Goal: Task Accomplishment & Management: Use online tool/utility

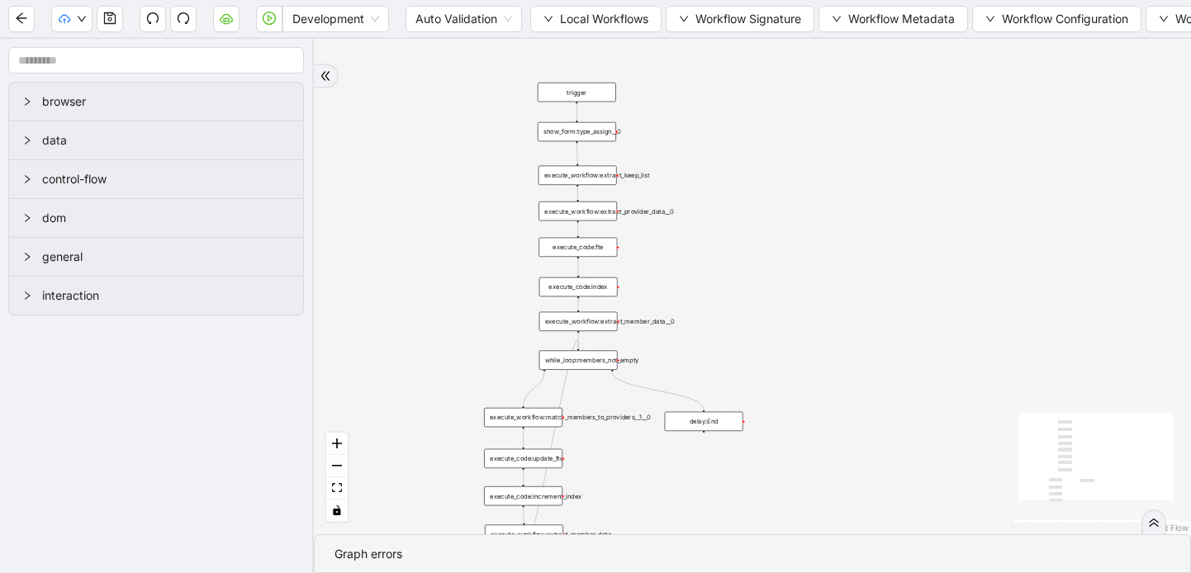
drag, startPoint x: 1100, startPoint y: 145, endPoint x: 679, endPoint y: 358, distance: 471.8
click at [679, 358] on div "trigger execute_workflow:extract_member_data execute_workflow:extract_keep_list…" at bounding box center [752, 287] width 877 height 496
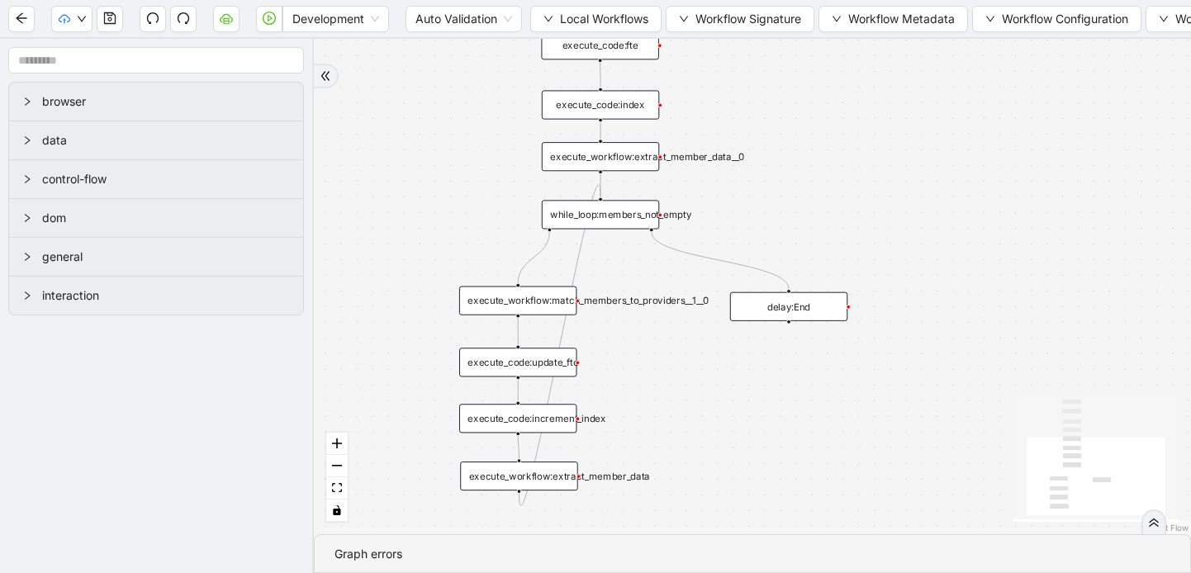
drag, startPoint x: 682, startPoint y: 368, endPoint x: 768, endPoint y: 217, distance: 173.9
click at [768, 217] on div "trigger execute_workflow:extract_member_data execute_workflow:extract_keep_list…" at bounding box center [752, 287] width 877 height 496
click at [519, 476] on div "execute_workflow:extract_member_data" at bounding box center [518, 475] width 117 height 29
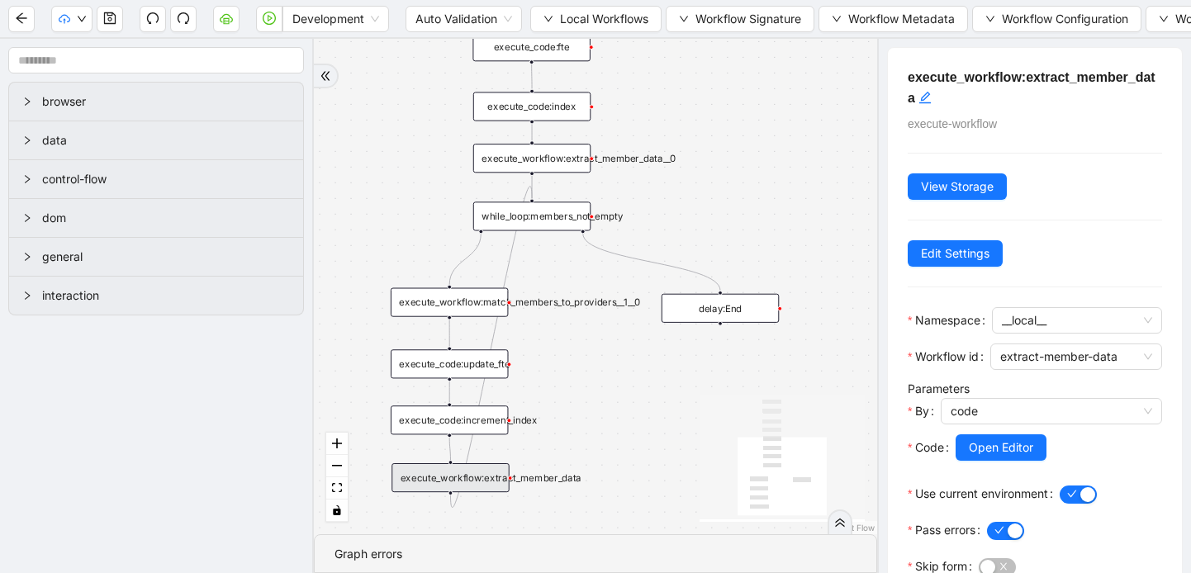
drag, startPoint x: 687, startPoint y: 403, endPoint x: 619, endPoint y: 405, distance: 68.6
click at [619, 405] on div "trigger execute_workflow:extract_member_data execute_workflow:extract_keep_list…" at bounding box center [595, 287] width 563 height 496
click at [444, 371] on div "execute_code:update_fte" at bounding box center [449, 363] width 117 height 29
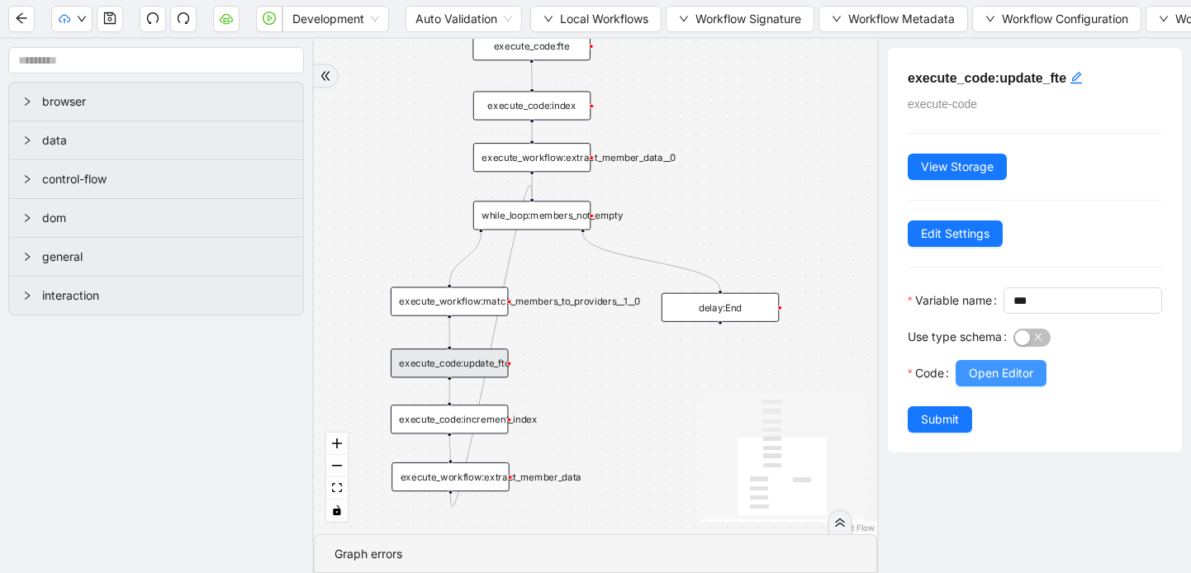
click at [976, 382] on span "Open Editor" at bounding box center [1001, 373] width 64 height 18
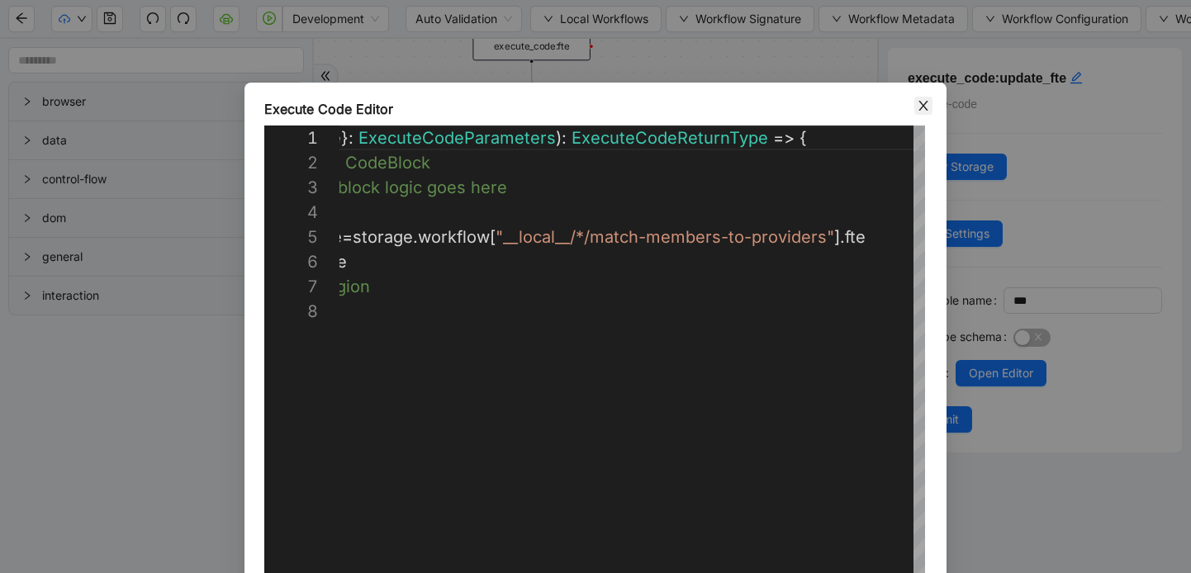
click at [924, 104] on icon "close" at bounding box center [923, 106] width 9 height 10
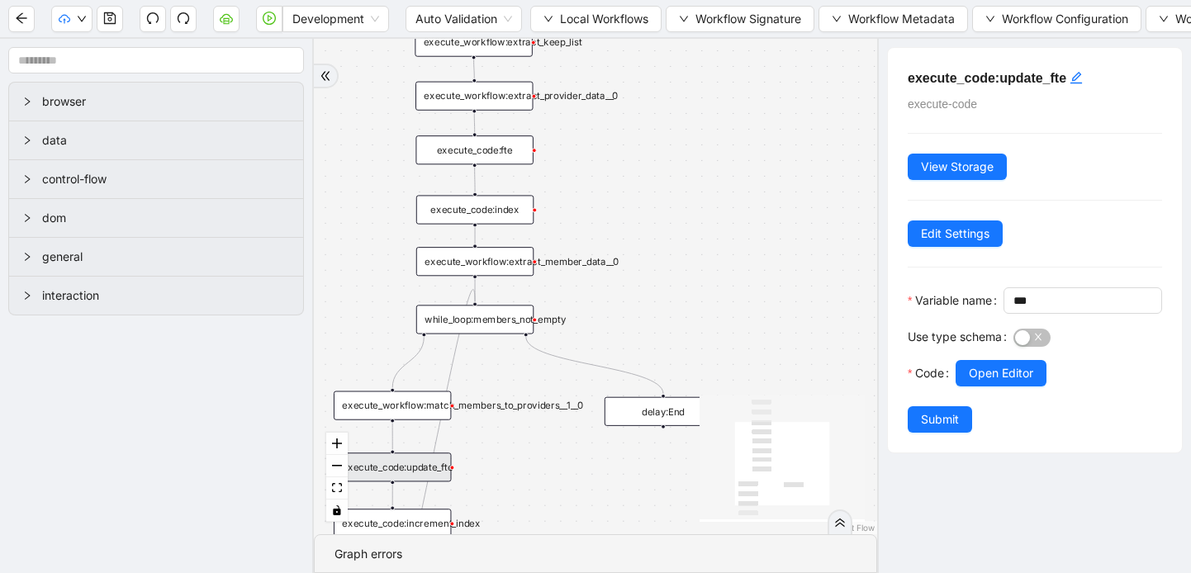
drag, startPoint x: 649, startPoint y: 368, endPoint x: 592, endPoint y: 473, distance: 118.7
click at [592, 473] on div "trigger execute_workflow:extract_member_data execute_workflow:extract_keep_list…" at bounding box center [595, 287] width 563 height 496
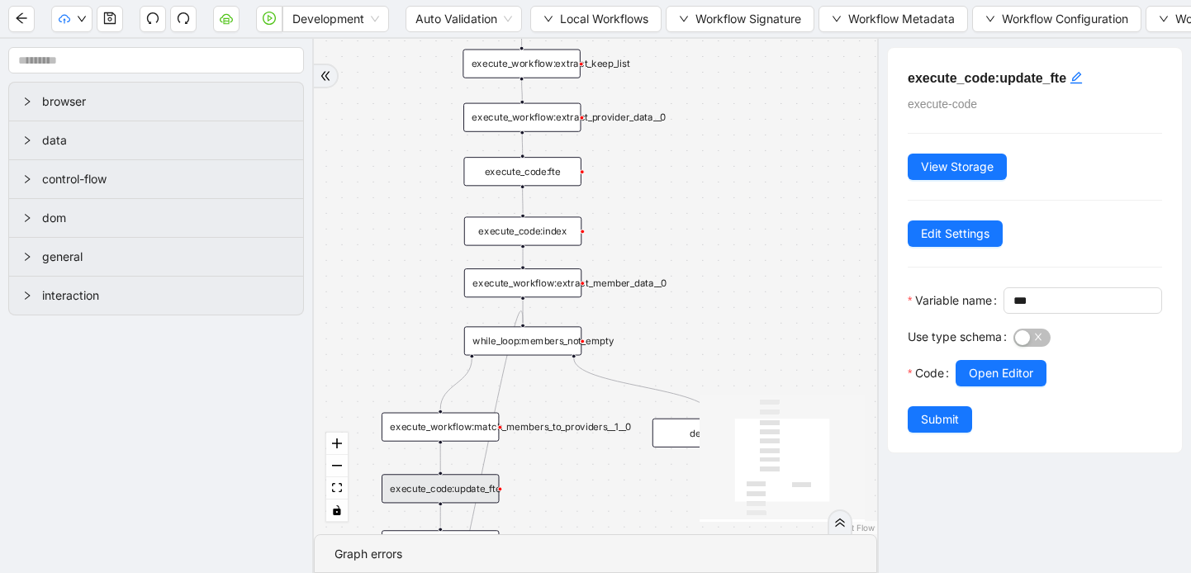
drag, startPoint x: 715, startPoint y: 158, endPoint x: 763, endPoint y: 179, distance: 52.5
click at [763, 179] on div "trigger execute_workflow:extract_member_data execute_workflow:extract_keep_list…" at bounding box center [595, 287] width 563 height 496
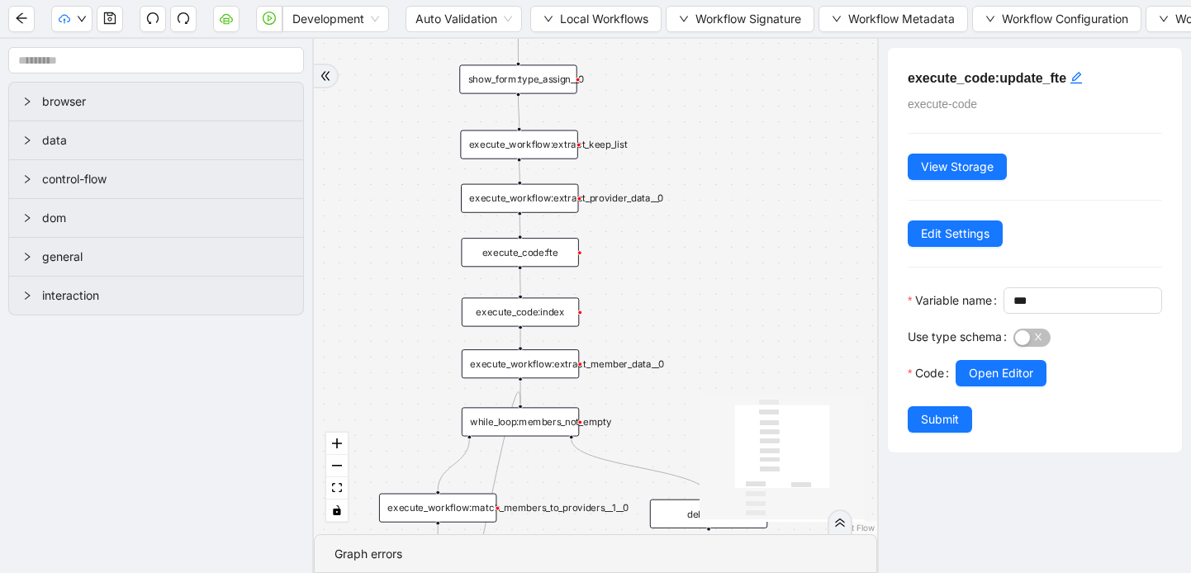
drag, startPoint x: 781, startPoint y: 316, endPoint x: 777, endPoint y: 401, distance: 86.0
click at [777, 401] on div "trigger execute_workflow:extract_member_data execute_workflow:extract_keep_list…" at bounding box center [595, 287] width 563 height 496
click at [17, 15] on icon "arrow-left" at bounding box center [21, 18] width 13 height 13
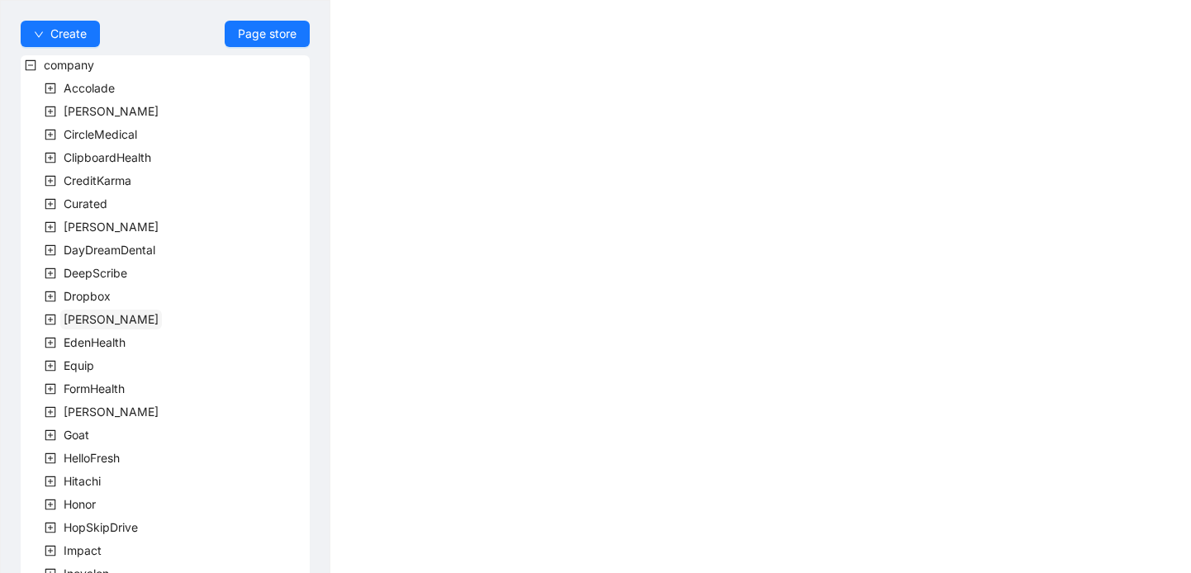
scroll to position [497, 0]
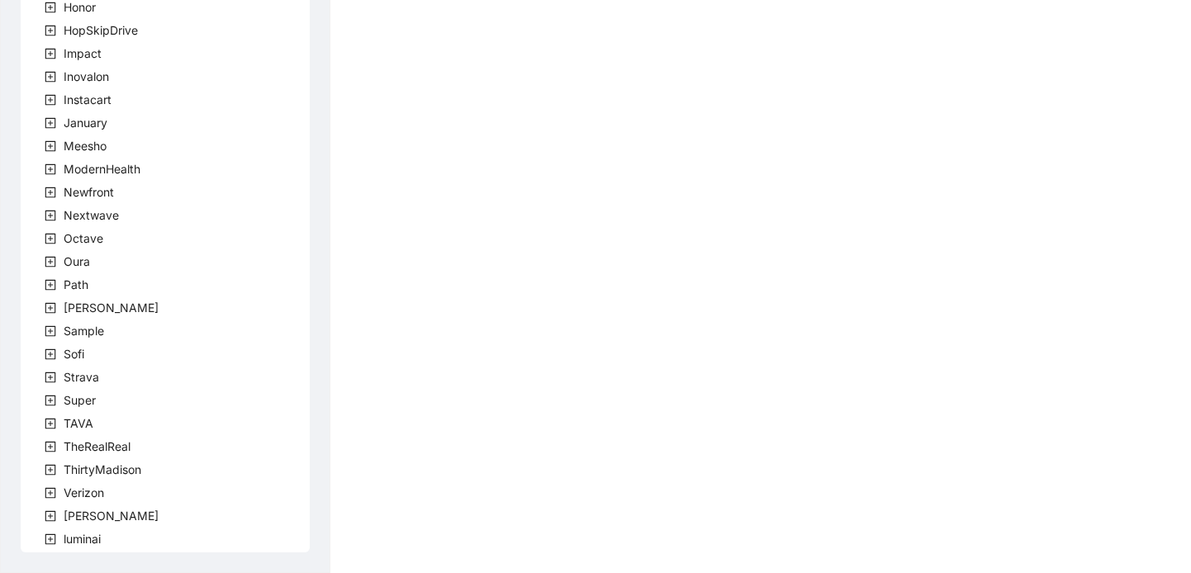
click at [47, 496] on icon "plus-square" at bounding box center [51, 493] width 12 height 12
click at [47, 494] on icon "minus-square" at bounding box center [51, 493] width 12 height 12
click at [47, 513] on icon "plus-square" at bounding box center [51, 517] width 12 height 12
click at [66, 534] on icon "plus-square" at bounding box center [70, 539] width 11 height 11
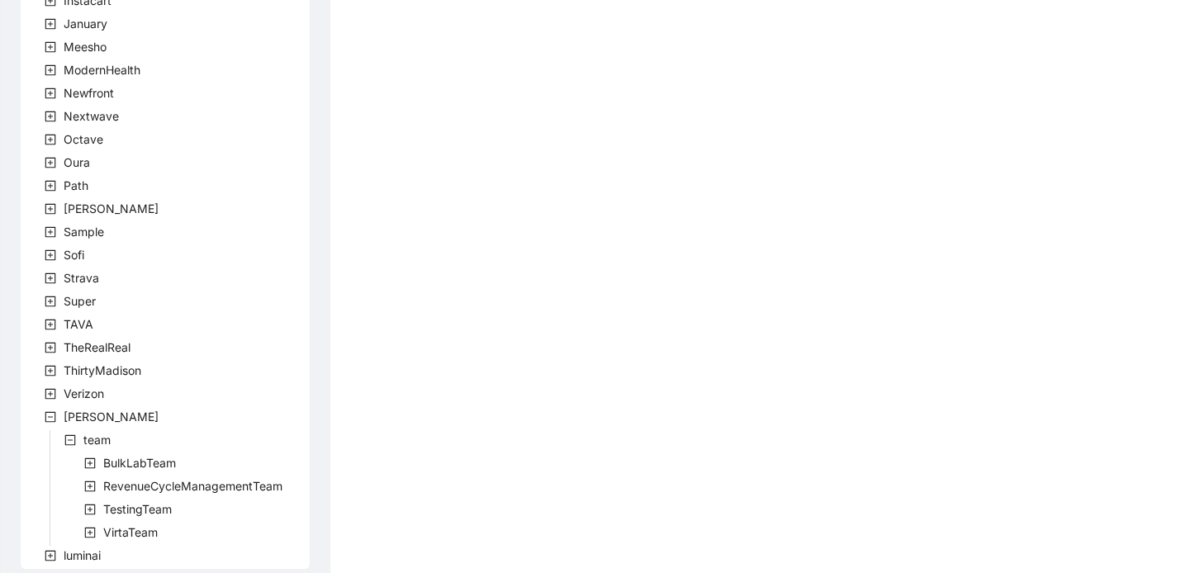
scroll to position [613, 0]
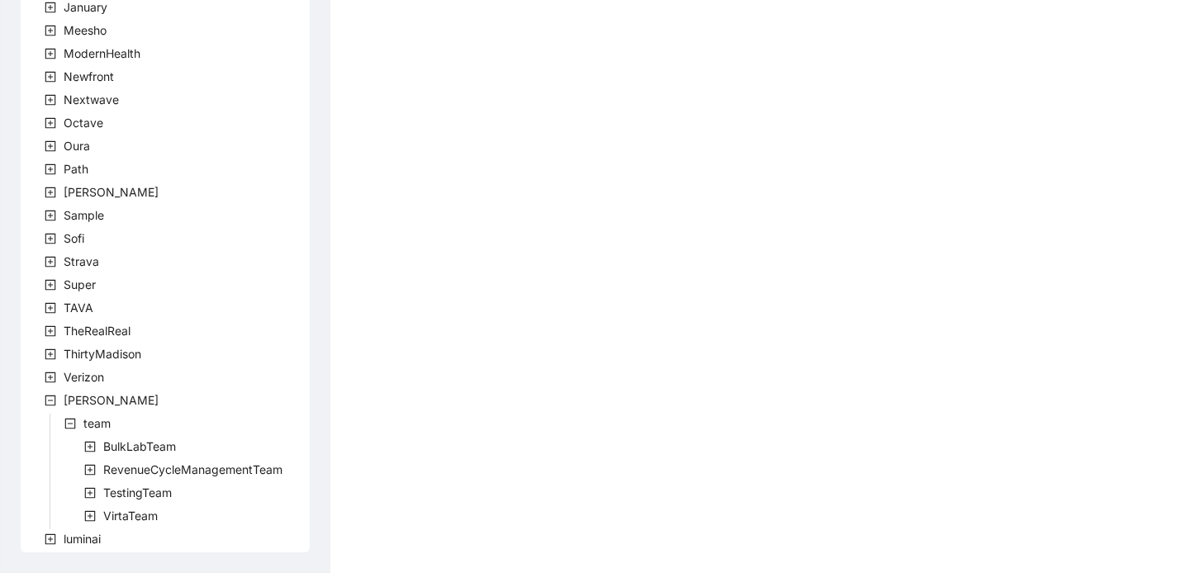
click at [92, 517] on icon "plus-square" at bounding box center [90, 517] width 12 height 12
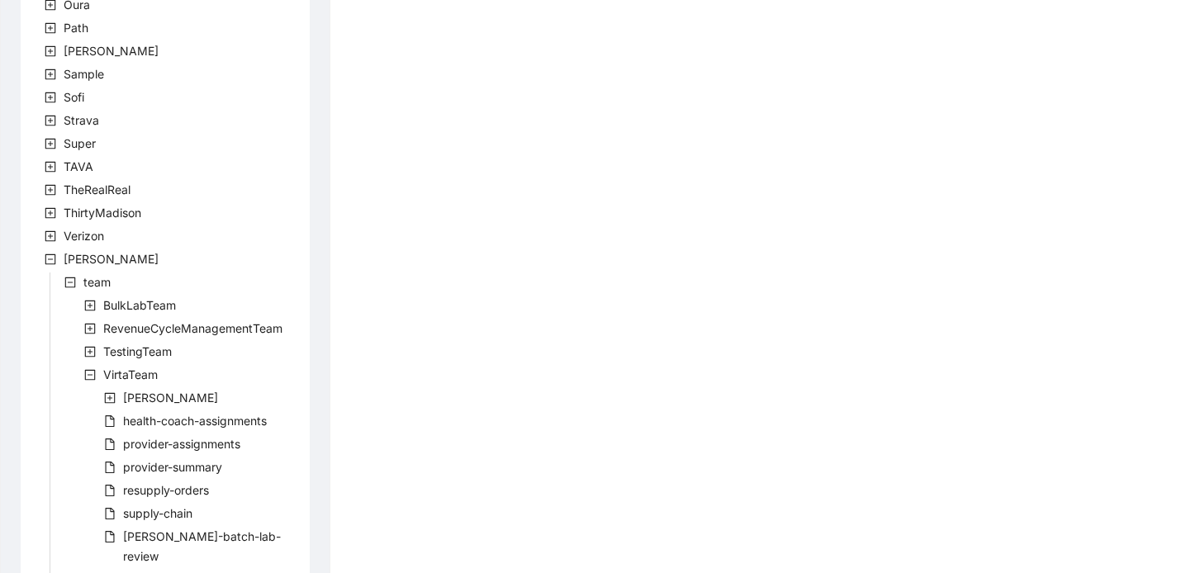
scroll to position [1006, 0]
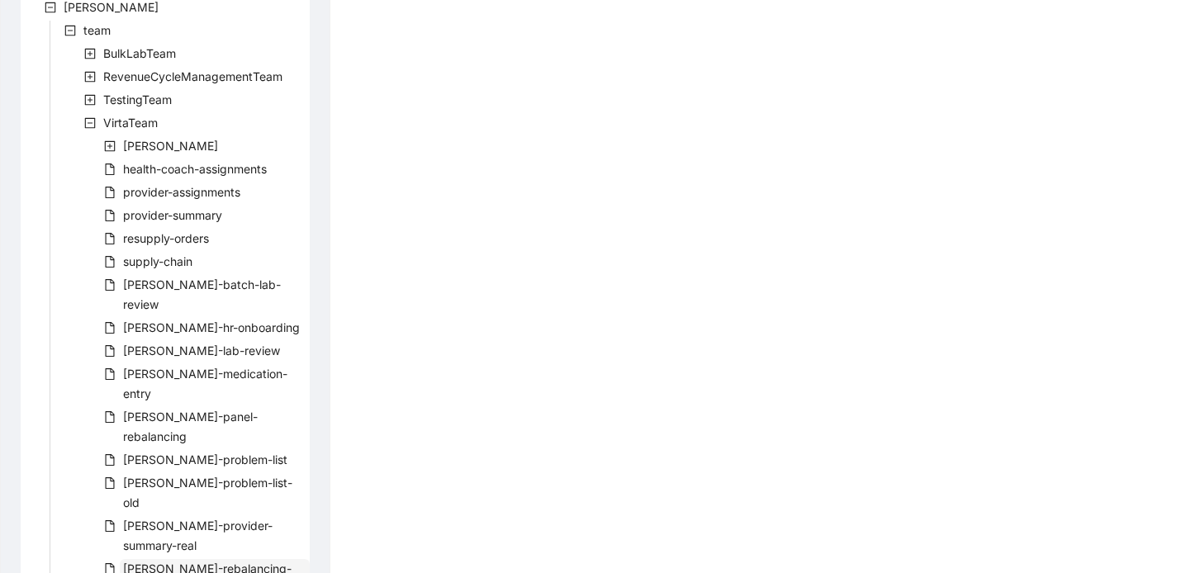
click at [163, 562] on span "virta-rebalancing-part-two" at bounding box center [207, 579] width 169 height 34
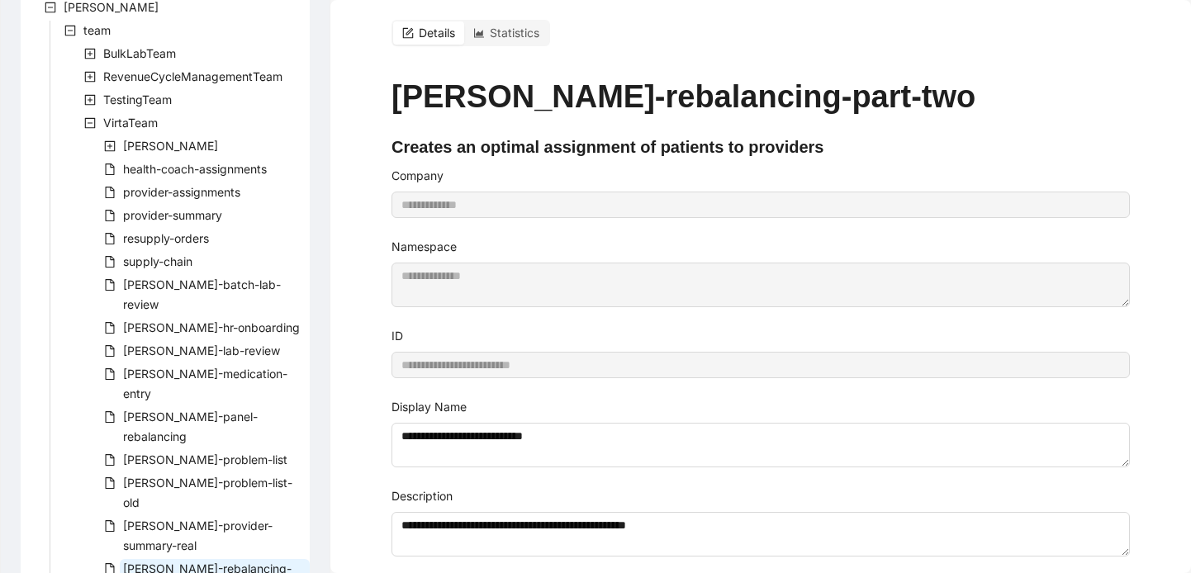
scroll to position [19, 0]
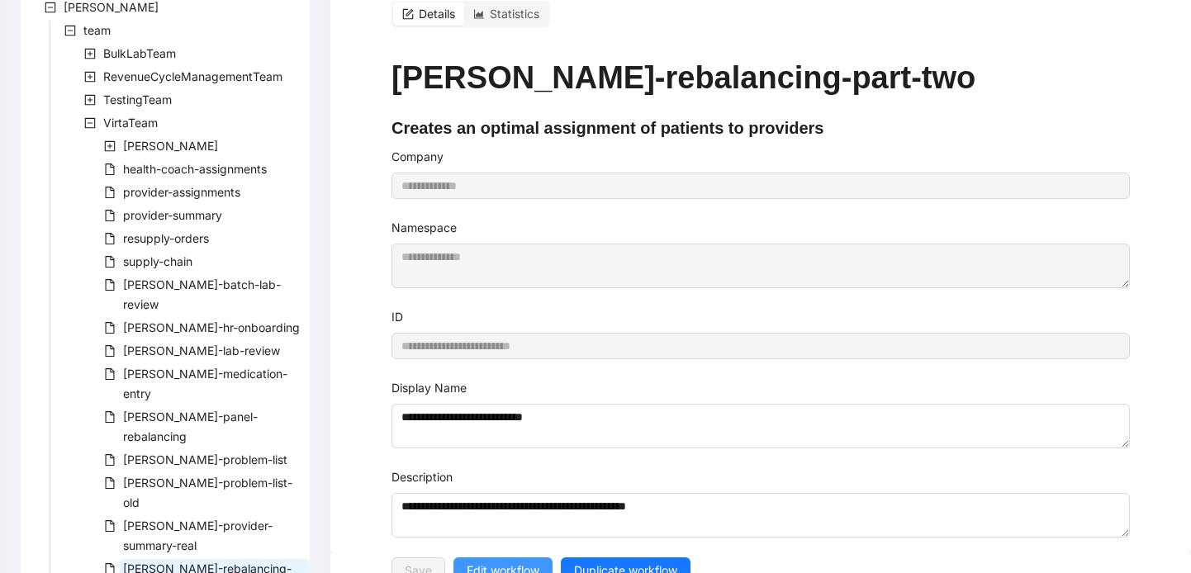
click at [520, 562] on span "Edit workflow" at bounding box center [503, 571] width 73 height 18
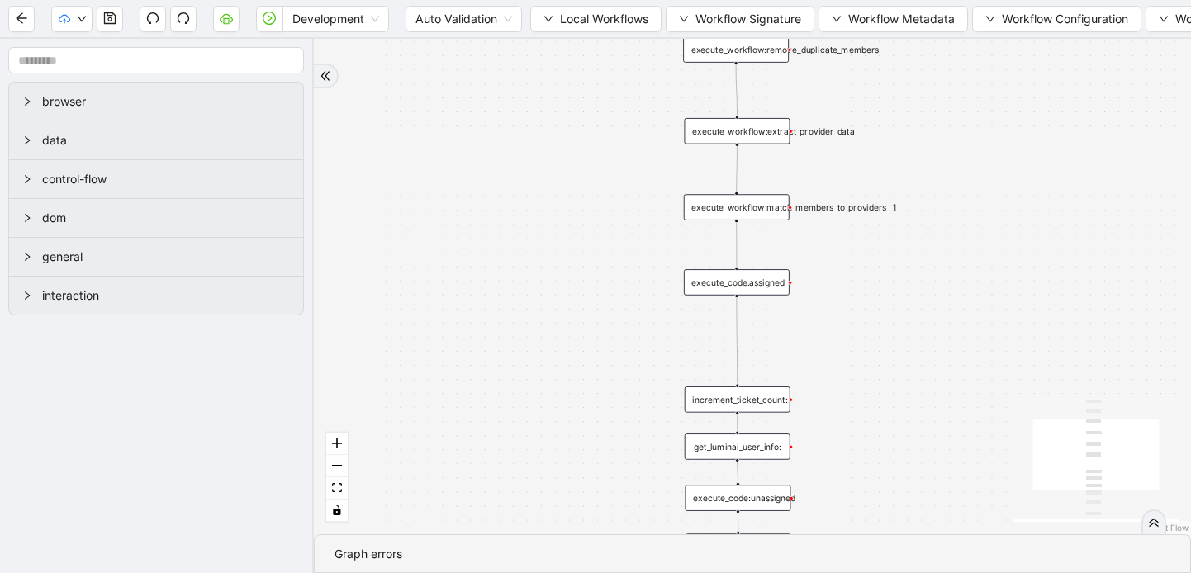
drag, startPoint x: 886, startPoint y: 162, endPoint x: 620, endPoint y: 424, distance: 373.3
click at [620, 424] on div "trigger execute_workflow:extract_member_data execute_workflow:remove_duplicate_…" at bounding box center [752, 287] width 877 height 496
drag, startPoint x: 710, startPoint y: 139, endPoint x: 692, endPoint y: 121, distance: 25.1
click at [693, 122] on div "execute_workflow:extract_provider_data" at bounding box center [719, 115] width 106 height 26
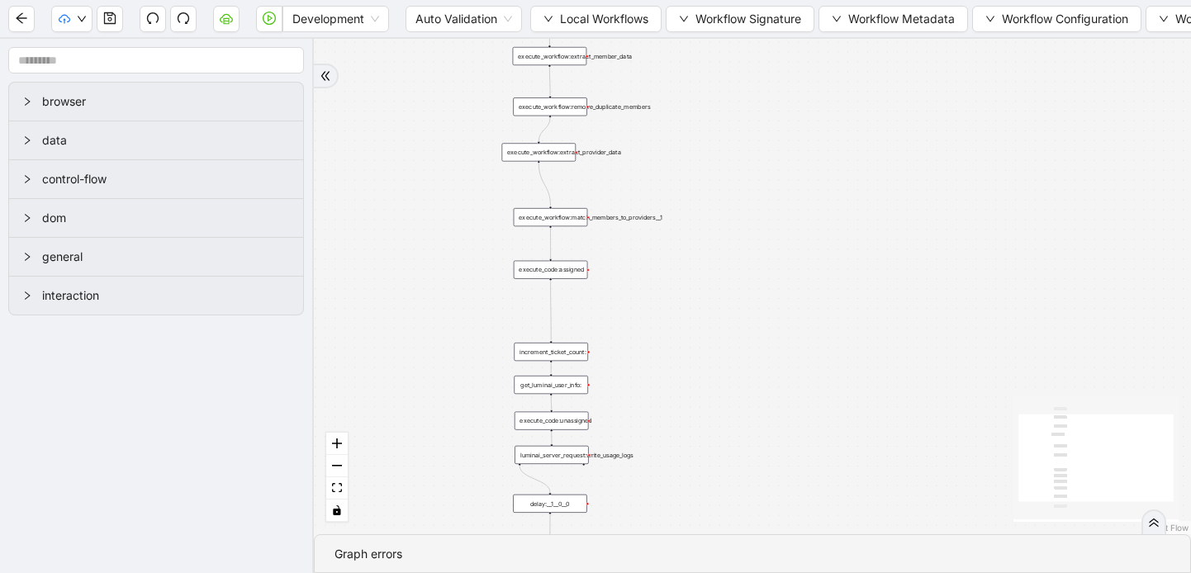
drag, startPoint x: 972, startPoint y: 162, endPoint x: 837, endPoint y: 181, distance: 136.8
click at [837, 181] on div "trigger execute_workflow:extract_member_data execute_workflow:remove_duplicate_…" at bounding box center [752, 287] width 877 height 496
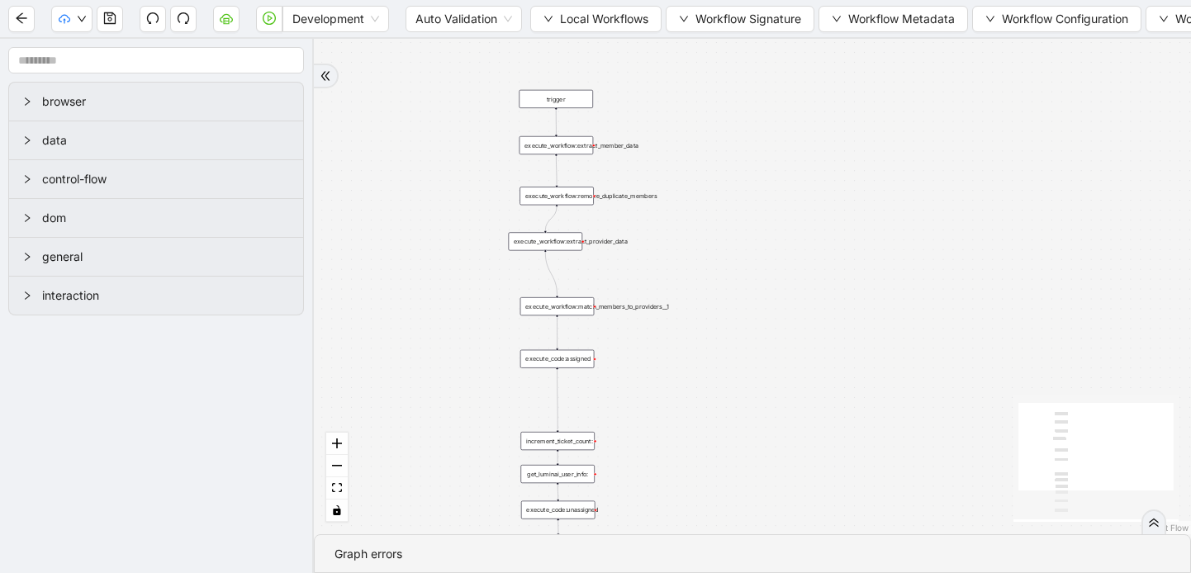
drag, startPoint x: 762, startPoint y: 419, endPoint x: 759, endPoint y: 520, distance: 101.6
click at [760, 521] on div "trigger execute_workflow:extract_member_data execute_workflow:remove_duplicate_…" at bounding box center [752, 287] width 877 height 496
click at [21, 19] on icon "arrow-left" at bounding box center [21, 18] width 13 height 13
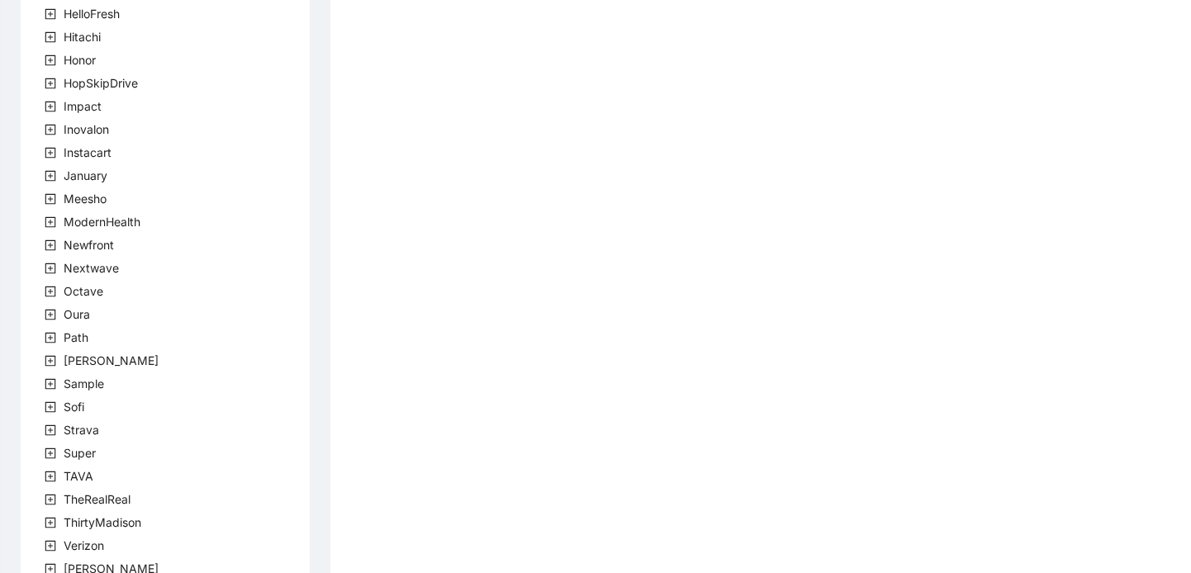
scroll to position [497, 0]
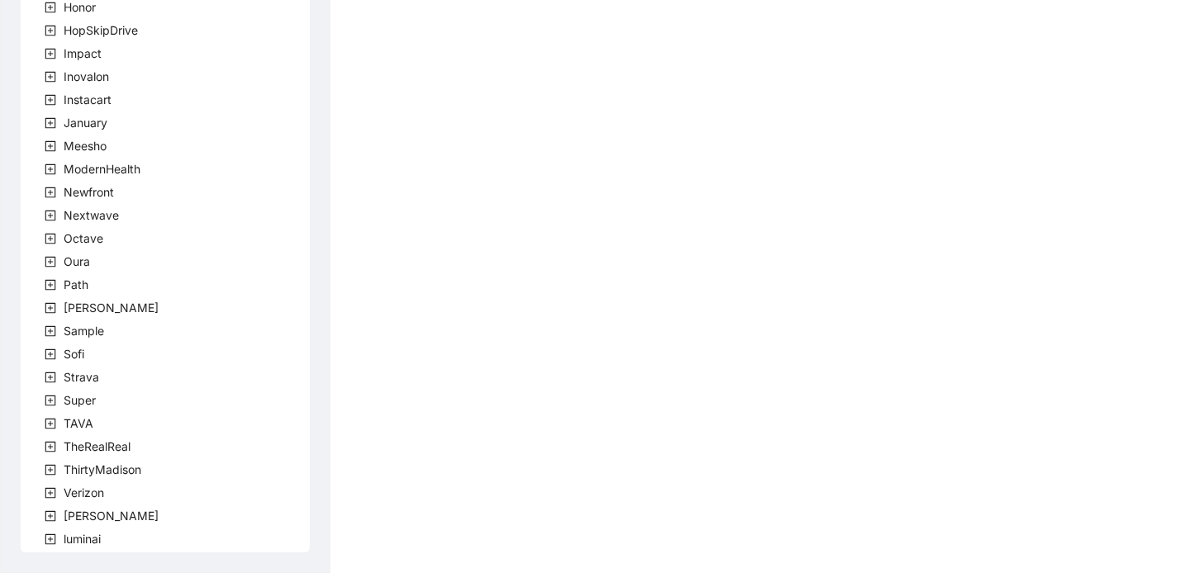
click at [51, 516] on icon "plus-square" at bounding box center [50, 516] width 5 height 5
click at [66, 540] on icon "plus-square" at bounding box center [70, 540] width 12 height 12
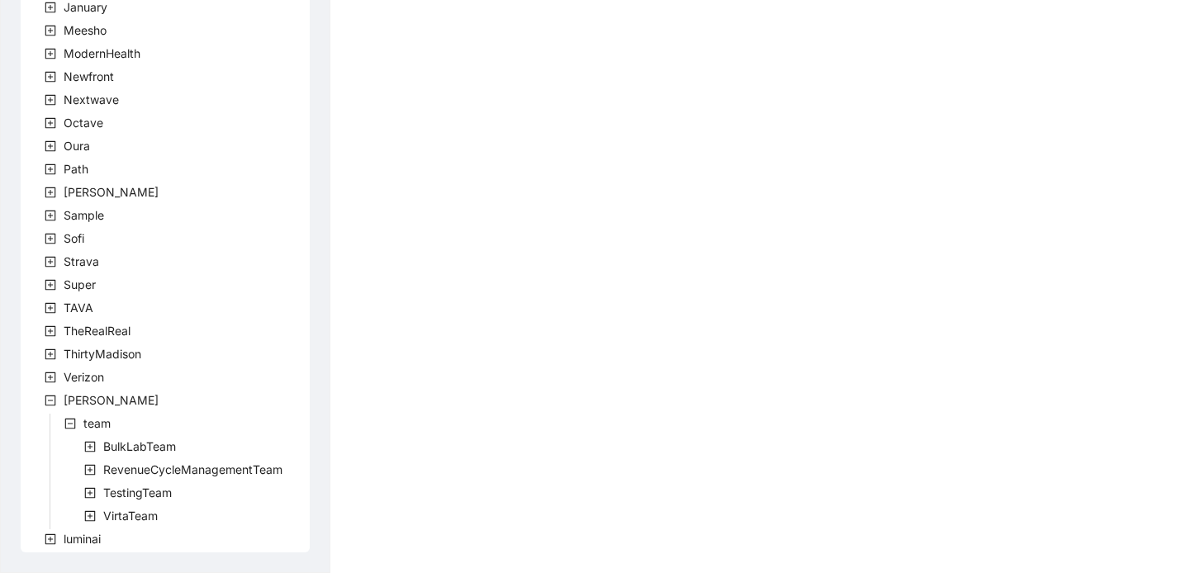
click at [88, 518] on icon "plus-square" at bounding box center [90, 517] width 12 height 12
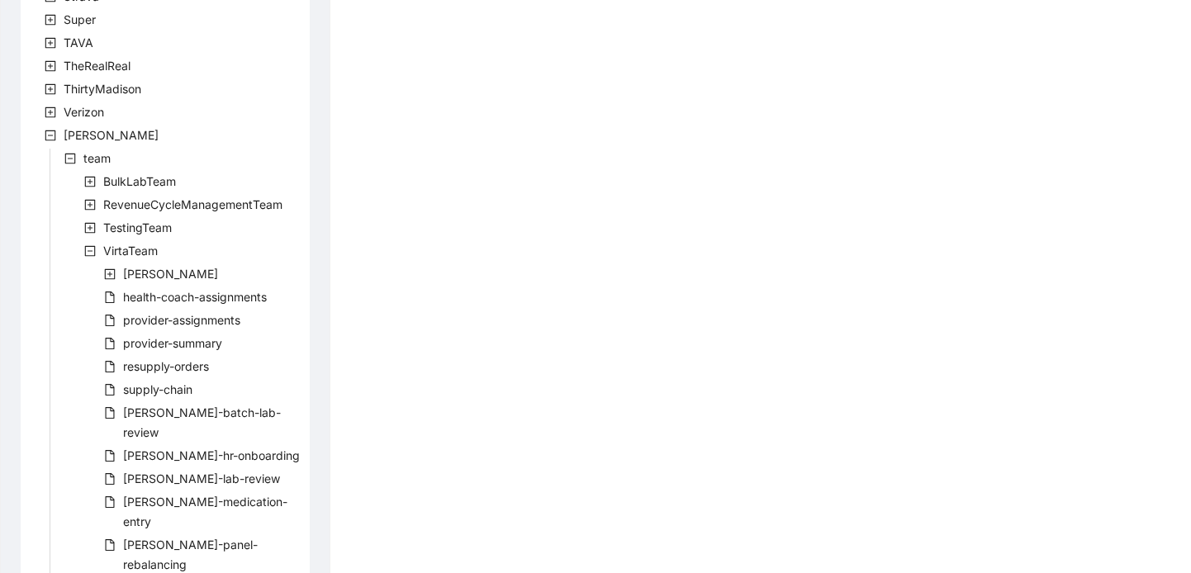
scroll to position [1006, 0]
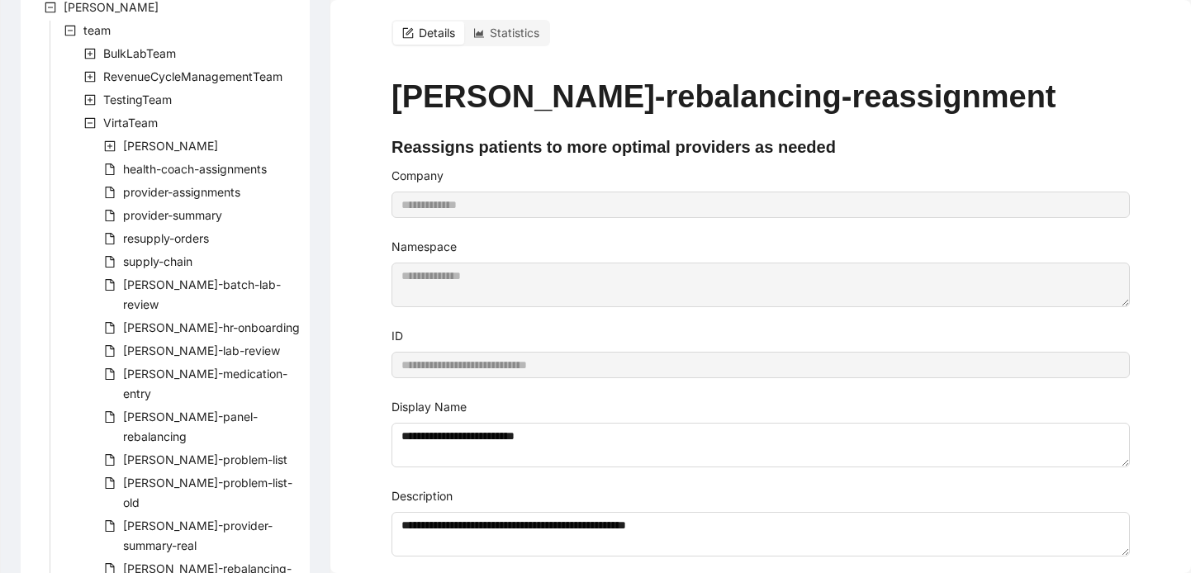
scroll to position [19, 0]
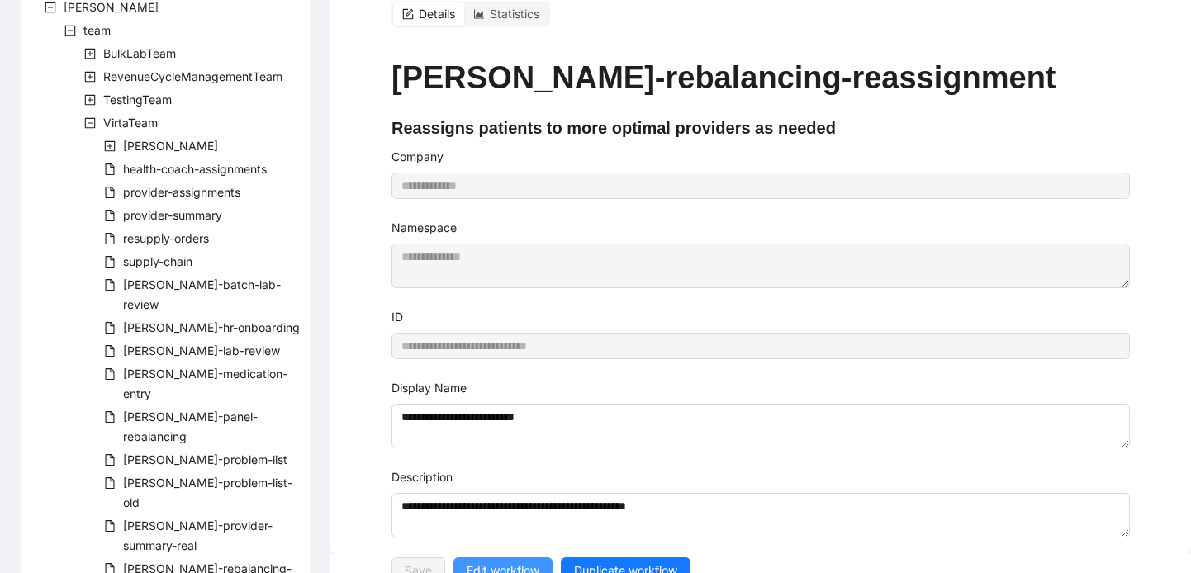
click at [510, 562] on span "Edit workflow" at bounding box center [503, 571] width 73 height 18
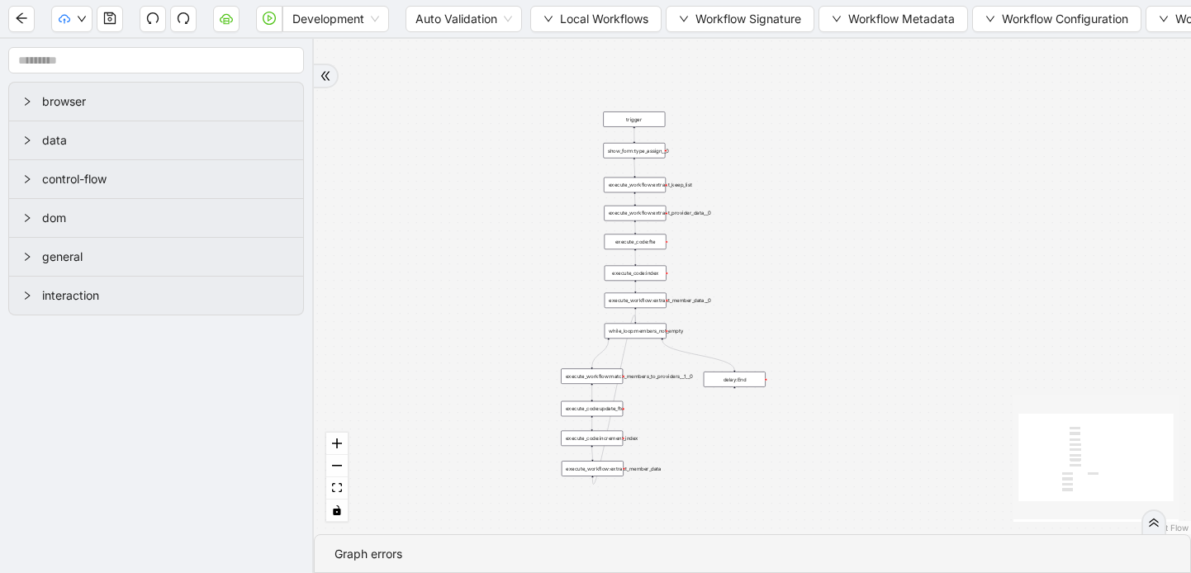
drag, startPoint x: 736, startPoint y: 216, endPoint x: 488, endPoint y: 394, distance: 304.9
click at [488, 394] on div "trigger execute_workflow:extract_member_data execute_workflow:extract_keep_list…" at bounding box center [752, 287] width 877 height 496
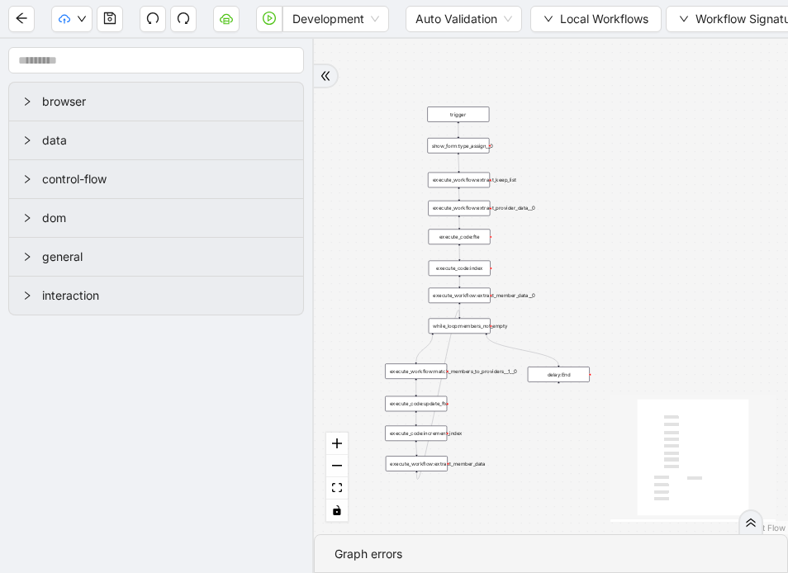
drag, startPoint x: 519, startPoint y: 268, endPoint x: 336, endPoint y: 268, distance: 182.6
click at [336, 268] on div "trigger execute_workflow:extract_member_data execute_workflow:extract_keep_list…" at bounding box center [551, 287] width 474 height 496
click at [458, 219] on div "execute_workflow:extract_provider_data__0" at bounding box center [451, 212] width 62 height 16
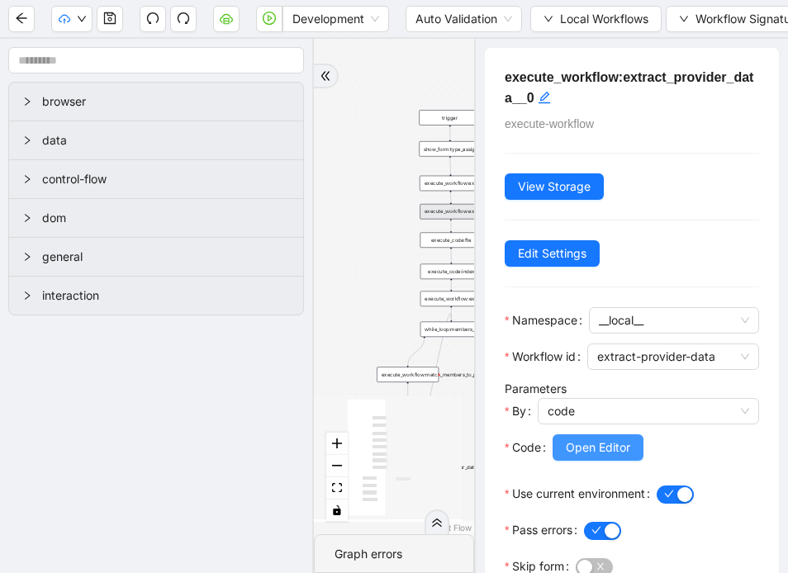
click at [599, 443] on span "Open Editor" at bounding box center [598, 448] width 64 height 18
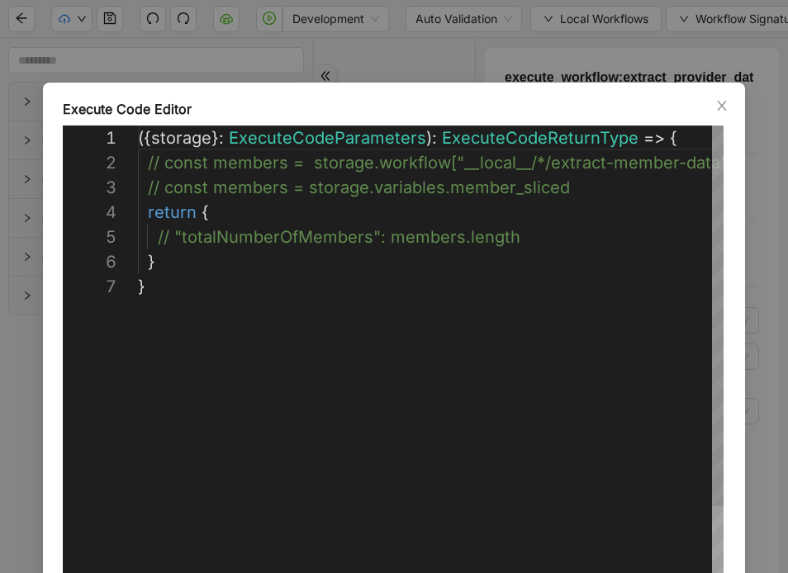
scroll to position [149, 0]
click at [722, 106] on icon "close" at bounding box center [721, 106] width 9 height 10
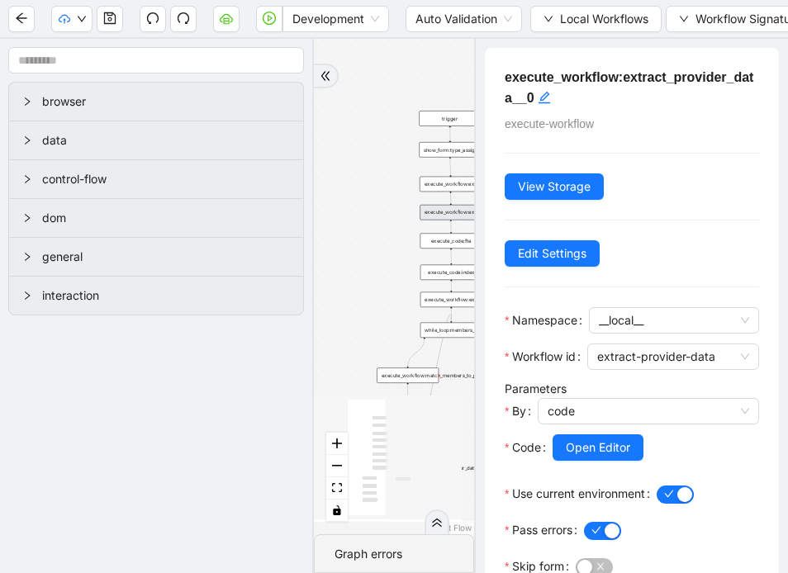
click at [398, 69] on div "trigger execute_workflow:extract_member_data execute_workflow:extract_keep_list…" at bounding box center [394, 287] width 160 height 496
click at [544, 19] on button "Local Workflows" at bounding box center [595, 19] width 131 height 26
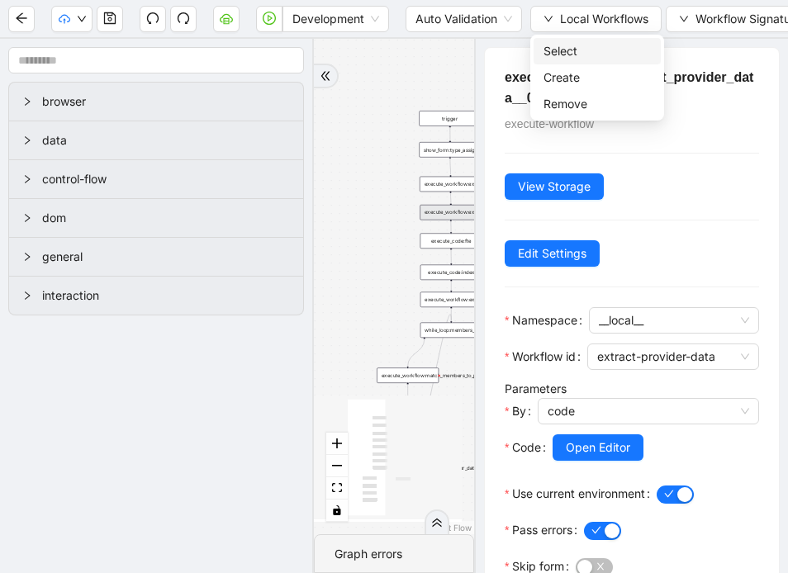
click at [554, 48] on span "Select" at bounding box center [597, 51] width 107 height 18
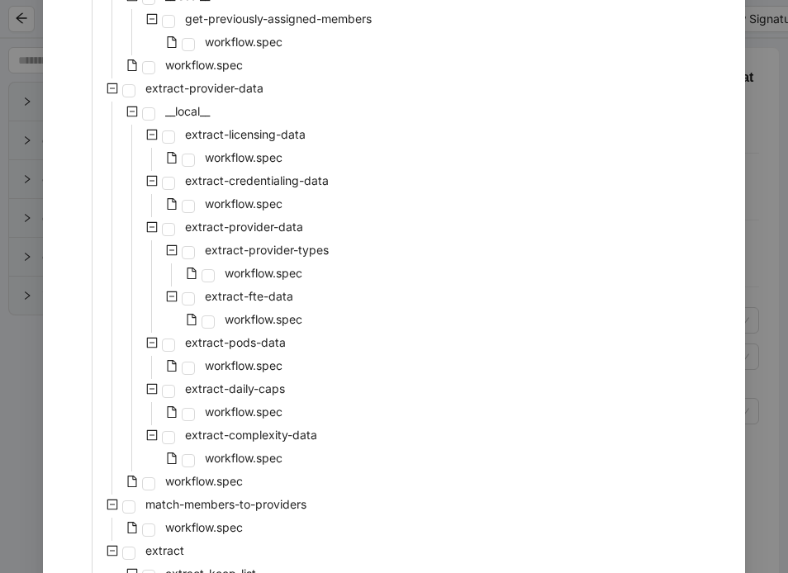
scroll to position [362, 0]
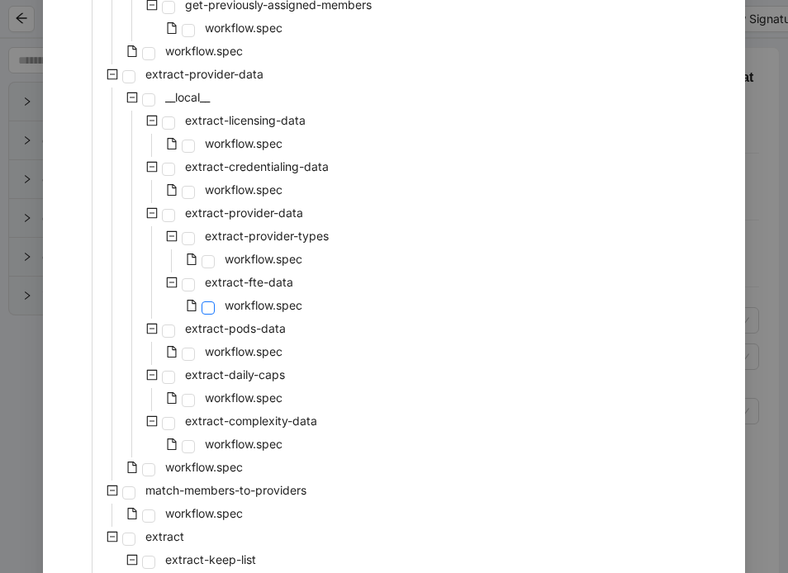
click at [211, 310] on span at bounding box center [208, 308] width 13 height 13
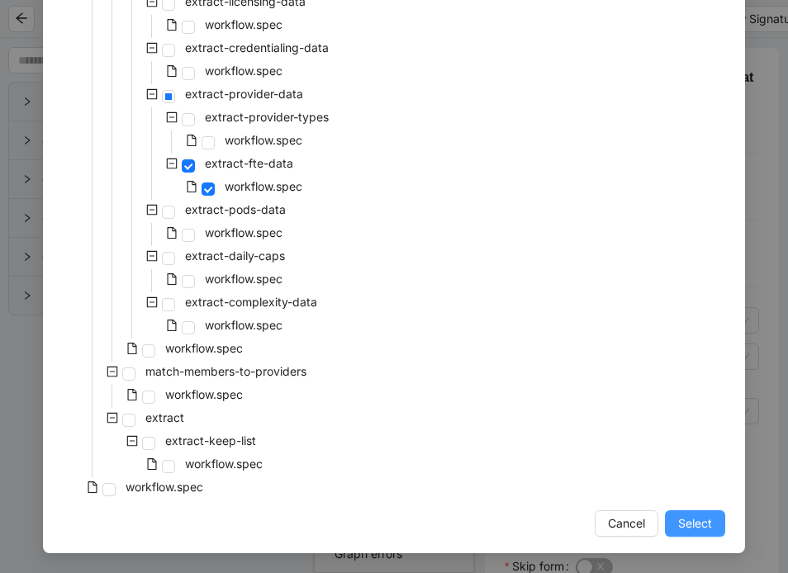
click at [686, 525] on span "Select" at bounding box center [695, 524] width 34 height 18
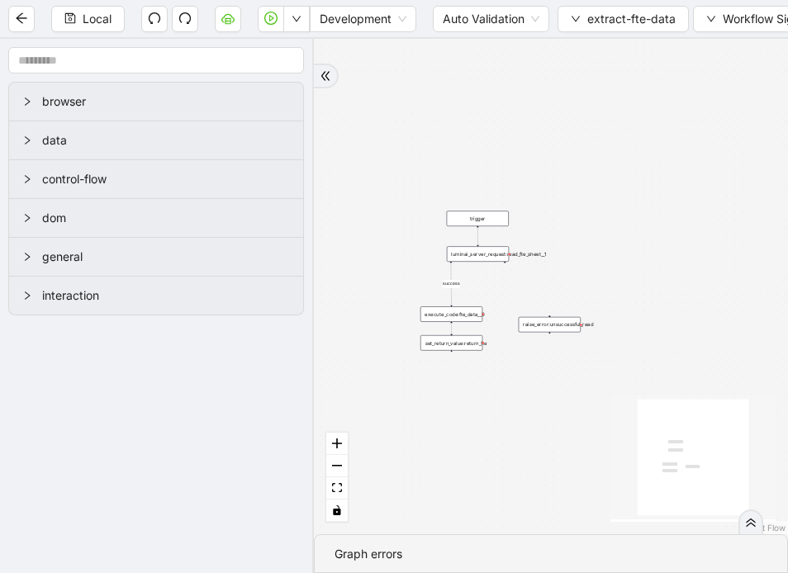
drag, startPoint x: 571, startPoint y: 363, endPoint x: 785, endPoint y: 211, distance: 262.5
click at [785, 211] on div "success trigger raise_error:unsuccessful_read set_return_value:return_fte execu…" at bounding box center [551, 287] width 474 height 496
click at [485, 260] on div "success trigger raise_error:unsuccessful_read set_return_value:return_fte execu…" at bounding box center [551, 287] width 474 height 496
click at [485, 254] on div "luminai_server_request:read_fte_sheet__1" at bounding box center [478, 253] width 62 height 16
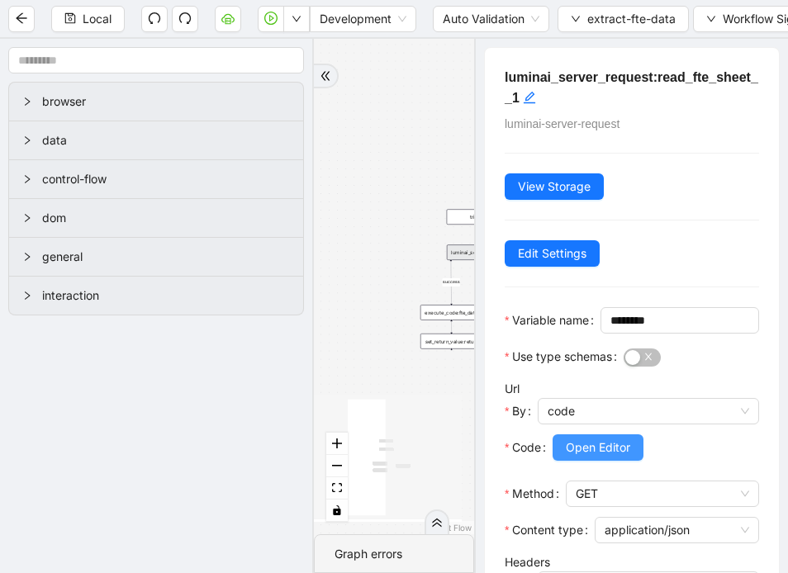
click at [602, 457] on span "Open Editor" at bounding box center [598, 448] width 64 height 18
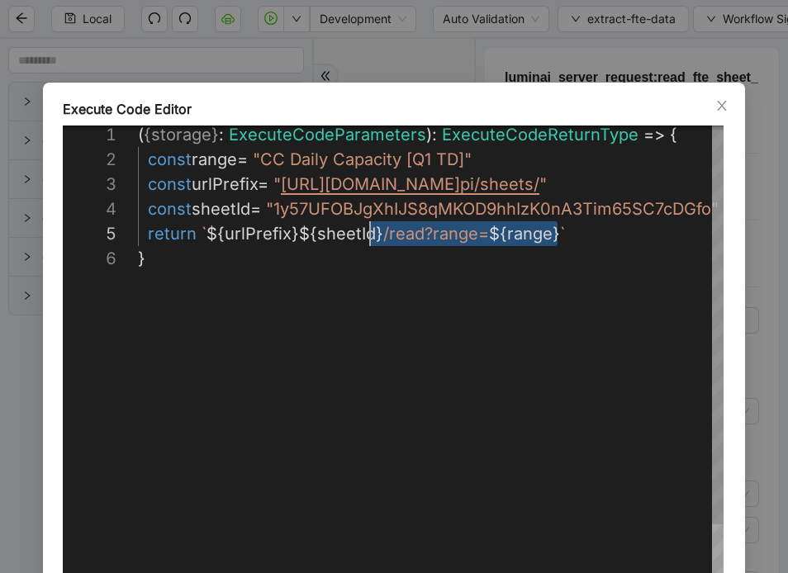
scroll to position [99, 0]
drag, startPoint x: 580, startPoint y: 238, endPoint x: 98, endPoint y: 245, distance: 481.7
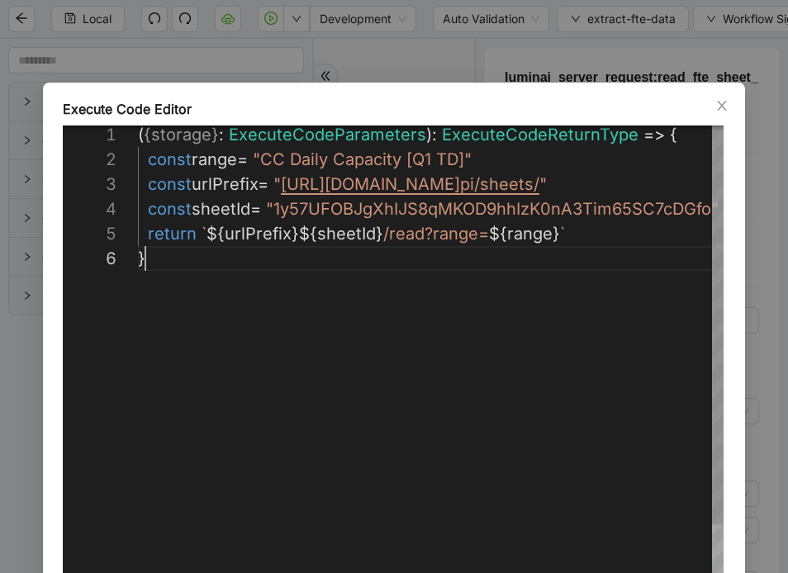
scroll to position [0, 0]
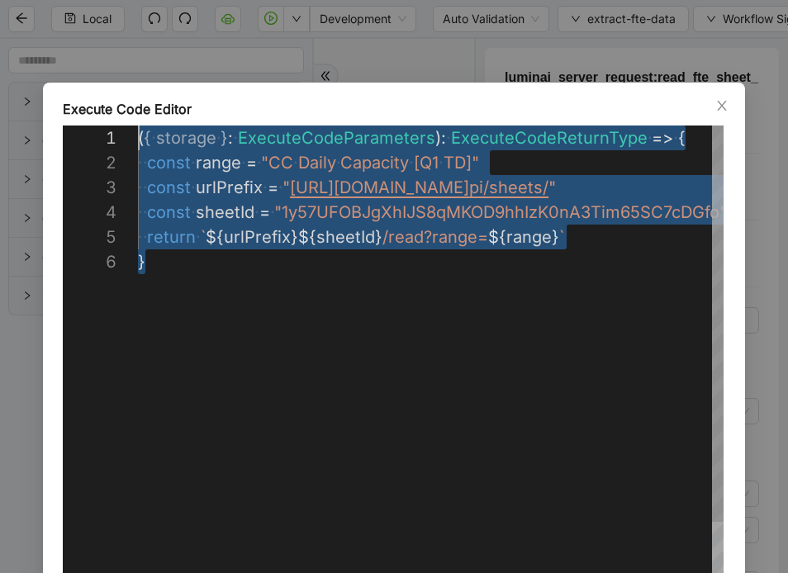
drag, startPoint x: 196, startPoint y: 287, endPoint x: 112, endPoint y: 109, distance: 196.2
click at [138, 126] on div "( { ·‌ storage ·‌ } : ·‌ ExecuteCodeParameters ): ·‌ ExecuteCodeReturnType ·‌ =…" at bounding box center [488, 436] width 701 height 620
click at [272, 165] on div "( { ·‌ storage ·‌ } : ·‌ ExecuteCodeParameters ): ·‌ ExecuteCodeReturnType ·‌ =…" at bounding box center [488, 436] width 701 height 620
click at [251, 367] on div "( { ·‌ storage ·‌ } : ·‌ ExecuteCodeParameters ): ·‌ ExecuteCodeReturnType ·‌ =…" at bounding box center [488, 436] width 701 height 620
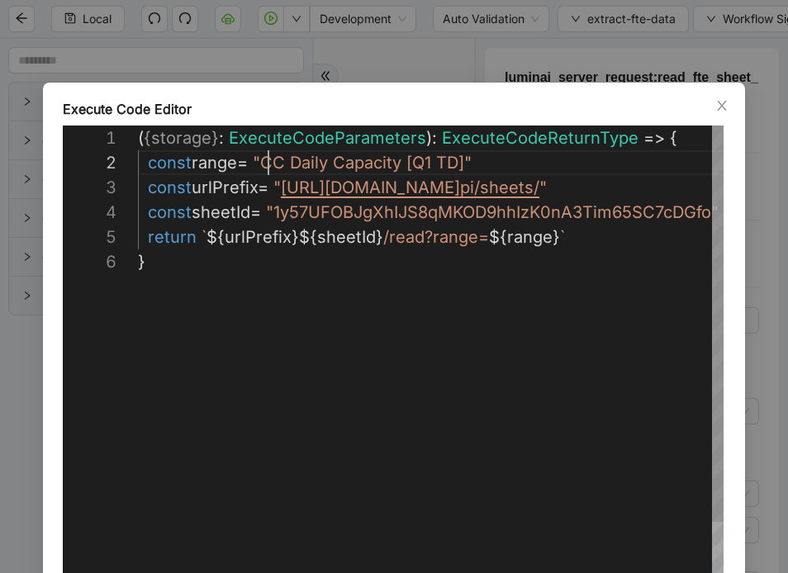
scroll to position [25, 131]
click at [267, 161] on div "( { storage } : ExecuteCodeParameters ): ExecuteCodeReturnType => { const range…" at bounding box center [488, 436] width 701 height 620
click at [479, 164] on div "( { storage } : ExecuteCodeParameters ): ExecuteCodeReturnType => { const range…" at bounding box center [488, 436] width 701 height 620
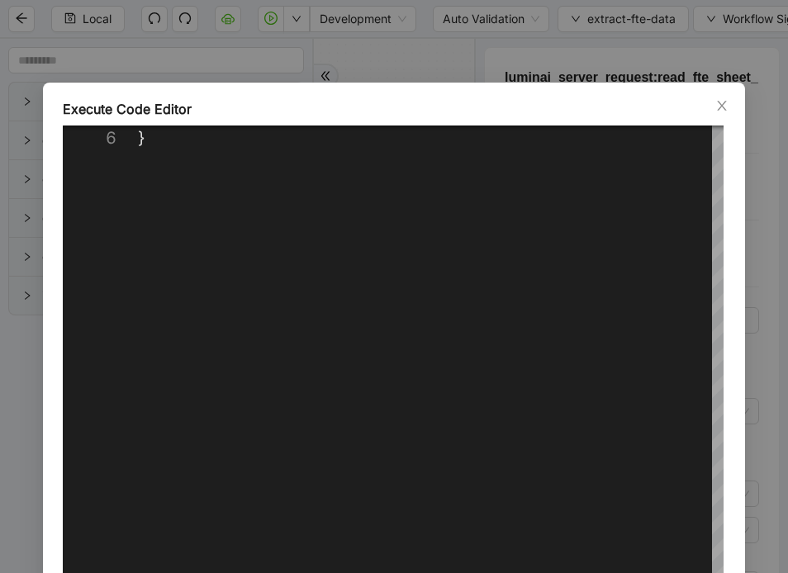
scroll to position [121, 0]
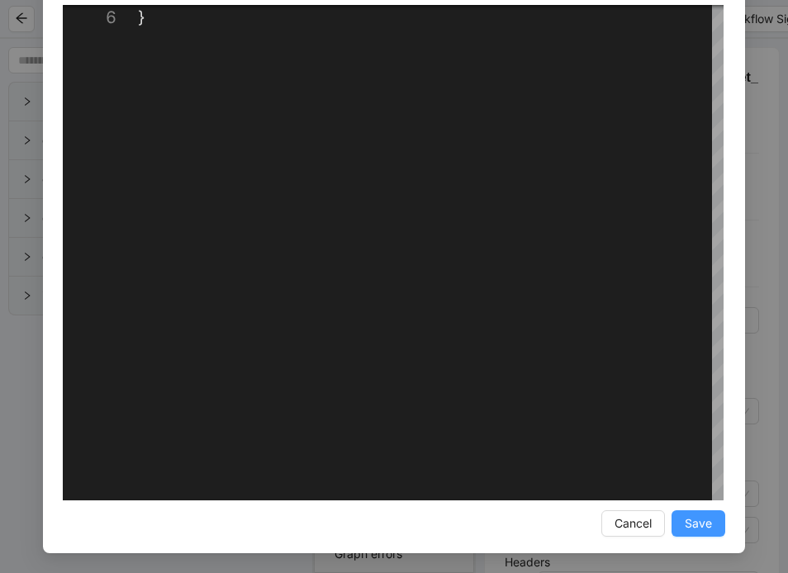
type textarea "**********"
click at [701, 525] on span "Save" at bounding box center [698, 524] width 27 height 18
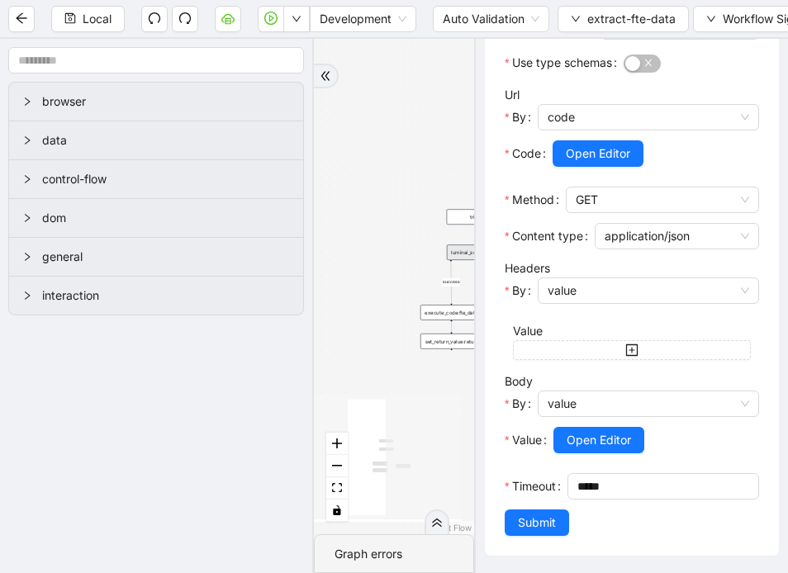
scroll to position [320, 0]
click at [595, 436] on span "Open Editor" at bounding box center [599, 440] width 64 height 18
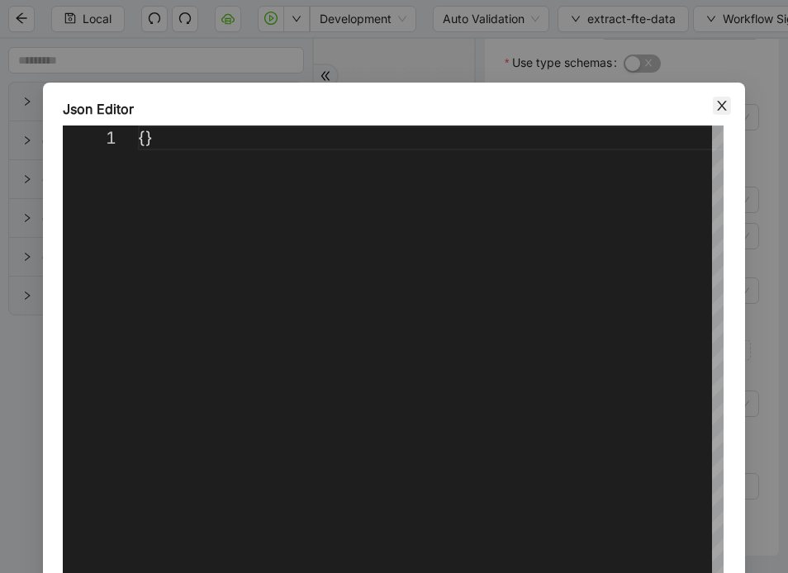
click at [723, 110] on icon "close" at bounding box center [721, 105] width 13 height 13
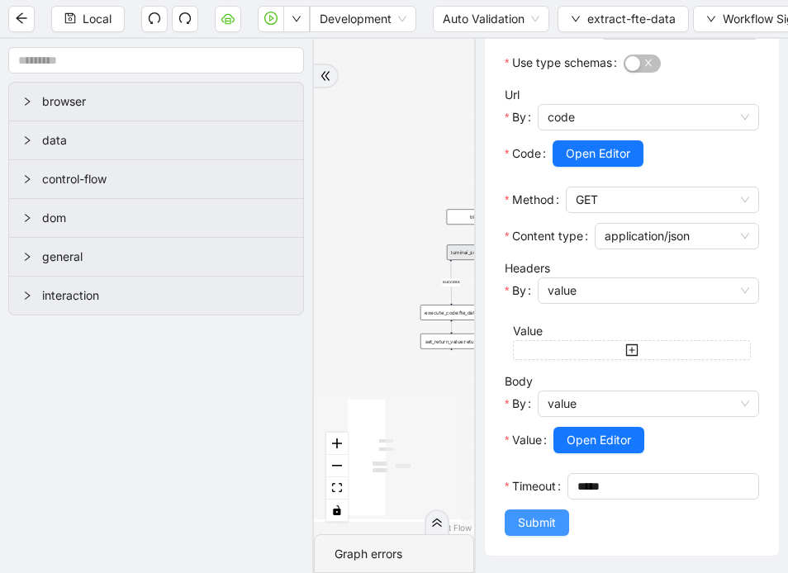
click at [534, 523] on span "Submit" at bounding box center [537, 523] width 38 height 18
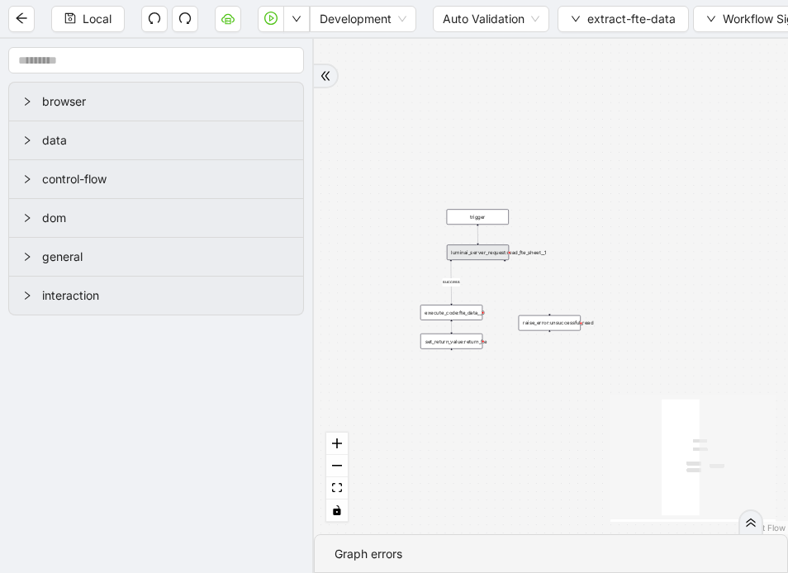
scroll to position [0, 0]
click at [455, 312] on div "execute_code:fte_data__0" at bounding box center [451, 313] width 62 height 16
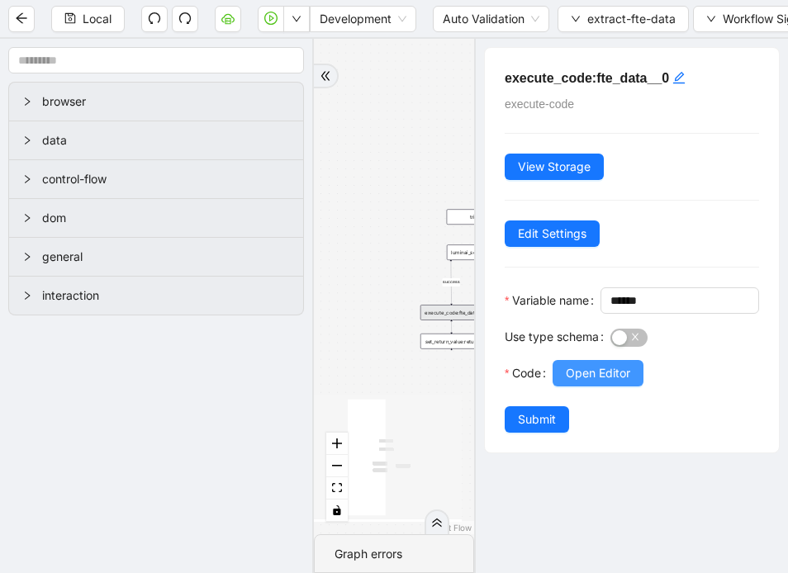
click at [584, 382] on span "Open Editor" at bounding box center [598, 373] width 64 height 18
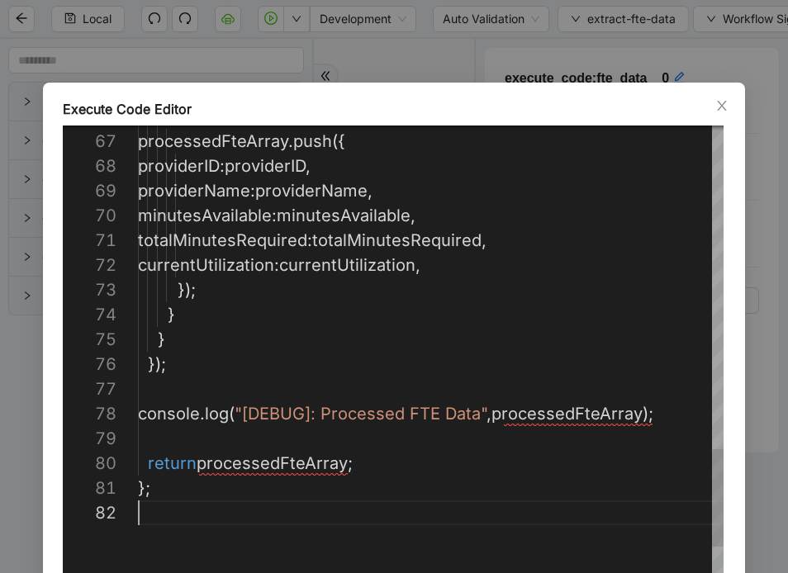
type textarea "**********"
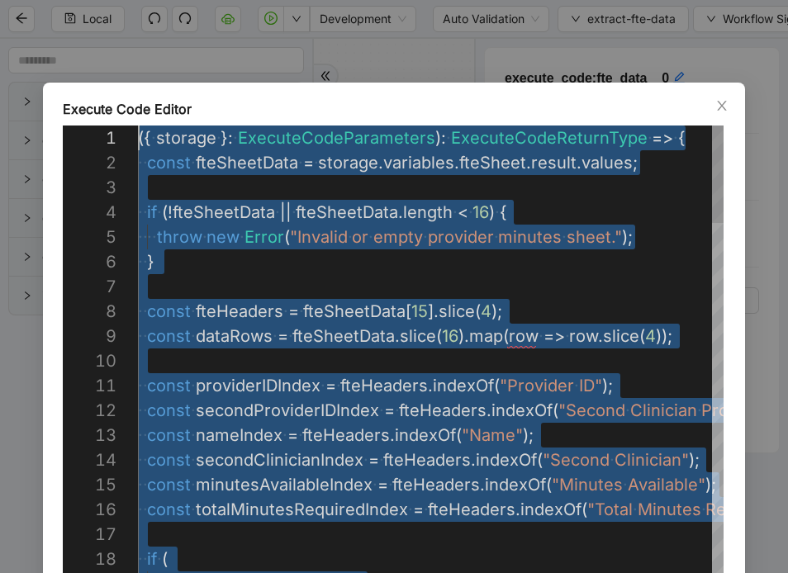
drag, startPoint x: 184, startPoint y: 516, endPoint x: 126, endPoint y: -112, distance: 630.5
click at [724, 100] on icon "close" at bounding box center [721, 105] width 13 height 13
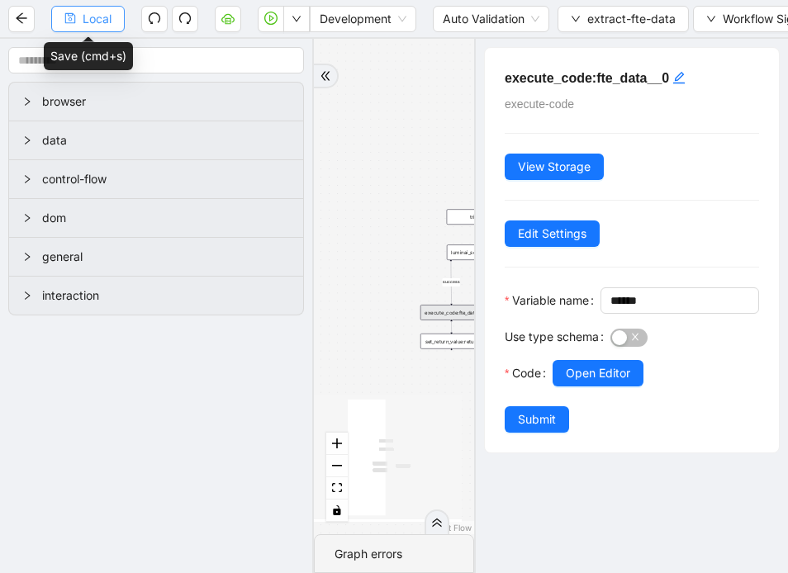
click at [74, 18] on icon "save" at bounding box center [70, 18] width 12 height 12
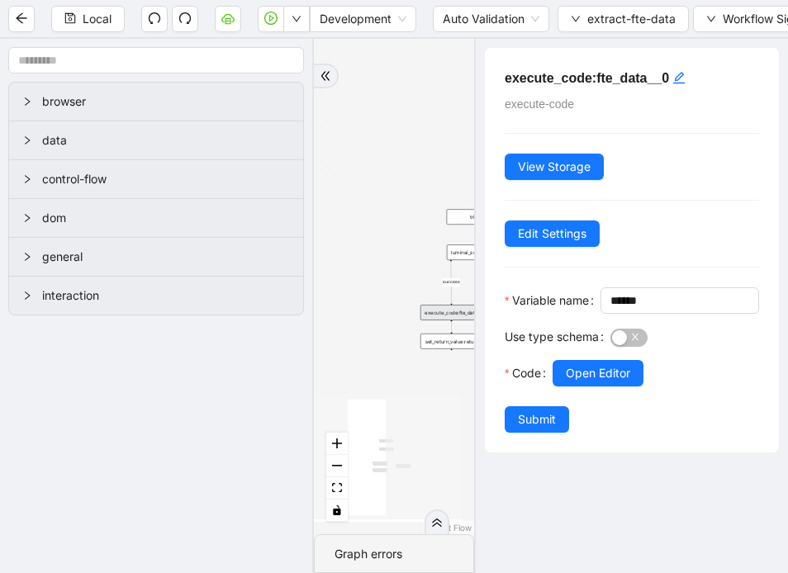
click at [361, 140] on div "success trigger raise_error:unsuccessful_read set_return_value:return_fte execu…" at bounding box center [394, 287] width 160 height 496
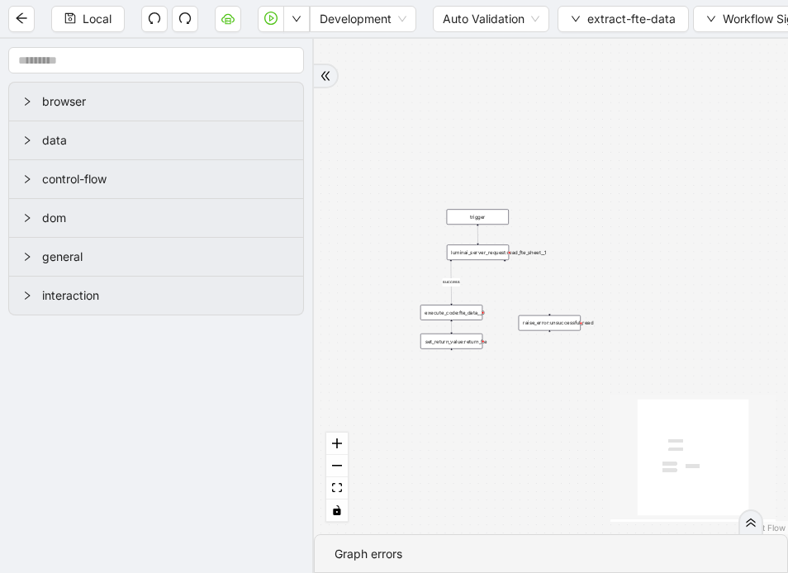
click at [487, 254] on div "luminai_server_request:read_fte_sheet__1" at bounding box center [478, 253] width 62 height 16
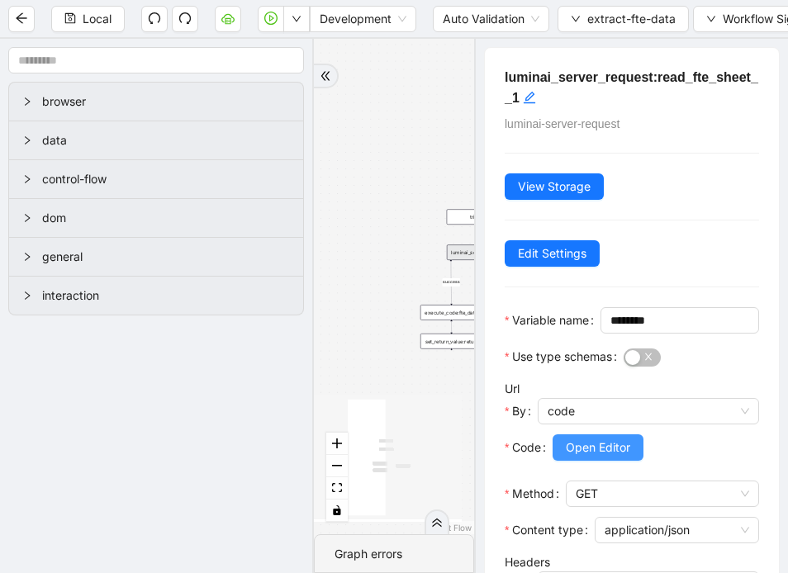
click at [599, 457] on span "Open Editor" at bounding box center [598, 448] width 64 height 18
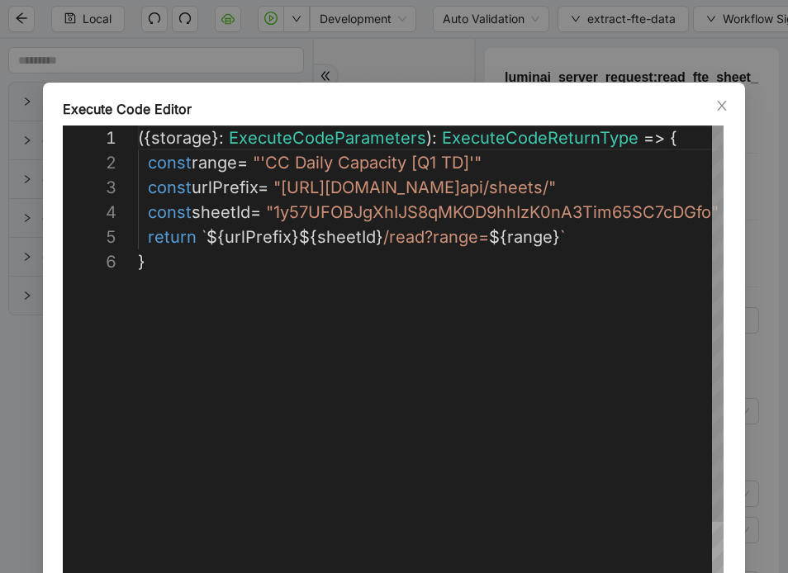
scroll to position [124, 0]
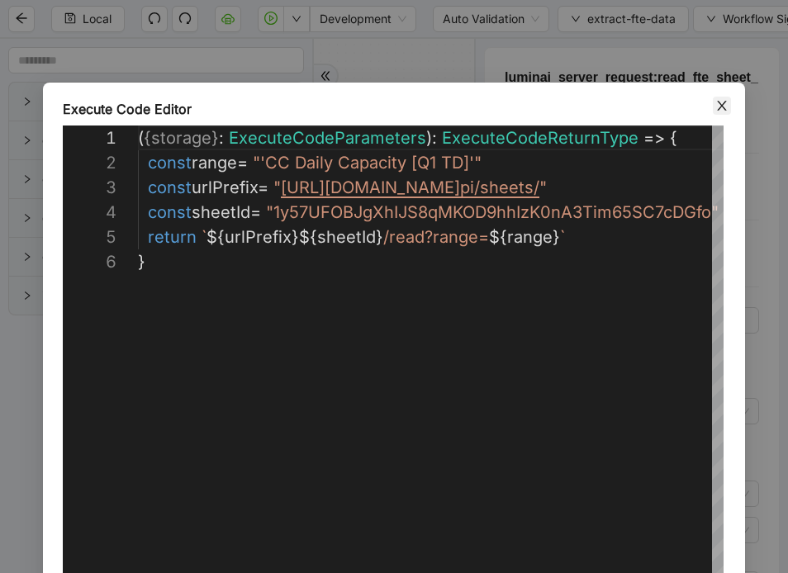
click at [725, 99] on icon "close" at bounding box center [721, 105] width 13 height 13
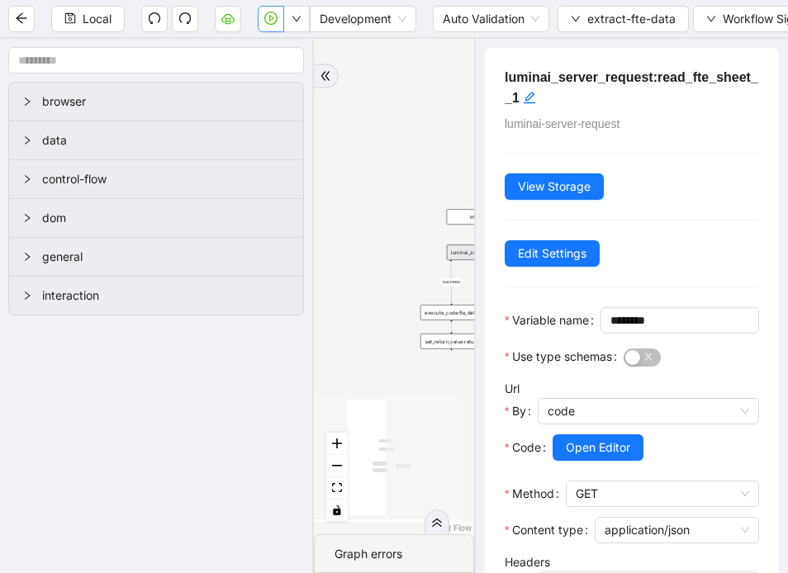
click at [270, 20] on icon "play-circle" at bounding box center [271, 18] width 5 height 7
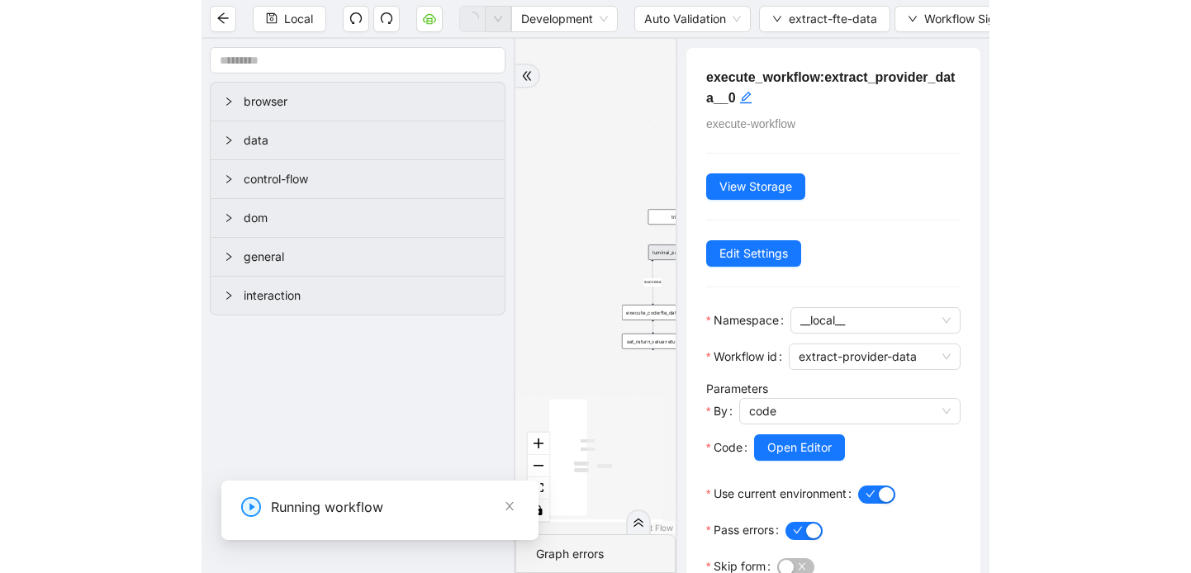
scroll to position [0, 0]
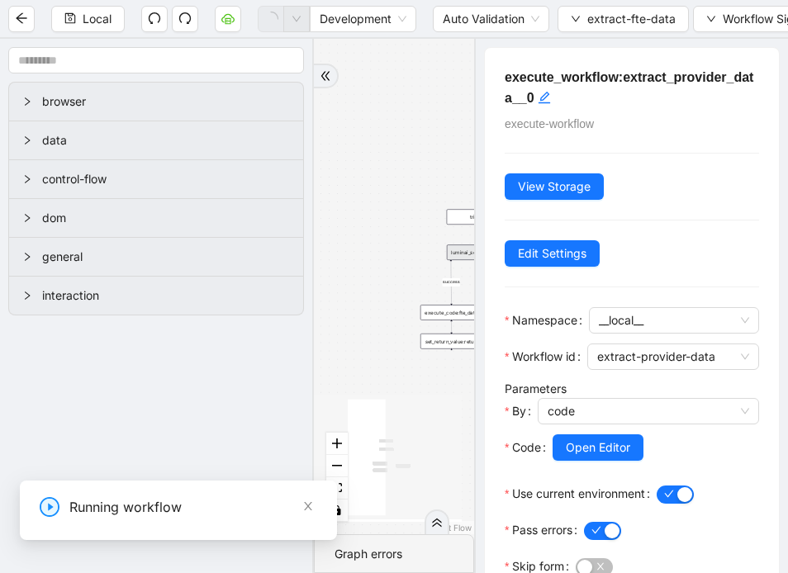
click at [178, 529] on select "**********" at bounding box center [123, 536] width 555 height 31
select select "**********"
click at [0, 521] on select "**********" at bounding box center [123, 536] width 555 height 31
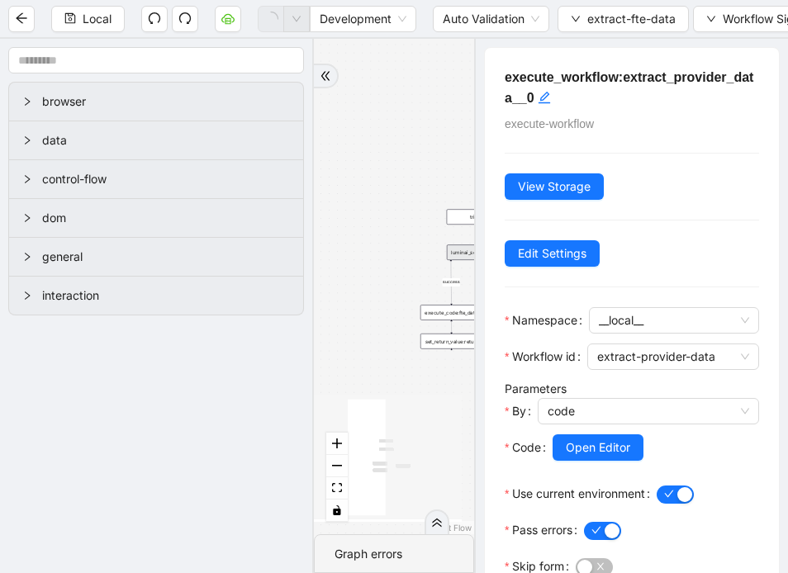
drag, startPoint x: -84, startPoint y: 600, endPoint x: -173, endPoint y: 593, distance: 88.6
click at [0, 572] on div "**********" at bounding box center [124, 564] width 595 height 126
type input "****"
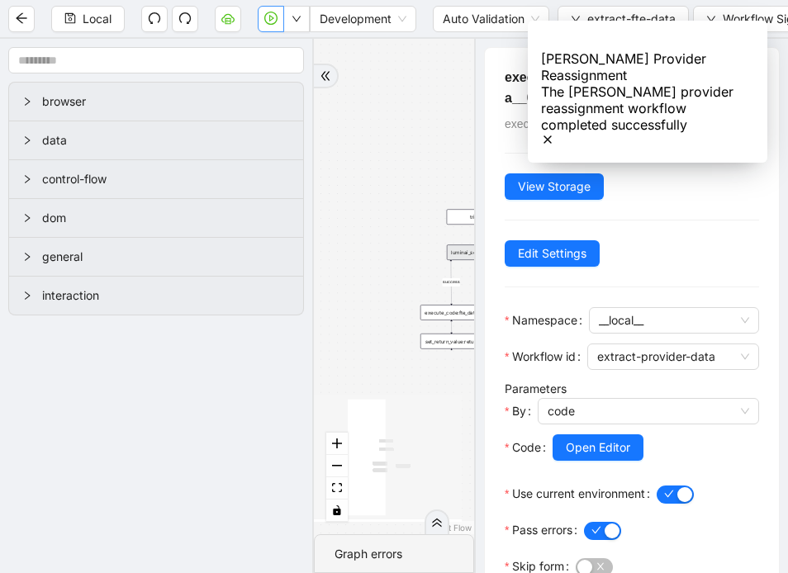
click at [551, 136] on icon "Notifications (F8)" at bounding box center [547, 139] width 7 height 7
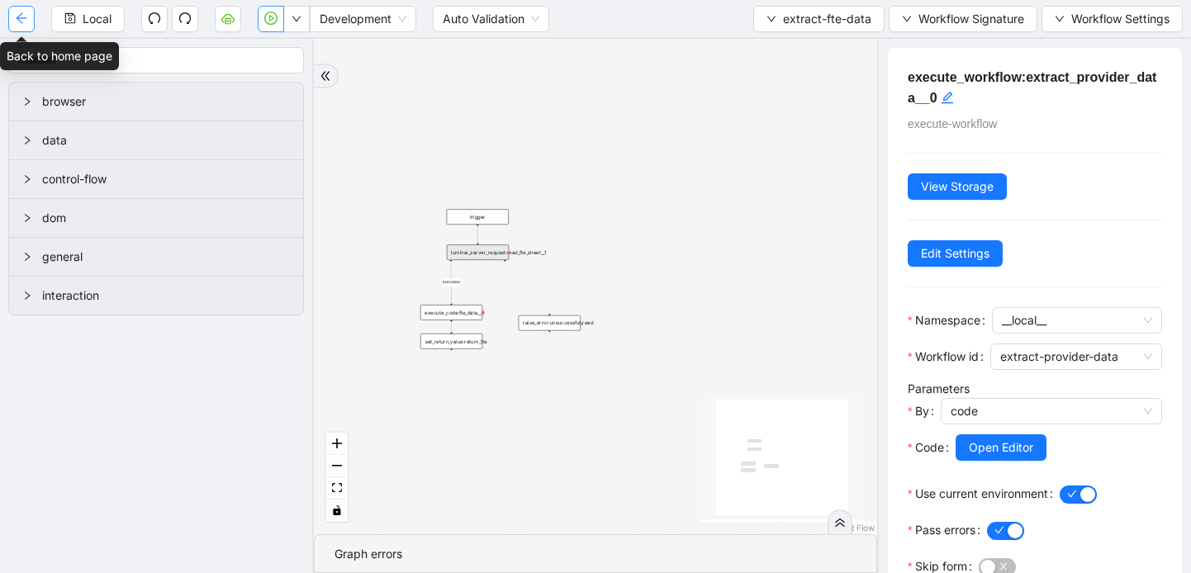
click at [25, 7] on button "button" at bounding box center [21, 19] width 26 height 26
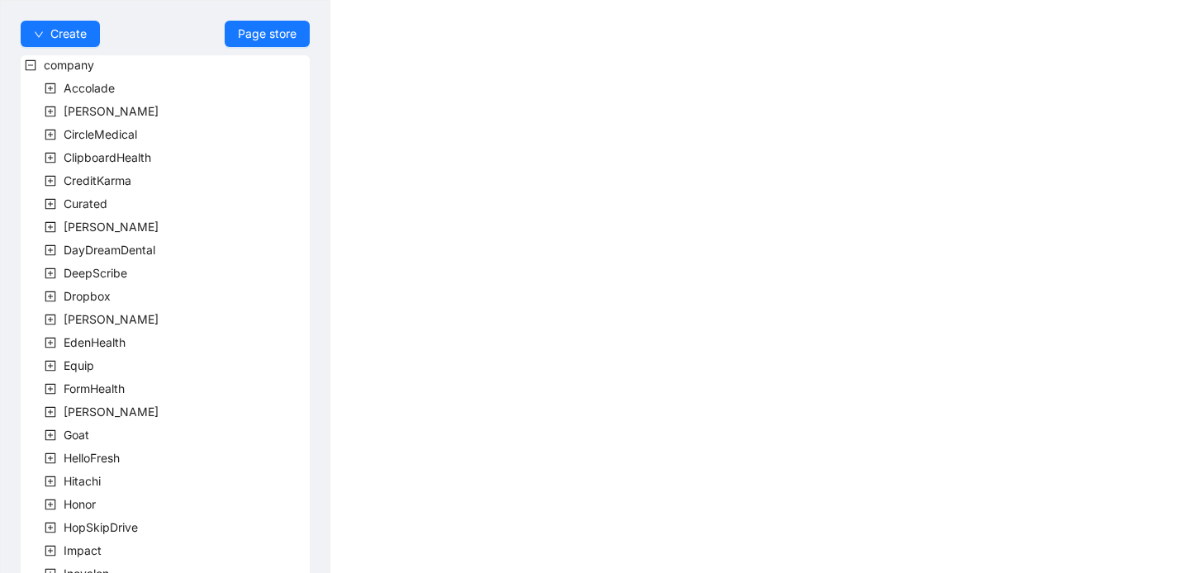
scroll to position [497, 0]
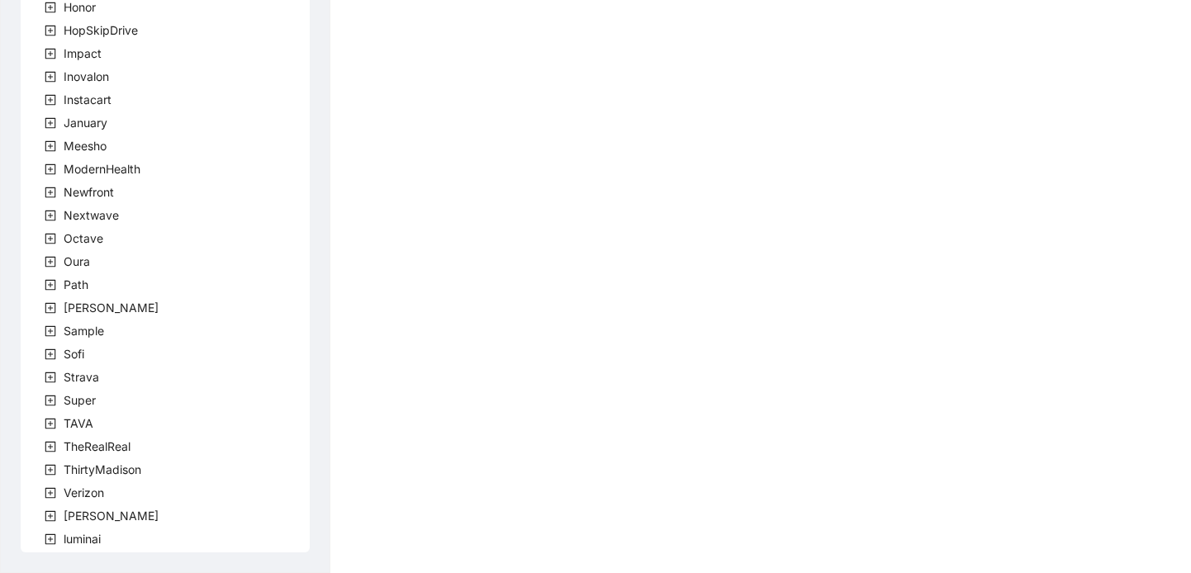
click at [50, 539] on icon "plus-square" at bounding box center [50, 539] width 5 height 5
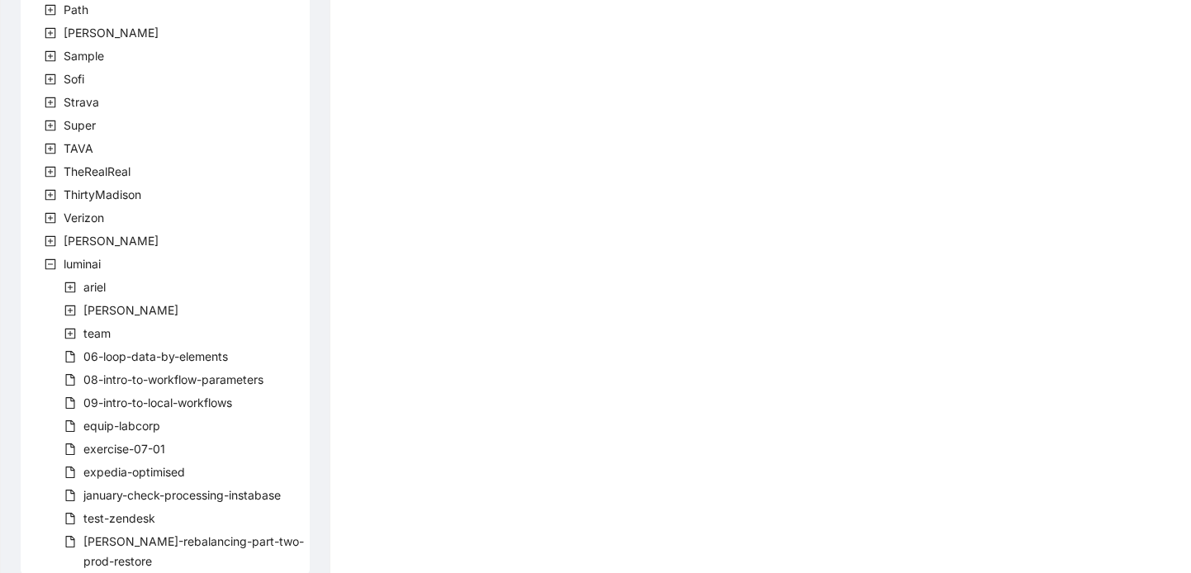
scroll to position [775, 0]
click at [50, 261] on icon "minus-square" at bounding box center [51, 262] width 12 height 12
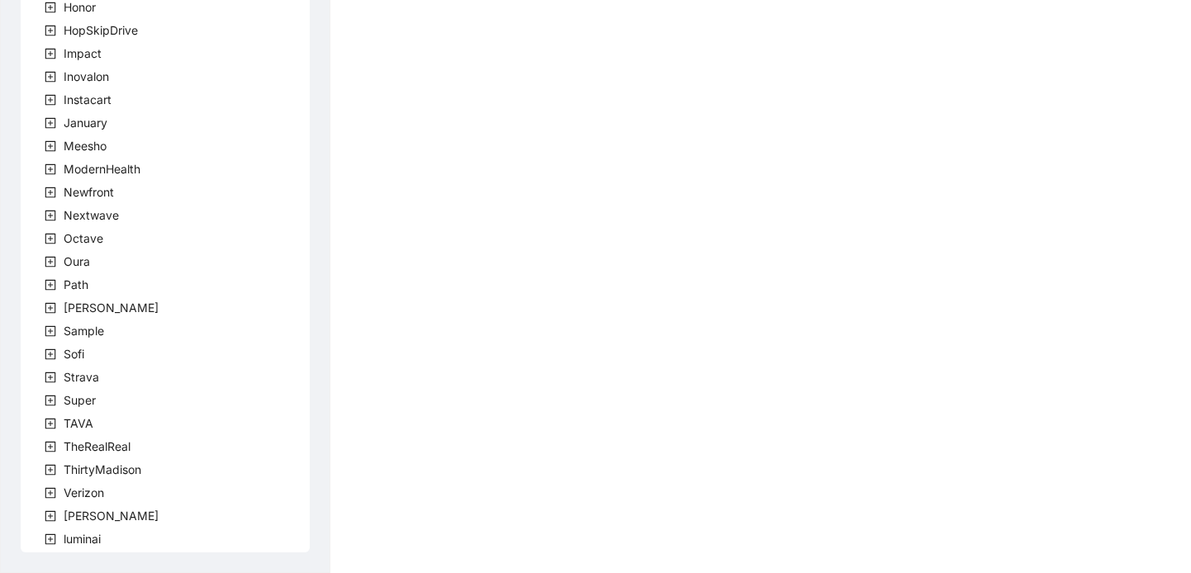
scroll to position [497, 0]
click at [55, 515] on icon "plus-square" at bounding box center [51, 517] width 12 height 12
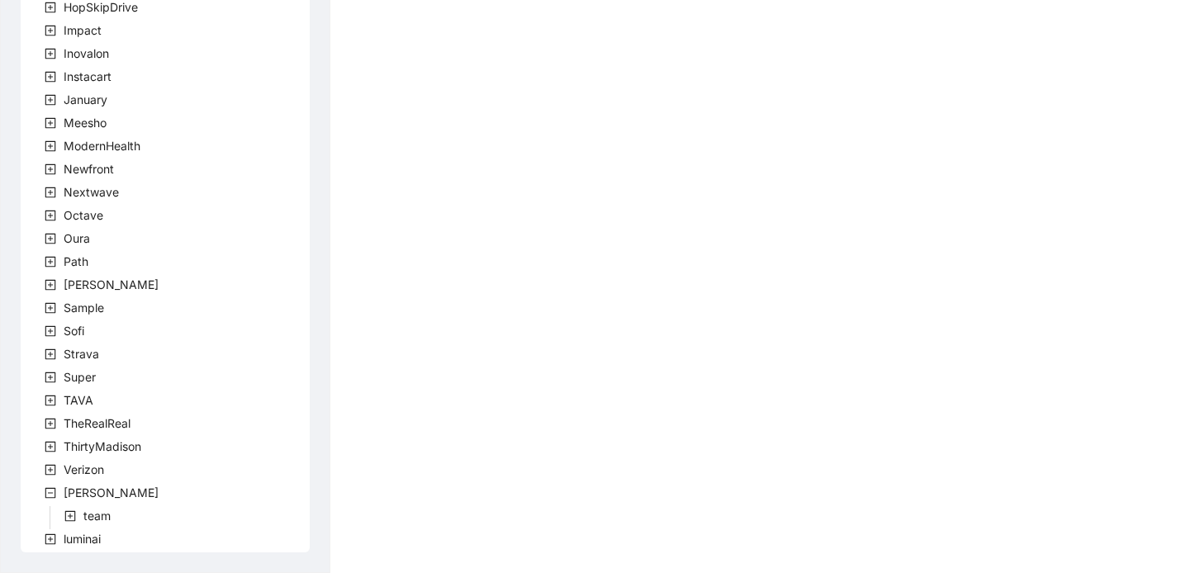
click at [77, 520] on span at bounding box center [70, 516] width 20 height 20
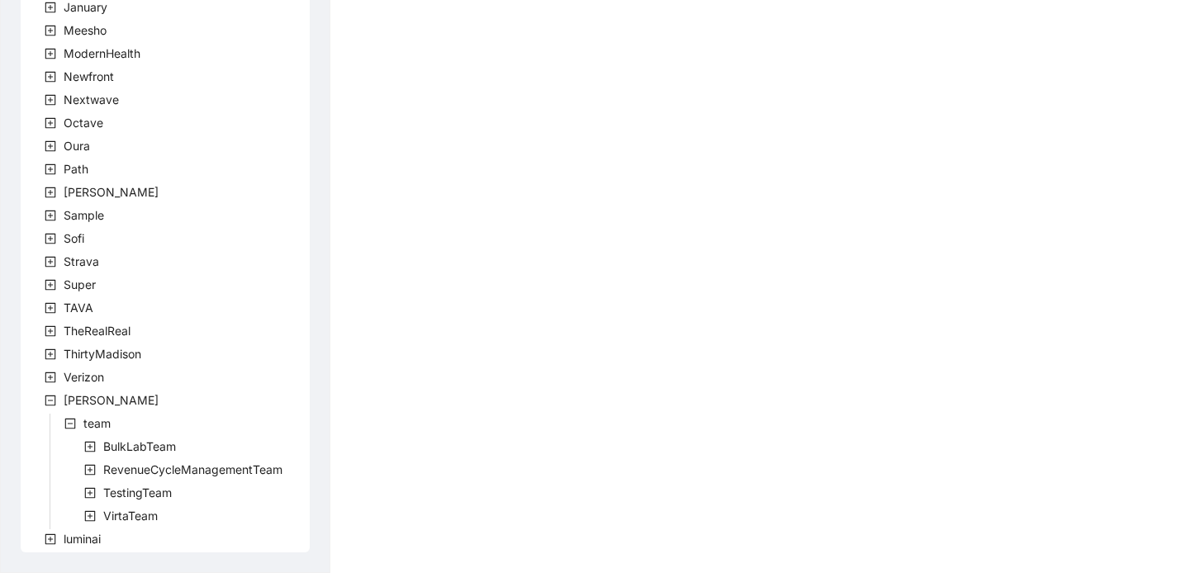
click at [91, 513] on icon "plus-square" at bounding box center [90, 517] width 12 height 12
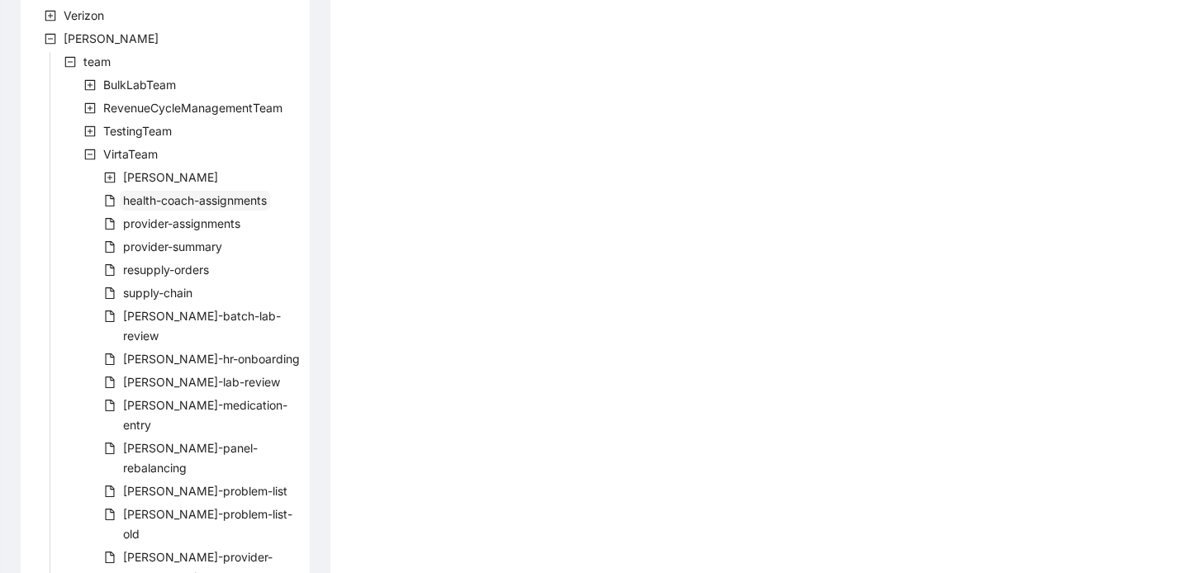
scroll to position [1006, 0]
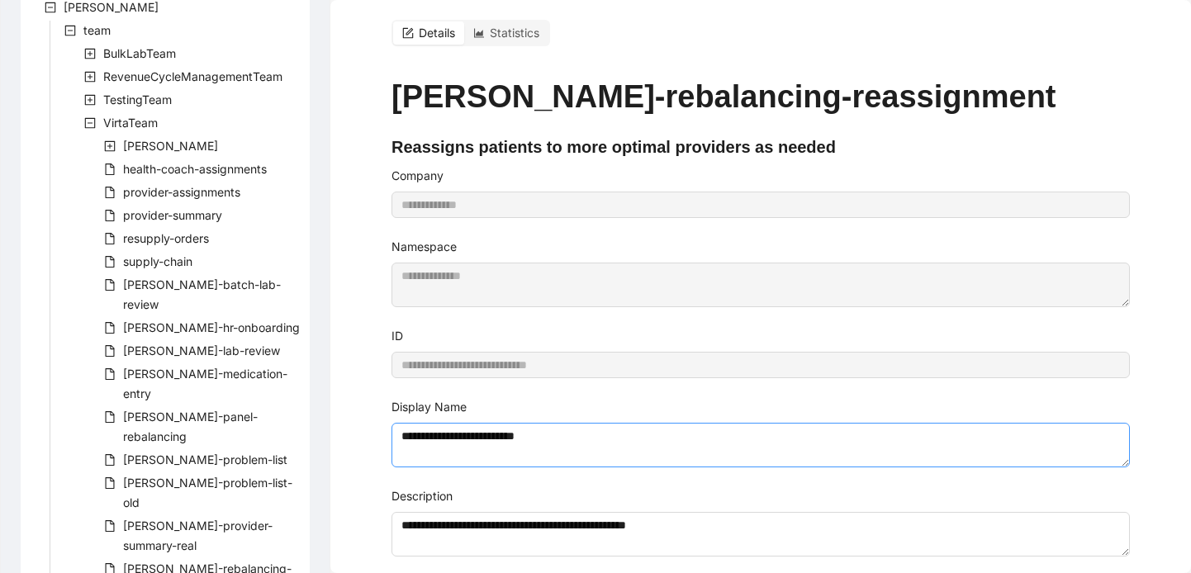
scroll to position [19, 0]
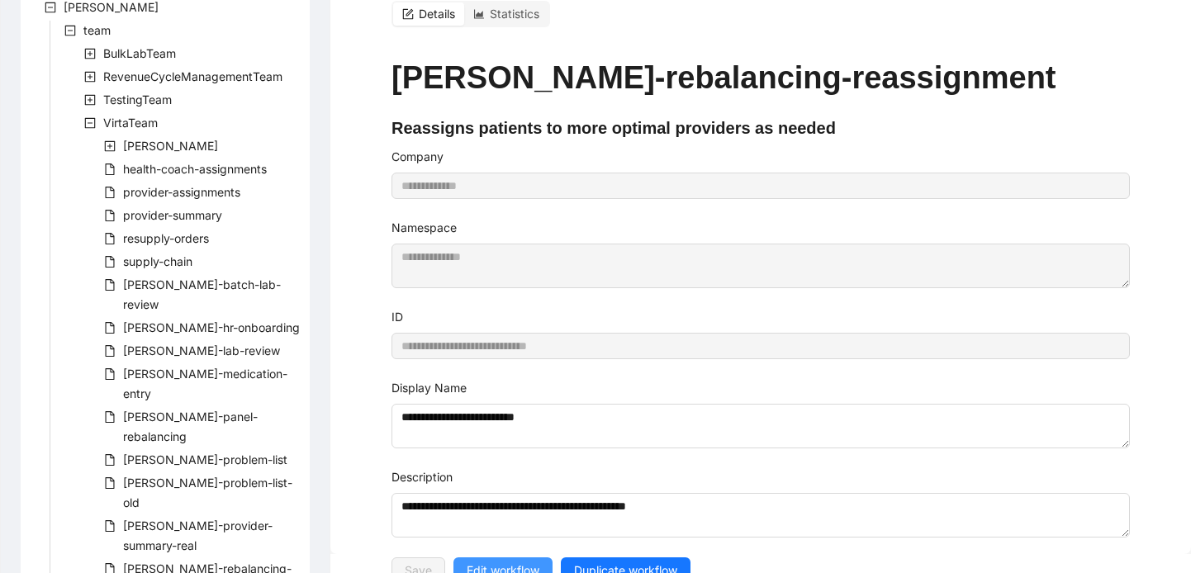
click at [533, 562] on span "Edit workflow" at bounding box center [503, 571] width 73 height 18
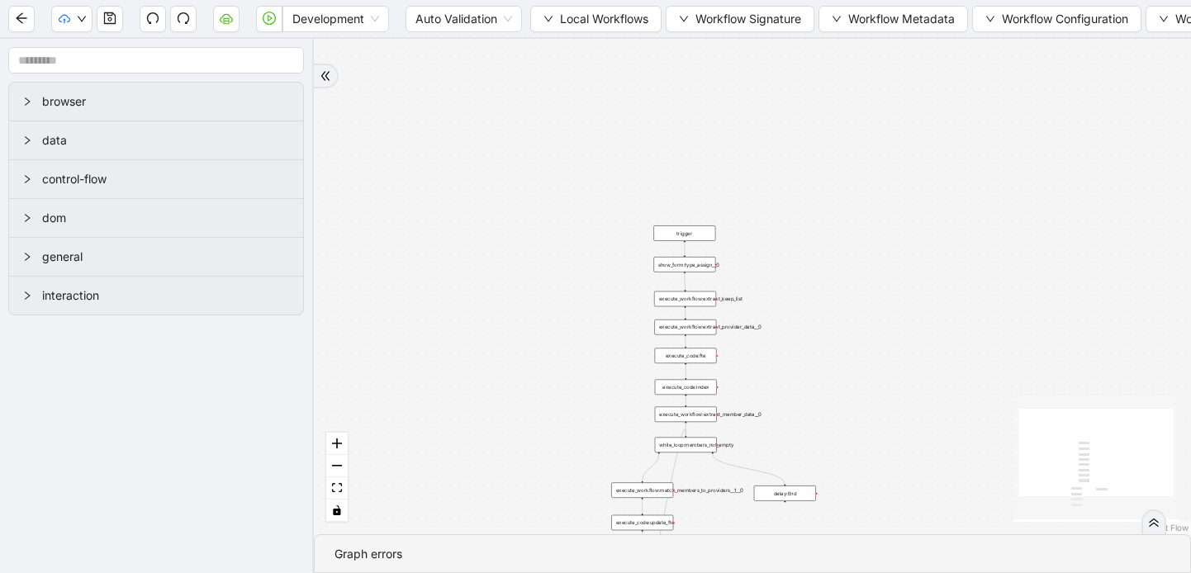
drag, startPoint x: 648, startPoint y: 167, endPoint x: 449, endPoint y: 458, distance: 352.4
click at [450, 458] on div "trigger execute_workflow:extract_member_data execute_workflow:extract_keep_list…" at bounding box center [752, 287] width 877 height 496
click at [552, 15] on icon "down" at bounding box center [549, 19] width 10 height 10
click at [549, 54] on span "Select" at bounding box center [597, 51] width 107 height 18
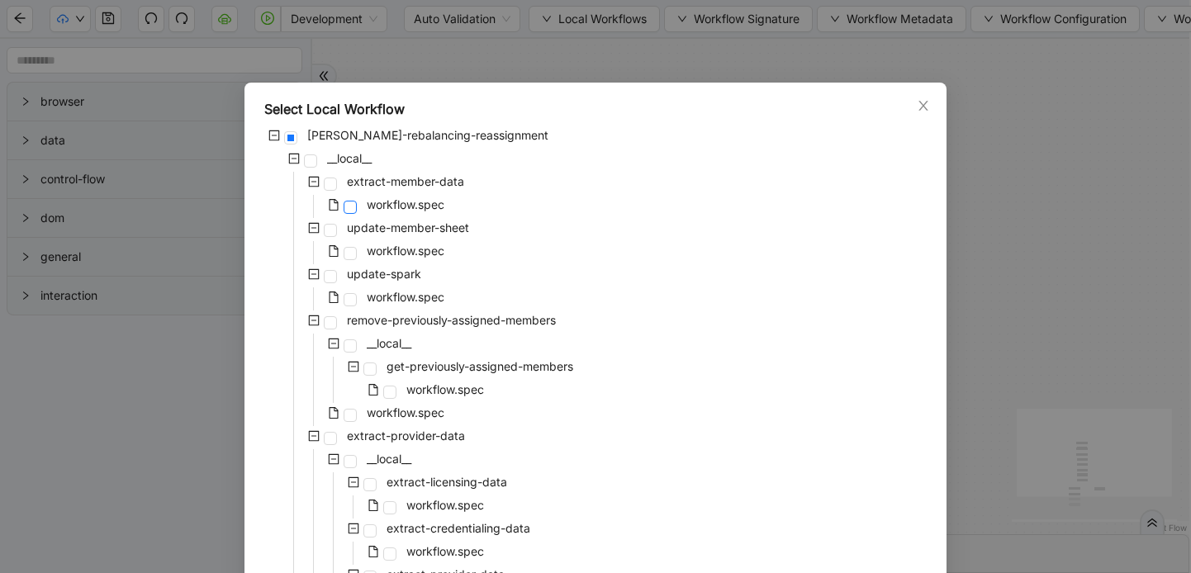
click at [353, 203] on span at bounding box center [350, 207] width 13 height 13
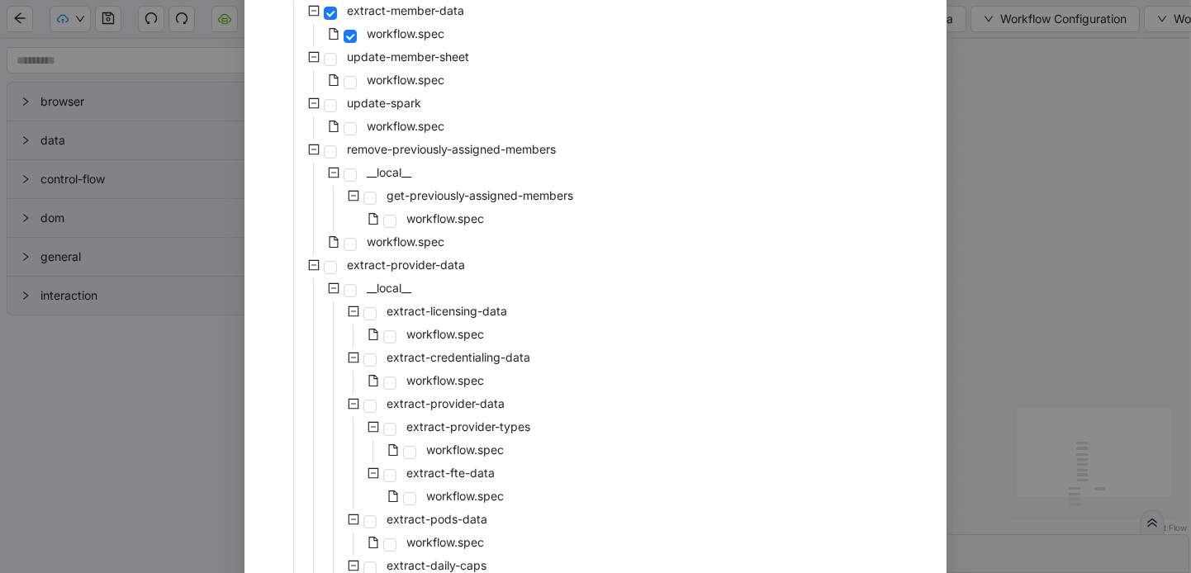
scroll to position [481, 0]
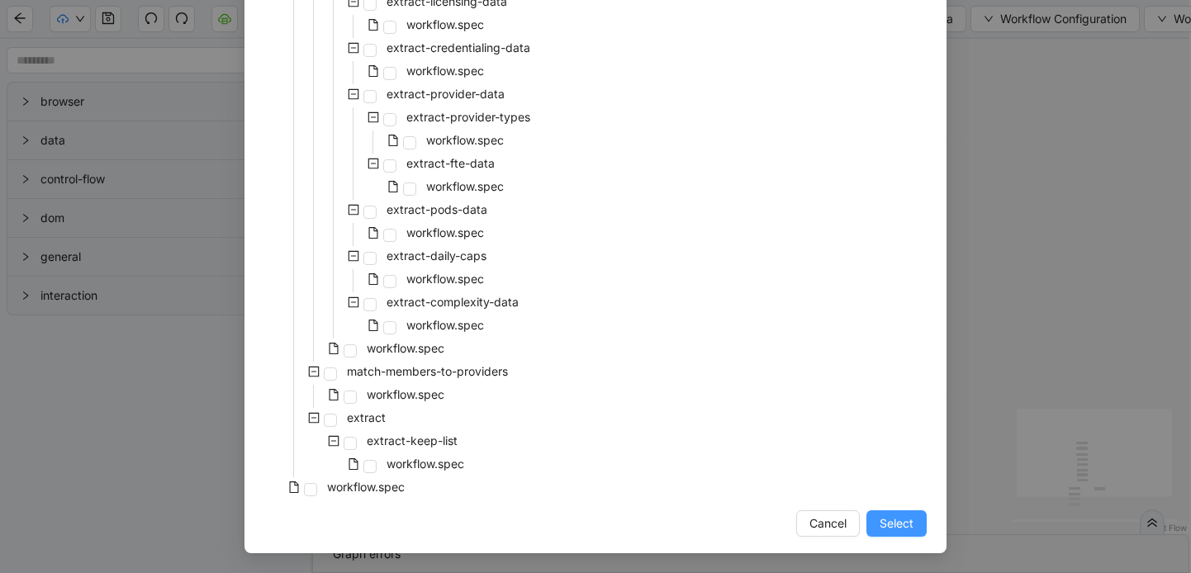
click at [895, 529] on span "Select" at bounding box center [897, 524] width 34 height 18
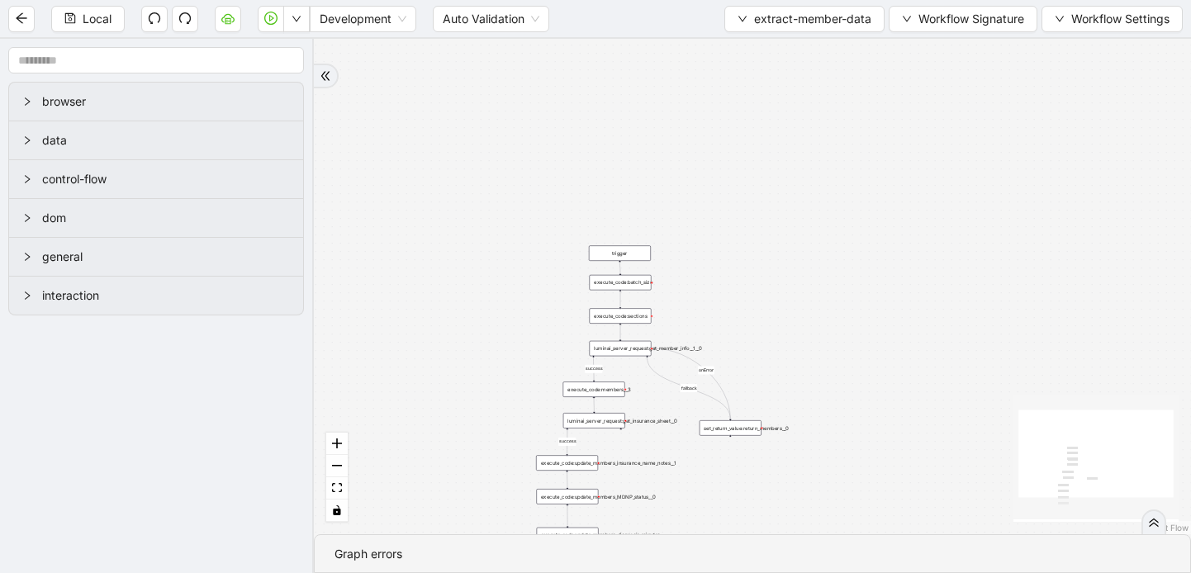
scroll to position [0, 0]
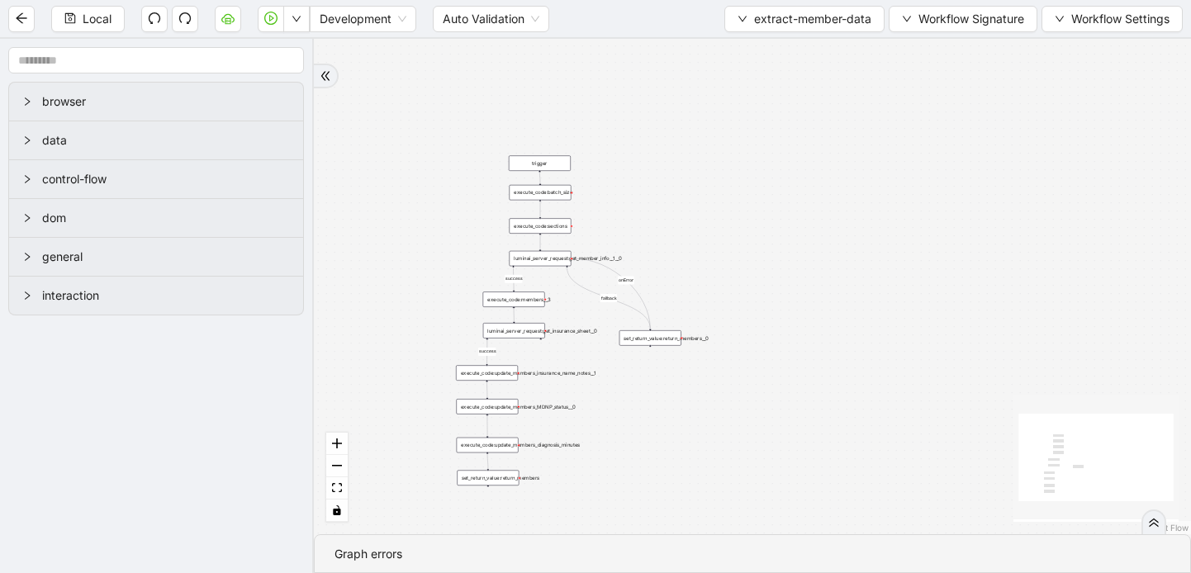
drag, startPoint x: 772, startPoint y: 314, endPoint x: 692, endPoint y: 224, distance: 120.5
click at [692, 224] on div "fallback success success onError trigger set_return_value:return_members execut…" at bounding box center [752, 287] width 877 height 496
click at [748, 17] on button "extract-member-data" at bounding box center [804, 19] width 160 height 26
click at [739, 47] on span "Select" at bounding box center [801, 51] width 134 height 18
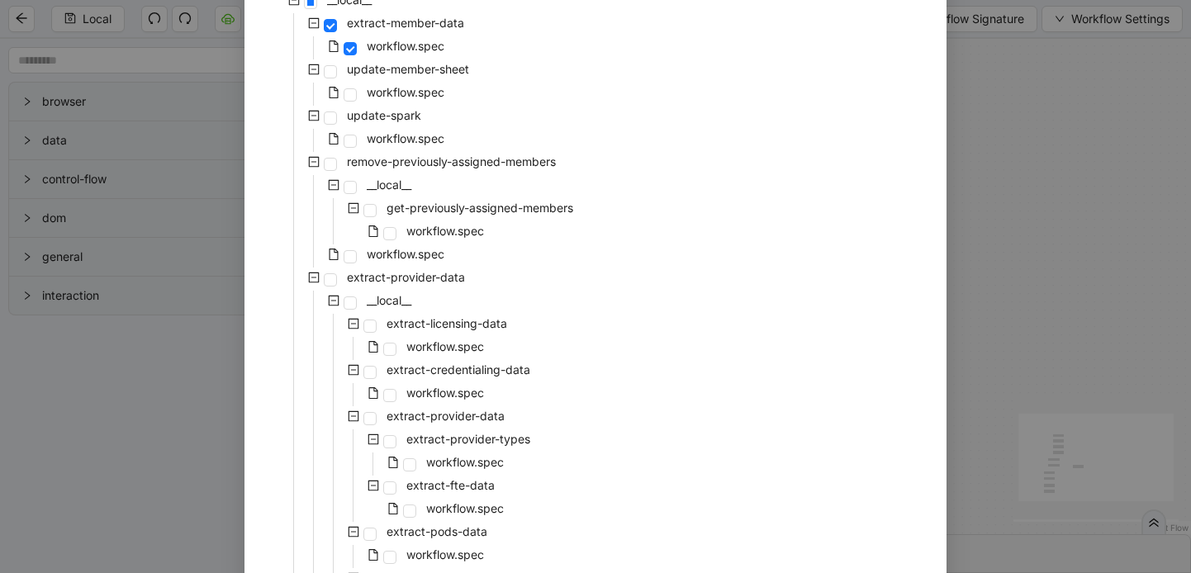
scroll to position [481, 0]
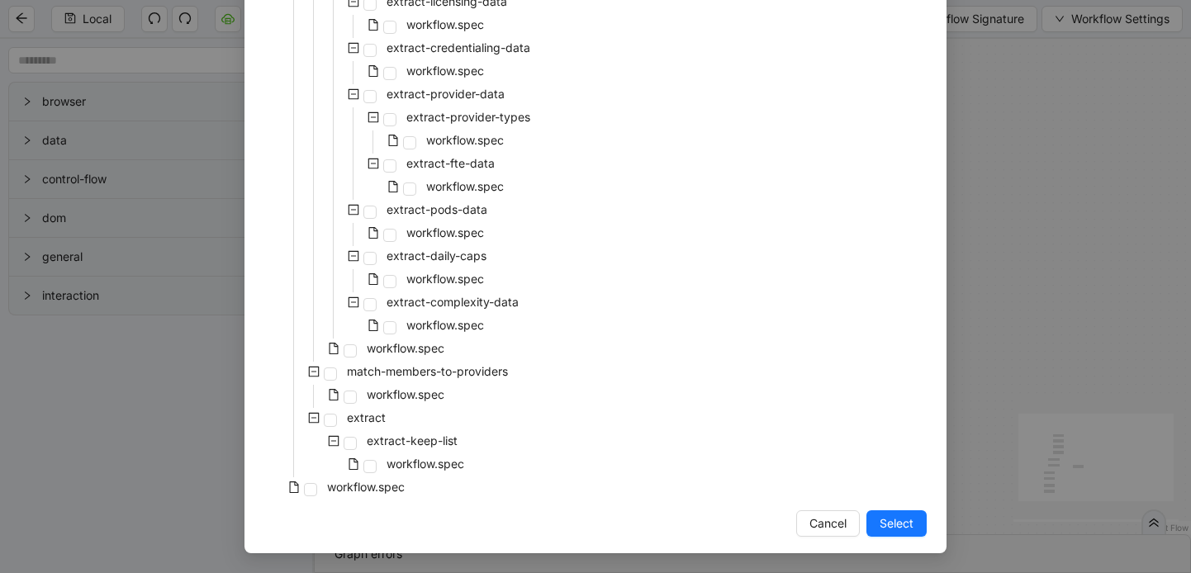
click at [322, 486] on div "workflow.spec" at bounding box center [336, 488] width 144 height 23
click at [325, 494] on span "workflow.spec" at bounding box center [366, 487] width 84 height 20
click at [891, 521] on span "Select" at bounding box center [897, 524] width 34 height 18
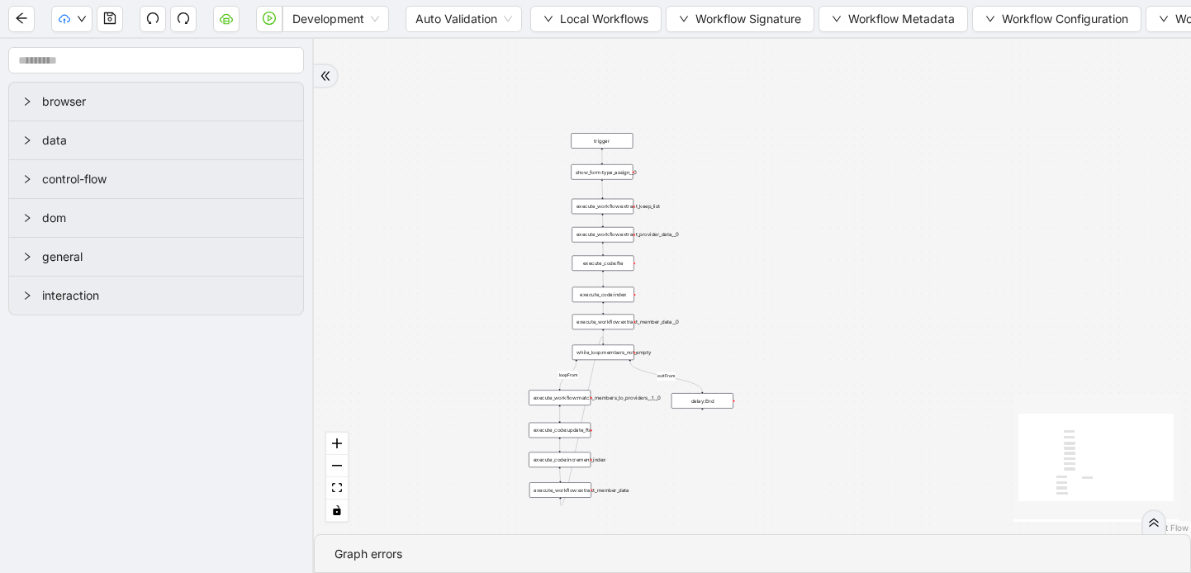
click at [610, 145] on div "trigger" at bounding box center [602, 141] width 62 height 16
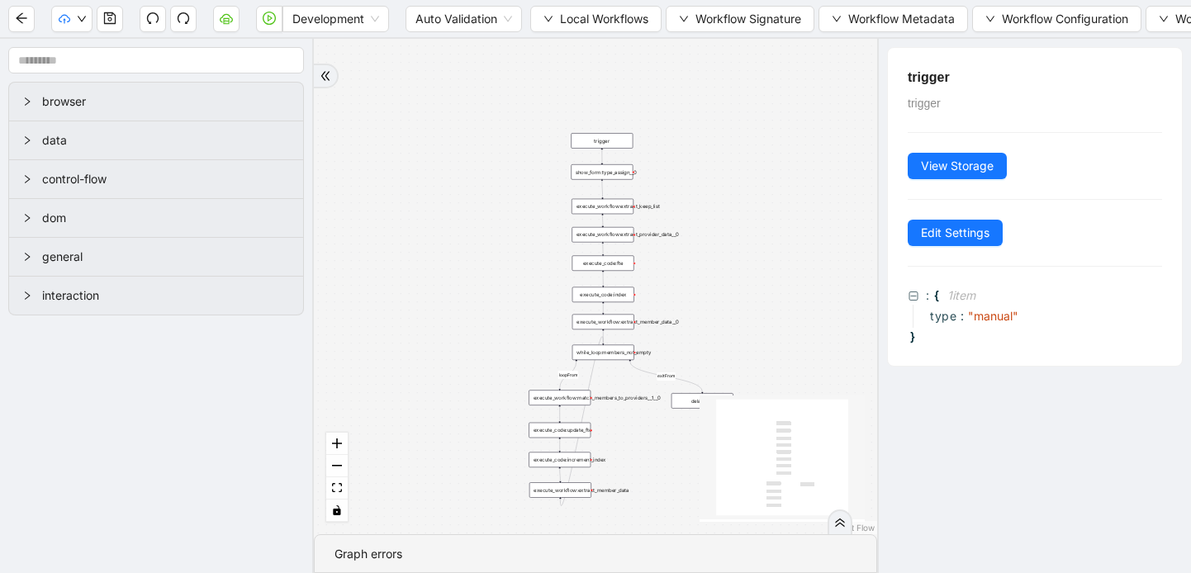
click at [625, 175] on div "show_form:type_assign__0" at bounding box center [602, 172] width 62 height 16
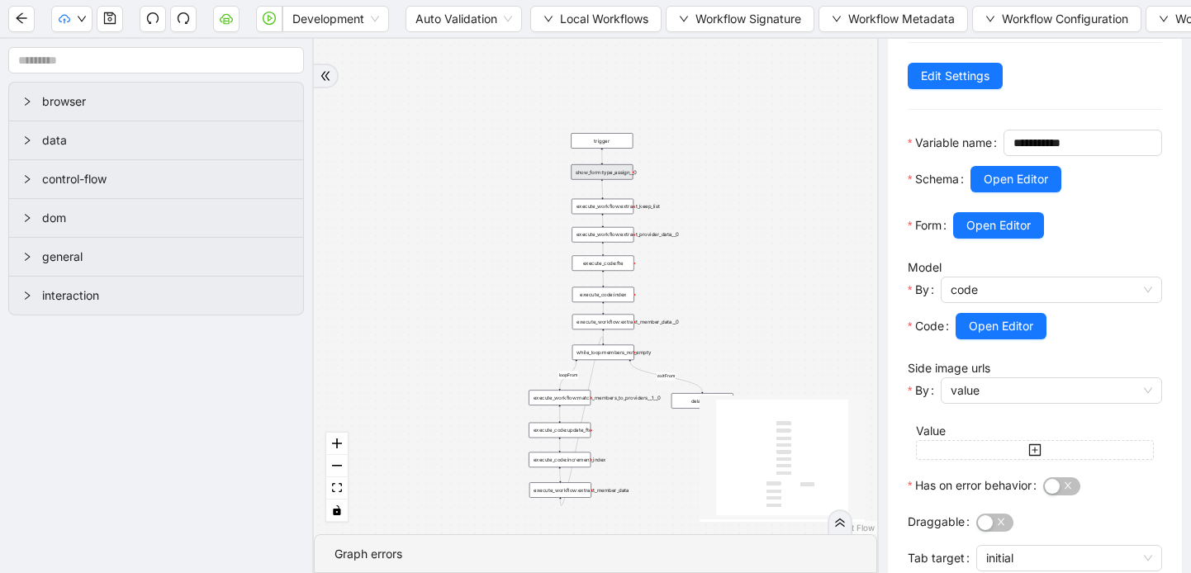
scroll to position [166, 0]
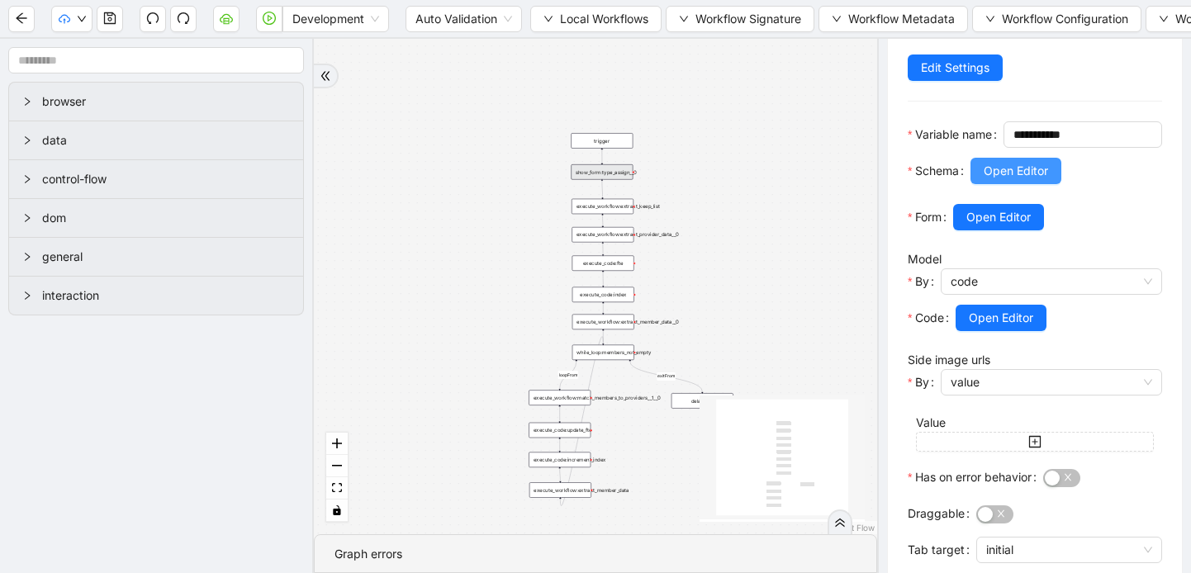
click at [1014, 180] on span "Open Editor" at bounding box center [1016, 171] width 64 height 18
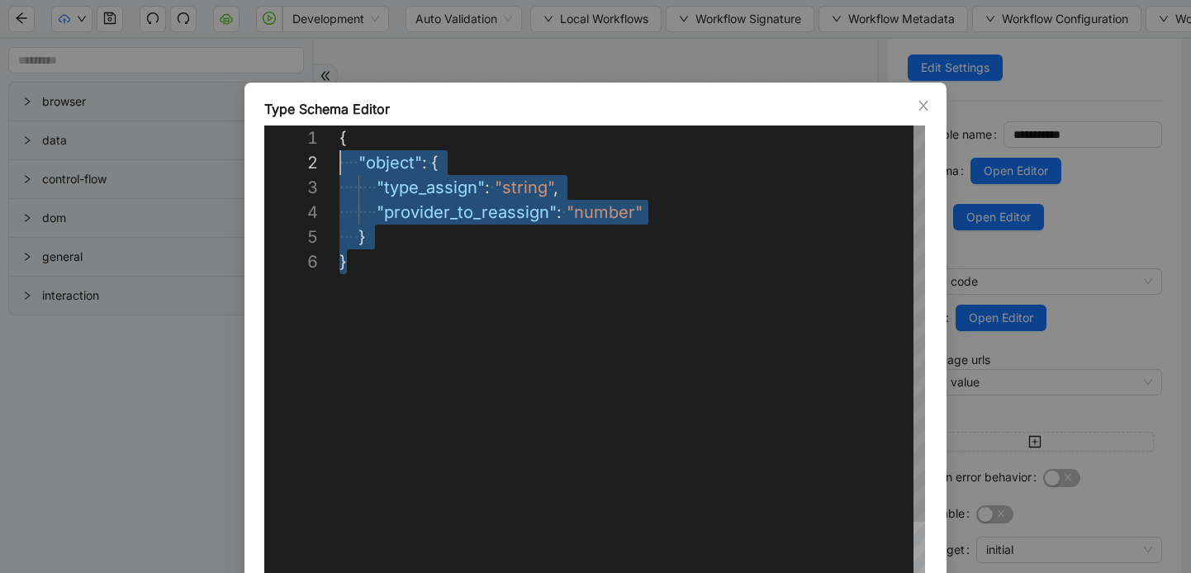
scroll to position [0, 0]
drag, startPoint x: 368, startPoint y: 271, endPoint x: 279, endPoint y: 120, distance: 175.1
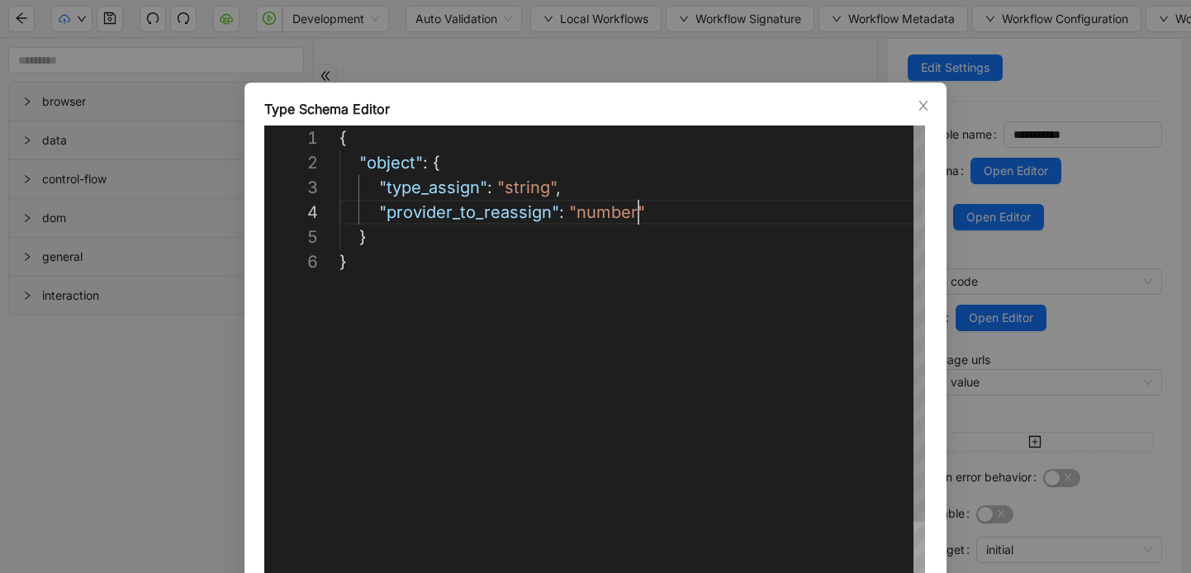
click at [652, 216] on div "{ "object" : { "type_assign" : "string" , "provider_to_reassign" : "number" } }" at bounding box center [633, 436] width 586 height 620
paste textarea "**********"
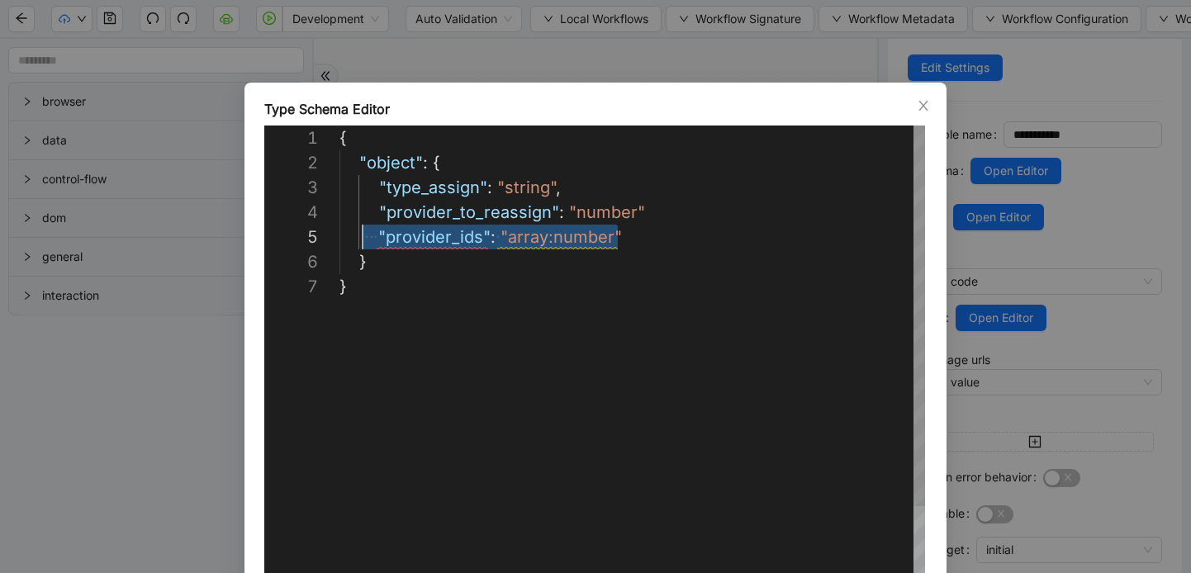
drag, startPoint x: 646, startPoint y: 230, endPoint x: 361, endPoint y: 236, distance: 285.1
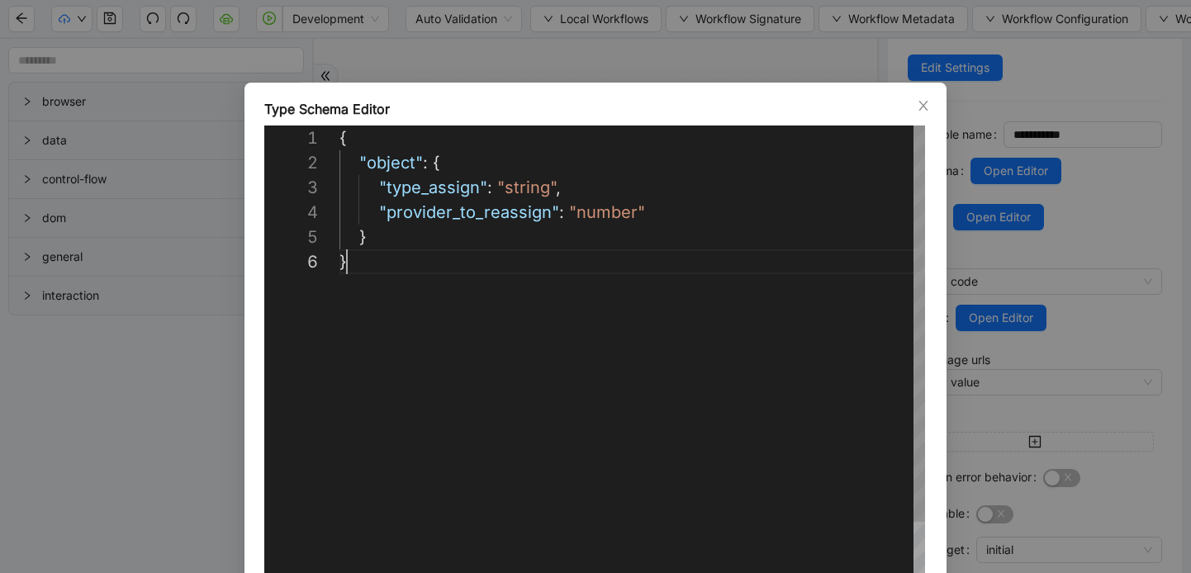
scroll to position [0, 0]
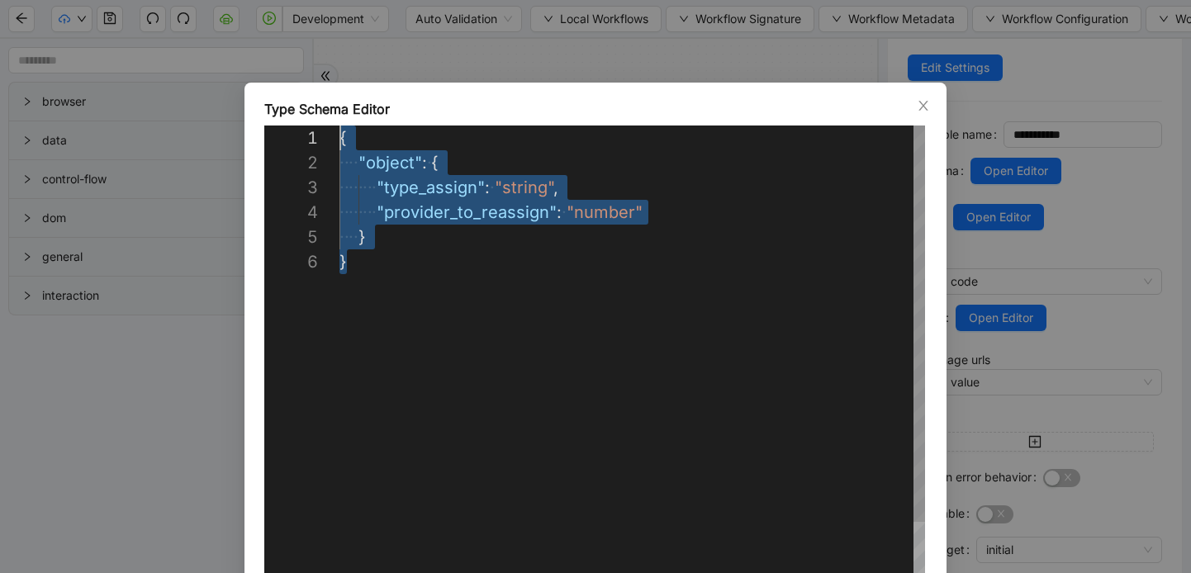
drag, startPoint x: 353, startPoint y: 279, endPoint x: 308, endPoint y: 136, distance: 149.7
click at [340, 136] on div "{ ·‌ ·‌ ·‌ ·‌ "object" : ·‌ { ·‌ ·‌ ·‌ ·‌ ·‌ ·‌ ·‌ ·‌ "type_assign" : ·‌ "strin…" at bounding box center [633, 436] width 586 height 620
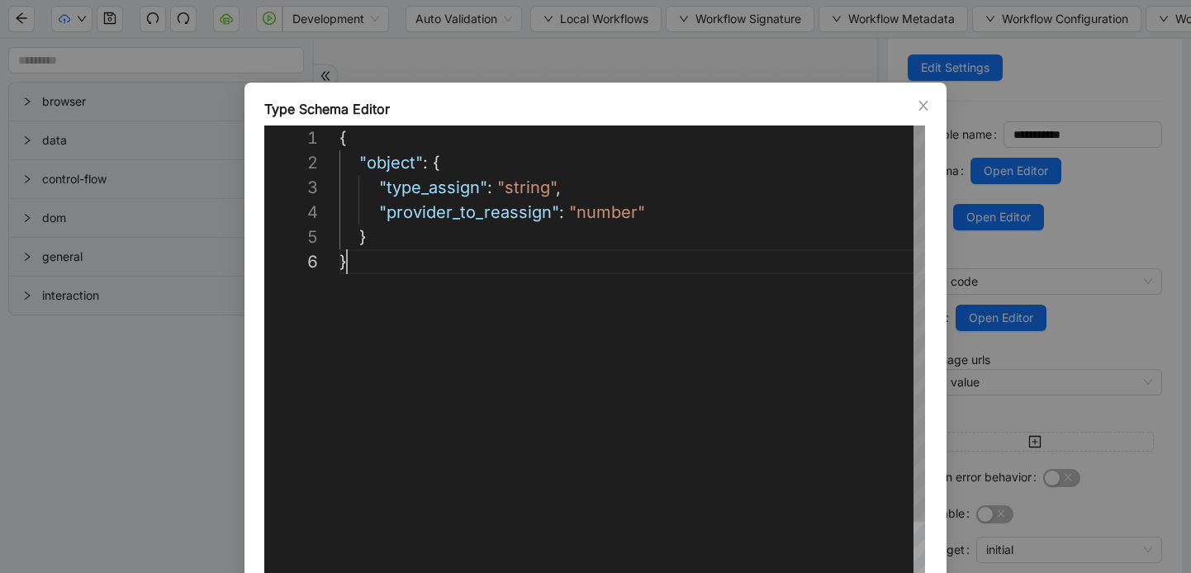
click at [443, 285] on div "{ "object" : { "type_assign" : "string" , "provider_to_reassign" : "number" } }" at bounding box center [633, 436] width 586 height 620
click at [372, 215] on div "{ "object" : { "type_assign" : "string" , "provider_to_reassign" : "number" } }" at bounding box center [633, 436] width 586 height 620
click at [664, 207] on div "{ "object" : { "type_assign" : "string" , //"provider_to_reassign": "number" } }" at bounding box center [633, 436] width 586 height 620
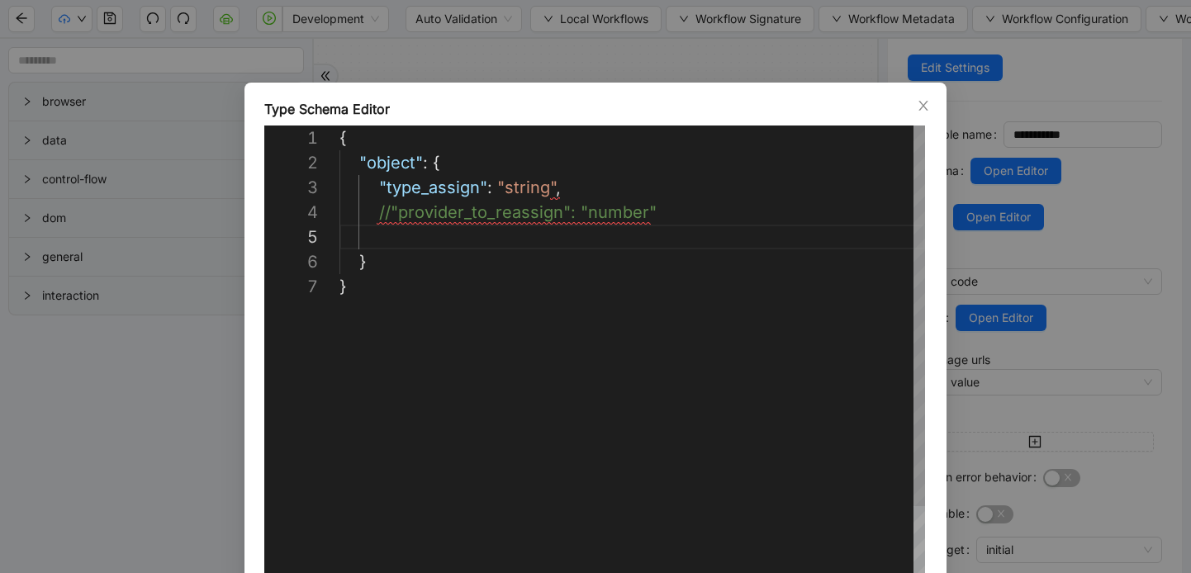
paste textarea "**********"
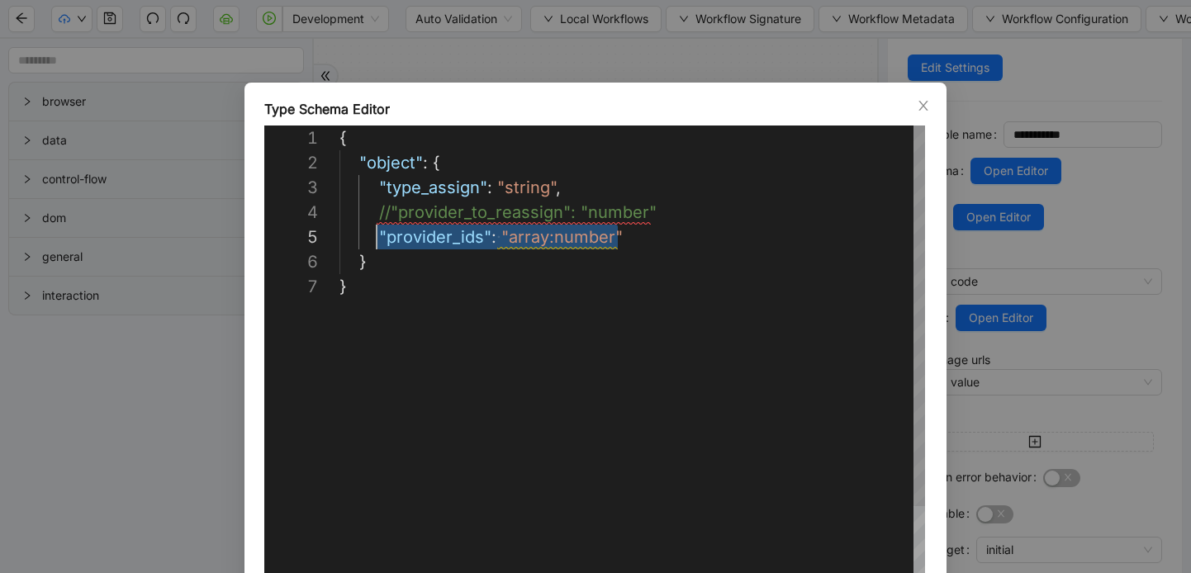
drag, startPoint x: 624, startPoint y: 240, endPoint x: 376, endPoint y: 239, distance: 247.8
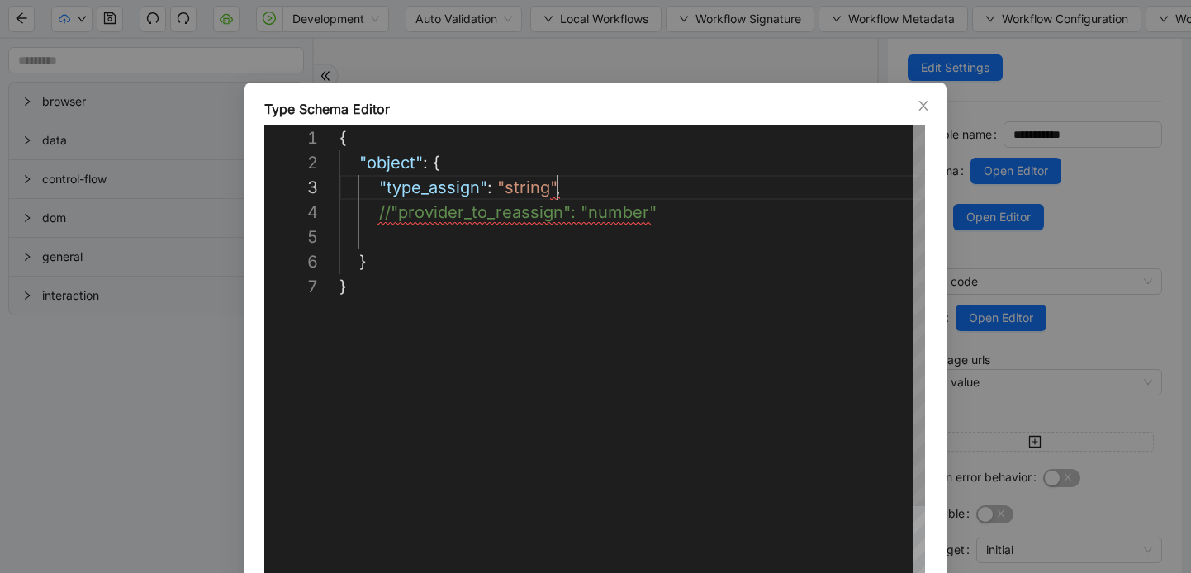
click at [594, 182] on div "} } //"provider_to_reassign": "number" "type_assign" : "string" , "object" : { {" at bounding box center [633, 448] width 586 height 644
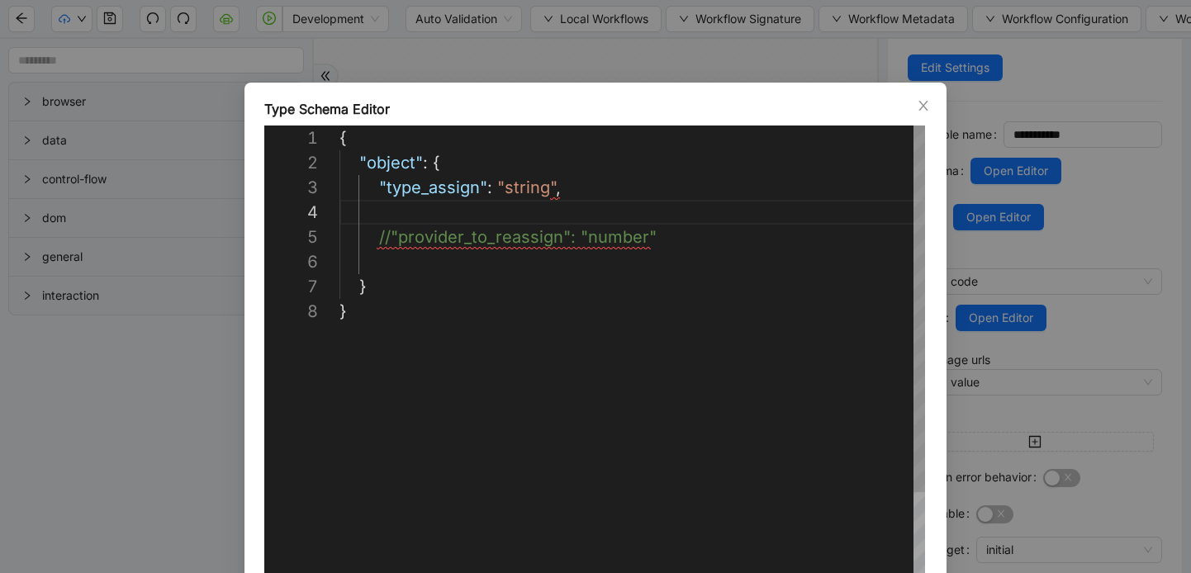
paste textarea "**********"
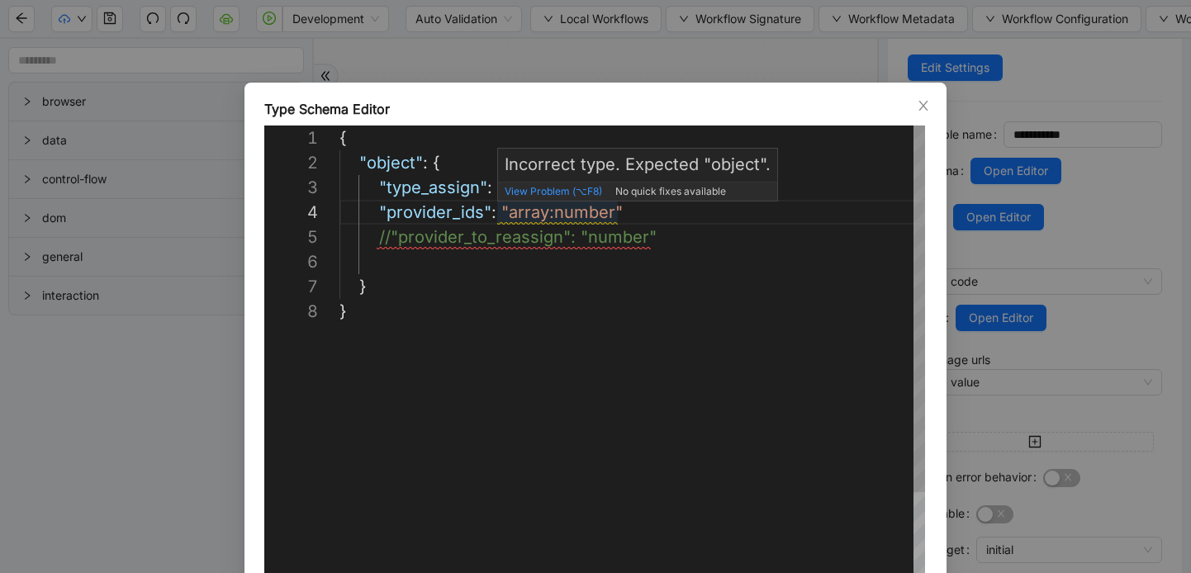
type textarea "**********"
click at [558, 190] on span "View Problem (⌥F8)" at bounding box center [553, 191] width 97 height 12
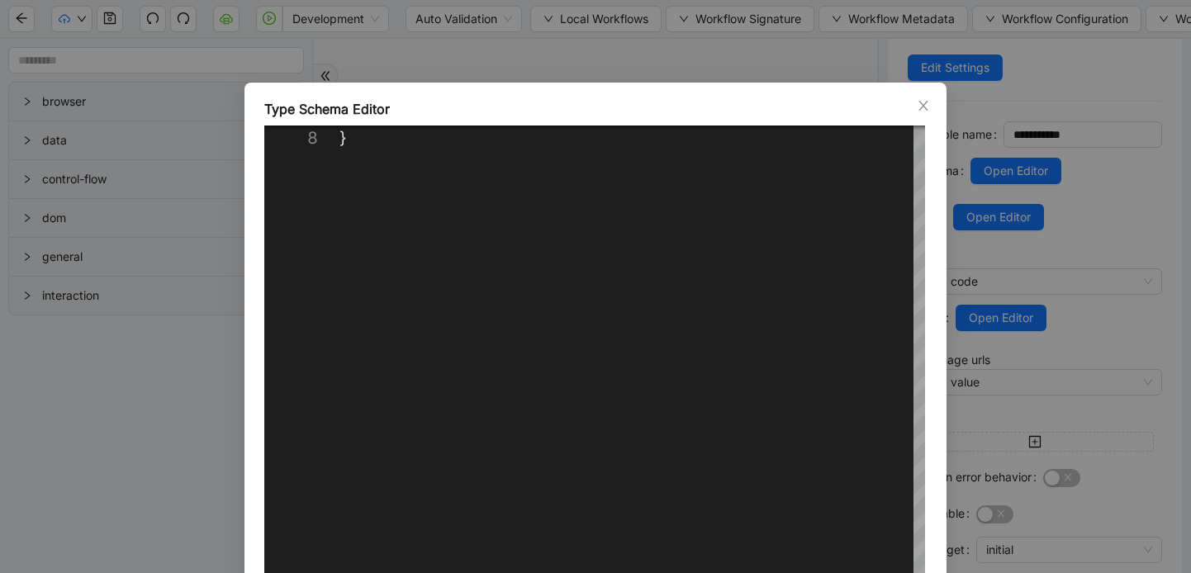
scroll to position [121, 0]
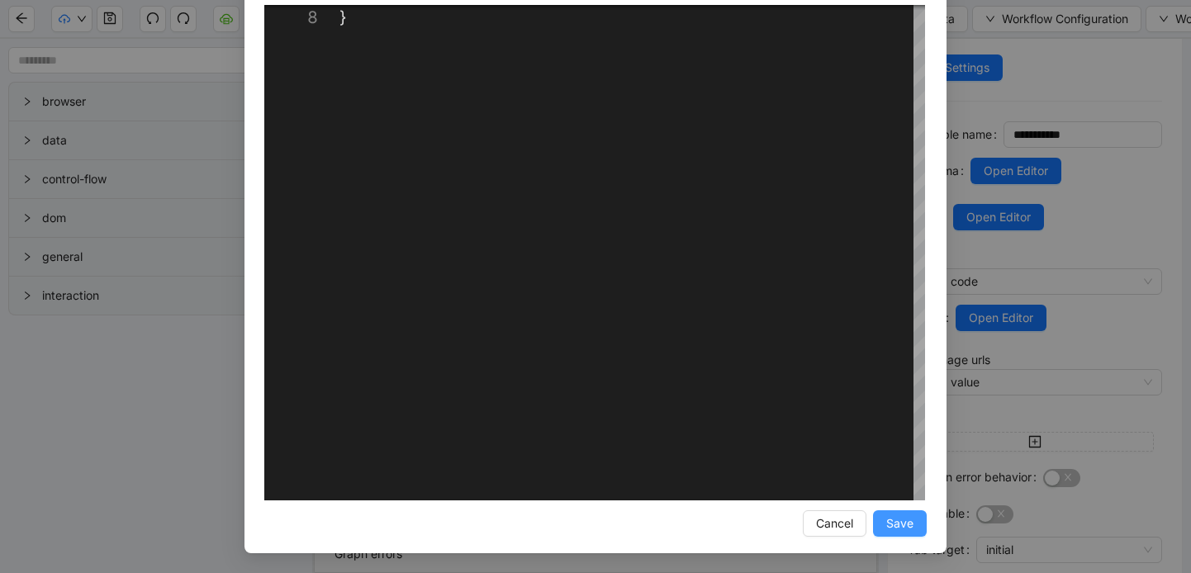
click at [896, 528] on span "Save" at bounding box center [899, 524] width 27 height 18
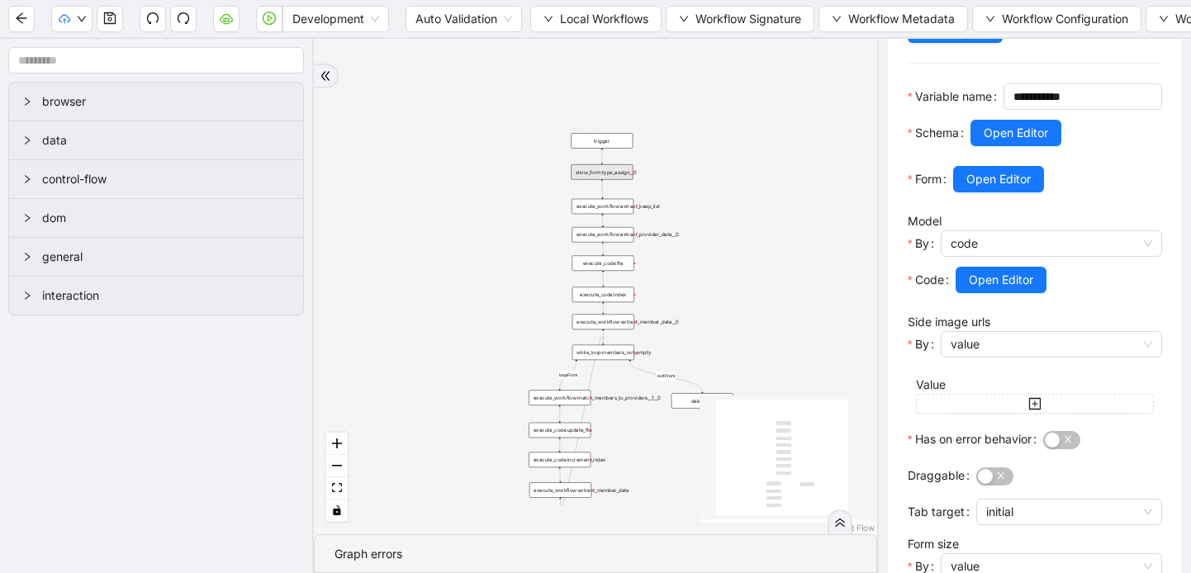
scroll to position [211, 0]
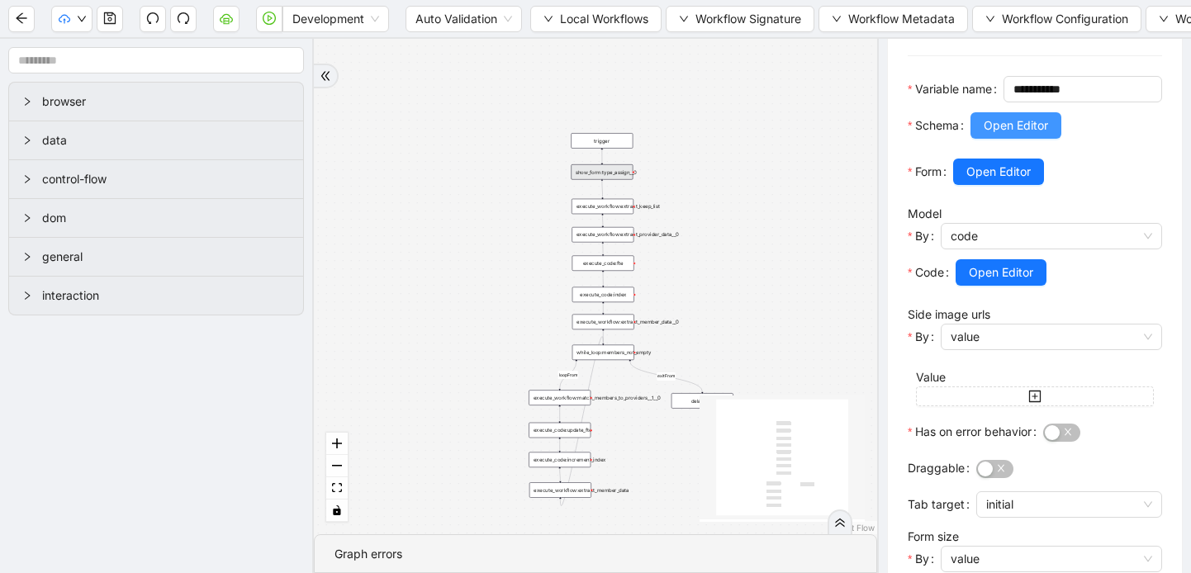
click at [1004, 135] on span "Open Editor" at bounding box center [1016, 125] width 64 height 18
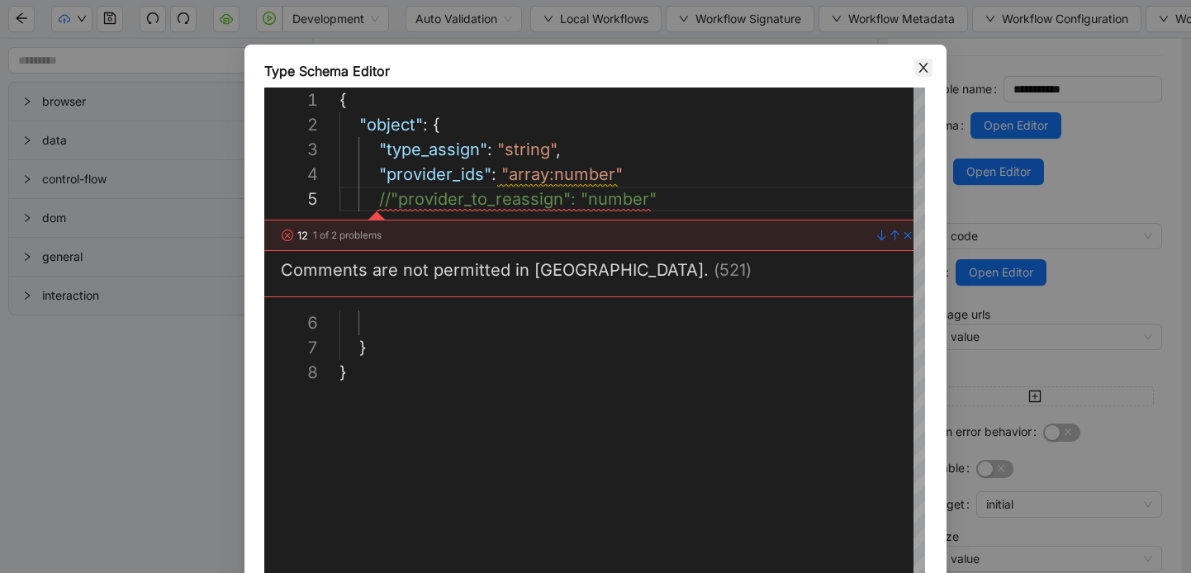
click at [925, 73] on icon "close" at bounding box center [923, 68] width 9 height 10
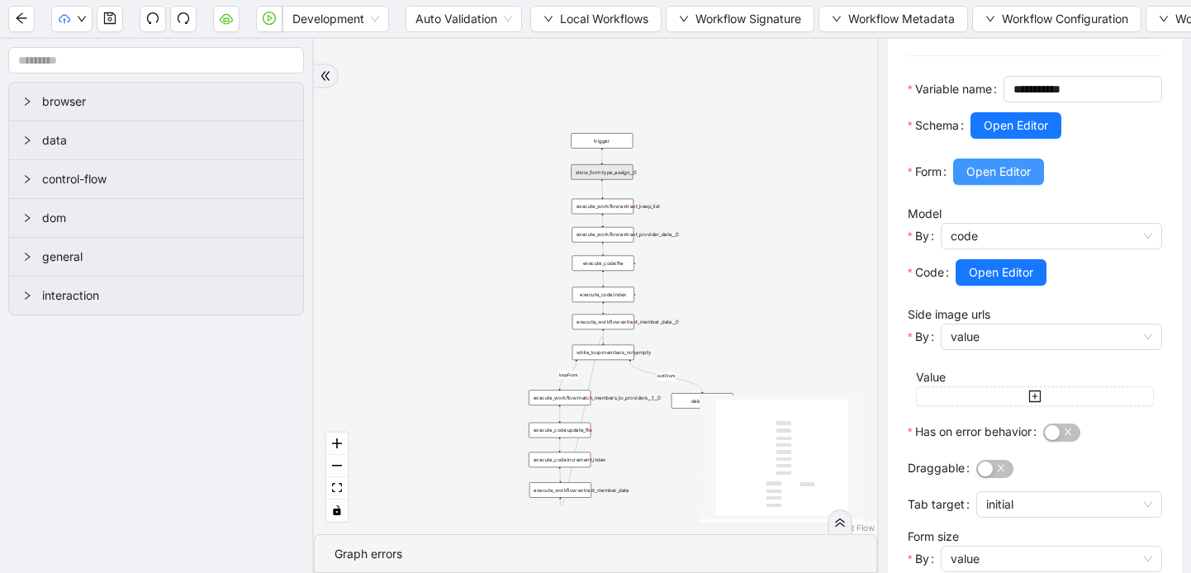
click at [998, 181] on span "Open Editor" at bounding box center [999, 172] width 64 height 18
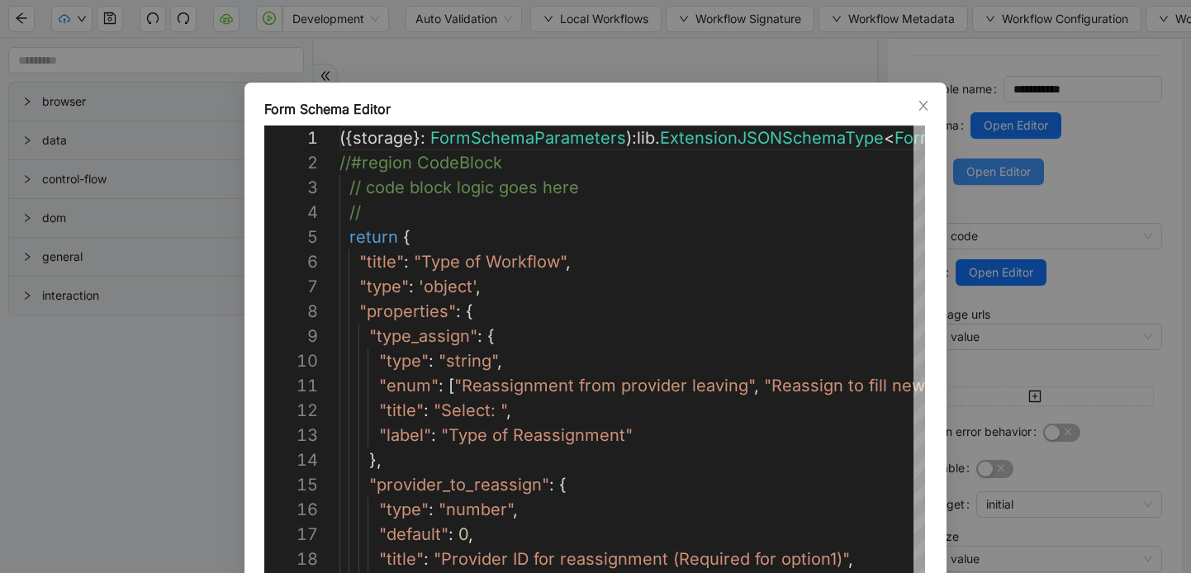
scroll to position [248, 0]
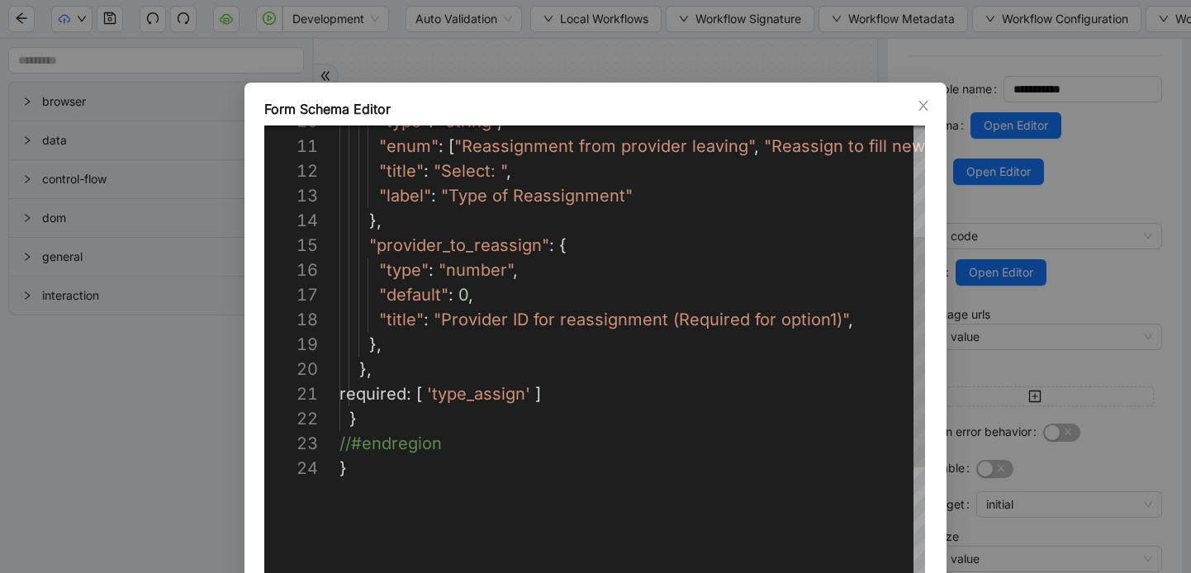
click at [366, 245] on div ""type" : "string" , "enum" : [ "Reassignment from provider leaving" , "Reassign…" at bounding box center [766, 419] width 853 height 1066
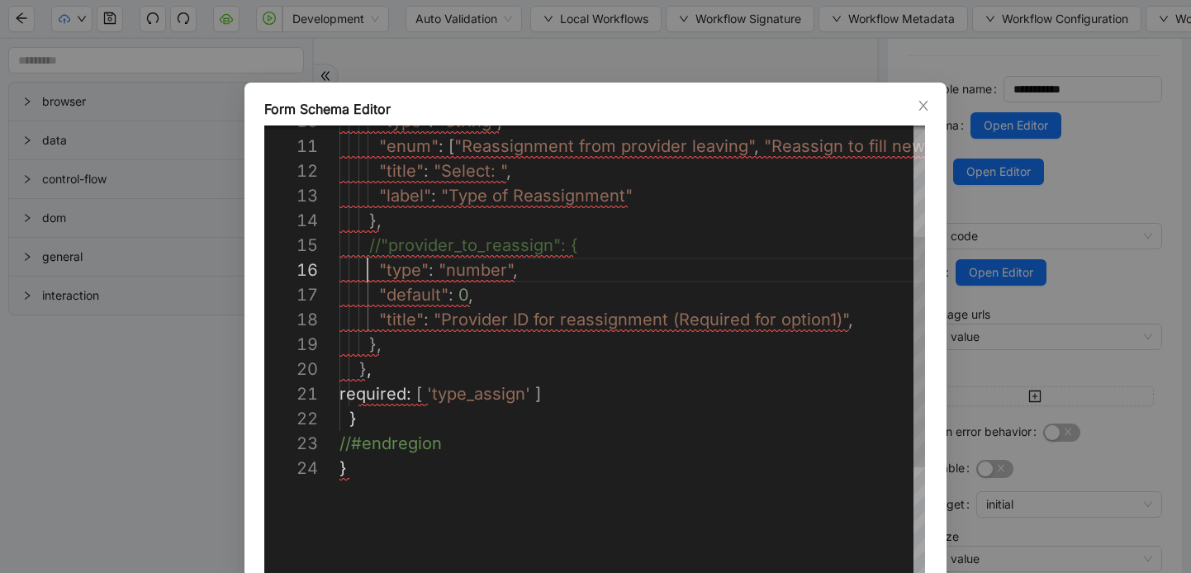
click at [369, 268] on div ""type" : "string" , "enum" : [ "Reassignment from provider leaving" , "Reassign…" at bounding box center [766, 419] width 853 height 1066
click at [369, 296] on div ""type" : "string" , "enum" : [ "Reassignment from provider leaving" , "Reassign…" at bounding box center [766, 419] width 853 height 1066
click at [370, 315] on div ""type" : "string" , "enum" : [ "Reassignment from provider leaving" , "Reassign…" at bounding box center [766, 419] width 853 height 1066
click at [364, 343] on div ""type" : "string" , "enum" : [ "Reassignment from provider leaving" , "Reassign…" at bounding box center [766, 419] width 853 height 1066
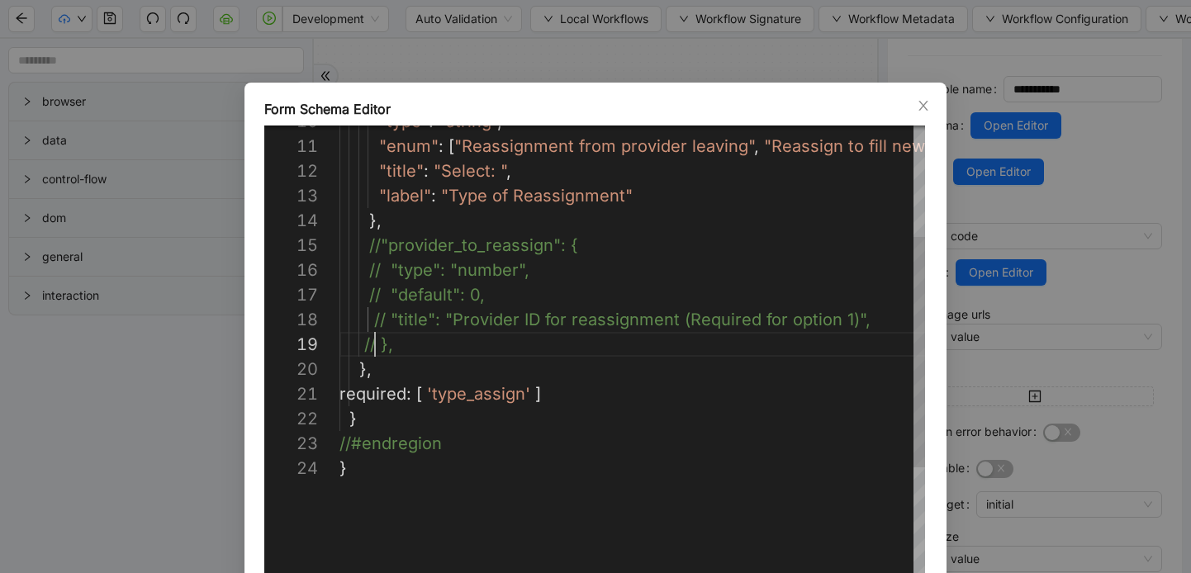
scroll to position [223, 14]
click at [354, 373] on div ""type" : "string" , "enum" : [ "Reassignment from provider leaving" , "Reassign…" at bounding box center [766, 419] width 853 height 1066
click at [397, 373] on div ""type" : "string" , "enum" : [ "Reassignment from provider leaving" , "Reassign…" at bounding box center [766, 419] width 853 height 1066
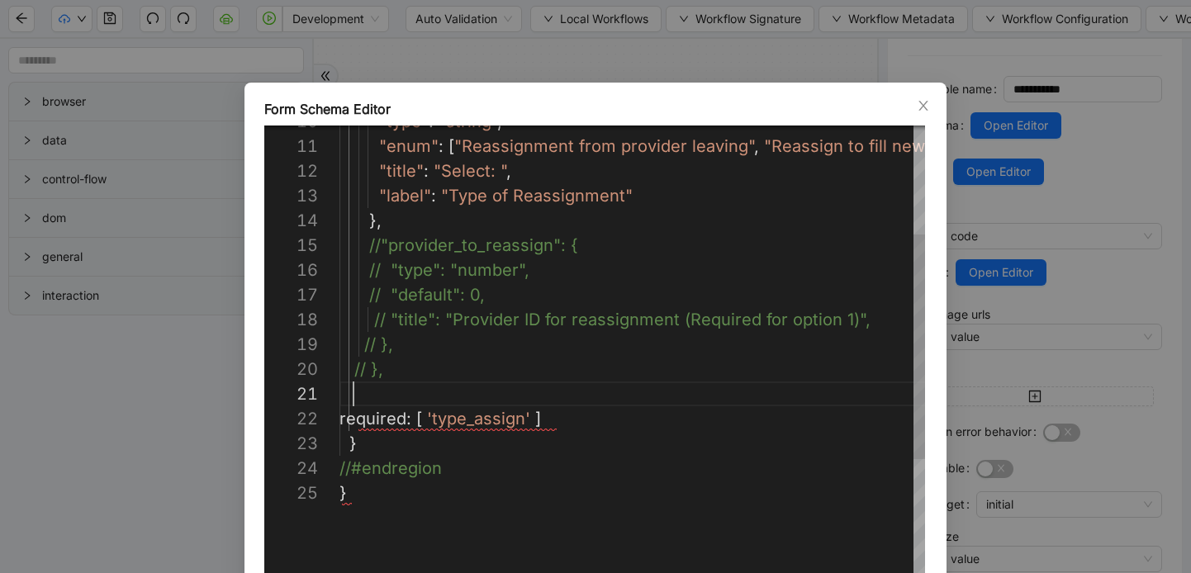
paste textarea "**********"
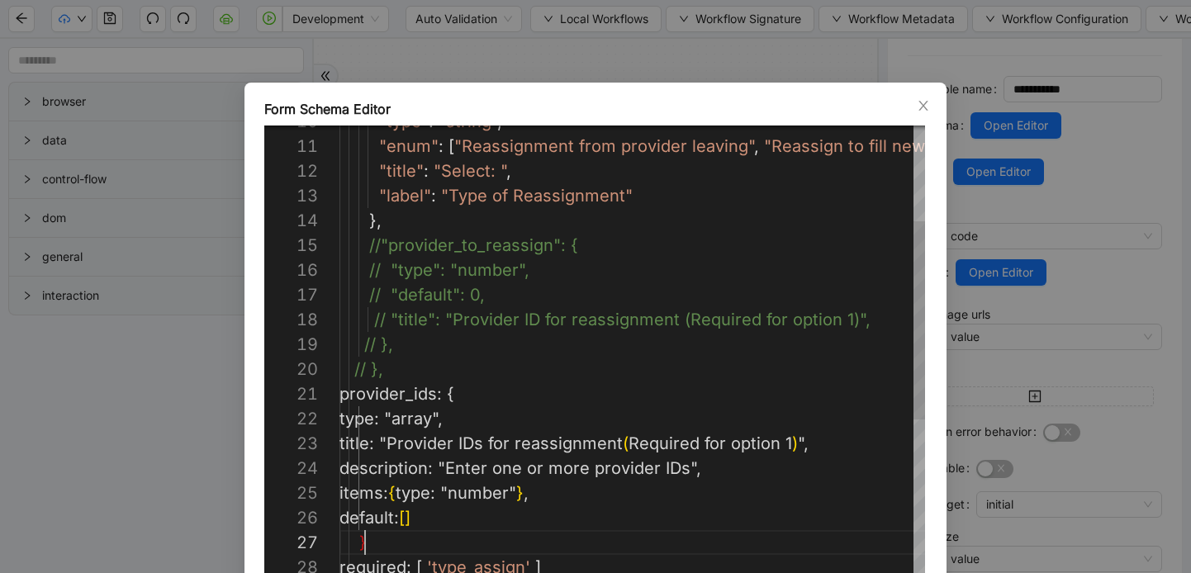
scroll to position [149, 26]
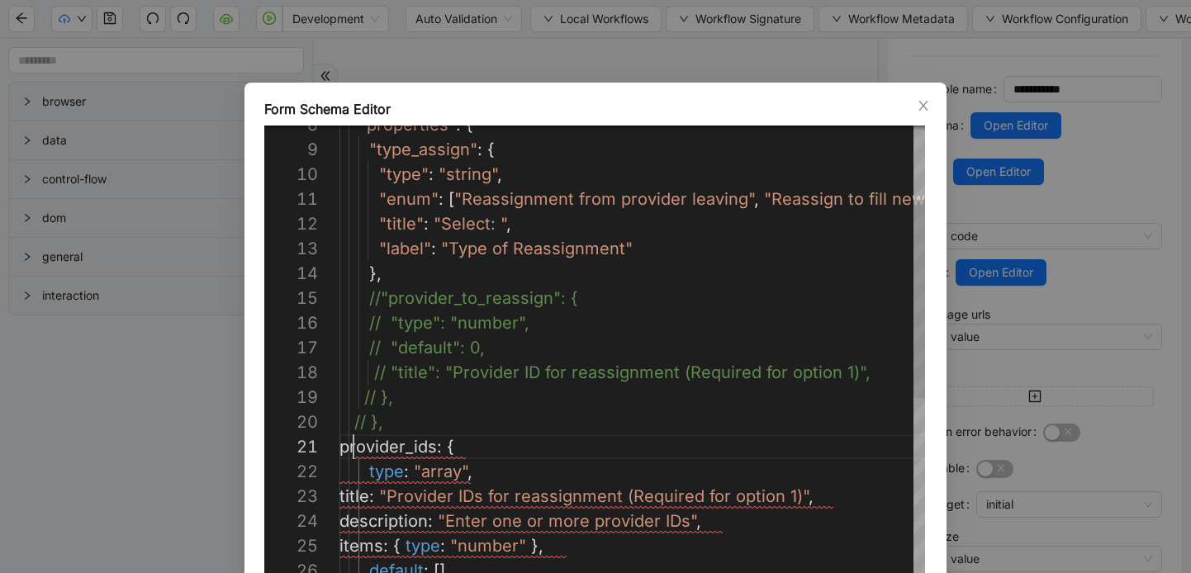
click at [355, 452] on div "// "type": "number", // "default": 0, // "title": "Provider ID for reassignment…" at bounding box center [766, 558] width 853 height 1239
click at [366, 477] on div "// "type": "number", // "default": 0, // "title": "Provider ID for reassignment…" at bounding box center [766, 558] width 853 height 1239
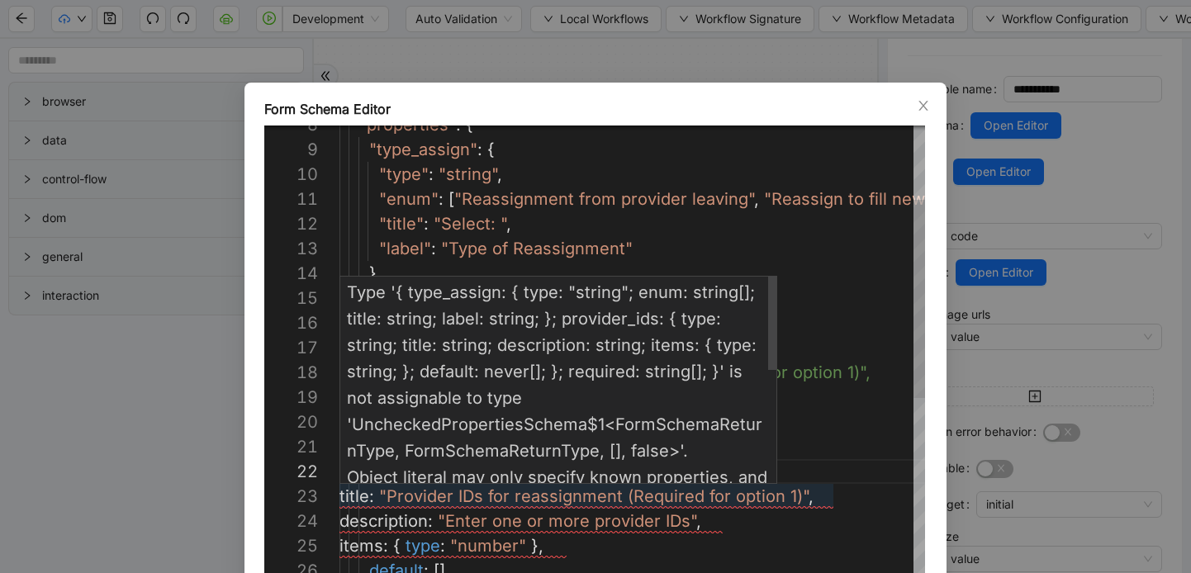
scroll to position [25, 28]
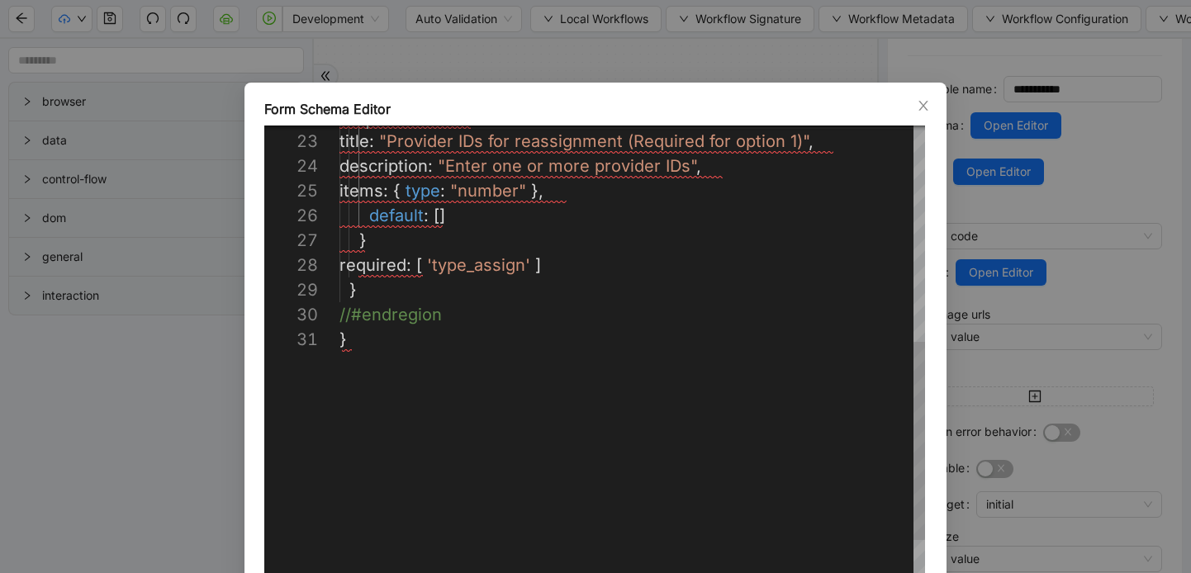
click at [389, 246] on div "type : "array" , title : "Provider IDs for reassignment (Required for optio n 1…" at bounding box center [766, 203] width 853 height 1239
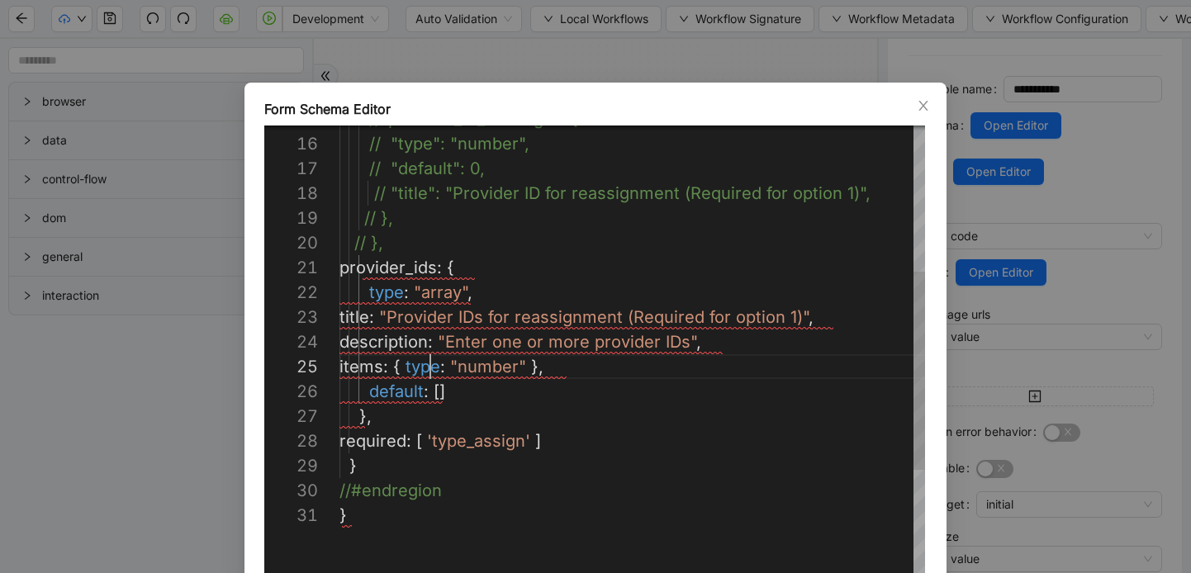
click at [430, 370] on div "type : "array" , title : "Provider IDs for reassignment (Required for optio n 1…" at bounding box center [766, 379] width 853 height 1239
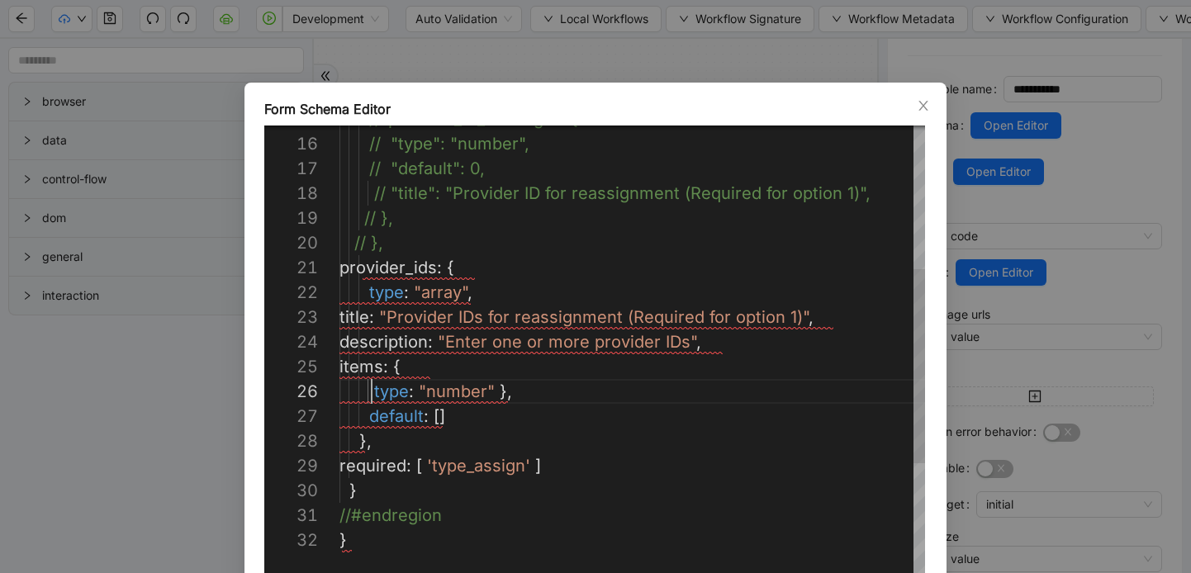
scroll to position [124, 32]
click at [368, 420] on div "type : "array" , title : "Provider IDs for reassignment (Required for optio n 1…" at bounding box center [766, 392] width 853 height 1264
click at [373, 390] on div "type : "array" , title : "Provider IDs for reassignment (Required for optio n 1…" at bounding box center [766, 392] width 853 height 1264
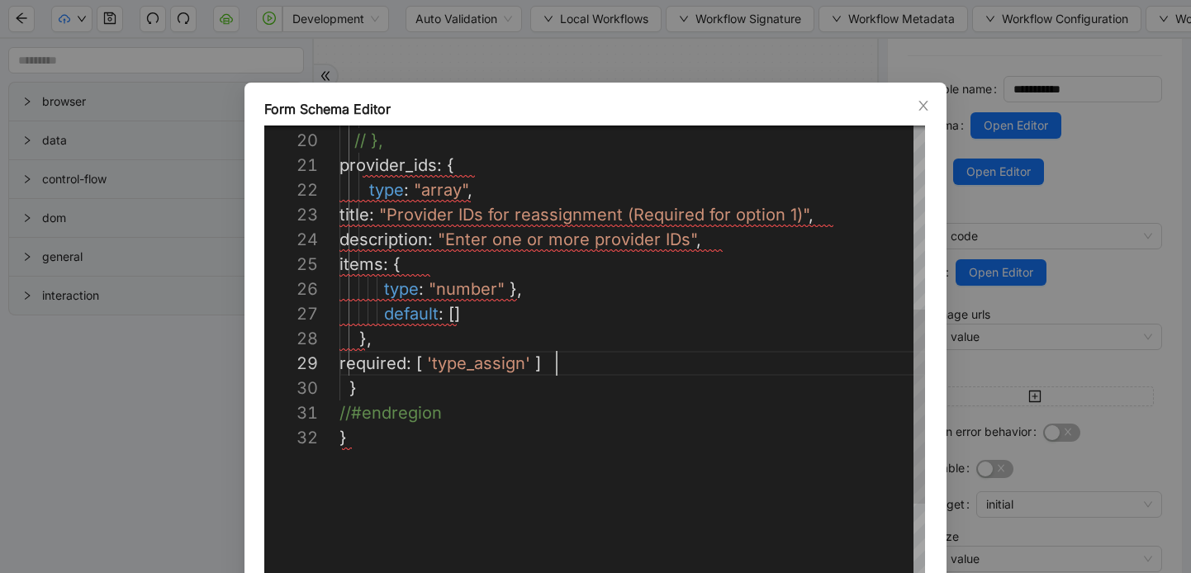
scroll to position [198, 217]
click at [572, 365] on div "type : "array" , title : "Provider IDs for reassignment (Required for optio n 1…" at bounding box center [766, 289] width 853 height 1264
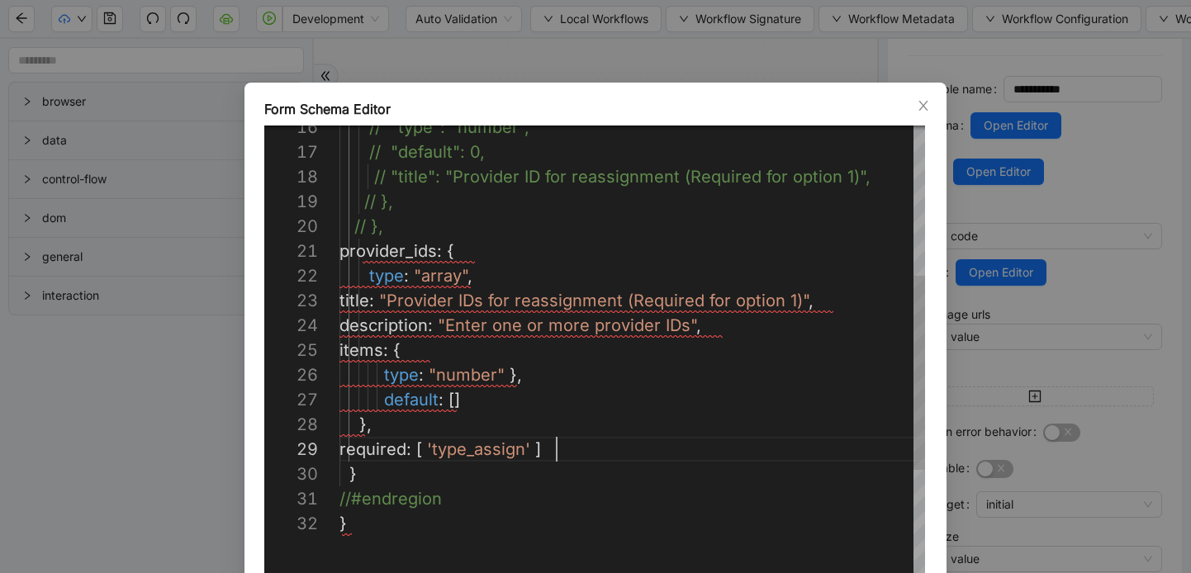
click at [399, 427] on div "type : "array" , title : "Provider IDs for reassignment (Required for optio n 1…" at bounding box center [766, 375] width 853 height 1264
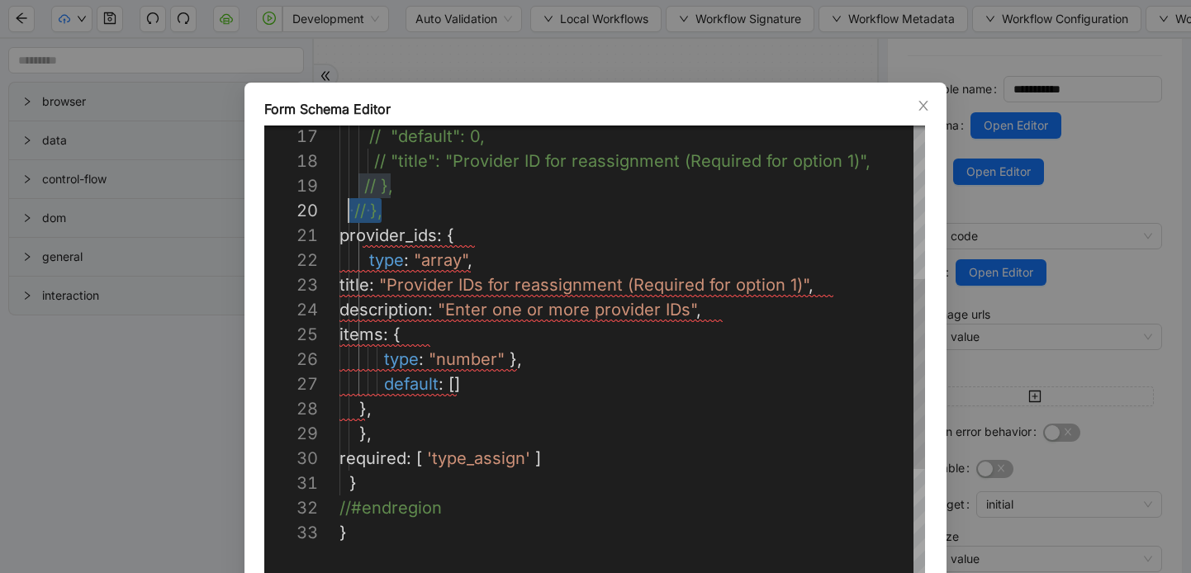
scroll to position [223, 9]
drag, startPoint x: 381, startPoint y: 212, endPoint x: 348, endPoint y: 212, distance: 33.0
click at [471, 237] on div "type : "array" , title : "Provider IDs for reassignment (Required for optio n 1…" at bounding box center [766, 371] width 853 height 1289
click at [356, 411] on div "type : "array" , title : "Provider IDs for reassignment (Required for optio n 1…" at bounding box center [766, 371] width 853 height 1289
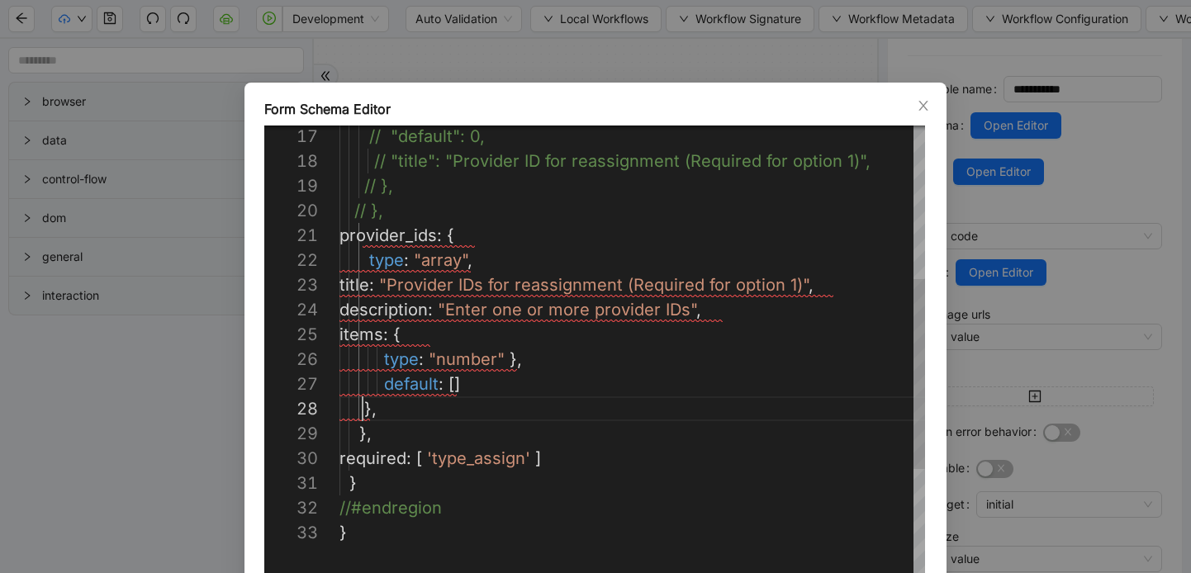
scroll to position [173, 35]
click at [403, 413] on div "type : "array" , title : "Provider IDs for reassignment (Required for optio n 1…" at bounding box center [766, 371] width 853 height 1289
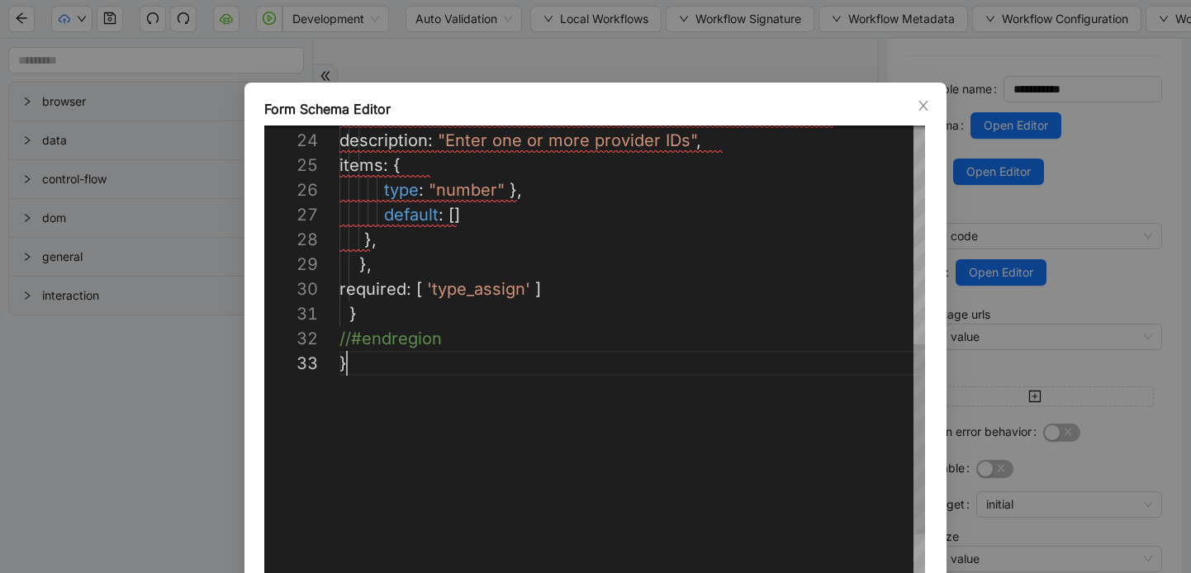
scroll to position [50, 7]
click at [362, 356] on div "title : "Provider IDs for reassignment (Required for optio n 1)" , description …" at bounding box center [766, 202] width 853 height 1289
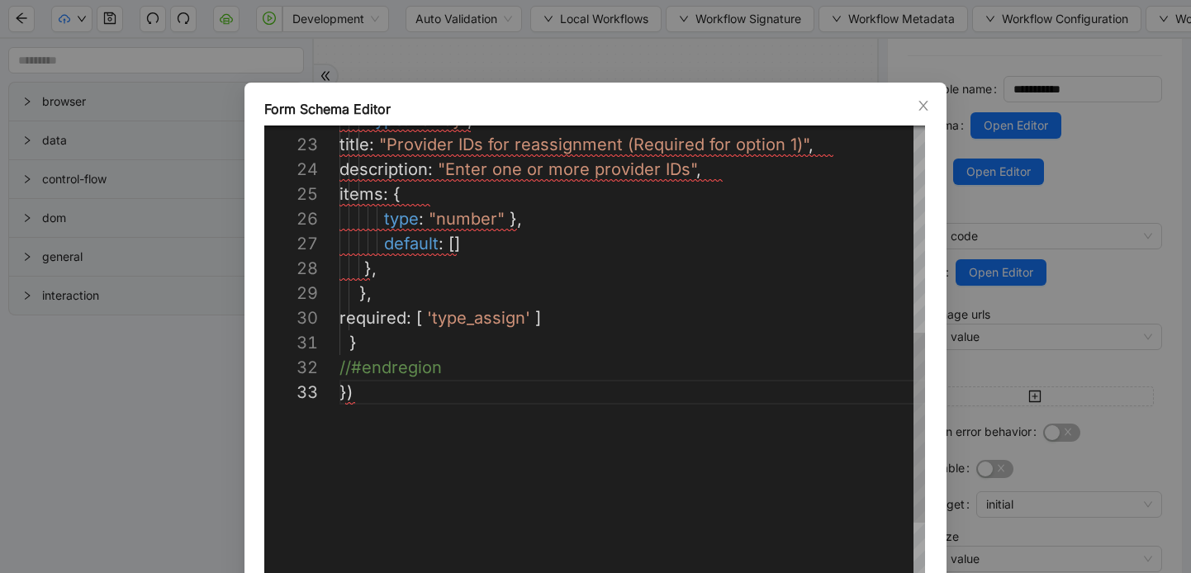
scroll to position [223, 217]
click at [572, 317] on div "title : "Provider IDs for reassignment (Required for optio n 1)" , description …" at bounding box center [766, 231] width 853 height 1289
paste textarea "**********"
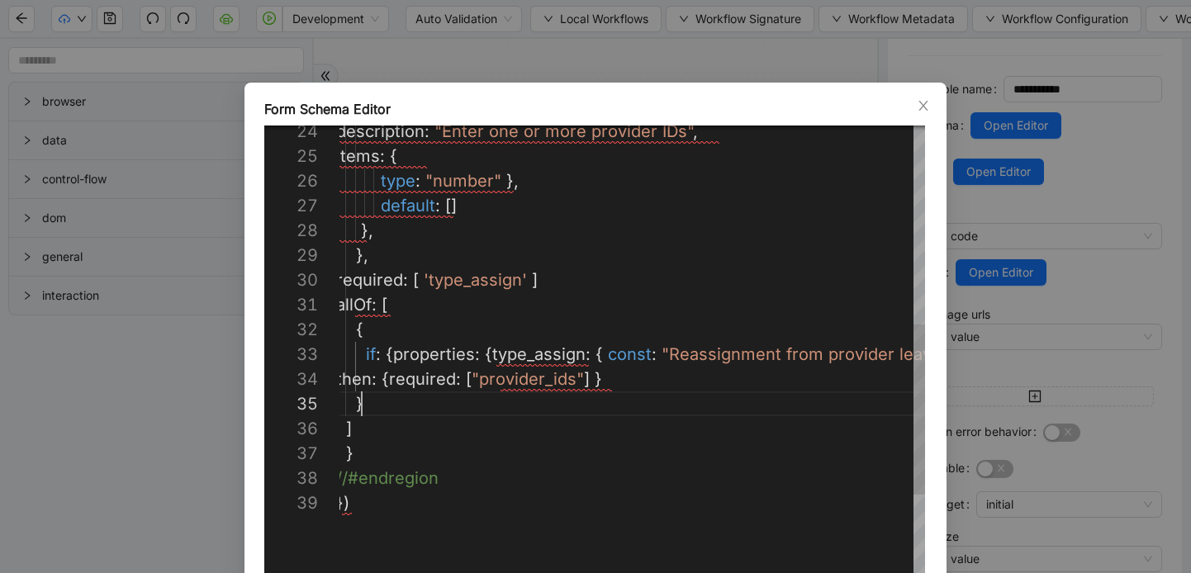
scroll to position [99, 26]
click at [382, 397] on div "description : "Enter one or more provider IDs" , items : { type : "number" }, d…" at bounding box center [762, 267] width 853 height 1437
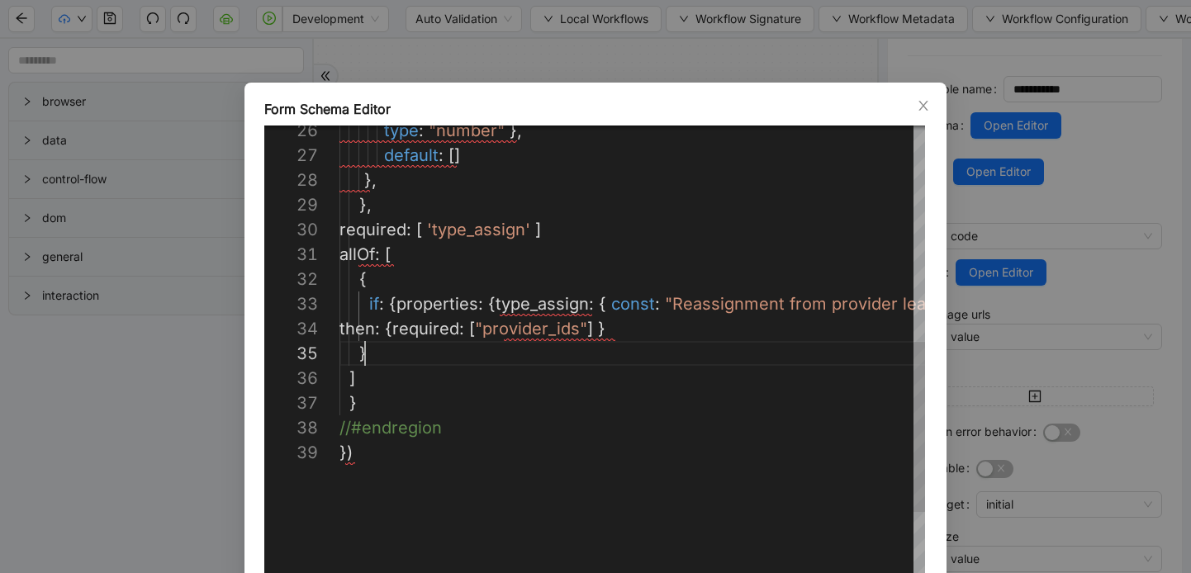
scroll to position [198, 7]
click at [347, 452] on div "type : "number" }, default : [] }, }, required : [ 'type_assign' ] allOf : [ { …" at bounding box center [766, 217] width 853 height 1437
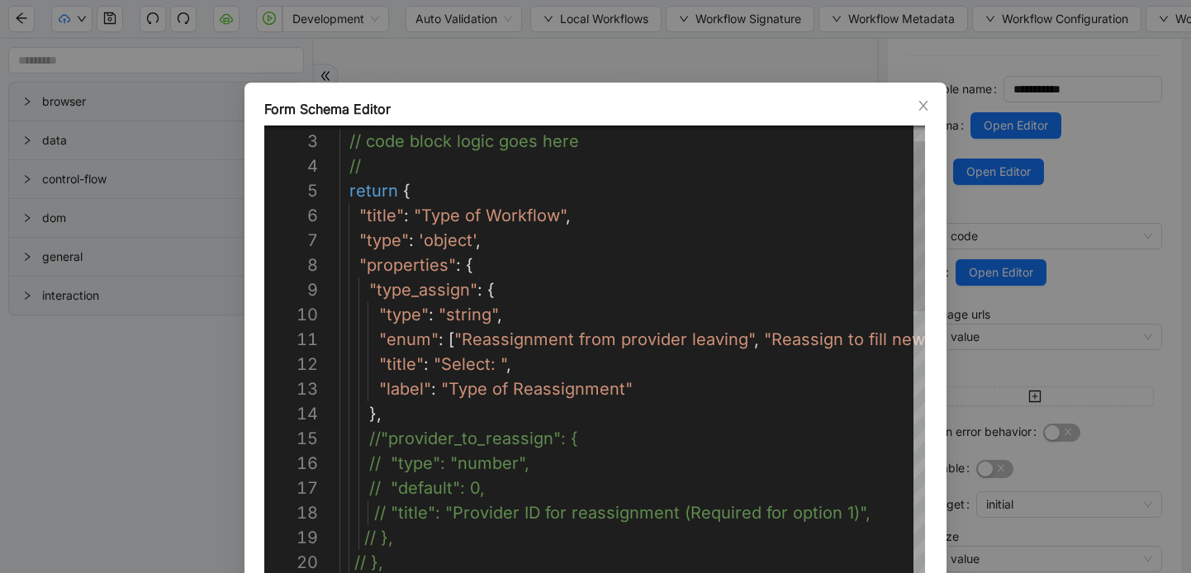
scroll to position [198, 153]
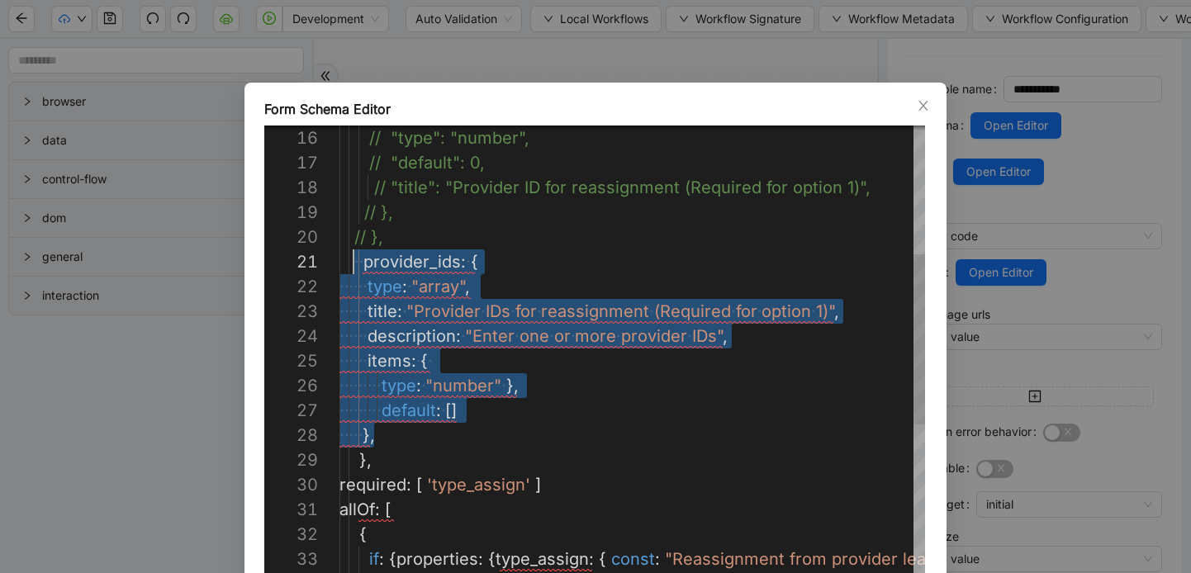
scroll to position [0, 14]
drag, startPoint x: 377, startPoint y: 435, endPoint x: 354, endPoint y: 271, distance: 165.2
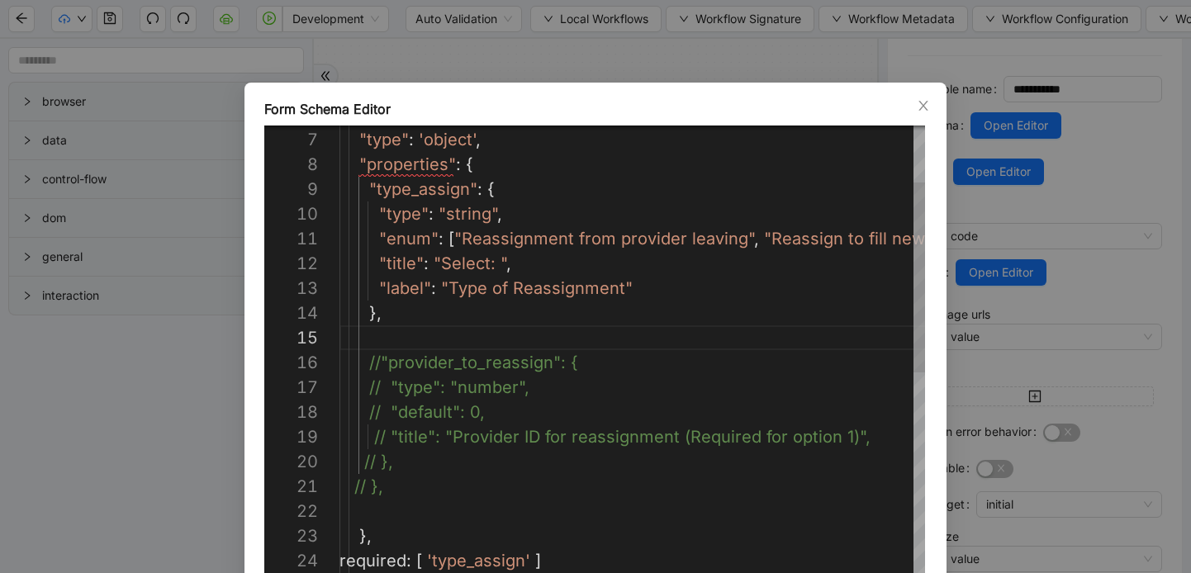
paste textarea "**********"
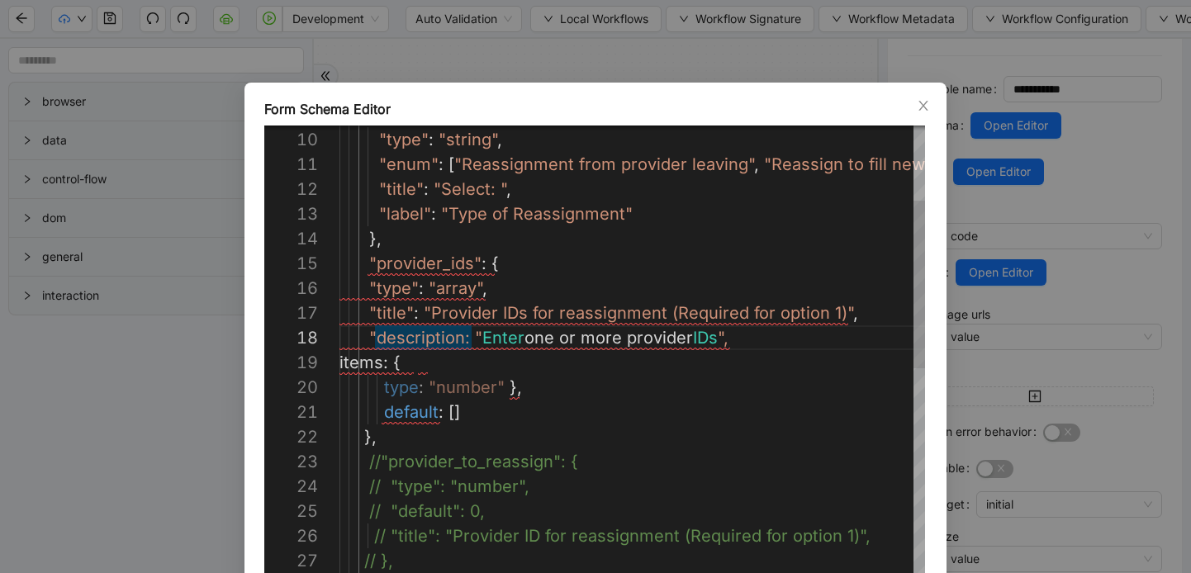
scroll to position [173, 131]
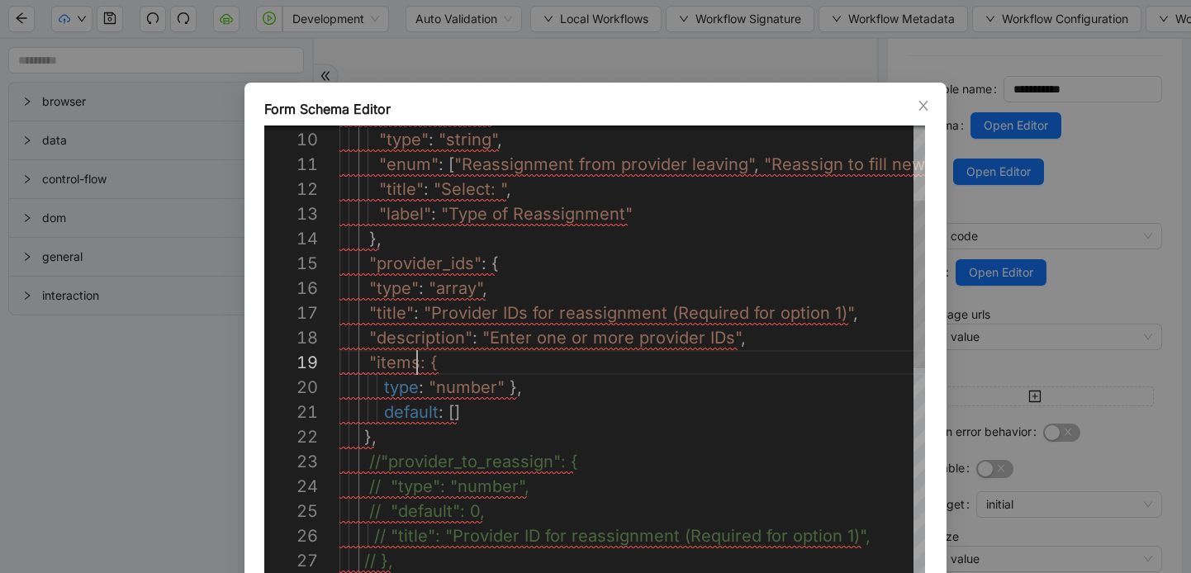
scroll to position [198, 78]
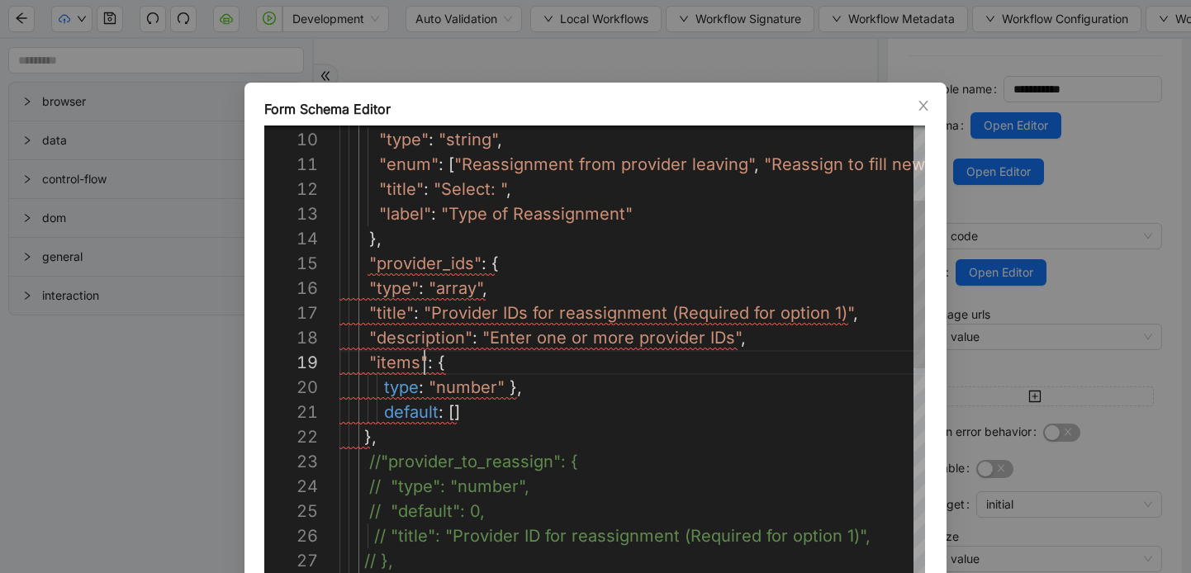
scroll to position [223, 42]
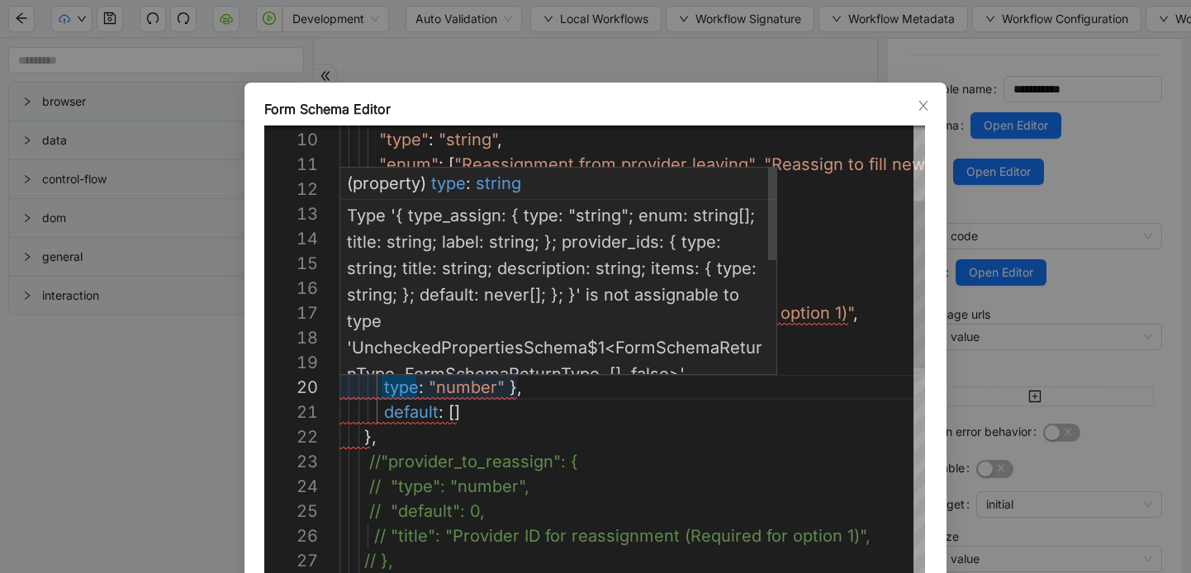
scroll to position [223, 50]
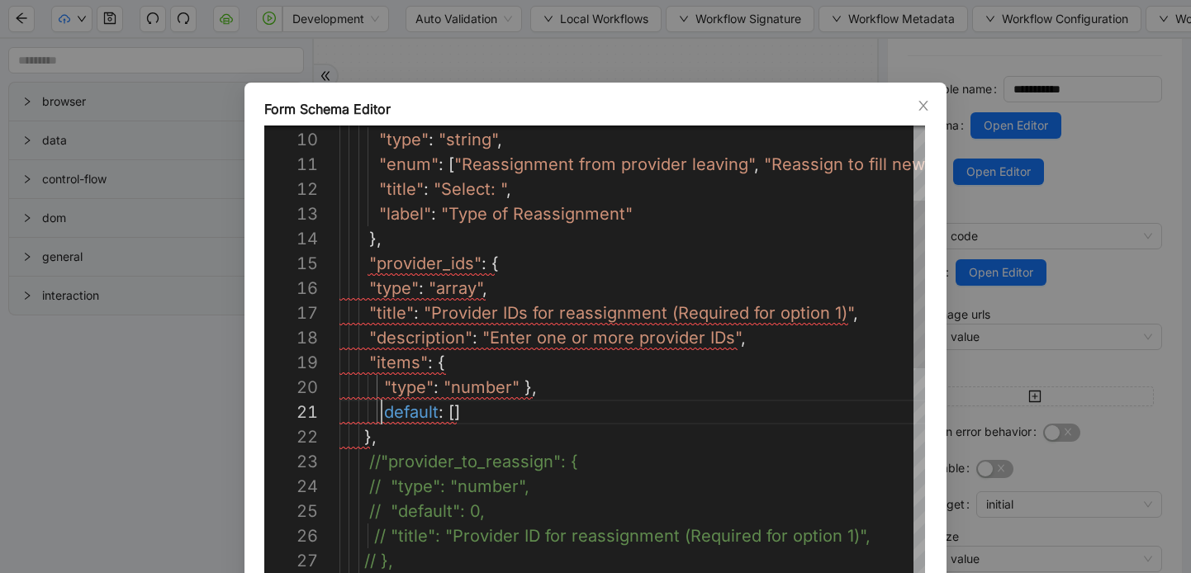
scroll to position [0, 42]
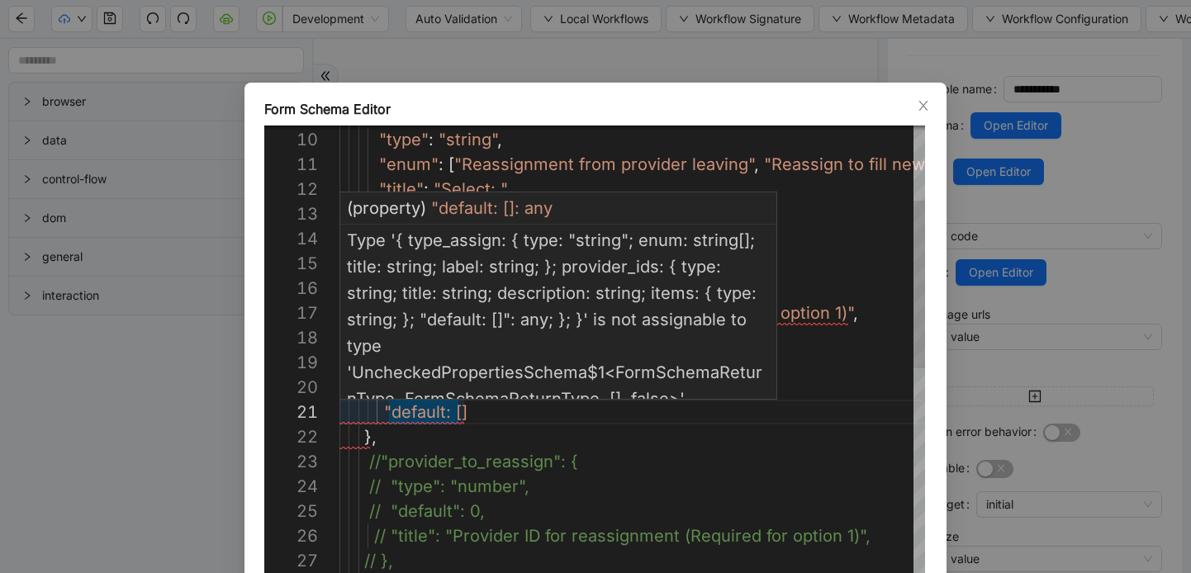
scroll to position [0, 112]
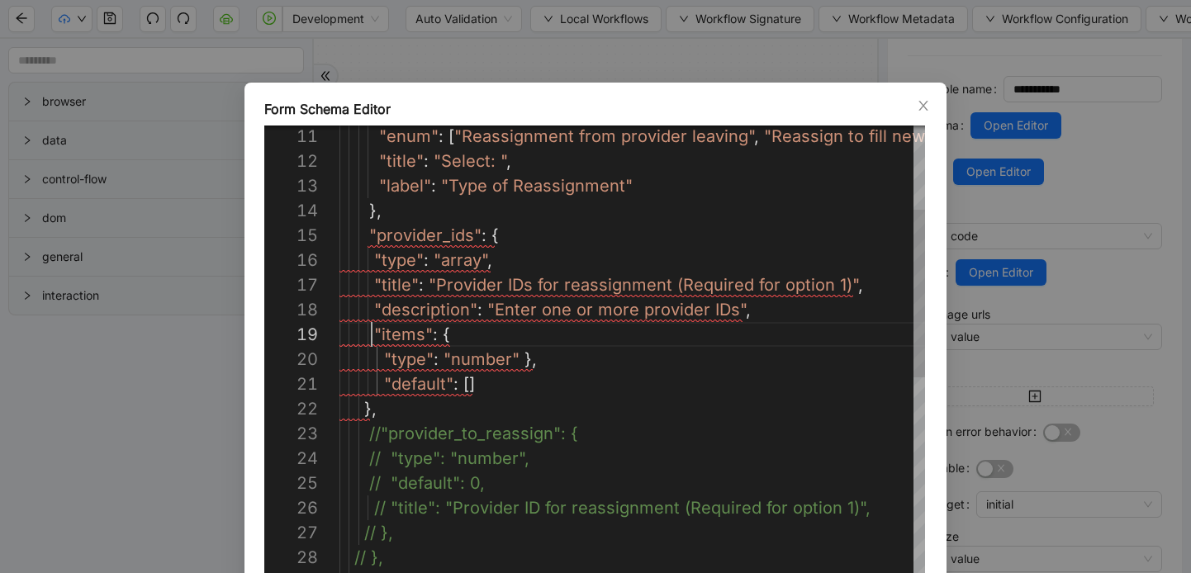
scroll to position [198, 32]
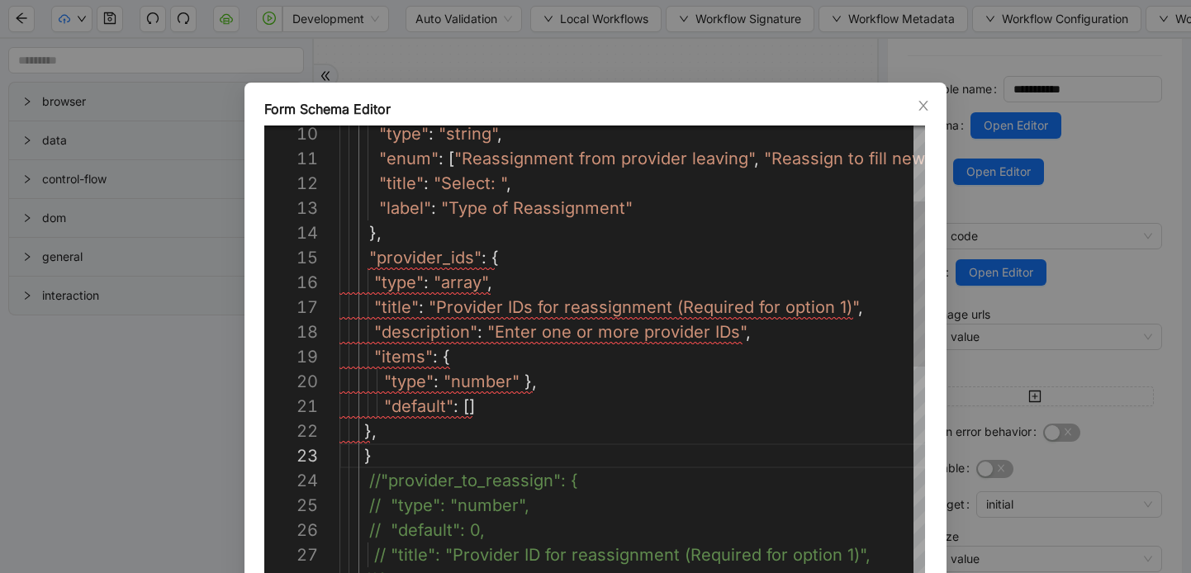
scroll to position [50, 35]
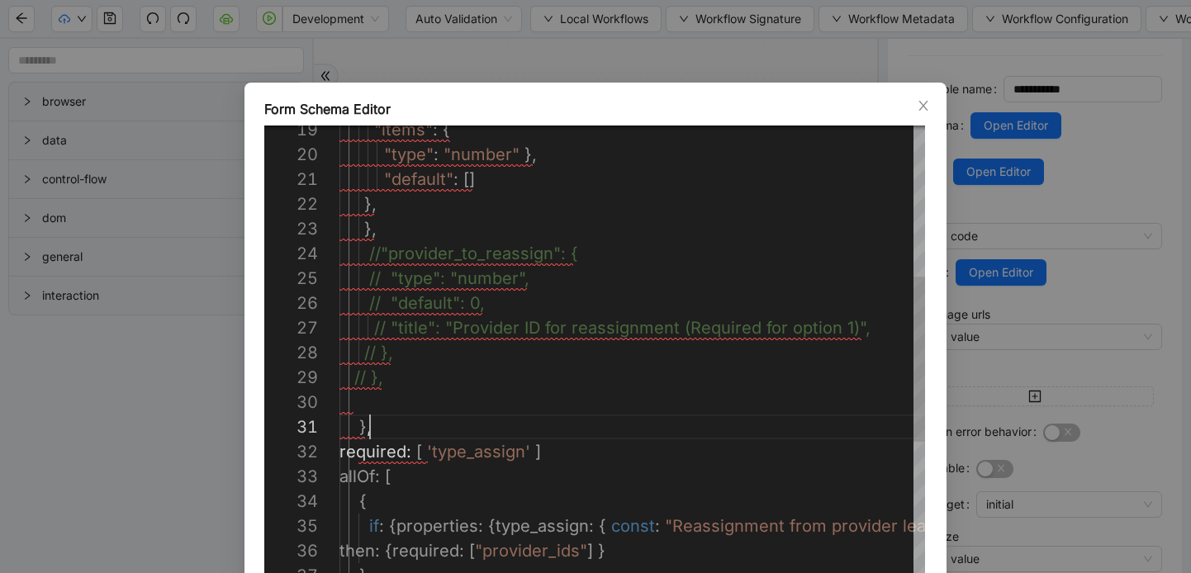
drag, startPoint x: 381, startPoint y: 428, endPoint x: 344, endPoint y: 427, distance: 36.4
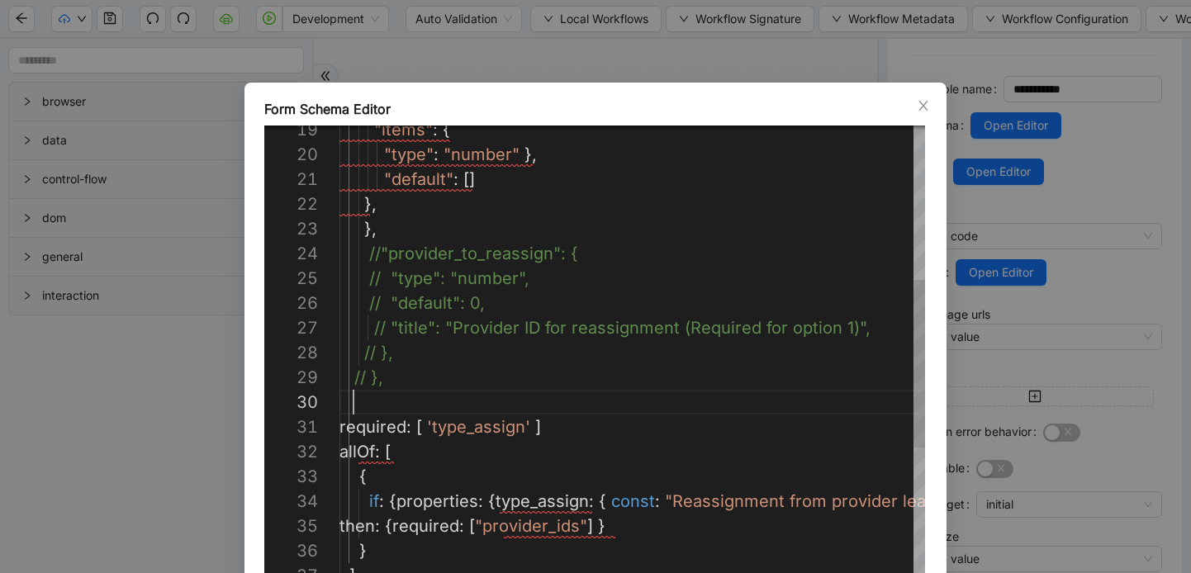
scroll to position [223, 14]
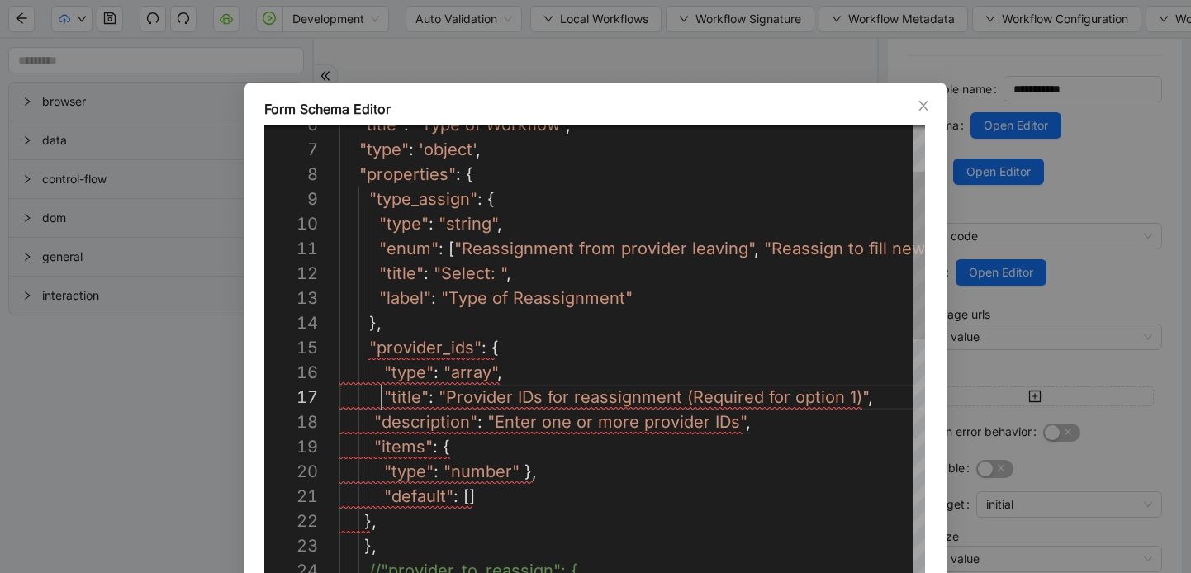
scroll to position [149, 42]
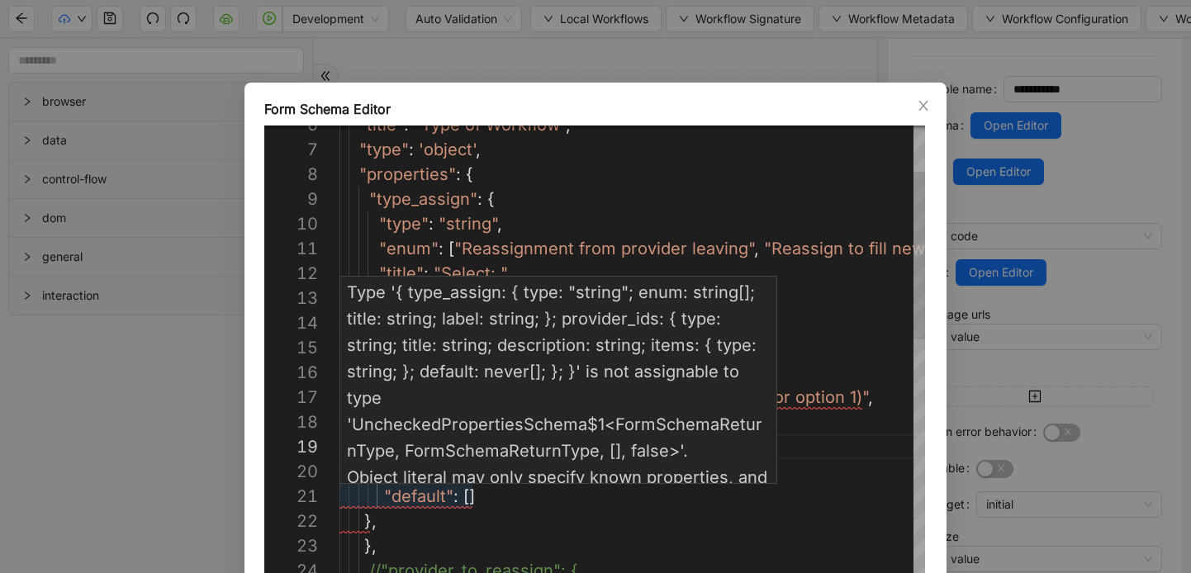
scroll to position [0, 42]
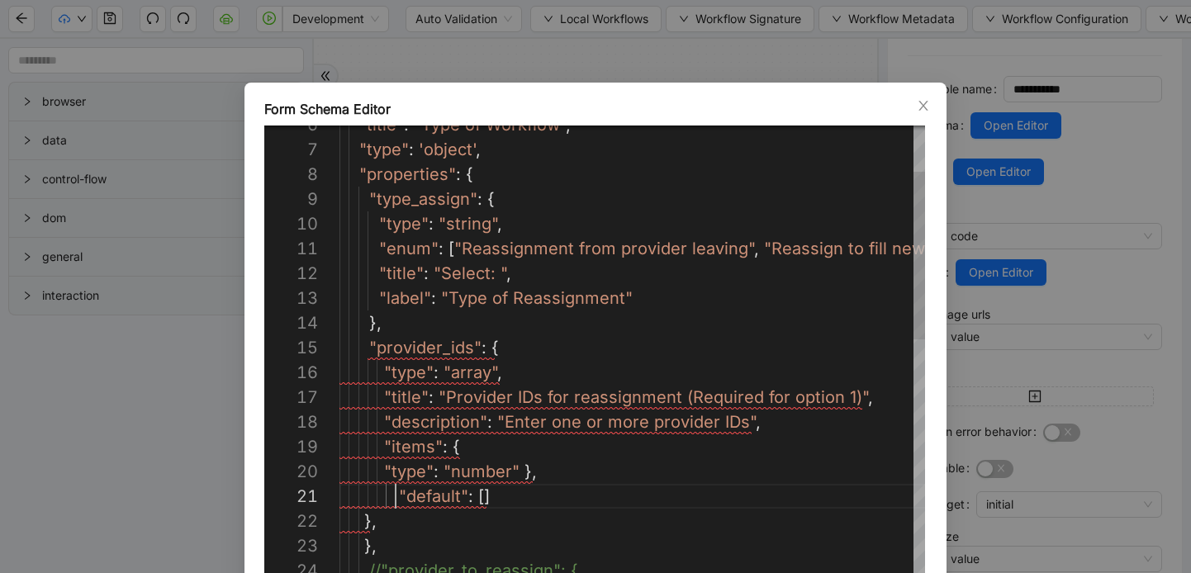
scroll to position [0, 60]
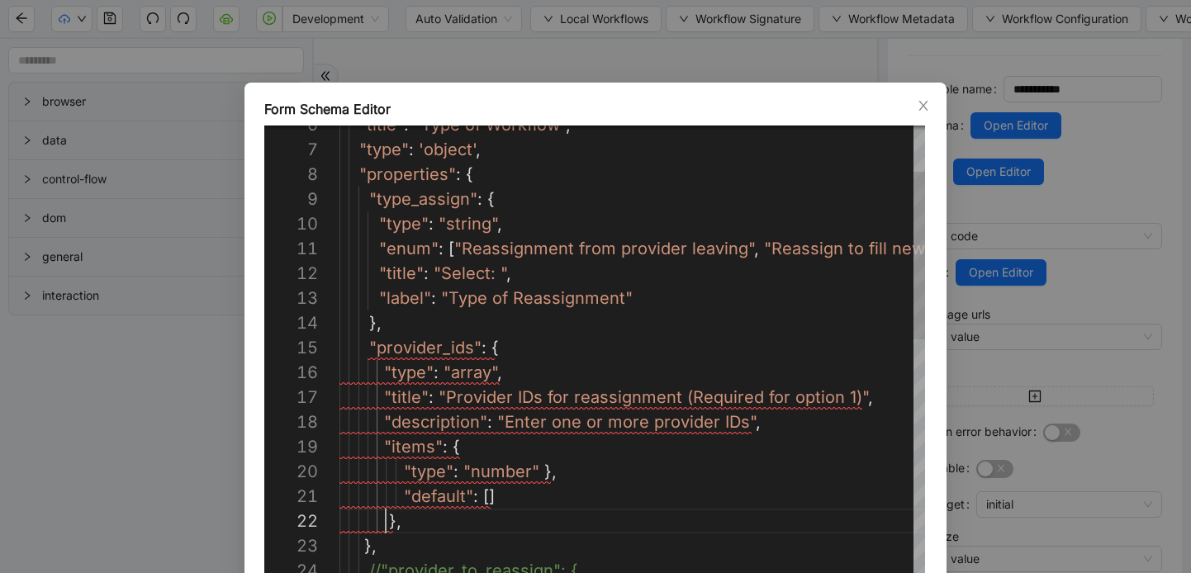
scroll to position [25, 51]
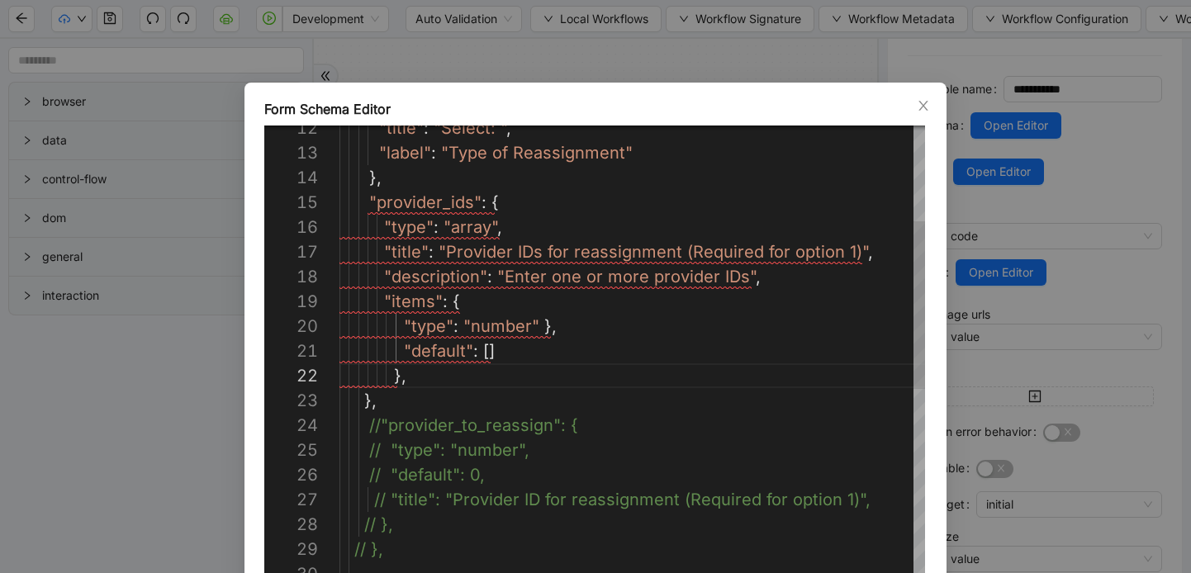
click at [393, 408] on div "// "default": 0, // "type": "number", //"provider_to_reassign": { "items" : { "…" at bounding box center [766, 574] width 853 height 1462
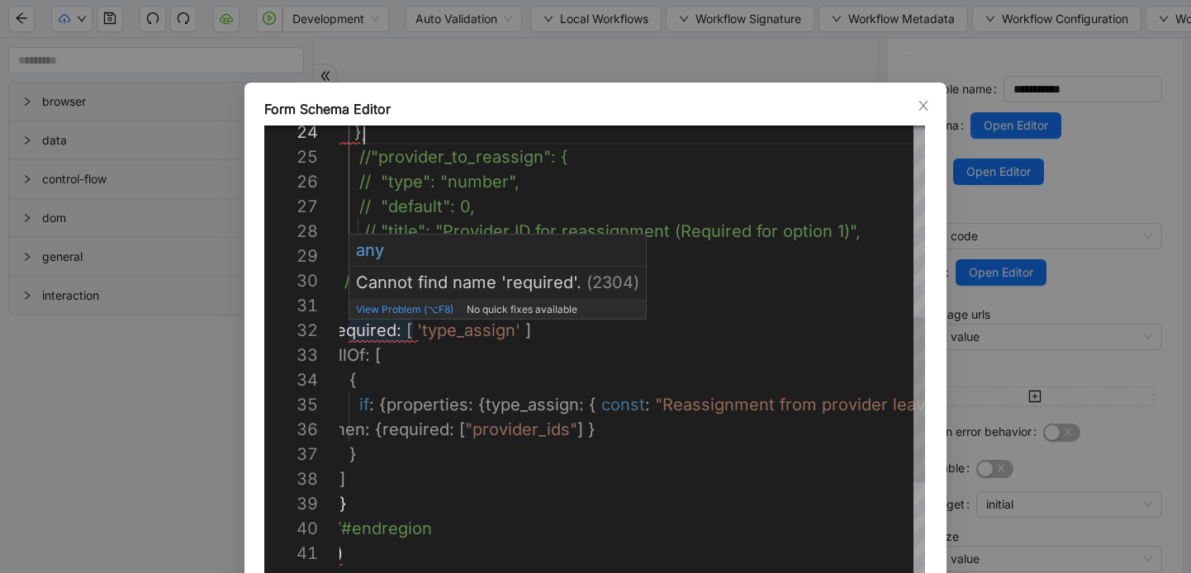
scroll to position [25, 19]
click at [349, 330] on div "} , //"provider_to_reassign": { // "type": "number", // "default": 0, // "title…" at bounding box center [756, 293] width 853 height 1487
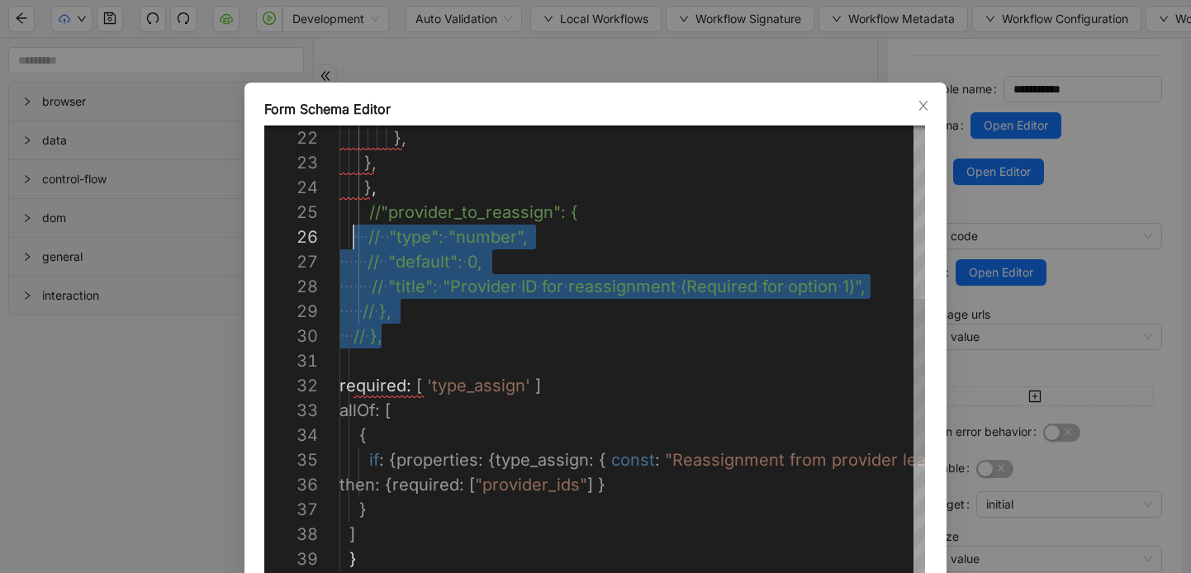
scroll to position [99, 9]
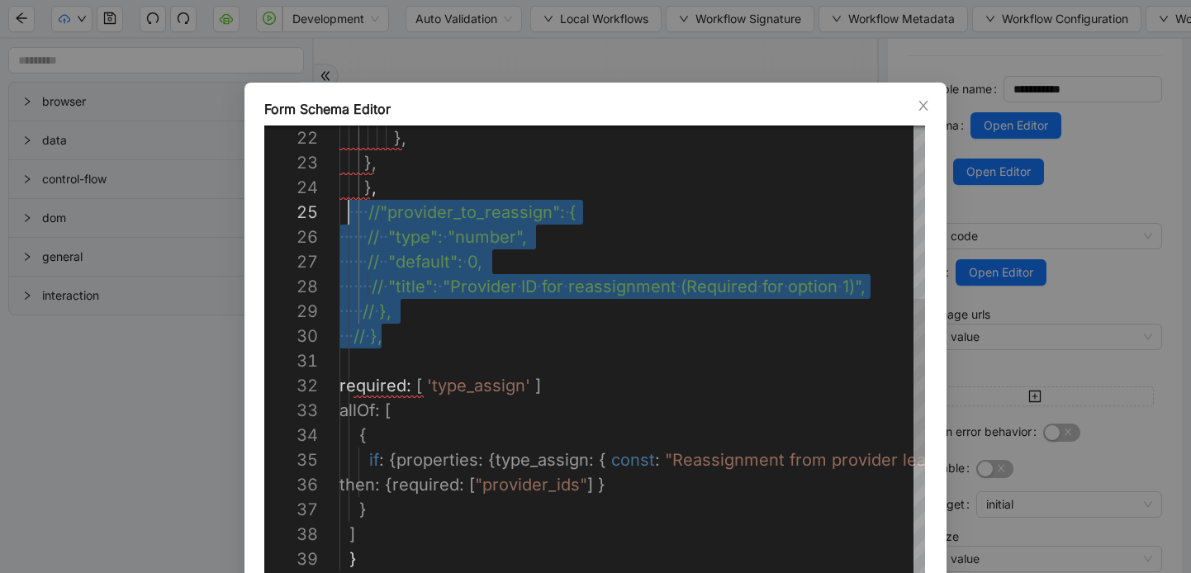
drag, startPoint x: 399, startPoint y: 341, endPoint x: 347, endPoint y: 221, distance: 131.4
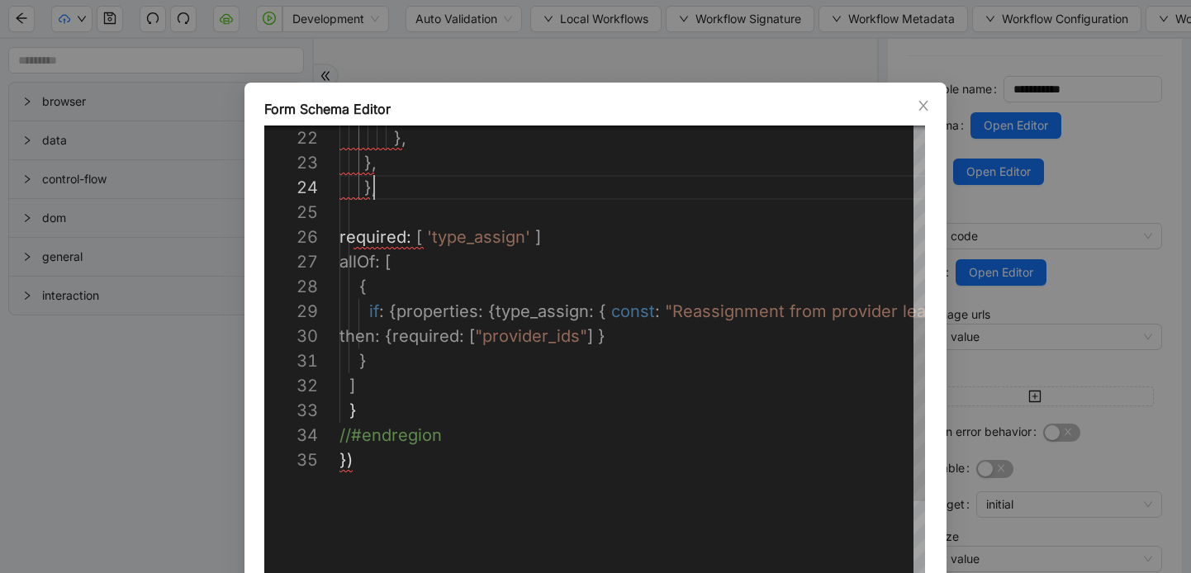
scroll to position [74, 35]
click at [363, 216] on div "required : [ 'type_assign' ] allOf : [ { if : { properties : { type_assign : { …" at bounding box center [766, 274] width 853 height 1338
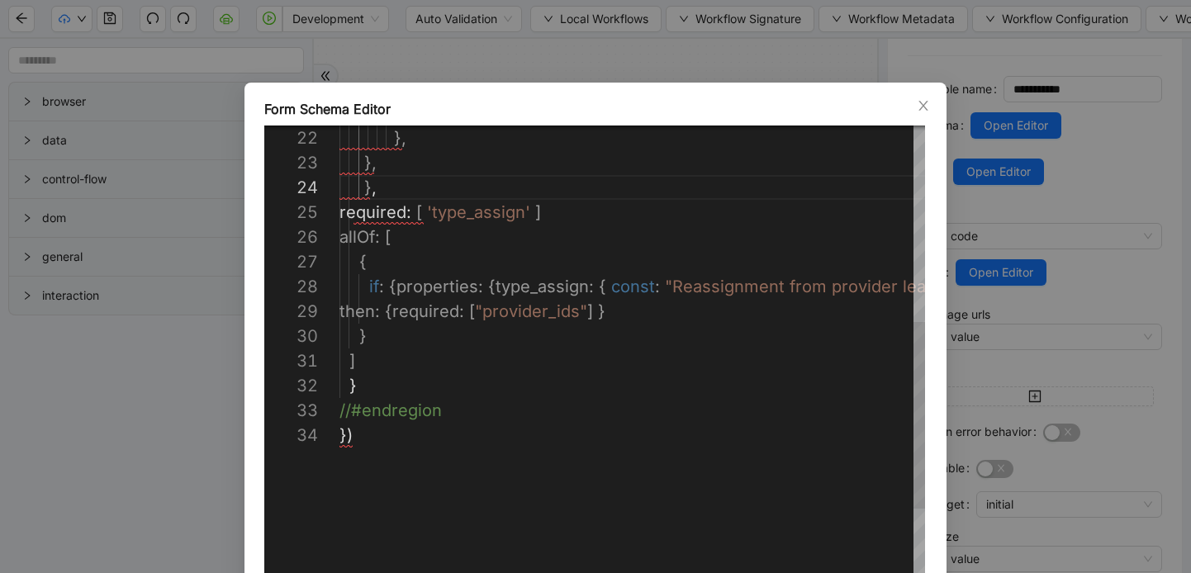
click at [370, 436] on div "required : [ 'type_assign' ] allOf : [ { if : { properties : { type_assign : { …" at bounding box center [766, 262] width 853 height 1314
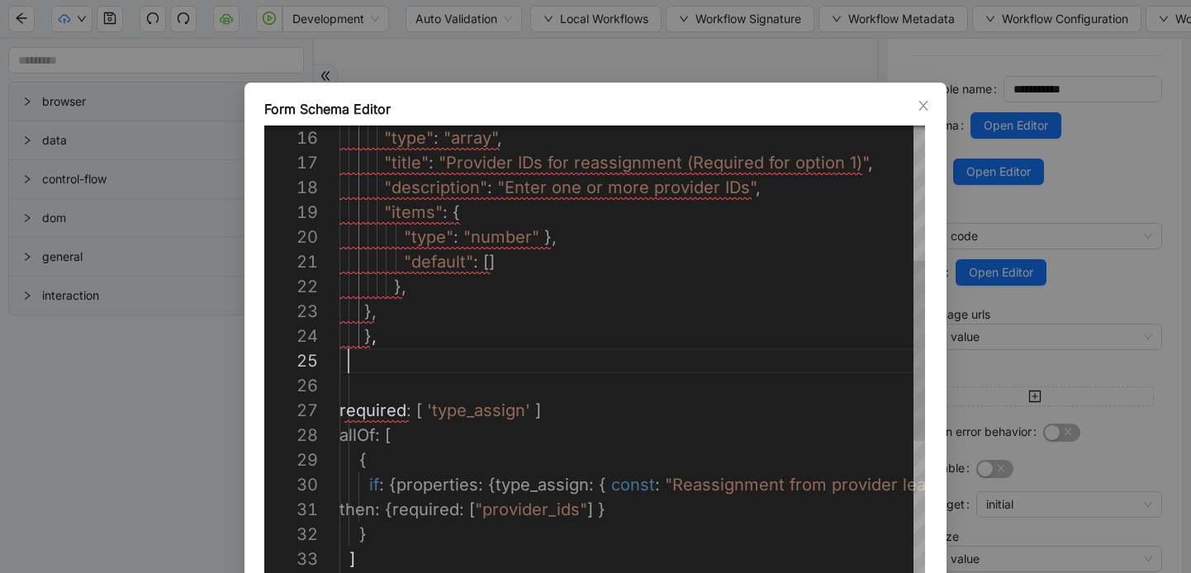
scroll to position [99, 9]
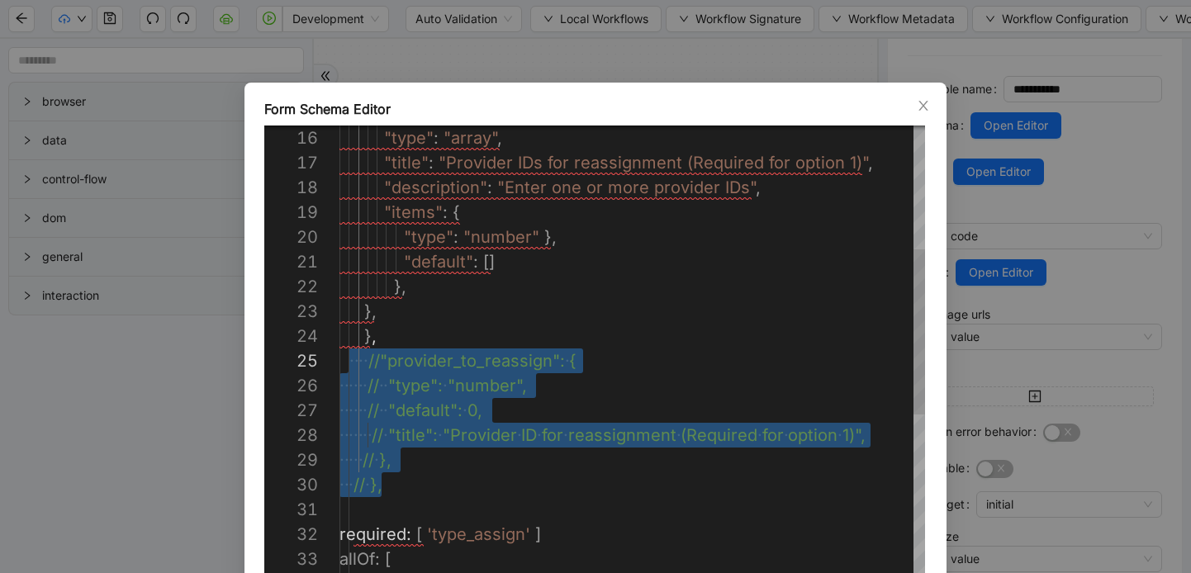
click at [418, 330] on div ""type" : "number" }, "items" : { "description" : "Enter one or more provider ID…" at bounding box center [766, 497] width 853 height 1487
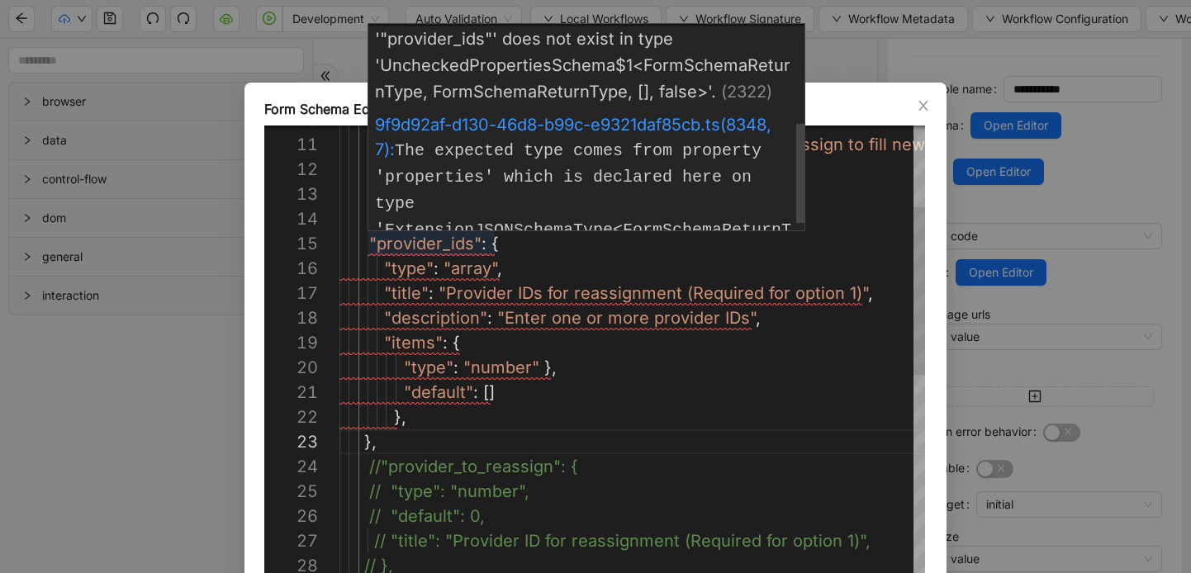
scroll to position [222, 0]
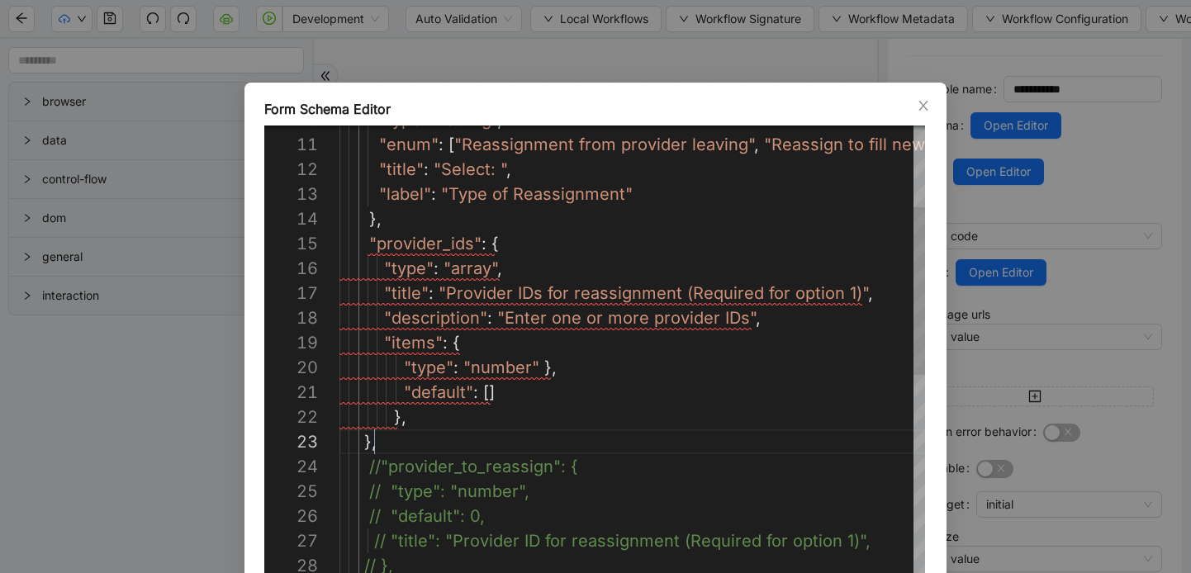
drag, startPoint x: 435, startPoint y: 191, endPoint x: 397, endPoint y: 139, distance: 64.0
click at [397, 139] on div "20 19 18 17 16 21 22 23 30 24 25 26 27 28 29 15 14 13 12 11 10 "type" : "number…" at bounding box center [594, 374] width 661 height 496
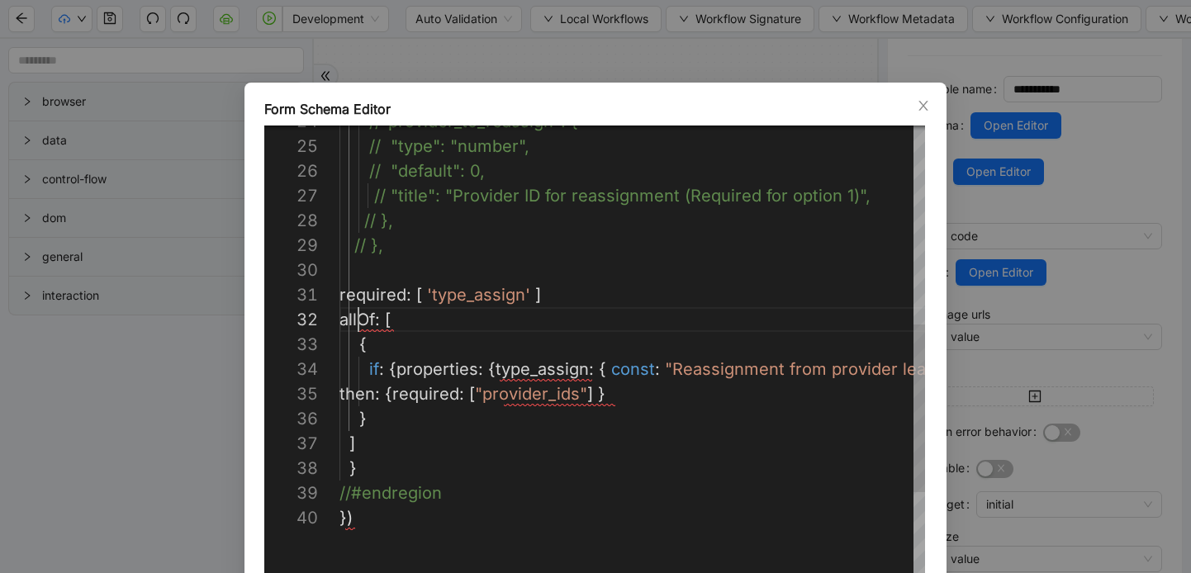
click at [357, 325] on div "//"provider_to_reassign": { // "type": "number", // "default": 0, // "title": "…" at bounding box center [766, 270] width 853 height 1462
click at [352, 513] on div "//"provider_to_reassign": { // "type": "number", // "default": 0, // "title": "…" at bounding box center [766, 270] width 853 height 1462
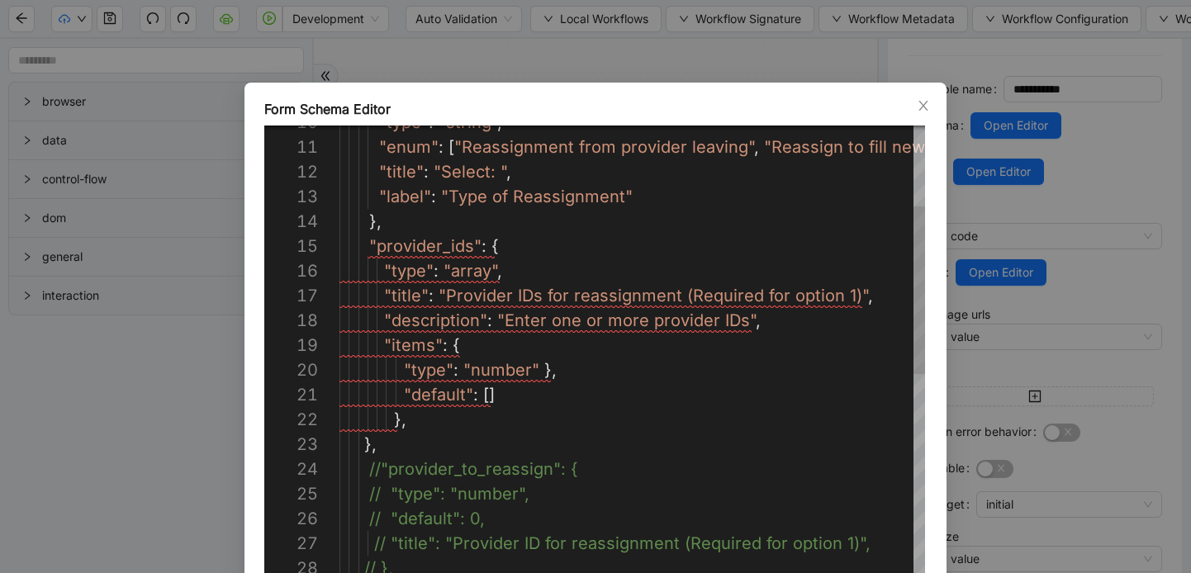
scroll to position [25, 63]
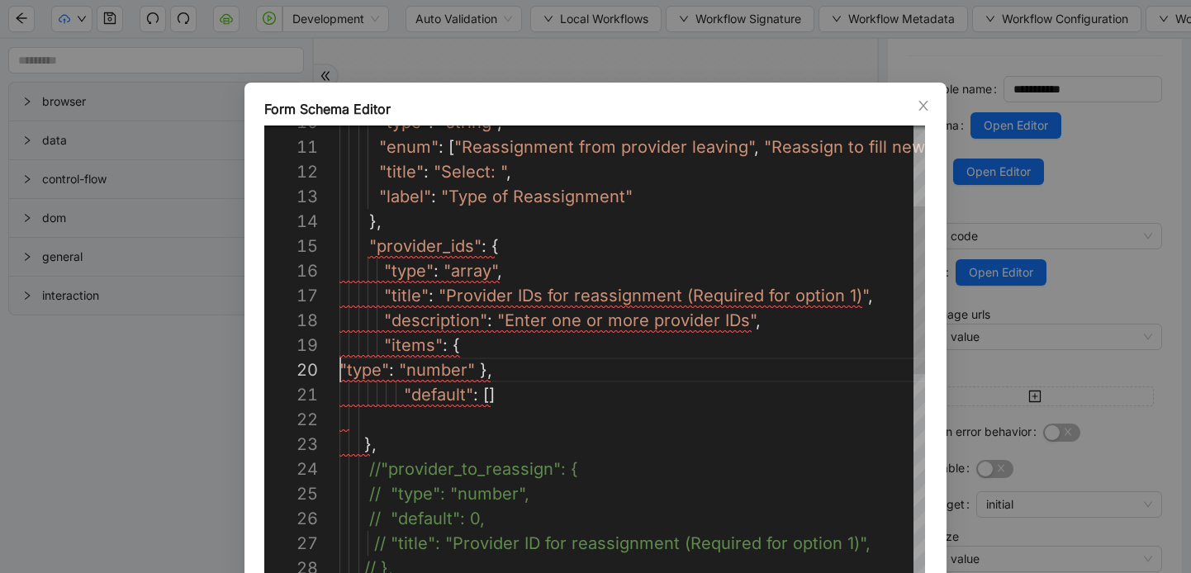
scroll to position [198, 121]
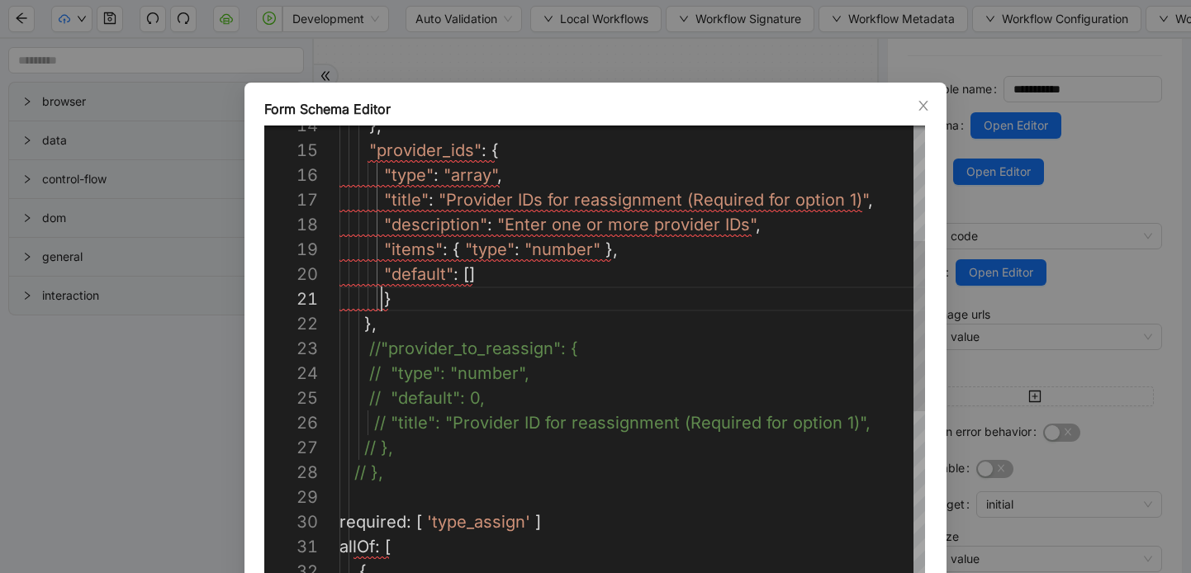
click at [381, 297] on div "// "default": 0, // "title": "Provider ID for reassignment (Require d for optio…" at bounding box center [766, 509] width 853 height 1437
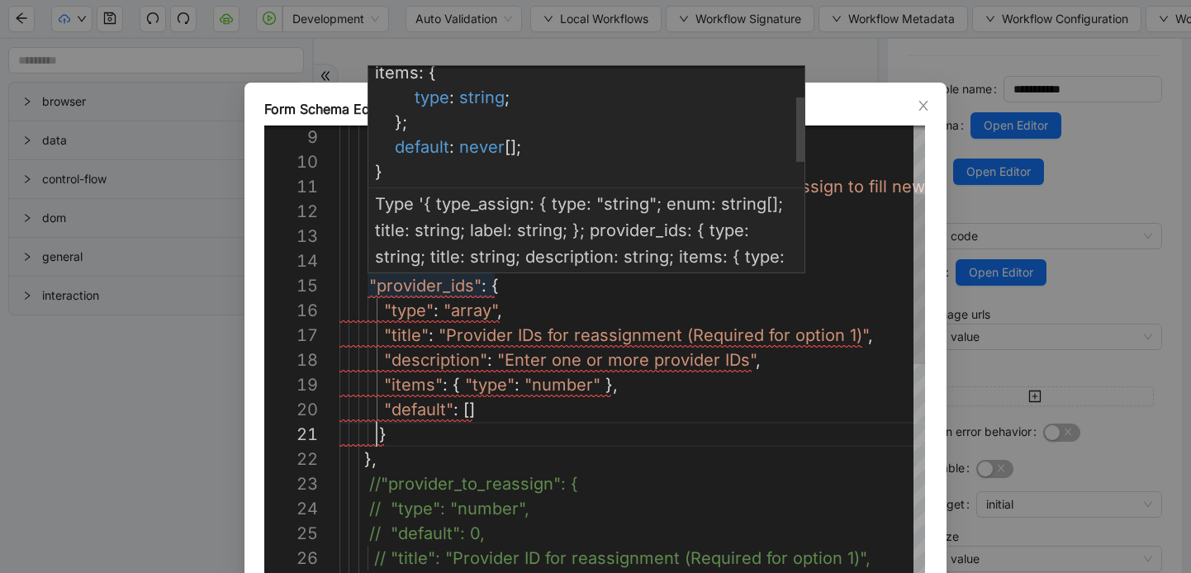
scroll to position [183, 0]
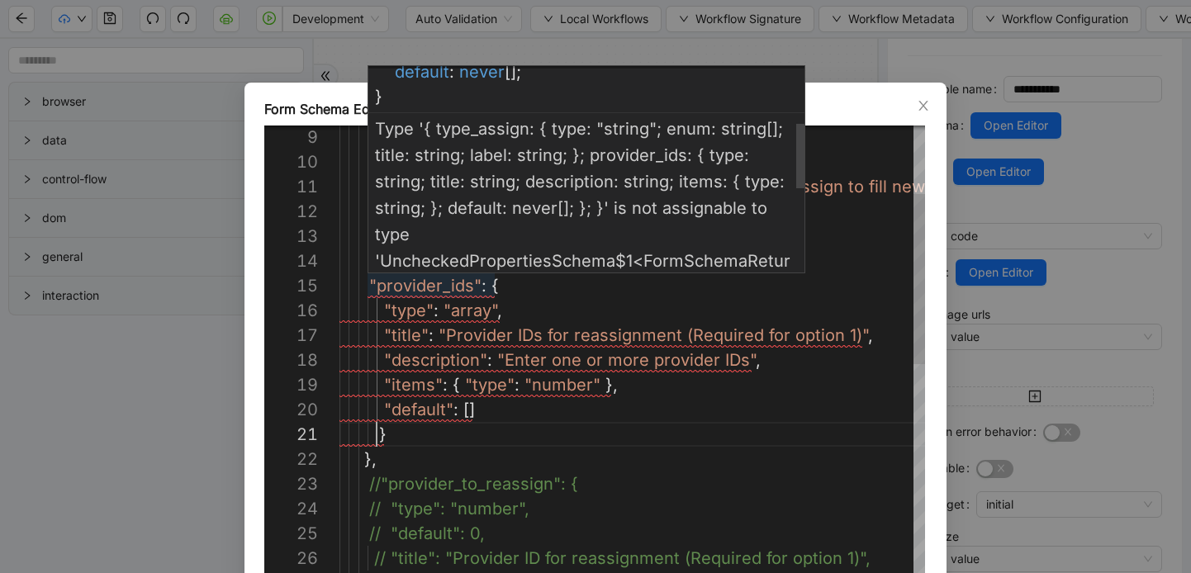
type textarea "**********"
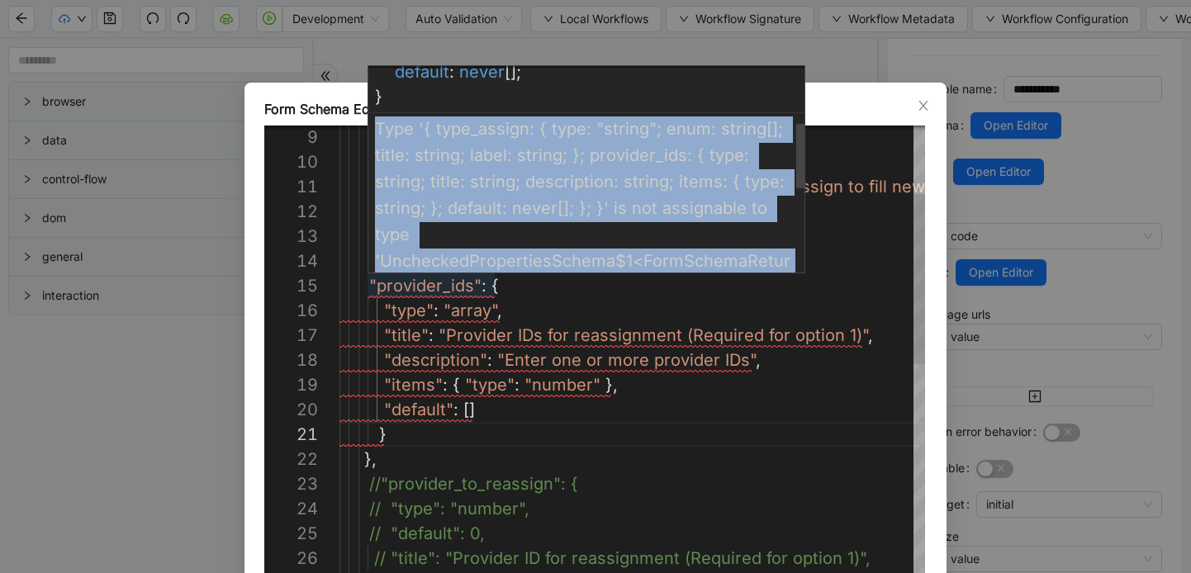
drag, startPoint x: 378, startPoint y: 125, endPoint x: 714, endPoint y: 267, distance: 364.3
click at [714, 267] on span "Type '{ type_assign: { type: "string"; enum: string[]; title: string; label: st…" at bounding box center [587, 261] width 425 height 284
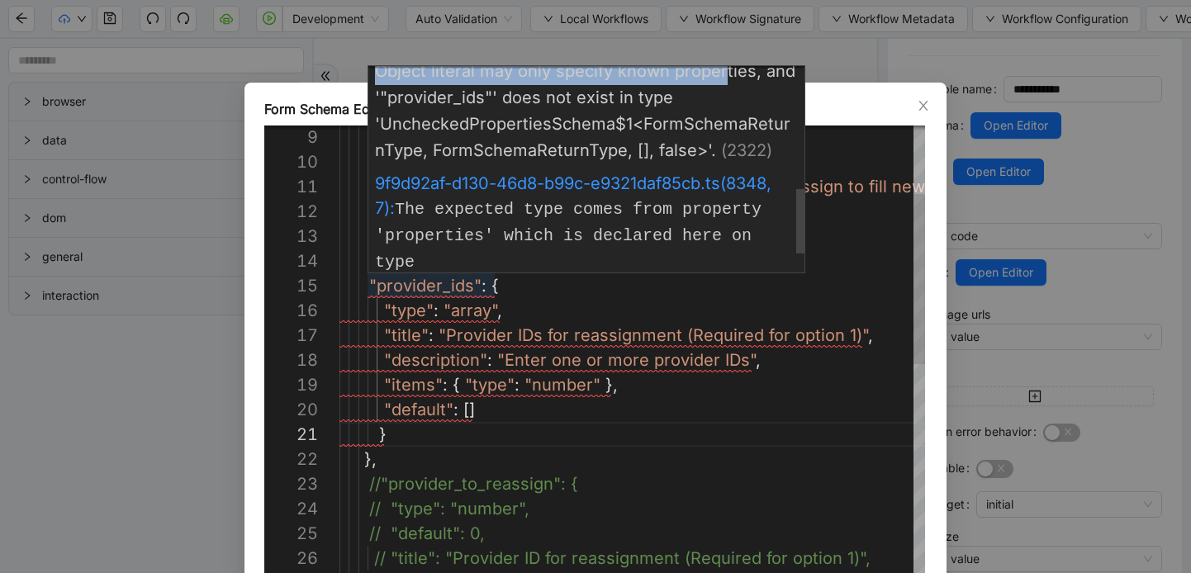
scroll to position [436, 0]
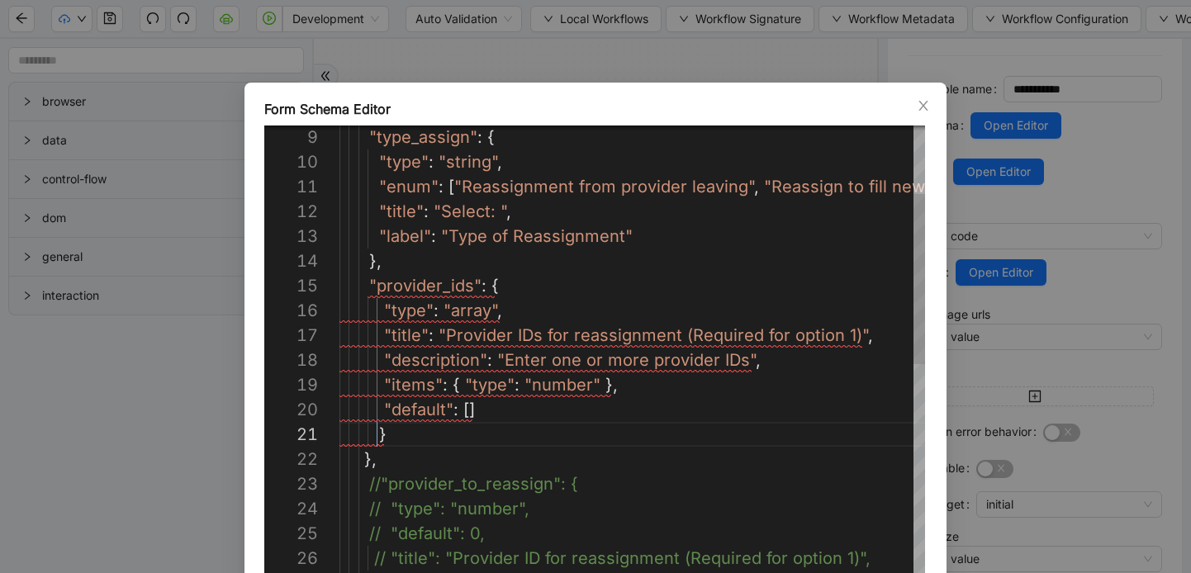
drag, startPoint x: 431, startPoint y: 263, endPoint x: 430, endPoint y: 155, distance: 107.4
click at [430, 155] on div "29 25 26 27 28 24 23 22 21 20 19 18 17 16 15 14 13 12 11 10 9 // "default": 0, …" at bounding box center [594, 374] width 661 height 496
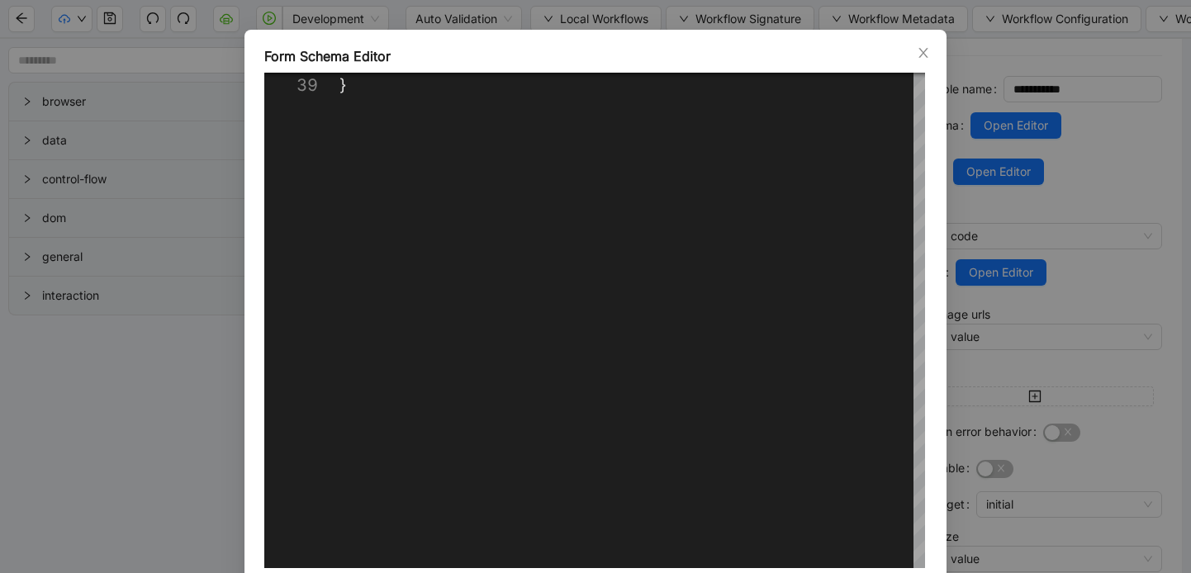
scroll to position [121, 0]
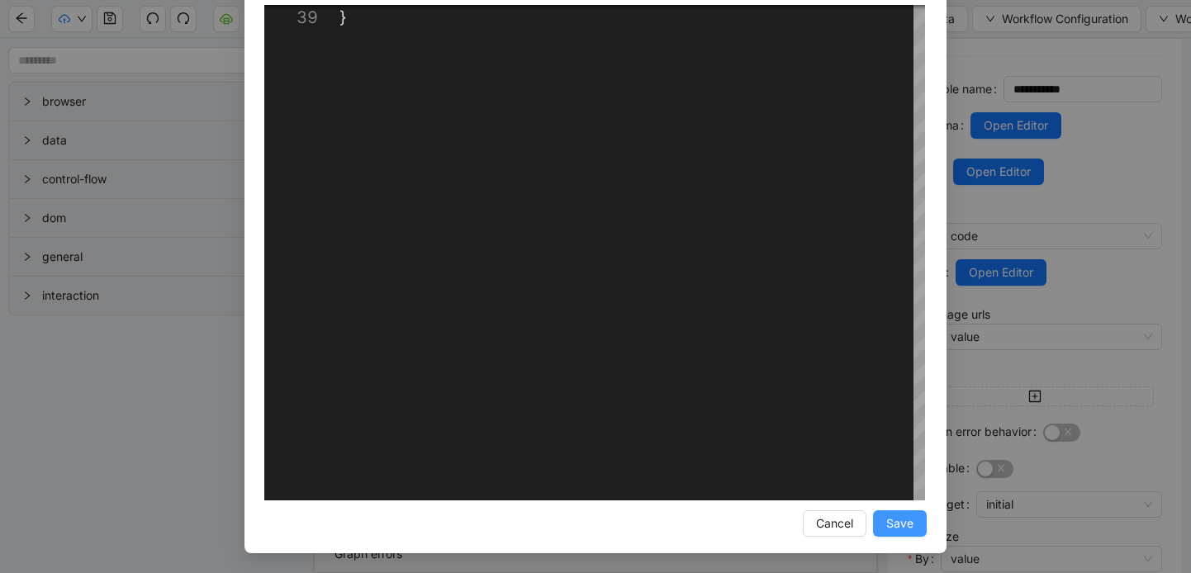
click at [904, 511] on button "Save" at bounding box center [900, 524] width 54 height 26
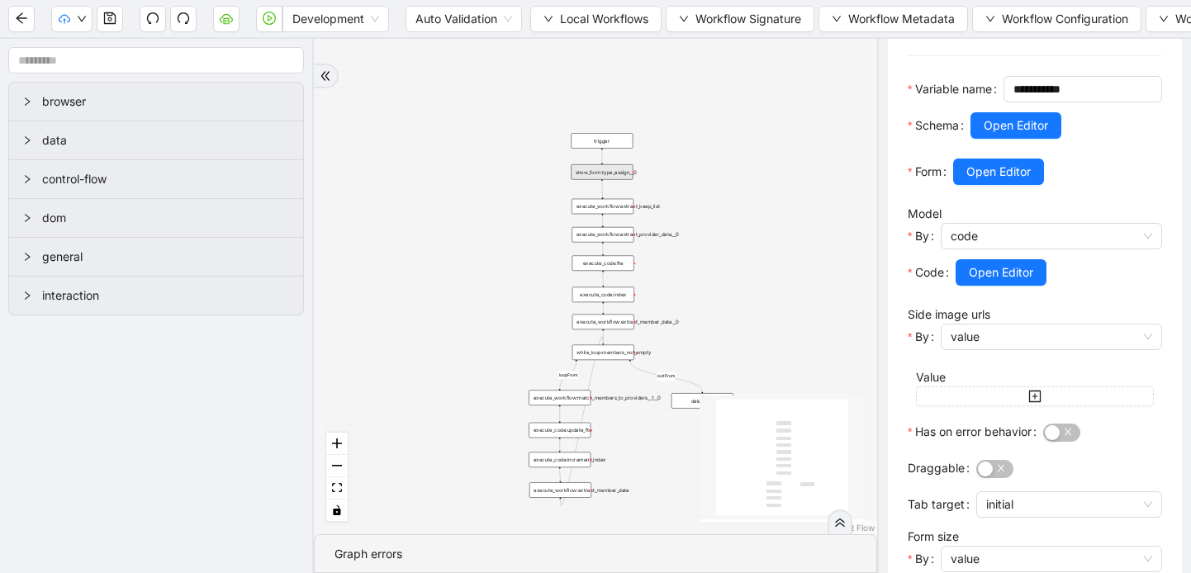
scroll to position [38, 0]
click at [842, 17] on icon "down" at bounding box center [837, 19] width 10 height 10
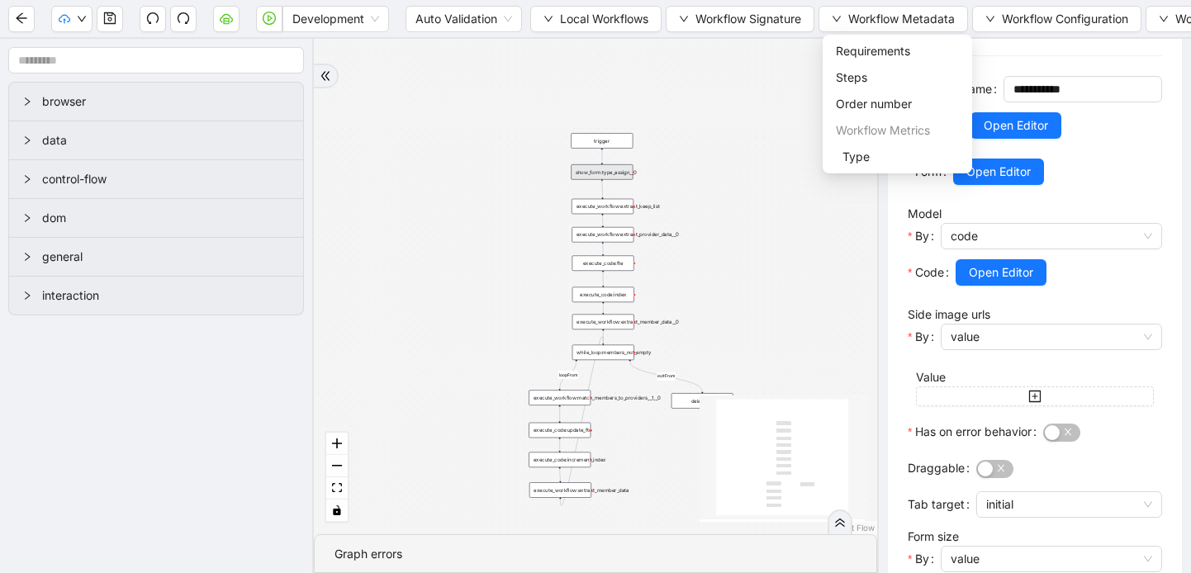
click at [717, 96] on div "loopFrom exitFrom trigger execute_workflow:extract_member_data execute_workflow…" at bounding box center [595, 287] width 563 height 496
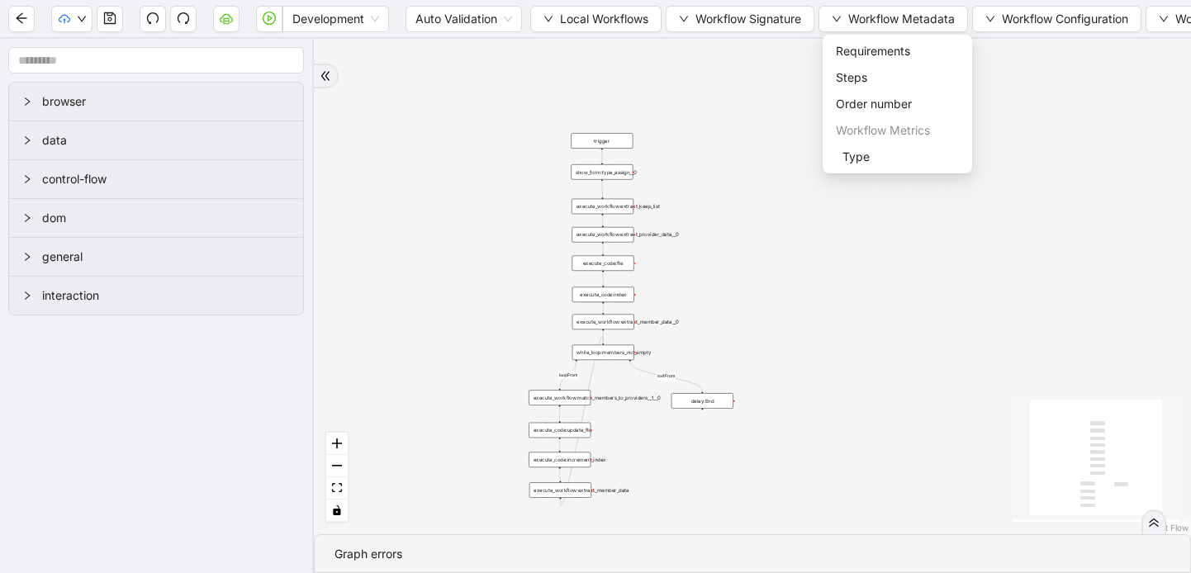
scroll to position [0, 0]
click at [614, 175] on div "show_form:type_assign__0" at bounding box center [602, 172] width 62 height 16
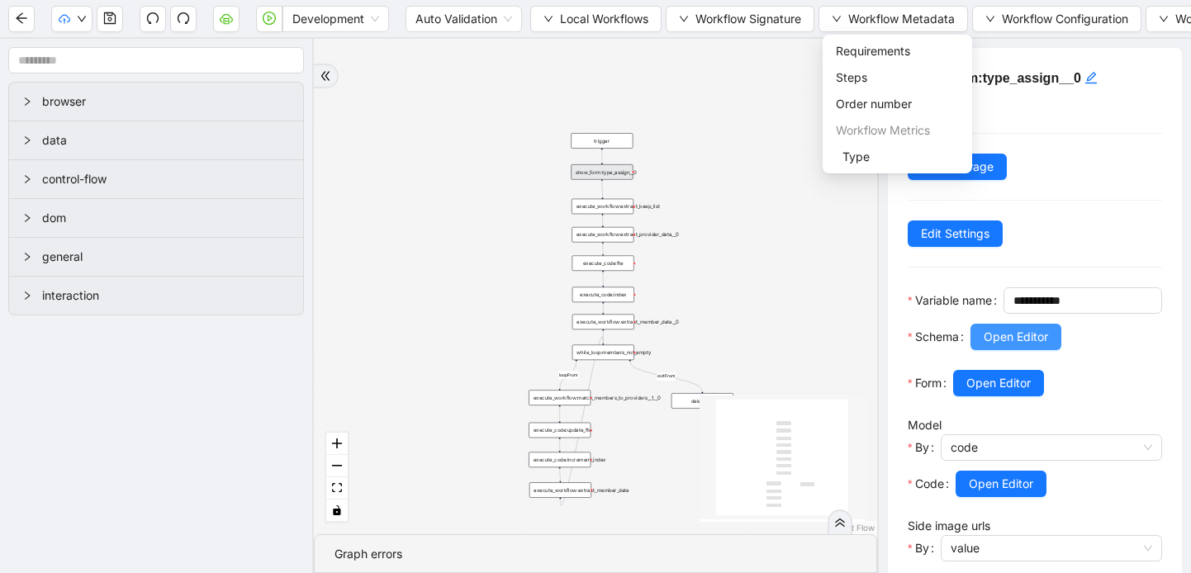
click at [1008, 346] on span "Open Editor" at bounding box center [1016, 337] width 64 height 18
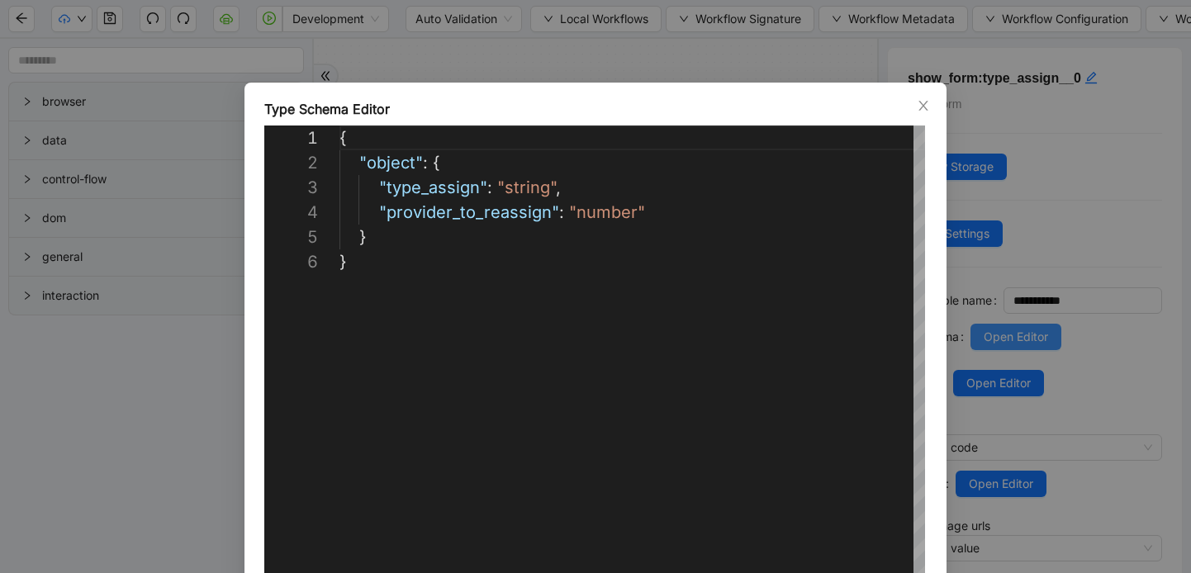
scroll to position [124, 0]
click at [926, 107] on icon "close" at bounding box center [923, 105] width 13 height 13
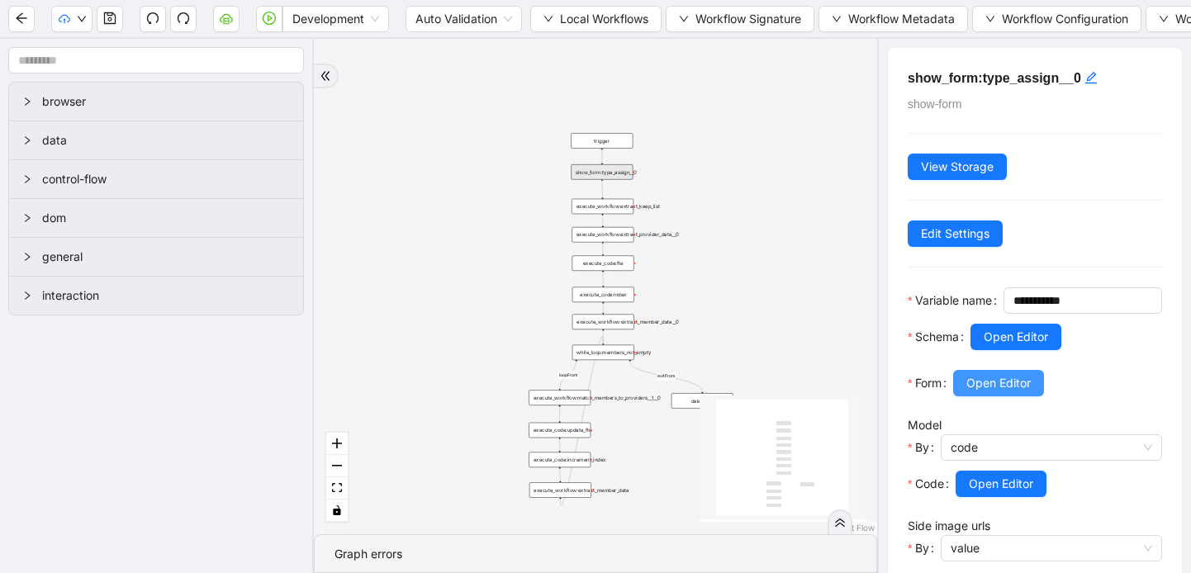
click at [1000, 392] on span "Open Editor" at bounding box center [999, 383] width 64 height 18
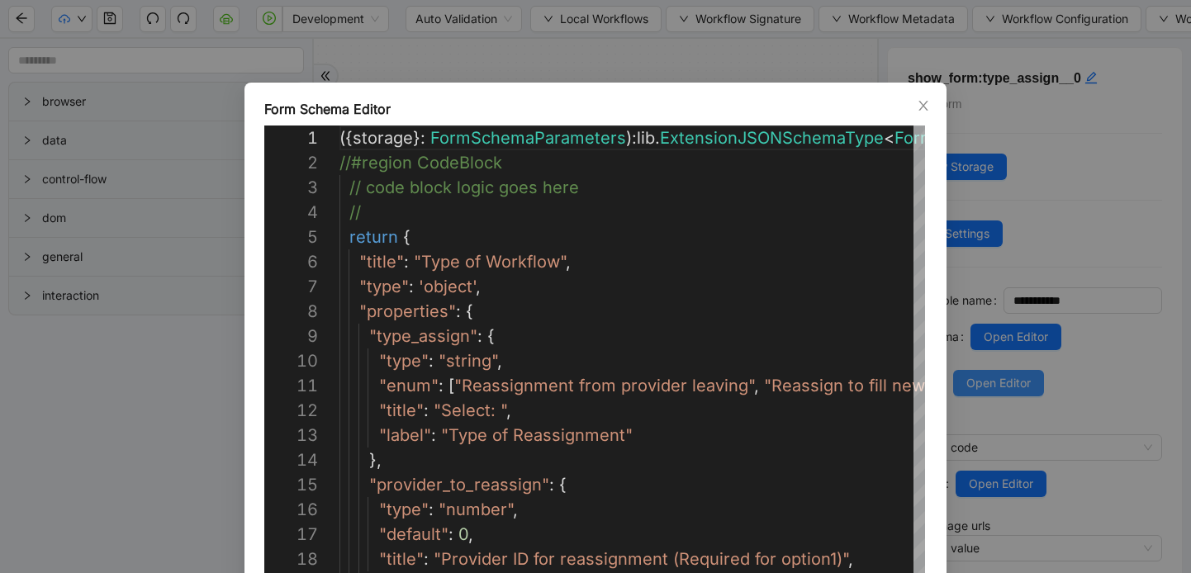
scroll to position [248, 0]
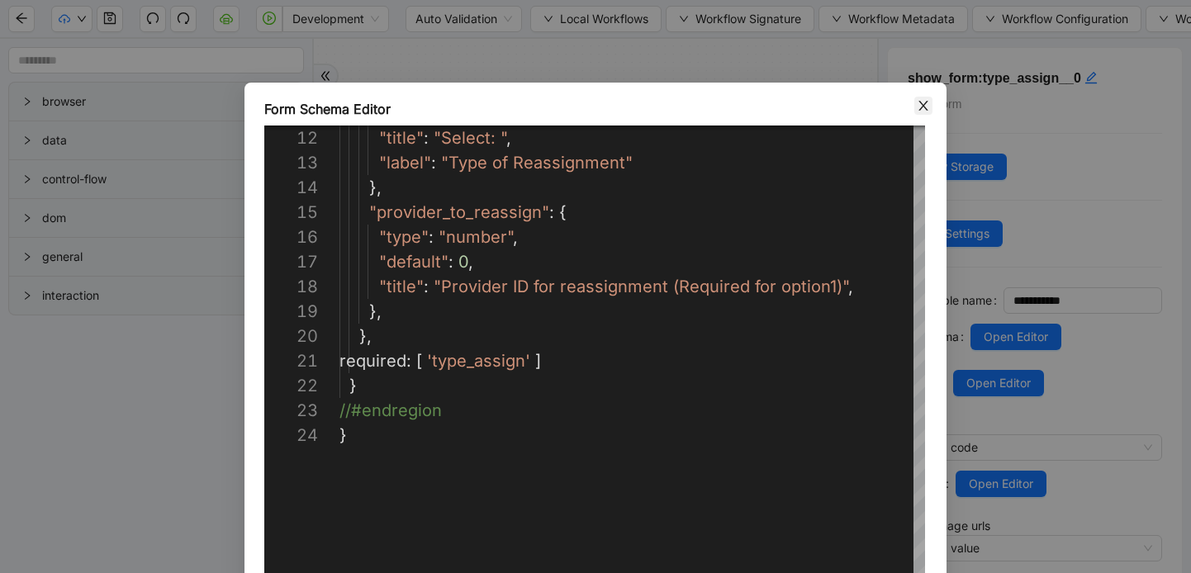
click at [922, 107] on icon "close" at bounding box center [923, 106] width 9 height 10
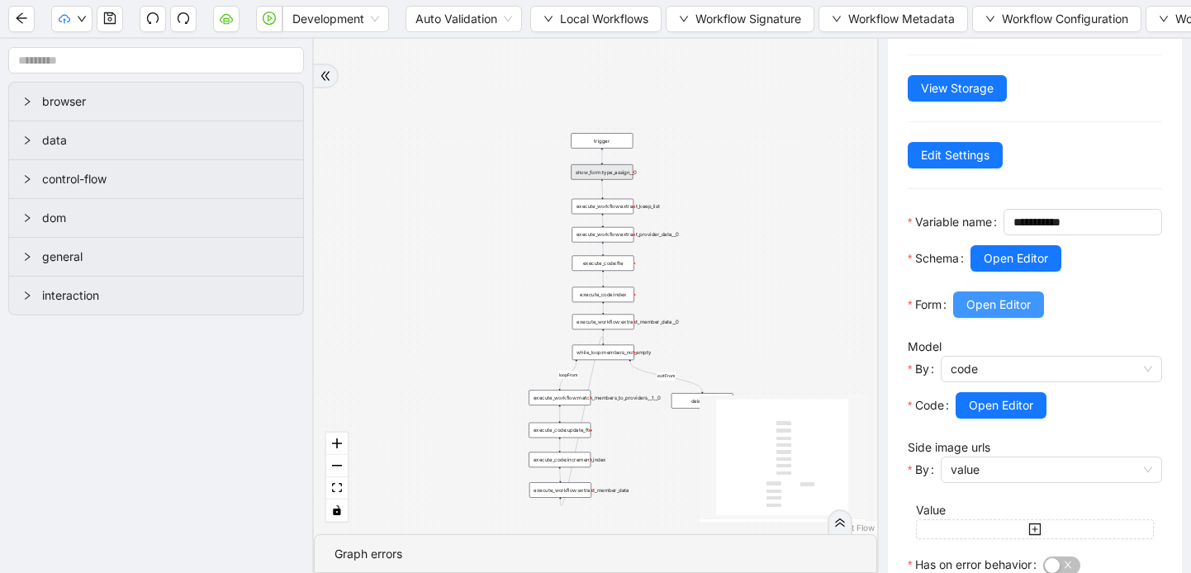
scroll to position [80, 0]
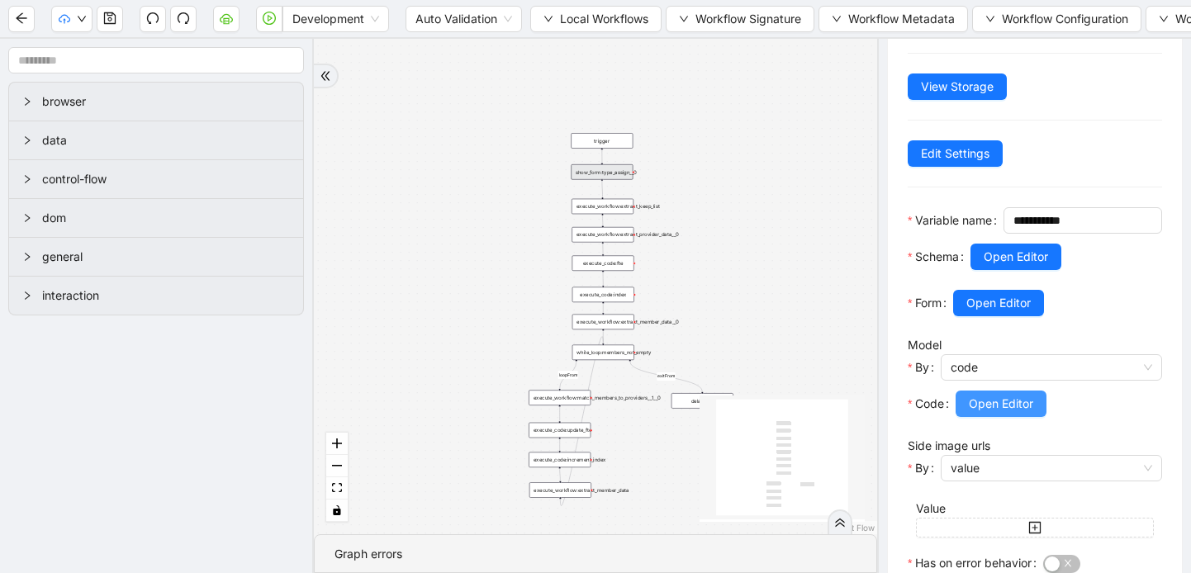
click at [994, 413] on span "Open Editor" at bounding box center [1001, 404] width 64 height 18
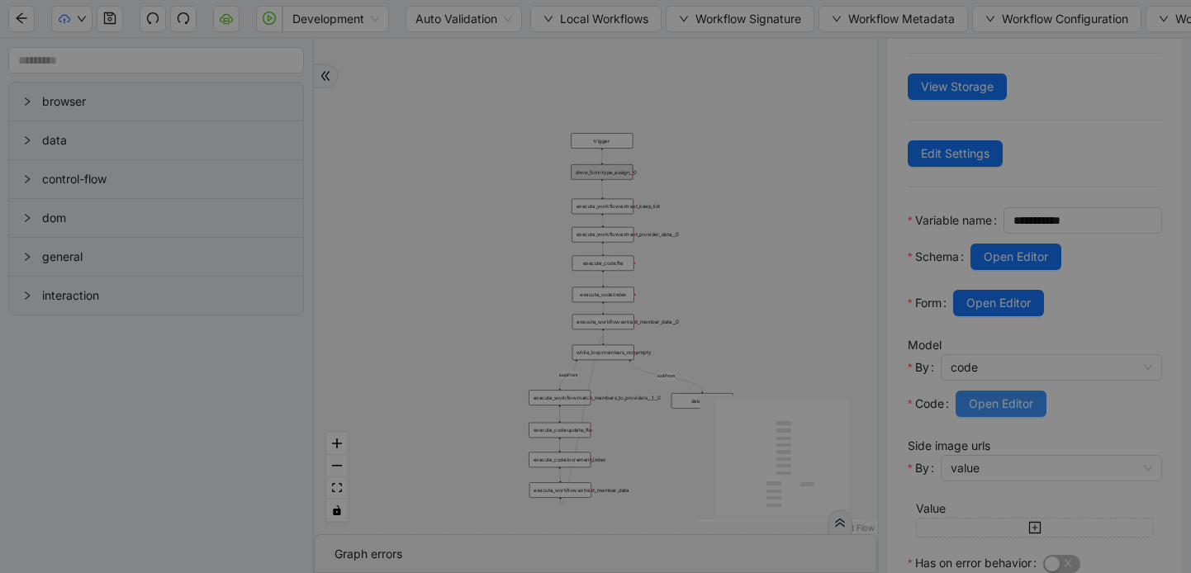
scroll to position [198, 0]
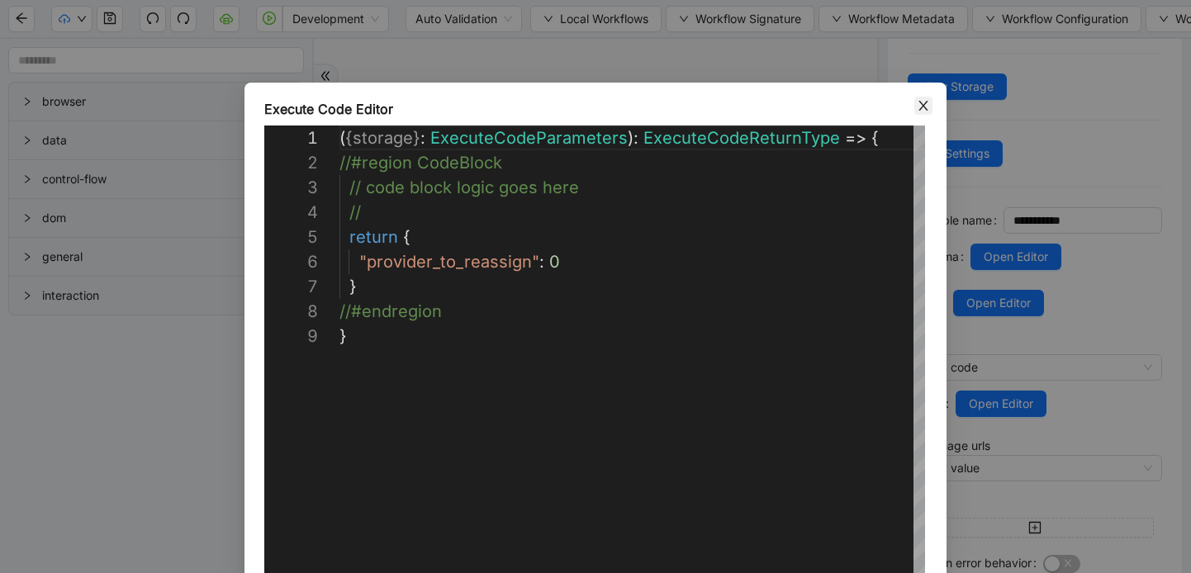
click at [922, 106] on icon "close" at bounding box center [923, 106] width 9 height 10
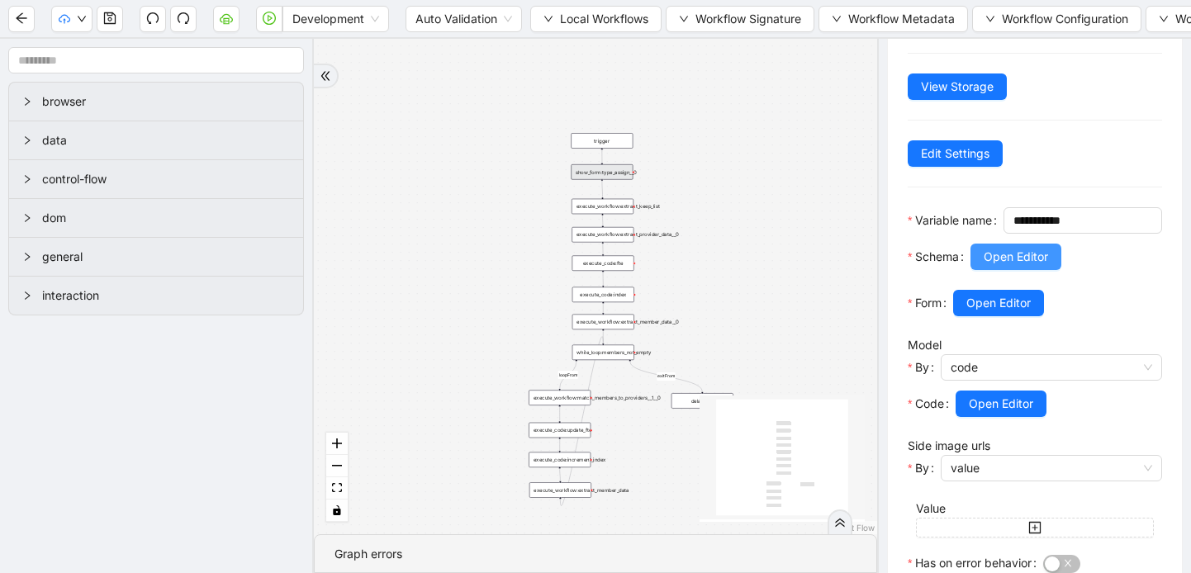
click at [982, 270] on button "Open Editor" at bounding box center [1016, 257] width 91 height 26
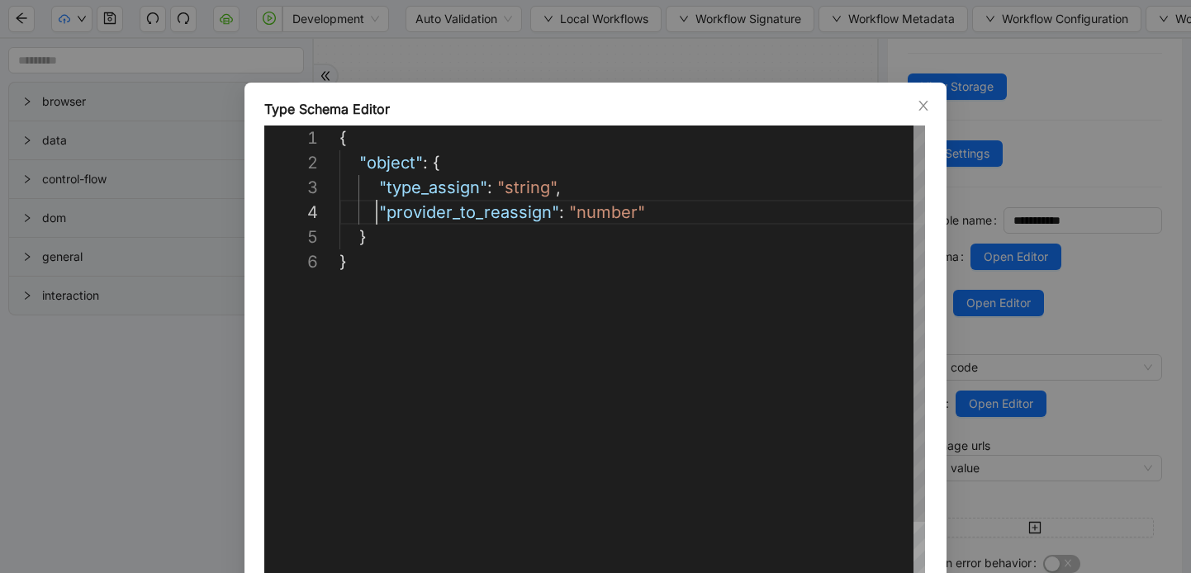
click at [378, 212] on div "{ "object" : { "type_assign" : "string" , "provider_to_reassign" : "number" } }" at bounding box center [633, 436] width 586 height 620
click at [573, 183] on div "{ "object" : { "type_assign" : "string" , //"provider_to_reassign": "number" } }" at bounding box center [633, 436] width 586 height 620
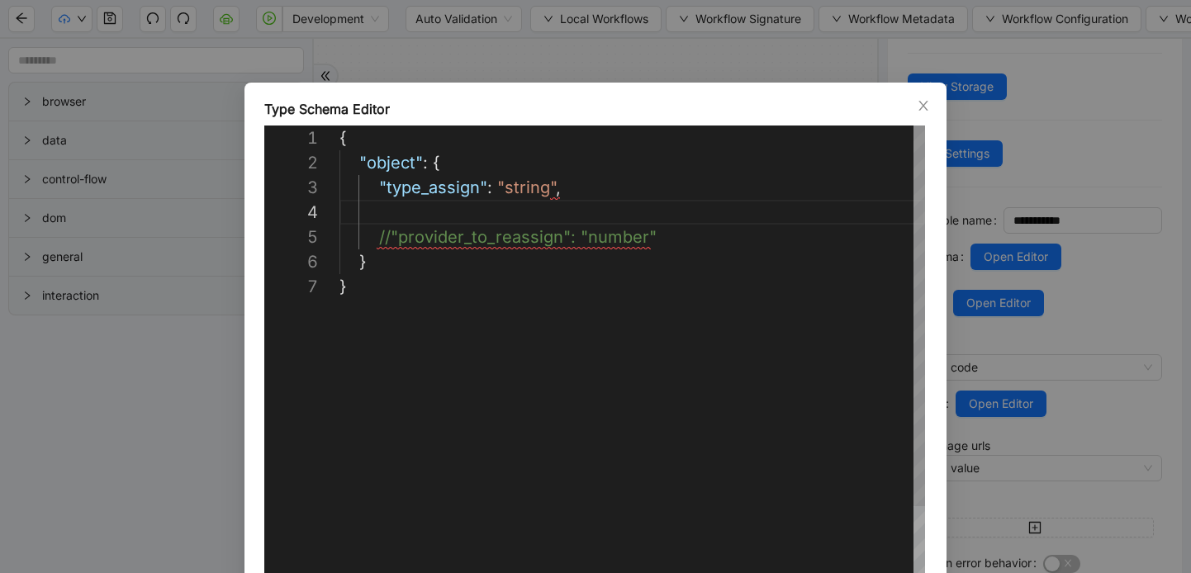
paste textarea "**********"
click at [381, 211] on div "{ "object" : { "type_assign" : "string" , //"provider_to_reassign": "number" } …" at bounding box center [633, 448] width 586 height 644
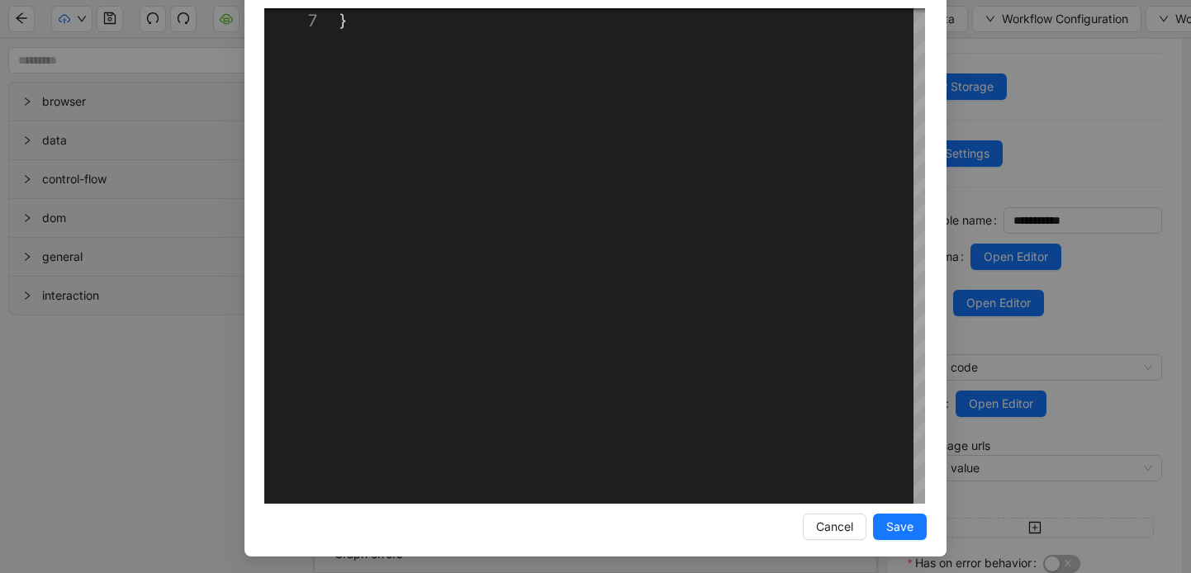
scroll to position [121, 0]
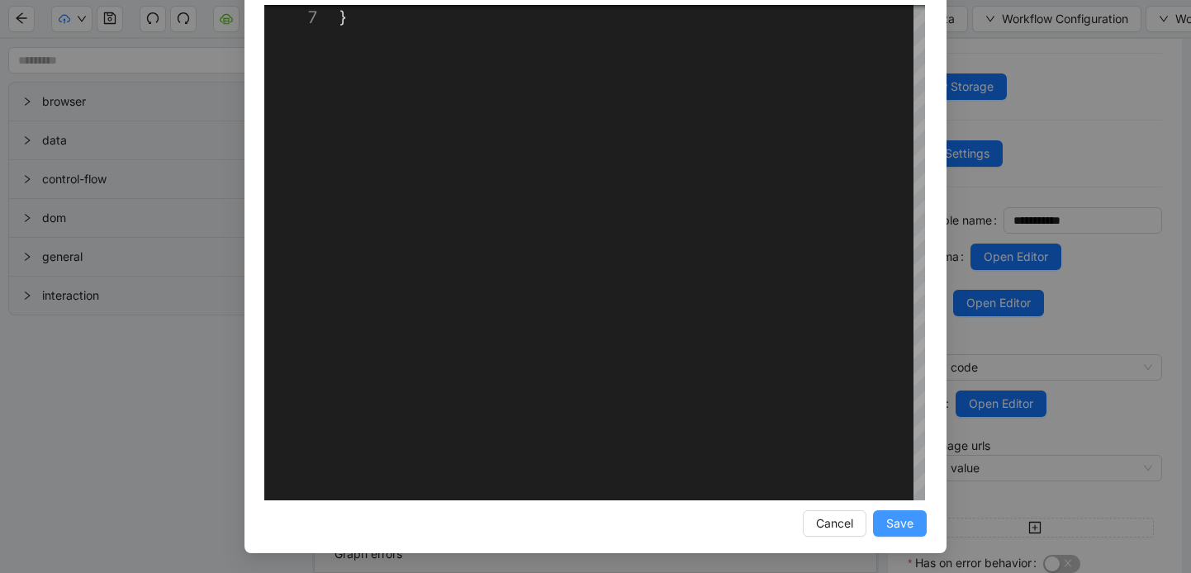
type textarea "**********"
click at [905, 523] on span "Save" at bounding box center [899, 524] width 27 height 18
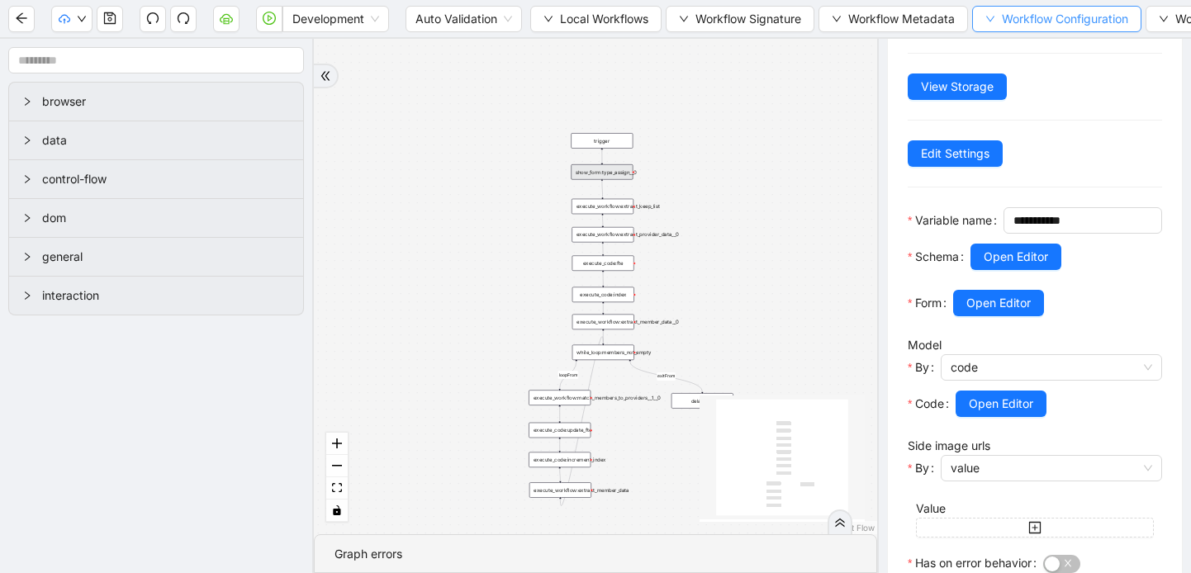
click at [995, 17] on icon "down" at bounding box center [991, 19] width 10 height 10
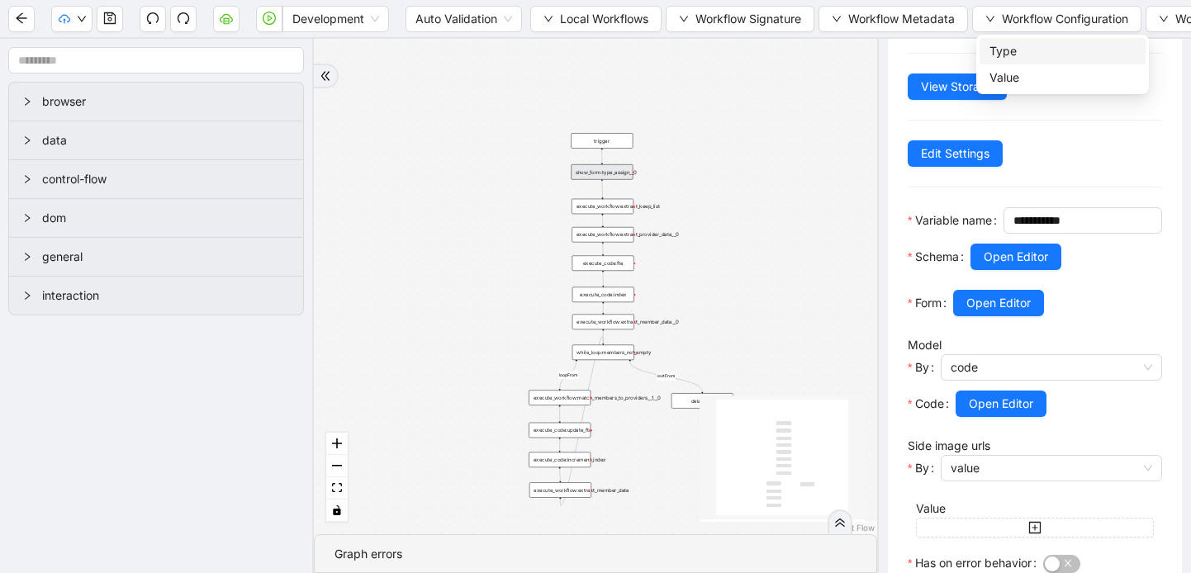
click at [994, 48] on span "Type" at bounding box center [1063, 51] width 146 height 18
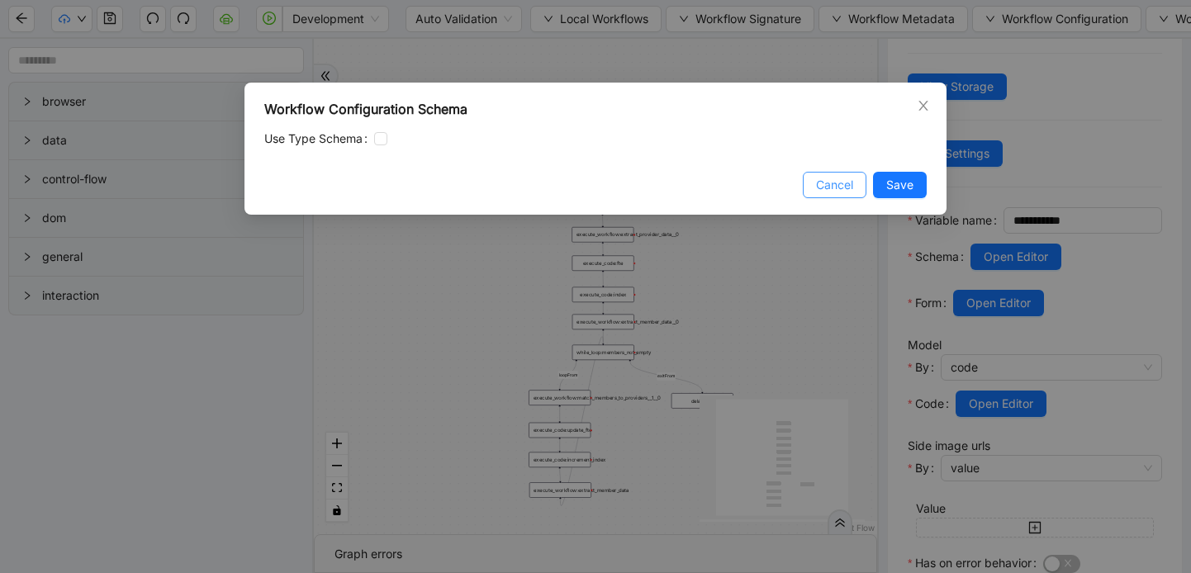
click at [839, 181] on span "Cancel" at bounding box center [834, 185] width 37 height 18
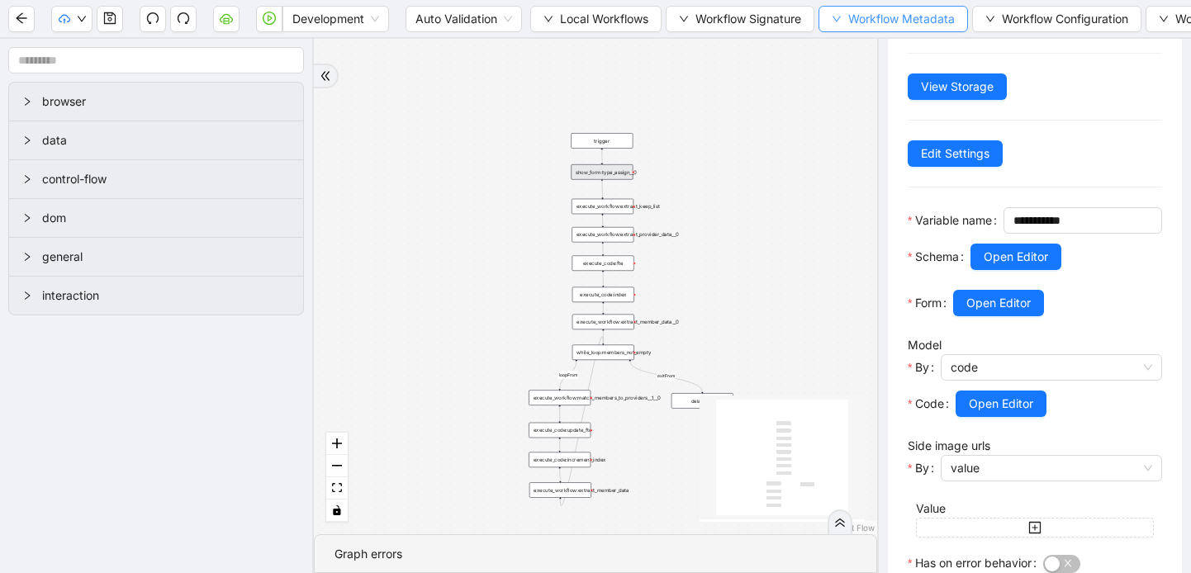
click at [842, 15] on icon "down" at bounding box center [837, 19] width 10 height 10
click at [685, 21] on icon "down" at bounding box center [684, 19] width 10 height 10
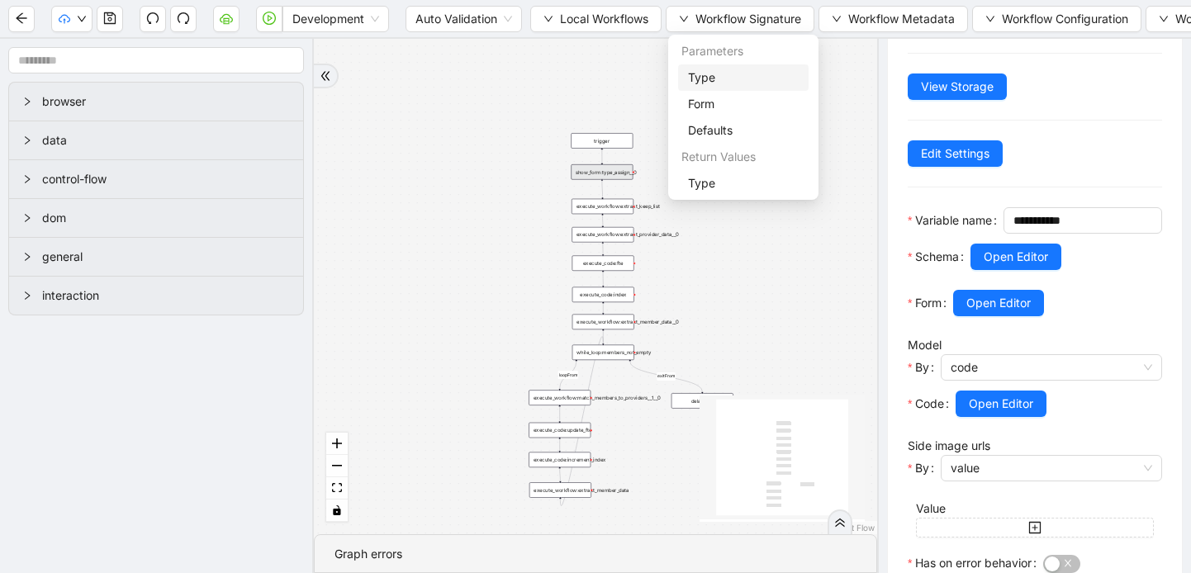
click at [707, 77] on span "Type" at bounding box center [743, 78] width 111 height 18
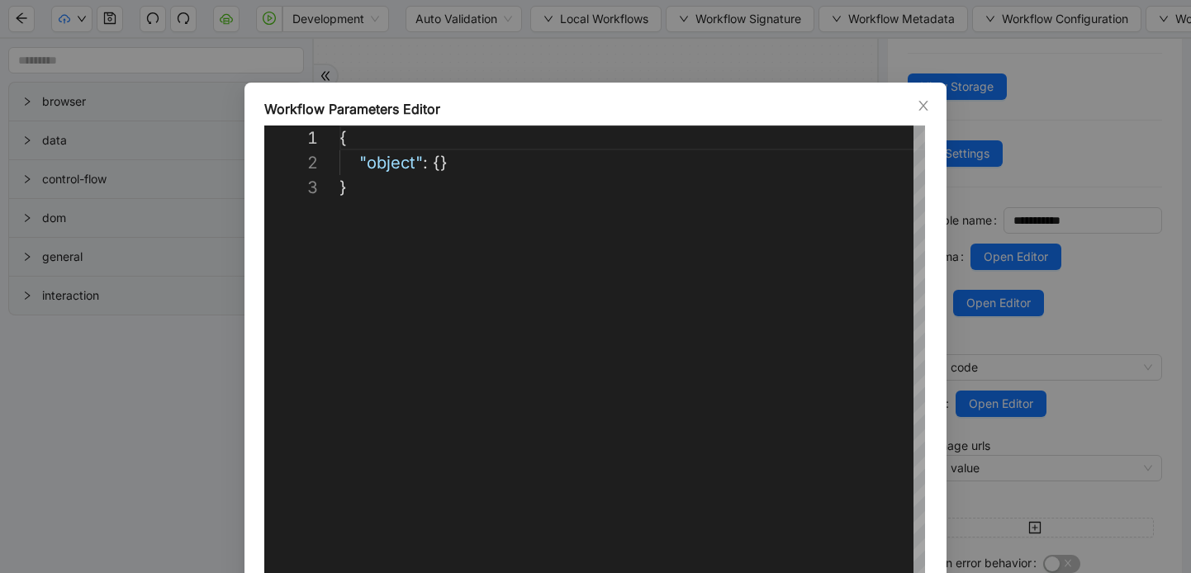
scroll to position [50, 0]
click at [924, 109] on icon "close" at bounding box center [923, 105] width 13 height 13
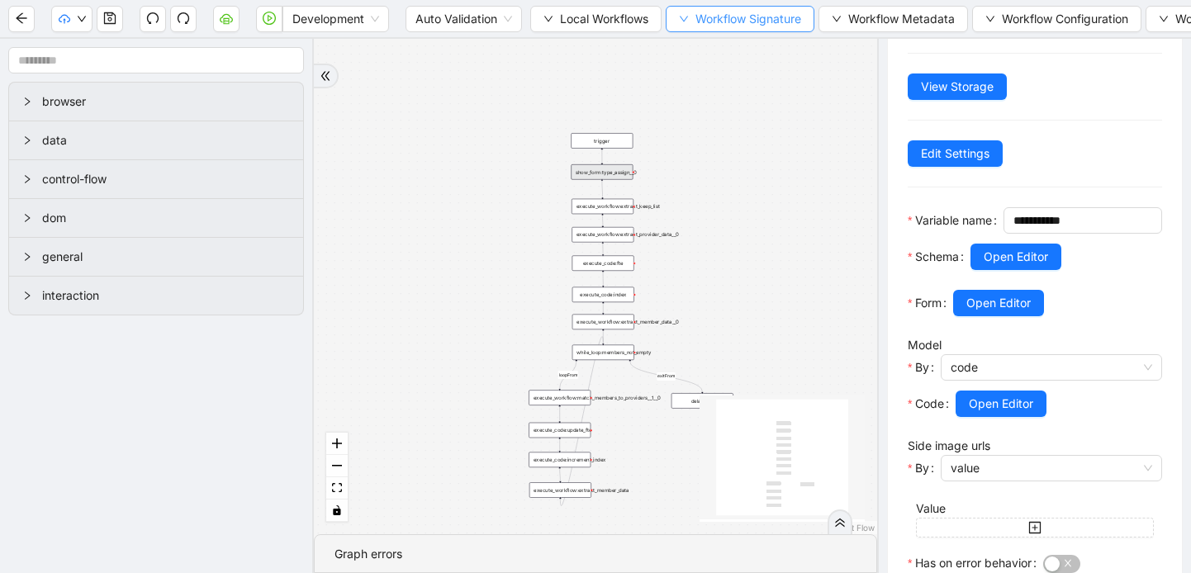
click at [687, 14] on icon "down" at bounding box center [684, 19] width 10 height 10
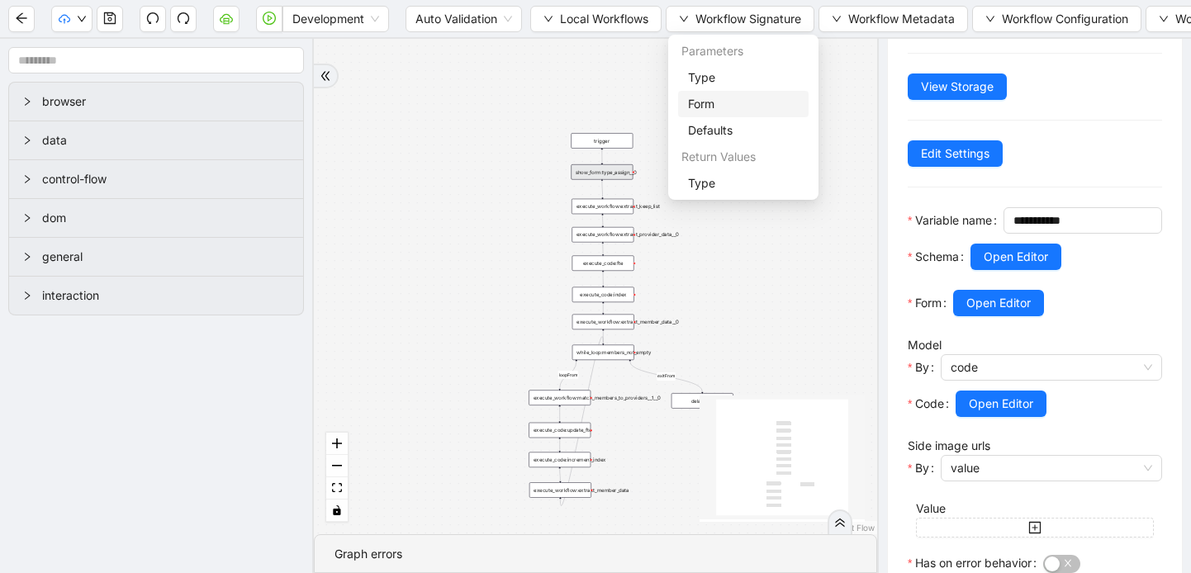
click at [700, 105] on span "Form" at bounding box center [743, 104] width 111 height 18
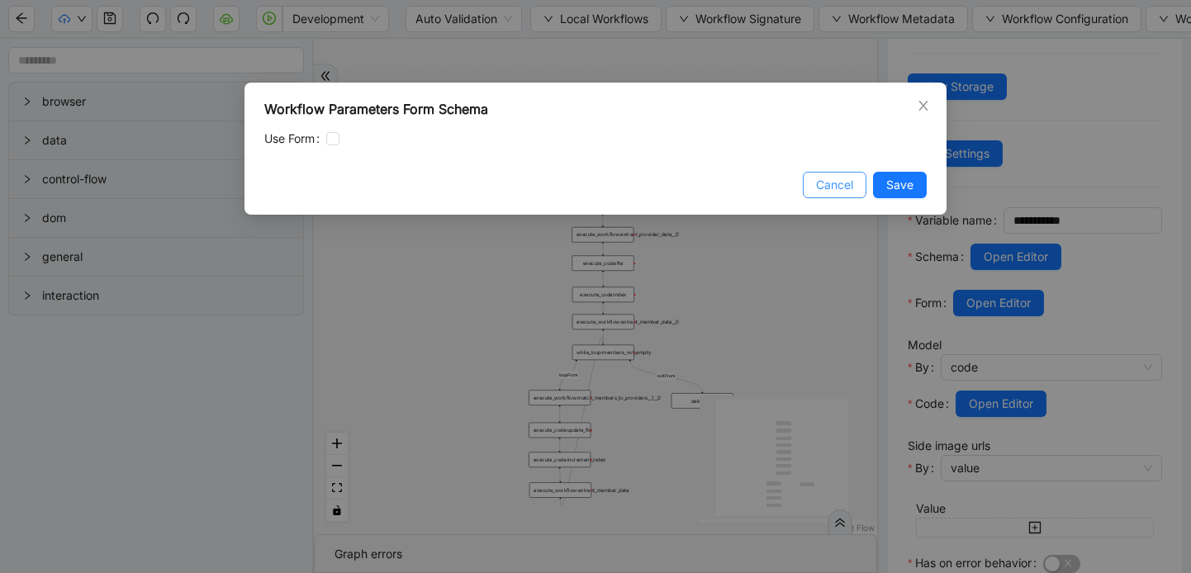
click at [840, 178] on span "Cancel" at bounding box center [834, 185] width 37 height 18
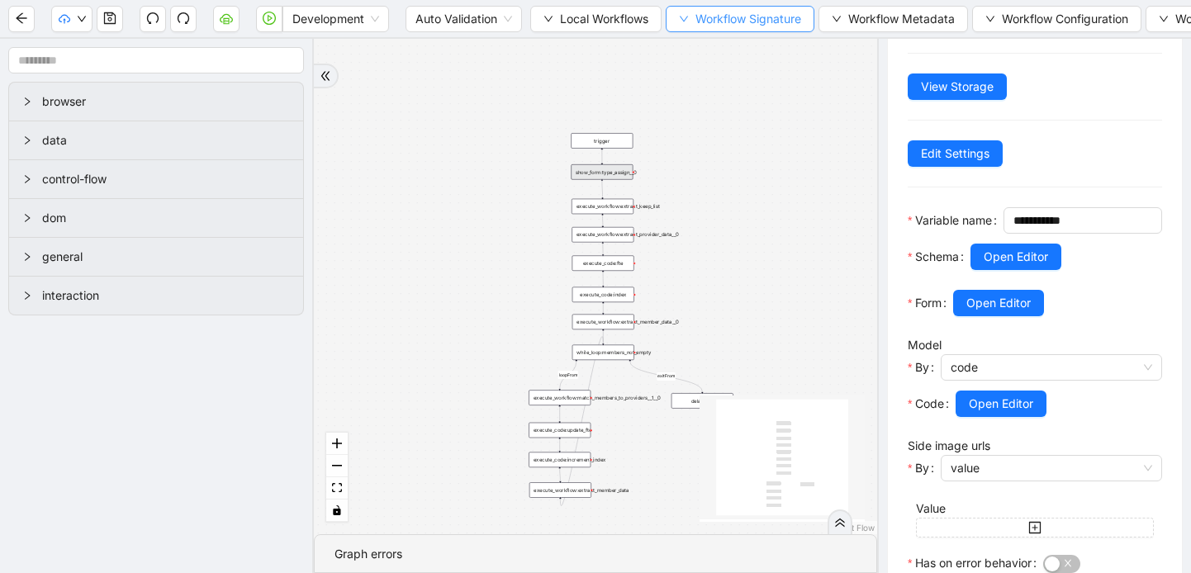
click at [681, 21] on button "Workflow Signature" at bounding box center [740, 19] width 149 height 26
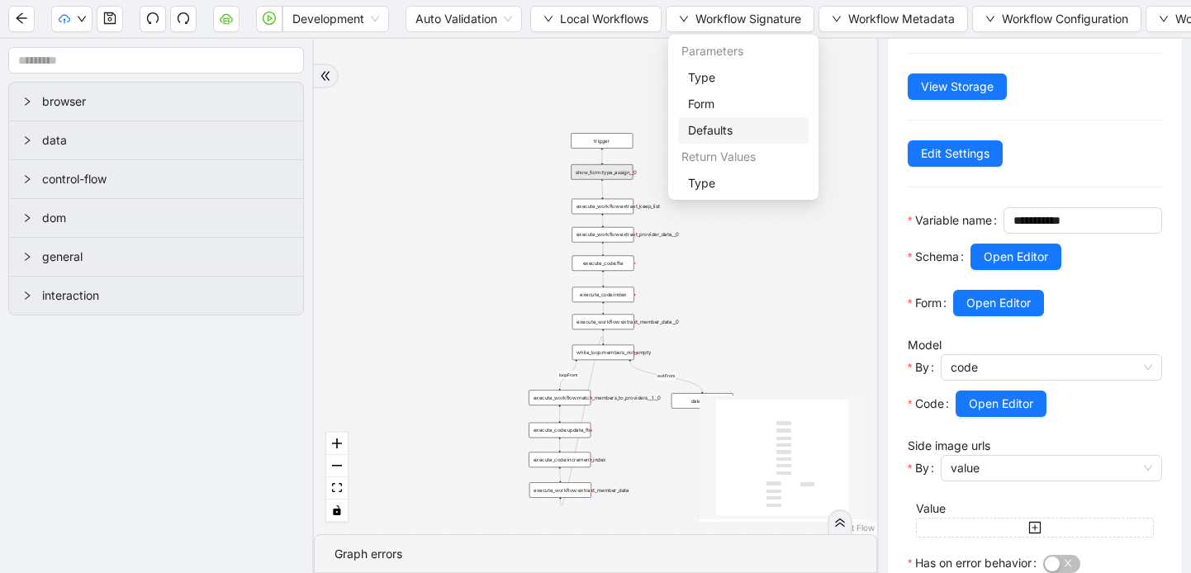
click at [700, 137] on span "Defaults" at bounding box center [743, 130] width 111 height 18
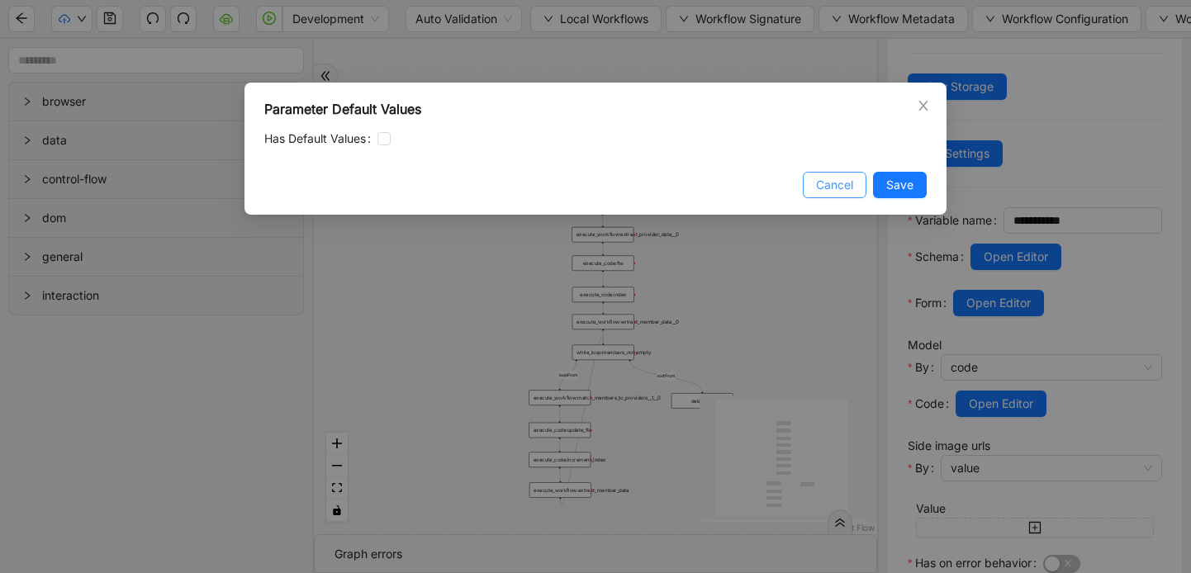
click at [831, 189] on span "Cancel" at bounding box center [834, 185] width 37 height 18
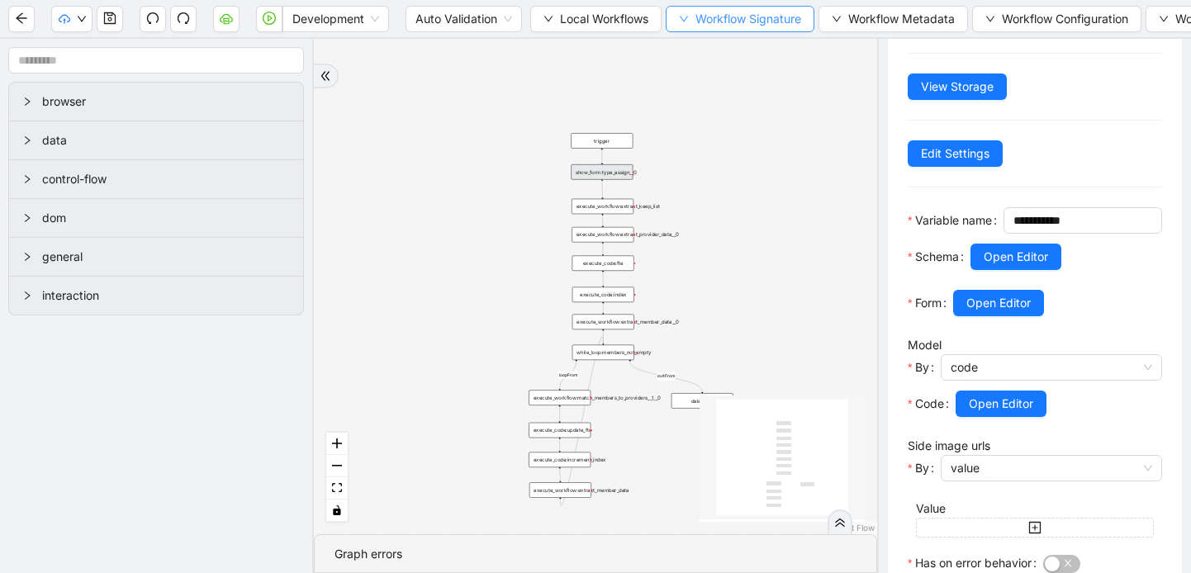
click at [696, 20] on button "Workflow Signature" at bounding box center [740, 19] width 149 height 26
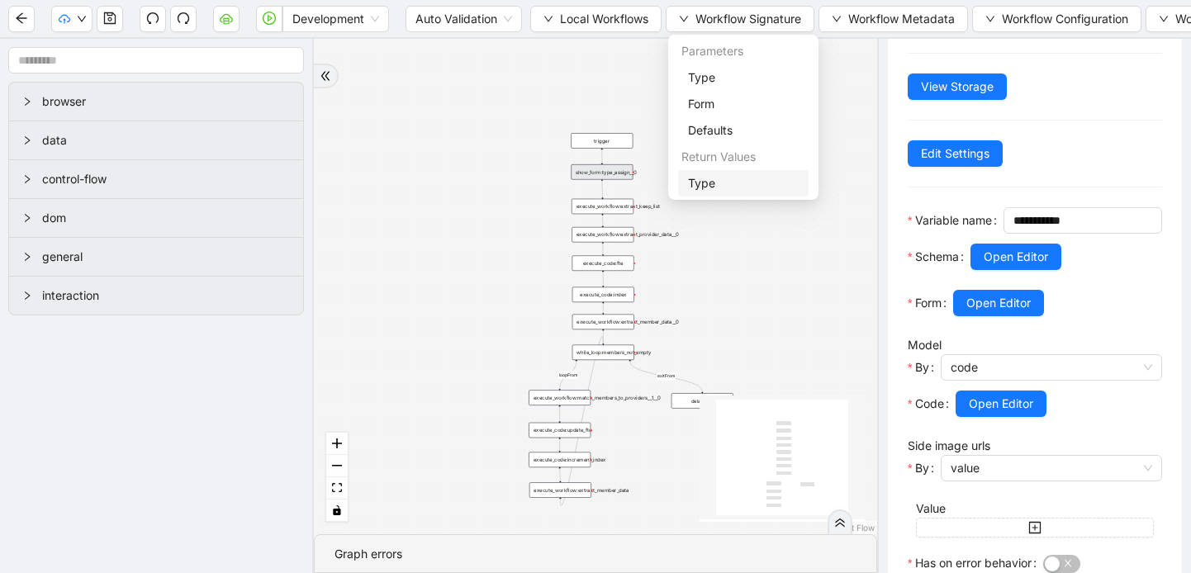
click at [718, 184] on span "Type" at bounding box center [743, 183] width 111 height 18
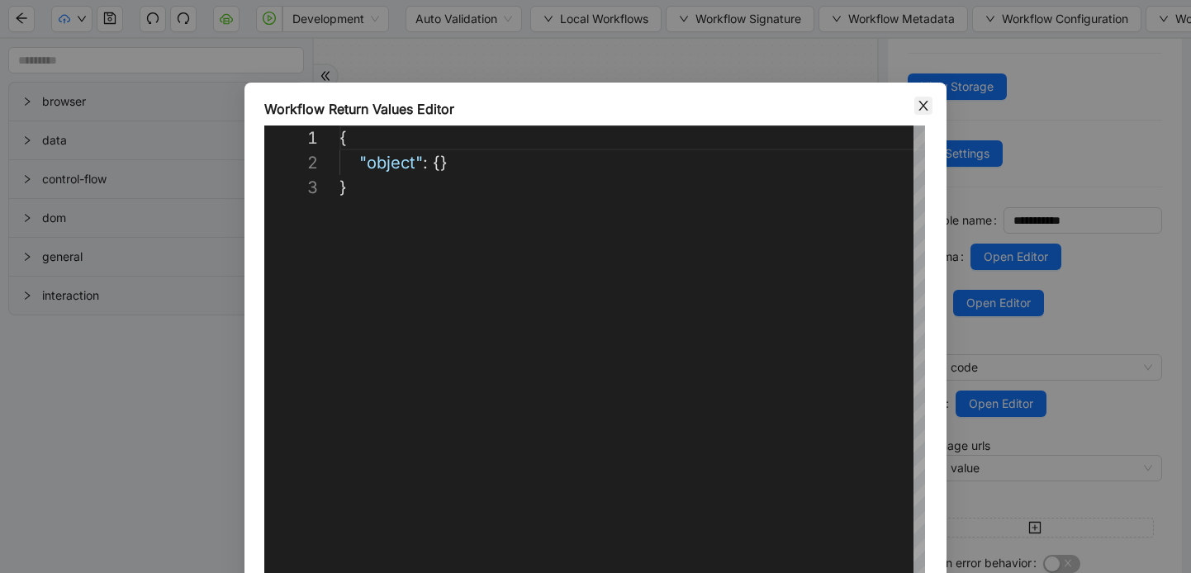
click at [917, 106] on icon "close" at bounding box center [923, 105] width 13 height 13
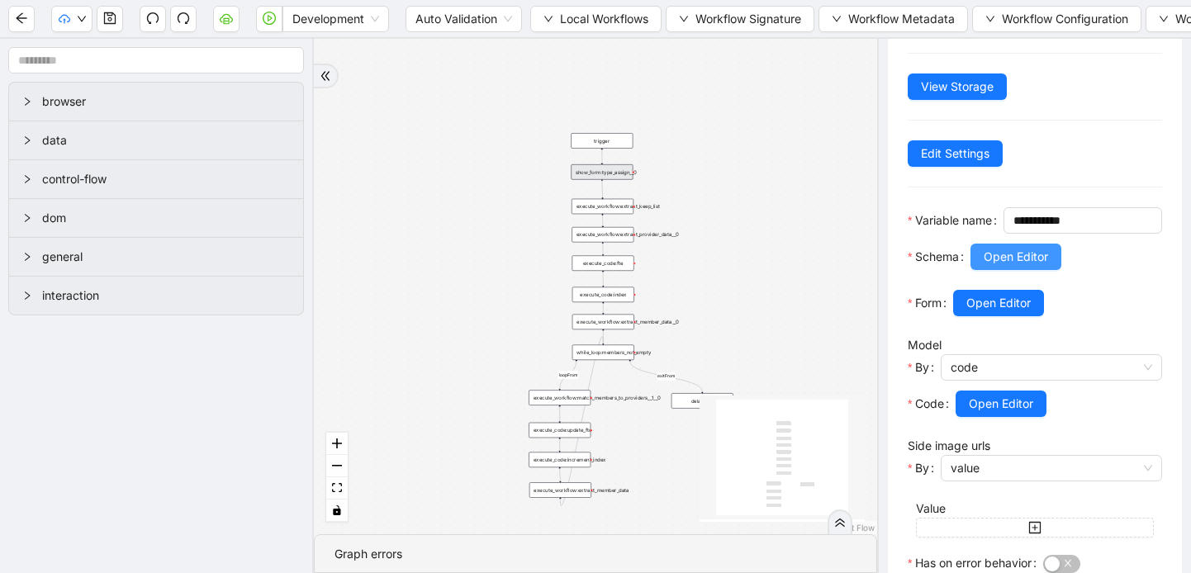
click at [1012, 266] on span "Open Editor" at bounding box center [1016, 257] width 64 height 18
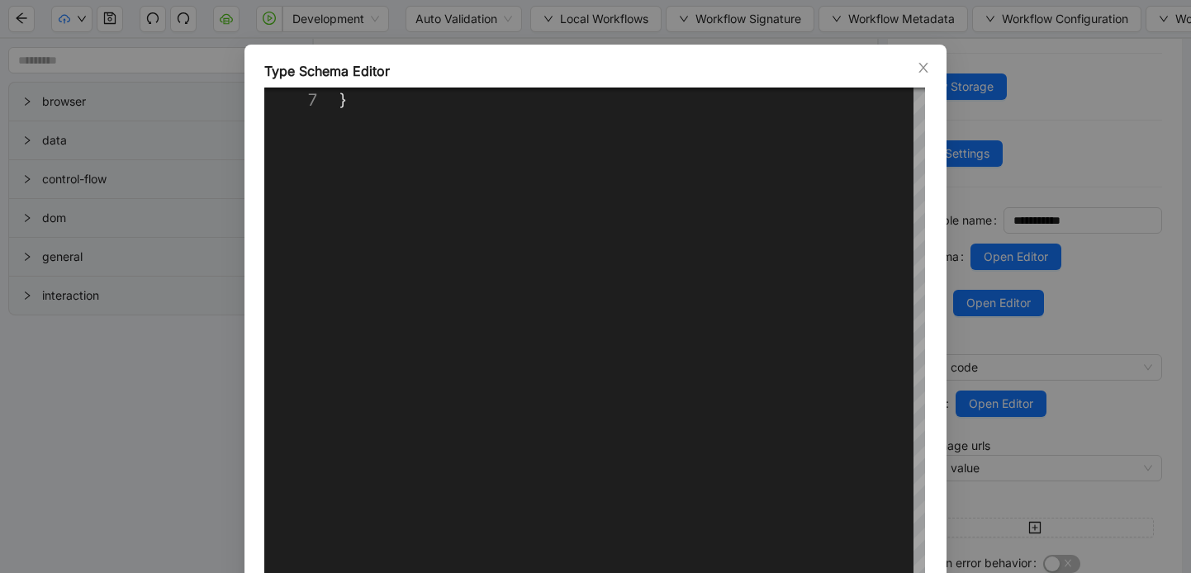
scroll to position [121, 0]
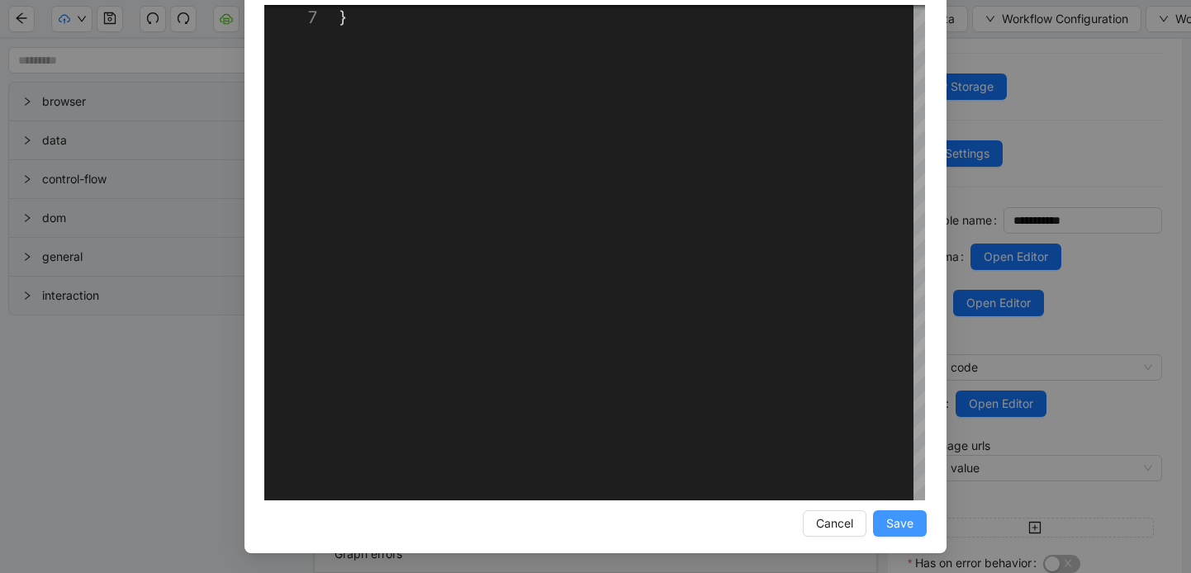
click at [905, 523] on span "Save" at bounding box center [899, 524] width 27 height 18
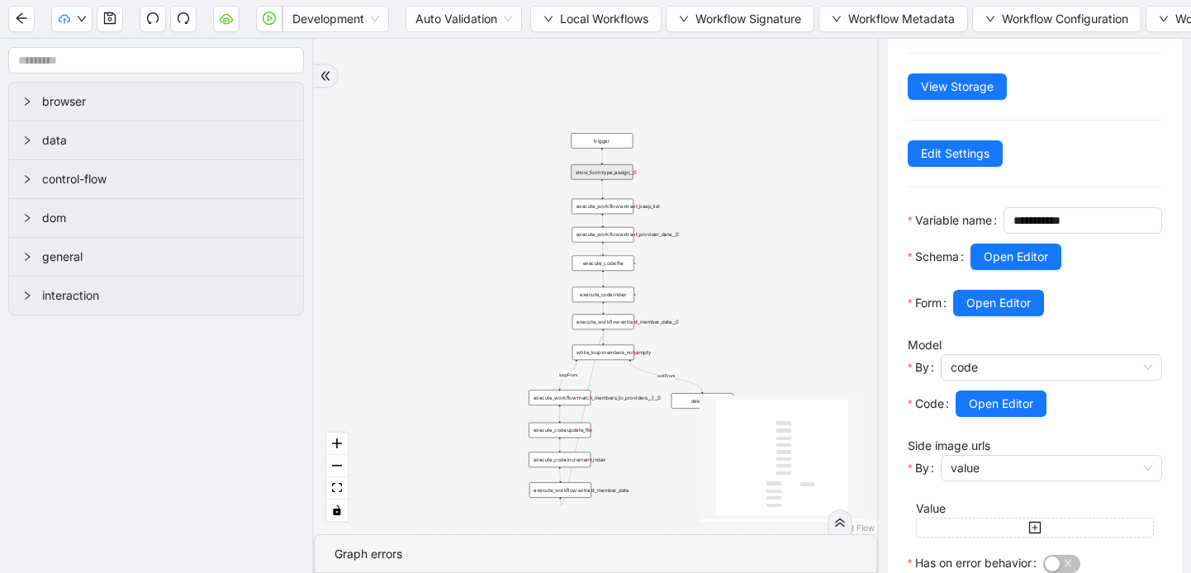
scroll to position [38, 0]
click at [108, 19] on icon "save" at bounding box center [109, 18] width 13 height 13
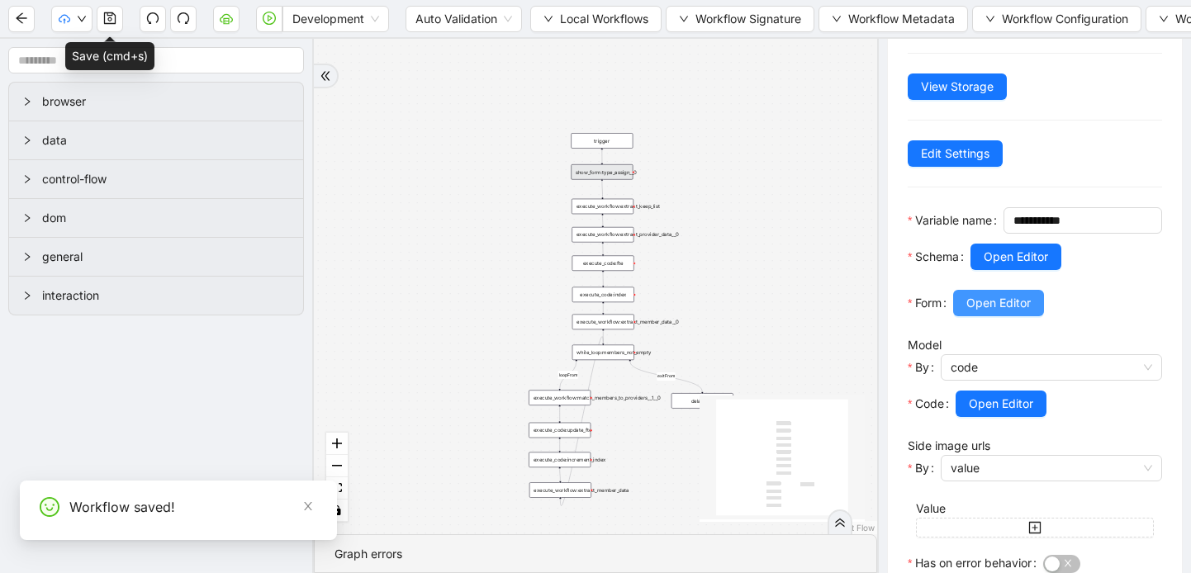
click at [1014, 312] on span "Open Editor" at bounding box center [999, 303] width 64 height 18
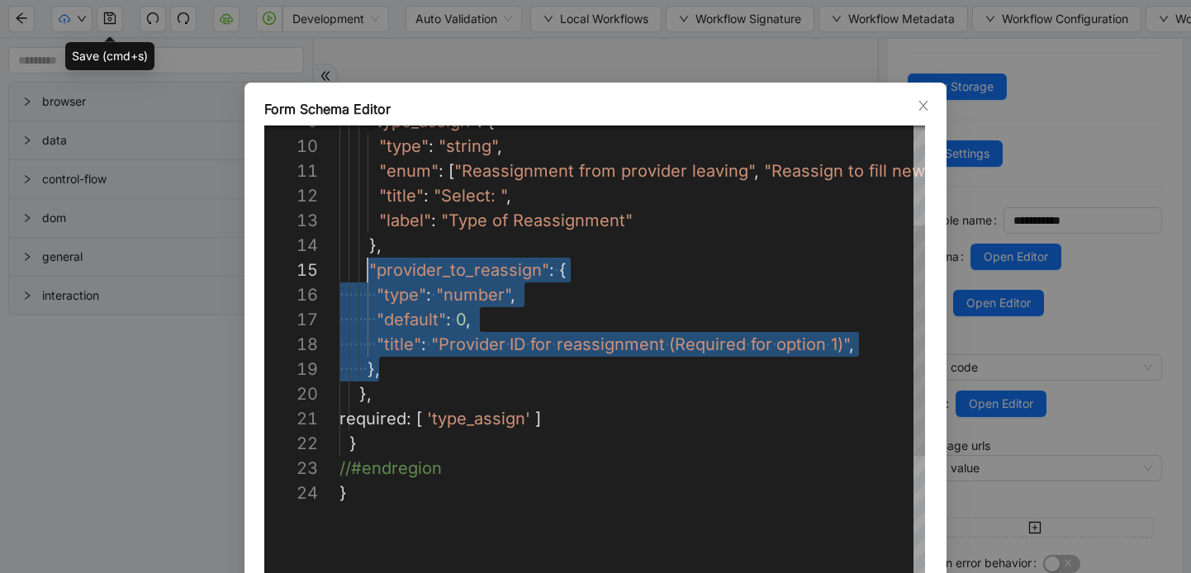
scroll to position [99, 28]
drag, startPoint x: 380, startPoint y: 374, endPoint x: 367, endPoint y: 275, distance: 100.0
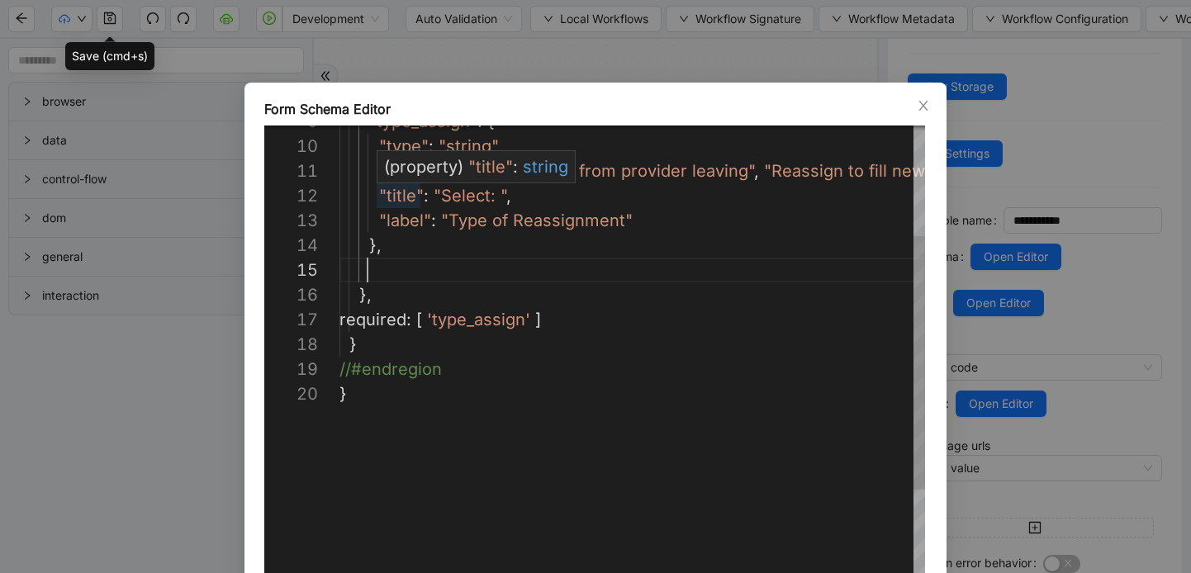
paste textarea "Editor content;Press Alt+F1 for Accessibility Options."
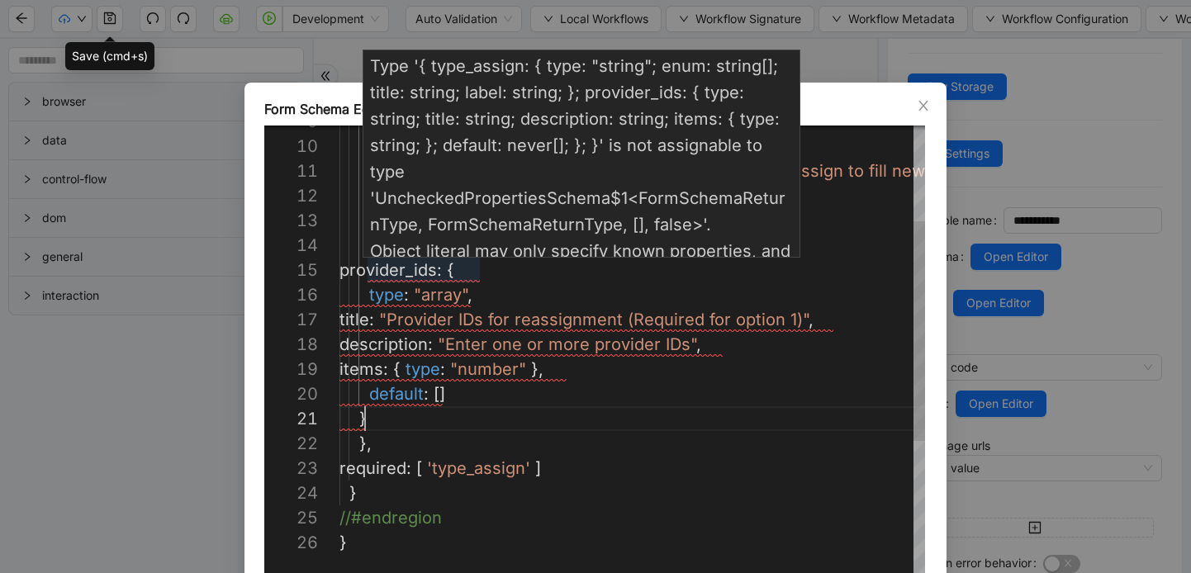
click at [366, 273] on div ""title" : "Select: " , "label" : "Type of Reassignment" }, provider_ids : { "en…" at bounding box center [766, 468] width 853 height 1115
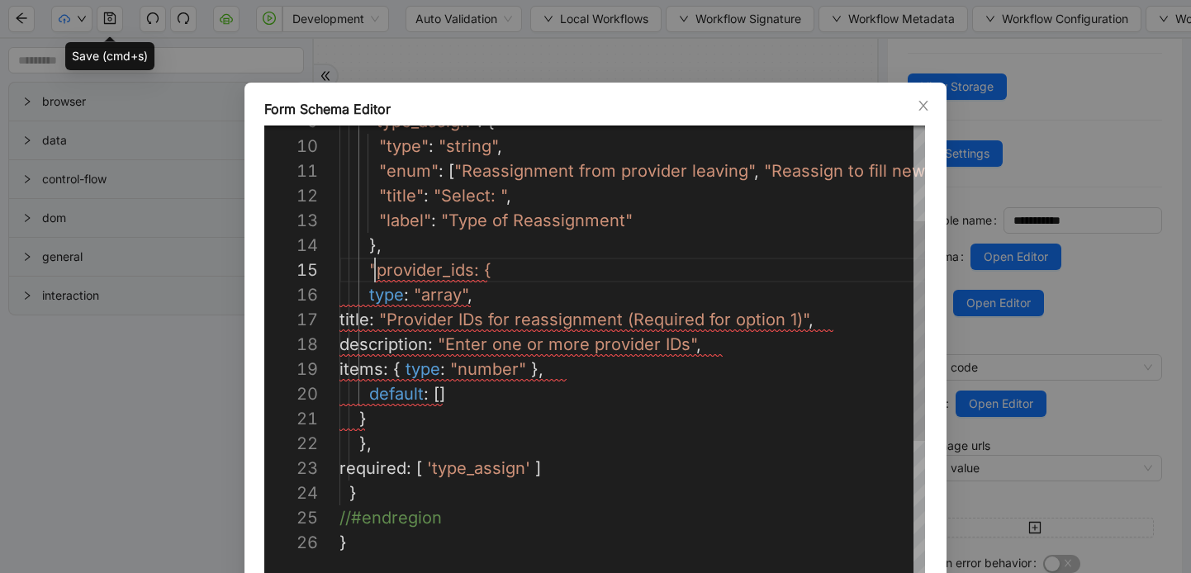
scroll to position [99, 36]
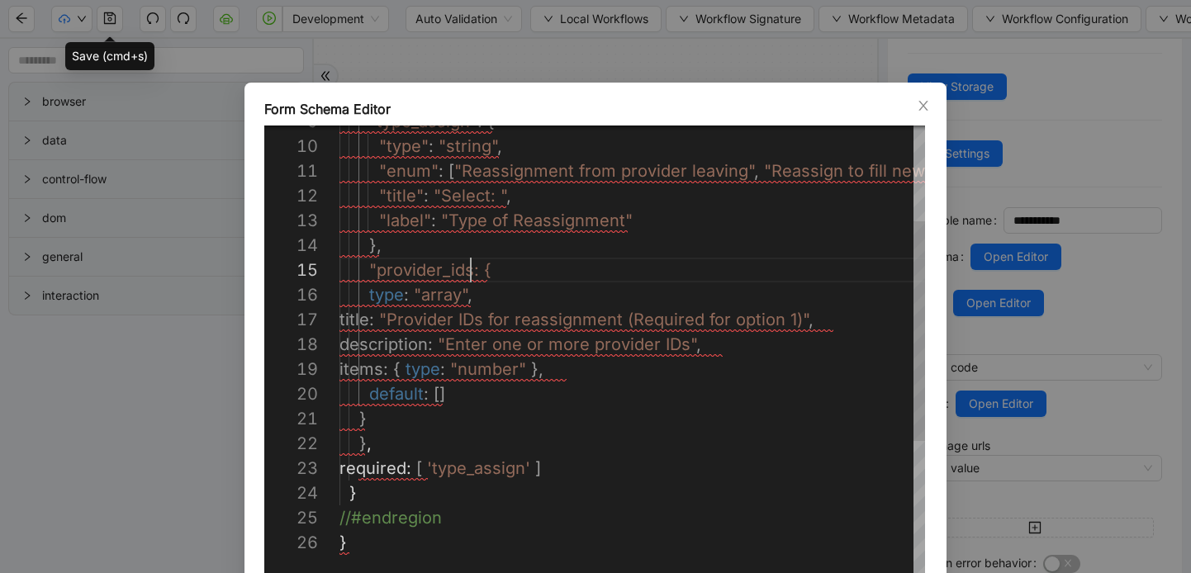
click at [468, 273] on div ""title" : "Select: " , "label" : "Type of Reassignment" }, "provider_ids: { "en…" at bounding box center [766, 468] width 853 height 1115
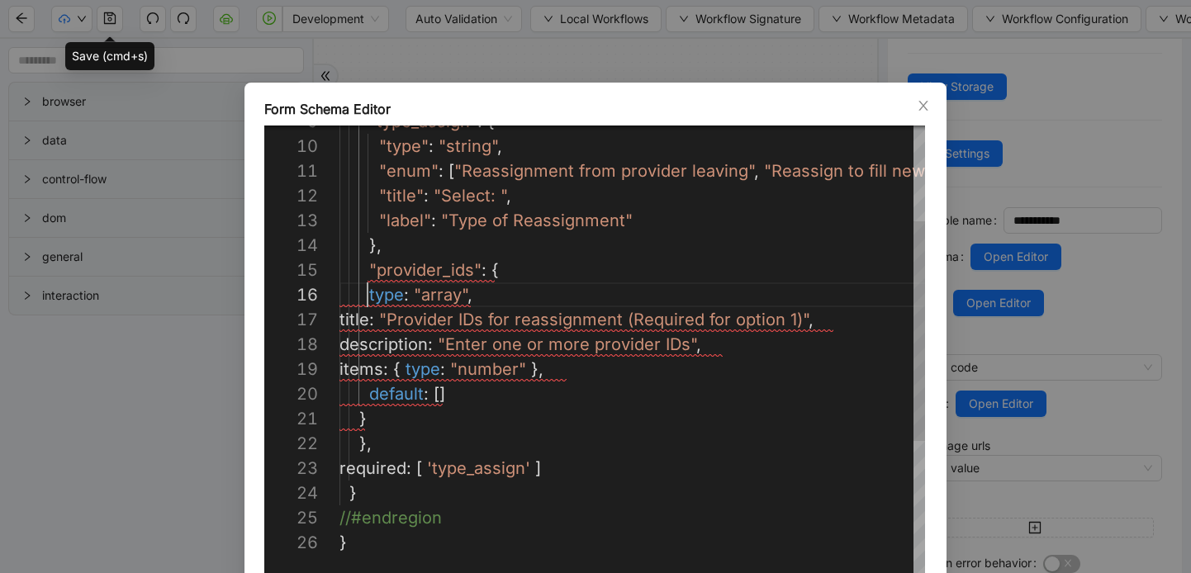
click at [365, 292] on div ""title" : "Select: " , "label" : "Type of Reassignment" }, "provider_ids" : { "…" at bounding box center [766, 468] width 853 height 1115
click at [409, 293] on div ""title" : "Select: " , "label" : "Type of Reassignment" }, "provider_ids" : { "…" at bounding box center [766, 468] width 853 height 1115
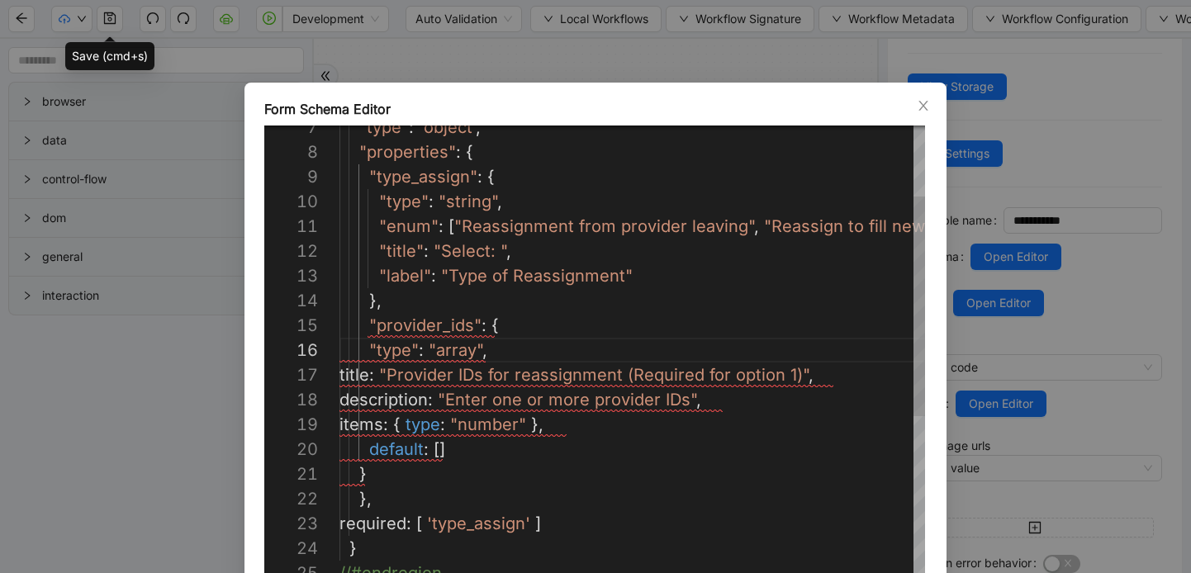
click at [368, 374] on div ""title" : "Select: " , "label" : "Type of Reassignment" }, "provider_ids" : { "…" at bounding box center [766, 523] width 853 height 1115
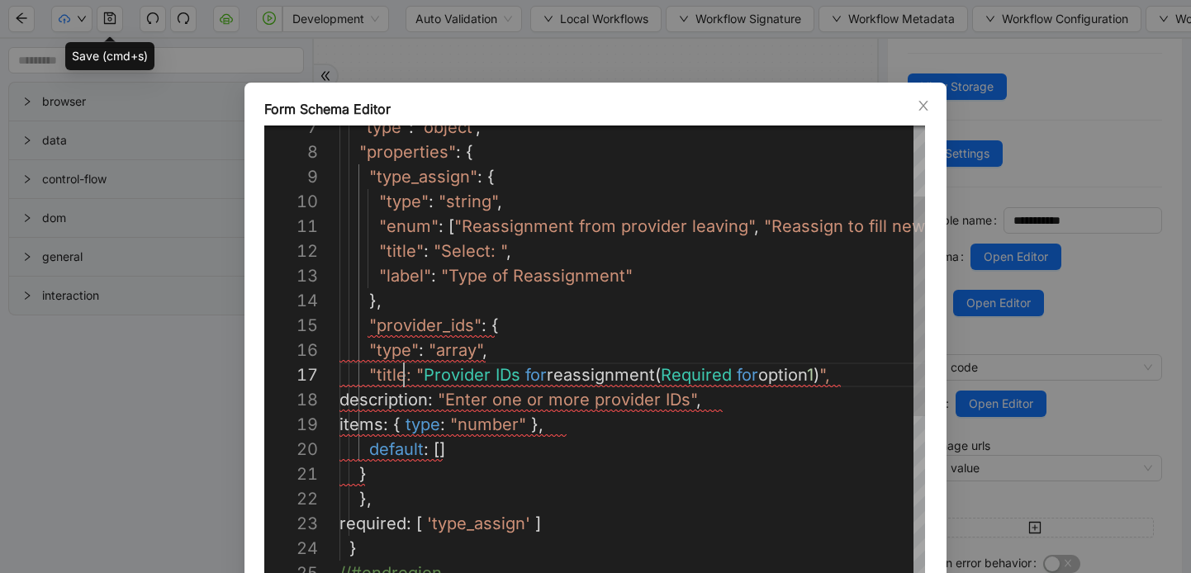
click at [402, 375] on div ""title" : "Select: " , "label" : "Type of Reassignment" }, "provider_ids" : { "…" at bounding box center [766, 523] width 853 height 1115
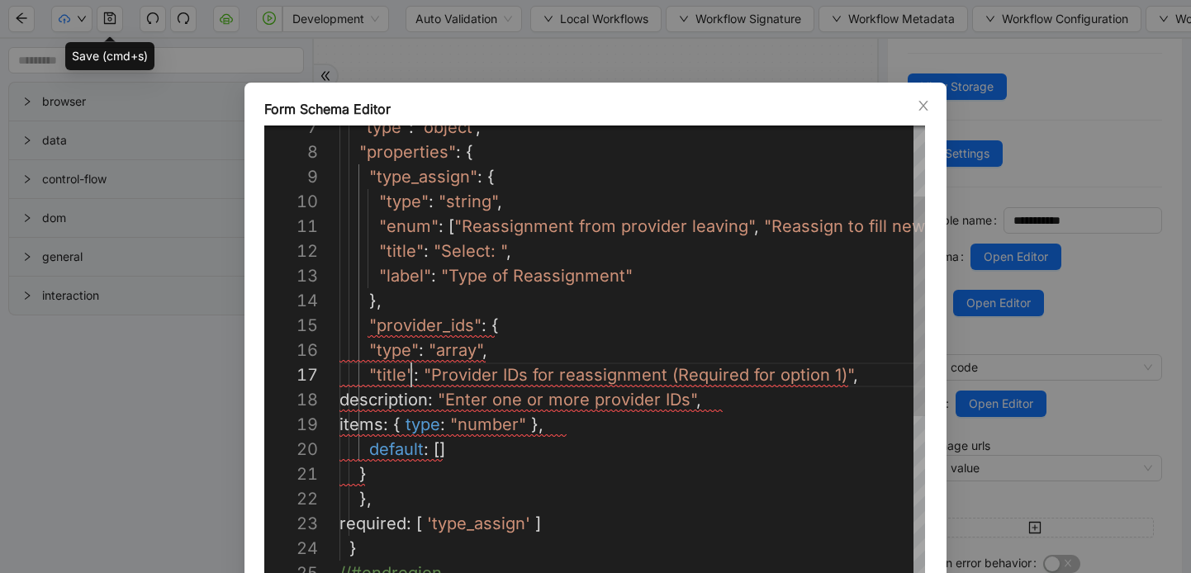
scroll to position [149, 72]
click at [370, 402] on div ""title" : "Select: " , "label" : "Type of Reassignment" }, "provider_ids" : { "…" at bounding box center [766, 523] width 853 height 1115
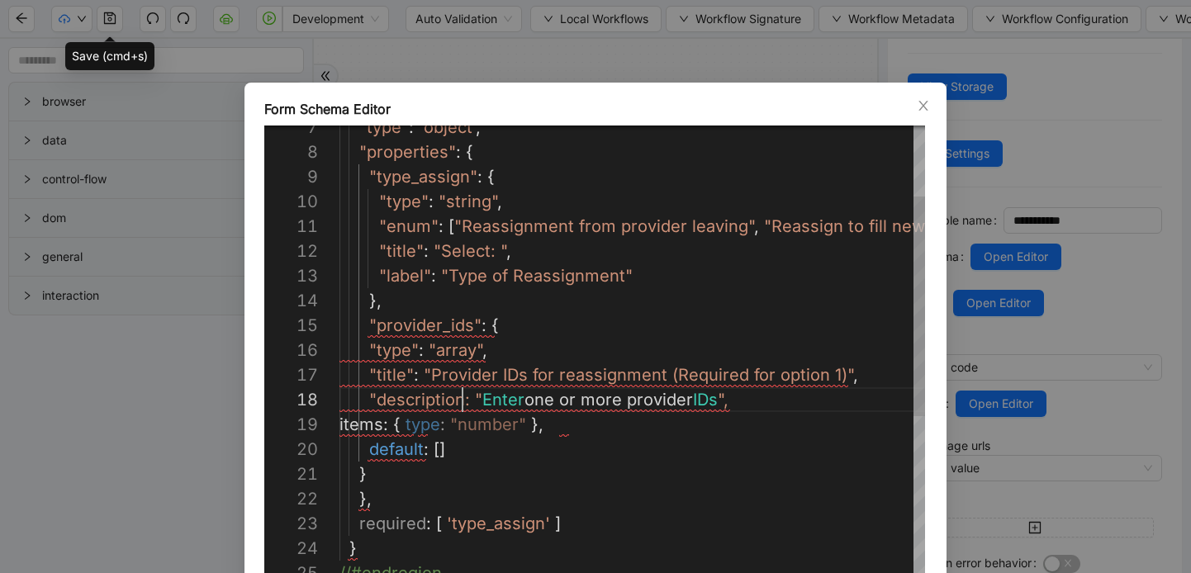
click at [461, 402] on div ""title" : "Select: " , "label" : "Type of Reassignment" }, "provider_ids" : { "…" at bounding box center [766, 523] width 853 height 1115
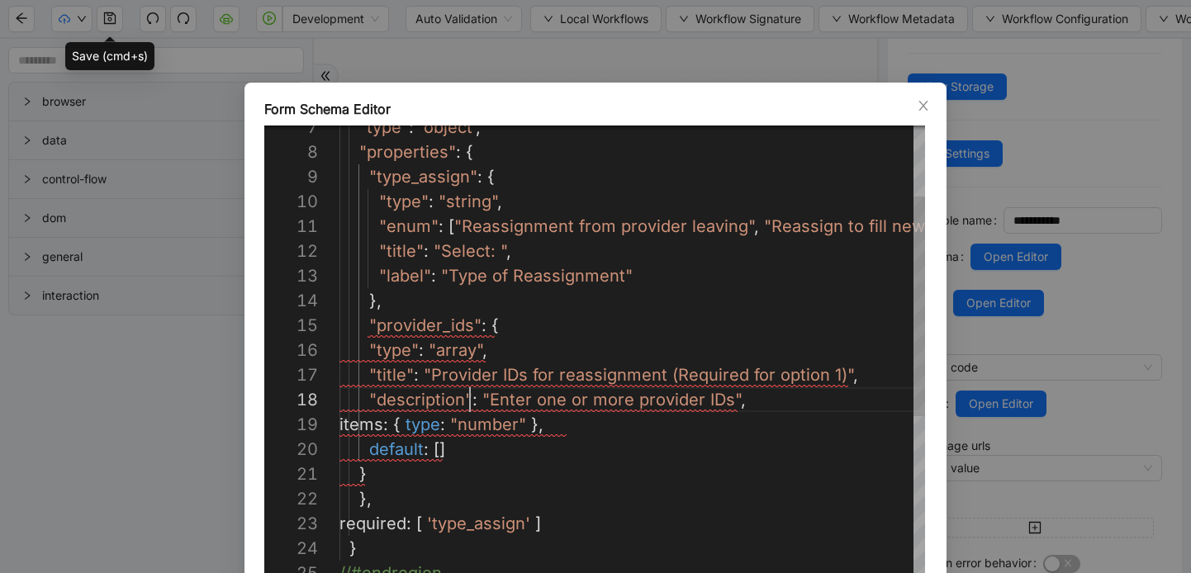
click at [368, 425] on div ""title" : "Select: " , "label" : "Type of Reassignment" }, "provider_ids" : { "…" at bounding box center [766, 523] width 853 height 1115
click at [418, 424] on div ""title" : "Select: " , "label" : "Type of Reassignment" }, "provider_ids" : { "…" at bounding box center [766, 523] width 853 height 1115
click at [365, 451] on div ""title" : "Select: " , "label" : "Type of Reassignment" }, "provider_ids" : { "…" at bounding box center [766, 523] width 853 height 1115
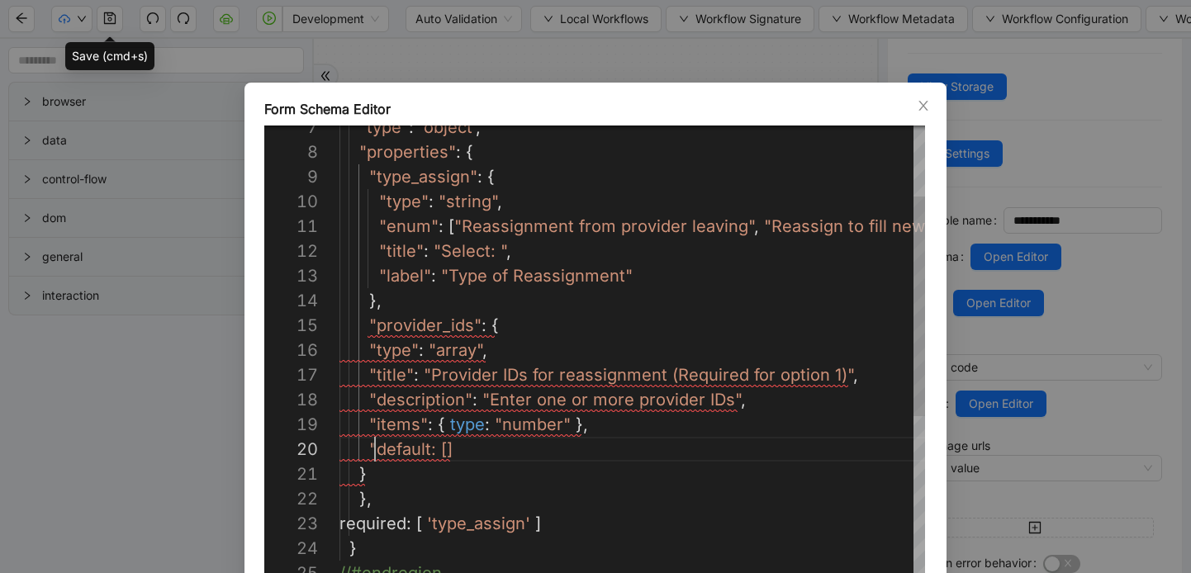
scroll to position [223, 36]
click at [428, 445] on div ""title" : "Select: " , "label" : "Type of Reassignment" }, "provider_ids" : { "…" at bounding box center [766, 523] width 853 height 1115
click at [354, 477] on div ""title" : "Select: " , "label" : "Type of Reassignment" }, "provider_ids" : { "…" at bounding box center [766, 523] width 853 height 1115
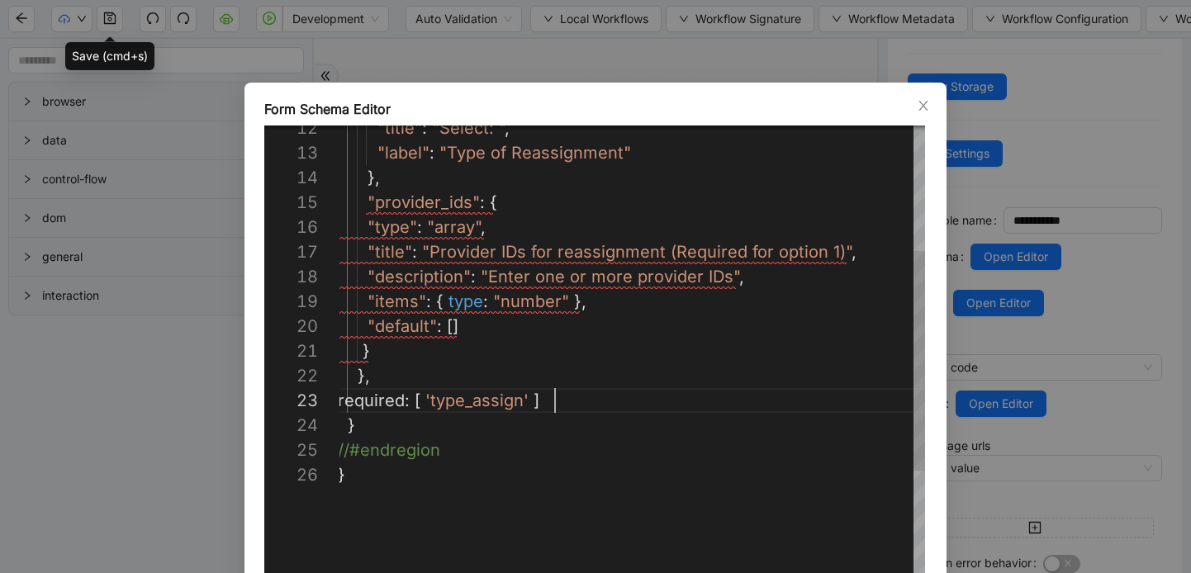
click at [565, 402] on div ""title" : "Select: " , "label" : "Type of Reassignment" }, "provider_ids" : { "…" at bounding box center [764, 400] width 853 height 1115
paste textarea "**********"
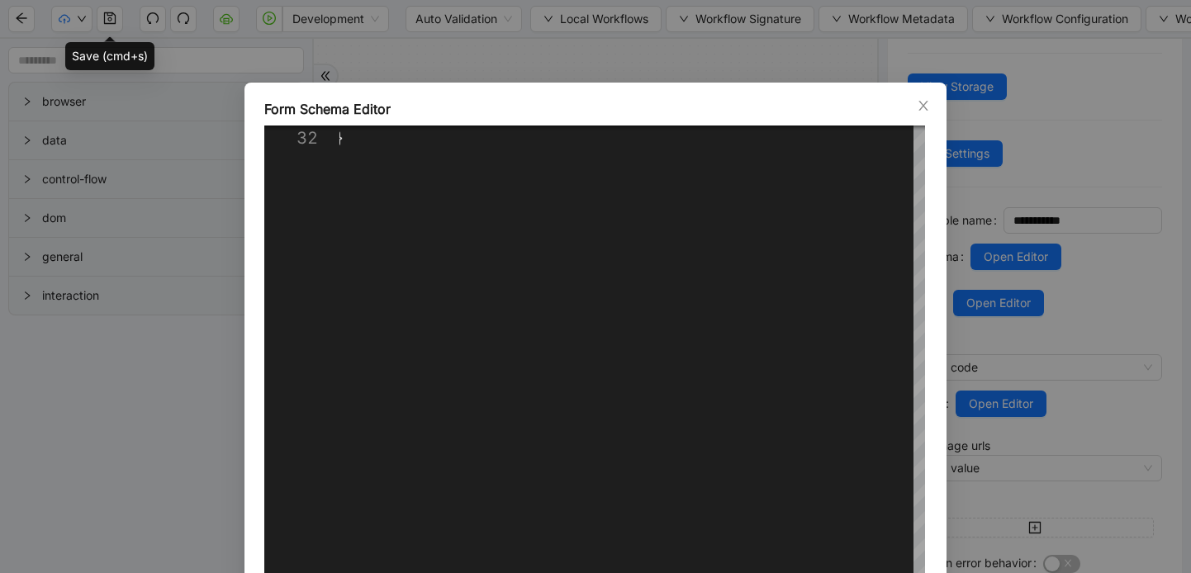
scroll to position [121, 0]
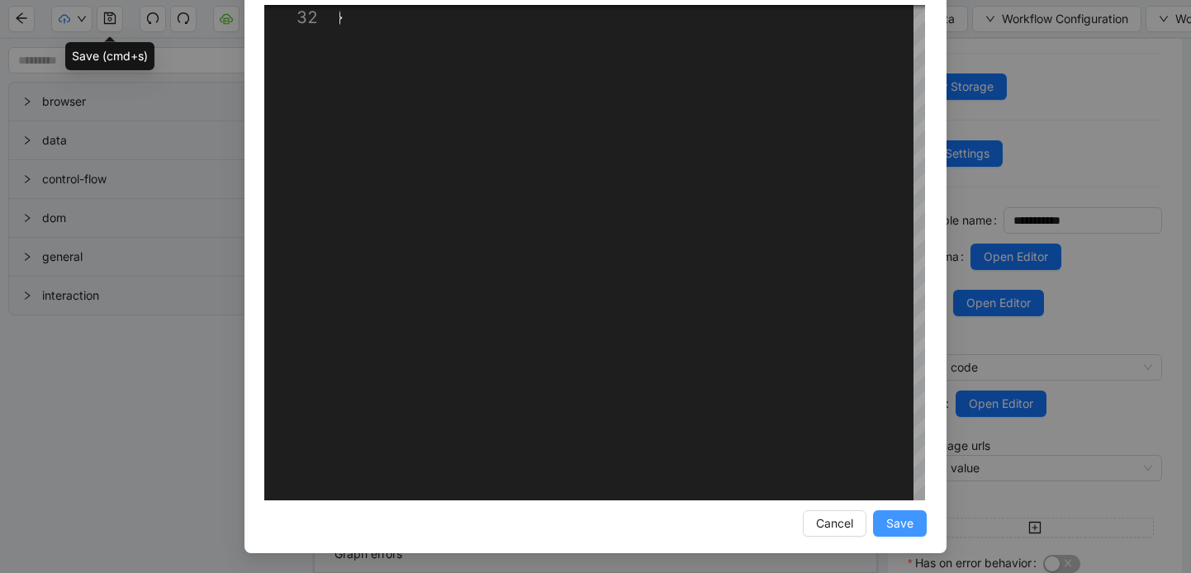
type textarea "**********"
click at [897, 527] on span "Save" at bounding box center [899, 524] width 27 height 18
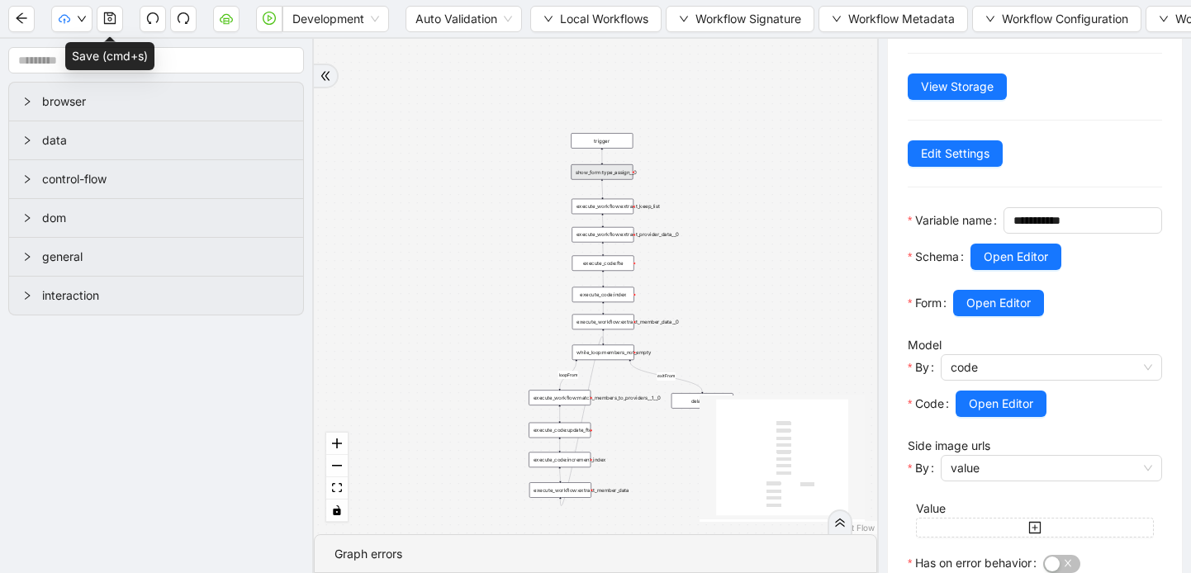
scroll to position [38, 0]
click at [108, 21] on icon "save" at bounding box center [110, 18] width 12 height 12
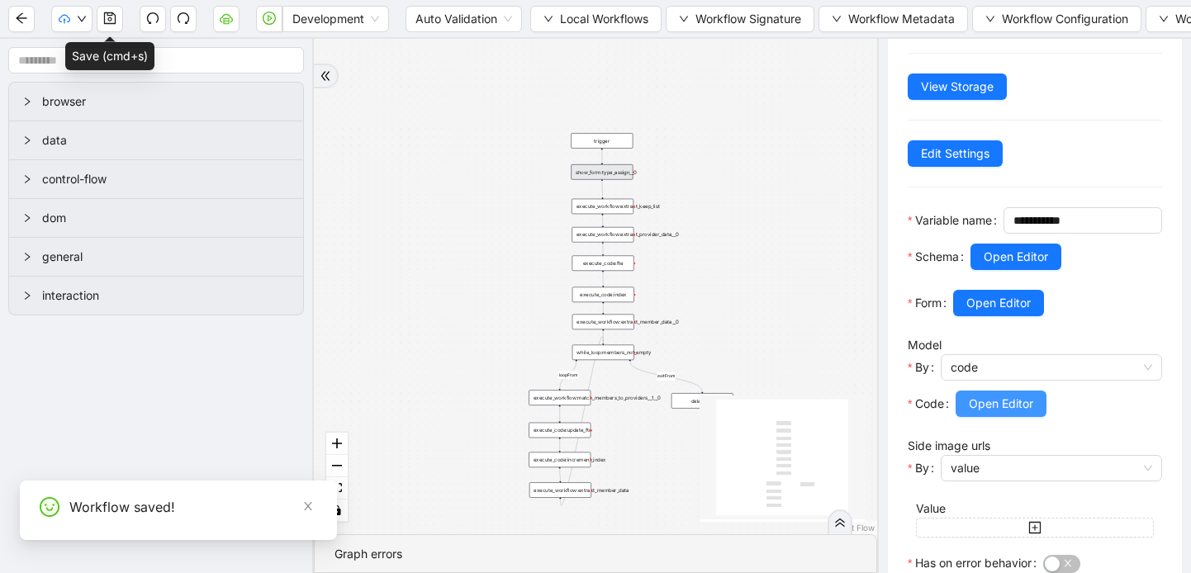
click at [991, 413] on span "Open Editor" at bounding box center [1001, 404] width 64 height 18
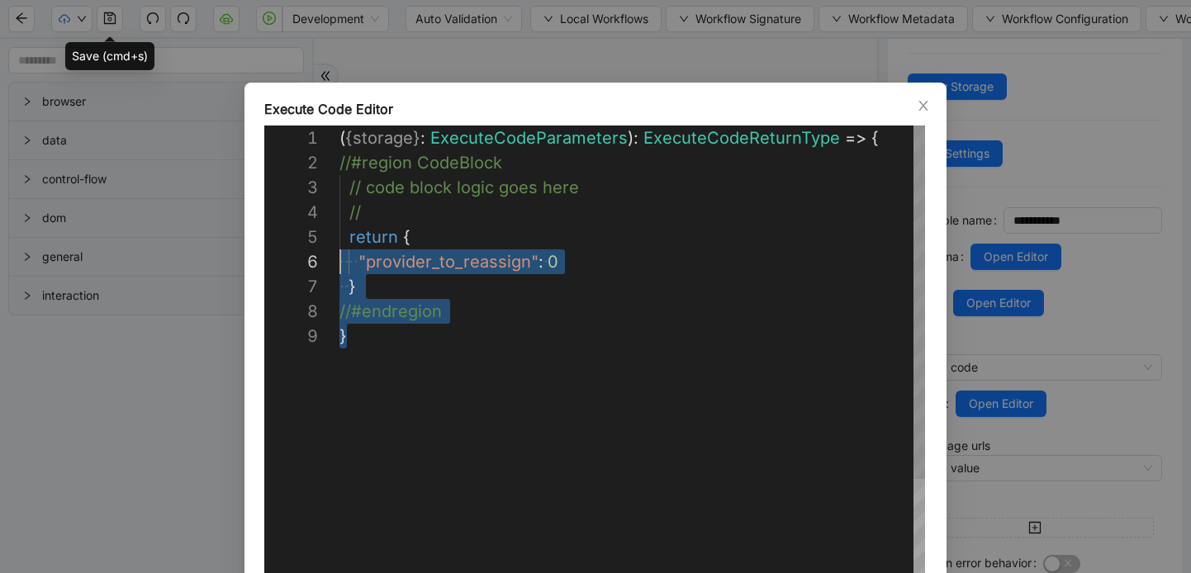
scroll to position [0, 0]
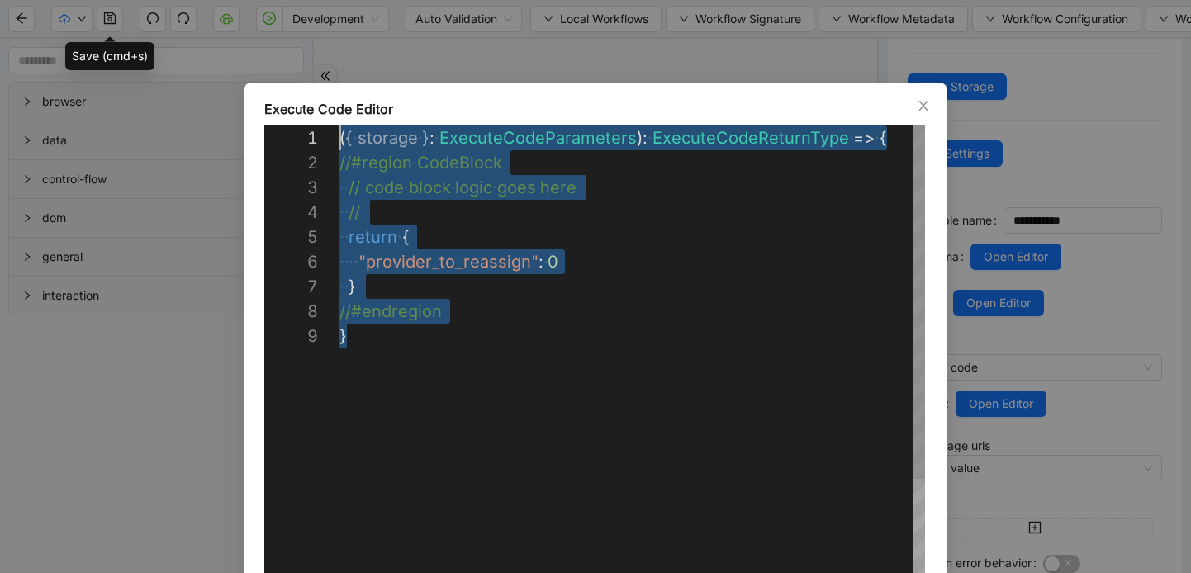
drag, startPoint x: 354, startPoint y: 344, endPoint x: 309, endPoint y: 117, distance: 230.9
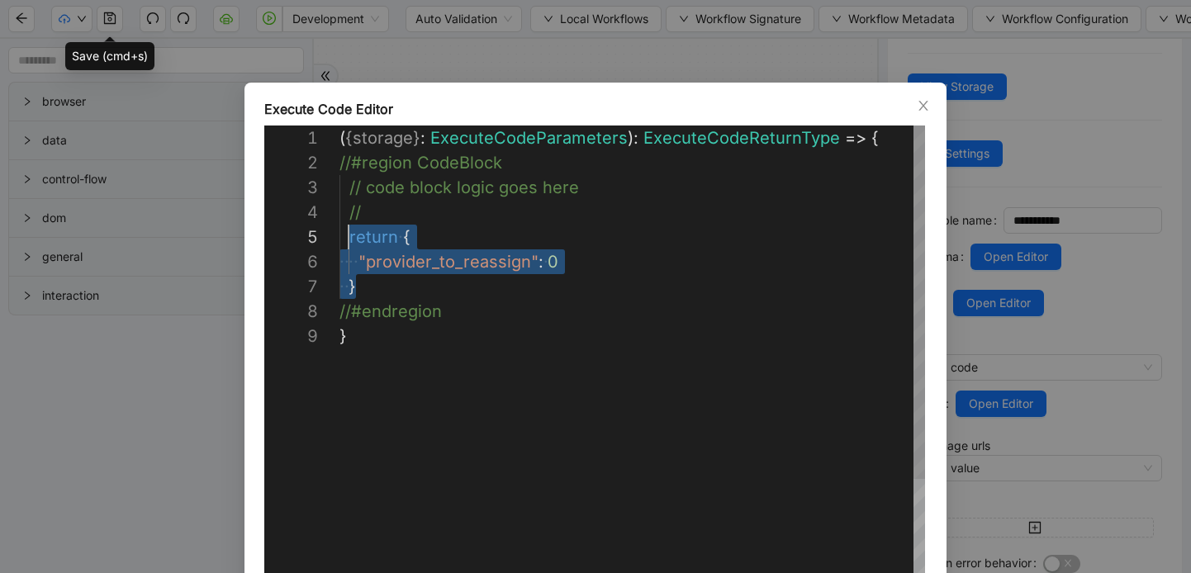
scroll to position [99, 5]
drag, startPoint x: 383, startPoint y: 295, endPoint x: 346, endPoint y: 241, distance: 65.3
paste textarea "*"
click at [345, 239] on div "( { storage } : ExecuteCodeParameters ): ExecuteCodeReturnType => { //#region C…" at bounding box center [634, 473] width 588 height 694
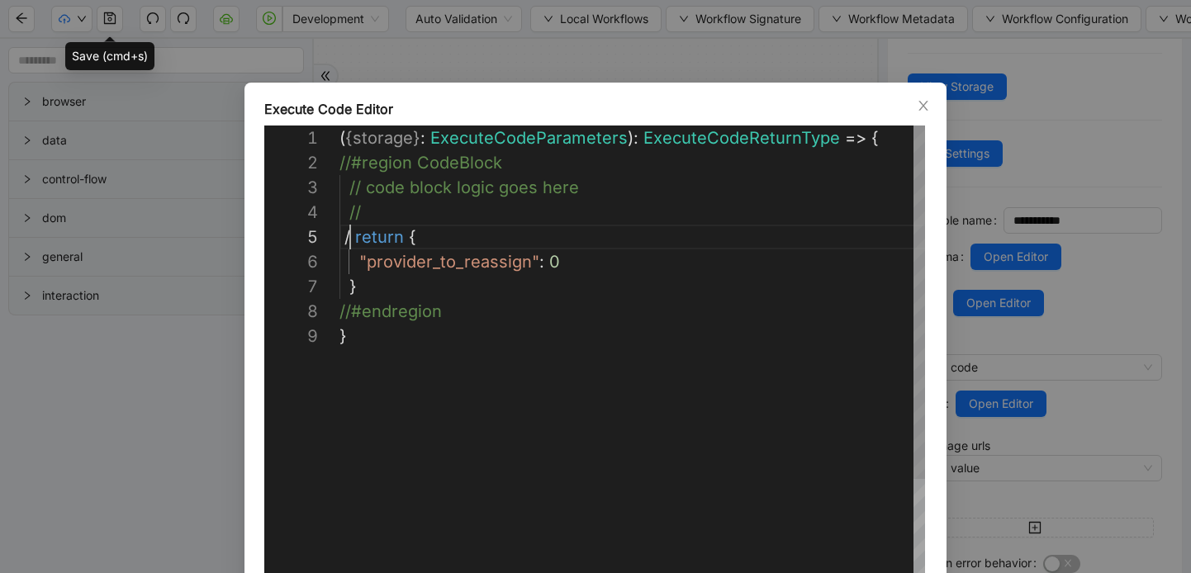
scroll to position [99, 17]
click at [349, 264] on div "( { storage } : ExecuteCodeParameters ): ExecuteCodeReturnType => { //#region C…" at bounding box center [634, 473] width 588 height 694
click at [349, 287] on div "( { storage } : ExecuteCodeParameters ): ExecuteCodeReturnType => { //#region C…" at bounding box center [634, 473] width 588 height 694
click at [398, 287] on div "( { storage } : ExecuteCodeParameters ): ExecuteCodeReturnType => { //#region C…" at bounding box center [634, 473] width 588 height 694
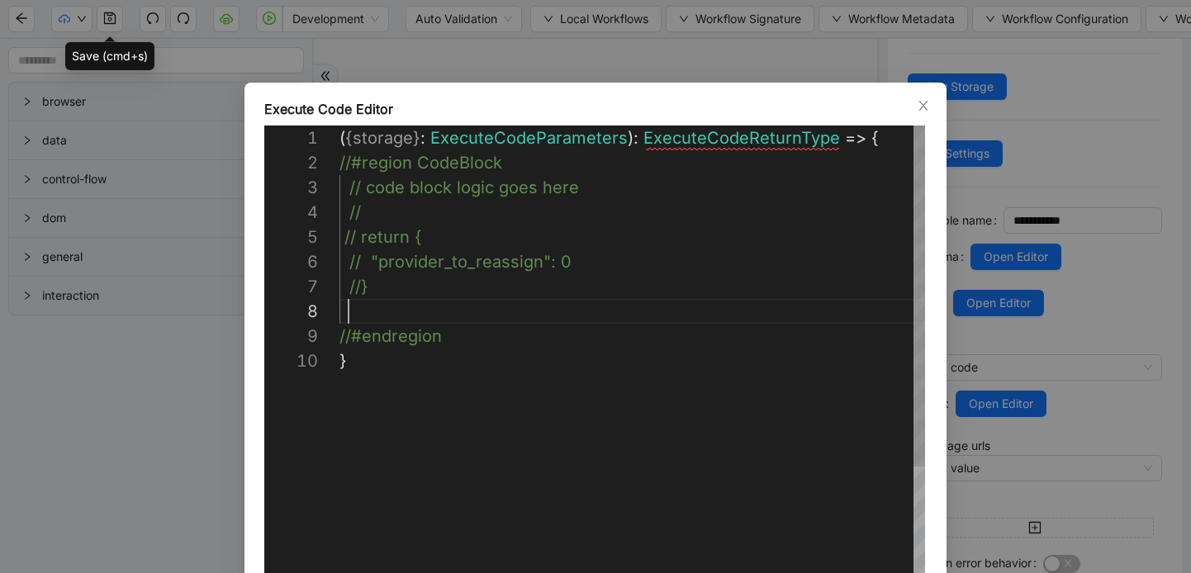
scroll to position [173, 9]
paste textarea "**********"
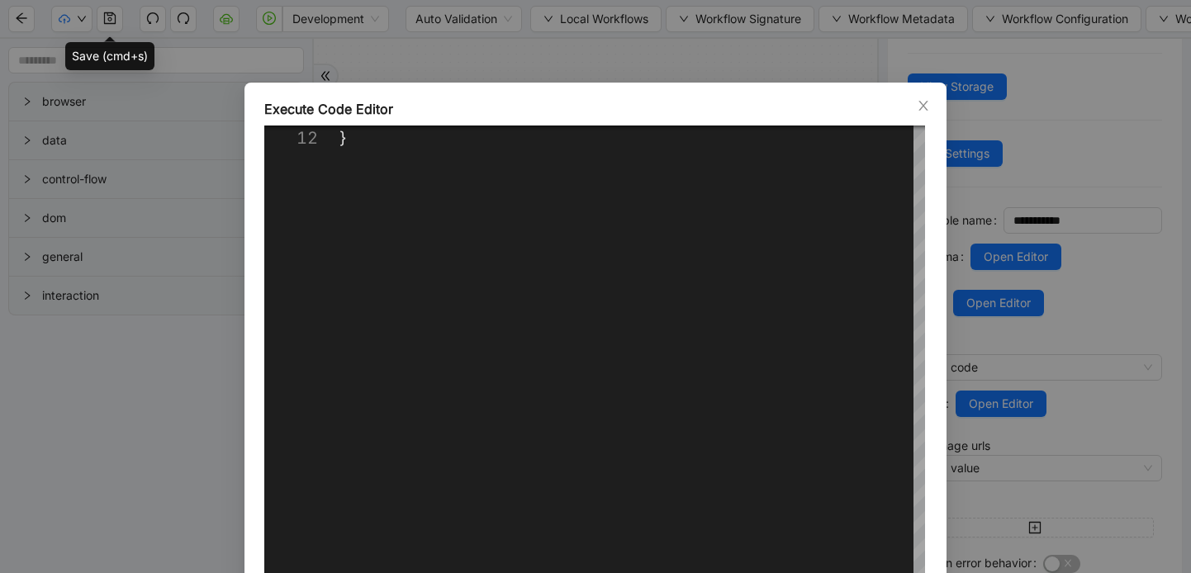
scroll to position [121, 0]
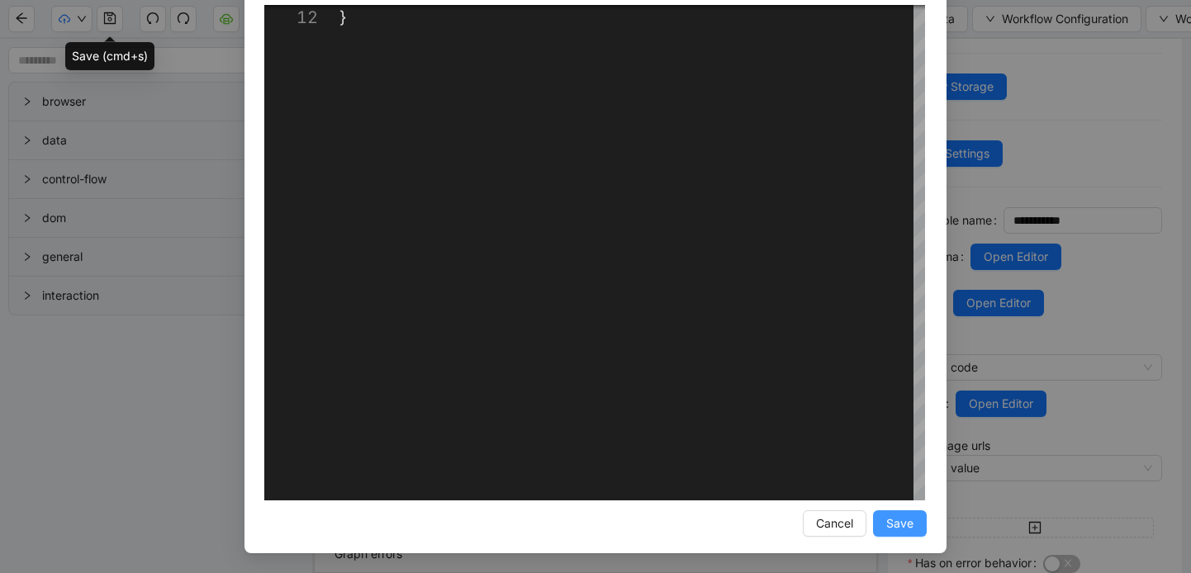
type textarea "**********"
click at [910, 524] on span "Save" at bounding box center [899, 524] width 27 height 18
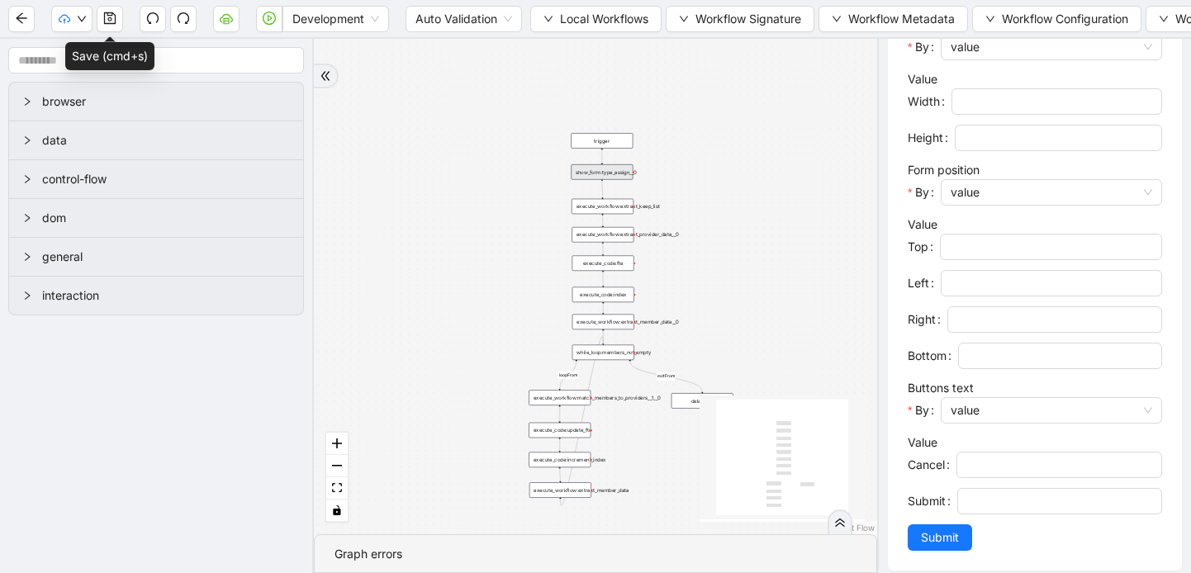
scroll to position [764, 0]
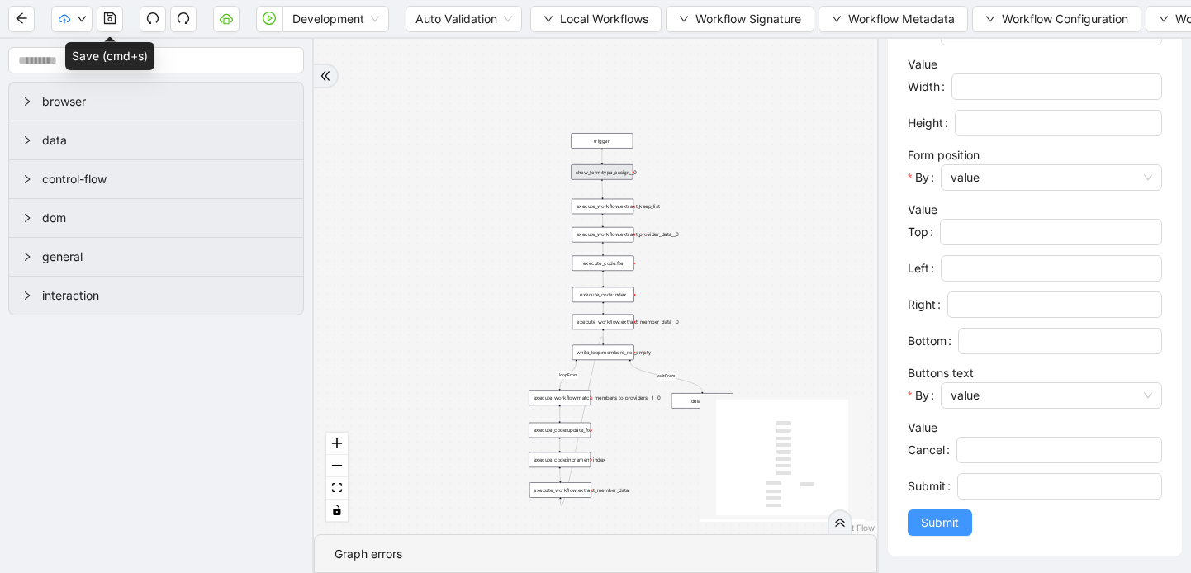
click at [940, 517] on span "Submit" at bounding box center [940, 523] width 38 height 18
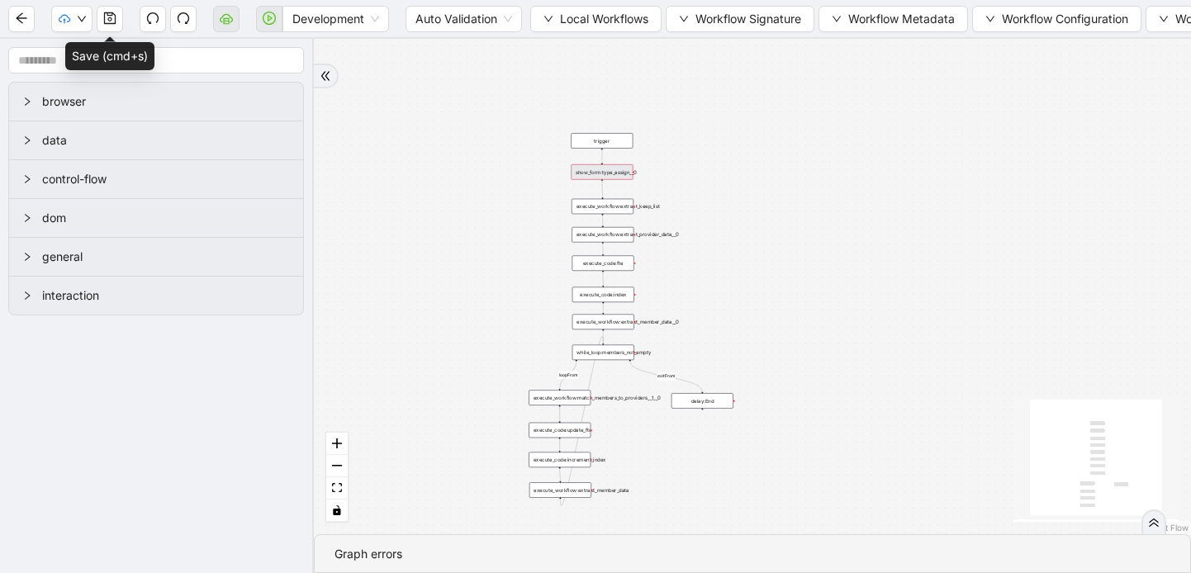
scroll to position [0, 0]
click at [105, 19] on icon "save" at bounding box center [109, 18] width 13 height 13
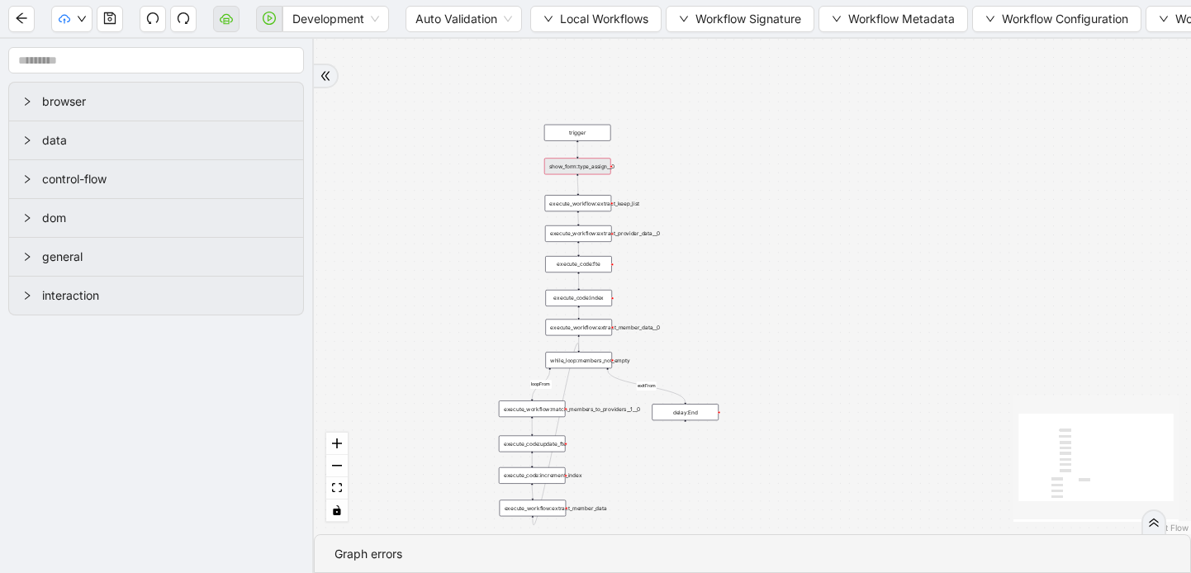
click at [596, 168] on div "show_form:type_assign__0" at bounding box center [577, 166] width 67 height 17
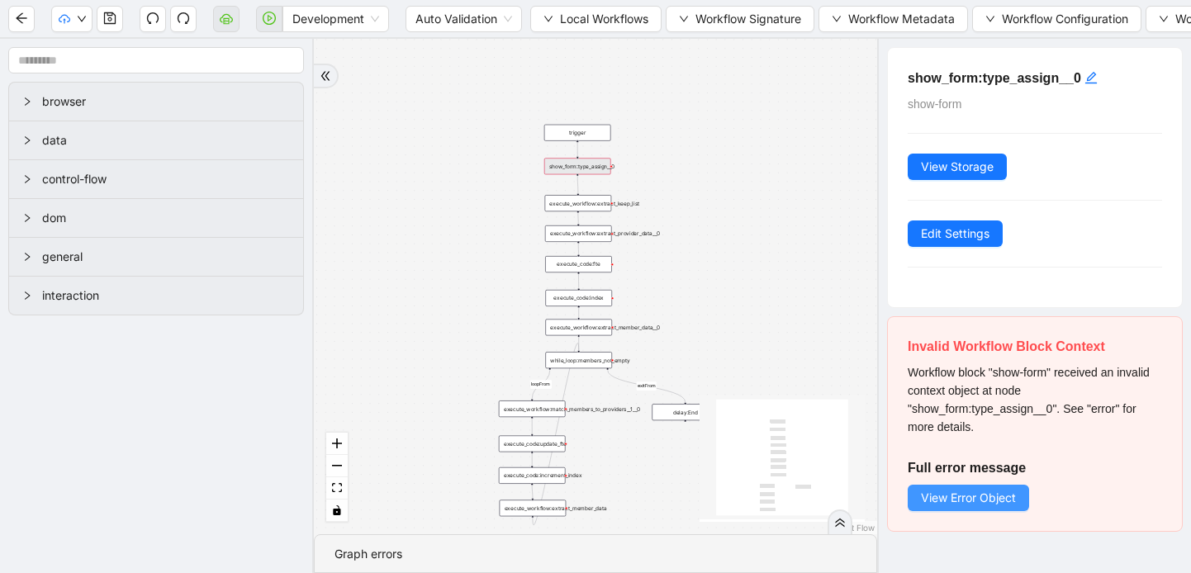
click at [954, 503] on span "View Error Object" at bounding box center [968, 498] width 95 height 18
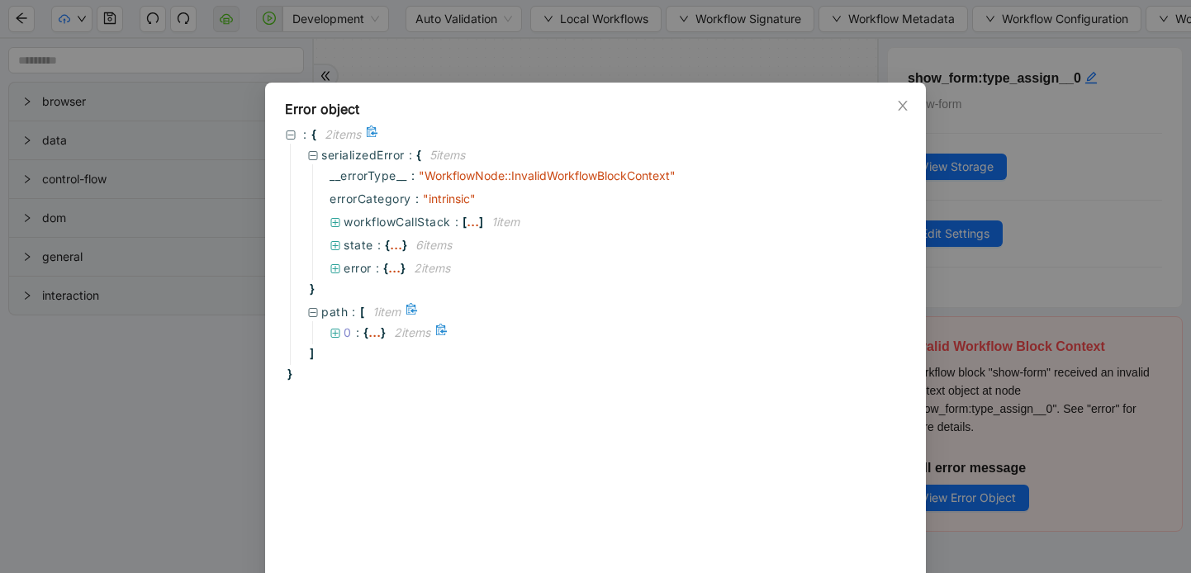
click at [330, 333] on icon at bounding box center [336, 334] width 12 height 12
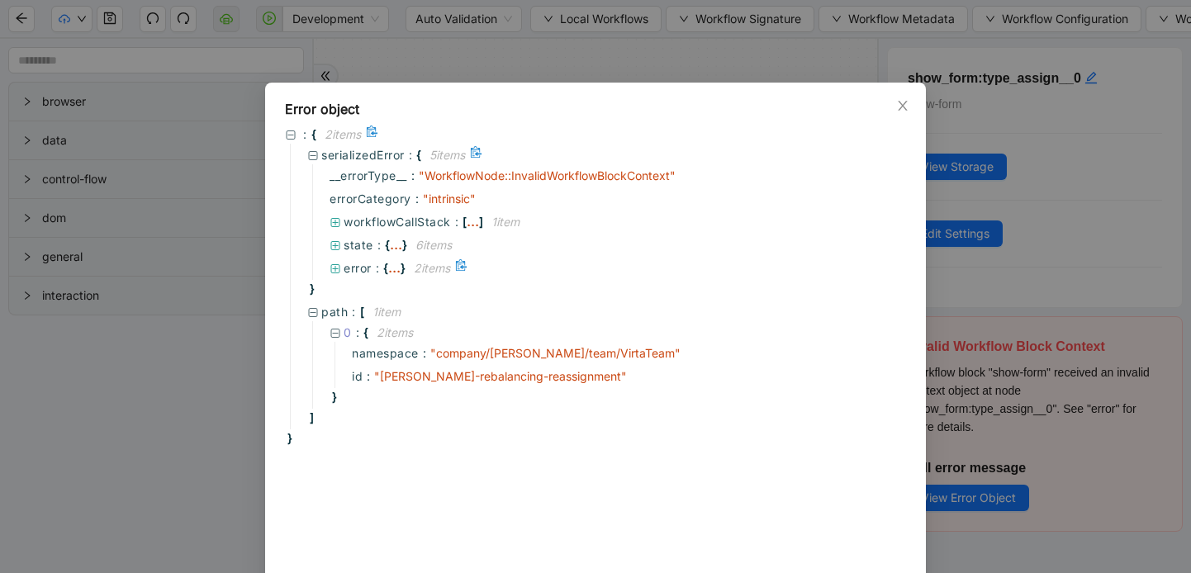
click at [331, 268] on icon at bounding box center [336, 270] width 12 height 12
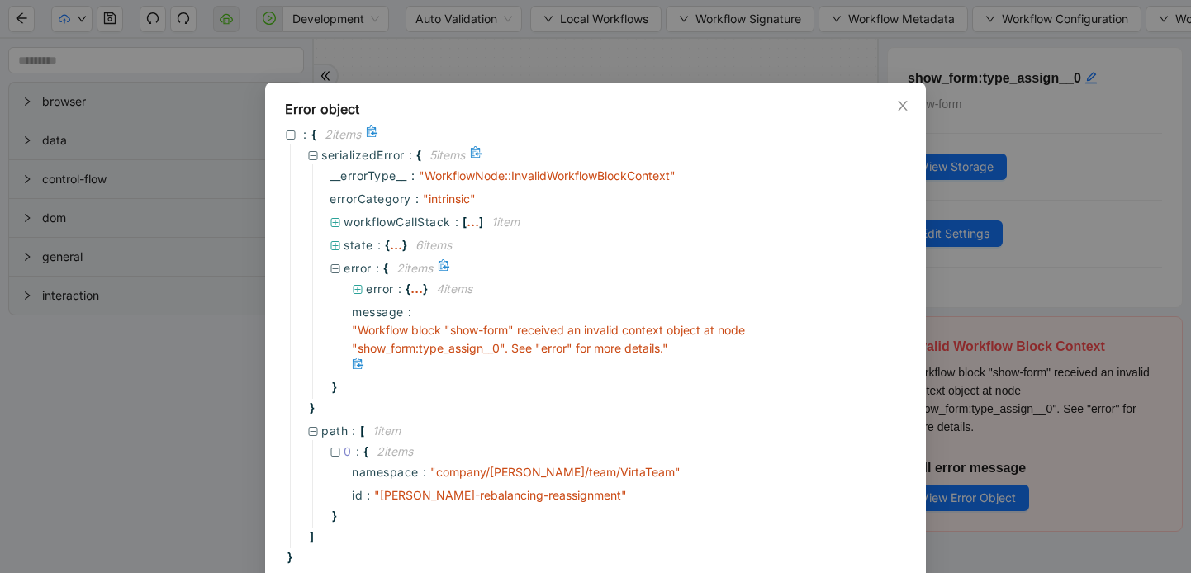
click at [616, 332] on span "" Workflow block "show-form" received an invalid context object at node "show_f…" at bounding box center [548, 339] width 393 height 32
click at [409, 325] on span "" Workflow block "show-form" received an invalid context object at node "show_f…" at bounding box center [548, 339] width 393 height 32
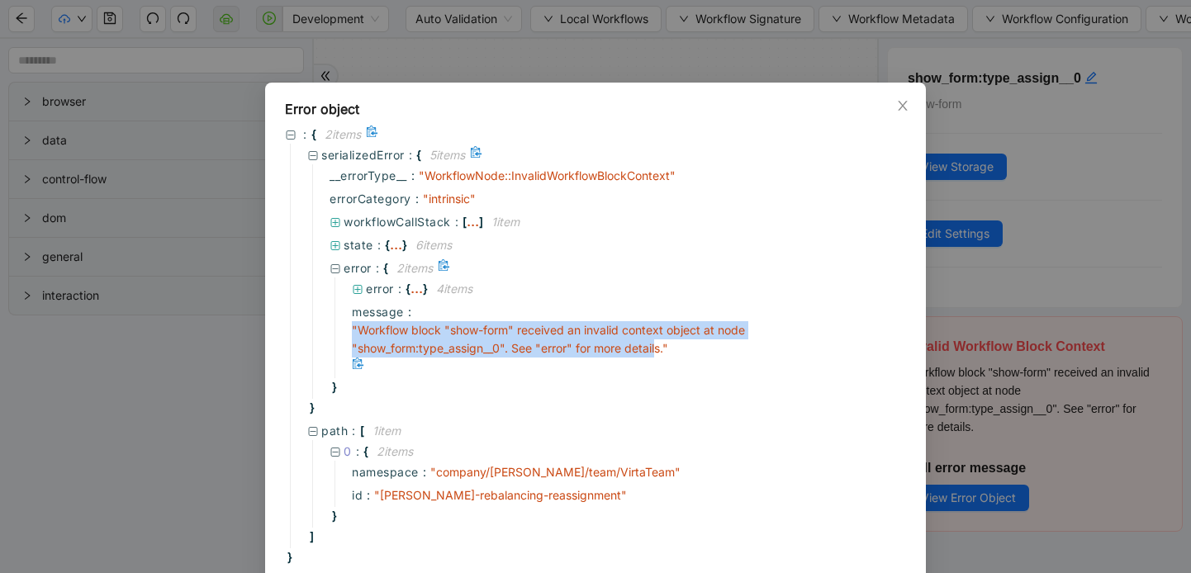
drag, startPoint x: 329, startPoint y: 324, endPoint x: 658, endPoint y: 349, distance: 330.5
click at [658, 349] on div "error : { ... } 4 item s message : " Workflow block "show-form" received an inv…" at bounding box center [614, 328] width 568 height 101
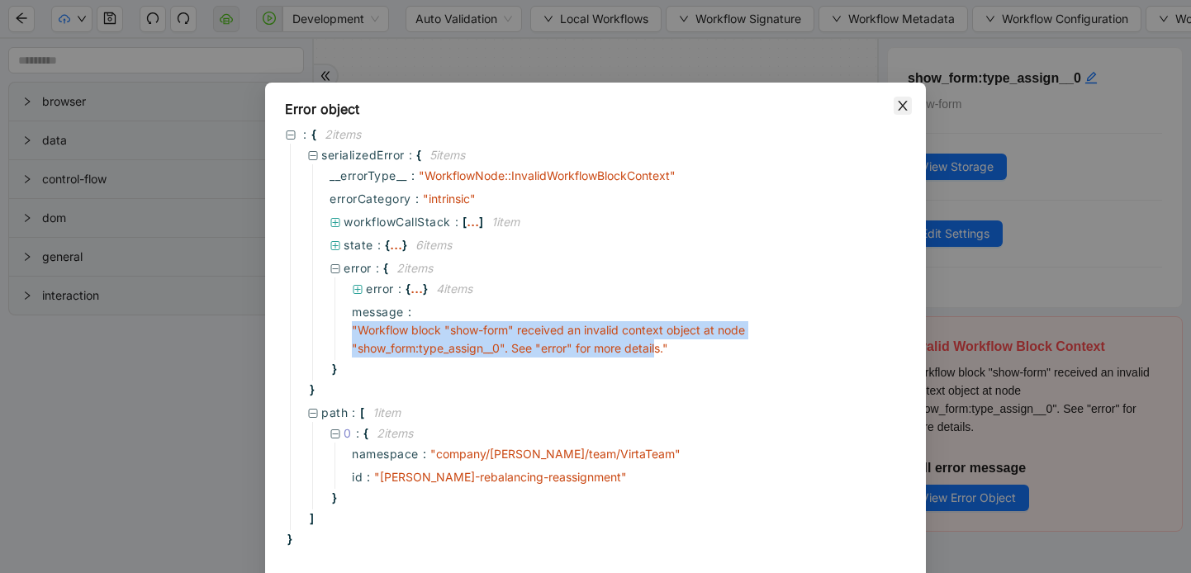
click at [905, 104] on icon "close" at bounding box center [902, 105] width 13 height 13
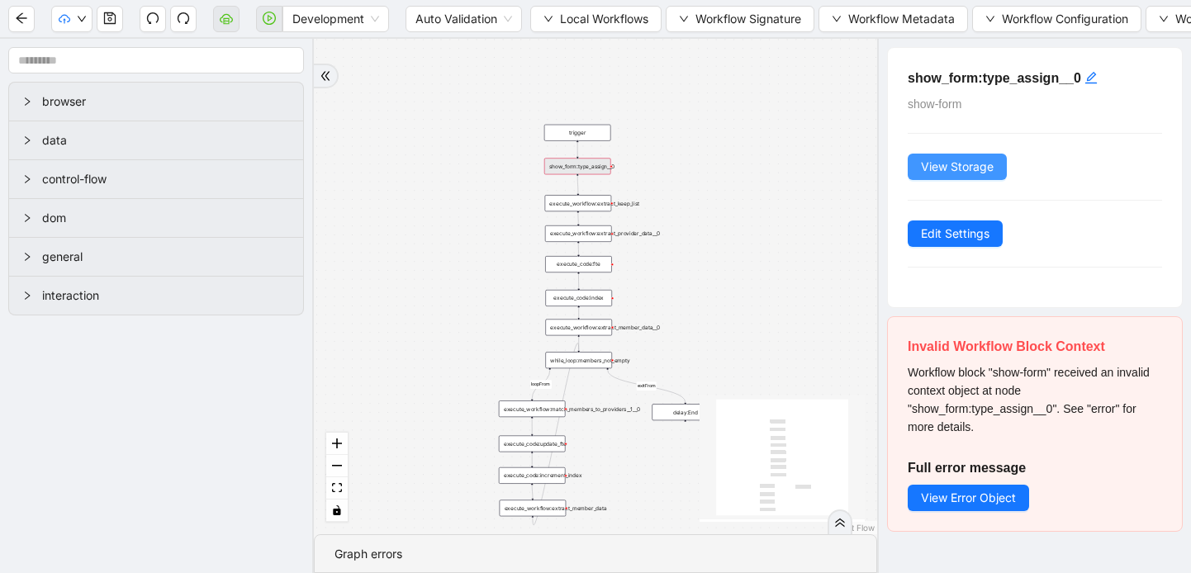
click at [936, 158] on span "View Storage" at bounding box center [957, 167] width 73 height 18
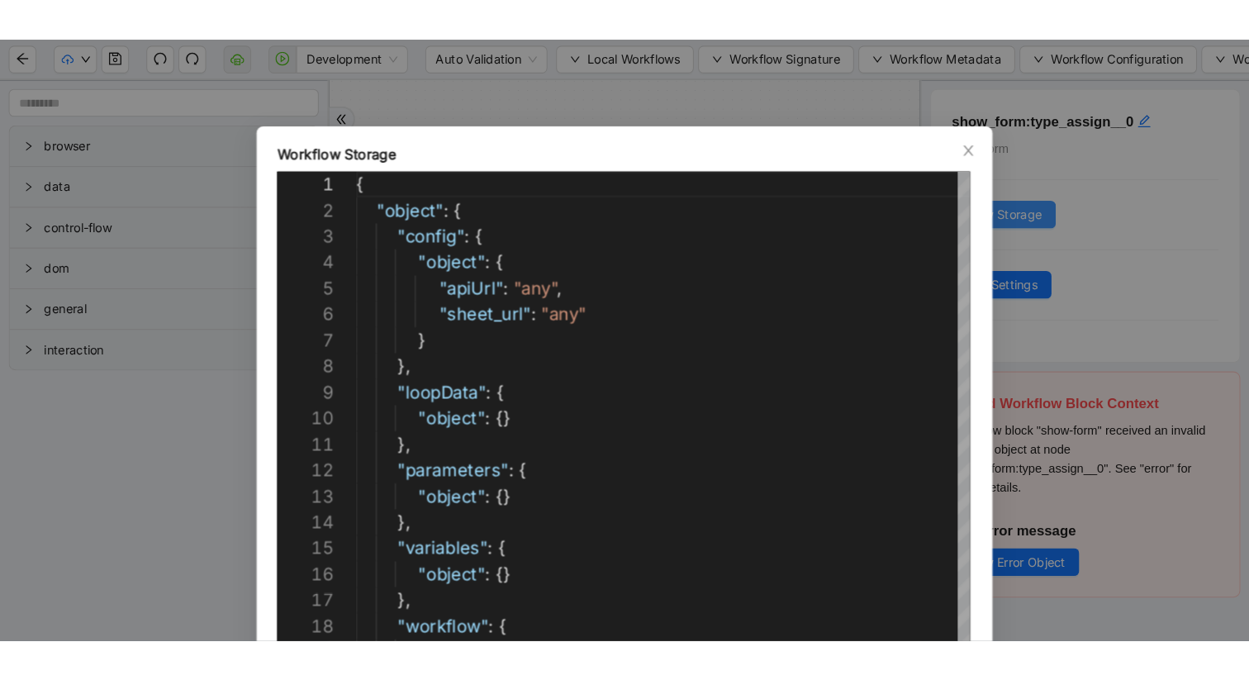
scroll to position [248, 0]
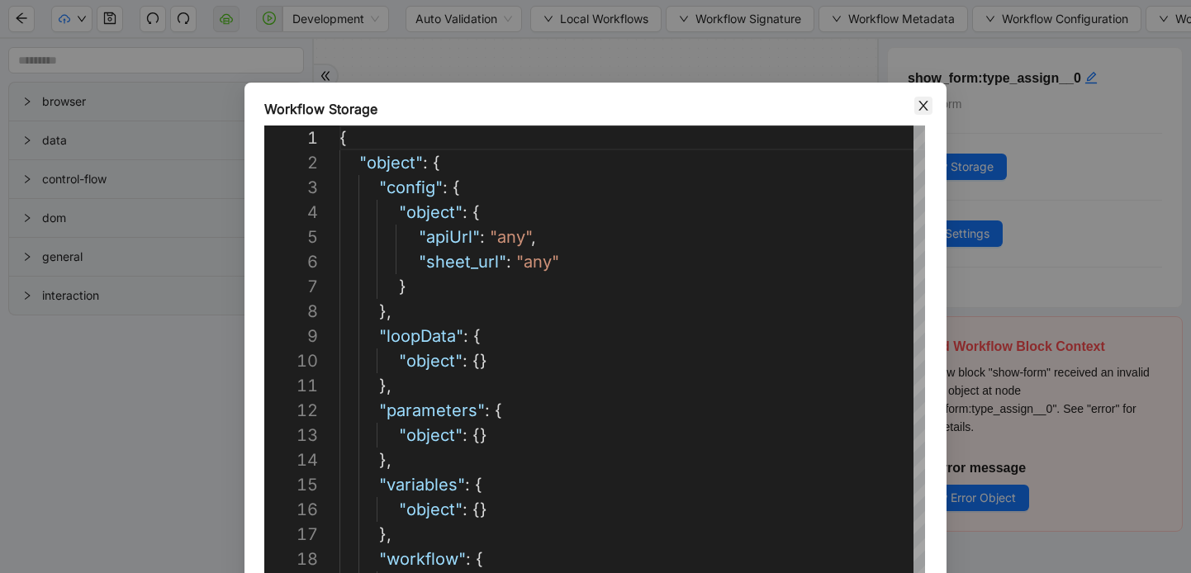
click at [922, 100] on icon "close" at bounding box center [923, 105] width 13 height 13
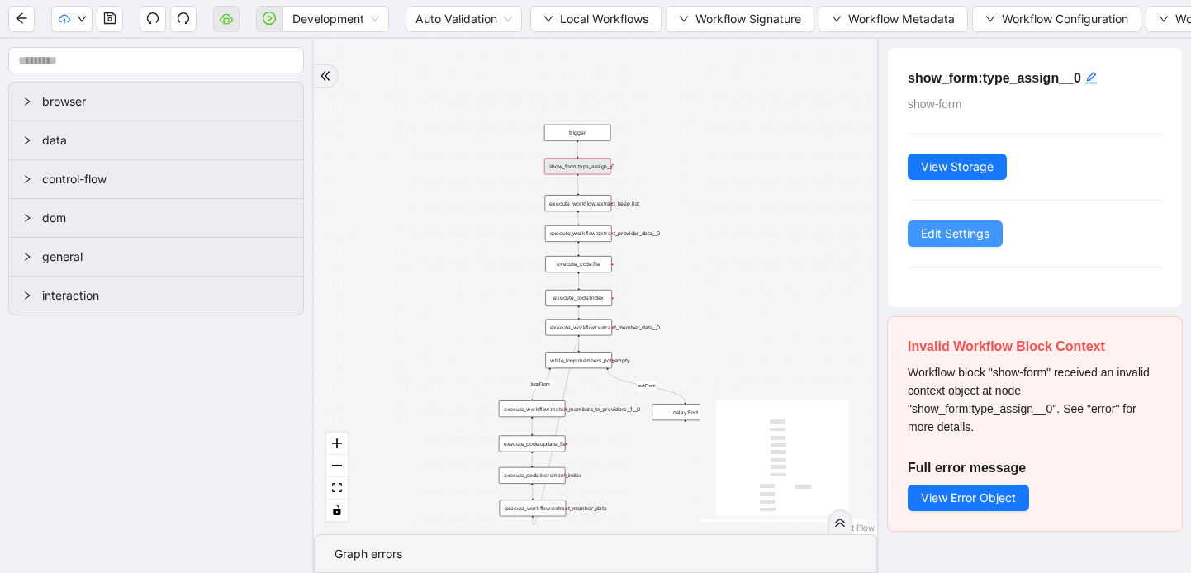
click at [957, 243] on button "Edit Settings" at bounding box center [955, 234] width 95 height 26
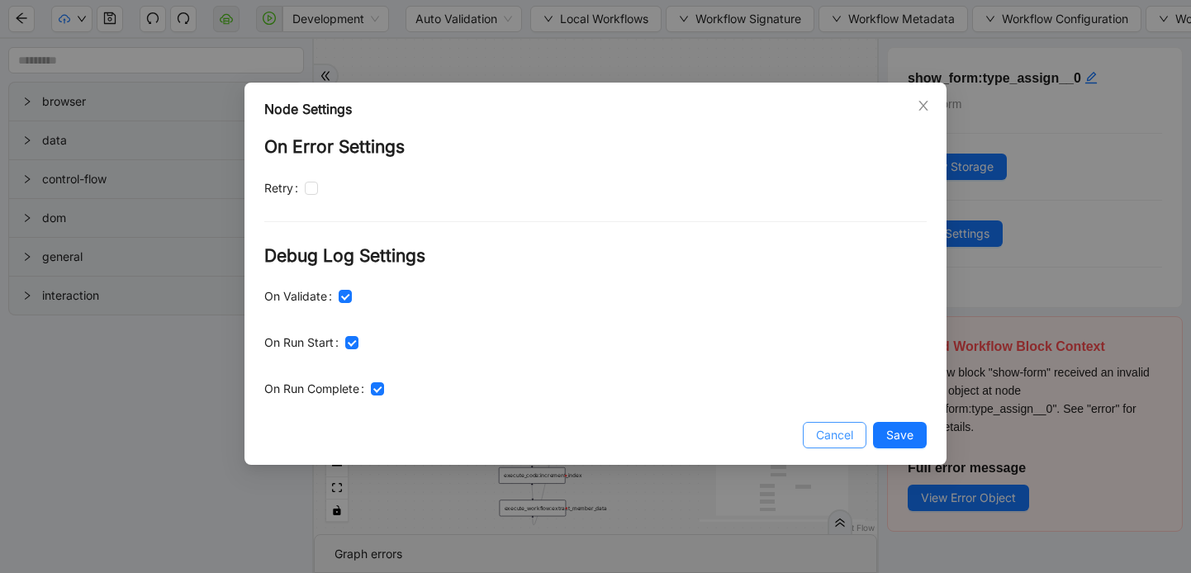
click at [836, 436] on span "Cancel" at bounding box center [834, 435] width 37 height 18
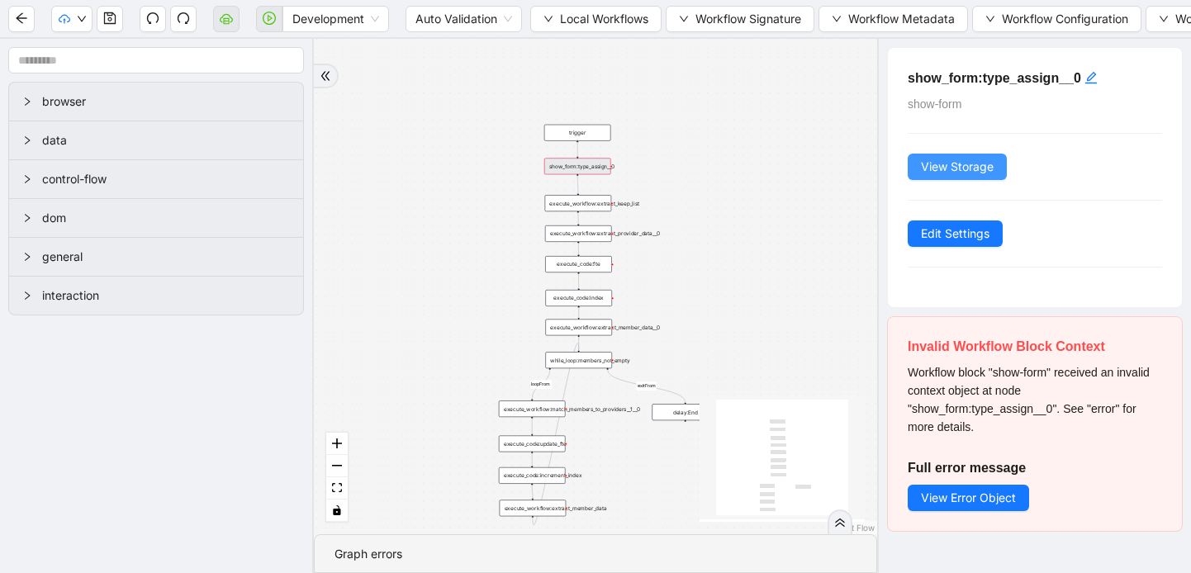
click at [939, 170] on span "View Storage" at bounding box center [957, 167] width 73 height 18
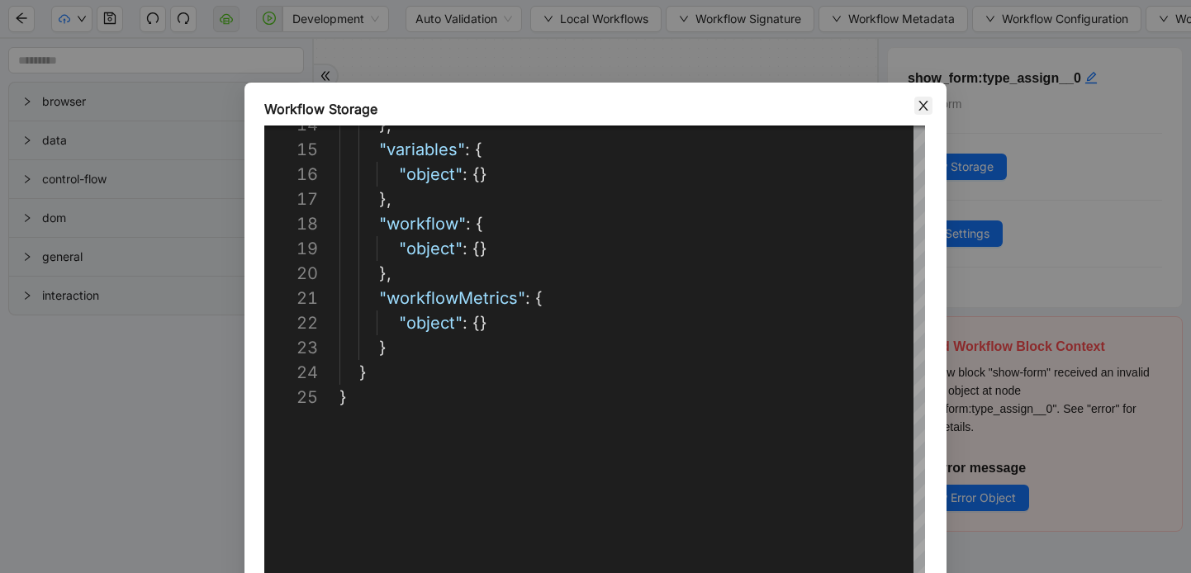
click at [920, 105] on icon "close" at bounding box center [923, 105] width 13 height 13
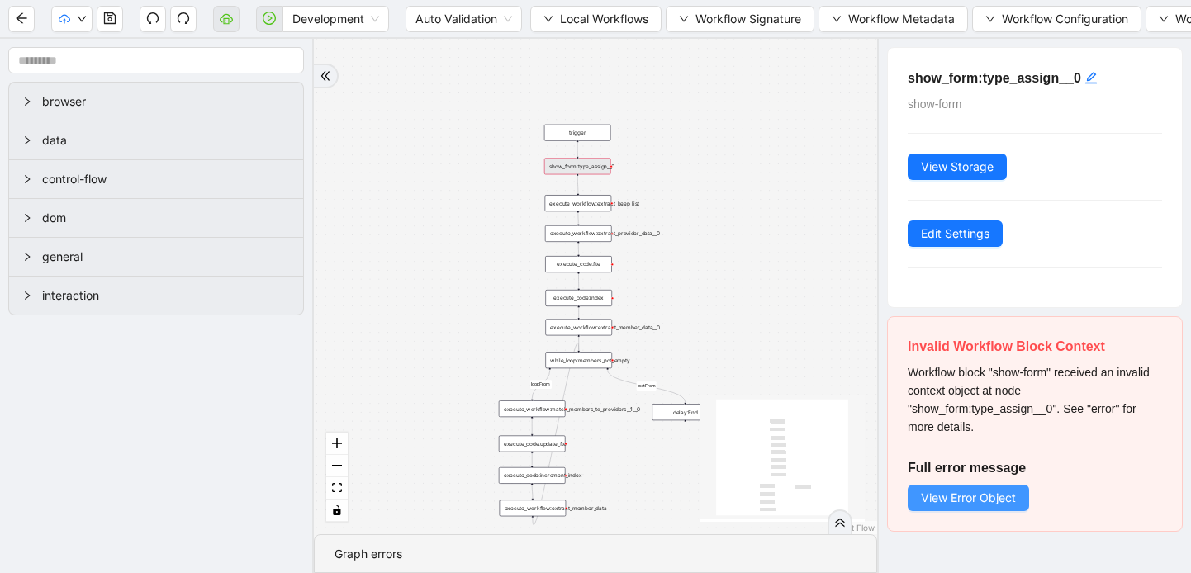
click at [937, 492] on span "View Error Object" at bounding box center [968, 498] width 95 height 18
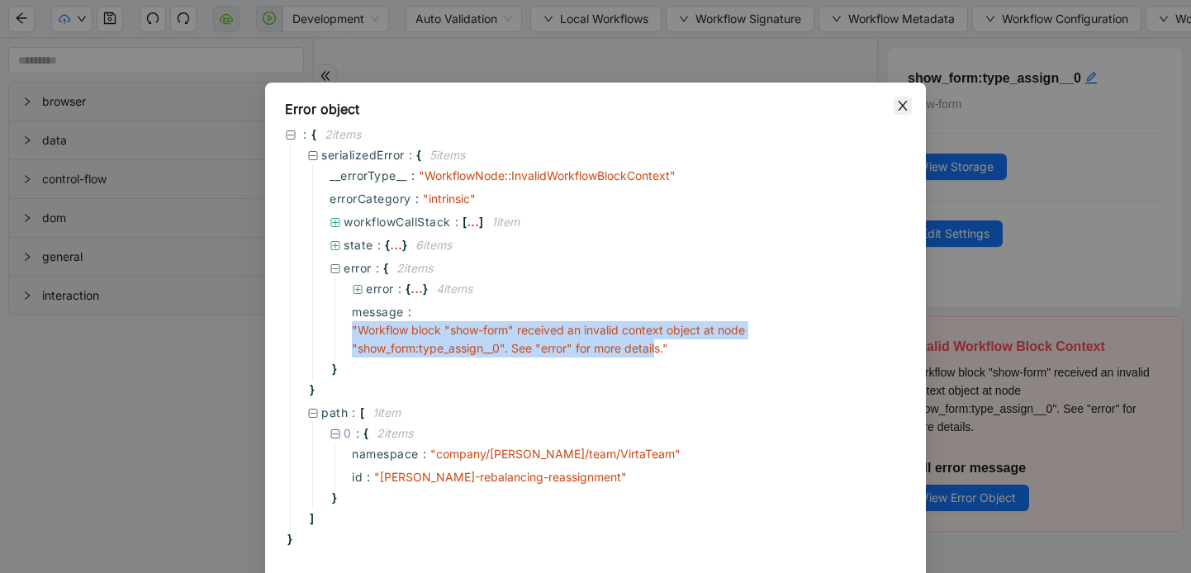
click at [896, 109] on icon "close" at bounding box center [902, 105] width 13 height 13
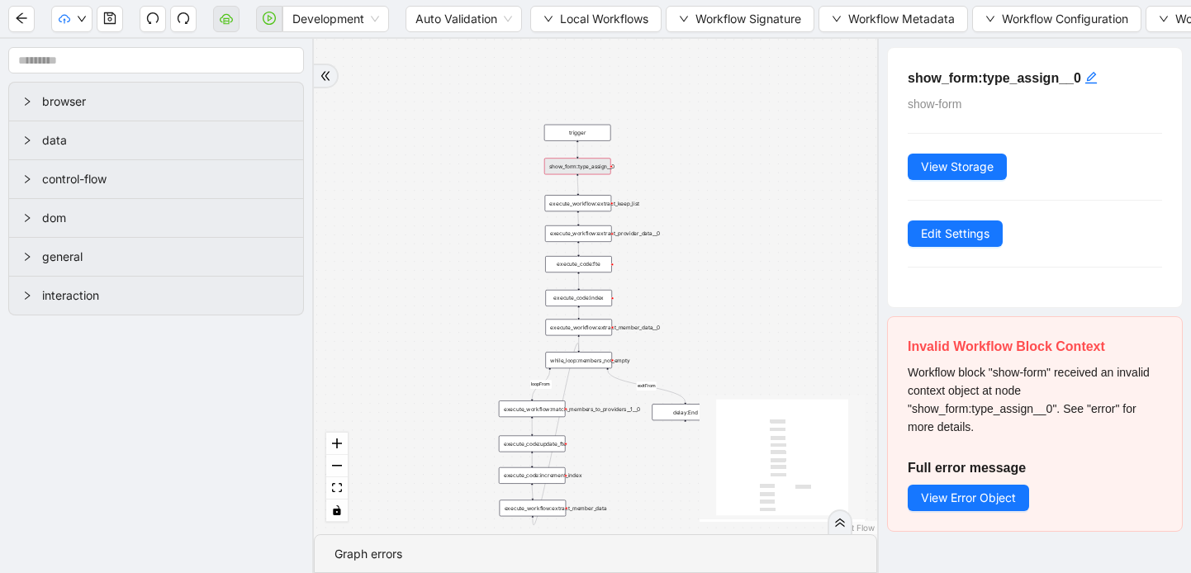
click at [1012, 302] on div "show_form:type_assign__0 show-form View Storage Edit Settings" at bounding box center [1035, 177] width 294 height 259
click at [590, 173] on div "show_form:type_assign__0" at bounding box center [577, 166] width 67 height 17
click at [589, 169] on div "show_form:type_assign__0" at bounding box center [577, 166] width 67 height 17
click at [571, 171] on div "show_form:type_assign__0" at bounding box center [577, 166] width 67 height 17
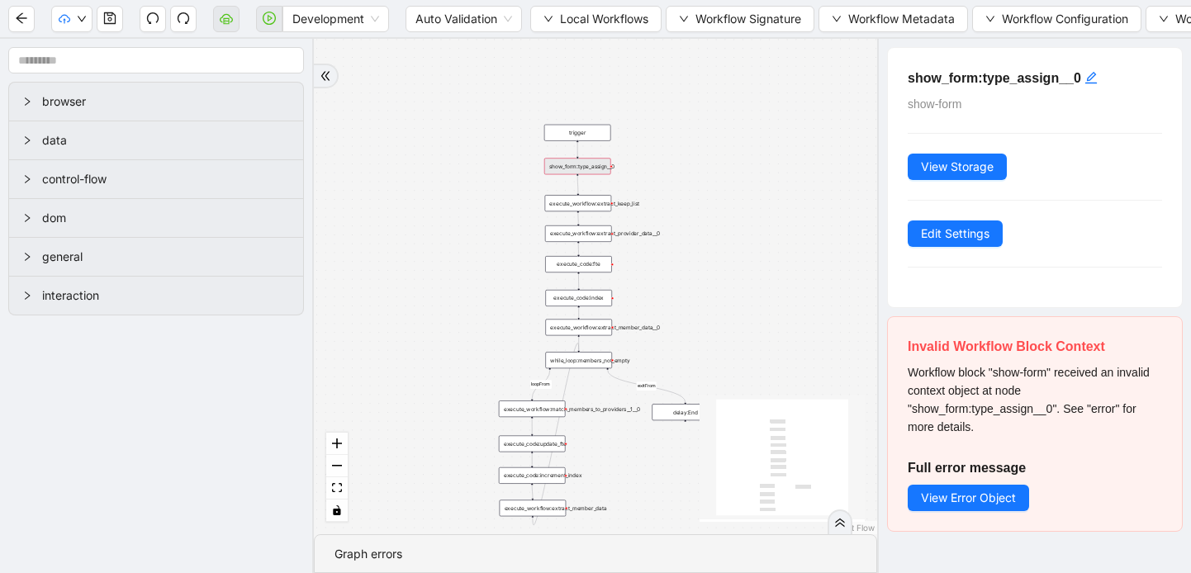
click at [570, 169] on div "show_form:type_assign__0" at bounding box center [577, 166] width 67 height 17
click at [994, 501] on span "View Error Object" at bounding box center [968, 498] width 95 height 18
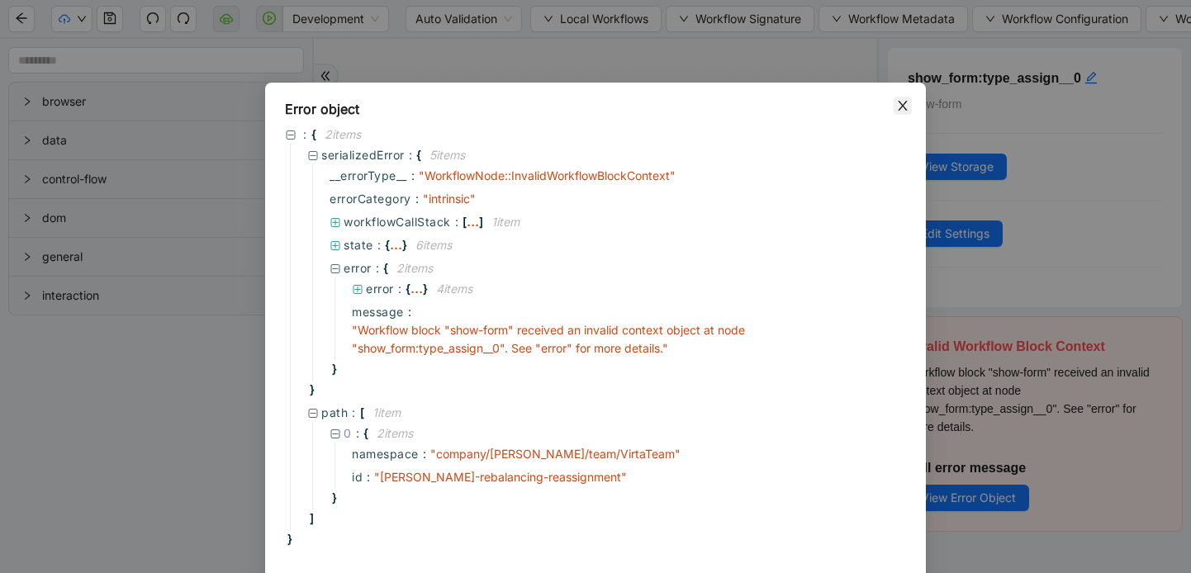
click at [904, 102] on icon "close" at bounding box center [902, 105] width 13 height 13
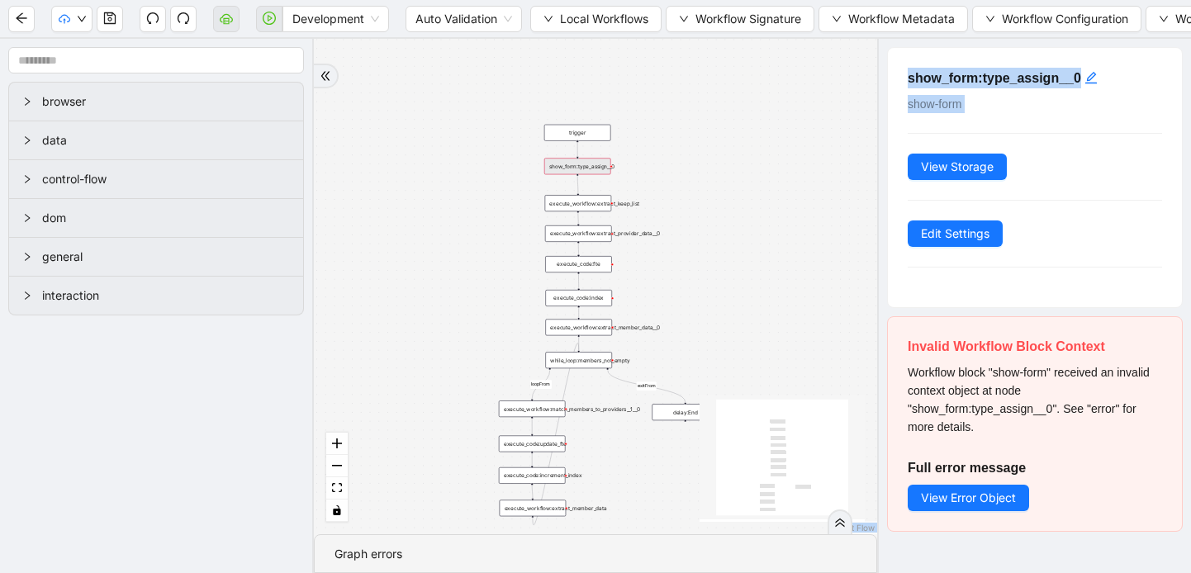
drag, startPoint x: 929, startPoint y: 325, endPoint x: 733, endPoint y: 325, distance: 196.6
click at [733, 325] on section "browser data control-flow dom general interaction loopFrom exitFrom trigger exe…" at bounding box center [595, 306] width 1191 height 534
click at [1091, 71] on icon "edit" at bounding box center [1091, 77] width 13 height 13
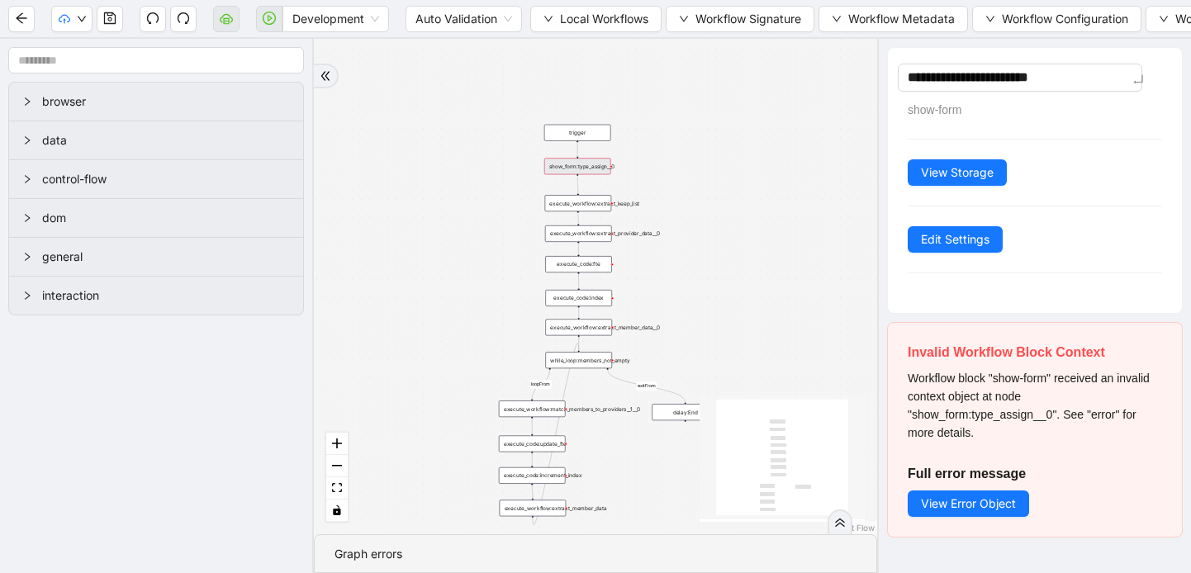
click at [1176, 92] on div "**********" at bounding box center [1034, 306] width 314 height 534
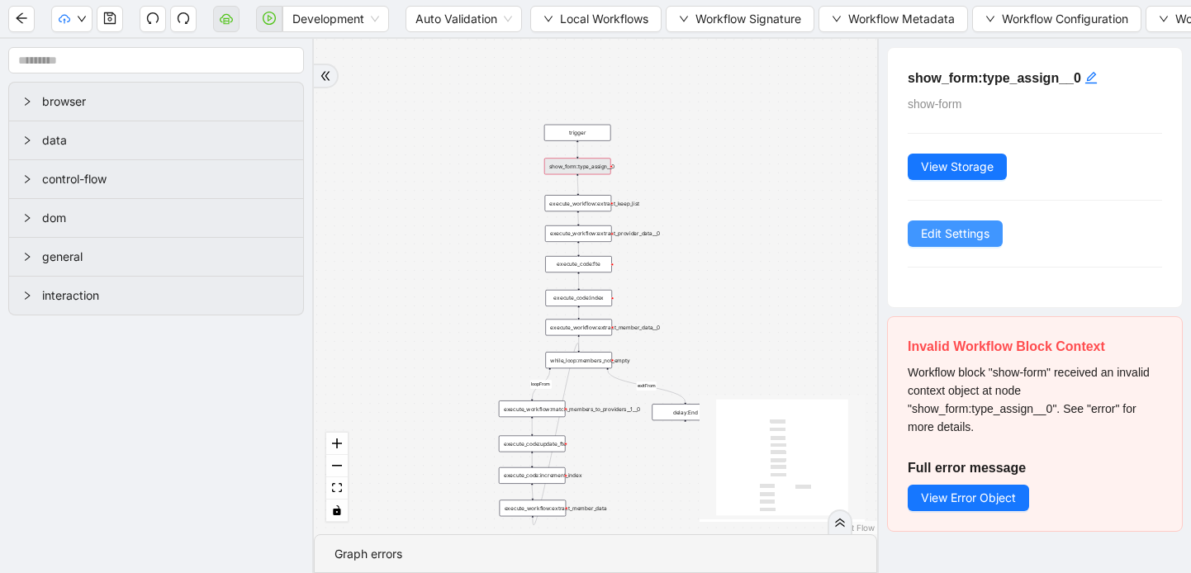
click at [986, 229] on span "Edit Settings" at bounding box center [955, 234] width 69 height 18
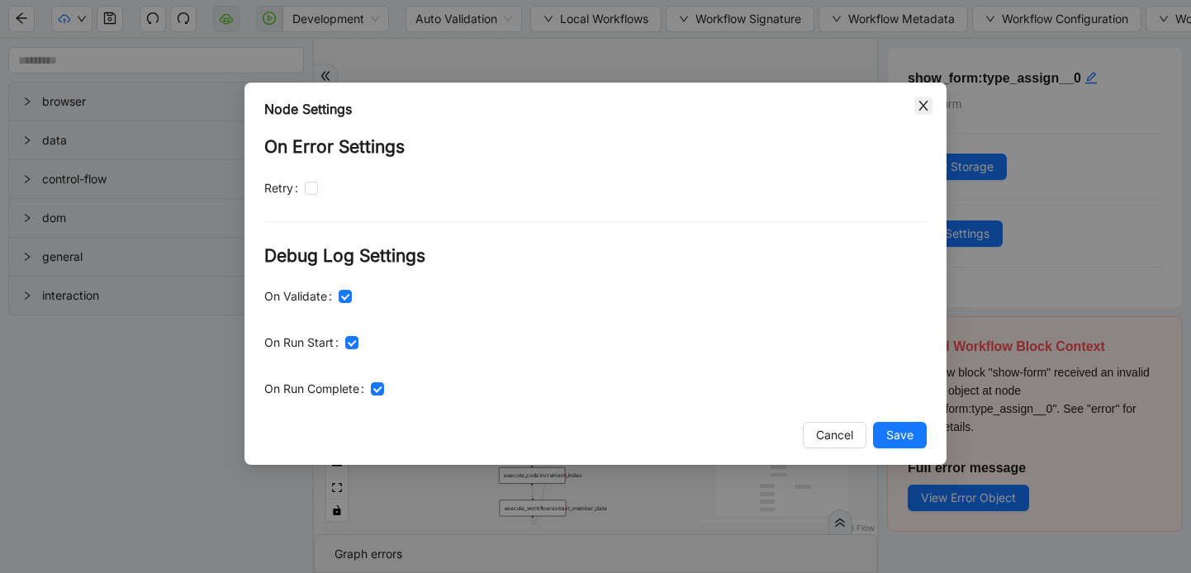
click at [924, 112] on span "Close" at bounding box center [923, 106] width 18 height 18
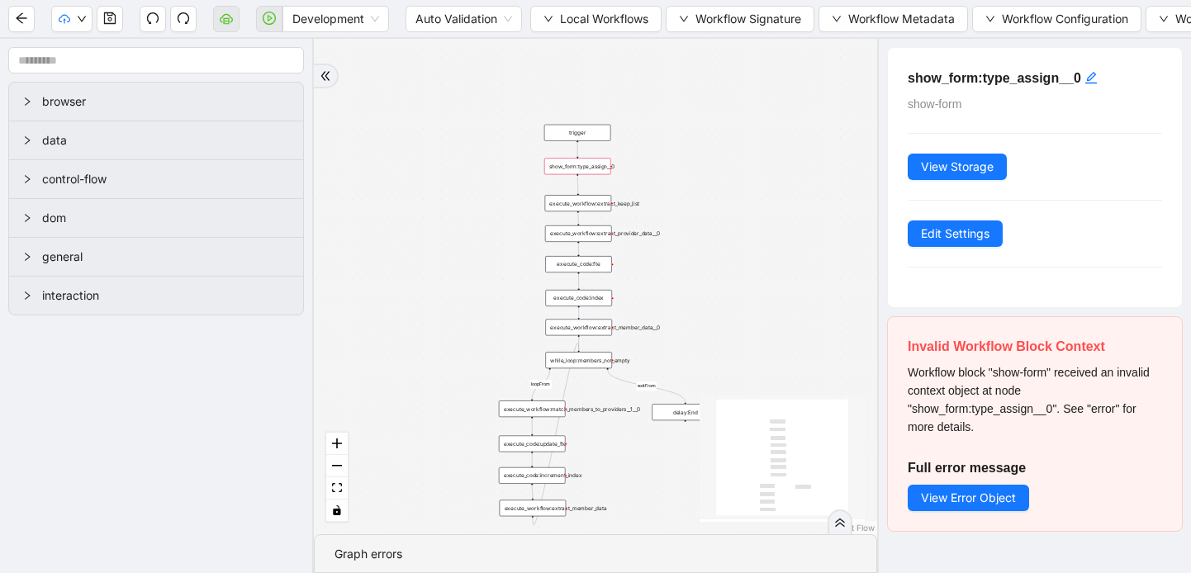
click at [587, 127] on div "trigger" at bounding box center [577, 133] width 67 height 17
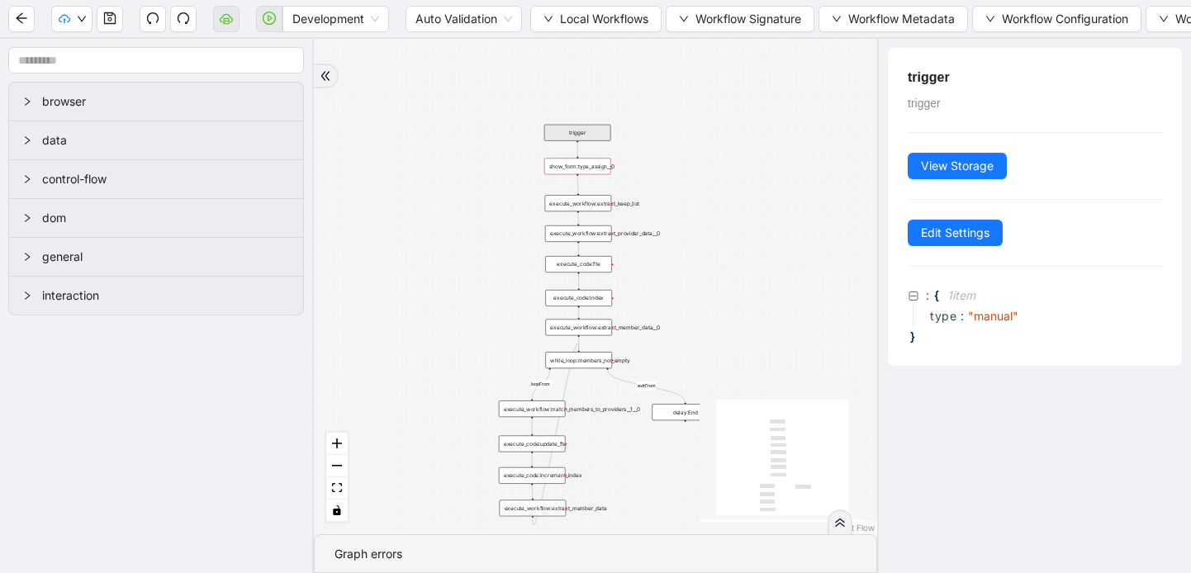
click at [575, 164] on div "show_form:type_assign__0" at bounding box center [577, 166] width 67 height 17
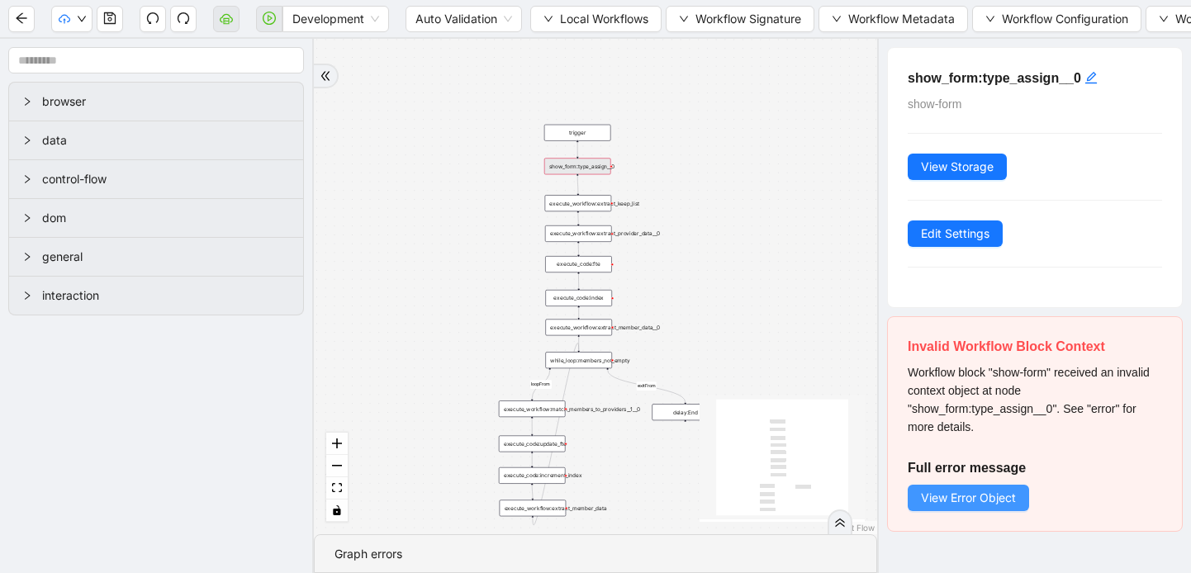
click at [941, 509] on button "View Error Object" at bounding box center [968, 498] width 121 height 26
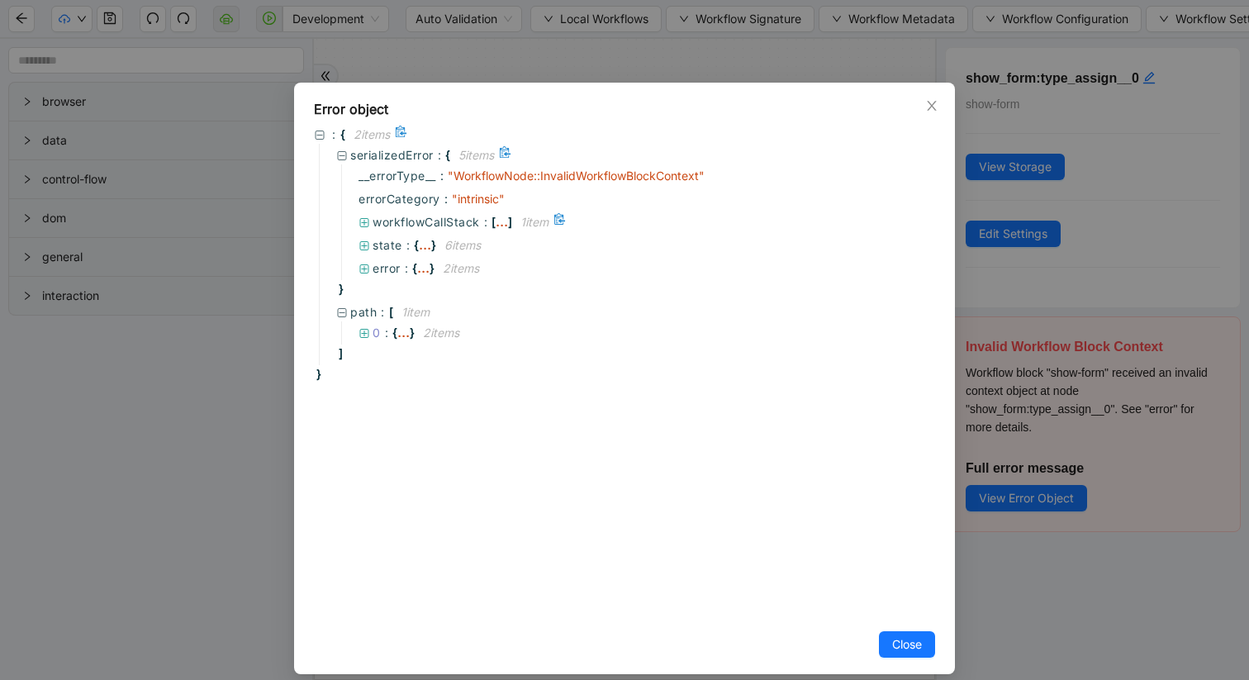
click at [362, 224] on icon at bounding box center [365, 223] width 12 height 12
click at [388, 243] on icon at bounding box center [386, 243] width 9 height 9
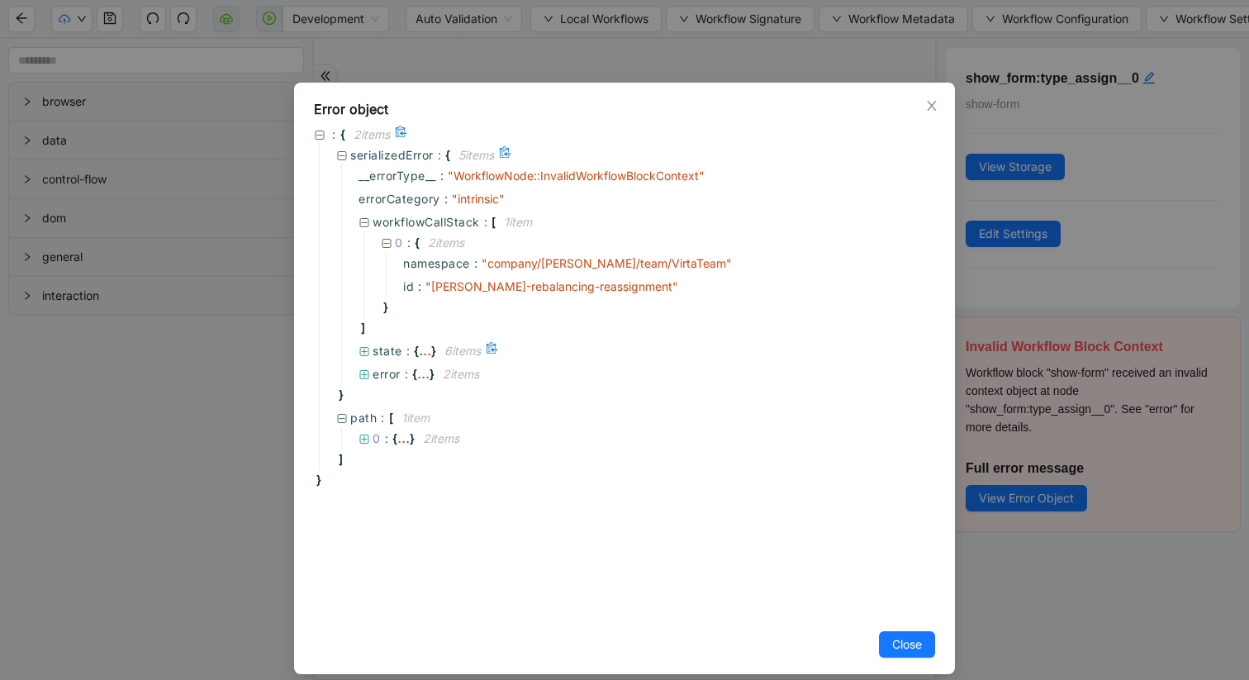
click at [361, 353] on icon at bounding box center [365, 352] width 12 height 12
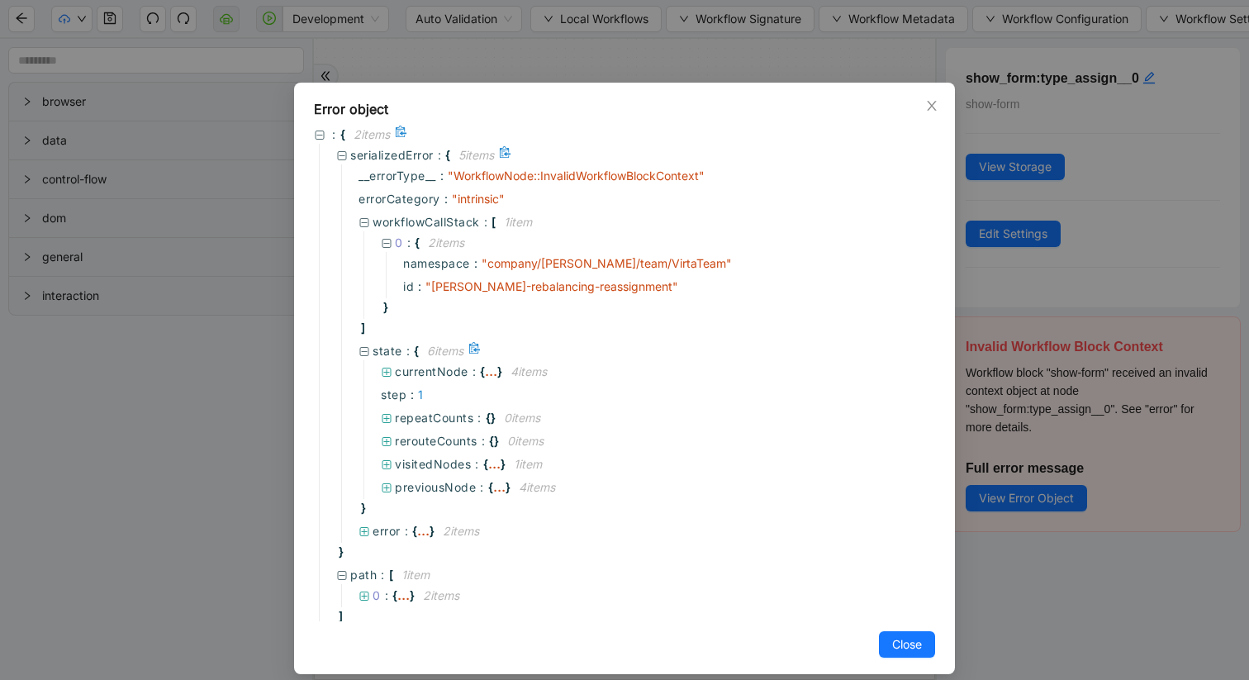
scroll to position [25, 0]
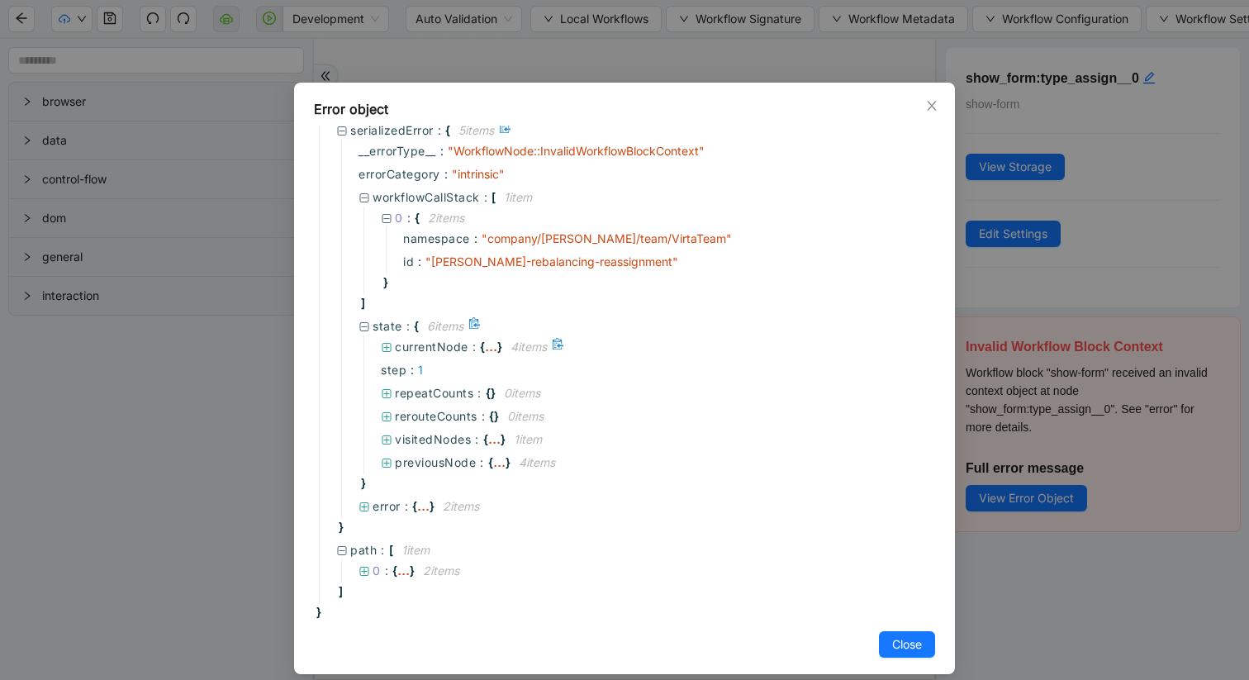
click at [392, 347] on div at bounding box center [388, 347] width 14 height 18
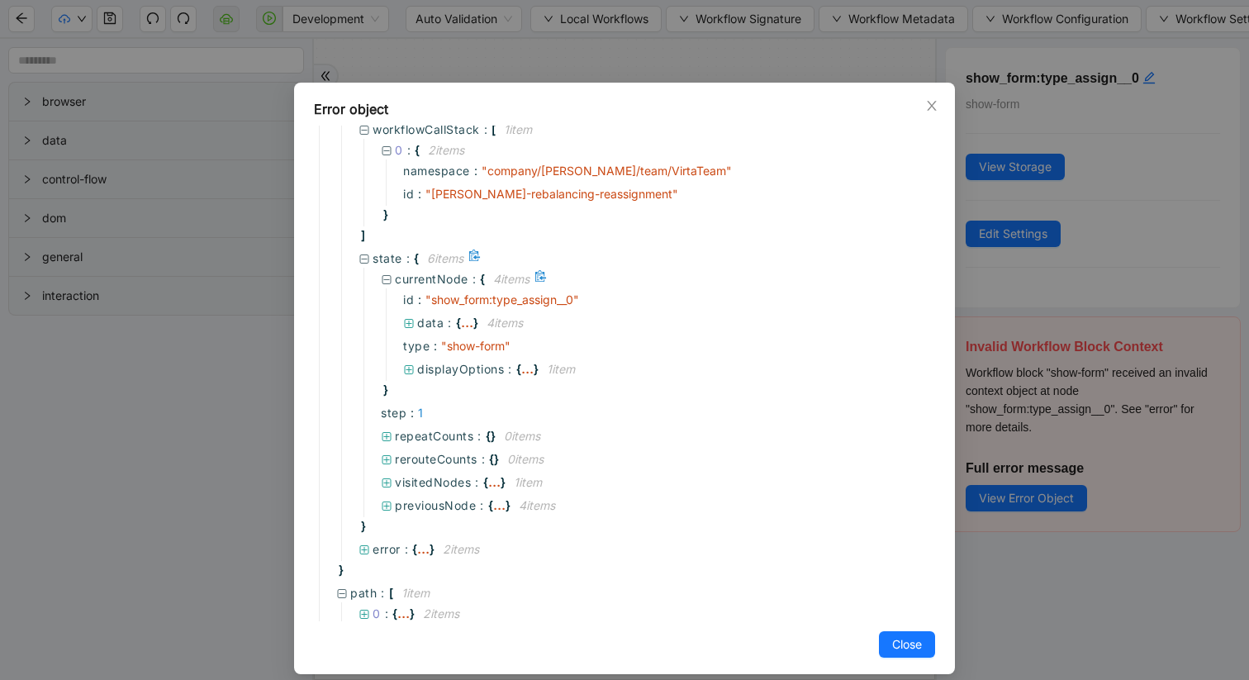
scroll to position [101, 0]
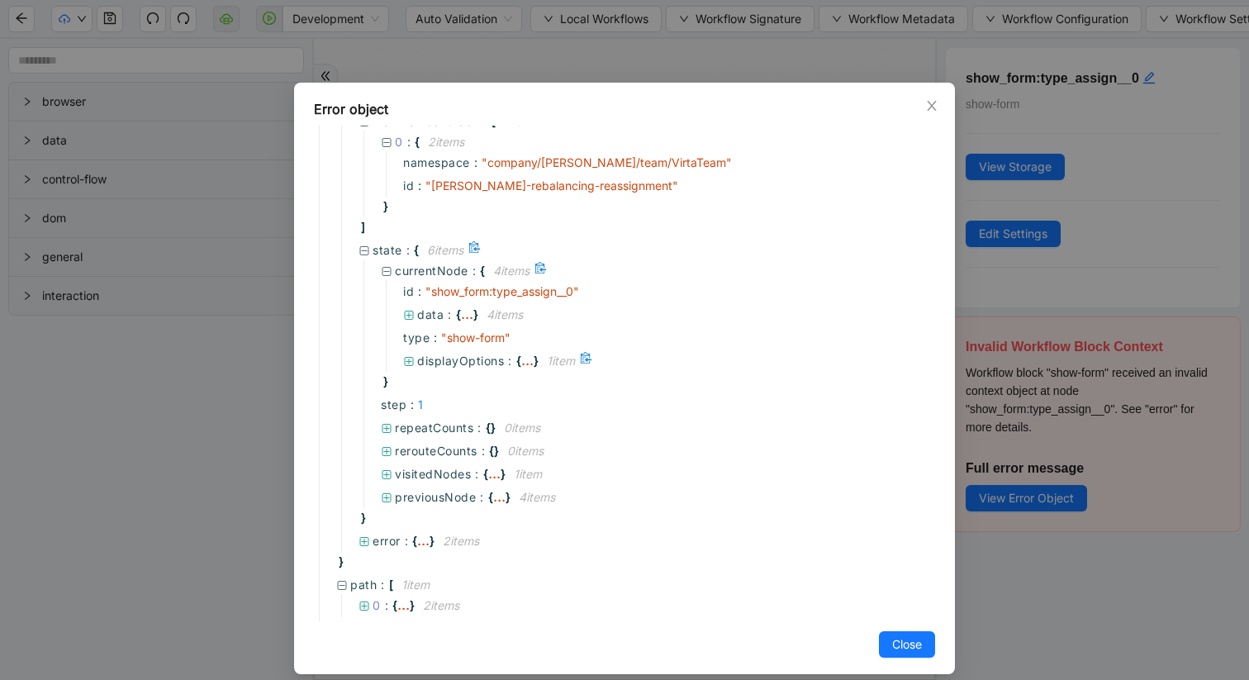
click at [410, 361] on icon at bounding box center [409, 362] width 12 height 12
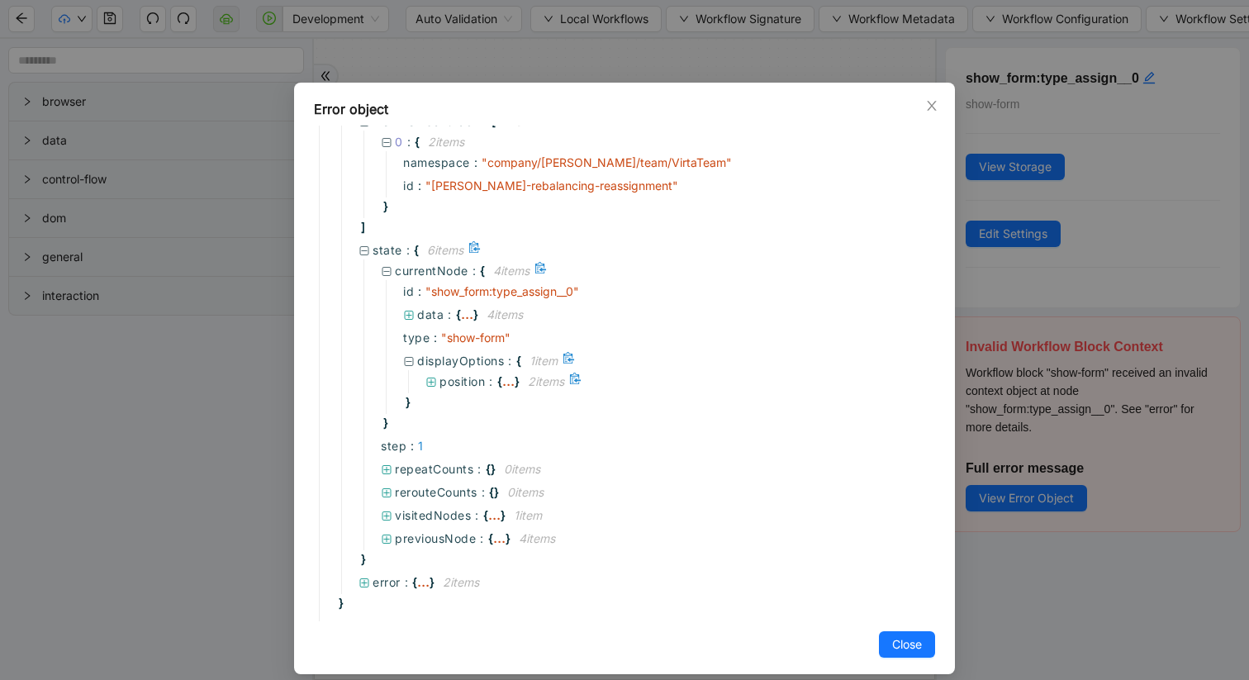
click at [435, 378] on icon at bounding box center [431, 383] width 12 height 12
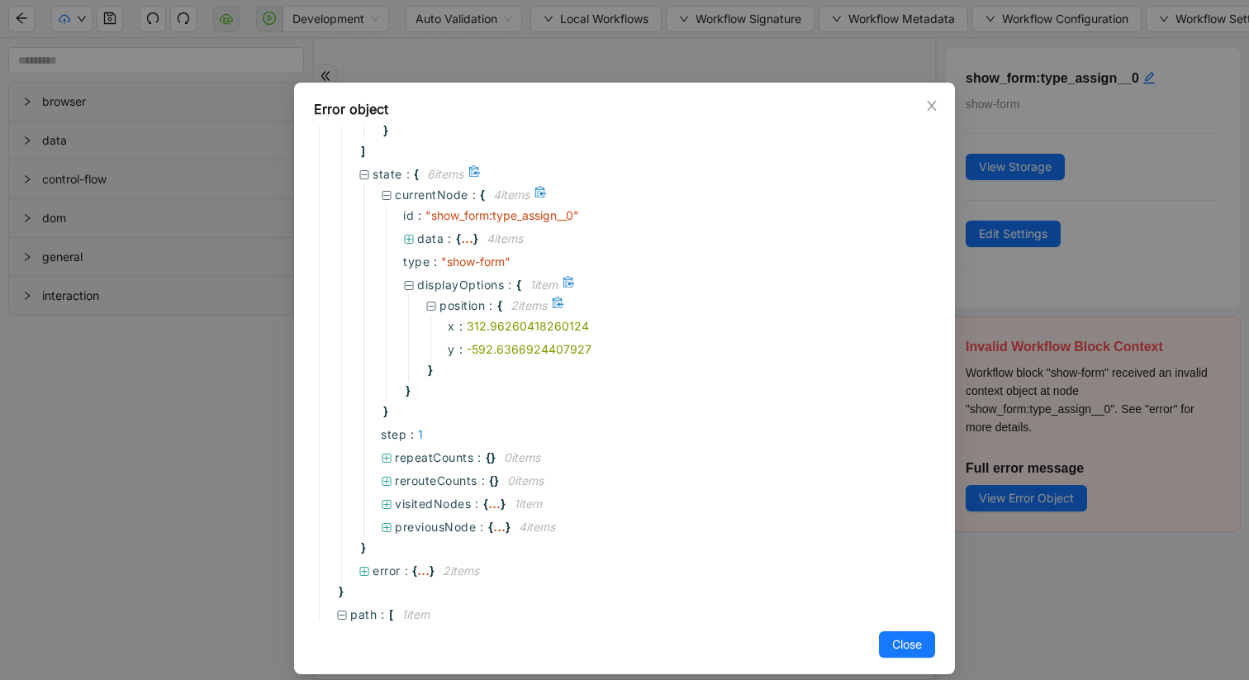
scroll to position [185, 0]
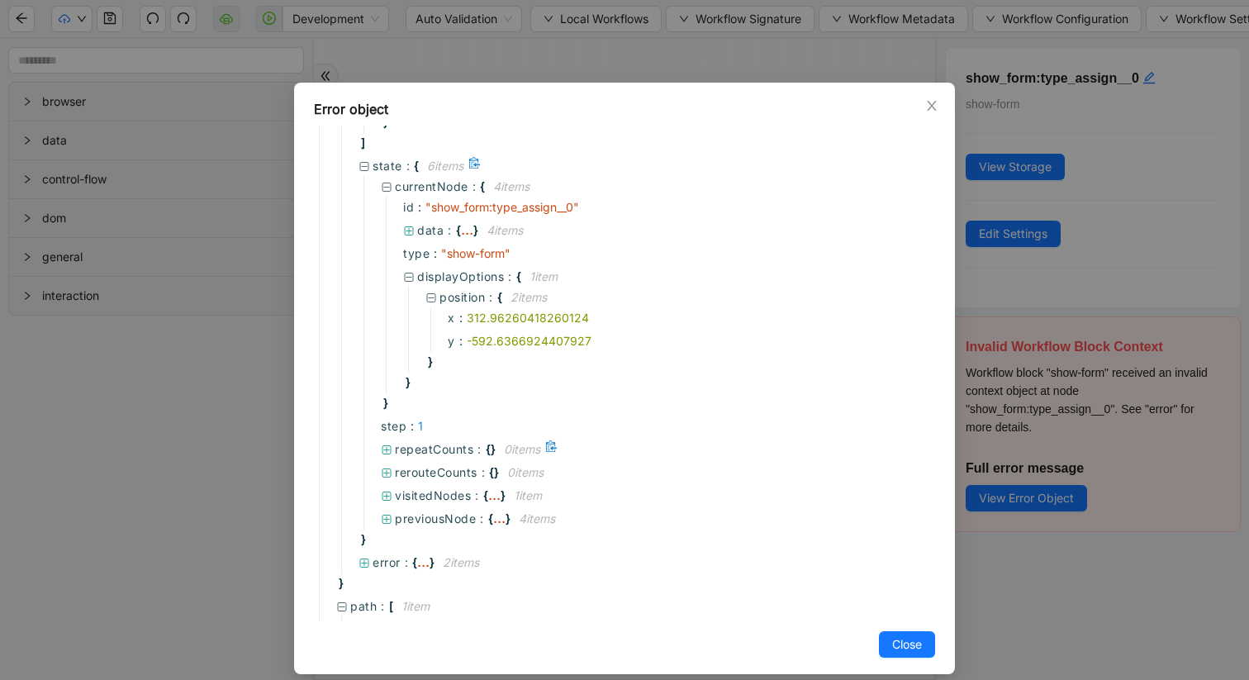
click at [390, 447] on icon at bounding box center [387, 450] width 12 height 12
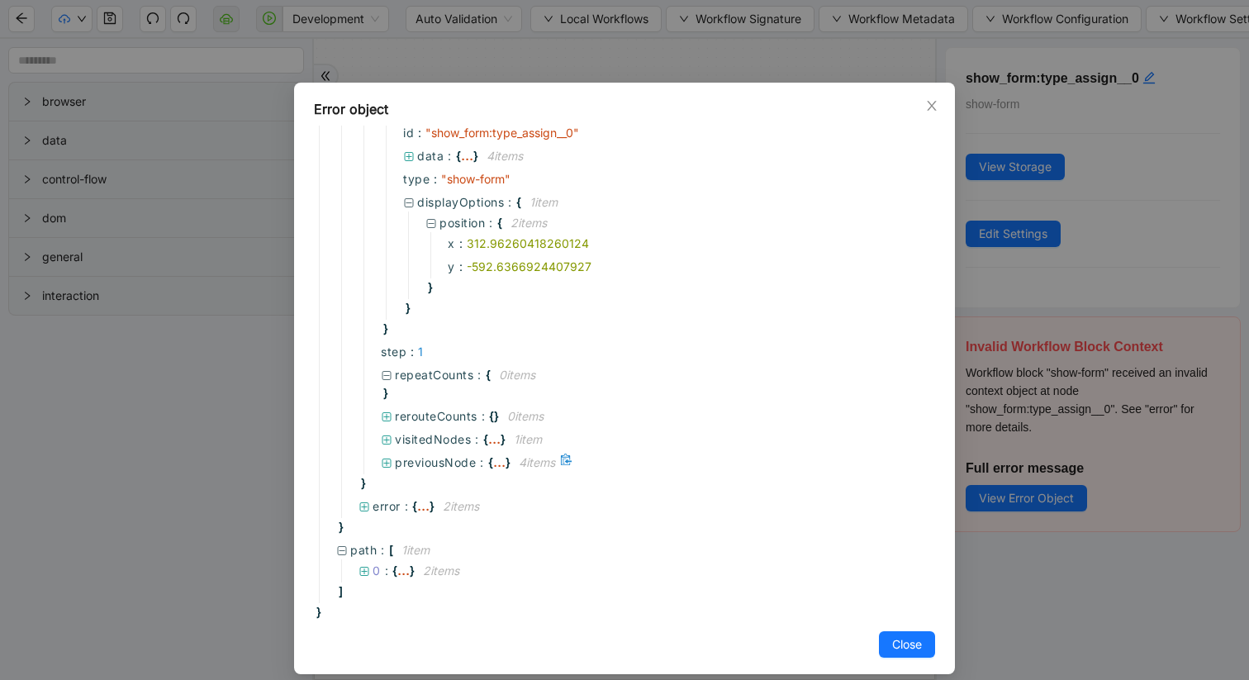
click at [382, 465] on icon at bounding box center [386, 462] width 9 height 9
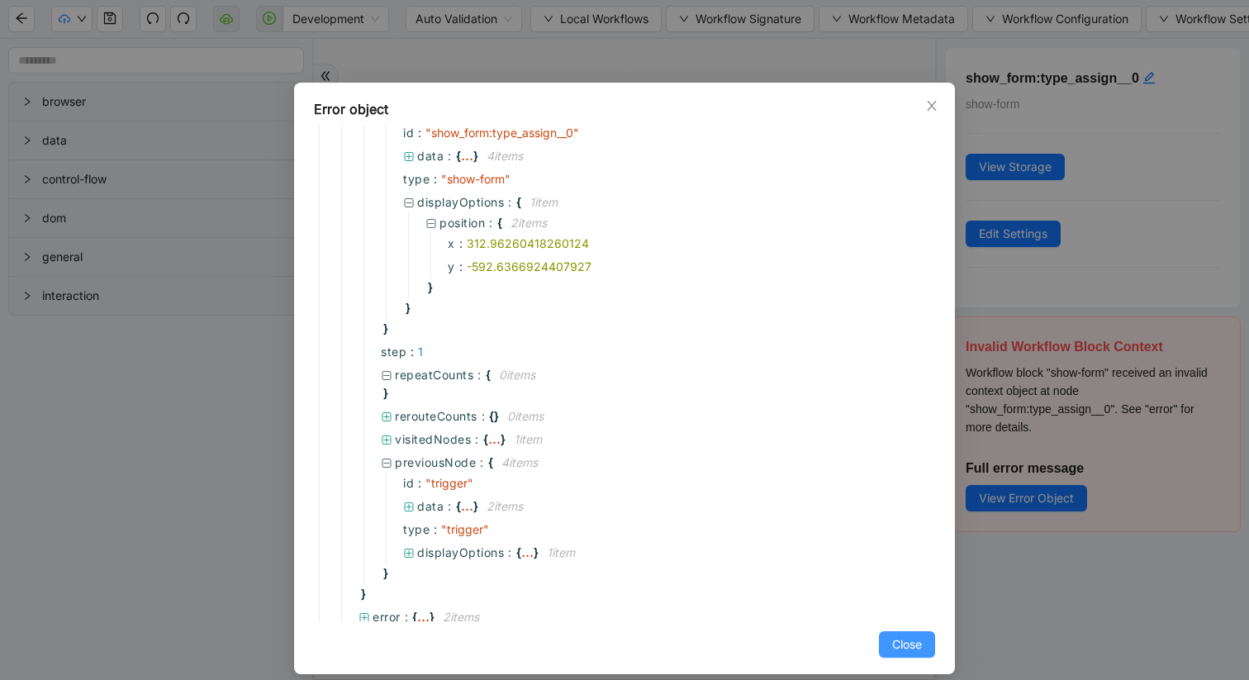
click at [899, 572] on span "Close" at bounding box center [907, 644] width 30 height 18
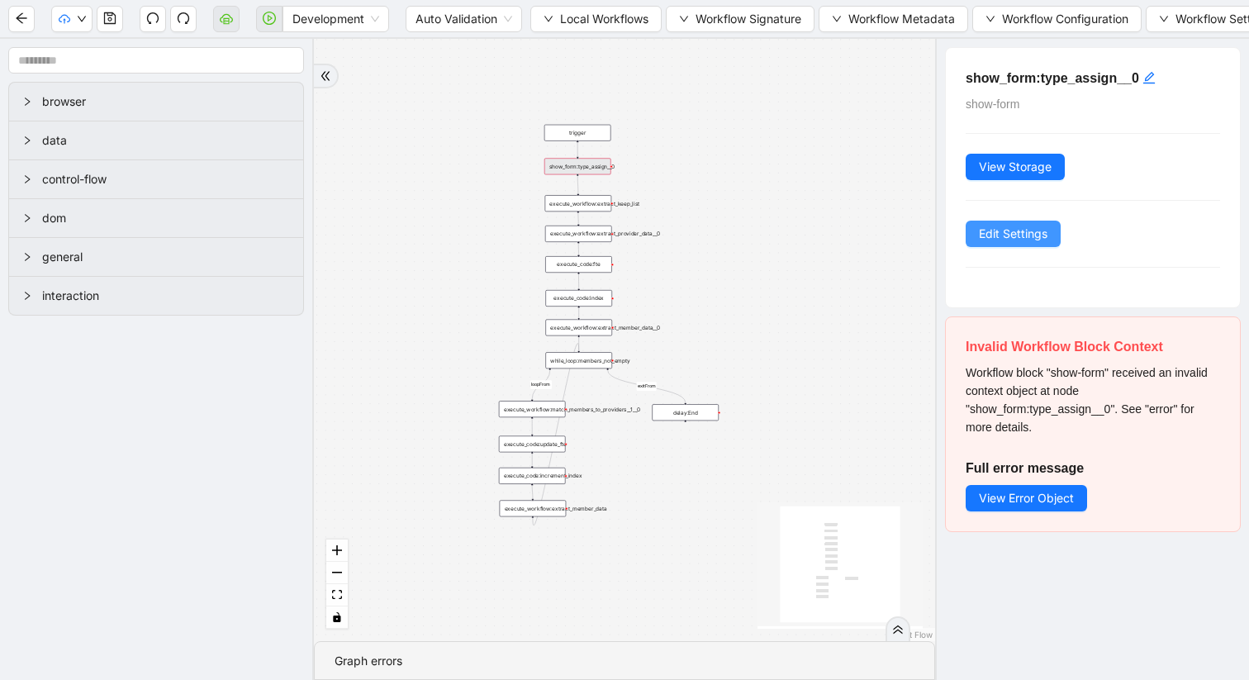
click at [1030, 226] on span "Edit Settings" at bounding box center [1013, 234] width 69 height 18
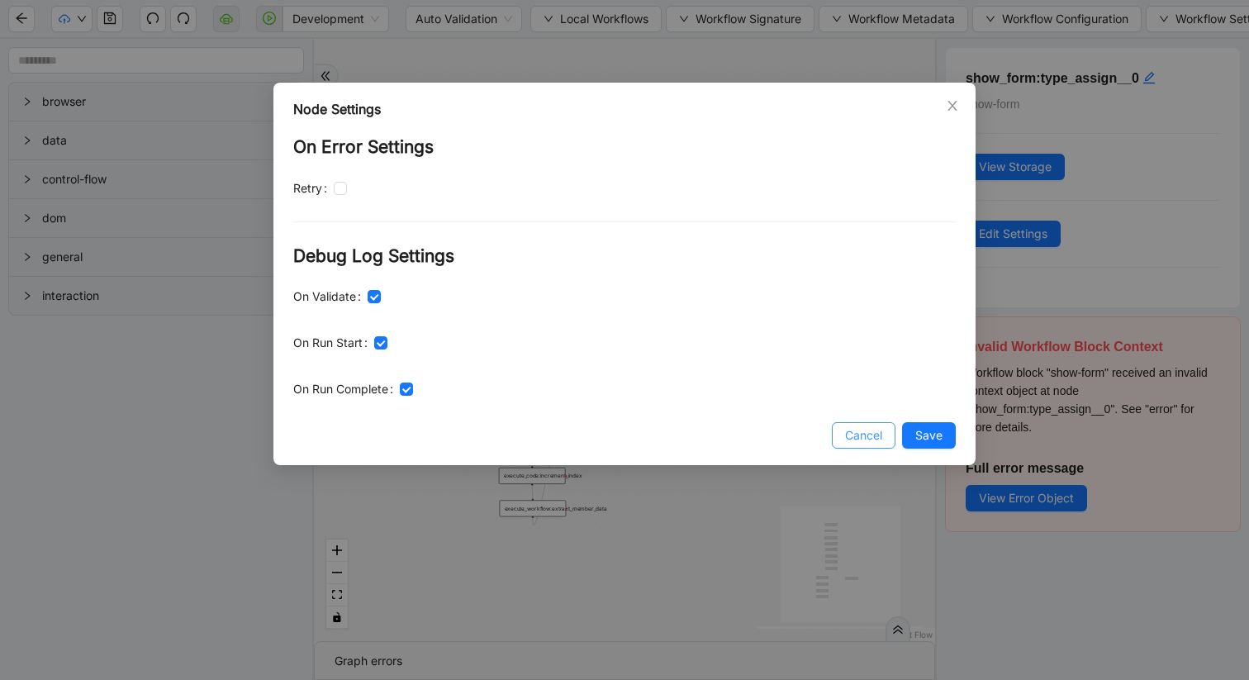
click at [881, 436] on span "Cancel" at bounding box center [863, 435] width 37 height 18
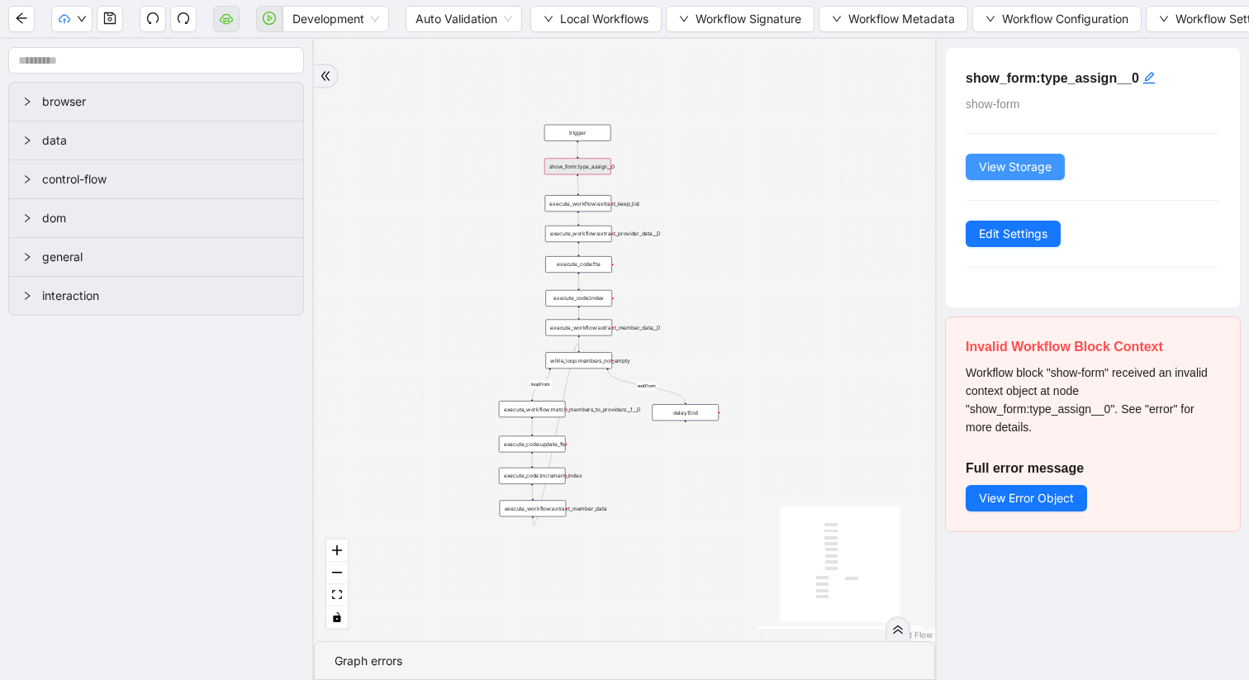
click at [1017, 164] on span "View Storage" at bounding box center [1015, 167] width 73 height 18
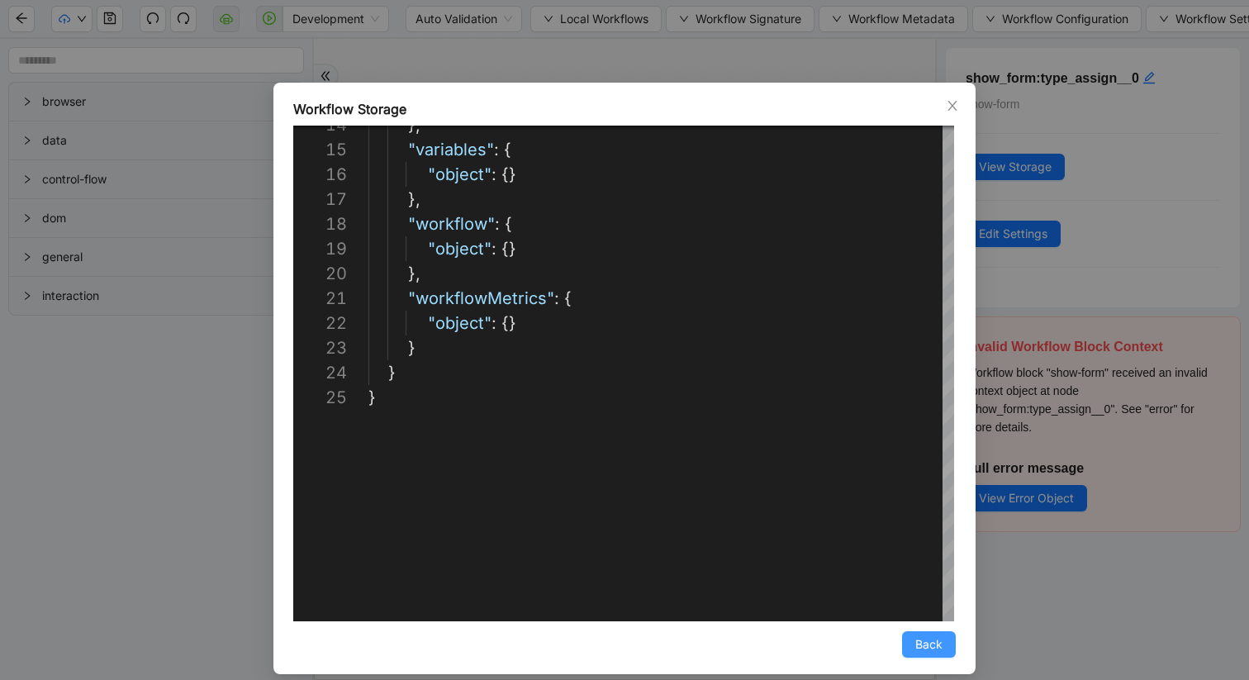
click at [931, 572] on span "Back" at bounding box center [928, 644] width 27 height 18
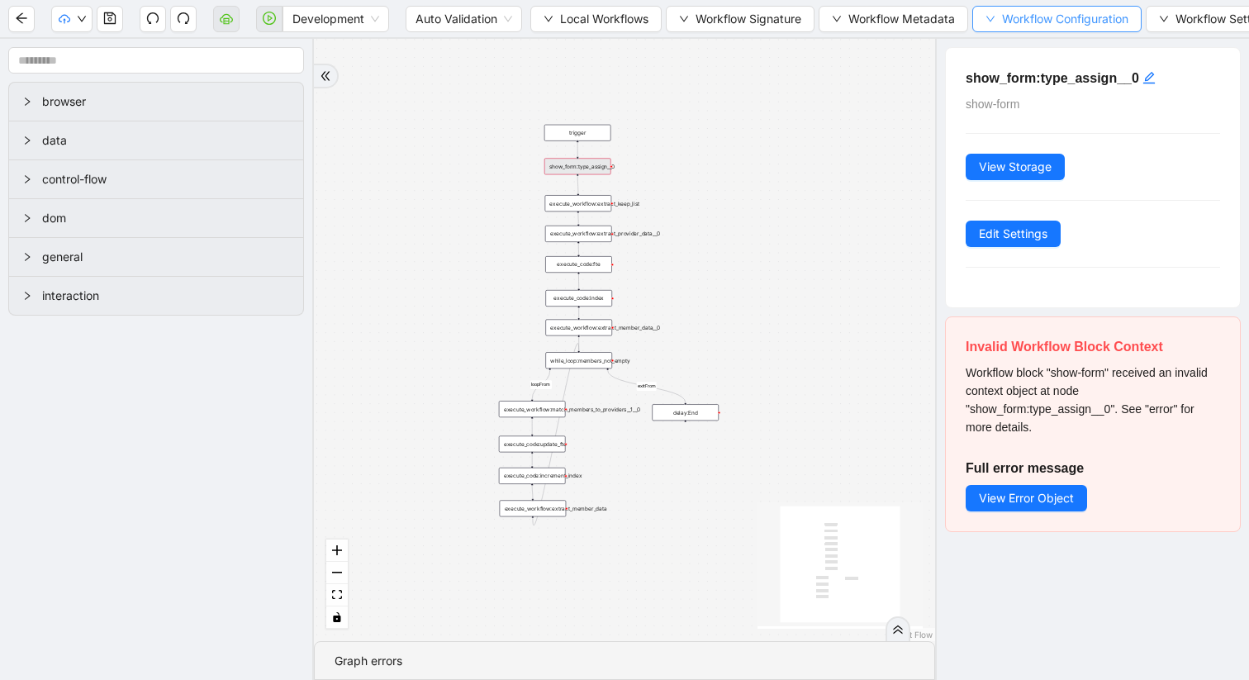
click at [988, 17] on button "Workflow Configuration" at bounding box center [1056, 19] width 169 height 26
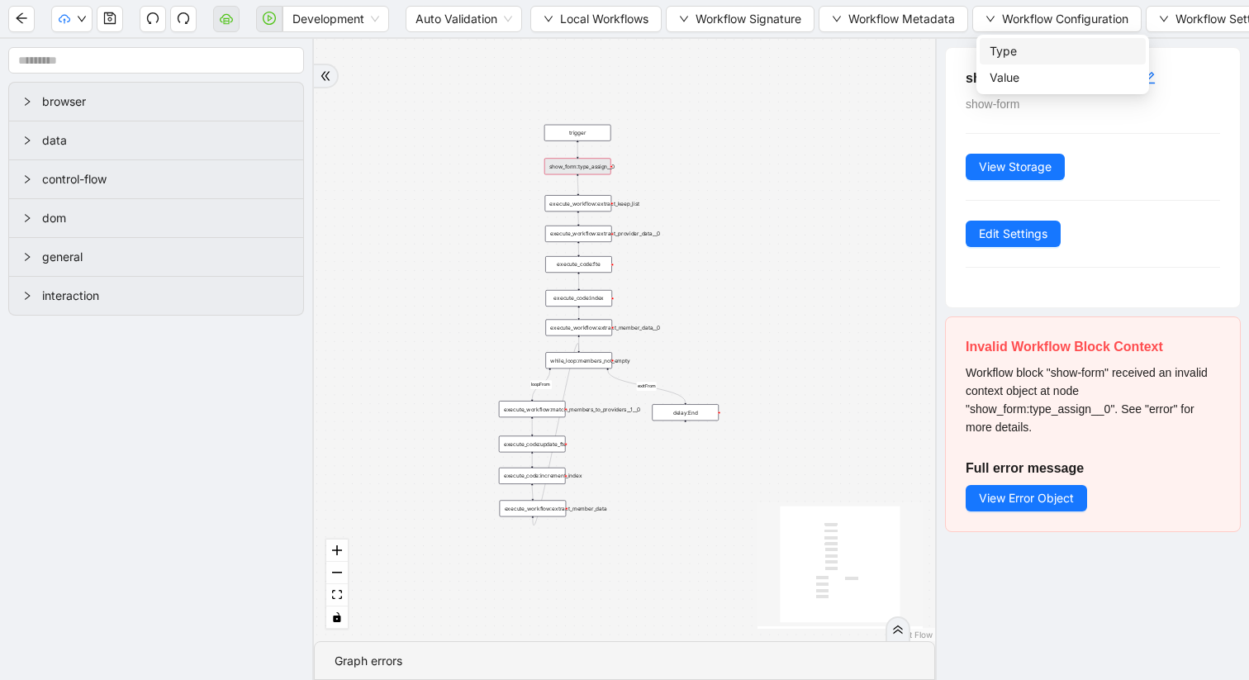
click at [1020, 47] on span "Type" at bounding box center [1063, 51] width 146 height 18
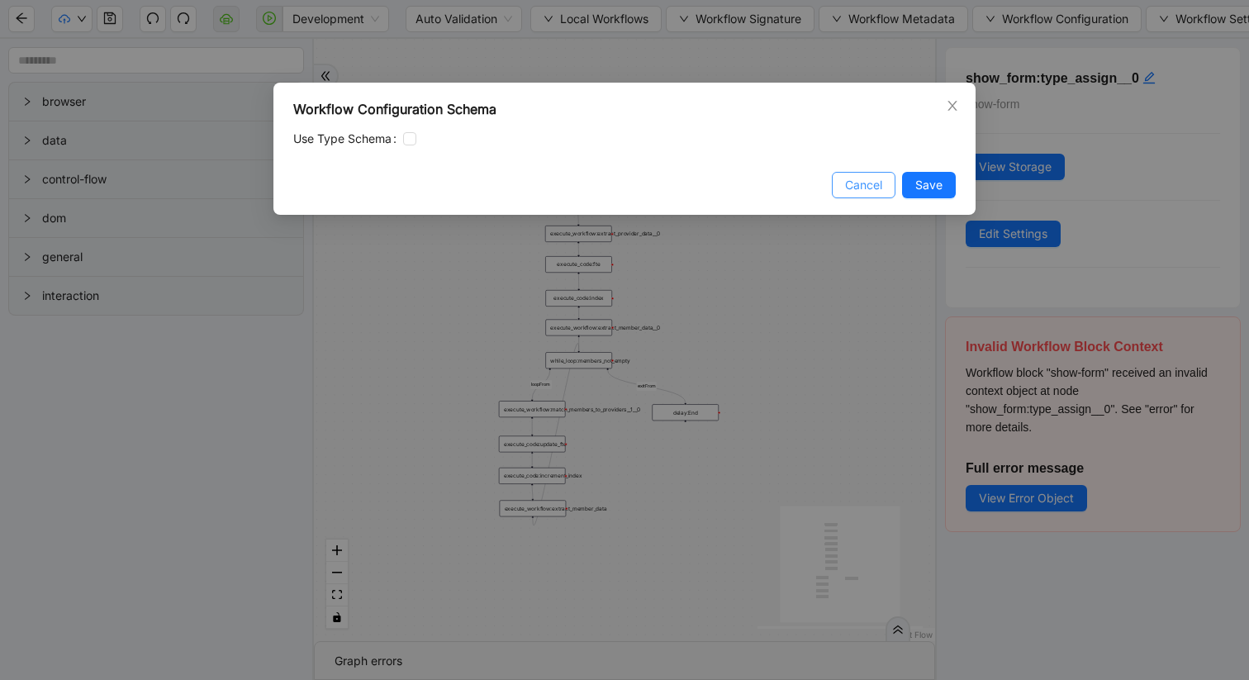
click at [869, 185] on span "Cancel" at bounding box center [863, 185] width 37 height 18
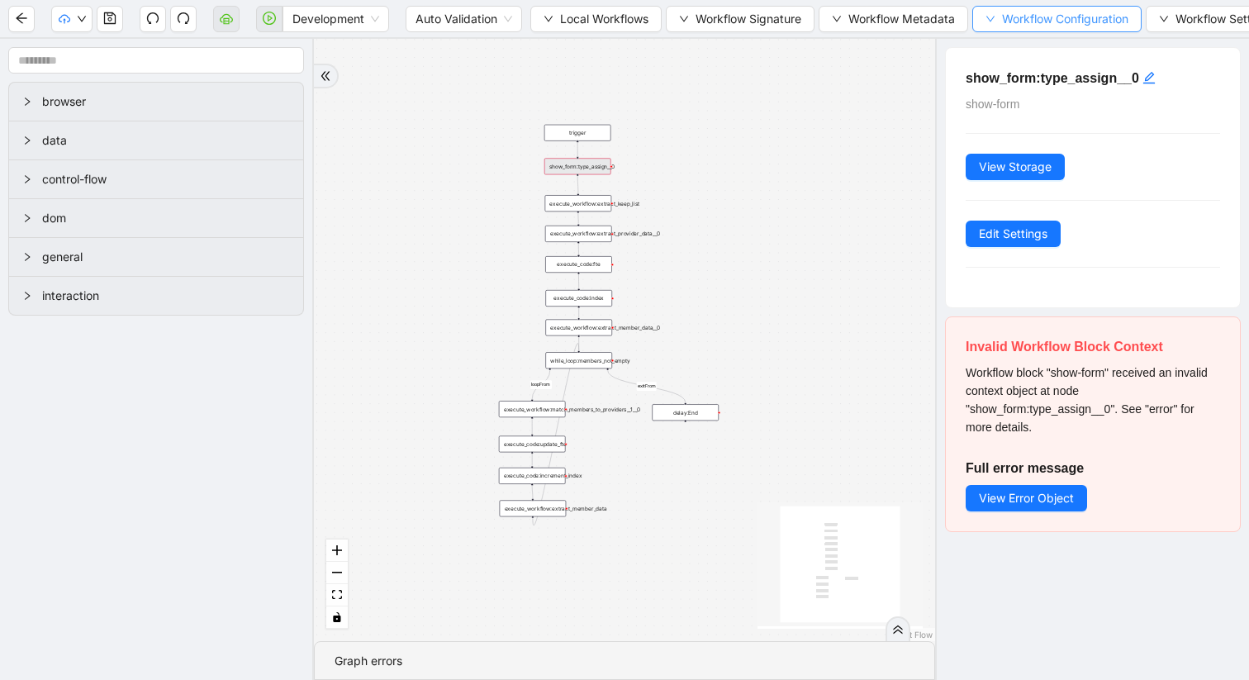
click at [1004, 19] on button "Workflow Configuration" at bounding box center [1056, 19] width 169 height 26
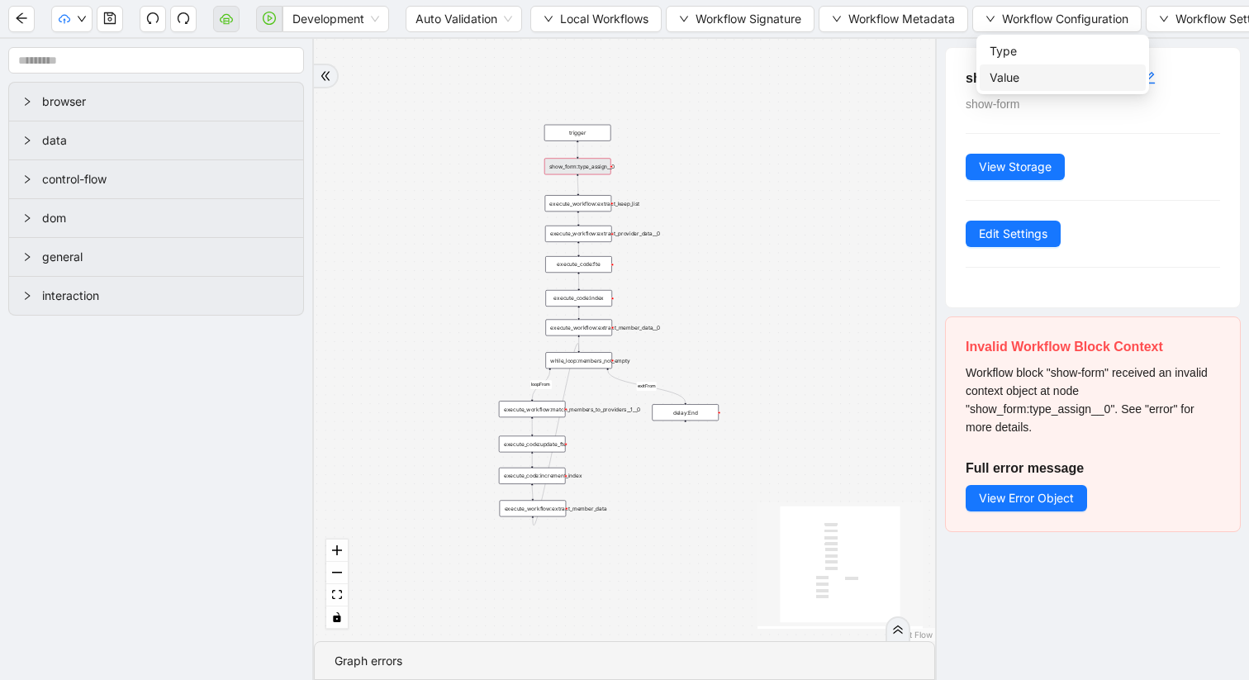
click at [992, 69] on span "Value" at bounding box center [1063, 78] width 146 height 18
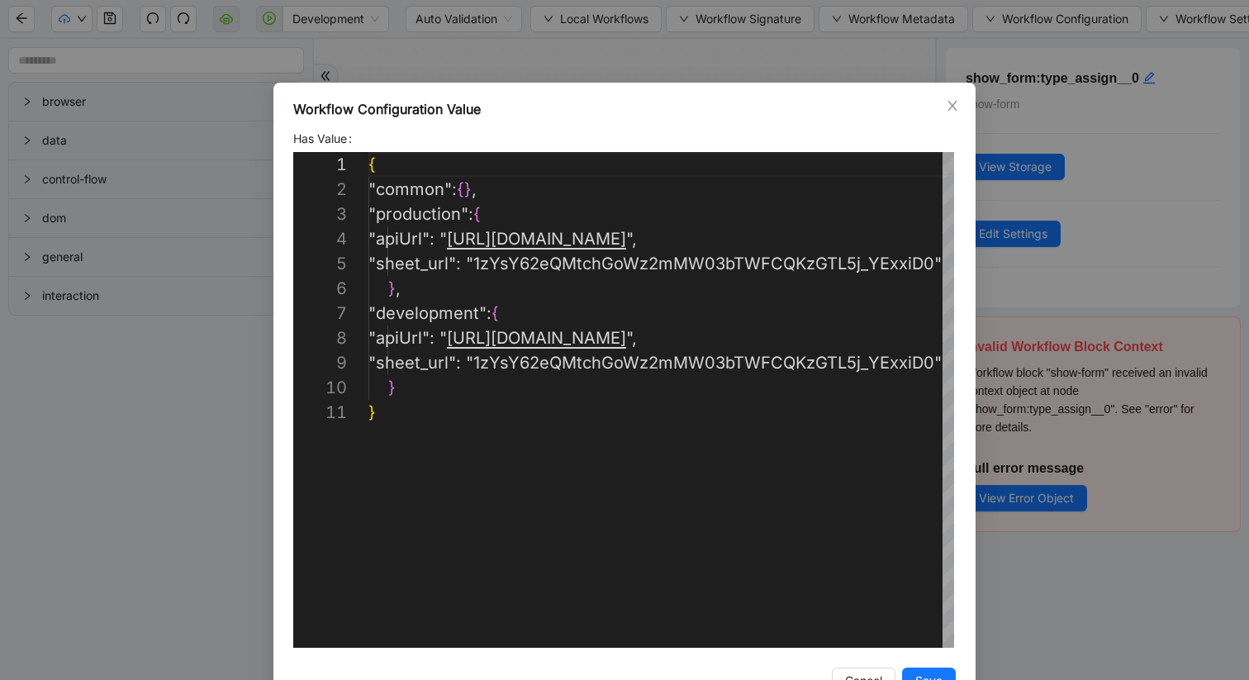
scroll to position [248, 0]
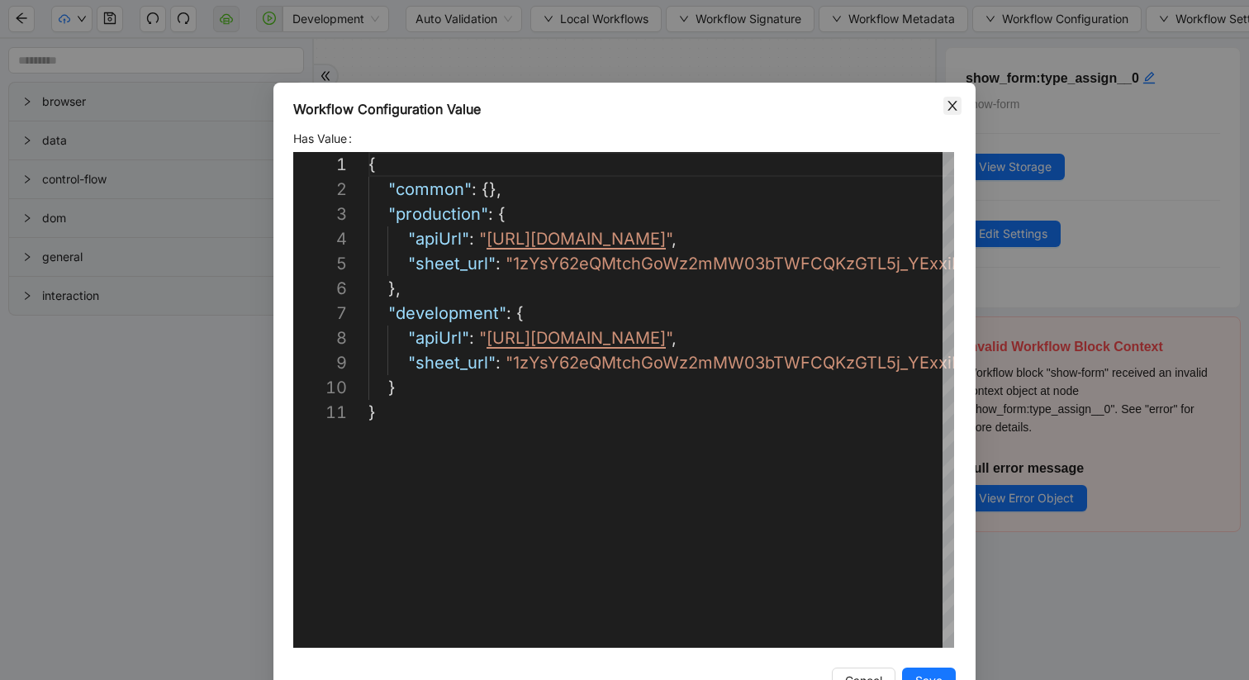
click at [949, 110] on icon "close" at bounding box center [952, 105] width 13 height 13
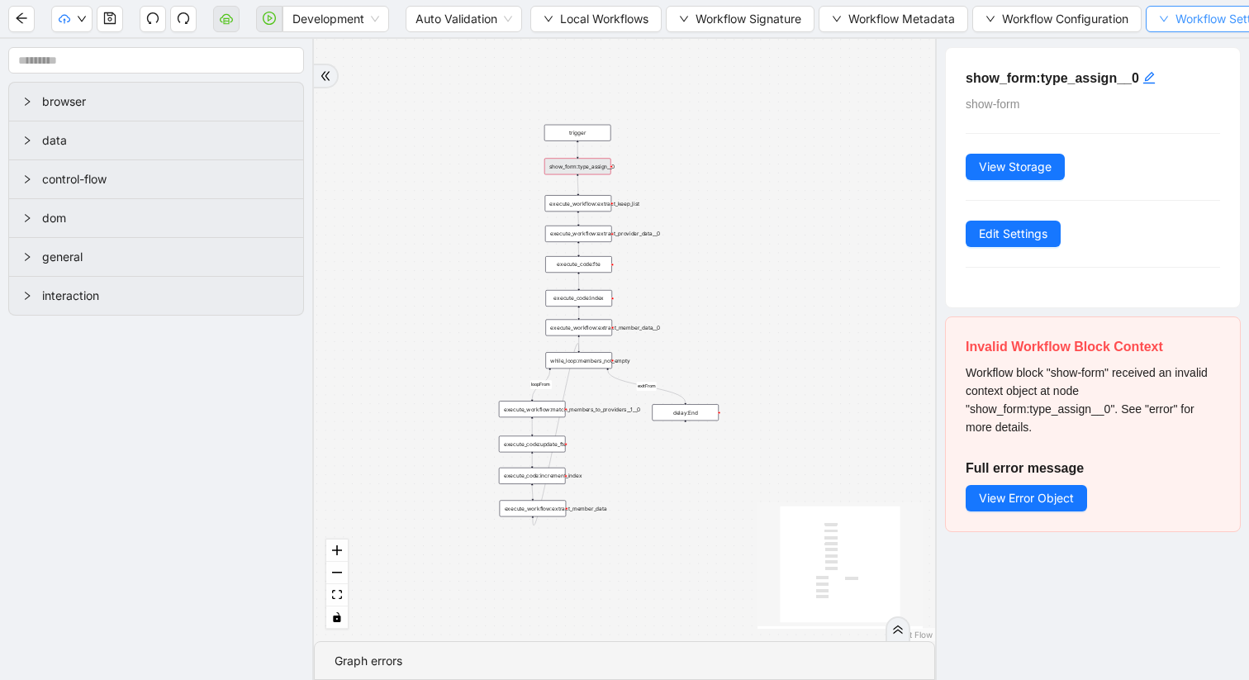
click at [1181, 18] on button "Workflow Settings" at bounding box center [1216, 19] width 141 height 26
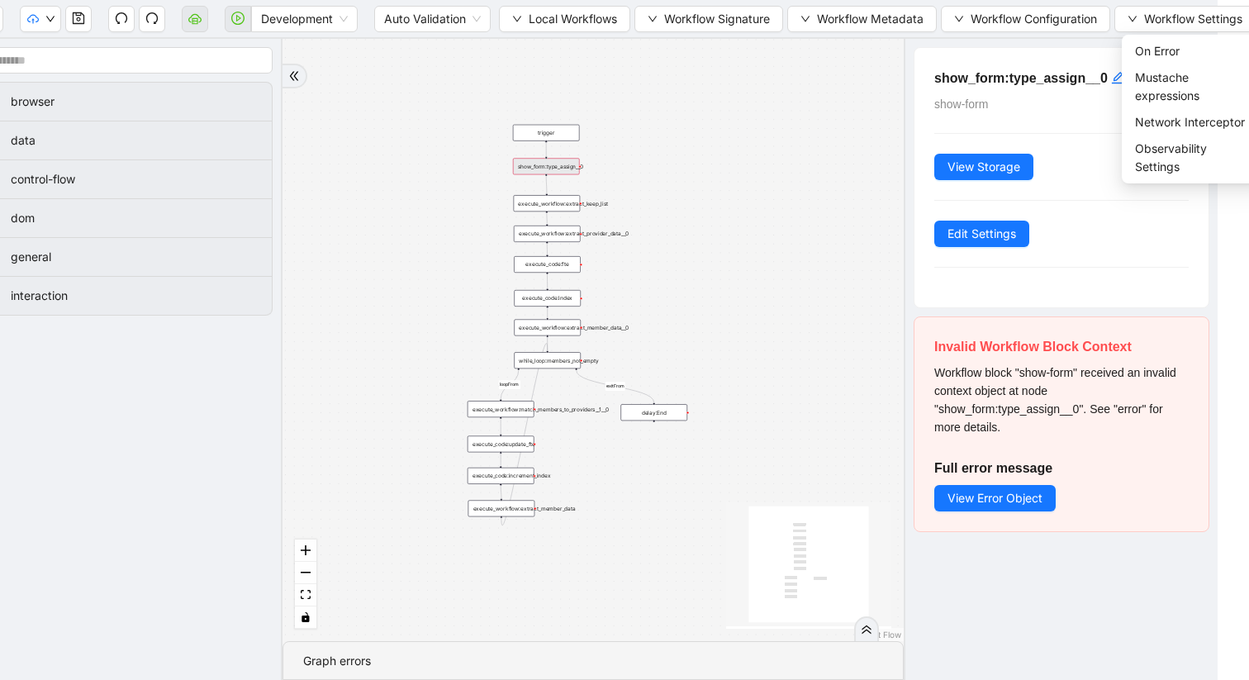
scroll to position [0, 47]
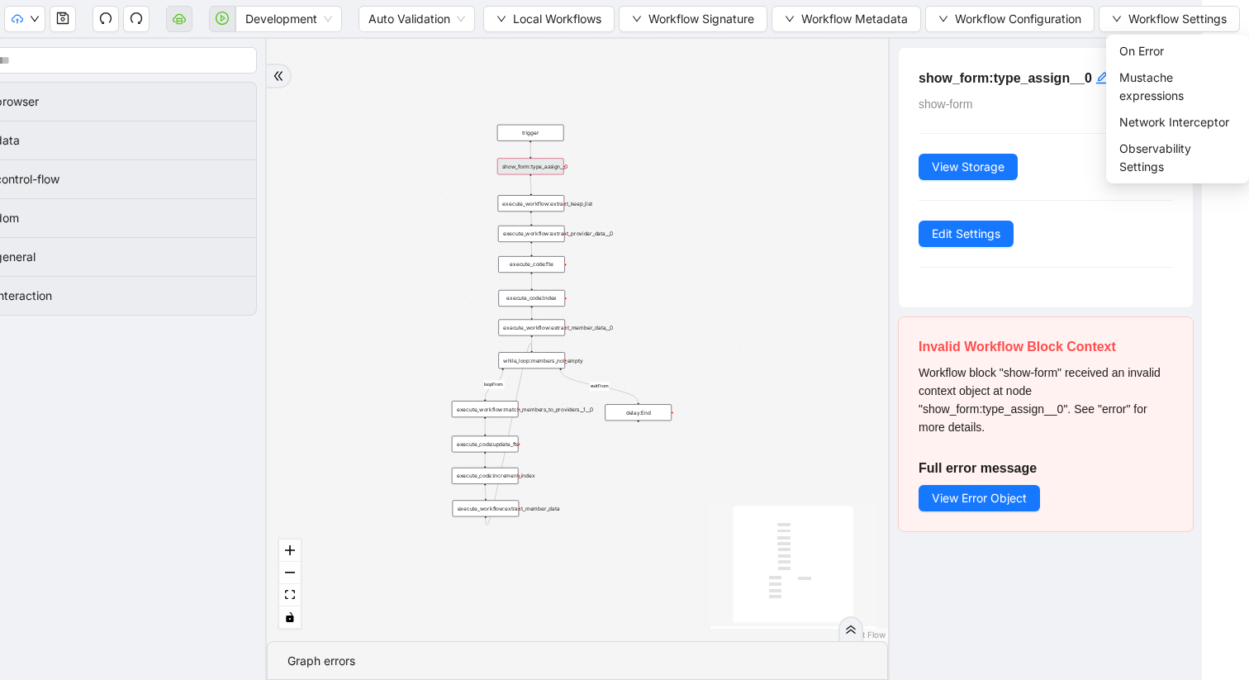
click at [526, 170] on div "show_form:type_assign__0" at bounding box center [530, 166] width 67 height 17
click at [530, 163] on div "show_form:type_assign__0" at bounding box center [530, 167] width 67 height 17
click at [531, 167] on div "show_form:type_assign__0" at bounding box center [530, 167] width 67 height 17
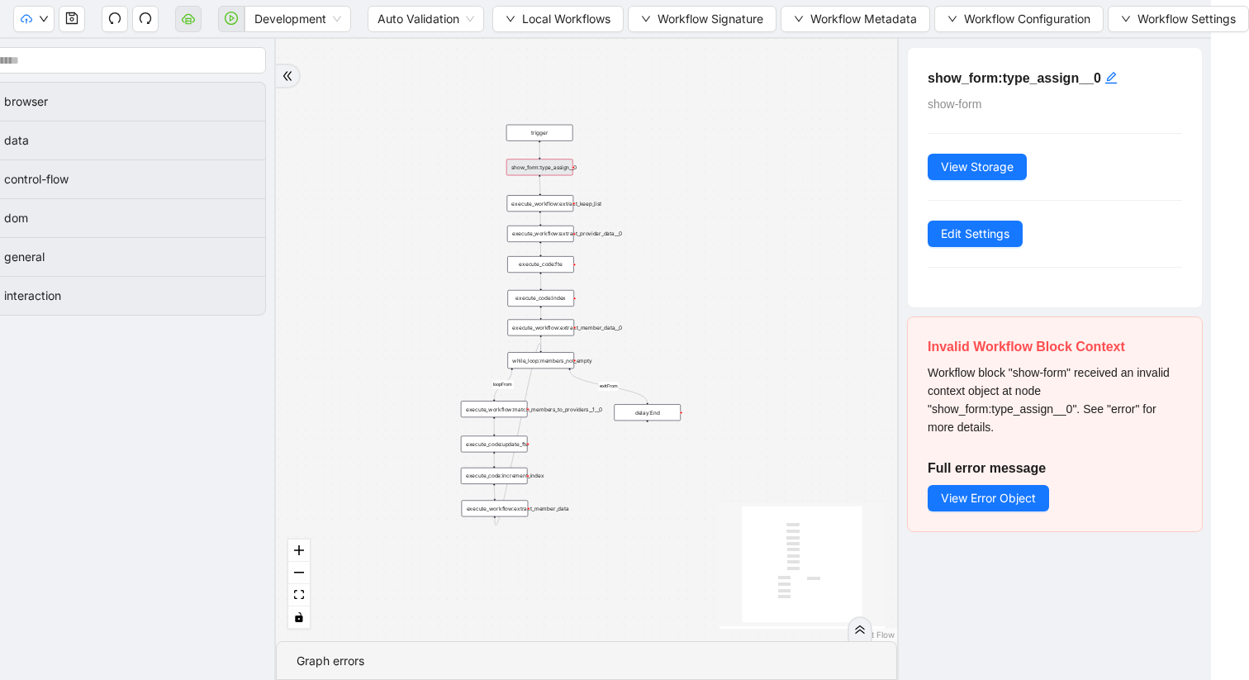
drag, startPoint x: 531, startPoint y: 167, endPoint x: 1005, endPoint y: 309, distance: 495.0
click at [1005, 310] on section "browser data control-flow dom general interaction loopFrom exitFrom trigger exe…" at bounding box center [586, 359] width 1249 height 641
click at [641, 21] on icon "down" at bounding box center [646, 19] width 10 height 10
click at [506, 17] on icon "down" at bounding box center [511, 19] width 10 height 10
click at [417, 18] on span "Auto Validation" at bounding box center [426, 19] width 97 height 25
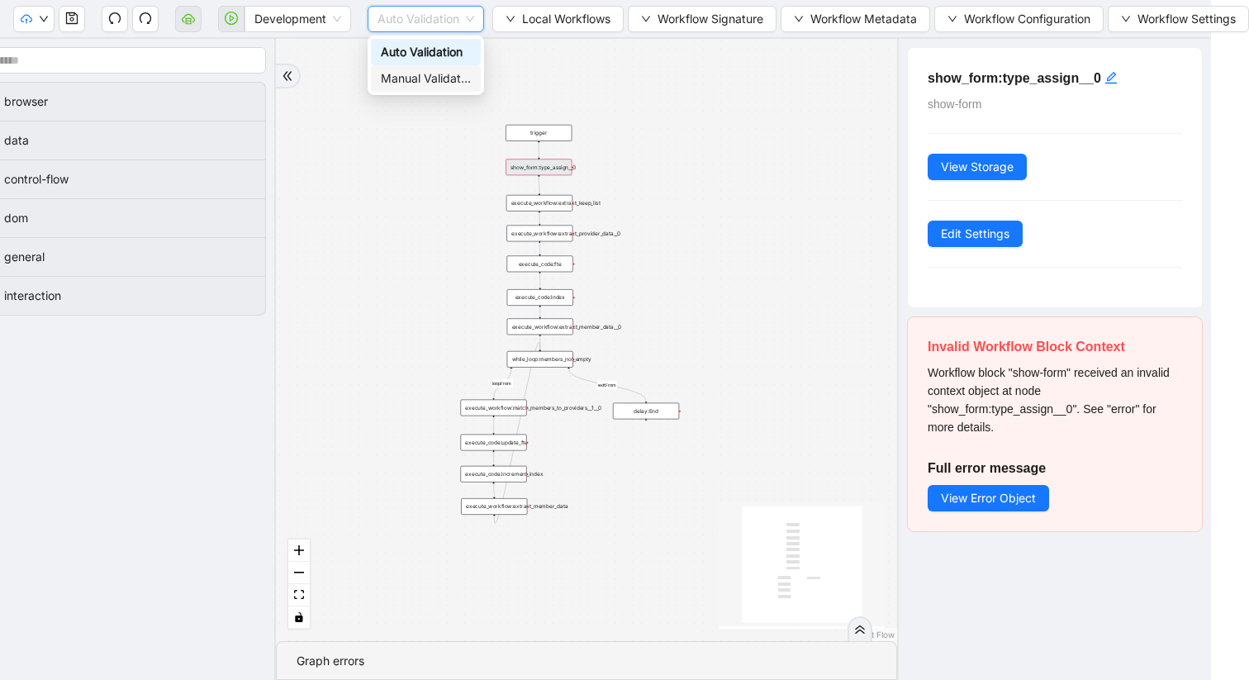
click at [435, 73] on div "Manual Validation" at bounding box center [426, 78] width 90 height 18
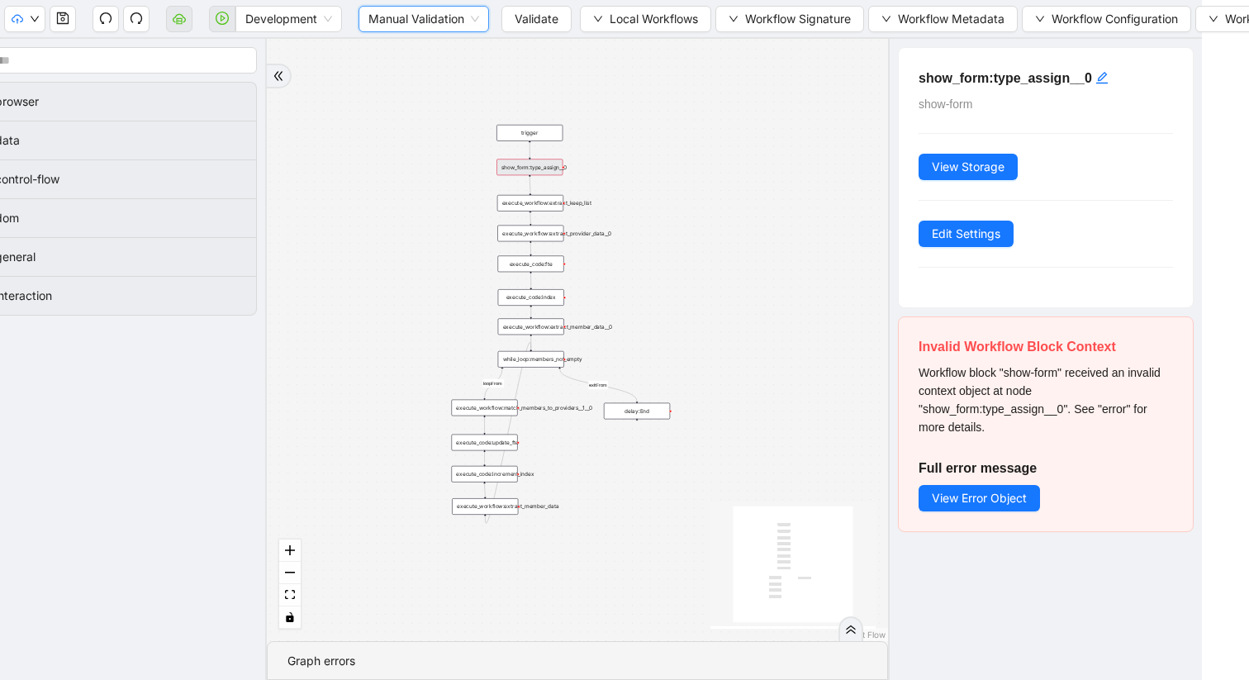
click at [546, 203] on div "execute_workflow:extract_keep_list" at bounding box center [530, 203] width 66 height 17
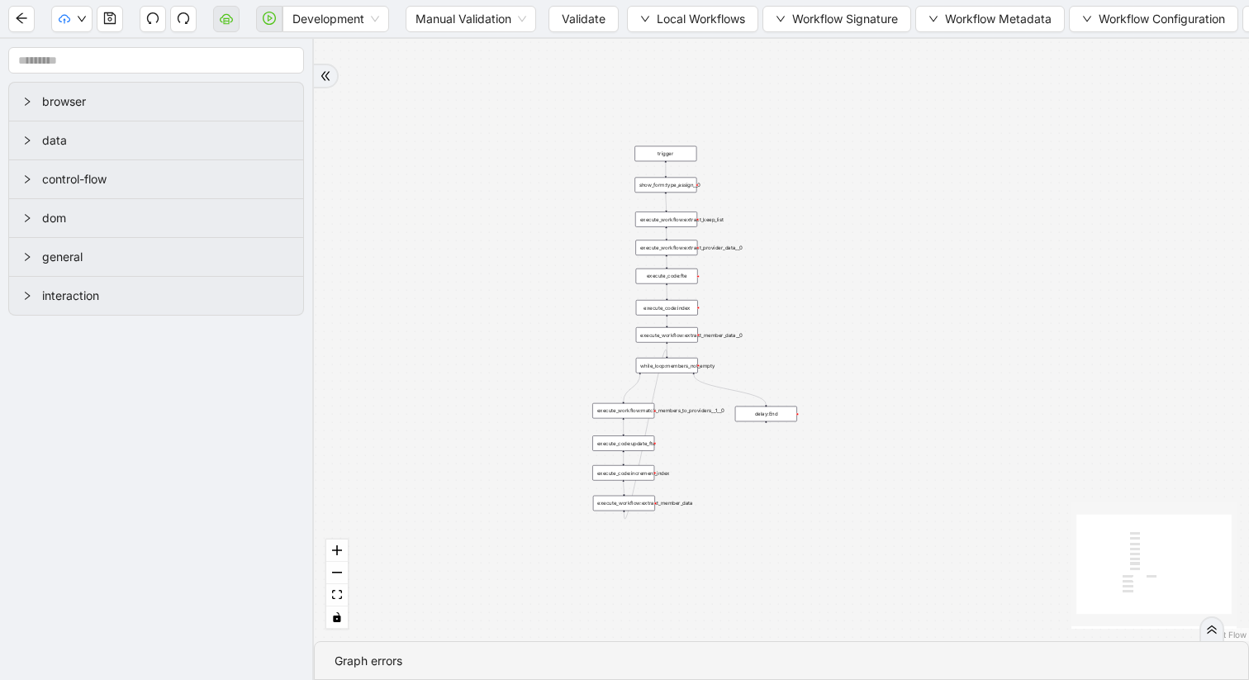
drag, startPoint x: 1081, startPoint y: 178, endPoint x: 836, endPoint y: 338, distance: 291.9
click at [836, 338] on div "trigger execute_workflow:extract_member_data execute_workflow:extract_keep_list…" at bounding box center [781, 340] width 935 height 602
click at [678, 187] on div "show_form:type_assign__0" at bounding box center [665, 185] width 62 height 16
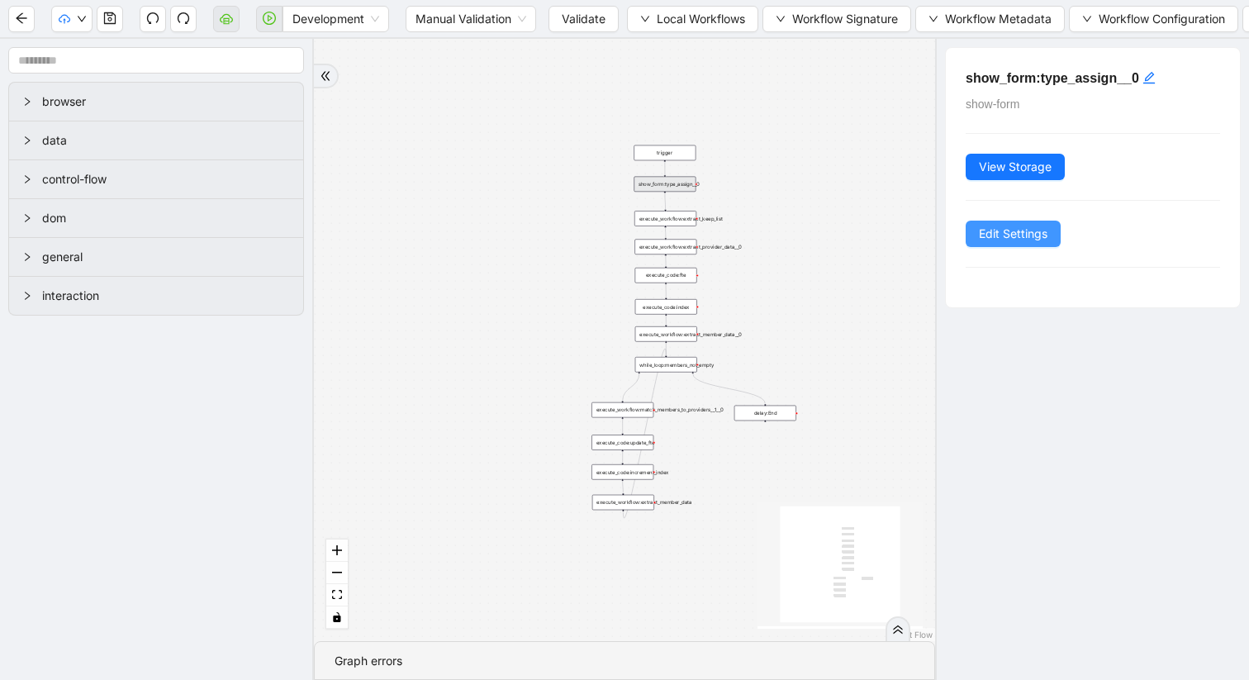
click at [1007, 233] on span "Edit Settings" at bounding box center [1013, 234] width 69 height 18
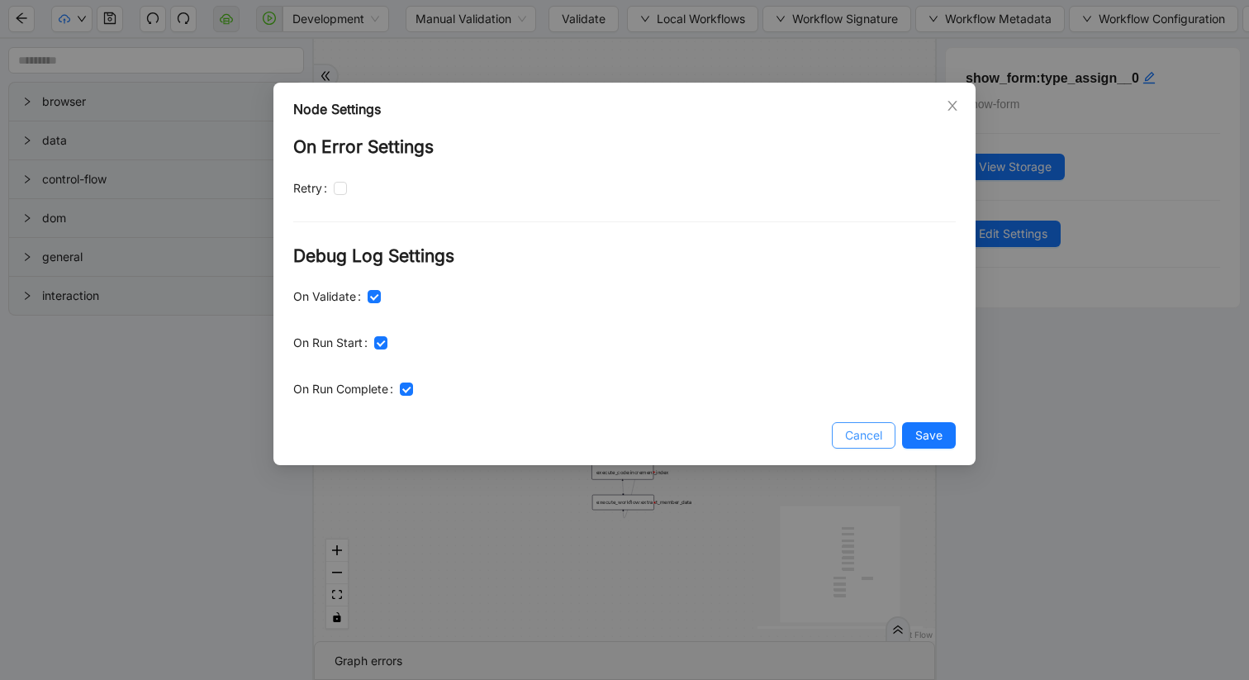
click at [860, 443] on span "Cancel" at bounding box center [863, 435] width 37 height 18
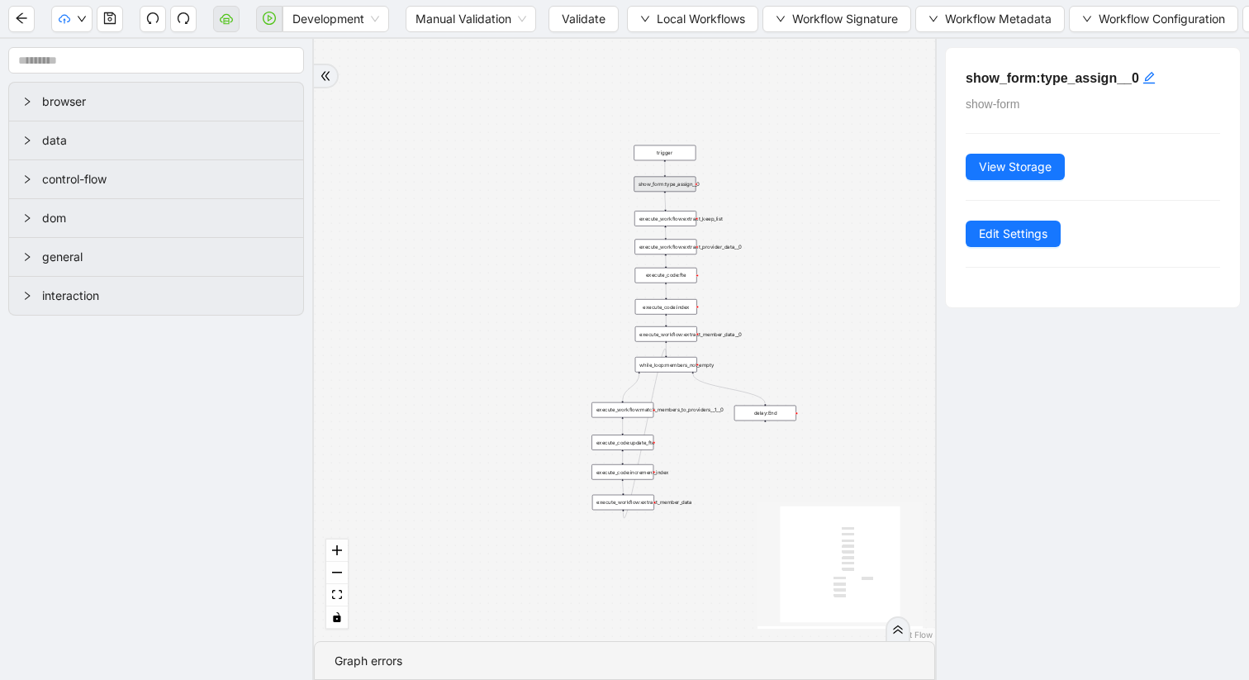
click at [680, 182] on div "show_form:type_assign__0" at bounding box center [665, 185] width 62 height 16
click at [1000, 161] on span "View Storage" at bounding box center [1015, 167] width 73 height 18
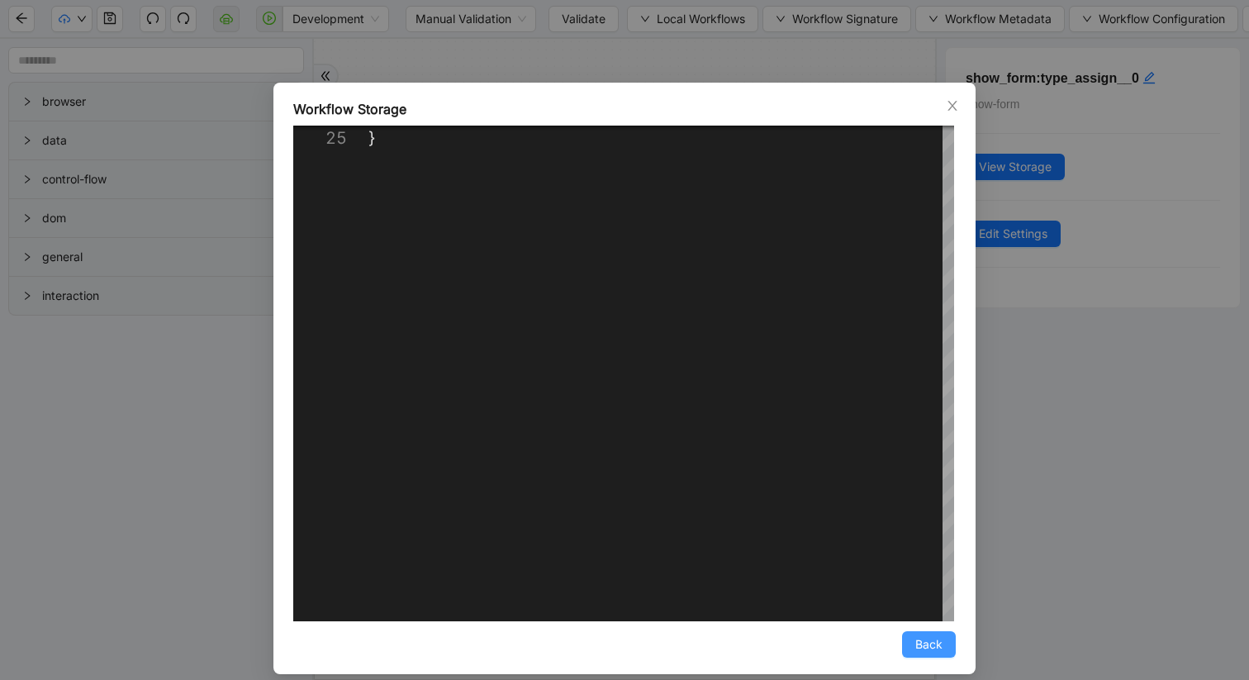
click at [921, 648] on span "Back" at bounding box center [928, 644] width 27 height 18
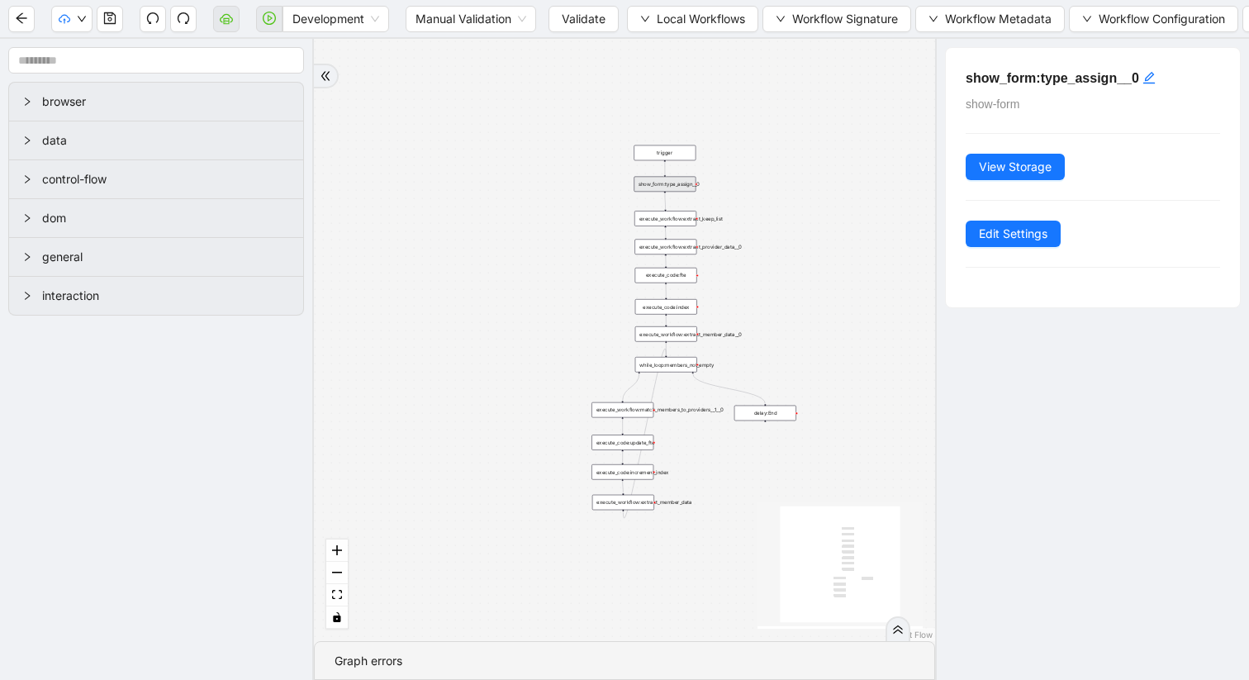
click at [672, 213] on div "execute_workflow:extract_keep_list" at bounding box center [665, 218] width 62 height 15
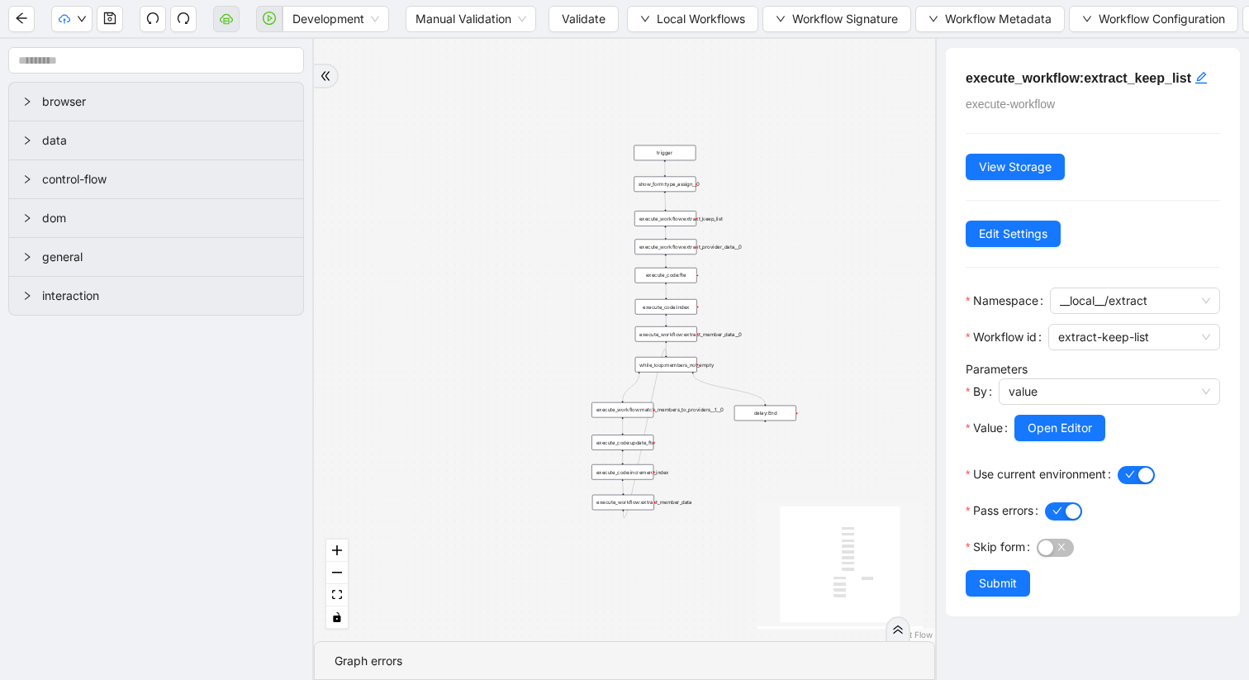
click at [677, 186] on div "show_form:type_assign__0" at bounding box center [665, 185] width 62 height 16
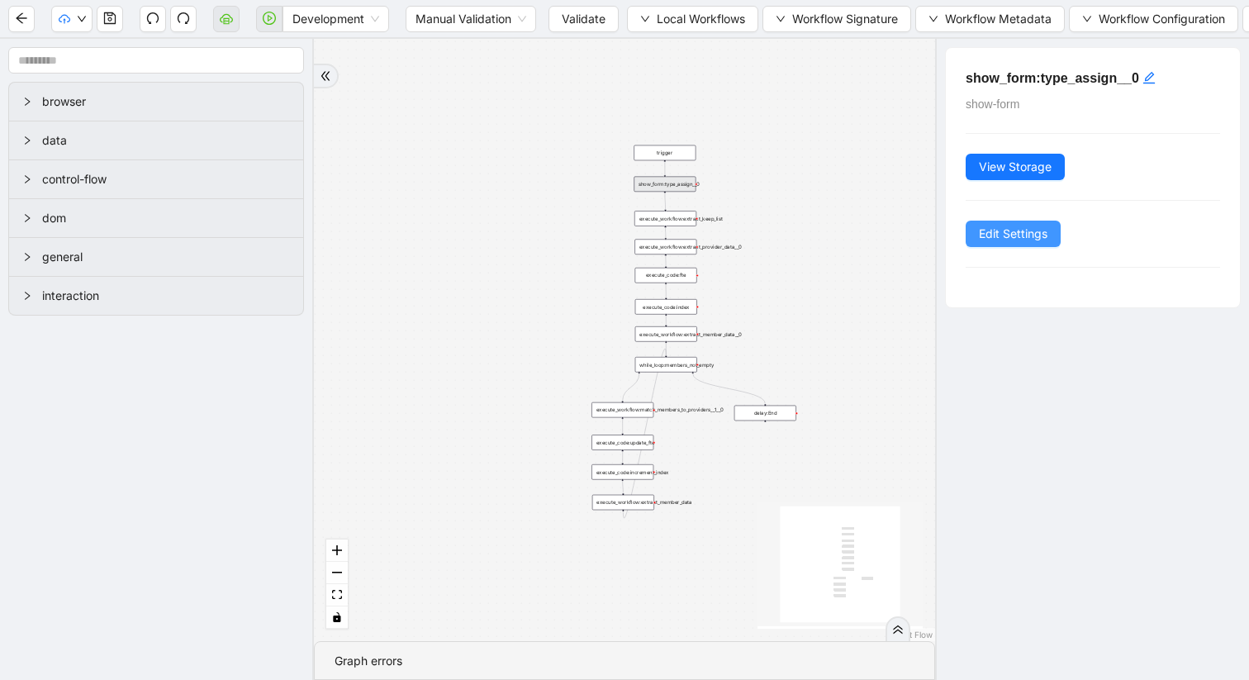
click at [1005, 239] on span "Edit Settings" at bounding box center [1013, 234] width 69 height 18
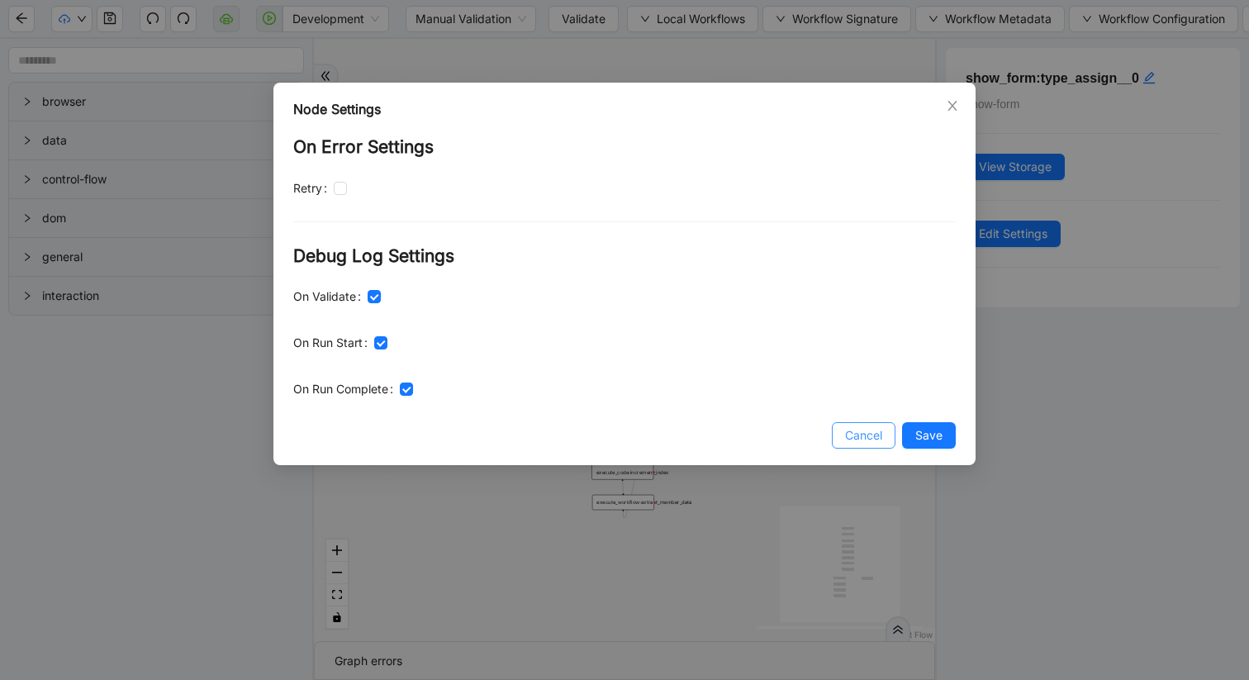
click at [867, 430] on span "Cancel" at bounding box center [863, 435] width 37 height 18
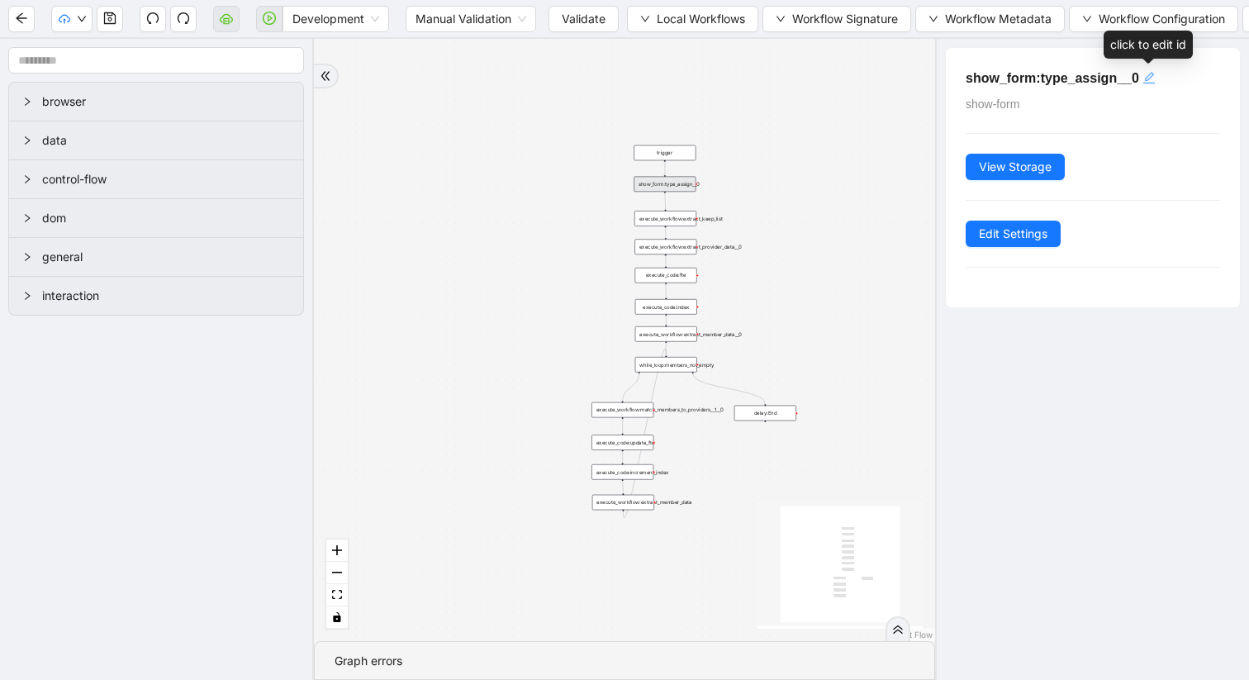
click at [1144, 78] on icon "edit" at bounding box center [1149, 77] width 13 height 13
click at [976, 113] on div "show_form:type_assign__0 show-form View Storage Edit Settings" at bounding box center [1093, 177] width 294 height 259
click at [1001, 168] on span "View Storage" at bounding box center [1015, 167] width 73 height 18
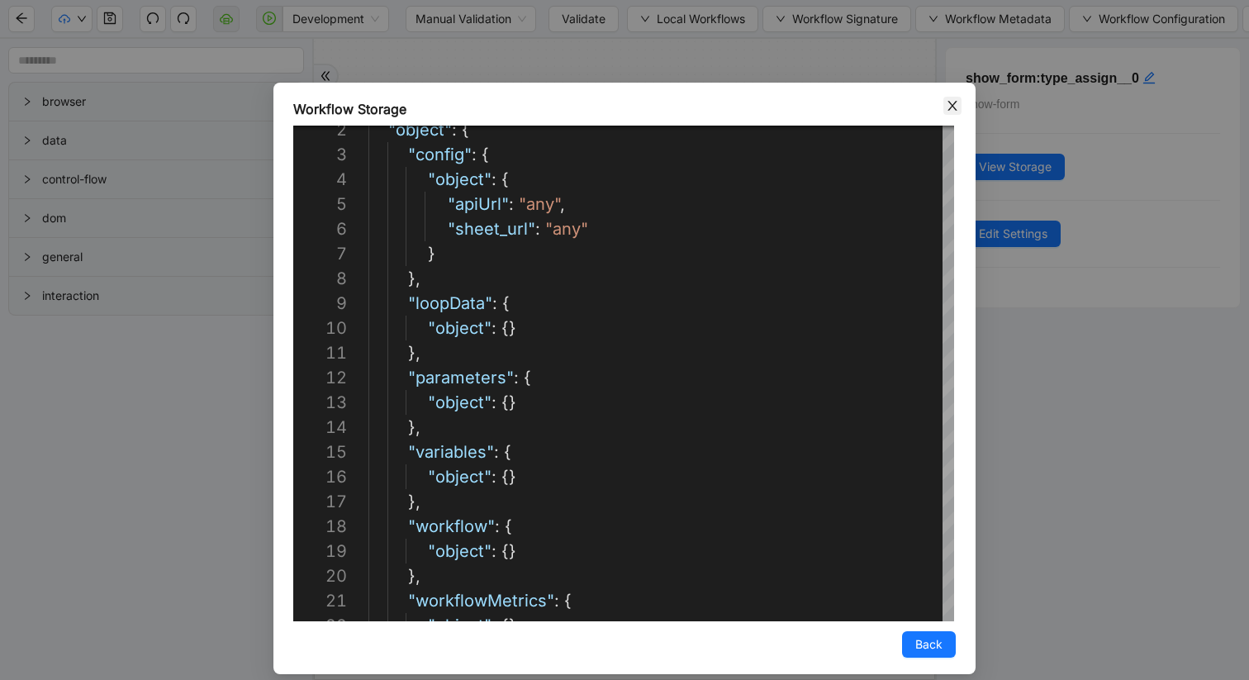
click at [951, 106] on icon "close" at bounding box center [952, 106] width 9 height 10
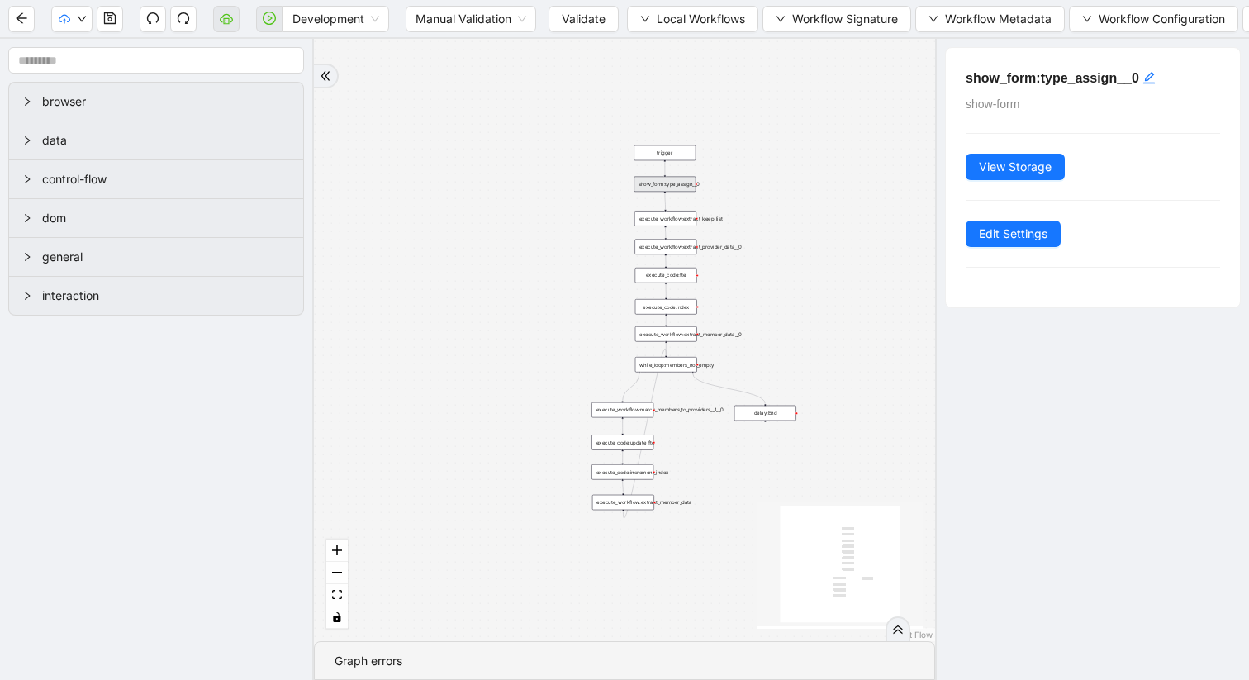
click at [680, 154] on div "trigger" at bounding box center [665, 153] width 62 height 16
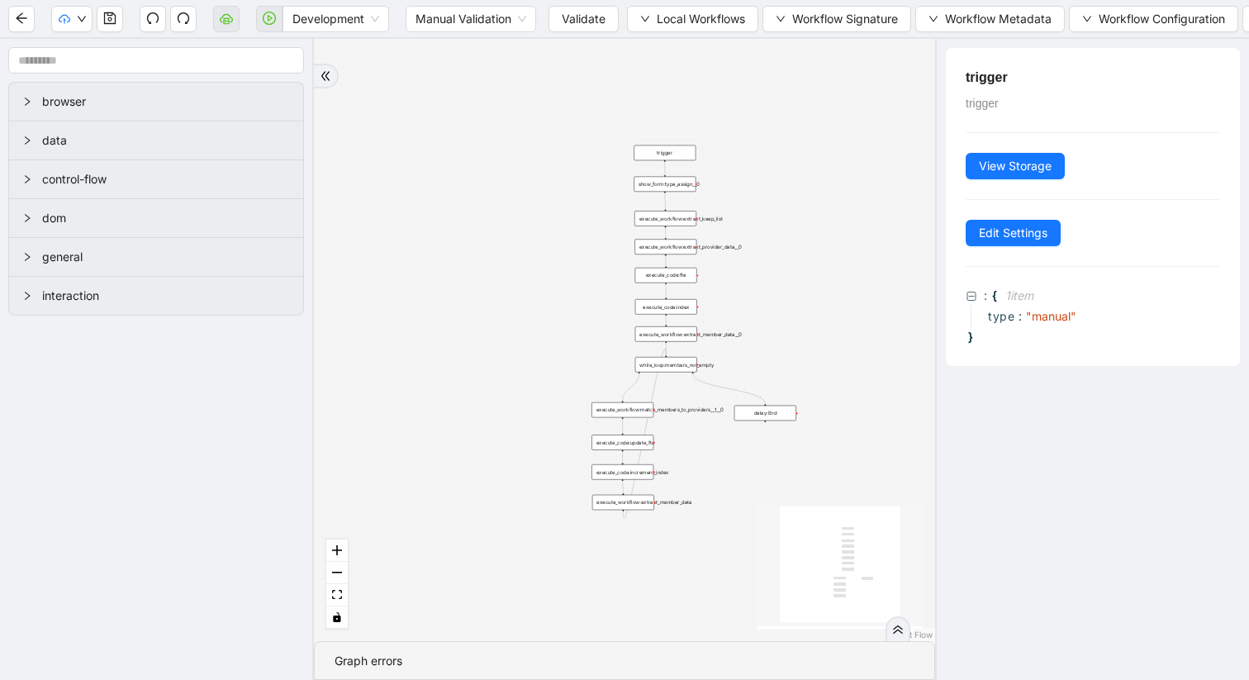
click at [663, 187] on div "show_form:type_assign__0" at bounding box center [665, 185] width 62 height 16
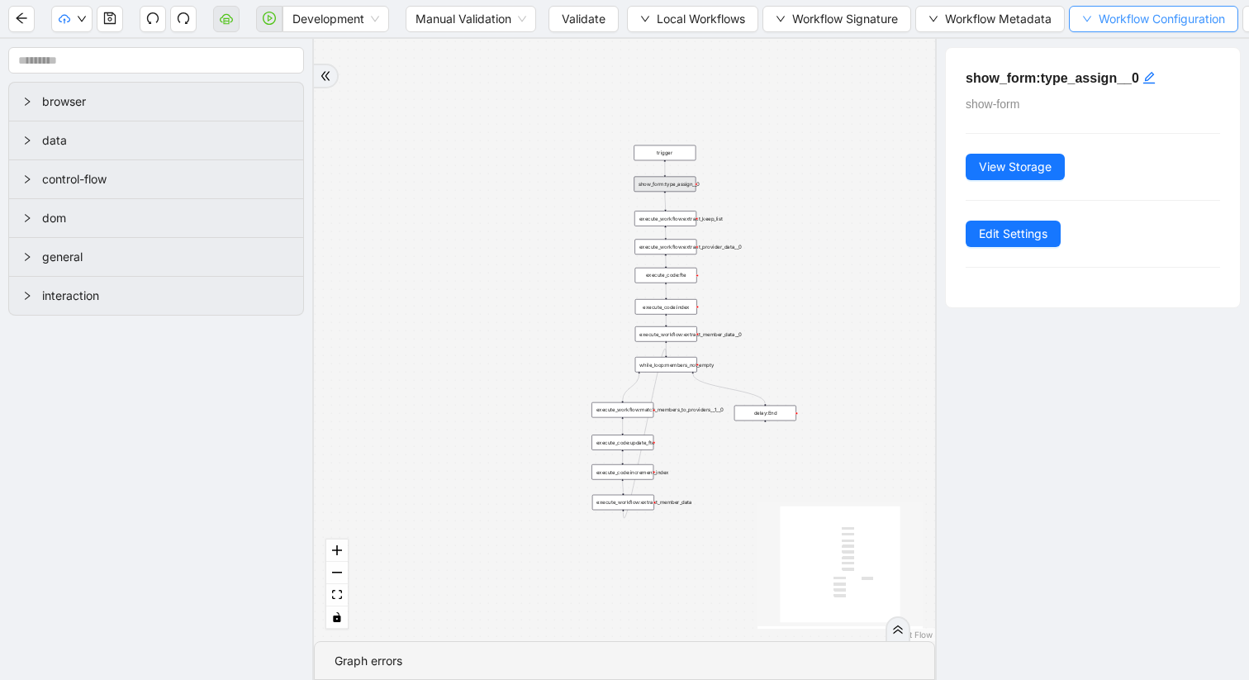
click at [1083, 26] on button "Workflow Configuration" at bounding box center [1153, 19] width 169 height 26
click at [1096, 47] on span "Type" at bounding box center [1159, 51] width 146 height 18
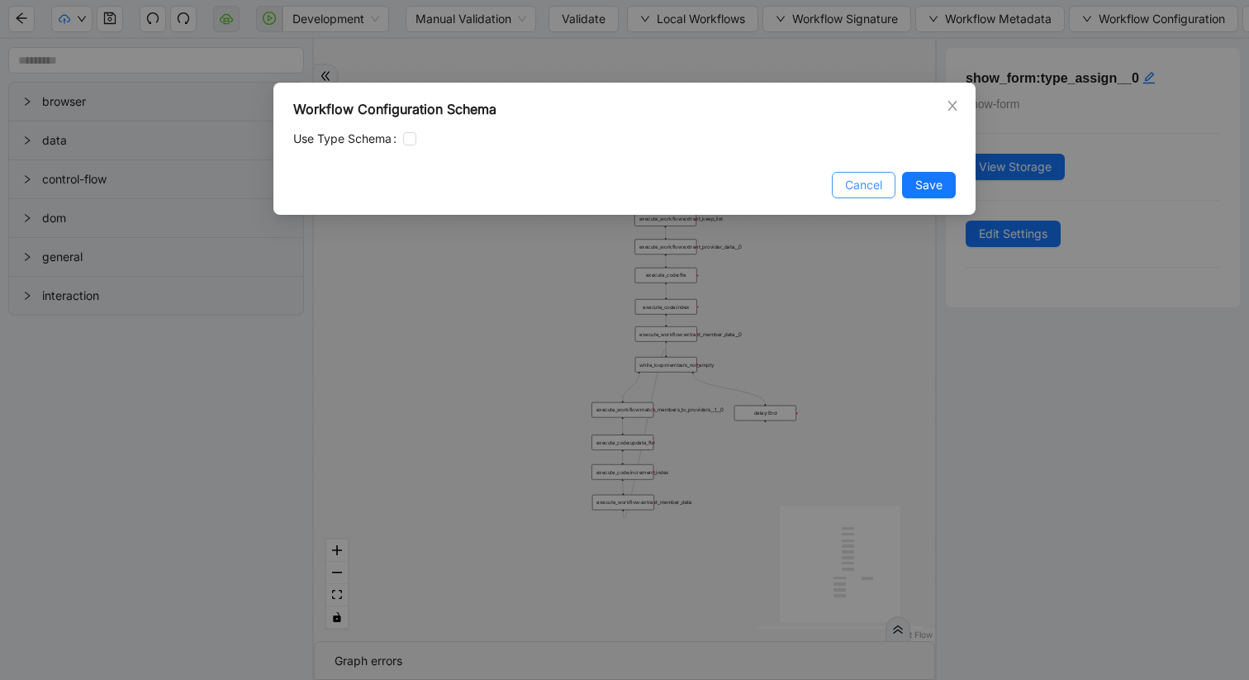
click at [879, 178] on span "Cancel" at bounding box center [863, 185] width 37 height 18
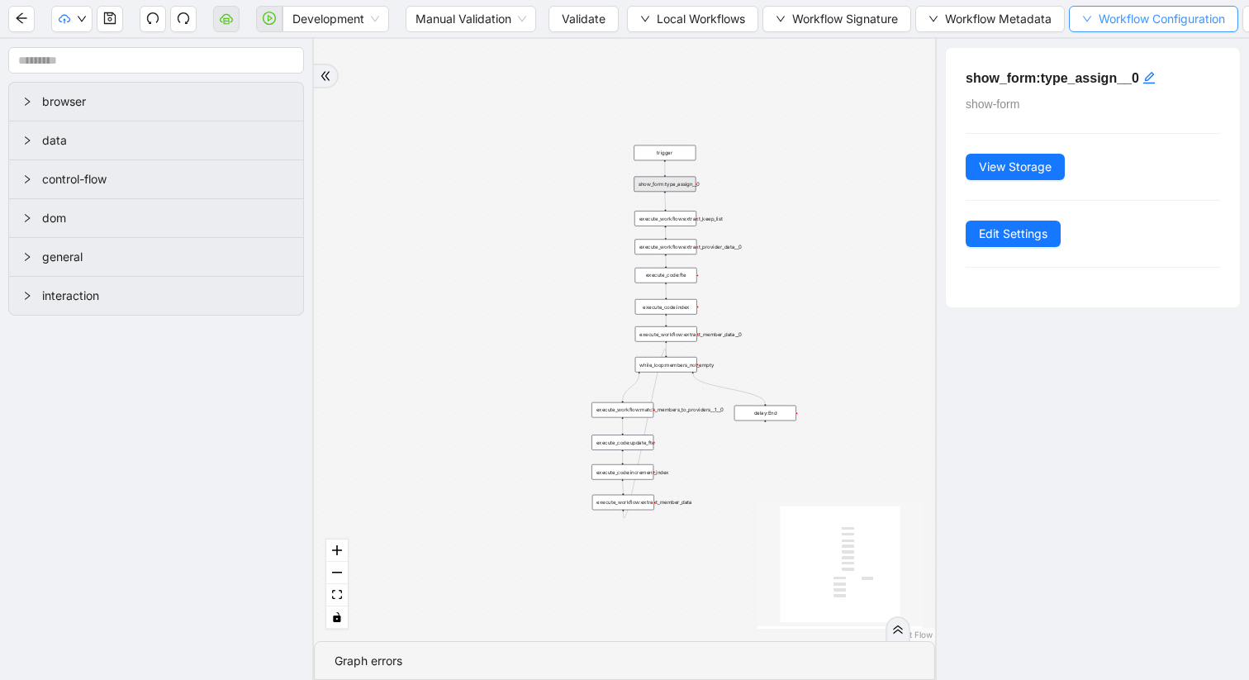
click at [1090, 18] on icon "down" at bounding box center [1087, 19] width 10 height 10
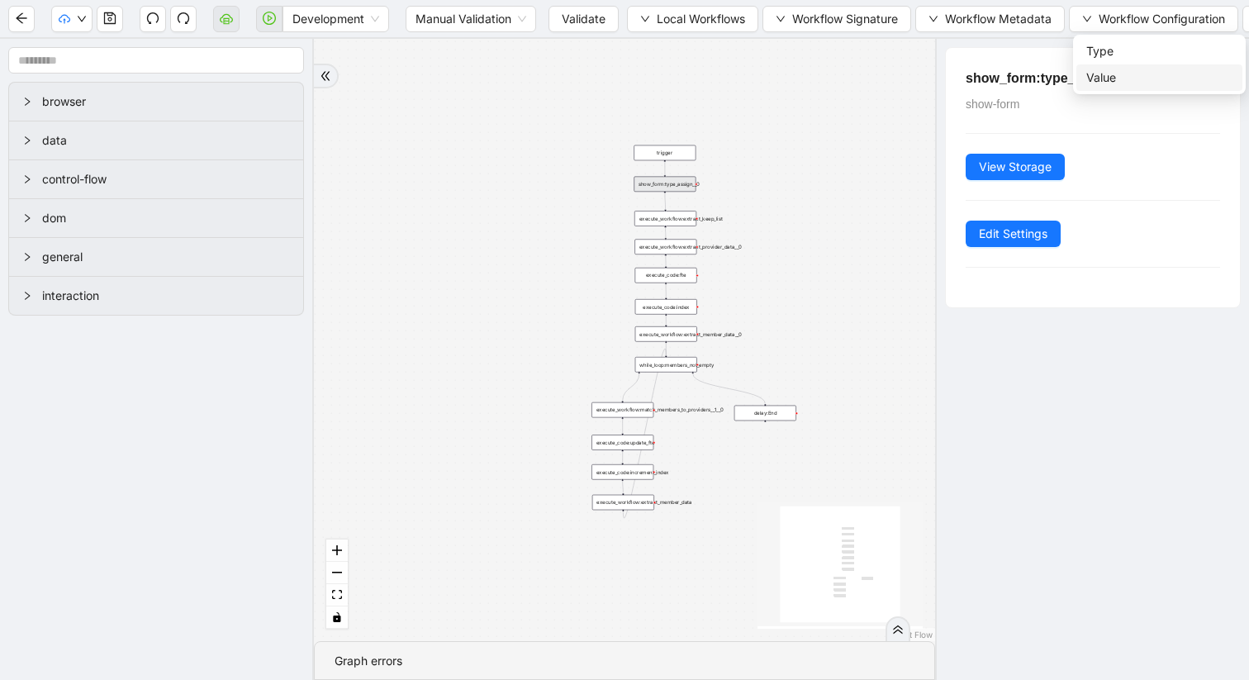
click at [1096, 74] on span "Value" at bounding box center [1159, 78] width 146 height 18
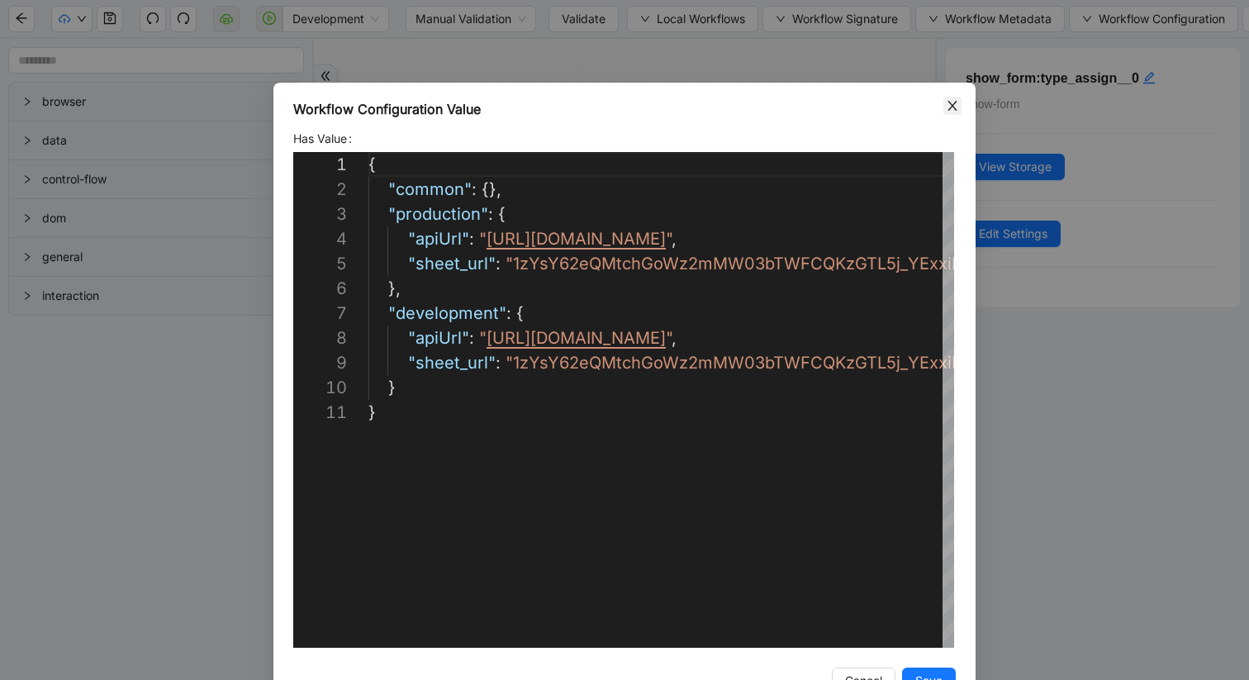
click at [957, 105] on icon "close" at bounding box center [952, 105] width 13 height 13
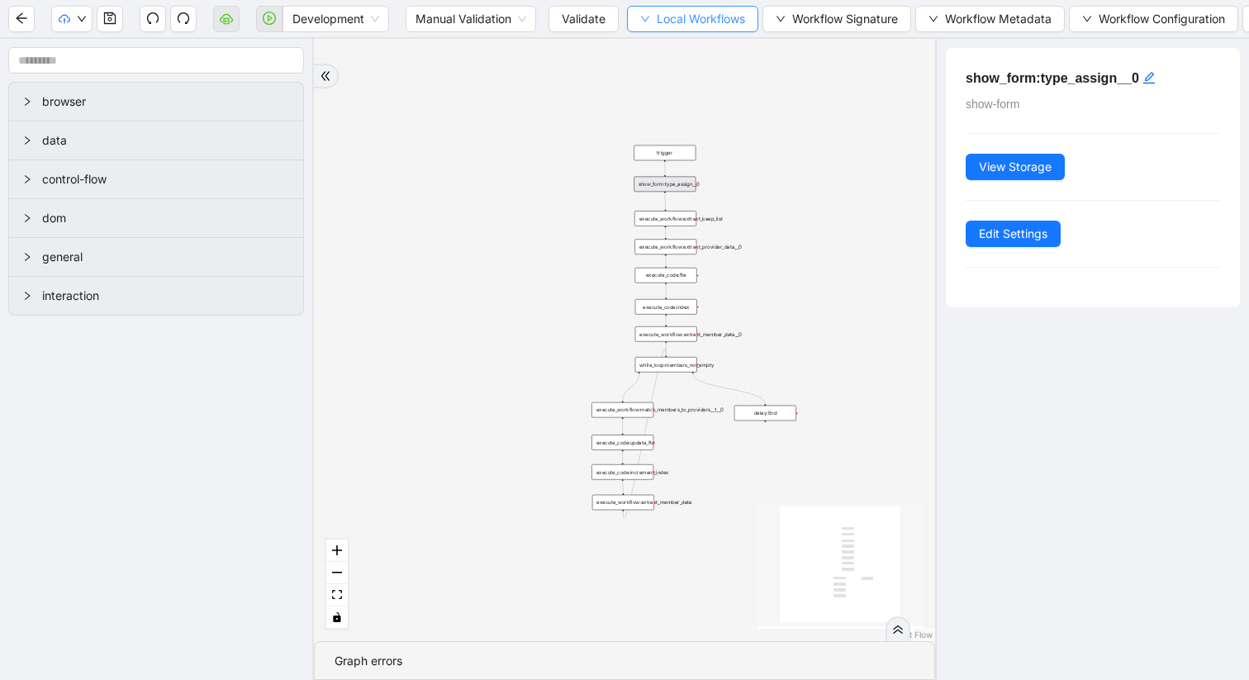
click at [642, 17] on icon "down" at bounding box center [645, 19] width 10 height 10
click at [651, 52] on span "Select" at bounding box center [693, 51] width 107 height 18
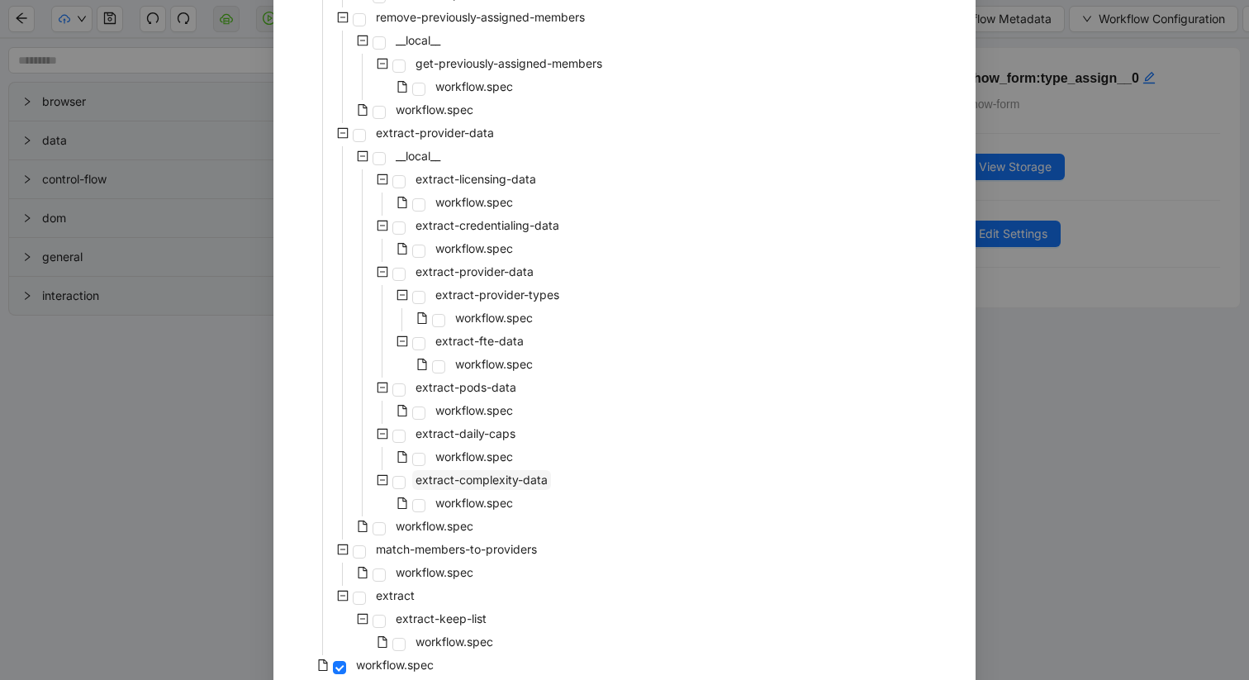
scroll to position [374, 0]
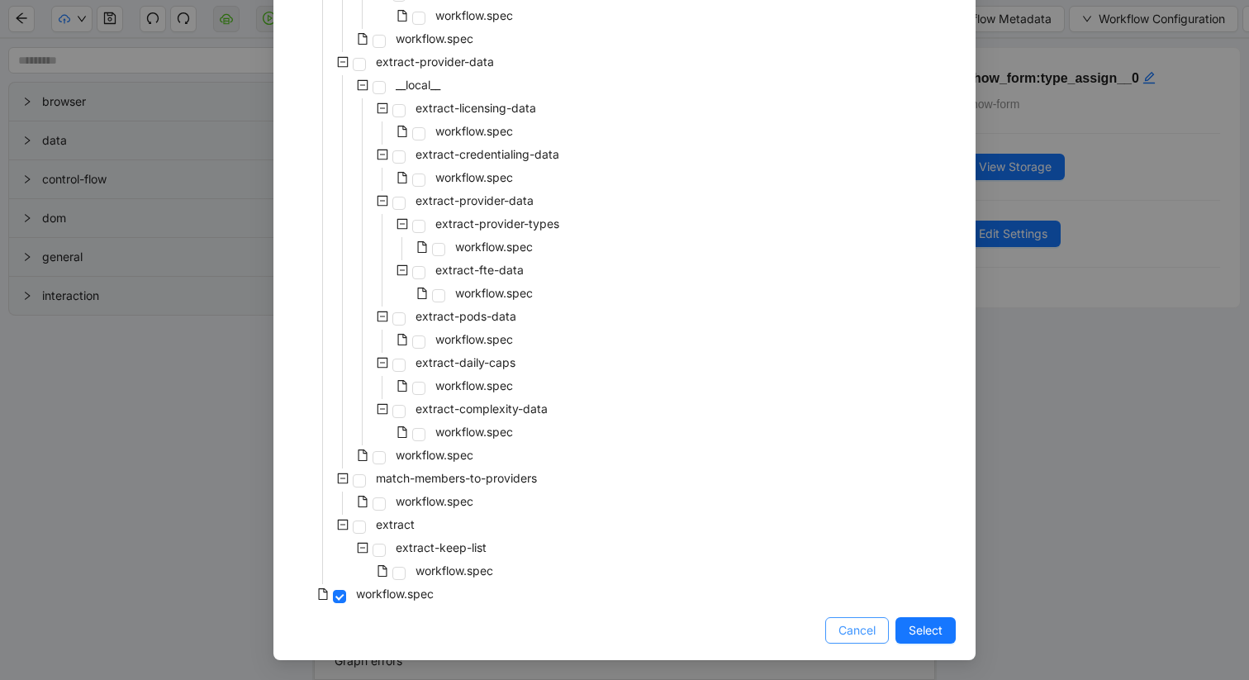
click at [844, 642] on button "Cancel" at bounding box center [857, 630] width 64 height 26
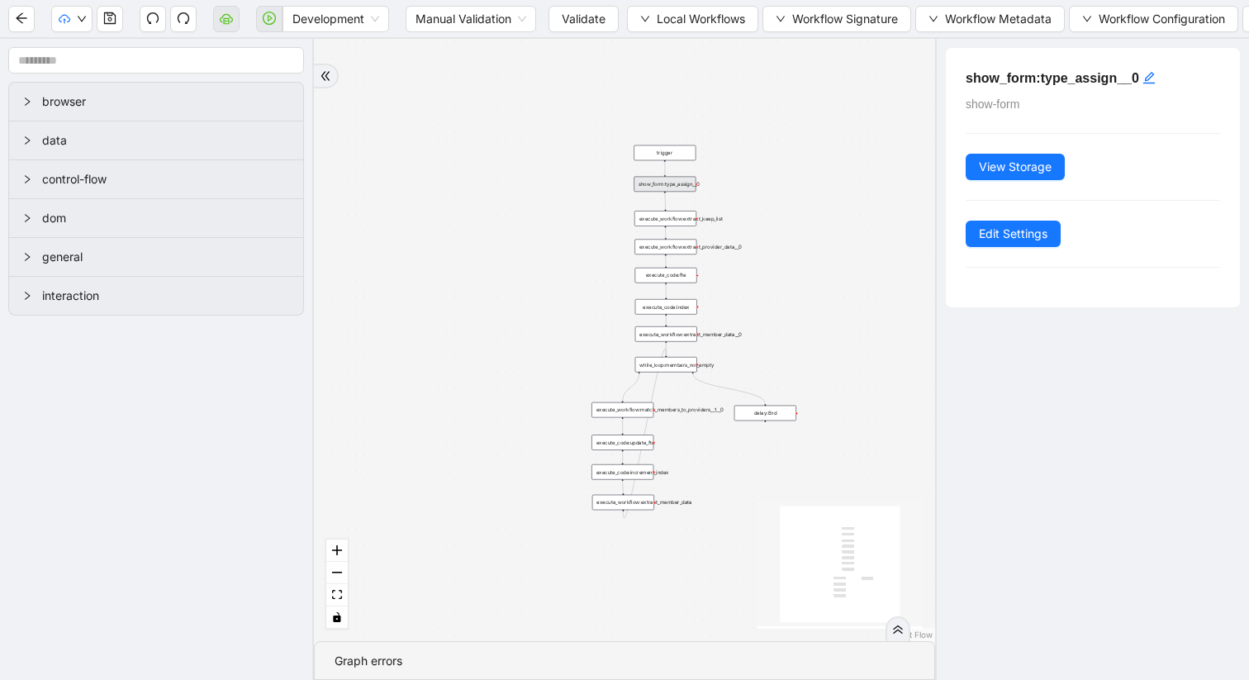
click at [682, 186] on div "show_form:type_assign__0" at bounding box center [665, 185] width 62 height 16
click at [656, 186] on div "show_form:type_assign__0" at bounding box center [665, 185] width 62 height 16
click at [151, 18] on icon "undo" at bounding box center [152, 18] width 13 height 13
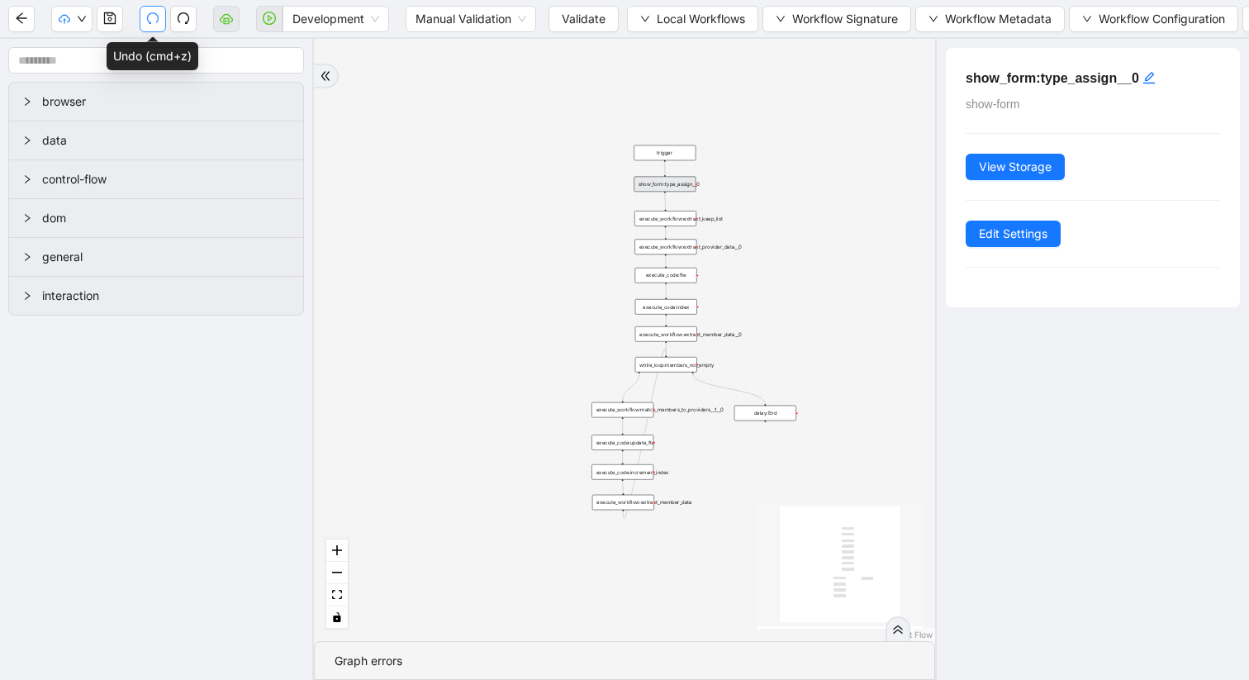
click at [151, 18] on icon "undo" at bounding box center [152, 18] width 13 height 13
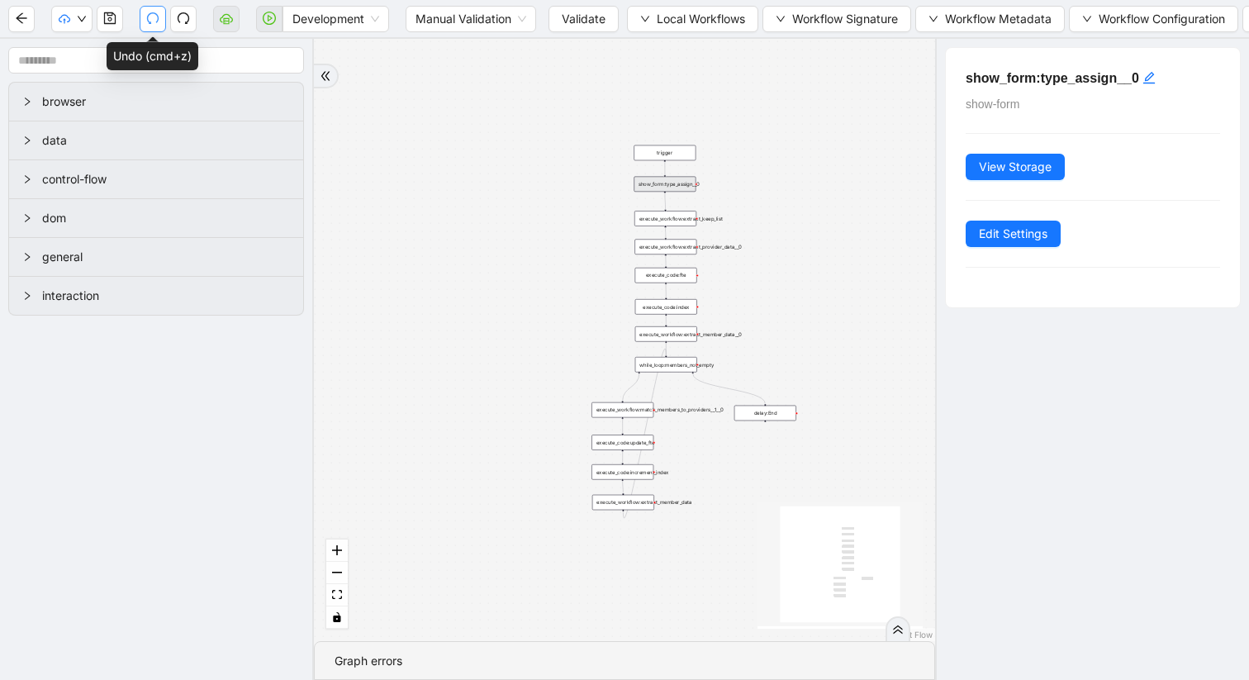
click at [151, 18] on icon "undo" at bounding box center [152, 18] width 13 height 13
click at [994, 169] on span "View Storage" at bounding box center [1015, 167] width 73 height 18
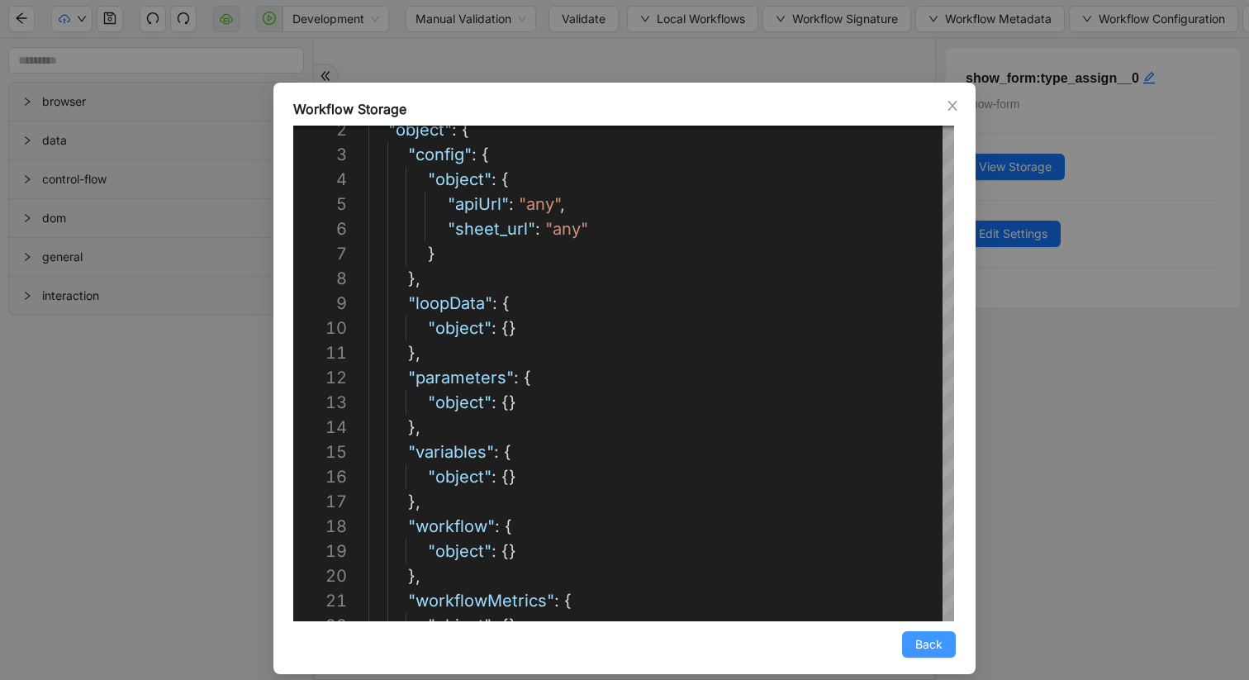
click at [930, 640] on span "Back" at bounding box center [928, 644] width 27 height 18
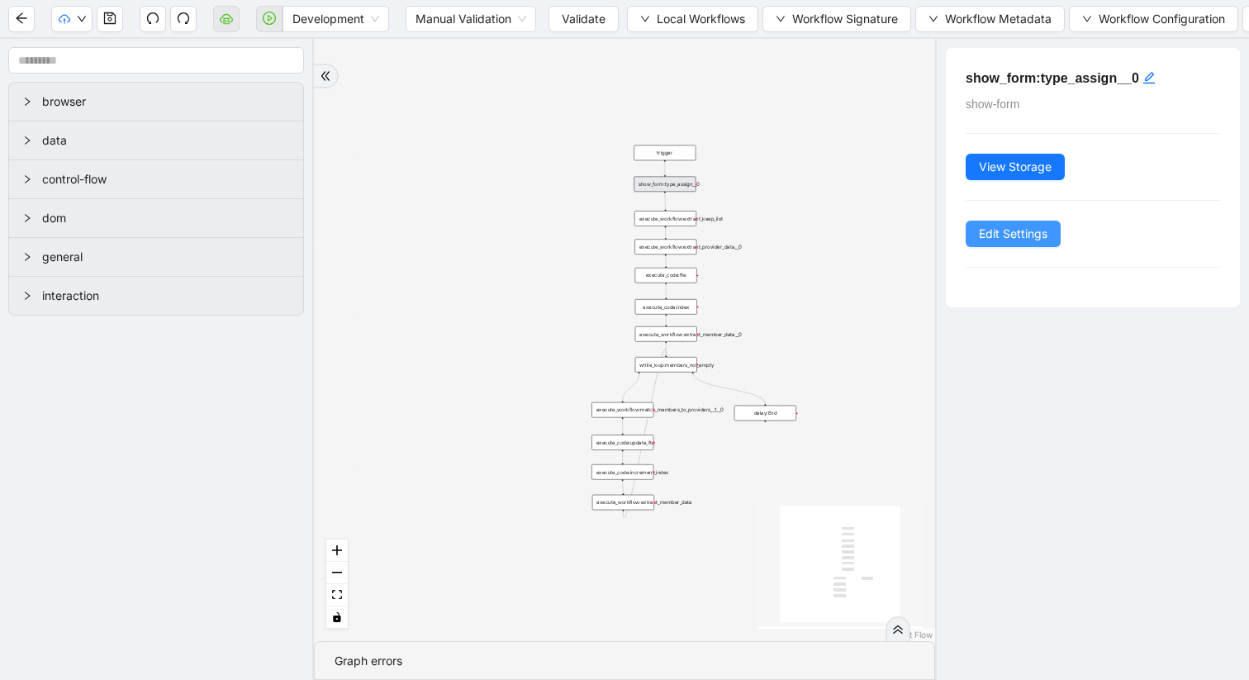
click at [1000, 236] on span "Edit Settings" at bounding box center [1013, 234] width 69 height 18
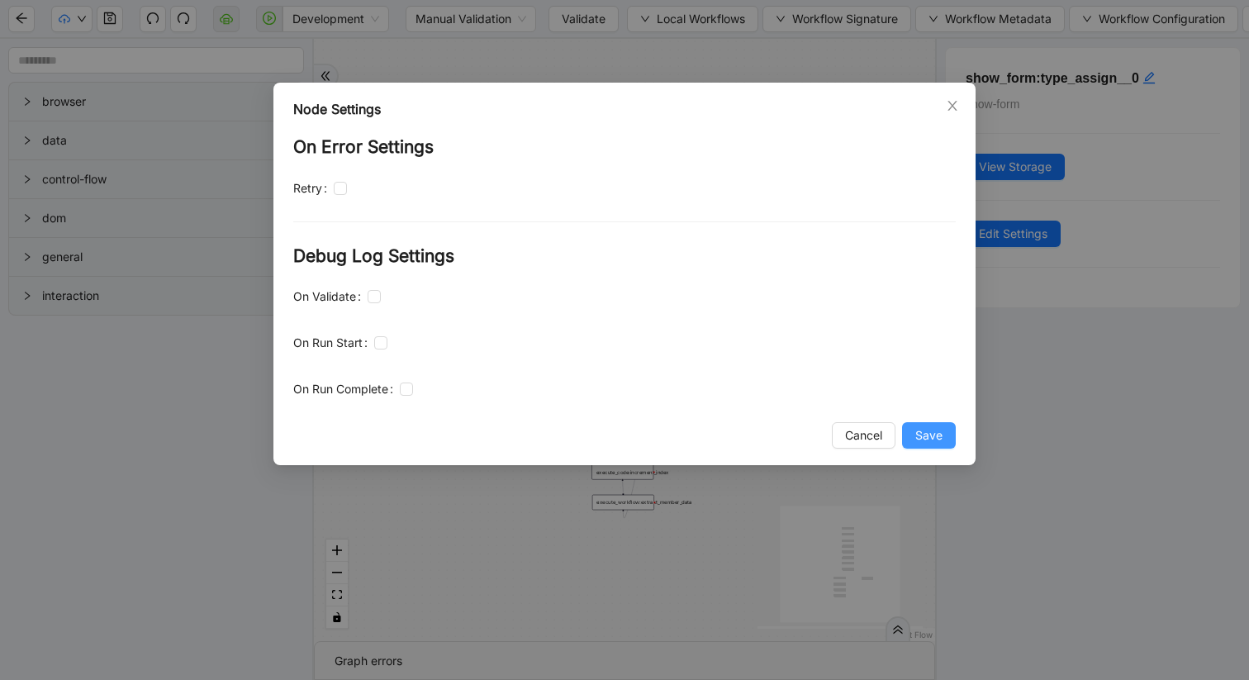
click at [929, 435] on span "Save" at bounding box center [928, 435] width 27 height 18
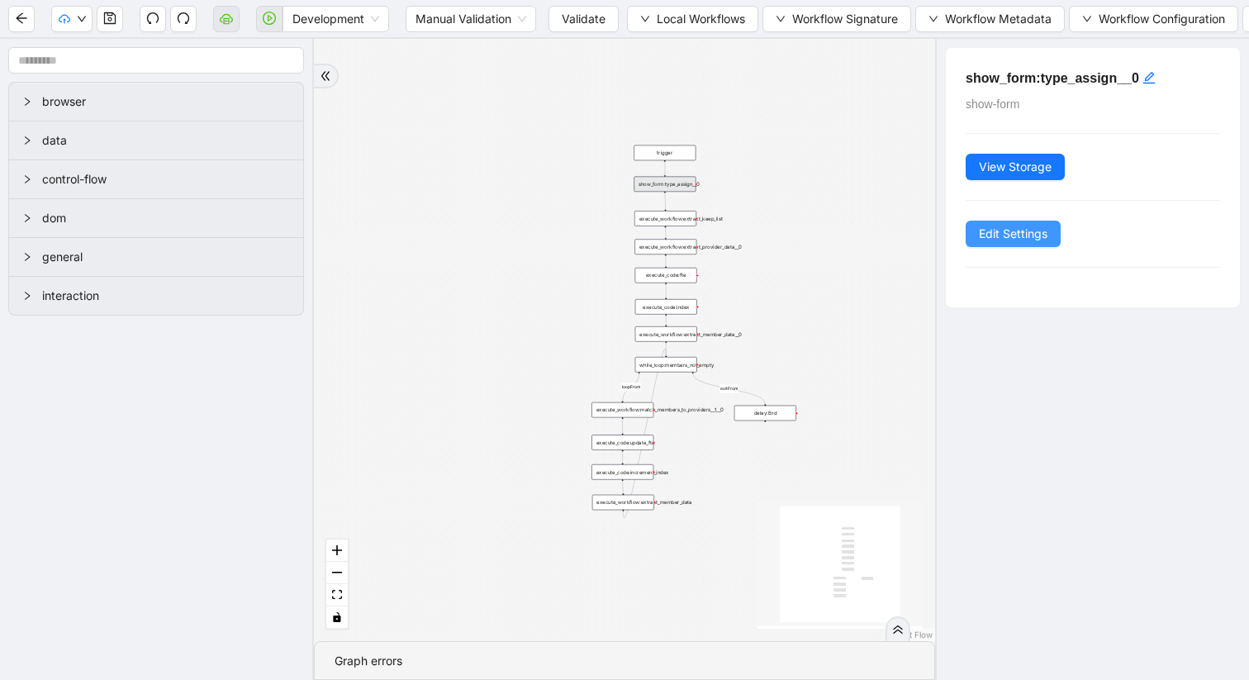
click at [1026, 240] on span "Edit Settings" at bounding box center [1013, 234] width 69 height 18
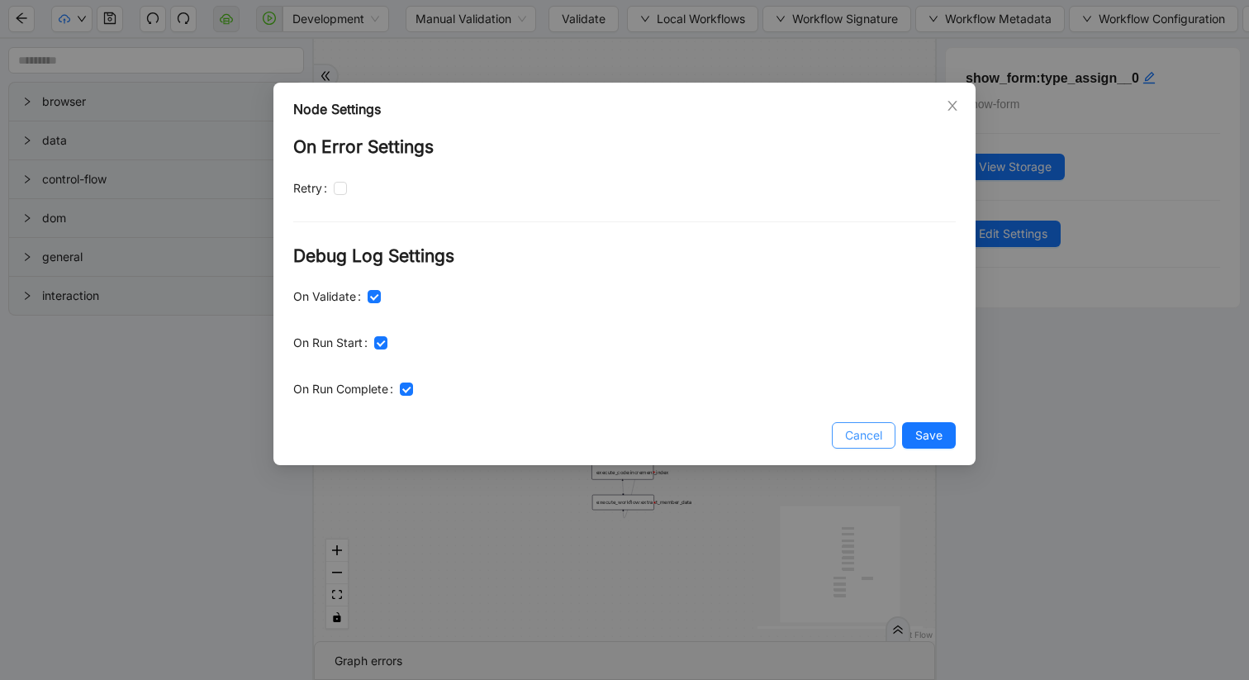
click at [863, 435] on span "Cancel" at bounding box center [863, 435] width 37 height 18
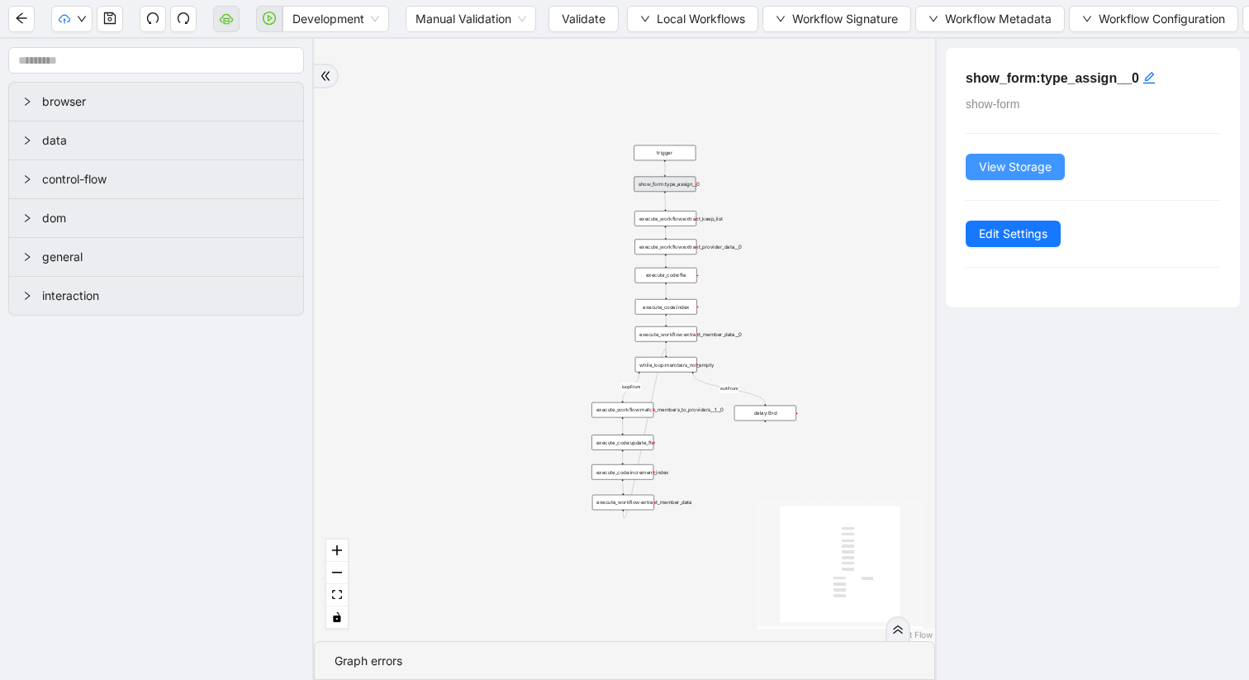
click at [1003, 166] on span "View Storage" at bounding box center [1015, 167] width 73 height 18
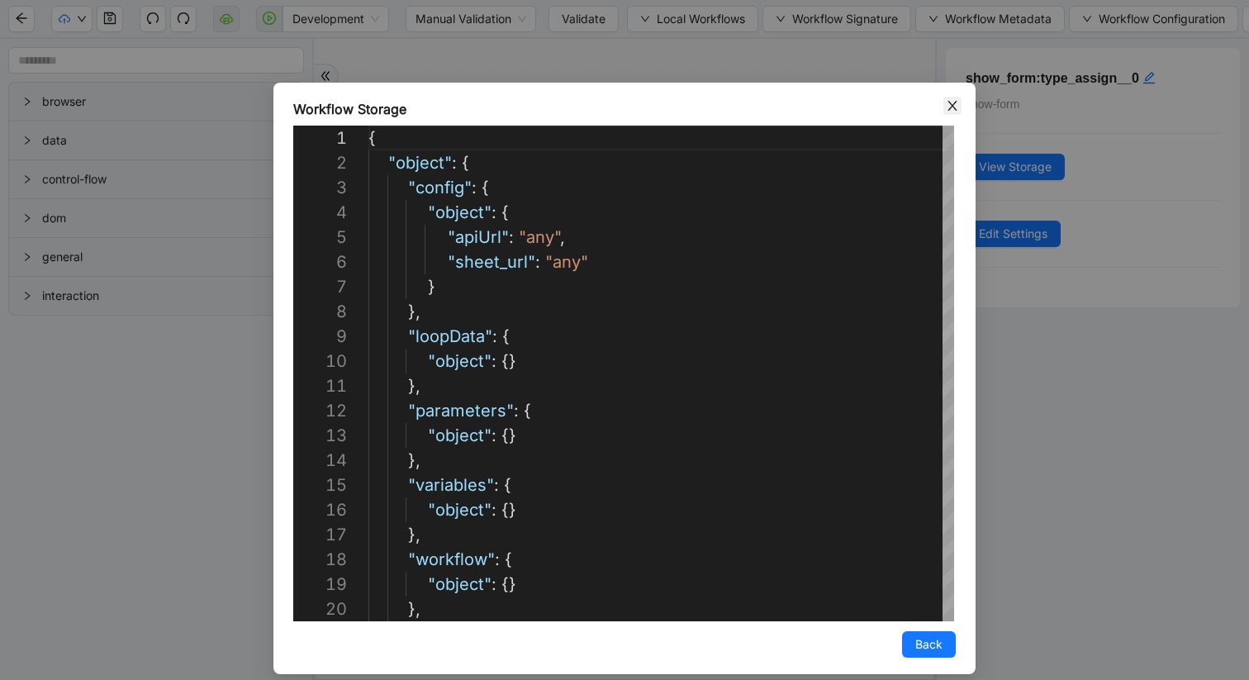
click at [952, 106] on icon "close" at bounding box center [952, 106] width 9 height 10
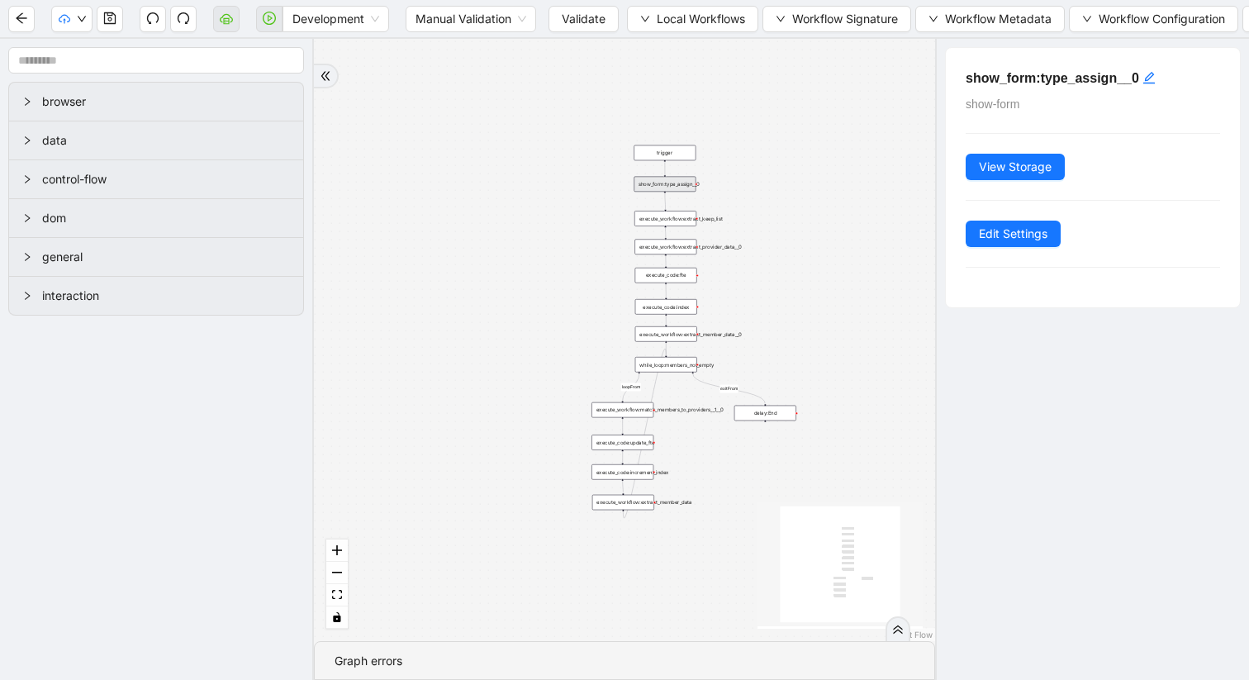
click at [683, 186] on div "show_form:type_assign__0" at bounding box center [665, 185] width 62 height 16
click at [21, 297] on div "interaction" at bounding box center [156, 296] width 294 height 38
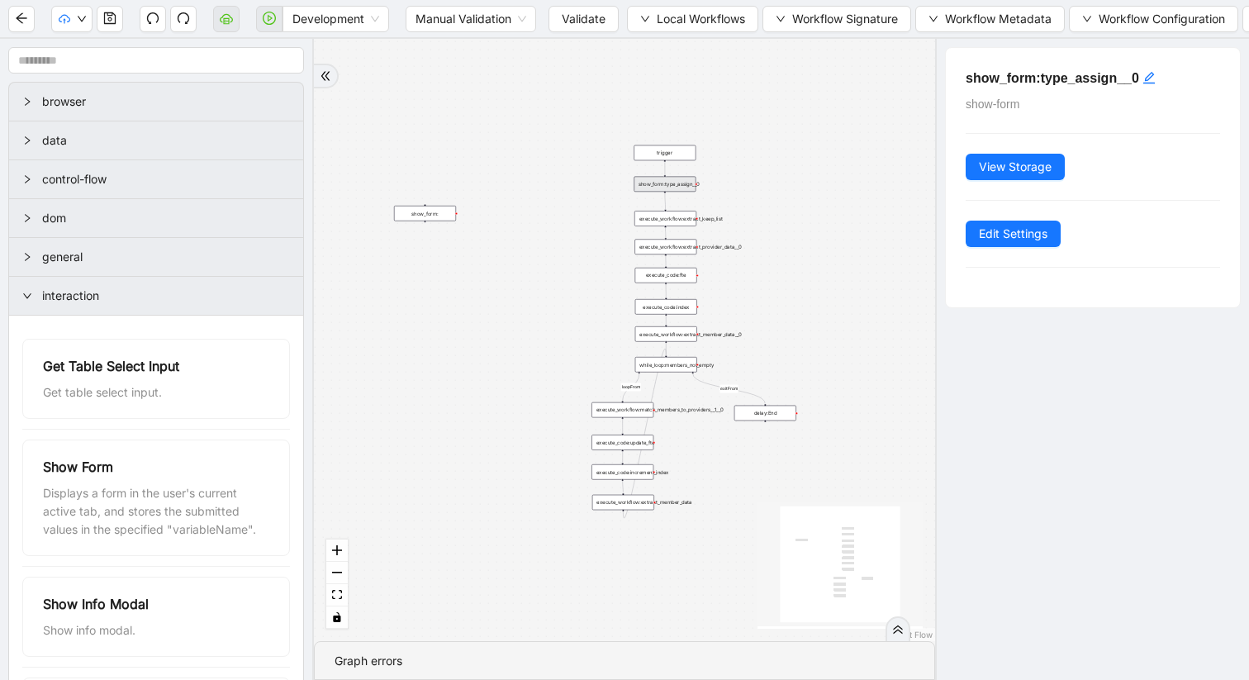
click at [425, 216] on div "show_form:" at bounding box center [425, 214] width 62 height 16
click at [1005, 235] on span "Edit Settings" at bounding box center [1013, 234] width 69 height 18
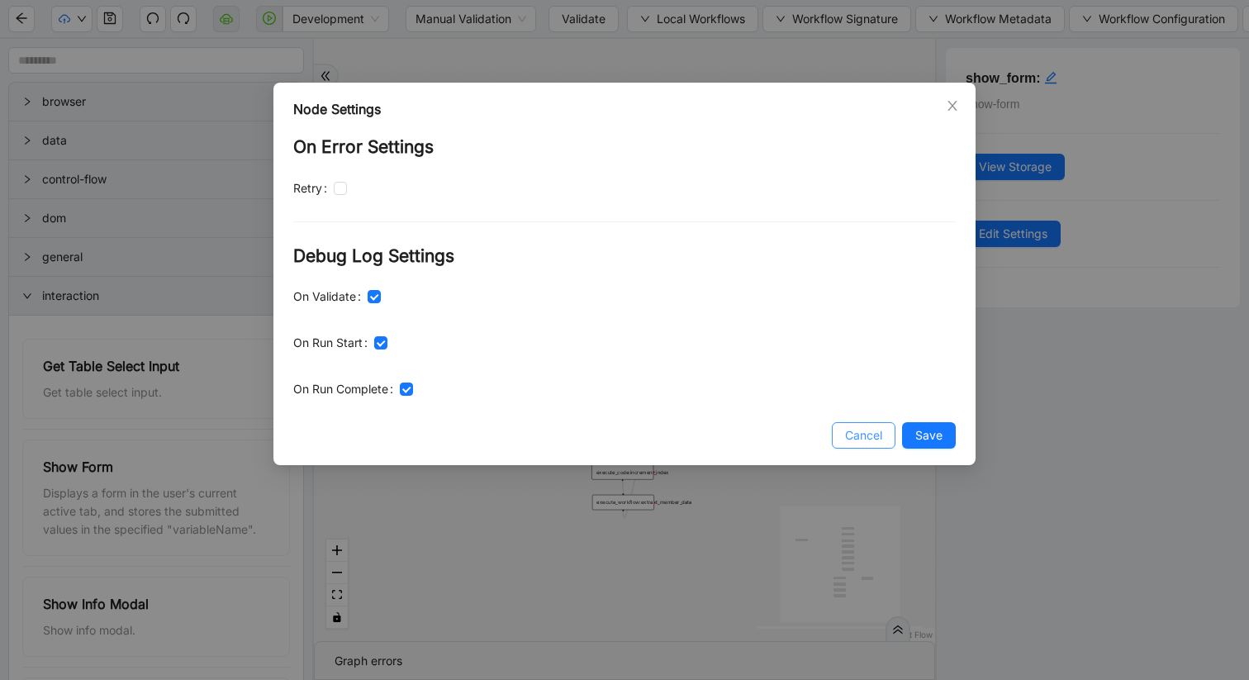
click at [864, 433] on span "Cancel" at bounding box center [863, 435] width 37 height 18
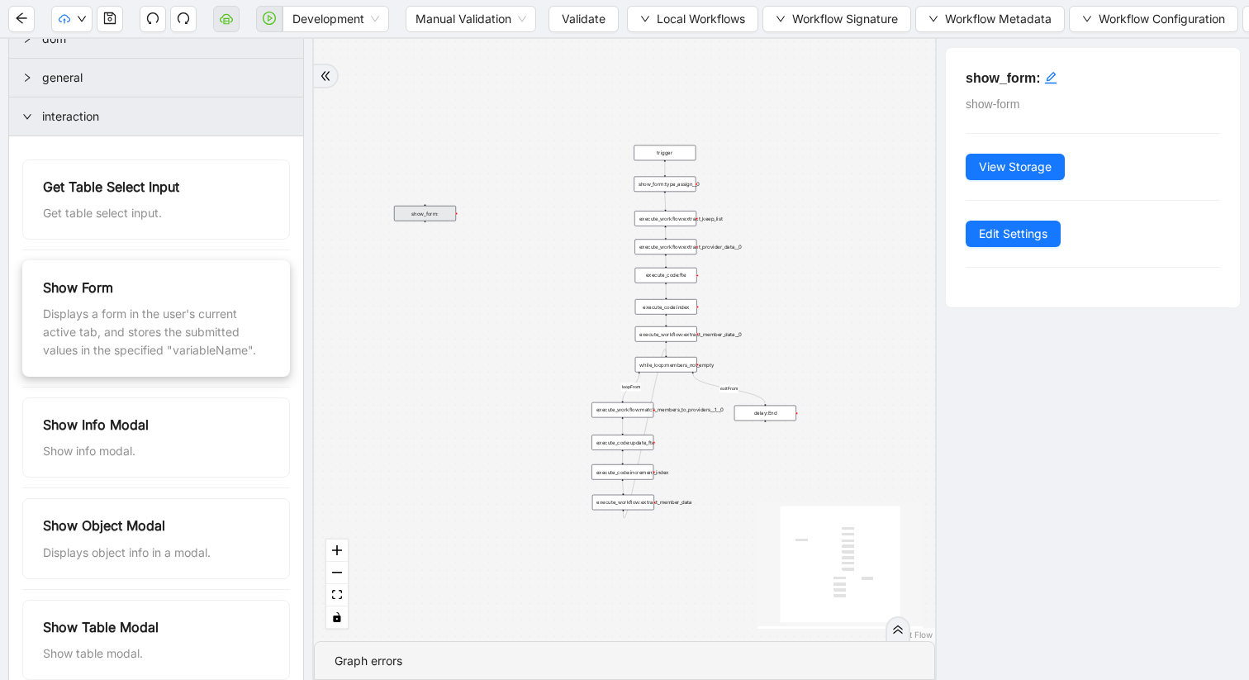
scroll to position [154, 0]
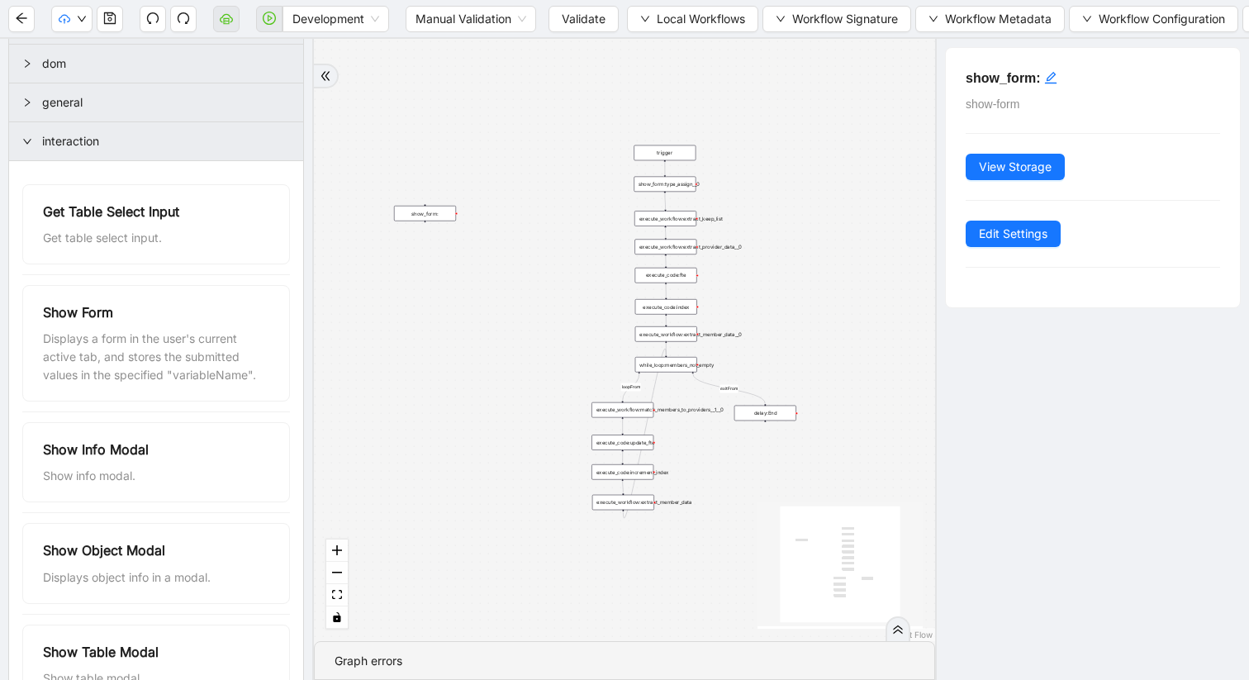
click at [669, 188] on div "show_form:type_assign__0" at bounding box center [665, 185] width 62 height 16
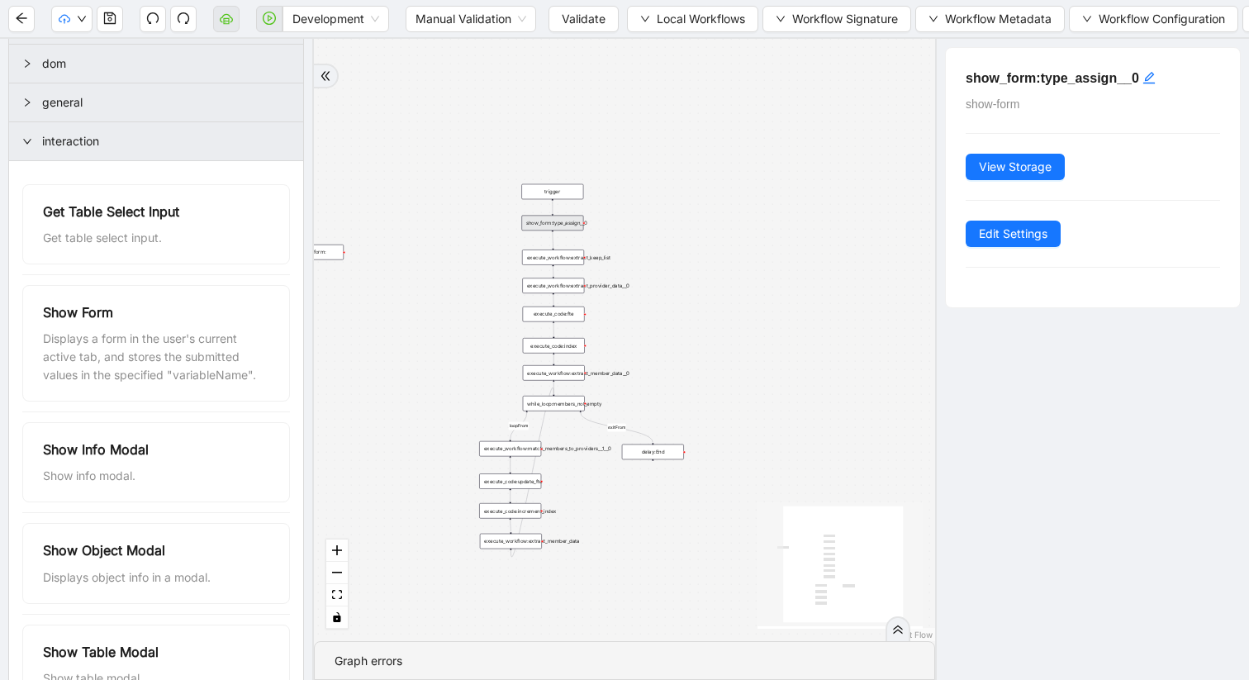
drag, startPoint x: 867, startPoint y: 413, endPoint x: 754, endPoint y: 452, distance: 118.9
click at [754, 452] on div "loopFrom exitFrom trigger execute_workflow:extract_member_data execute_workflow…" at bounding box center [624, 340] width 621 height 602
click at [995, 225] on span "Edit Settings" at bounding box center [1013, 234] width 69 height 18
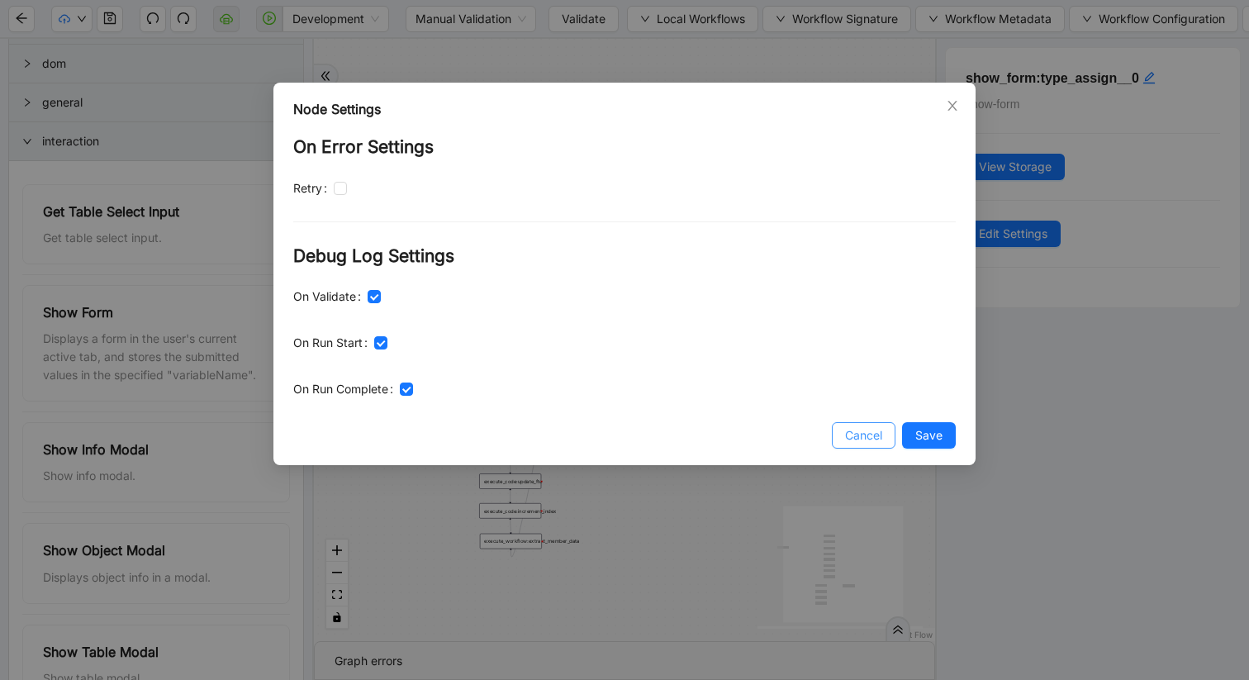
click at [874, 440] on span "Cancel" at bounding box center [863, 435] width 37 height 18
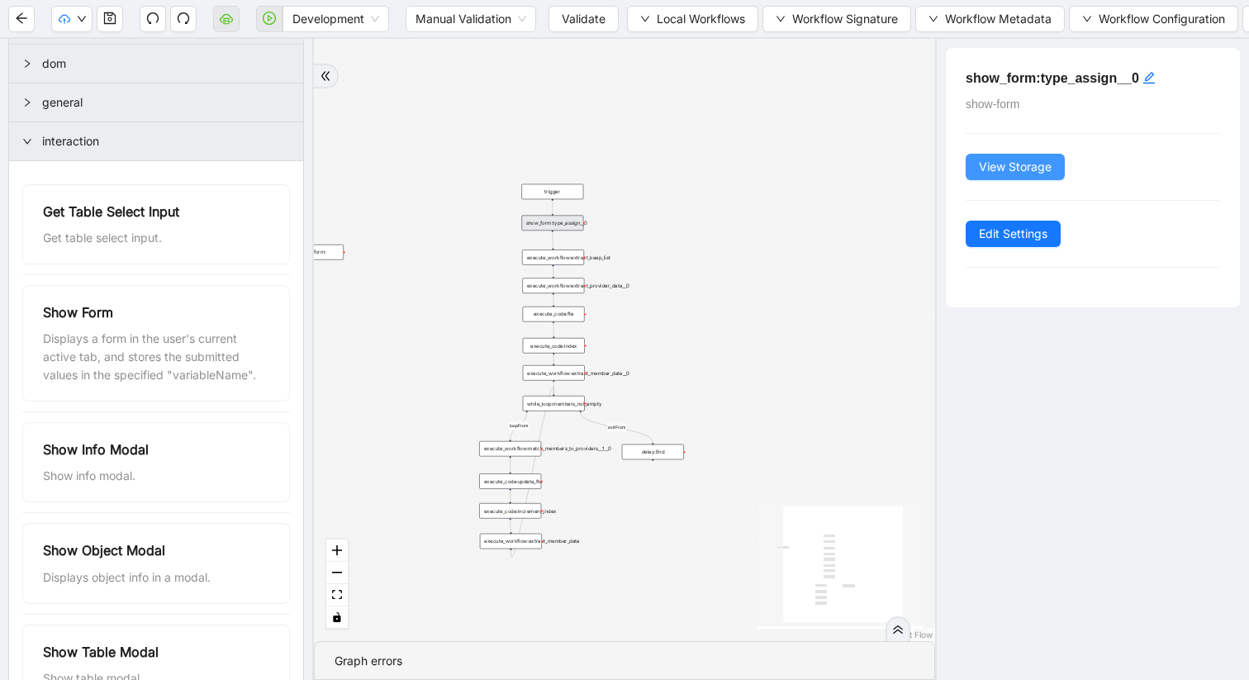
click at [1014, 166] on span "View Storage" at bounding box center [1015, 167] width 73 height 18
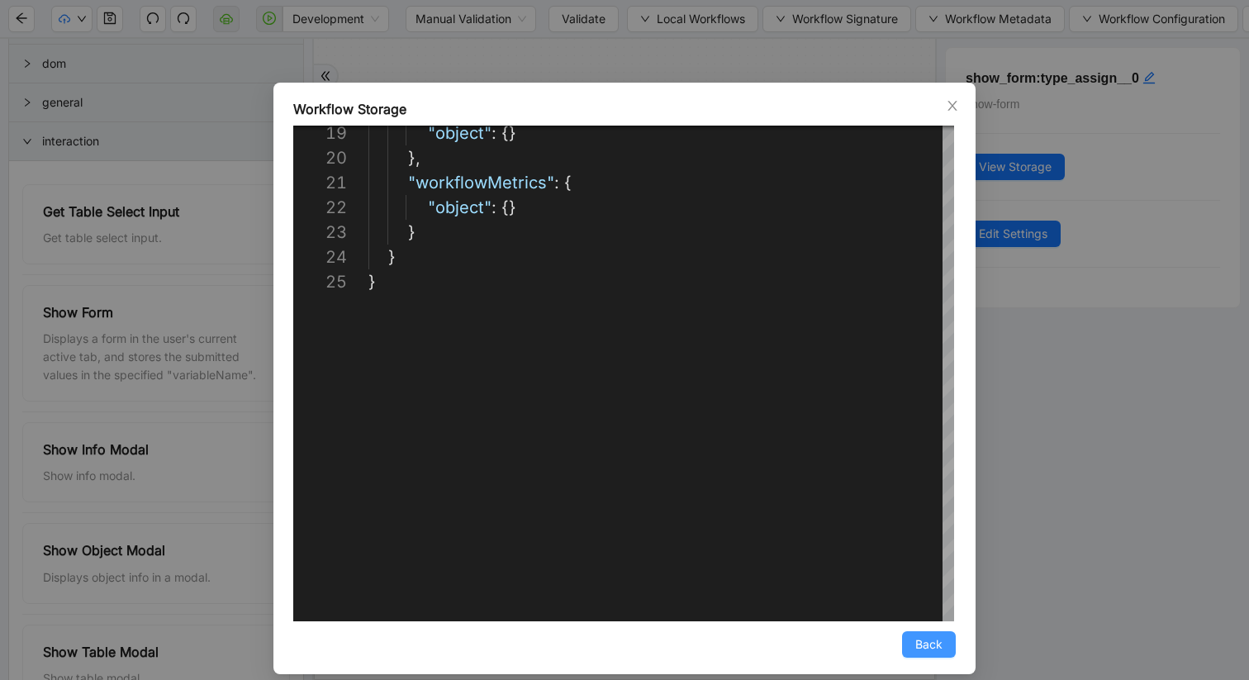
click at [922, 651] on span "Back" at bounding box center [928, 644] width 27 height 18
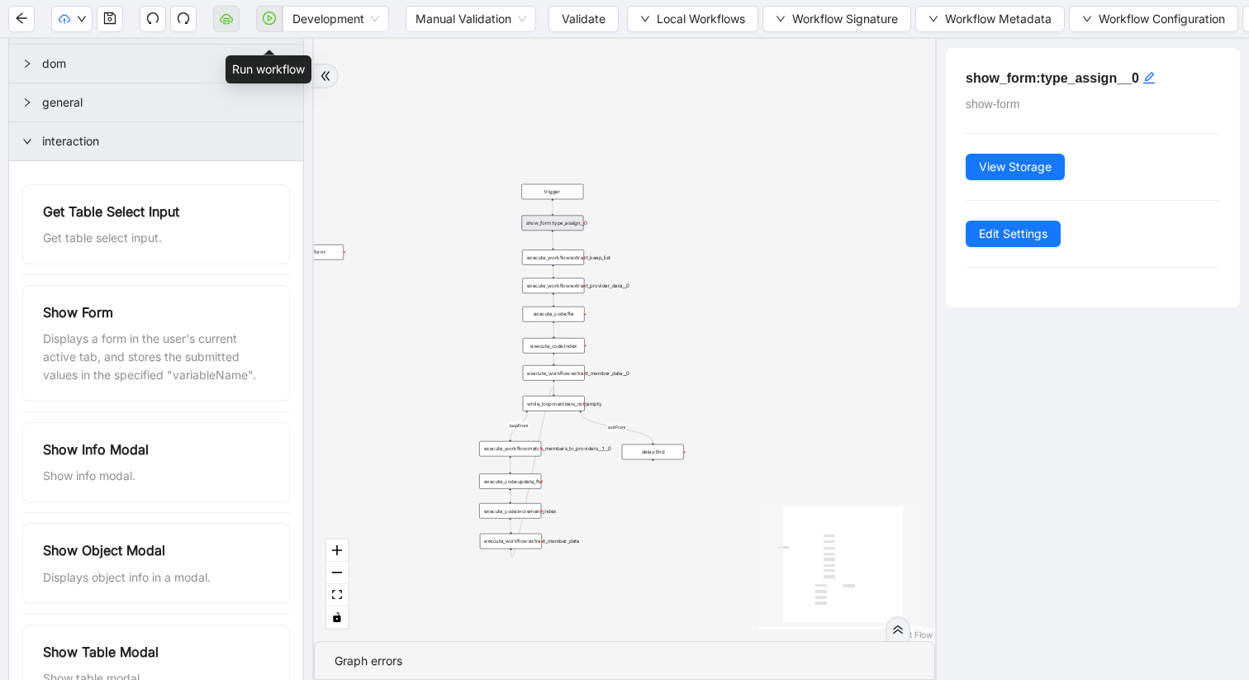
click at [271, 17] on span at bounding box center [269, 19] width 26 height 53
click at [140, 489] on div "Show Info Modal Show info modal." at bounding box center [156, 462] width 266 height 78
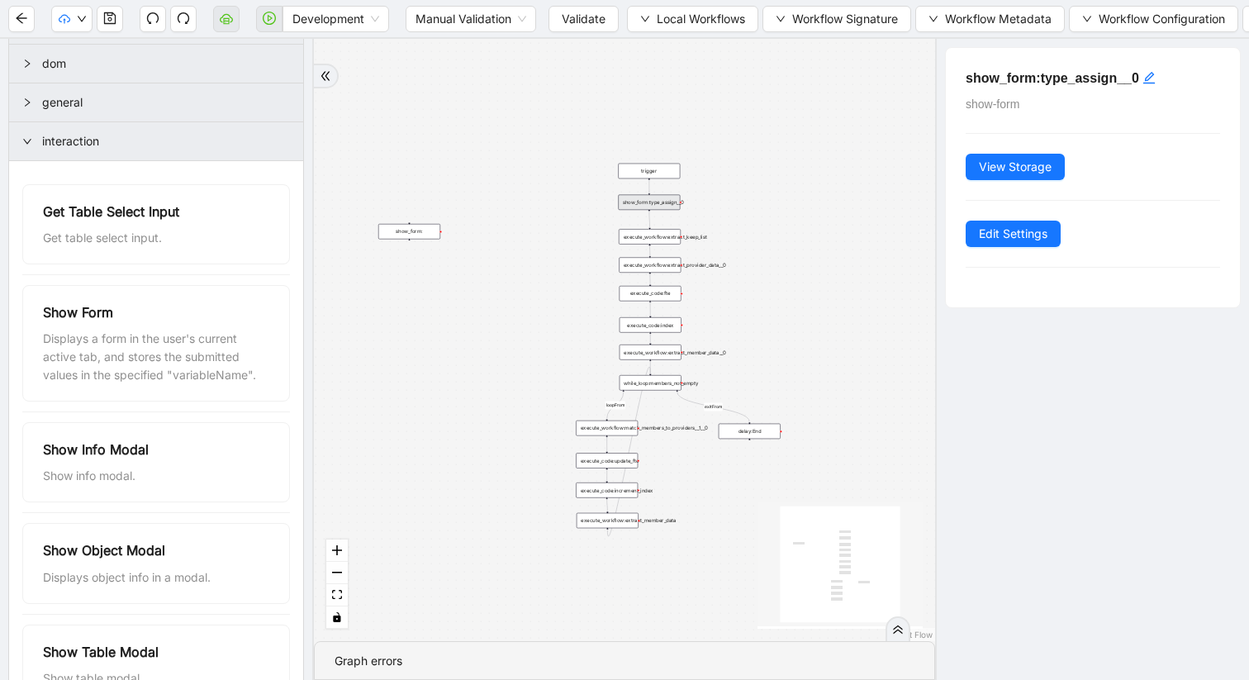
drag, startPoint x: 425, startPoint y: 274, endPoint x: 521, endPoint y: 253, distance: 99.0
click at [521, 253] on div "loopFrom exitFrom trigger execute_workflow:extract_member_data execute_workflow…" at bounding box center [624, 340] width 621 height 602
click at [413, 235] on div "show_form:" at bounding box center [409, 231] width 62 height 16
drag, startPoint x: 413, startPoint y: 235, endPoint x: 486, endPoint y: 238, distance: 72.8
click at [486, 238] on div "show_form:" at bounding box center [482, 234] width 62 height 16
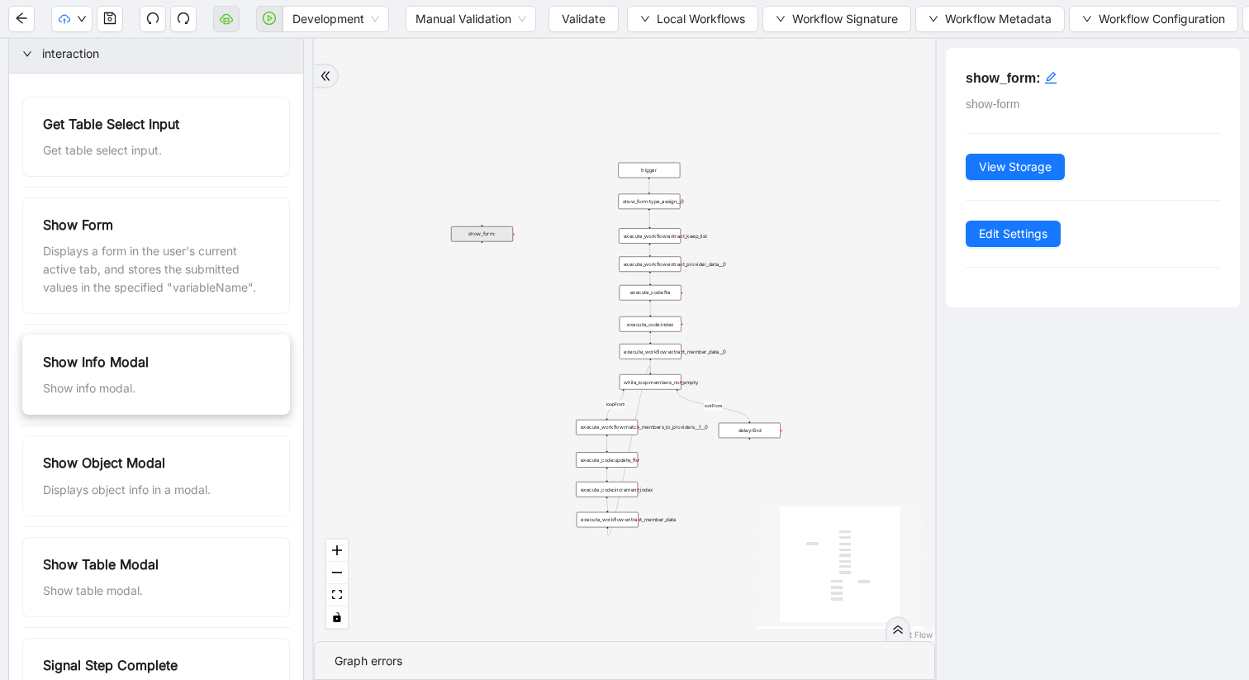
scroll to position [221, 0]
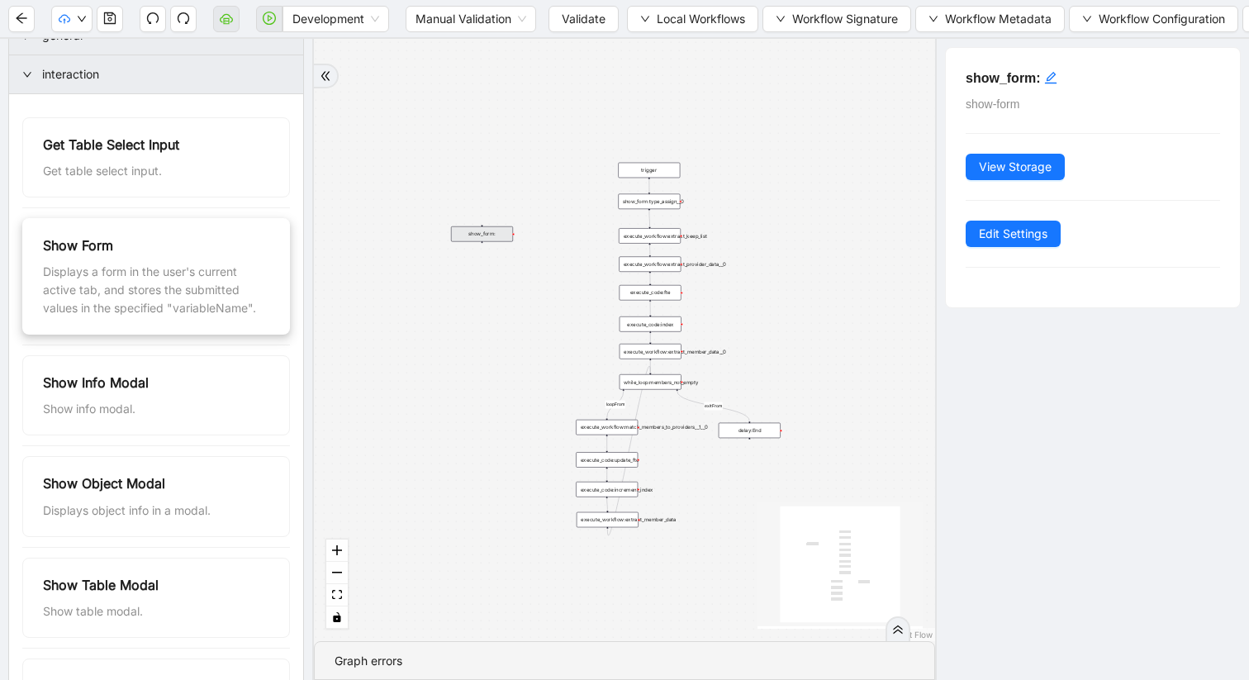
click at [169, 318] on div "Show Form Displays a form in the user's current active tab, and stores the subm…" at bounding box center [156, 276] width 266 height 115
click at [470, 245] on div "loopFrom exitFrom trigger execute_workflow:extract_member_data execute_workflow…" at bounding box center [624, 340] width 621 height 602
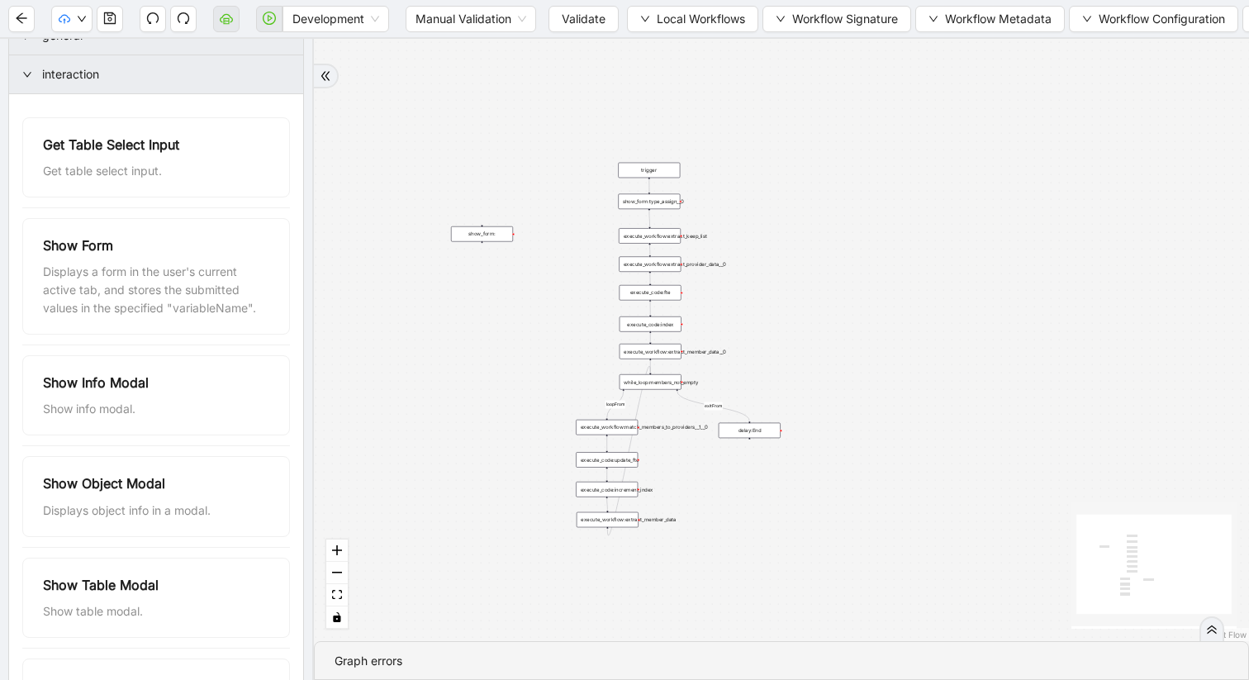
click at [470, 242] on div "loopFrom exitFrom trigger execute_workflow:extract_member_data execute_workflow…" at bounding box center [781, 340] width 935 height 602
click at [489, 233] on div "show_form:" at bounding box center [482, 234] width 62 height 16
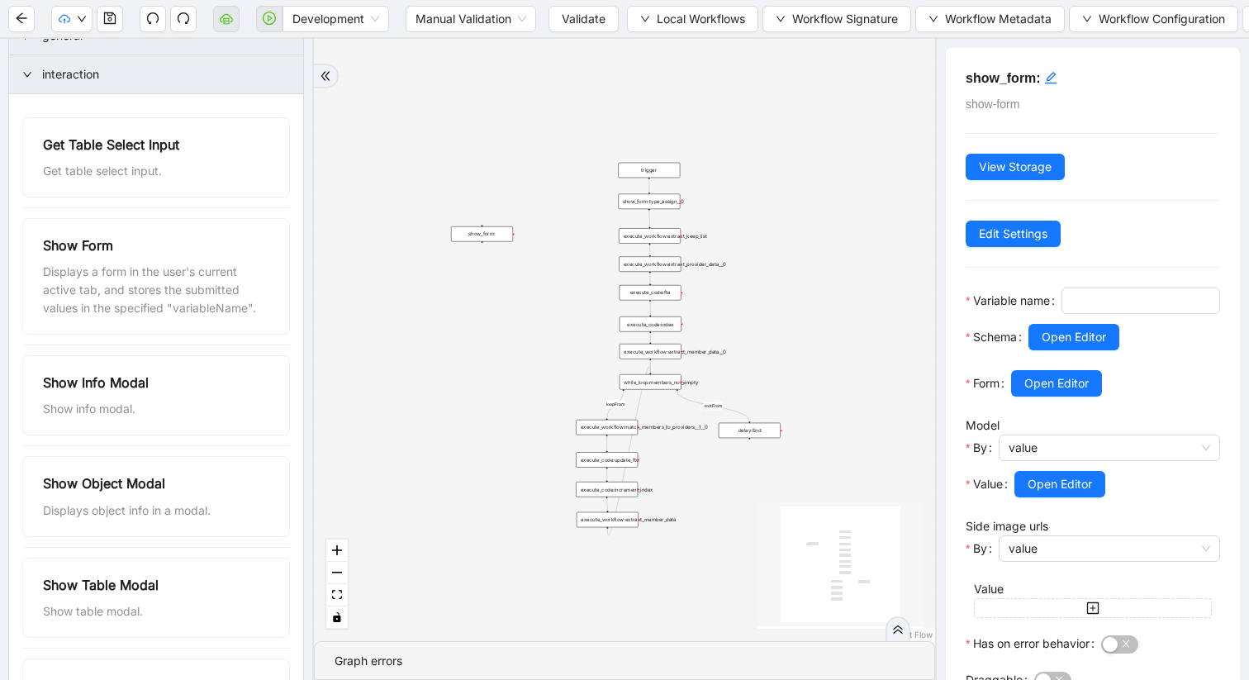
click at [663, 200] on div "show_form:type_assign__0" at bounding box center [649, 202] width 62 height 16
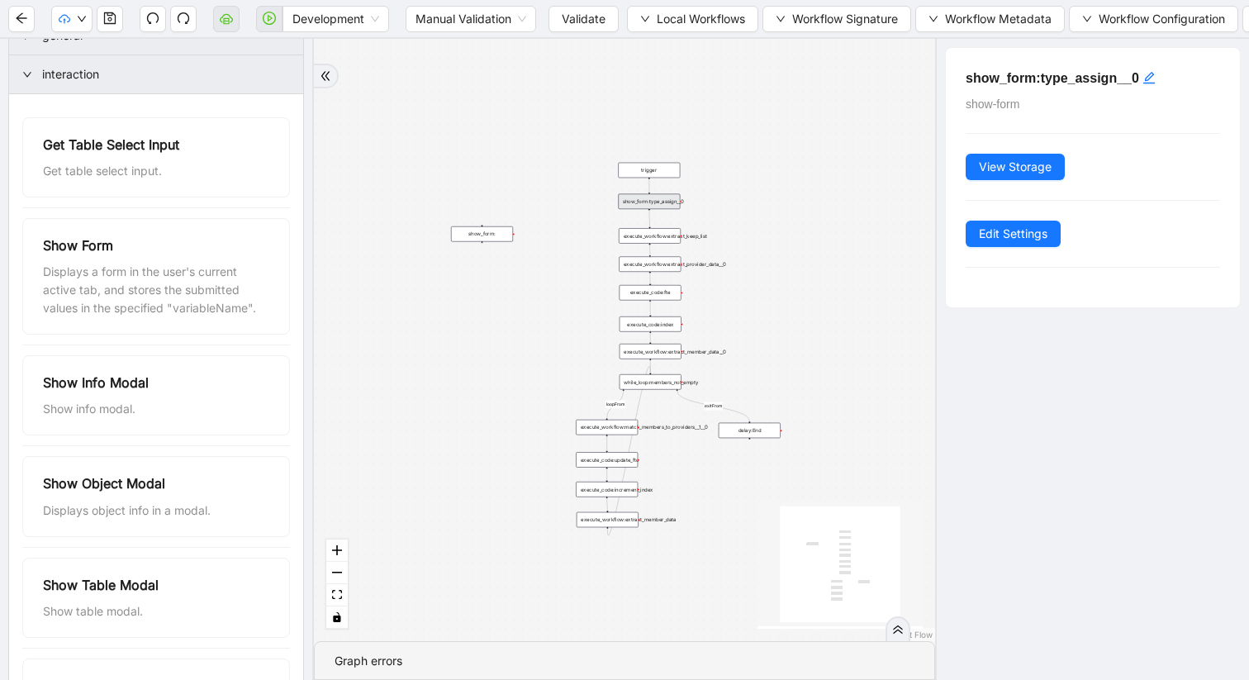
click at [664, 201] on div "show_form:type_assign__0" at bounding box center [649, 202] width 62 height 16
click at [496, 235] on div "show_form:" at bounding box center [482, 234] width 62 height 16
click at [490, 235] on div "show_form:" at bounding box center [482, 234] width 62 height 16
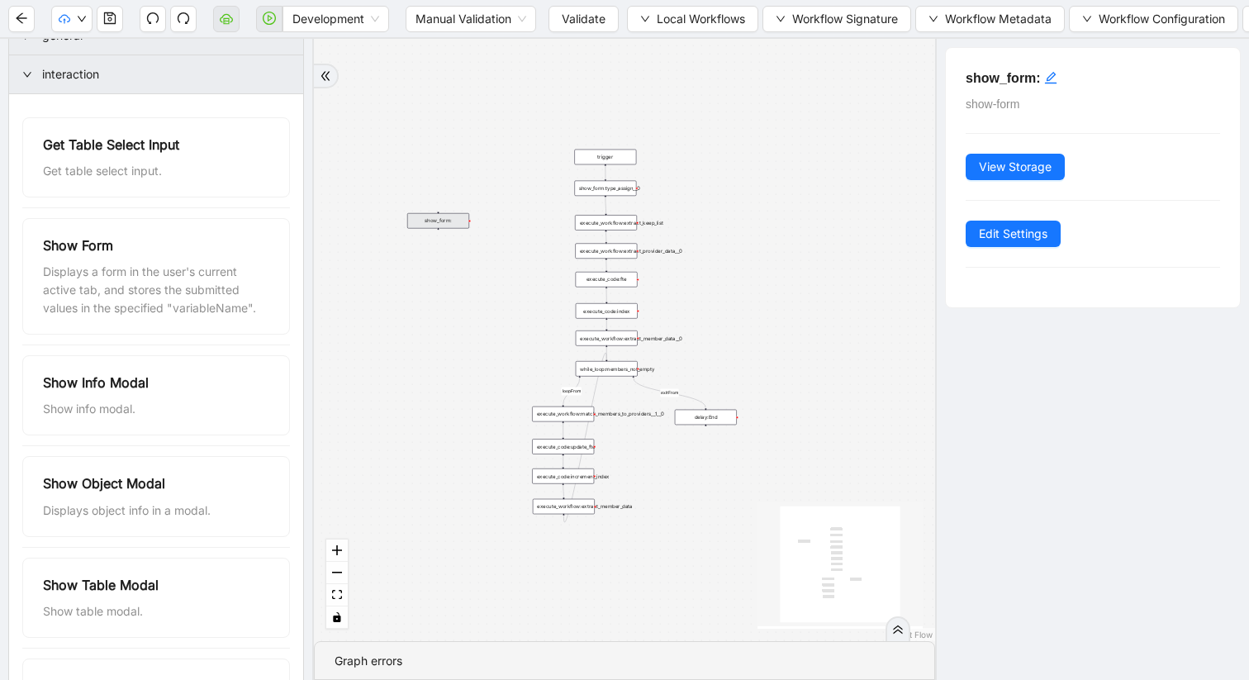
drag, startPoint x: 539, startPoint y: 279, endPoint x: 509, endPoint y: 292, distance: 32.5
click at [509, 292] on div "loopFrom exitFrom trigger execute_workflow:extract_member_data execute_workflow…" at bounding box center [624, 340] width 621 height 602
click at [986, 313] on div "show_form: show-form View Storage Edit Settings" at bounding box center [1092, 359] width 314 height 641
click at [1041, 75] on h5 "show_form:" at bounding box center [1093, 78] width 254 height 21
type textarea "**********"
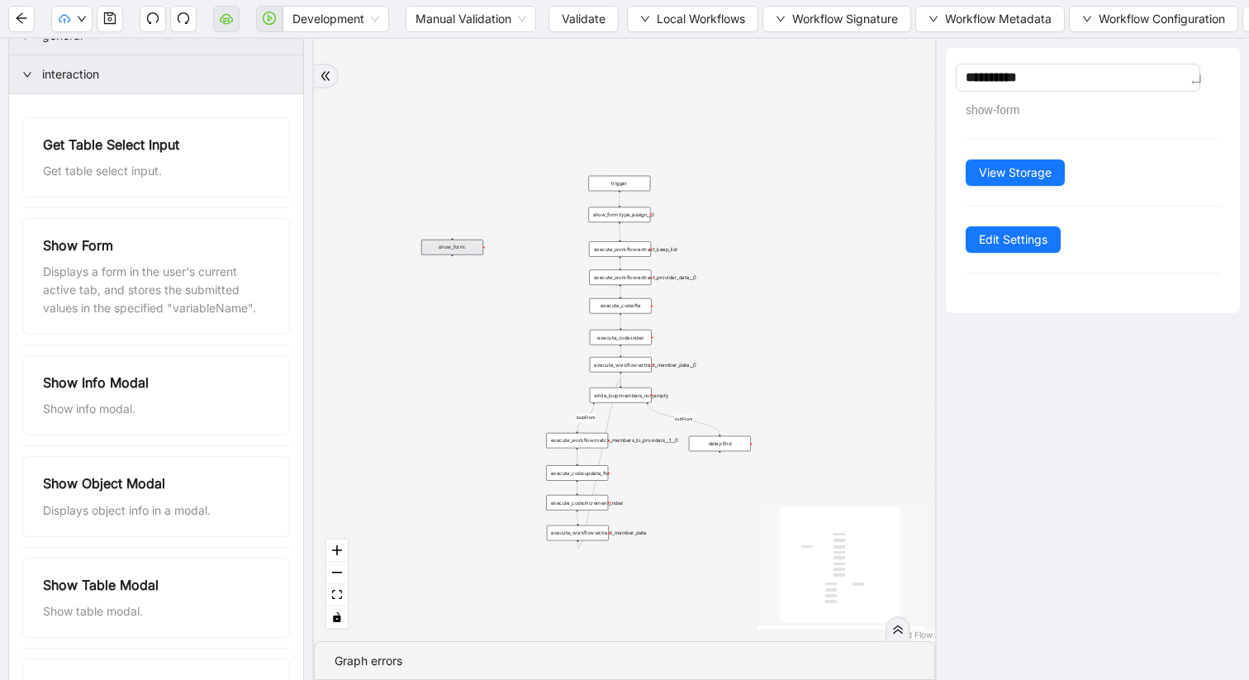
click at [850, 132] on div "loopFrom exitFrom trigger execute_workflow:extract_member_data execute_workflow…" at bounding box center [624, 340] width 621 height 602
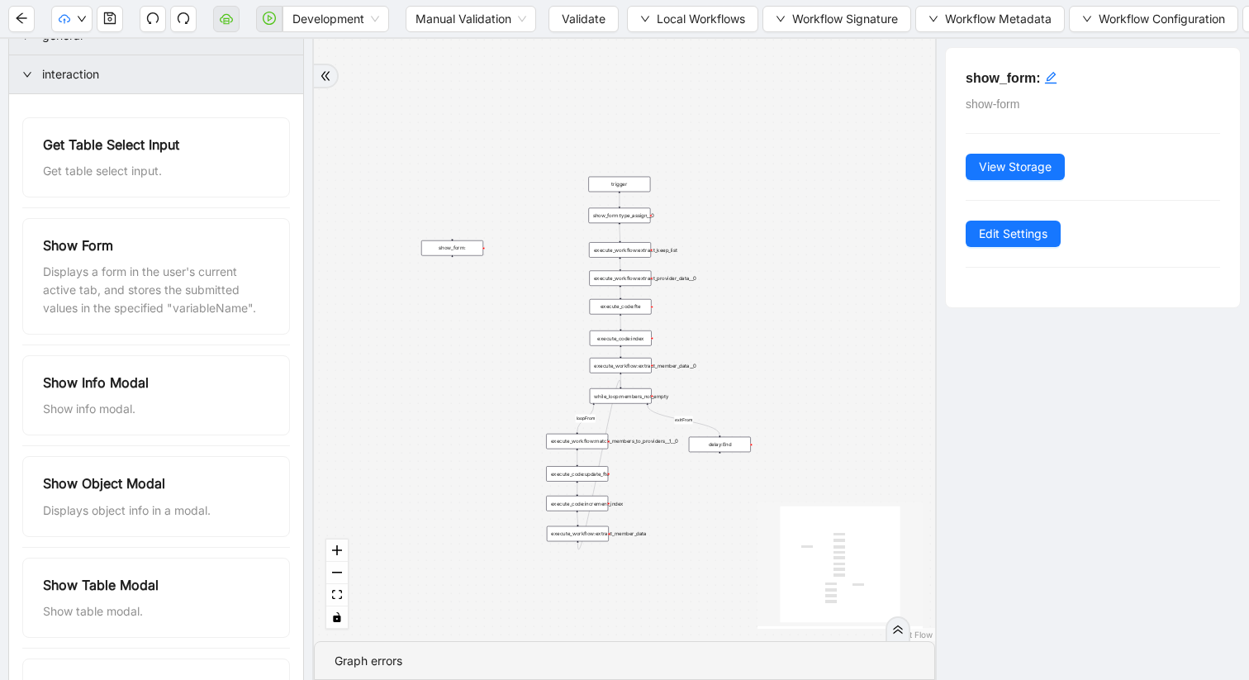
click at [626, 218] on div "show_form:type_assign__0" at bounding box center [619, 216] width 62 height 16
click at [623, 251] on div "execute_workflow:extract_keep_list" at bounding box center [620, 250] width 62 height 16
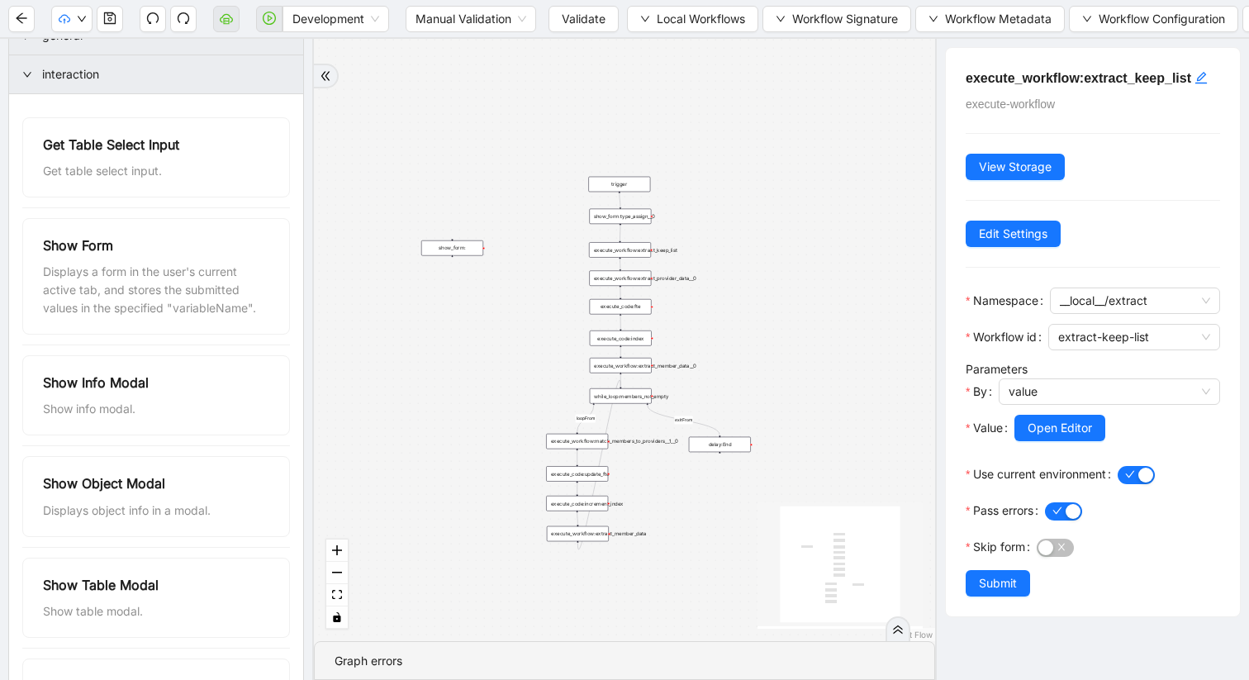
click at [626, 216] on div "show_form:type_assign__0" at bounding box center [620, 217] width 62 height 16
drag, startPoint x: 626, startPoint y: 216, endPoint x: 728, endPoint y: 215, distance: 101.6
click at [729, 215] on div "show_form:type_assign__0" at bounding box center [722, 218] width 62 height 16
click at [742, 214] on div "show_form:type_assign__0" at bounding box center [722, 215] width 62 height 16
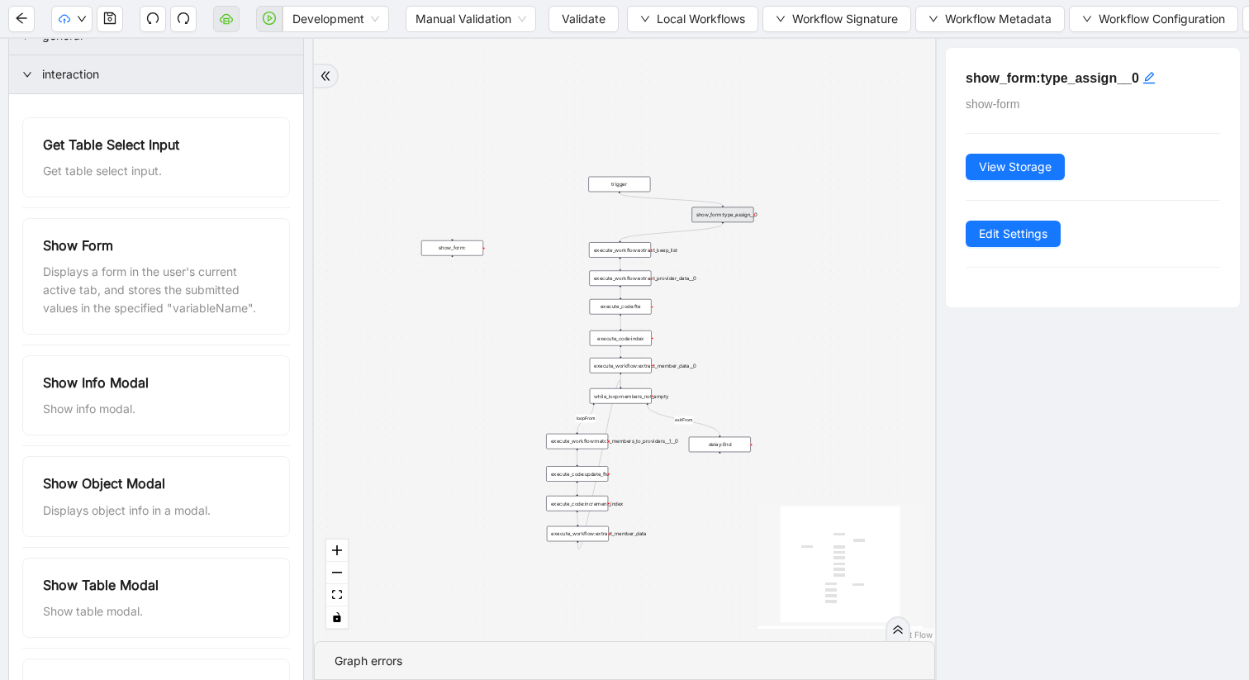
click at [742, 214] on div "show_form:type_assign__0" at bounding box center [722, 215] width 62 height 16
click at [468, 245] on div "show_form:" at bounding box center [452, 248] width 62 height 16
drag, startPoint x: 438, startPoint y: 254, endPoint x: 461, endPoint y: 294, distance: 45.9
click at [461, 294] on div "show_form:" at bounding box center [475, 288] width 62 height 16
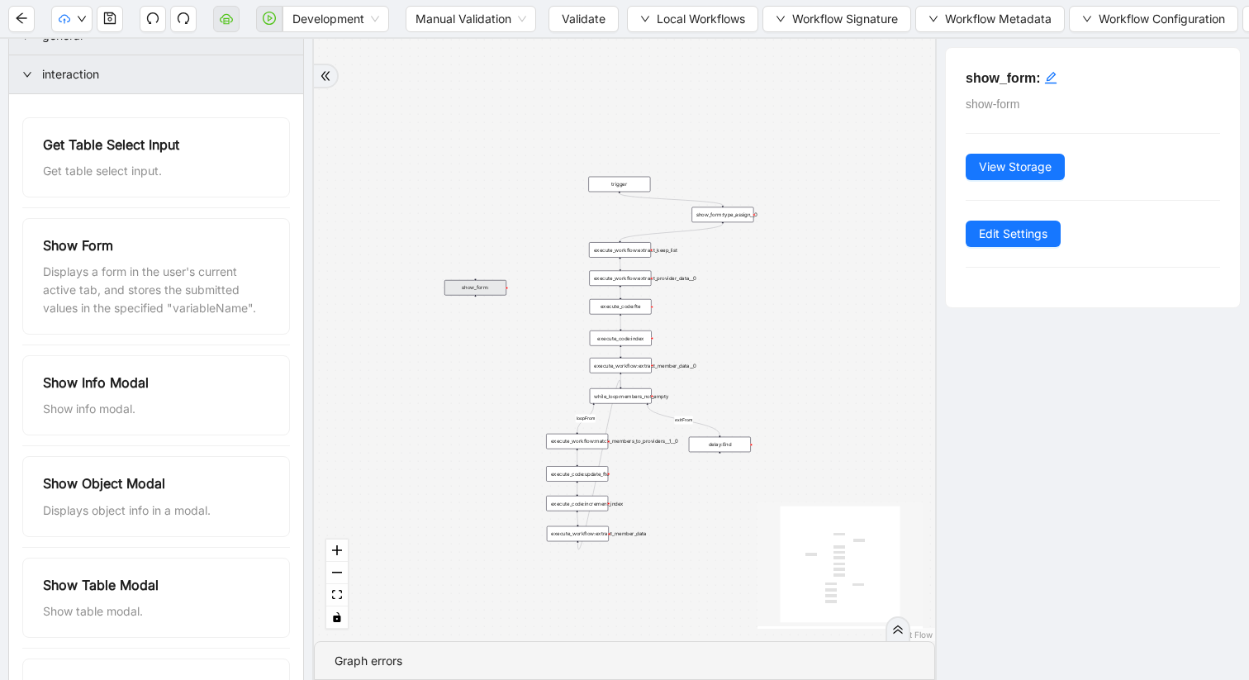
click at [470, 287] on div "show_form:" at bounding box center [475, 288] width 62 height 16
click at [477, 284] on div "show_form:" at bounding box center [475, 287] width 62 height 16
click at [617, 180] on div "trigger" at bounding box center [619, 185] width 62 height 16
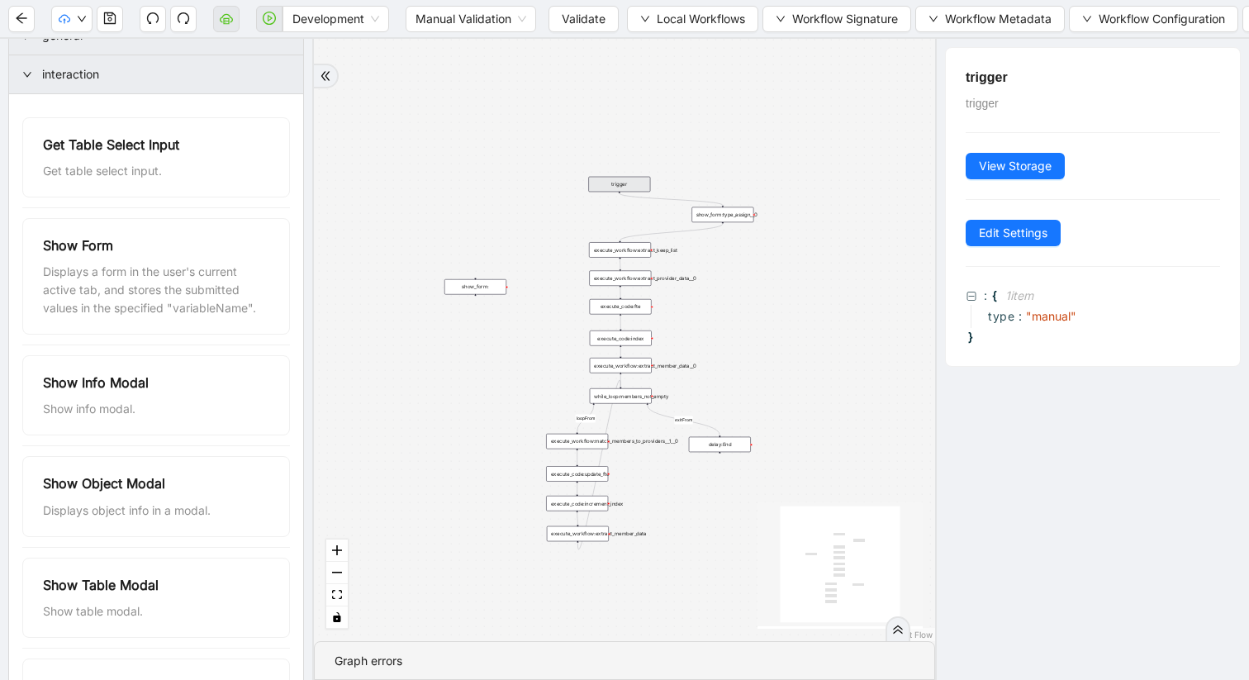
click at [620, 254] on div "execute_workflow:extract_keep_list" at bounding box center [620, 250] width 62 height 16
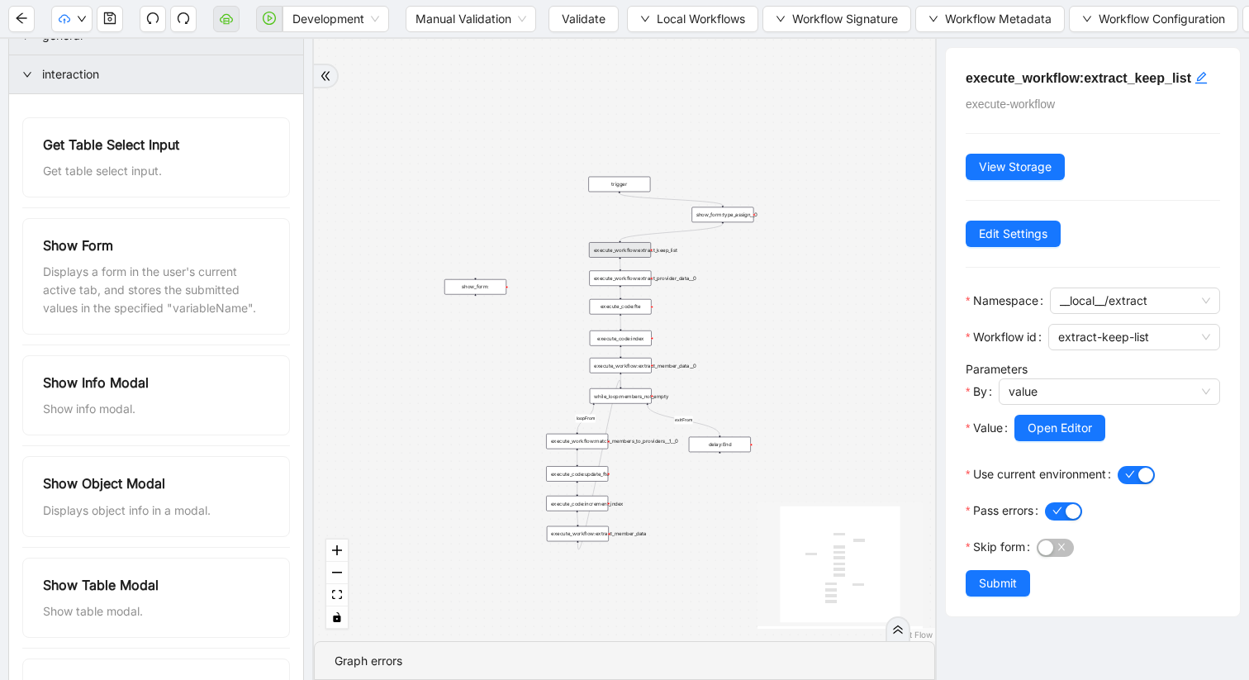
click at [614, 293] on div "loopFrom exitFrom trigger execute_workflow:extract_member_data execute_workflow…" at bounding box center [624, 340] width 621 height 602
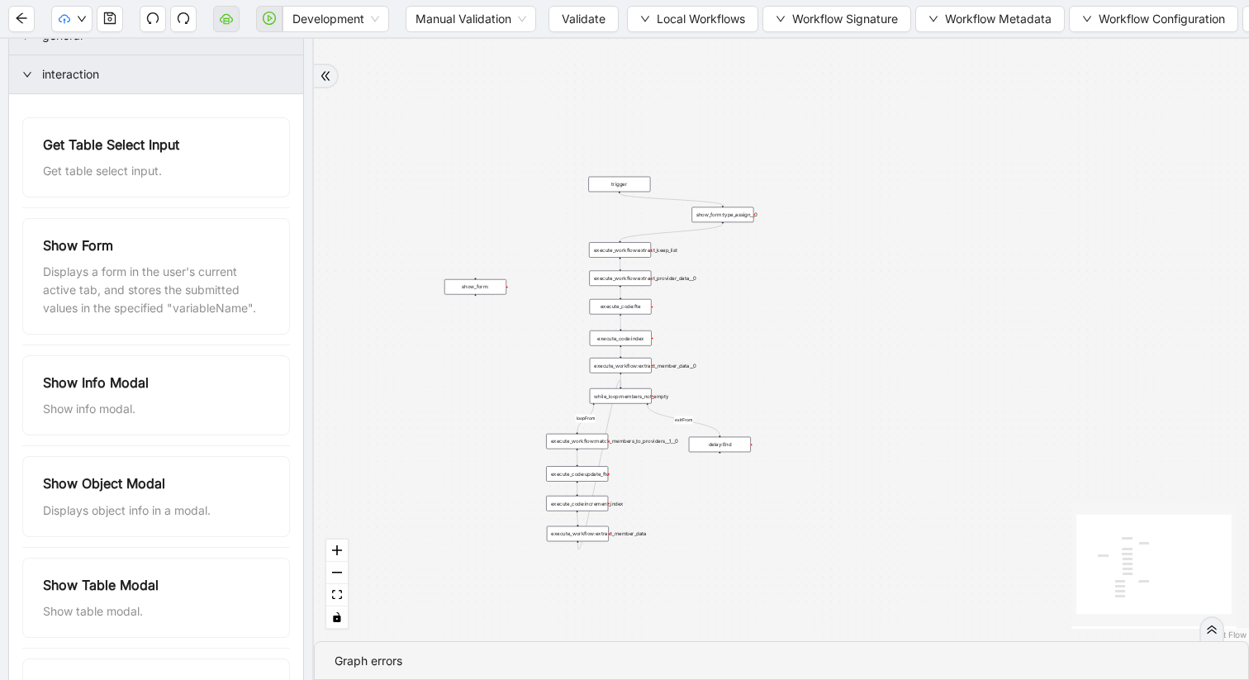
click at [605, 341] on div "execute_code:index" at bounding box center [621, 338] width 62 height 16
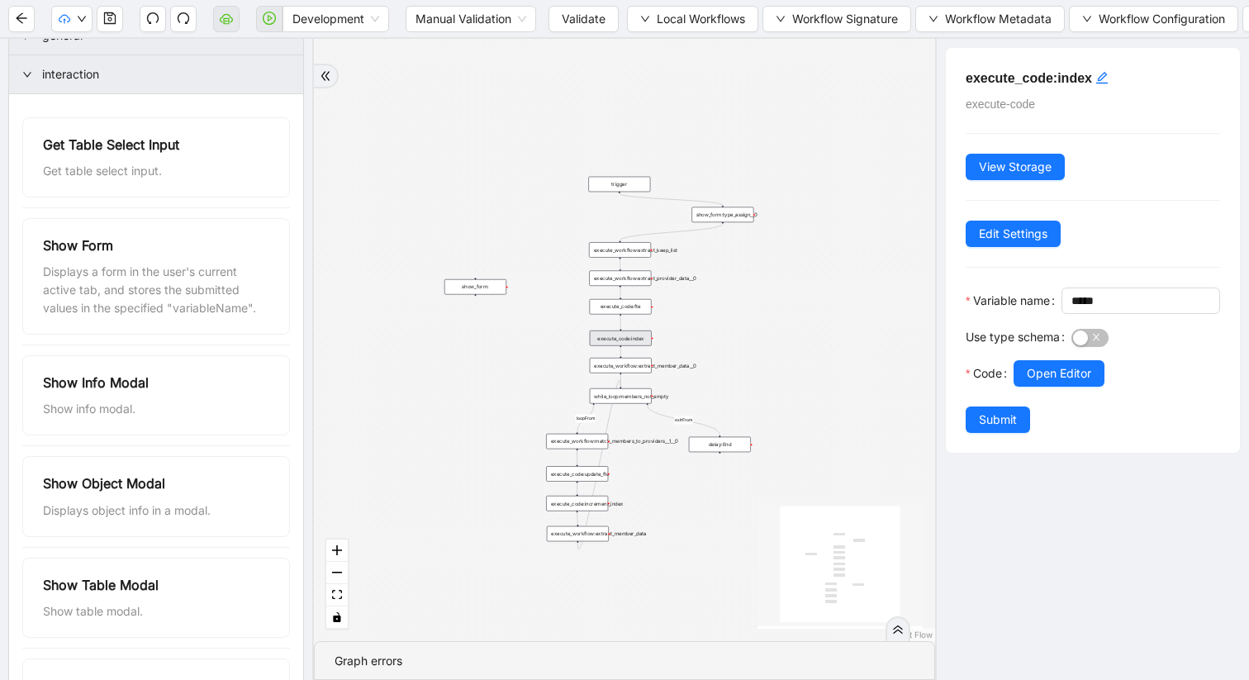
click at [604, 382] on div "loopFrom exitFrom trigger execute_workflow:extract_member_data execute_workflow…" at bounding box center [624, 340] width 621 height 602
click at [595, 420] on rect "Edge from while_loop:members_not_empty to execute_workflow:match_members_to_pro…" at bounding box center [586, 420] width 20 height 8
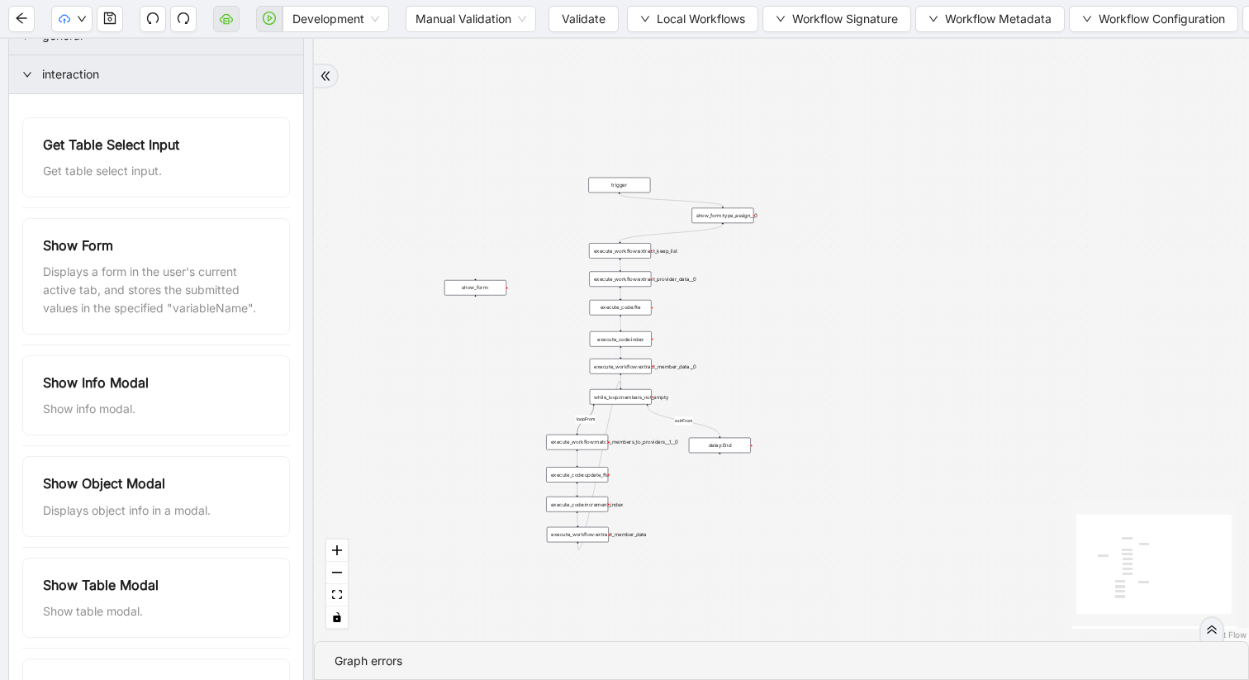
click at [577, 445] on div "execute_workflow:match_members_to_providers__1__0" at bounding box center [577, 443] width 62 height 16
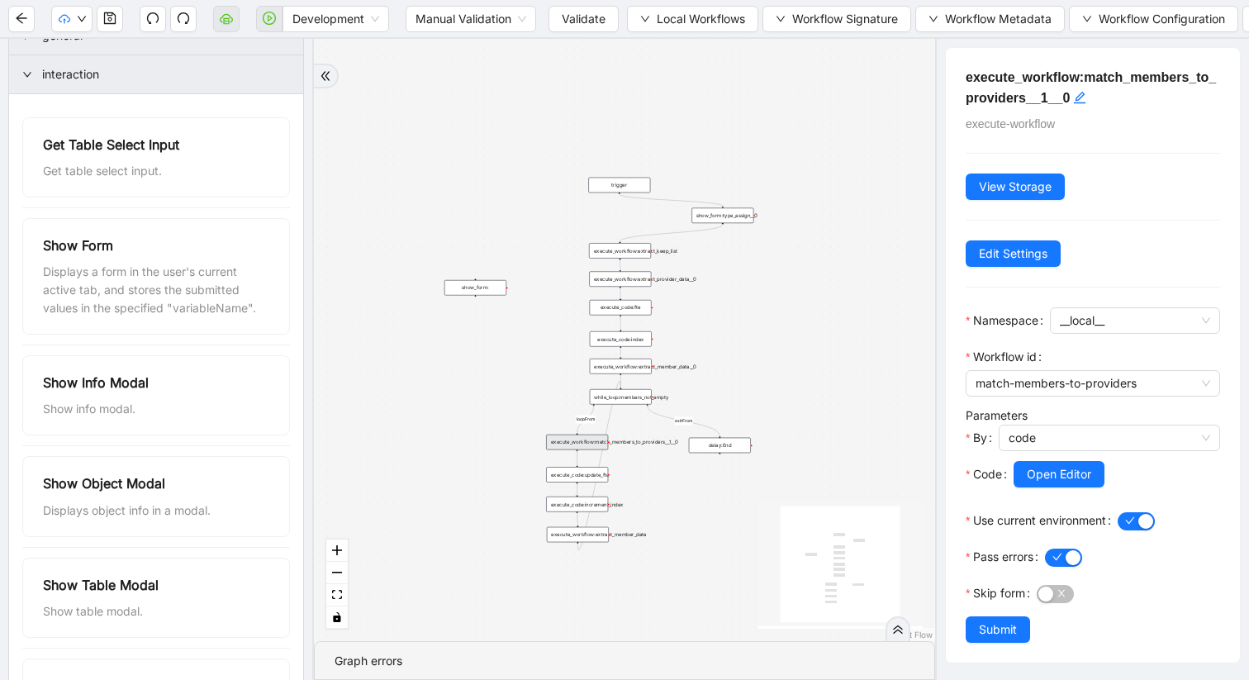
click at [571, 492] on div "loopFrom exitFrom trigger execute_workflow:extract_member_data execute_workflow…" at bounding box center [624, 340] width 621 height 602
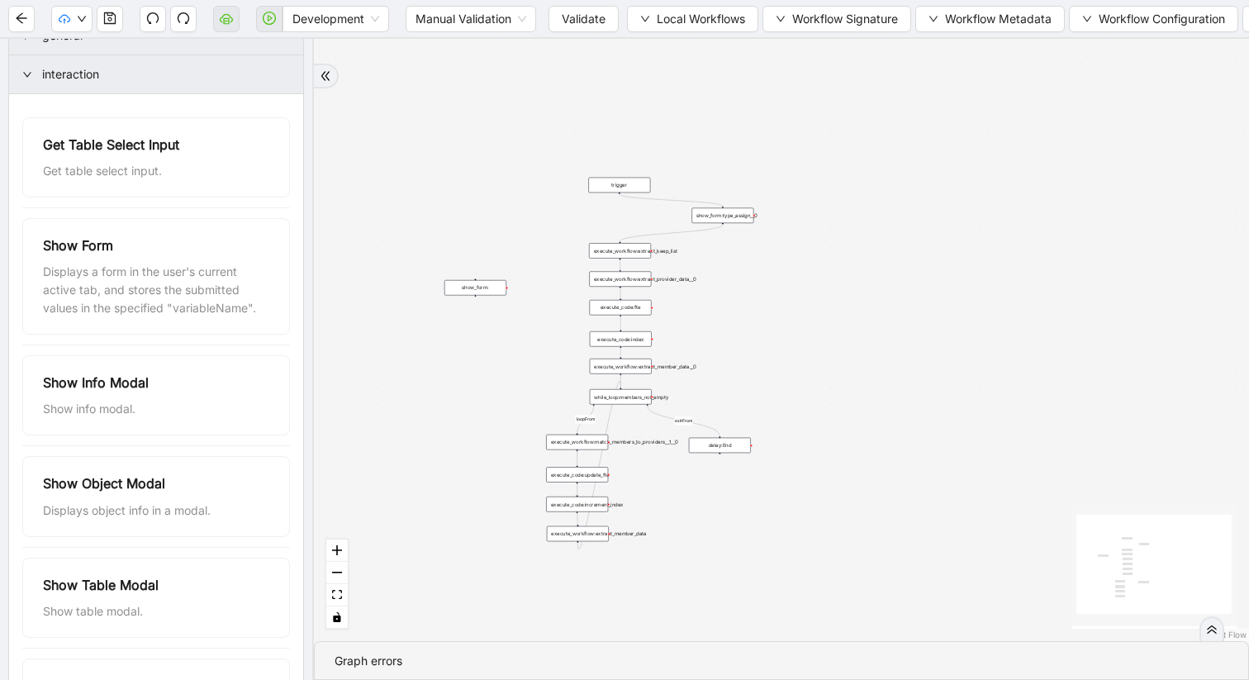
click at [569, 539] on div "execute_workflow:extract_member_data" at bounding box center [578, 534] width 62 height 16
click at [577, 507] on div "execute_code:increment_index" at bounding box center [577, 504] width 62 height 16
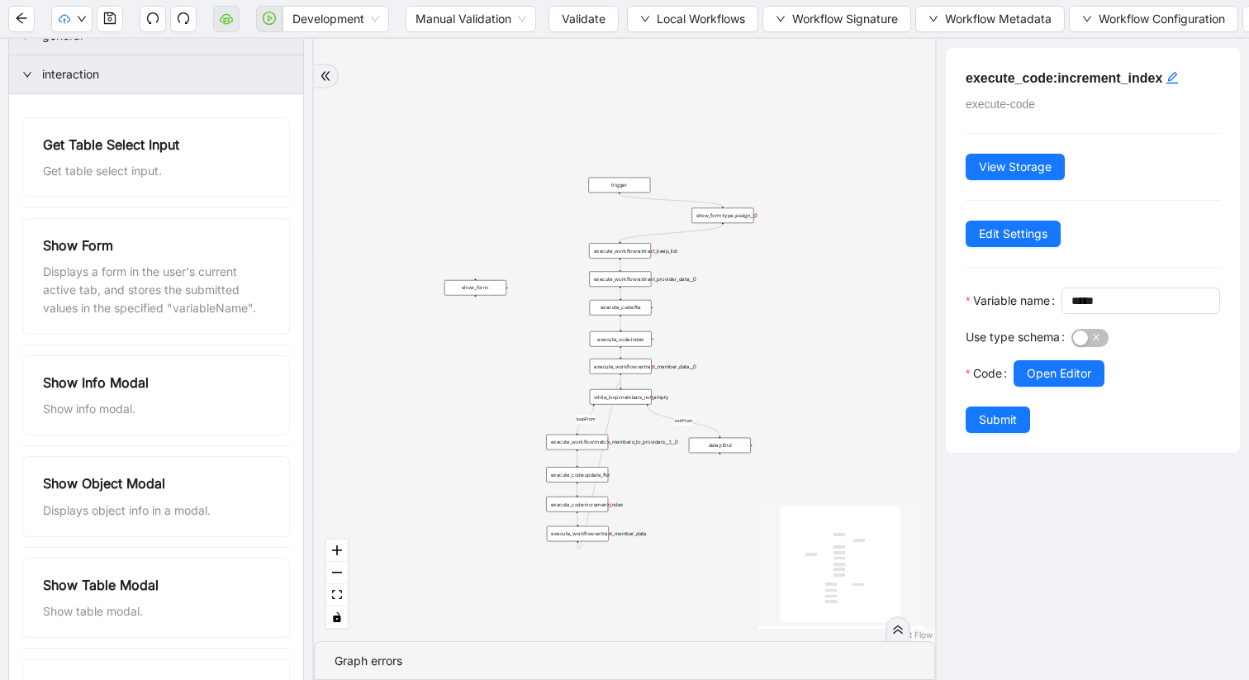
click at [581, 539] on div "execute_workflow:extract_member_data" at bounding box center [578, 534] width 62 height 16
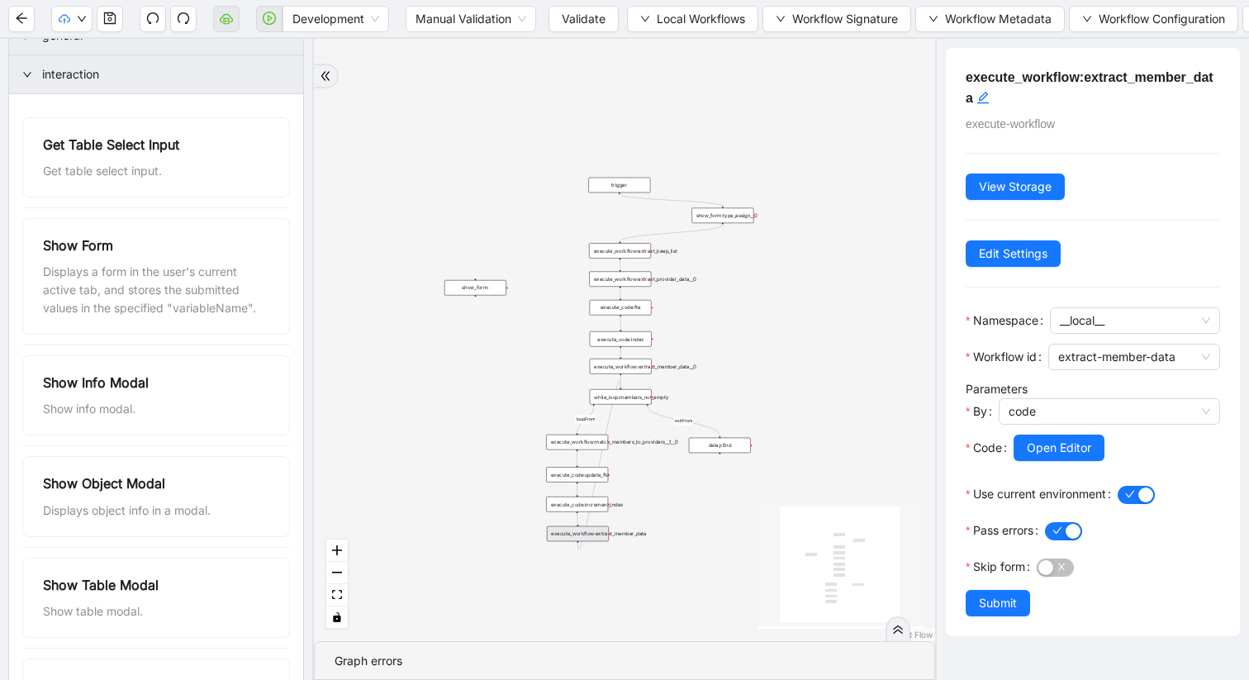
click at [730, 219] on div "show_form:type_assign__0" at bounding box center [722, 216] width 62 height 16
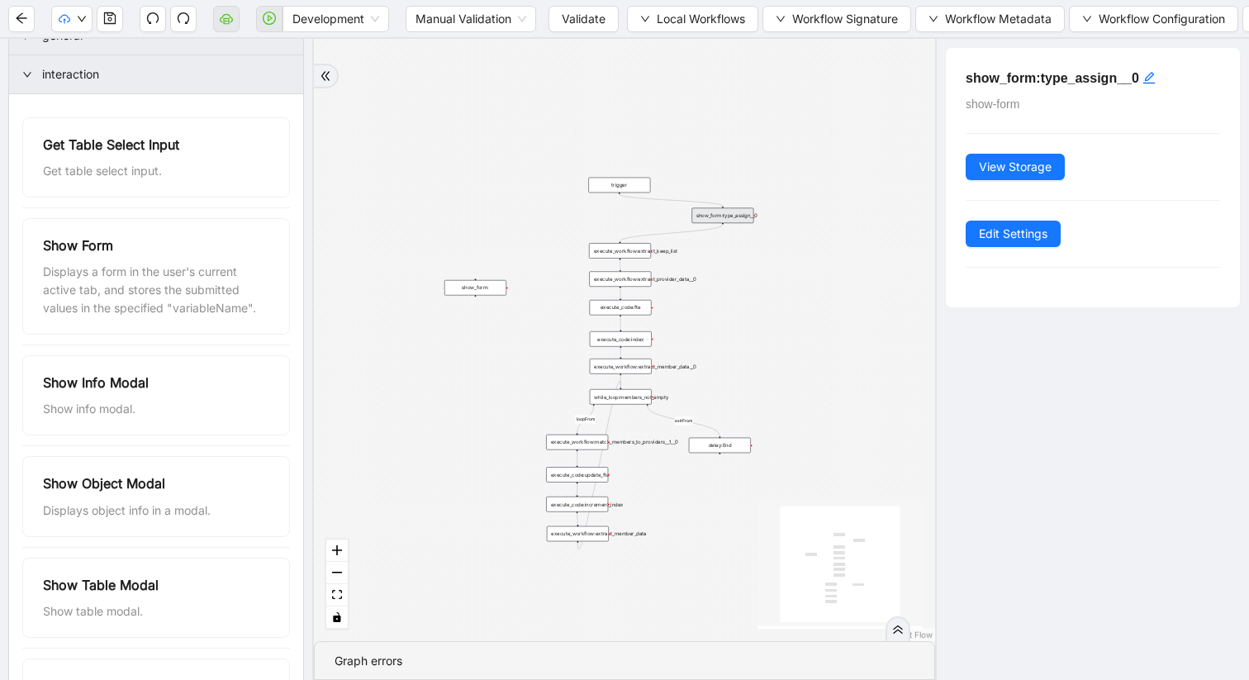
click at [1028, 430] on div "show_form:type_assign__0 show-form View Storage Edit Settings" at bounding box center [1092, 359] width 314 height 641
click at [474, 8] on span "Manual Validation" at bounding box center [471, 19] width 111 height 25
click at [443, 46] on div "Auto Validation" at bounding box center [471, 52] width 105 height 18
click at [742, 218] on div "show_form:type_assign__0" at bounding box center [722, 216] width 62 height 16
click at [268, 16] on span at bounding box center [269, 19] width 26 height 53
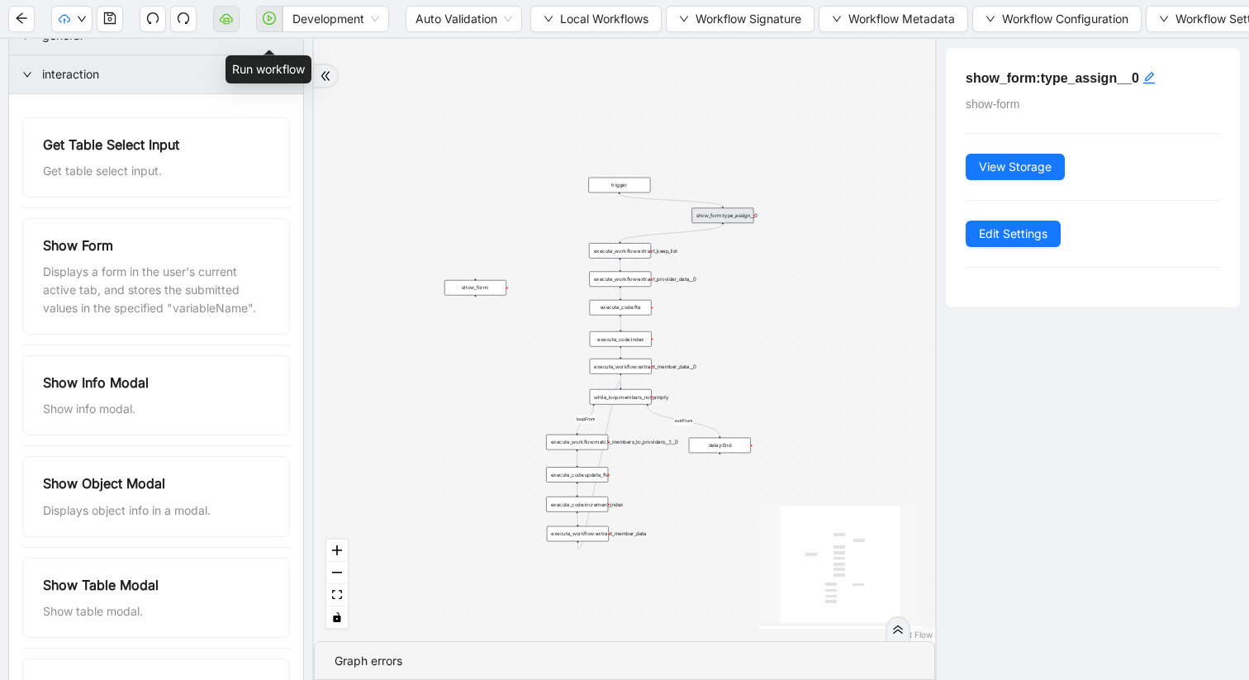
click at [269, 24] on span at bounding box center [269, 19] width 26 height 53
click at [268, 16] on span at bounding box center [269, 19] width 26 height 53
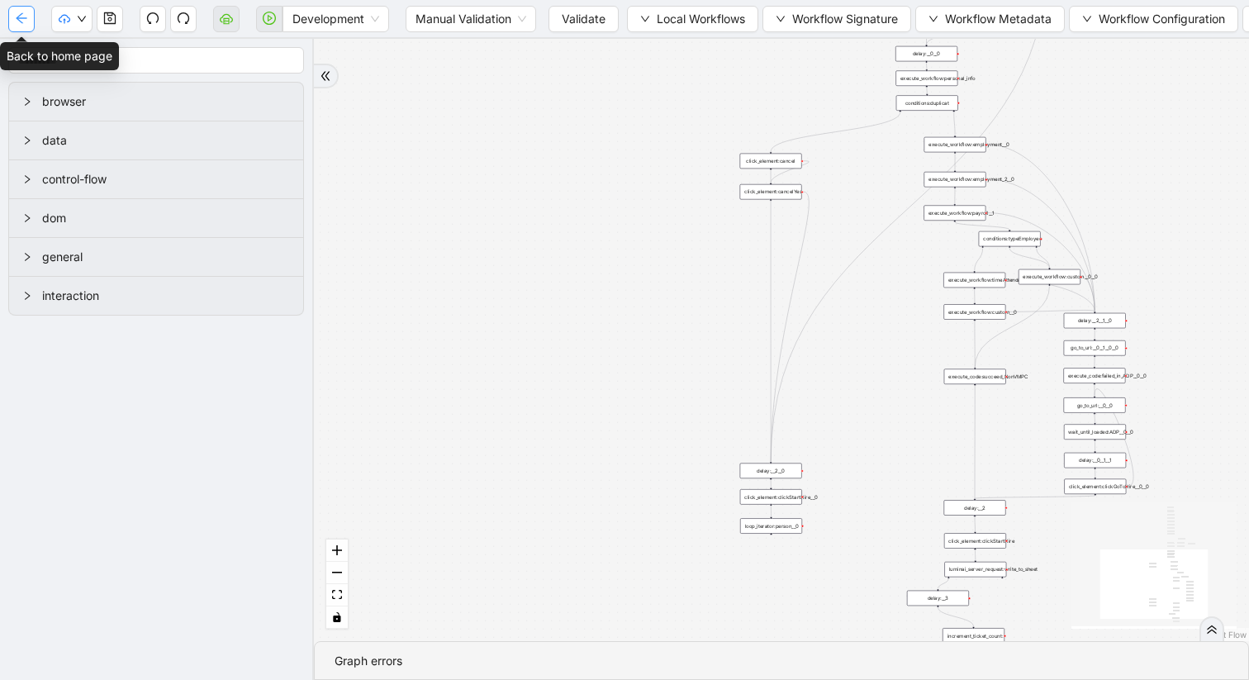
click at [11, 17] on button "button" at bounding box center [21, 19] width 26 height 26
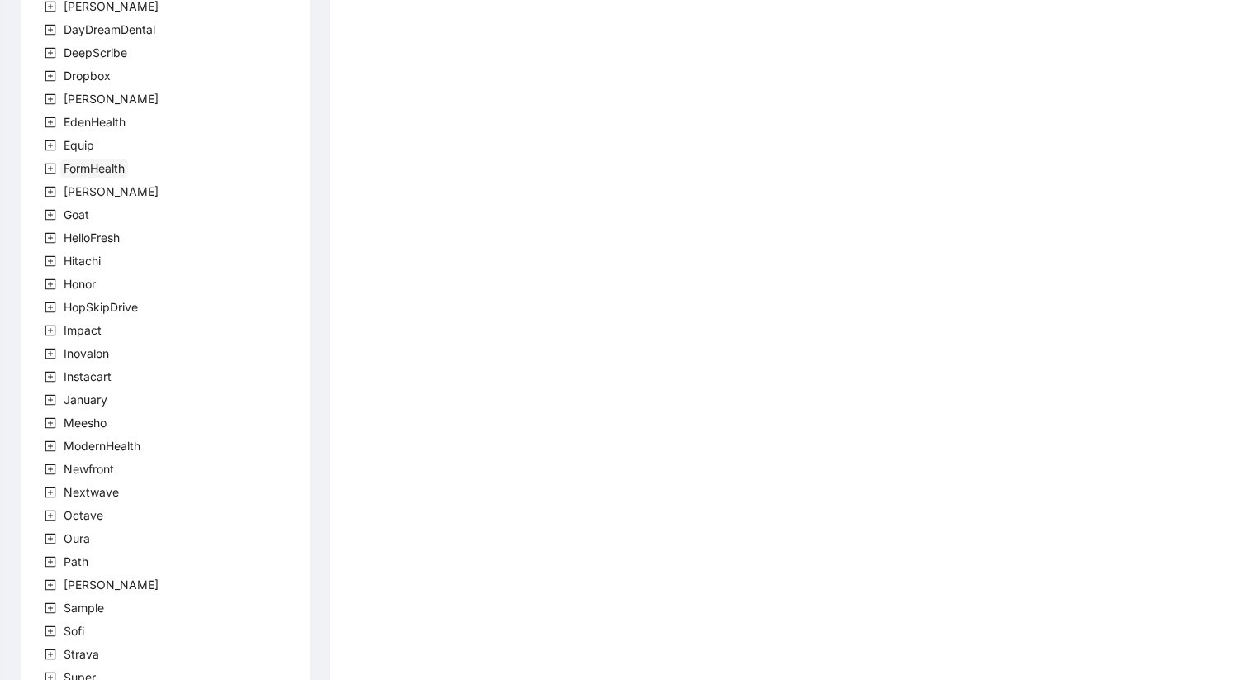
scroll to position [391, 0]
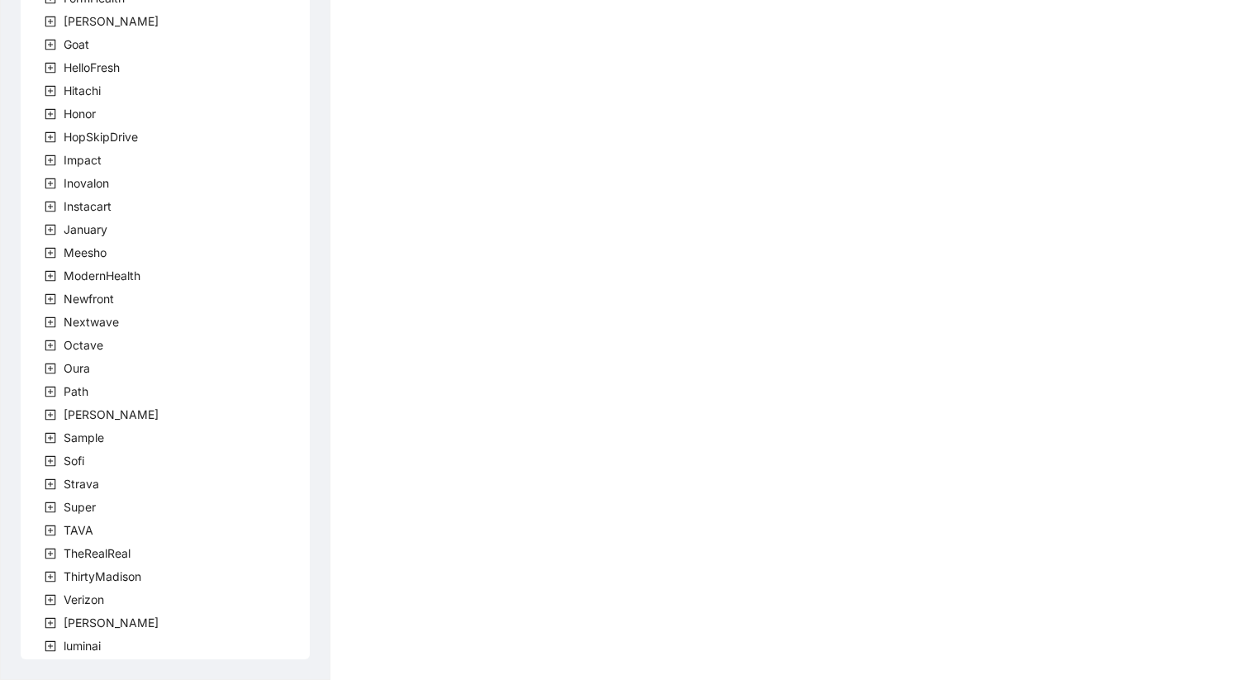
click at [52, 618] on icon "plus-square" at bounding box center [50, 623] width 11 height 11
click at [73, 644] on icon "plus-square" at bounding box center [70, 646] width 12 height 12
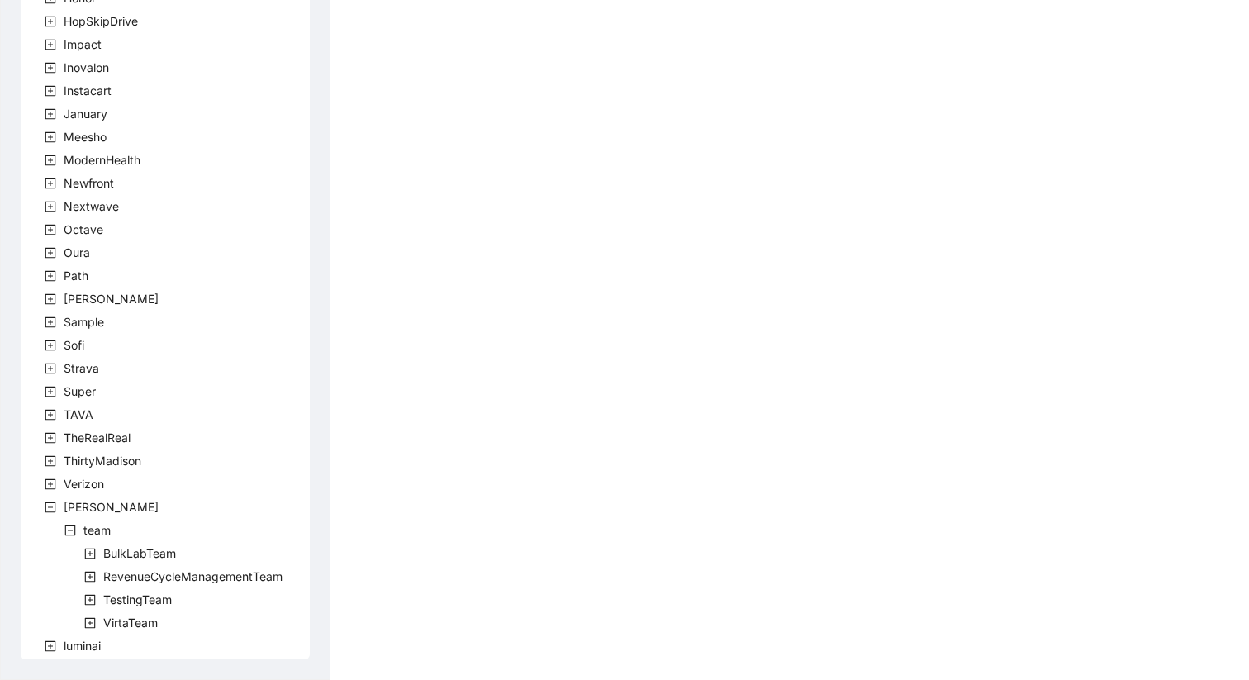
click at [80, 622] on span at bounding box center [90, 623] width 20 height 20
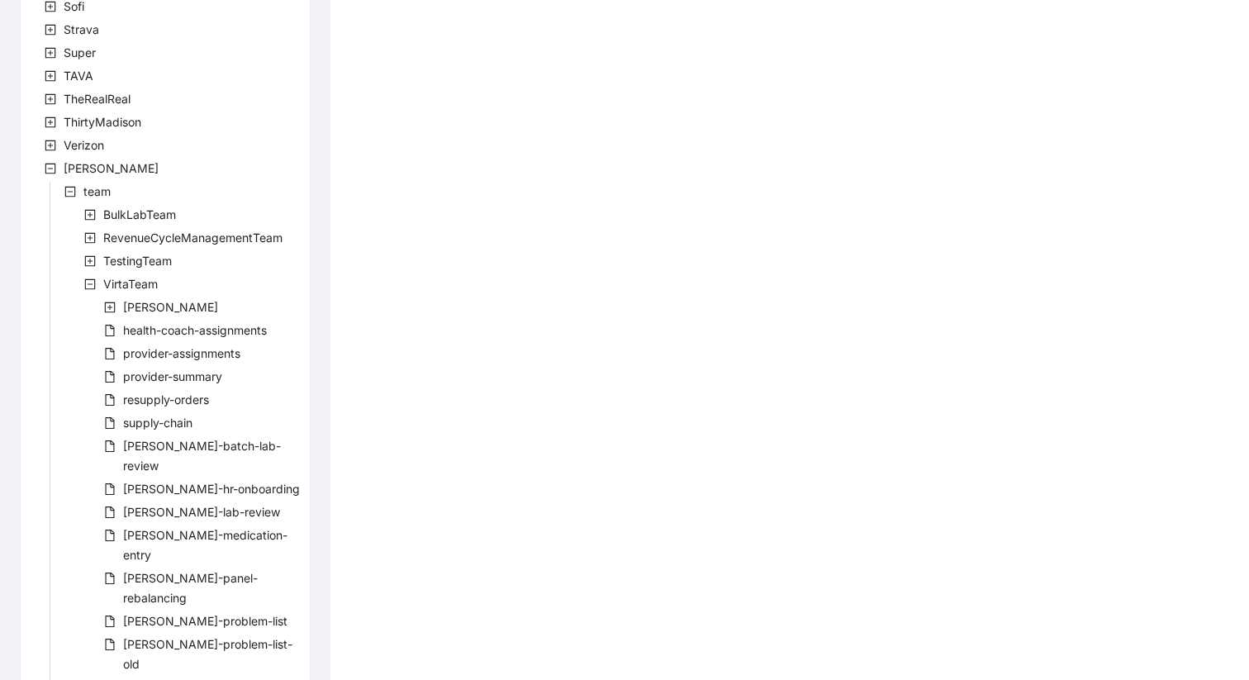
scroll to position [900, 0]
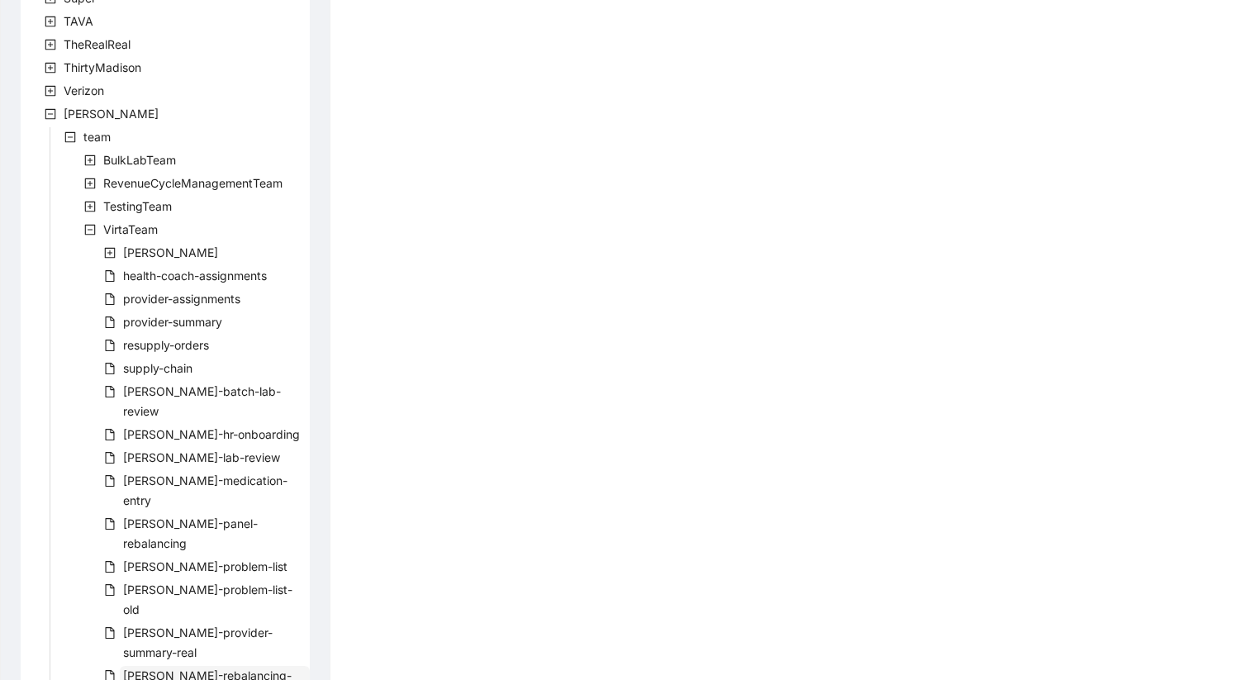
click at [199, 668] on span "virta-rebalancing-part-two" at bounding box center [207, 685] width 169 height 34
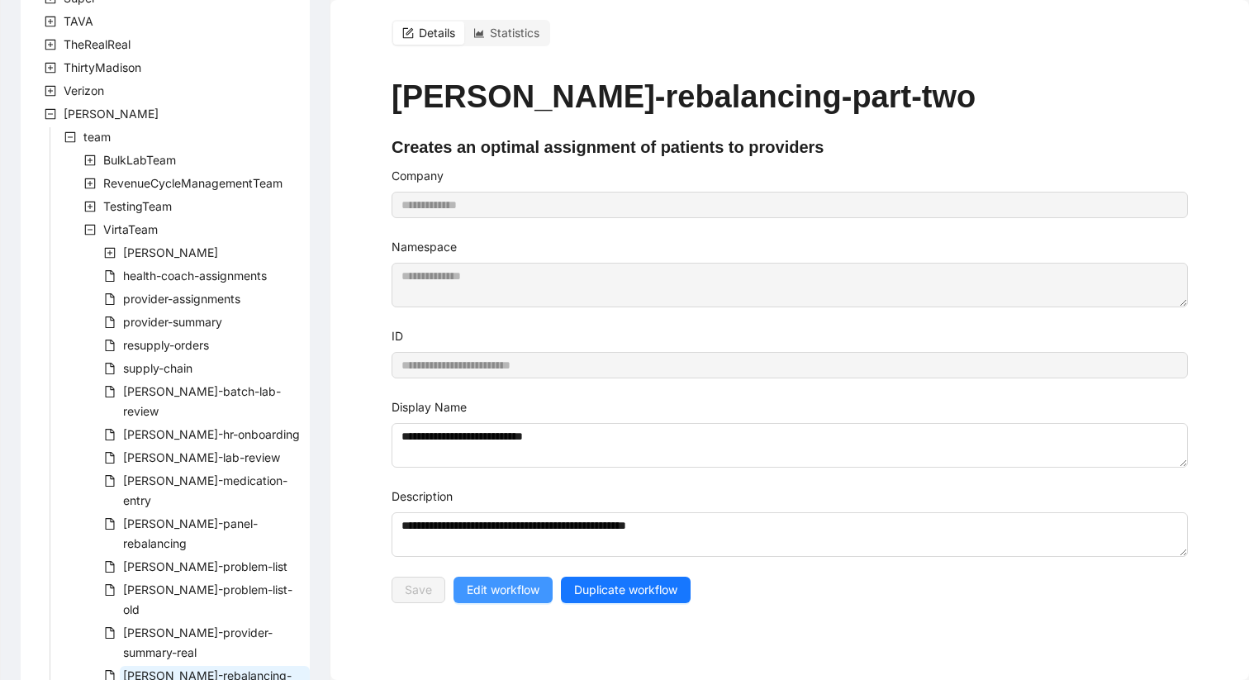
click at [527, 583] on span "Edit workflow" at bounding box center [503, 590] width 73 height 18
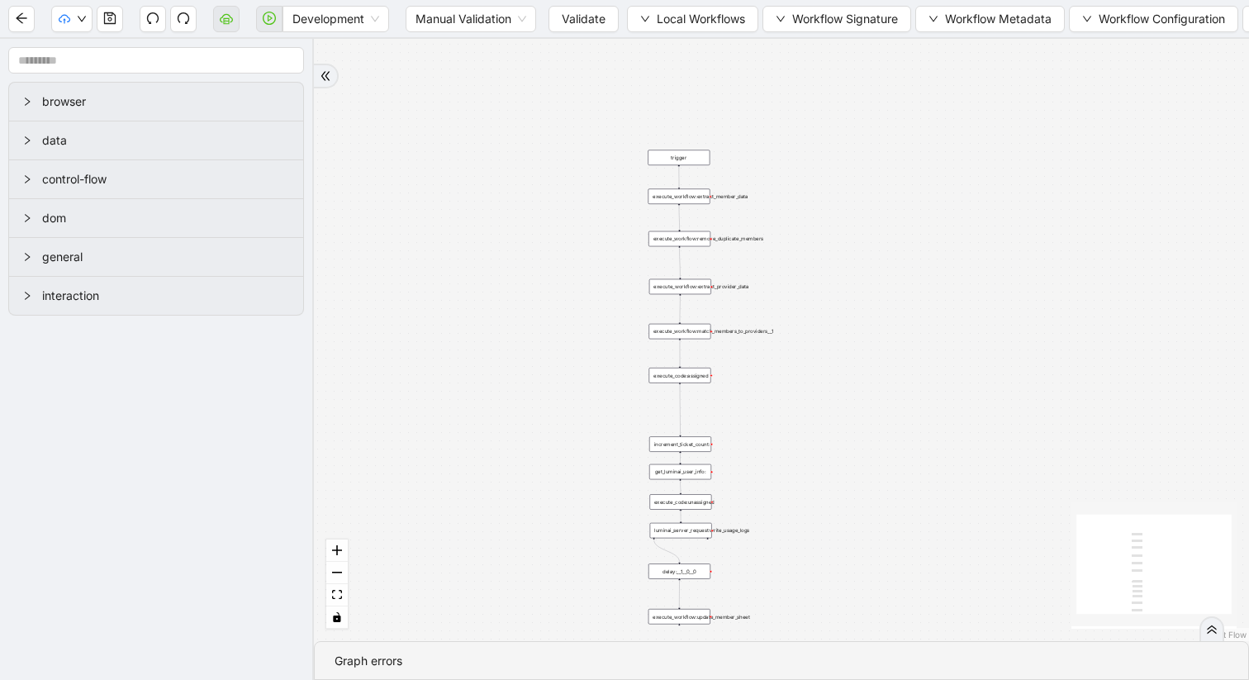
drag, startPoint x: 857, startPoint y: 197, endPoint x: 597, endPoint y: 416, distance: 338.9
click at [597, 416] on div "trigger execute_workflow:extract_member_data execute_workflow:remove_duplicate_…" at bounding box center [781, 340] width 935 height 602
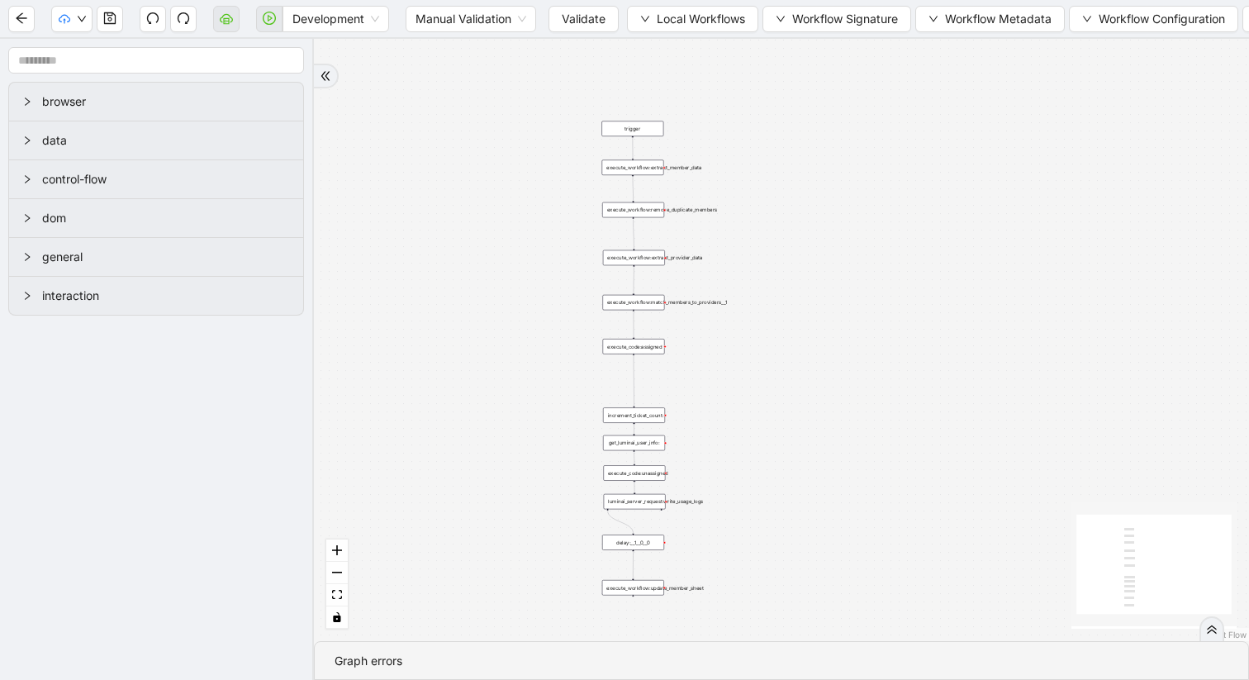
drag, startPoint x: 798, startPoint y: 424, endPoint x: 753, endPoint y: 396, distance: 53.4
click at [753, 396] on div "trigger execute_workflow:extract_member_data execute_workflow:remove_duplicate_…" at bounding box center [781, 340] width 935 height 602
click at [642, 171] on div "execute_workflow:extract_member_data" at bounding box center [633, 167] width 62 height 16
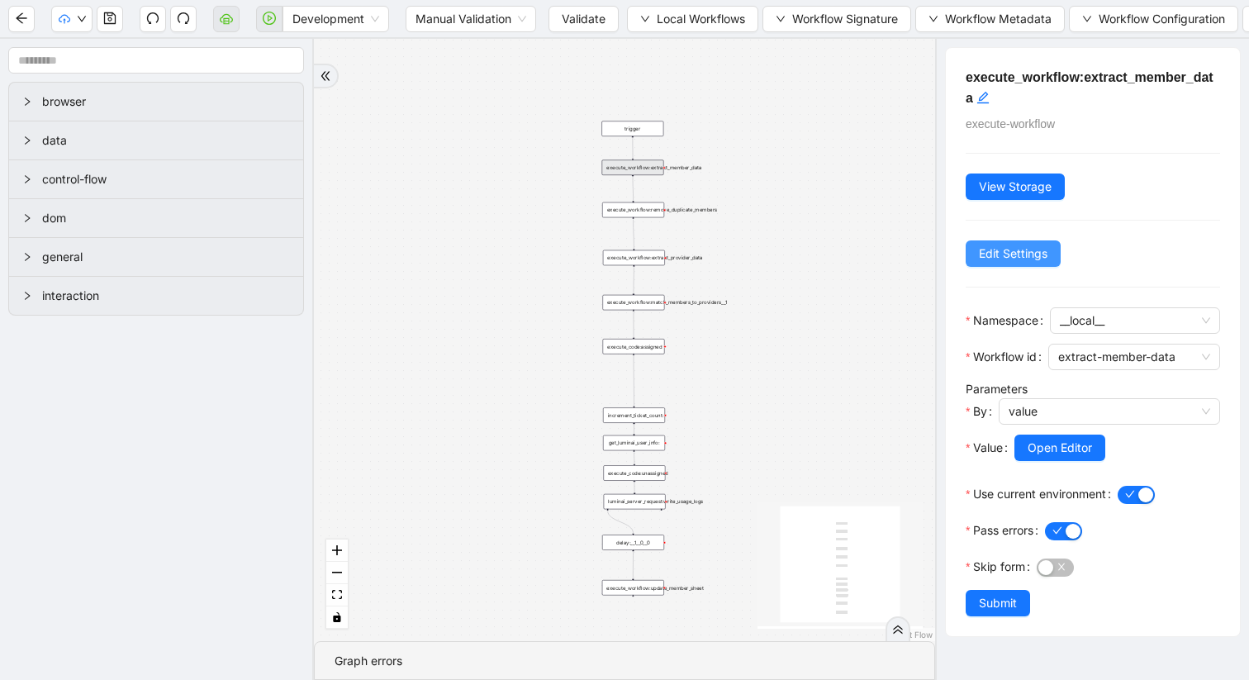
click at [1012, 261] on span "Edit Settings" at bounding box center [1013, 254] width 69 height 18
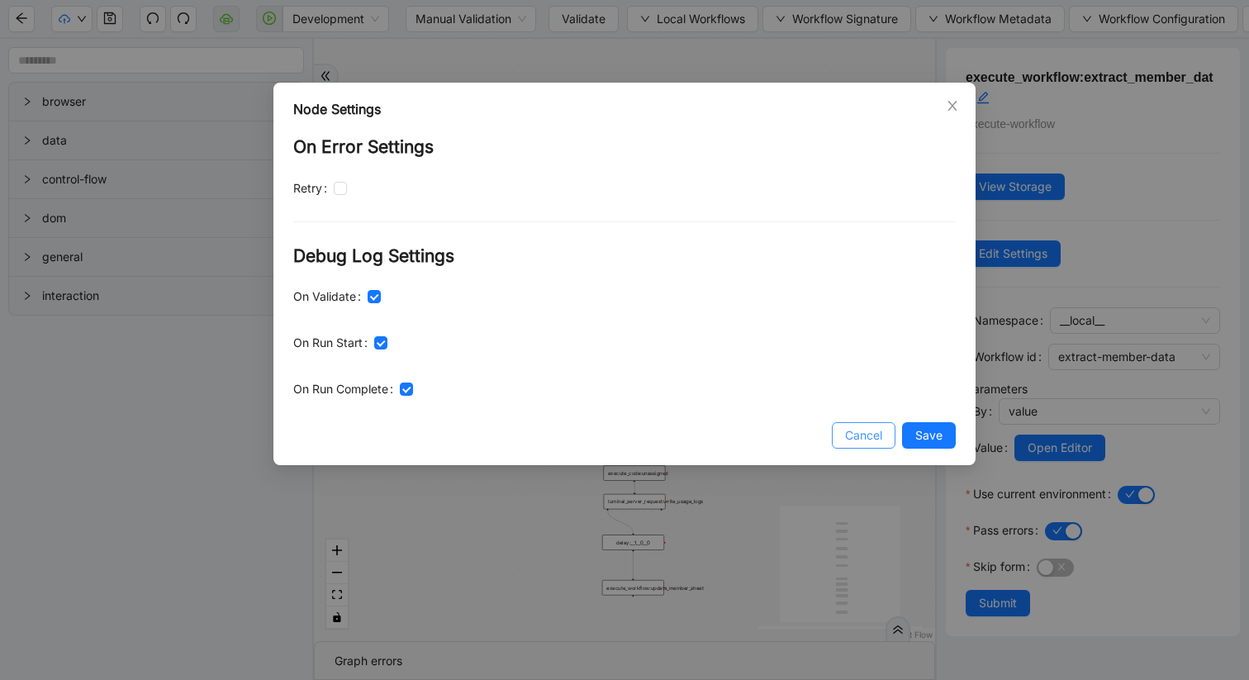
click at [864, 440] on span "Cancel" at bounding box center [863, 435] width 37 height 18
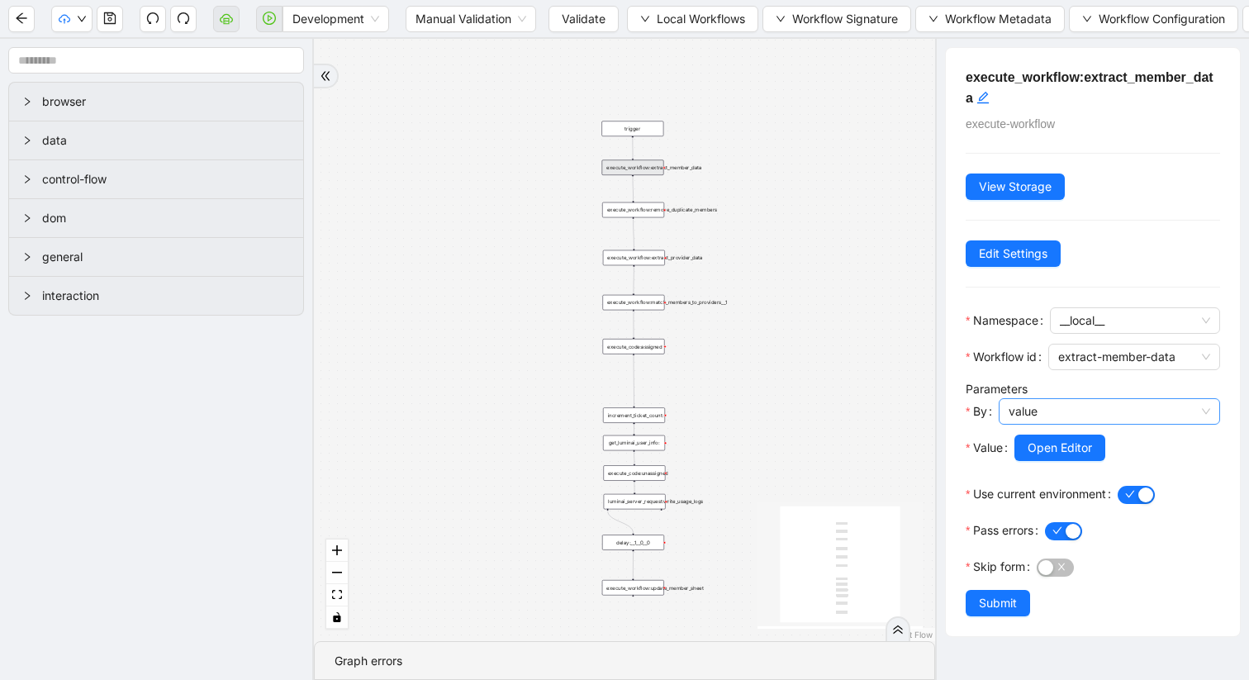
click at [1042, 416] on span "value" at bounding box center [1110, 411] width 202 height 25
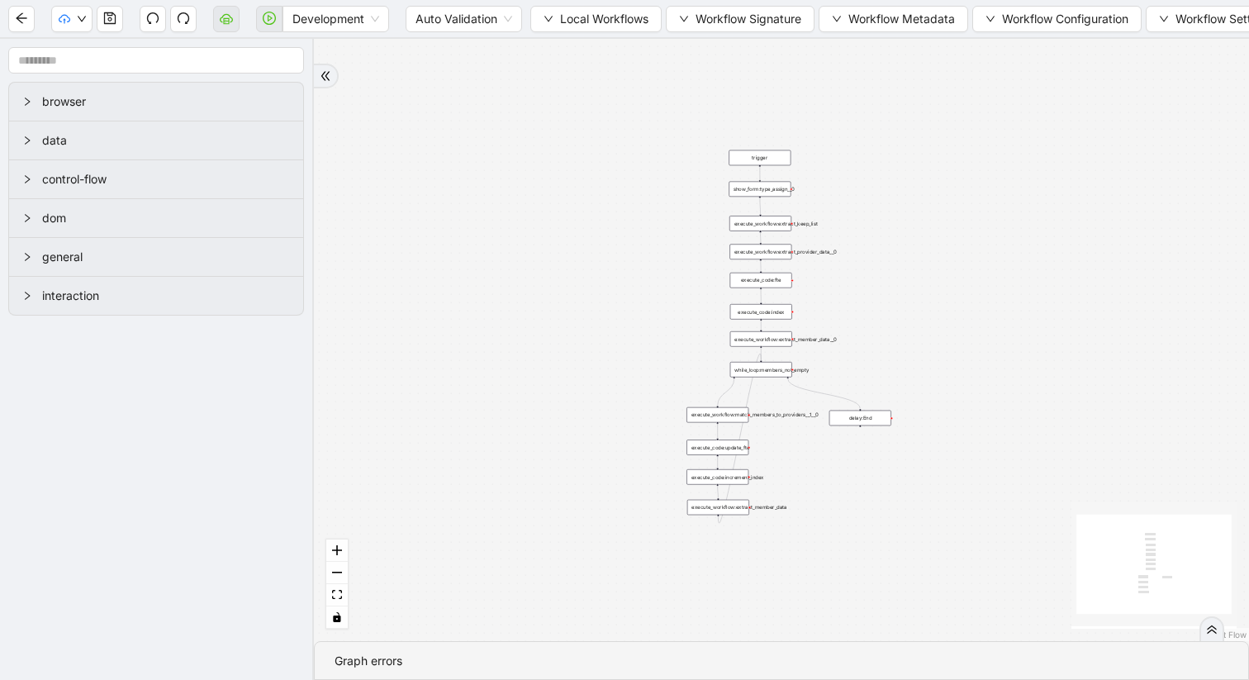
drag, startPoint x: 0, startPoint y: 0, endPoint x: 479, endPoint y: 323, distance: 577.8
click at [480, 323] on div "trigger execute_workflow:extract_member_data execute_workflow:extract_keep_list…" at bounding box center [781, 340] width 935 height 602
click at [747, 161] on div "show_form:type_assign__0" at bounding box center [732, 160] width 62 height 16
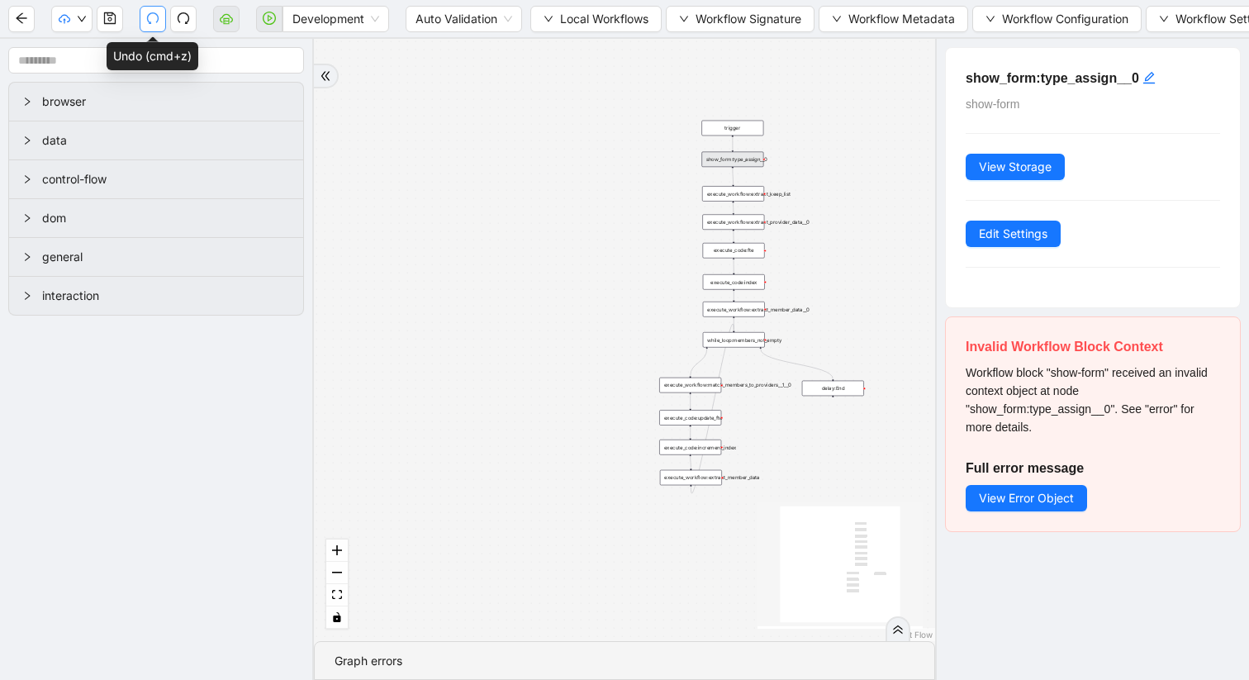
click at [153, 15] on icon "undo" at bounding box center [152, 18] width 13 height 13
click at [734, 162] on div "show_form:type_assign__0" at bounding box center [732, 160] width 62 height 16
click at [1010, 492] on span "View Error Object" at bounding box center [1026, 498] width 95 height 18
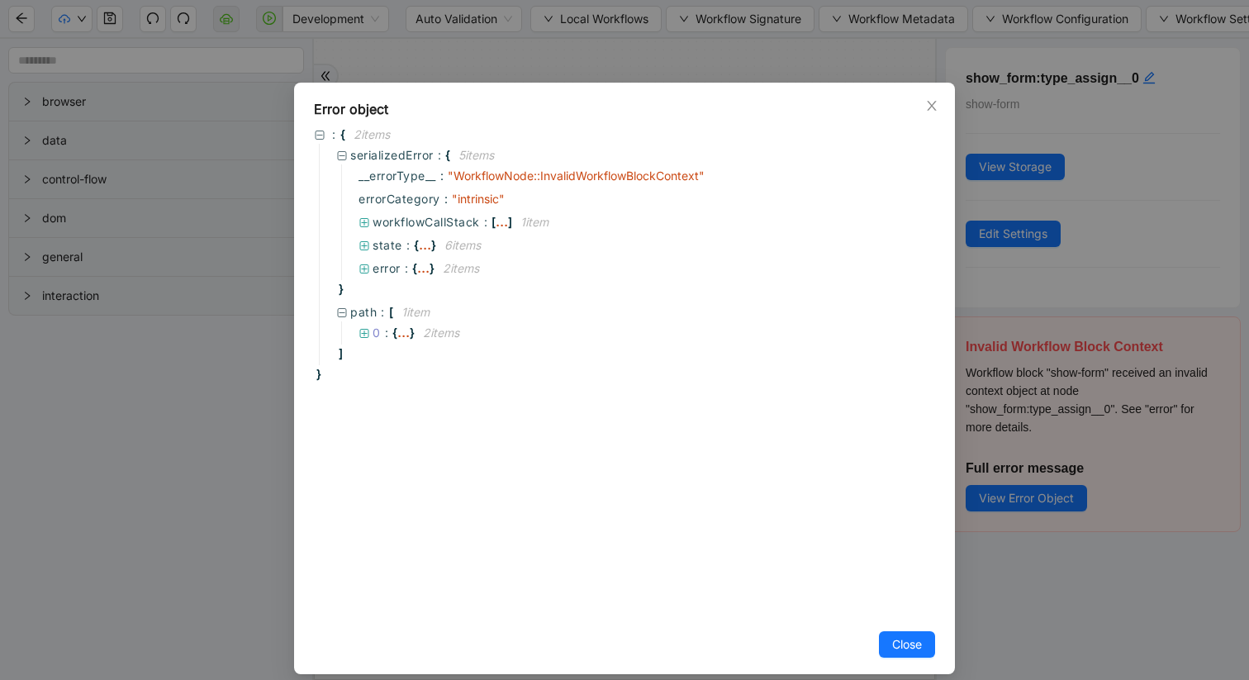
scroll to position [14, 0]
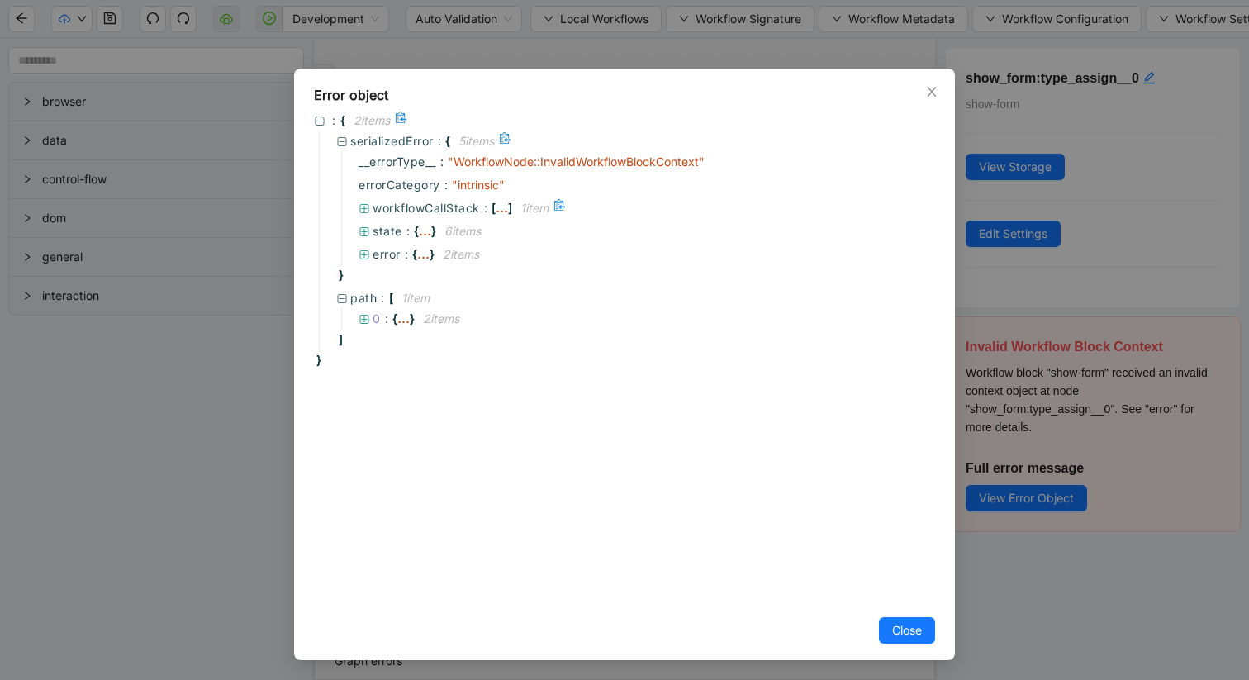
click at [364, 209] on icon at bounding box center [365, 209] width 12 height 12
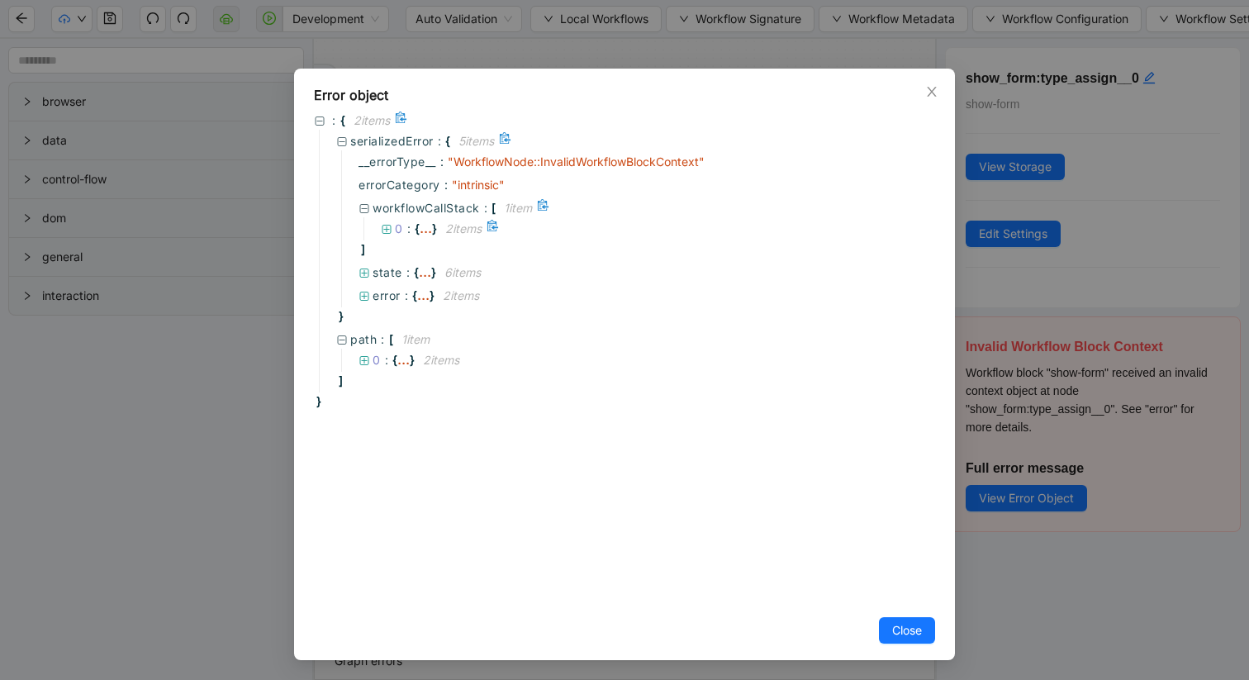
click at [387, 226] on icon at bounding box center [387, 230] width 12 height 12
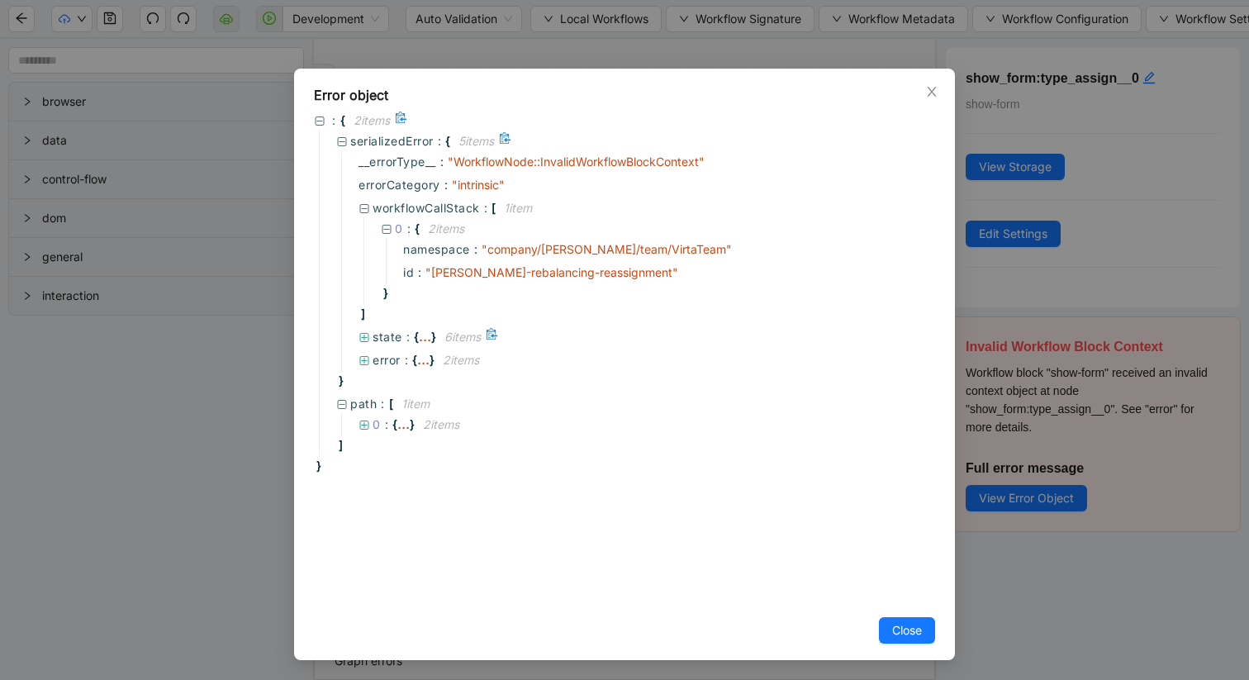
click at [365, 340] on icon at bounding box center [365, 338] width 12 height 12
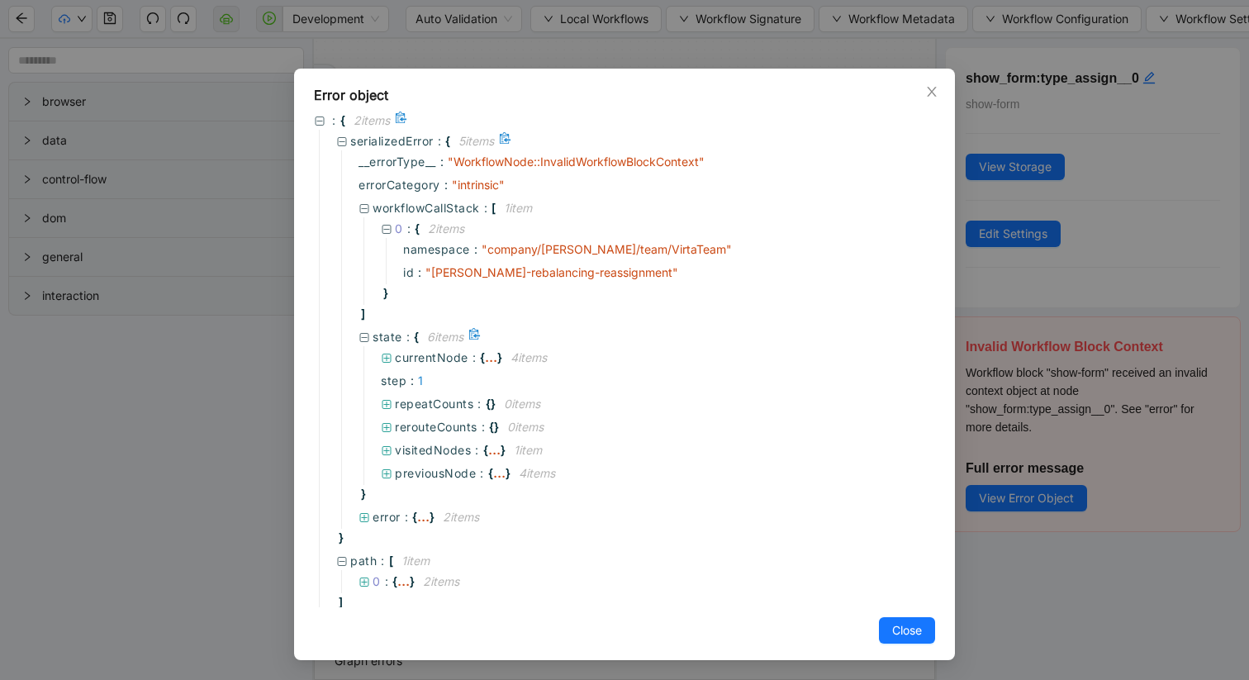
scroll to position [25, 0]
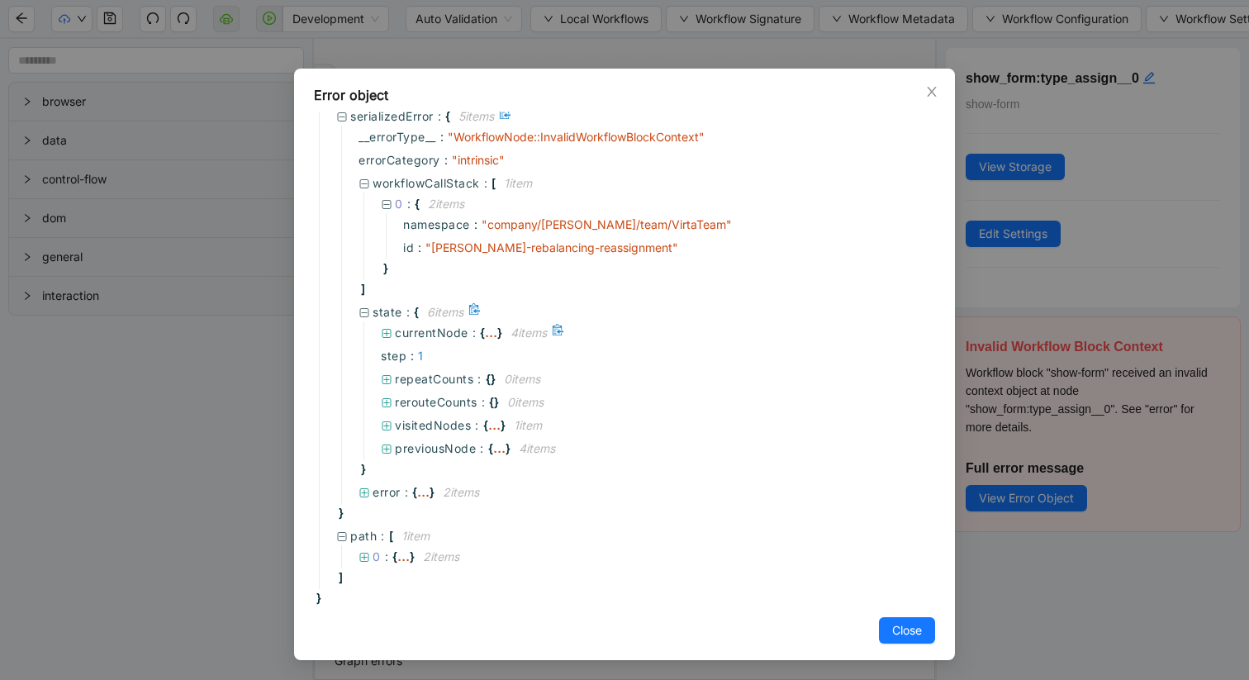
click at [386, 335] on icon at bounding box center [386, 333] width 9 height 9
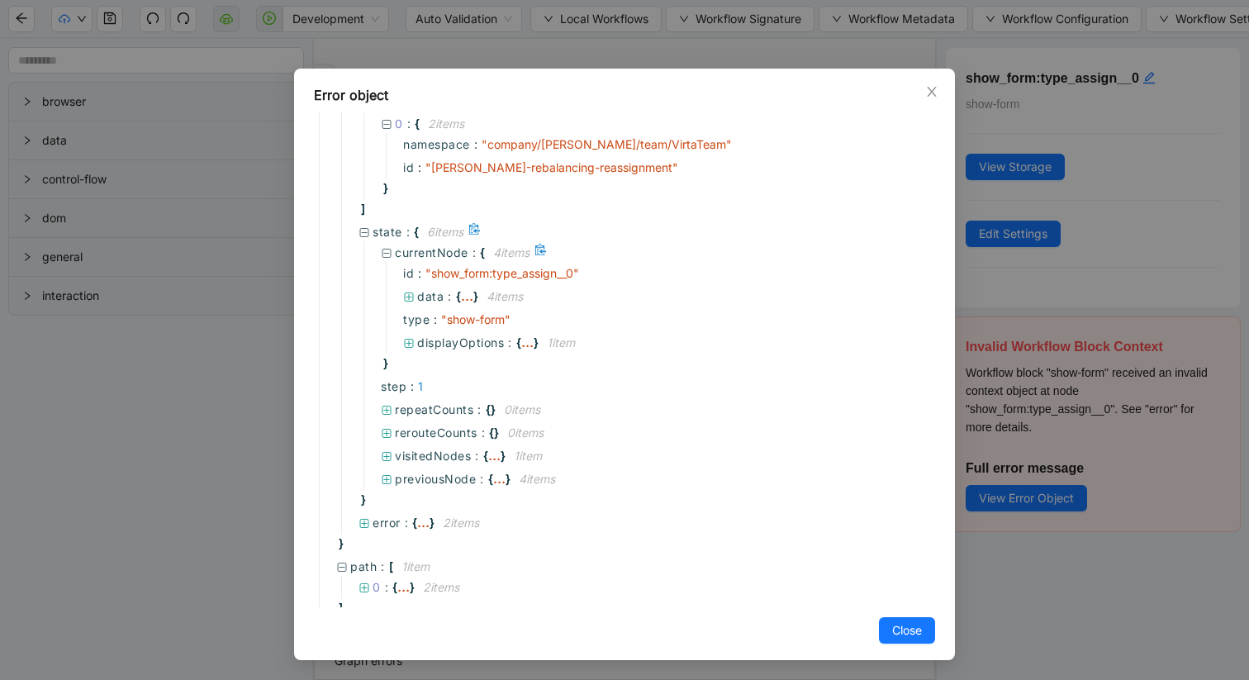
scroll to position [135, 0]
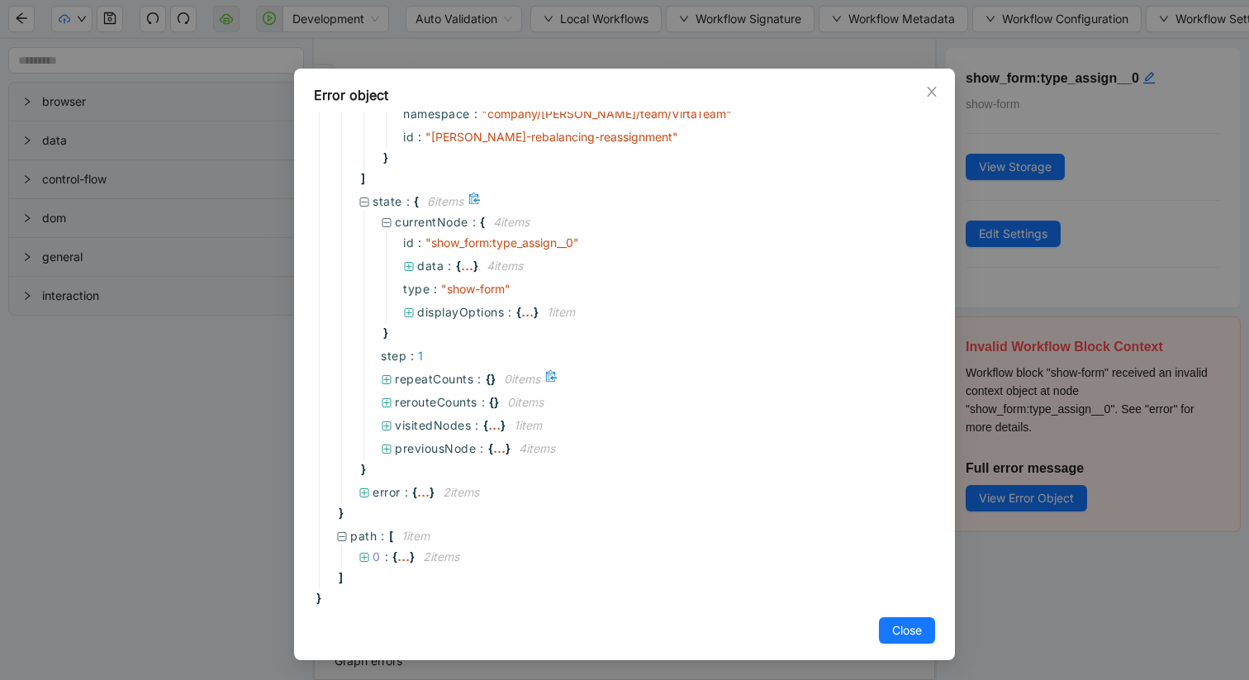
click at [386, 379] on icon at bounding box center [386, 379] width 9 height 9
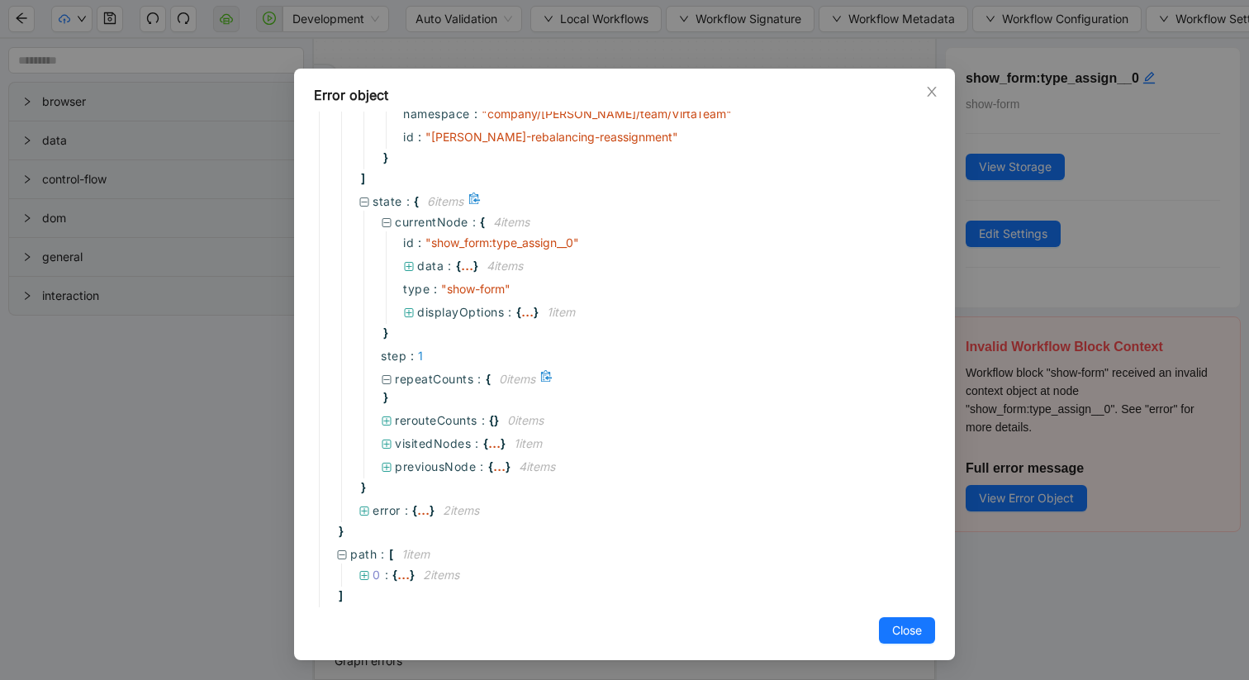
scroll to position [154, 0]
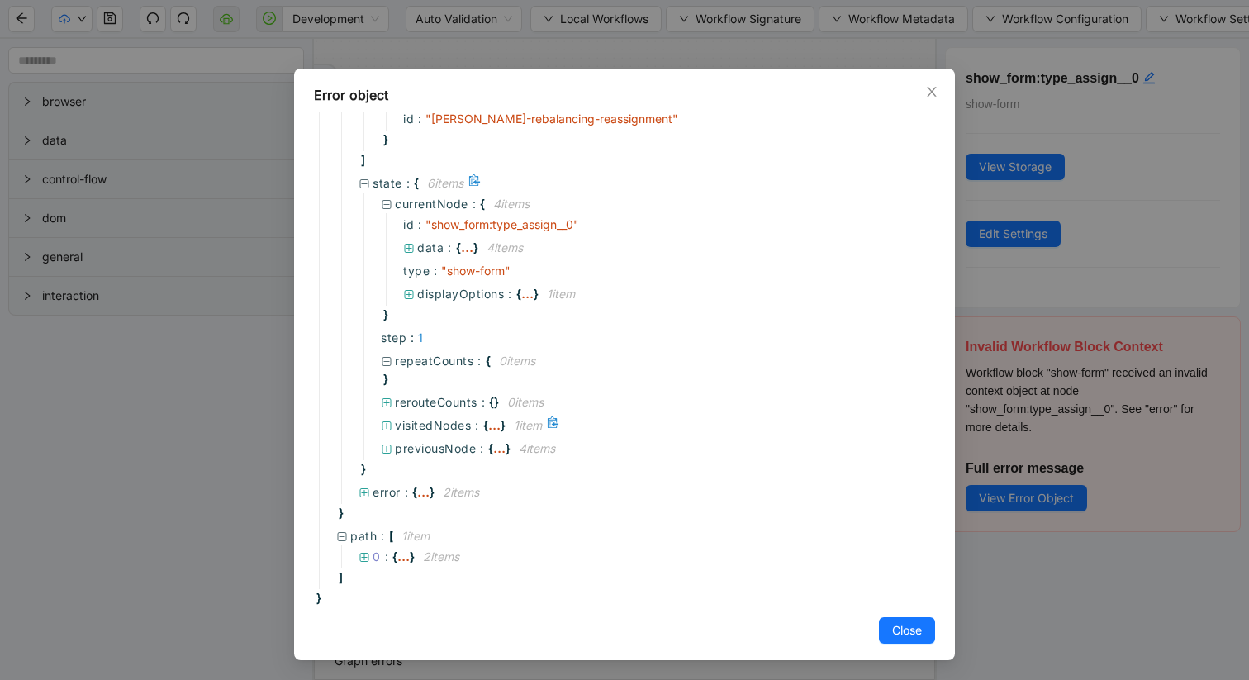
click at [389, 424] on icon at bounding box center [387, 426] width 12 height 12
click at [388, 401] on icon at bounding box center [387, 403] width 12 height 12
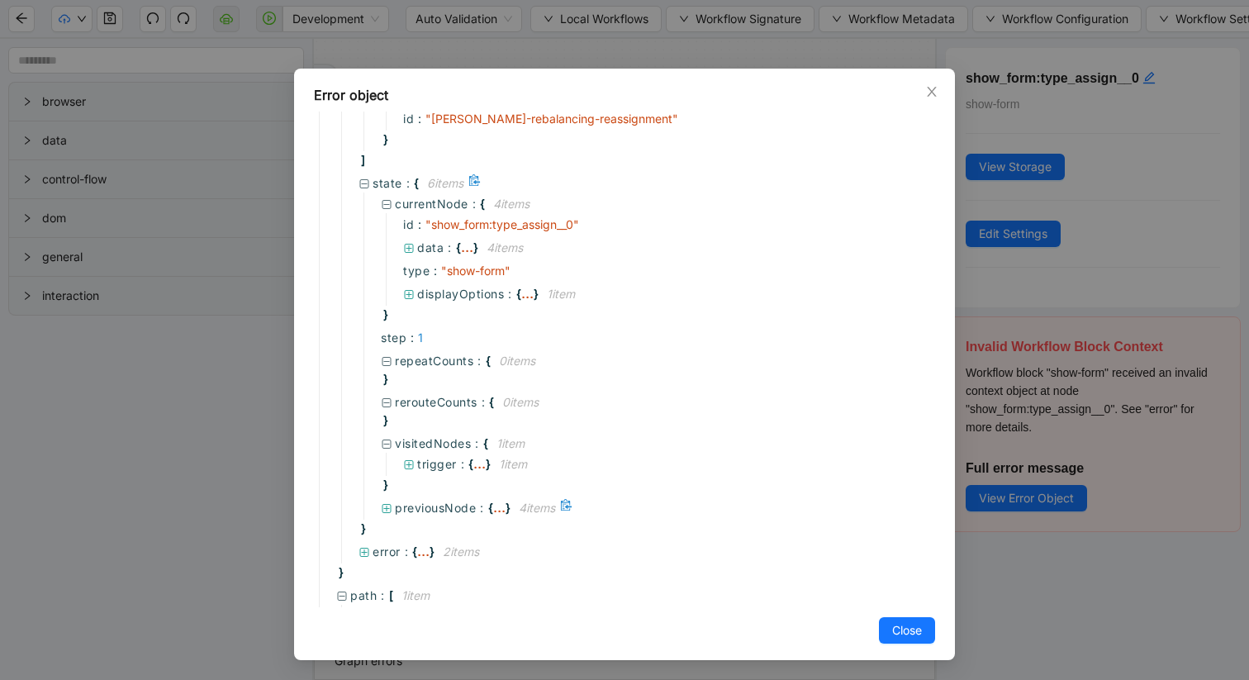
click at [390, 508] on icon at bounding box center [387, 509] width 12 height 12
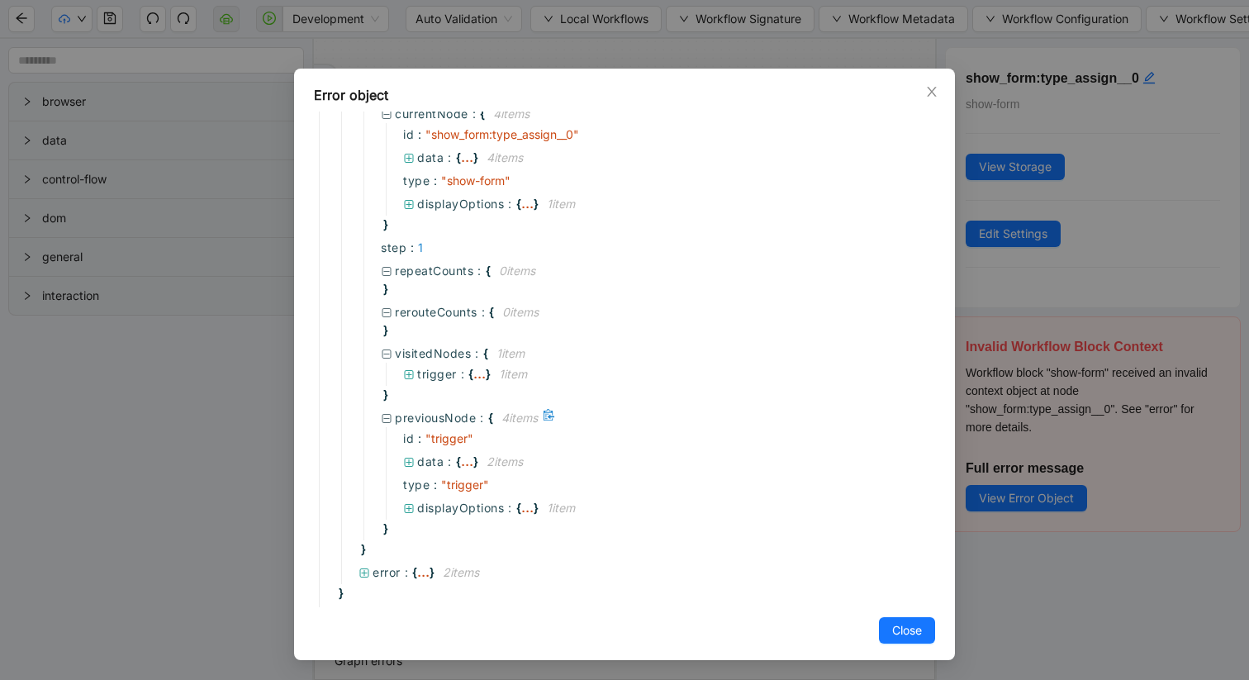
scroll to position [245, 0]
click at [411, 461] on icon at bounding box center [409, 461] width 9 height 9
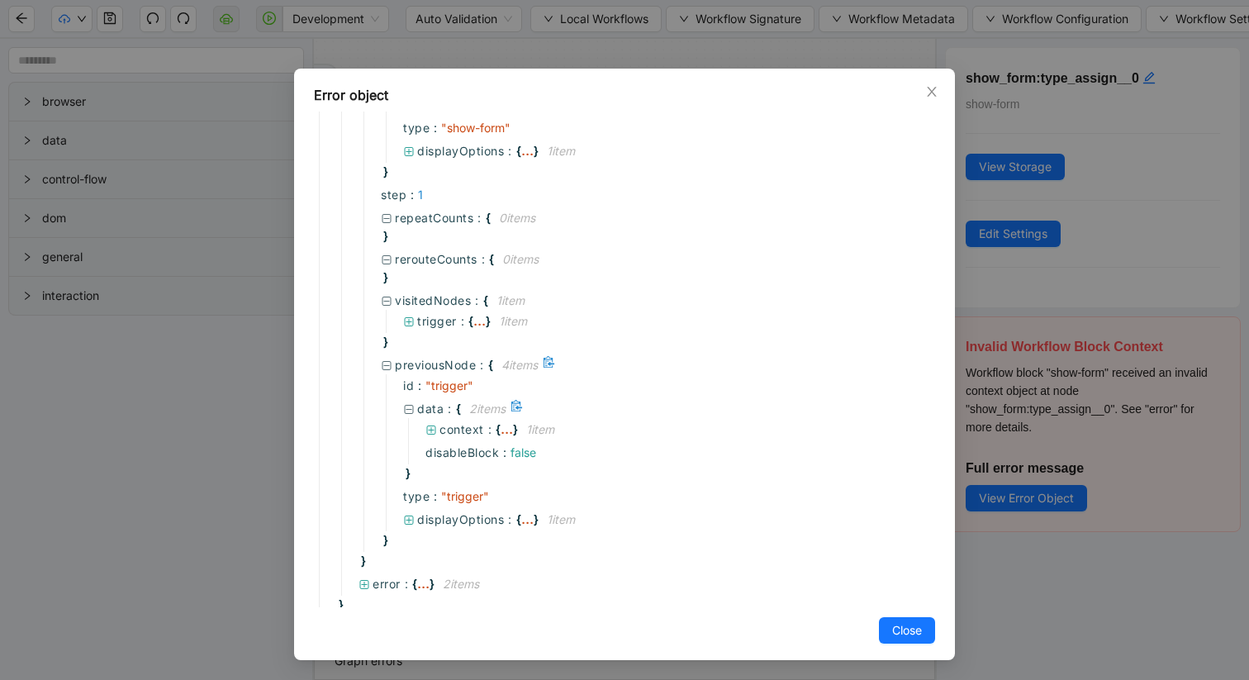
scroll to position [301, 0]
click at [430, 423] on icon at bounding box center [431, 426] width 12 height 12
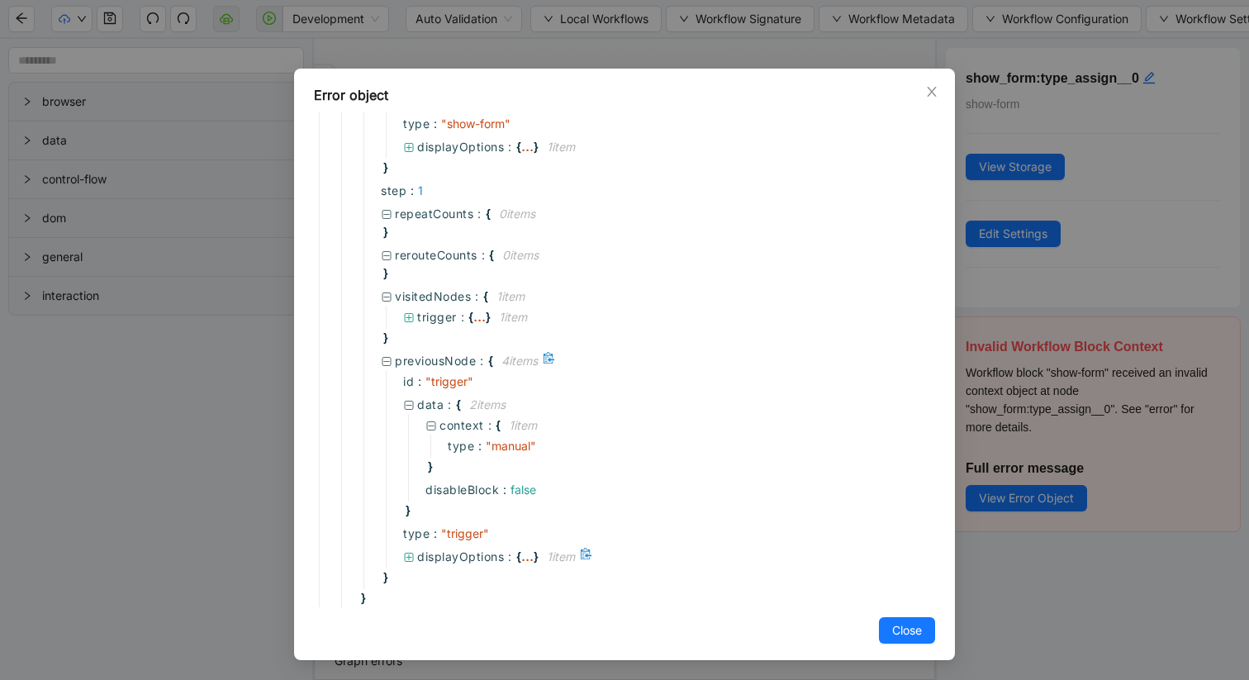
click at [411, 557] on icon at bounding box center [409, 558] width 12 height 12
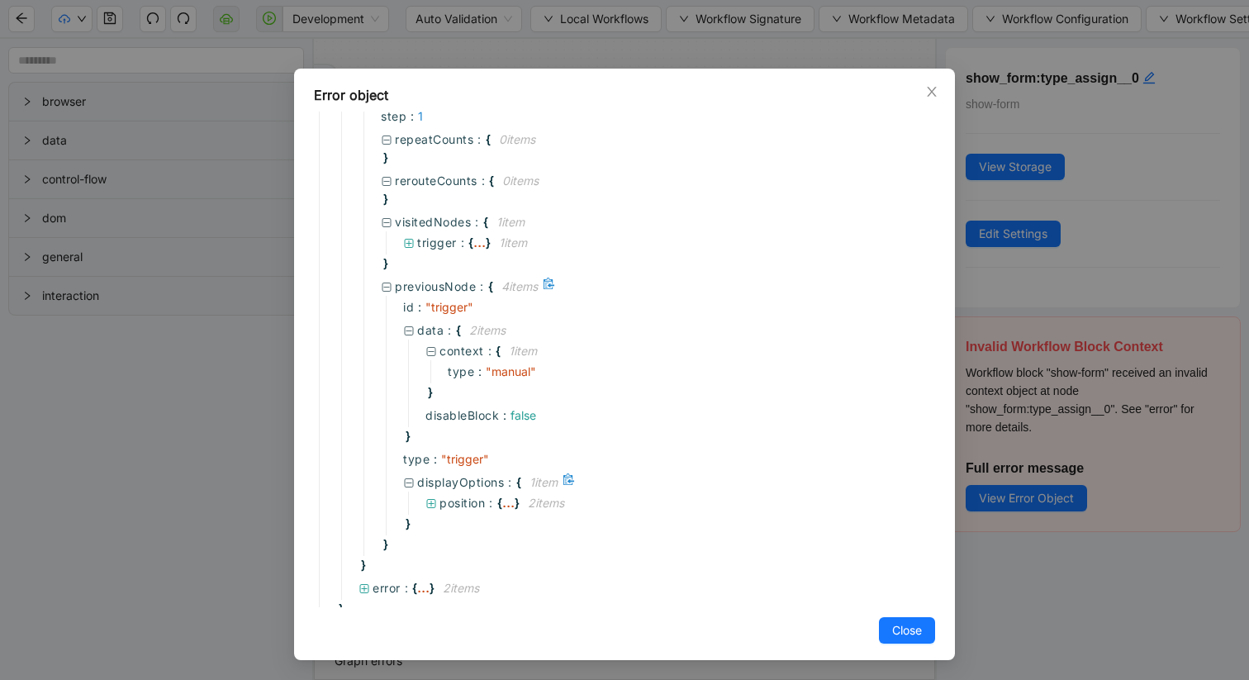
scroll to position [456, 0]
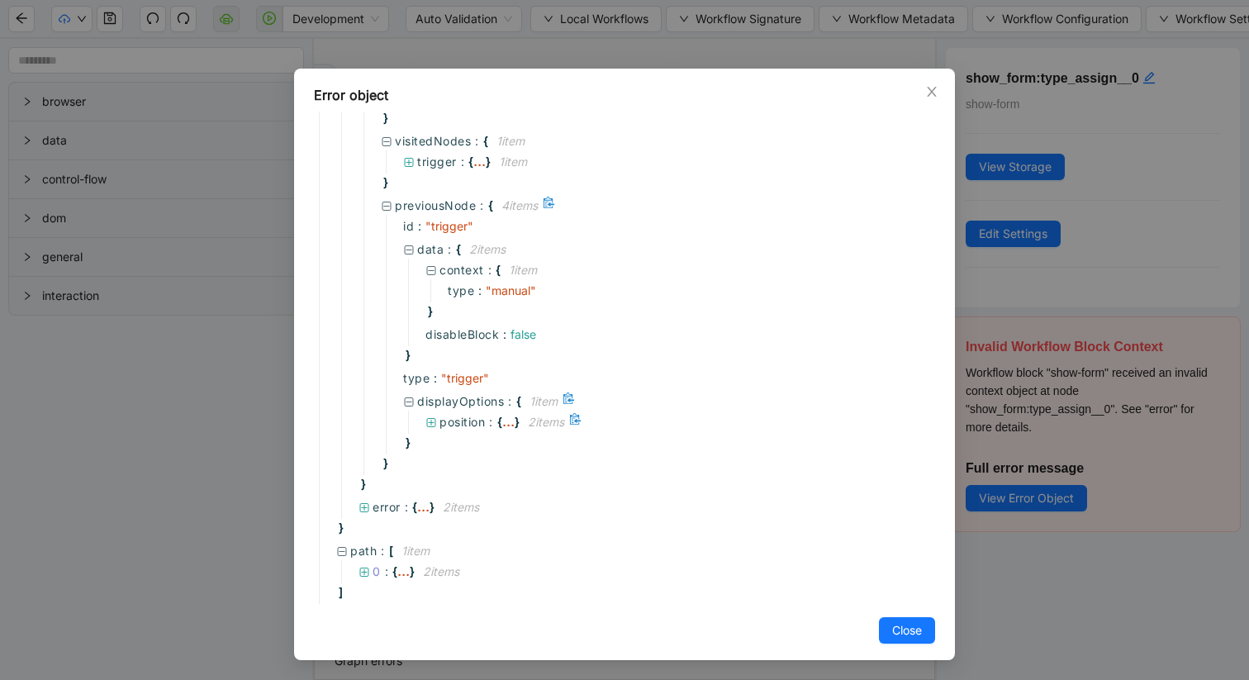
click at [429, 419] on icon at bounding box center [431, 423] width 12 height 12
click at [363, 572] on icon at bounding box center [364, 572] width 9 height 9
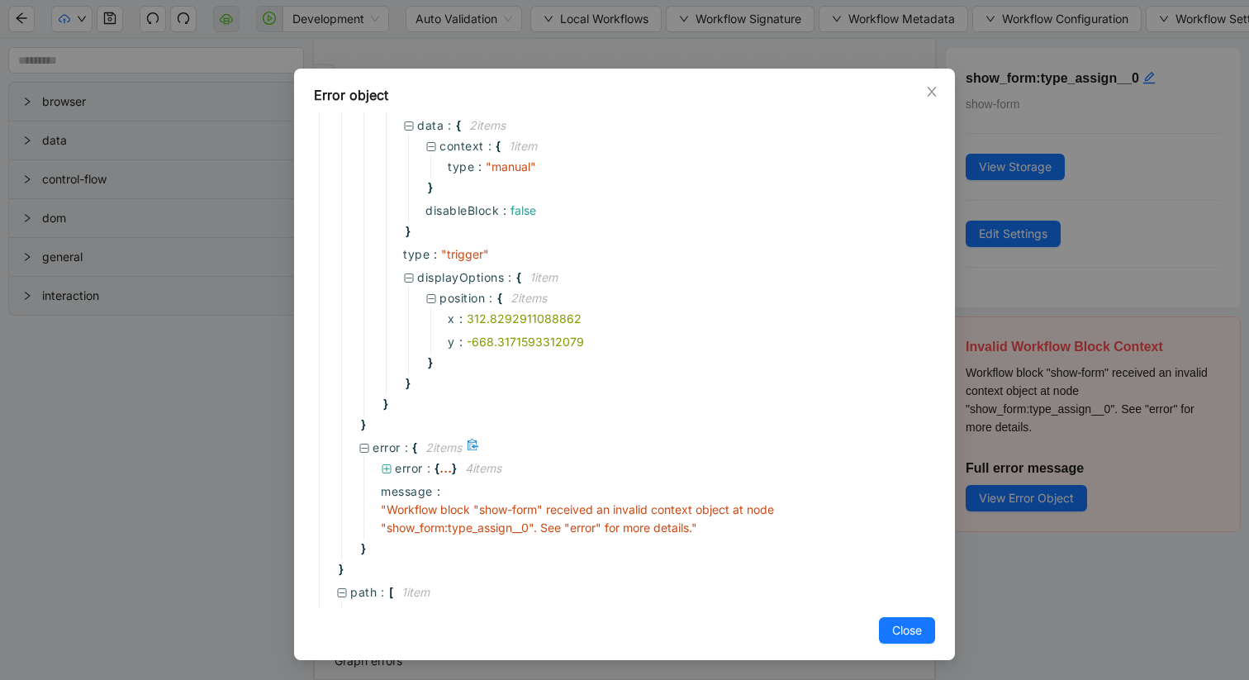
scroll to position [634, 0]
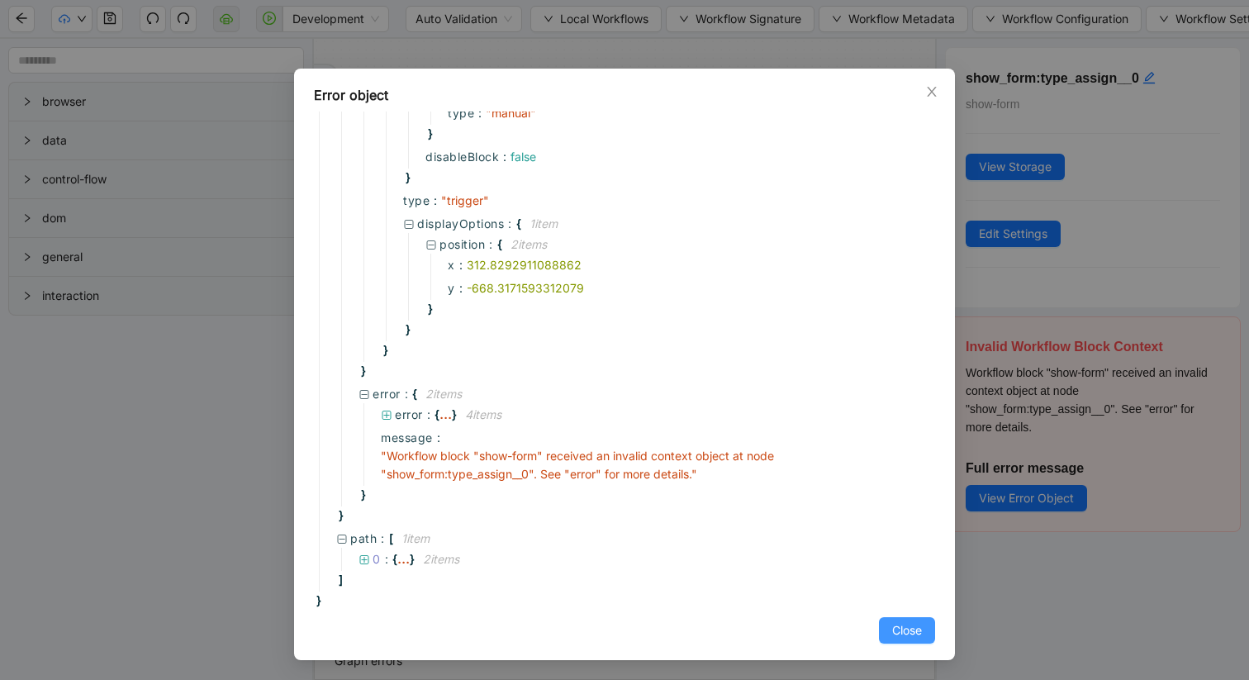
click at [901, 635] on span "Close" at bounding box center [907, 630] width 30 height 18
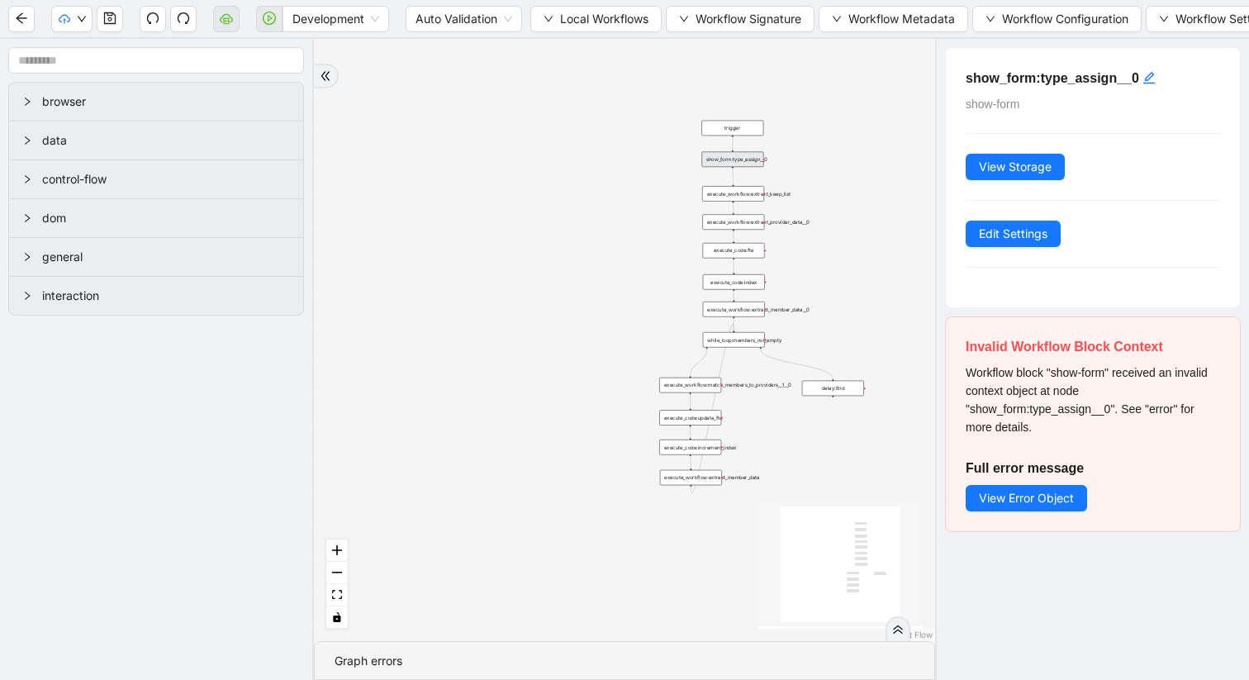
click at [59, 297] on span "interaction" at bounding box center [166, 296] width 248 height 18
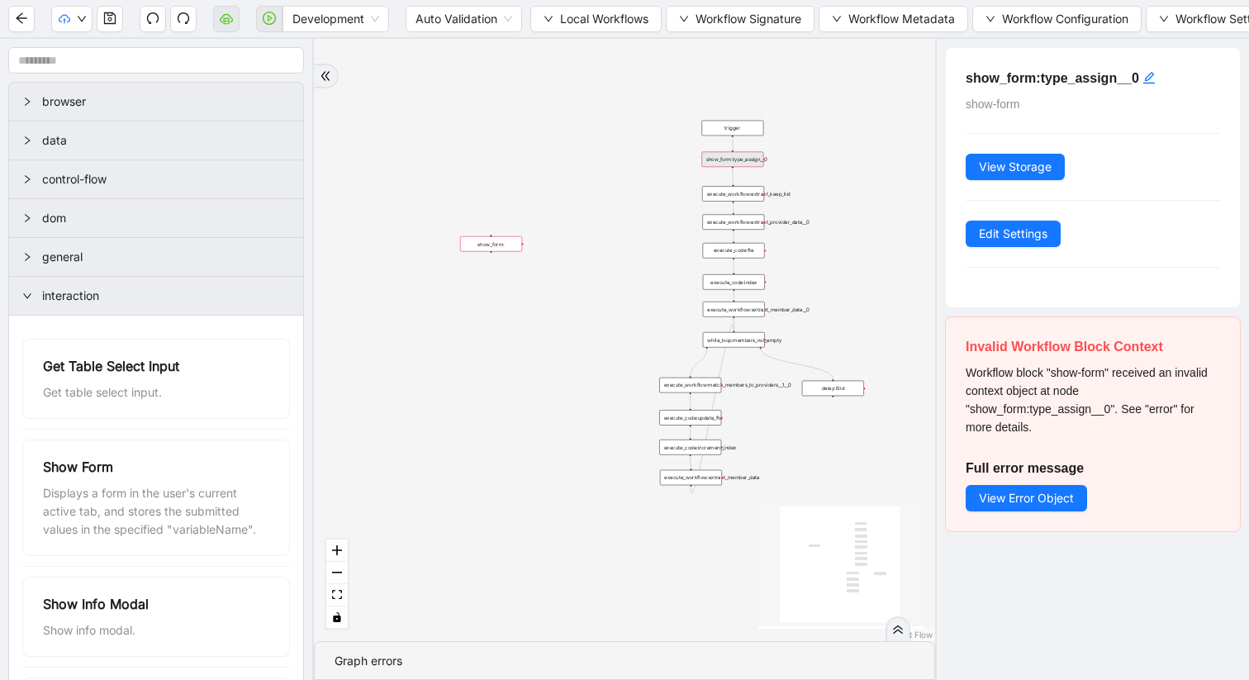
click at [487, 244] on div "show_form:" at bounding box center [491, 244] width 62 height 16
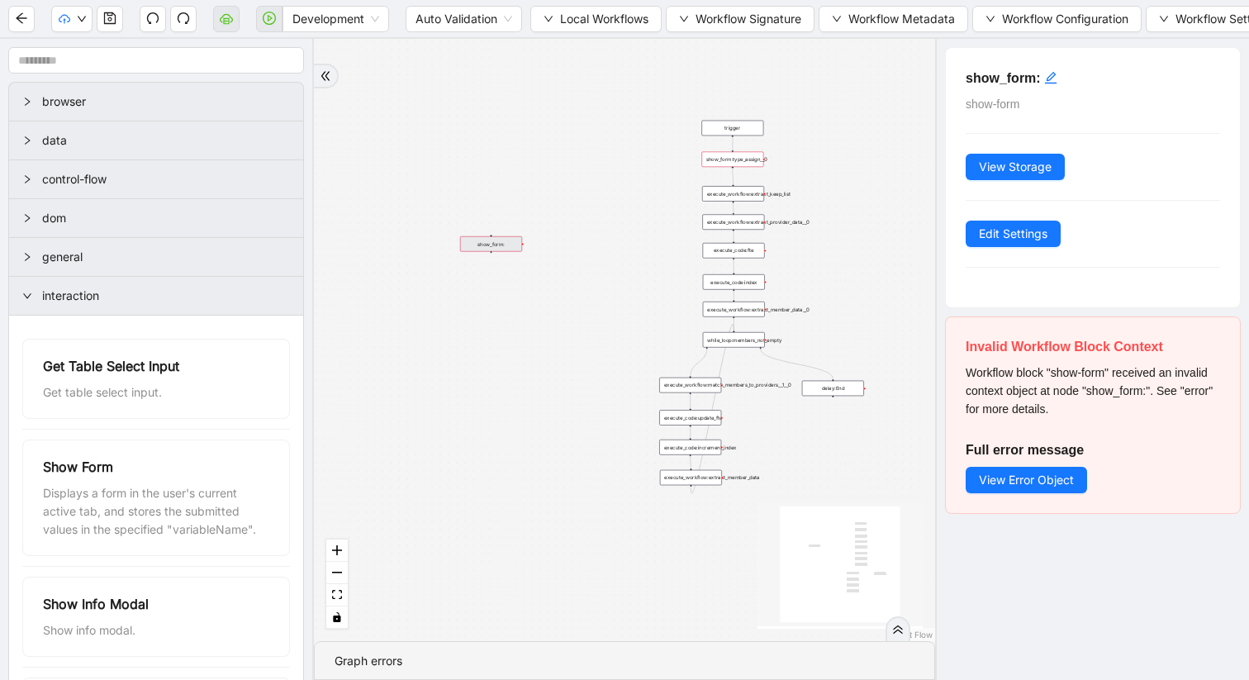
click at [495, 248] on div "show_form:" at bounding box center [491, 244] width 62 height 16
click at [733, 166] on div at bounding box center [732, 167] width 2 height 2
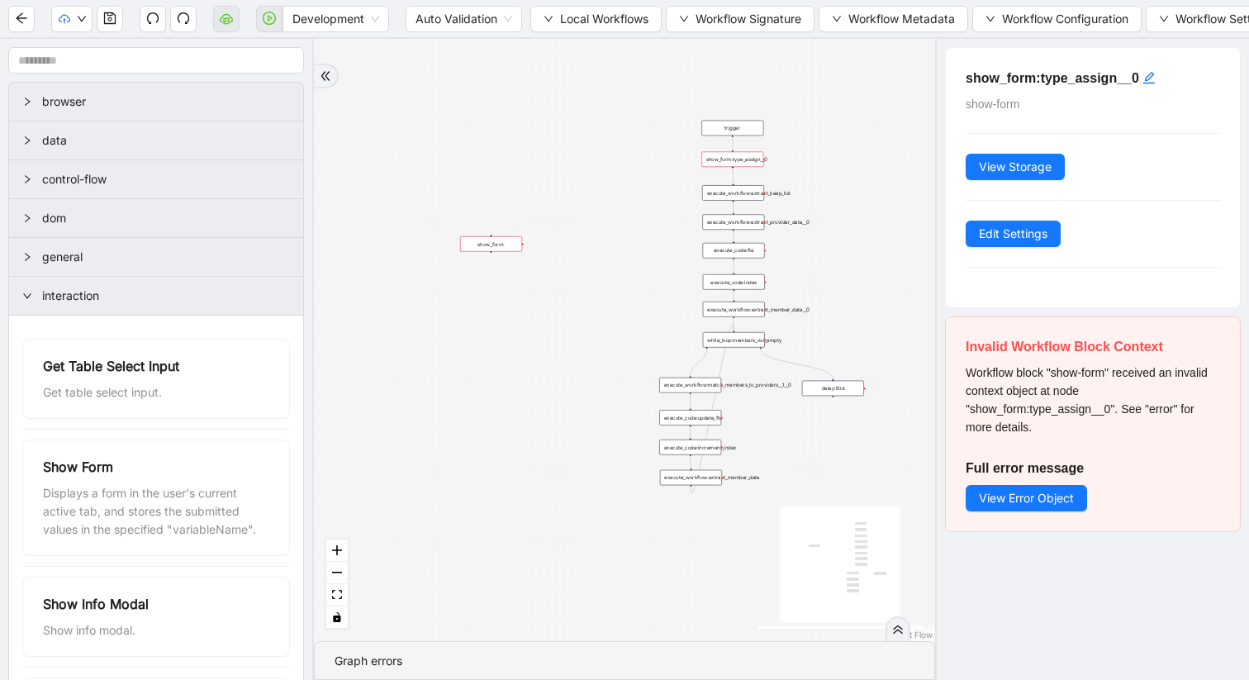
click at [740, 198] on div "execute_workflow:extract_keep_list" at bounding box center [733, 193] width 62 height 16
click at [740, 196] on div "execute_workflow:extract_keep_list" at bounding box center [733, 193] width 62 height 16
click at [733, 192] on div "execute_workflow:extract_keep_list" at bounding box center [733, 194] width 62 height 16
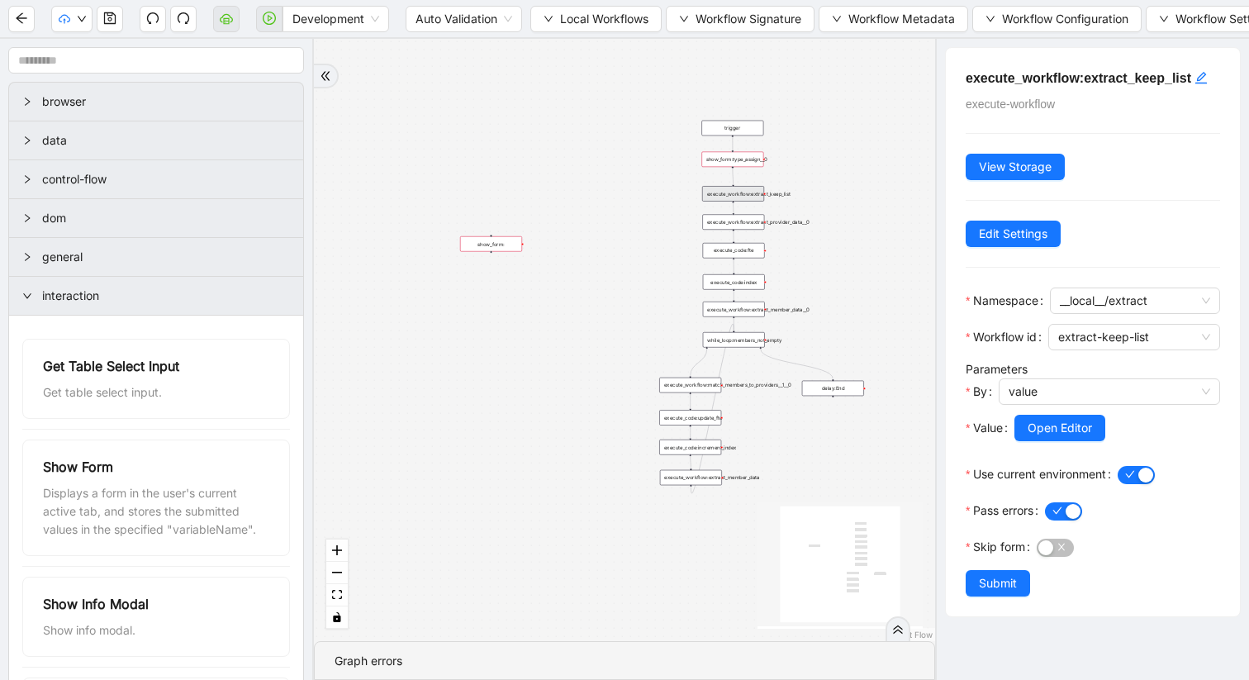
click at [740, 228] on div "execute_workflow:extract_provider_data__0" at bounding box center [733, 222] width 62 height 16
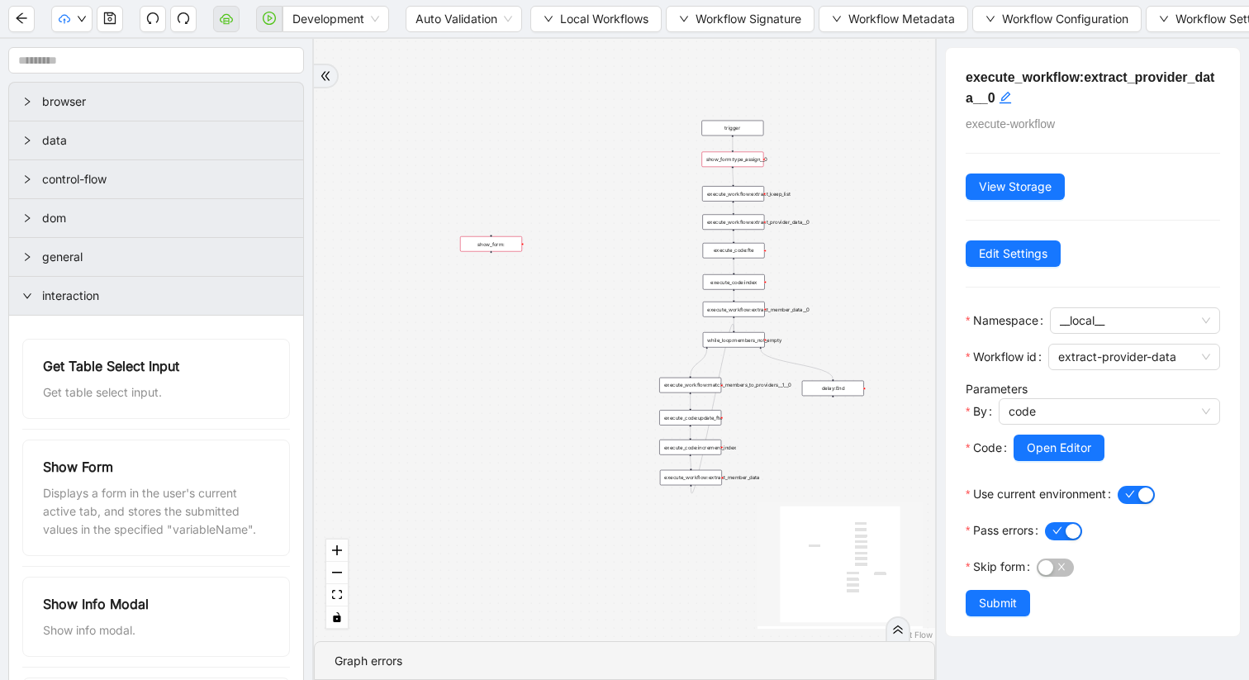
click at [724, 280] on div "execute_code:index" at bounding box center [734, 282] width 62 height 16
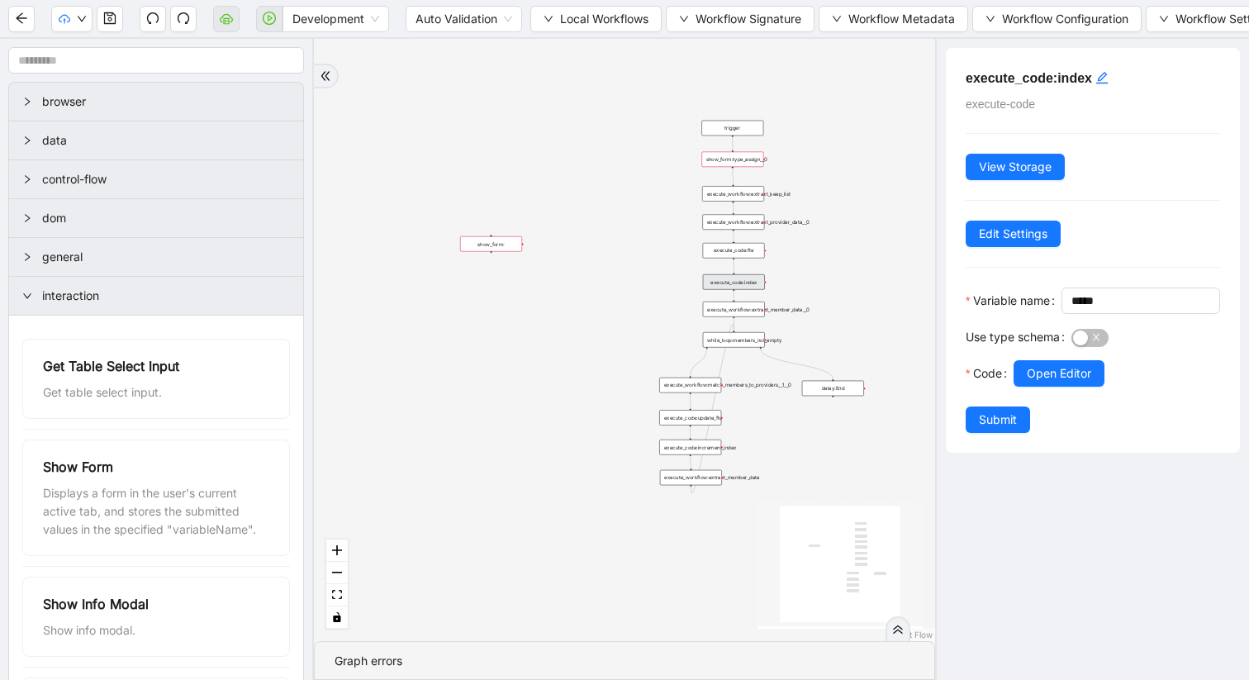
click at [507, 241] on div "show_form:" at bounding box center [491, 244] width 62 height 16
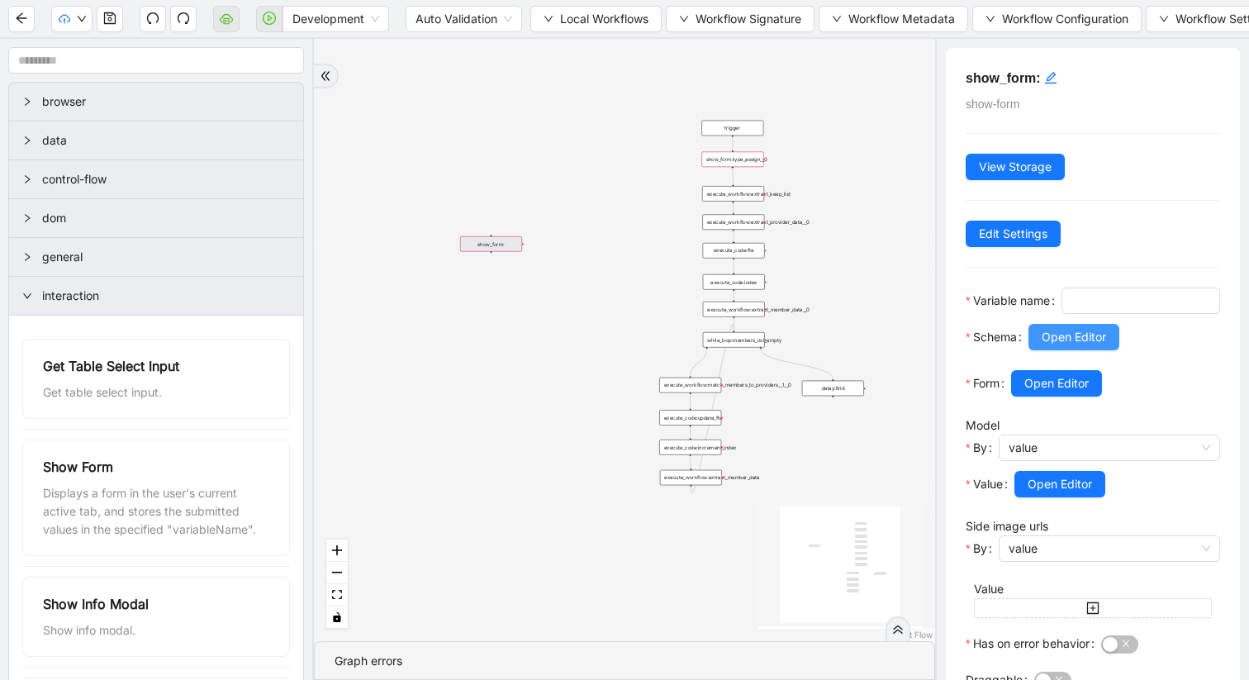
click at [1053, 346] on span "Open Editor" at bounding box center [1074, 337] width 64 height 18
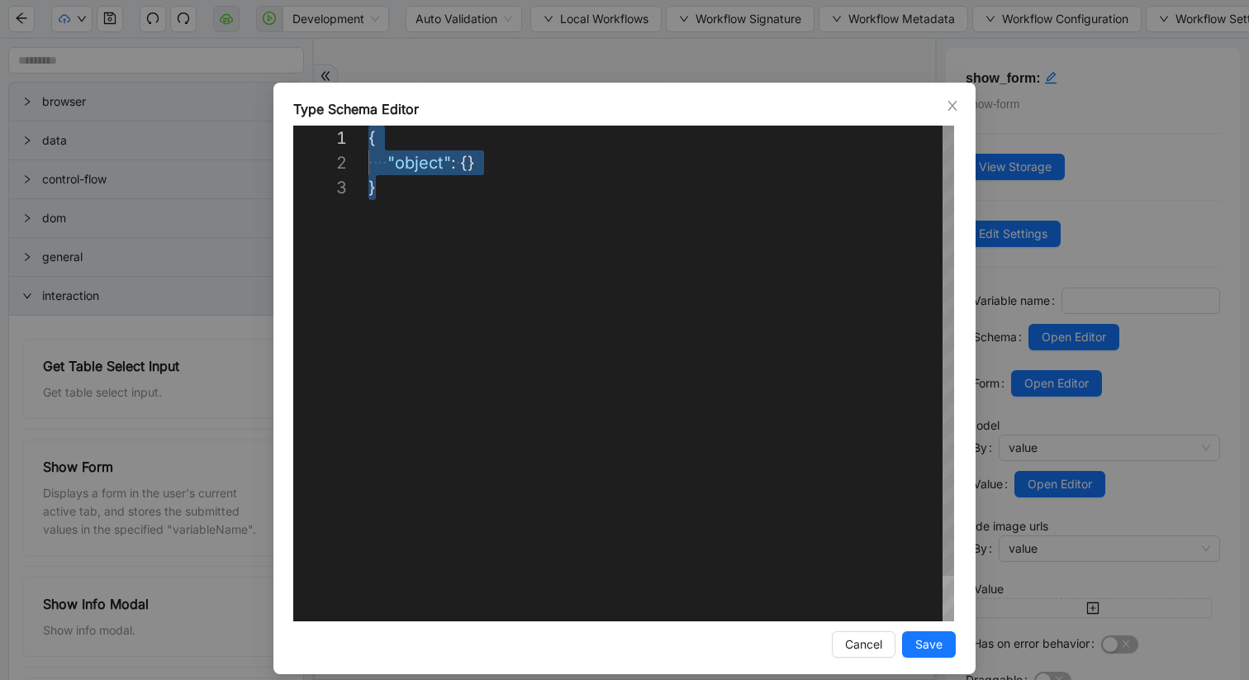
drag, startPoint x: 377, startPoint y: 202, endPoint x: 362, endPoint y: 99, distance: 104.3
click at [368, 126] on div "{ ·‌ ·‌ ·‌ ·‌ "object" : ·‌ {} }" at bounding box center [661, 398] width 586 height 545
paste textarea "**********"
type textarea "**********"
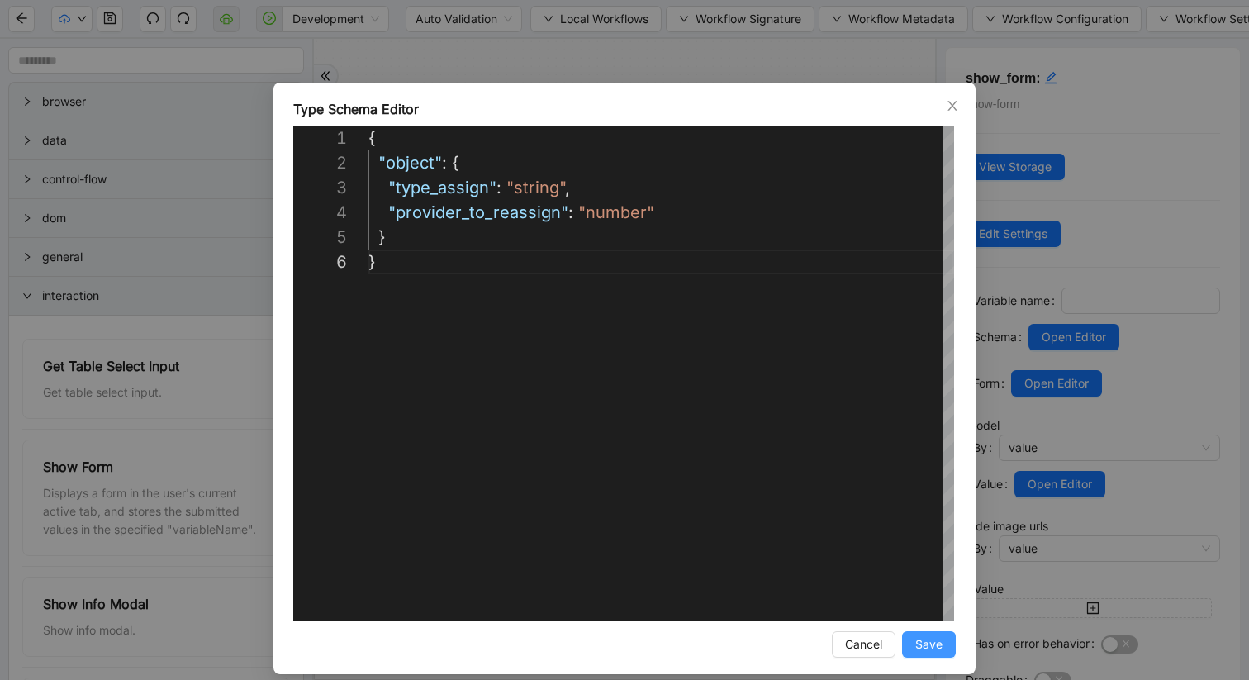
click at [934, 644] on span "Save" at bounding box center [928, 644] width 27 height 18
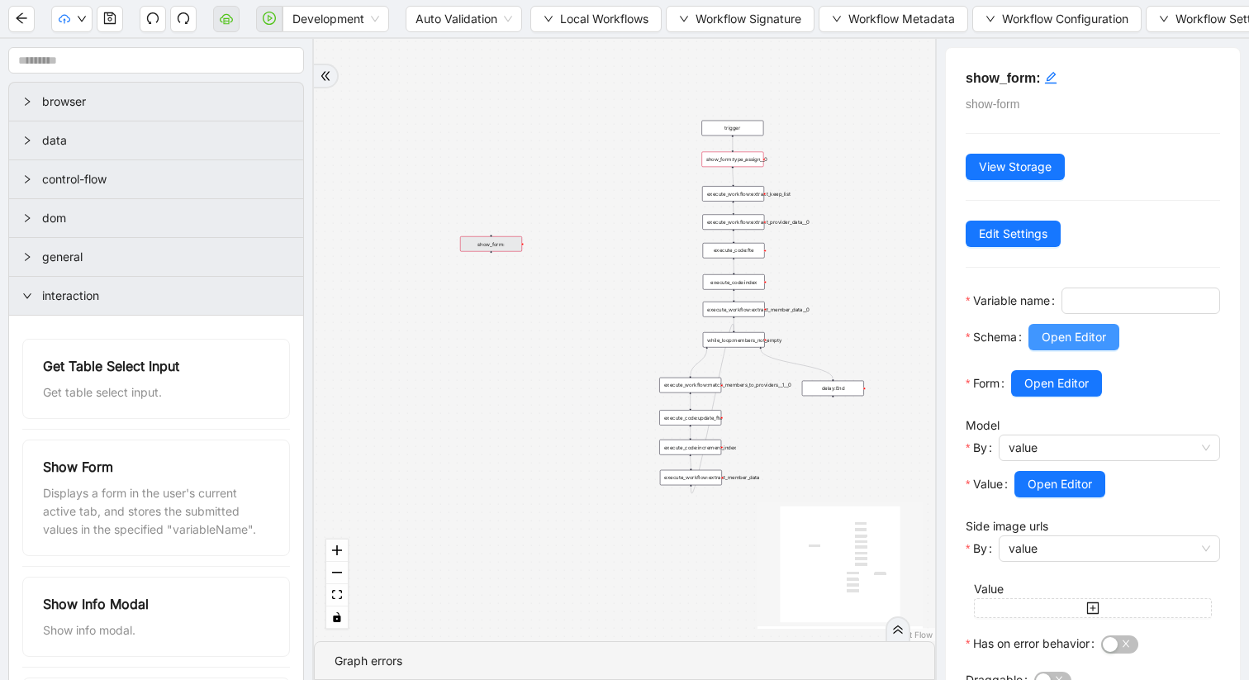
click at [1071, 346] on span "Open Editor" at bounding box center [1074, 337] width 64 height 18
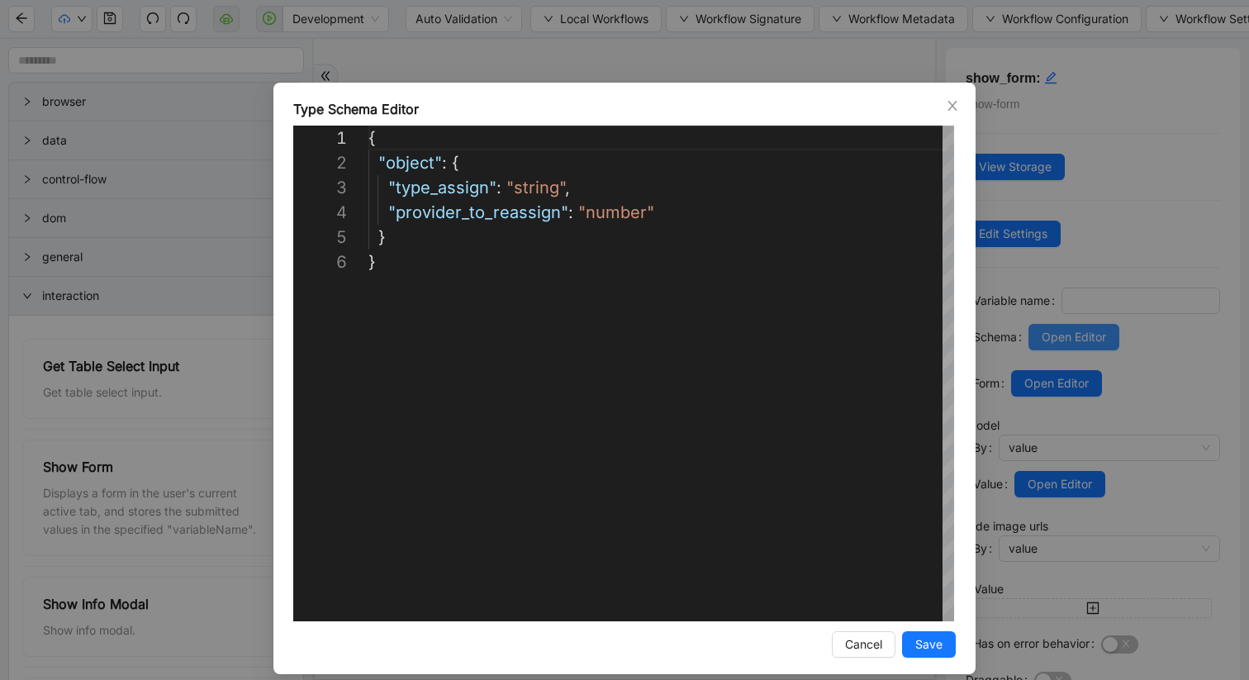
scroll to position [124, 0]
click at [931, 645] on span "Save" at bounding box center [928, 644] width 27 height 18
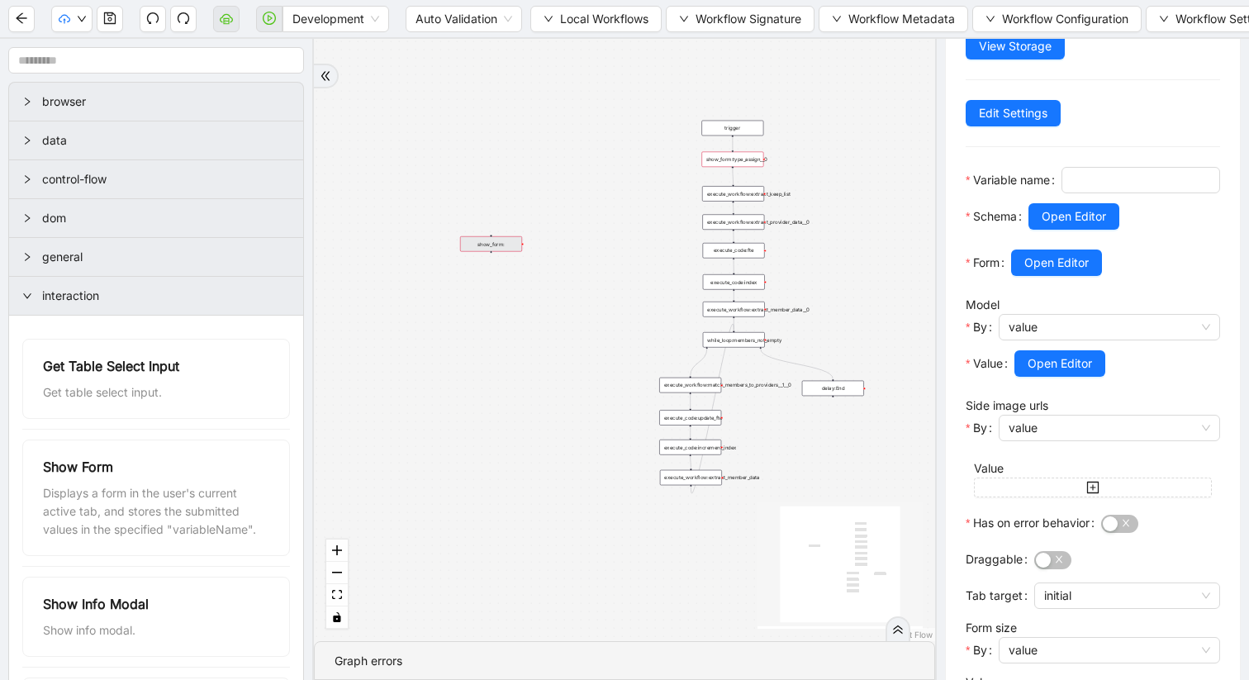
scroll to position [131, 0]
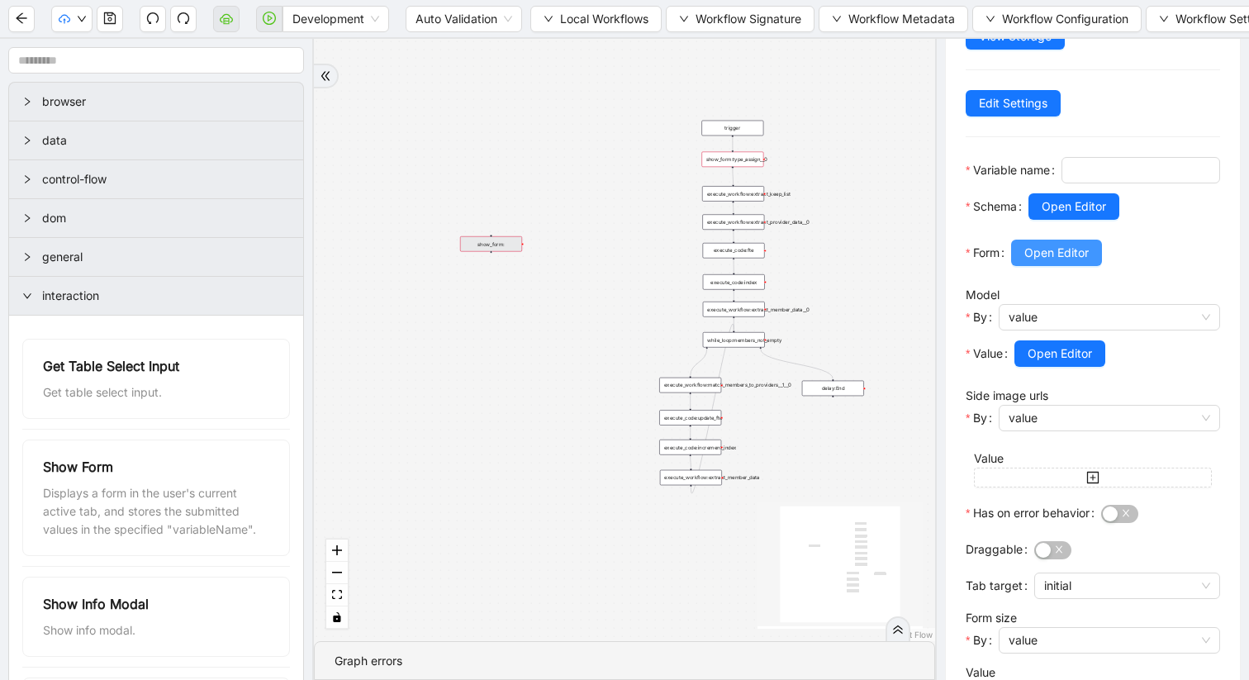
click at [1054, 262] on span "Open Editor" at bounding box center [1056, 253] width 64 height 18
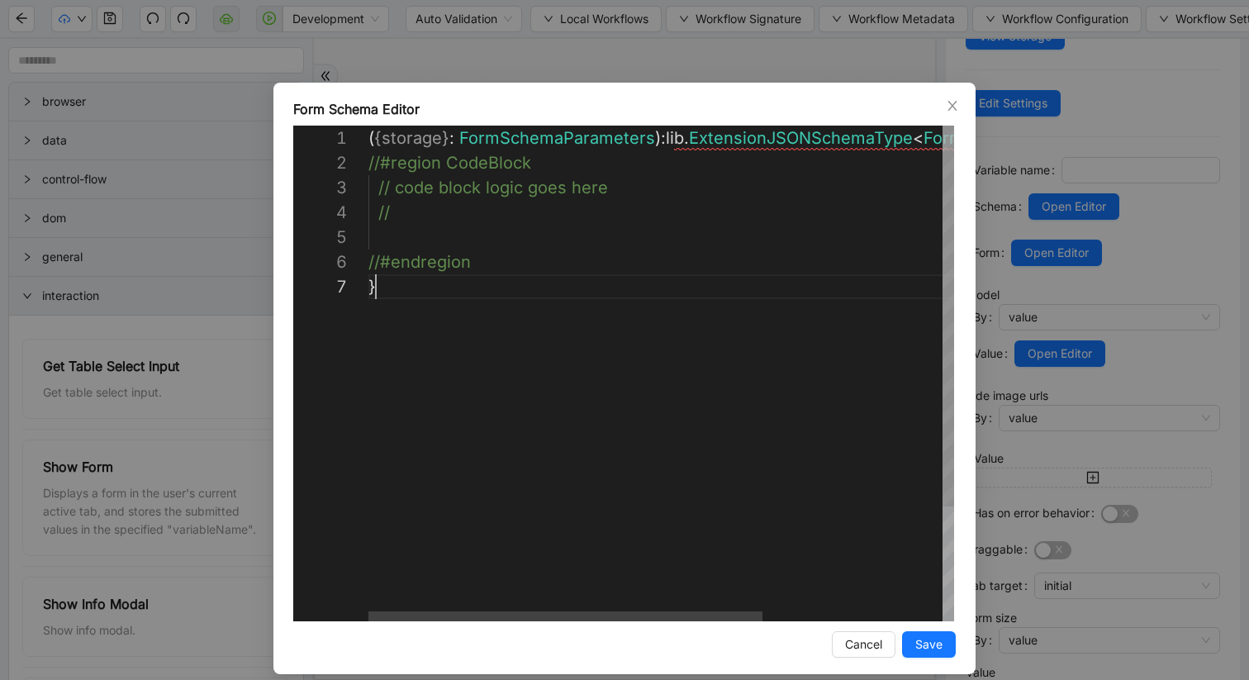
scroll to position [149, 7]
click at [388, 294] on div "( { storage } : FormSchemaParameters ): lib . ExtensionJSONSchemaType < FormSch…" at bounding box center [794, 448] width 853 height 644
paste textarea "**********"
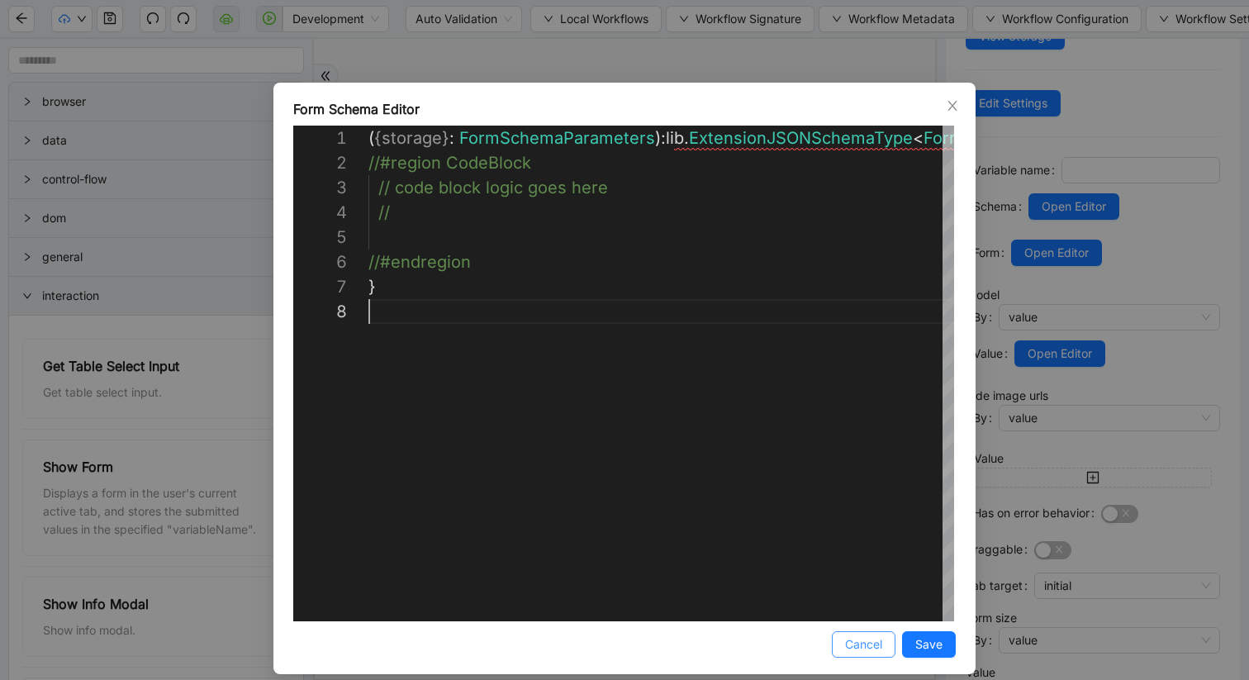
type textarea "**********"
click at [863, 641] on span "Cancel" at bounding box center [863, 644] width 37 height 18
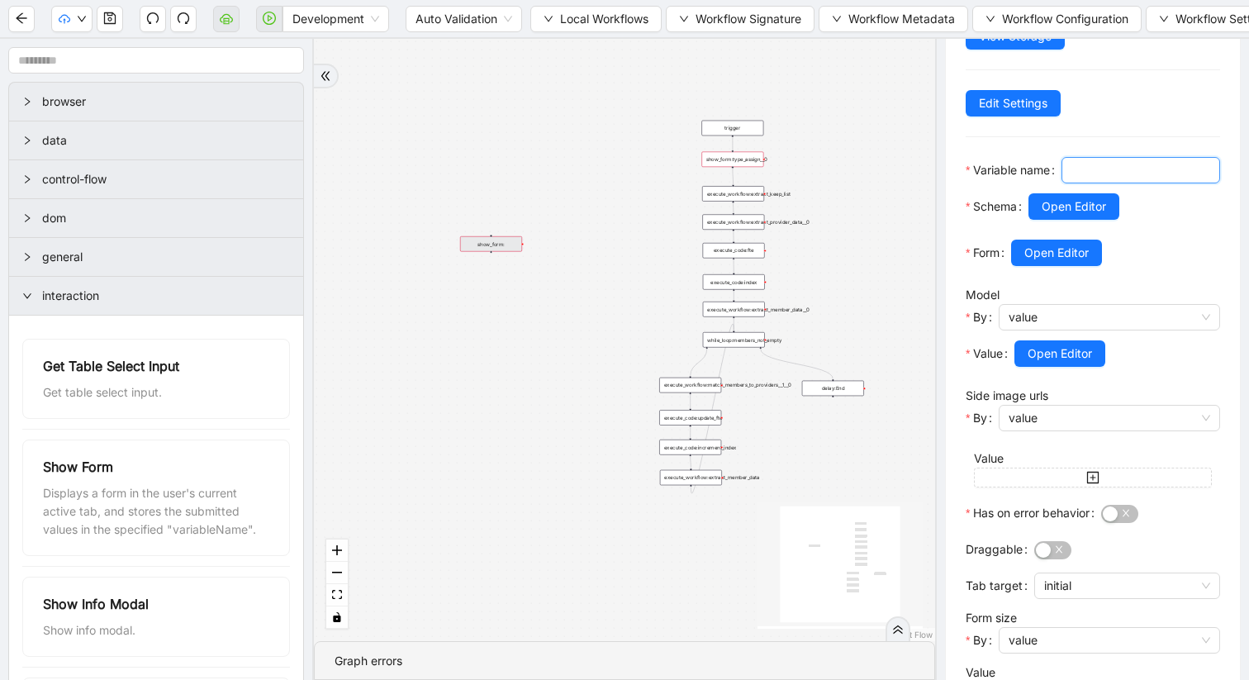
click at [1071, 179] on input "Variable name" at bounding box center [1138, 170] width 135 height 18
click at [957, 226] on div "show_form: show-form View Storage Edit Settings Variable name Schema Open Edito…" at bounding box center [1093, 540] width 294 height 1247
click at [730, 164] on div "show_form:type_assign__0" at bounding box center [732, 160] width 62 height 16
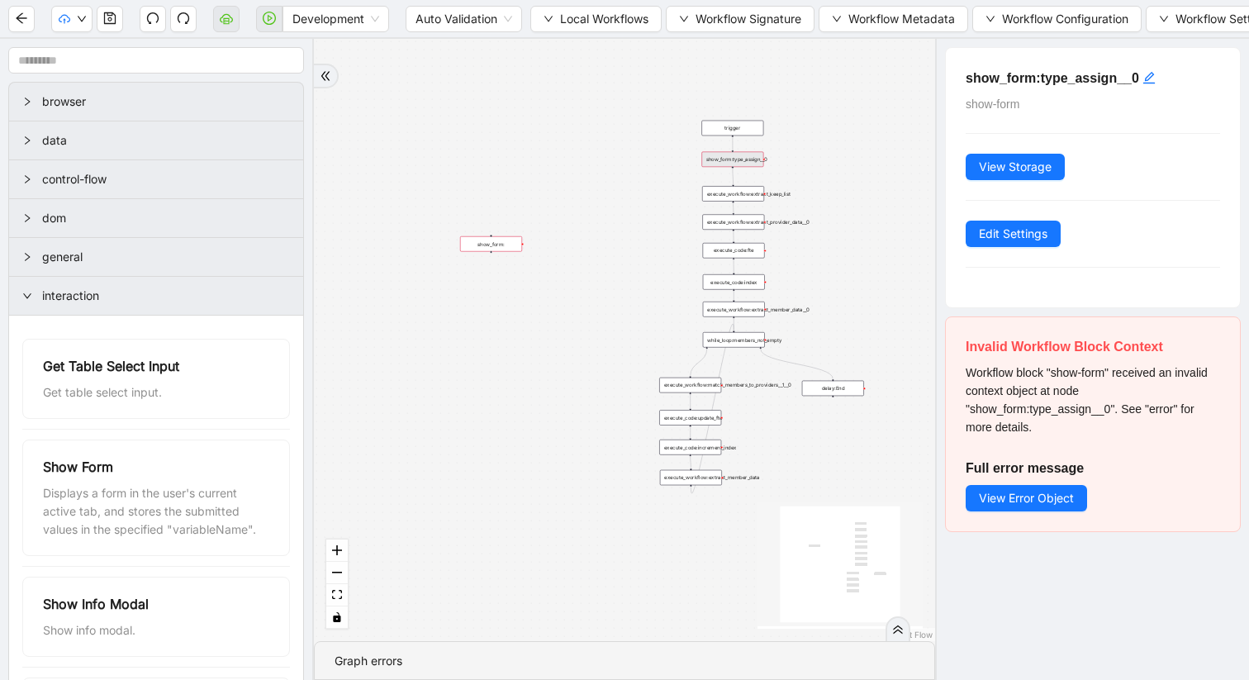
scroll to position [0, 0]
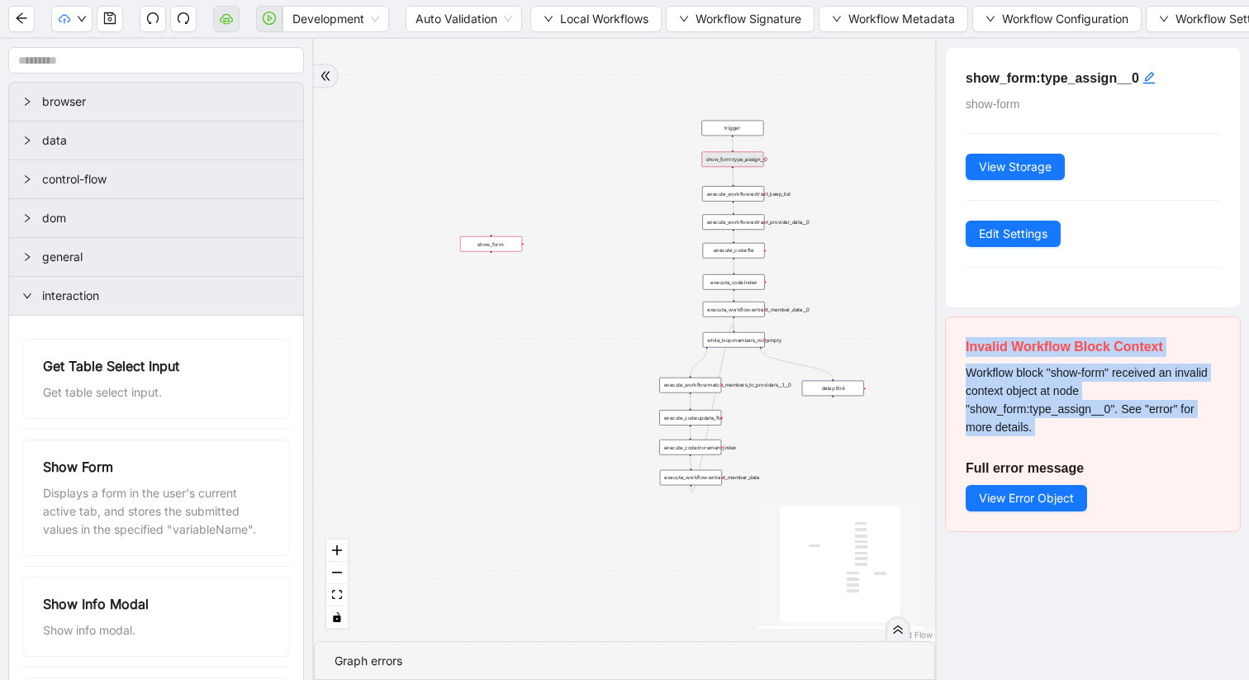
drag, startPoint x: 1028, startPoint y: 323, endPoint x: 1074, endPoint y: 449, distance: 133.5
click at [1075, 449] on div "Invalid Workflow Block Context Workflow block "show-form" received an invalid c…" at bounding box center [1093, 424] width 294 height 214
click at [720, 164] on div "show_form:type_assign__0" at bounding box center [732, 160] width 62 height 16
click at [729, 160] on div "show_form:type_assign__0" at bounding box center [732, 160] width 62 height 16
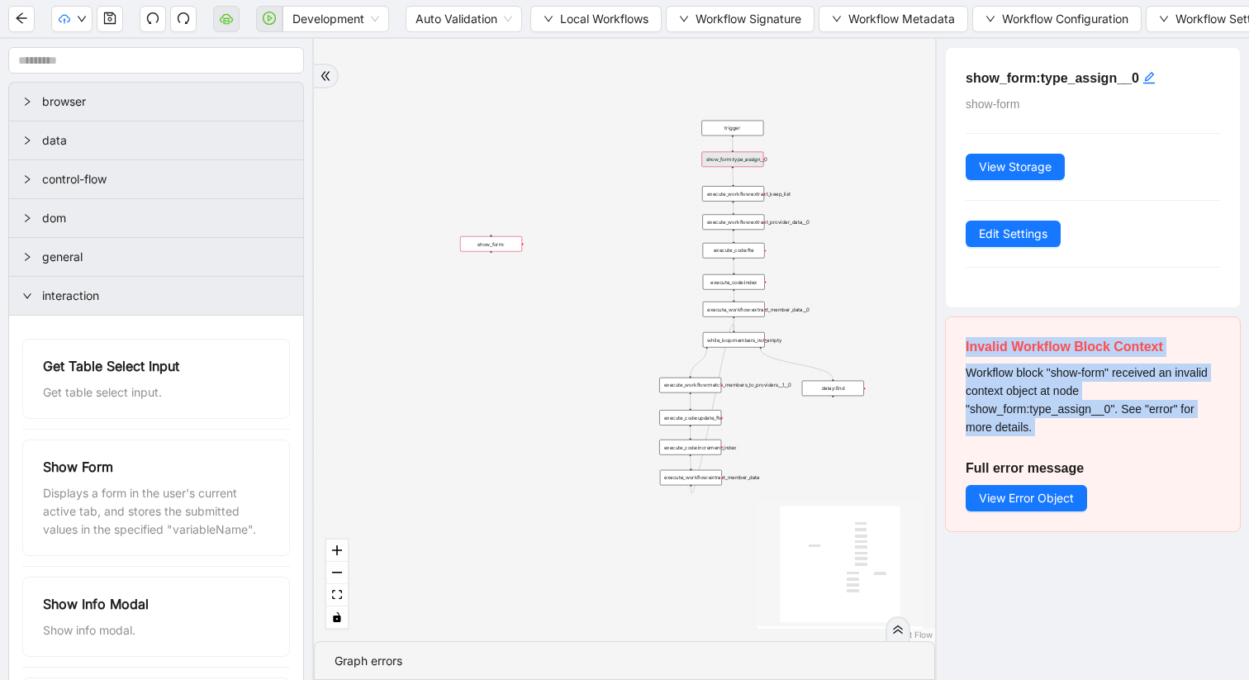
click at [723, 162] on div "show_form:type_assign__0" at bounding box center [732, 160] width 62 height 16
click at [747, 159] on div "show_form:type_assign__0" at bounding box center [732, 160] width 62 height 16
click at [499, 245] on div "show_form:" at bounding box center [491, 244] width 62 height 16
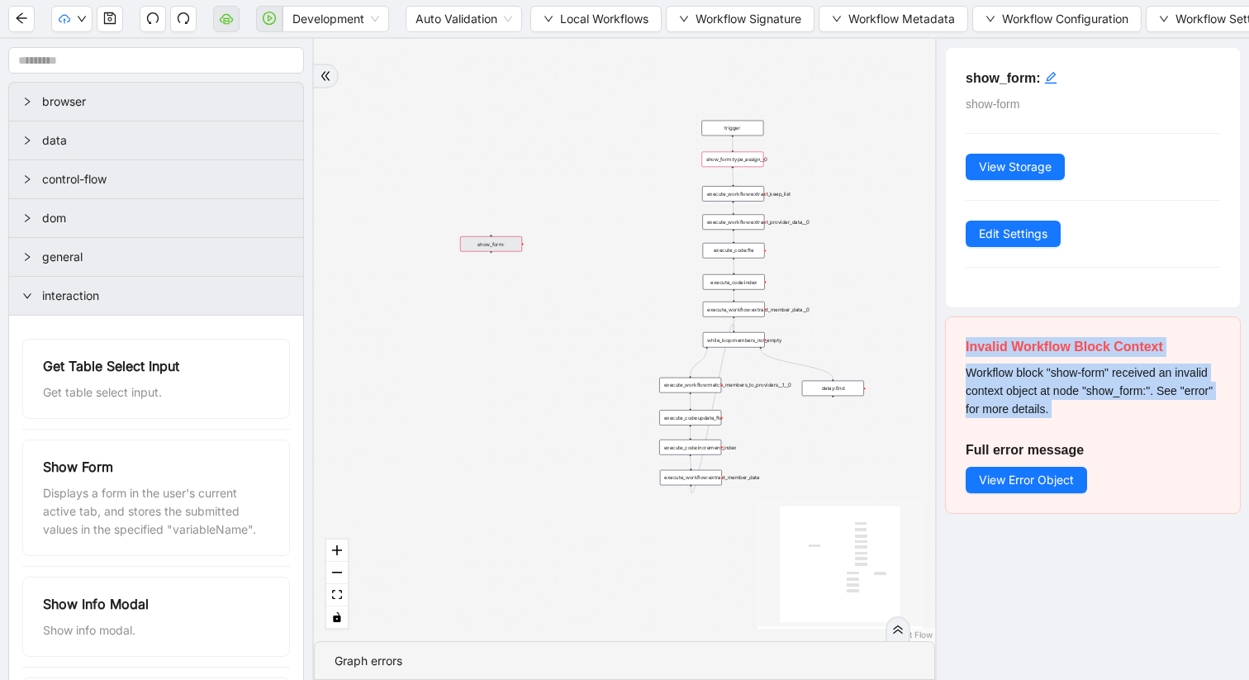
click at [503, 243] on div "show_form:" at bounding box center [491, 244] width 62 height 16
drag, startPoint x: 499, startPoint y: 244, endPoint x: 463, endPoint y: 243, distance: 36.4
click at [463, 243] on div "show_form:" at bounding box center [455, 244] width 62 height 16
click at [464, 245] on div "show_form:" at bounding box center [455, 243] width 62 height 16
click at [730, 132] on div "trigger" at bounding box center [732, 129] width 62 height 16
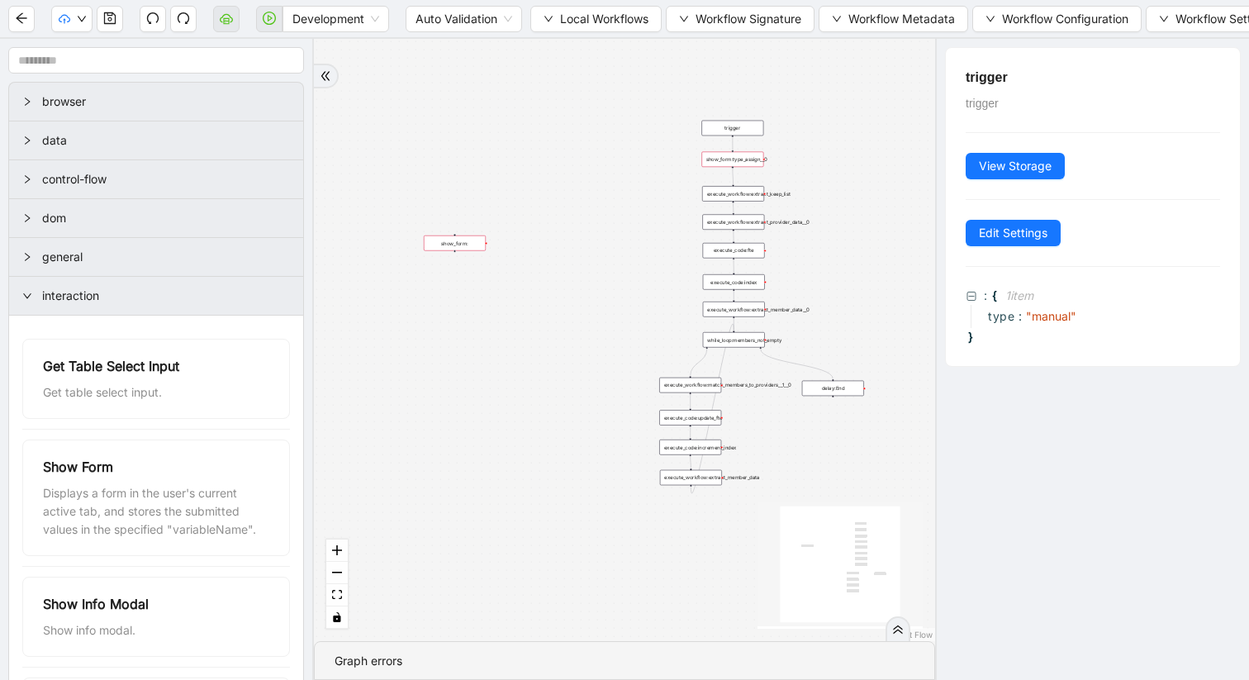
click at [734, 159] on div "show_form:type_assign__0" at bounding box center [732, 160] width 62 height 16
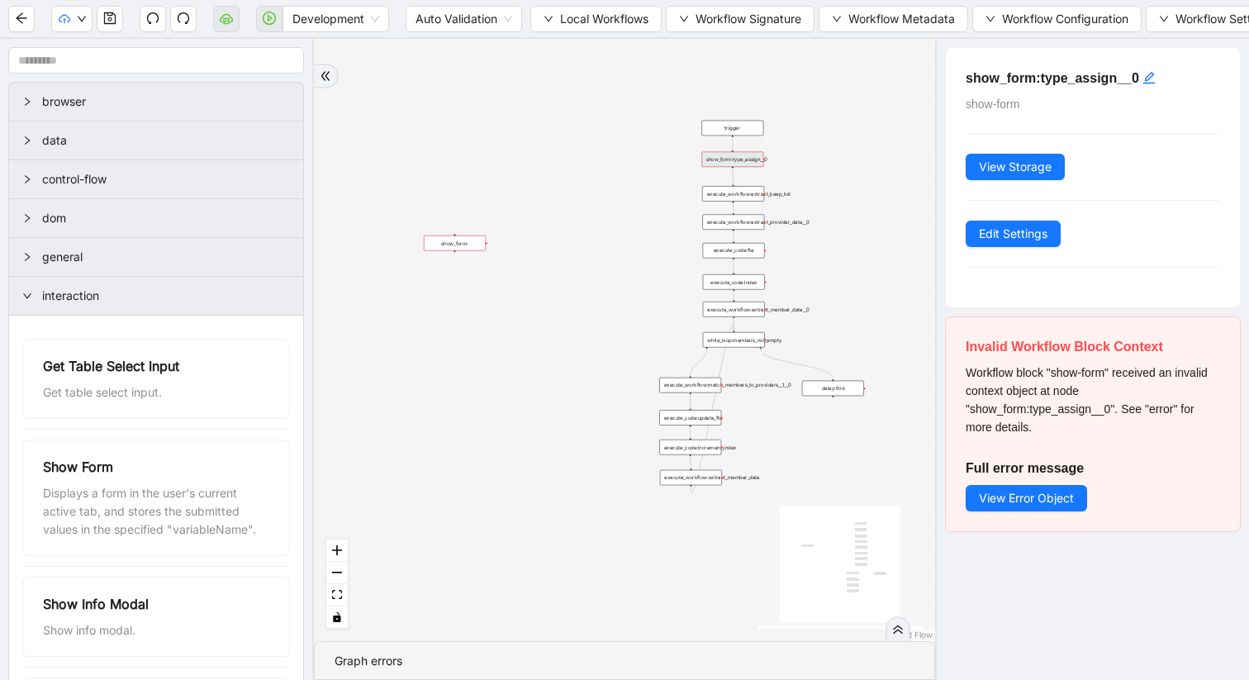
click at [734, 161] on div "show_form:type_assign__0" at bounding box center [732, 160] width 62 height 16
click at [755, 163] on div "show_form:type_assign__0" at bounding box center [732, 160] width 62 height 16
click at [323, 73] on icon "double-right" at bounding box center [326, 76] width 12 height 12
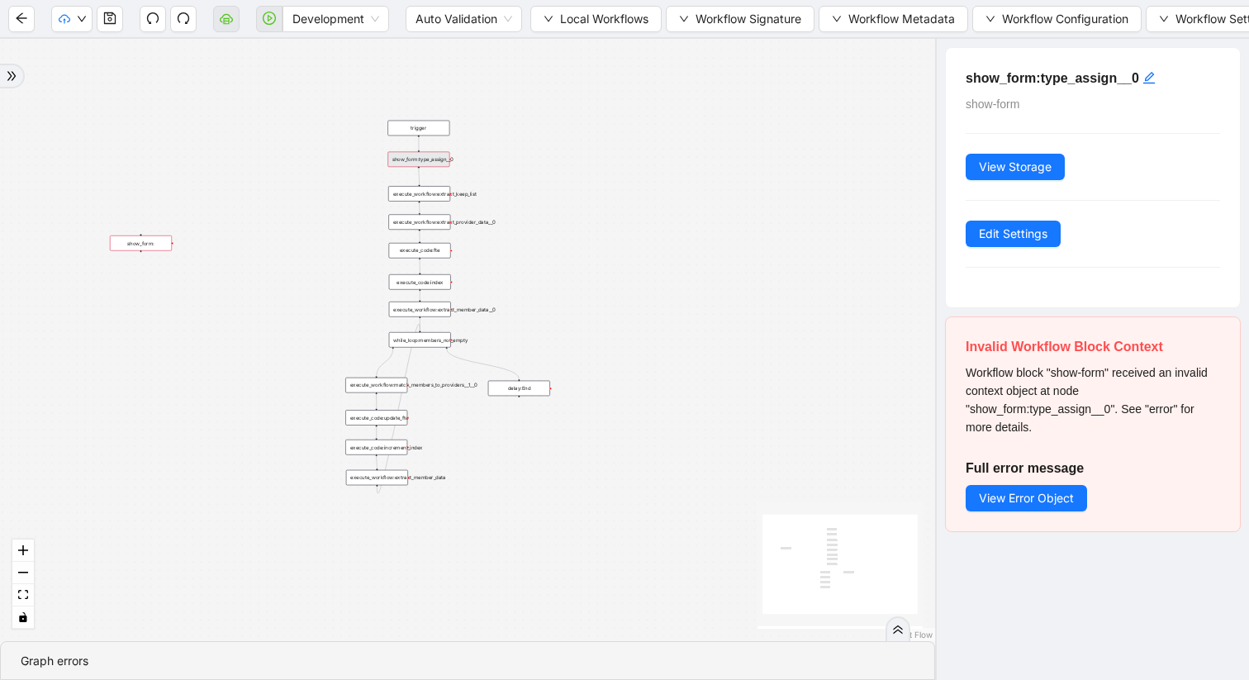
click at [84, 656] on div "Graph errors" at bounding box center [468, 661] width 894 height 18
click at [57, 660] on div "Graph errors" at bounding box center [468, 661] width 894 height 18
click at [899, 632] on icon "double-right" at bounding box center [898, 630] width 12 height 12
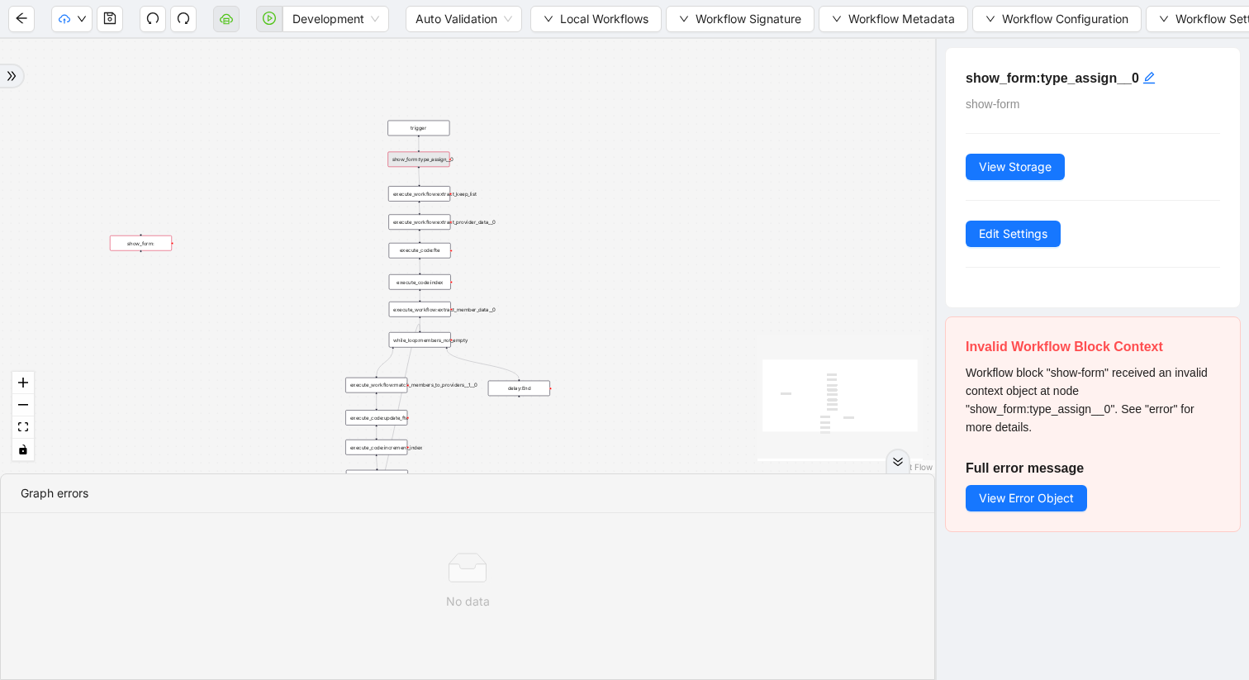
click at [427, 161] on div "show_form:type_assign__0" at bounding box center [418, 160] width 62 height 16
click at [425, 204] on div "trigger execute_workflow:extract_member_data execute_workflow:extract_keep_list…" at bounding box center [467, 256] width 935 height 435
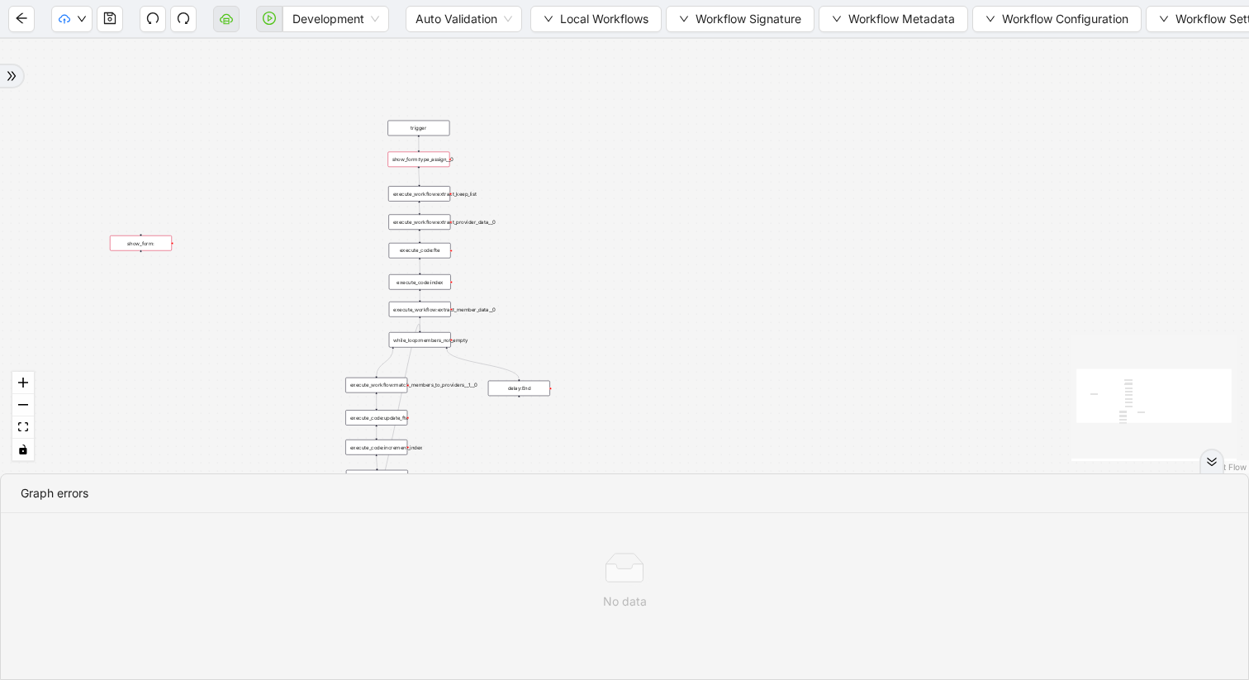
click at [425, 197] on div "execute_workflow:extract_keep_list" at bounding box center [419, 194] width 62 height 16
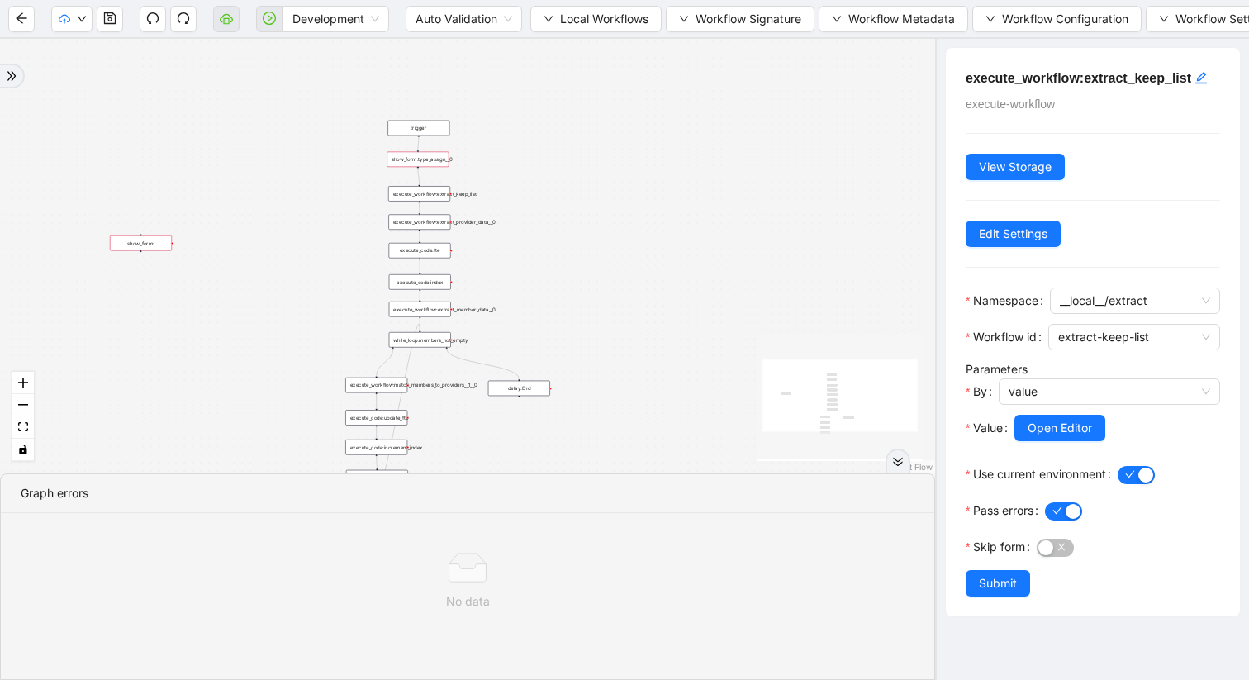
click at [425, 165] on div "show_form:type_assign__0" at bounding box center [418, 160] width 62 height 16
click at [423, 162] on div "show_form:type_assign__0" at bounding box center [418, 160] width 62 height 16
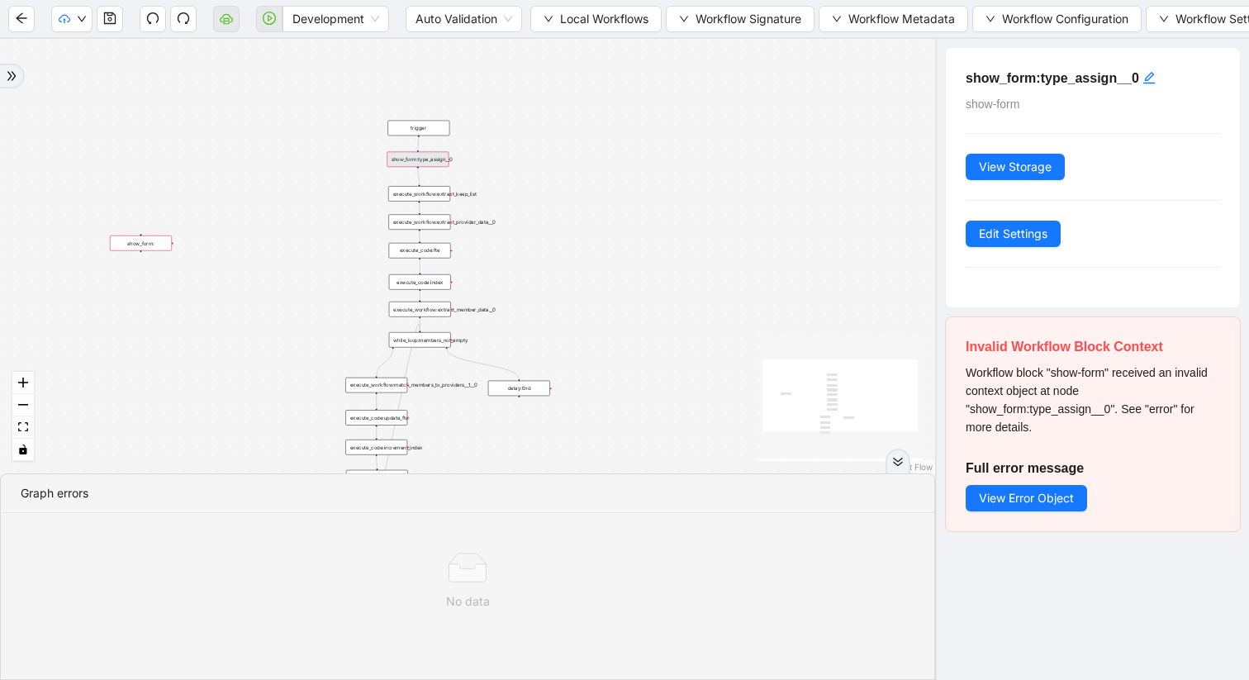
click at [423, 162] on div "show_form:type_assign__0" at bounding box center [418, 160] width 62 height 16
click at [1004, 497] on span "View Error Object" at bounding box center [1026, 498] width 95 height 18
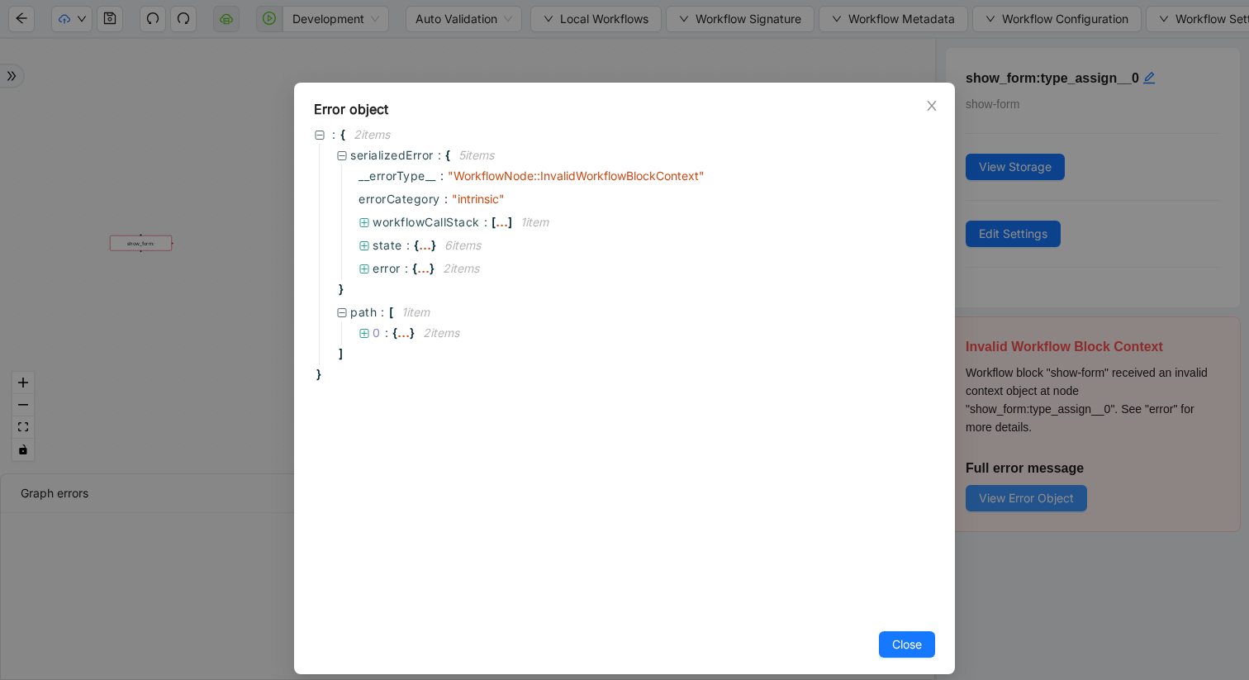
click at [1004, 497] on div "Error object : { 2 item s serializedError : { 5 item s __errorType__ : " Workfl…" at bounding box center [624, 340] width 1249 height 680
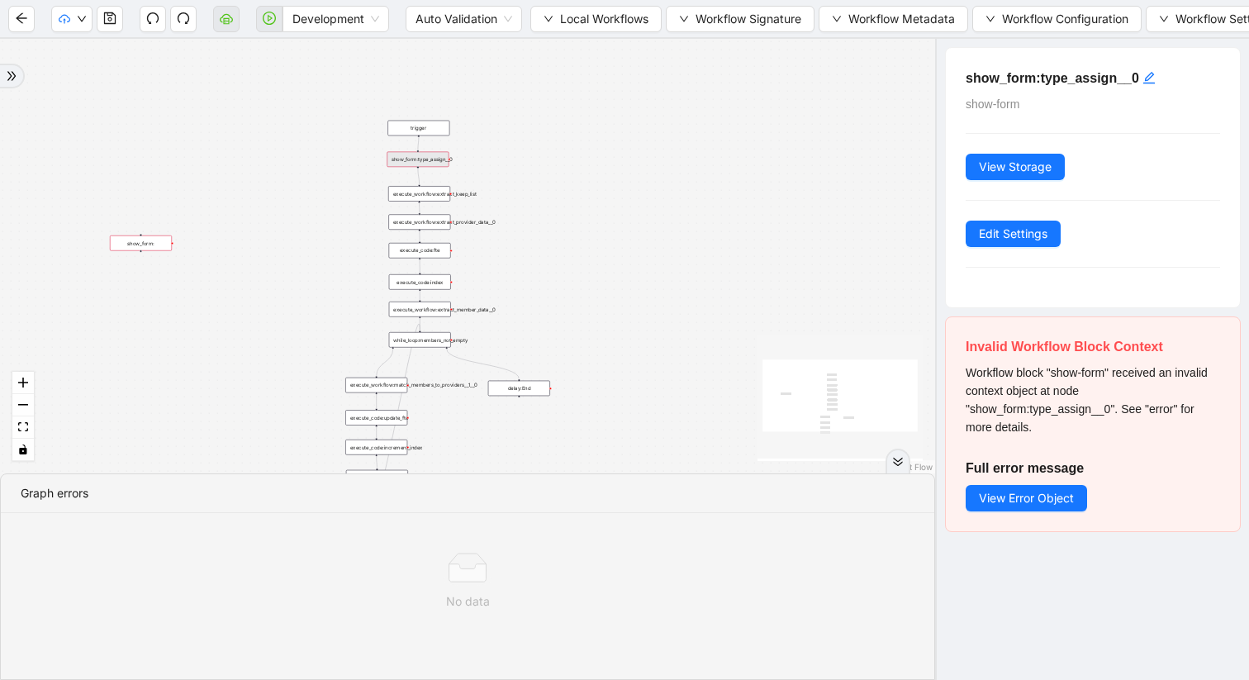
click at [1012, 511] on div "Invalid Workflow Block Context Workflow block "show-form" received an invalid c…" at bounding box center [1093, 424] width 294 height 214
click at [1022, 506] on button "View Error Object" at bounding box center [1026, 498] width 121 height 26
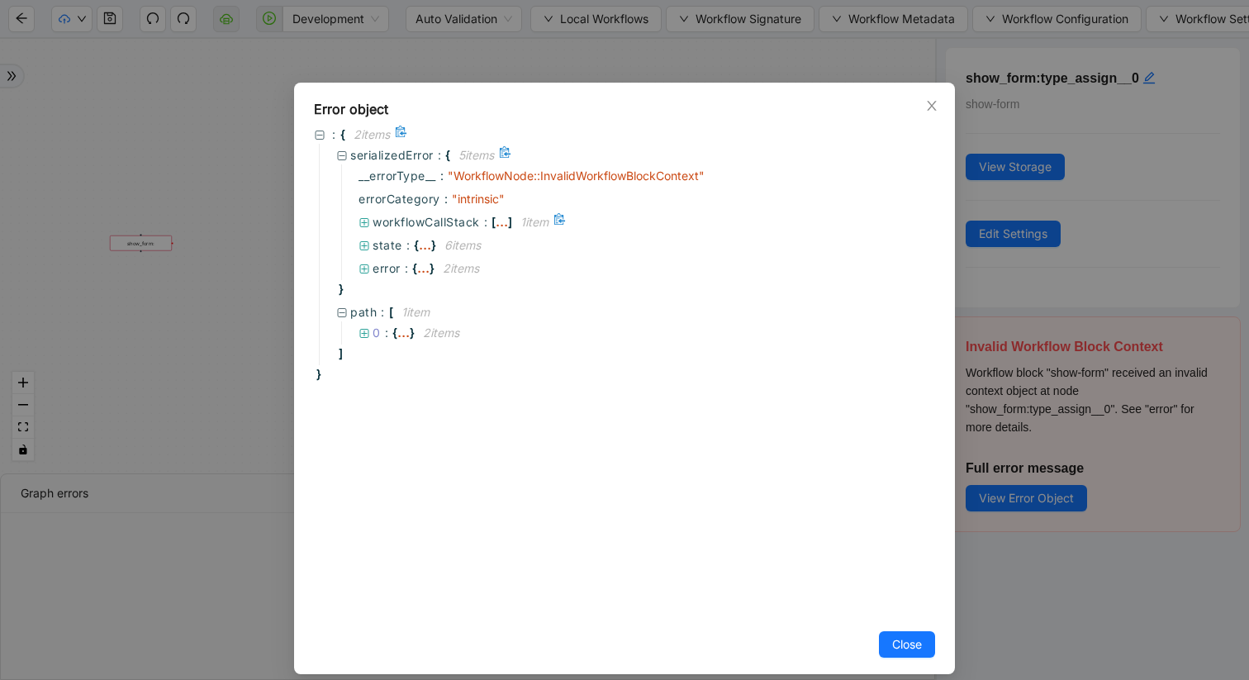
click at [366, 221] on icon at bounding box center [365, 223] width 12 height 12
click at [382, 241] on icon at bounding box center [387, 244] width 12 height 12
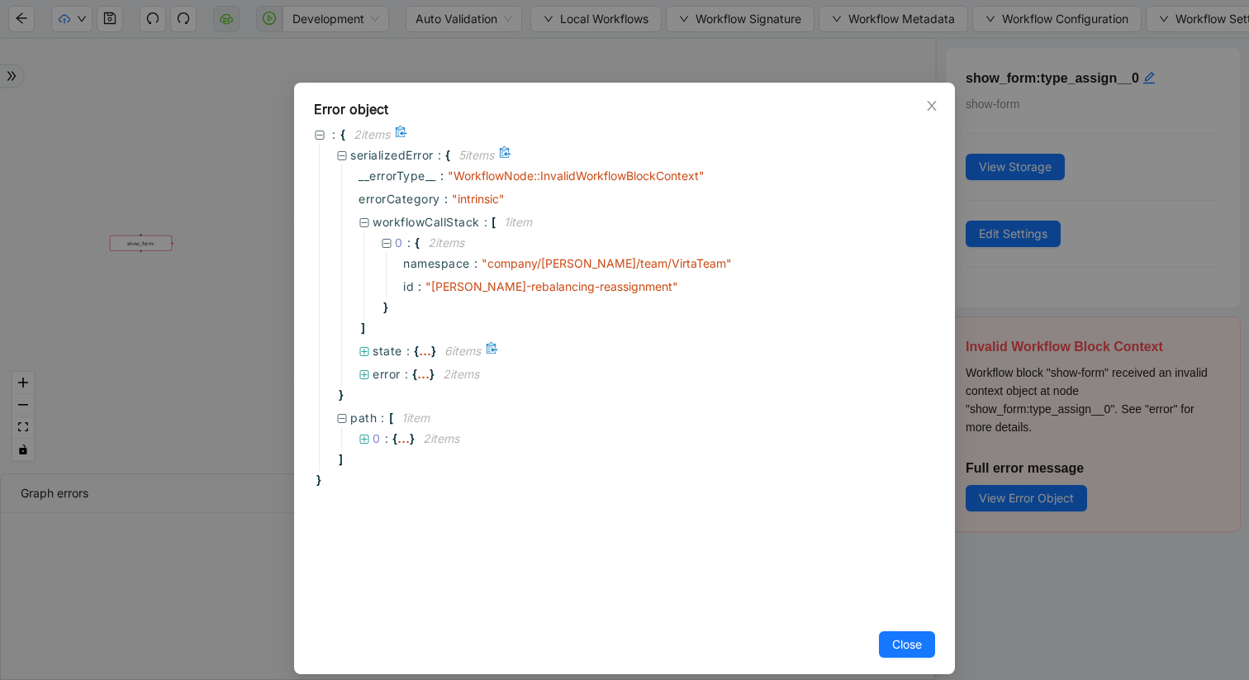
click at [363, 349] on icon at bounding box center [364, 351] width 9 height 9
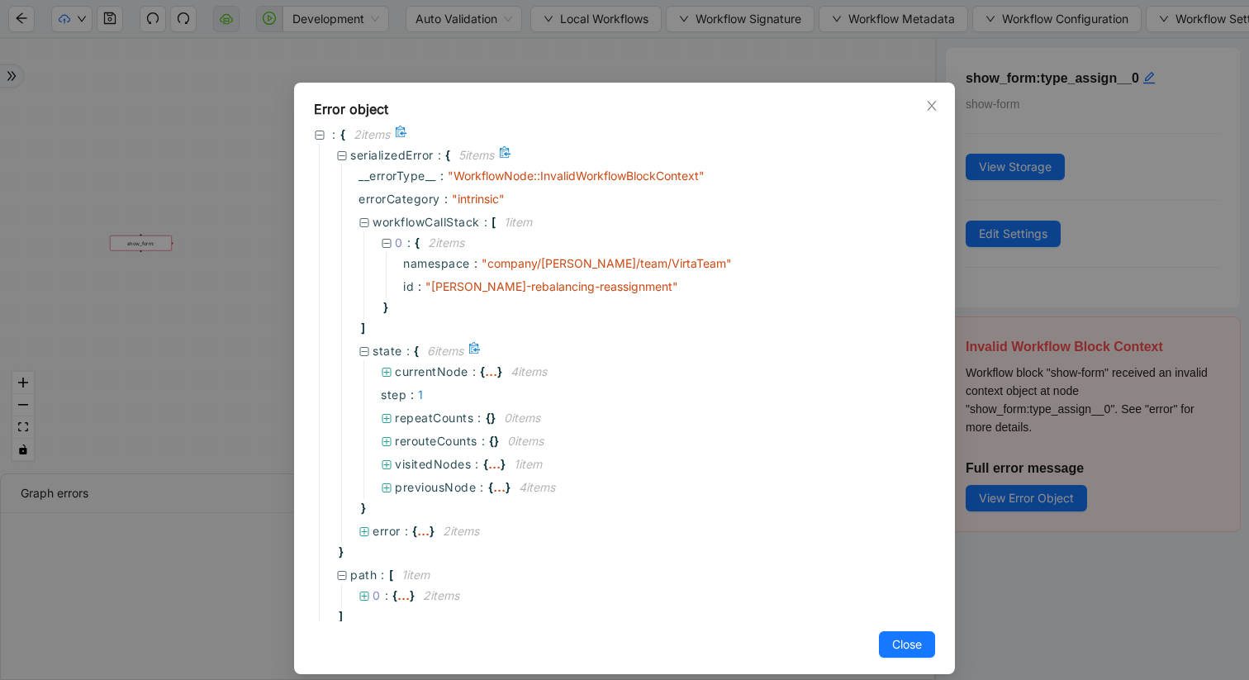
click at [363, 349] on icon at bounding box center [365, 352] width 12 height 12
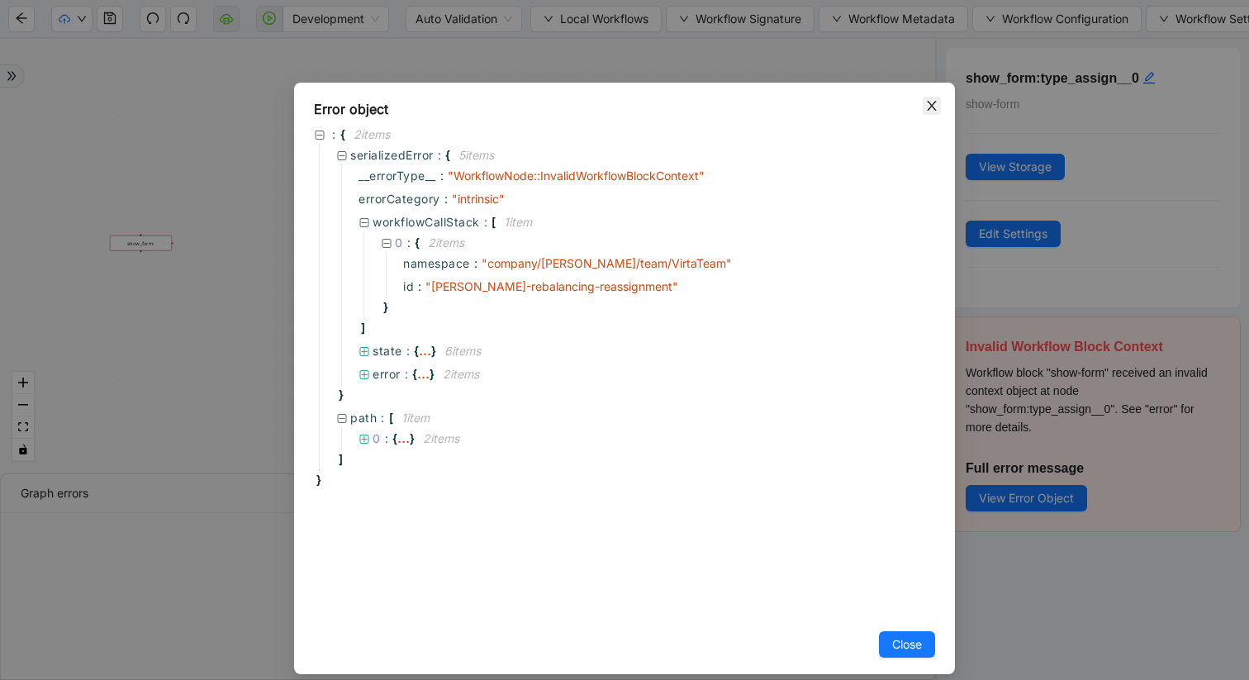
click at [938, 97] on span "Close" at bounding box center [932, 106] width 18 height 18
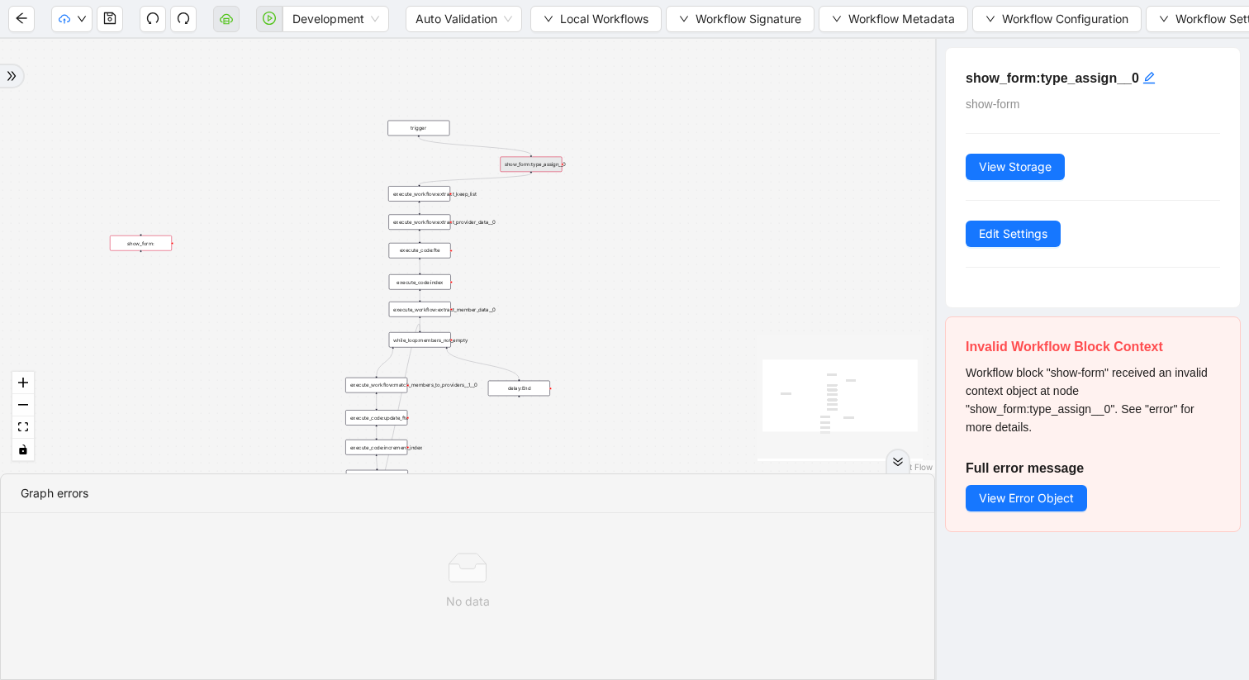
drag, startPoint x: 433, startPoint y: 159, endPoint x: 545, endPoint y: 164, distance: 112.4
click at [546, 164] on div "show_form:type_assign__0" at bounding box center [531, 165] width 62 height 16
drag, startPoint x: 544, startPoint y: 164, endPoint x: 528, endPoint y: 164, distance: 16.5
click at [528, 164] on div "show_form:type_assign__0" at bounding box center [531, 165] width 62 height 16
drag, startPoint x: 528, startPoint y: 164, endPoint x: 495, endPoint y: 160, distance: 33.2
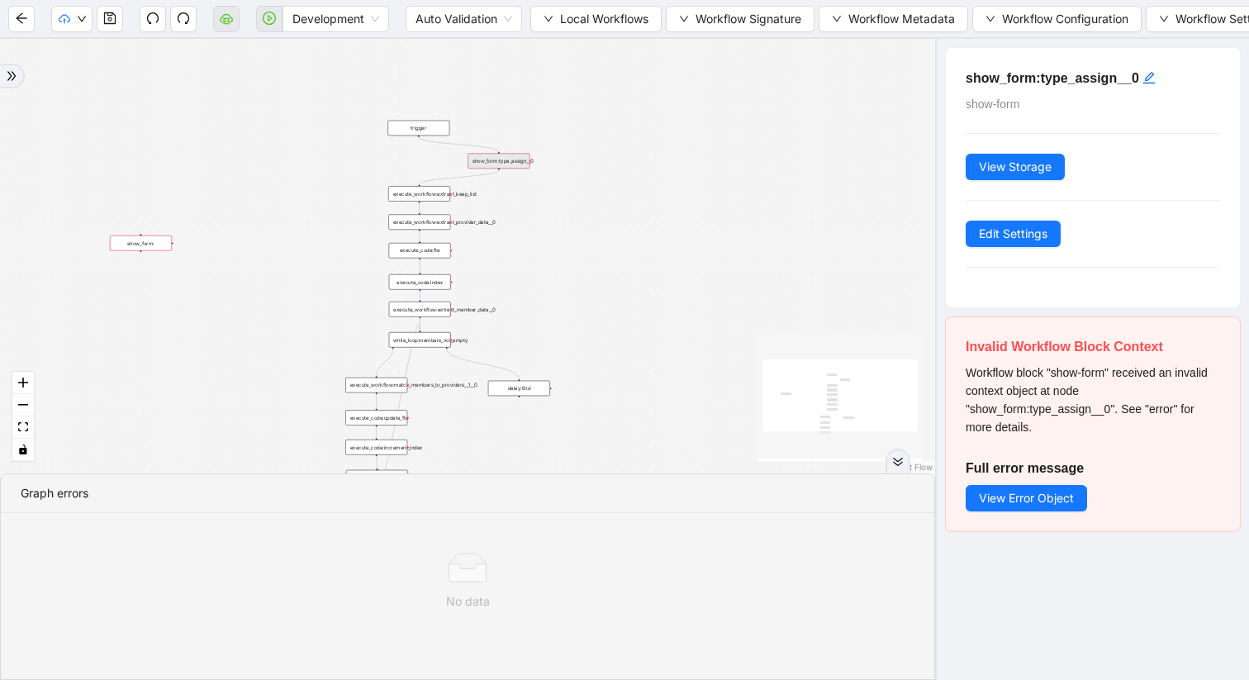
click at [495, 160] on div "show_form:type_assign__0" at bounding box center [499, 162] width 62 height 16
click at [157, 12] on icon "undo" at bounding box center [152, 18] width 13 height 13
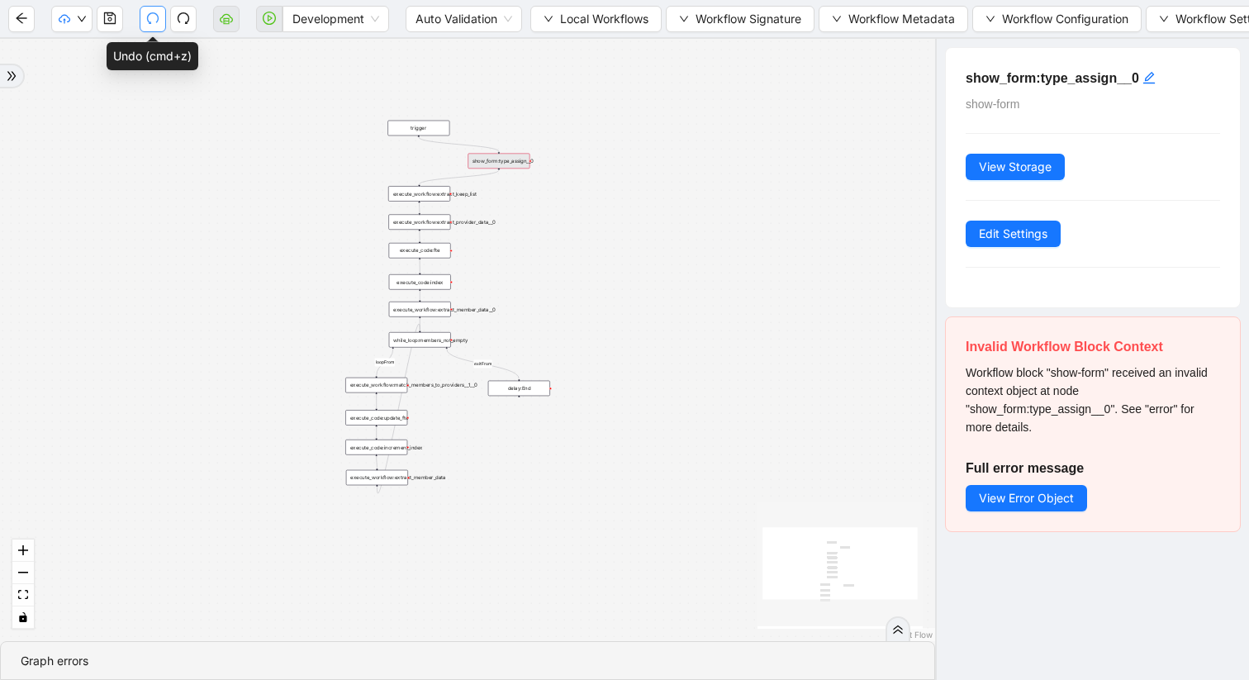
click at [155, 13] on icon "undo" at bounding box center [153, 18] width 12 height 12
click at [995, 16] on icon "down" at bounding box center [991, 19] width 10 height 10
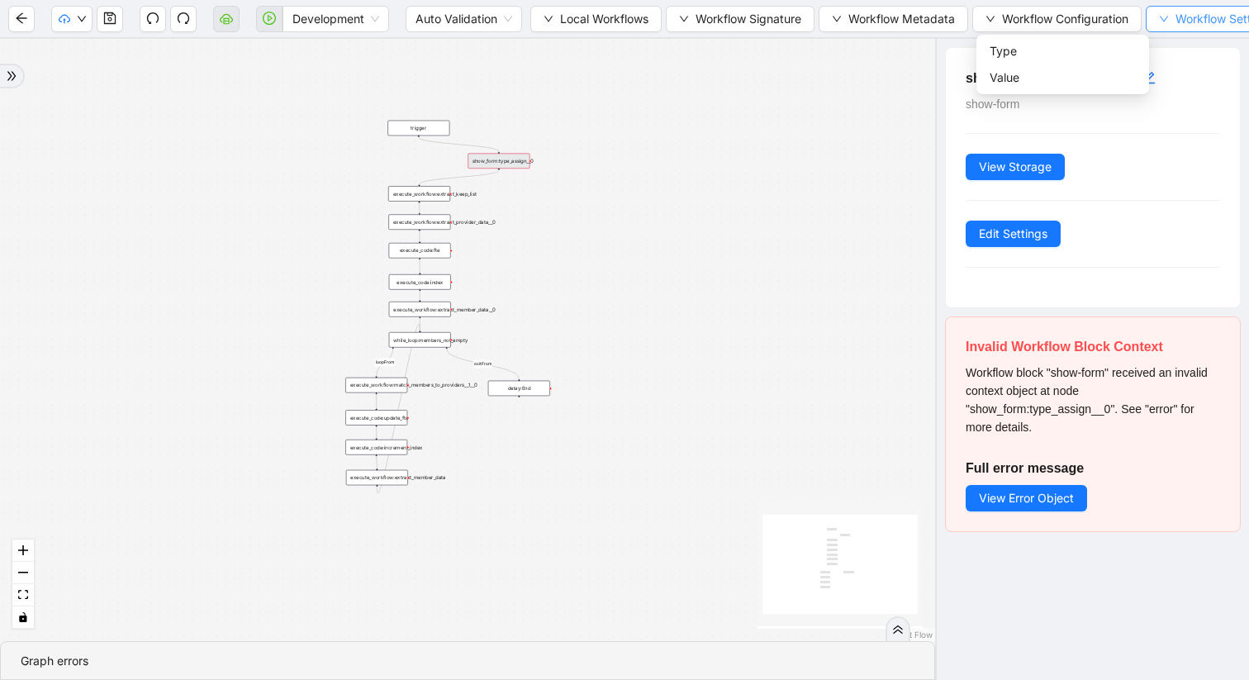
click at [1179, 15] on button "Workflow Settings" at bounding box center [1216, 19] width 141 height 26
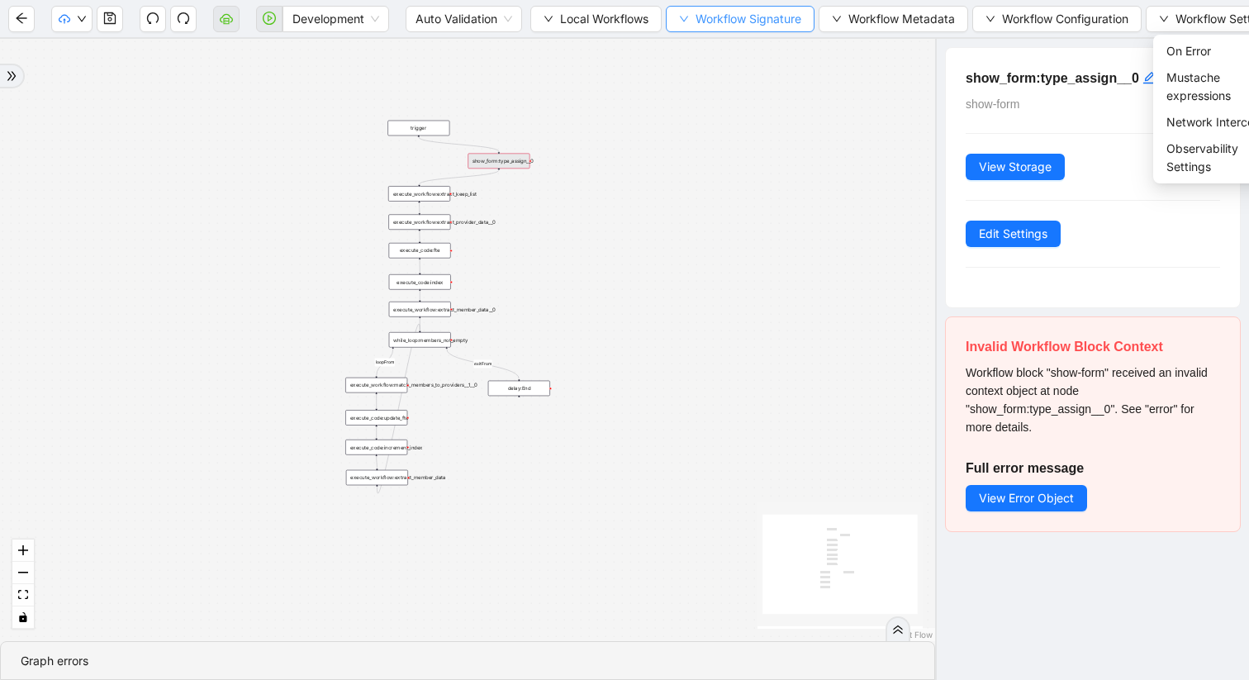
click at [682, 14] on icon "down" at bounding box center [684, 19] width 10 height 10
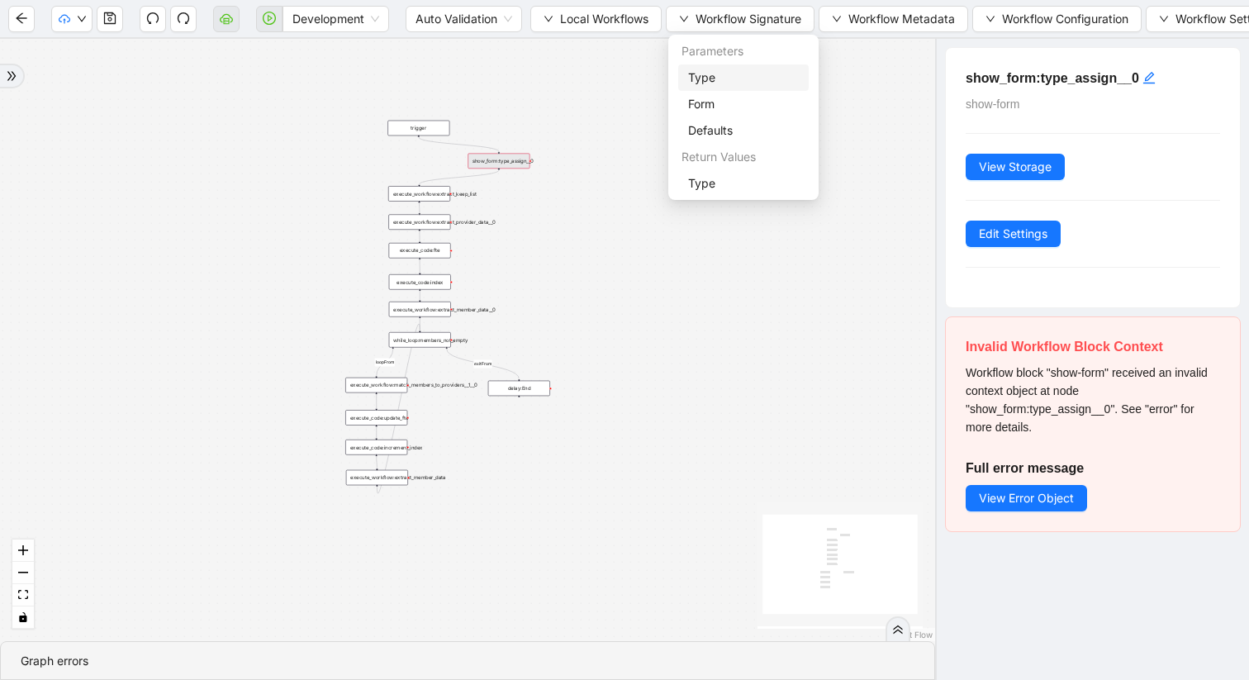
click at [709, 77] on span "Type" at bounding box center [743, 78] width 111 height 18
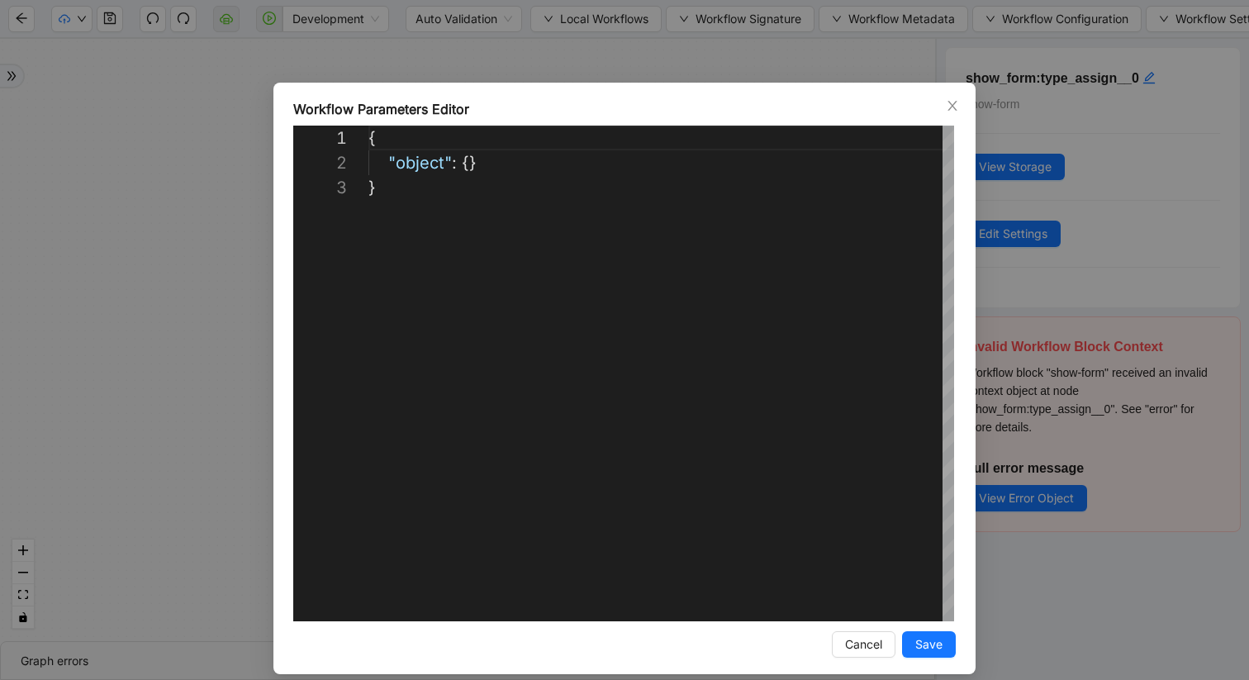
drag, startPoint x: 948, startPoint y: 110, endPoint x: 930, endPoint y: 57, distance: 55.6
click at [948, 110] on icon "close" at bounding box center [952, 106] width 9 height 10
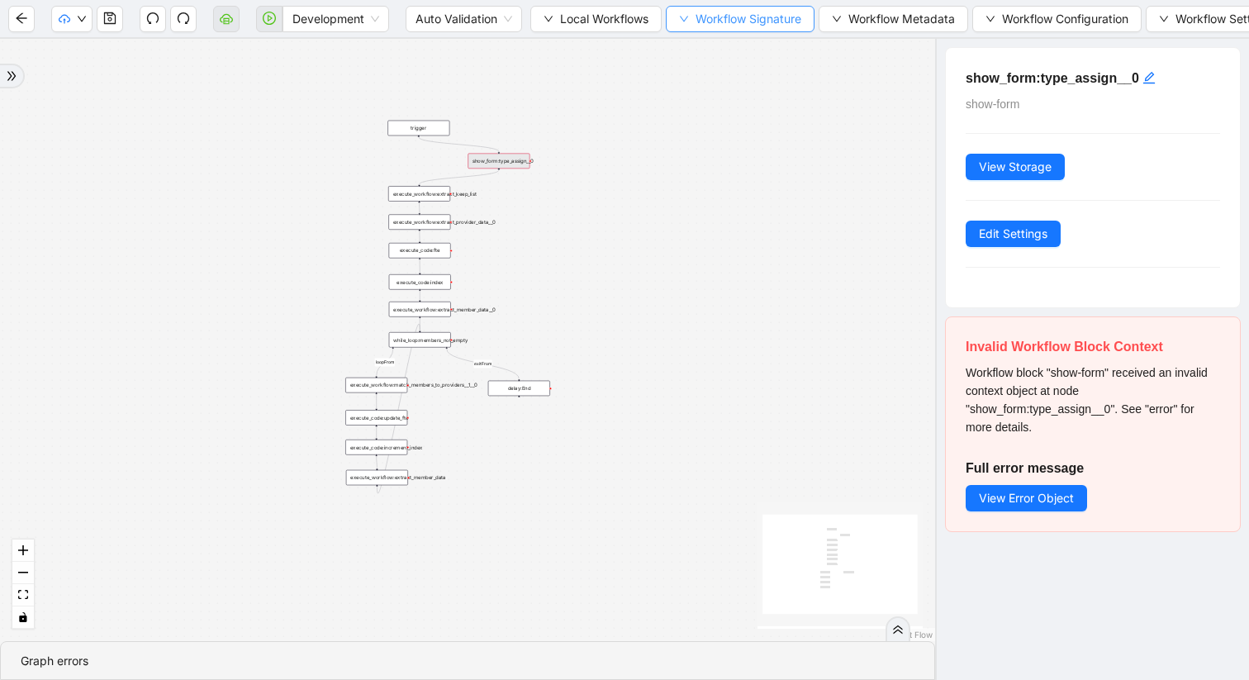
click at [692, 11] on button "Workflow Signature" at bounding box center [740, 19] width 149 height 26
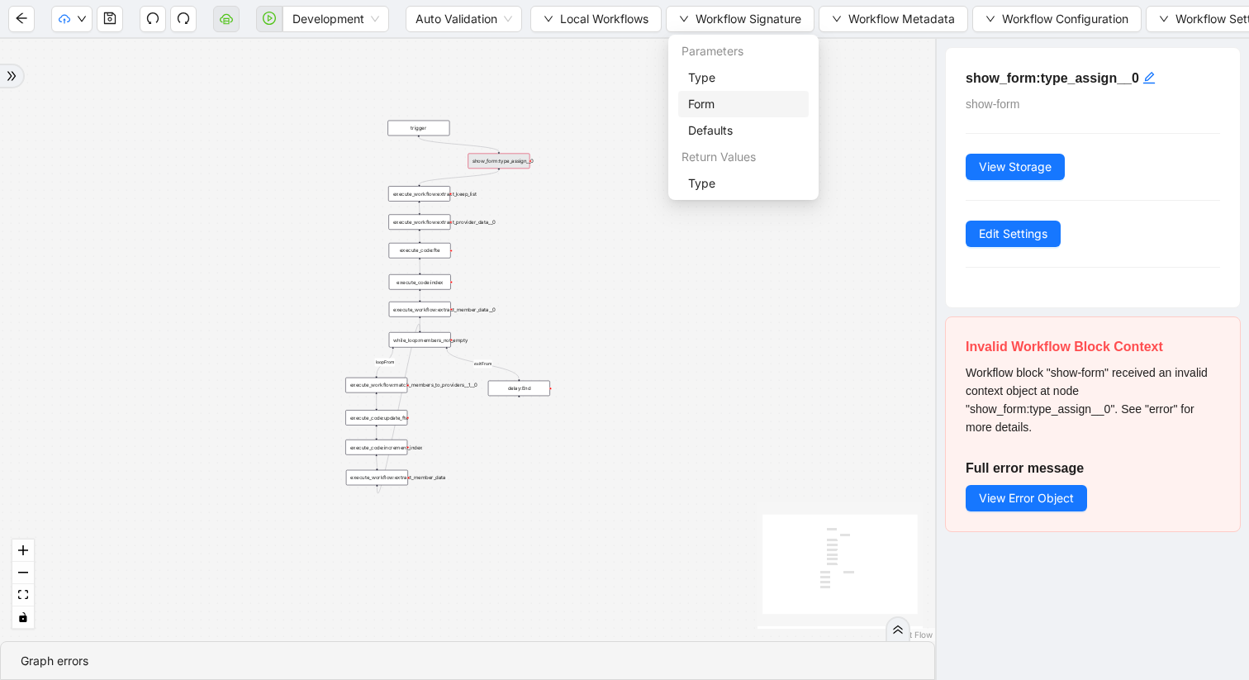
click at [720, 105] on span "Form" at bounding box center [743, 104] width 111 height 18
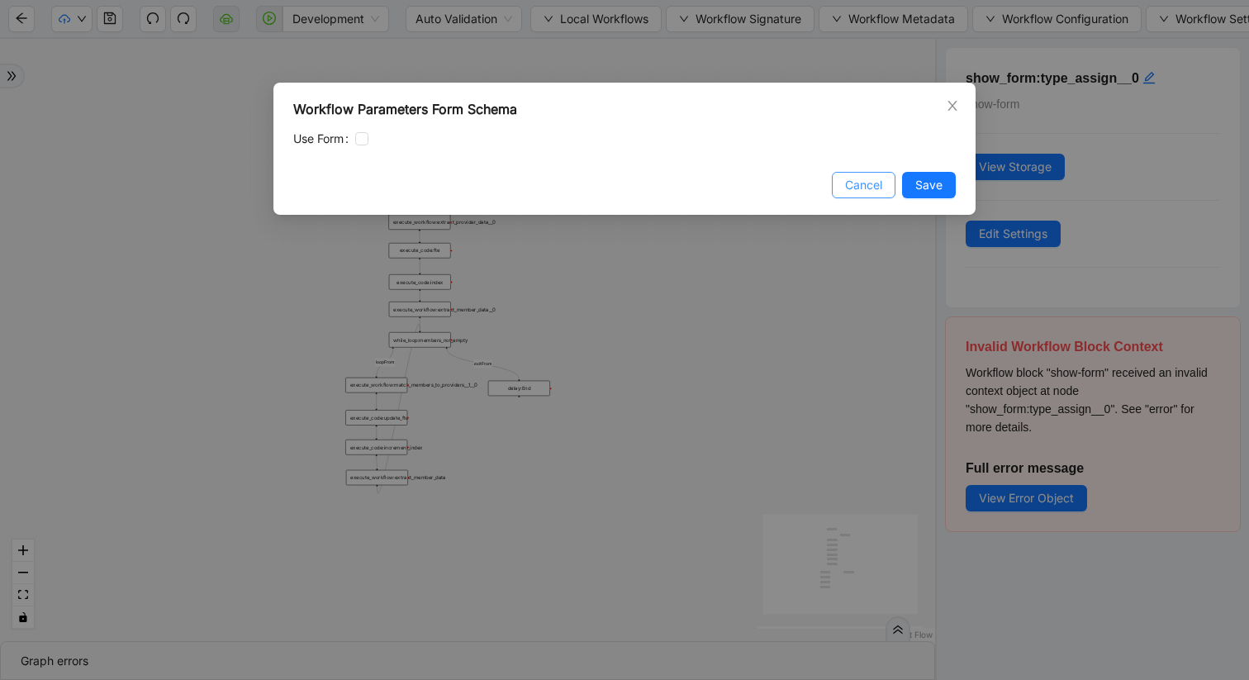
click at [870, 190] on span "Cancel" at bounding box center [863, 185] width 37 height 18
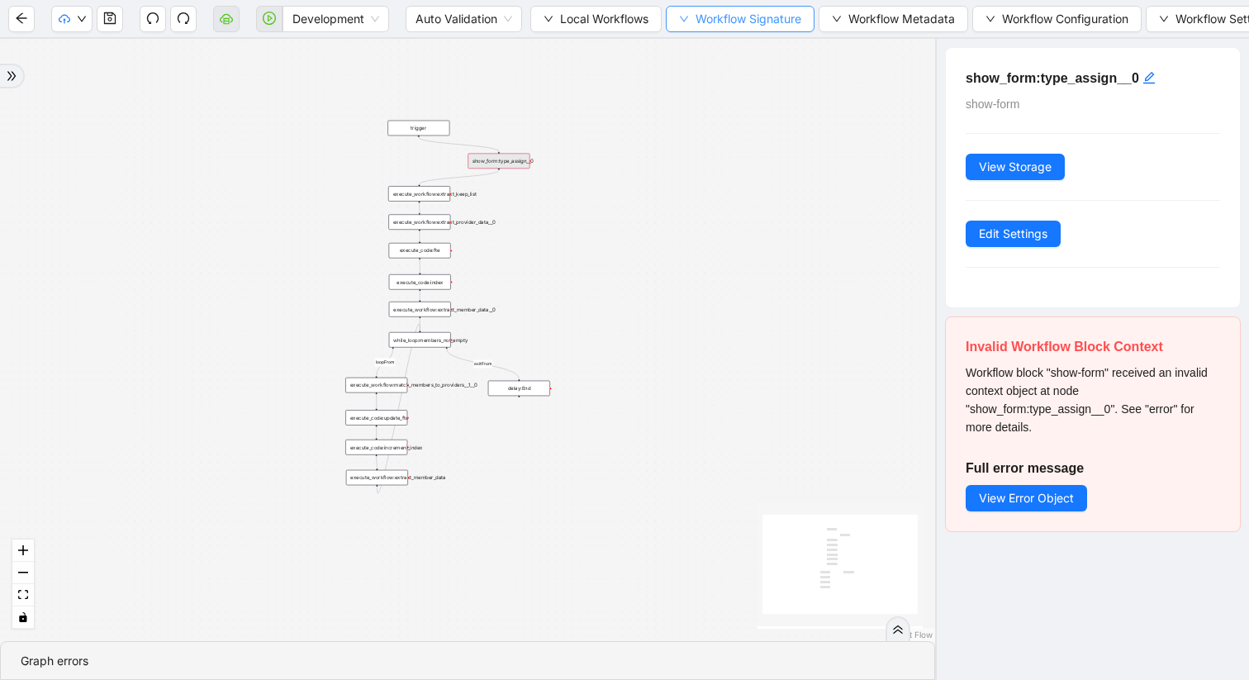
click at [686, 17] on icon "down" at bounding box center [684, 19] width 10 height 10
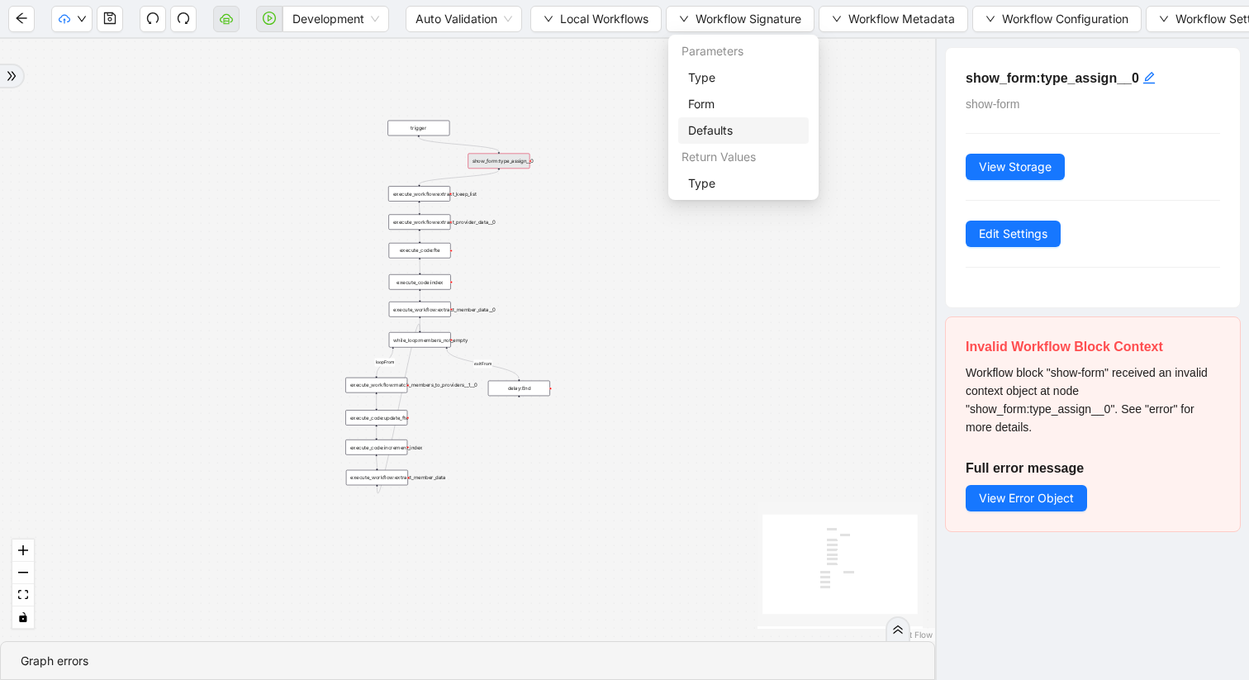
click at [710, 132] on span "Defaults" at bounding box center [743, 130] width 111 height 18
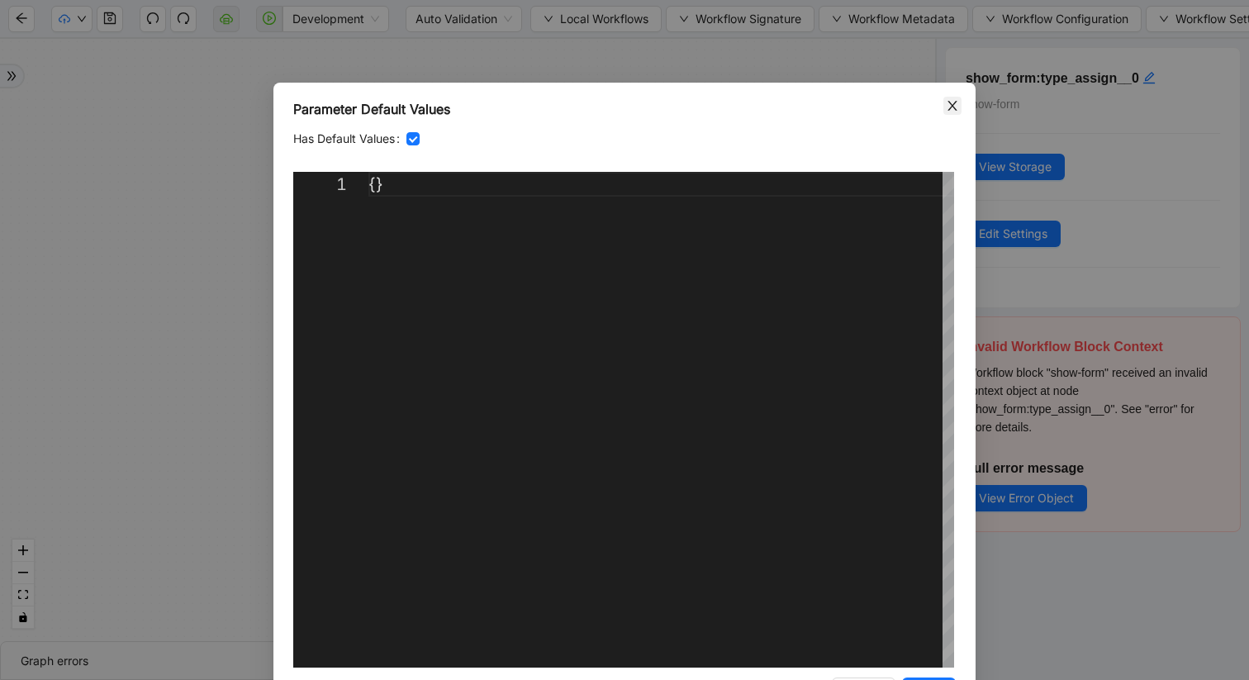
click at [947, 105] on icon "close" at bounding box center [952, 105] width 13 height 13
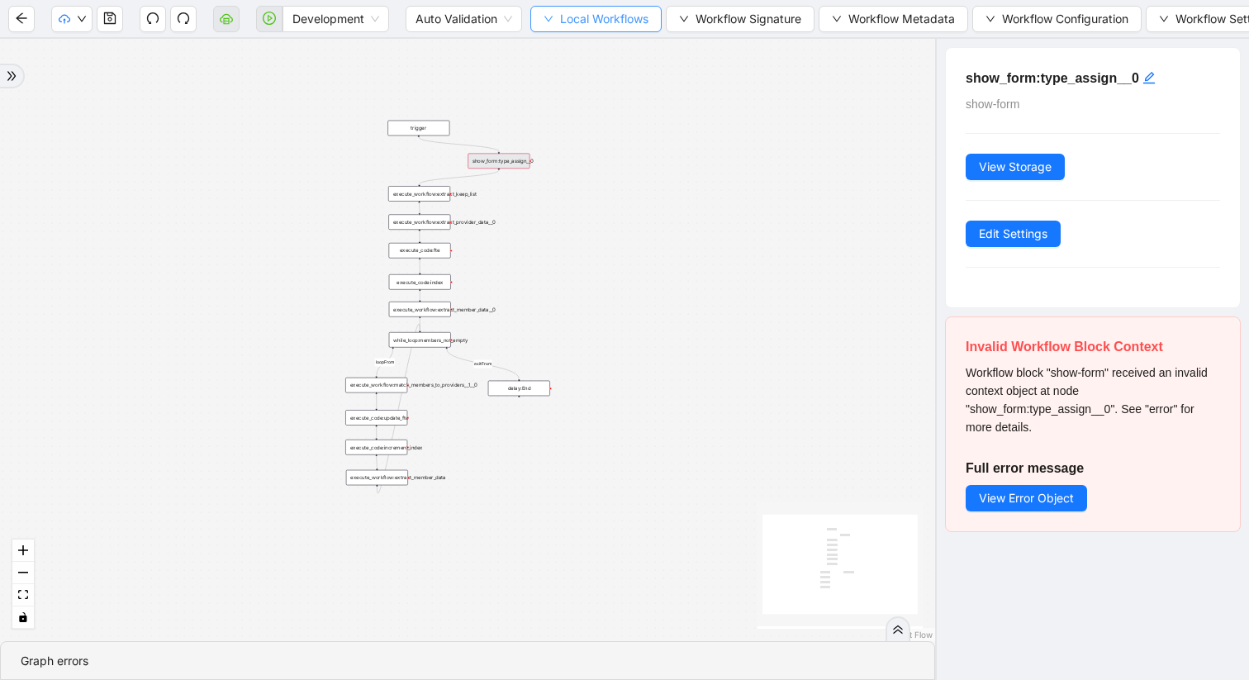
click at [549, 19] on icon "down" at bounding box center [549, 19] width 10 height 10
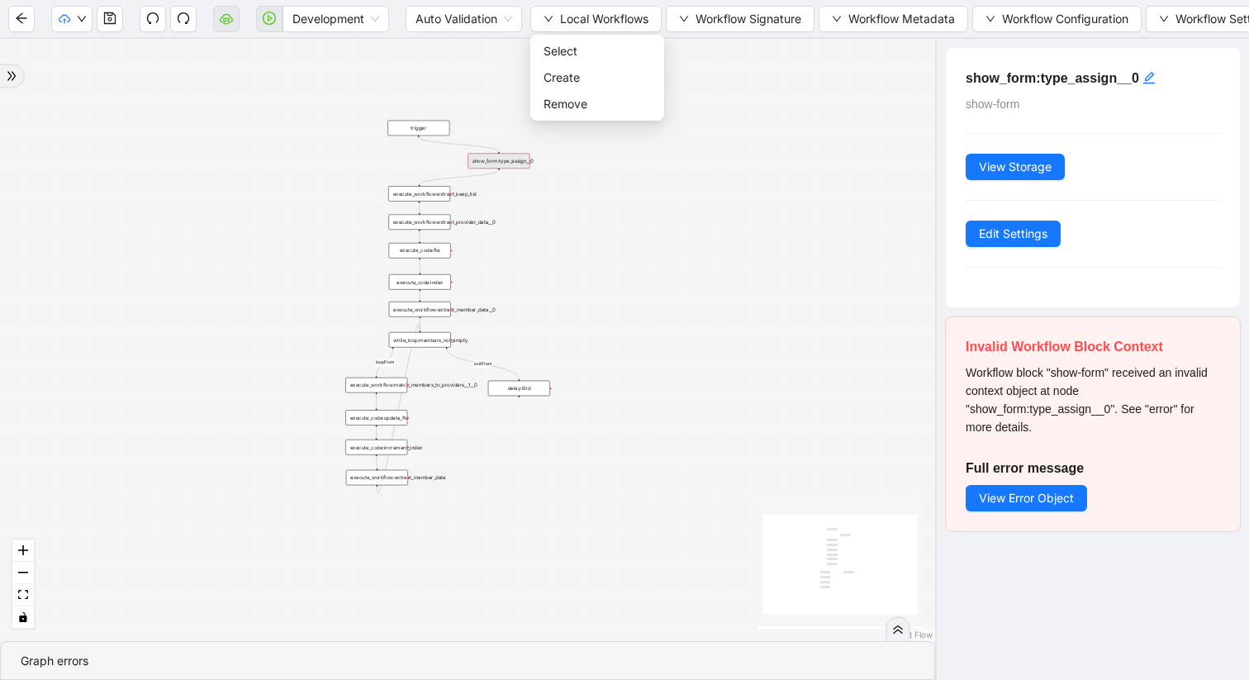
click at [561, 234] on div "loopFrom exitFrom trigger execute_workflow:extract_member_data execute_workflow…" at bounding box center [467, 340] width 935 height 602
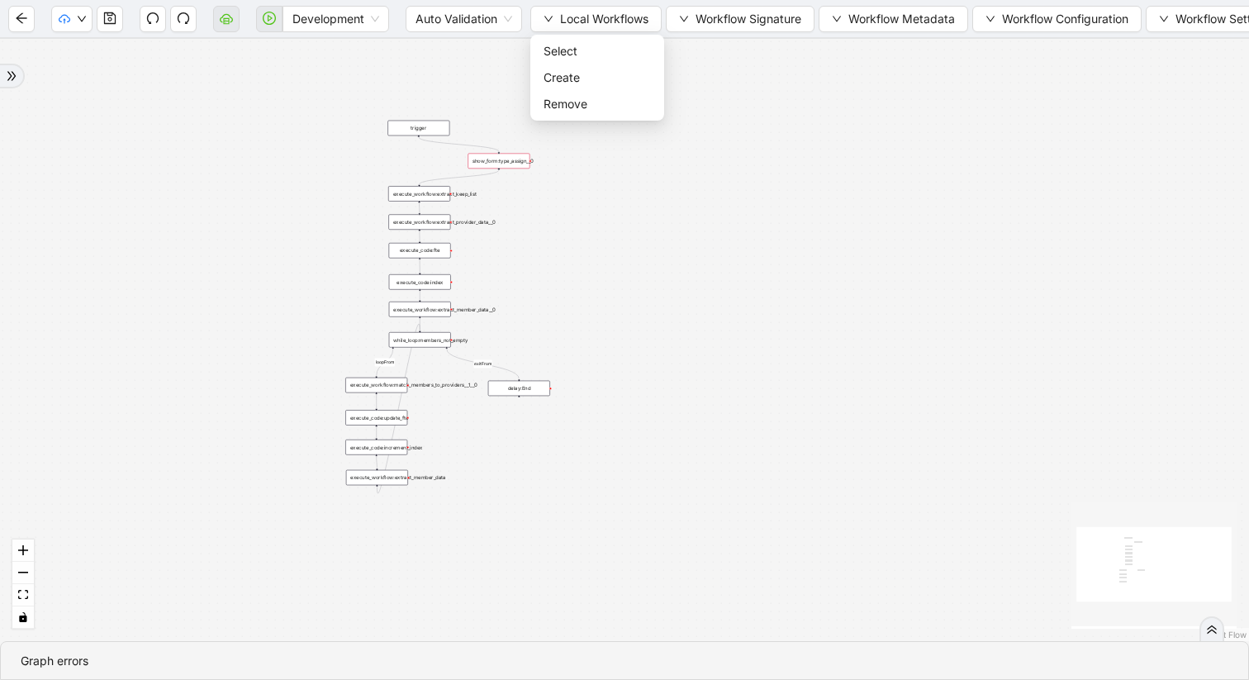
click at [501, 163] on div "show_form:type_assign__0" at bounding box center [499, 162] width 62 height 16
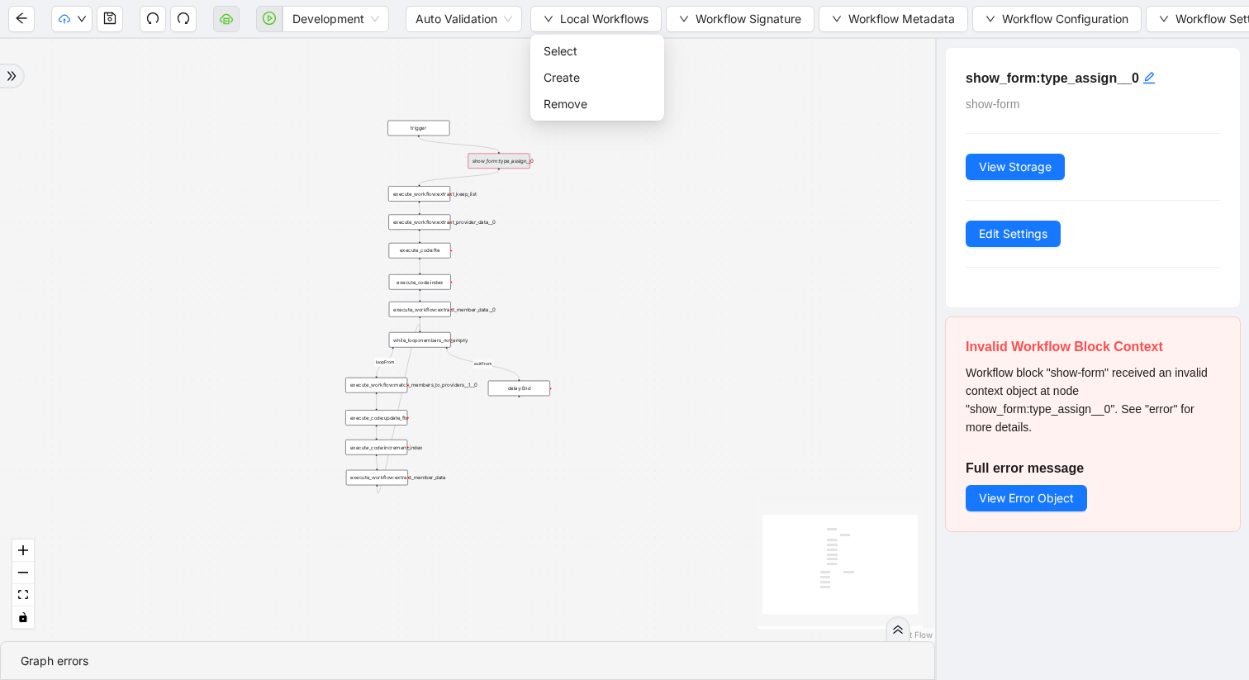
click at [501, 164] on div "show_form:type_assign__0" at bounding box center [499, 162] width 62 height 16
click at [504, 165] on div "show_form:type_assign__0" at bounding box center [499, 162] width 62 height 16
click at [504, 161] on div "show_form:type_assign__0" at bounding box center [499, 162] width 62 height 16
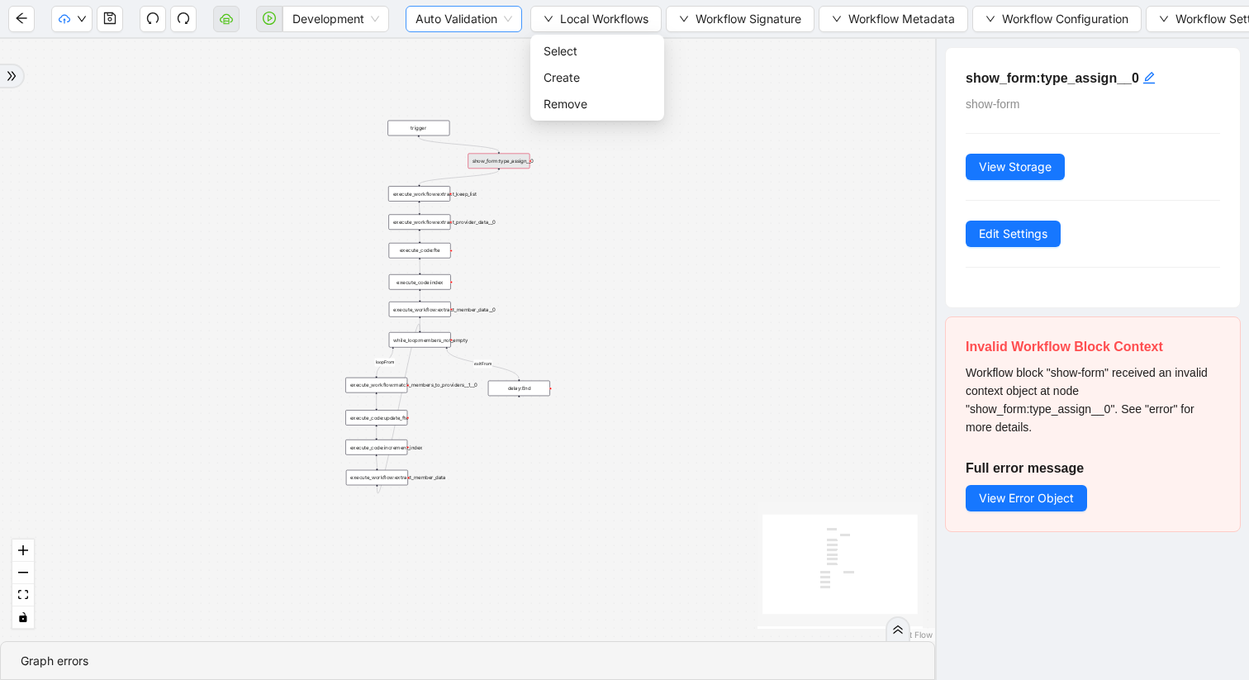
click at [432, 21] on span "Auto Validation" at bounding box center [464, 19] width 97 height 25
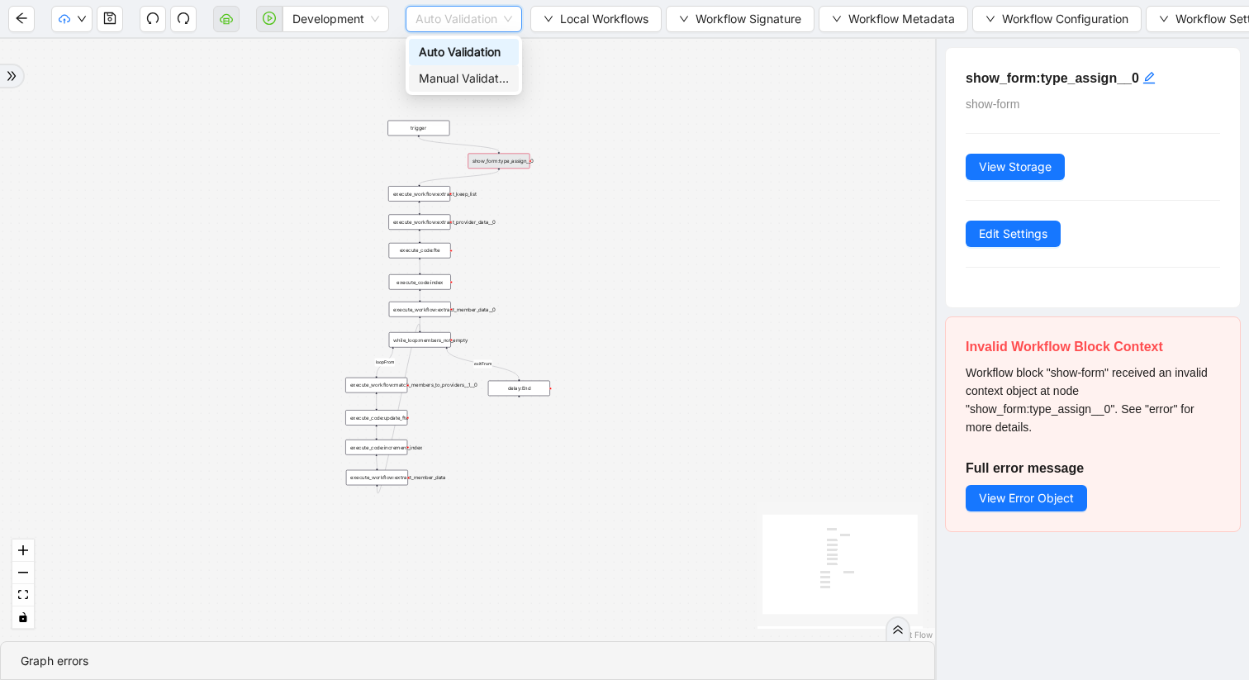
click at [455, 69] on div "Manual Validation" at bounding box center [464, 78] width 90 height 18
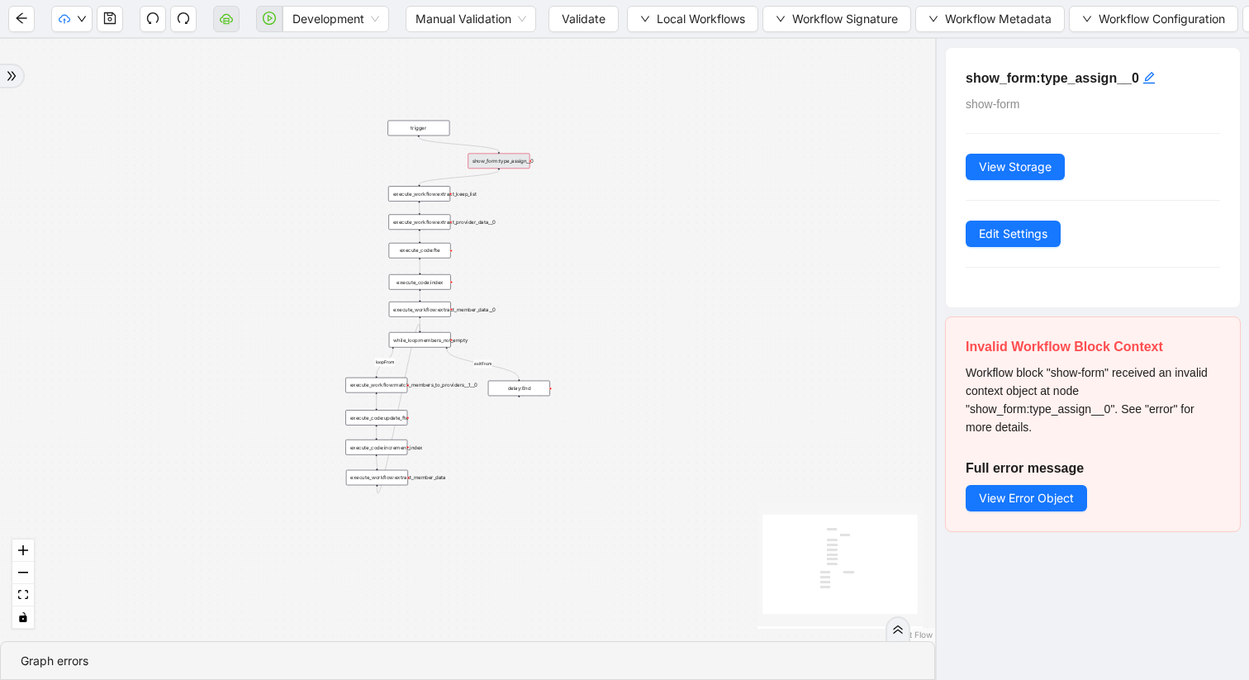
click at [518, 159] on div "show_form:type_assign__0" at bounding box center [499, 162] width 62 height 16
click at [509, 21] on span "Manual Validation" at bounding box center [471, 19] width 111 height 25
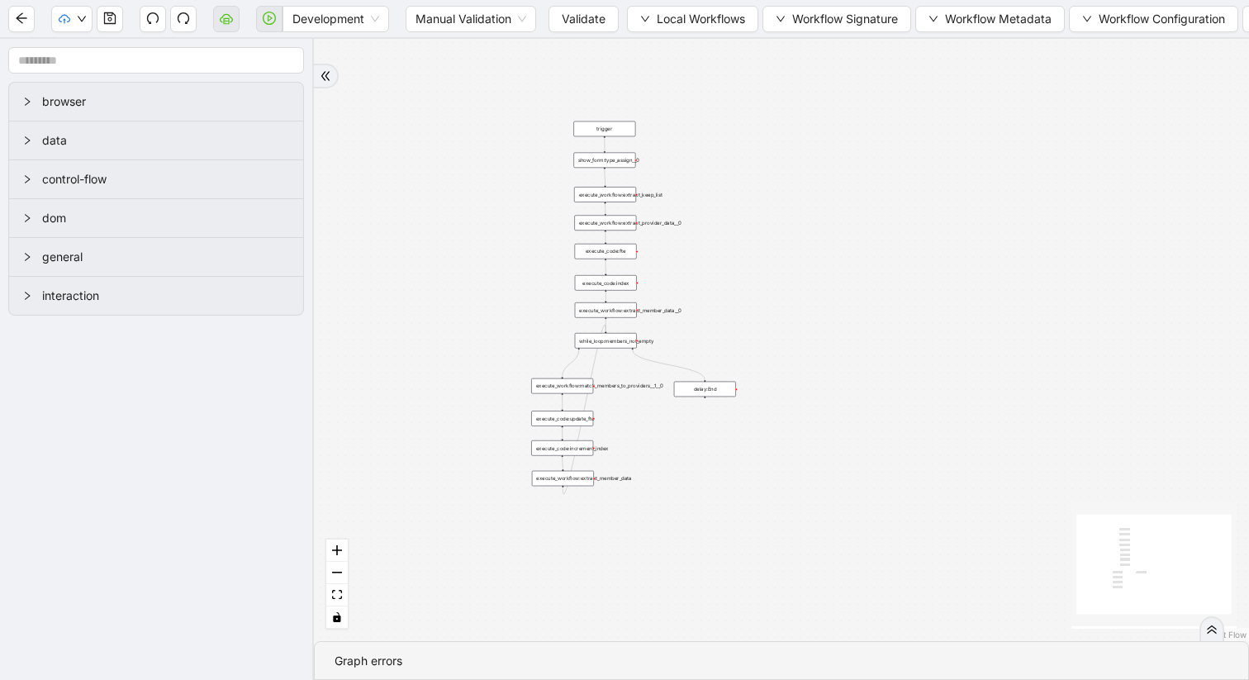
drag, startPoint x: 0, startPoint y: 0, endPoint x: 366, endPoint y: 333, distance: 494.7
click at [366, 333] on div "trigger execute_workflow:extract_member_data execute_workflow:extract_keep_list…" at bounding box center [781, 340] width 935 height 602
click at [615, 161] on div "show_form:type_assign__0" at bounding box center [604, 161] width 62 height 16
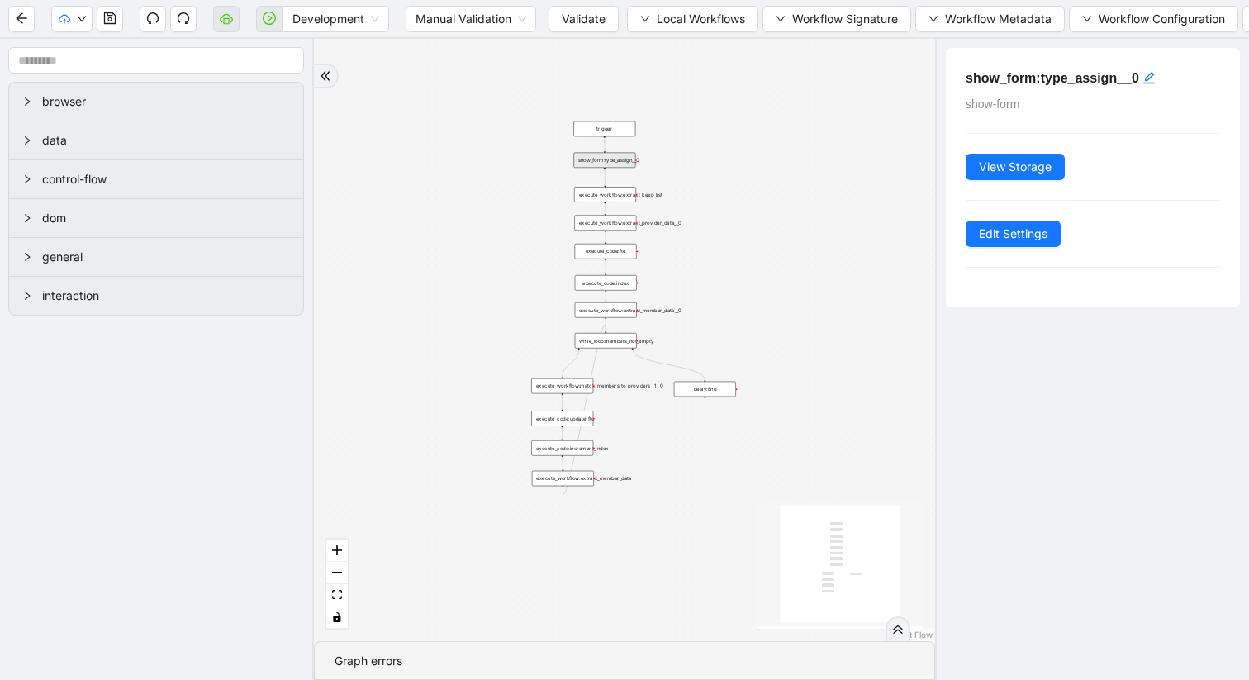
click at [615, 161] on div "show_form:type_assign__0" at bounding box center [604, 161] width 62 height 16
click at [1009, 235] on span "Edit Settings" at bounding box center [1013, 234] width 69 height 18
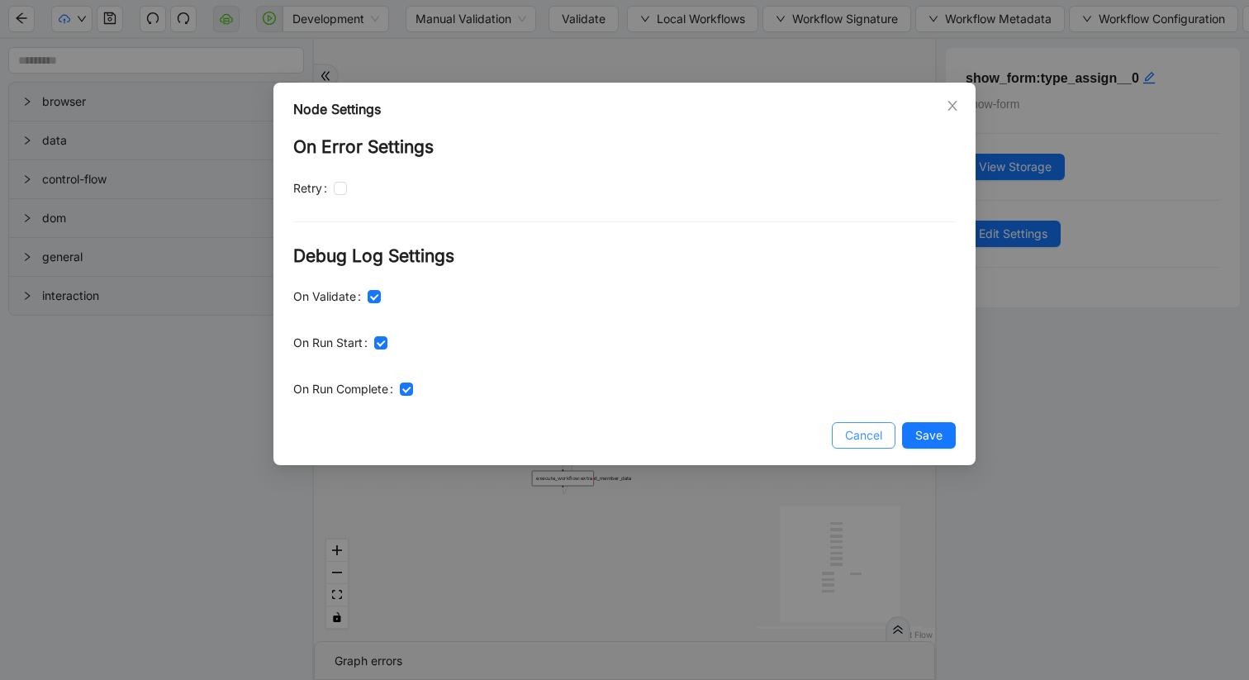
click at [864, 442] on span "Cancel" at bounding box center [863, 435] width 37 height 18
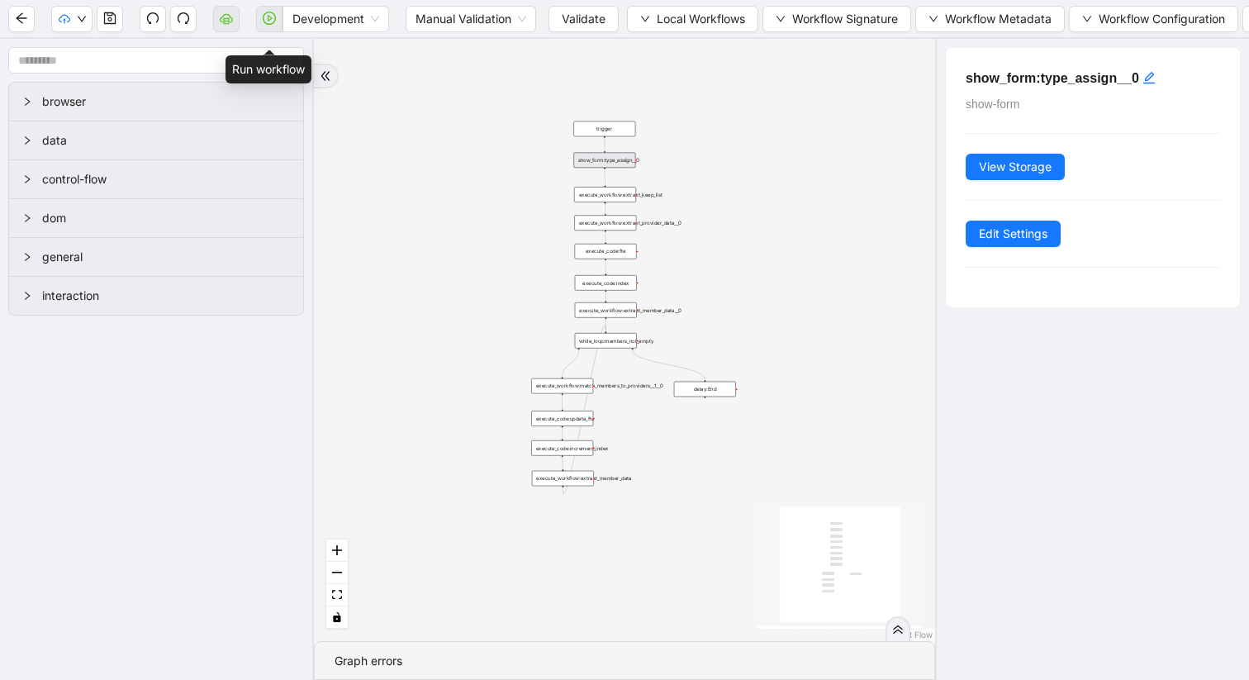
click at [269, 13] on span at bounding box center [269, 19] width 26 height 53
click at [153, 21] on icon "undo" at bounding box center [152, 18] width 13 height 13
click at [931, 18] on button "Workflow Metadata" at bounding box center [990, 19] width 150 height 26
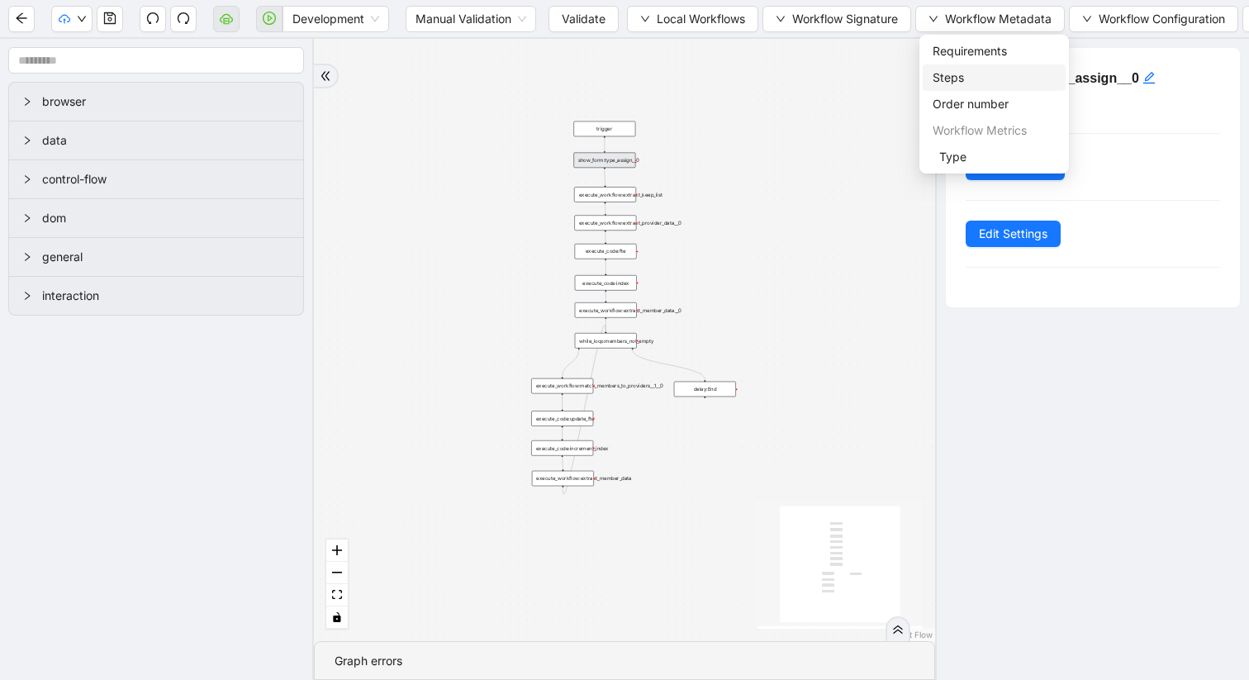
click at [934, 73] on span "Steps" at bounding box center [994, 78] width 123 height 18
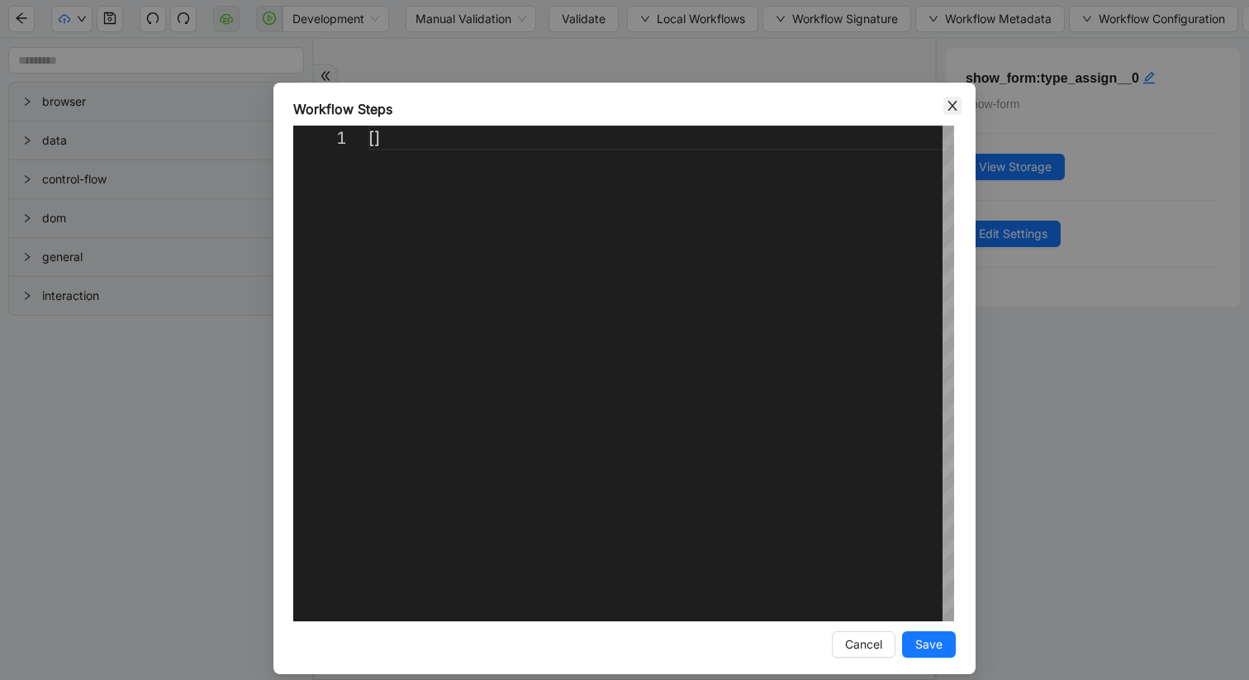
click at [952, 107] on icon "close" at bounding box center [952, 105] width 13 height 13
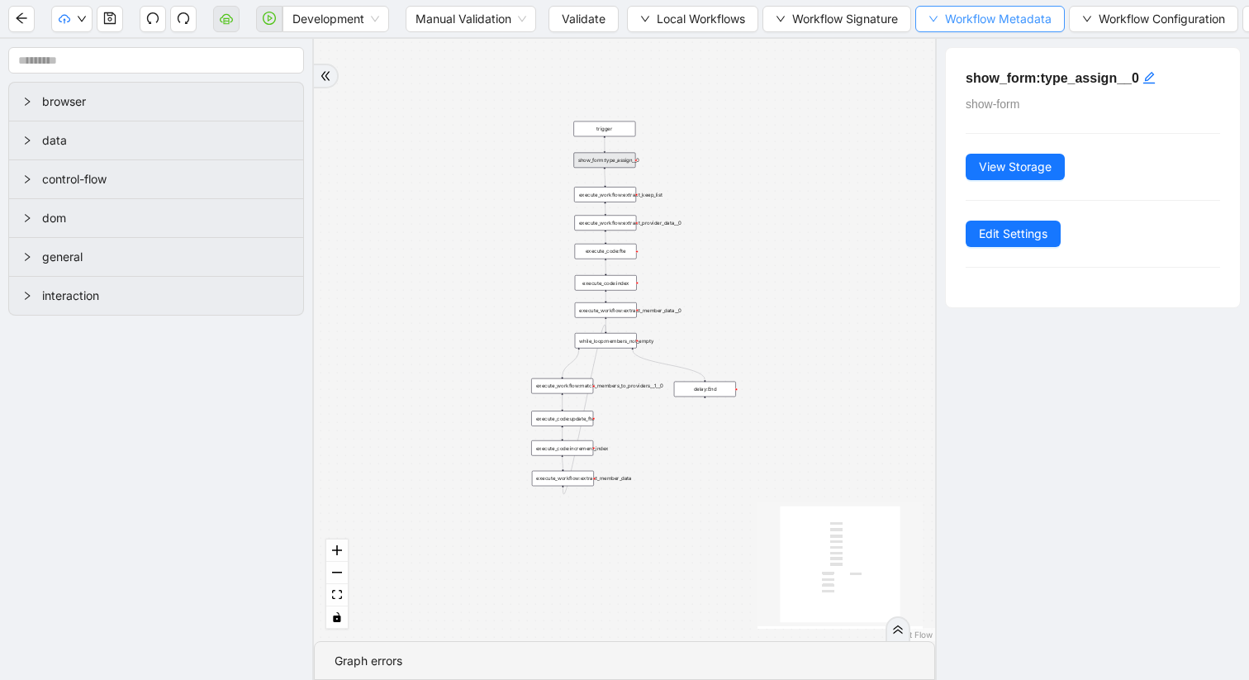
click at [946, 13] on button "Workflow Metadata" at bounding box center [990, 19] width 150 height 26
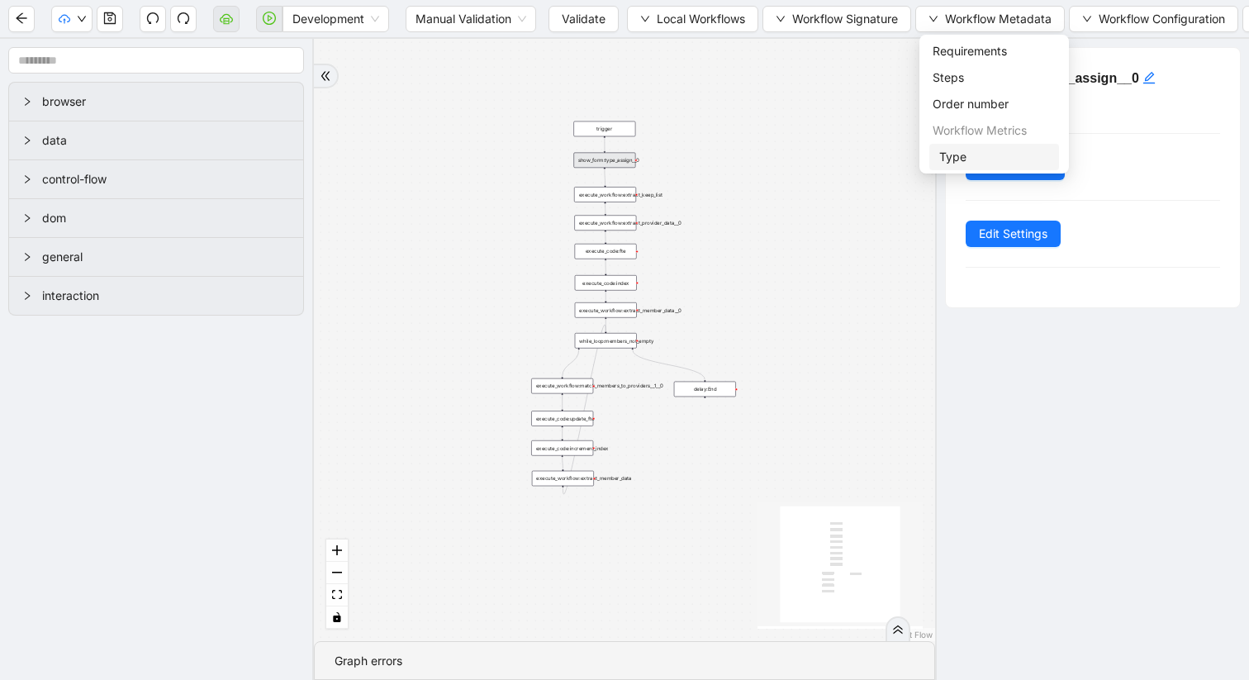
click at [956, 158] on span "Type" at bounding box center [994, 157] width 110 height 18
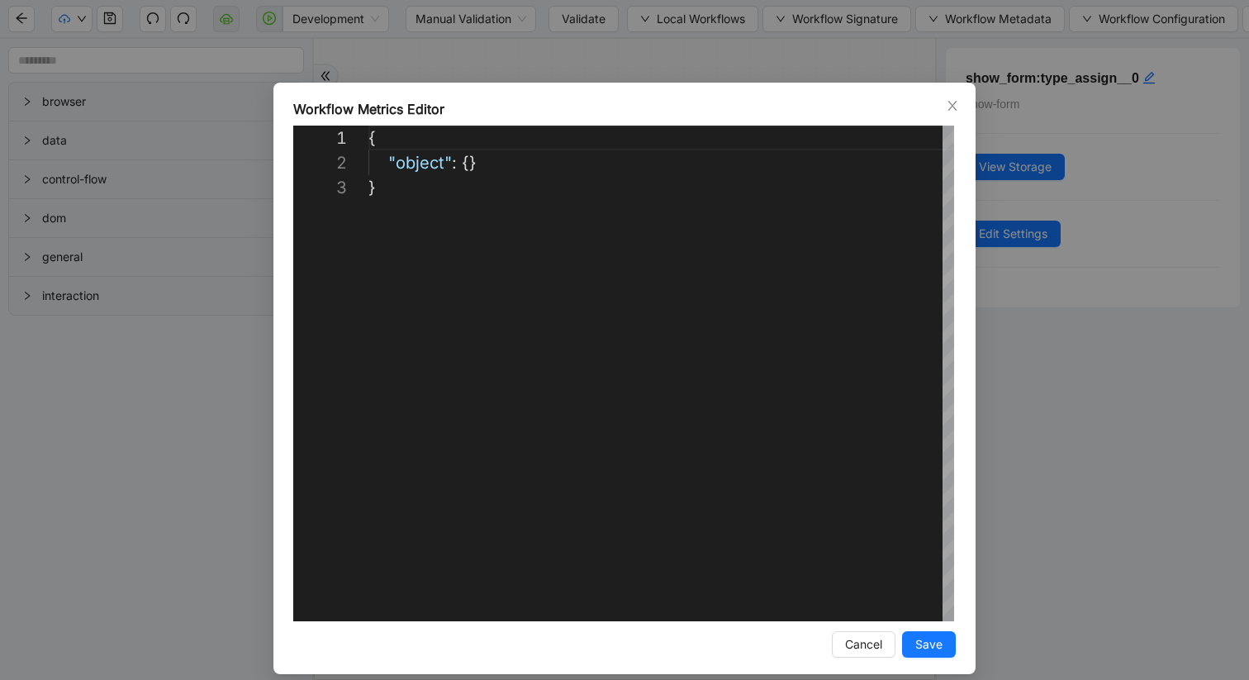
scroll to position [50, 0]
click at [957, 107] on icon "close" at bounding box center [952, 105] width 13 height 13
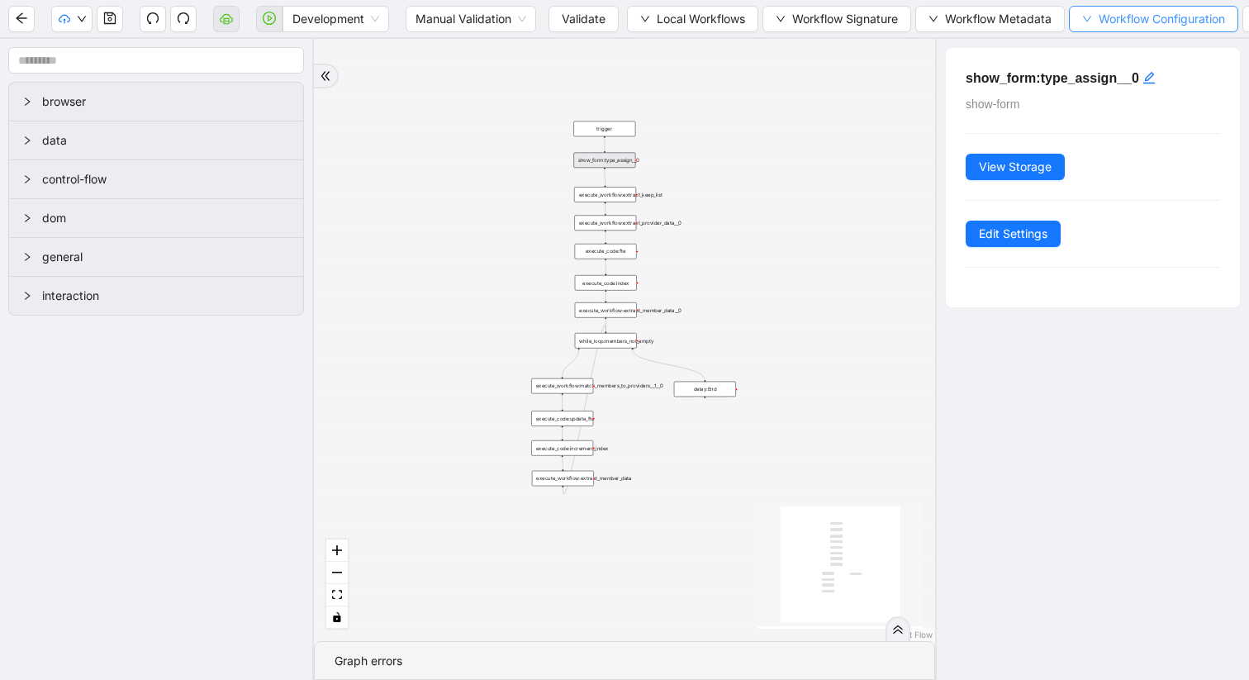
click at [1081, 17] on button "Workflow Configuration" at bounding box center [1153, 19] width 169 height 26
click at [1096, 52] on span "Type" at bounding box center [1159, 51] width 146 height 18
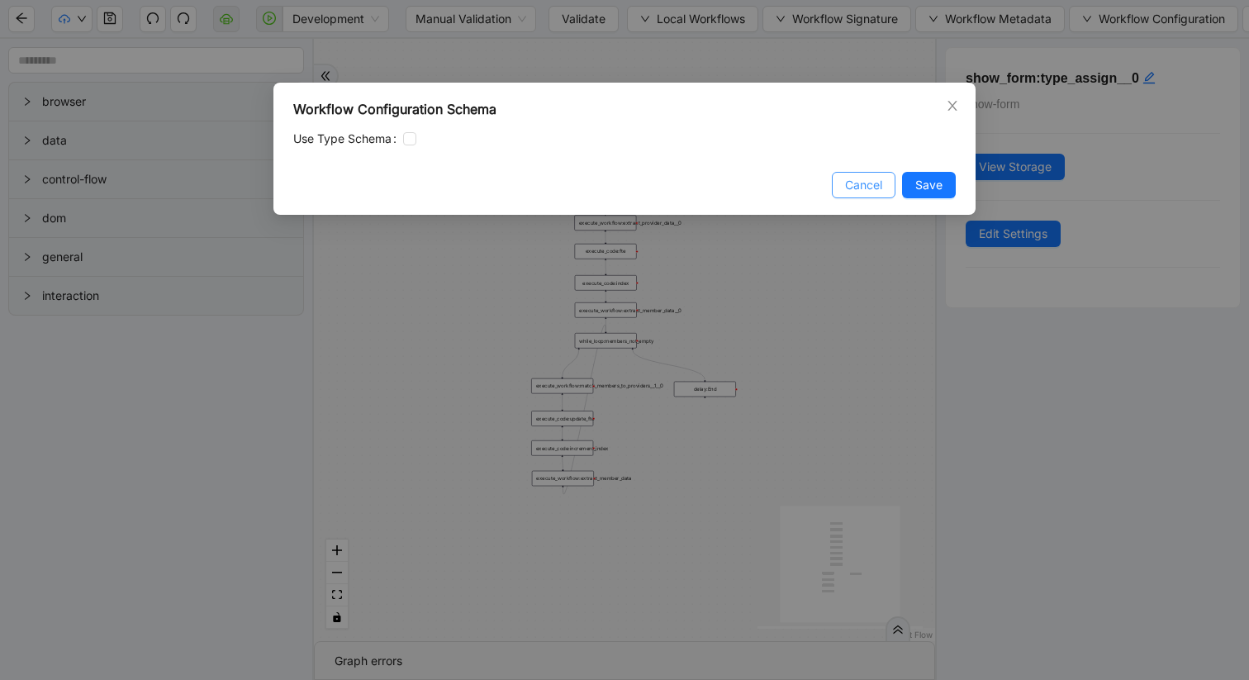
click at [858, 180] on span "Cancel" at bounding box center [863, 185] width 37 height 18
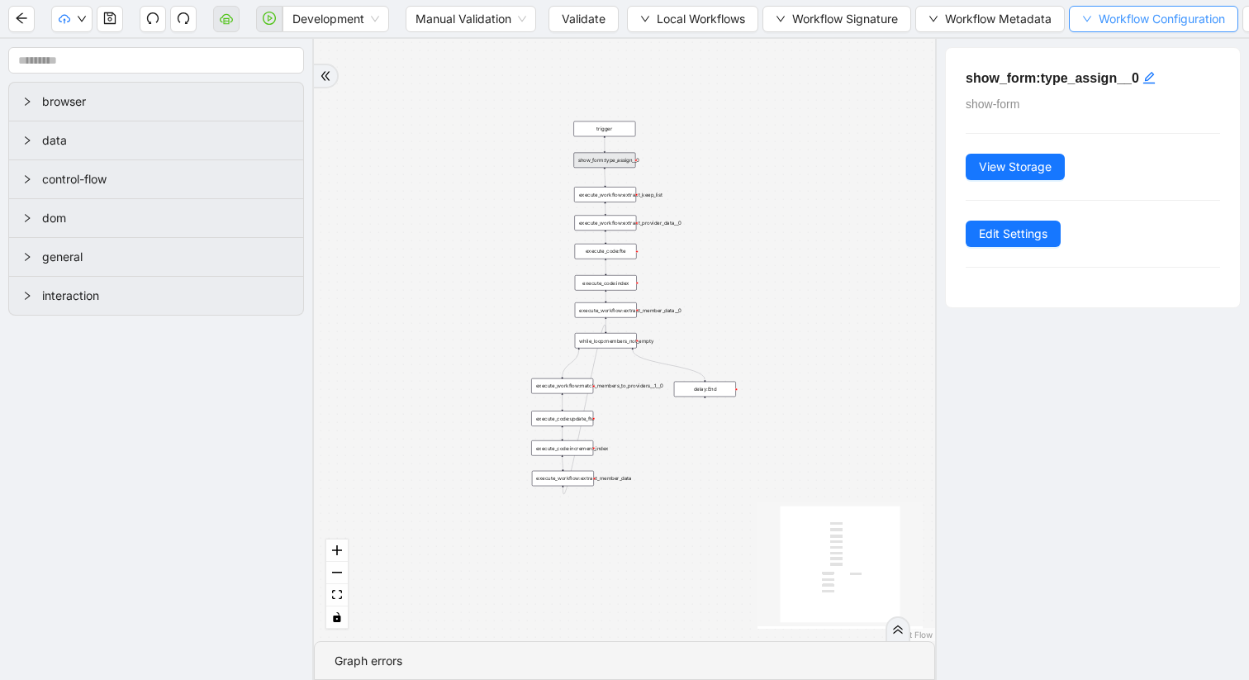
click at [1081, 19] on button "Workflow Configuration" at bounding box center [1153, 19] width 169 height 26
click at [777, 22] on button "Workflow Signature" at bounding box center [836, 19] width 149 height 26
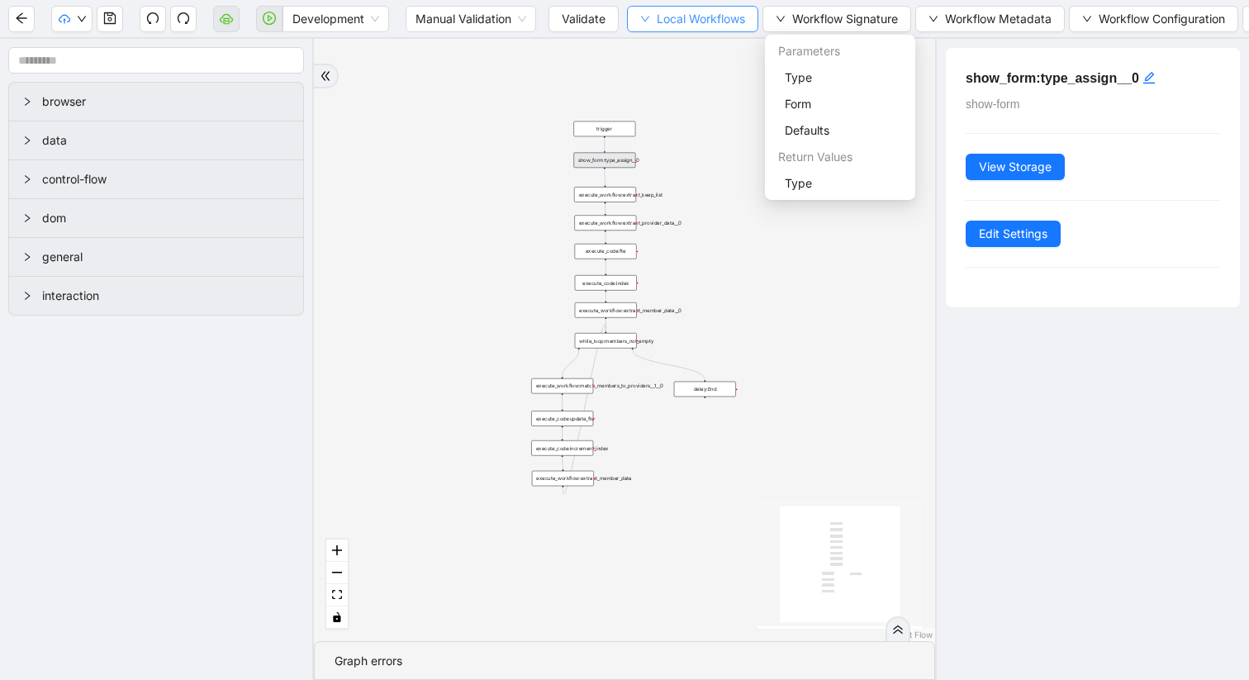
click at [633, 21] on button "Local Workflows" at bounding box center [692, 19] width 131 height 26
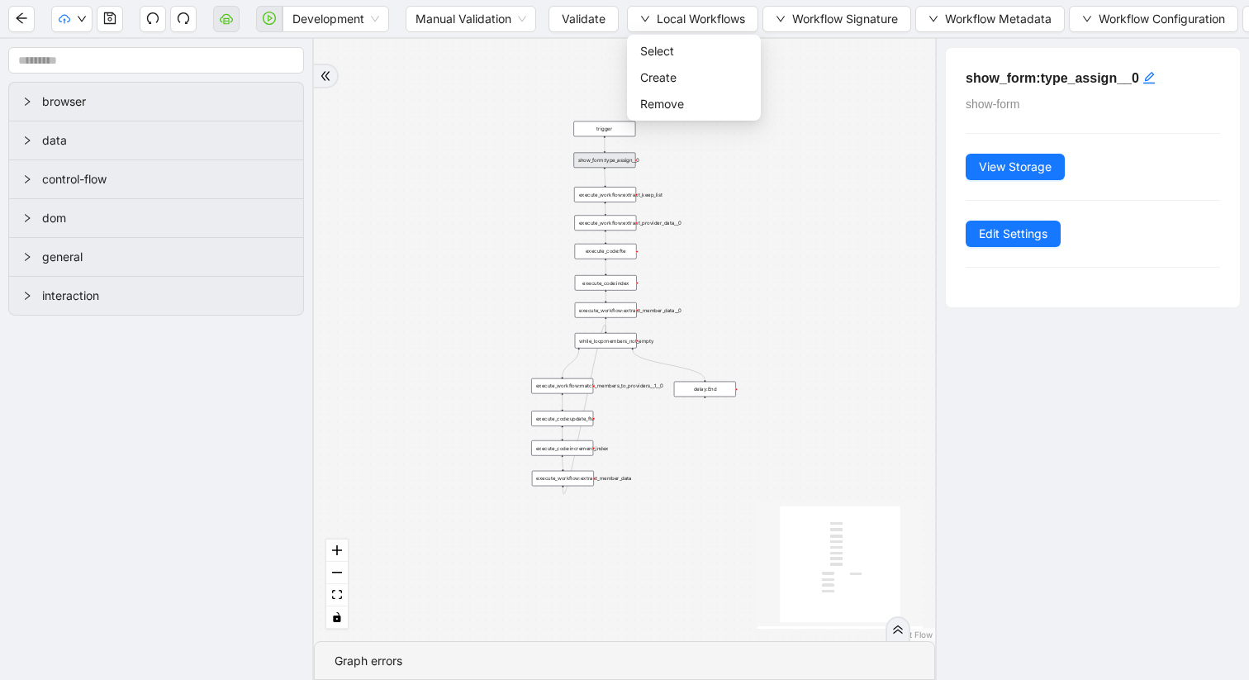
click at [553, 48] on div "trigger execute_workflow:extract_member_data execute_workflow:extract_keep_list…" at bounding box center [624, 340] width 621 height 602
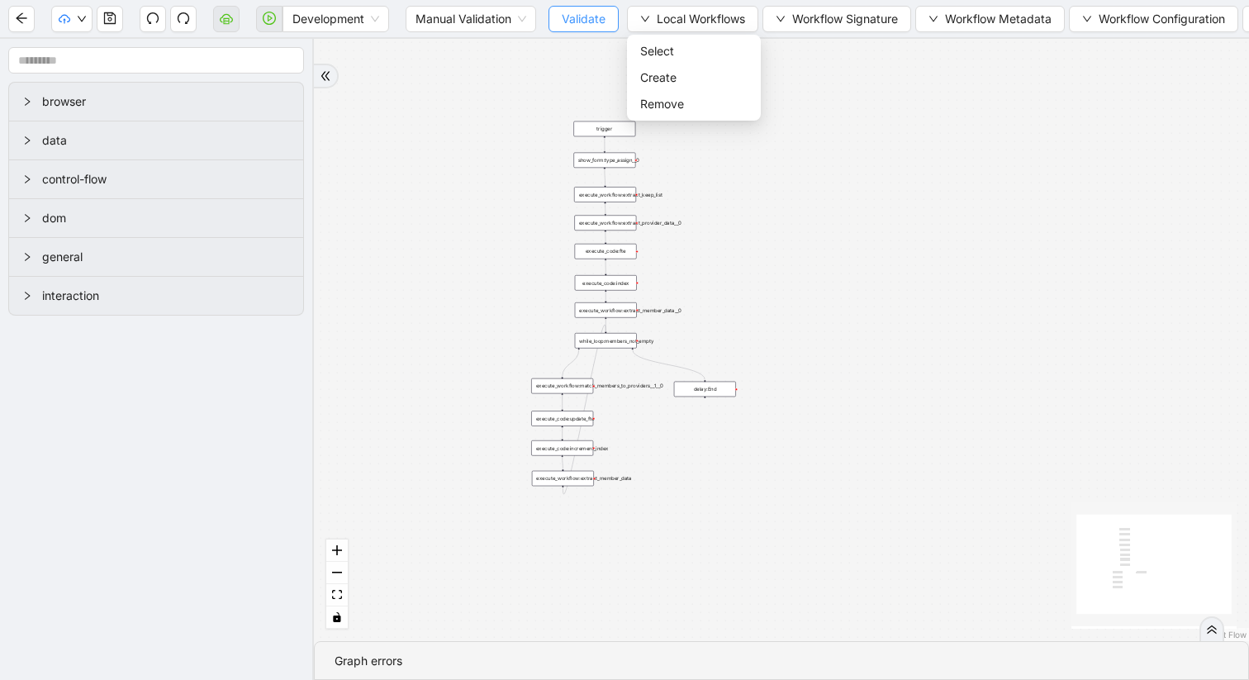
click at [589, 16] on span "Validate" at bounding box center [584, 19] width 44 height 18
click at [610, 163] on div "show_form:type_assign__0" at bounding box center [604, 161] width 62 height 16
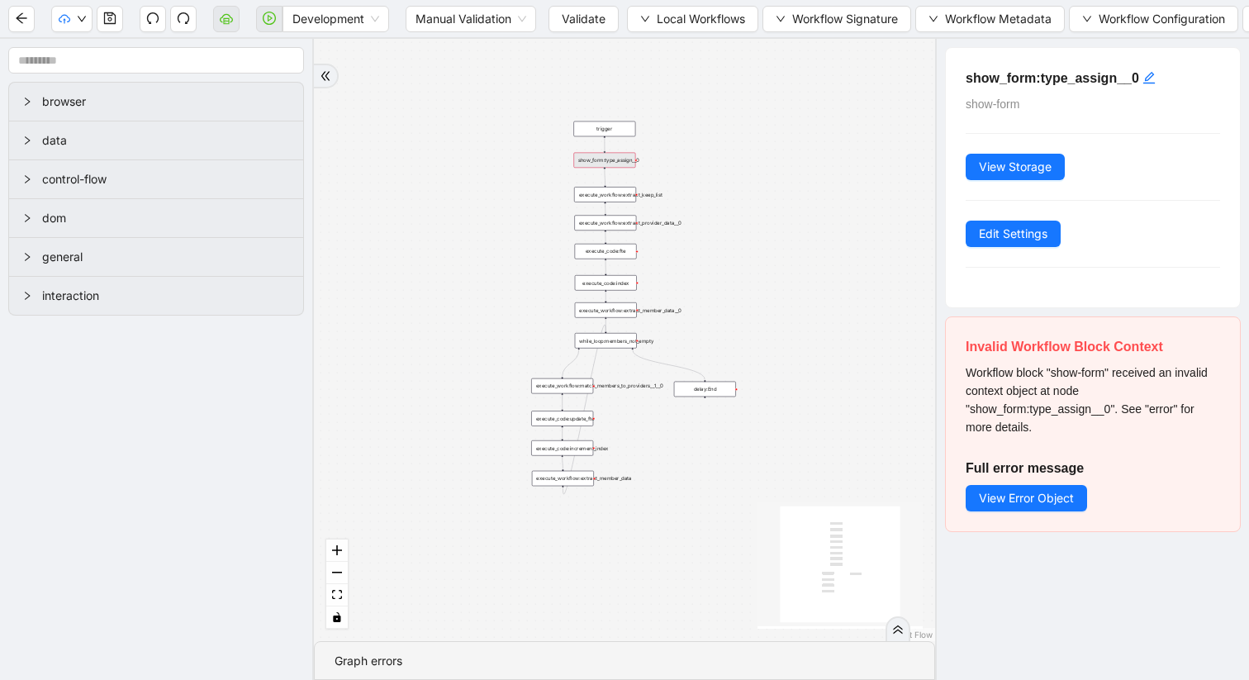
click at [1067, 379] on div "Workflow block "show-form" received an invalid context object at node "show_for…" at bounding box center [1093, 399] width 254 height 73
click at [1025, 368] on span "Workflow block "show-form" received an invalid context object at node "show_for…" at bounding box center [1087, 400] width 242 height 68
click at [595, 161] on div "show_form:type_assign__0" at bounding box center [604, 161] width 62 height 16
click at [584, 159] on div "show_form:type_assign__0" at bounding box center [604, 161] width 62 height 16
click at [598, 161] on div "show_form:type_assign__0" at bounding box center [604, 161] width 62 height 16
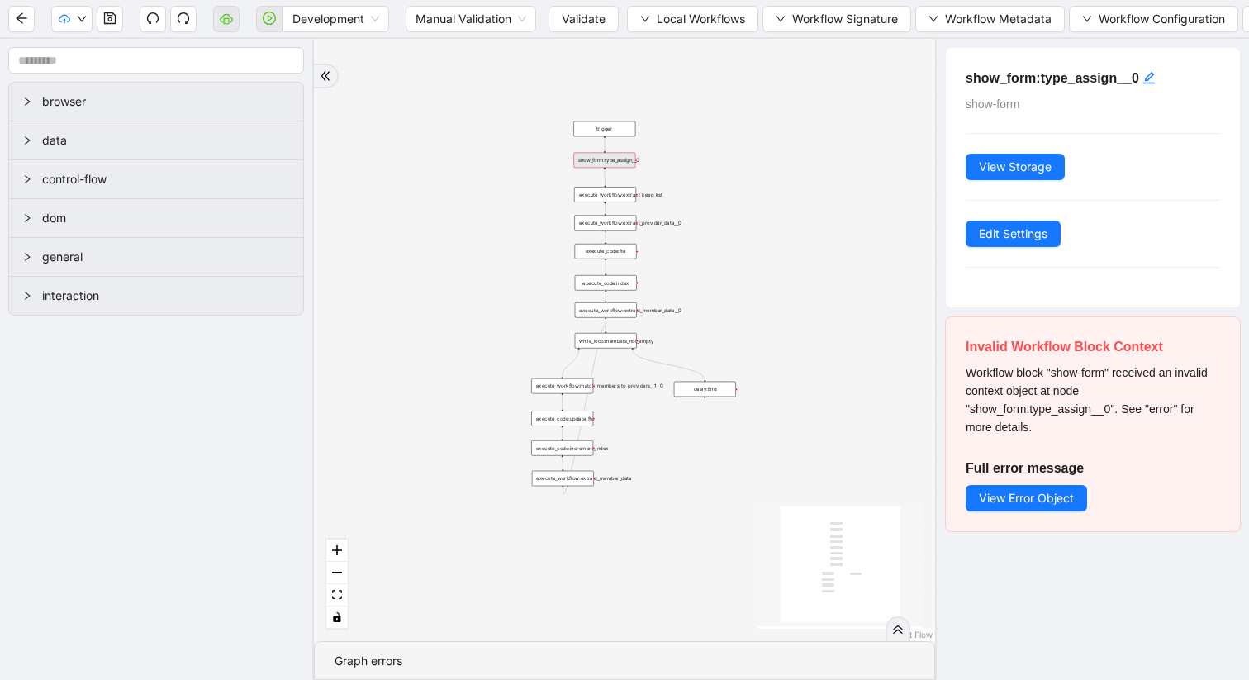
click at [603, 164] on div "show_form:type_assign__0" at bounding box center [604, 161] width 62 height 16
click at [69, 288] on span "interaction" at bounding box center [166, 296] width 248 height 18
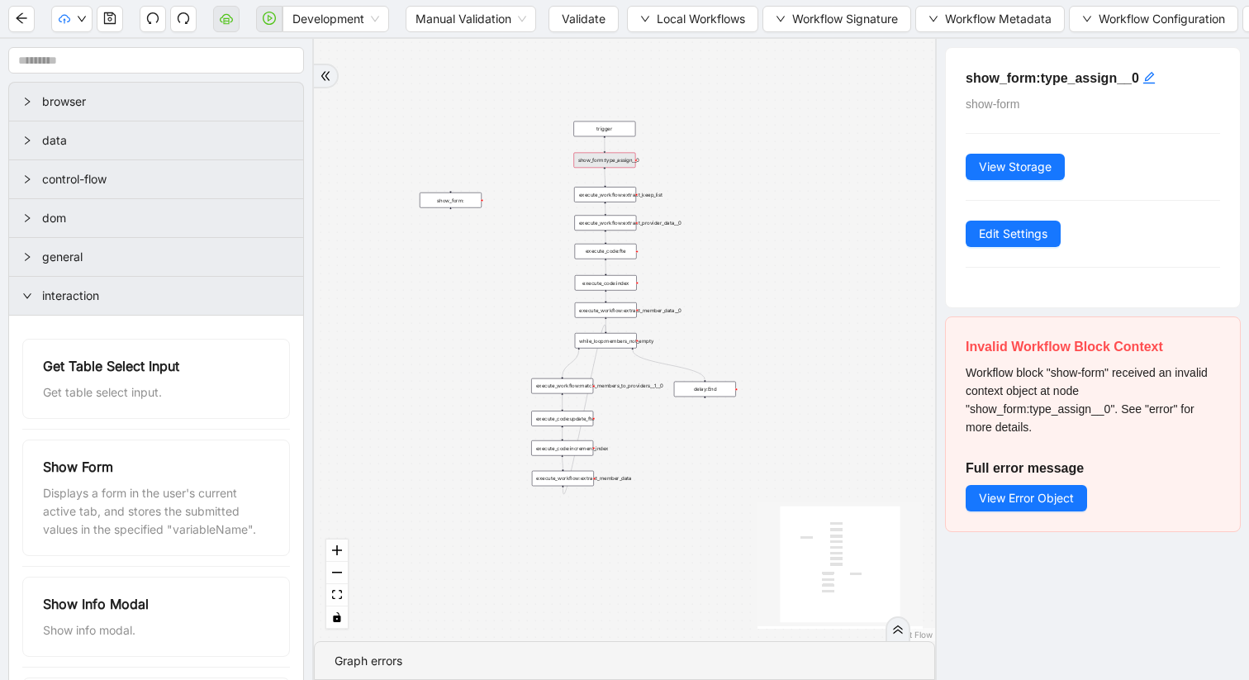
click at [456, 200] on div "show_form:" at bounding box center [451, 200] width 62 height 16
click at [449, 200] on div "show_form:" at bounding box center [451, 201] width 62 height 16
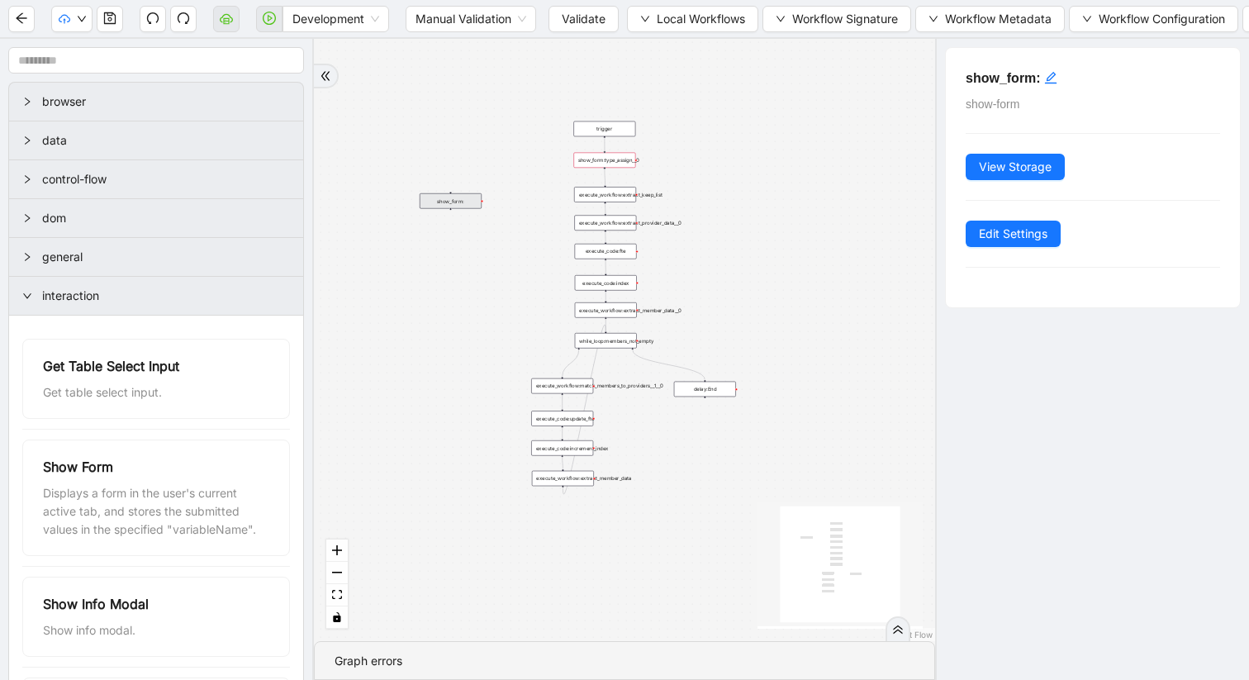
click at [449, 201] on div "show_form:" at bounding box center [451, 201] width 62 height 16
click at [460, 206] on div "show_form:" at bounding box center [451, 201] width 62 height 16
click at [609, 192] on div "execute_workflow:extract_keep_list" at bounding box center [605, 195] width 62 height 16
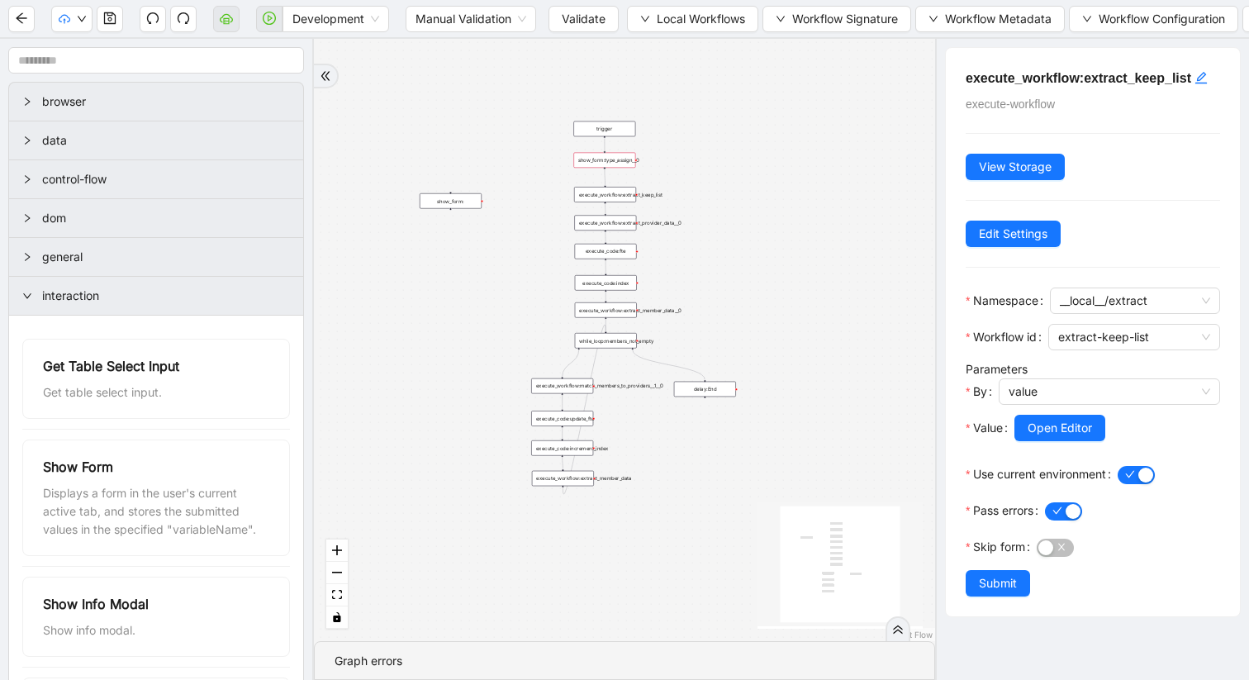
click at [461, 197] on div "show_form:" at bounding box center [451, 201] width 62 height 16
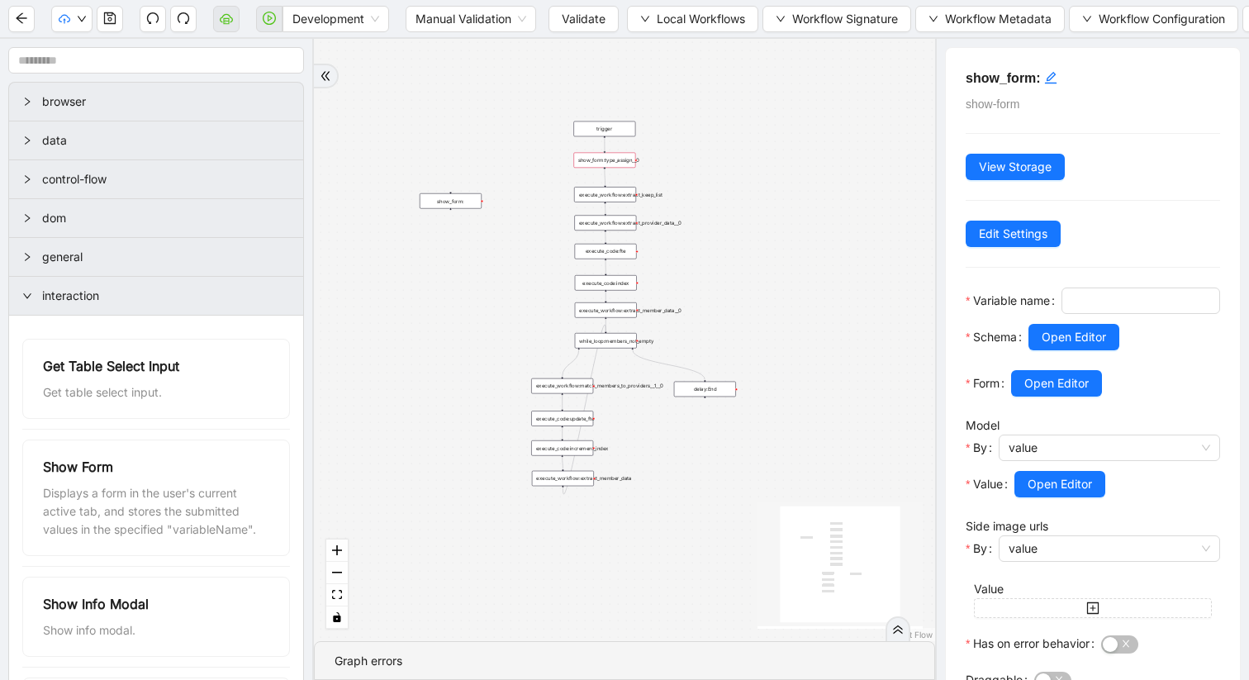
click at [591, 160] on div "show_form:type_assign__0" at bounding box center [604, 161] width 62 height 16
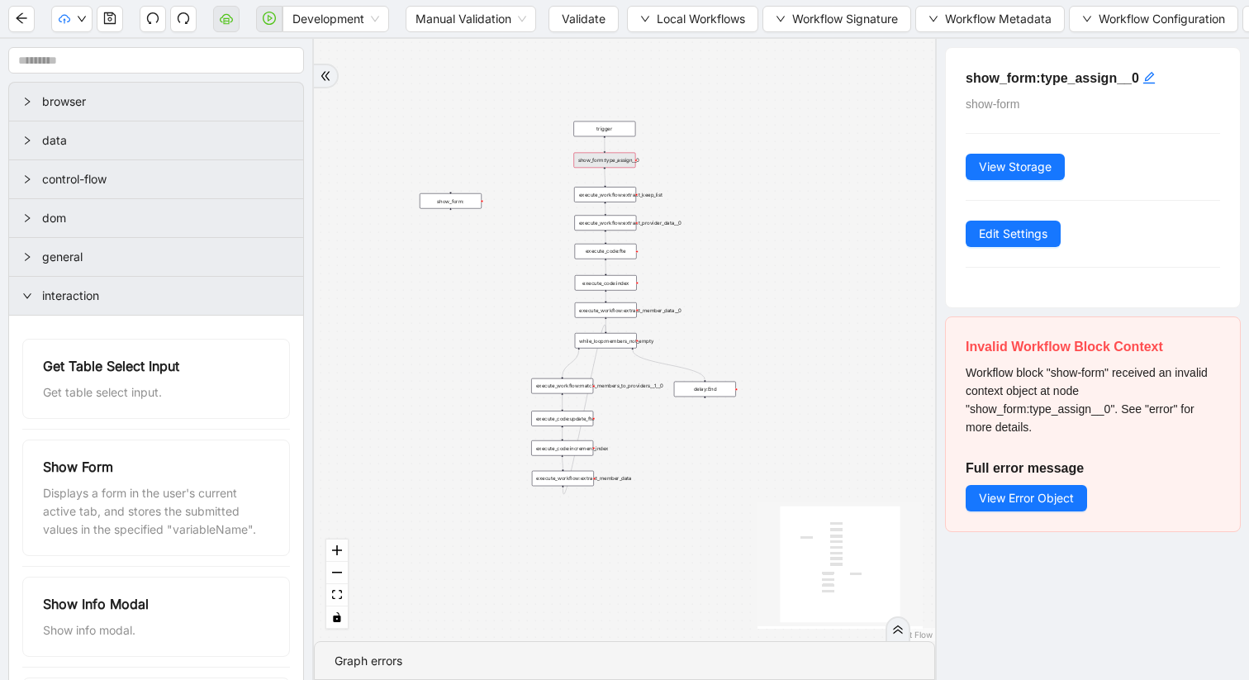
click at [591, 160] on div "show_form:type_assign__0" at bounding box center [604, 161] width 62 height 16
click at [606, 203] on icon "Edge from execute_workflow:extract_keep_list to execute_workflow:extract_provid…" at bounding box center [606, 208] width 0 height 10
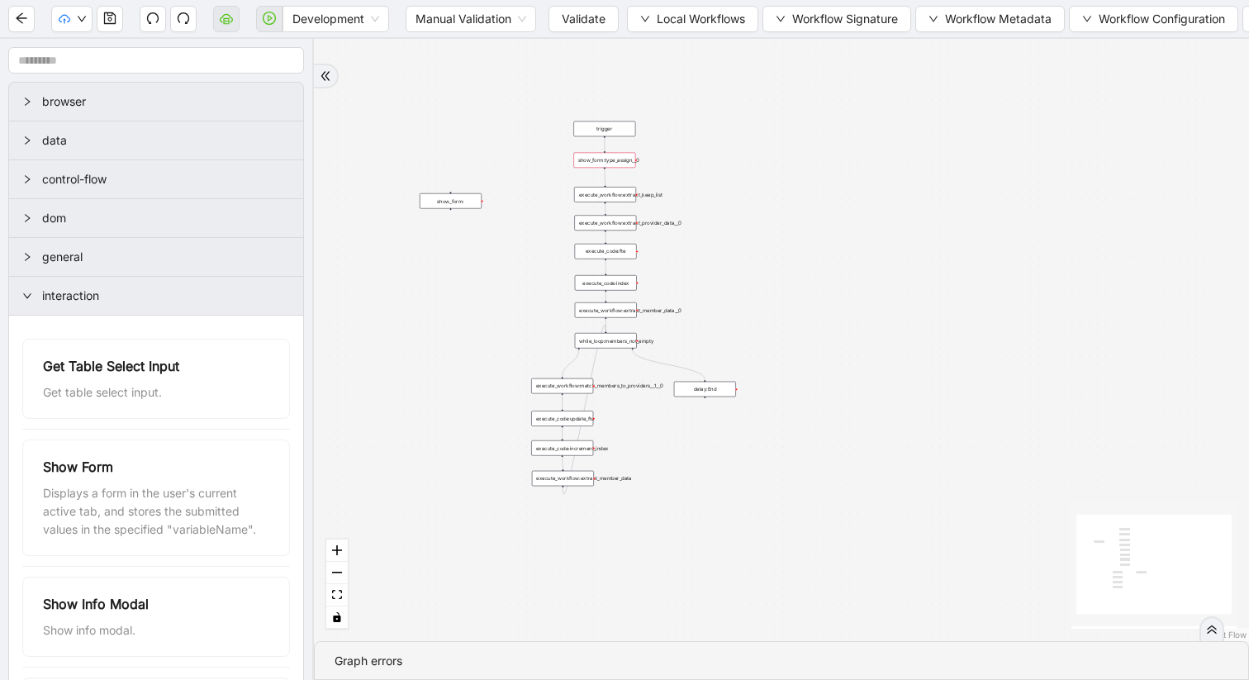
click at [603, 191] on div "execute_workflow:extract_keep_list" at bounding box center [605, 195] width 62 height 16
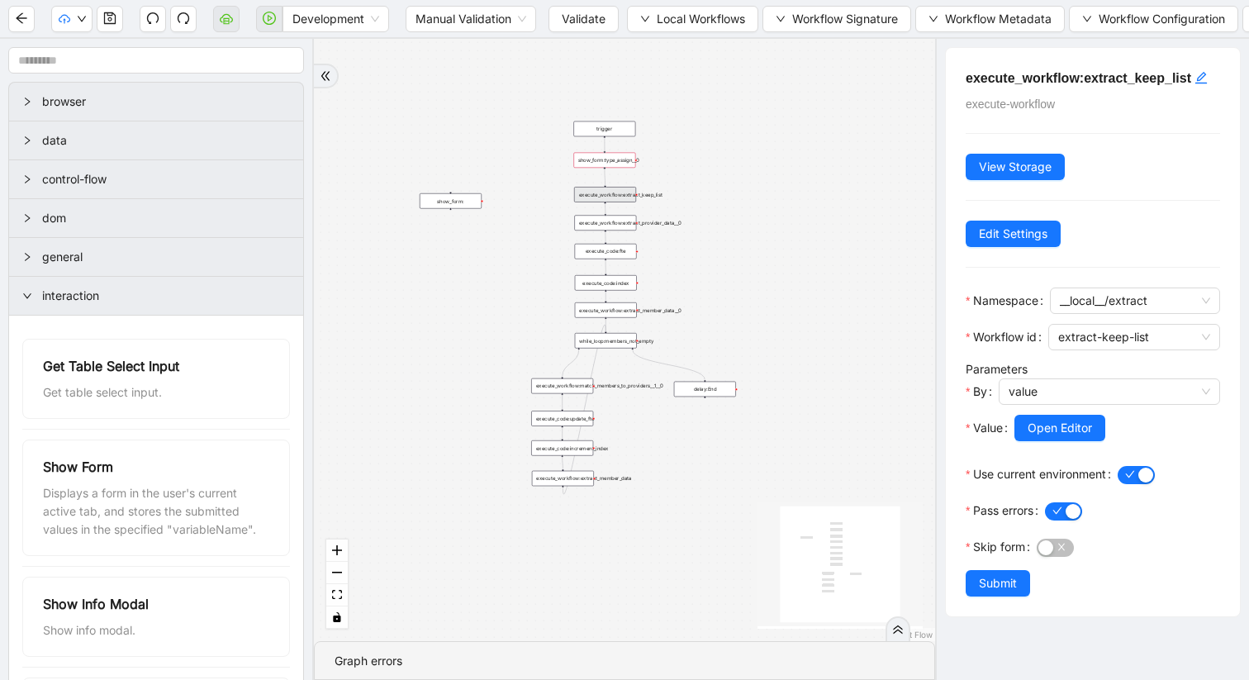
click at [604, 157] on div "show_form:type_assign__0" at bounding box center [604, 161] width 62 height 16
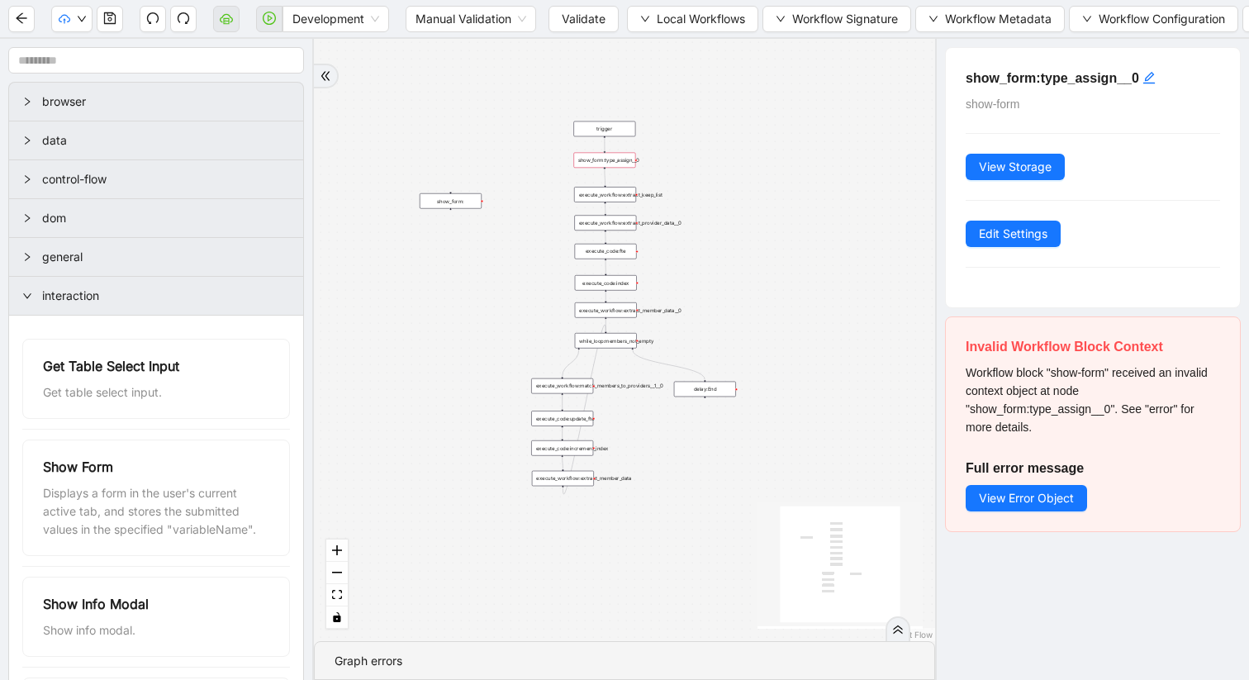
click at [451, 201] on div "show_form:" at bounding box center [451, 201] width 62 height 16
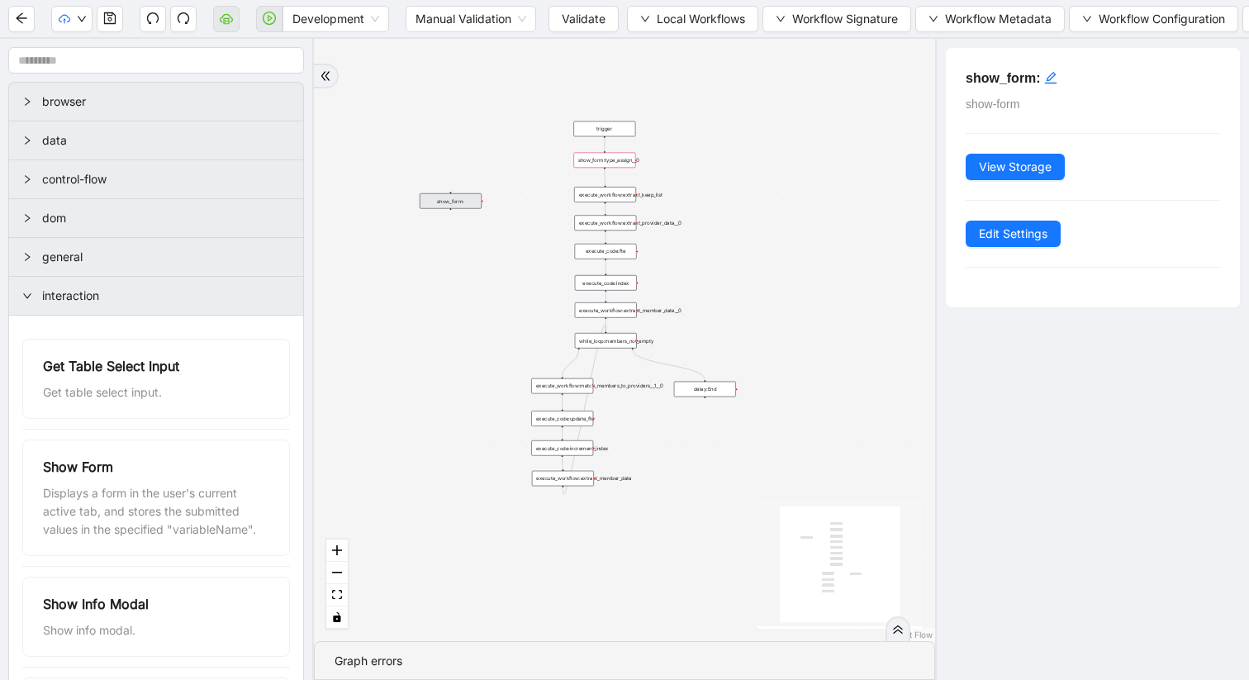
click at [451, 201] on div "show_form:" at bounding box center [451, 201] width 62 height 16
click at [608, 192] on div "execute_workflow:extract_keep_list" at bounding box center [605, 195] width 62 height 16
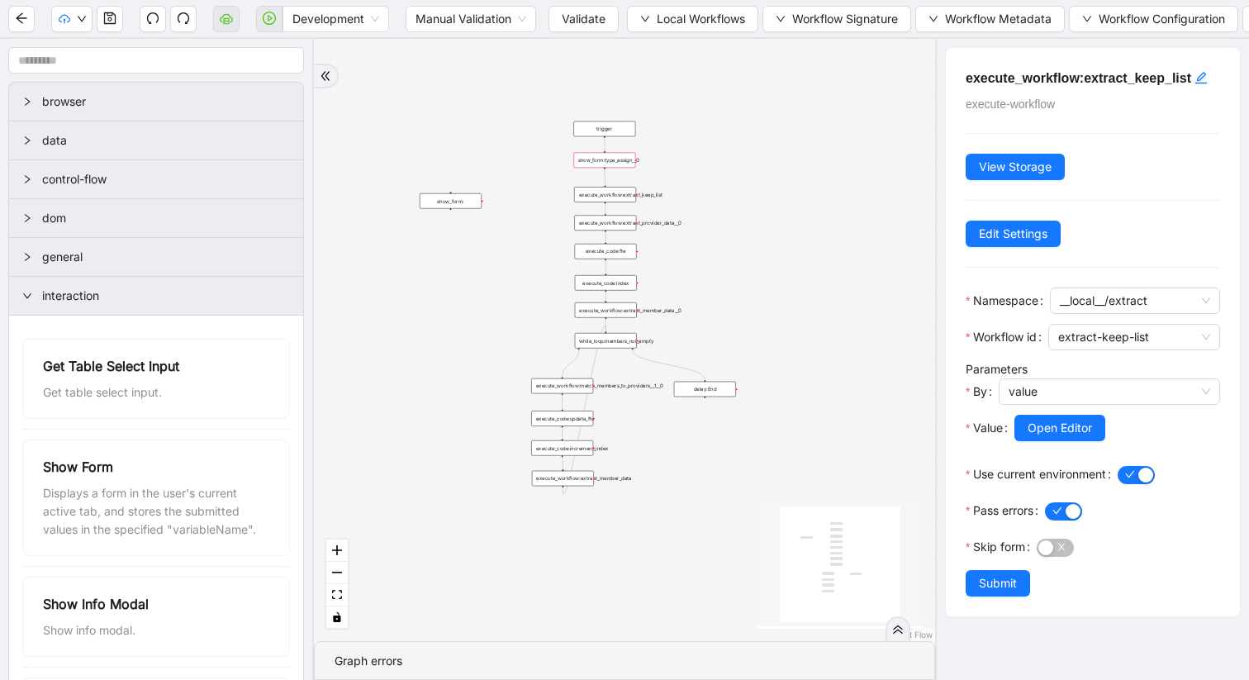
click at [457, 200] on div "show_form:" at bounding box center [451, 201] width 62 height 16
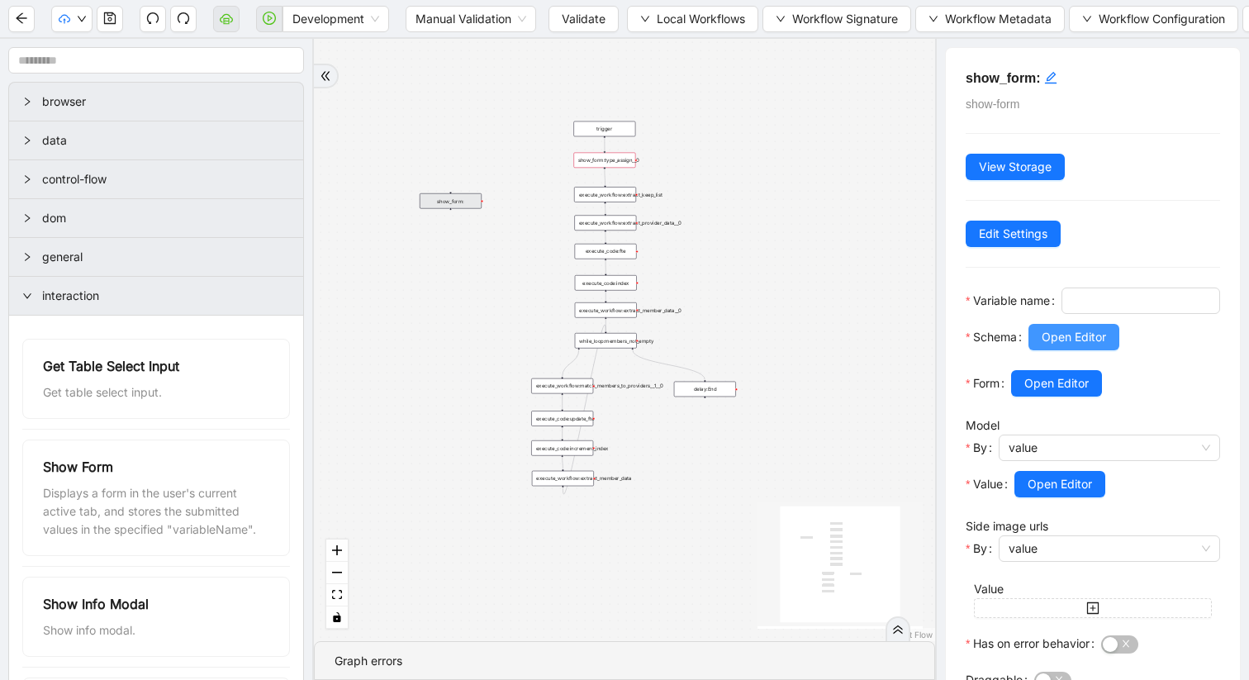
click at [1054, 346] on span "Open Editor" at bounding box center [1074, 337] width 64 height 18
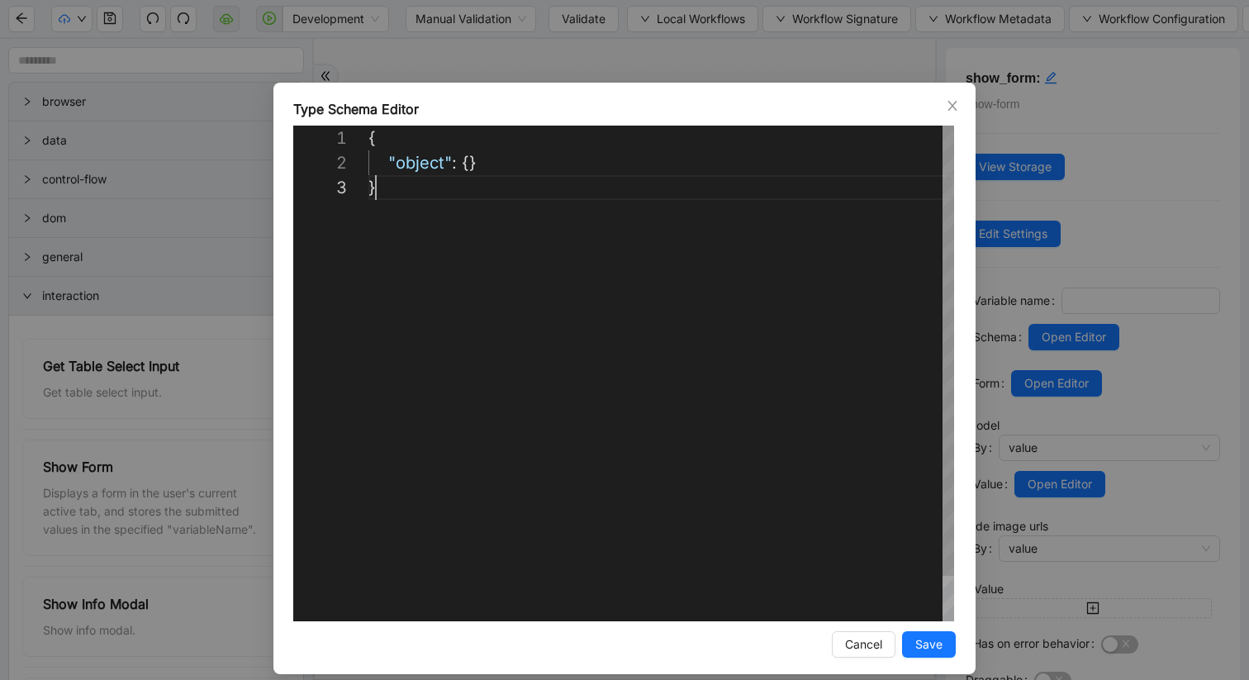
scroll to position [0, 0]
drag, startPoint x: 395, startPoint y: 199, endPoint x: 339, endPoint y: 102, distance: 112.5
paste textarea "**********"
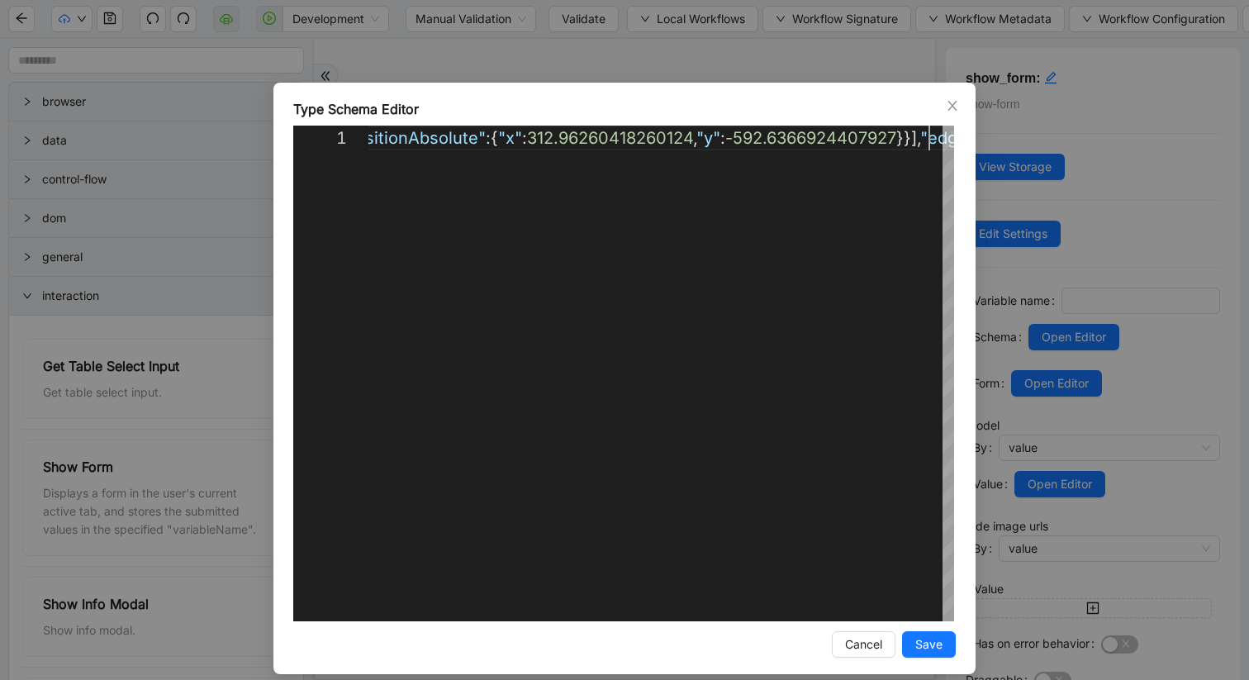
type textarea "**********"
paste textarea "**********"
type textarea "**********"
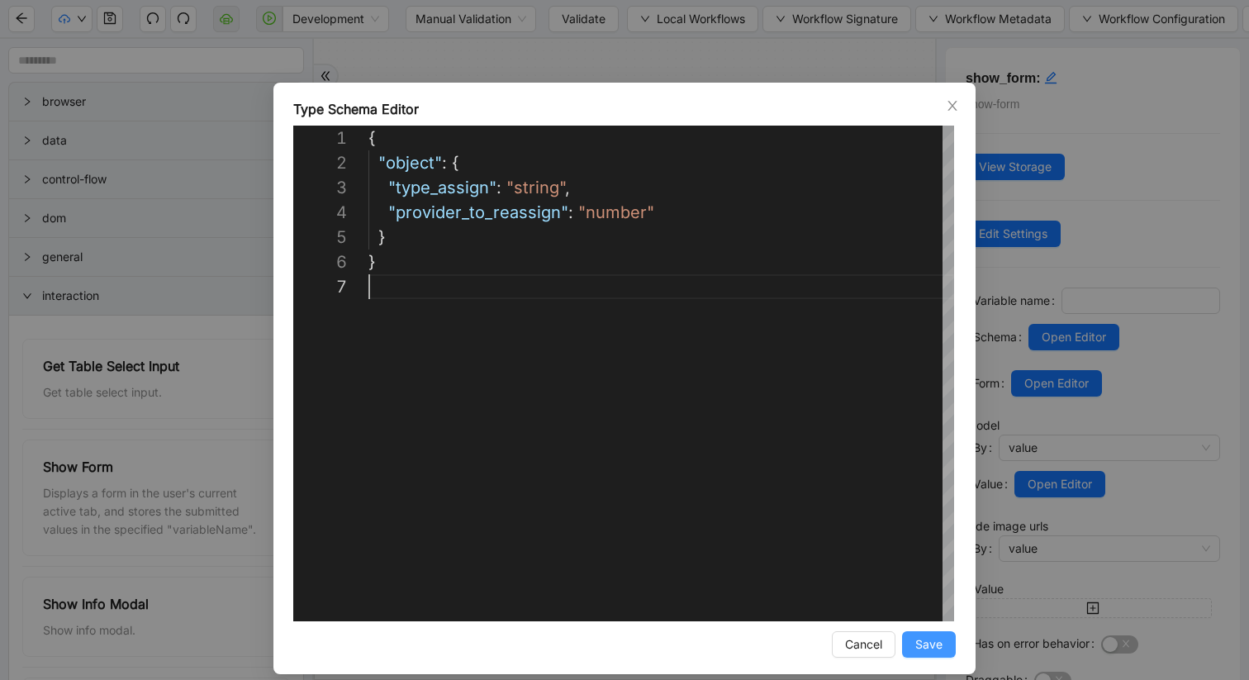
click at [929, 639] on span "Save" at bounding box center [928, 644] width 27 height 18
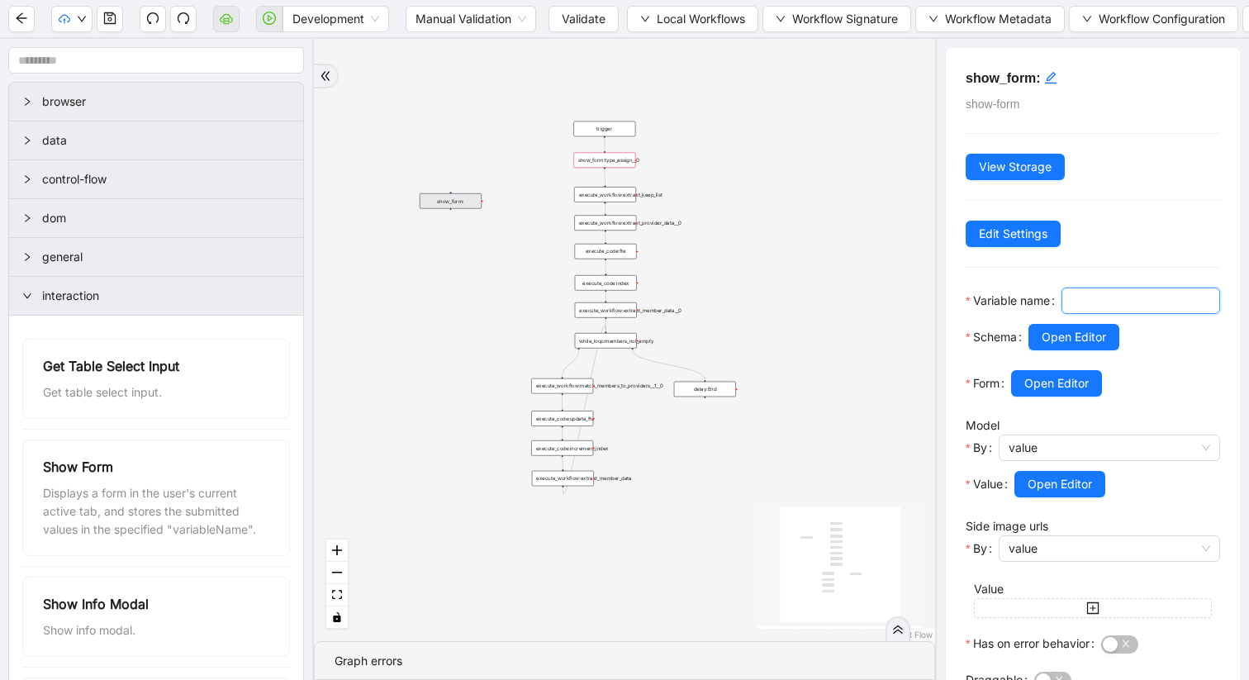
click at [1071, 310] on input "Variable name" at bounding box center [1138, 301] width 135 height 18
click at [1062, 324] on div at bounding box center [1141, 319] width 159 height 10
click at [1057, 346] on span "Open Editor" at bounding box center [1074, 337] width 64 height 18
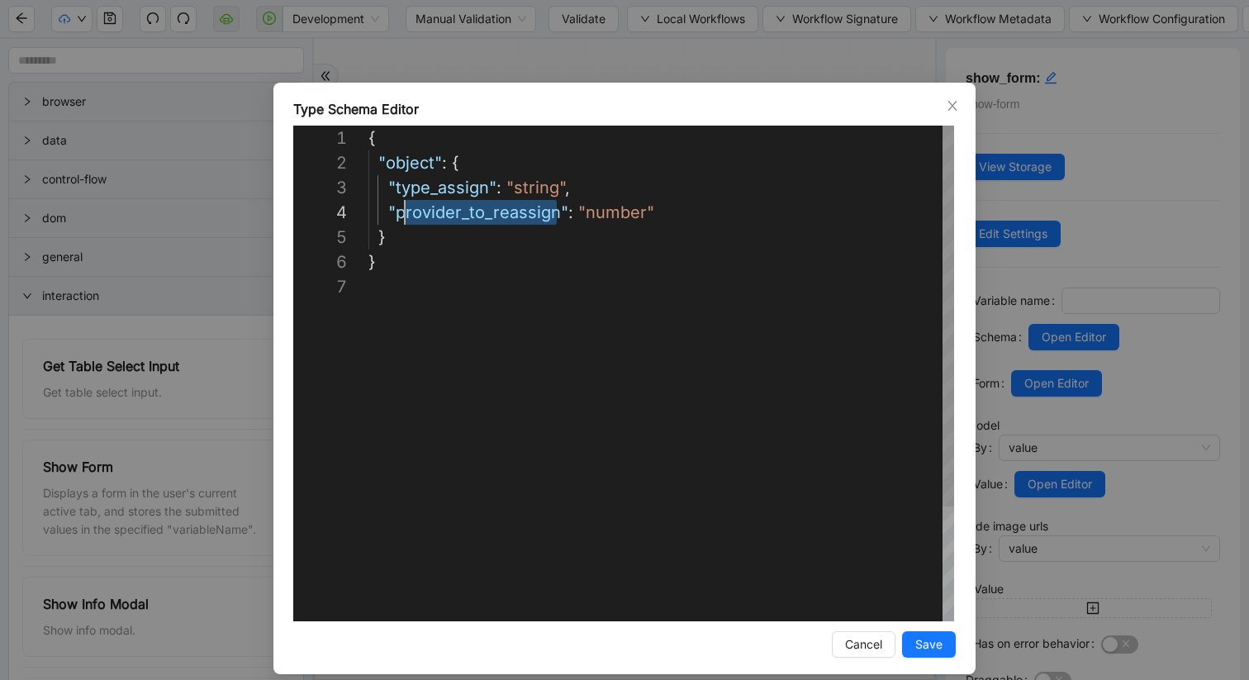
scroll to position [74, 26]
drag, startPoint x: 558, startPoint y: 214, endPoint x: 400, endPoint y: 211, distance: 158.6
click at [924, 642] on span "Save" at bounding box center [928, 644] width 27 height 18
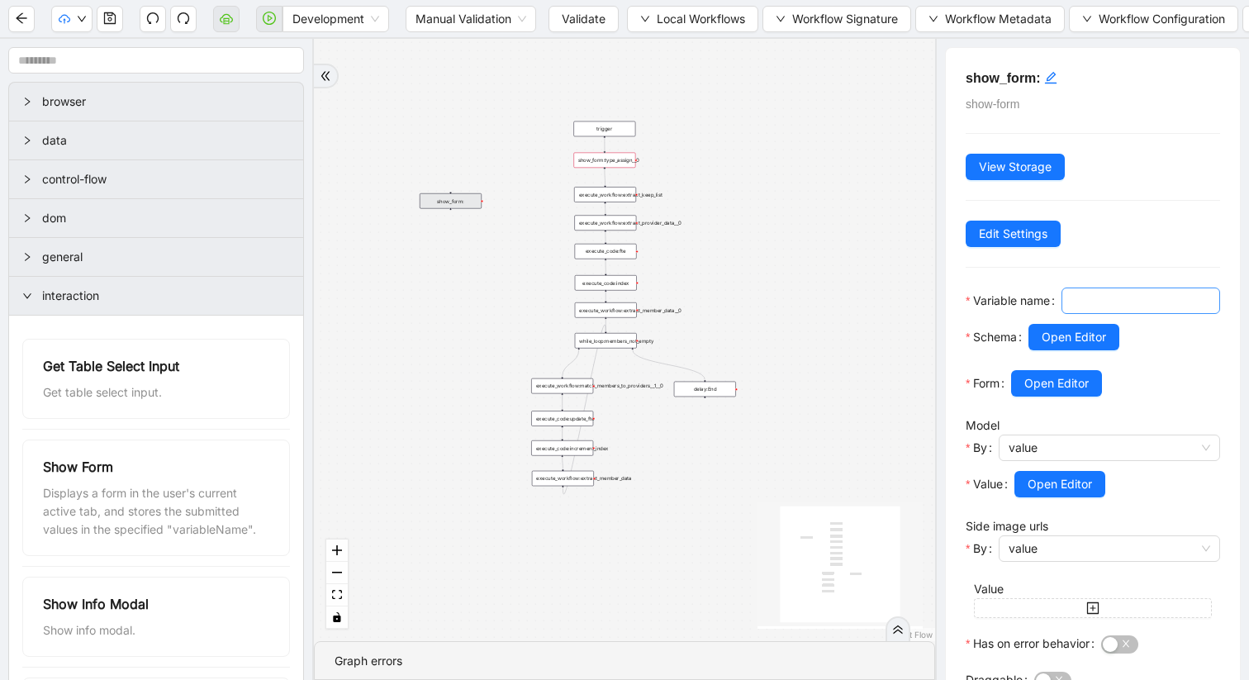
click at [1071, 310] on input "Variable name" at bounding box center [1138, 301] width 135 height 18
paste input "**********"
type input "**********"
click at [1164, 350] on div "Open Editor" at bounding box center [1124, 337] width 192 height 26
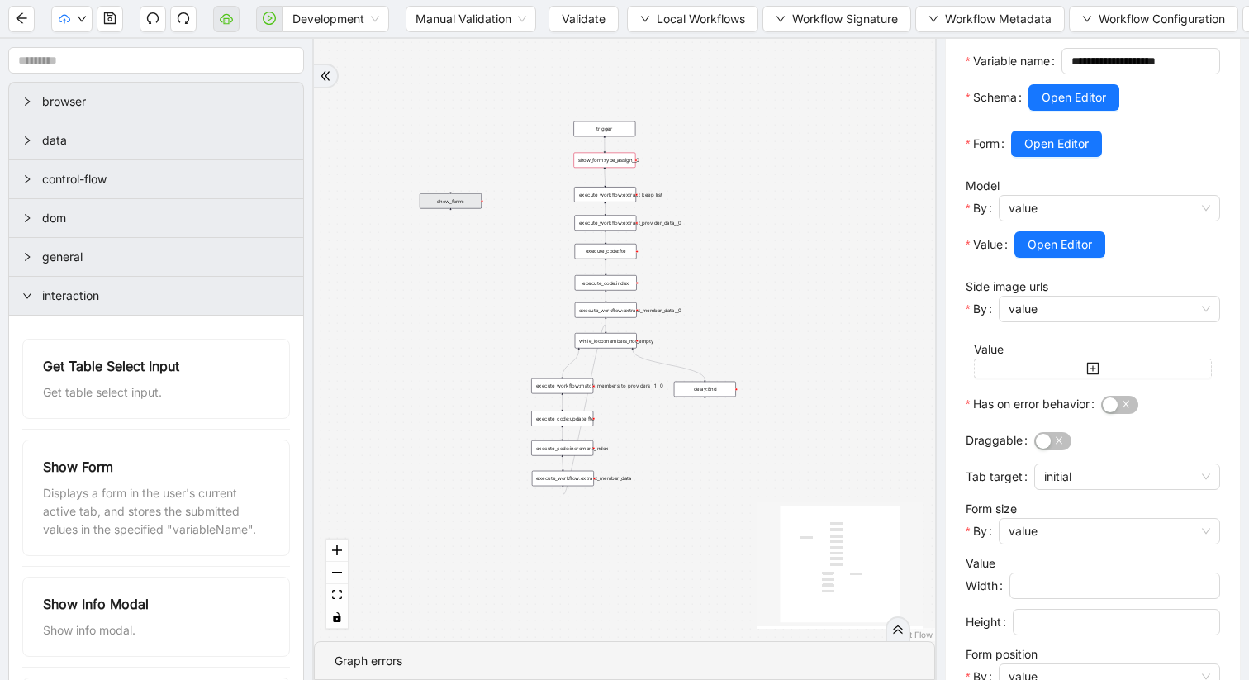
scroll to position [235, 0]
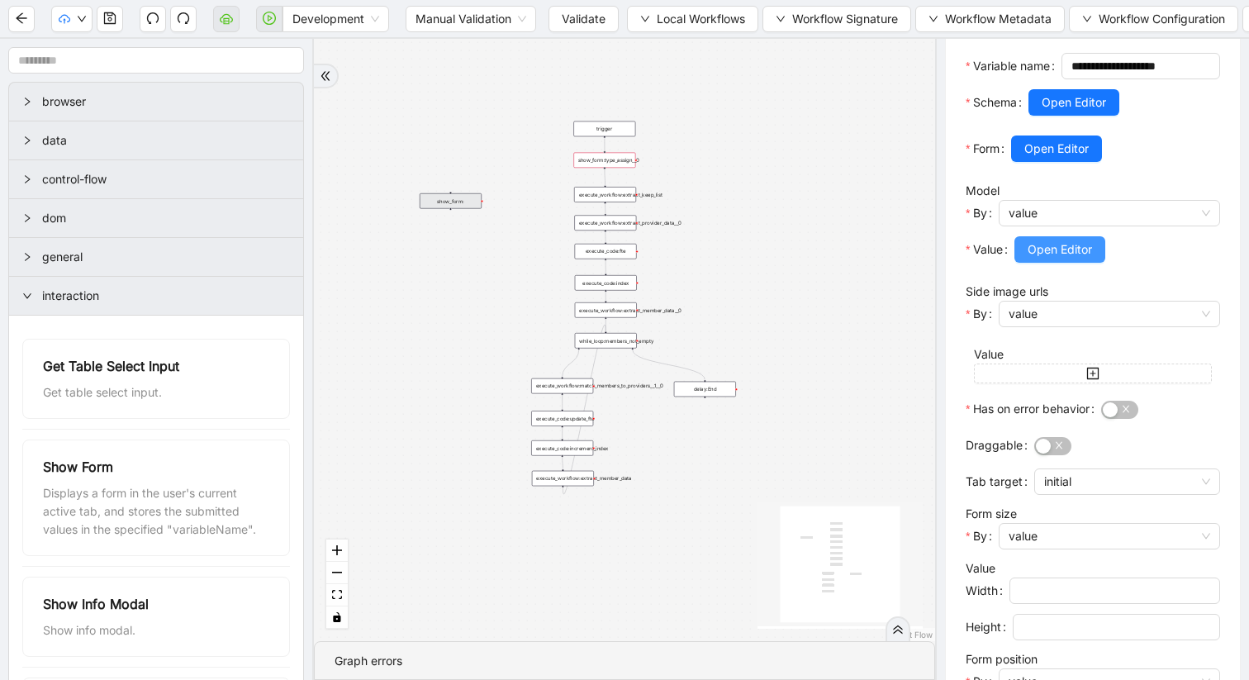
click at [1060, 259] on span "Open Editor" at bounding box center [1060, 249] width 64 height 18
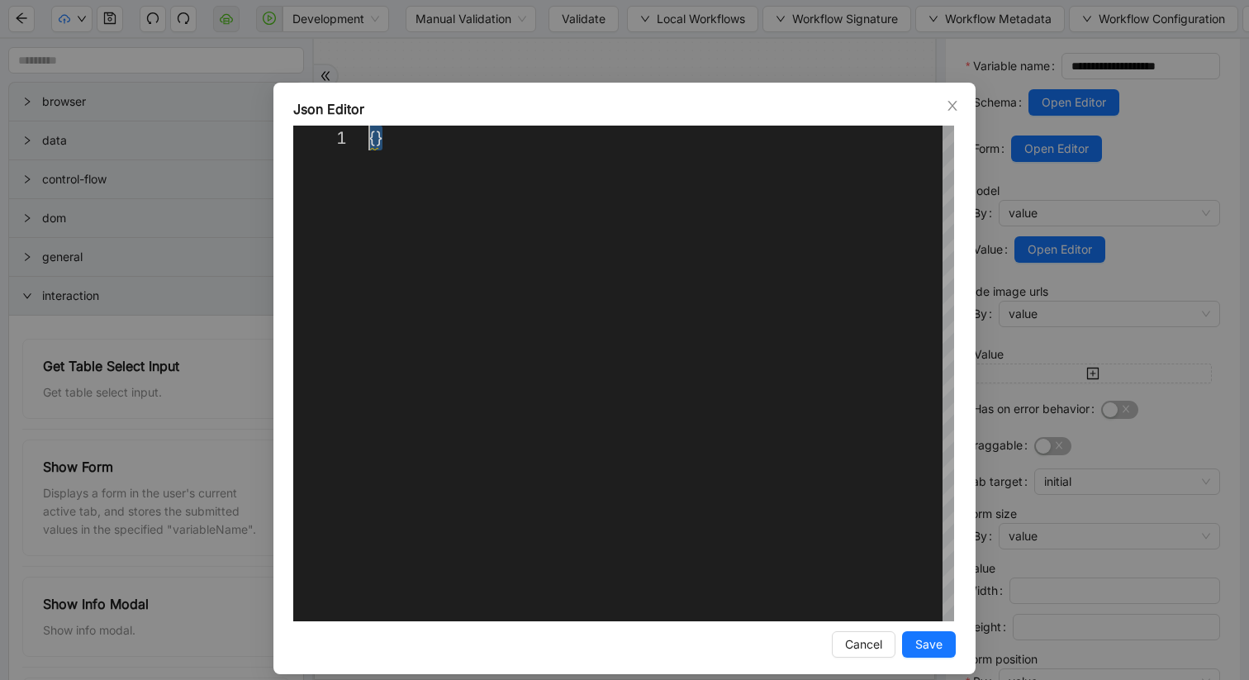
scroll to position [0, 0]
drag, startPoint x: 407, startPoint y: 137, endPoint x: 297, endPoint y: 136, distance: 110.7
click at [946, 102] on icon "close" at bounding box center [952, 105] width 13 height 13
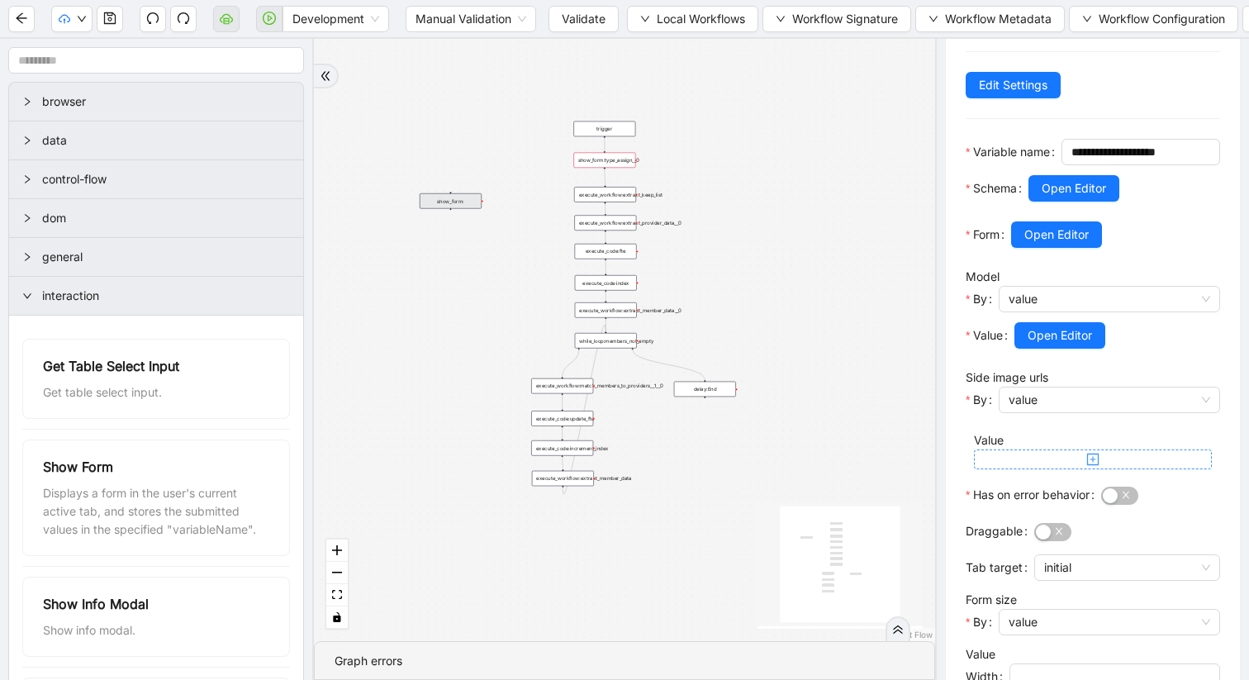
scroll to position [123, 0]
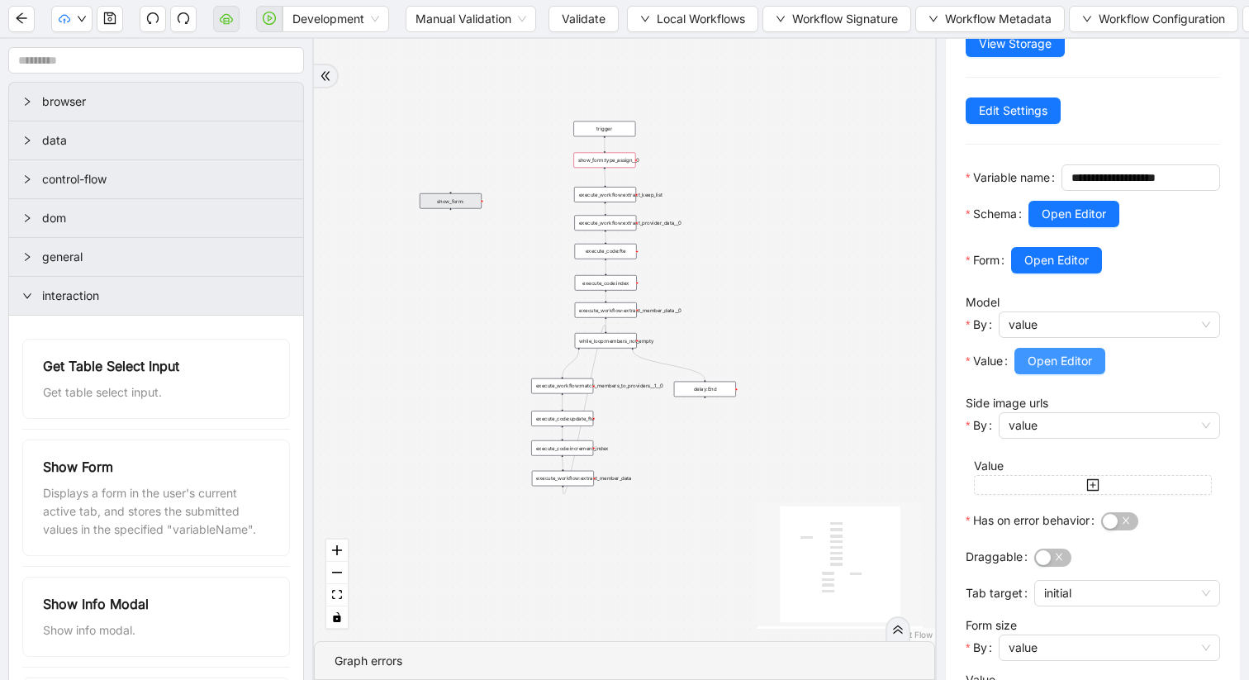
click at [1062, 370] on span "Open Editor" at bounding box center [1060, 361] width 64 height 18
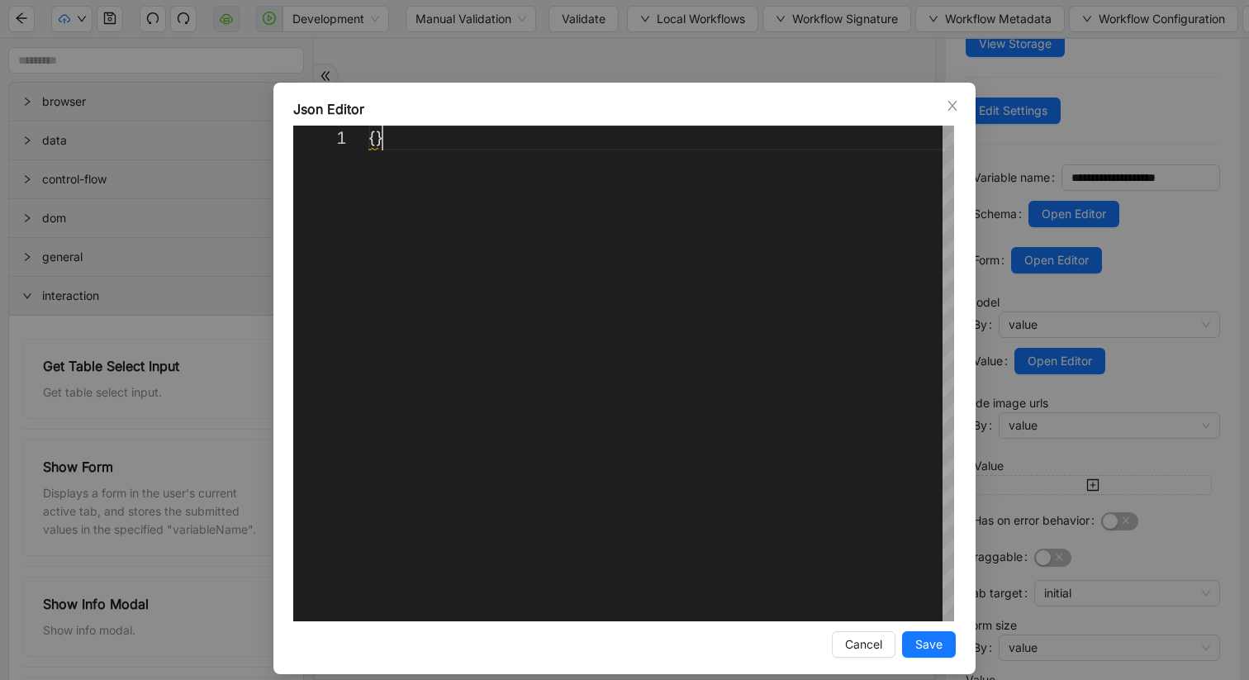
scroll to position [0, 0]
drag, startPoint x: 392, startPoint y: 147, endPoint x: 302, endPoint y: 119, distance: 93.5
paste textarea "**********"
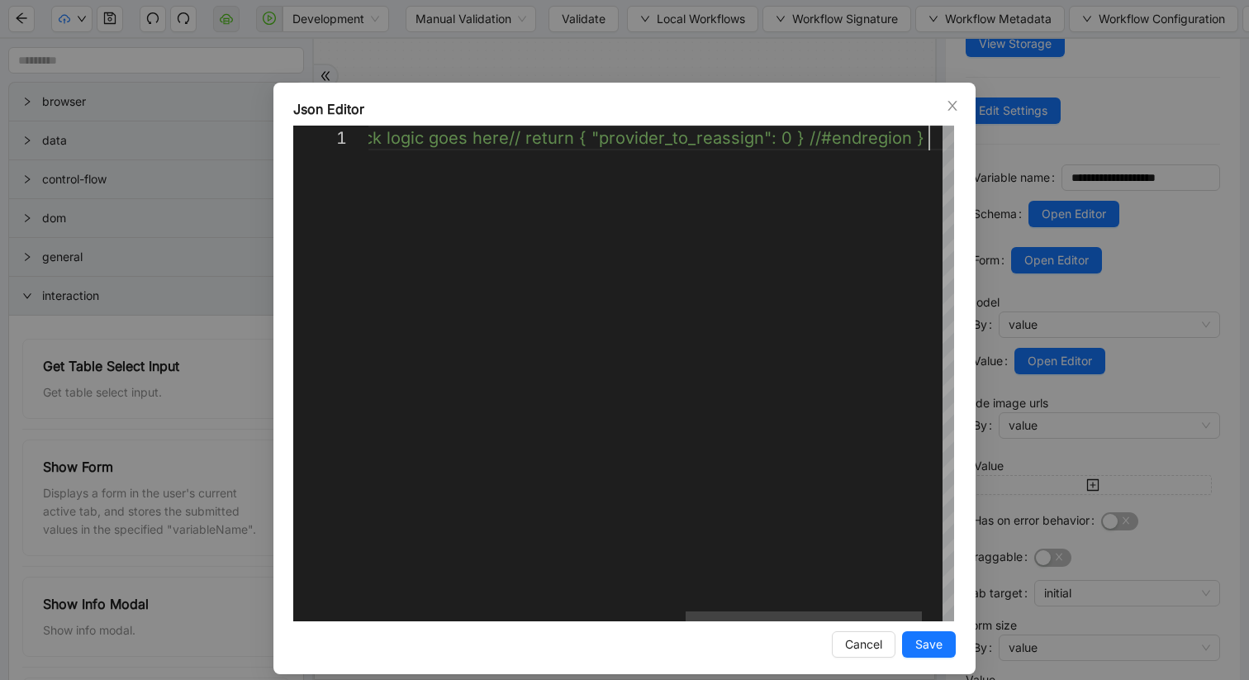
scroll to position [0, 1347]
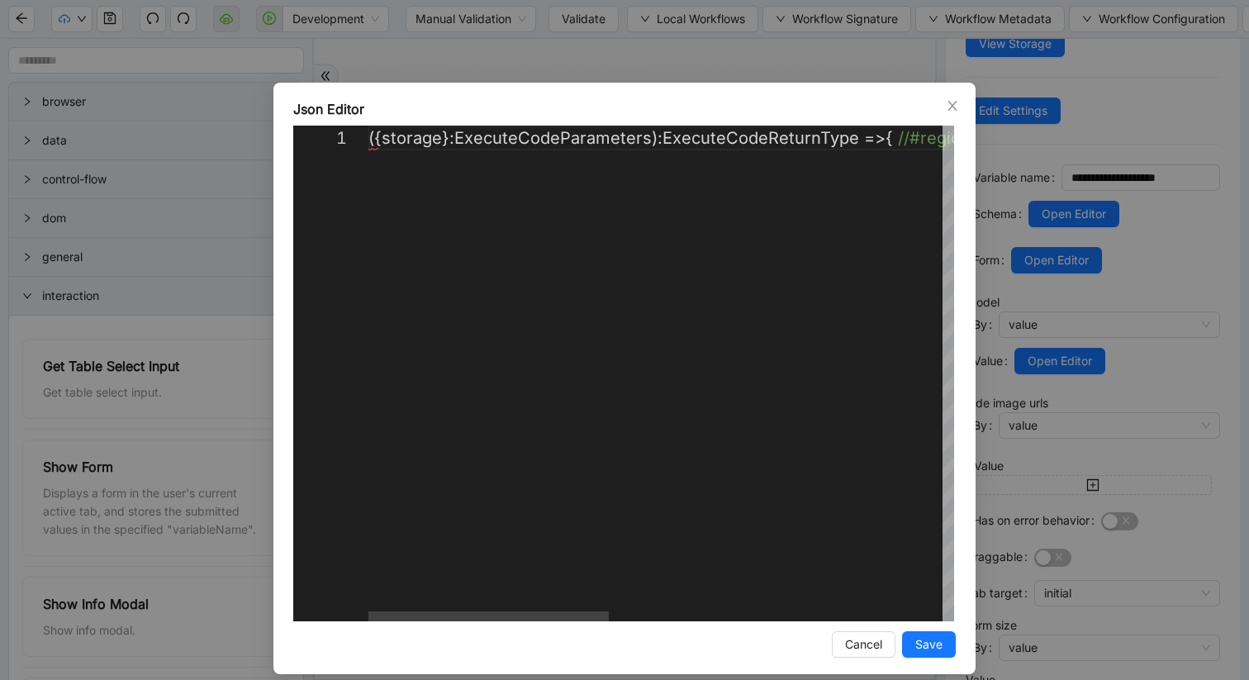
click at [911, 138] on div "( { storage }: ExecuteCodeParameters) : ExecuteCodeReturnType => { //#region Co…" at bounding box center [1067, 374] width 1398 height 496
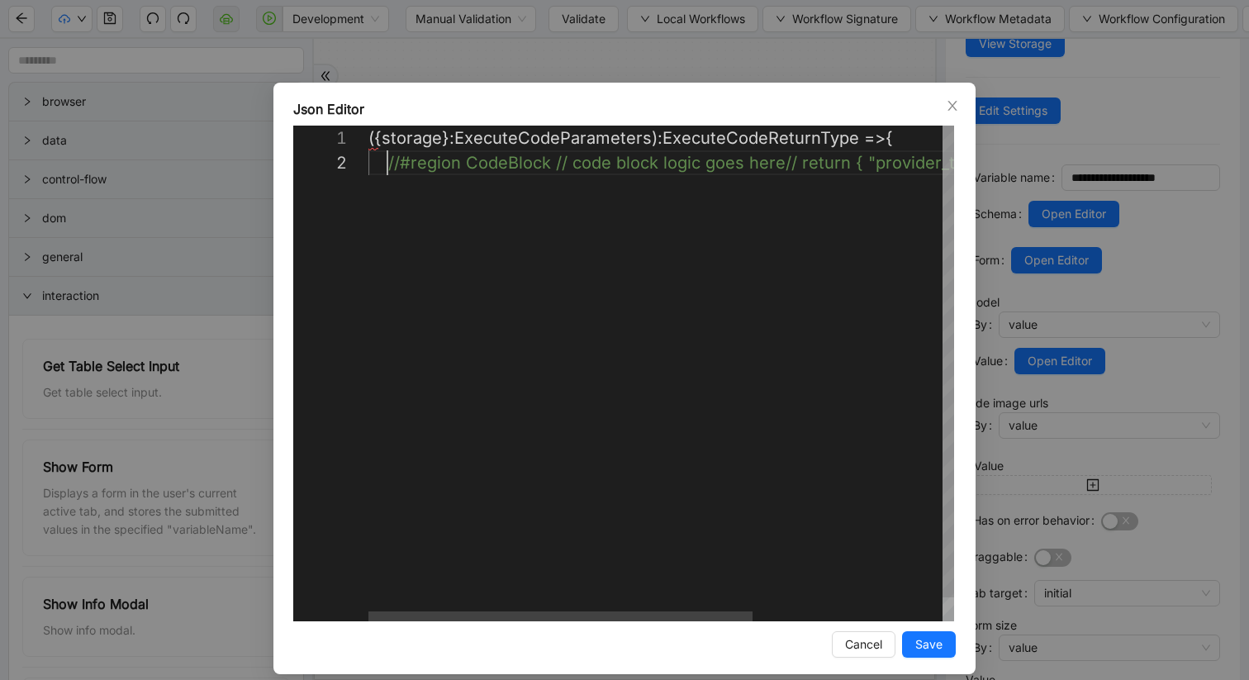
click at [549, 164] on div "( { storage }: ExecuteCodeParameters) : ExecuteCodeReturnType => { //#region Co…" at bounding box center [805, 386] width 874 height 520
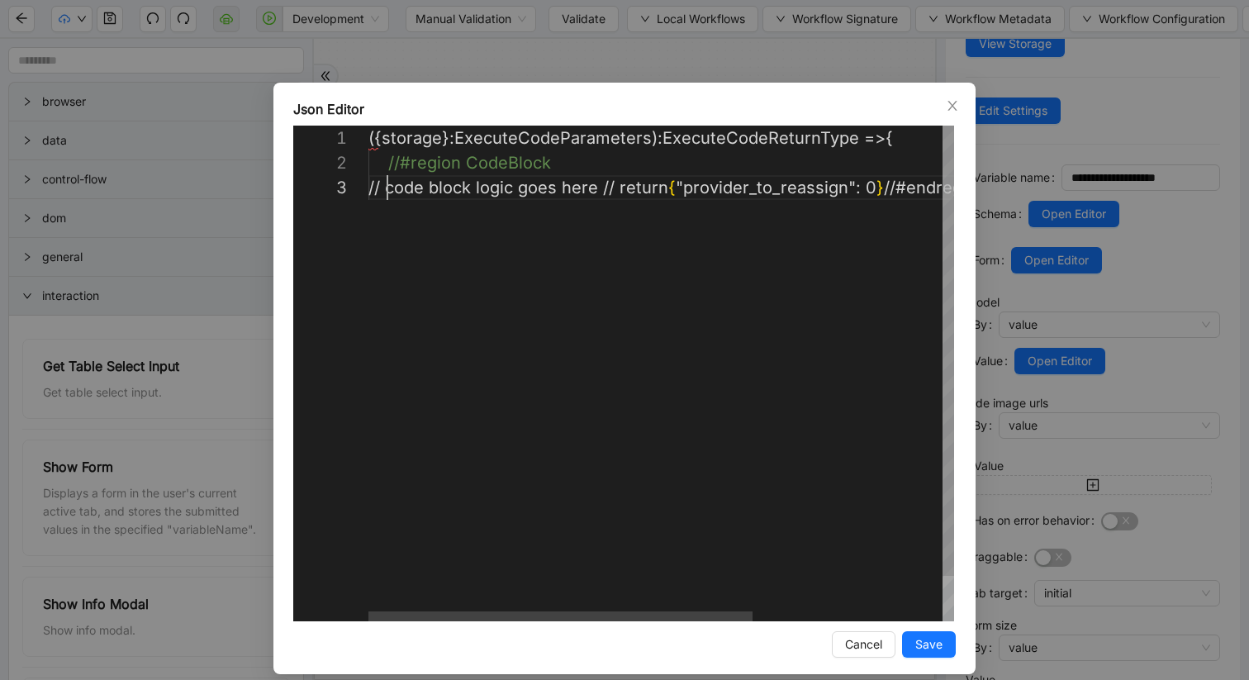
scroll to position [50, 19]
click at [625, 185] on div "( { storage }: ExecuteCodeParameters) : ExecuteCodeReturnType => { //#region Co…" at bounding box center [724, 398] width 712 height 545
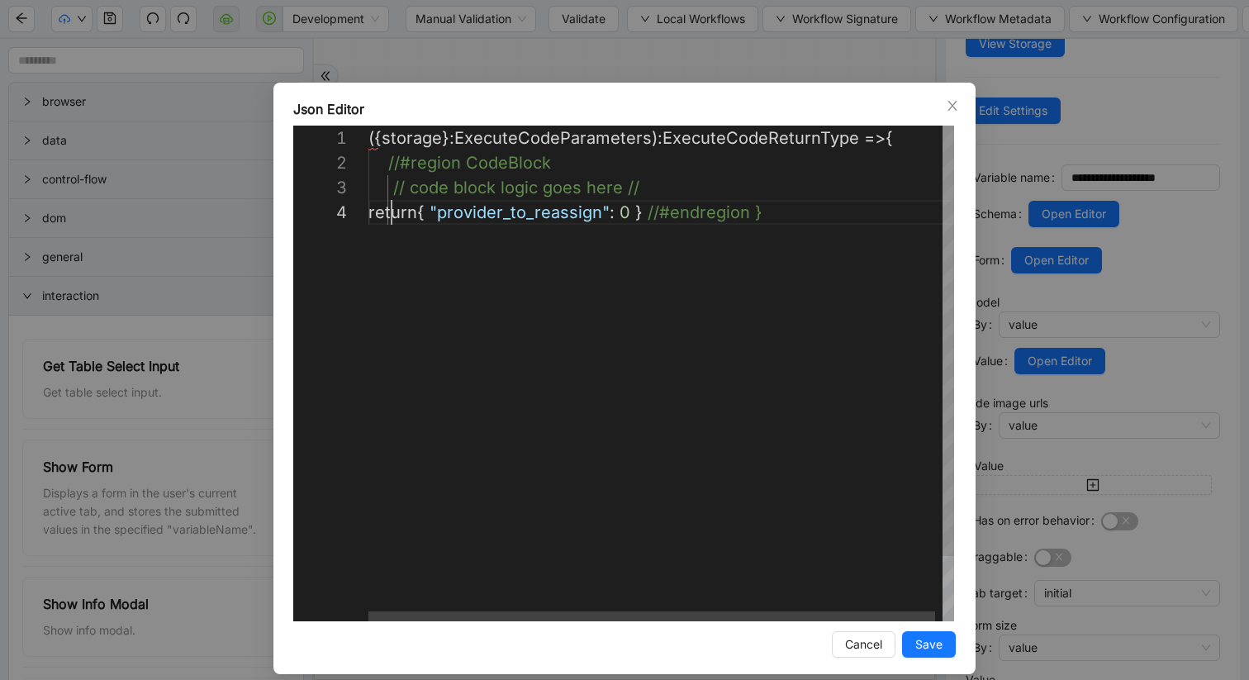
click at [668, 212] on div "( { storage }: ExecuteCodeParameters) : ExecuteCodeReturnType => { //#region Co…" at bounding box center [664, 411] width 593 height 570
click at [662, 211] on div "( { storage }: ExecuteCodeParameters) : ExecuteCodeReturnType => { //#region Co…" at bounding box center [664, 423] width 593 height 595
click at [371, 136] on div "( { storage }: ExecuteCodeParameters) : ExecuteCodeReturnType => { //#region Co…" at bounding box center [664, 436] width 593 height 620
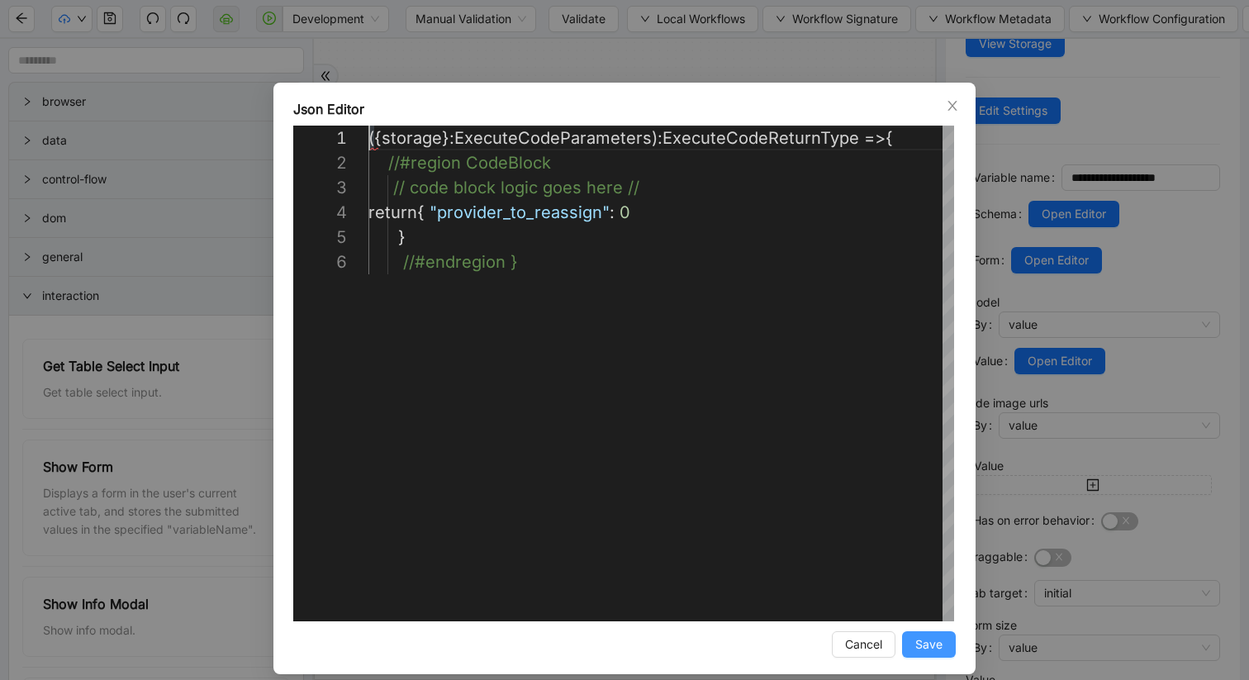
type textarea "**********"
click at [933, 645] on span "Save" at bounding box center [928, 644] width 27 height 18
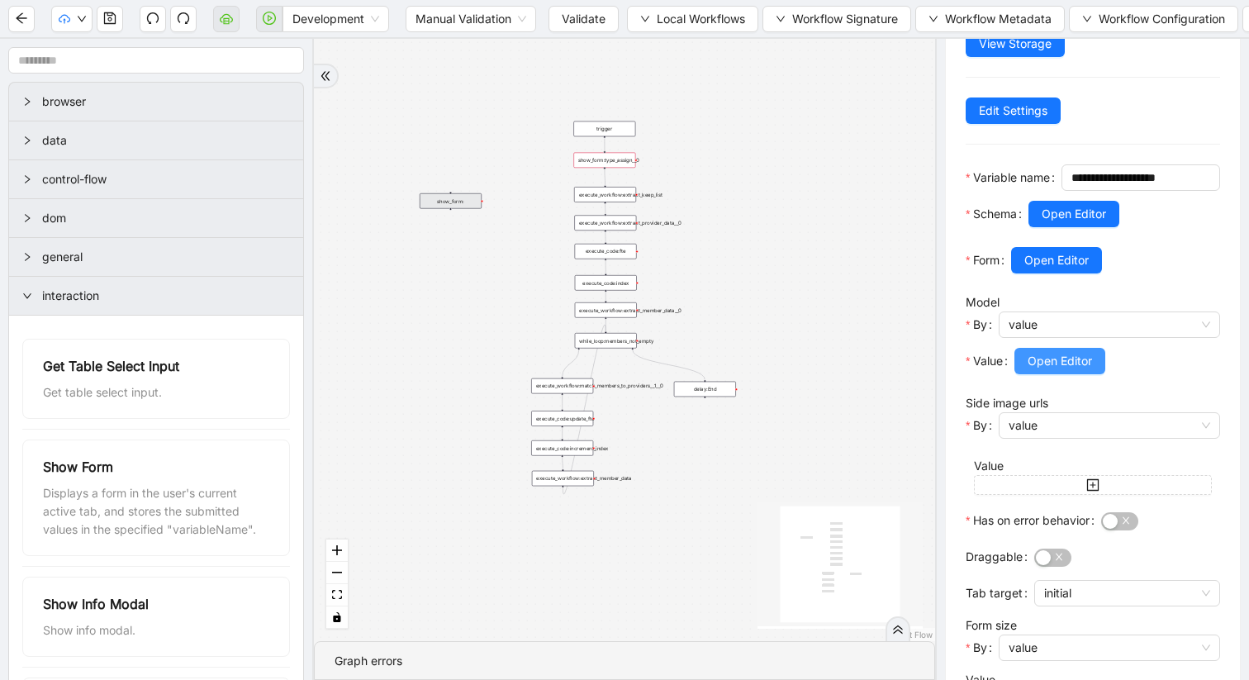
click at [1066, 370] on span "Open Editor" at bounding box center [1060, 361] width 64 height 18
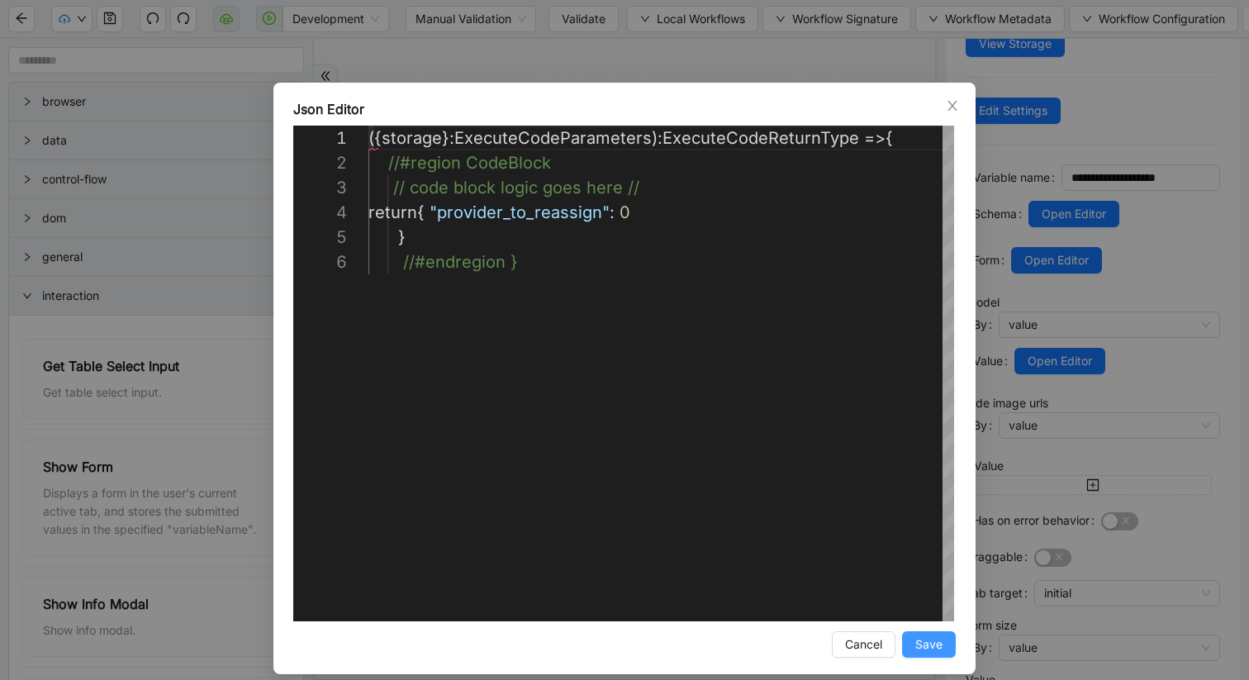
click at [929, 648] on span "Save" at bounding box center [928, 644] width 27 height 18
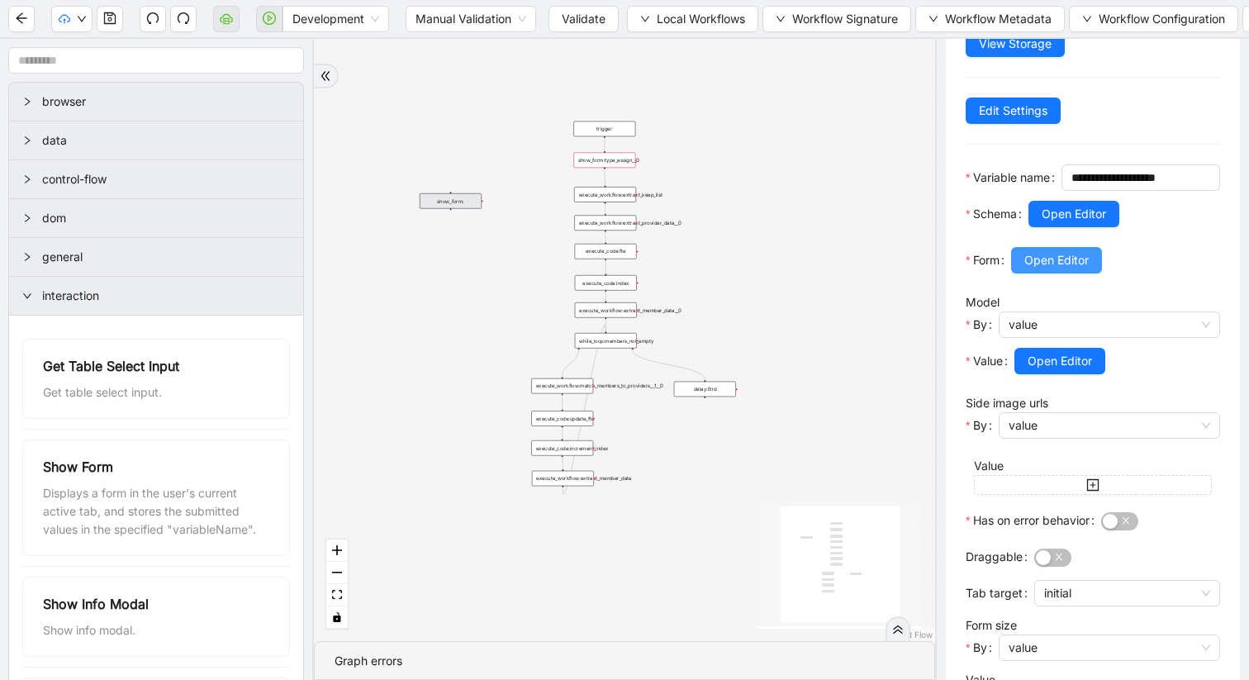
click at [1056, 269] on span "Open Editor" at bounding box center [1056, 260] width 64 height 18
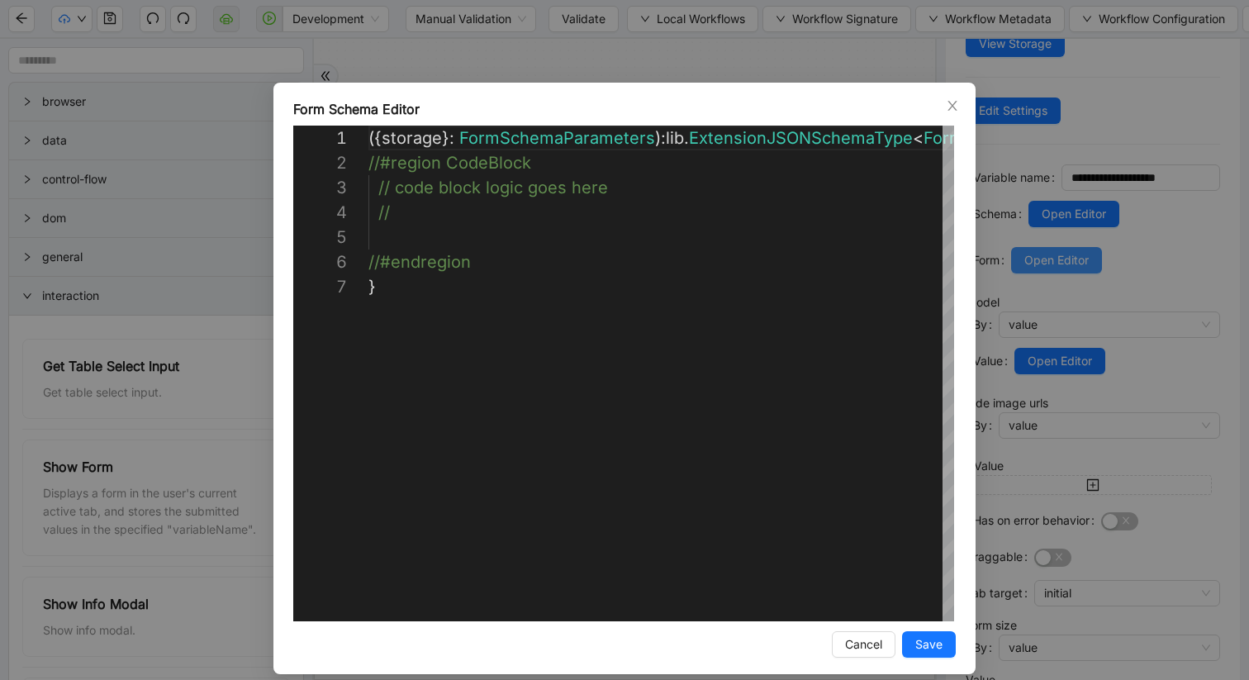
scroll to position [149, 0]
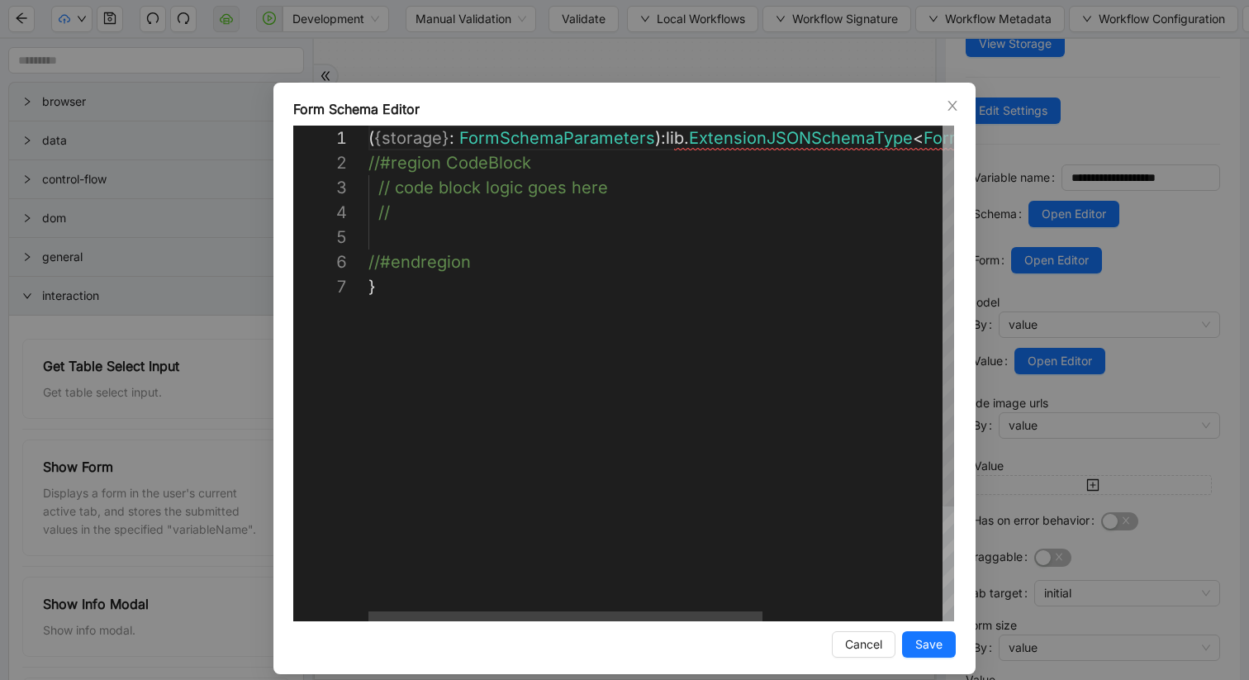
click at [393, 229] on div "( { storage } : FormSchemaParameters ): lib . ExtensionJSONSchemaType < FormSch…" at bounding box center [794, 448] width 853 height 644
paste textarea "**********"
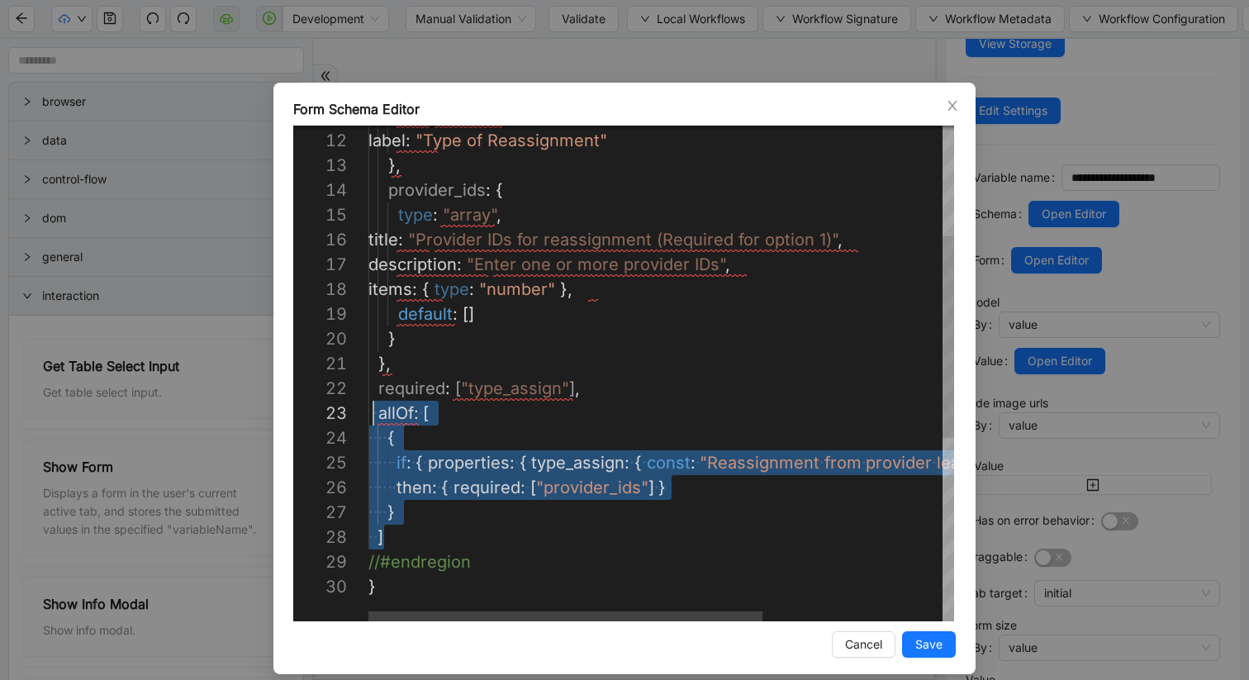
scroll to position [50, 5]
drag, startPoint x: 393, startPoint y: 537, endPoint x: 374, endPoint y: 416, distance: 122.9
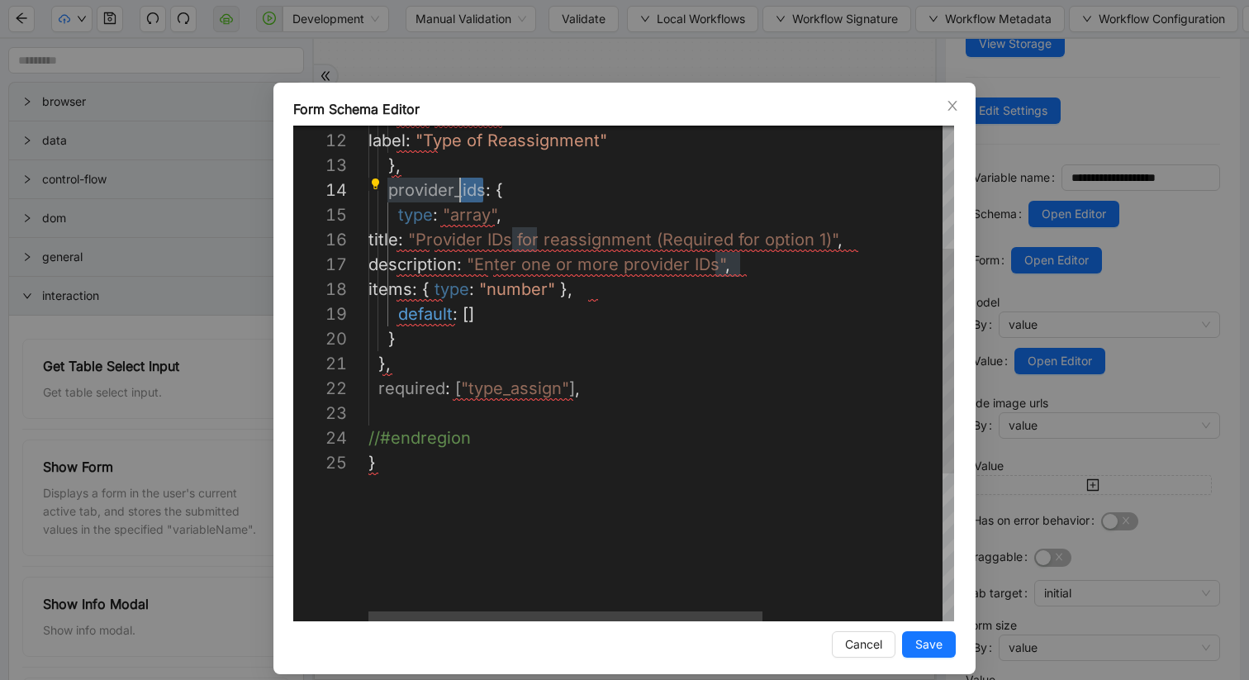
scroll to position [74, 92]
drag, startPoint x: 482, startPoint y: 192, endPoint x: 458, endPoint y: 199, distance: 25.1
drag, startPoint x: 487, startPoint y: 220, endPoint x: 451, endPoint y: 215, distance: 35.9
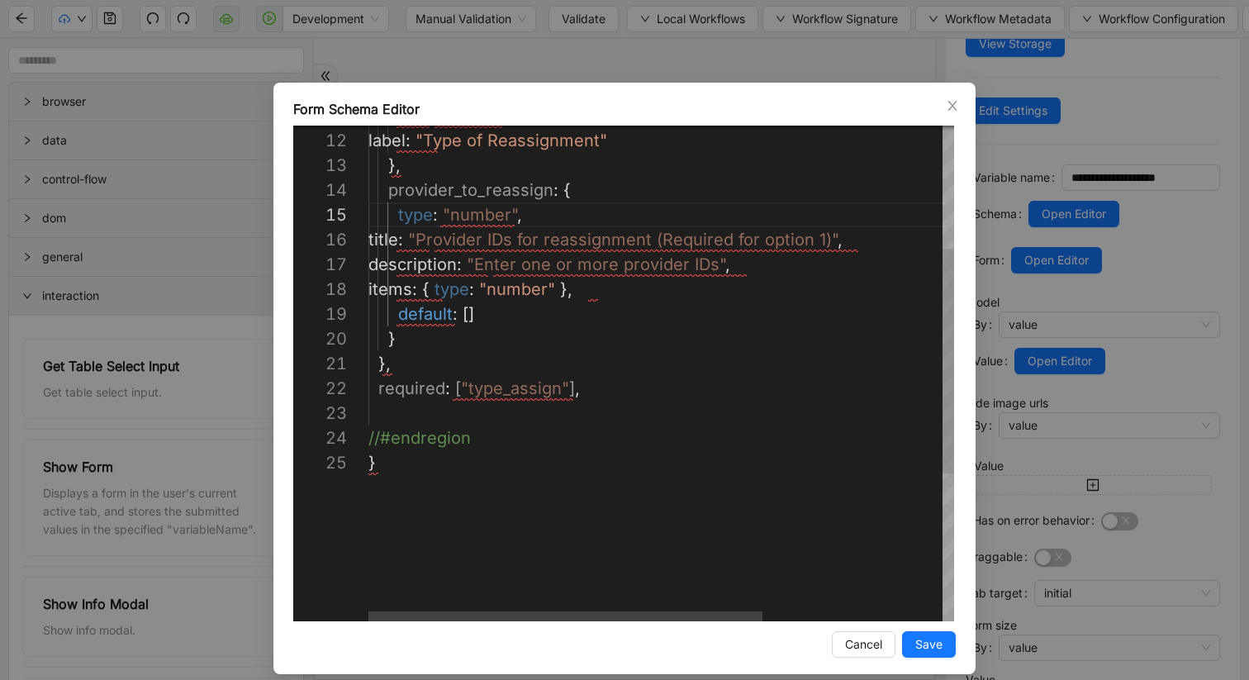
click at [379, 389] on div "title : "Select:" , label : "Type of Reassignment" }, provider_to_reassign : { …" at bounding box center [794, 400] width 853 height 1090
drag, startPoint x: 601, startPoint y: 293, endPoint x: 392, endPoint y: 288, distance: 209.1
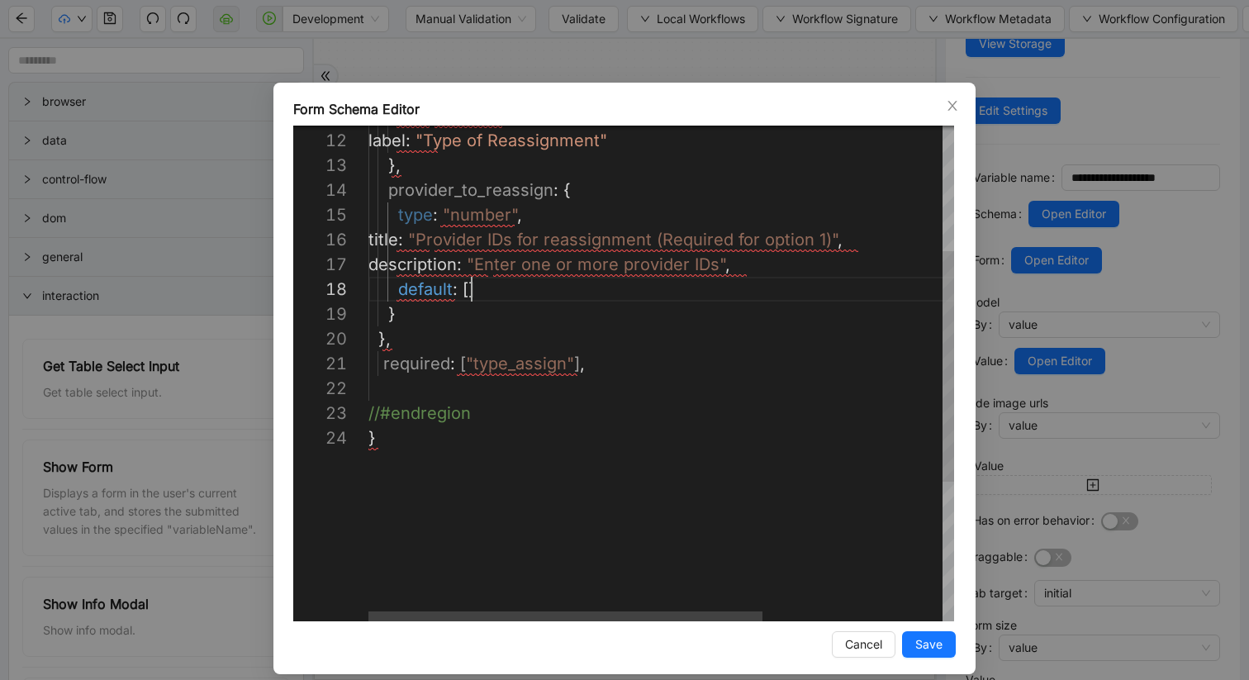
click at [479, 297] on div "title : "Select:" , label : "Type of Reassignment" }, provider_to_reassign : { …" at bounding box center [794, 388] width 853 height 1066
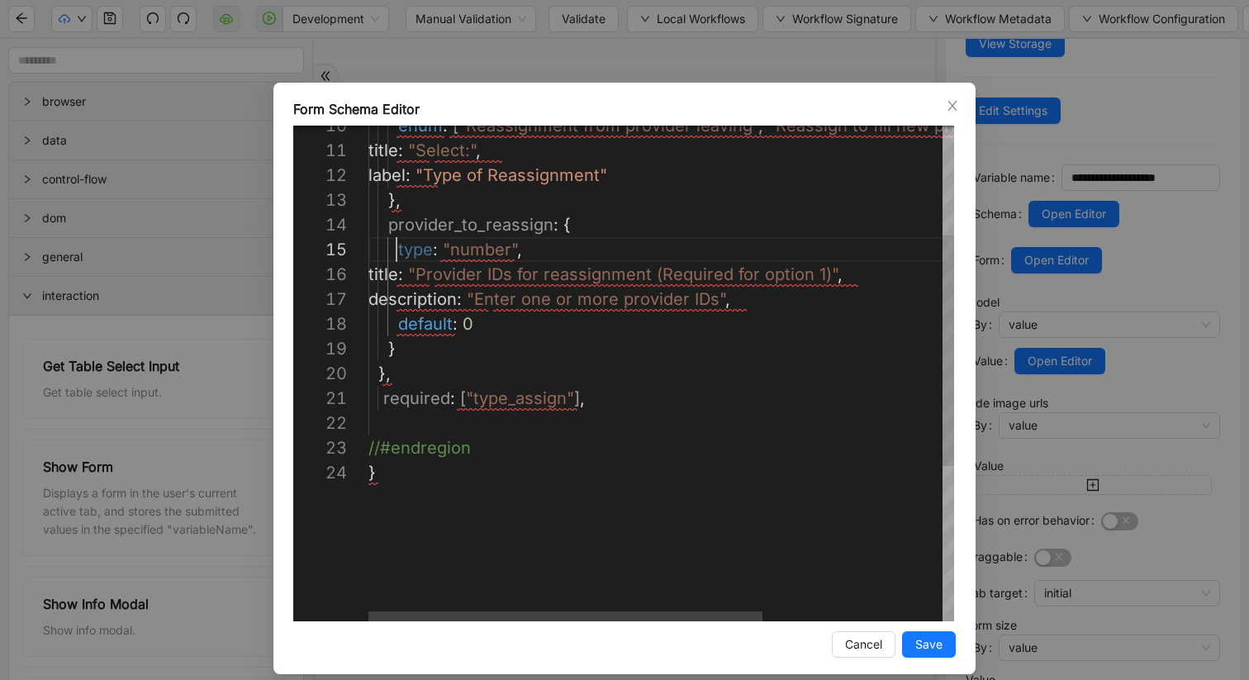
scroll to position [99, 28]
click at [398, 249] on div "title : "Select:" , label : "Type of Reassignment" }, provider_to_reassign : { …" at bounding box center [794, 423] width 853 height 1066
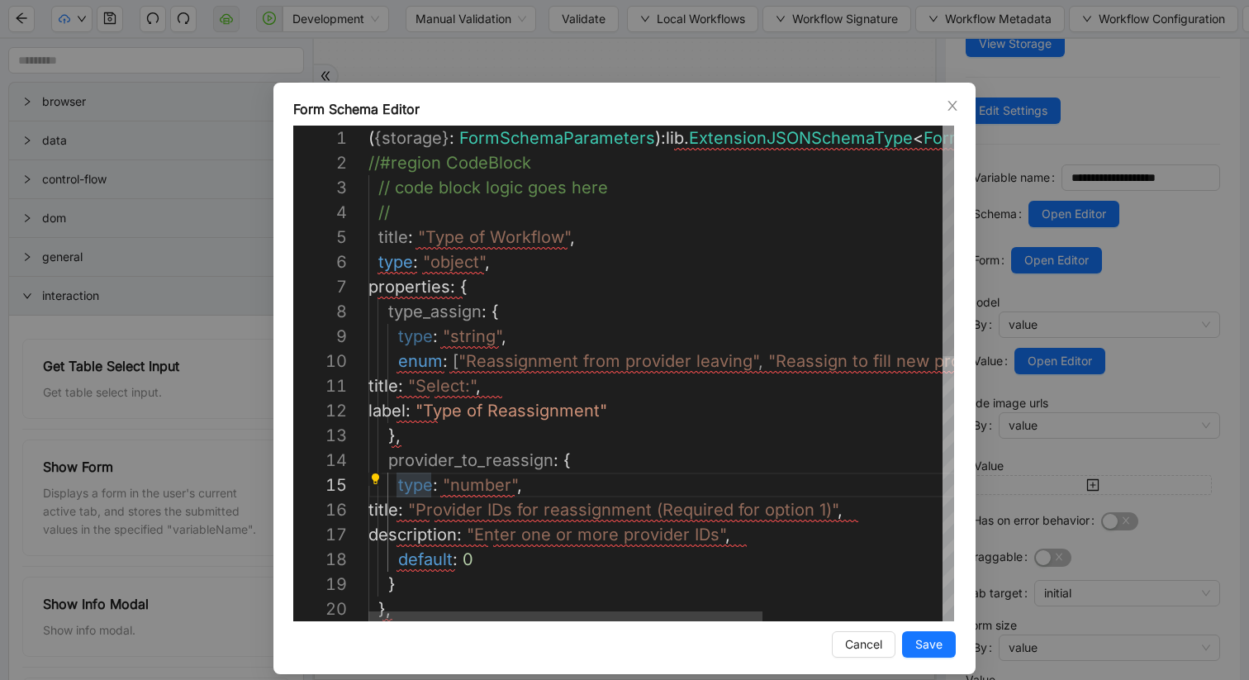
scroll to position [99, 5]
click at [374, 237] on div "title : "Select:" , label : "Type of Reassignment" }, provider_to_reassign : { …" at bounding box center [794, 659] width 853 height 1066
click at [412, 240] on div "}, } default : 0 description : "Enter one or more provider IDs" , title : "Prov…" at bounding box center [794, 659] width 853 height 1066
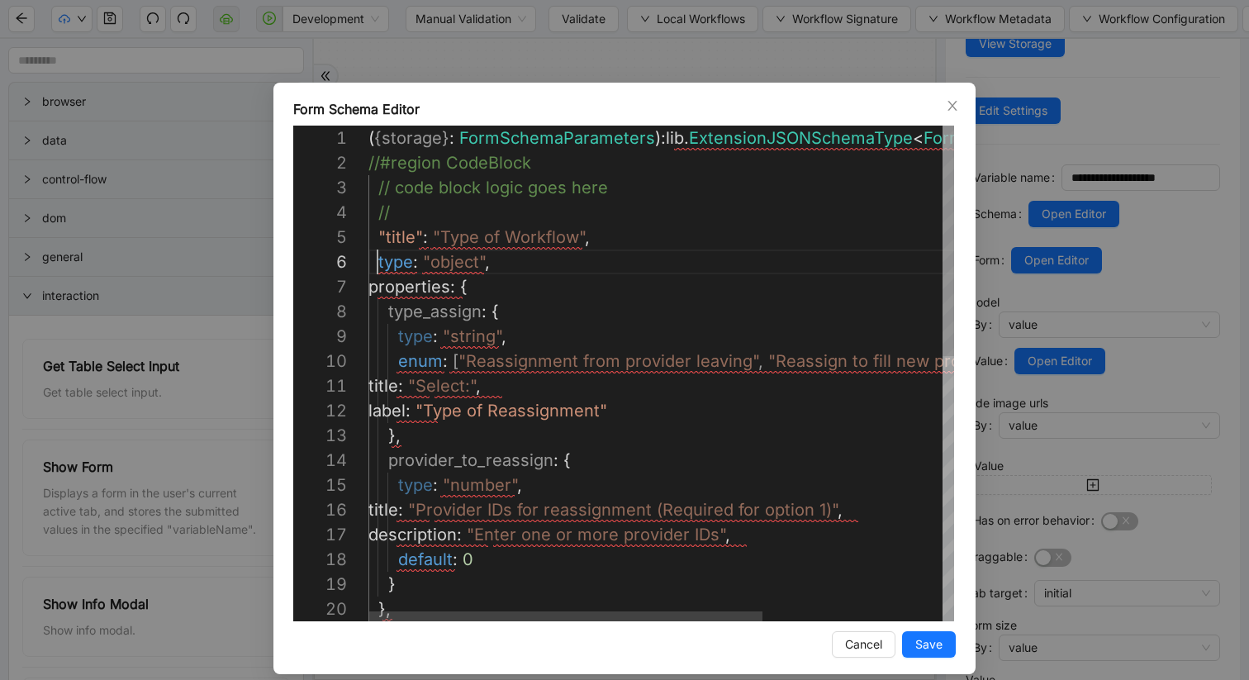
click at [378, 258] on div "}, } default : 0 description : "Enter one or more provider IDs" , title : "Prov…" at bounding box center [794, 659] width 853 height 1066
click at [419, 261] on div "}, } default : 0 description : "Enter one or more provider IDs" , title : "Prov…" at bounding box center [794, 659] width 853 height 1066
click at [374, 287] on div "}, } default : 0 description : "Enter one or more provider IDs" , title : "Prov…" at bounding box center [794, 659] width 853 height 1066
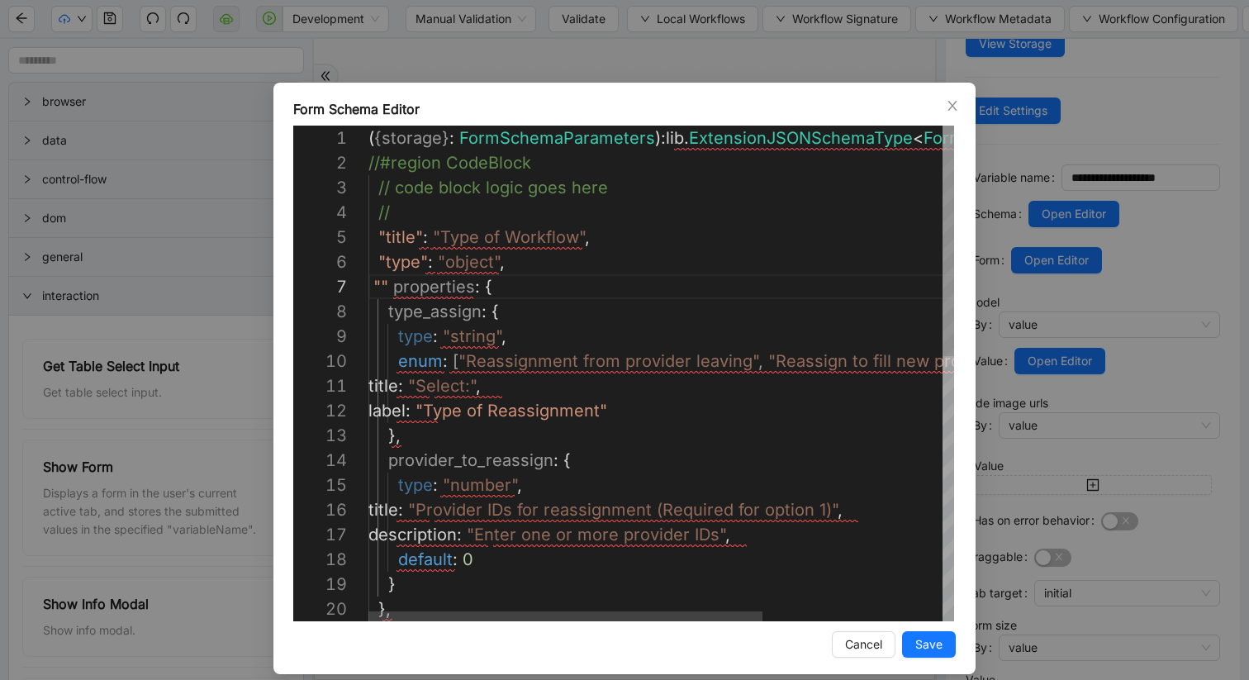
scroll to position [149, 12]
click at [464, 287] on div "}, } default : 0 description : "Enter one or more provider IDs" , title : "Prov…" at bounding box center [794, 659] width 853 height 1066
click at [385, 286] on div "}, } default : 0 description : "Enter one or more provider IDs" , title : "Prov…" at bounding box center [794, 659] width 853 height 1066
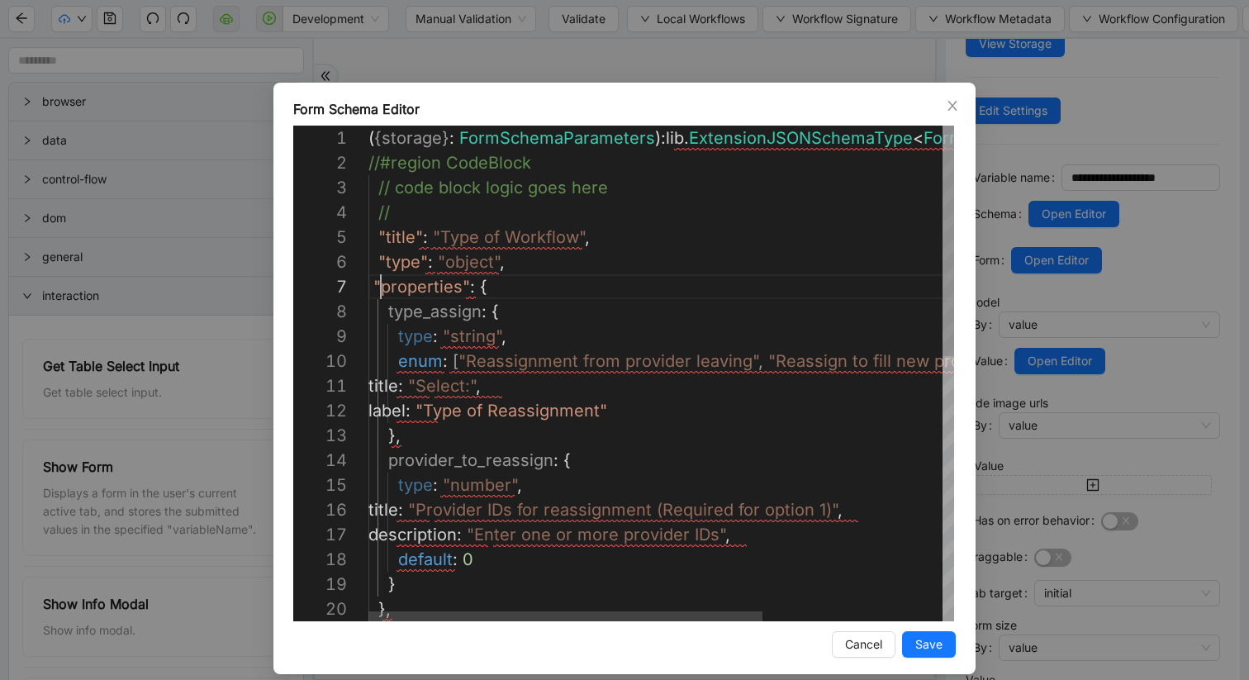
click at [377, 285] on div "}, } default : 0 description : "Enter one or more provider IDs" , title : "Prov…" at bounding box center [794, 659] width 853 height 1066
click at [387, 311] on div "}, } default : 0 description : "Enter one or more provider IDs" , title : "Prov…" at bounding box center [794, 659] width 853 height 1066
click at [483, 312] on div "}, } default : 0 description : "Enter one or more provider IDs" , title : "Prov…" at bounding box center [794, 659] width 853 height 1066
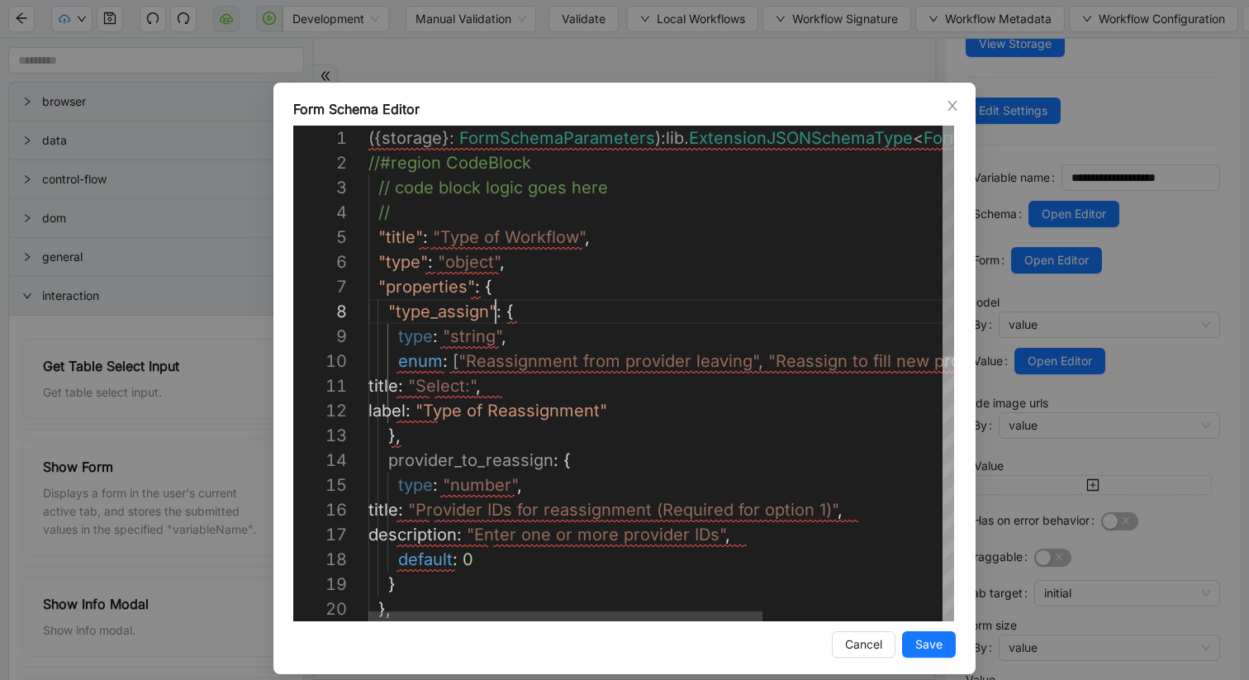
scroll to position [173, 127]
click at [389, 310] on div "}, } default : 0 description : "Enter one or more provider IDs" , title : "Prov…" at bounding box center [794, 659] width 853 height 1066
click at [392, 342] on div "}, } default : 0 description : "Enter one or more provider IDs" , title : "Prov…" at bounding box center [794, 659] width 853 height 1066
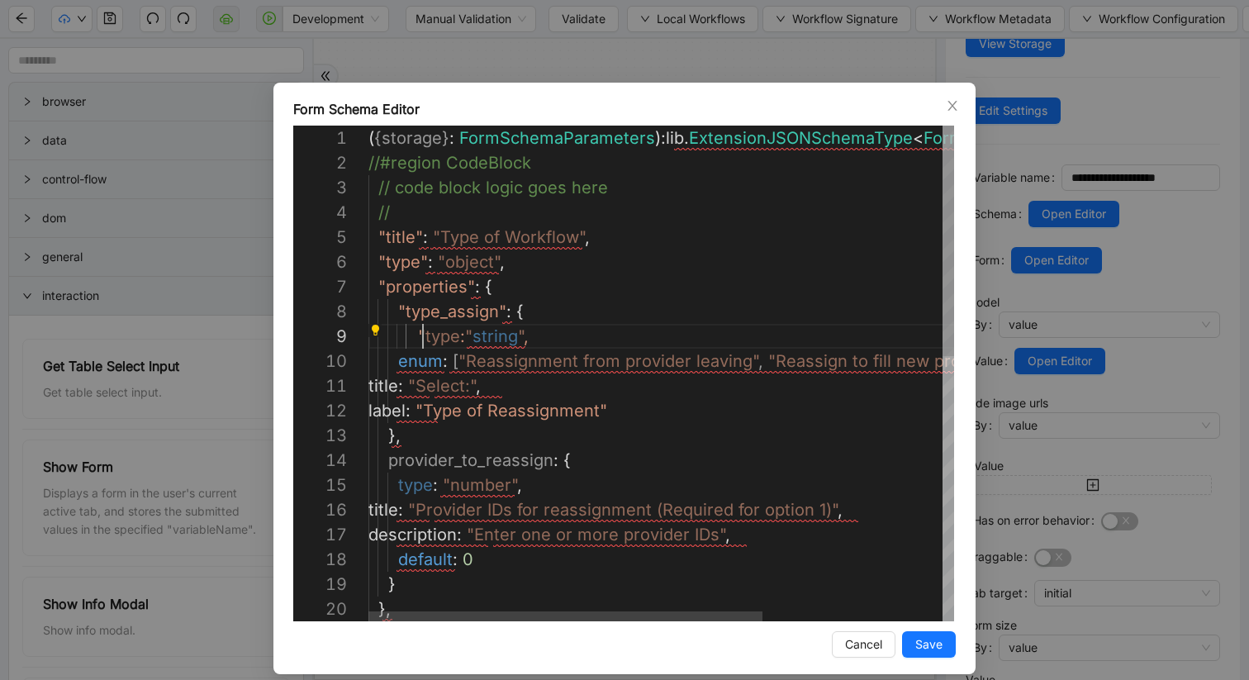
scroll to position [198, 55]
click at [457, 335] on div "}, } default : 0 description : "Enter one or more provider IDs" , title : "Prov…" at bounding box center [794, 659] width 853 height 1066
click at [397, 362] on div "}, } default : 0 description : "Enter one or more provider IDs" , title : "Prov…" at bounding box center [794, 659] width 853 height 1066
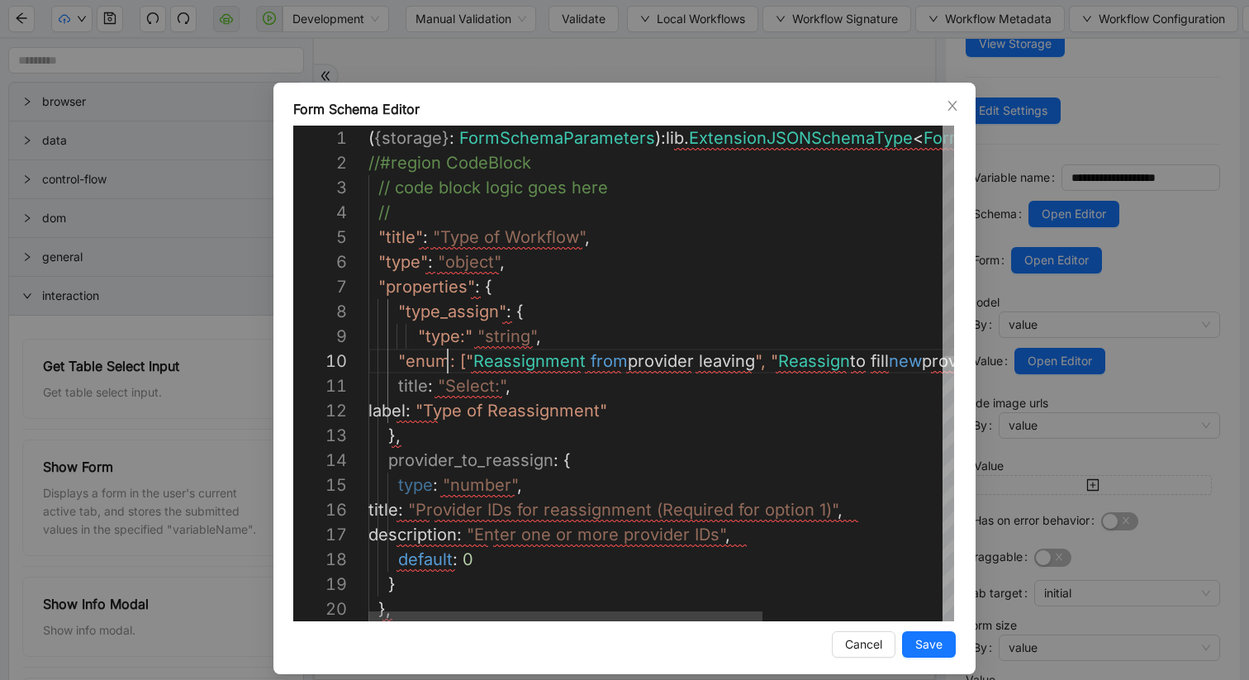
click at [447, 359] on div "}, } default : 0 description : "Enter one or more provider IDs" , title : "Prov…" at bounding box center [794, 659] width 853 height 1066
click at [398, 359] on div "}, } default : 0 description : "Enter one or more provider IDs" , title : "Prov…" at bounding box center [794, 659] width 853 height 1066
click at [394, 387] on div "}, } default : 0 description : "Enter one or more provider IDs" , title : "Prov…" at bounding box center [794, 659] width 853 height 1066
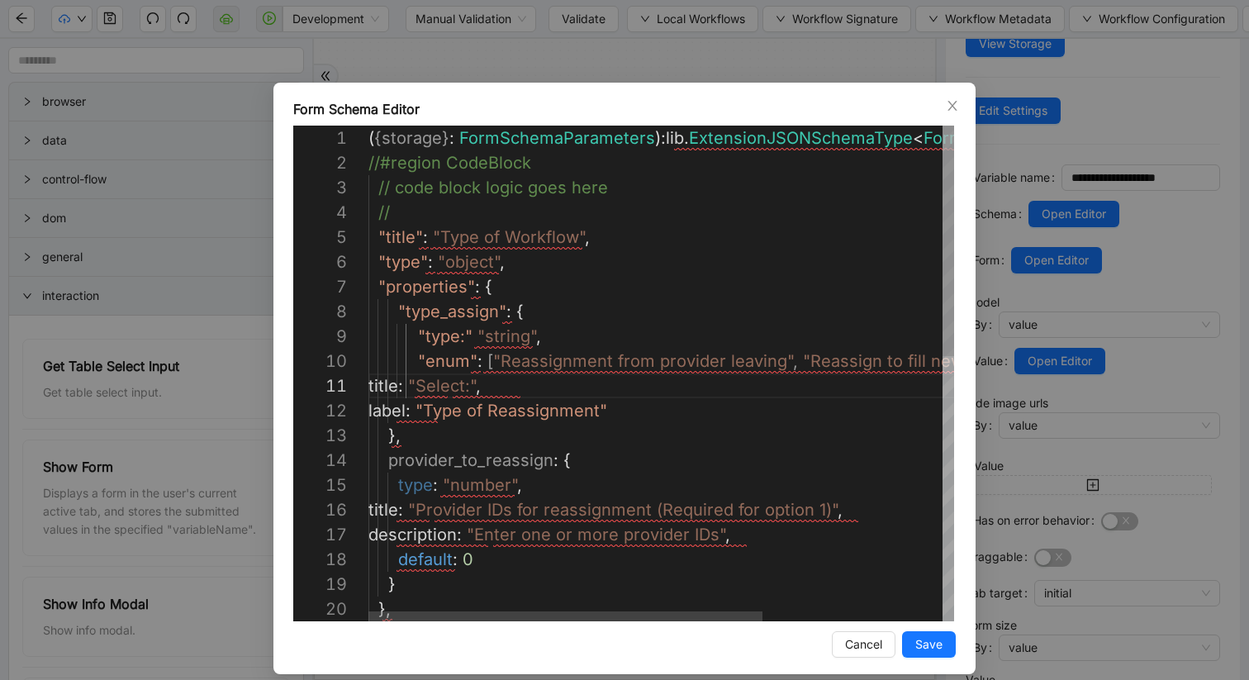
scroll to position [0, 55]
click at [452, 382] on div "}, } default : 0 description : "Enter one or more provider IDs" , title : "Prov…" at bounding box center [794, 659] width 853 height 1066
click at [397, 407] on div "}, } default : 0 description : "Enter one or more provider IDs" , title : "Prov…" at bounding box center [794, 659] width 853 height 1066
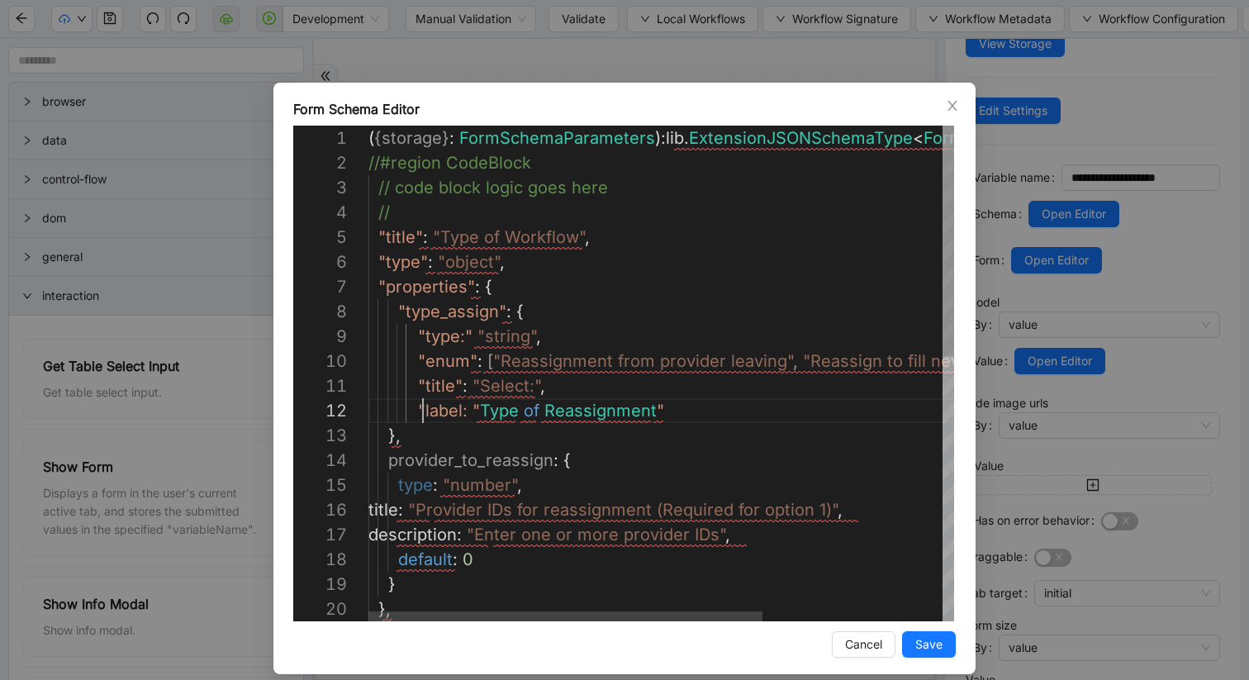
click at [462, 409] on div "}, } default : 0 description : "Enter one or more provider IDs" , title : "Prov…" at bounding box center [794, 659] width 853 height 1066
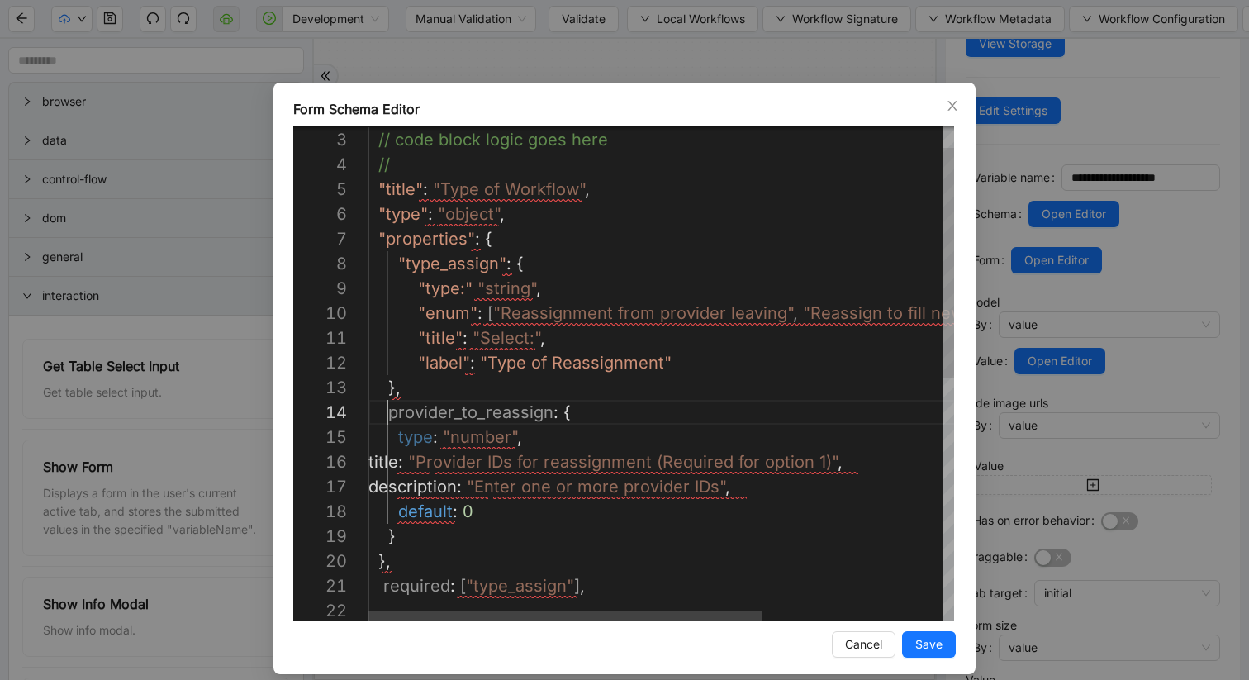
click at [385, 417] on div "}, } default : 0 description : "Enter one or more provider IDs" , title : "Prov…" at bounding box center [794, 611] width 853 height 1066
click at [571, 415] on div "}, } default : 0 description : "Enter one or more provider IDs" , title : "Prov…" at bounding box center [794, 611] width 853 height 1066
click at [397, 264] on div "}, } default : 0 description : "Enter one or more provider IDs" , title : "Prov…" at bounding box center [794, 611] width 853 height 1066
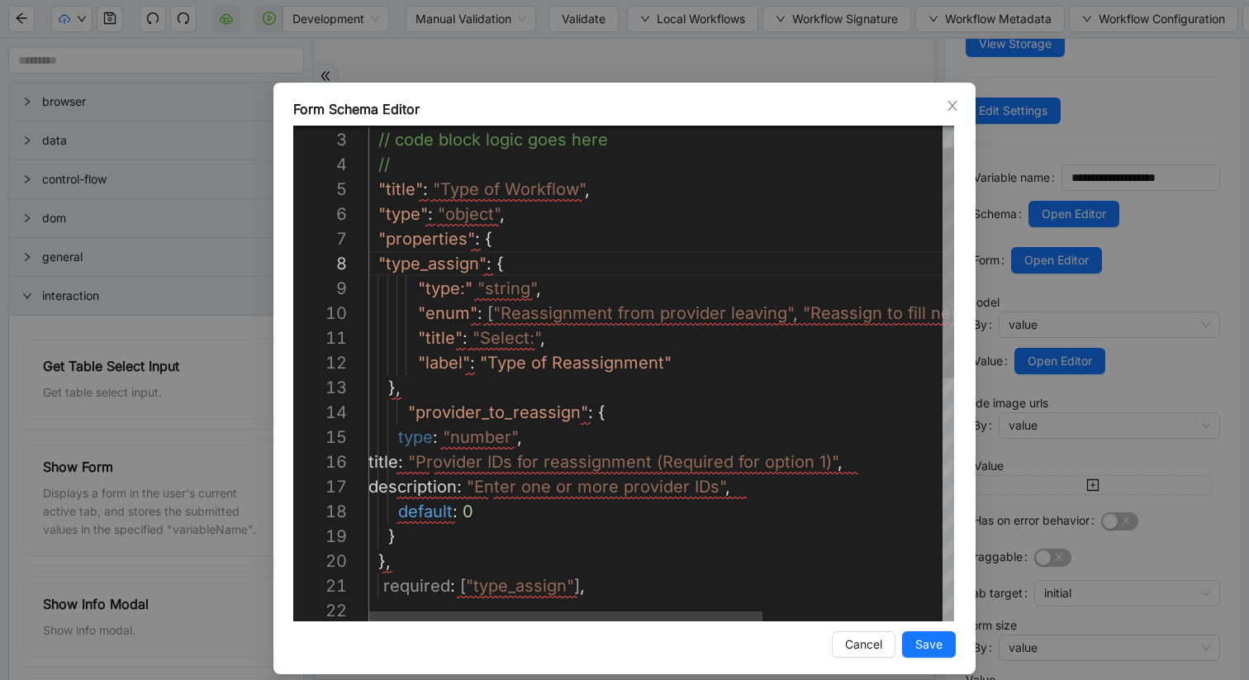
scroll to position [173, 14]
click at [408, 409] on div "}, } default : 0 description : "Enter one or more provider IDs" , title : "Prov…" at bounding box center [794, 611] width 853 height 1066
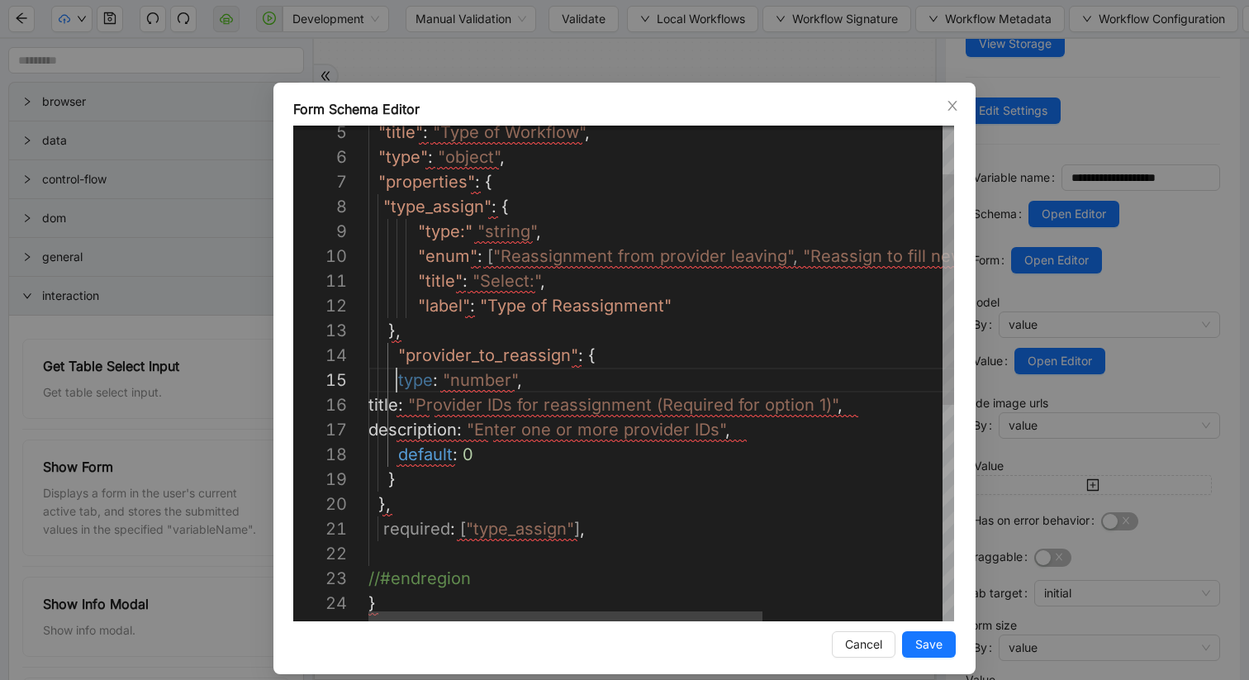
click at [395, 378] on div "}, } default : 0 description : "Enter one or more provider IDs" , title : "Prov…" at bounding box center [794, 554] width 853 height 1066
click at [439, 379] on div "}, } default : 0 description : "Enter one or more provider IDs" , title : "Prov…" at bounding box center [794, 554] width 853 height 1066
click at [397, 403] on div "}, } default : 0 description : "Enter one or more provider IDs" , title : "Prov…" at bounding box center [794, 554] width 853 height 1066
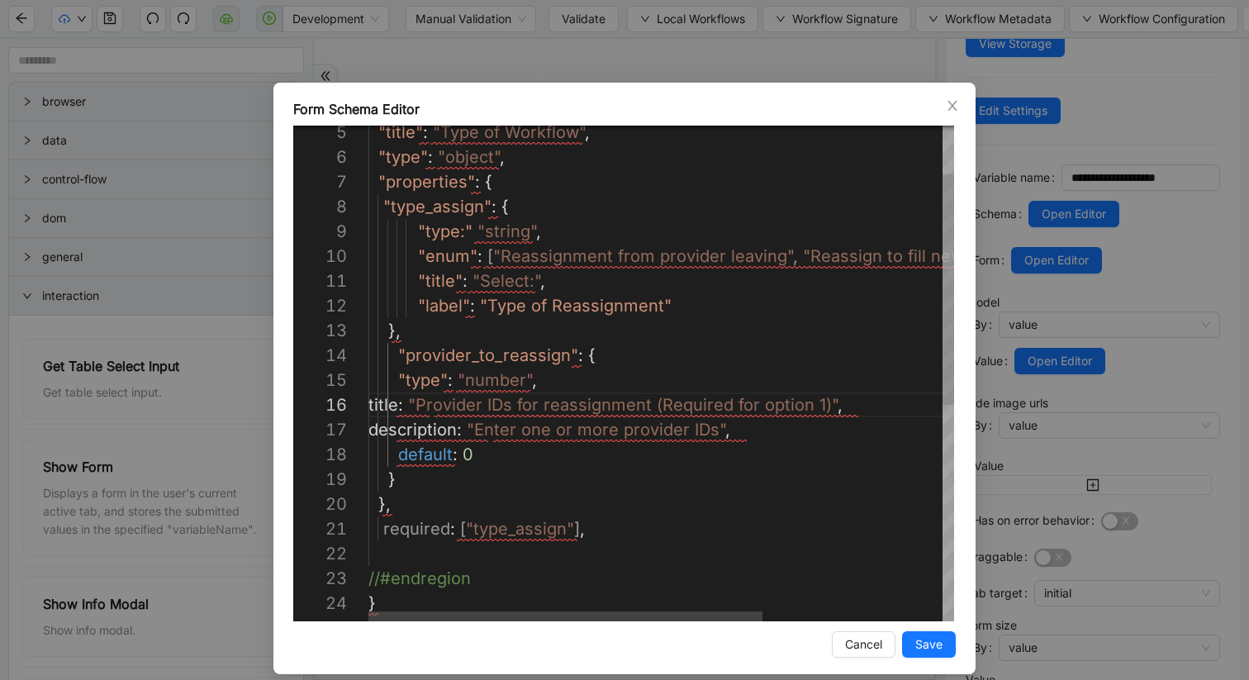
scroll to position [124, 36]
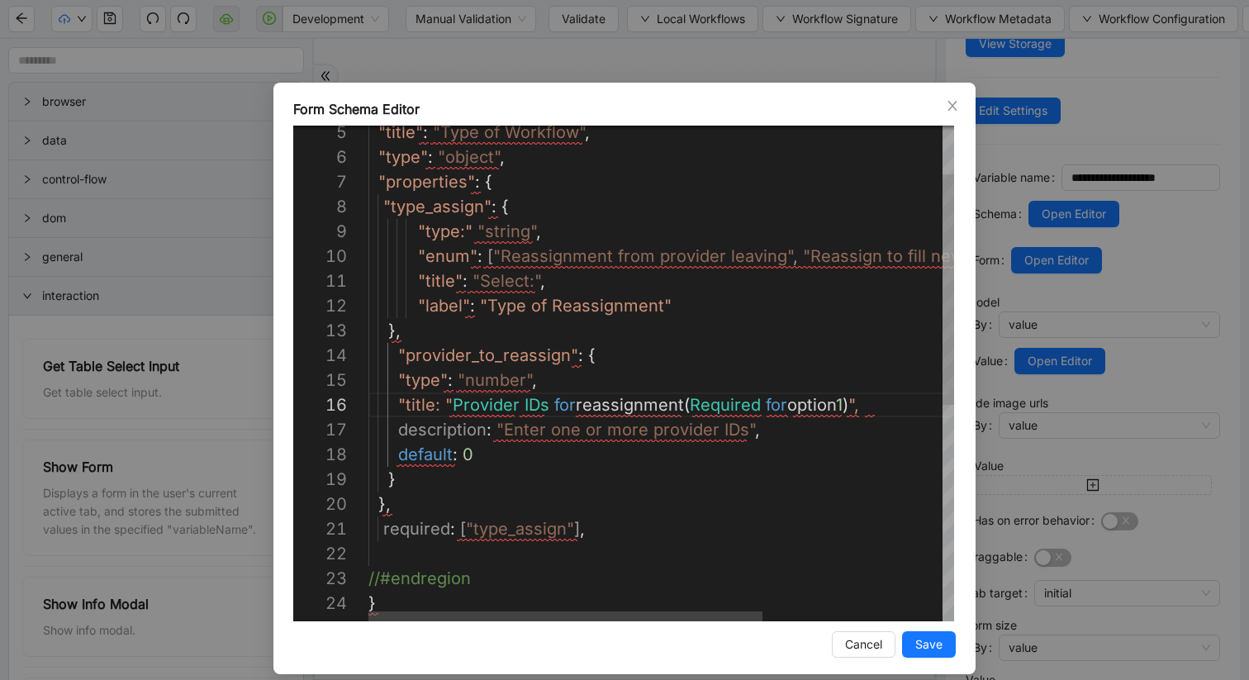
click at [430, 406] on div "}, } default : 0 description : "Enter one or more provider IDs" , "title: " Pro…" at bounding box center [794, 554] width 853 height 1066
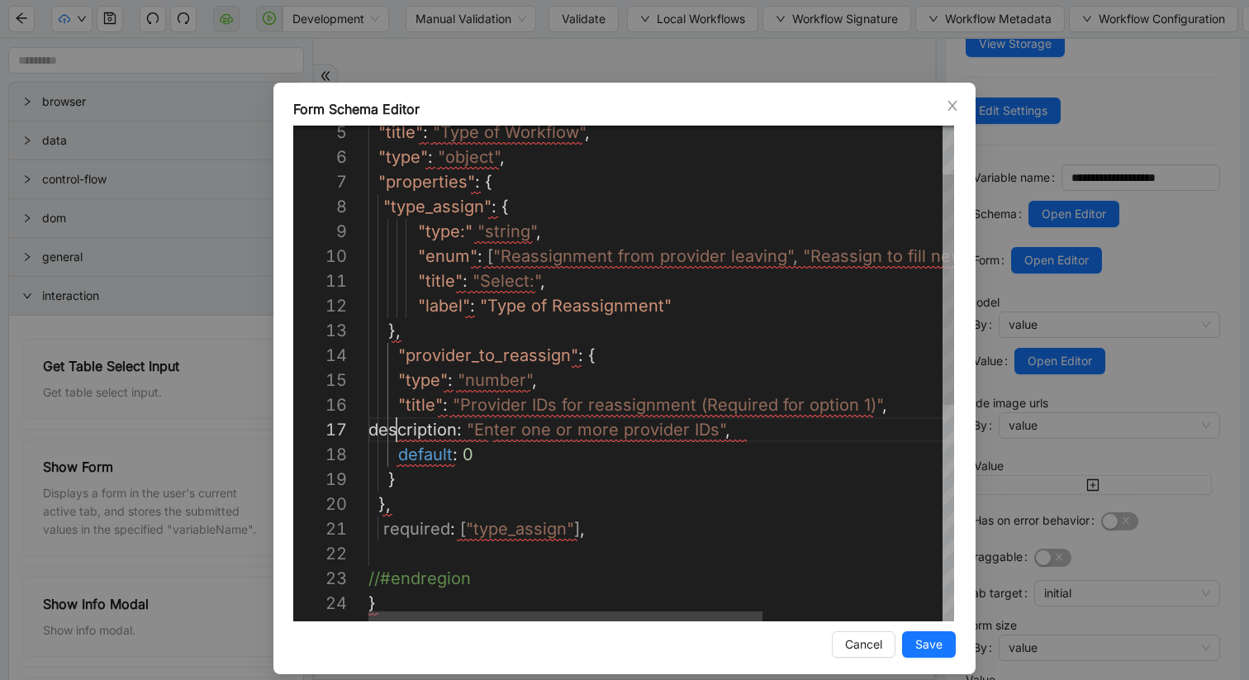
click at [397, 432] on div "}, } default : 0 description : "Enter one or more provider IDs" , "title" : "Pr…" at bounding box center [794, 554] width 853 height 1066
click at [490, 430] on div "}, } default : 0 "description: " Enter one or more provider IDs ", "title" : "P…" at bounding box center [794, 554] width 853 height 1066
click at [399, 454] on div "}, } default : 0 "description" : "Enter one or more provider IDs" , "title" : "…" at bounding box center [794, 554] width 853 height 1066
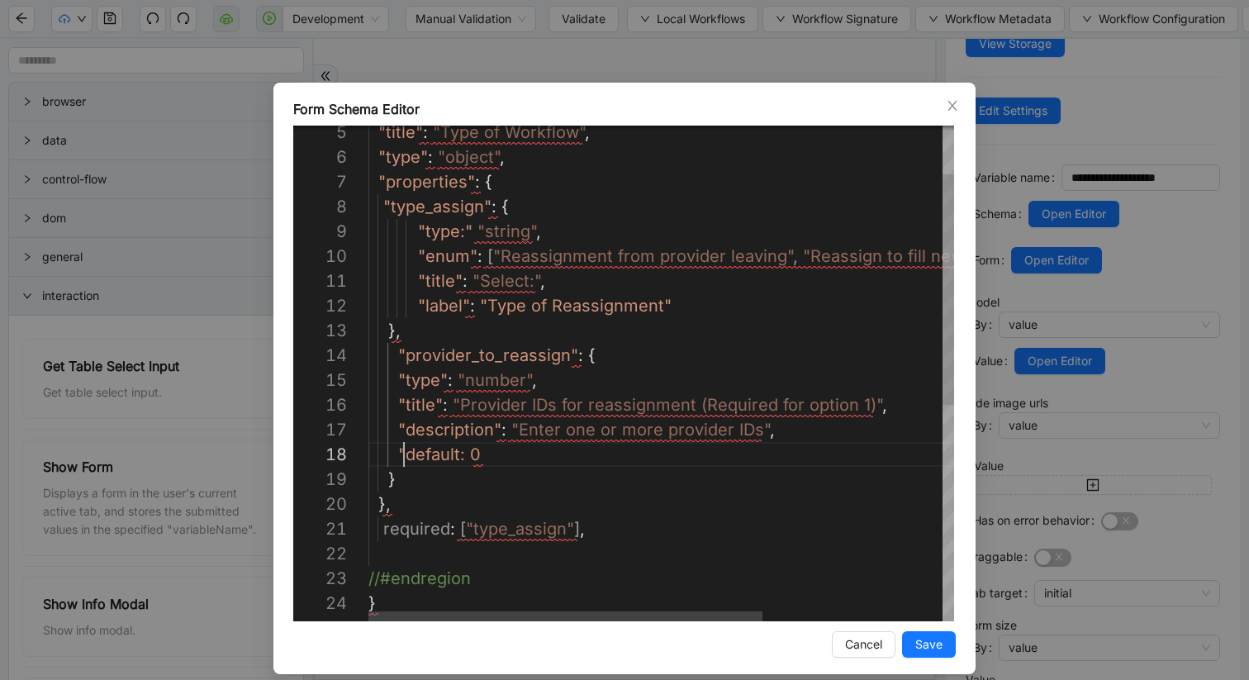
scroll to position [173, 84]
click at [455, 454] on div "}, } "default: 0 "description" : "Enter one or more provider IDs" , "title" : "…" at bounding box center [794, 554] width 853 height 1066
click at [395, 454] on div "}, } "default" : 0 "description" : "Enter one or more provider IDs" , "title" :…" at bounding box center [794, 554] width 853 height 1066
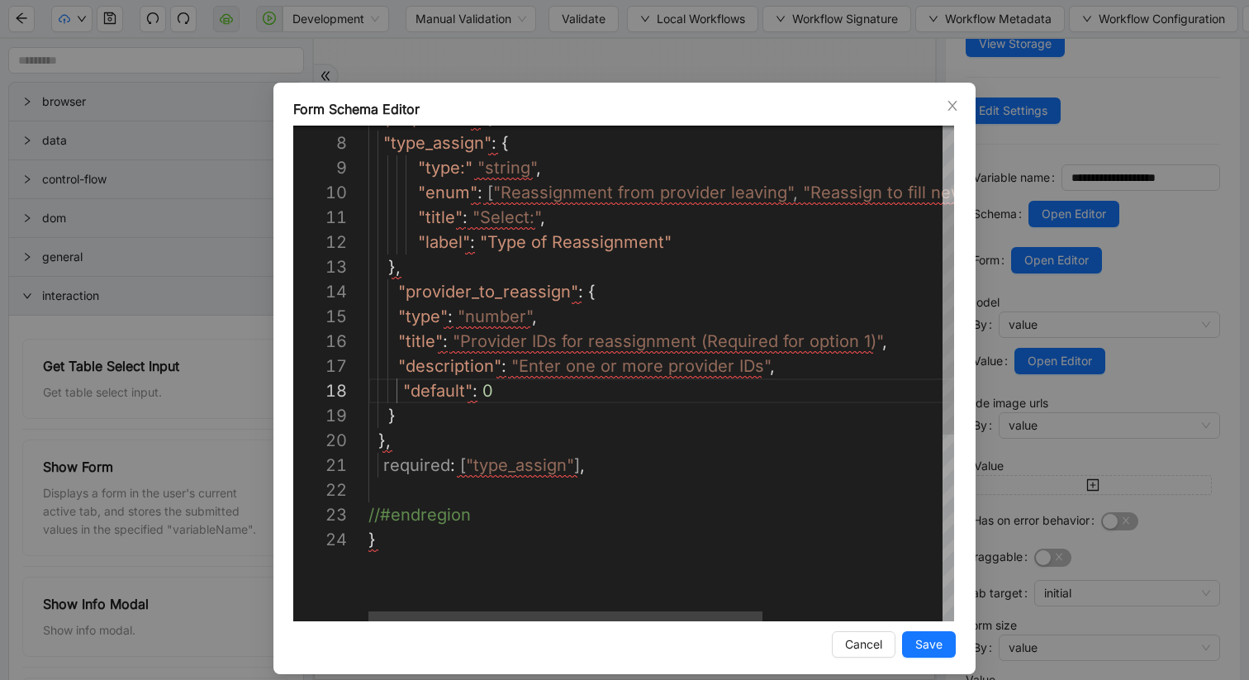
scroll to position [0, 214]
click at [596, 468] on div "}, } "default" : 0 "description" : "Enter one or more provider IDs" , "title" :…" at bounding box center [794, 490] width 853 height 1066
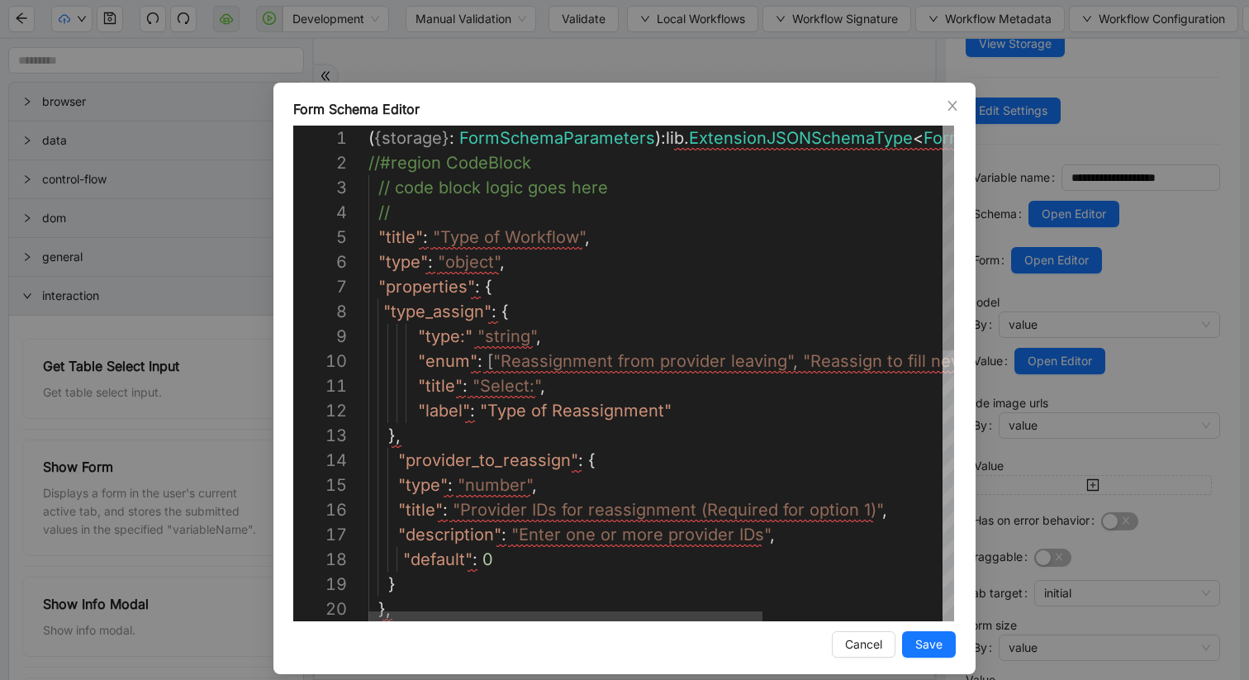
click at [411, 211] on div "}, } "default" : 0 "description" : "Enter one or more provider IDs" , "title" :…" at bounding box center [794, 671] width 853 height 1090
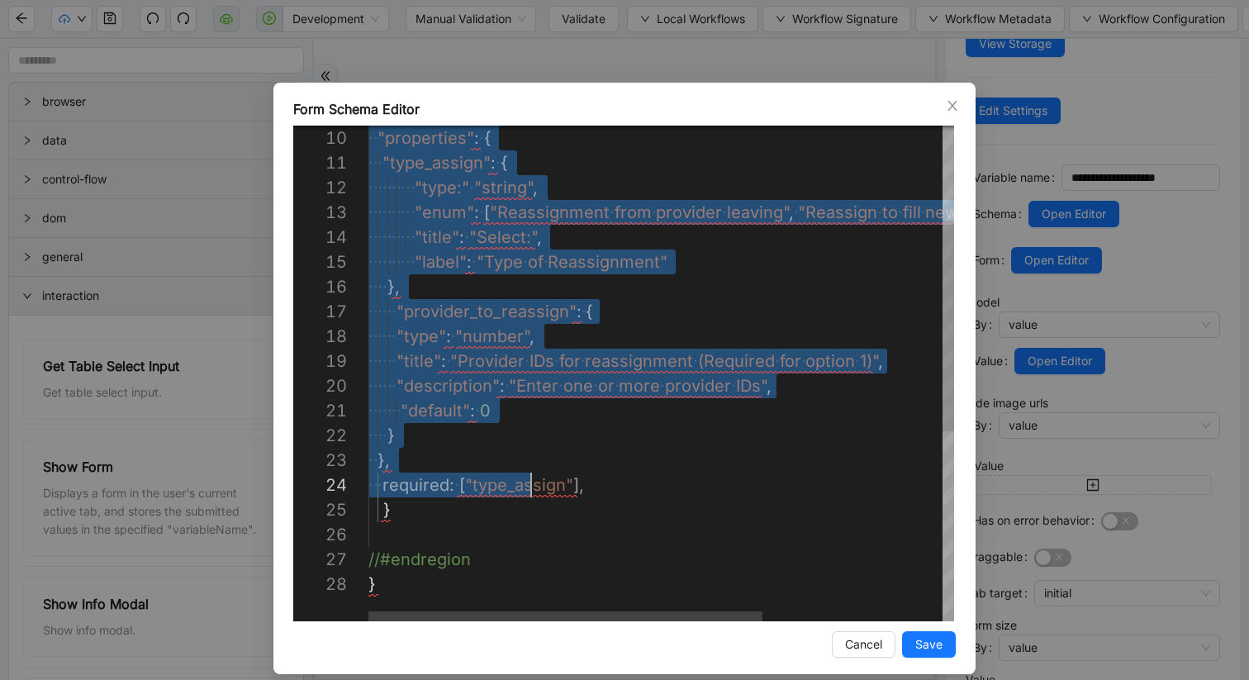
scroll to position [173, 214]
drag, startPoint x: 377, startPoint y: 186, endPoint x: 593, endPoint y: 481, distance: 365.8
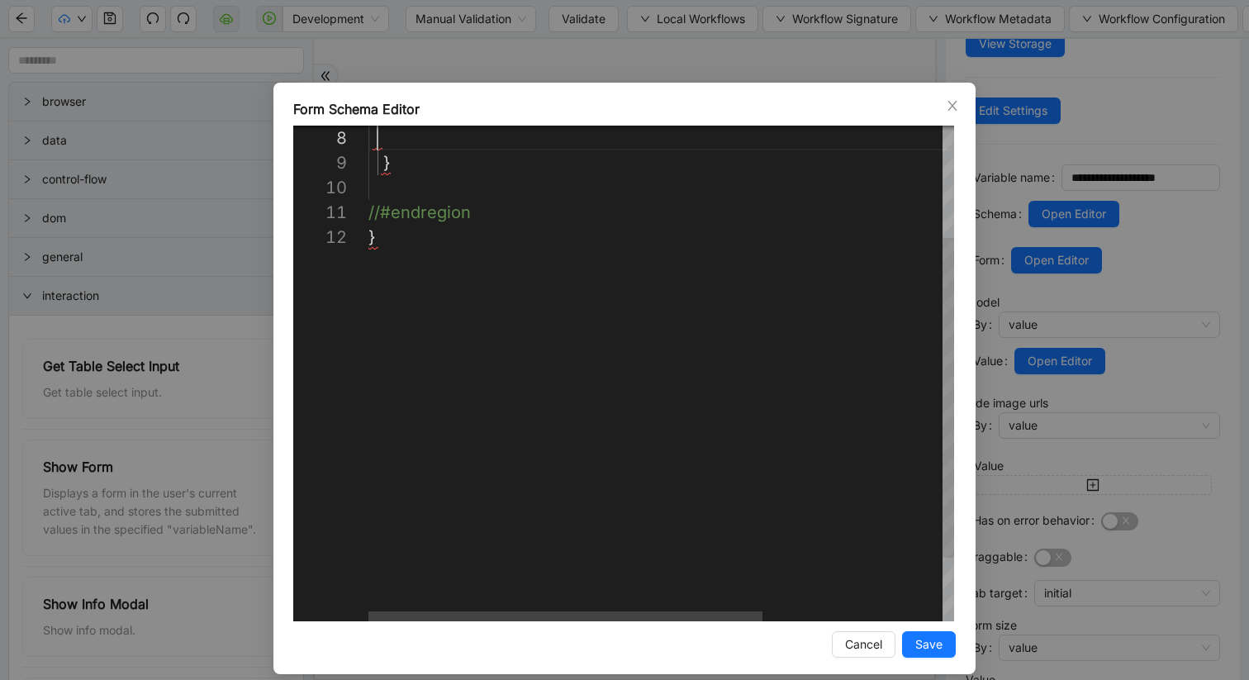
scroll to position [173, 9]
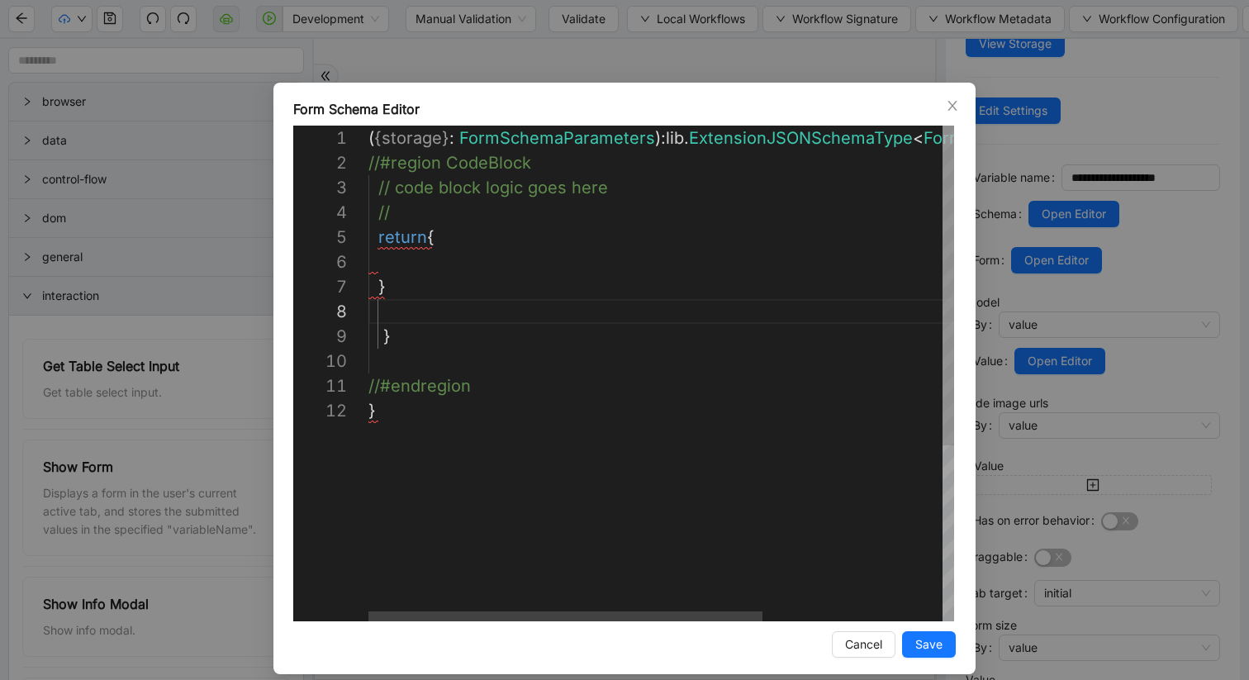
click at [406, 336] on div "} //#endregion } } return { // // code block logic goes here //#region CodeBloc…" at bounding box center [794, 510] width 853 height 768
click at [410, 263] on div "//#endregion } } return { // // code block logic goes here //#region CodeBlock …" at bounding box center [794, 497] width 853 height 743
paste textarea "**********"
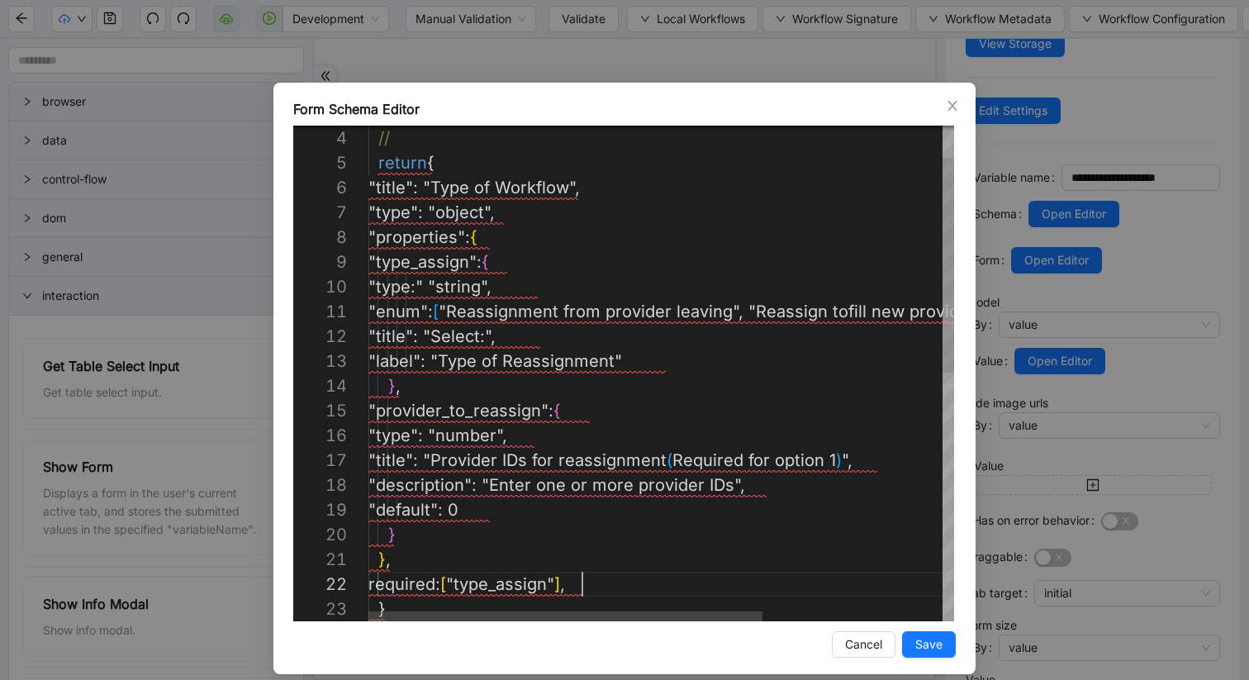
scroll to position [25, 214]
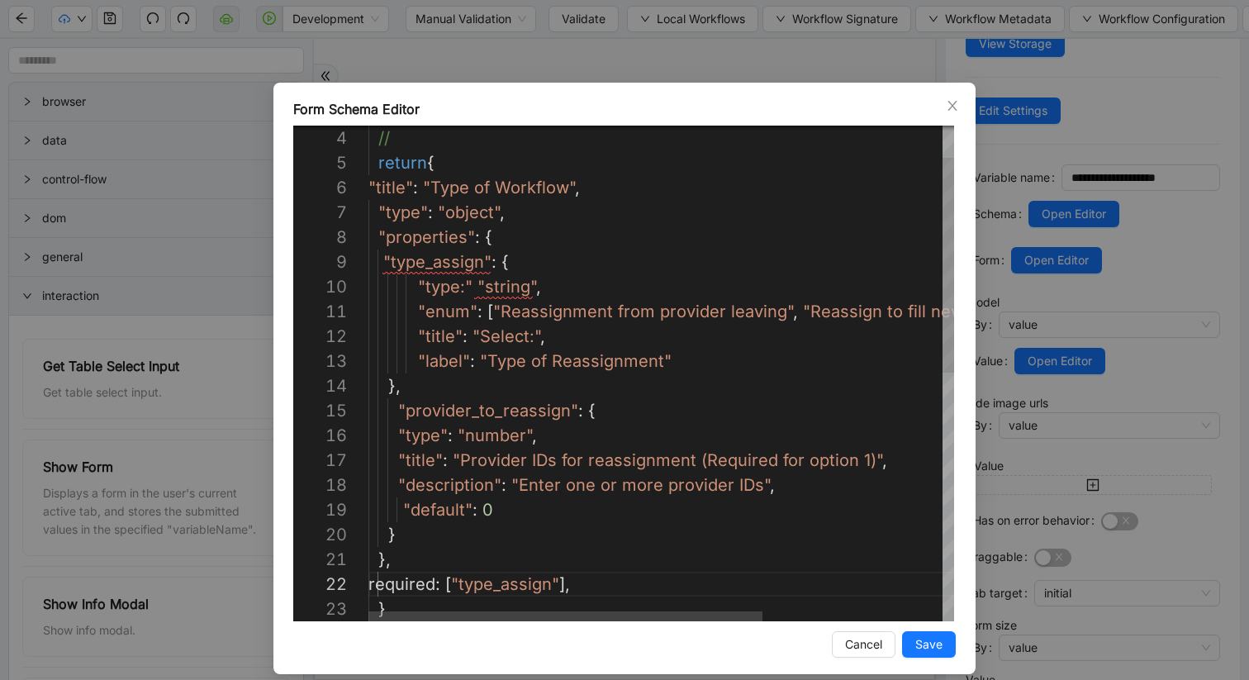
click at [371, 185] on div ""title" : "Type of Workflow" , return { // "type" : "object" , "properties" : {…" at bounding box center [794, 621] width 853 height 1140
click at [383, 256] on div ""title" : "Type of Workflow" , return { // "type" : "object" , "properties" : {…" at bounding box center [794, 621] width 853 height 1140
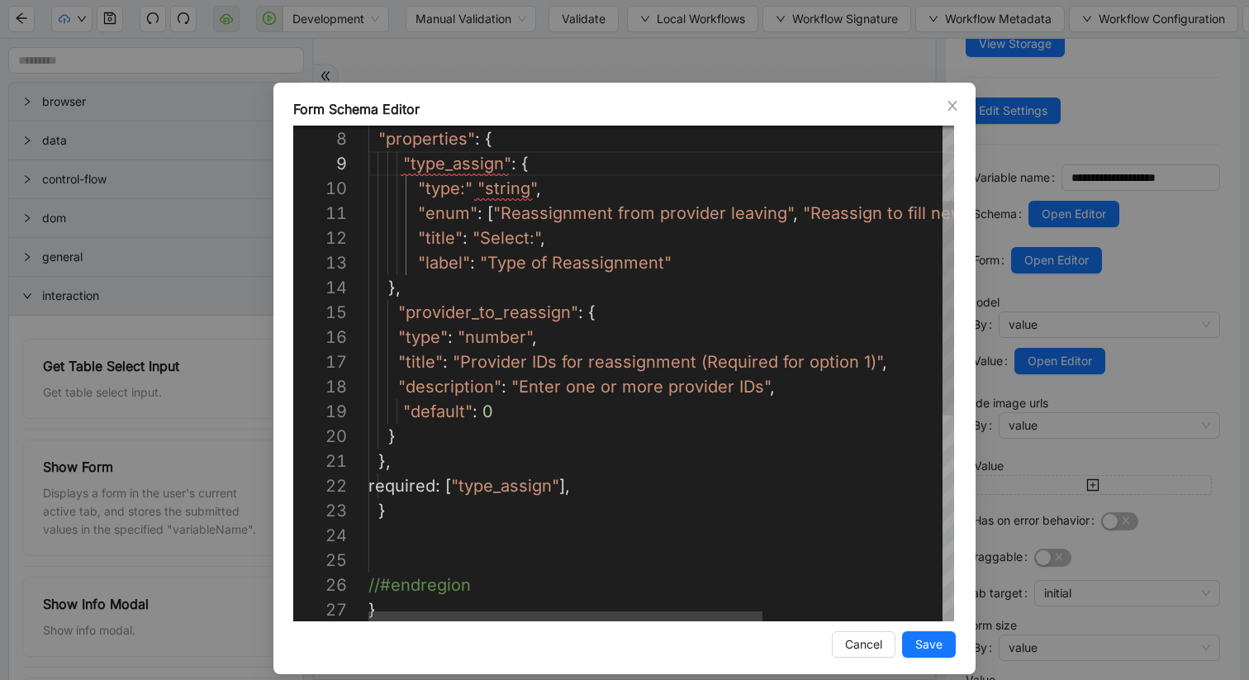
scroll to position [74, 9]
click at [392, 539] on div ""type" : "number" , "title" : "Provider IDs for reassignment (Required for opti…" at bounding box center [794, 523] width 853 height 1140
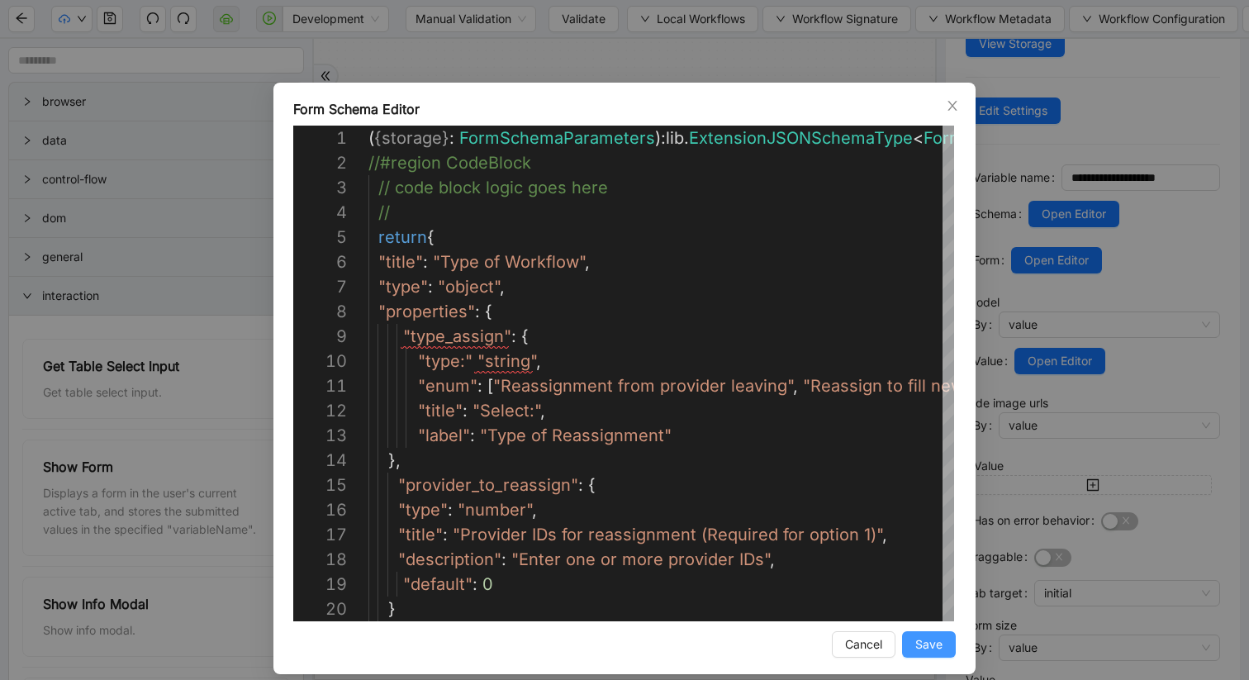
type textarea "**********"
click at [933, 638] on span "Save" at bounding box center [928, 644] width 27 height 18
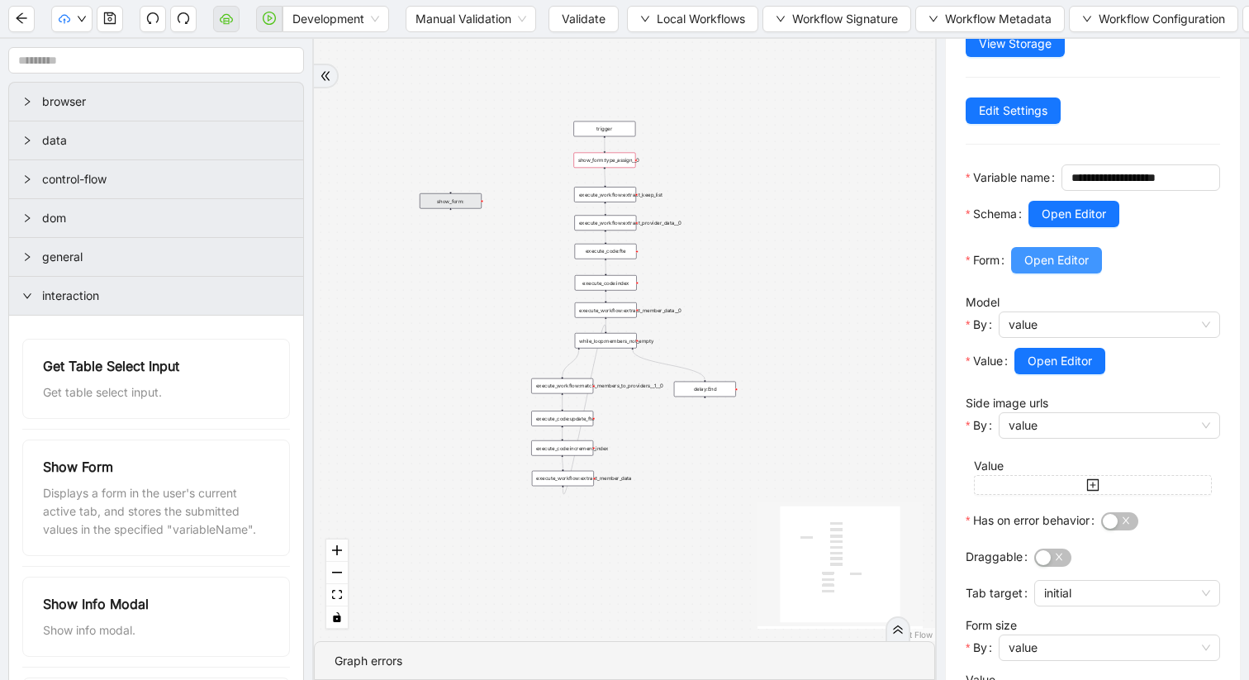
click at [1054, 269] on span "Open Editor" at bounding box center [1056, 260] width 64 height 18
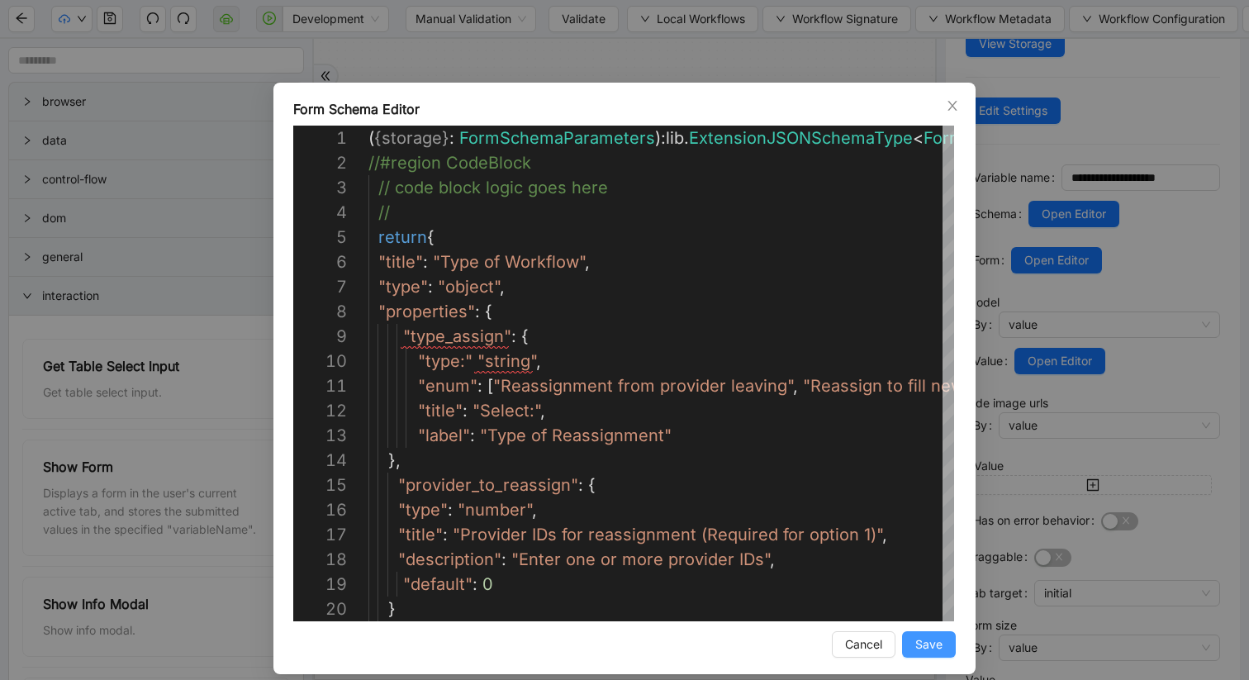
click at [921, 649] on span "Save" at bounding box center [928, 644] width 27 height 18
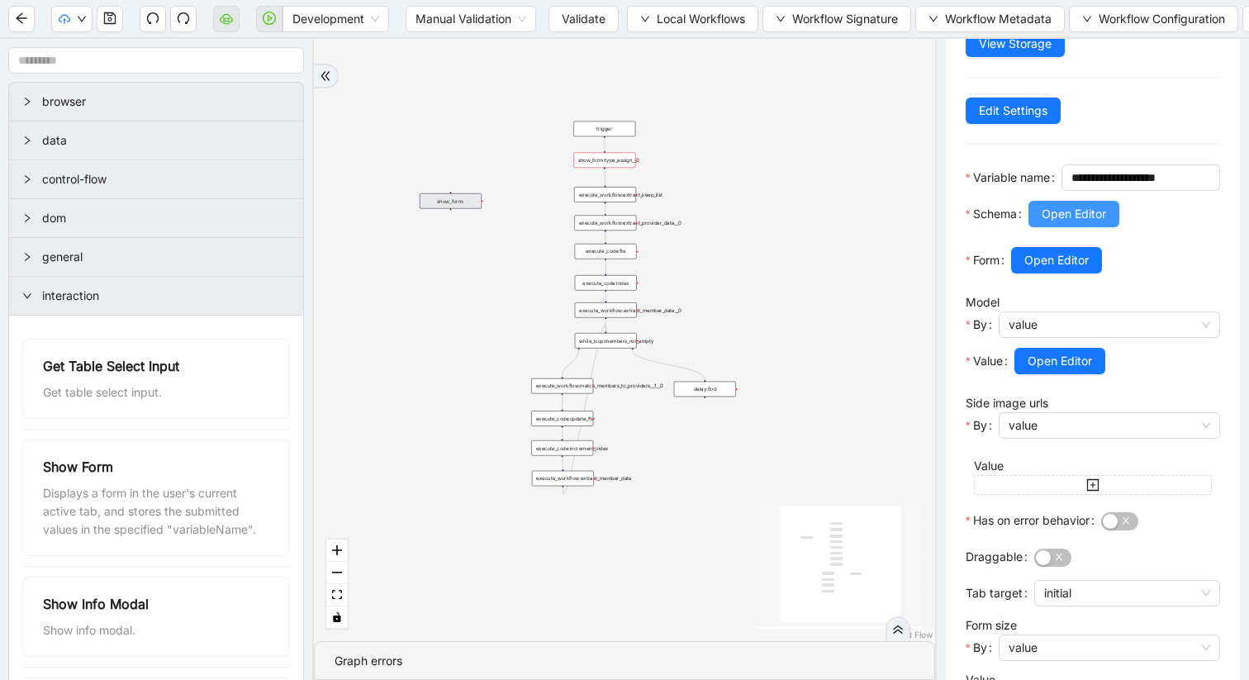
click at [1075, 223] on span "Open Editor" at bounding box center [1074, 214] width 64 height 18
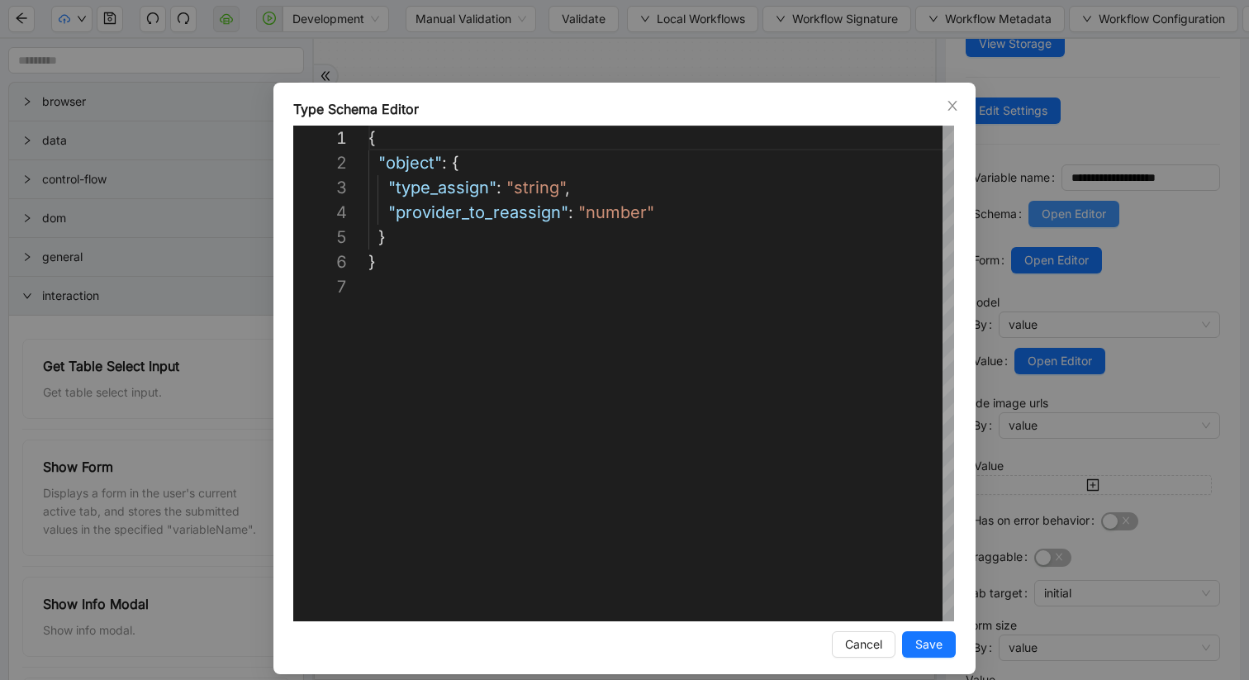
scroll to position [149, 0]
click at [933, 644] on span "Save" at bounding box center [928, 644] width 27 height 18
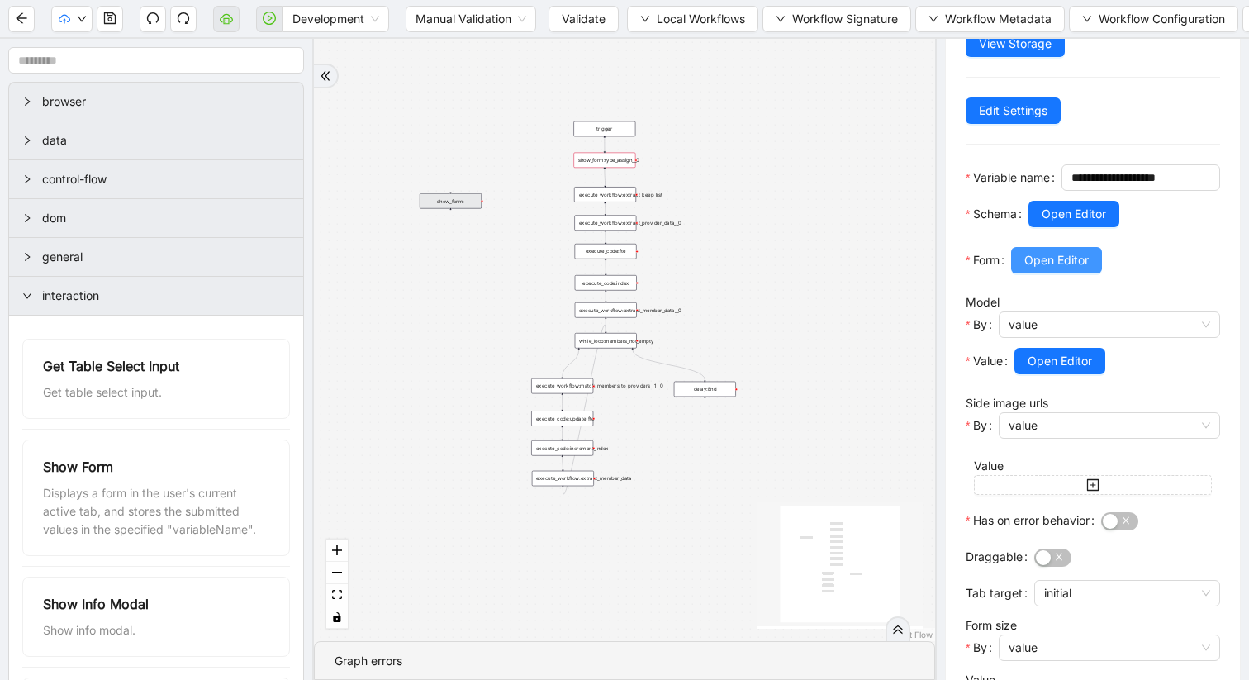
click at [1072, 269] on span "Open Editor" at bounding box center [1056, 260] width 64 height 18
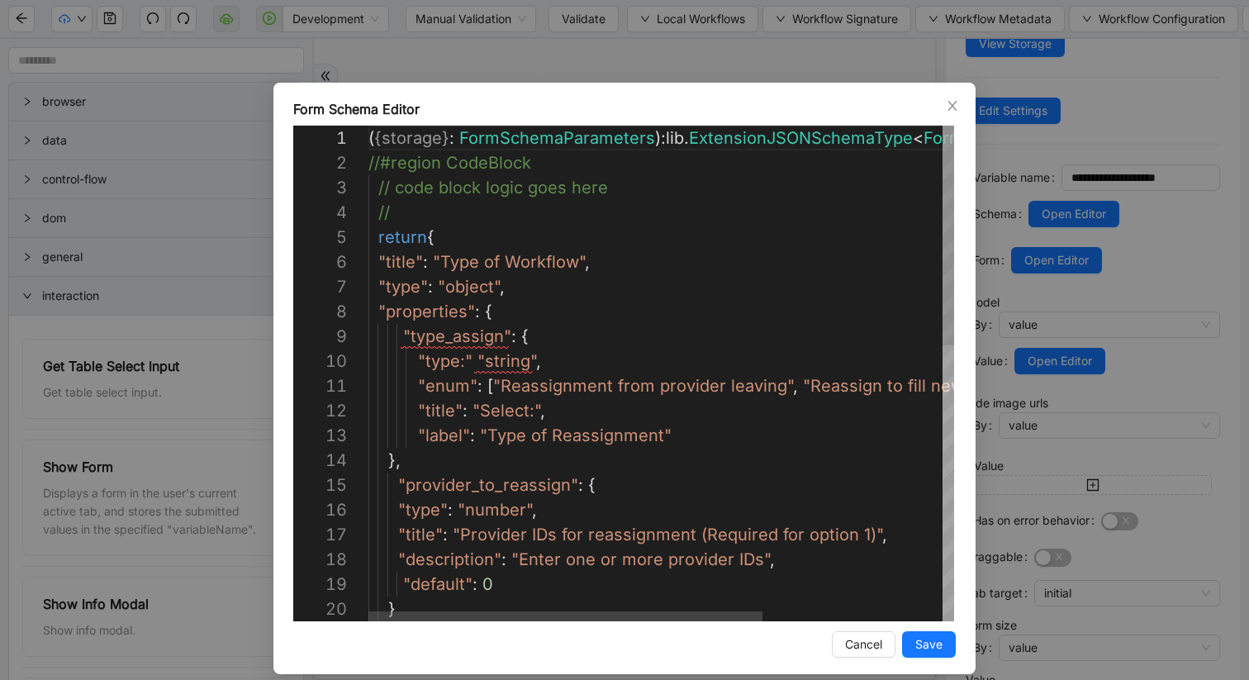
scroll to position [223, 89]
click at [459, 365] on div "( { storage } : FormSchemaParameters ): lib . ExtensionJSONSchemaType < FormSch…" at bounding box center [794, 683] width 853 height 1115
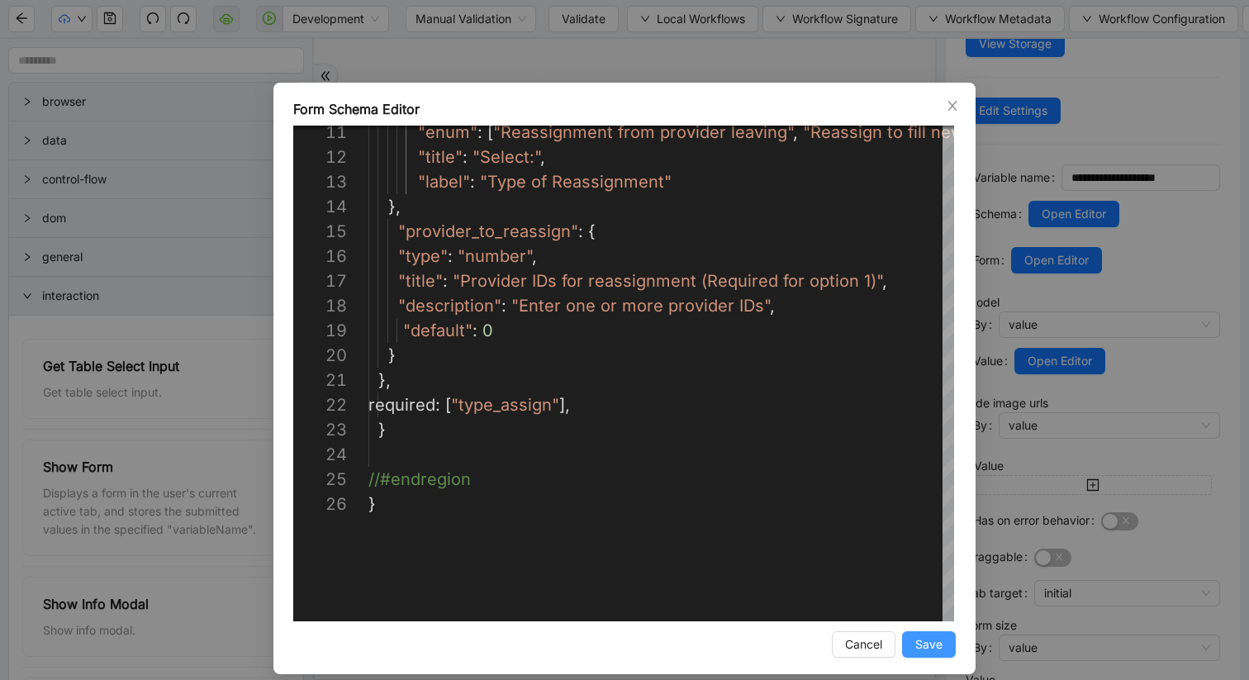
type textarea "**********"
click at [940, 634] on button "Save" at bounding box center [929, 644] width 54 height 26
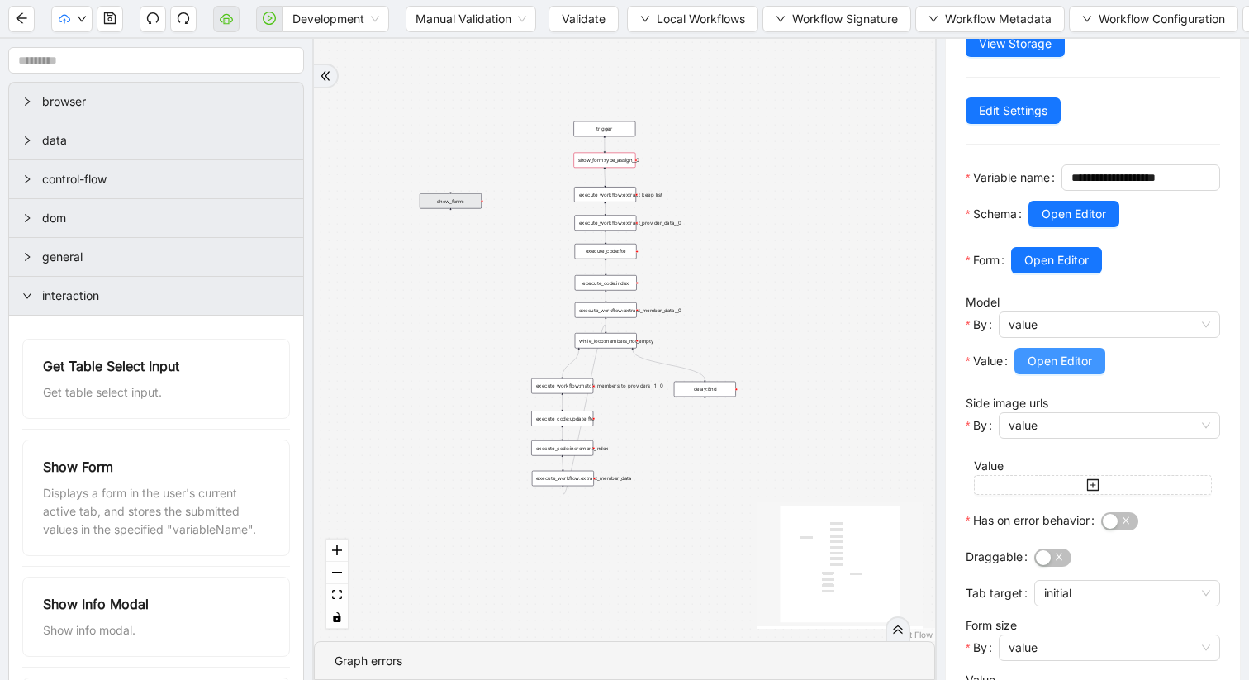
click at [1040, 370] on span "Open Editor" at bounding box center [1060, 361] width 64 height 18
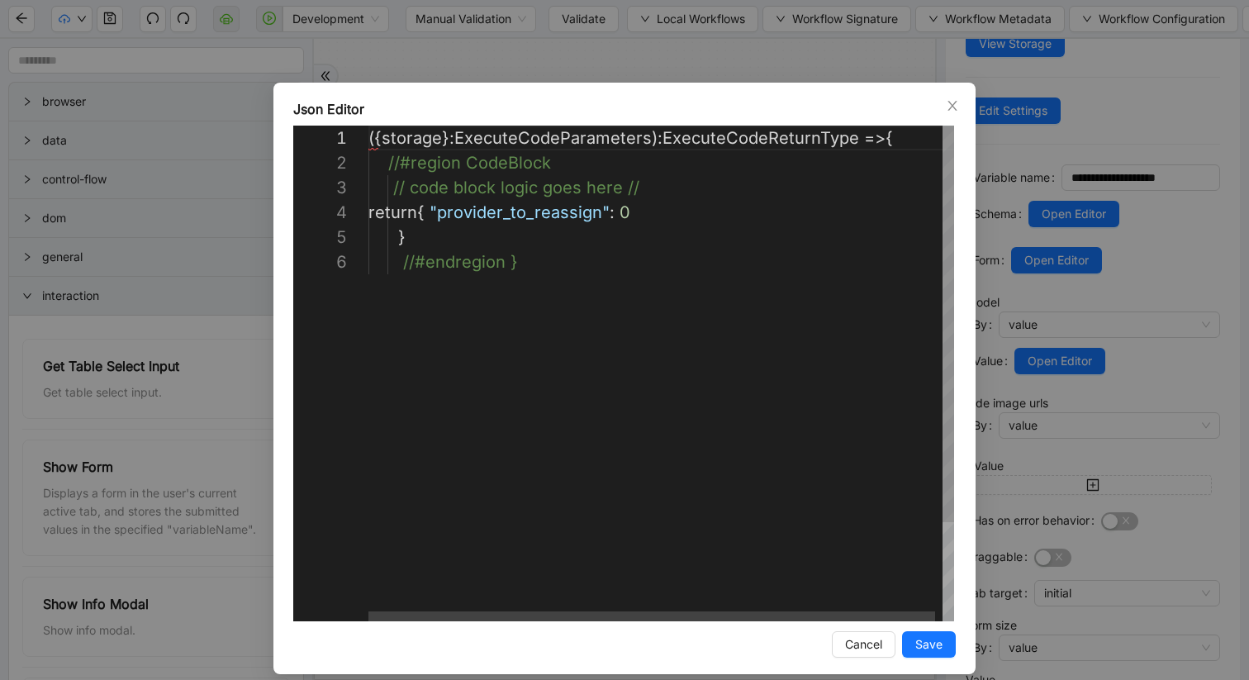
scroll to position [74, 91]
click at [458, 212] on div "( { storage }: ExecuteCodeParameters) : ExecuteCodeReturnType => { //#region Co…" at bounding box center [664, 436] width 593 height 620
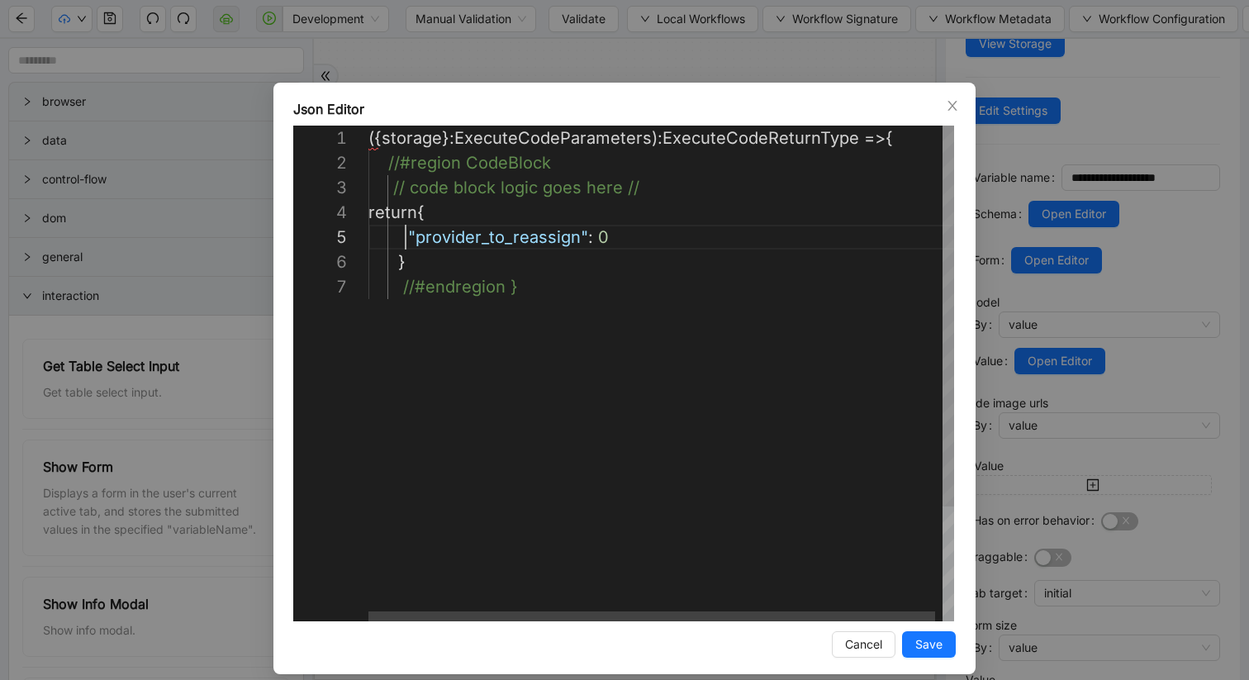
scroll to position [99, 37]
click at [534, 291] on div "( { storage }: ExecuteCodeParameters) : ExecuteCodeReturnType => { //#region Co…" at bounding box center [664, 448] width 593 height 644
click at [398, 312] on div "( { storage }: ExecuteCodeParameters) : ExecuteCodeReturnType => { //#region Co…" at bounding box center [664, 460] width 593 height 669
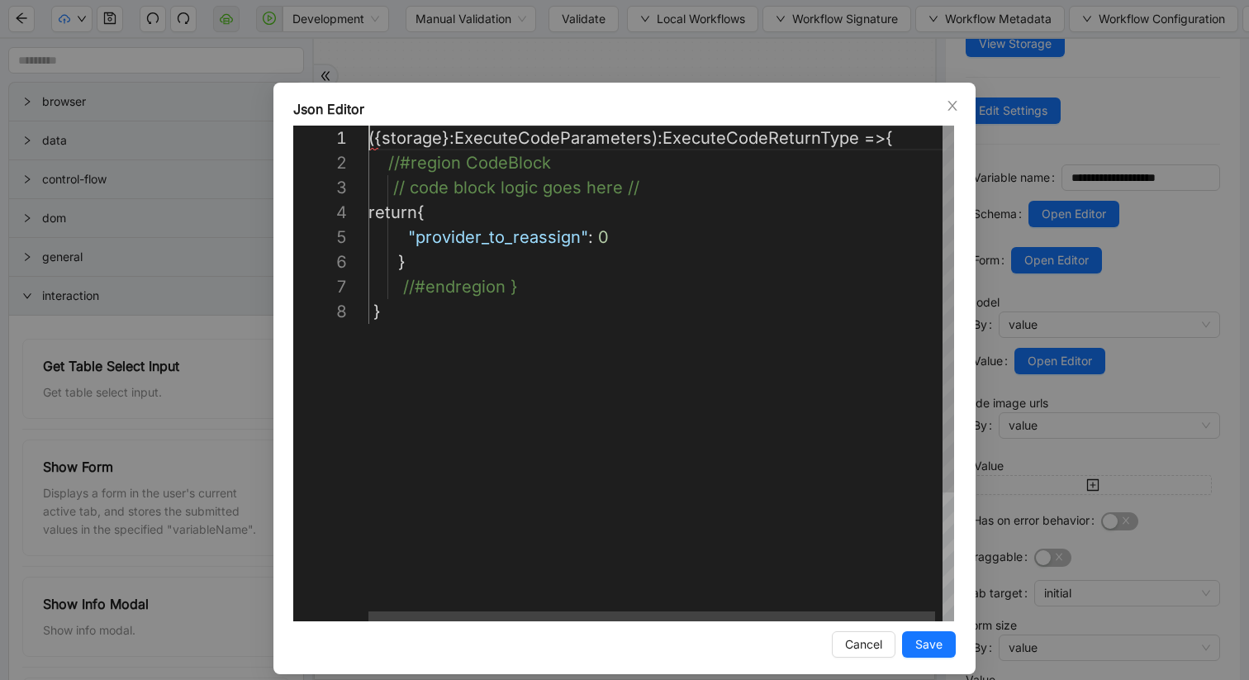
click at [369, 138] on div "( { storage }: ExecuteCodeParameters) : ExecuteCodeReturnType => { //#region Co…" at bounding box center [664, 460] width 593 height 669
click at [376, 144] on div "( { storage }: ExecuteCodeParameters) : ExecuteCodeReturnType => { //#region Co…" at bounding box center [664, 460] width 593 height 669
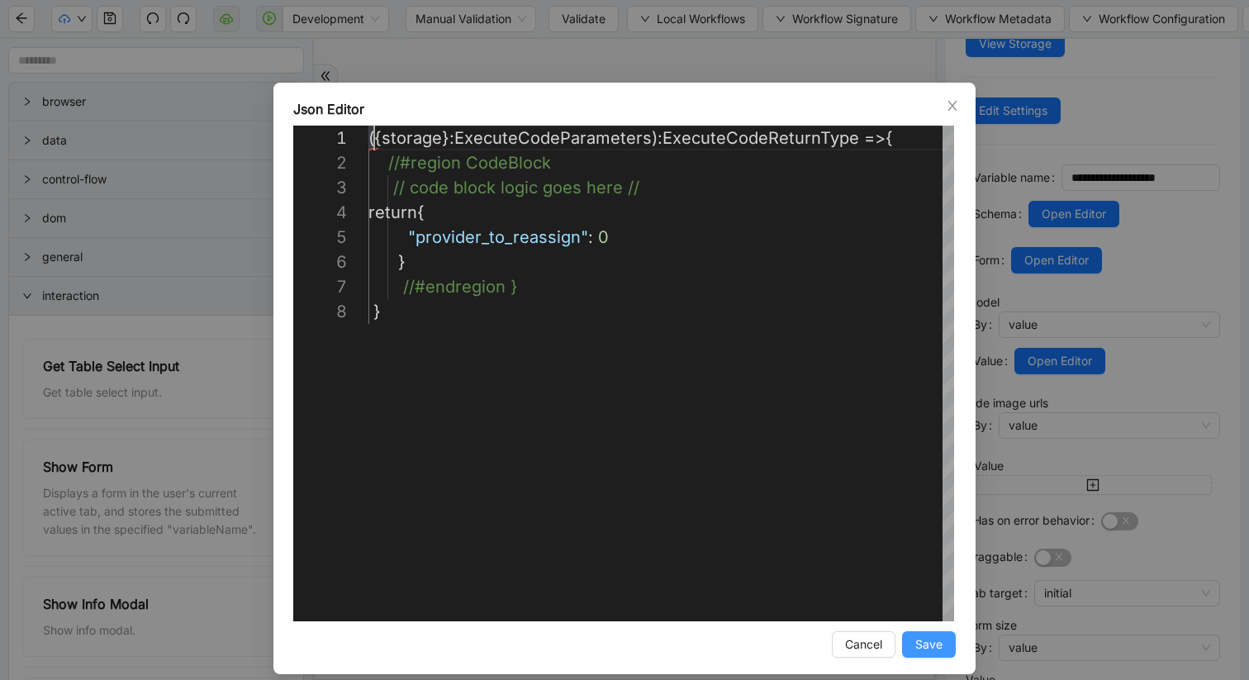
type textarea "**********"
click at [926, 646] on span "Save" at bounding box center [928, 644] width 27 height 18
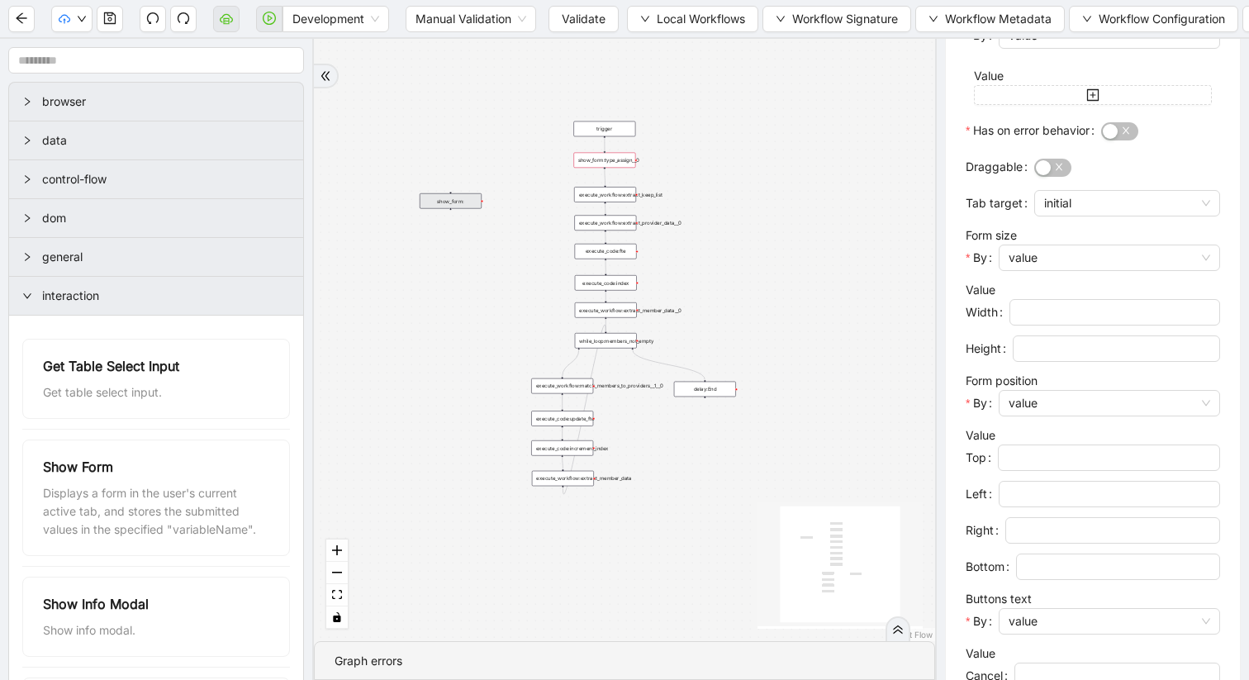
scroll to position [517, 0]
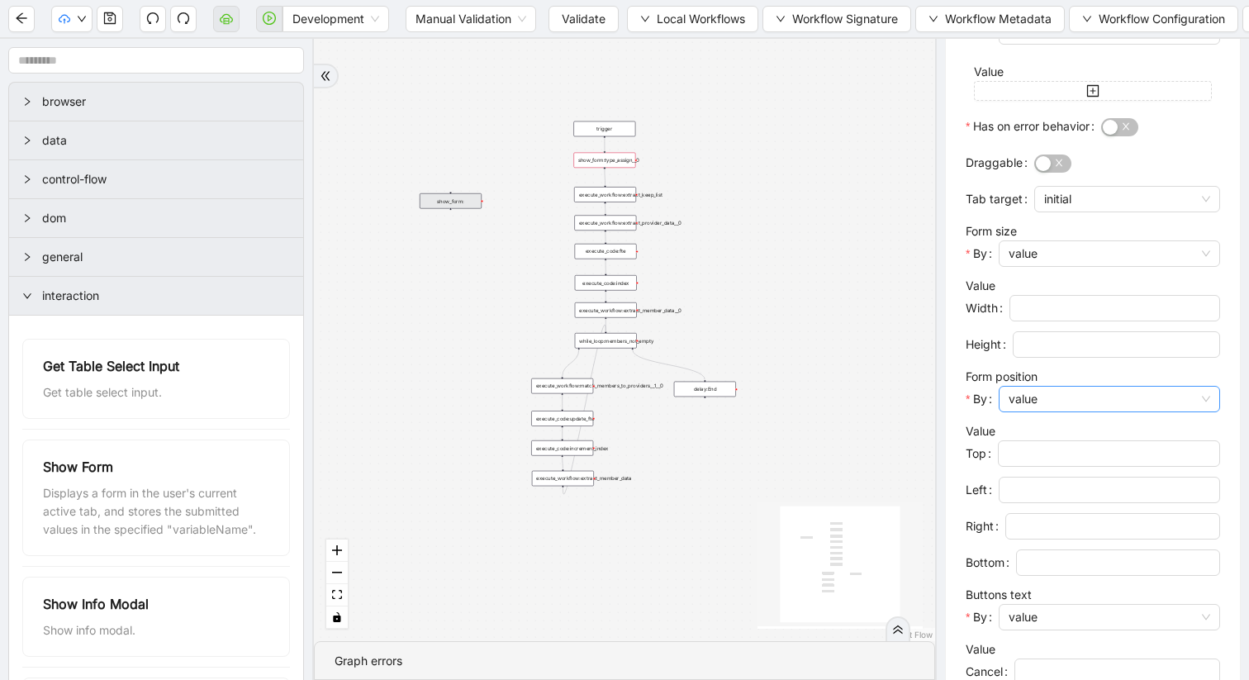
click at [1019, 411] on span "value" at bounding box center [1110, 399] width 202 height 25
click at [1033, 266] on span "value" at bounding box center [1110, 253] width 202 height 25
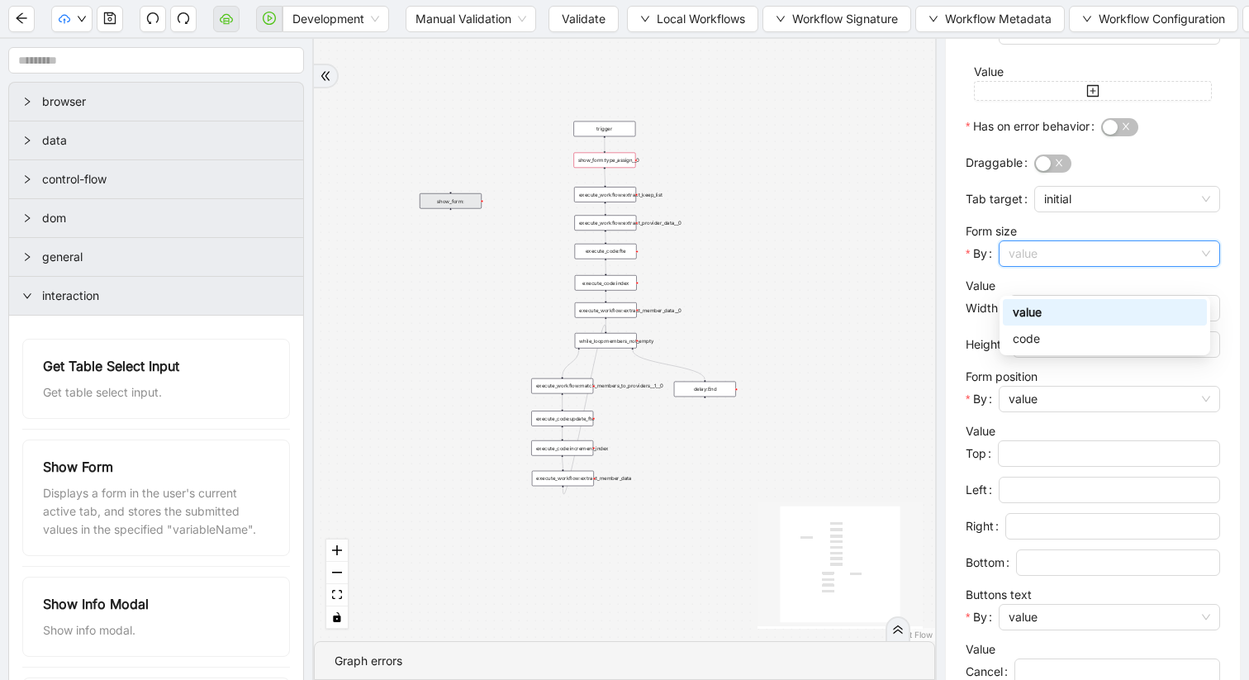
click at [1033, 266] on span "value" at bounding box center [1110, 253] width 202 height 25
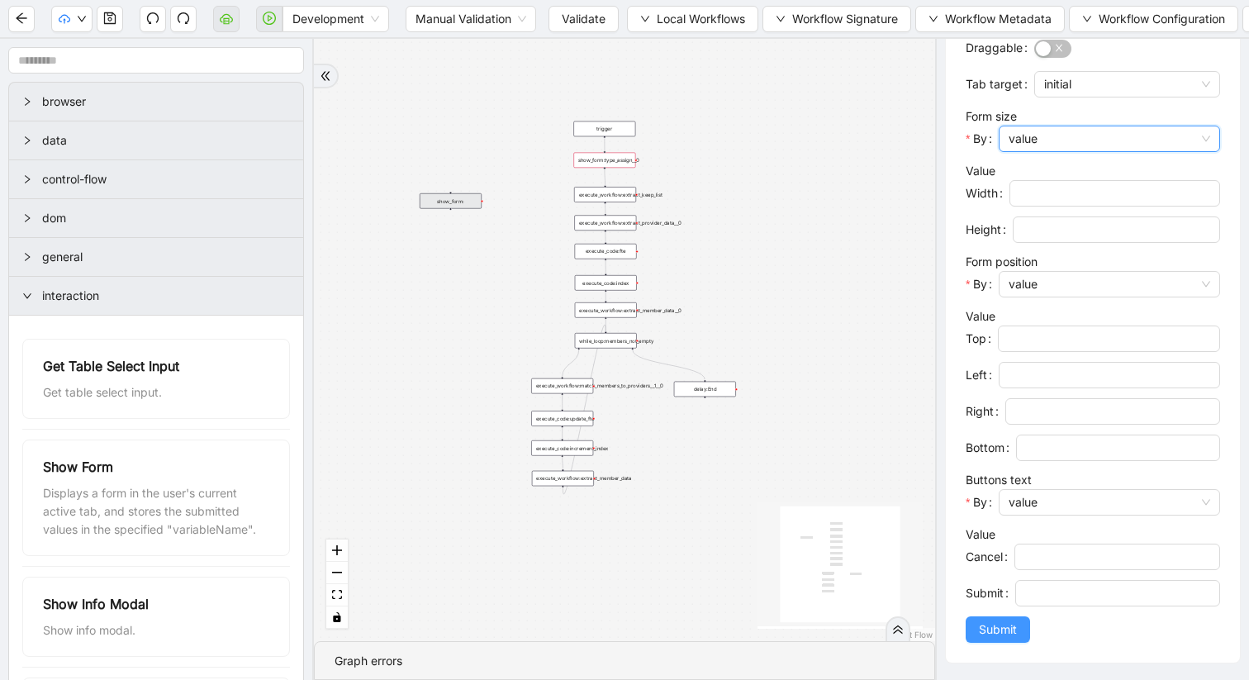
click at [1008, 634] on span "Submit" at bounding box center [998, 629] width 38 height 18
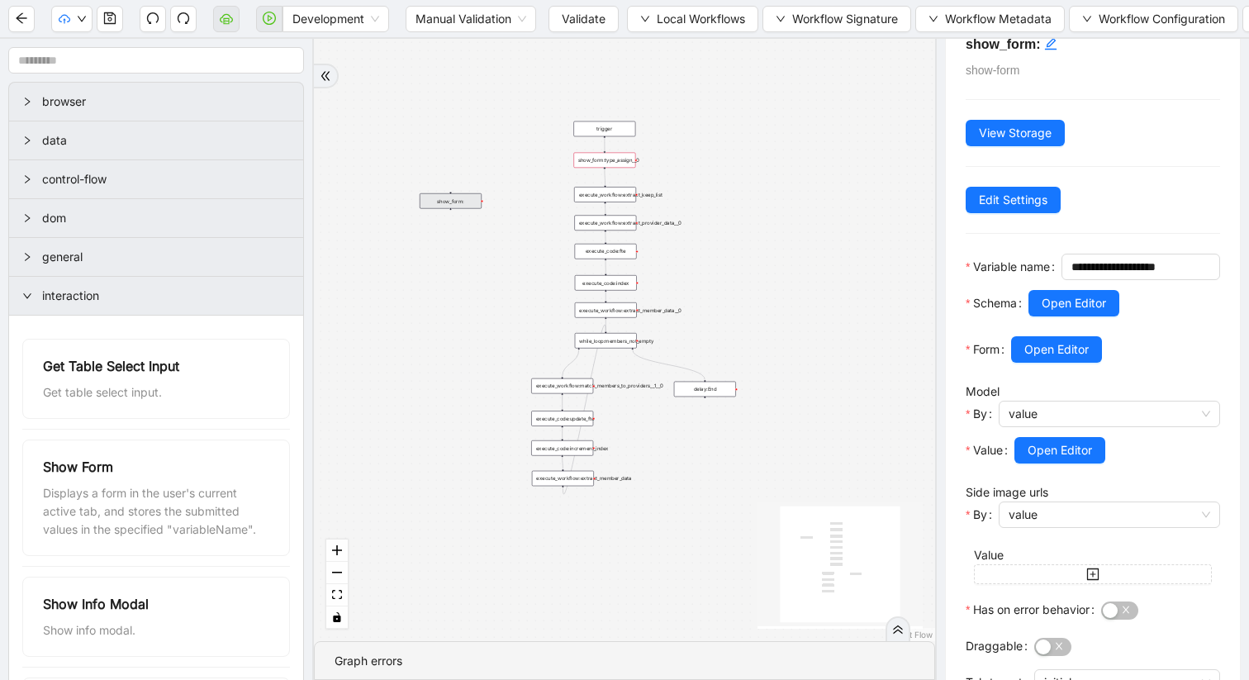
scroll to position [0, 0]
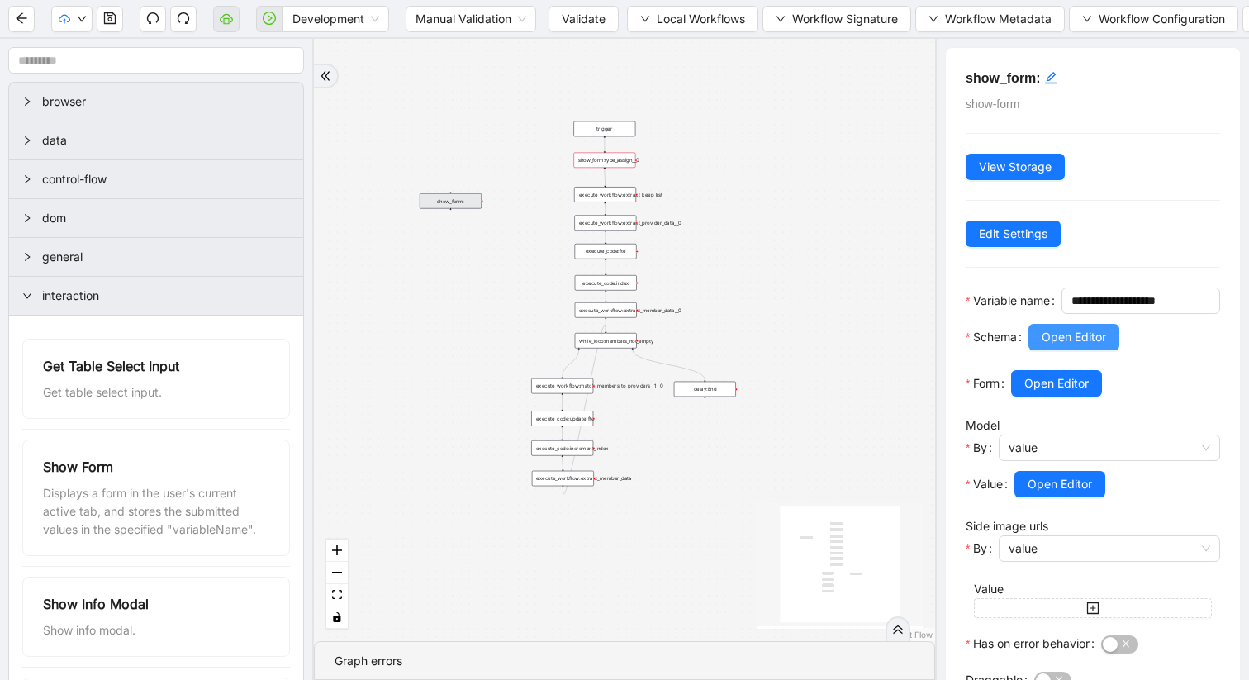
click at [1050, 350] on button "Open Editor" at bounding box center [1073, 337] width 91 height 26
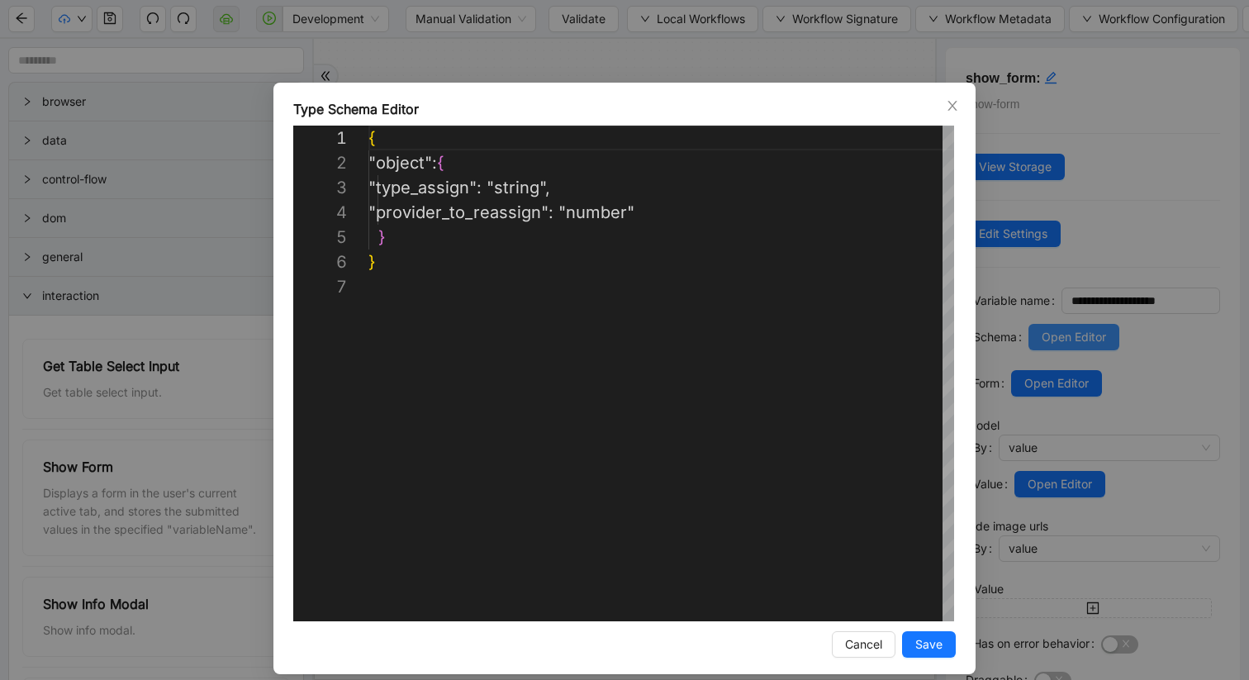
scroll to position [149, 0]
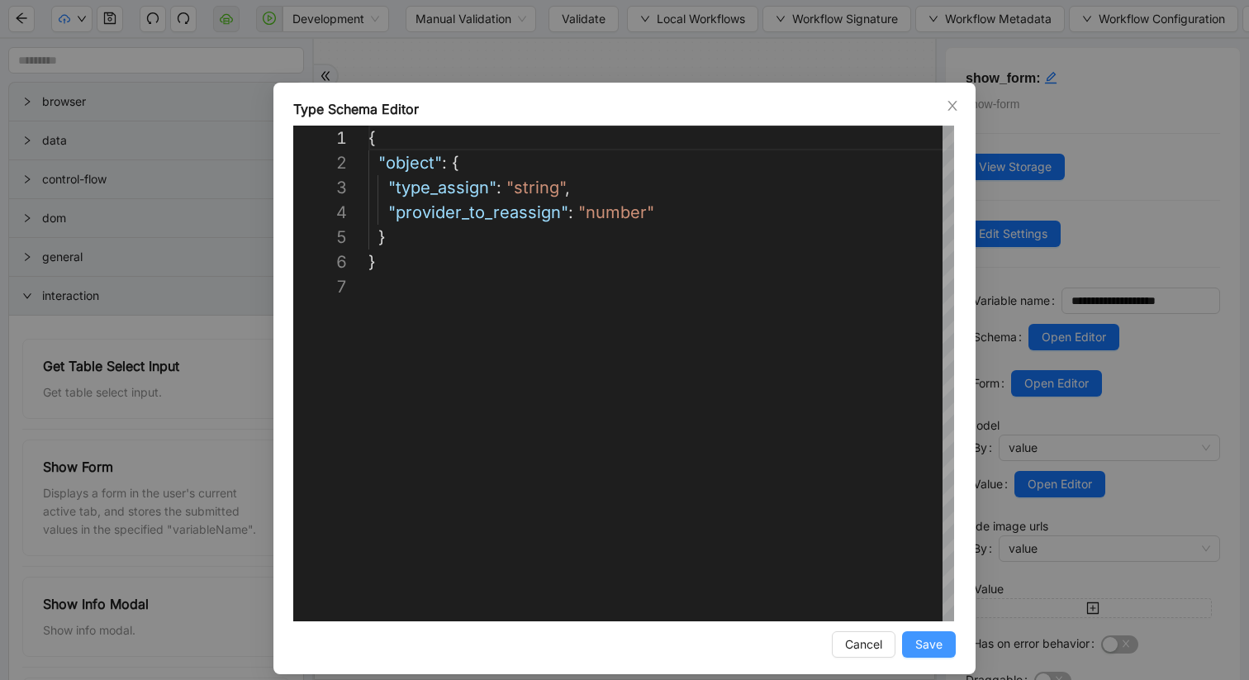
click at [923, 649] on span "Save" at bounding box center [928, 644] width 27 height 18
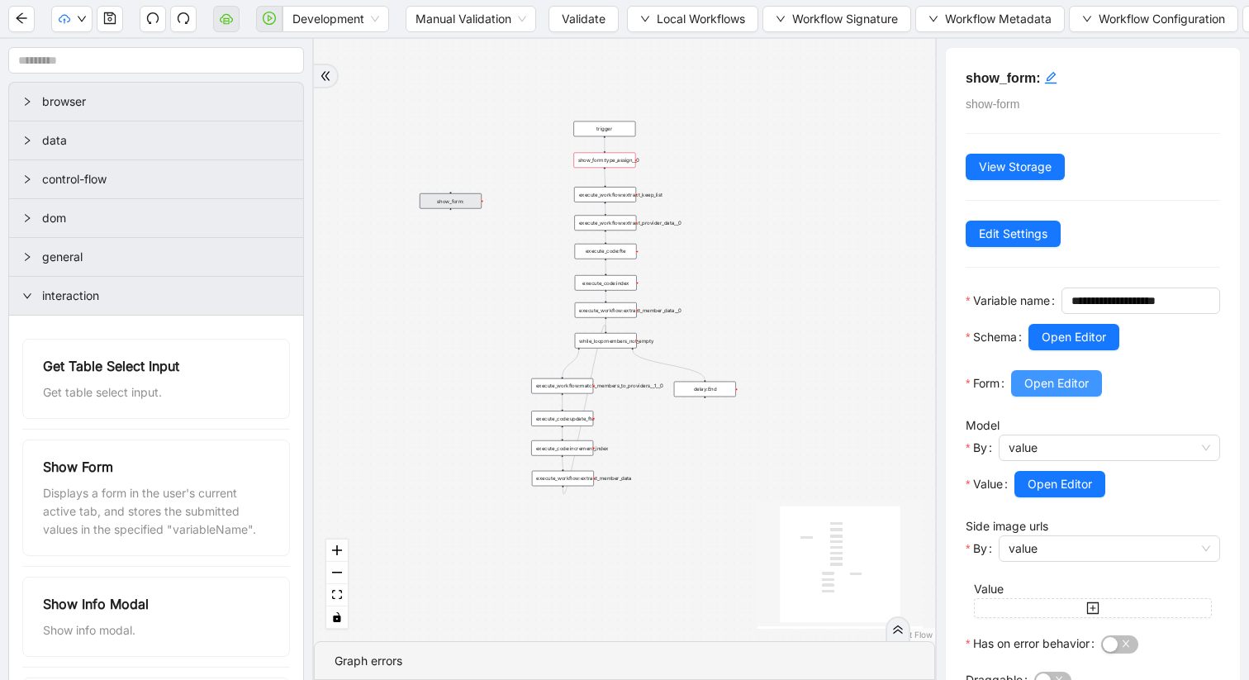
click at [1043, 392] on span "Open Editor" at bounding box center [1056, 383] width 64 height 18
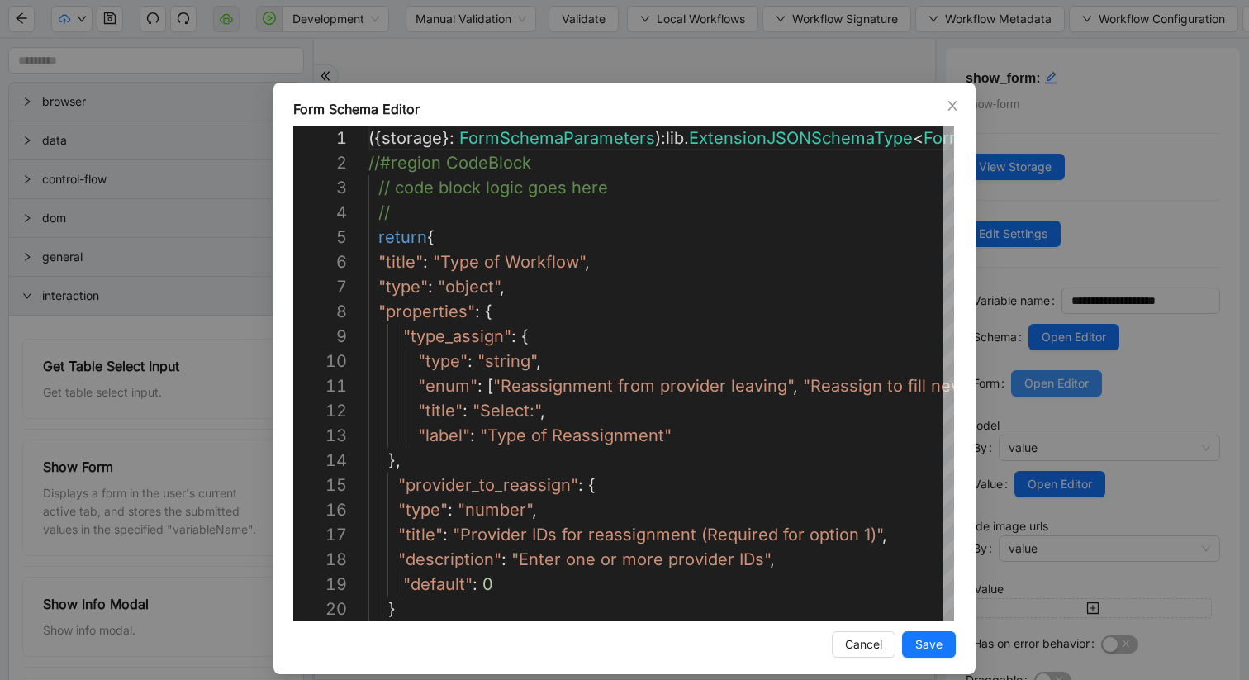
scroll to position [248, 0]
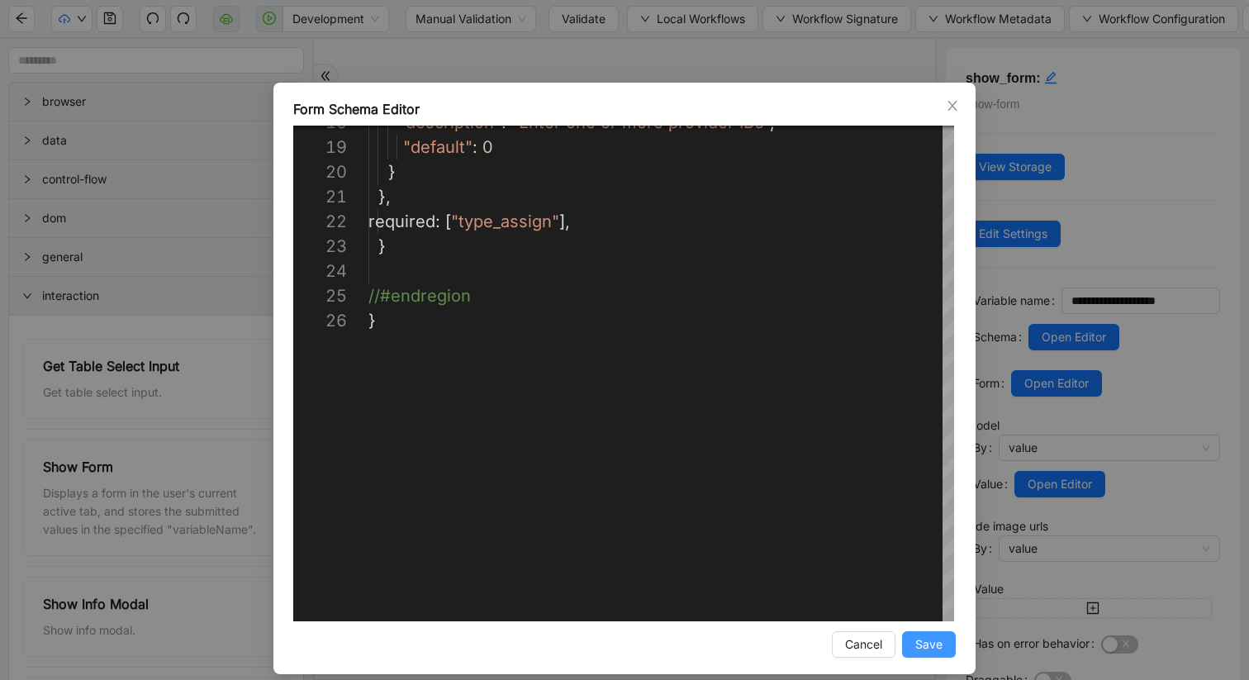
click at [938, 639] on span "Save" at bounding box center [928, 644] width 27 height 18
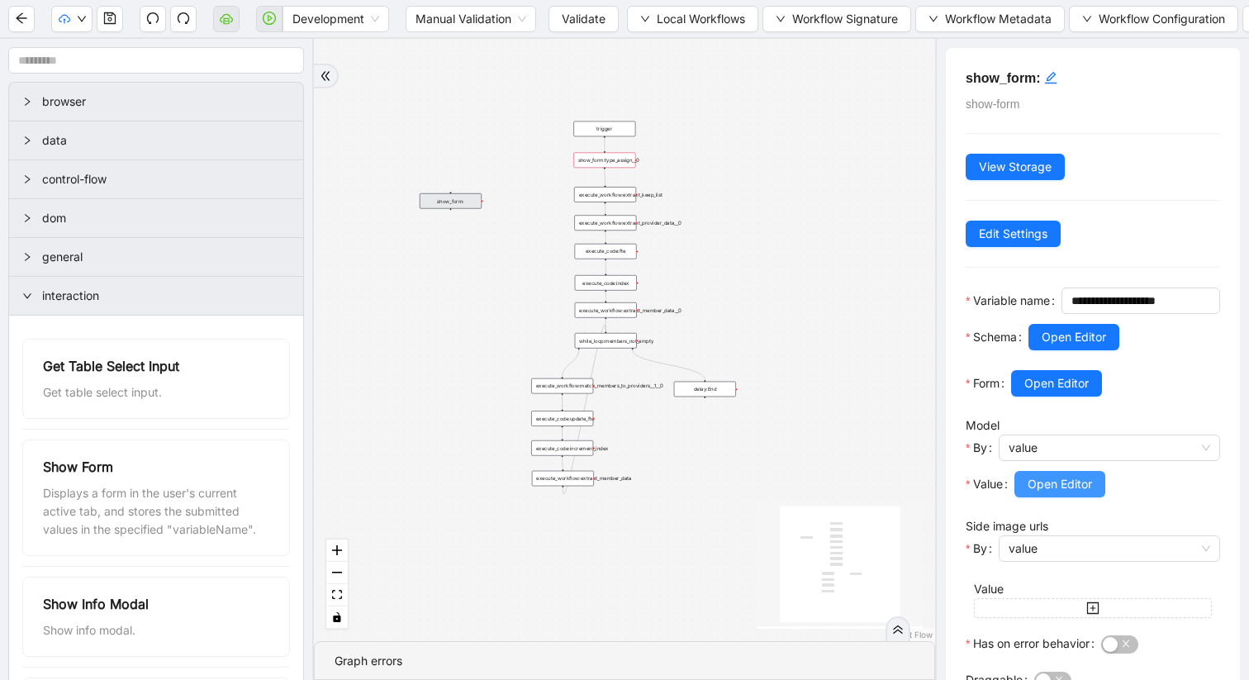
click at [1076, 493] on span "Open Editor" at bounding box center [1060, 484] width 64 height 18
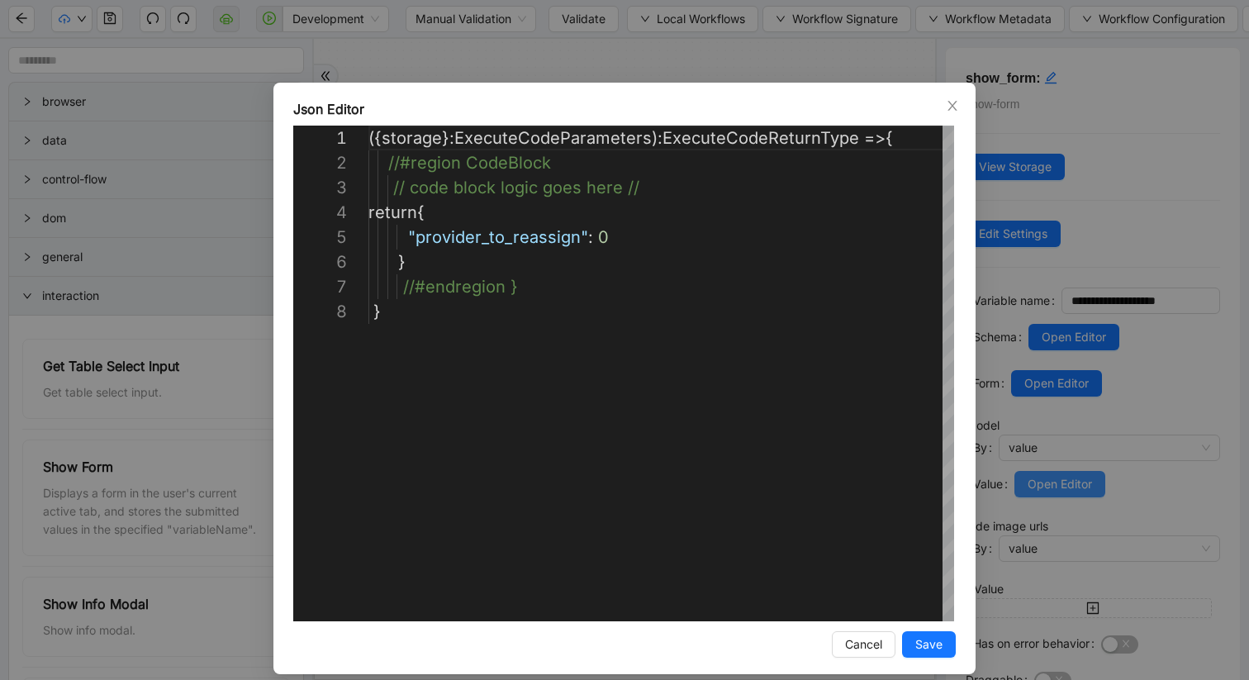
scroll to position [173, 0]
click at [928, 640] on span "Save" at bounding box center [928, 644] width 27 height 18
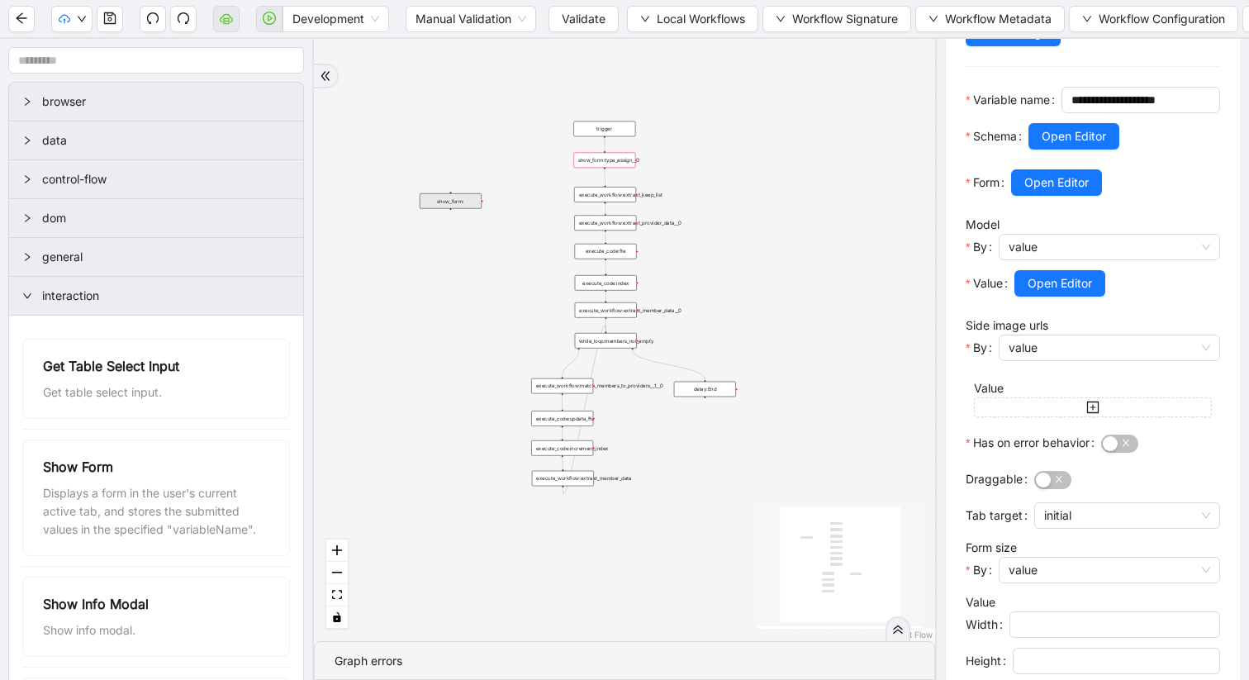
scroll to position [202, 0]
click at [1050, 291] on span "Open Editor" at bounding box center [1060, 282] width 64 height 18
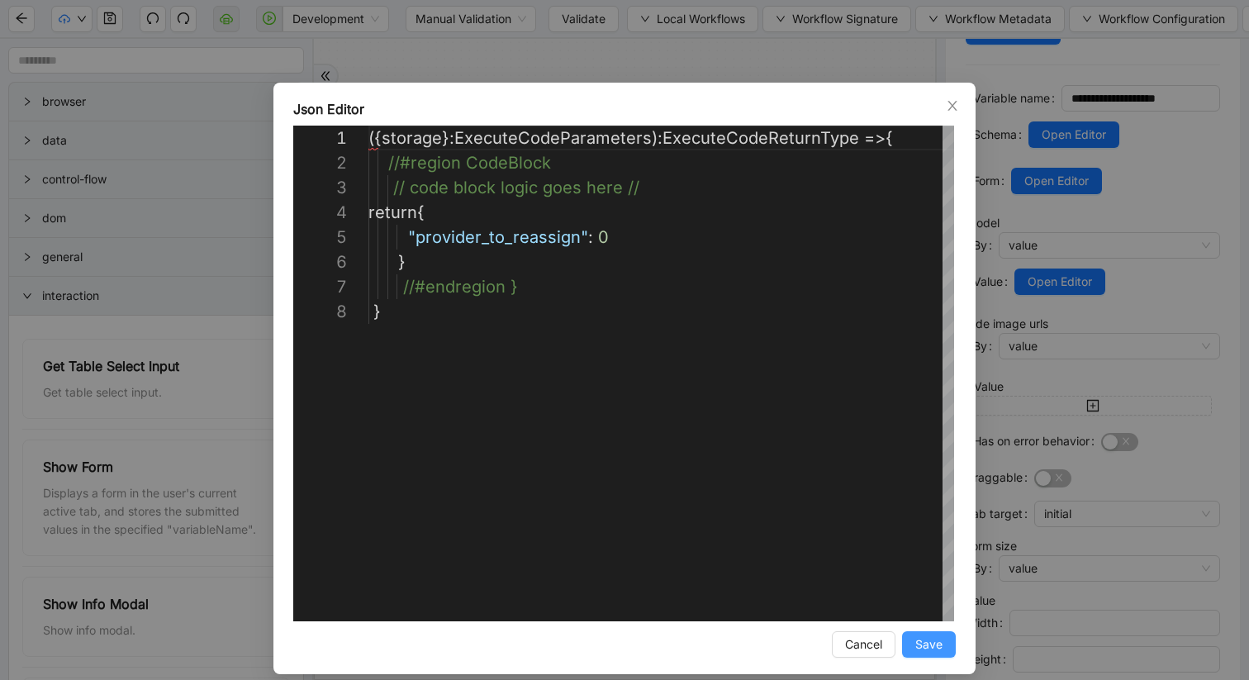
click at [914, 647] on button "Save" at bounding box center [929, 644] width 54 height 26
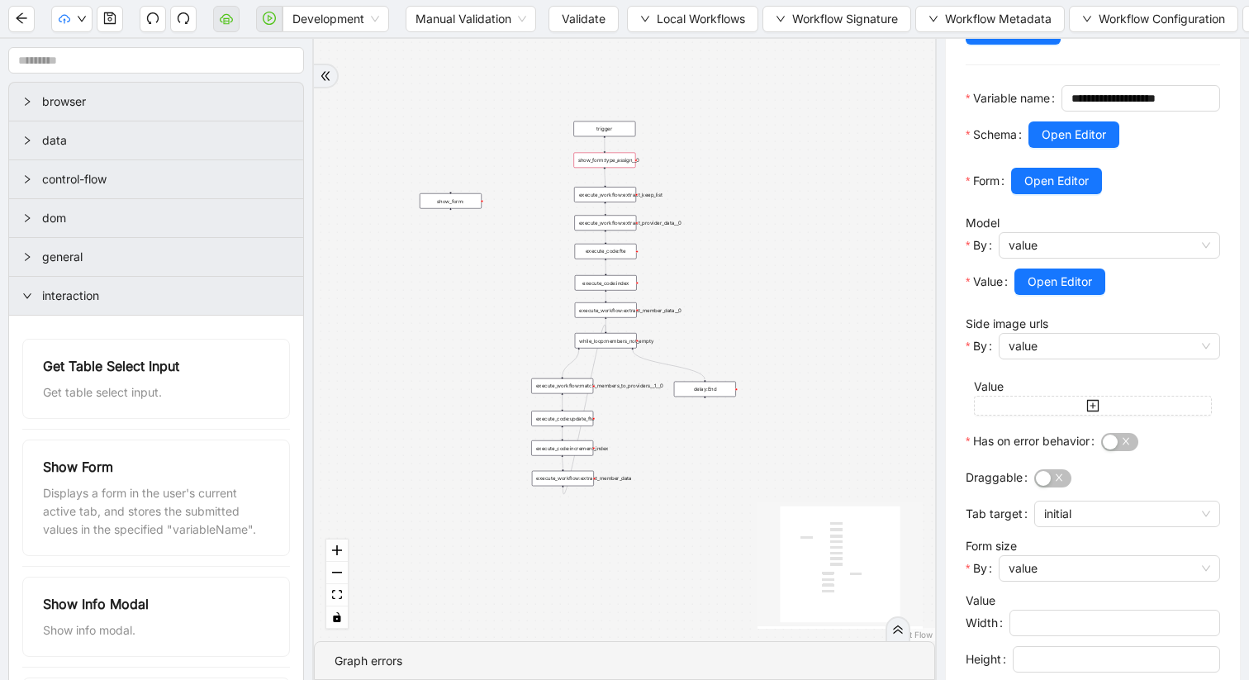
click at [625, 163] on div "show_form:type_assign__0" at bounding box center [604, 161] width 62 height 16
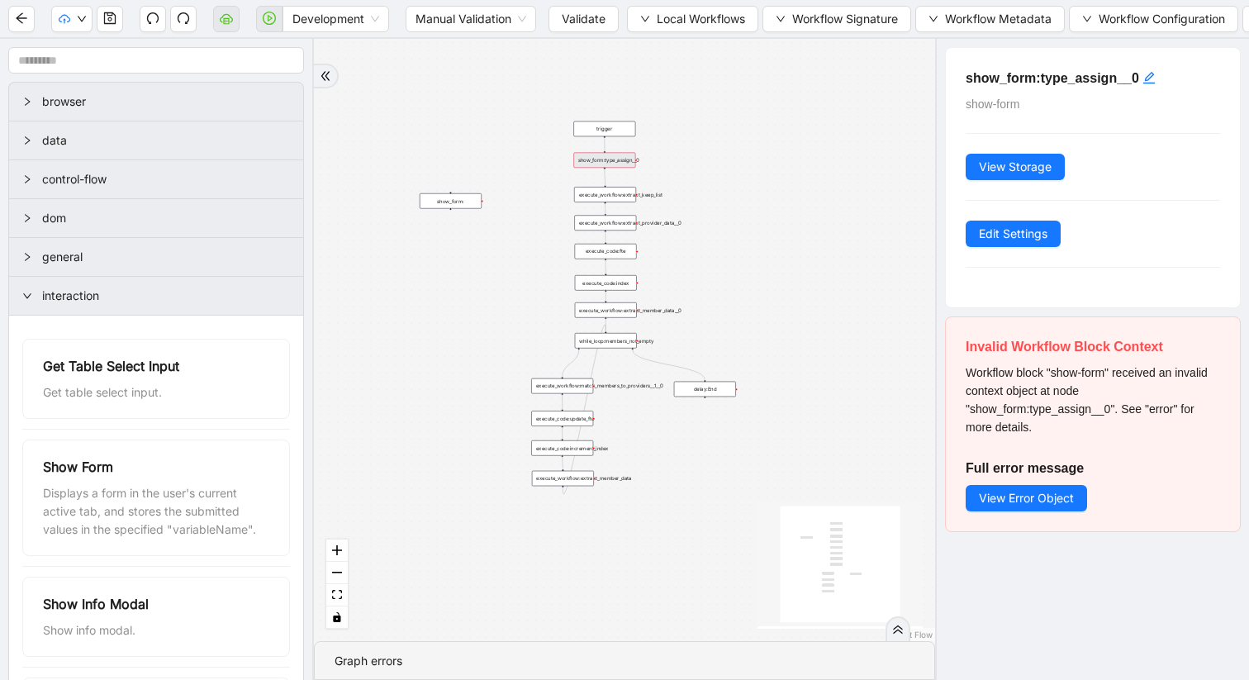
click at [608, 147] on div "trigger execute_workflow:extract_member_data execute_workflow:extract_keep_list…" at bounding box center [624, 340] width 621 height 602
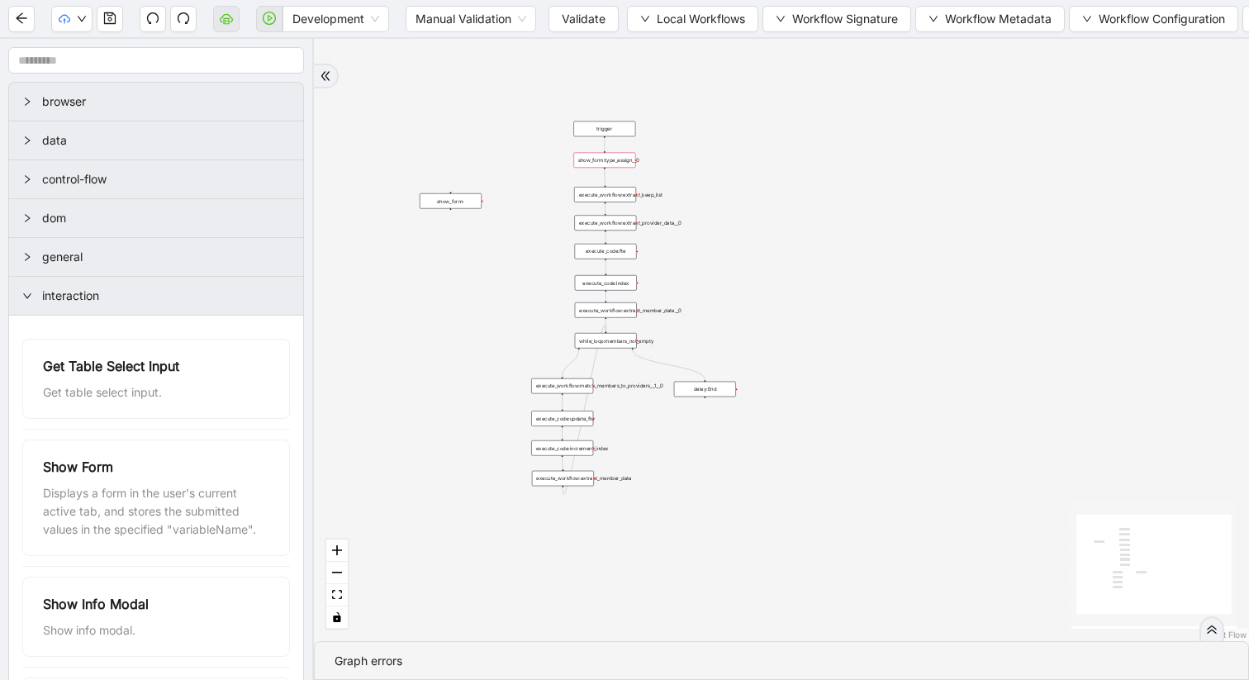
click at [605, 142] on icon "Edge from trigger to show_form:type_assign__0" at bounding box center [605, 144] width 0 height 13
click at [605, 138] on icon "Edge from trigger to show_form:type_assign__0" at bounding box center [605, 144] width 0 height 13
drag, startPoint x: 605, startPoint y: 126, endPoint x: 607, endPoint y: 100, distance: 26.6
click at [607, 99] on div "trigger" at bounding box center [607, 102] width 62 height 16
click at [606, 126] on icon "Edge from trigger to show_form:type_assign__0" at bounding box center [606, 131] width 2 height 40
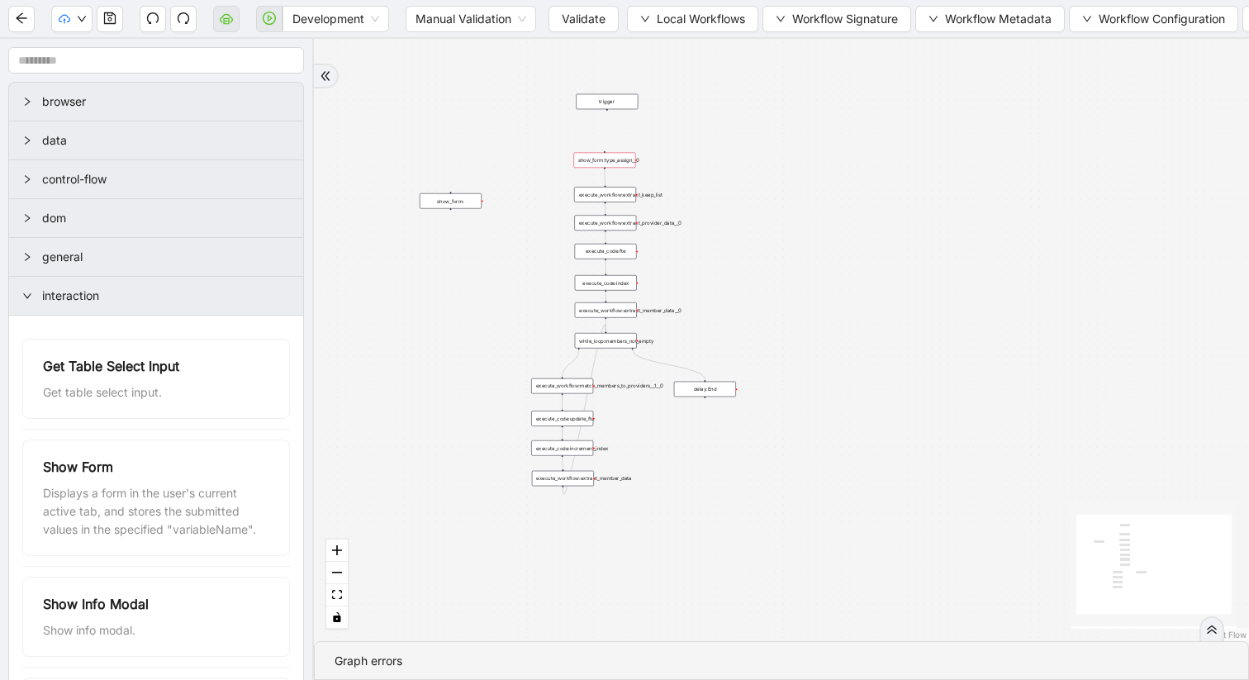
click at [606, 177] on icon "Edge from show_form:type_assign__0 to execute_workflow:extract_keep_list" at bounding box center [605, 177] width 1 height 16
drag, startPoint x: 604, startPoint y: 164, endPoint x: 378, endPoint y: 158, distance: 226.4
click at [377, 157] on div "show_form:type_assign__0" at bounding box center [371, 153] width 62 height 16
drag, startPoint x: 441, startPoint y: 205, endPoint x: 600, endPoint y: 150, distance: 167.7
click at [600, 150] on div "show_form:" at bounding box center [609, 147] width 62 height 16
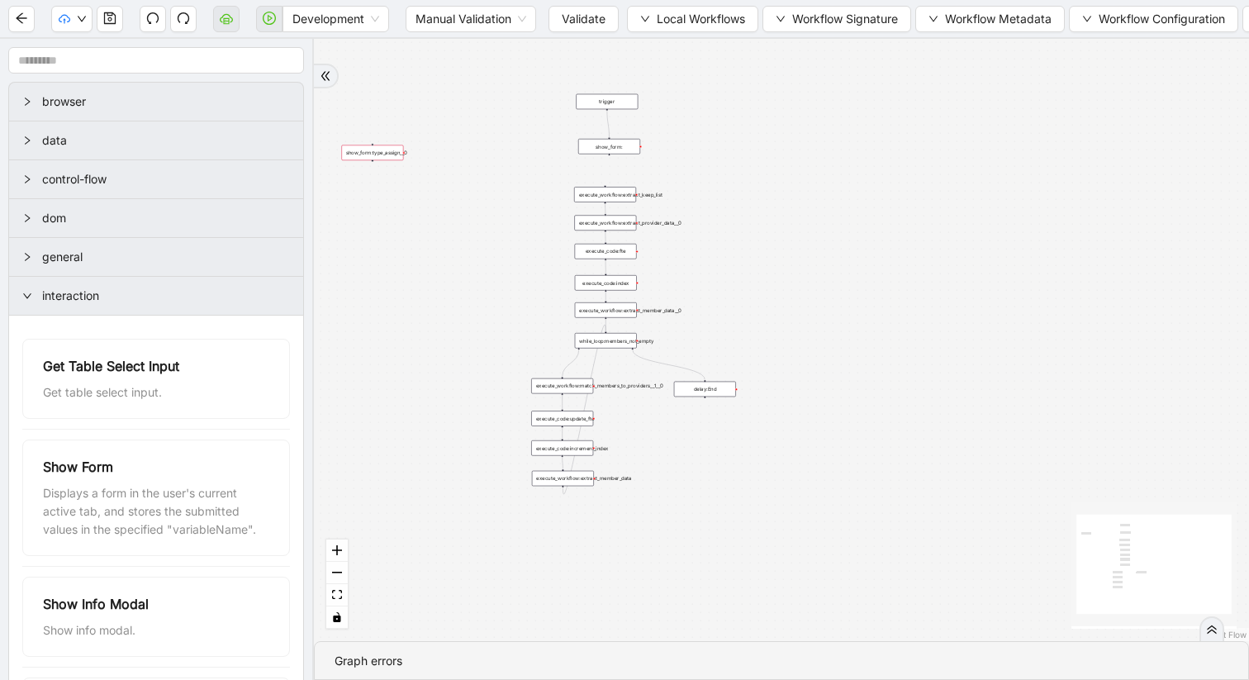
drag, startPoint x: 606, startPoint y: 110, endPoint x: 609, endPoint y: 140, distance: 30.7
click at [609, 397] on div "trigger execute_workflow:extract_member_data execute_workflow:extract_keep_list…" at bounding box center [678, 547] width 468 height 301
drag, startPoint x: 608, startPoint y: 153, endPoint x: 602, endPoint y: 186, distance: 33.5
click at [602, 186] on div "loopFrom exitFrom trigger execute_workflow:extract_member_data execute_workflow…" at bounding box center [781, 340] width 935 height 602
drag, startPoint x: 609, startPoint y: 154, endPoint x: 607, endPoint y: 189, distance: 35.6
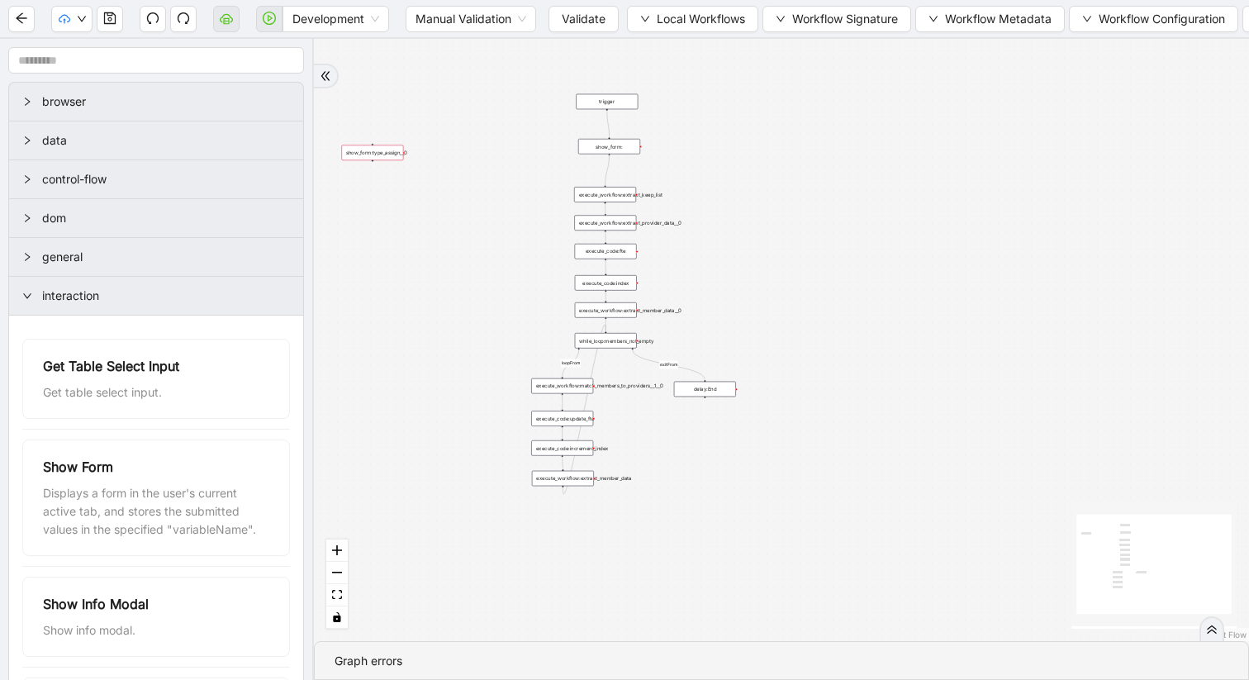
click at [607, 397] on div "trigger execute_workflow:extract_member_data execute_workflow:extract_keep_list…" at bounding box center [678, 547] width 468 height 301
click at [758, 191] on div "loopFrom exitFrom trigger execute_workflow:extract_member_data execute_workflow…" at bounding box center [781, 340] width 935 height 602
click at [115, 12] on icon "save" at bounding box center [109, 18] width 13 height 13
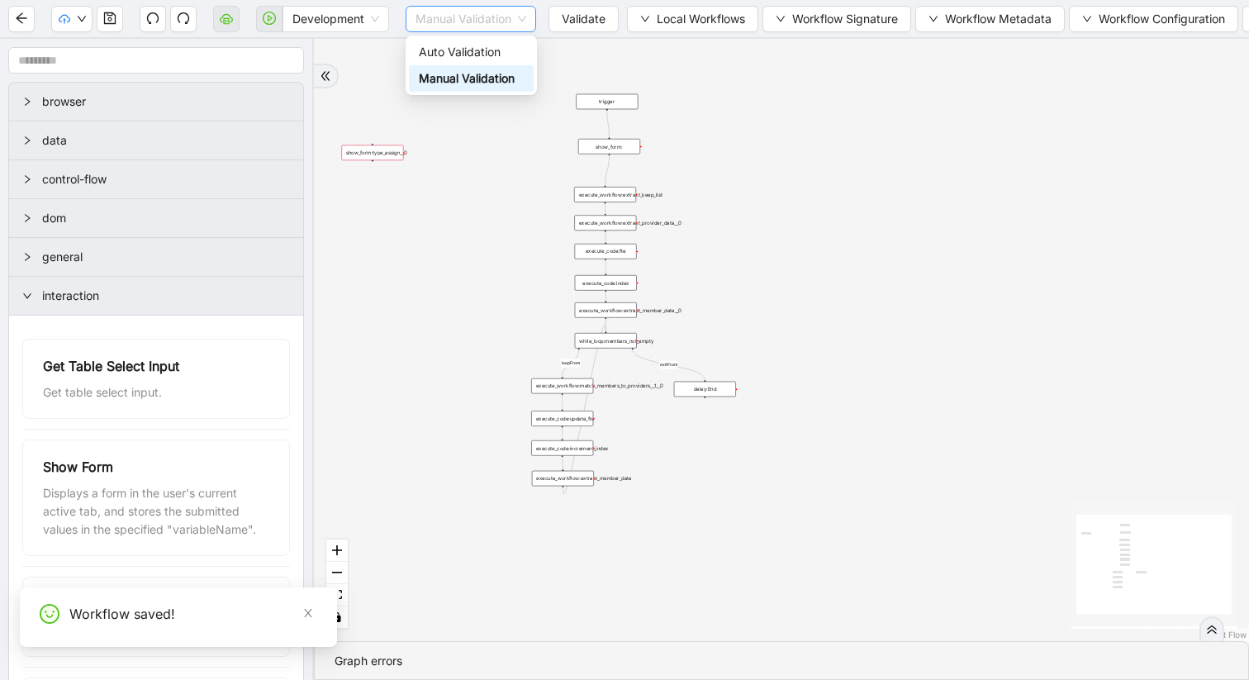
click at [520, 24] on span "Manual Validation" at bounding box center [471, 19] width 111 height 25
click at [472, 55] on div "Auto Validation" at bounding box center [471, 52] width 105 height 18
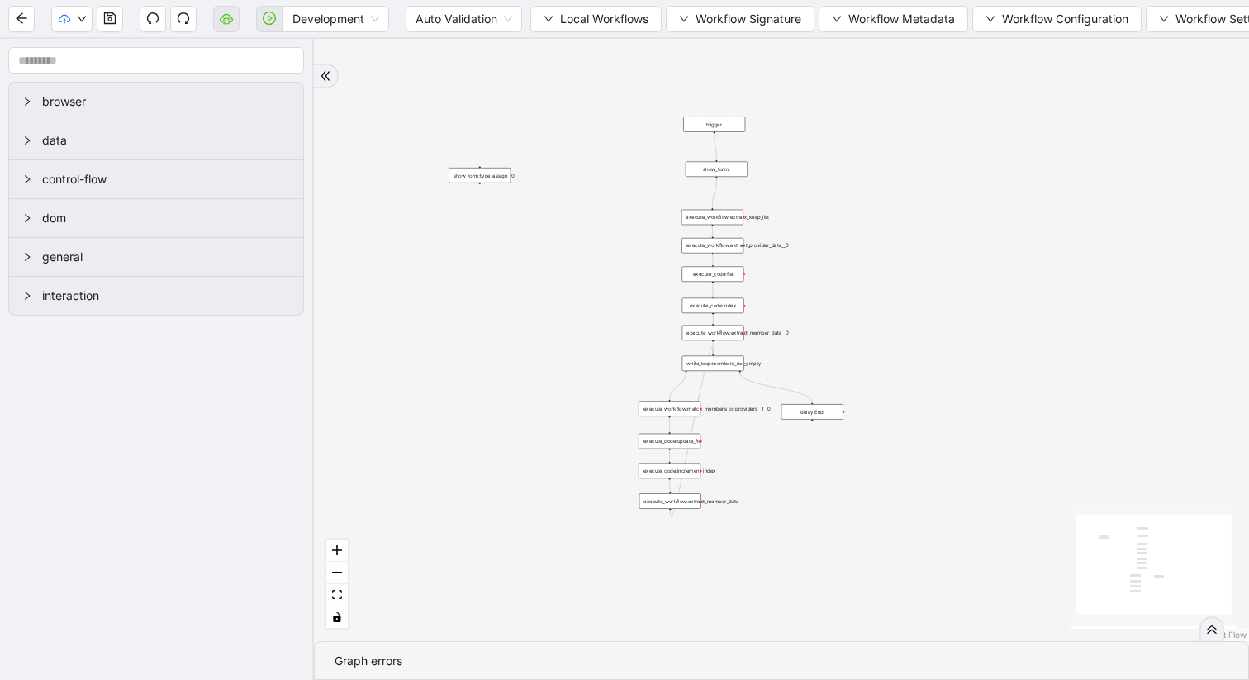
drag, startPoint x: 806, startPoint y: 246, endPoint x: 511, endPoint y: 388, distance: 327.4
click at [511, 388] on div "trigger execute_workflow:extract_member_data execute_workflow:extract_keep_list…" at bounding box center [781, 340] width 935 height 602
click at [490, 174] on div "show_form:type_assign__0" at bounding box center [477, 174] width 62 height 16
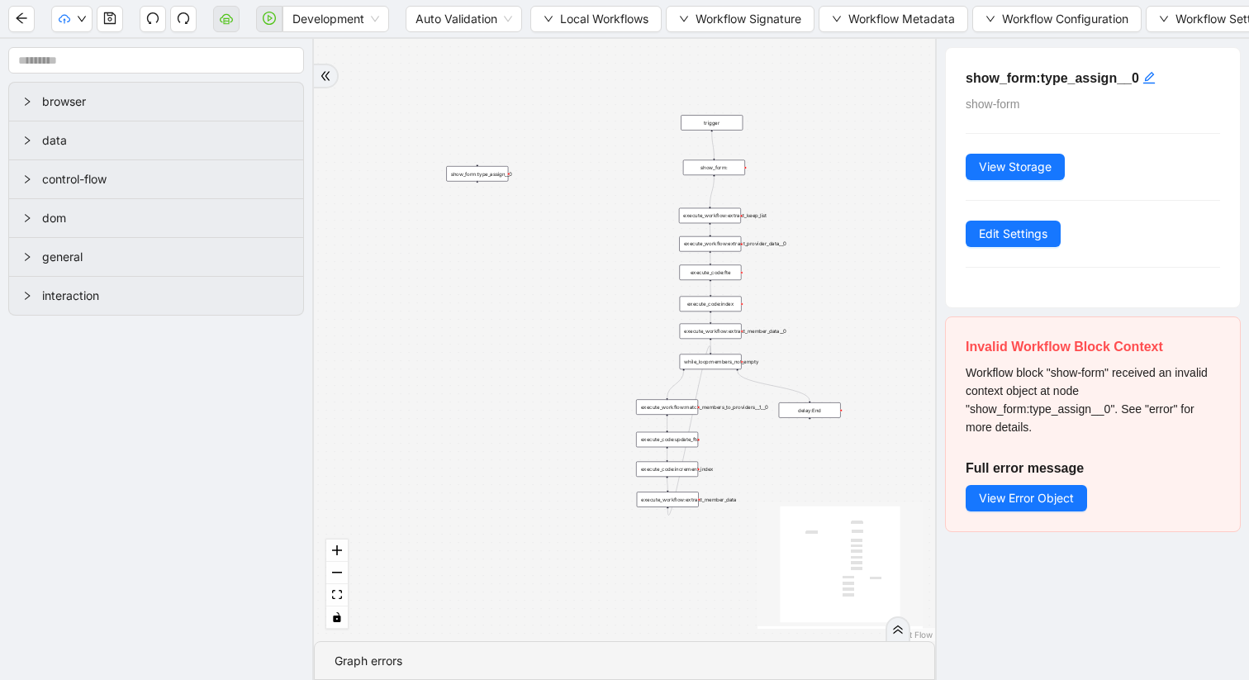
click at [725, 168] on div "show_form:" at bounding box center [714, 168] width 62 height 16
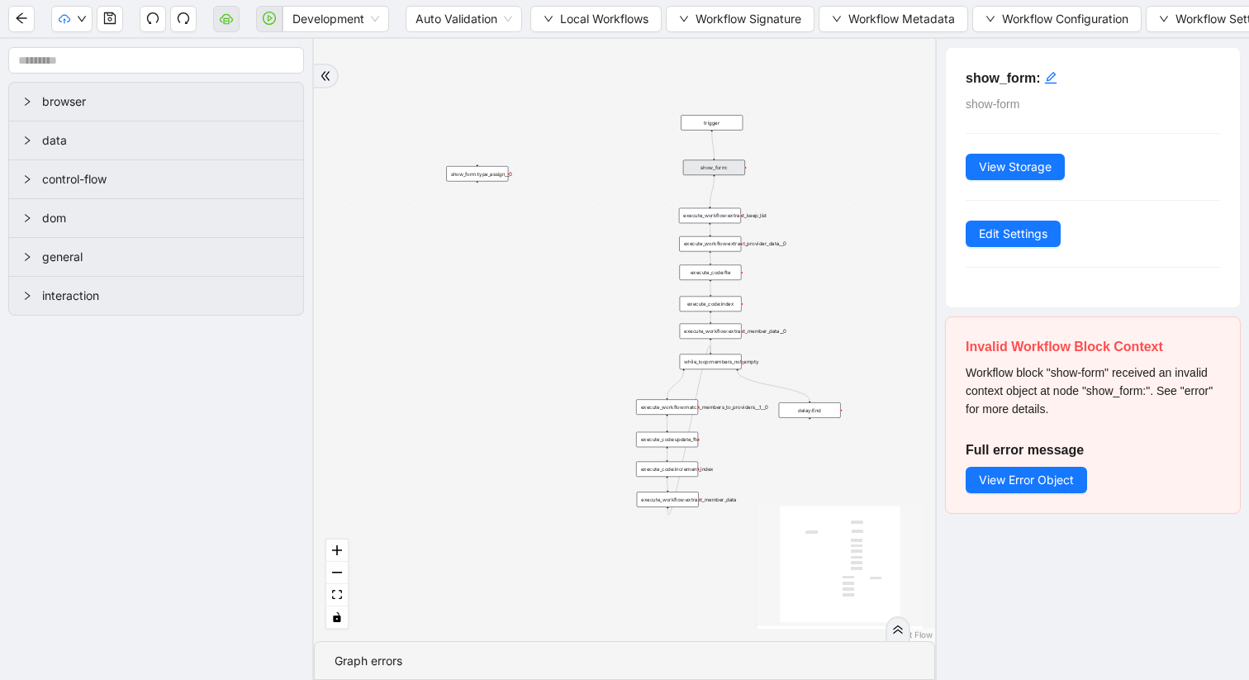
click at [720, 169] on div "show_form:" at bounding box center [714, 168] width 62 height 16
click at [734, 122] on div "trigger" at bounding box center [712, 123] width 62 height 16
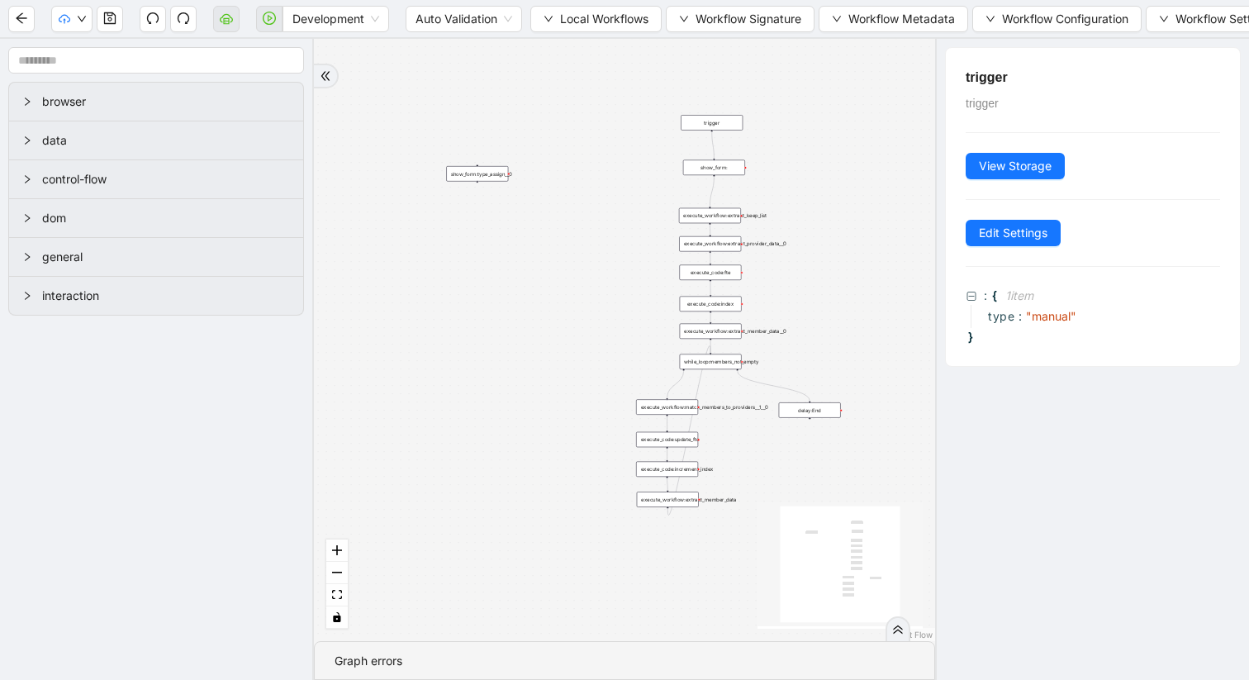
click at [724, 169] on div "show_form:" at bounding box center [714, 168] width 62 height 16
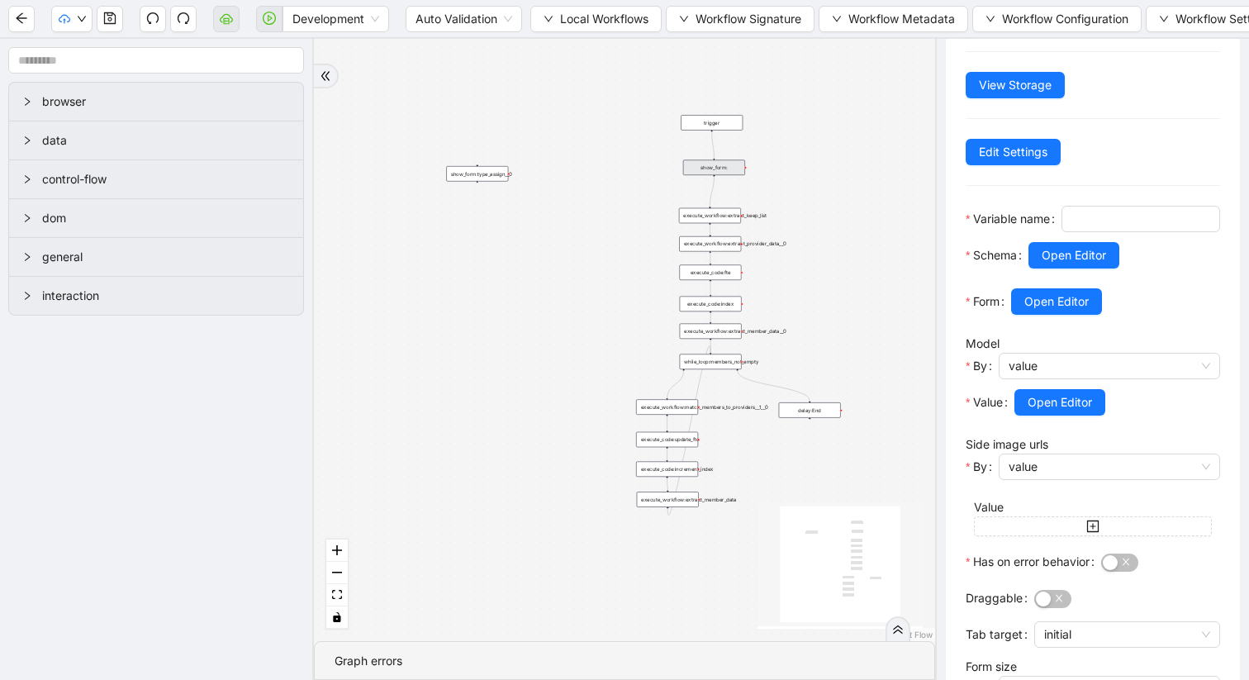
scroll to position [115, 0]
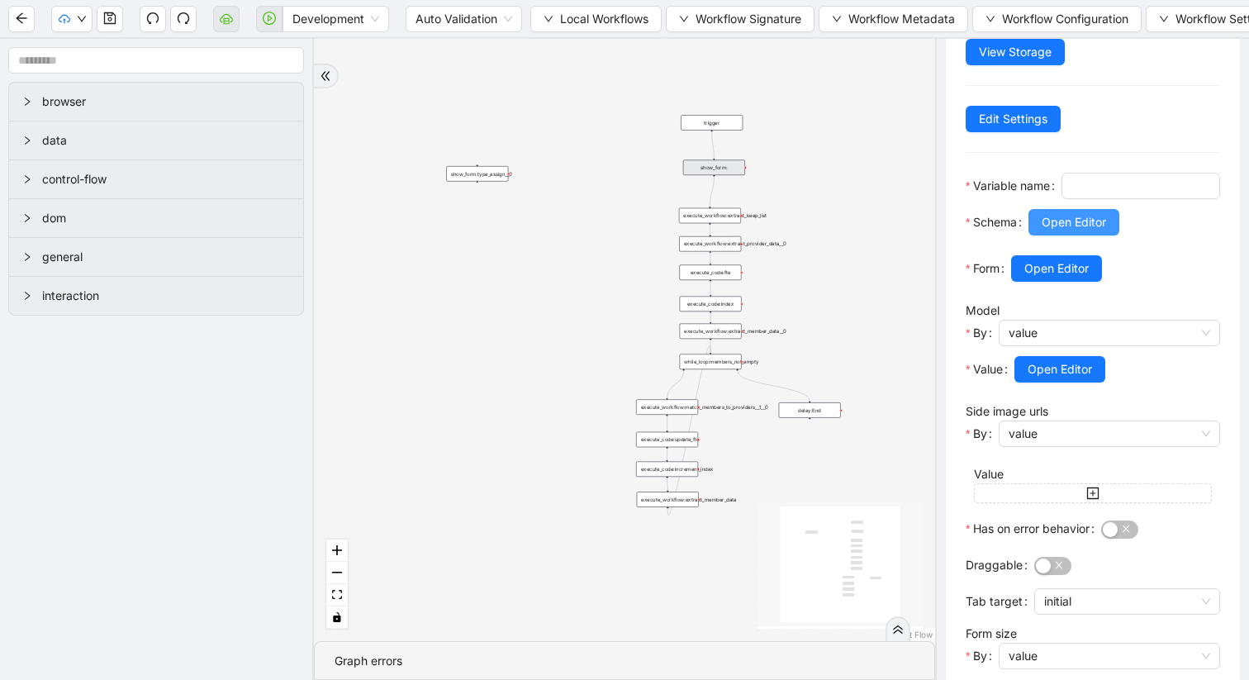
click at [1058, 231] on span "Open Editor" at bounding box center [1074, 222] width 64 height 18
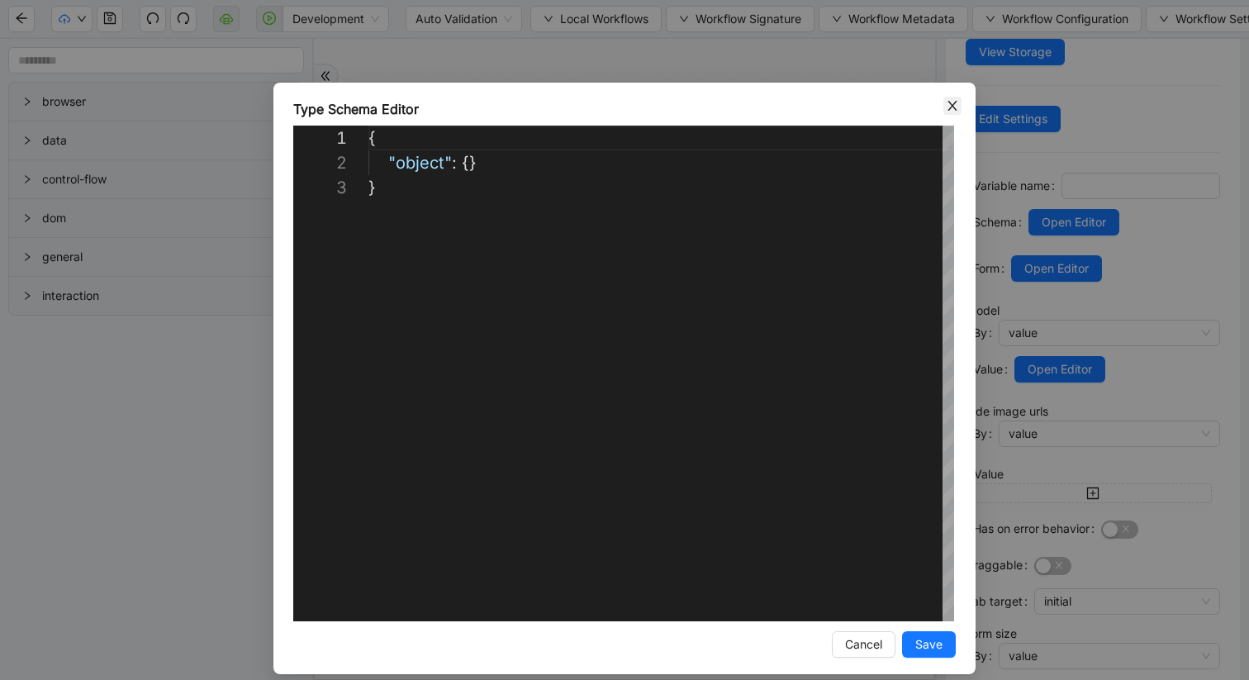
click at [950, 108] on icon "close" at bounding box center [952, 106] width 9 height 10
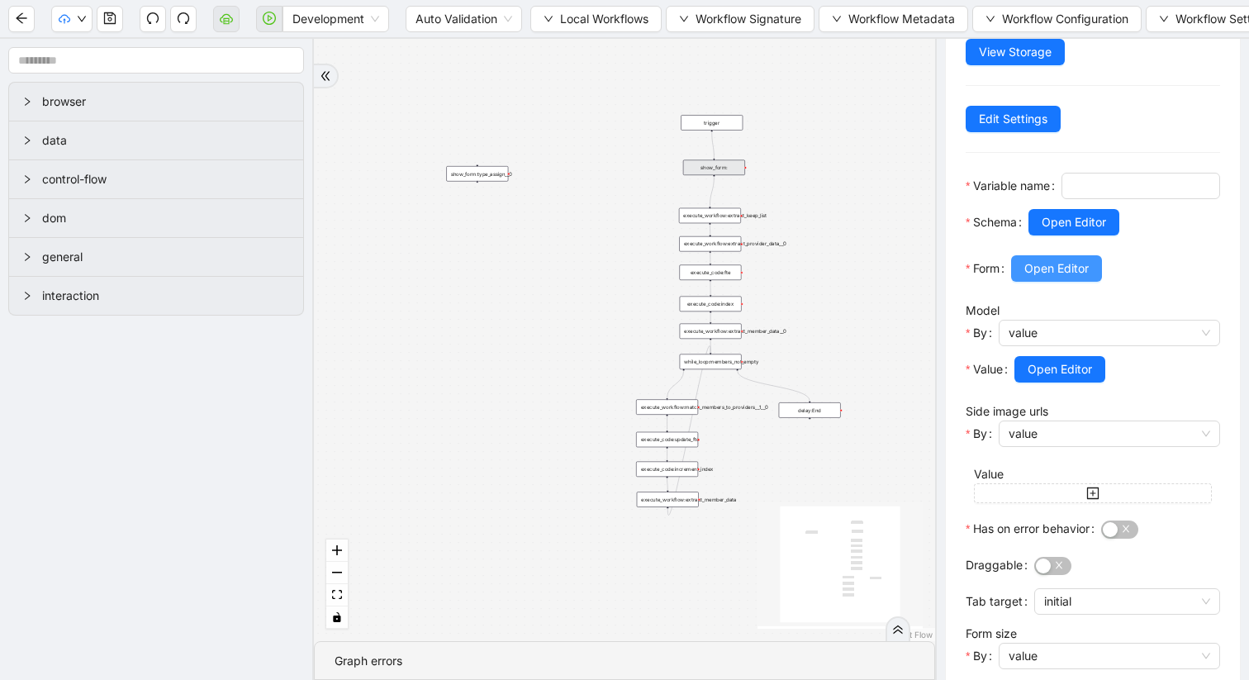
click at [1057, 278] on span "Open Editor" at bounding box center [1056, 268] width 64 height 18
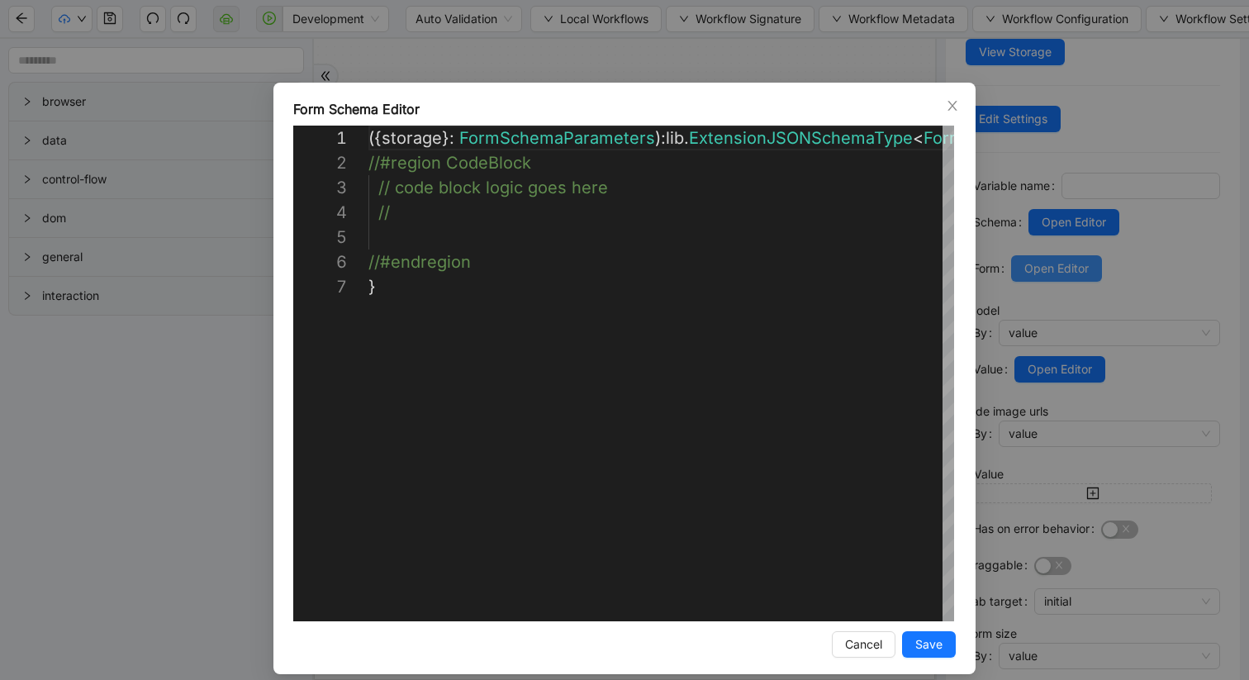
scroll to position [149, 0]
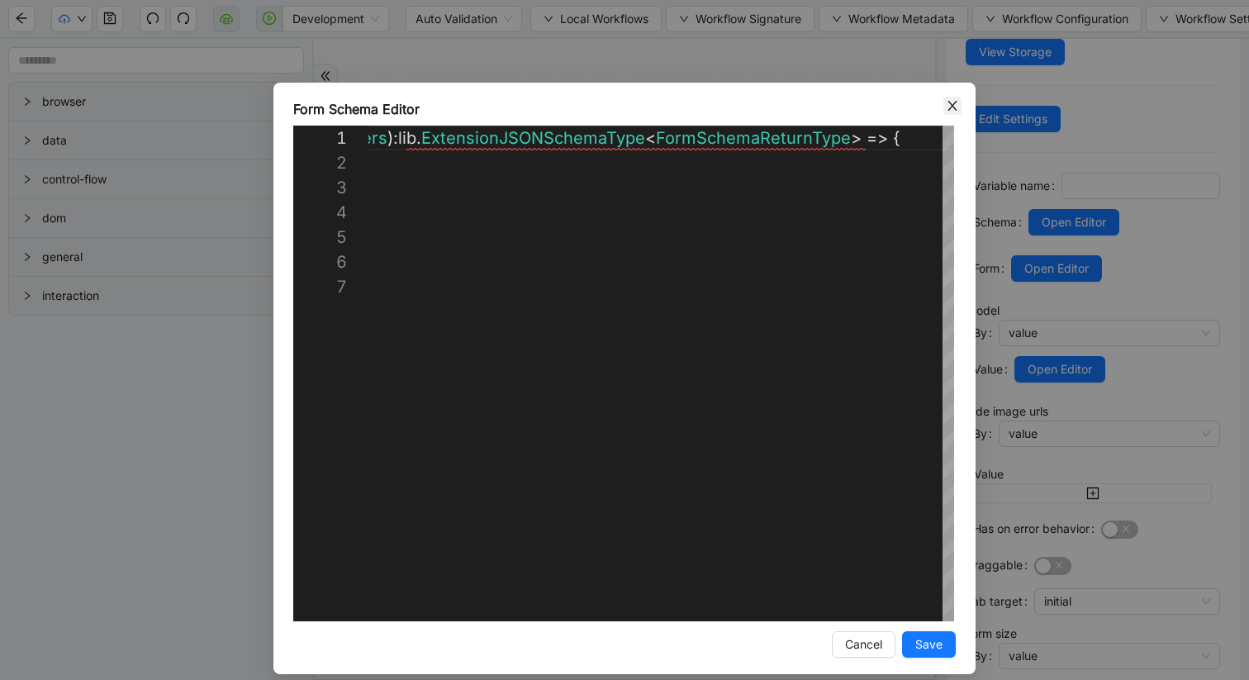
click at [952, 103] on icon "close" at bounding box center [952, 105] width 13 height 13
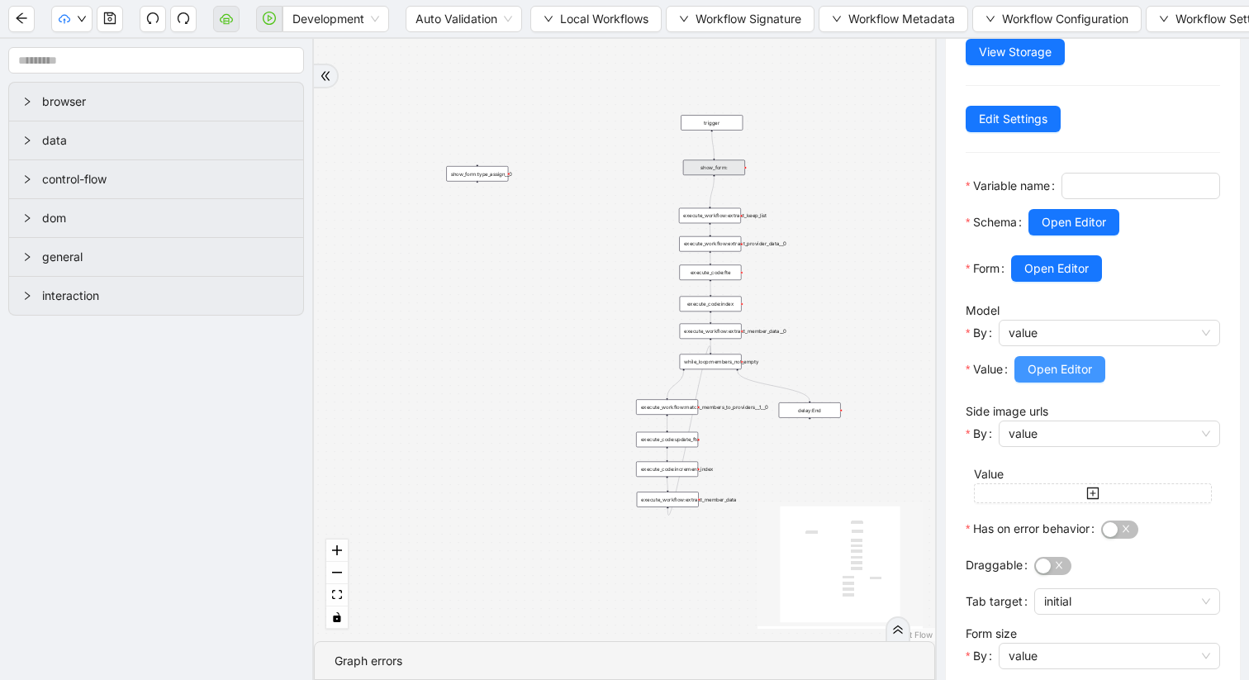
click at [1042, 378] on span "Open Editor" at bounding box center [1060, 369] width 64 height 18
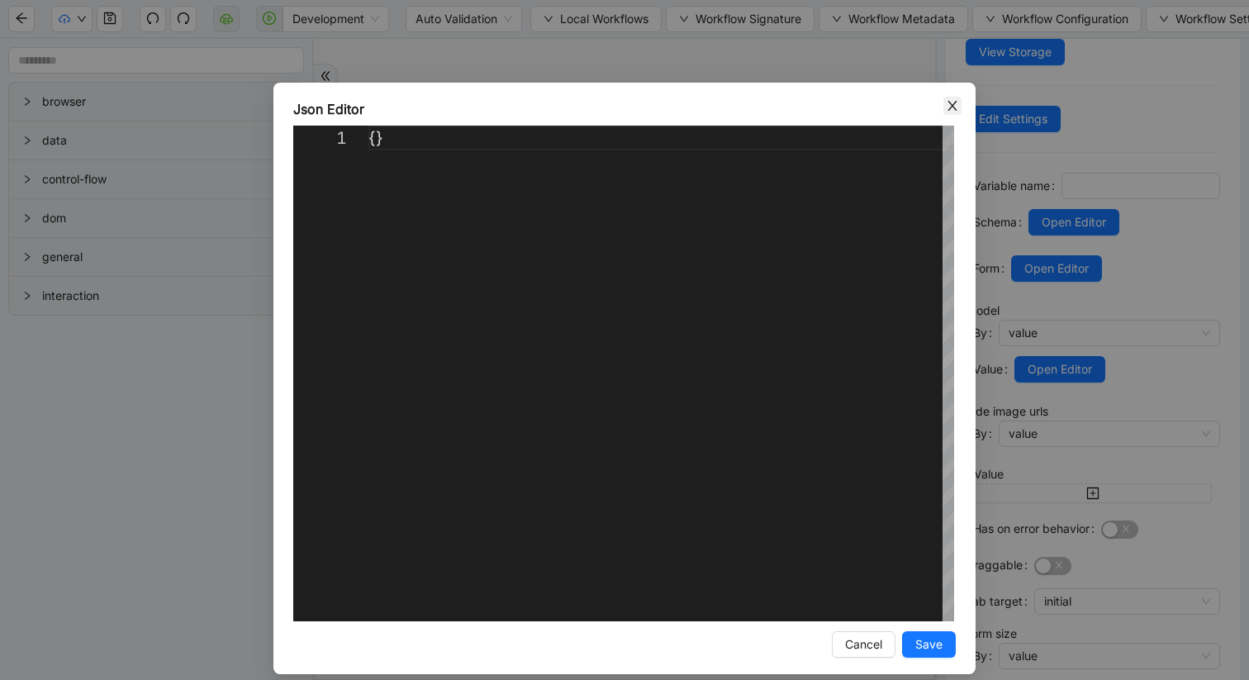
click at [954, 104] on icon "close" at bounding box center [952, 106] width 9 height 10
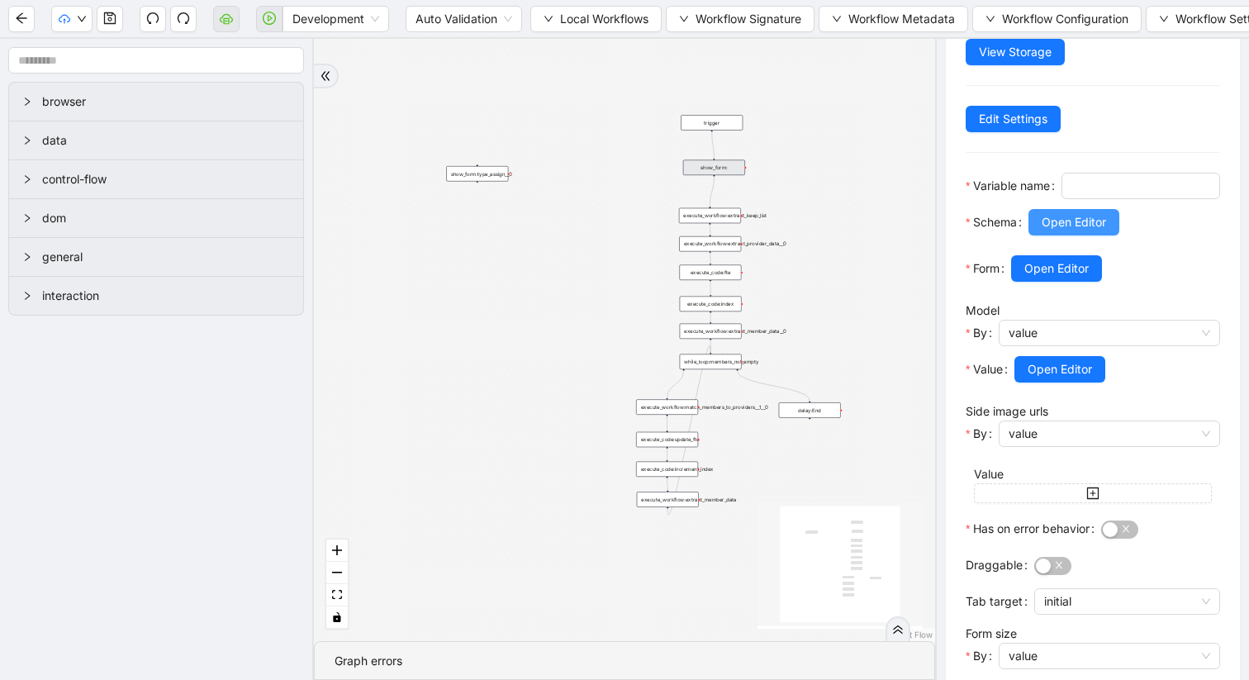
scroll to position [0, 0]
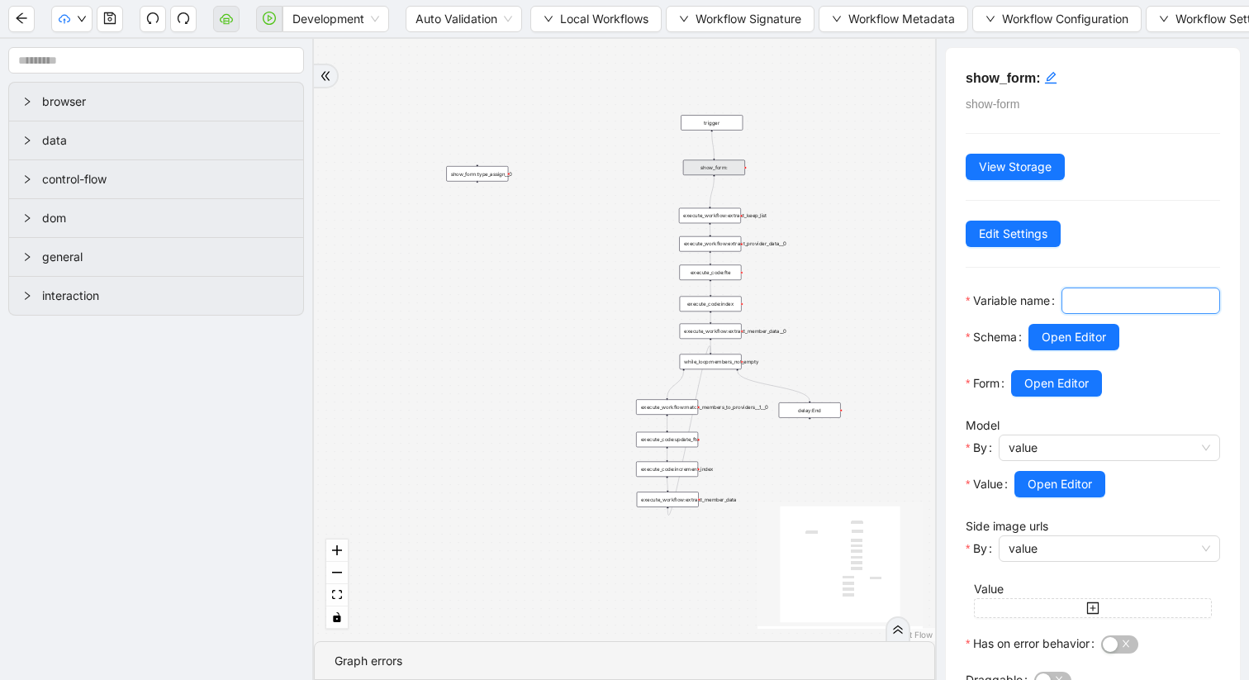
click at [1071, 310] on input "Variable name" at bounding box center [1138, 301] width 135 height 18
click at [1052, 346] on span "Open Editor" at bounding box center [1074, 337] width 64 height 18
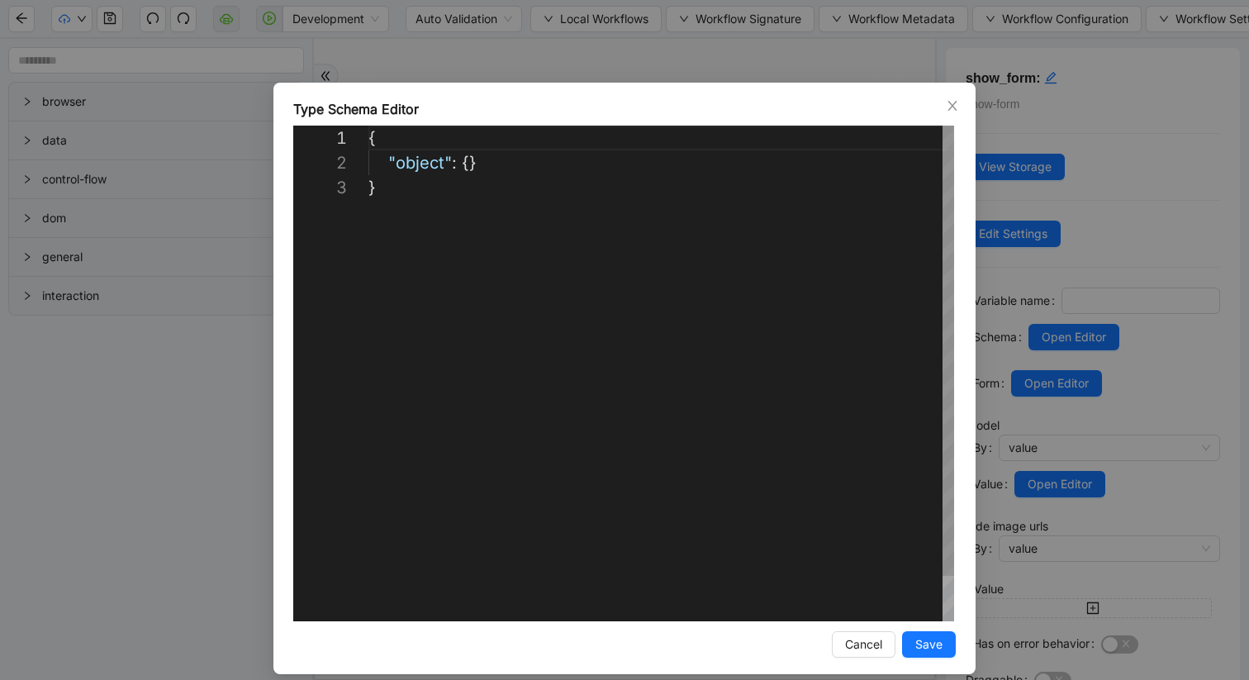
click at [496, 160] on div "{ "object" : {} }" at bounding box center [661, 398] width 586 height 545
paste textarea "**********"
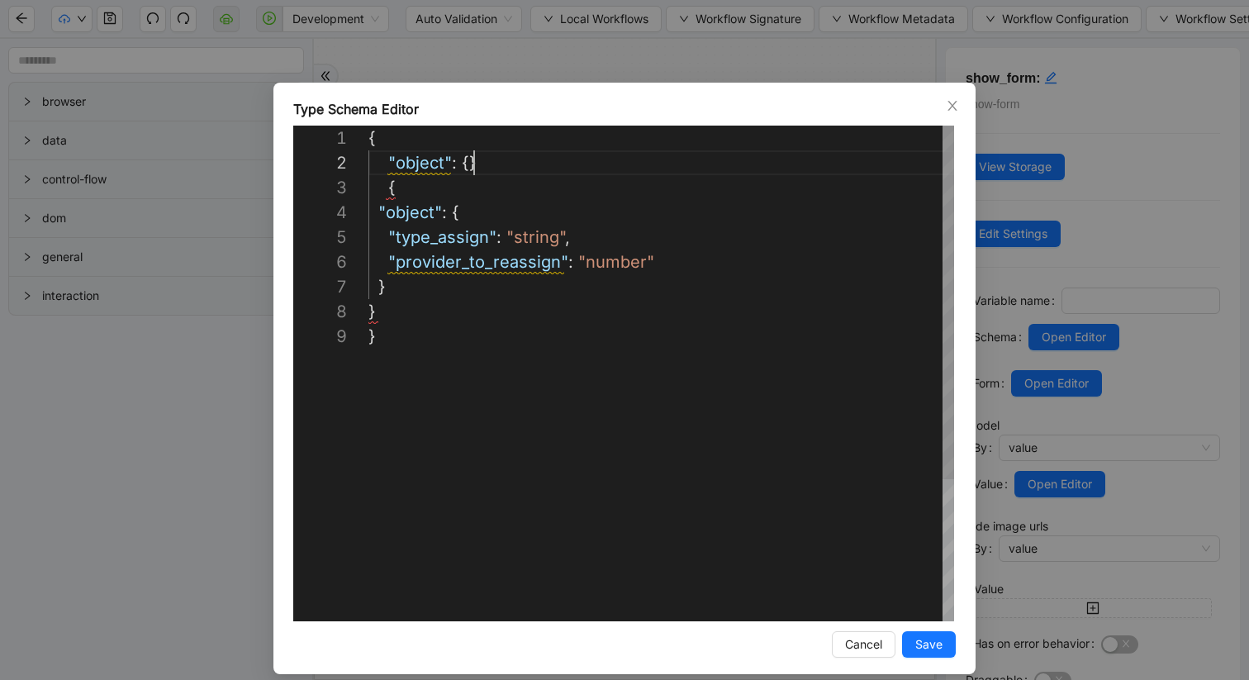
scroll to position [25, 0]
drag, startPoint x: 483, startPoint y: 169, endPoint x: 348, endPoint y: 169, distance: 135.5
drag, startPoint x: 401, startPoint y: 191, endPoint x: 339, endPoint y: 148, distance: 75.4
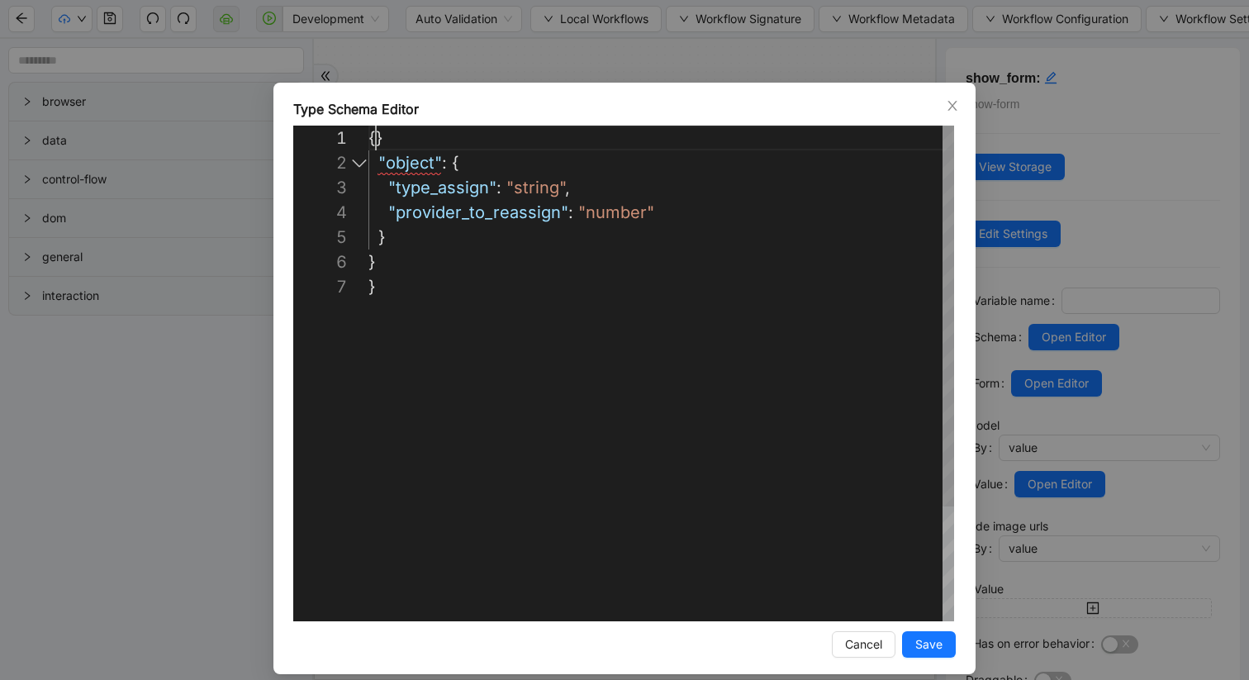
scroll to position [124, 7]
click at [391, 255] on div "{ } "object" : { "type_assign" : "string" , "provider_to_reassign" : "number" }…" at bounding box center [661, 448] width 586 height 644
click at [382, 133] on div "{} "object" : { "type_assign" : "string" , "provider_to_reassign" : "number" } }" at bounding box center [661, 448] width 586 height 644
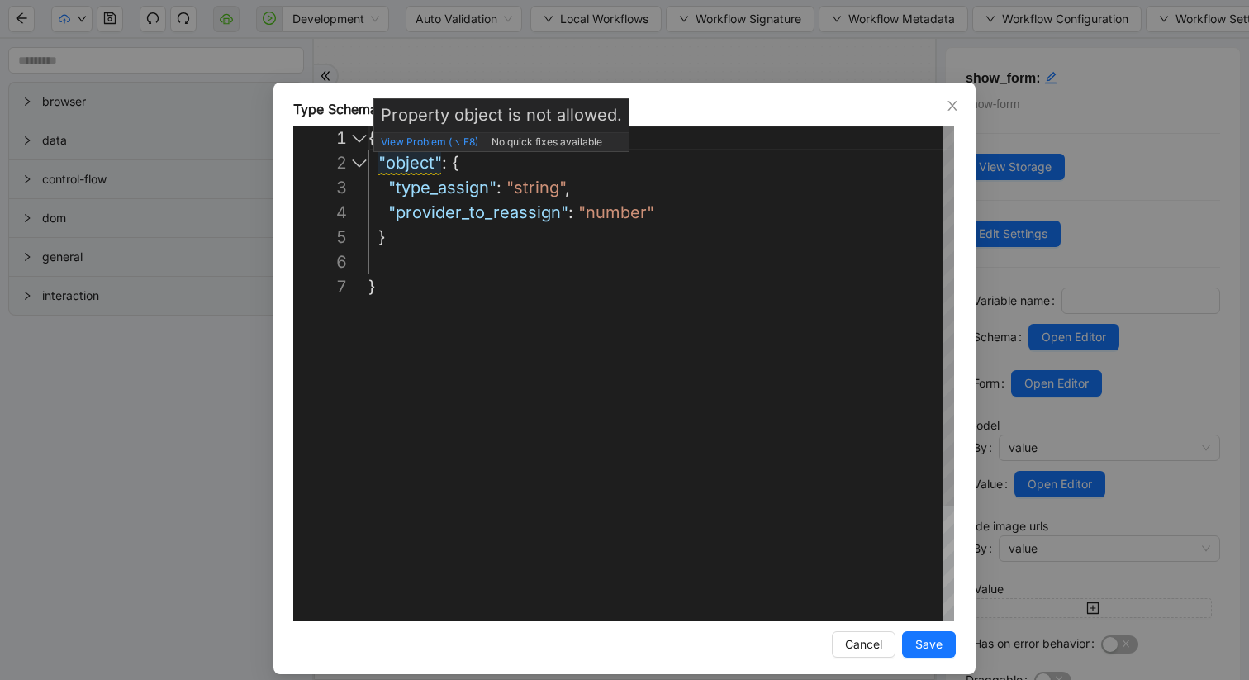
click at [377, 160] on div "{ "object" : { "type_assign" : "string" , "provider_to_reassign" : "number" } }" at bounding box center [661, 448] width 586 height 644
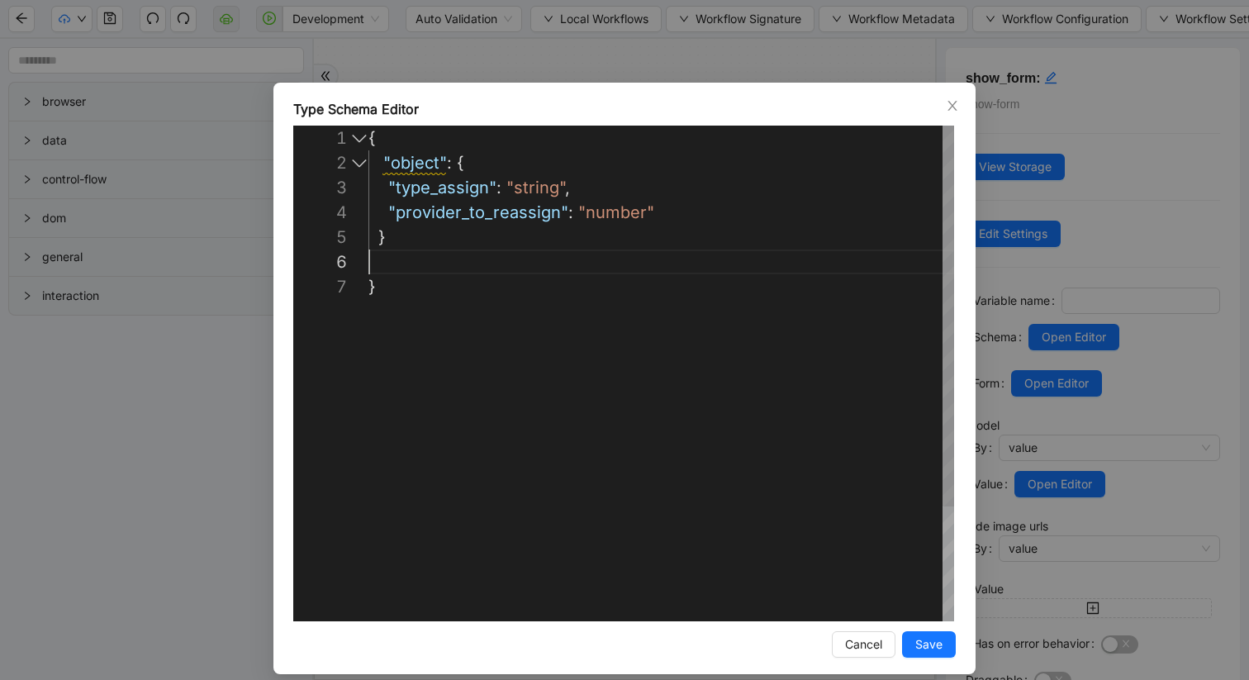
scroll to position [124, 0]
click at [371, 255] on div "{ "object" : { "type_assign" : "string" , "provider_to_reassign" : "number" } }" at bounding box center [661, 448] width 586 height 644
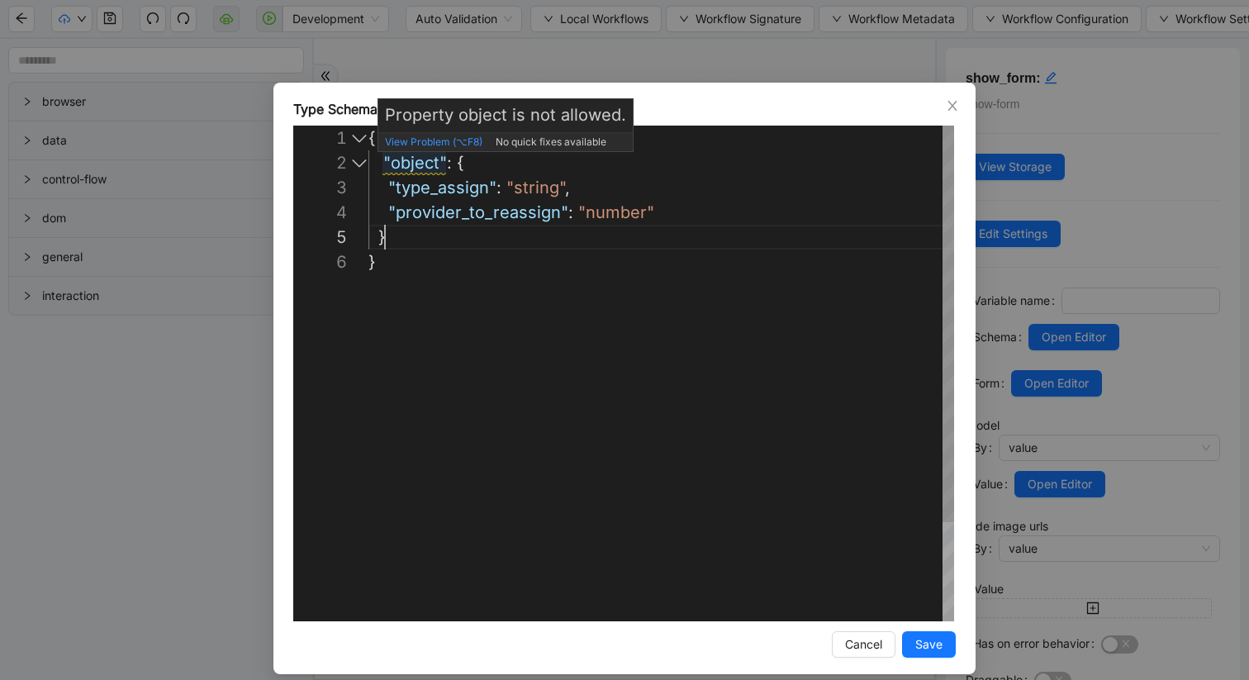
click at [381, 164] on div "{ "object" : { "type_assign" : "string" , "provider_to_reassign" : "number" } }" at bounding box center [661, 436] width 586 height 620
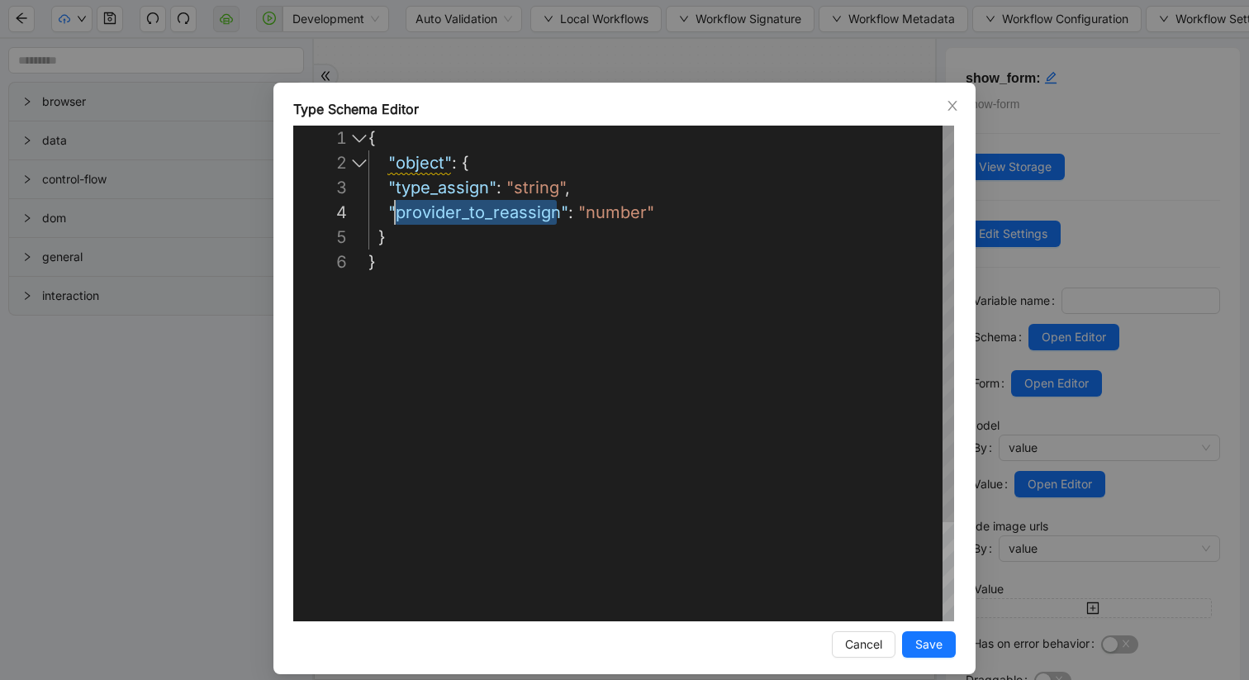
scroll to position [74, 26]
drag, startPoint x: 558, startPoint y: 216, endPoint x: 397, endPoint y: 220, distance: 160.3
type textarea "**********"
click at [910, 644] on button "Save" at bounding box center [929, 644] width 54 height 26
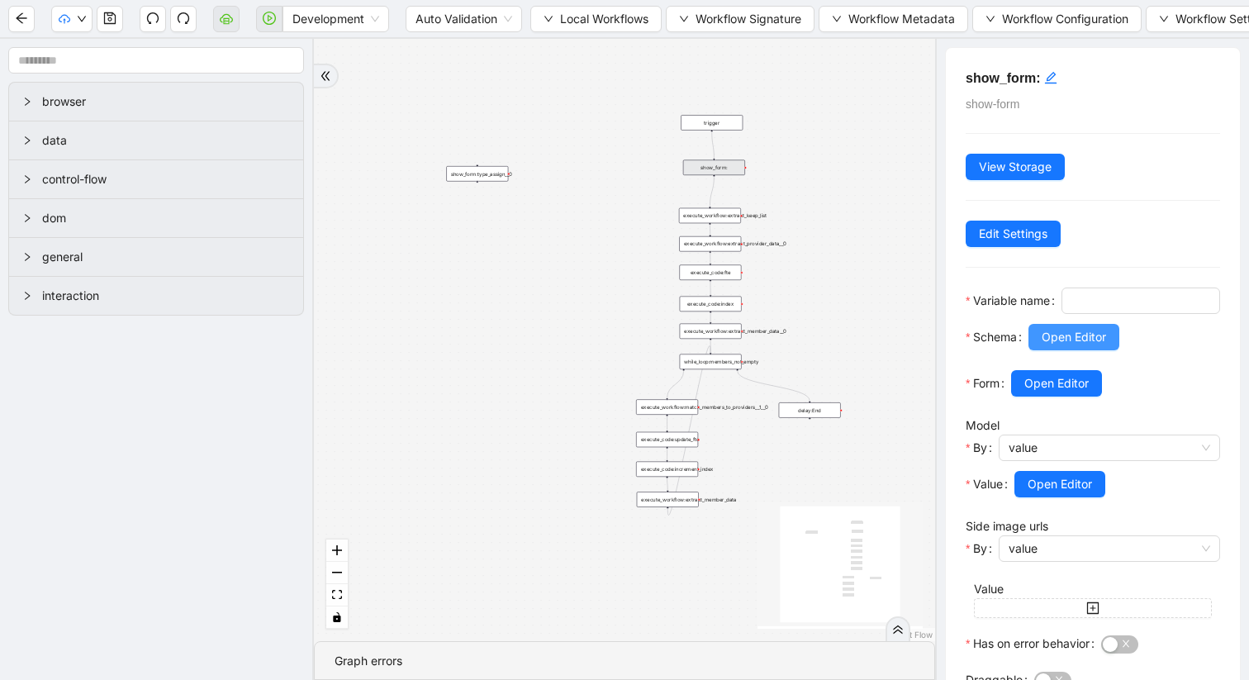
click at [1053, 346] on span "Open Editor" at bounding box center [1074, 337] width 64 height 18
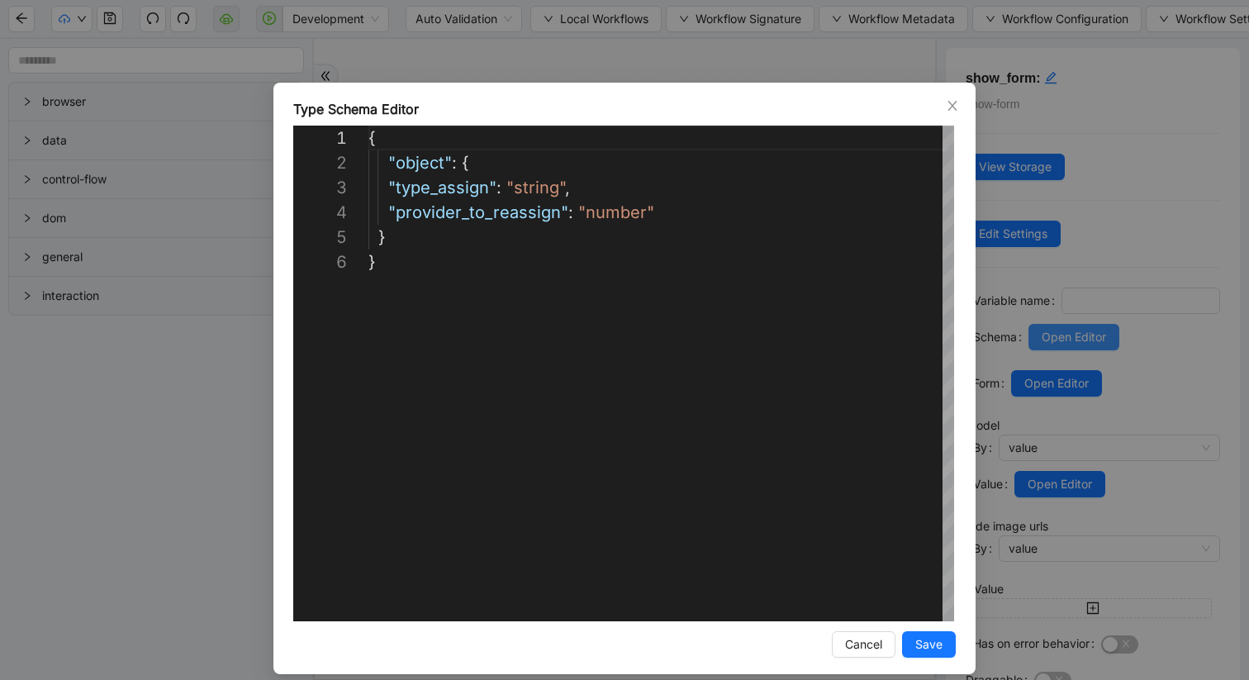
scroll to position [124, 0]
click at [931, 653] on button "Save" at bounding box center [929, 644] width 54 height 26
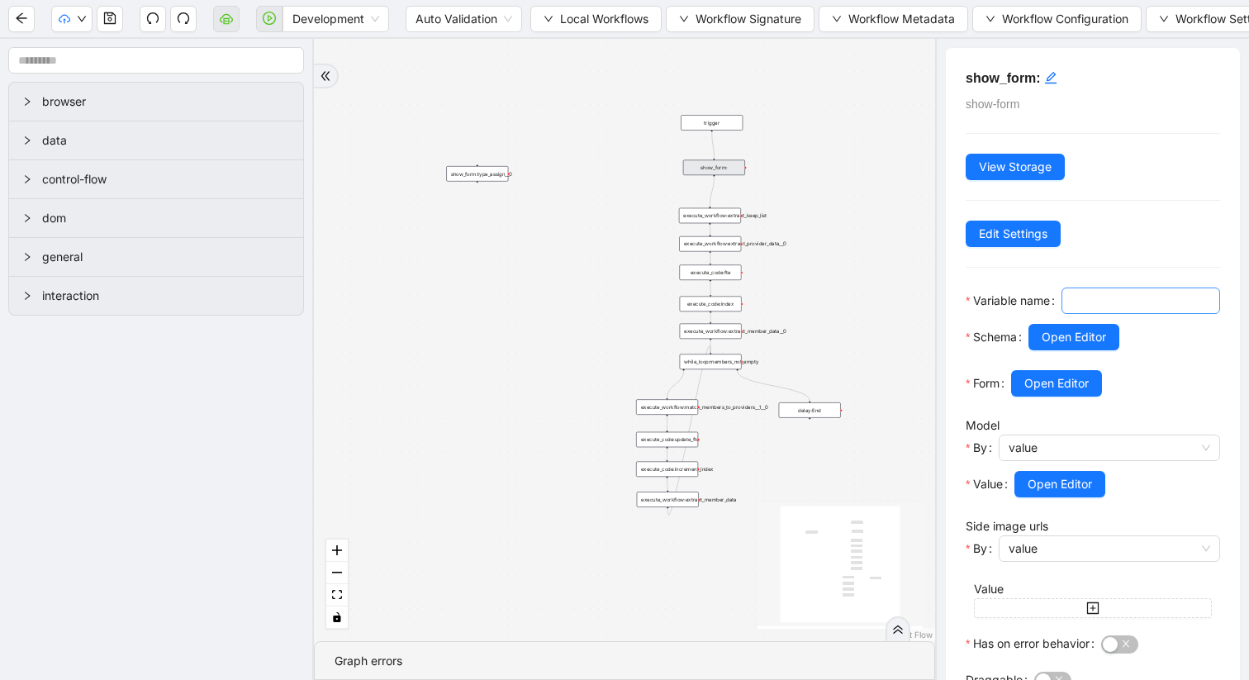
click at [1071, 310] on input "Variable name" at bounding box center [1138, 301] width 135 height 18
paste input "**********"
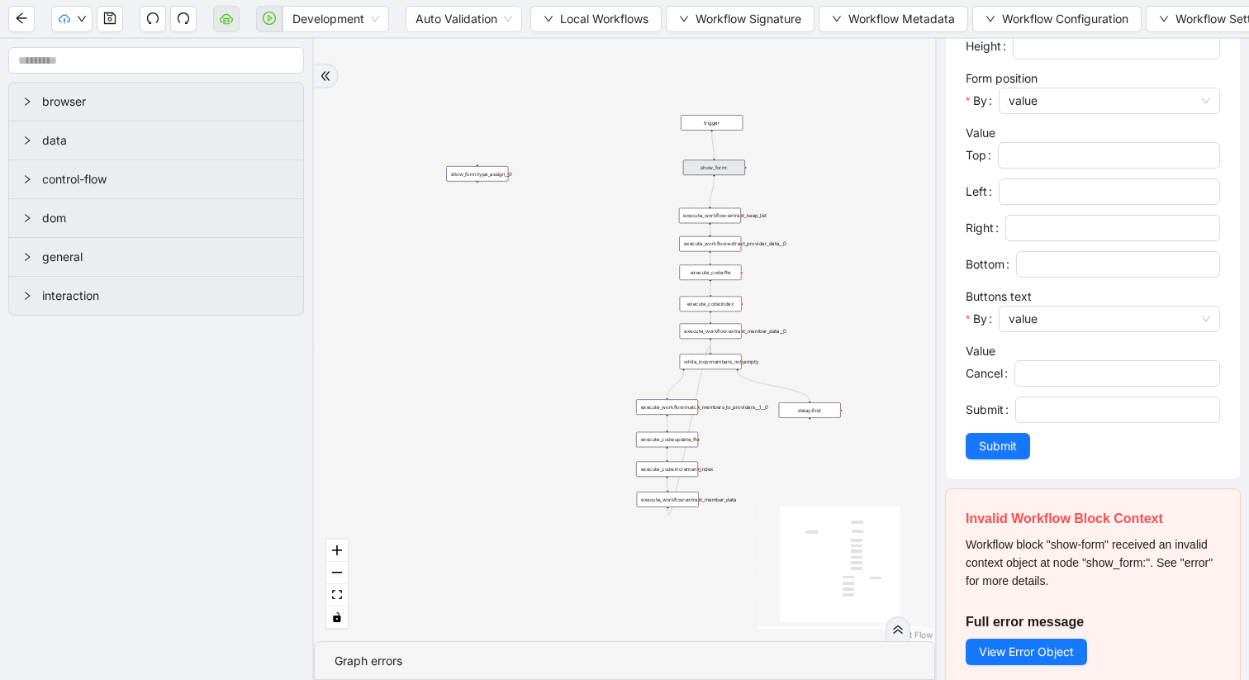
scroll to position [834, 0]
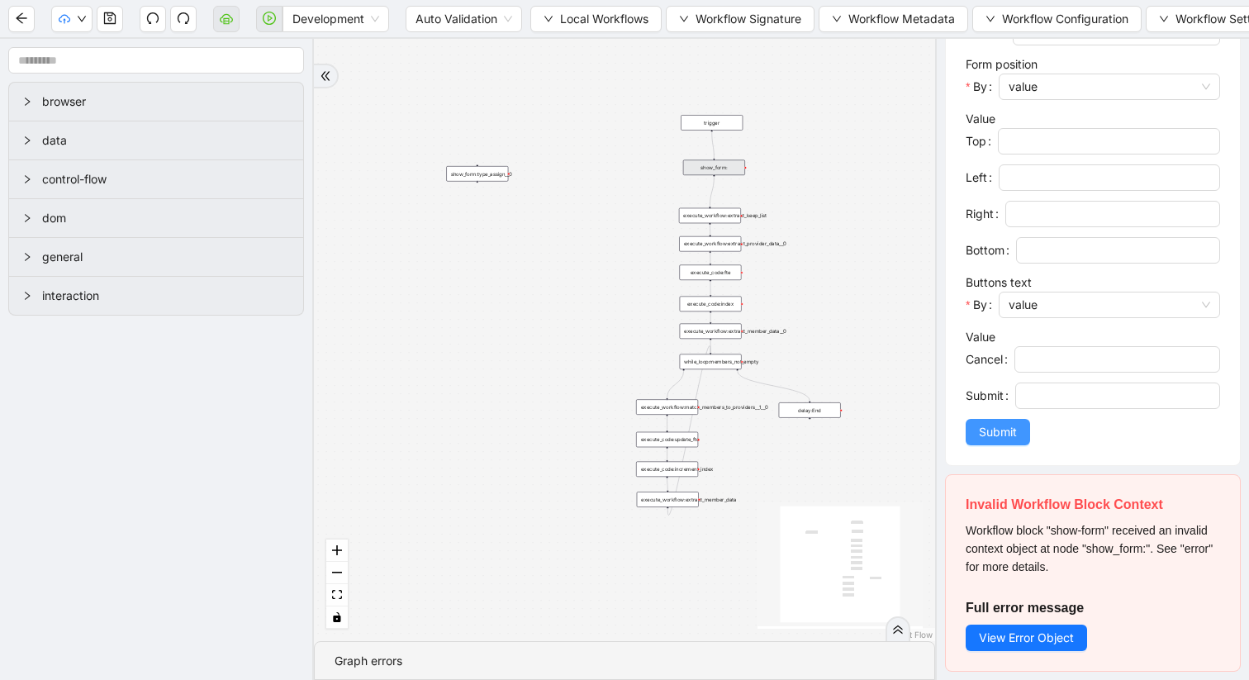
type input "**********"
click at [1002, 441] on span "Submit" at bounding box center [998, 432] width 38 height 18
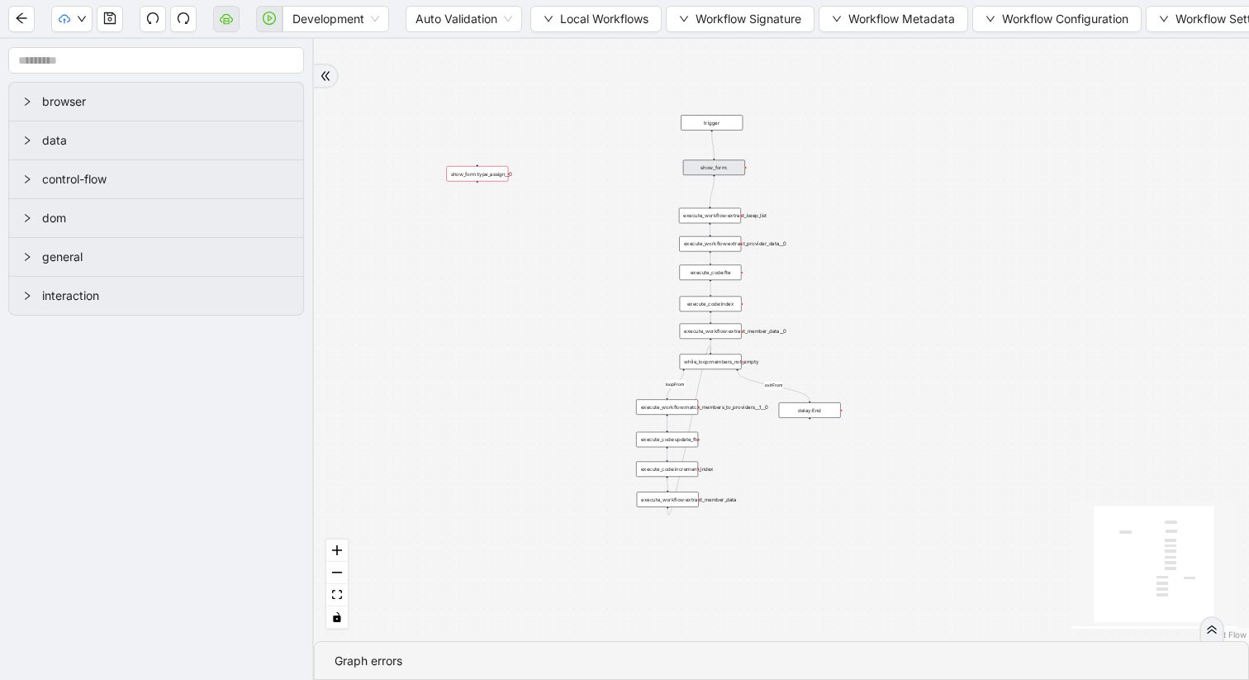
scroll to position [0, 0]
click at [707, 167] on div "show_form:" at bounding box center [714, 168] width 62 height 16
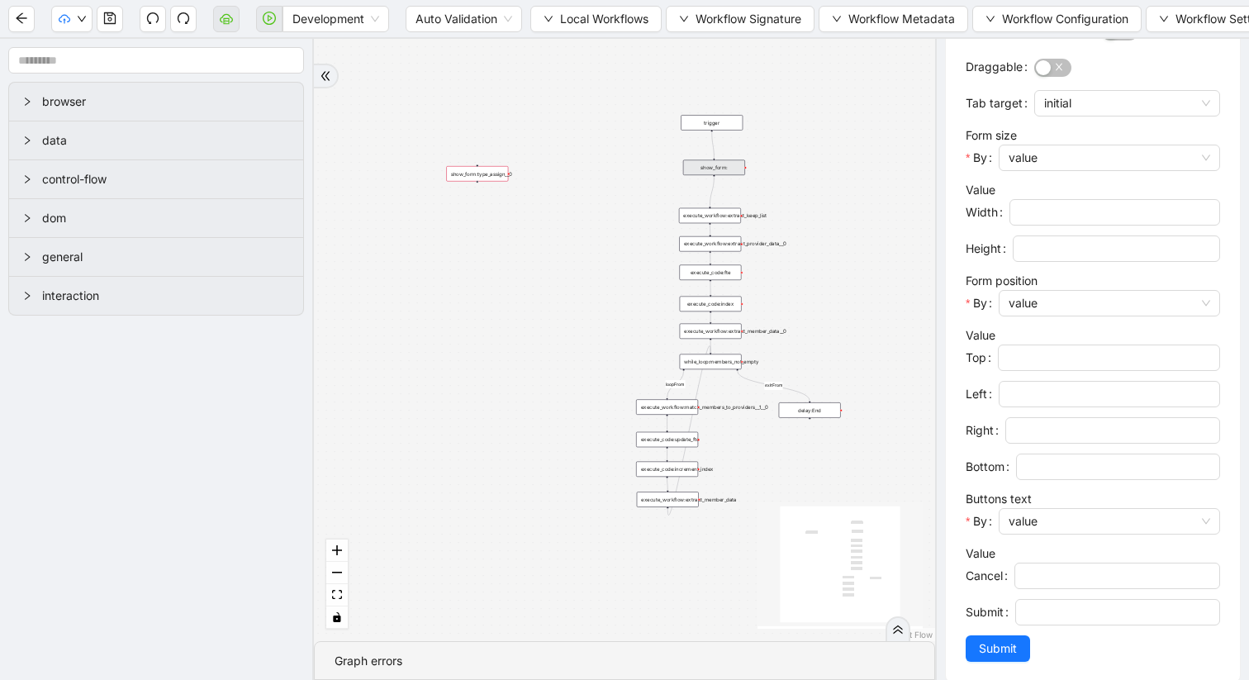
scroll to position [658, 0]
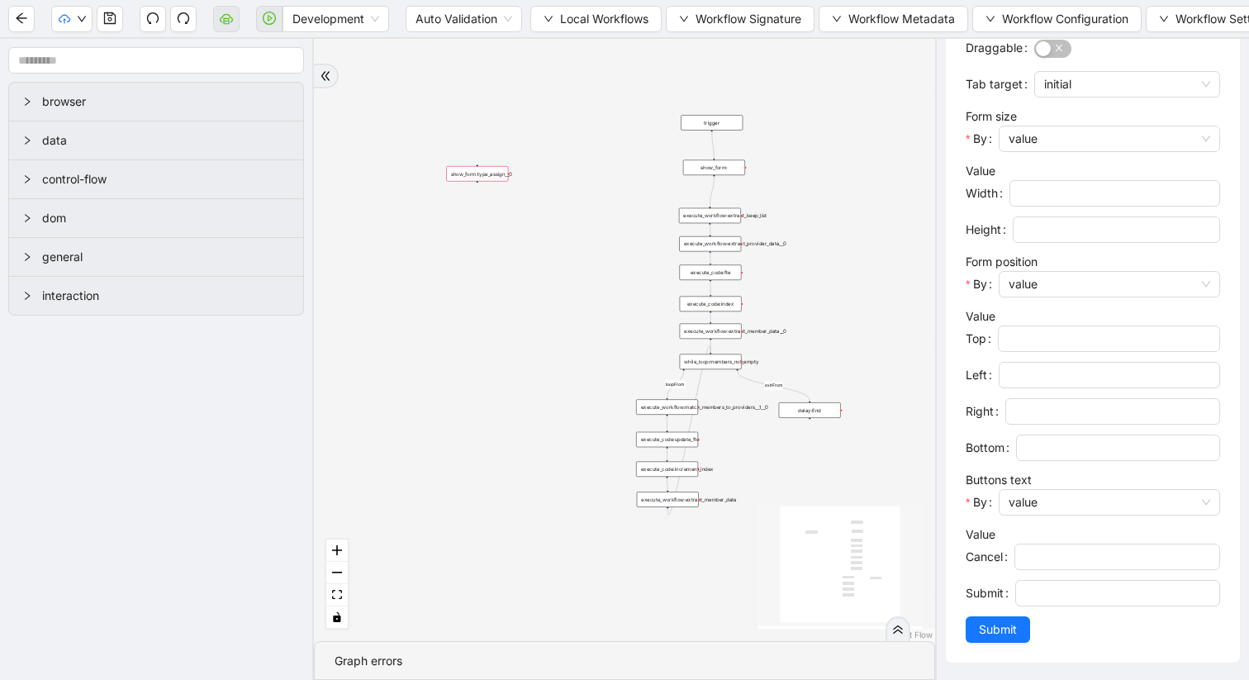
click at [496, 173] on div "show_form:type_assign__0" at bounding box center [477, 174] width 62 height 16
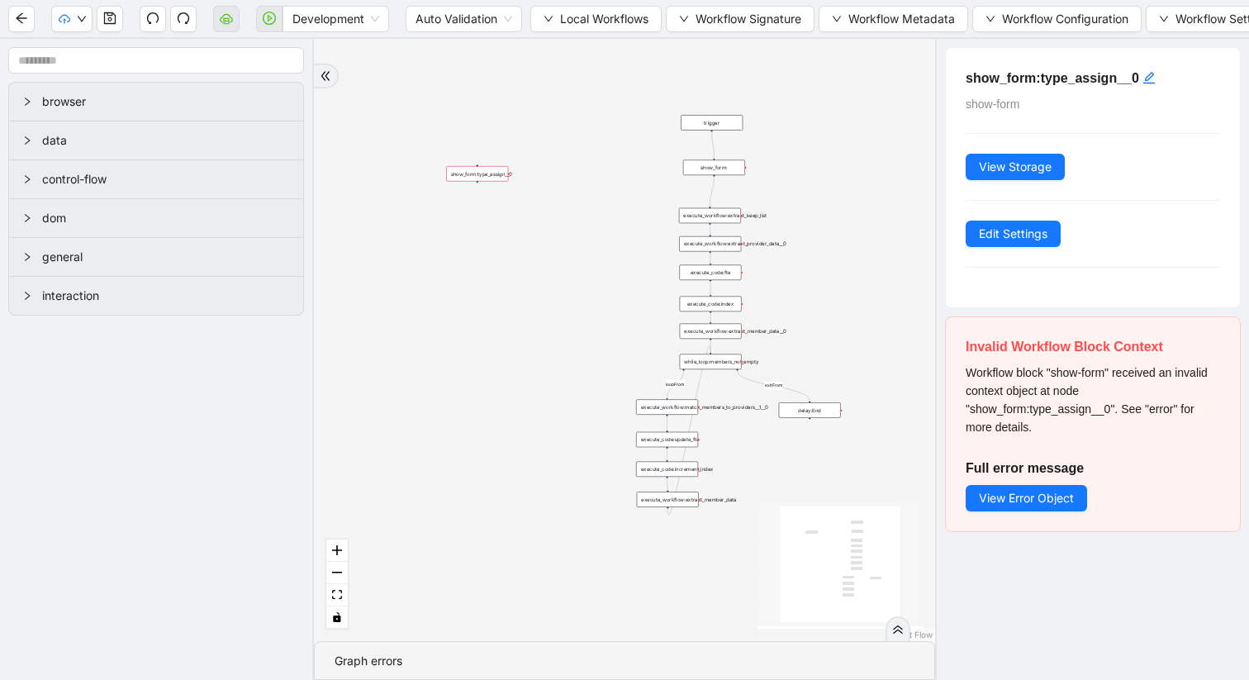
click at [720, 170] on div "show_form:" at bounding box center [714, 168] width 62 height 16
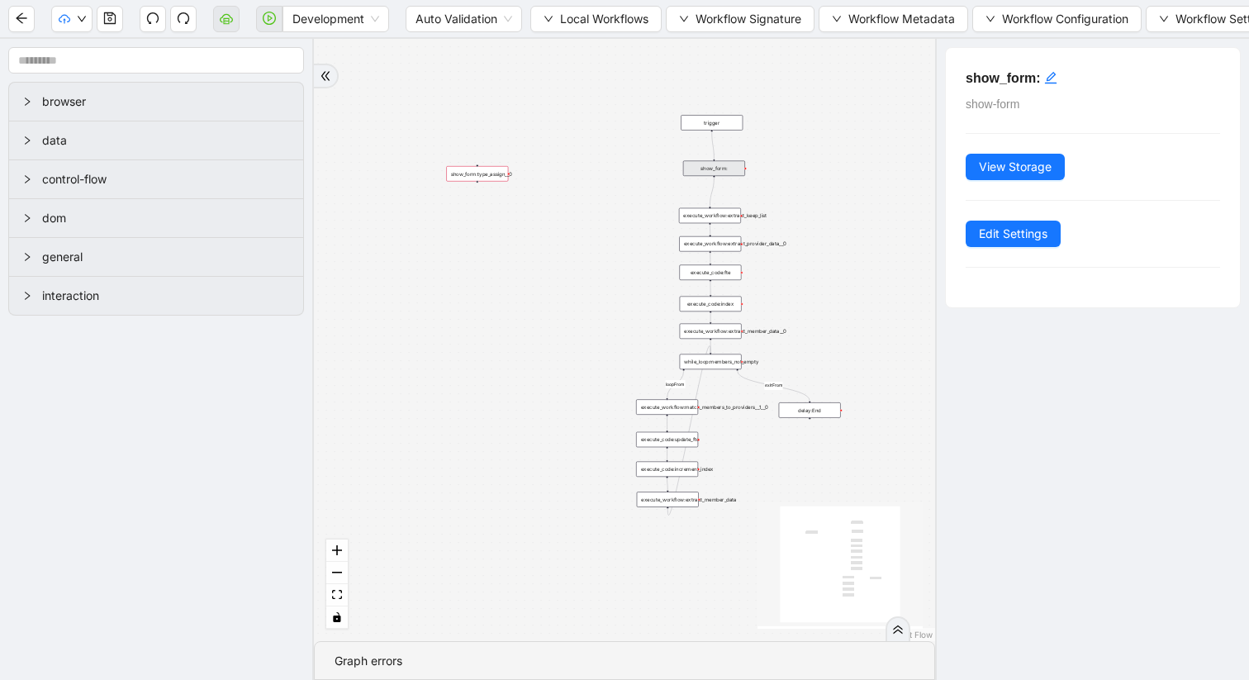
click at [729, 164] on div "show_form:" at bounding box center [714, 169] width 62 height 16
click at [715, 171] on div "show_form:" at bounding box center [714, 169] width 62 height 16
click at [709, 123] on div "trigger" at bounding box center [712, 123] width 62 height 16
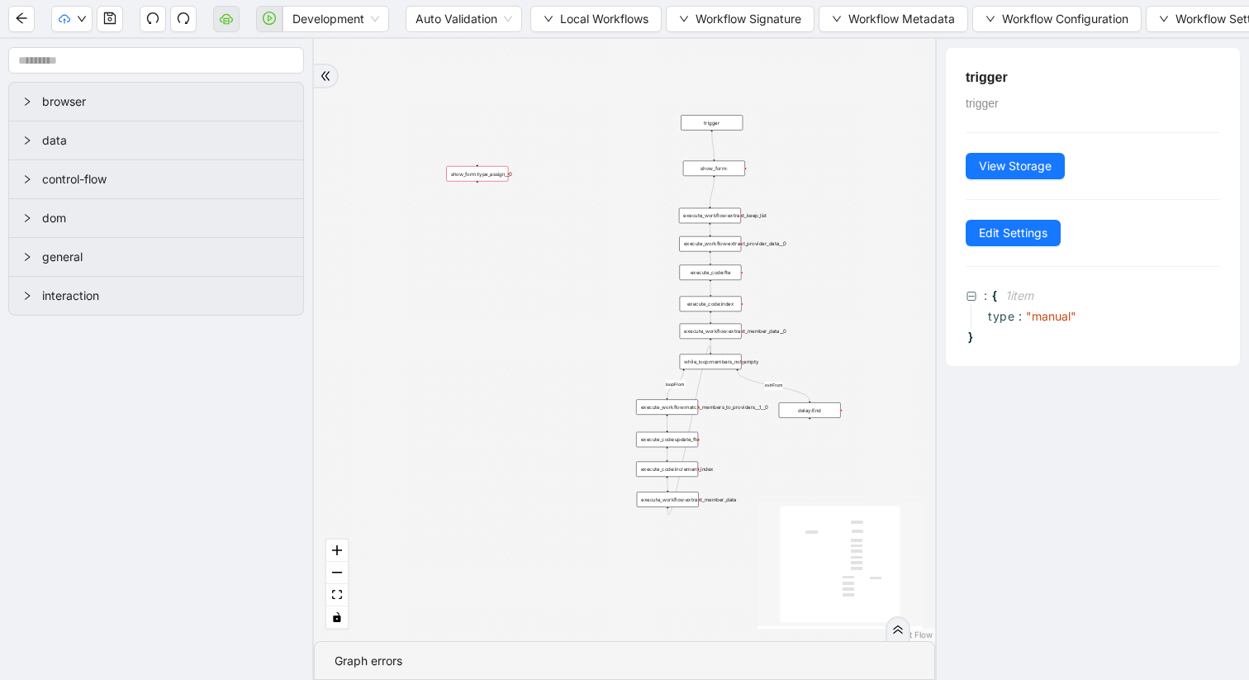
click at [715, 169] on div "show_form:" at bounding box center [714, 169] width 62 height 16
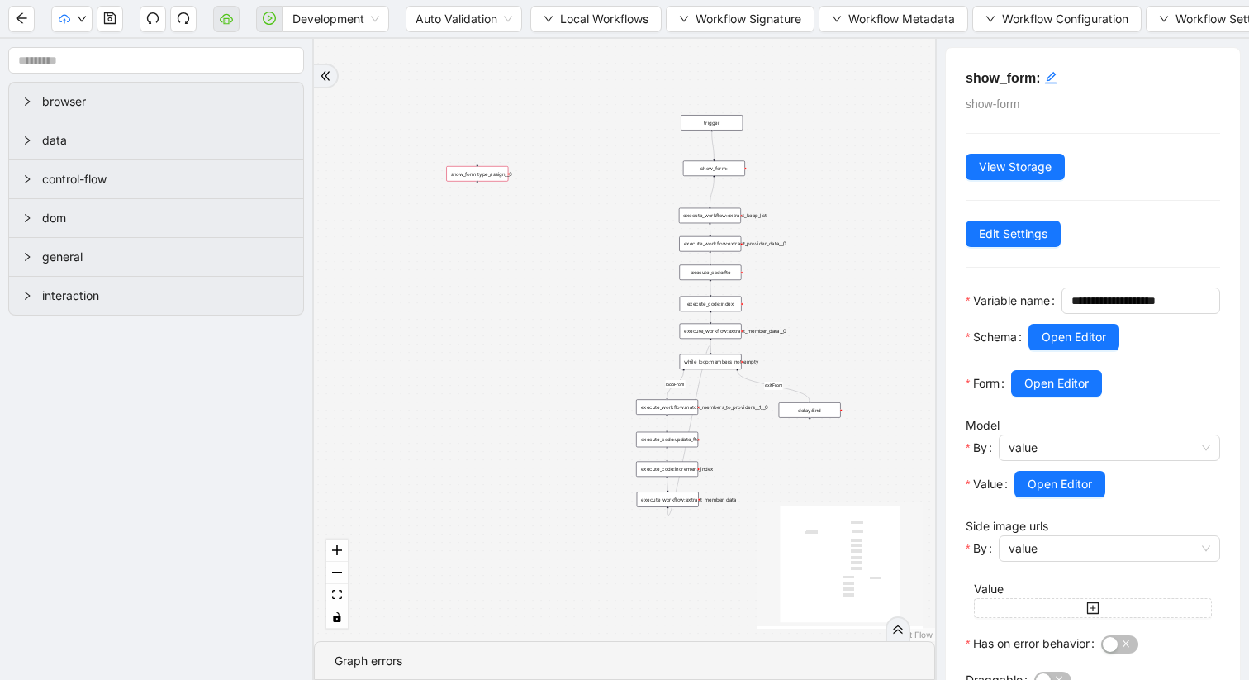
click at [500, 173] on div "show_form:type_assign__0" at bounding box center [477, 174] width 62 height 16
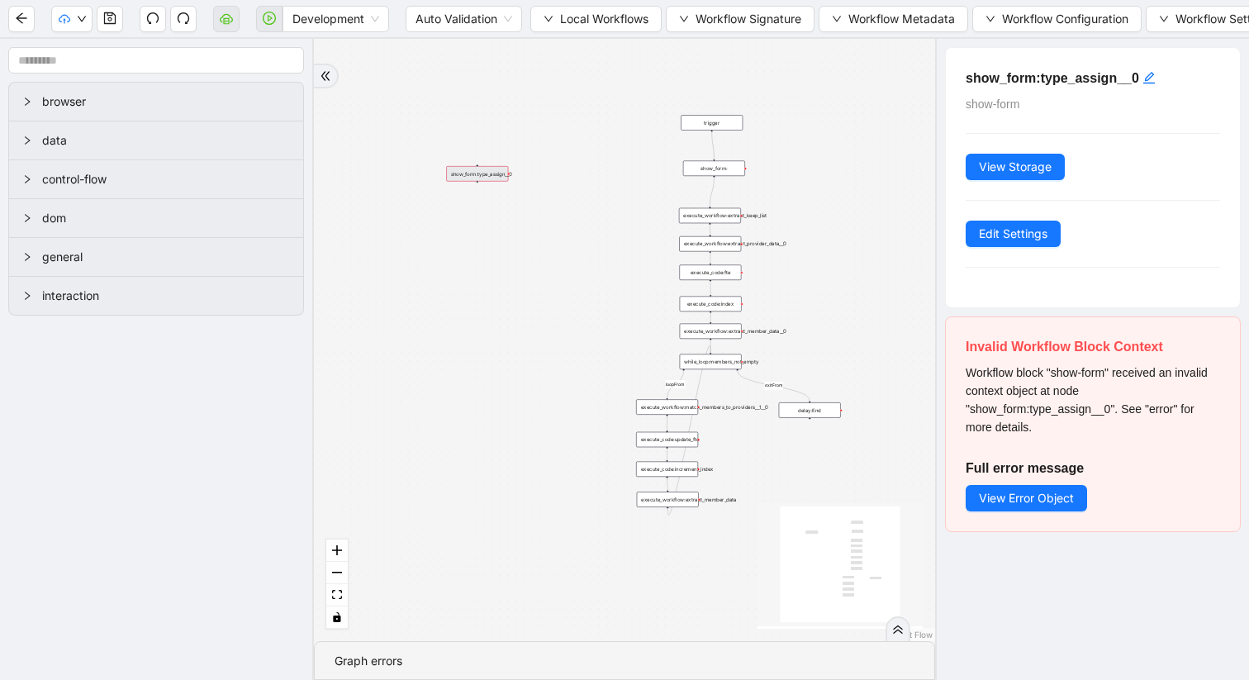
click at [500, 173] on div "show_form:type_assign__0" at bounding box center [477, 174] width 62 height 16
click at [475, 213] on div "loopFrom exitFrom trigger execute_workflow:extract_member_data execute_workflow…" at bounding box center [624, 340] width 621 height 602
click at [468, 173] on div "show_form:type_assign__0" at bounding box center [478, 174] width 62 height 16
click at [724, 249] on div "execute_workflow:extract_provider_data__0" at bounding box center [711, 245] width 62 height 16
click at [710, 243] on div "execute_workflow:extract_provider_data__0" at bounding box center [711, 245] width 62 height 16
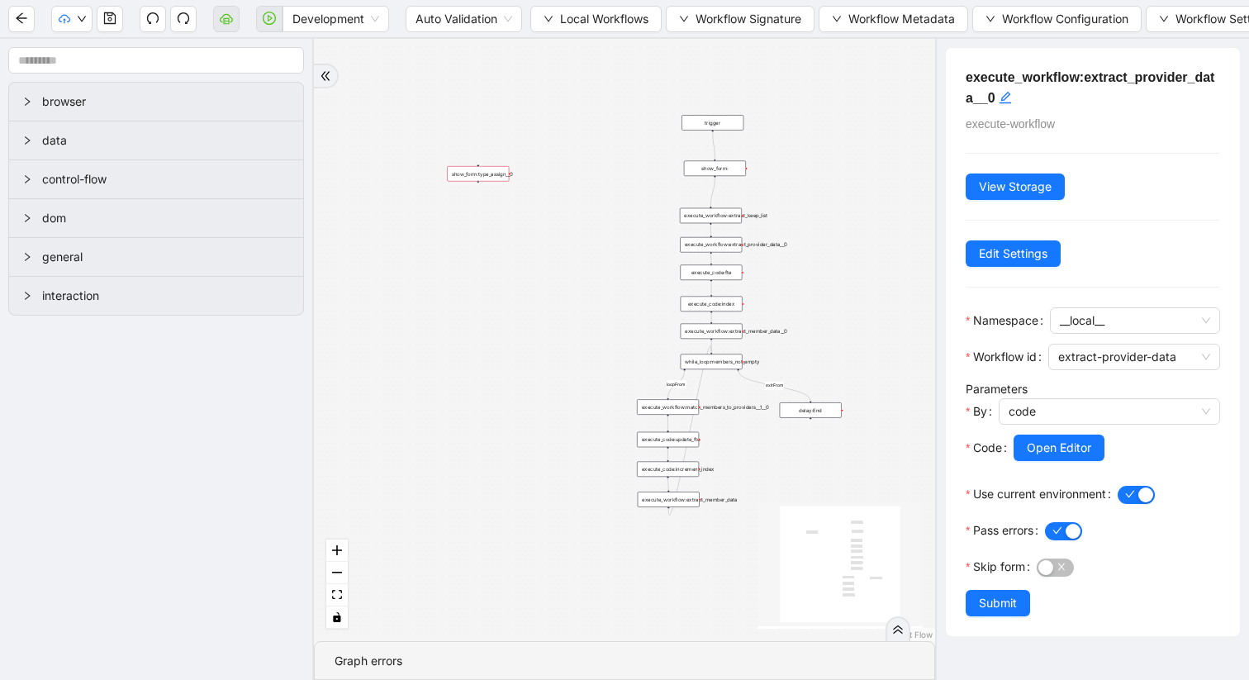
click at [485, 172] on div "show_form:type_assign__0" at bounding box center [478, 174] width 62 height 16
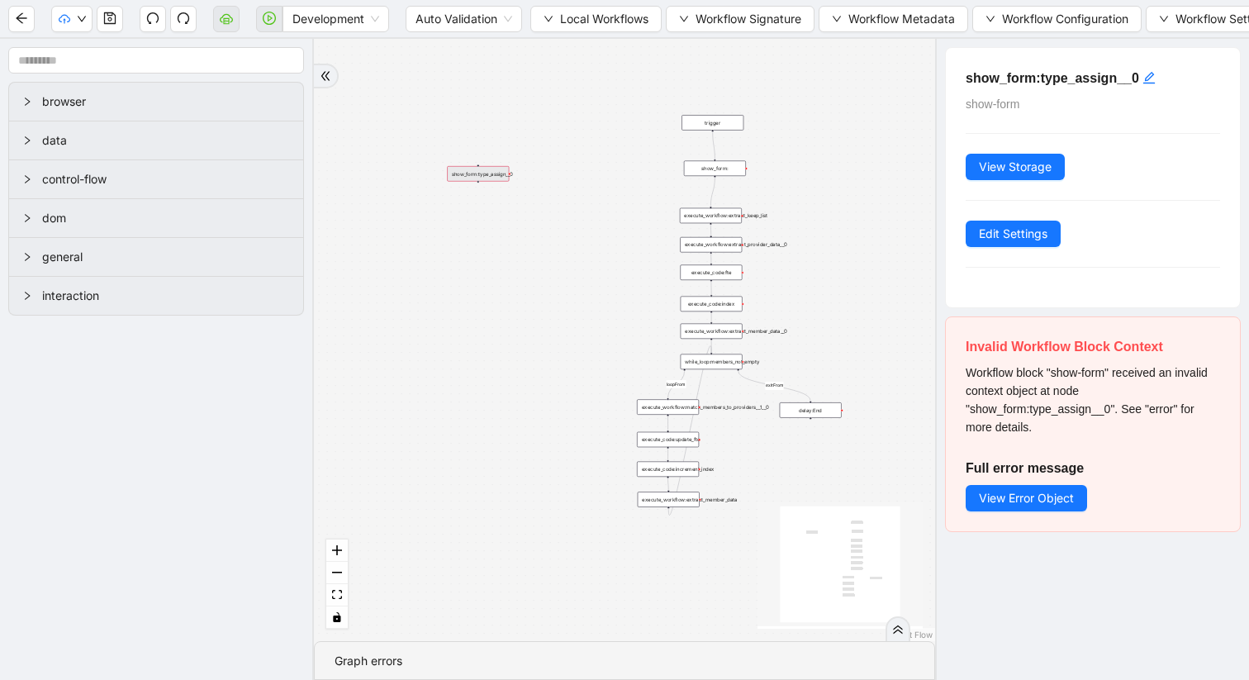
click at [479, 173] on div "show_form:type_assign__0" at bounding box center [478, 174] width 62 height 16
click at [710, 168] on div "show_form:" at bounding box center [715, 169] width 62 height 16
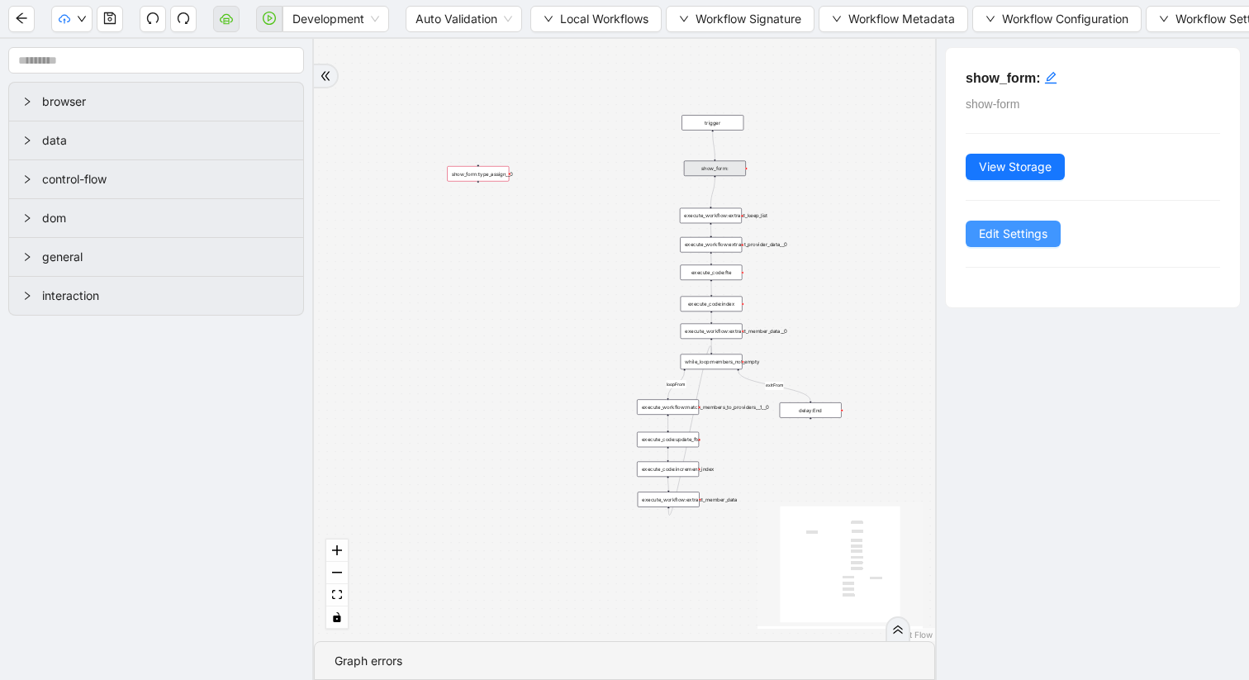
click at [997, 225] on span "Edit Settings" at bounding box center [1013, 234] width 69 height 18
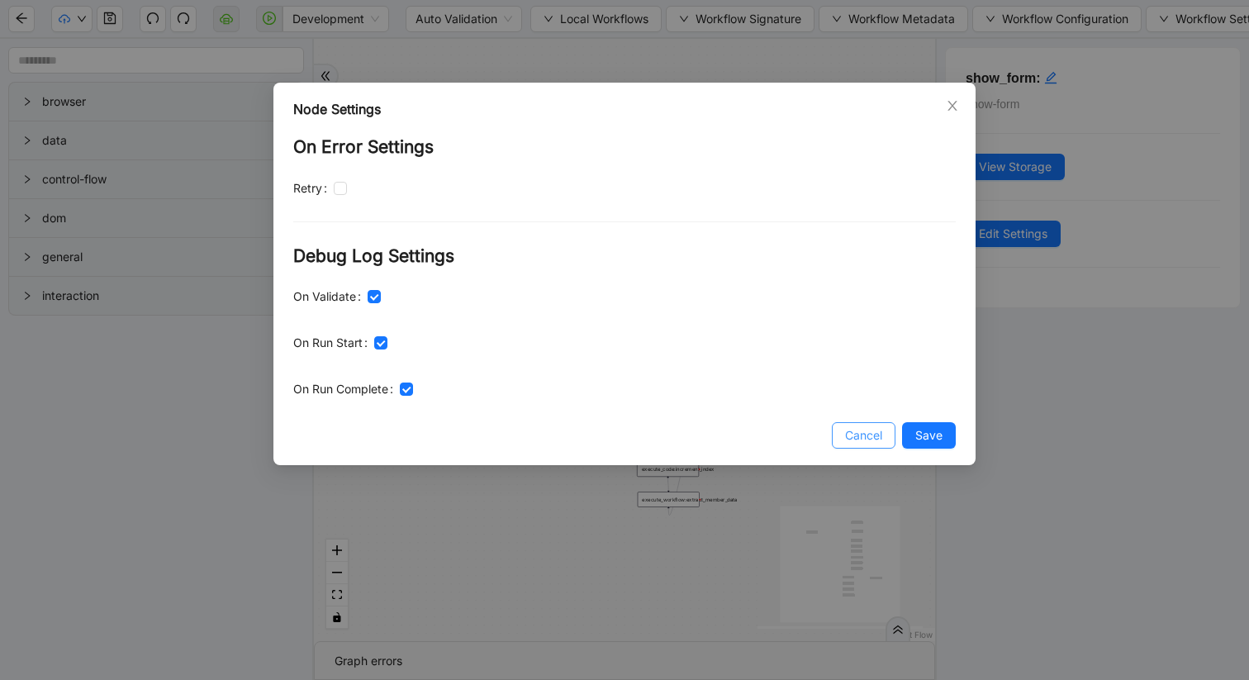
click at [849, 444] on span "Cancel" at bounding box center [863, 435] width 37 height 18
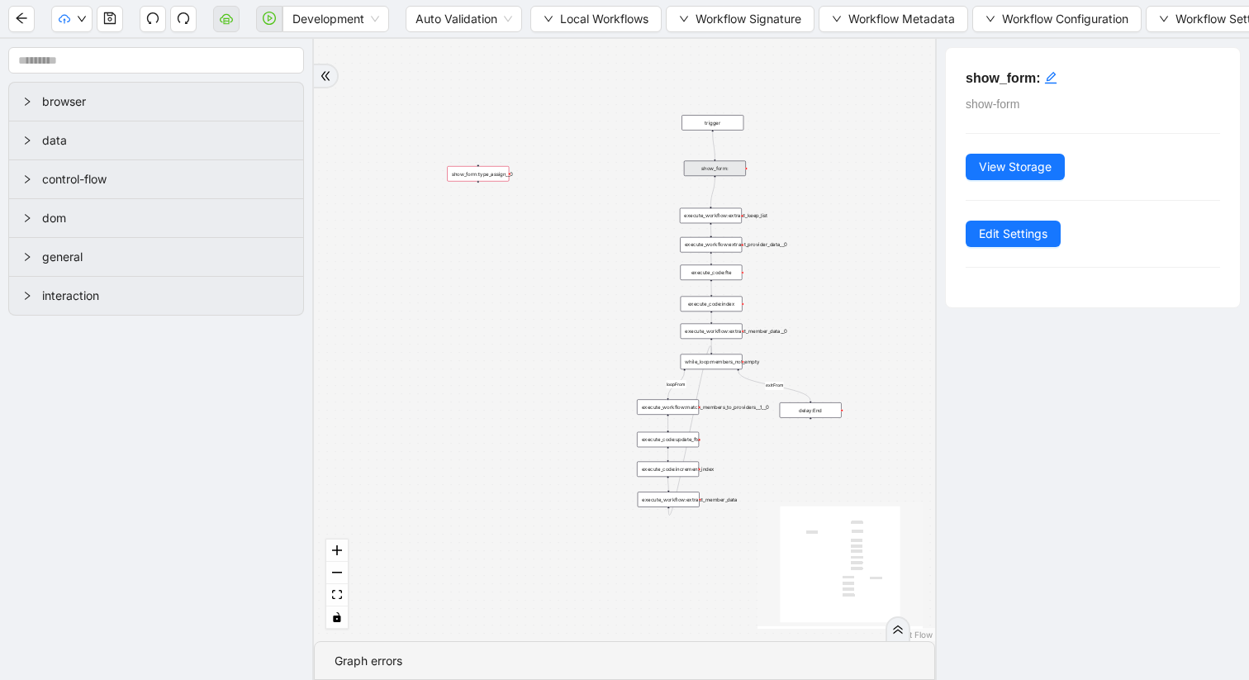
click at [712, 168] on div "show_form:" at bounding box center [715, 169] width 62 height 16
click at [720, 123] on div "trigger" at bounding box center [713, 123] width 62 height 16
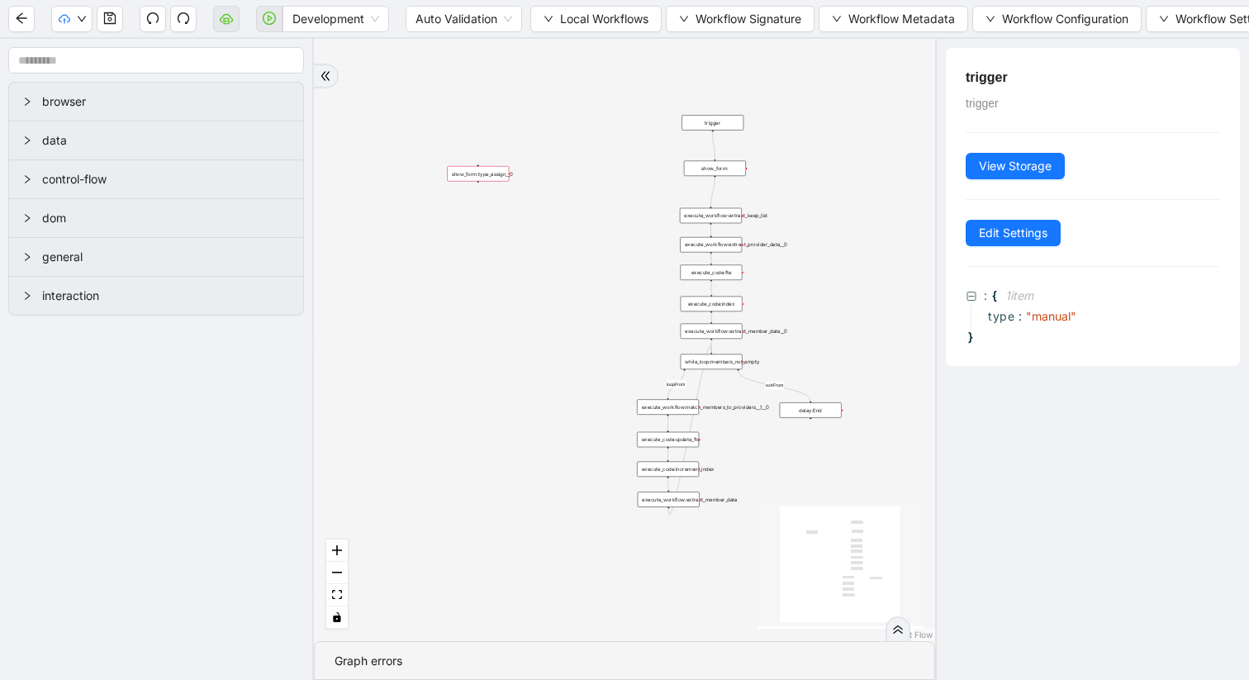
click at [718, 167] on div "show_form:" at bounding box center [715, 169] width 62 height 16
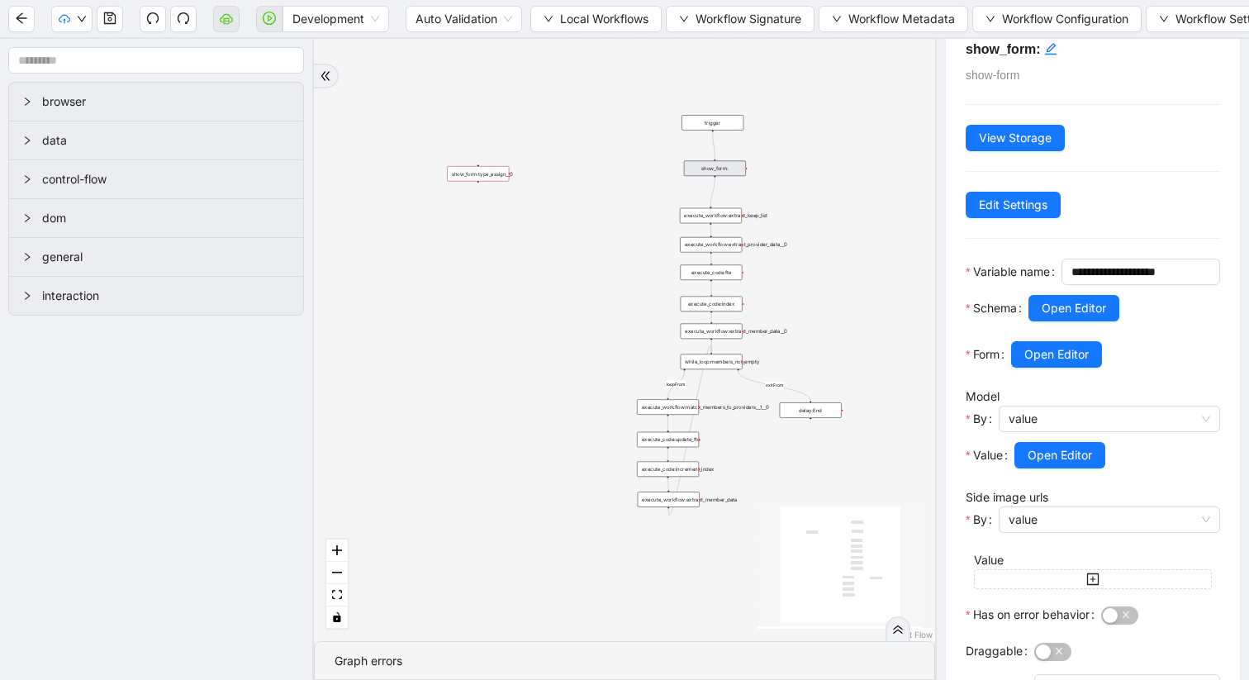
scroll to position [31, 0]
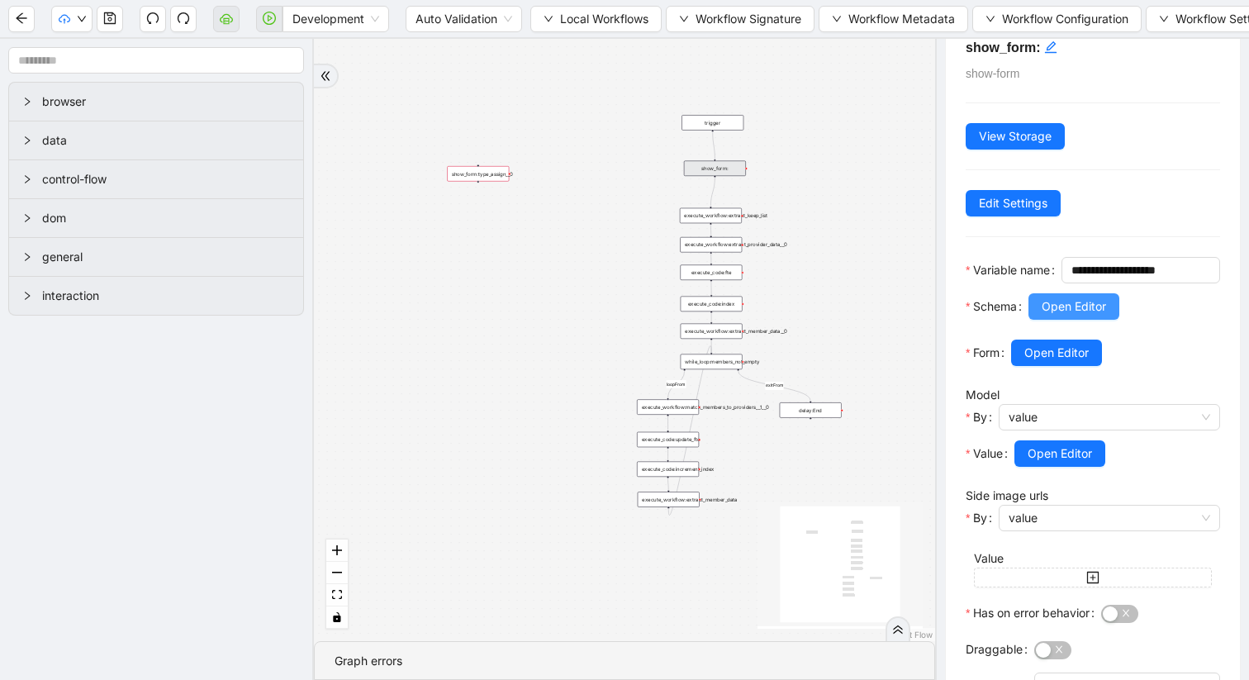
click at [1087, 316] on span "Open Editor" at bounding box center [1074, 306] width 64 height 18
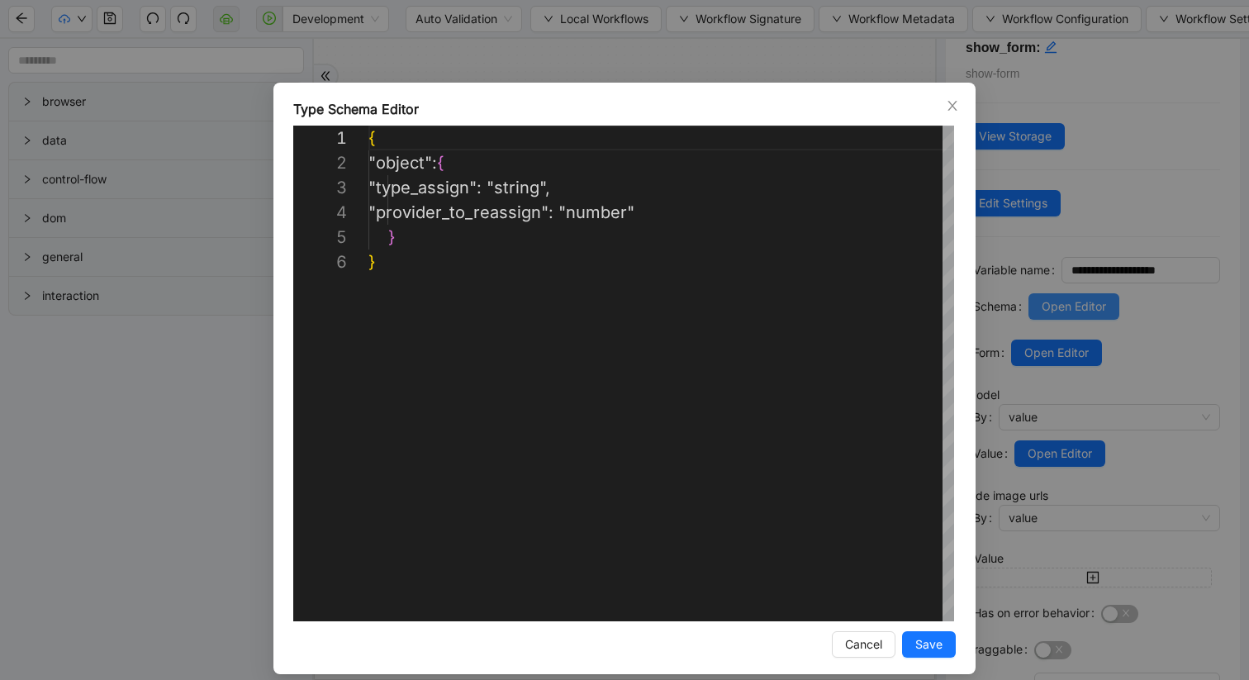
scroll to position [124, 0]
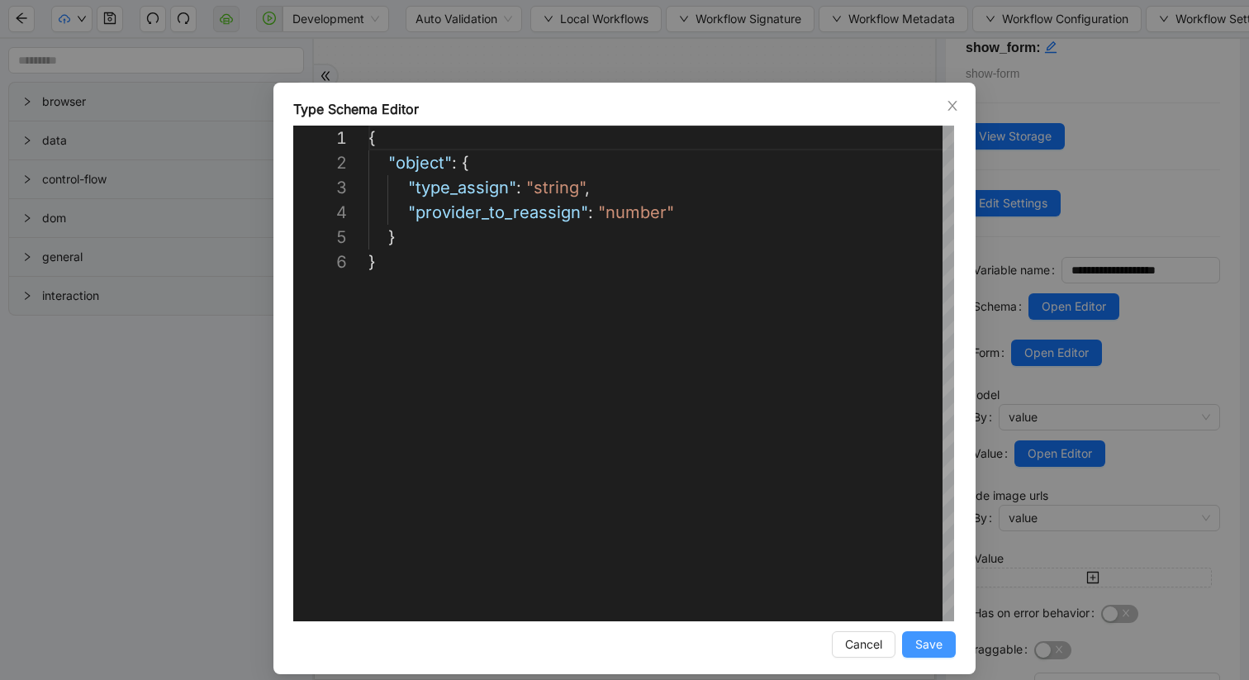
click at [934, 635] on span "Save" at bounding box center [928, 644] width 27 height 18
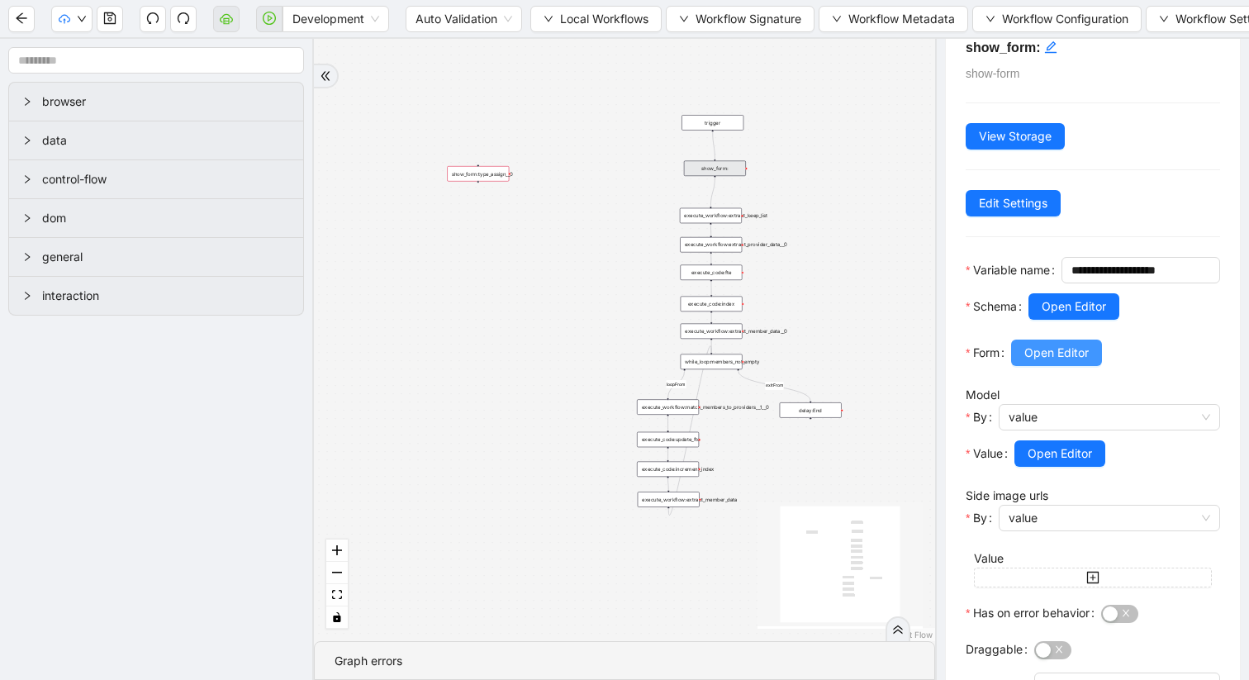
click at [1043, 362] on span "Open Editor" at bounding box center [1056, 353] width 64 height 18
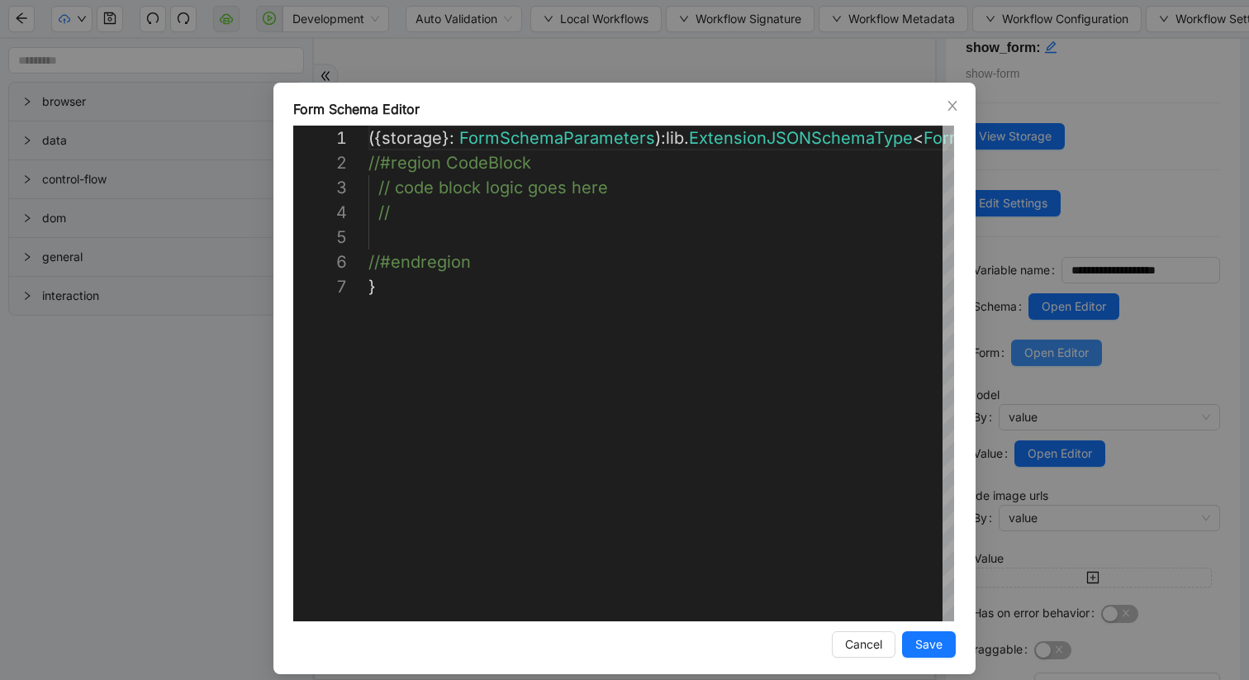
scroll to position [149, 0]
click at [866, 642] on span "Cancel" at bounding box center [863, 644] width 37 height 18
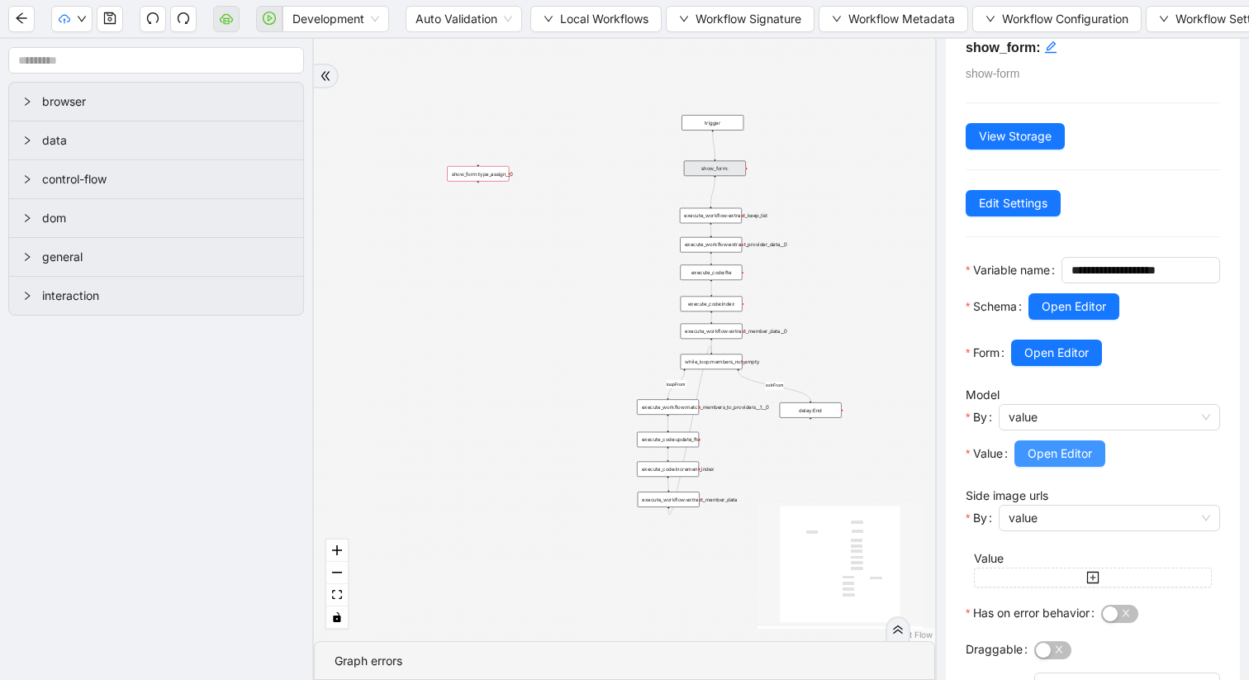
click at [1033, 463] on span "Open Editor" at bounding box center [1060, 453] width 64 height 18
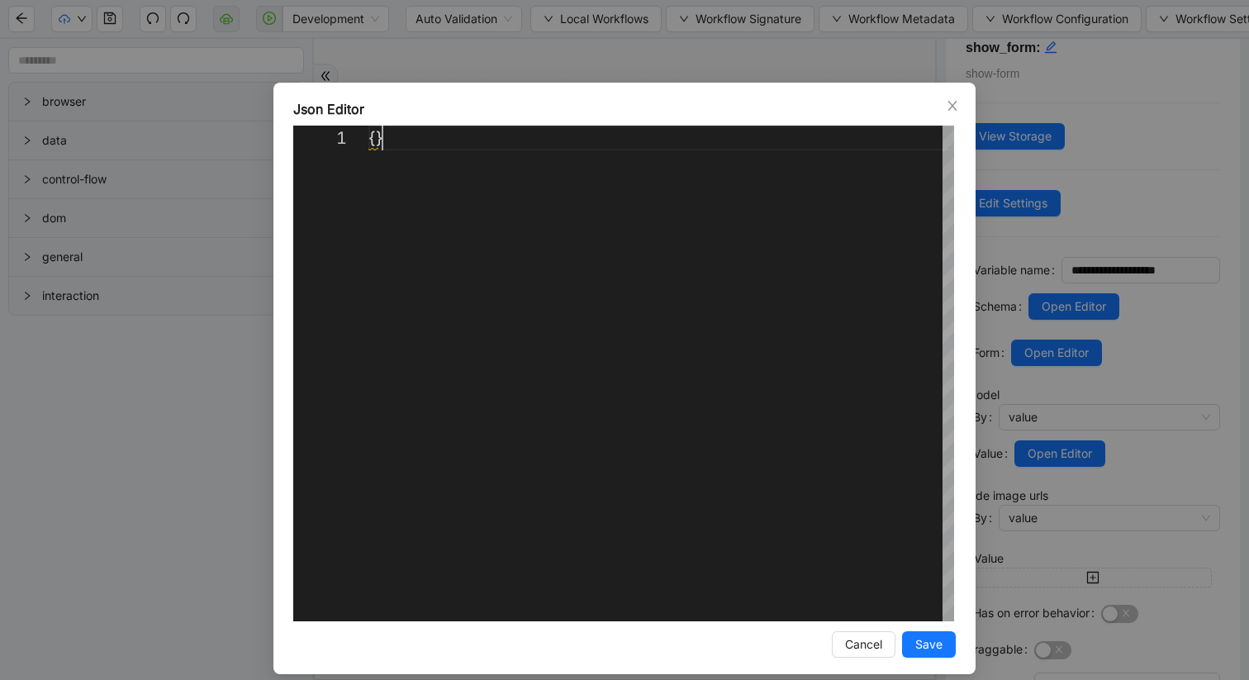
scroll to position [0, 0]
drag, startPoint x: 397, startPoint y: 145, endPoint x: 303, endPoint y: 133, distance: 94.9
paste textarea "**********"
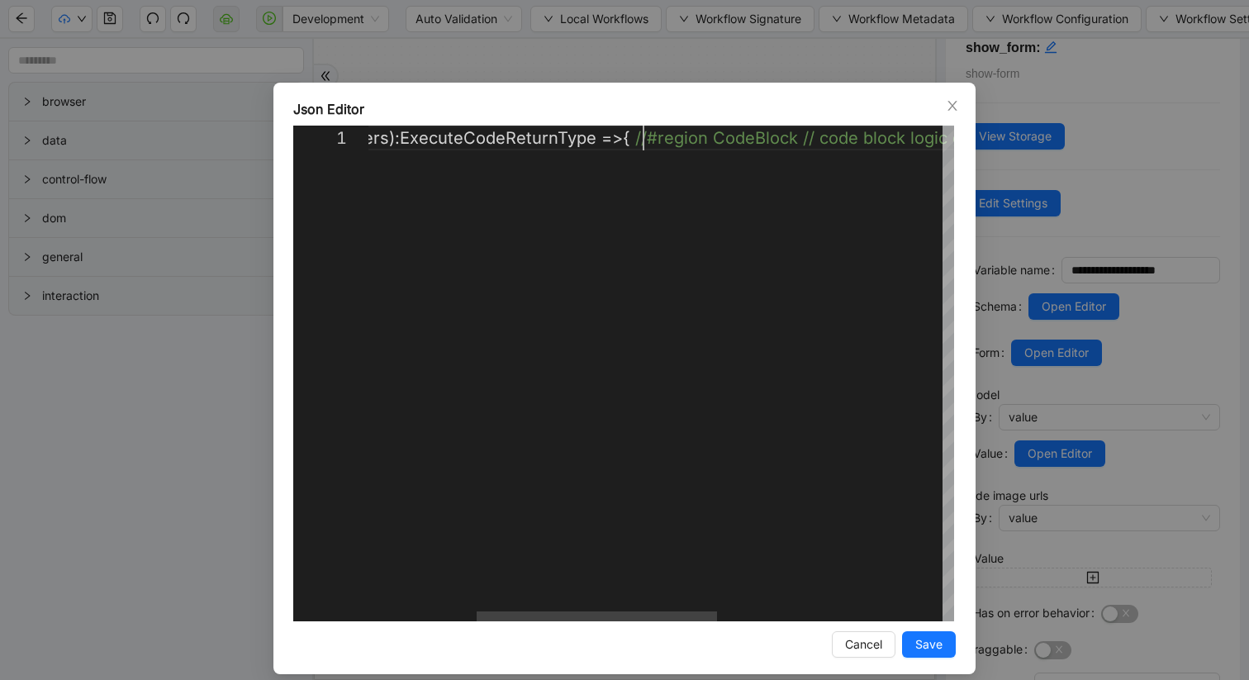
click at [644, 136] on div "( { storage }: ExecuteCodeParameters) : ExecuteCodeReturnType => { //#region Co…" at bounding box center [805, 374] width 1398 height 496
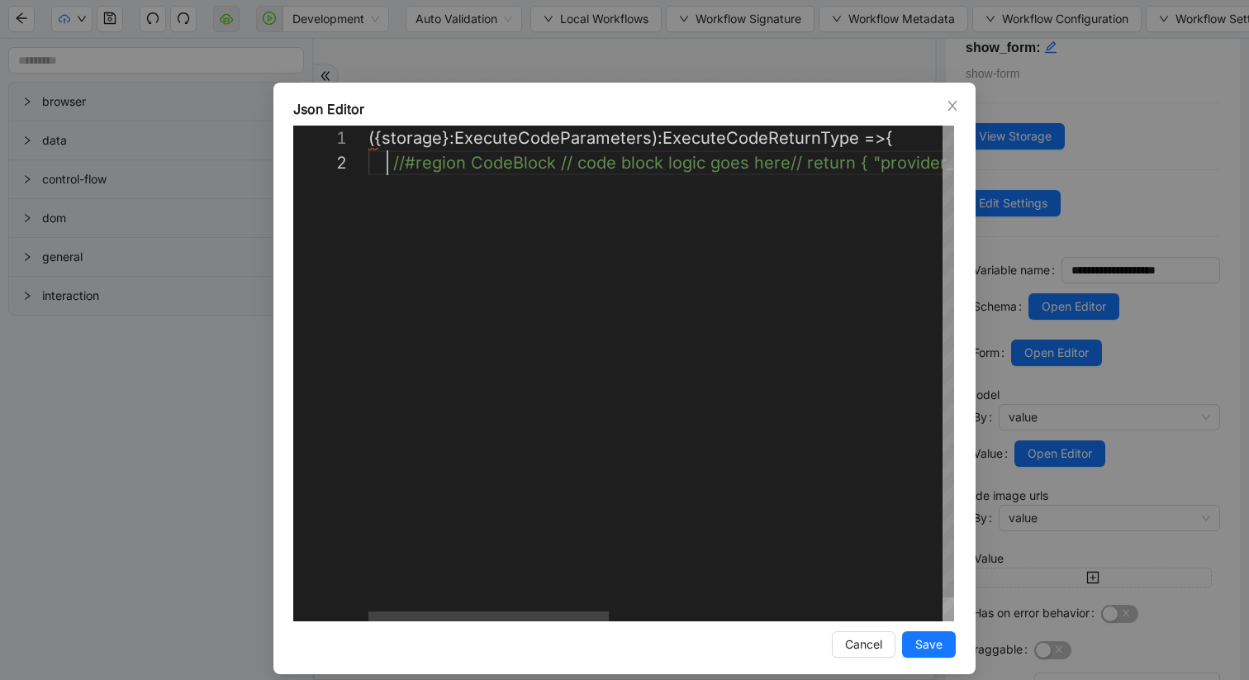
scroll to position [25, 19]
click at [555, 163] on div "( { storage }: ExecuteCodeParameters) : ExecuteCodeReturnType => { //#region Co…" at bounding box center [807, 386] width 878 height 520
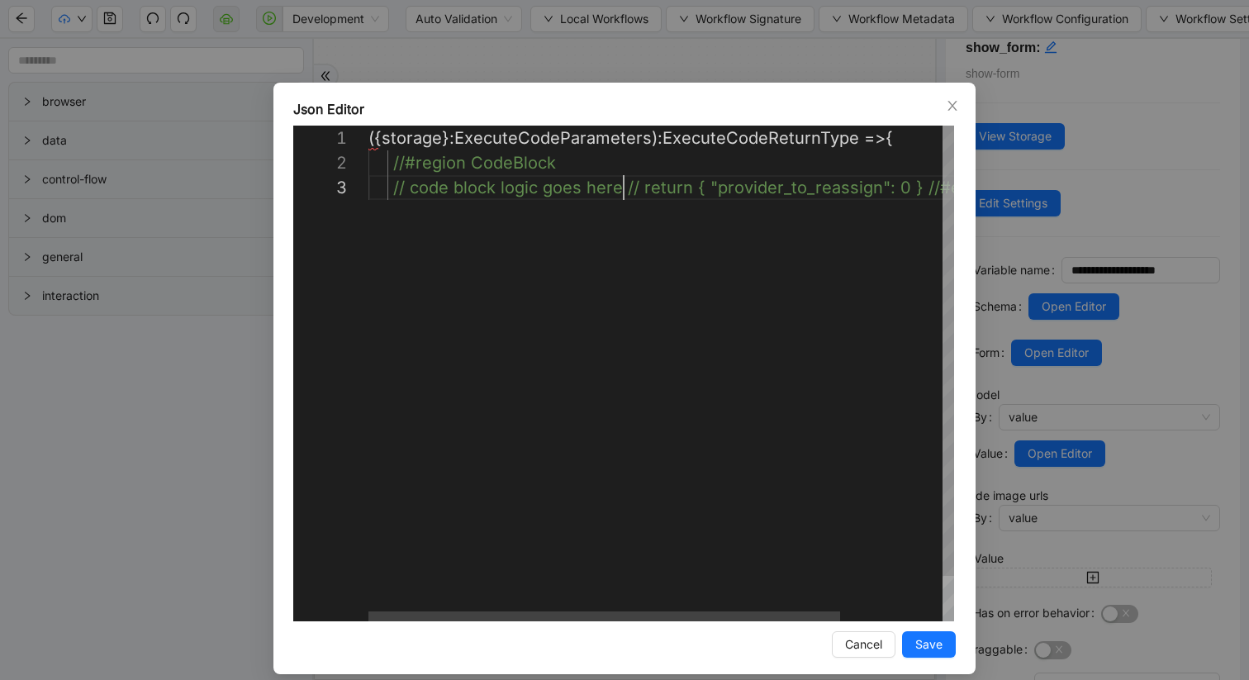
click at [624, 188] on div "( { storage }: ExecuteCodeParameters) : ExecuteCodeReturnType => { //#region Co…" at bounding box center [724, 398] width 712 height 545
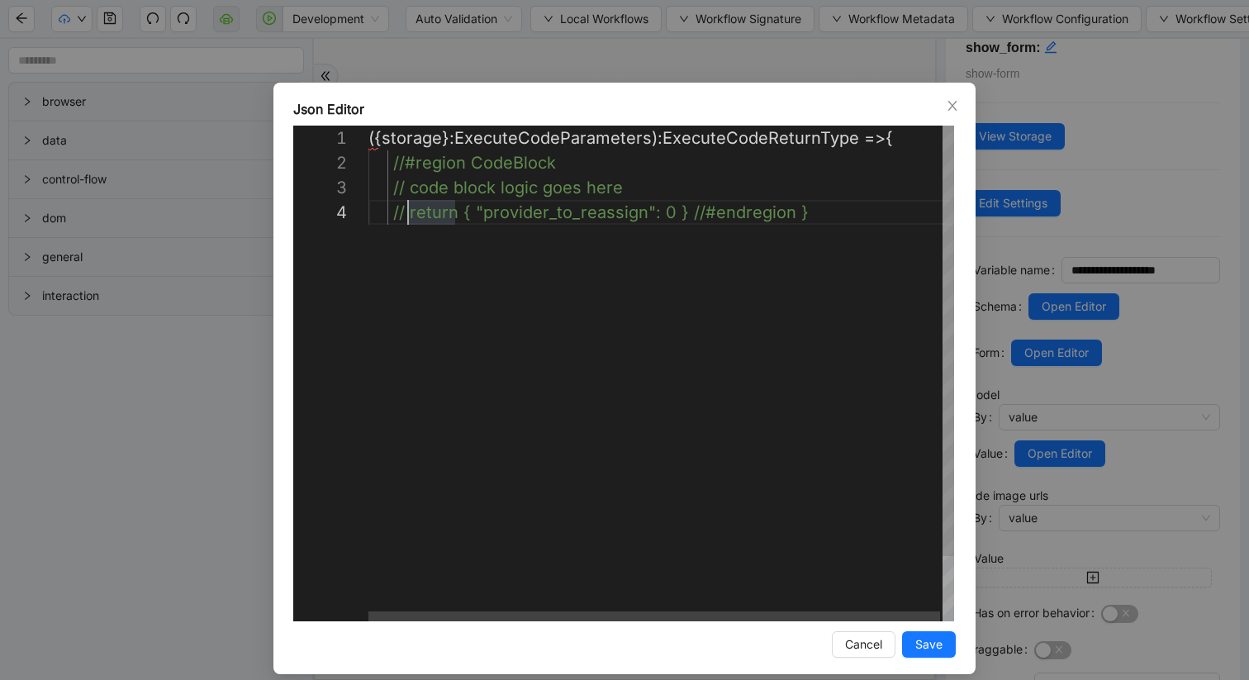
scroll to position [99, 23]
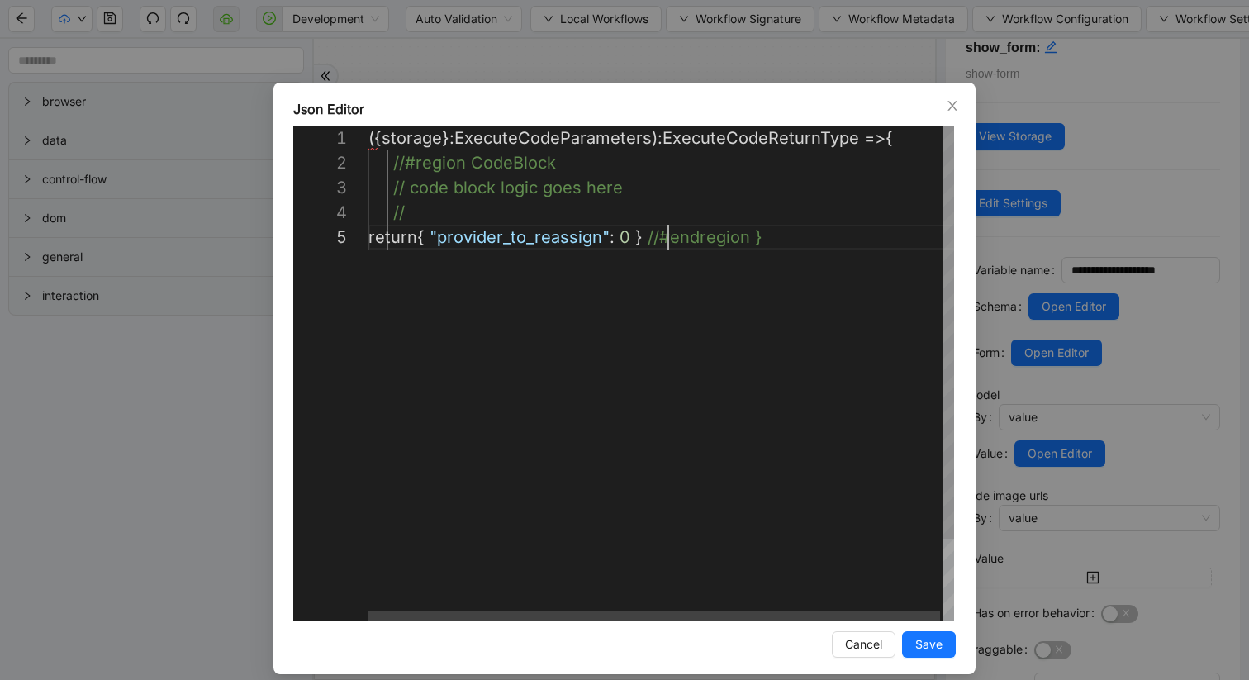
click at [670, 240] on div "( { storage }: ExecuteCodeParameters) : ExecuteCodeReturnType => { //#region Co…" at bounding box center [662, 423] width 588 height 595
click at [405, 262] on div "( { storage }: ExecuteCodeParameters) : ExecuteCodeReturnType => { //#region Co…" at bounding box center [662, 436] width 588 height 620
click at [499, 264] on div "( { storage }: ExecuteCodeParameters) : ExecuteCodeReturnType => { //#region Co…" at bounding box center [662, 436] width 588 height 620
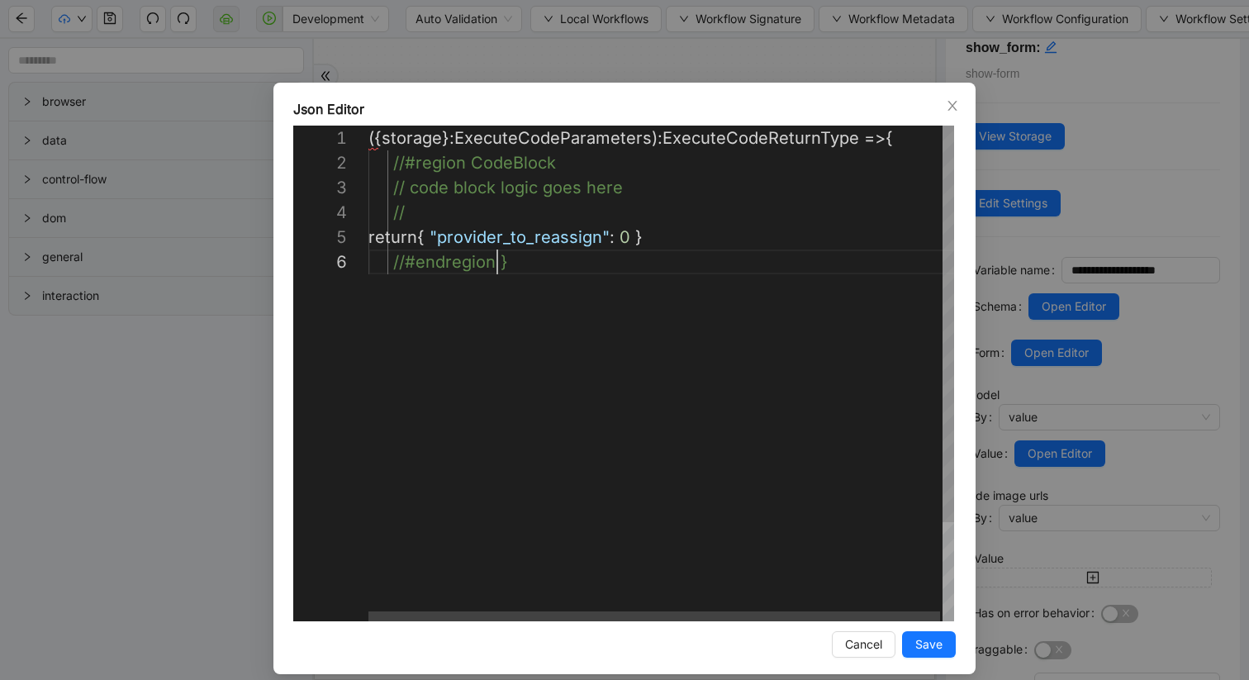
scroll to position [149, 23]
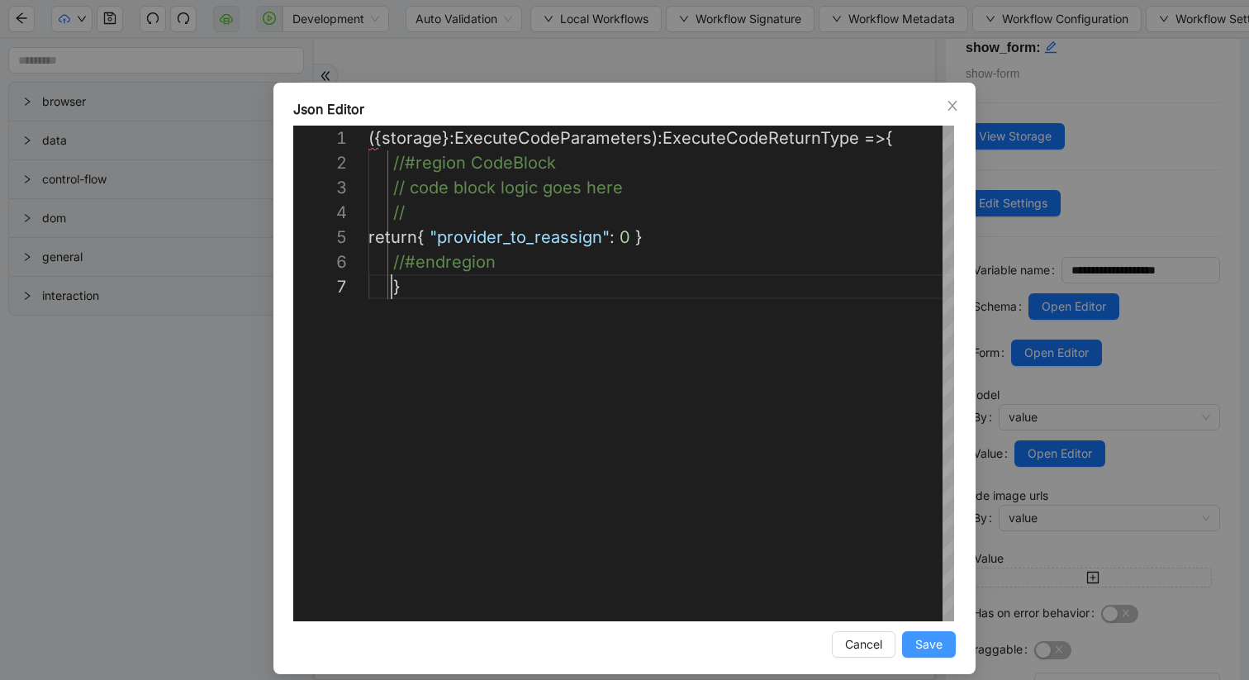
type textarea "**********"
click at [924, 639] on span "Save" at bounding box center [928, 644] width 27 height 18
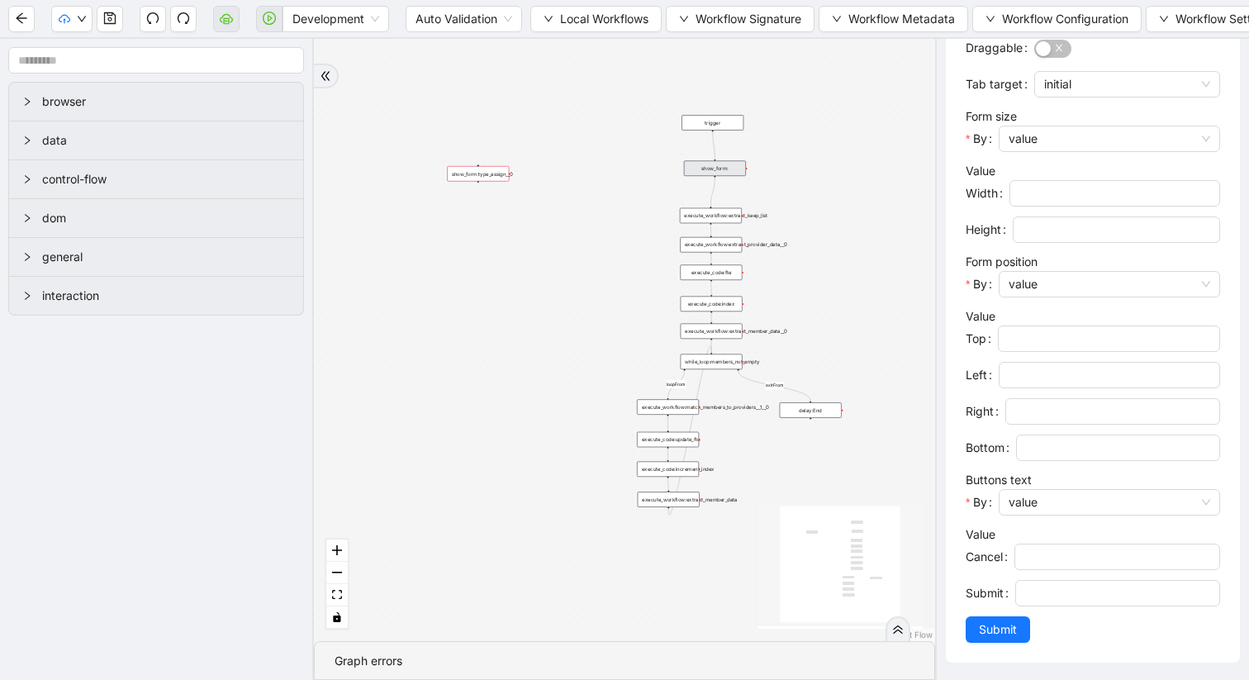
scroll to position [658, 0]
click at [1019, 622] on button "Submit" at bounding box center [998, 629] width 64 height 26
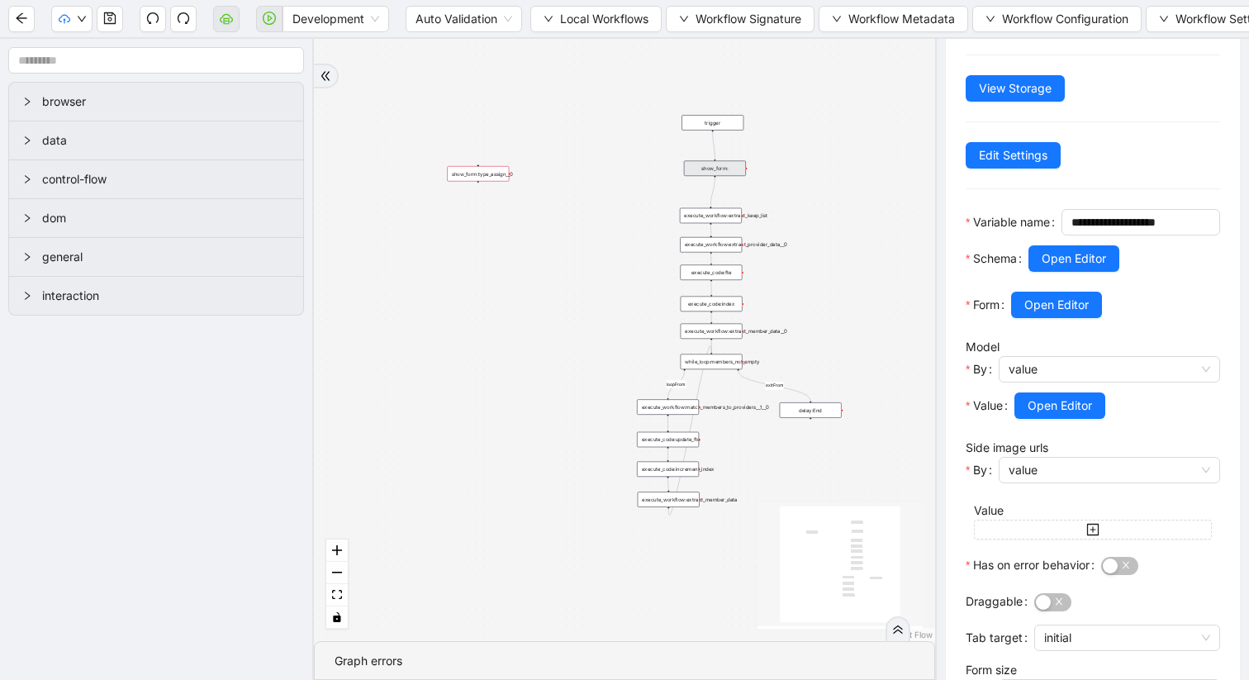
scroll to position [65, 0]
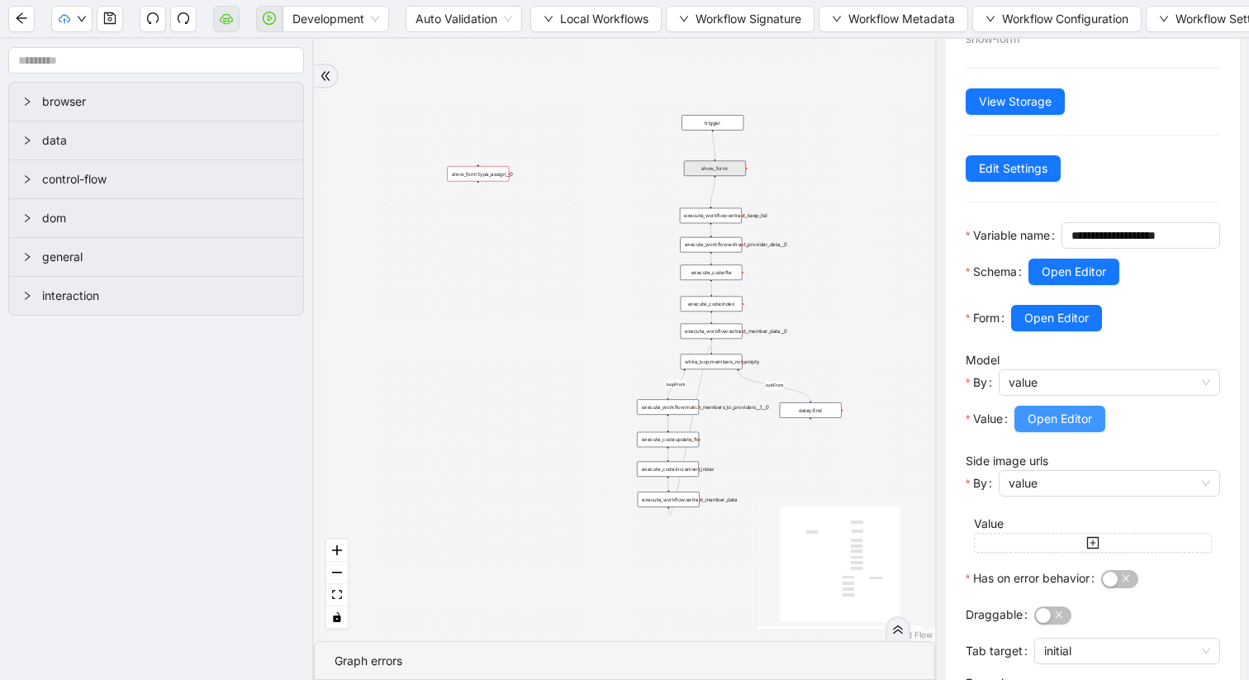
click at [1058, 428] on span "Open Editor" at bounding box center [1060, 419] width 64 height 18
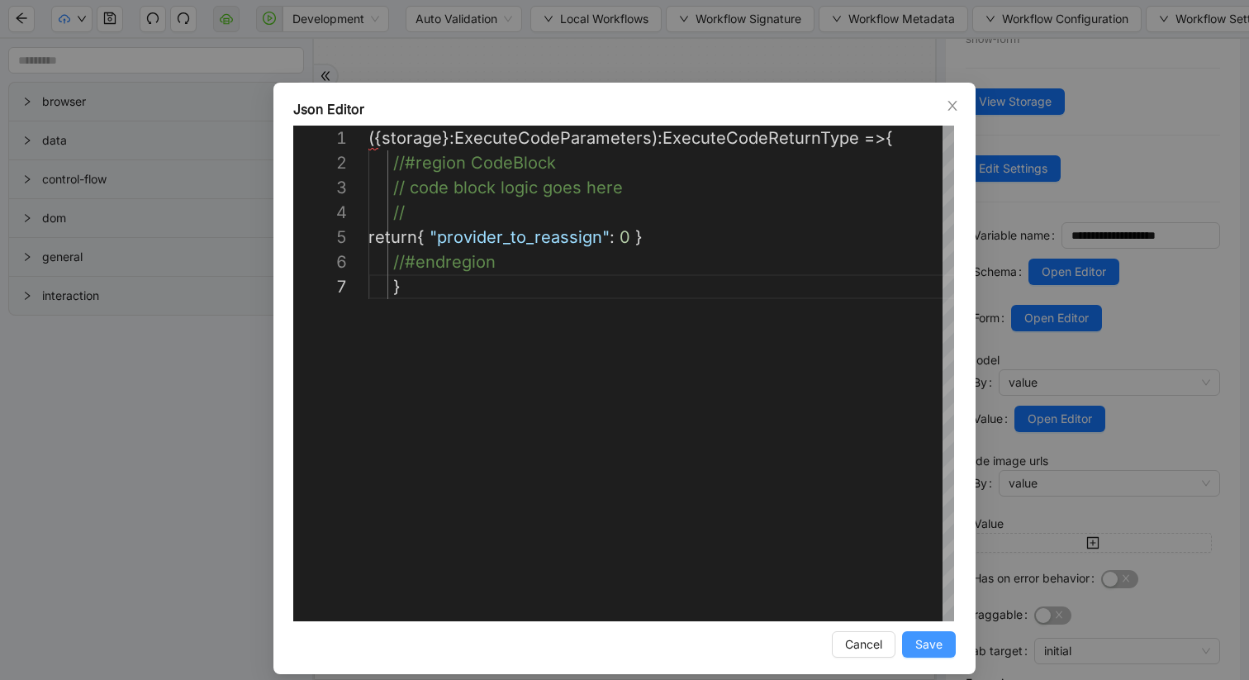
click at [940, 647] on span "Save" at bounding box center [928, 644] width 27 height 18
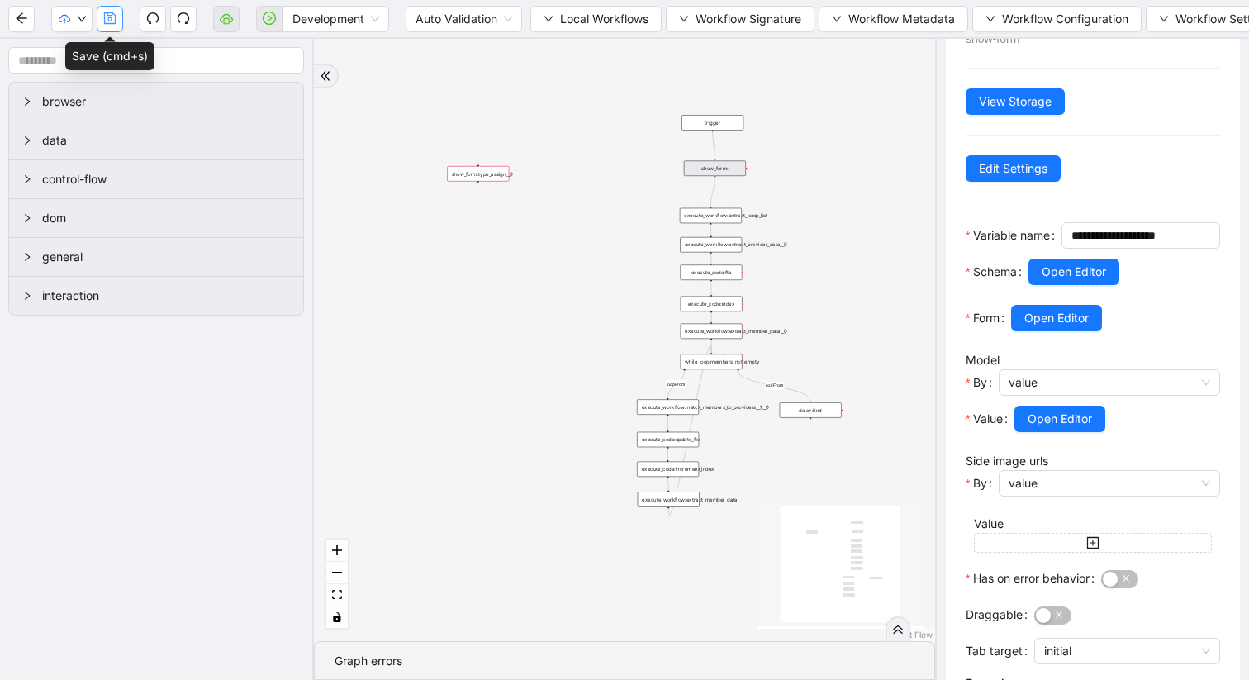
click at [108, 18] on icon "save" at bounding box center [110, 18] width 12 height 12
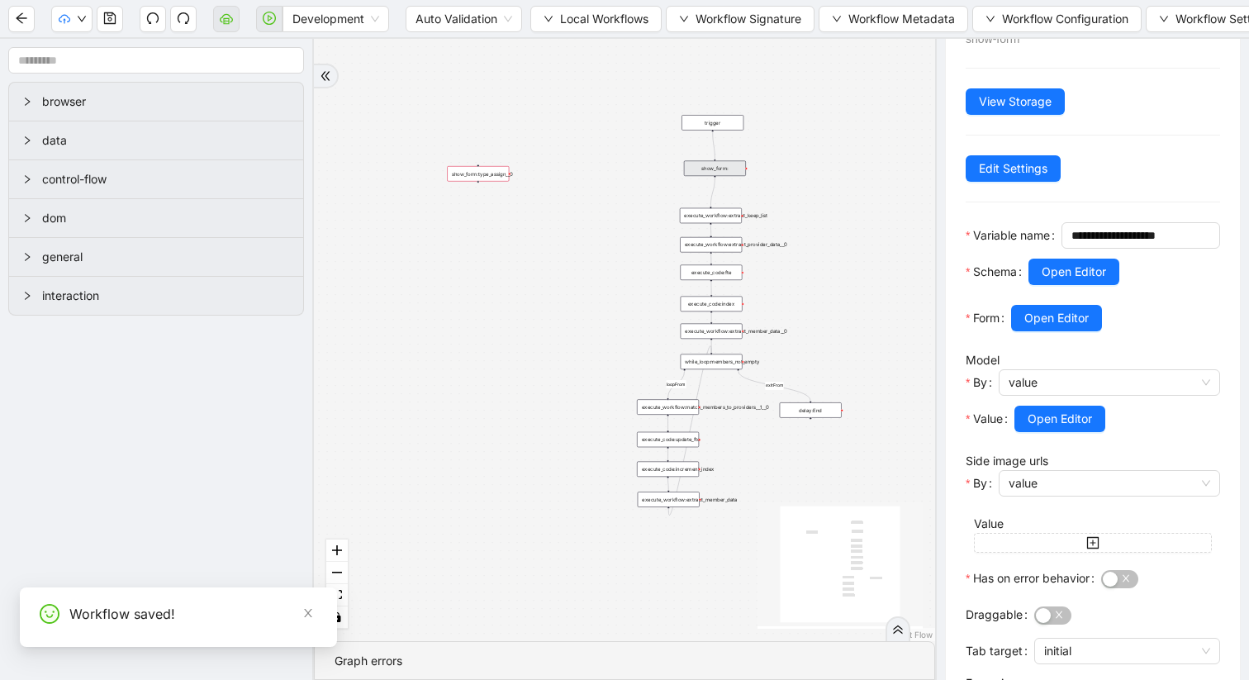
click at [465, 181] on div "loopFrom exitFrom trigger execute_workflow:extract_member_data execute_workflow…" at bounding box center [624, 340] width 621 height 602
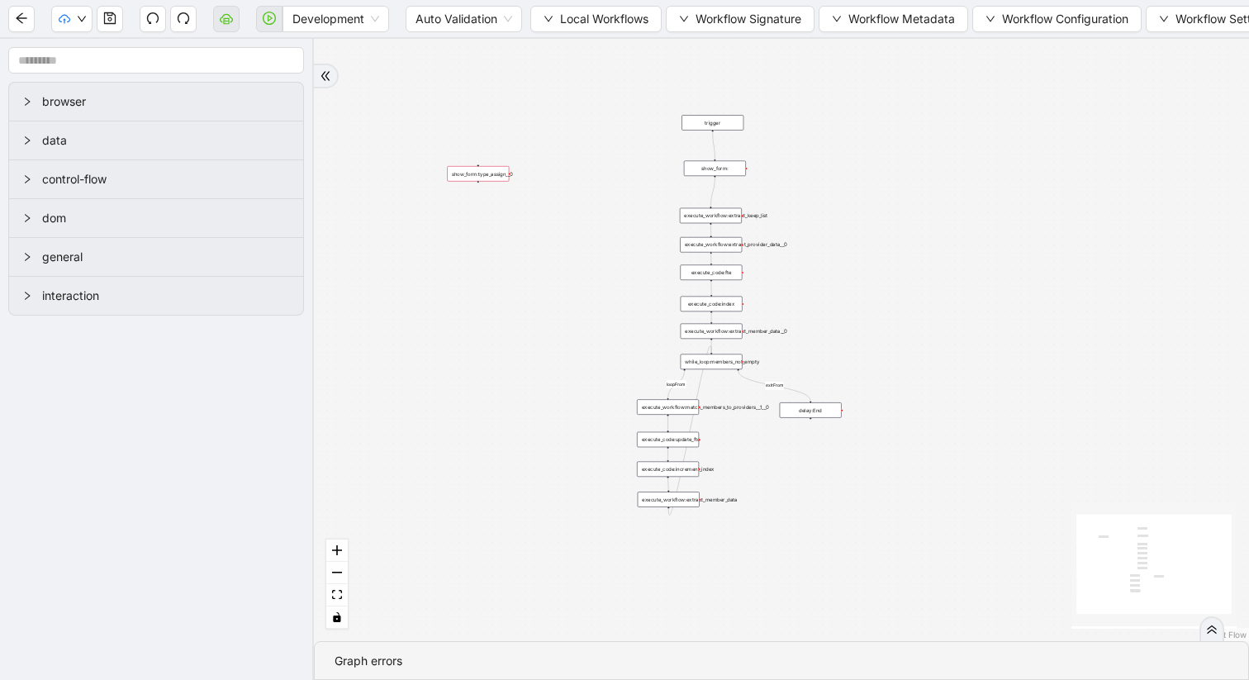
click at [463, 178] on div "show_form:type_assign__0" at bounding box center [478, 174] width 62 height 16
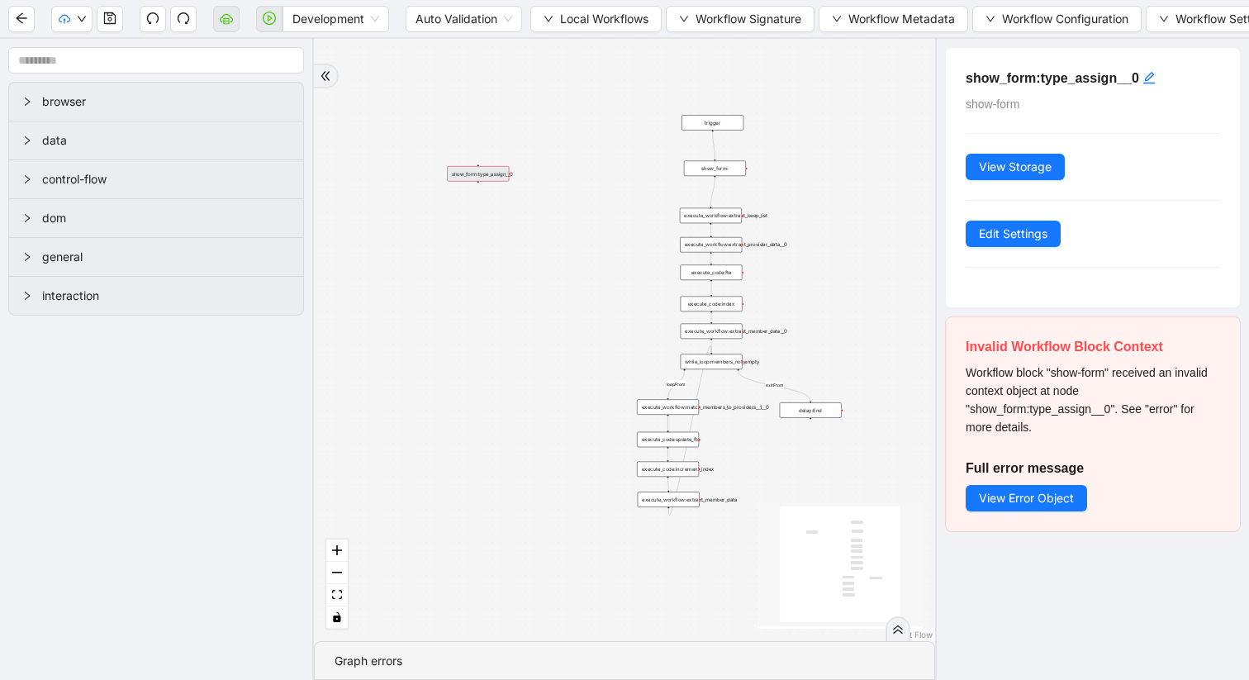
click at [701, 178] on div "loopFrom exitFrom trigger execute_workflow:extract_member_data execute_workflow…" at bounding box center [624, 340] width 621 height 602
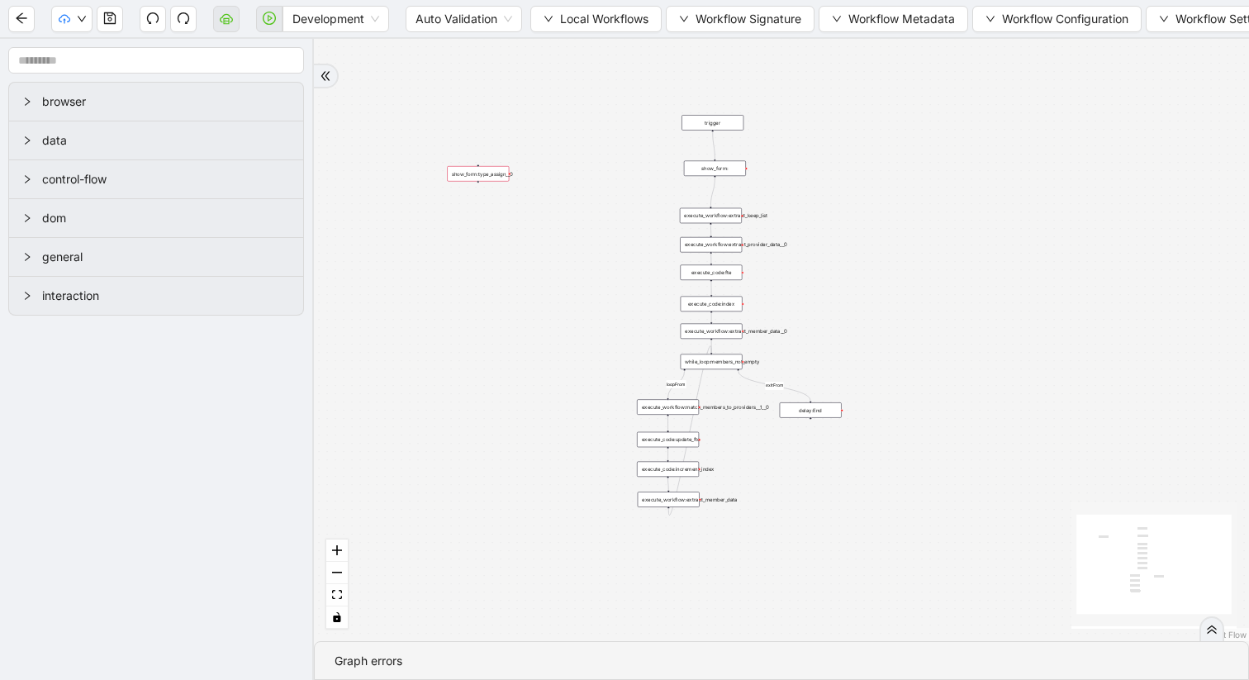
click at [712, 173] on div "show_form:" at bounding box center [715, 169] width 62 height 16
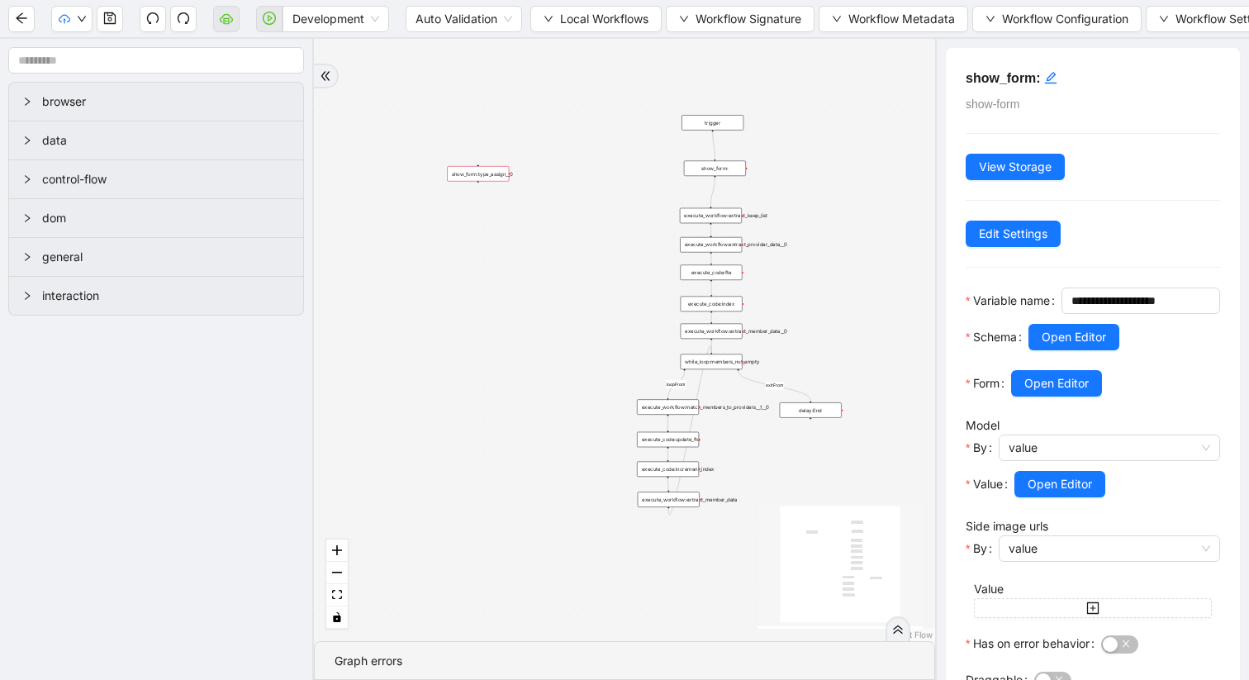
click at [733, 122] on div "trigger" at bounding box center [713, 123] width 62 height 16
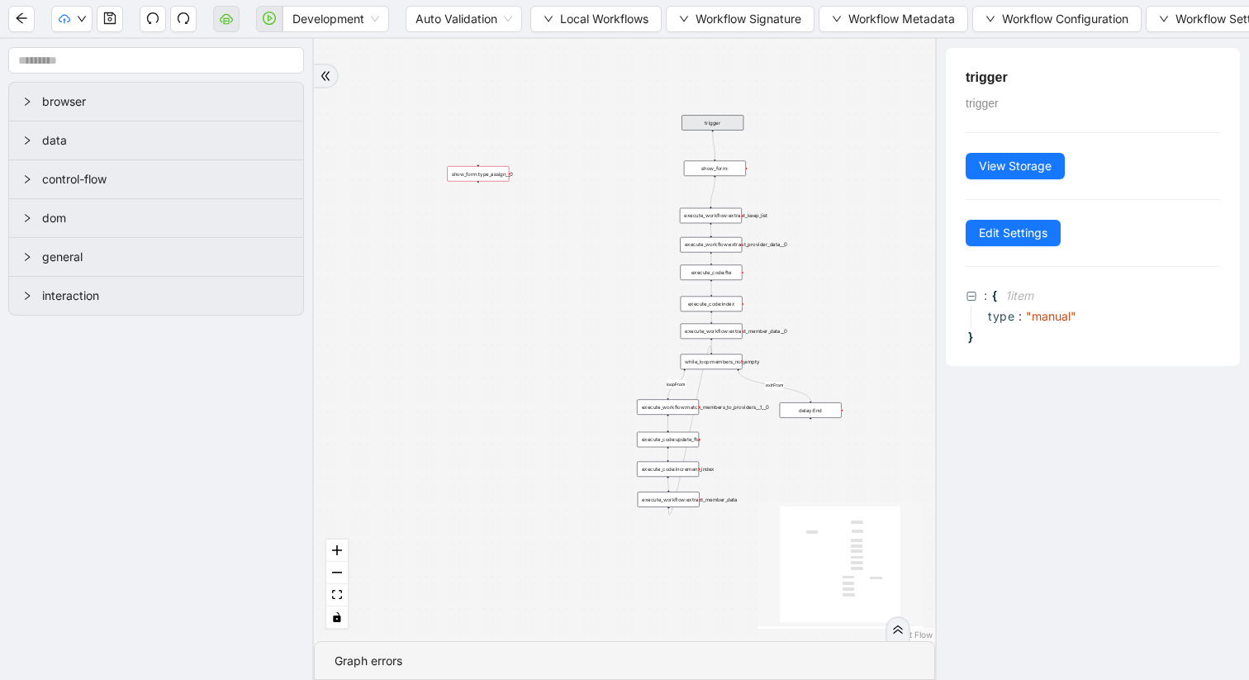
click at [710, 169] on div "show_form:" at bounding box center [715, 169] width 62 height 16
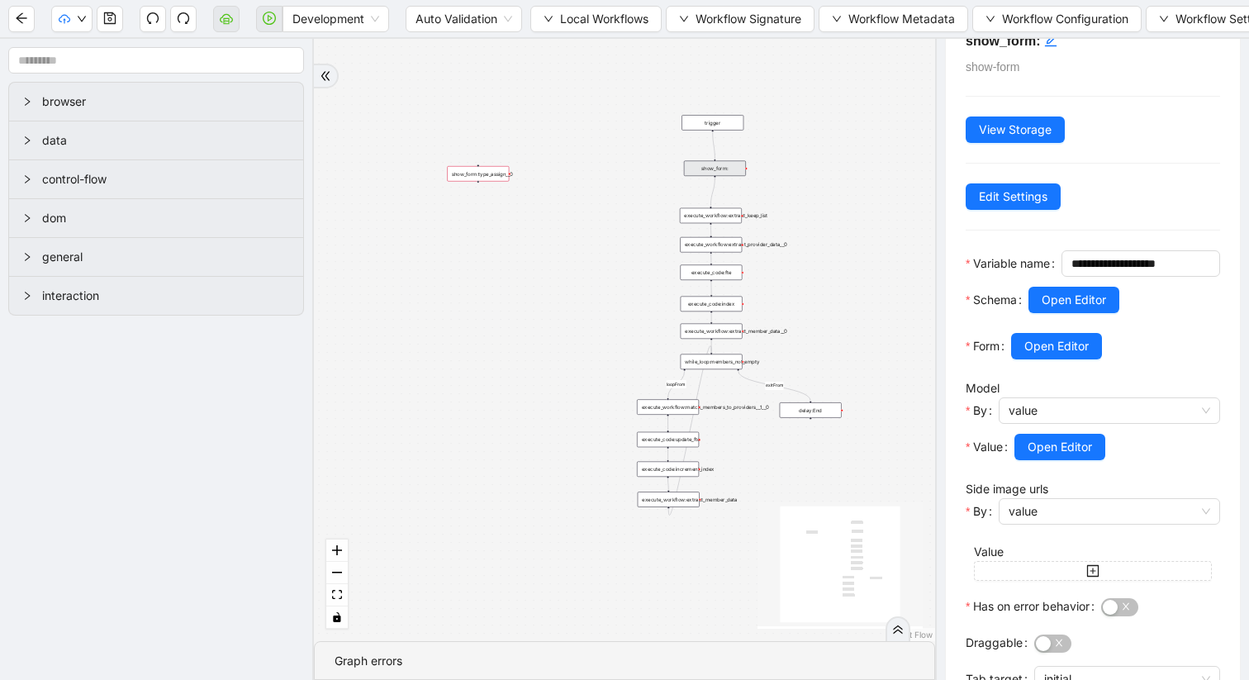
scroll to position [59, 0]
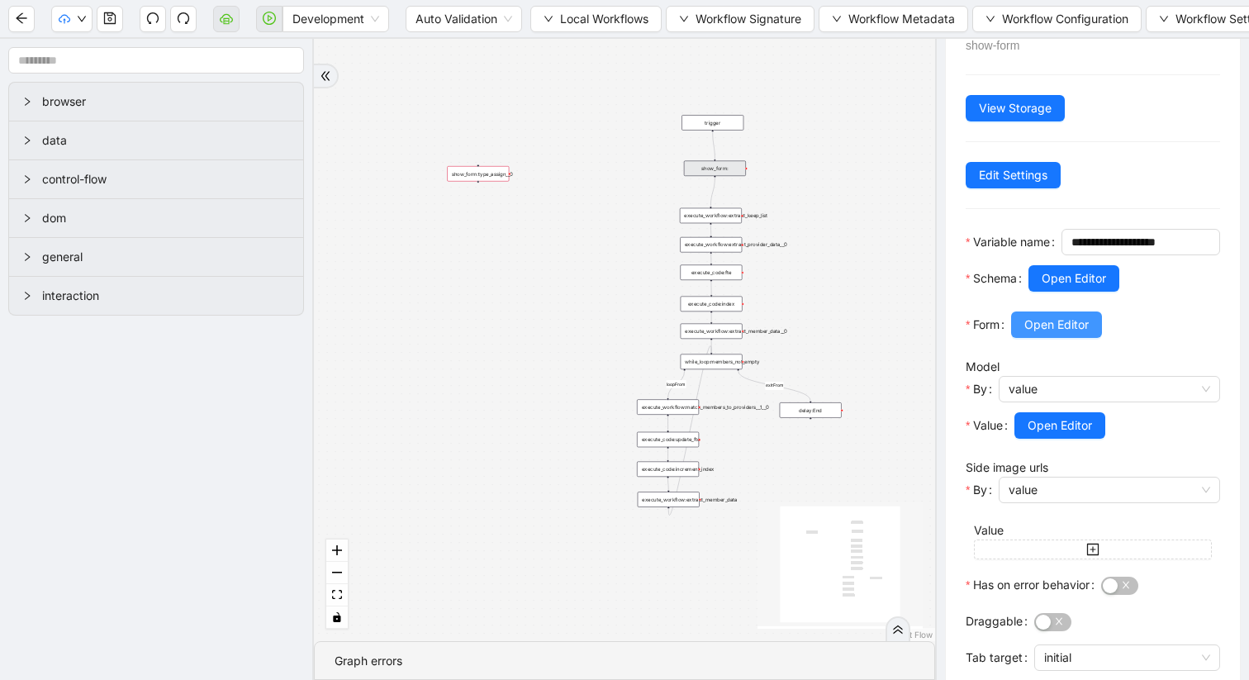
click at [1046, 334] on span "Open Editor" at bounding box center [1056, 325] width 64 height 18
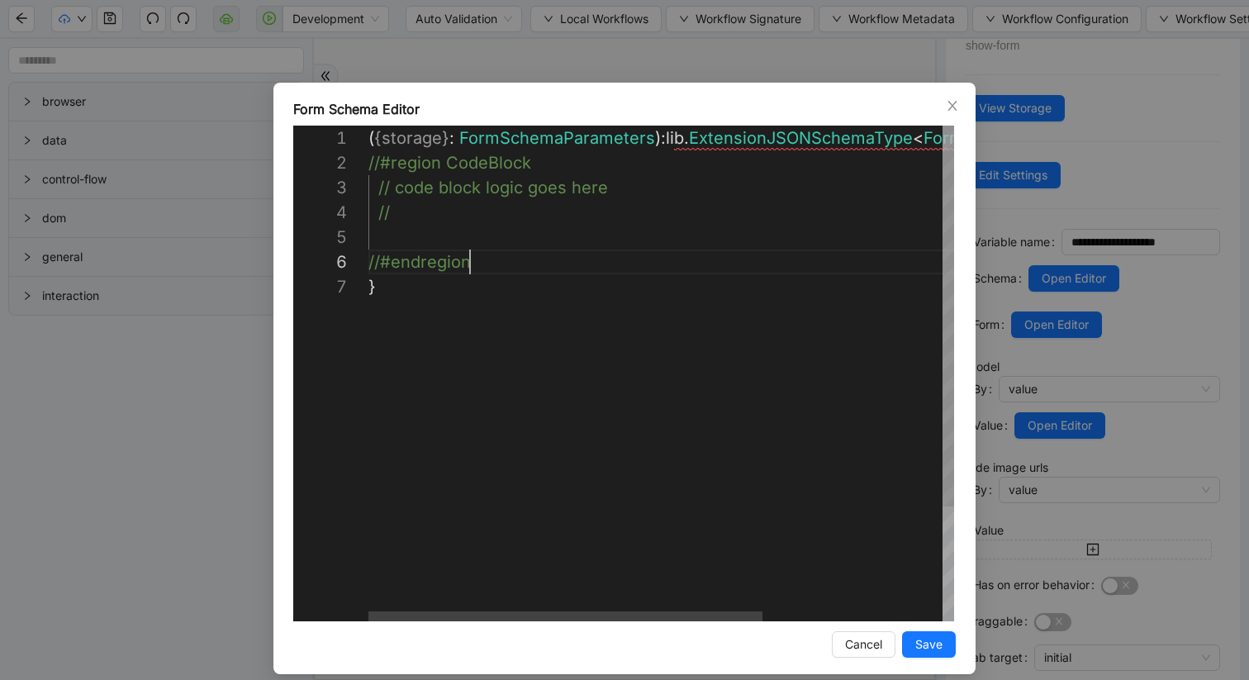
scroll to position [99, 9]
drag, startPoint x: 468, startPoint y: 261, endPoint x: 401, endPoint y: 246, distance: 68.5
click at [413, 228] on div "( { storage } : FormSchemaParameters ): lib . ExtensionJSONSchemaType < FormSch…" at bounding box center [794, 448] width 853 height 644
paste textarea "**********"
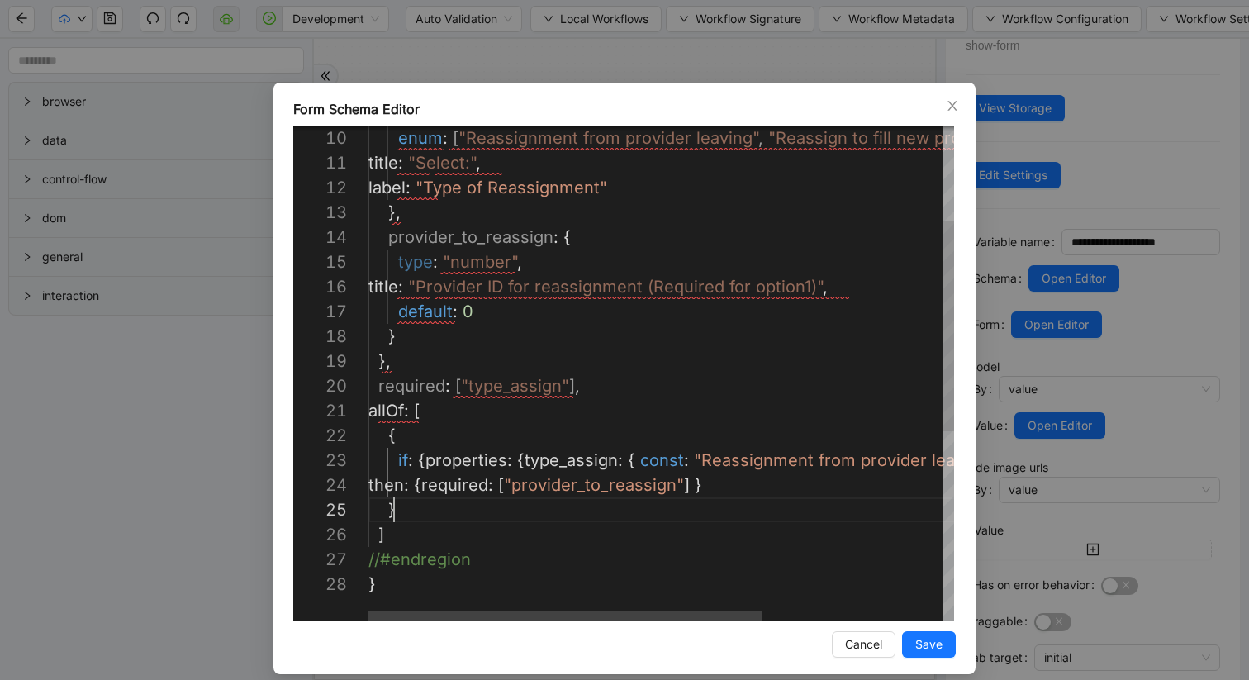
scroll to position [99, 26]
drag, startPoint x: 404, startPoint y: 512, endPoint x: 393, endPoint y: 501, distance: 15.8
click at [393, 501] on div "enum : [ "Reassignment from provider leaving" , "Reassign to fill new providers…" at bounding box center [794, 485] width 853 height 1165
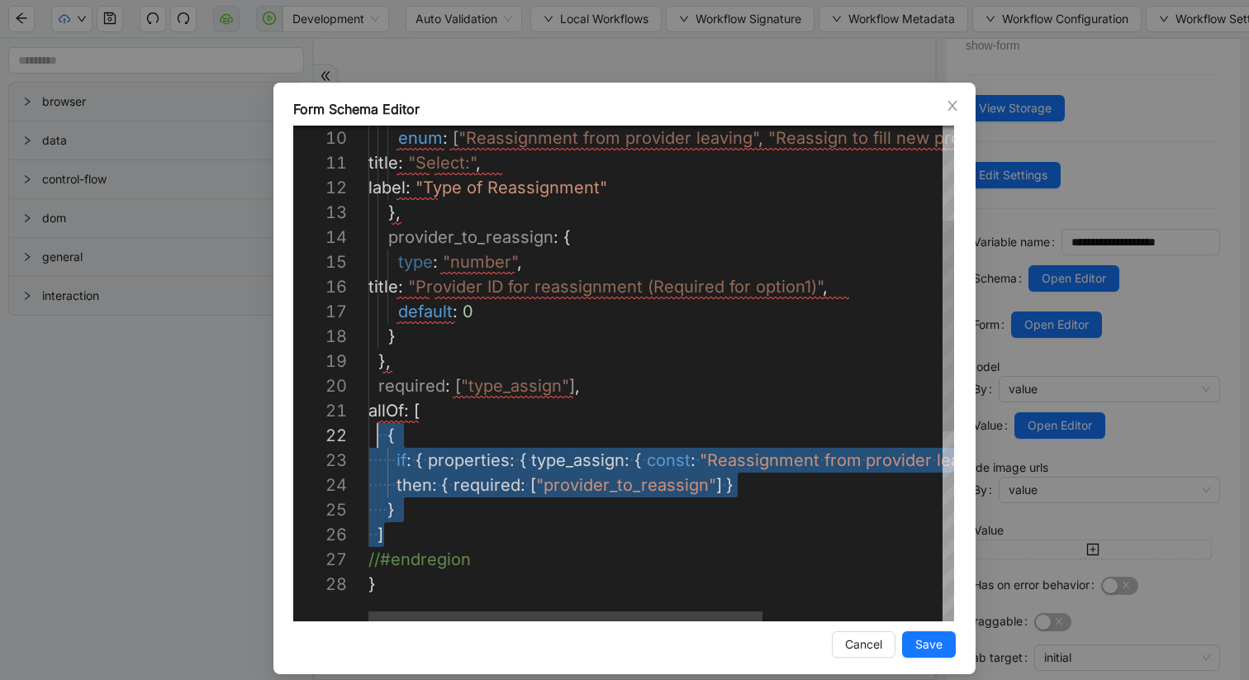
scroll to position [0, 9]
drag, startPoint x: 387, startPoint y: 535, endPoint x: 375, endPoint y: 416, distance: 120.4
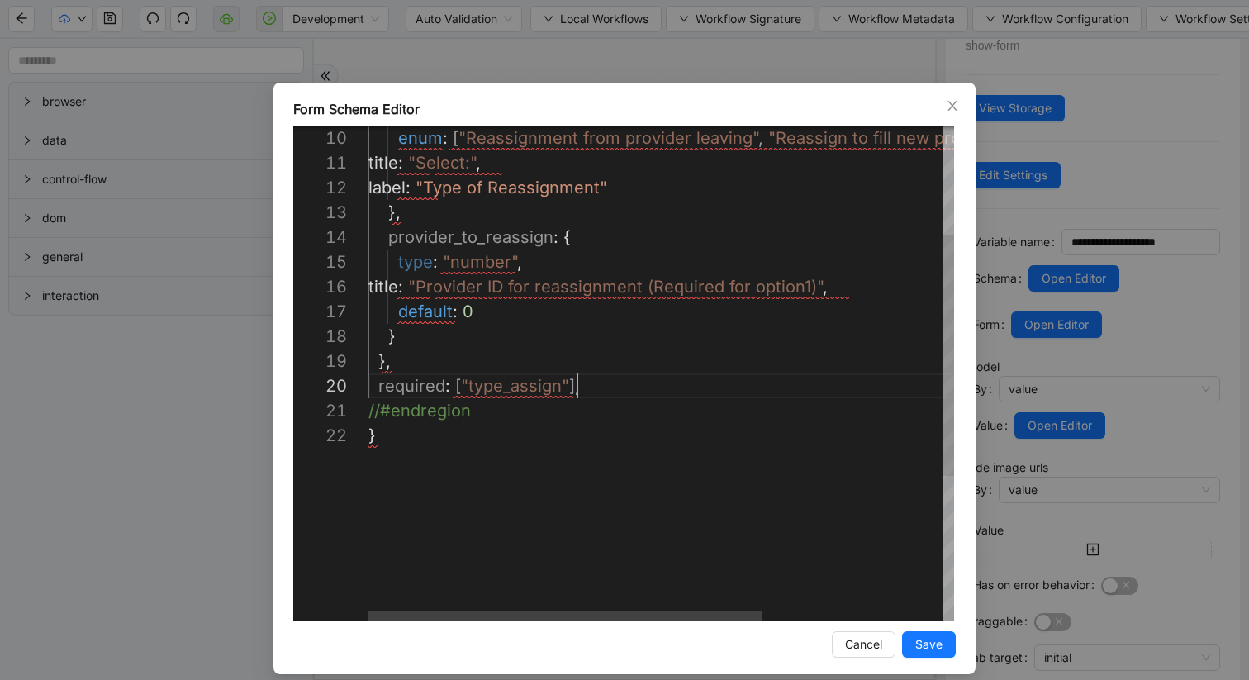
scroll to position [223, 209]
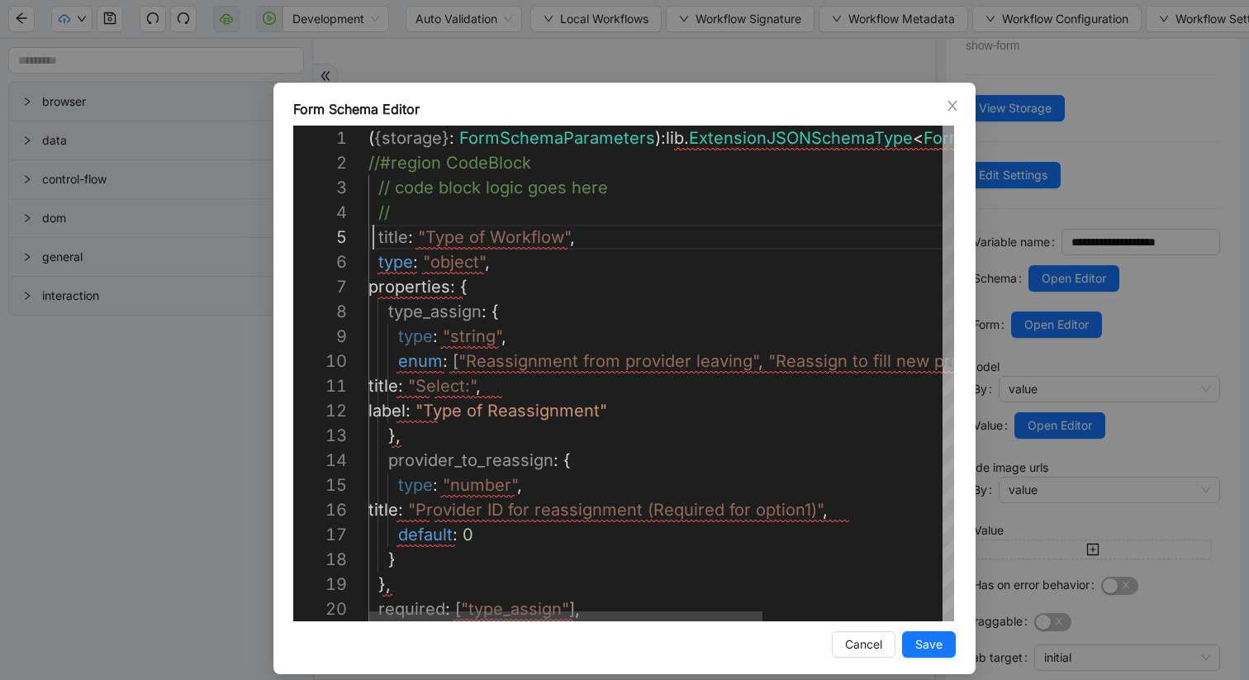
click at [375, 236] on div "enum : [ "Reassignment from provider leaving" , "Reassign to fill new providers…" at bounding box center [794, 634] width 853 height 1016
click at [410, 242] on div "enum : [ "Reassignment from provider leaving" , "Reassign to fill new providers…" at bounding box center [794, 634] width 853 height 1016
click at [375, 265] on div "enum : [ "Reassignment from provider leaving" , "Reassign to fill new providers…" at bounding box center [794, 634] width 853 height 1016
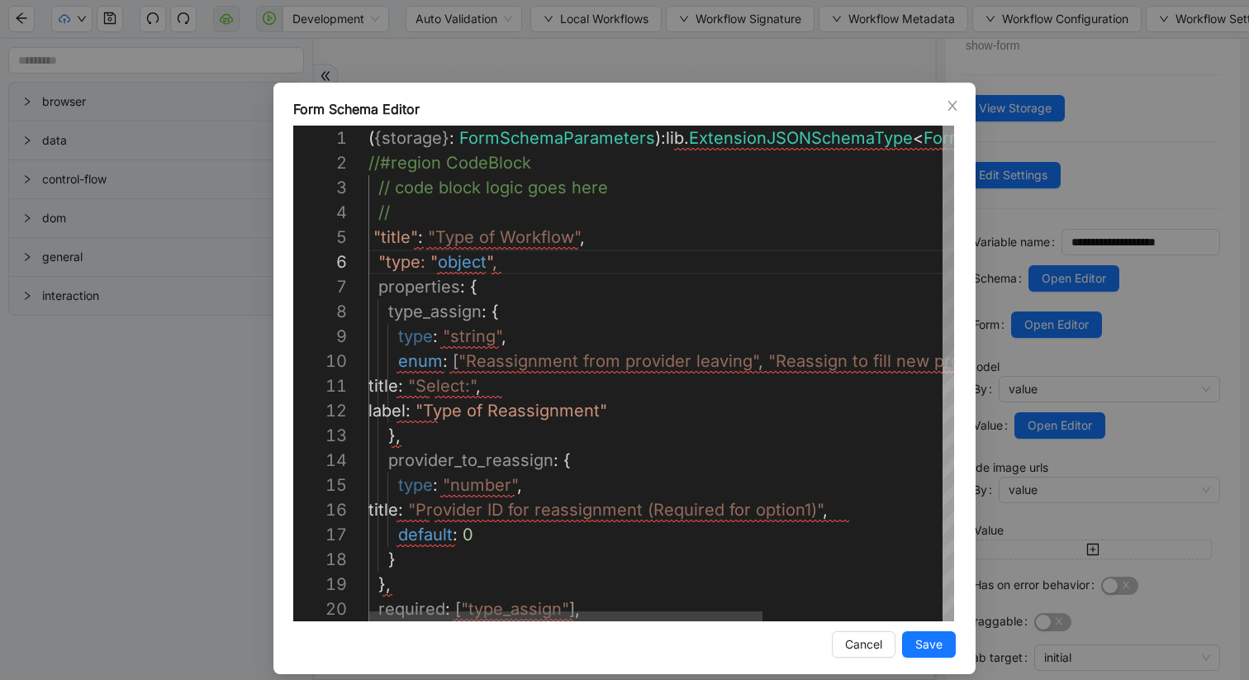
click at [418, 266] on div "enum : [ "Reassignment from provider leaving" , "Reassign to fill new providers…" at bounding box center [794, 634] width 853 height 1016
click at [377, 240] on div "enum : [ "Reassignment from provider leaving" , "Reassign to fill new providers…" at bounding box center [794, 634] width 853 height 1016
click at [373, 289] on div "enum : [ "Reassignment from provider leaving" , "Reassign to fill new providers…" at bounding box center [794, 634] width 853 height 1016
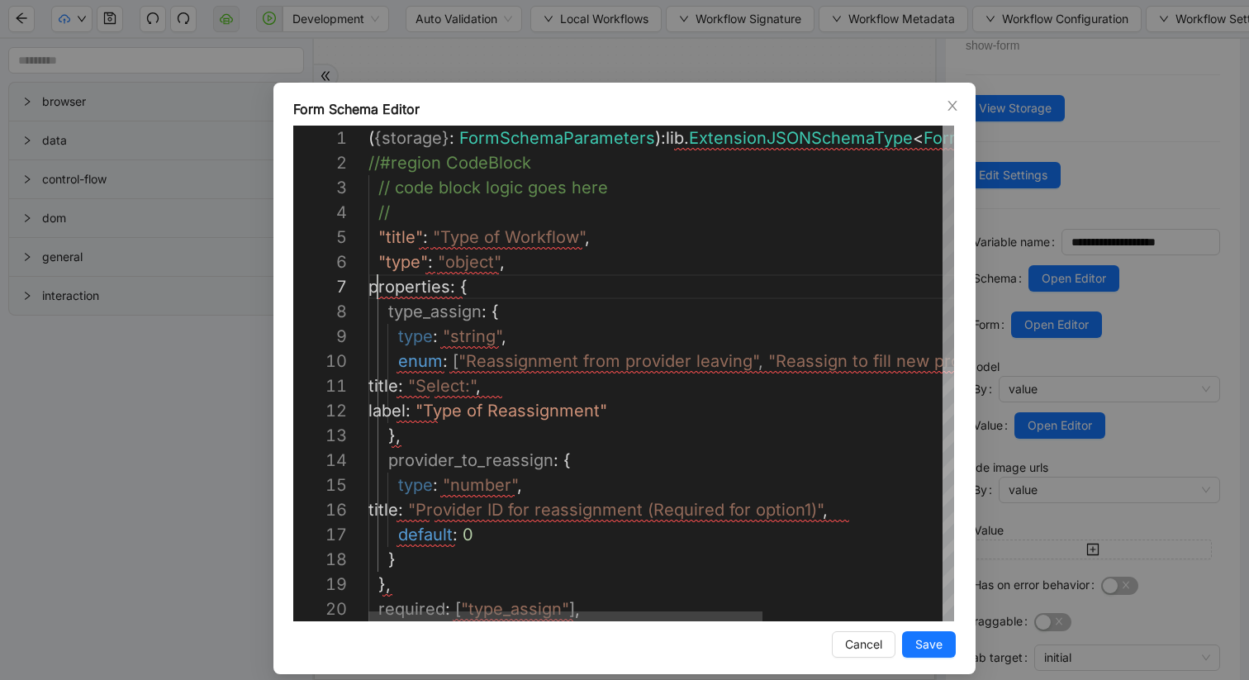
scroll to position [149, 17]
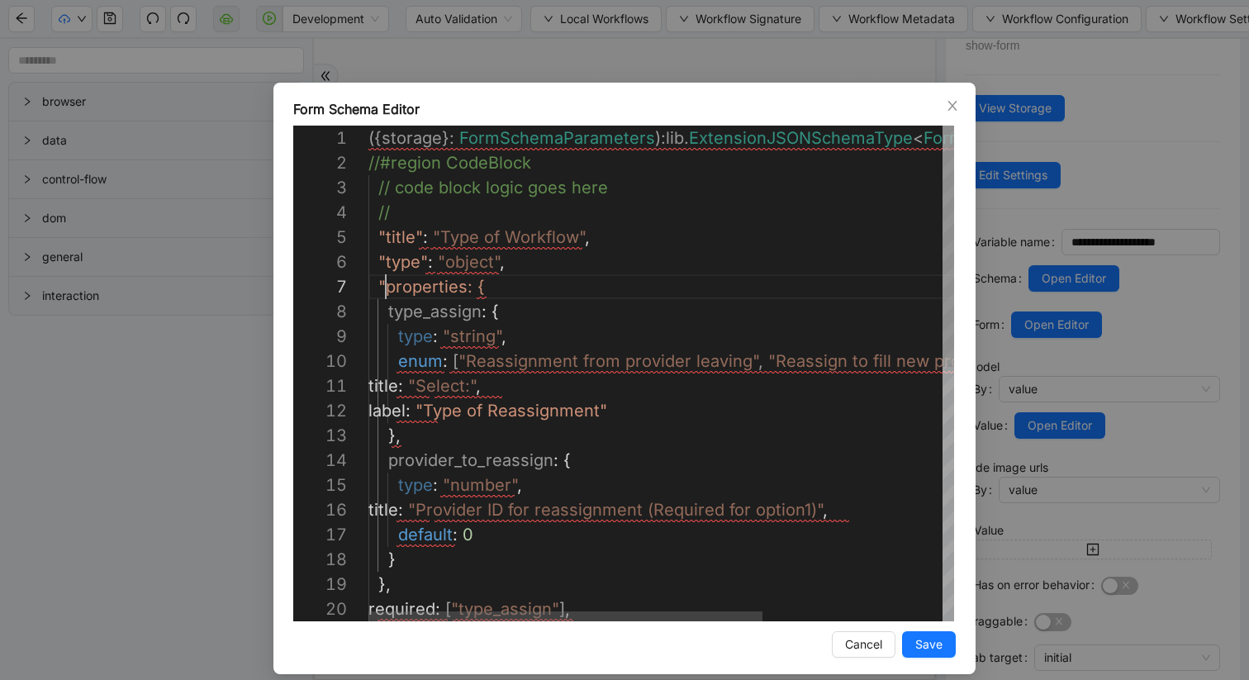
click at [466, 290] on div "enum : [ "Reassignment from provider leaving" , "Reassign to fill new providers…" at bounding box center [794, 634] width 853 height 1016
click at [384, 312] on div "enum : [ "Reassignment from provider leaving" , "Reassign to fill new providers…" at bounding box center [794, 634] width 853 height 1016
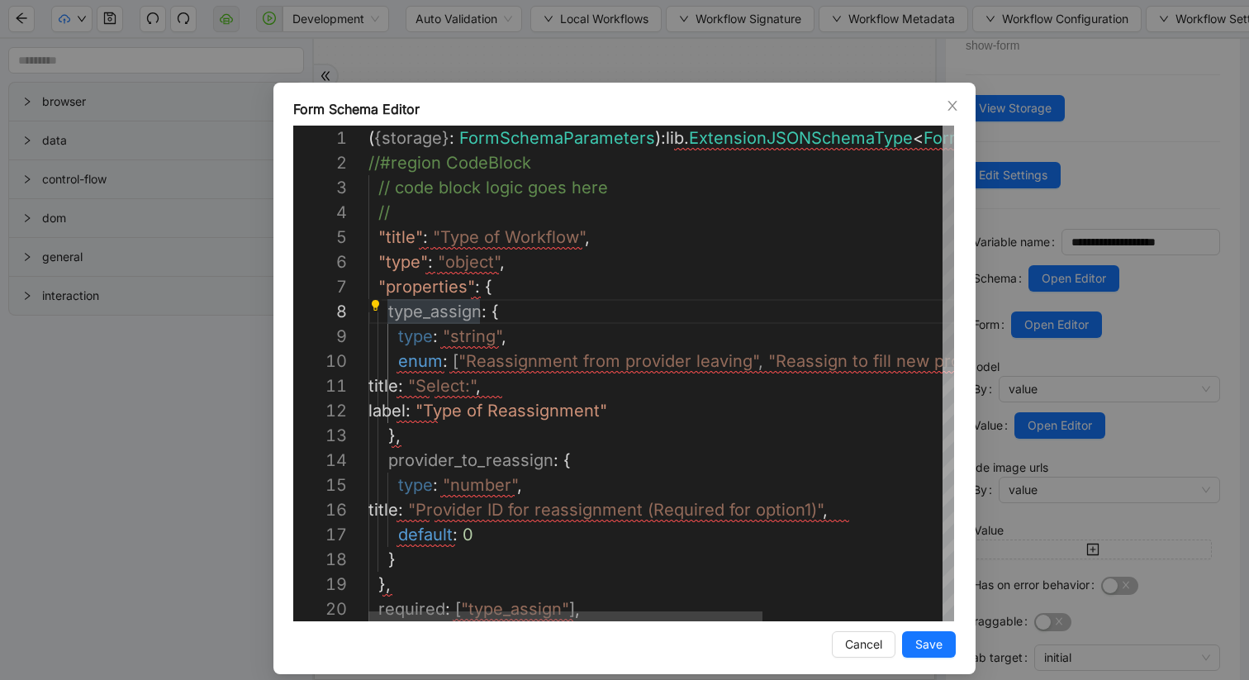
scroll to position [173, 26]
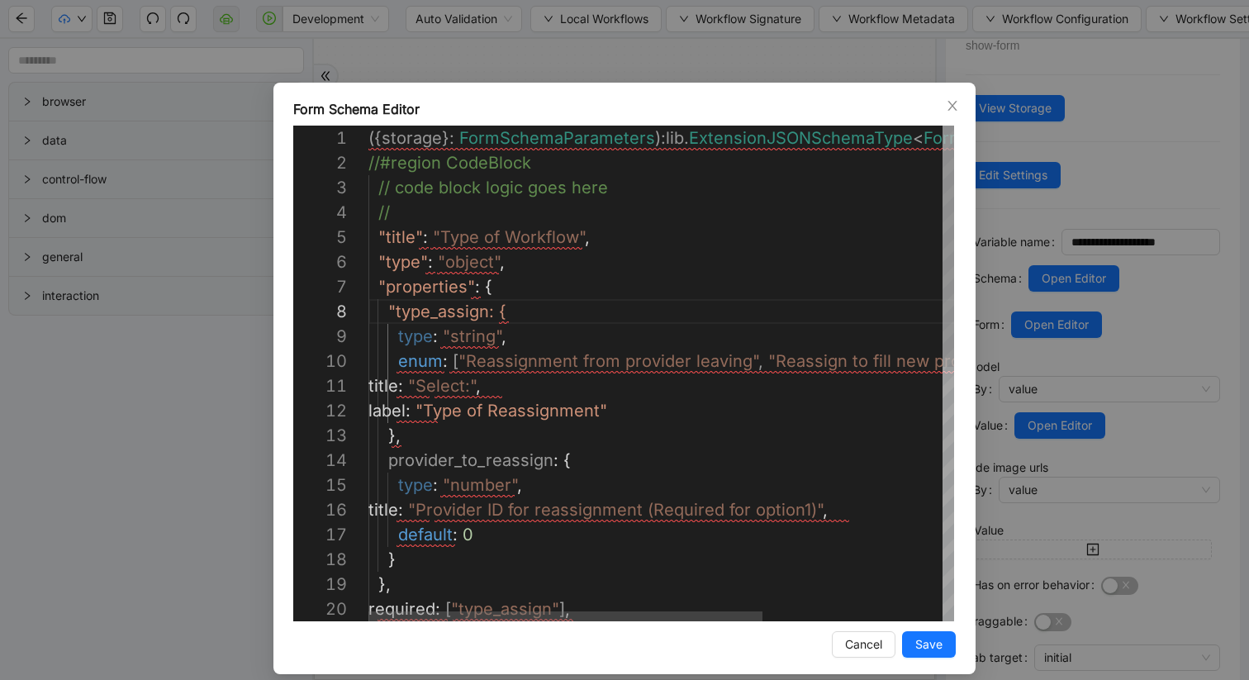
click at [487, 311] on div "enum : [ "Reassignment from provider leaving" , "Reassign to fill new providers…" at bounding box center [794, 634] width 853 height 1016
click at [397, 335] on div "enum : [ "Reassignment from provider leaving" , "Reassign to fill new providers…" at bounding box center [794, 634] width 853 height 1016
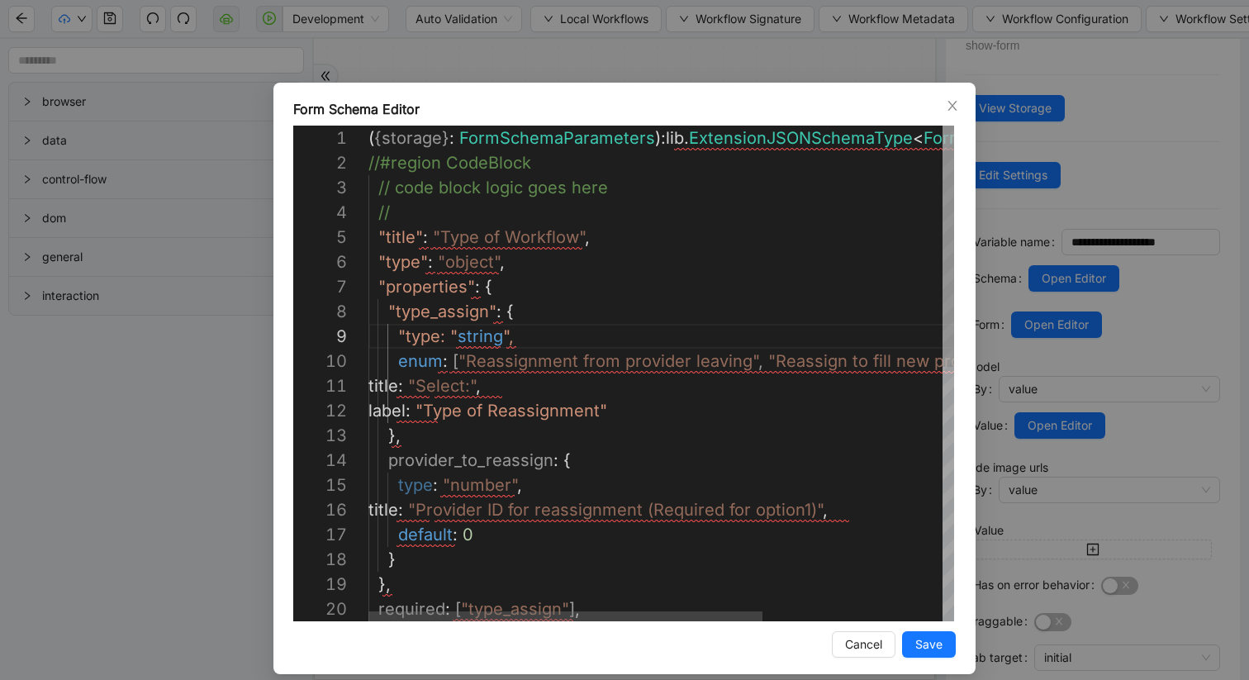
click at [436, 337] on div "enum : [ "Reassignment from provider leaving" , "Reassign to fill new providers…" at bounding box center [794, 634] width 853 height 1016
click at [397, 362] on div "enum : [ "Reassignment from provider leaving" , "Reassign to fill new providers…" at bounding box center [794, 634] width 853 height 1016
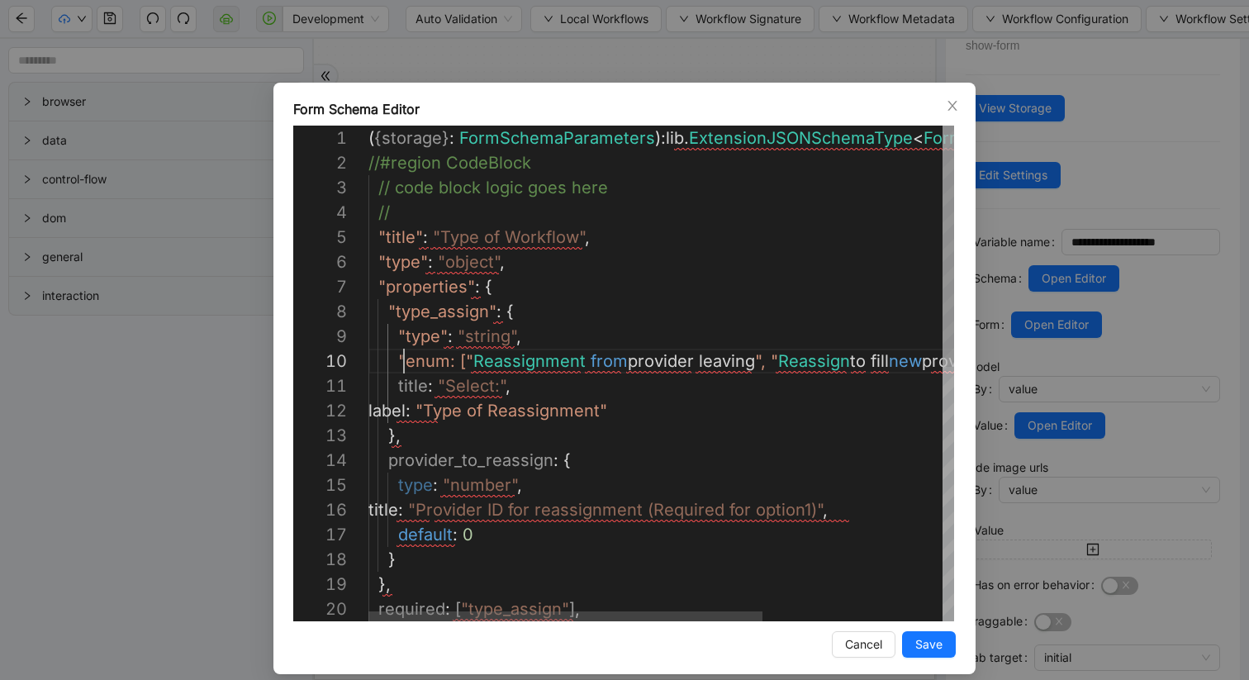
click at [445, 359] on div ""enum: [" Reassignment from provider leaving ", " Reassign to fill new provider…" at bounding box center [794, 634] width 853 height 1016
click at [396, 386] on div ""enum" : [ "Reassignment from provider leaving" , "Reassign to fill new provide…" at bounding box center [794, 634] width 853 height 1016
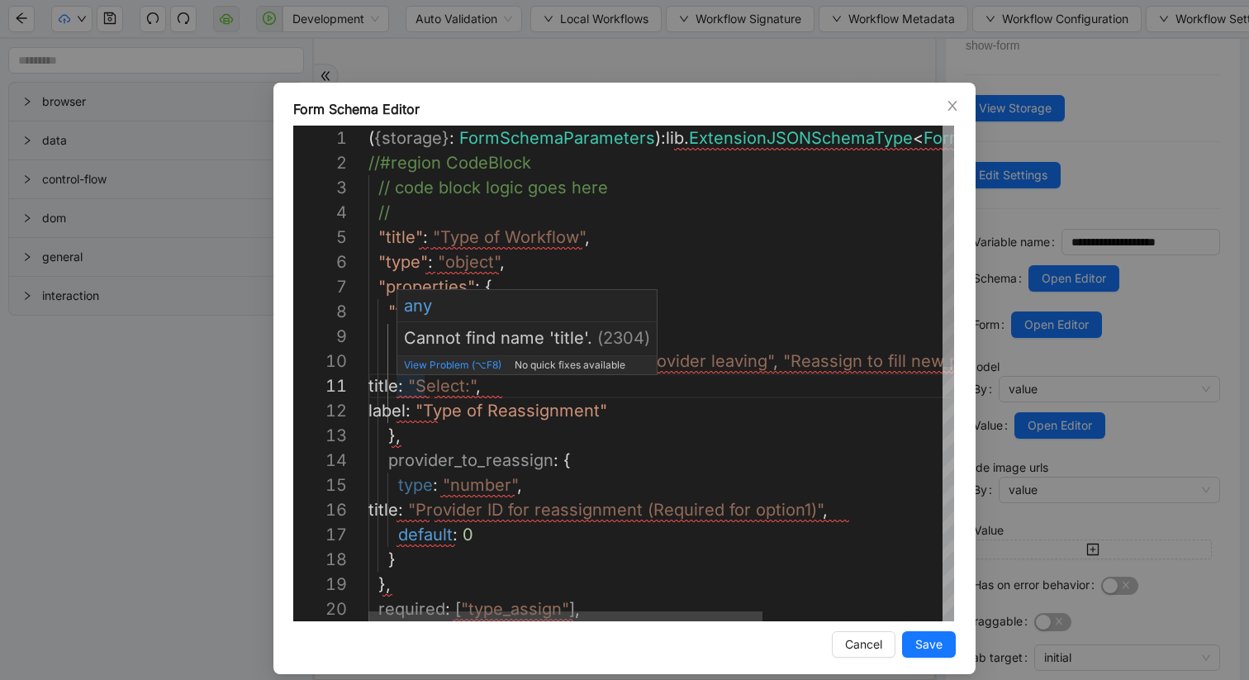
scroll to position [0, 36]
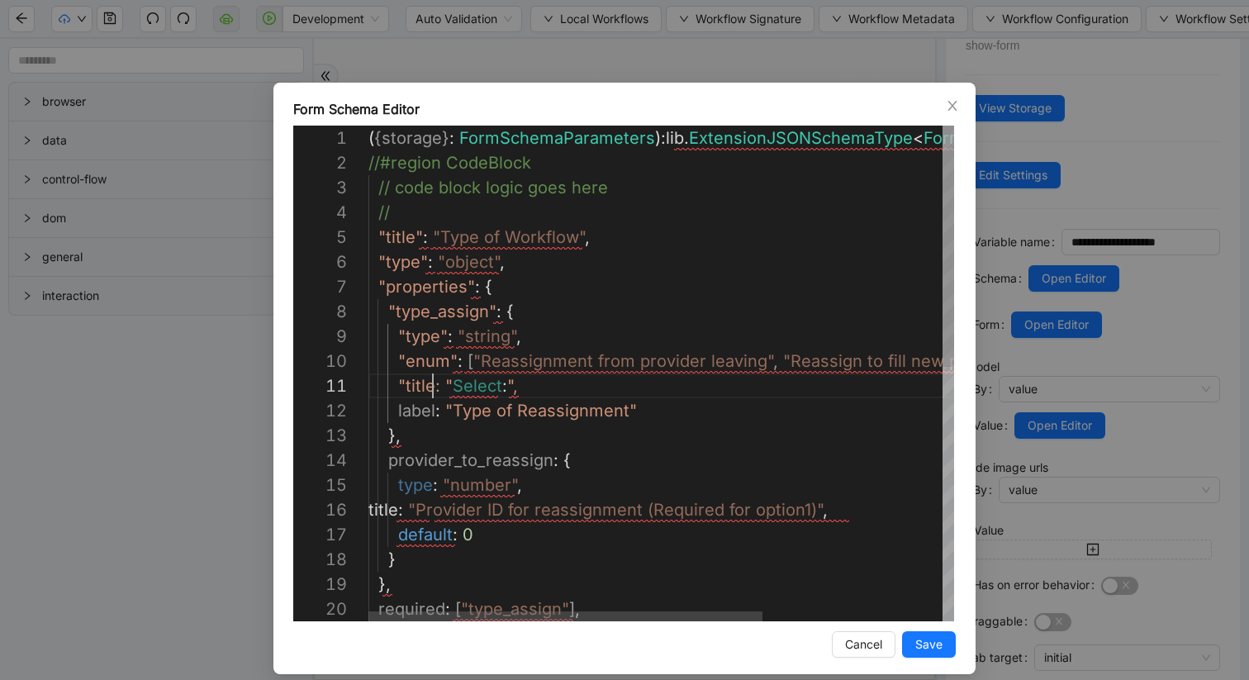
click at [432, 387] on div ""enum" : [ "Reassignment from provider leaving" , "Reassign to fill new provide…" at bounding box center [794, 634] width 853 height 1016
click at [397, 412] on div ""enum" : [ "Reassignment from provider leaving" , "Reassign to fill new provide…" at bounding box center [794, 634] width 853 height 1016
click at [441, 410] on div ""enum" : [ "Reassignment from provider leaving" , "Reassign to fill new provide…" at bounding box center [794, 634] width 853 height 1016
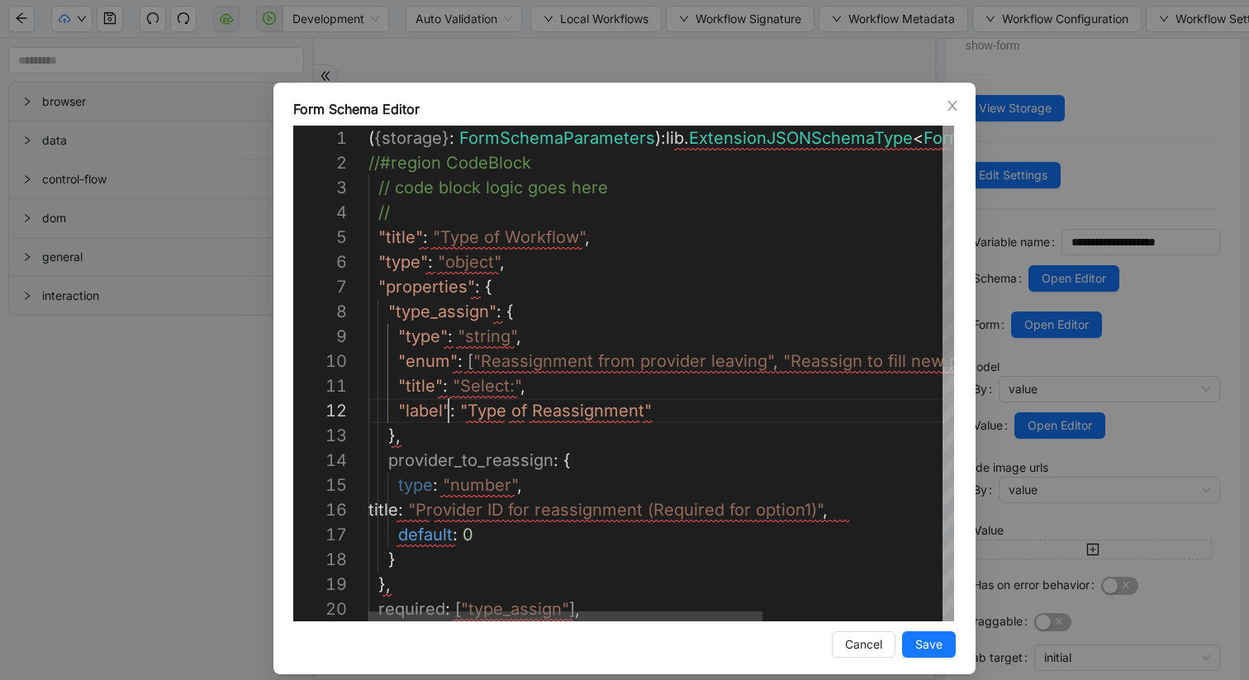
scroll to position [25, 80]
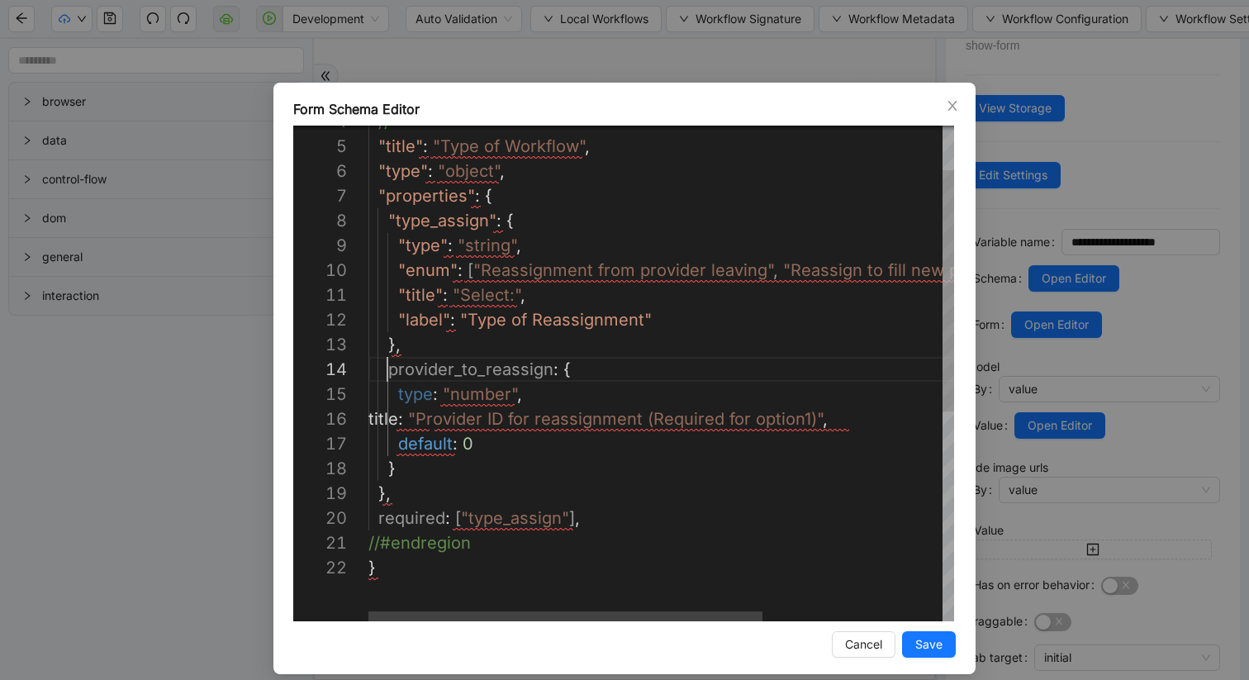
click at [387, 373] on div ""enum" : [ "Reassignment from provider leaving" , "Reassign to fill new provide…" at bounding box center [794, 543] width 853 height 1016
click at [557, 363] on div ""enum" : [ "Reassignment from provider leaving" , "Reassign to fill new provide…" at bounding box center [794, 543] width 853 height 1016
click at [591, 517] on div ""enum" : [ "Reassignment from provider leaving" , "Reassign to fill new provide…" at bounding box center [794, 543] width 853 height 1016
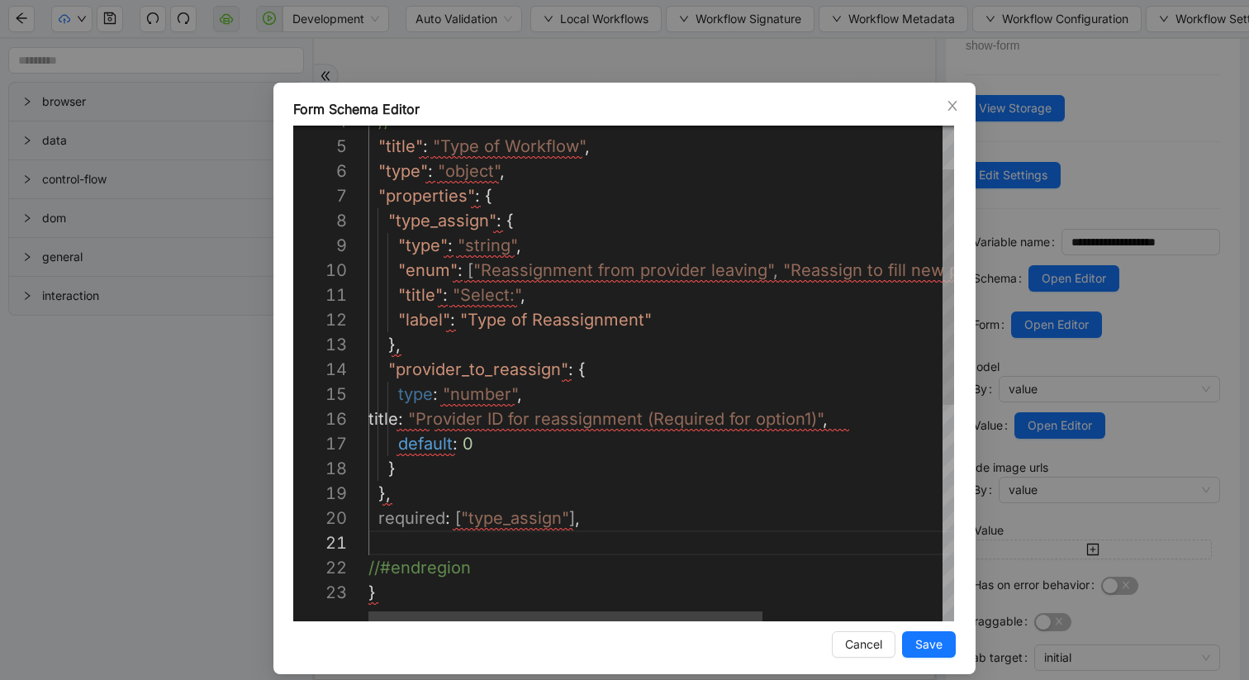
scroll to position [0, 17]
click at [379, 520] on div ""enum" : [ "Reassignment from provider leaving" , "Reassign to fill new provide…" at bounding box center [794, 555] width 853 height 1041
click at [449, 520] on div ""enum" : [ "Reassignment from provider leaving" , "Reassign to fill new provide…" at bounding box center [794, 555] width 853 height 1041
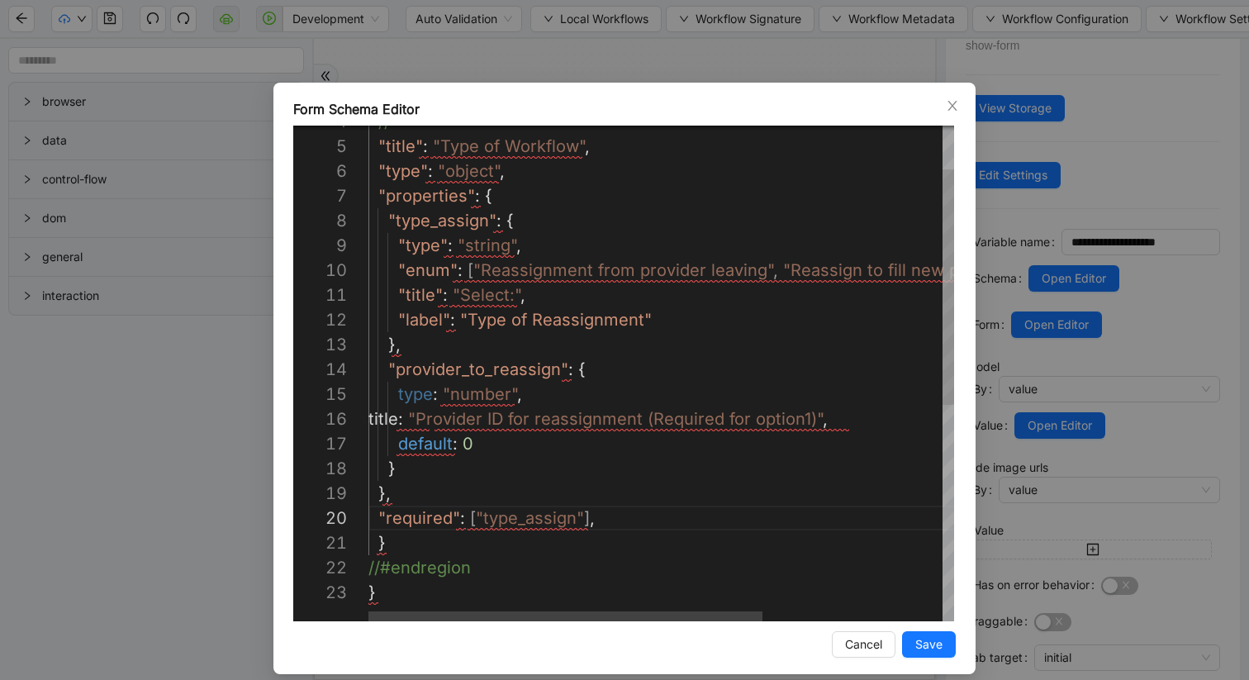
click at [397, 446] on div ""enum" : [ "Reassignment from provider leaving" , "Reassign to fill new provide…" at bounding box center [794, 555] width 853 height 1041
click at [454, 446] on div ""enum" : [ "Reassignment from provider leaving" , "Reassign to fill new provide…" at bounding box center [794, 555] width 853 height 1041
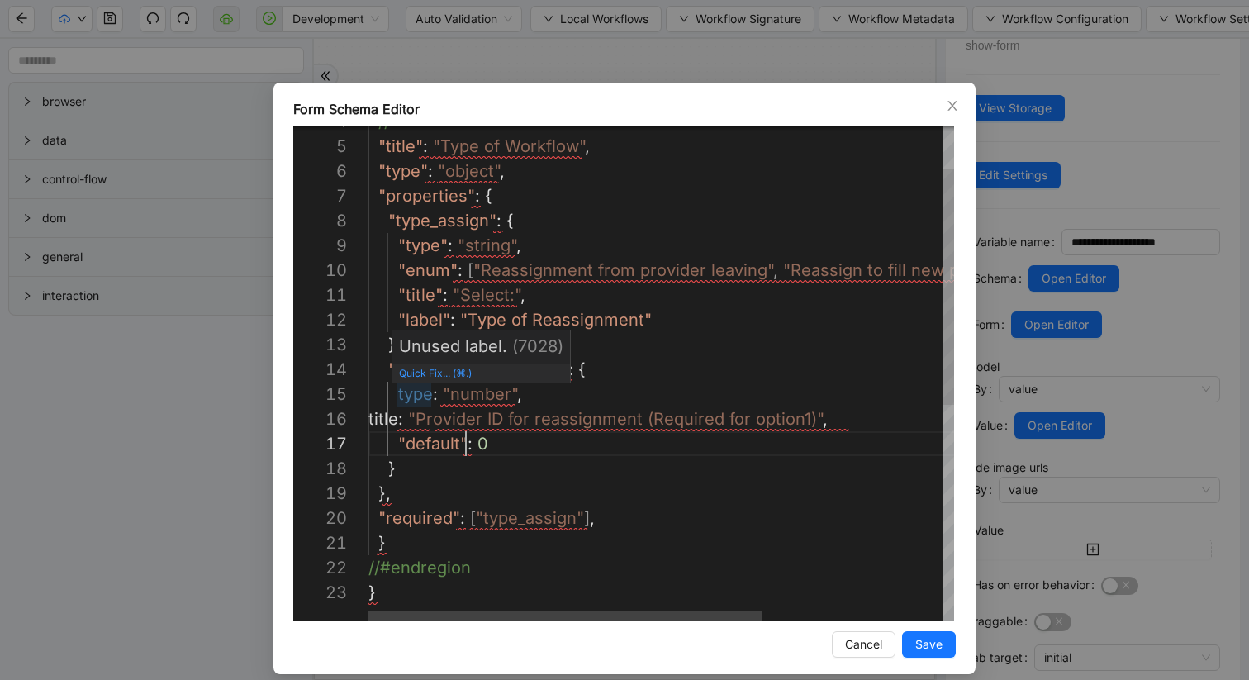
click at [394, 399] on div ""enum" : [ "Reassignment from provider leaving" , "Reassign to fill new provide…" at bounding box center [794, 555] width 853 height 1041
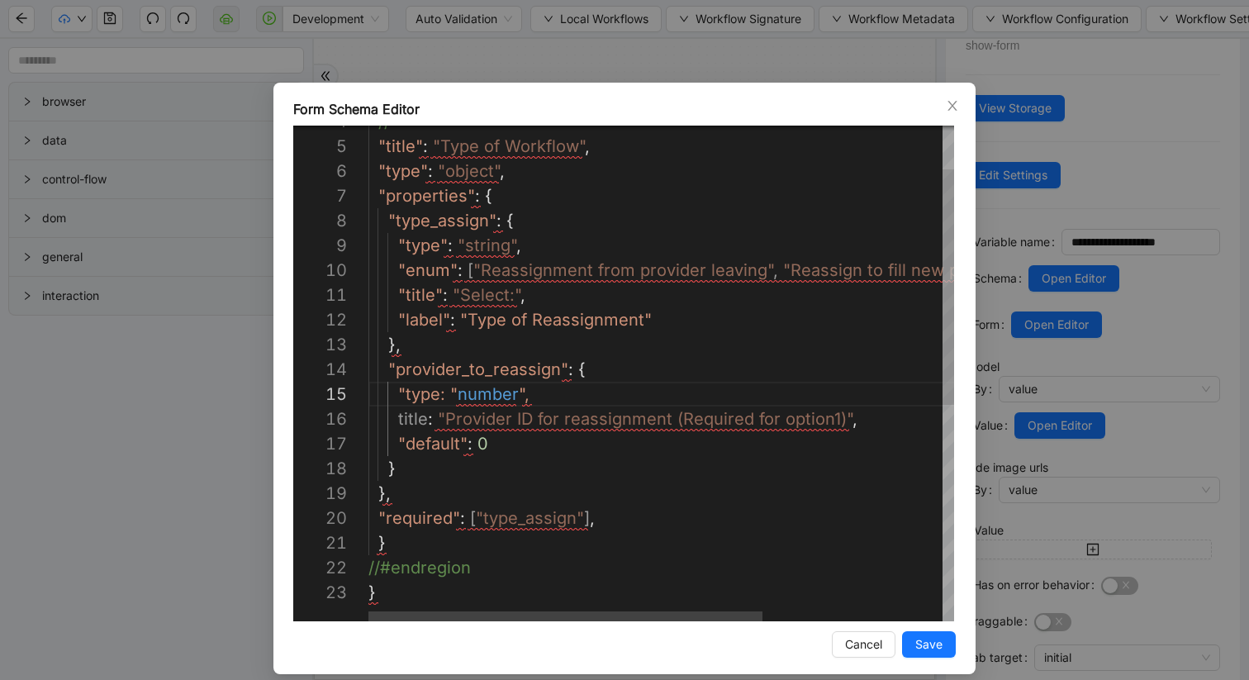
click at [438, 396] on div ""enum" : [ "Reassignment from provider leaving" , "Reassign to fill new provide…" at bounding box center [794, 555] width 853 height 1041
click at [399, 419] on div ""enum" : [ "Reassignment from provider leaving" , "Reassign to fill new provide…" at bounding box center [794, 555] width 853 height 1041
click at [432, 420] on div ""enum" : [ "Reassignment from provider leaving" , "Reassign to fill new provide…" at bounding box center [794, 555] width 853 height 1041
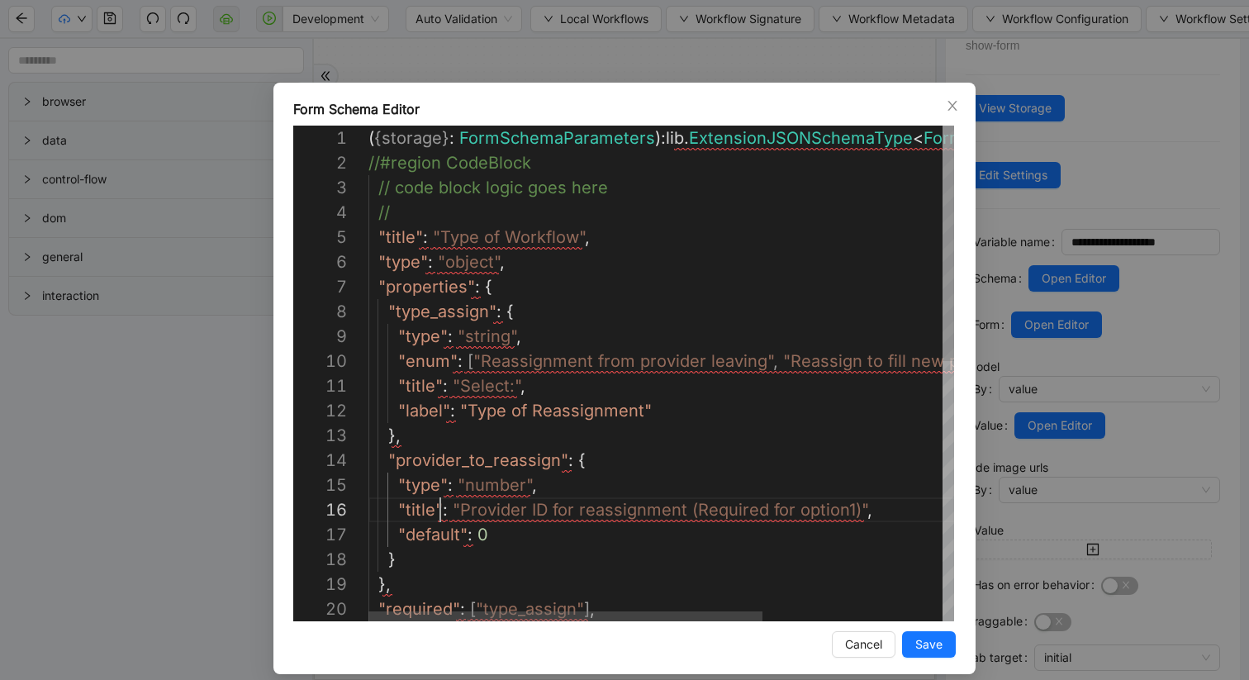
click at [407, 221] on div ""enum" : [ "Reassignment from provider leaving" , "Reassign to fill new provide…" at bounding box center [794, 646] width 853 height 1041
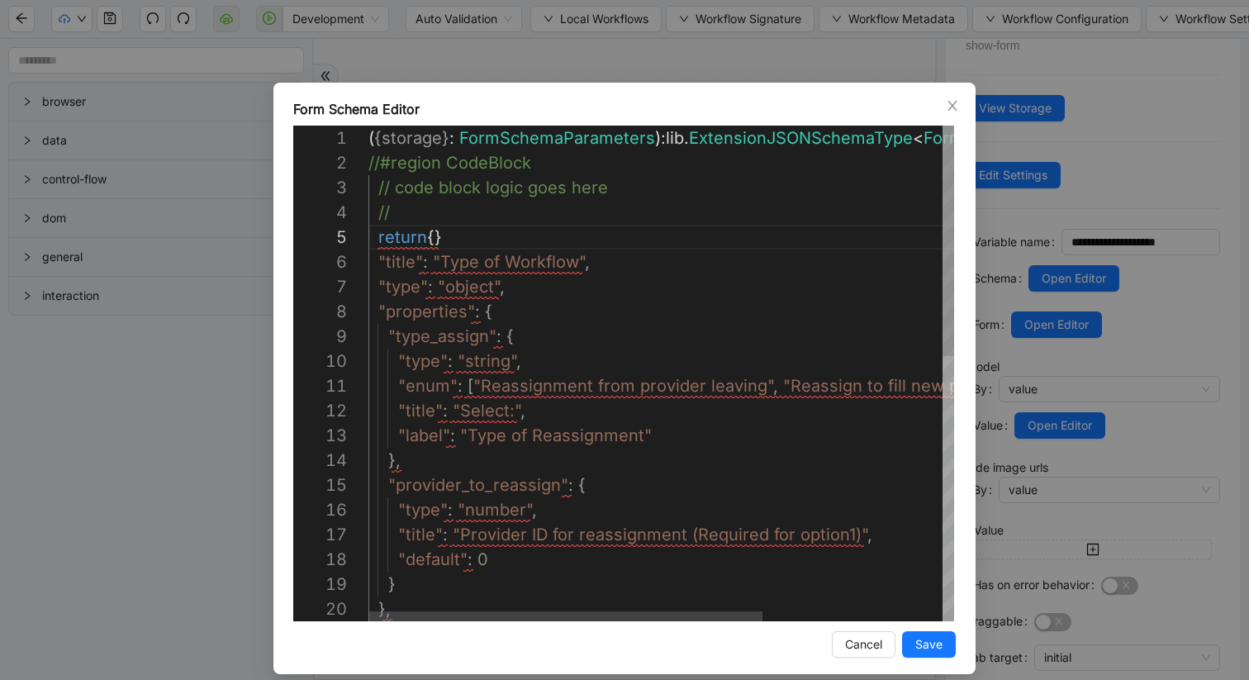
scroll to position [99, 64]
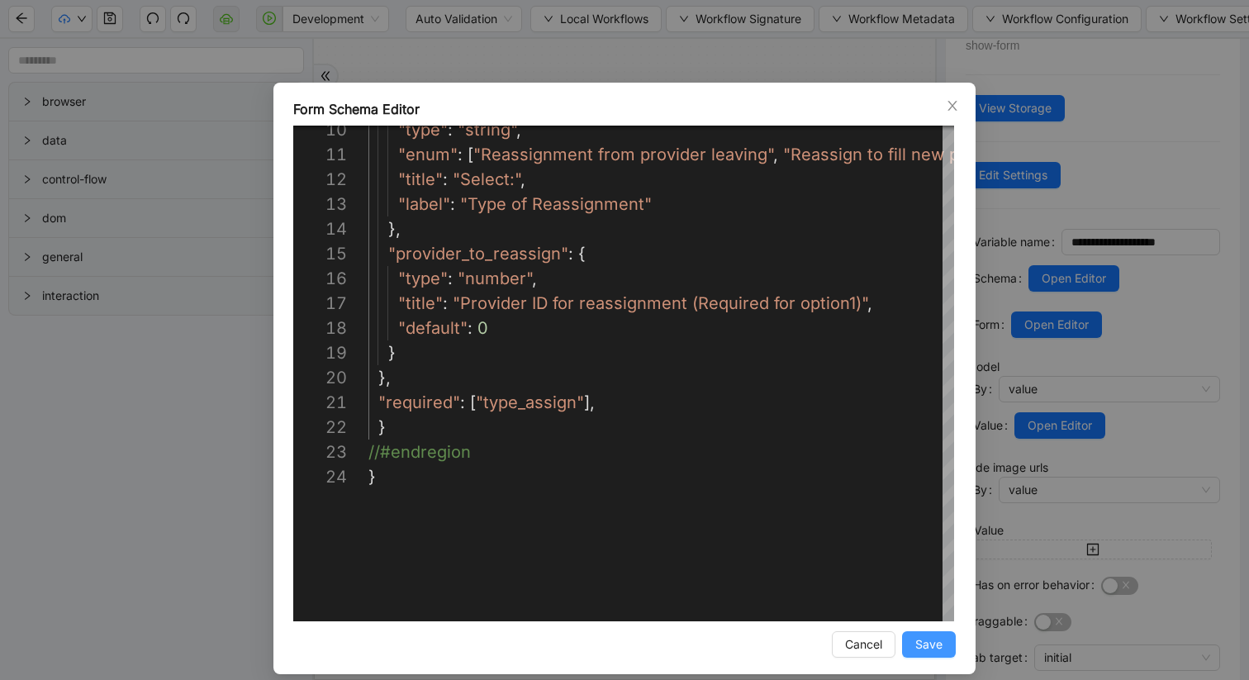
type textarea "**********"
click at [912, 638] on button "Save" at bounding box center [929, 644] width 54 height 26
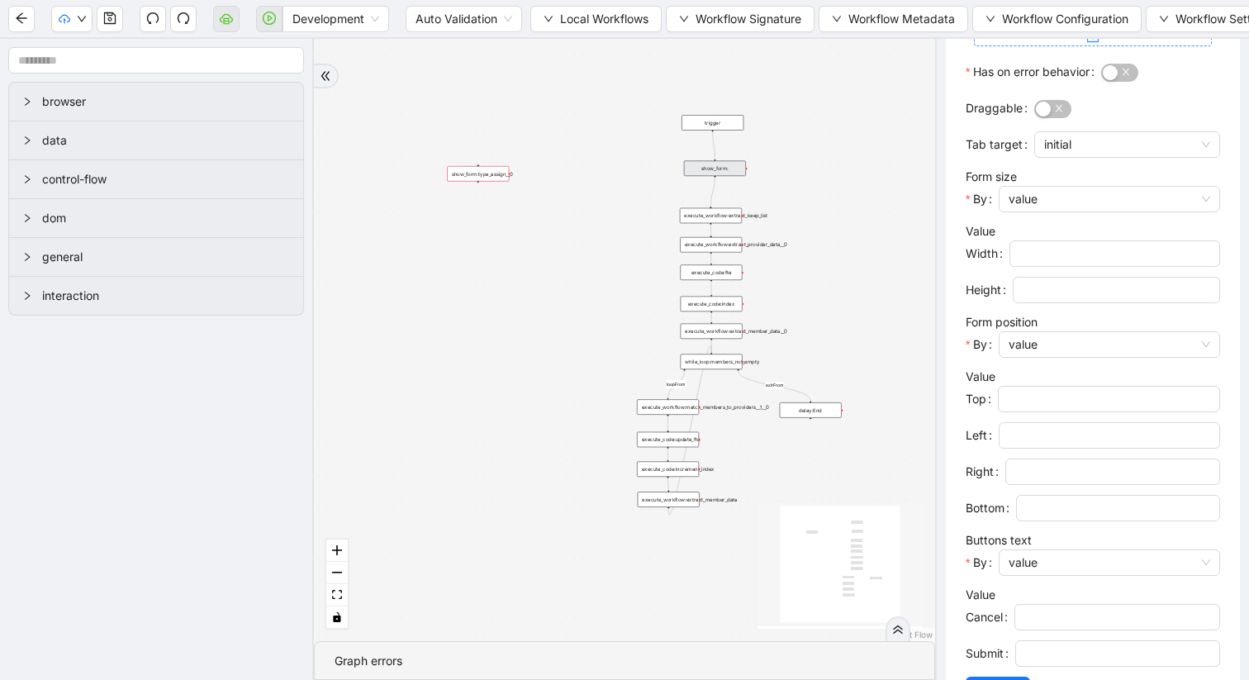
scroll to position [658, 0]
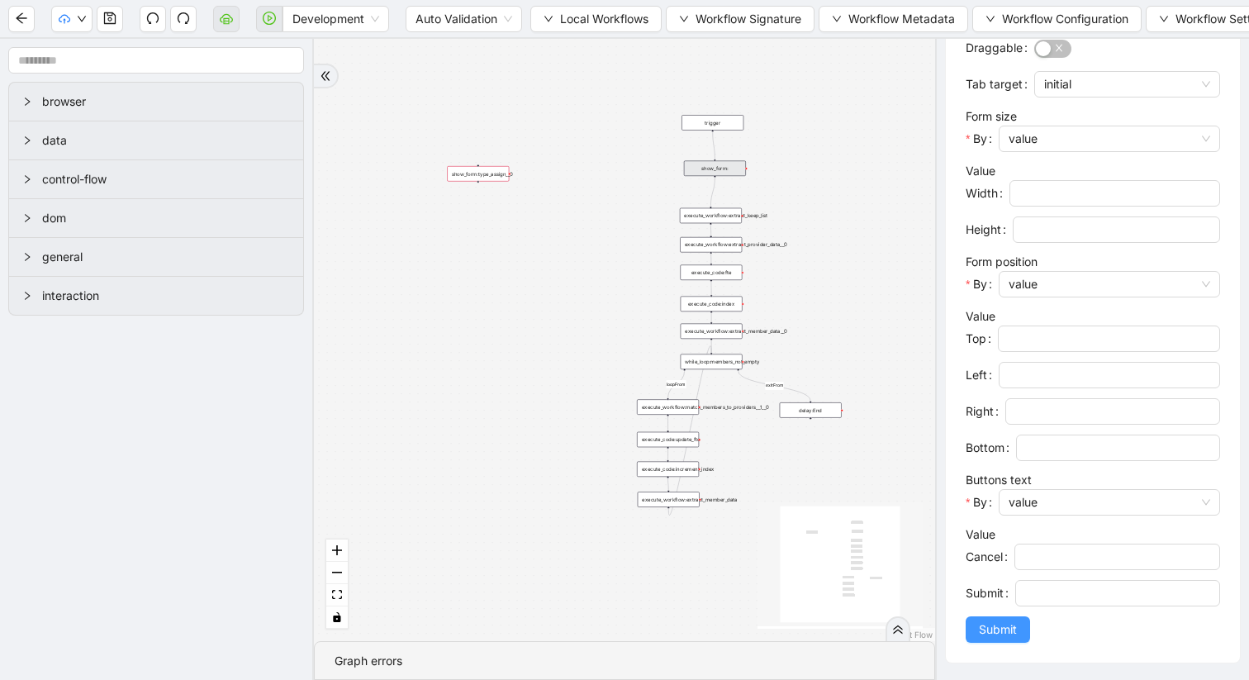
click at [1006, 629] on span "Submit" at bounding box center [998, 629] width 38 height 18
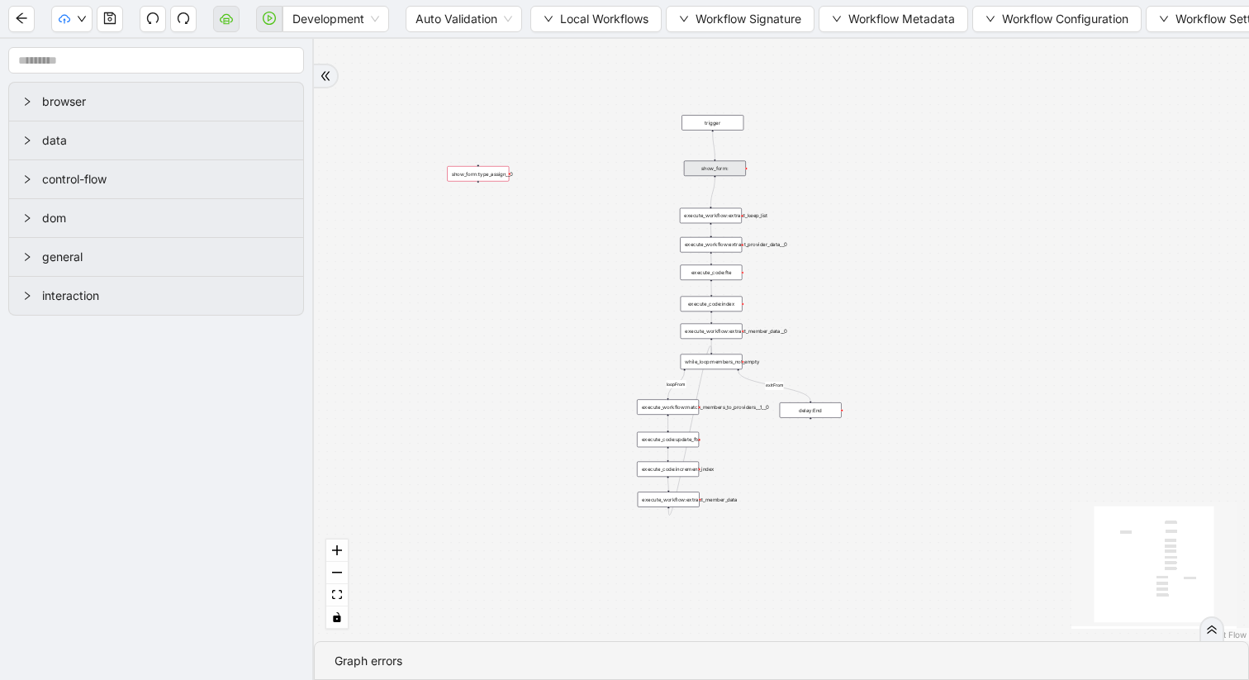
scroll to position [0, 0]
click at [720, 170] on div "show_form:" at bounding box center [715, 169] width 62 height 16
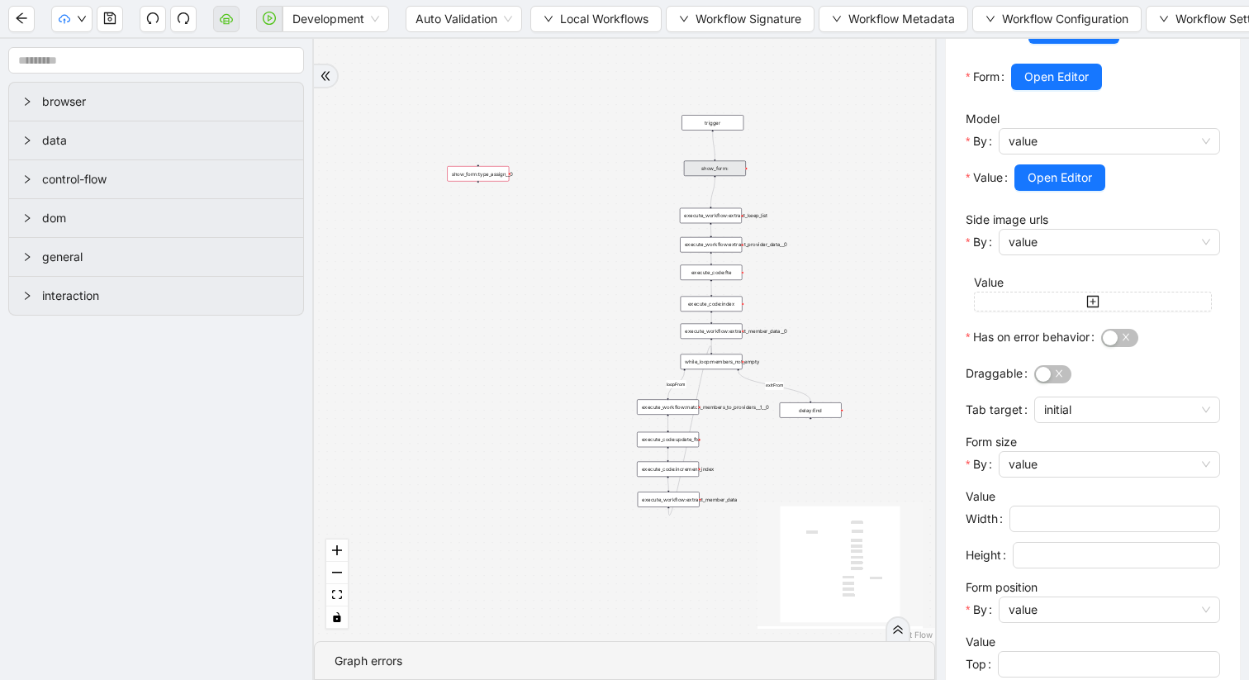
scroll to position [361, 0]
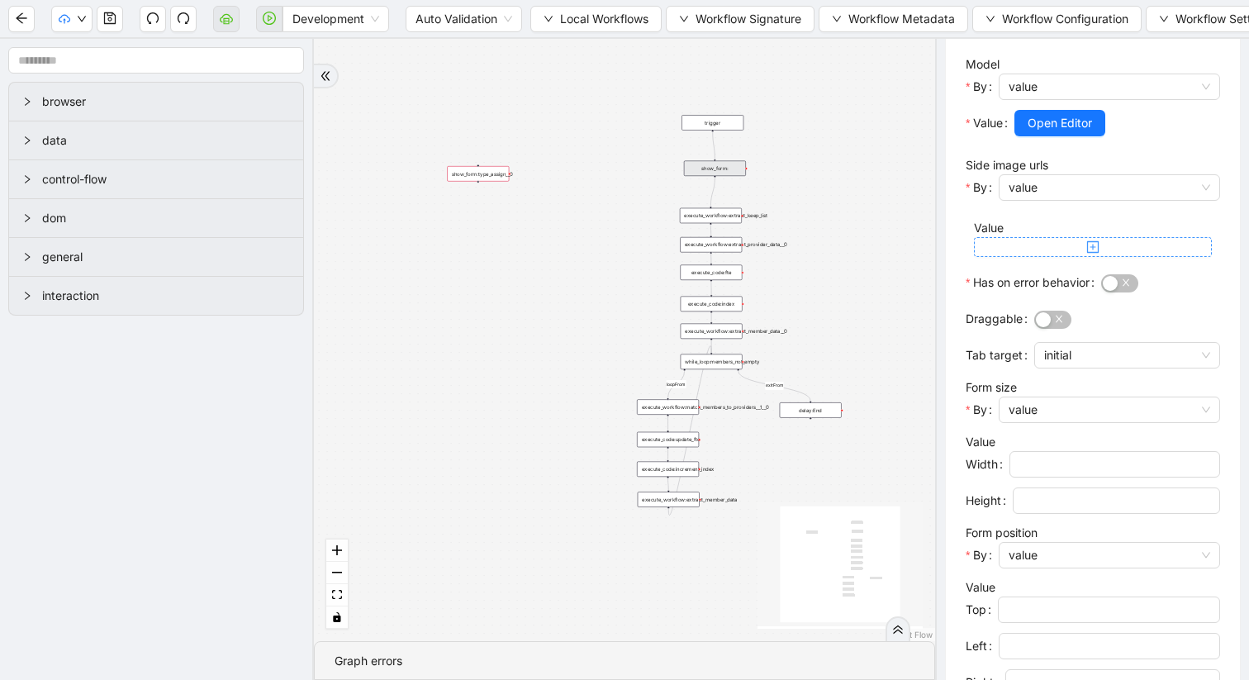
click at [1089, 254] on icon "plus-square" at bounding box center [1092, 246] width 13 height 13
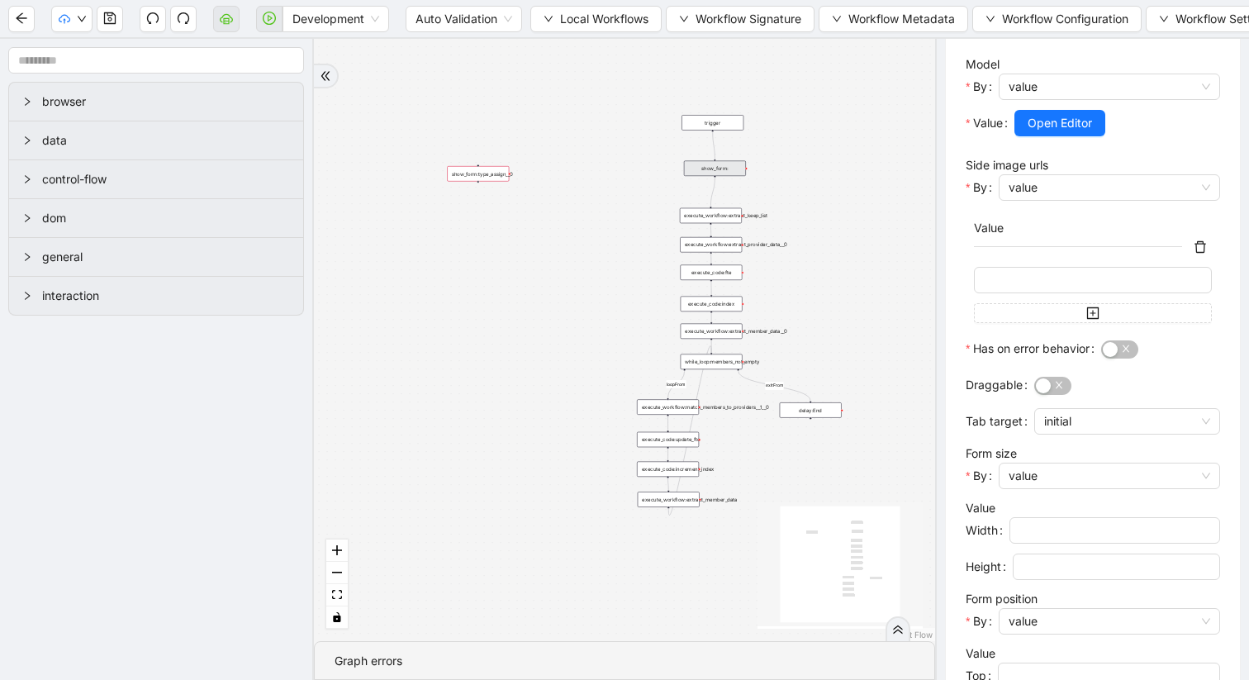
click at [1195, 253] on icon "delete" at bounding box center [1201, 247] width 12 height 12
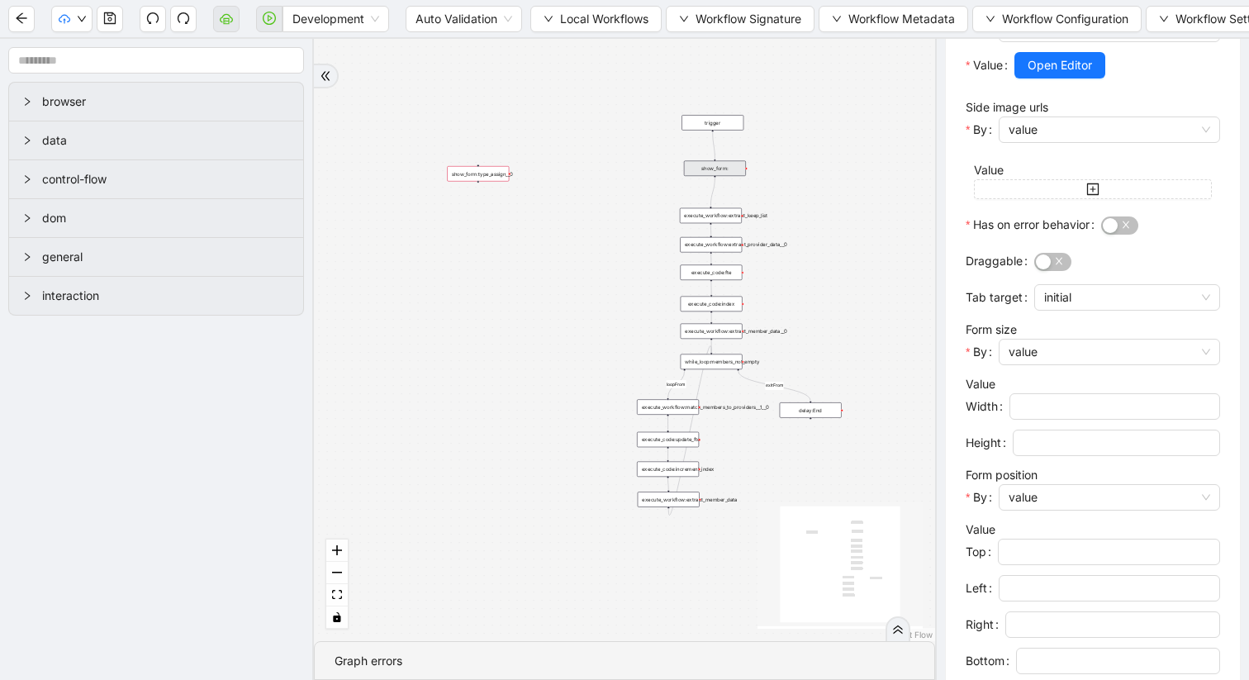
scroll to position [420, 0]
click at [1043, 414] on input "Width" at bounding box center [1113, 405] width 188 height 18
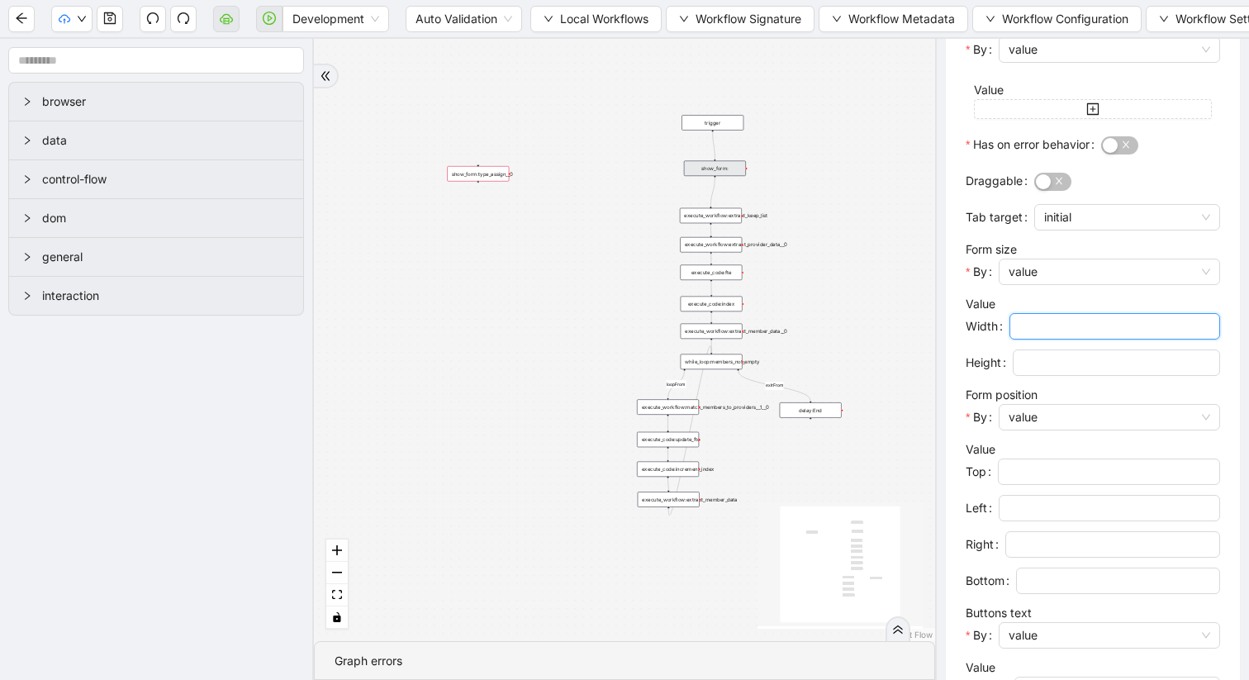
scroll to position [658, 0]
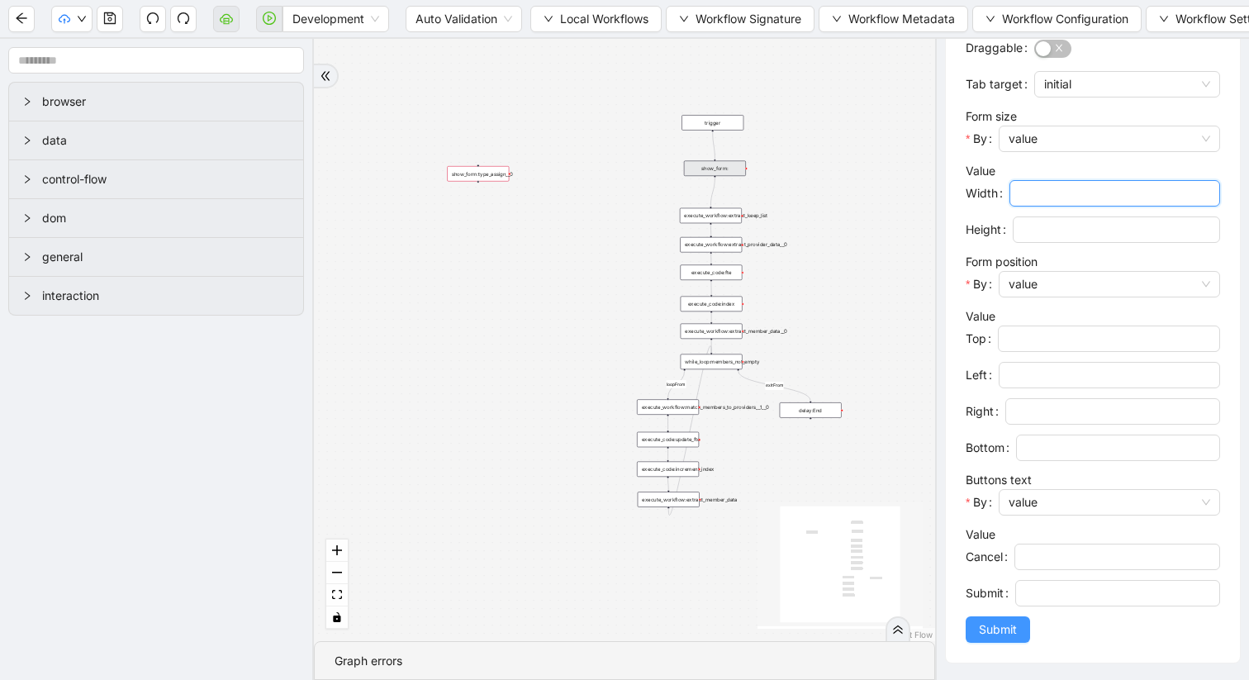
click at [995, 625] on span "Submit" at bounding box center [998, 629] width 38 height 18
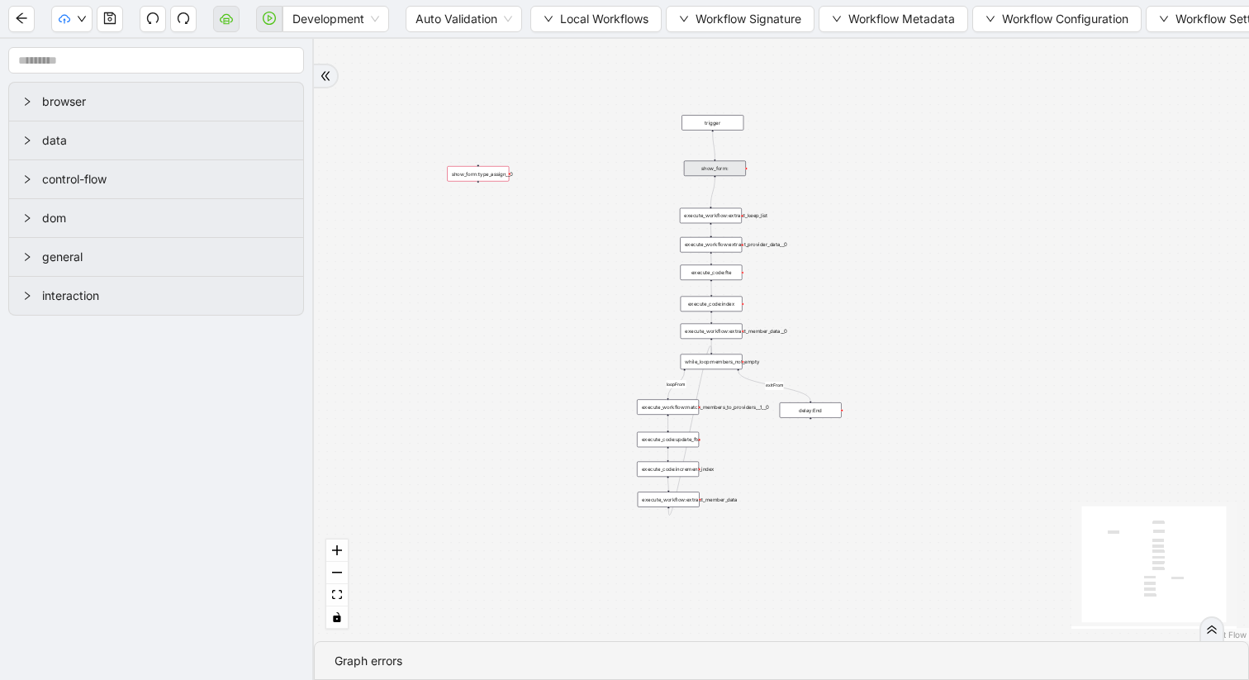
scroll to position [0, 0]
click at [110, 13] on icon "save" at bounding box center [110, 18] width 12 height 12
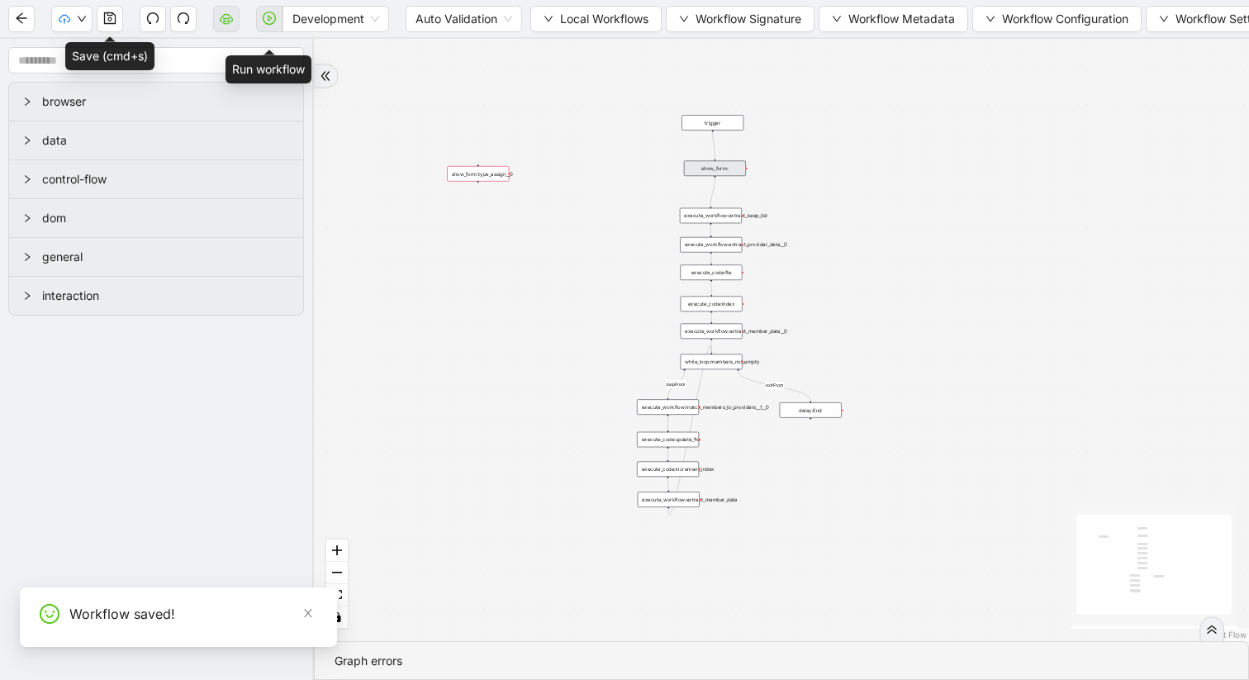
click at [266, 17] on span at bounding box center [269, 19] width 26 height 53
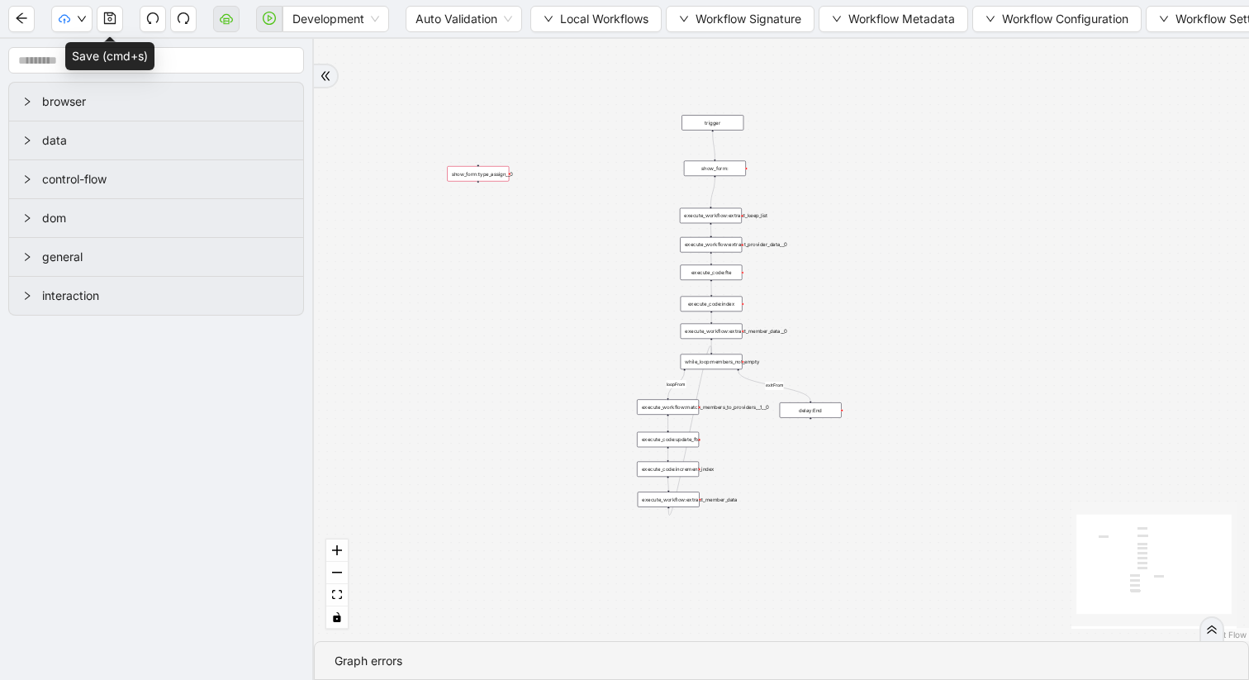
click at [465, 180] on div "show_form:type_assign__0" at bounding box center [478, 174] width 62 height 16
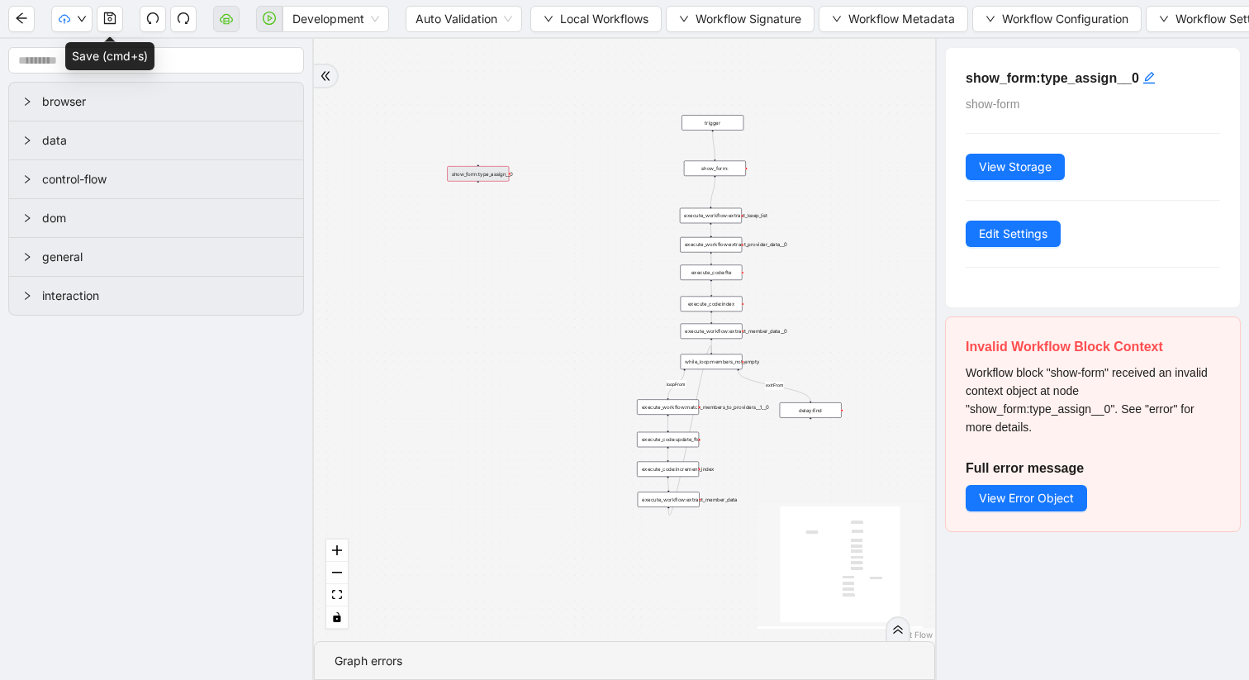
click at [465, 178] on div "show_form:type_assign__0" at bounding box center [478, 174] width 62 height 16
click at [479, 176] on div "show_form:type_assign__0" at bounding box center [478, 174] width 62 height 16
click at [113, 18] on icon "save" at bounding box center [109, 18] width 13 height 13
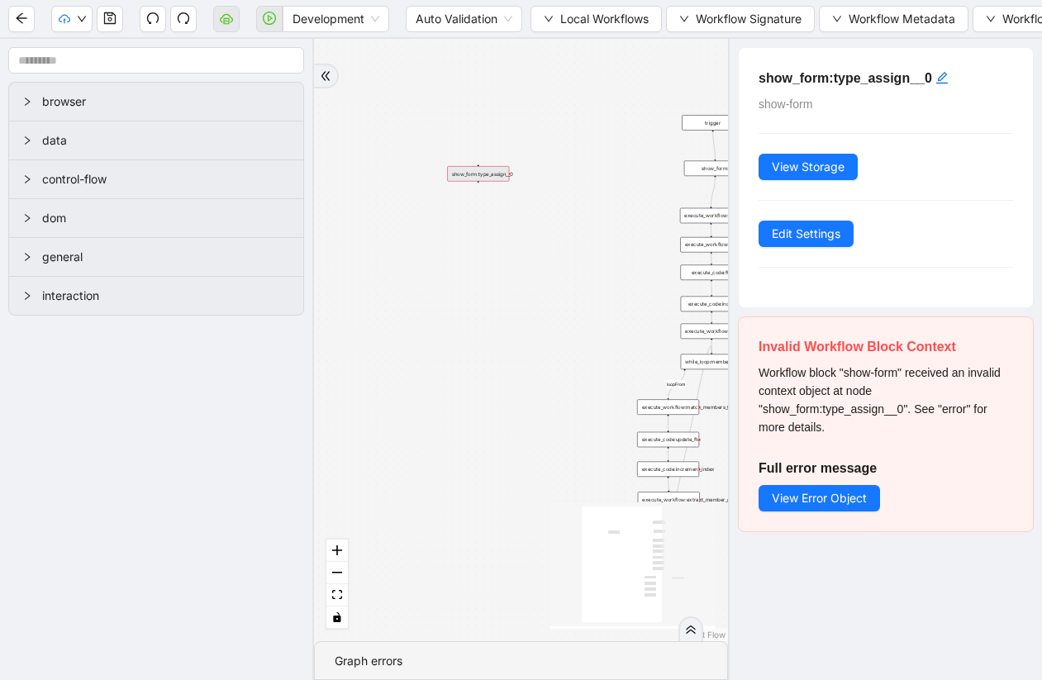
click at [556, 121] on div "loopFrom exitFrom trigger execute_workflow:extract_member_data execute_workflow…" at bounding box center [521, 340] width 414 height 602
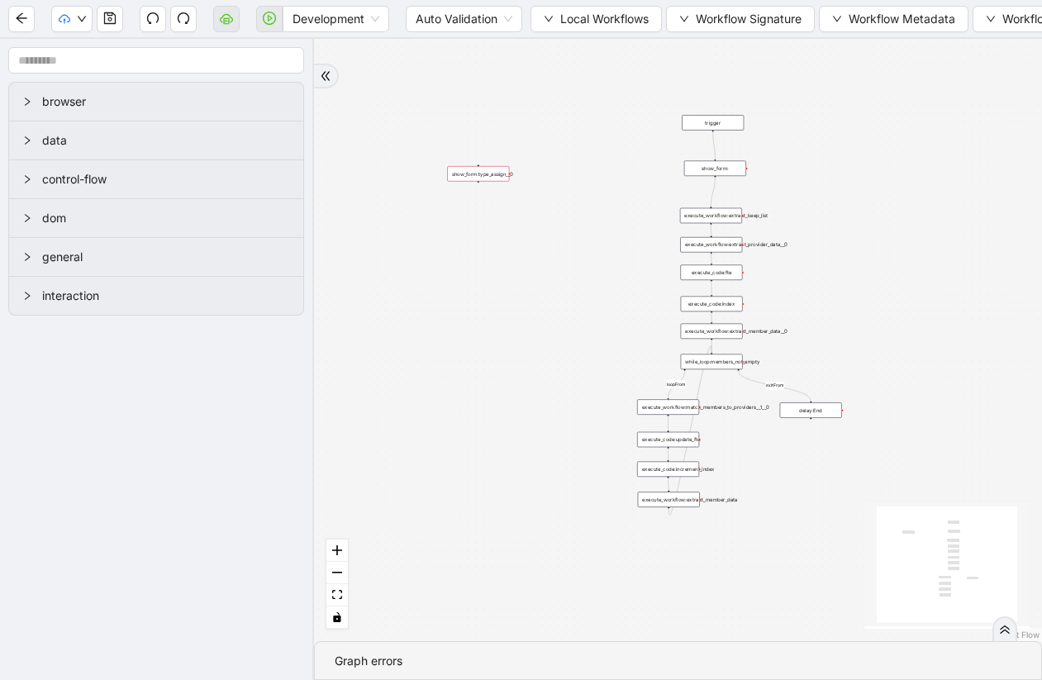
click at [727, 170] on div "show_form:" at bounding box center [715, 169] width 62 height 16
drag, startPoint x: 721, startPoint y: 170, endPoint x: 522, endPoint y: 155, distance: 199.6
click at [522, 155] on div "show_form:" at bounding box center [516, 155] width 62 height 16
click at [589, 135] on icon "Edge from trigger to show_form:" at bounding box center [613, 137] width 197 height 13
click at [592, 136] on div "loopFrom exitFrom trigger execute_workflow:extract_member_data execute_workflow…" at bounding box center [678, 340] width 728 height 602
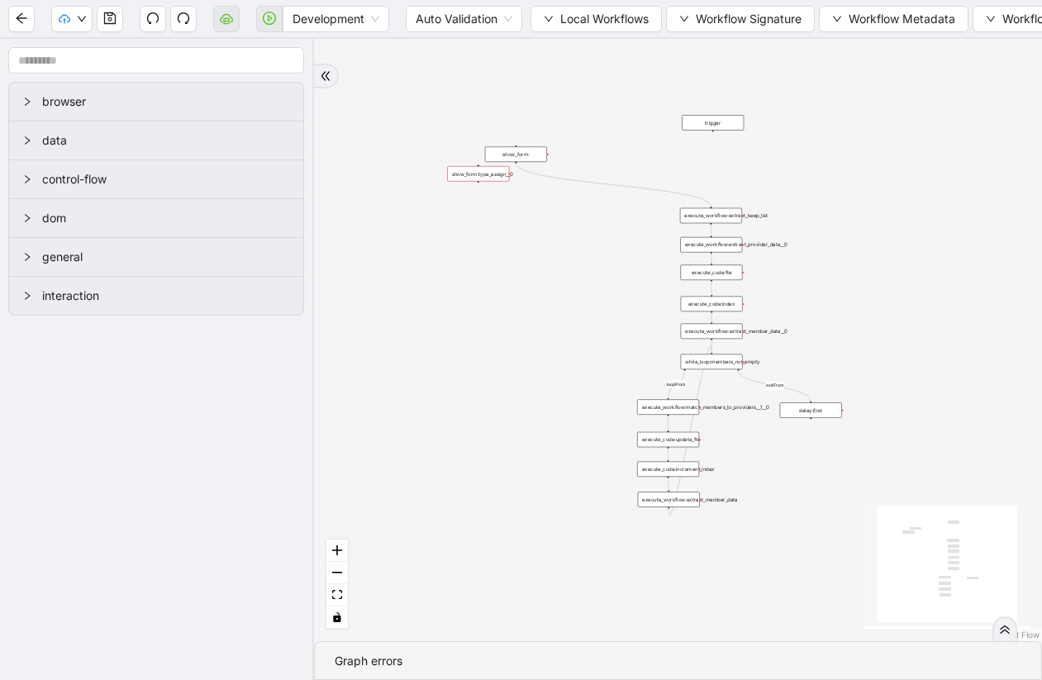
click at [594, 183] on icon "Edge from show_form: to execute_workflow:extract_keep_list" at bounding box center [612, 185] width 195 height 43
click at [584, 182] on div "loopFrom exitFrom trigger execute_workflow:extract_member_data execute_workflow…" at bounding box center [678, 340] width 728 height 602
drag, startPoint x: 491, startPoint y: 177, endPoint x: 716, endPoint y: 173, distance: 225.6
click at [717, 174] on div "show_form:type_assign__0" at bounding box center [704, 174] width 62 height 16
drag, startPoint x: 713, startPoint y: 129, endPoint x: 703, endPoint y: 162, distance: 34.5
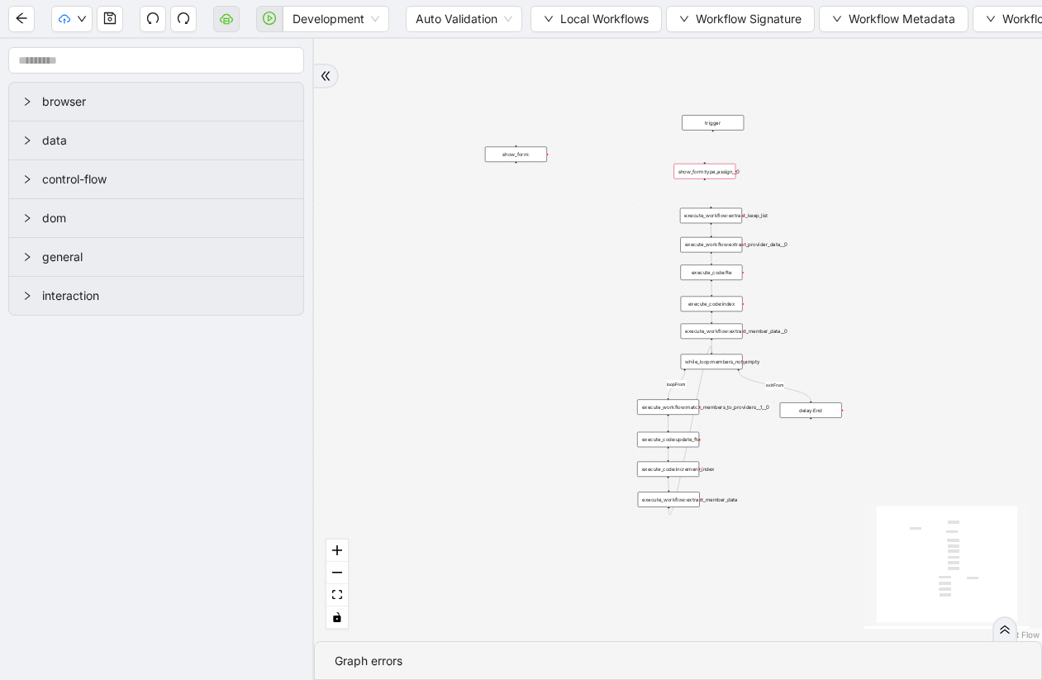
click at [703, 418] on div "trigger execute_workflow:extract_member_data execute_workflow:extract_keep_list…" at bounding box center [732, 568] width 364 height 301
drag, startPoint x: 713, startPoint y: 129, endPoint x: 704, endPoint y: 163, distance: 35.1
click at [704, 418] on div "trigger execute_workflow:extract_member_data execute_workflow:extract_keep_list…" at bounding box center [732, 568] width 364 height 301
drag, startPoint x: 713, startPoint y: 129, endPoint x: 697, endPoint y: 163, distance: 37.3
click at [697, 418] on div "trigger execute_workflow:extract_member_data execute_workflow:extract_keep_list…" at bounding box center [732, 568] width 364 height 301
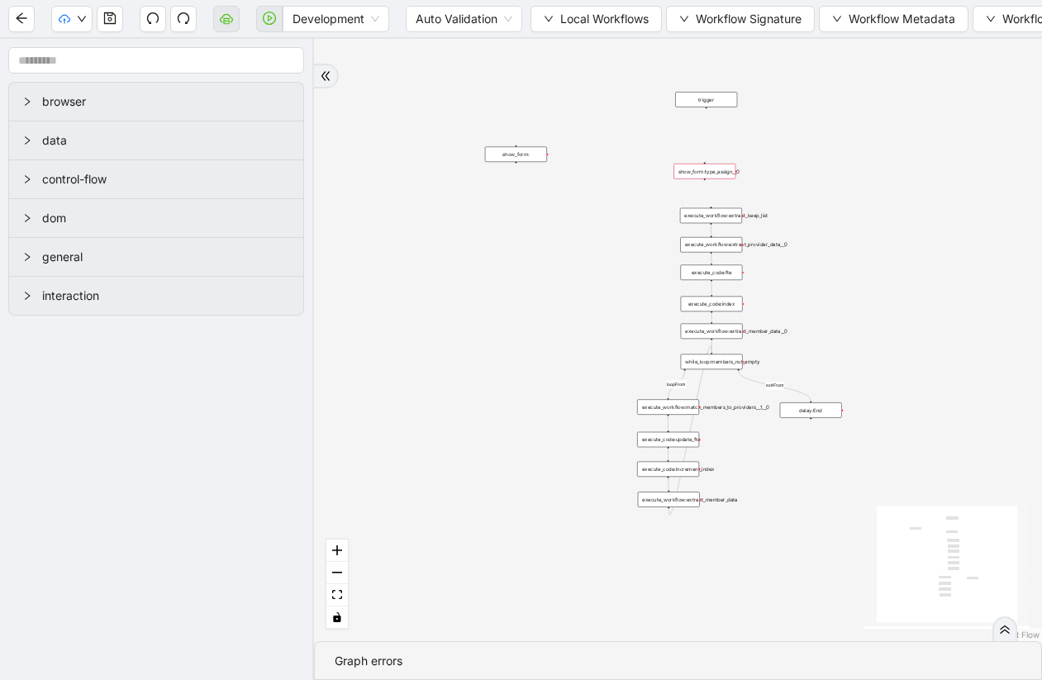
drag, startPoint x: 724, startPoint y: 118, endPoint x: 717, endPoint y: 96, distance: 23.3
click at [717, 95] on div "trigger" at bounding box center [706, 100] width 62 height 16
click at [716, 166] on div "show_form:type_assign__0" at bounding box center [704, 164] width 62 height 16
click at [788, 161] on div "loopFrom exitFrom trigger execute_workflow:extract_member_data execute_workflow…" at bounding box center [678, 340] width 728 height 602
drag, startPoint x: 705, startPoint y: 107, endPoint x: 708, endPoint y: 157, distance: 50.5
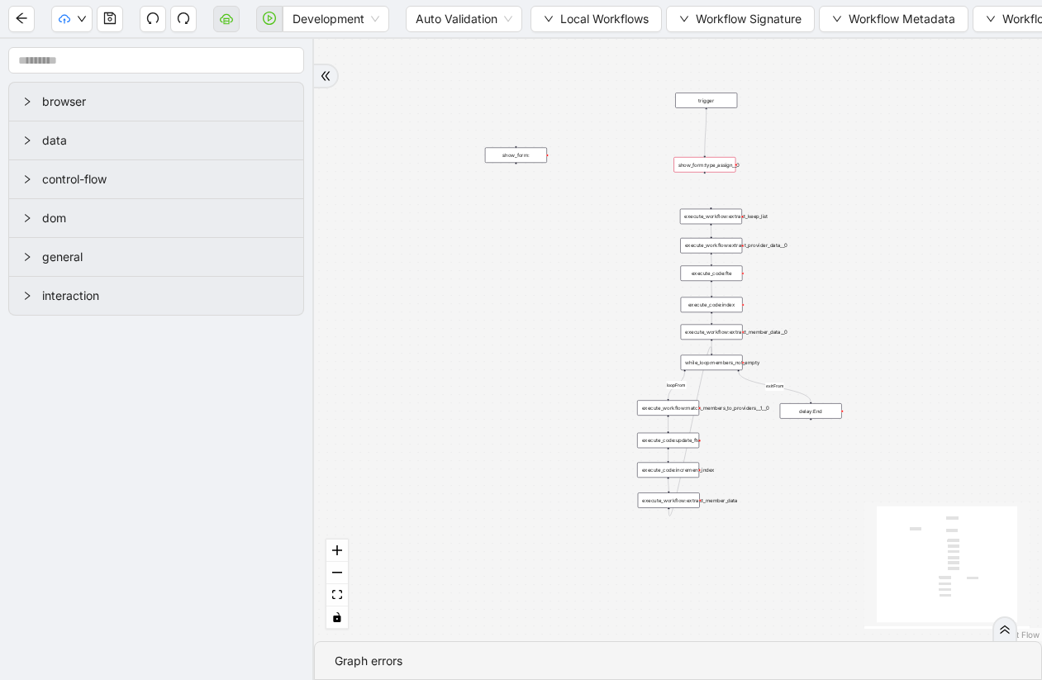
click at [708, 419] on div "trigger execute_workflow:extract_member_data execute_workflow:extract_keep_list…" at bounding box center [732, 569] width 364 height 301
drag, startPoint x: 705, startPoint y: 172, endPoint x: 714, endPoint y: 213, distance: 42.3
click at [714, 419] on div "trigger execute_workflow:extract_member_data execute_workflow:extract_keep_list…" at bounding box center [732, 569] width 364 height 301
click at [841, 185] on div "loopFrom exitFrom trigger execute_workflow:extract_member_data execute_workflow…" at bounding box center [678, 340] width 728 height 602
click at [111, 17] on icon "save" at bounding box center [109, 18] width 13 height 13
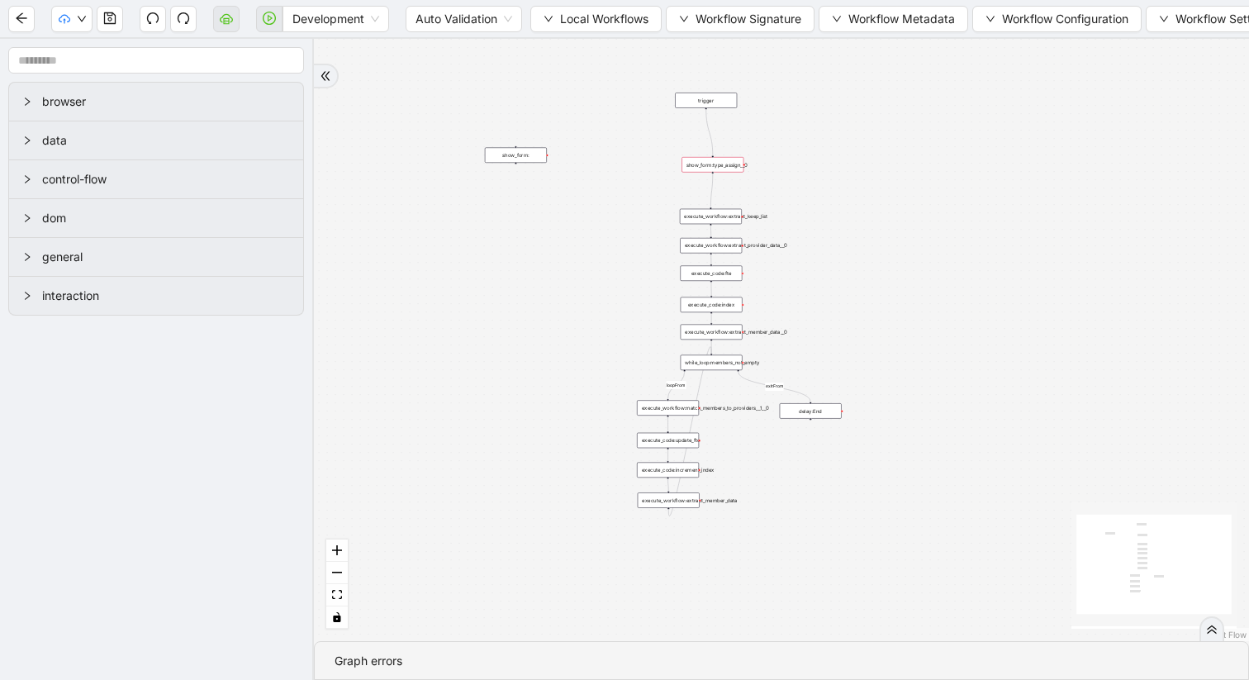
click at [694, 169] on div "show_form:type_assign__0" at bounding box center [713, 165] width 62 height 16
click at [704, 166] on div "show_form:type_assign__0" at bounding box center [713, 165] width 62 height 16
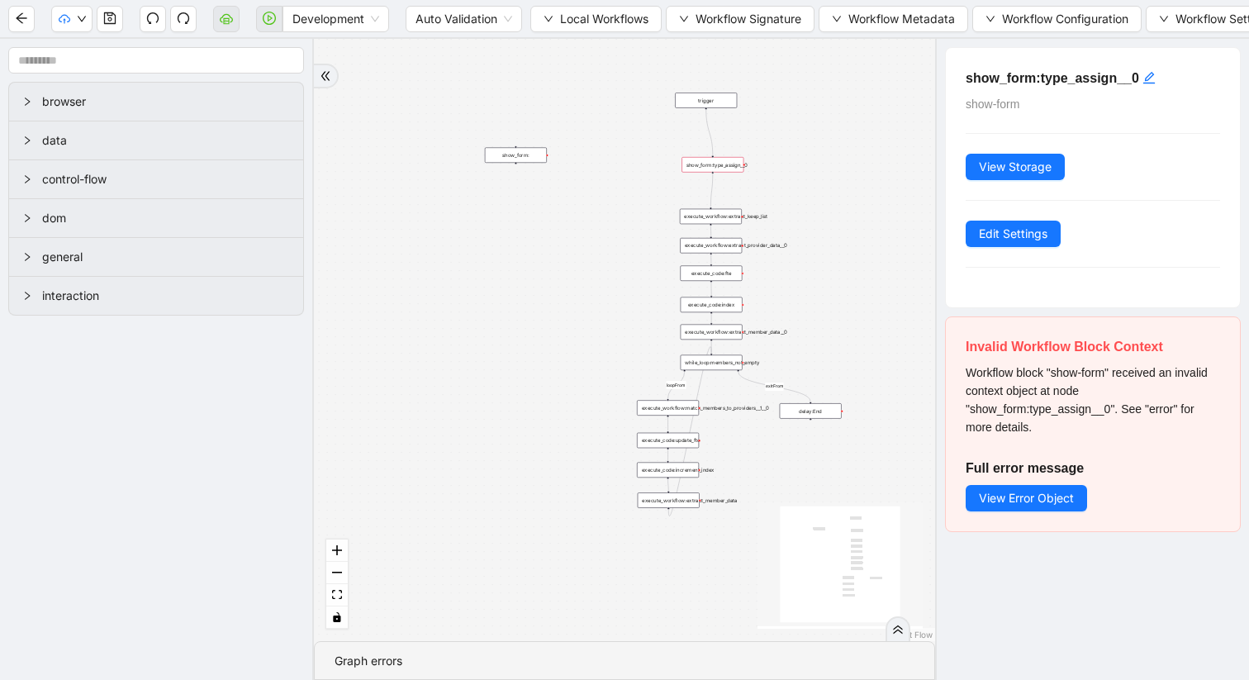
click at [513, 156] on div "show_form:" at bounding box center [516, 156] width 62 height 16
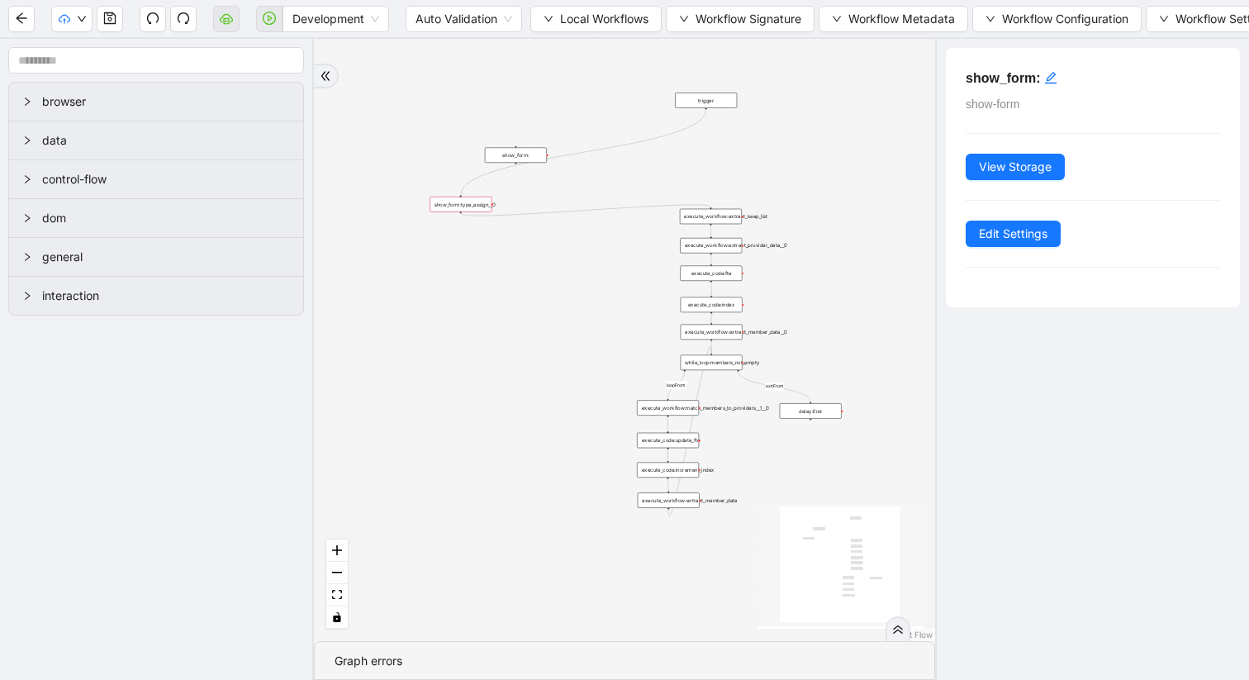
drag, startPoint x: 730, startPoint y: 166, endPoint x: 478, endPoint y: 206, distance: 255.1
click at [478, 206] on div "show_form:type_assign__0" at bounding box center [461, 205] width 62 height 16
drag, startPoint x: 480, startPoint y: 175, endPoint x: 660, endPoint y: 184, distance: 180.3
click at [660, 184] on div "loopFrom exitFrom trigger execute_workflow:extract_member_data execute_workflow…" at bounding box center [624, 340] width 621 height 602
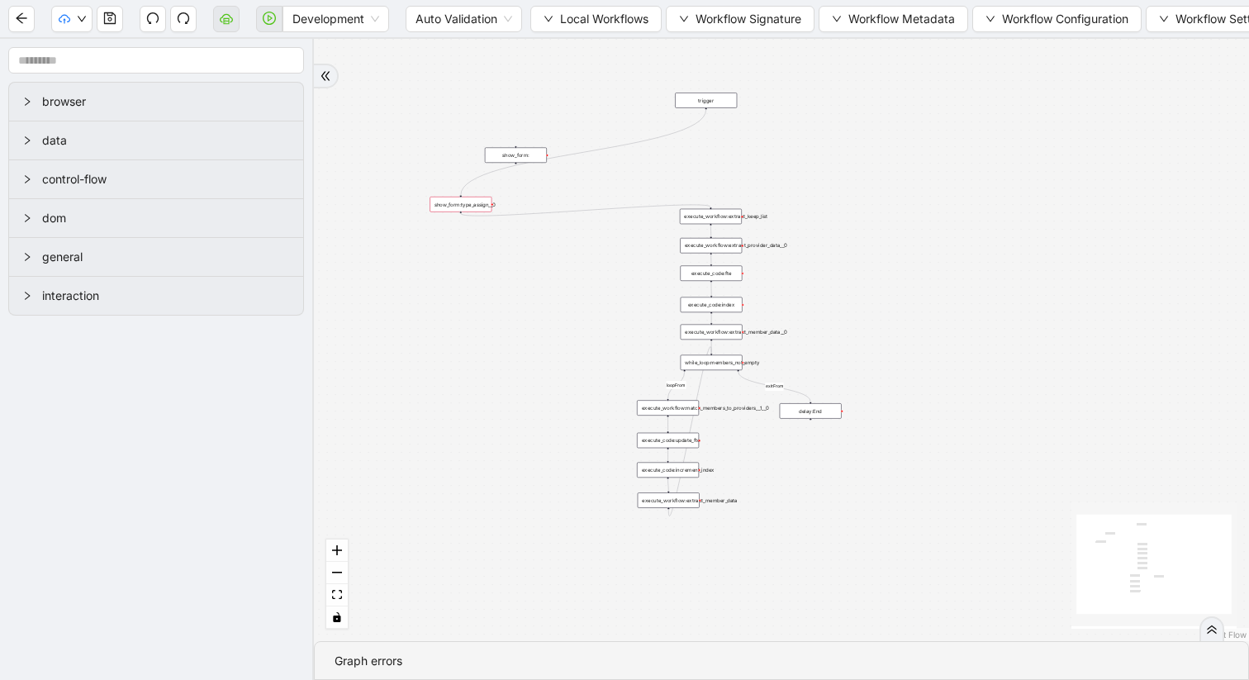
click at [479, 205] on div "show_form:type_assign__0" at bounding box center [461, 205] width 62 height 16
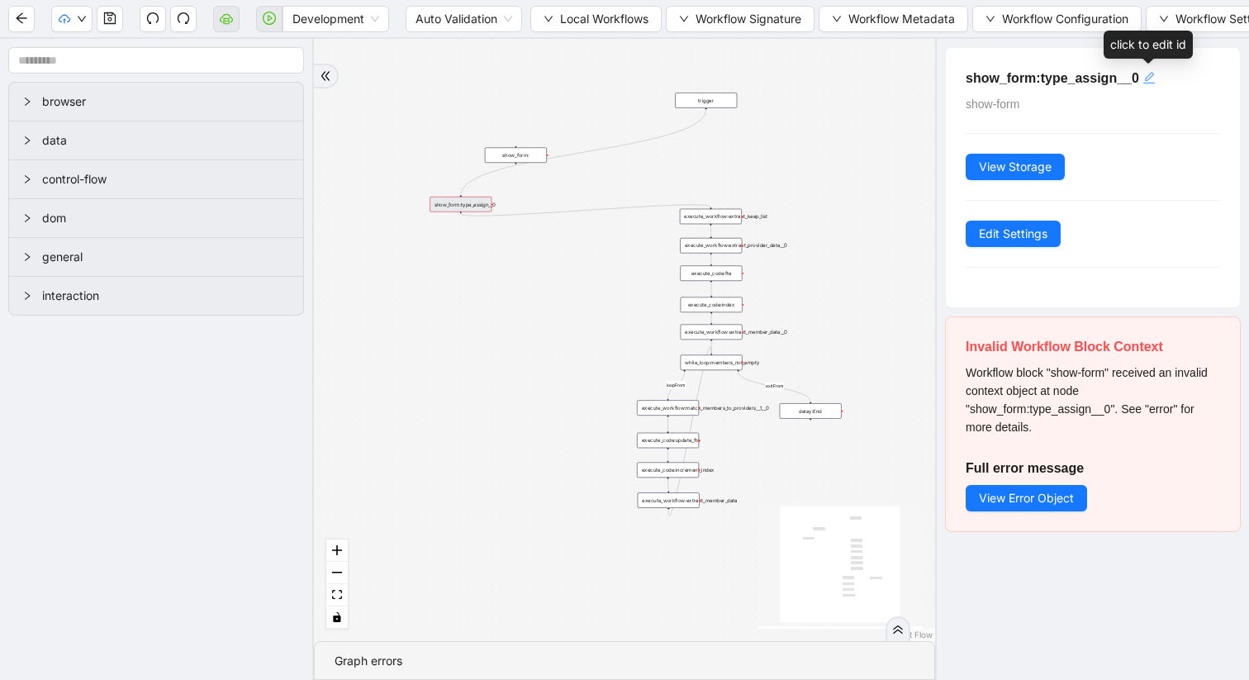
click at [1143, 76] on icon "edit" at bounding box center [1149, 77] width 13 height 13
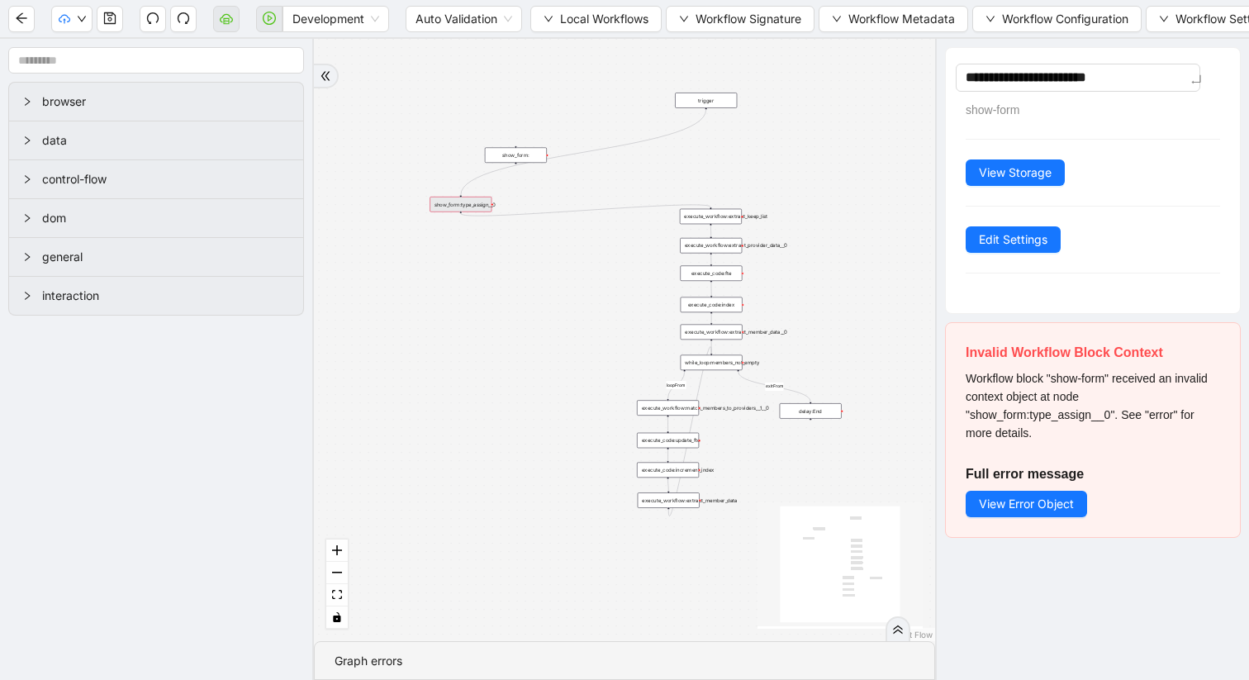
click at [907, 131] on div "loopFrom exitFrom trigger execute_workflow:extract_member_data execute_workflow…" at bounding box center [624, 340] width 621 height 602
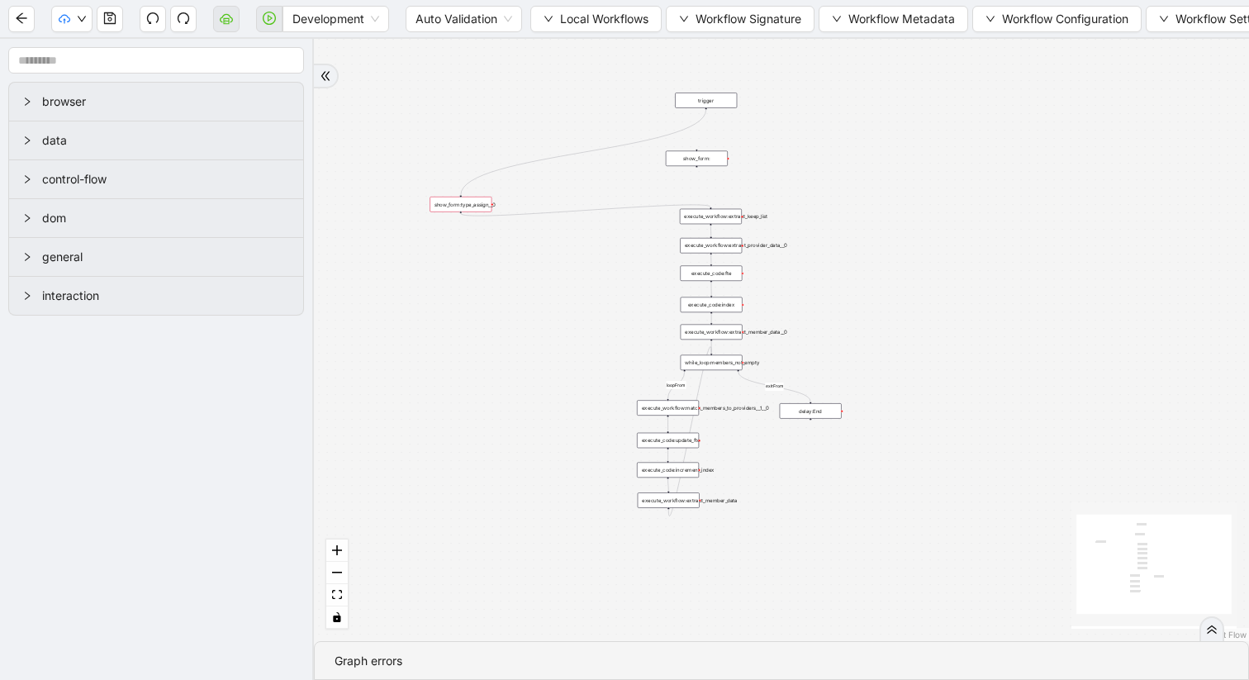
drag, startPoint x: 522, startPoint y: 157, endPoint x: 702, endPoint y: 160, distance: 180.1
click at [702, 160] on div "show_form:" at bounding box center [697, 159] width 62 height 16
click at [701, 159] on div "show_form:" at bounding box center [696, 159] width 62 height 16
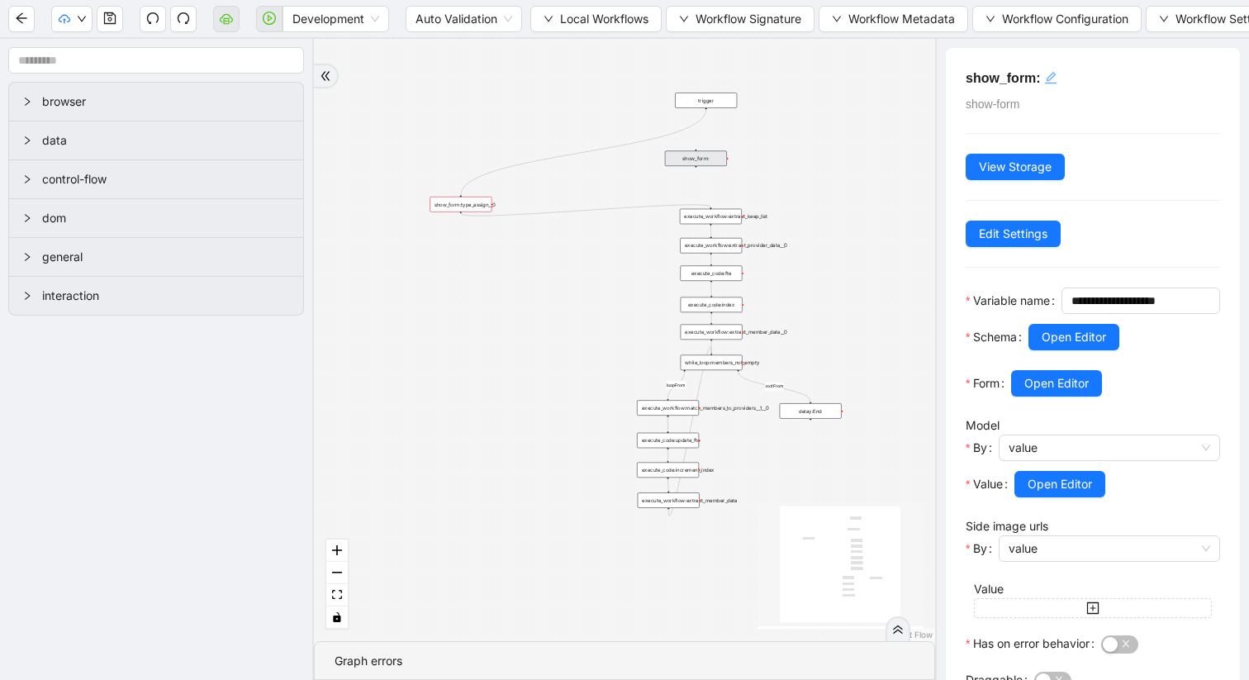
click at [1046, 79] on icon "edit" at bounding box center [1051, 78] width 12 height 12
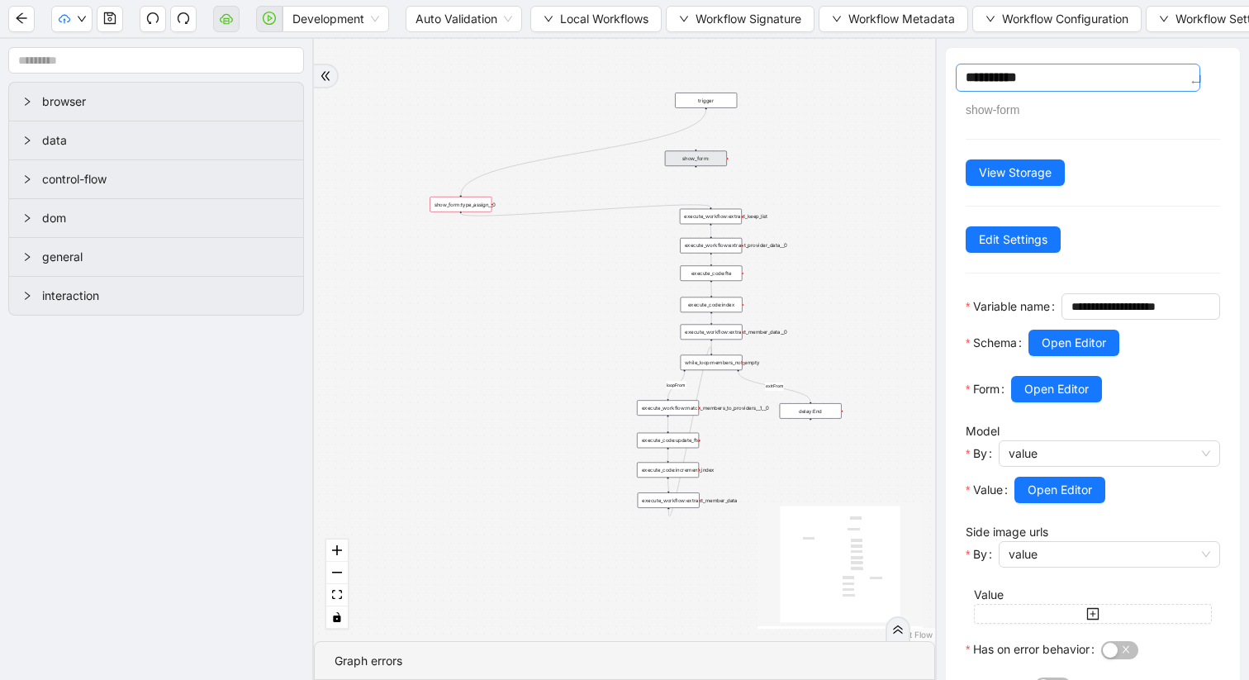
type textarea "**********"
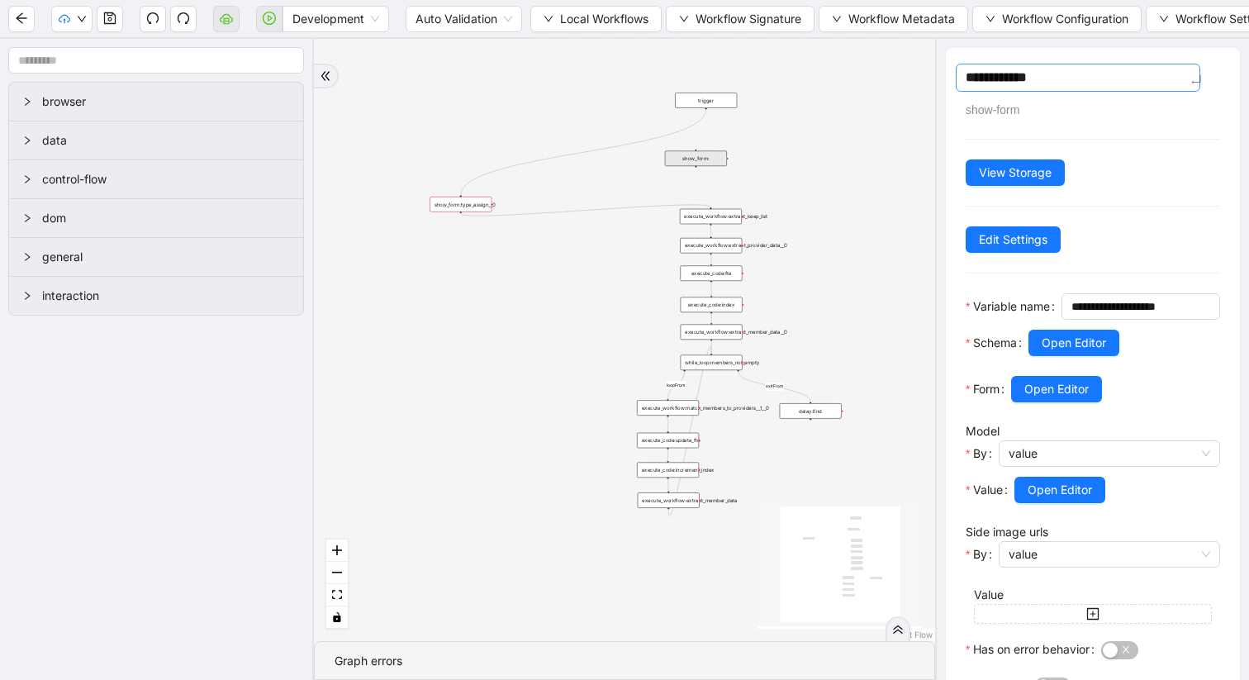
type textarea "**********"
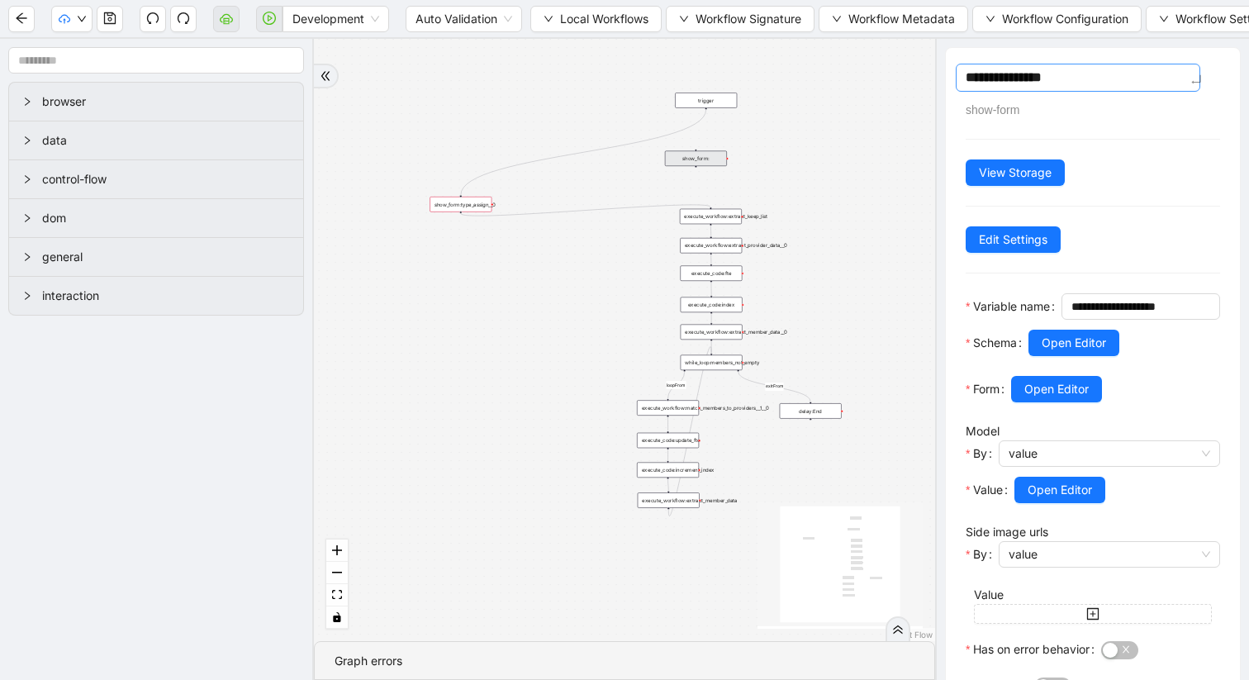
type textarea "**********"
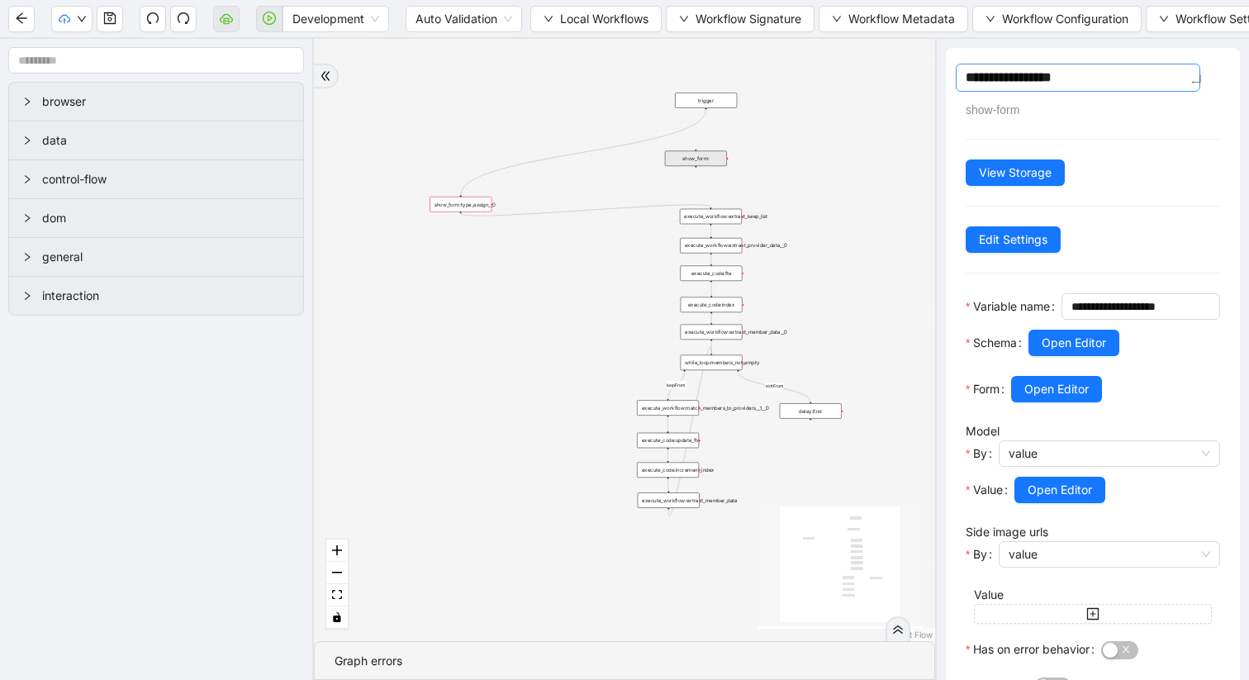
type textarea "**********"
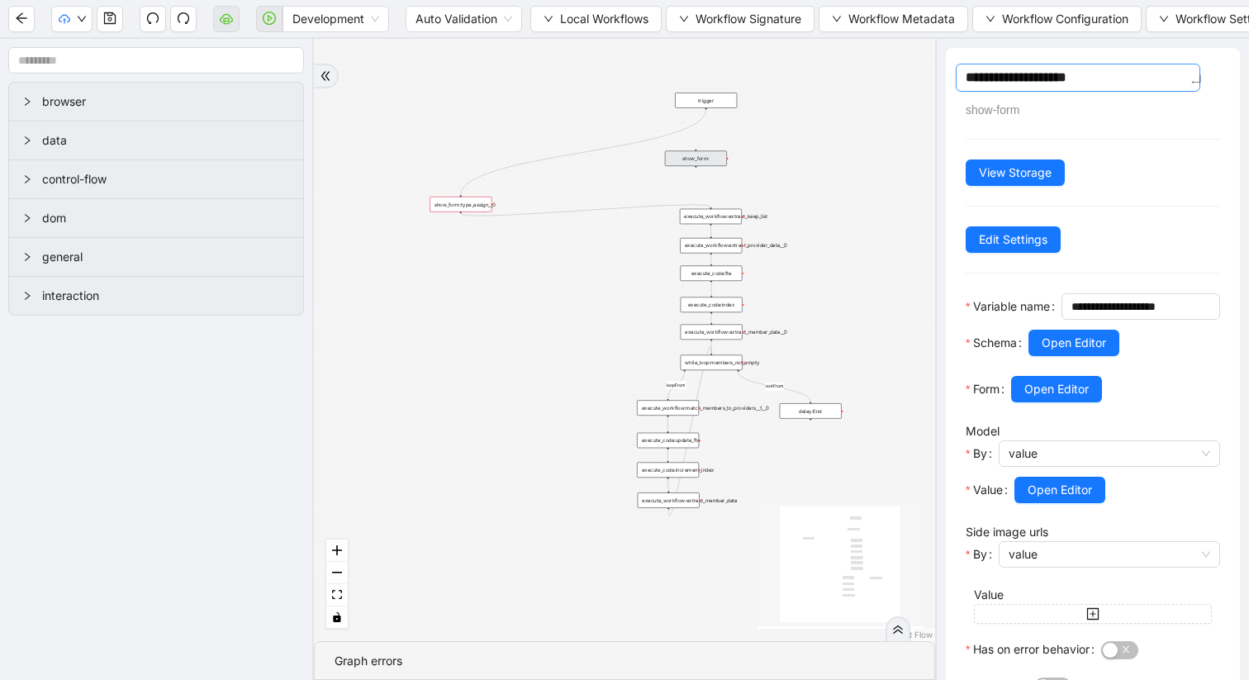
type textarea "**********"
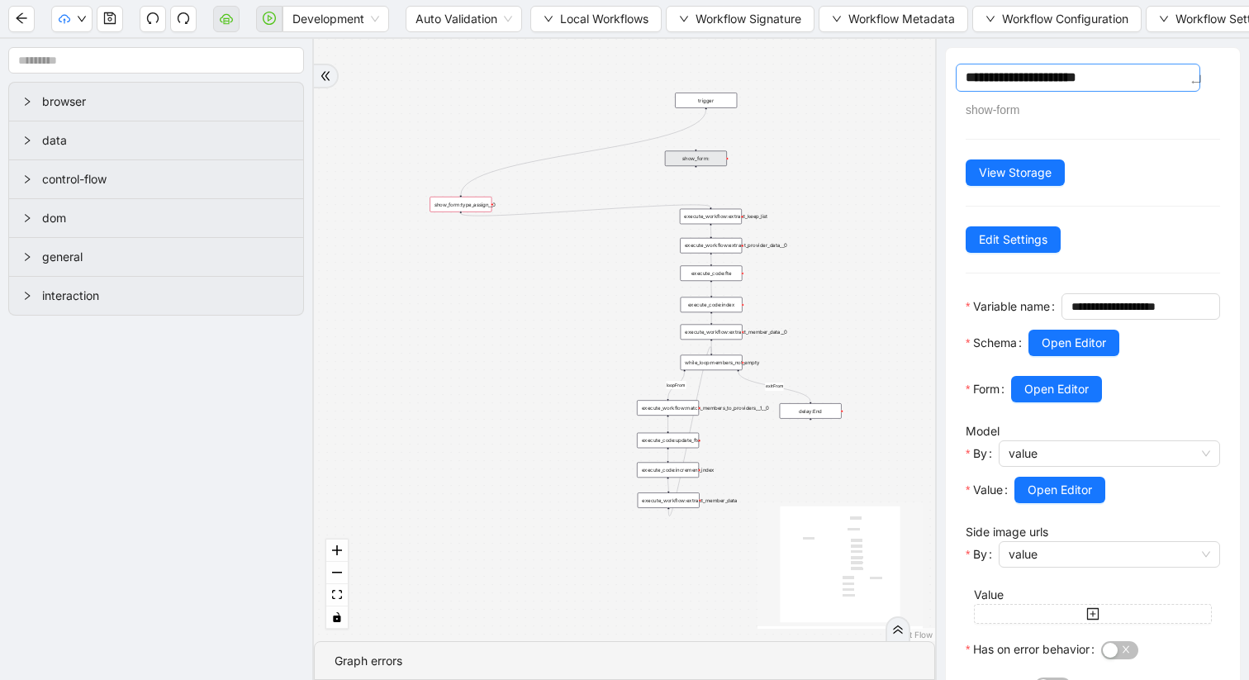
type textarea "**********"
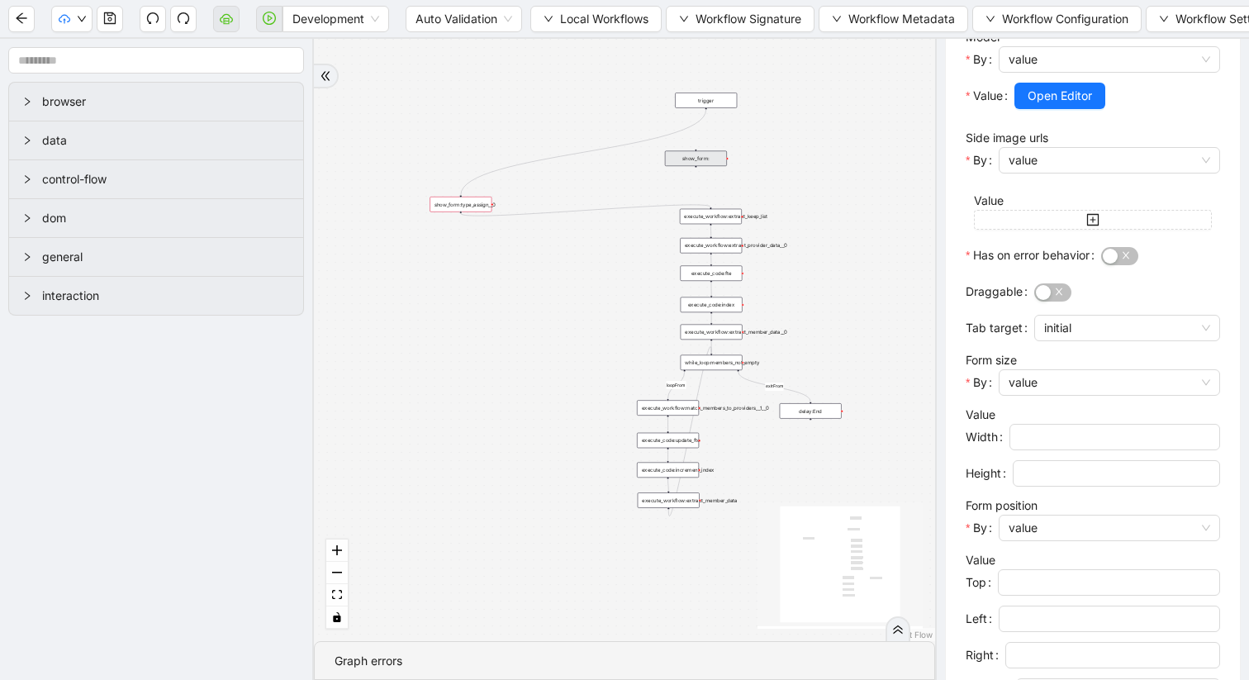
scroll to position [664, 0]
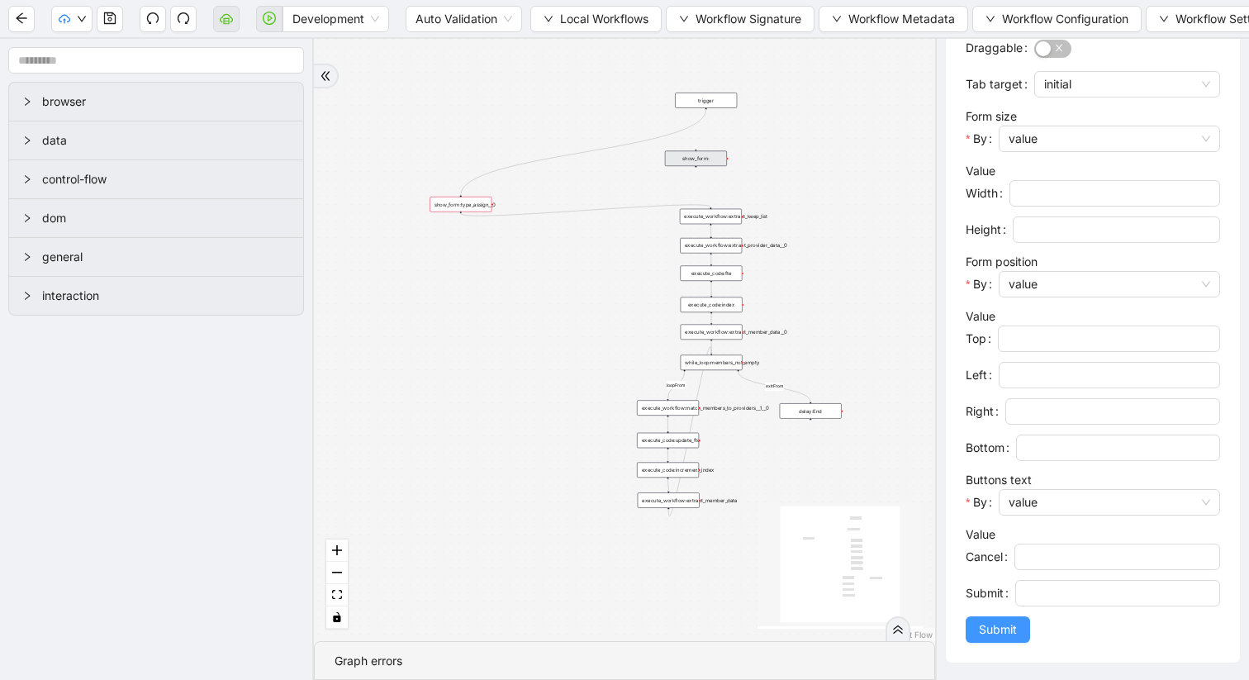
click at [1004, 623] on span "Submit" at bounding box center [998, 629] width 38 height 18
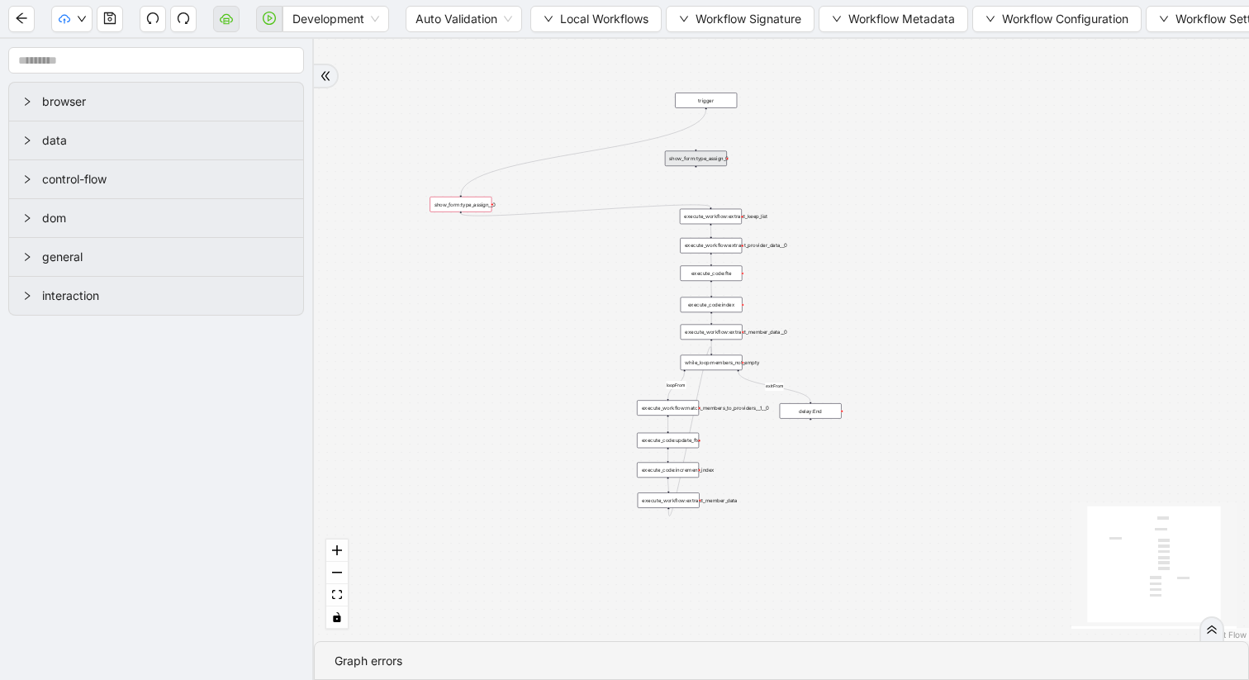
scroll to position [0, 0]
click at [617, 141] on div "loopFrom exitFrom trigger execute_workflow:extract_member_data execute_workflow…" at bounding box center [781, 340] width 935 height 602
click at [622, 144] on icon "Edge from trigger to show_form:type_assign__0" at bounding box center [583, 152] width 245 height 86
click at [618, 143] on icon "Edge from trigger to show_form:type_assign__0" at bounding box center [583, 152] width 245 height 86
click at [621, 144] on icon "Edge from trigger to show_form:type_assign__0" at bounding box center [583, 152] width 245 height 86
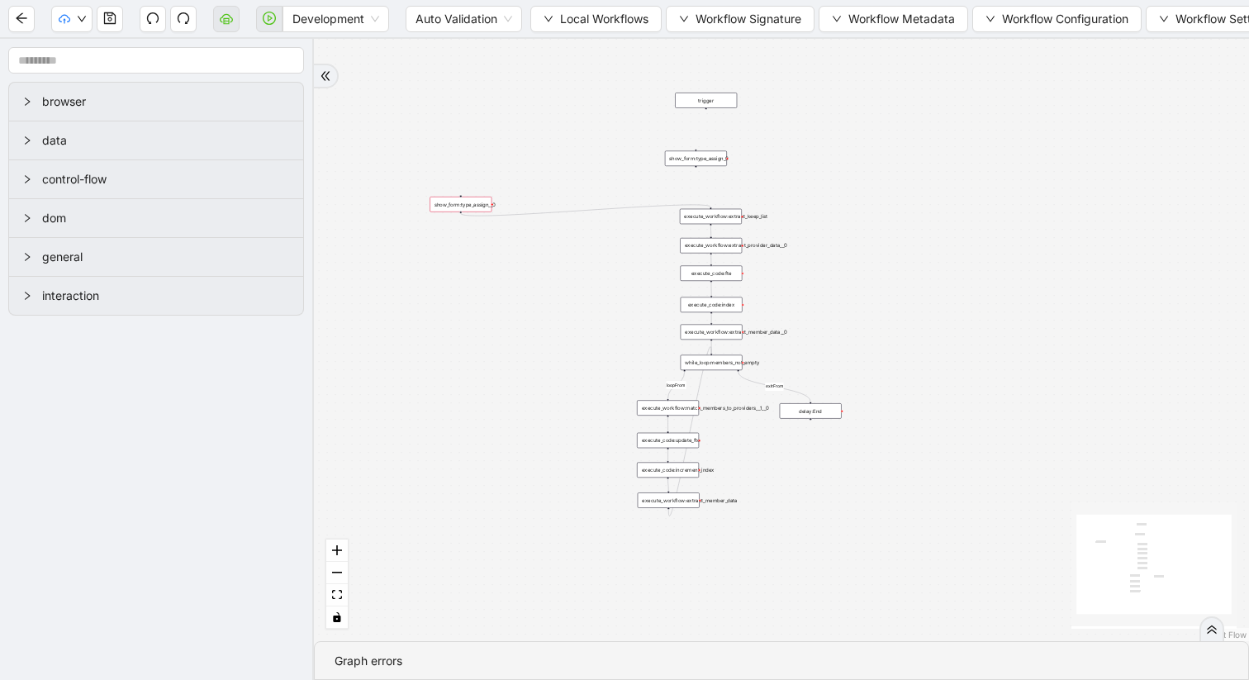
click at [539, 212] on icon "Edge from show_form:type_assign__0 to execute_workflow:extract_keep_list" at bounding box center [586, 210] width 250 height 11
drag, startPoint x: 692, startPoint y: 159, endPoint x: 704, endPoint y: 158, distance: 11.6
click at [704, 158] on div "show_form:type_assign_0" at bounding box center [708, 158] width 62 height 16
click at [268, 17] on span at bounding box center [269, 19] width 26 height 53
click at [268, 15] on span at bounding box center [269, 19] width 26 height 53
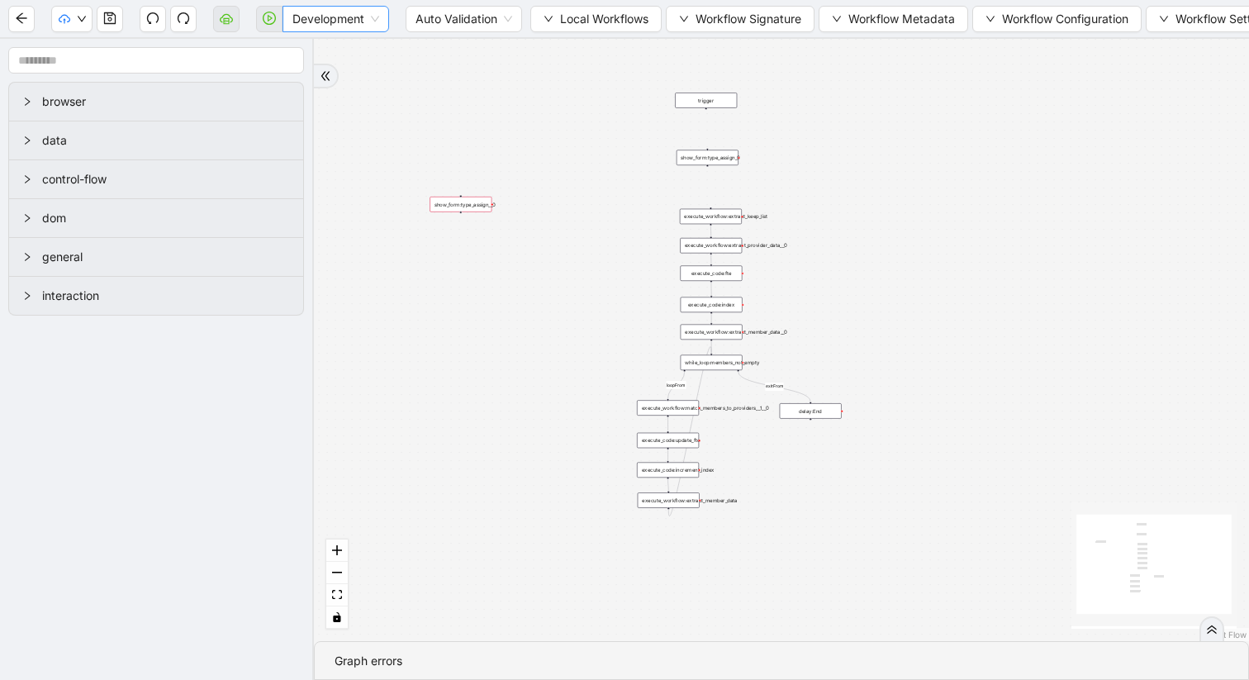
click at [373, 24] on span "Development" at bounding box center [335, 19] width 87 height 25
click at [349, 79] on div "Production" at bounding box center [336, 78] width 80 height 18
click at [351, 21] on span "Production" at bounding box center [329, 19] width 74 height 25
click at [331, 48] on div "Development" at bounding box center [330, 52] width 68 height 18
click at [479, 24] on span "Auto Validation" at bounding box center [464, 19] width 97 height 25
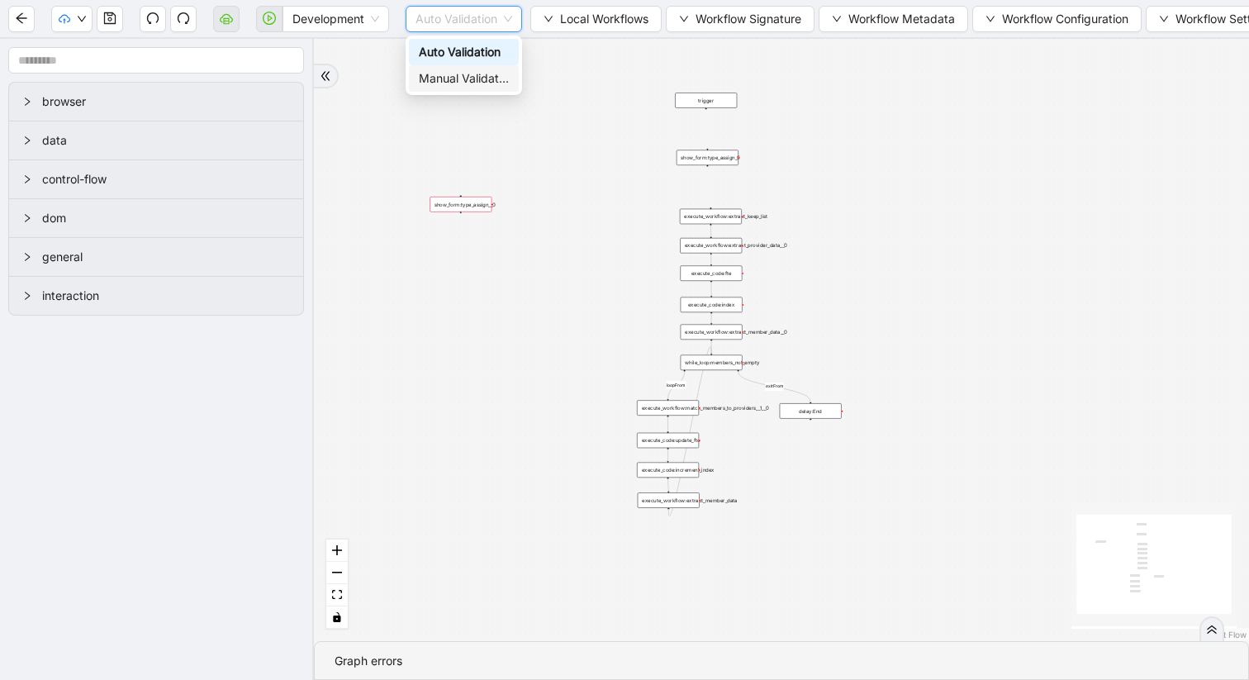
click at [473, 73] on div "Manual Validation" at bounding box center [464, 78] width 90 height 18
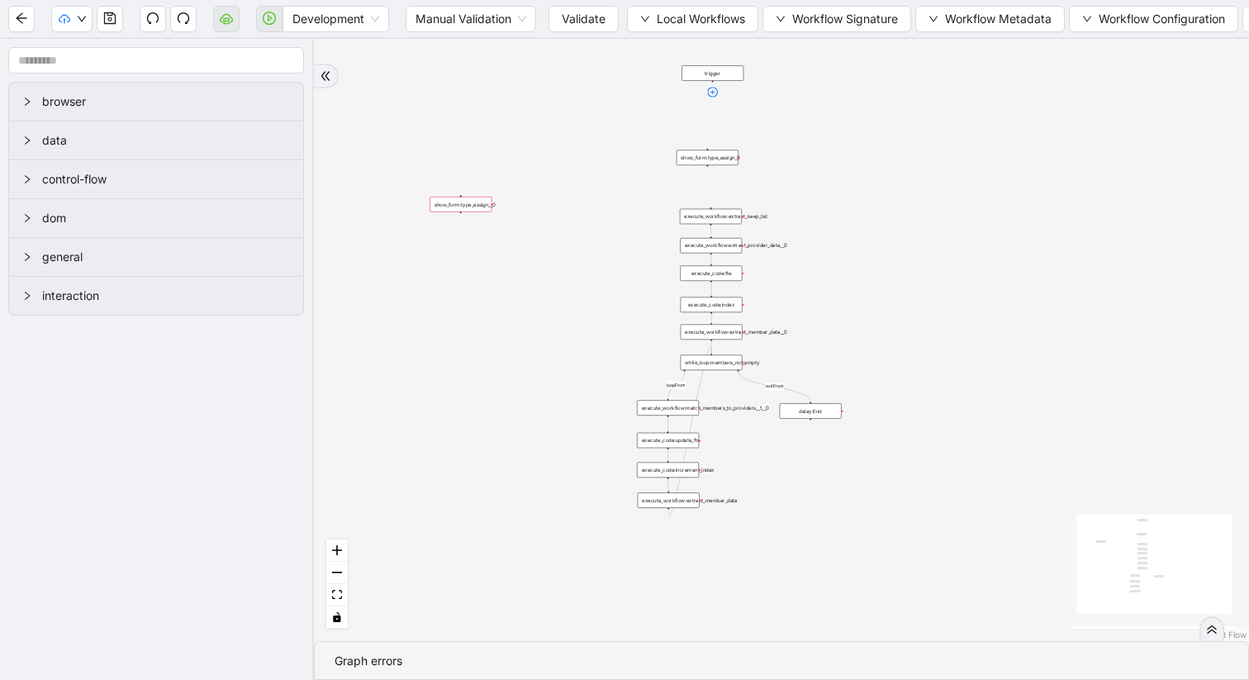
drag, startPoint x: 706, startPoint y: 118, endPoint x: 713, endPoint y: 91, distance: 28.1
click at [713, 91] on icon "plus-circle" at bounding box center [712, 92] width 4 height 4
drag, startPoint x: 714, startPoint y: 80, endPoint x: 708, endPoint y: 153, distance: 72.9
click at [708, 419] on div "trigger execute_workflow:extract_member_data execute_workflow:extract_keep_list…" at bounding box center [784, 569] width 468 height 301
drag, startPoint x: 708, startPoint y: 165, endPoint x: 710, endPoint y: 210, distance: 44.6
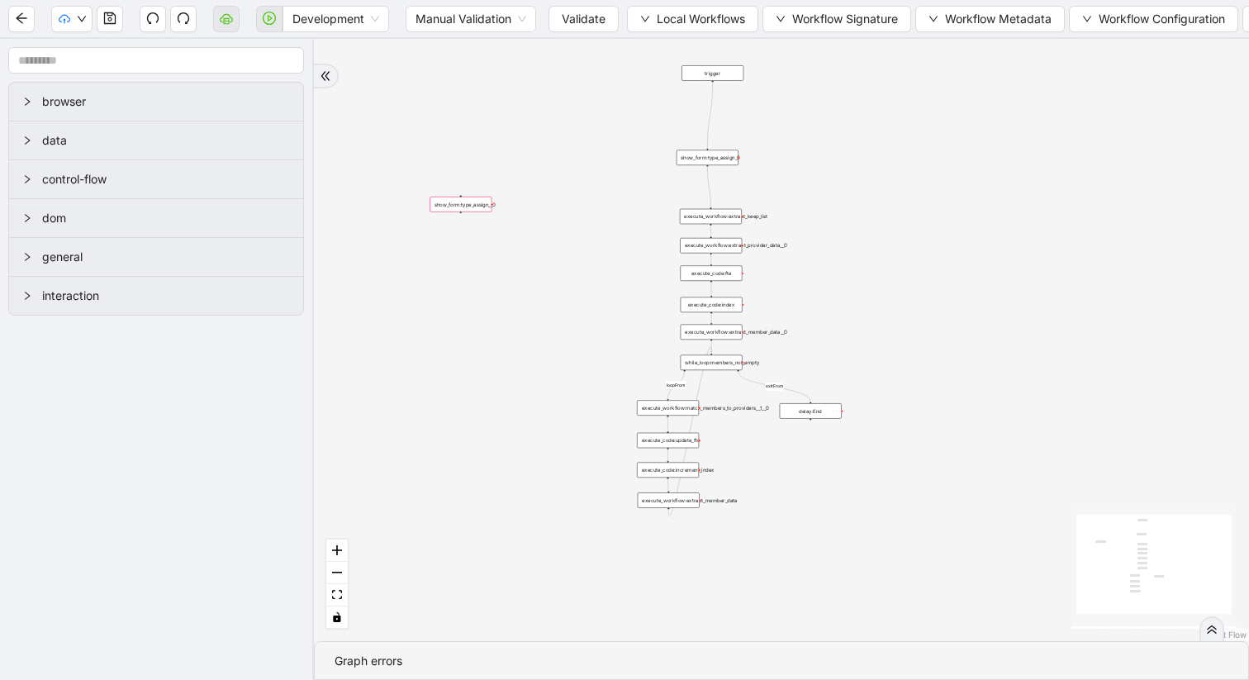
click at [710, 419] on div "trigger execute_workflow:extract_member_data execute_workflow:extract_keep_list…" at bounding box center [784, 569] width 468 height 301
click at [715, 157] on div "show_form:type_assign_0" at bounding box center [708, 158] width 62 height 16
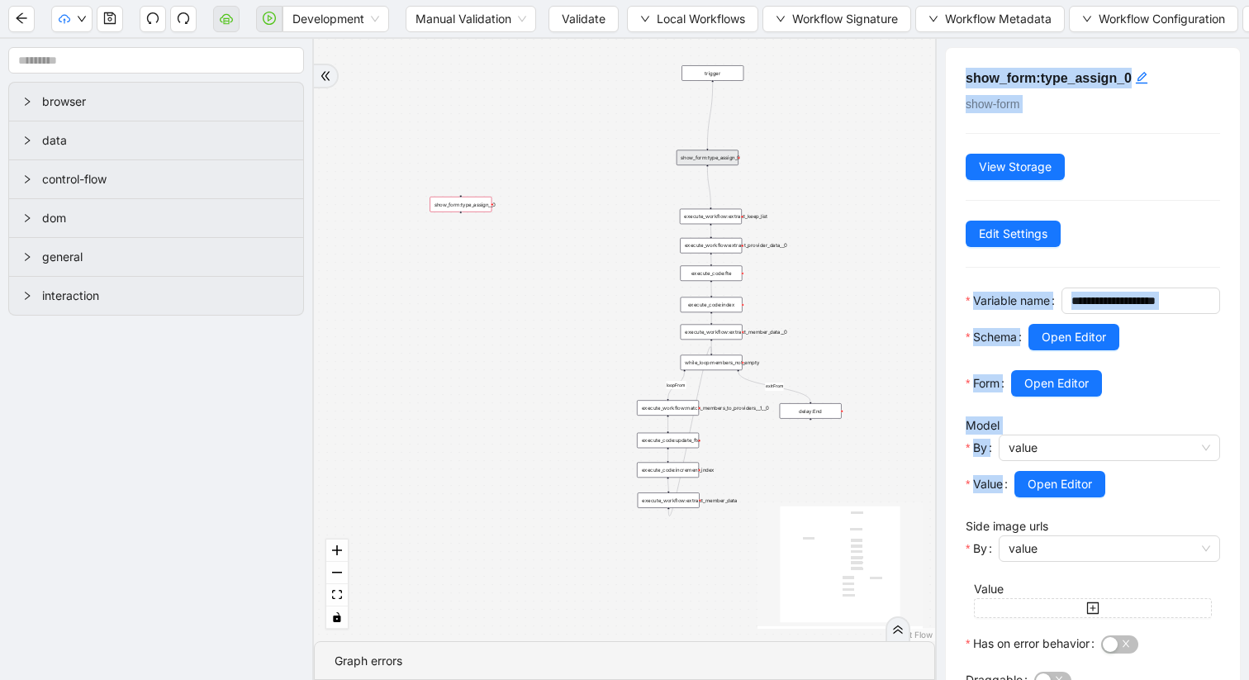
drag, startPoint x: 959, startPoint y: 57, endPoint x: 1003, endPoint y: 532, distance: 477.0
click at [1003, 532] on div "**********" at bounding box center [1093, 671] width 294 height 1247
click at [1147, 162] on div "**********" at bounding box center [1093, 671] width 294 height 1247
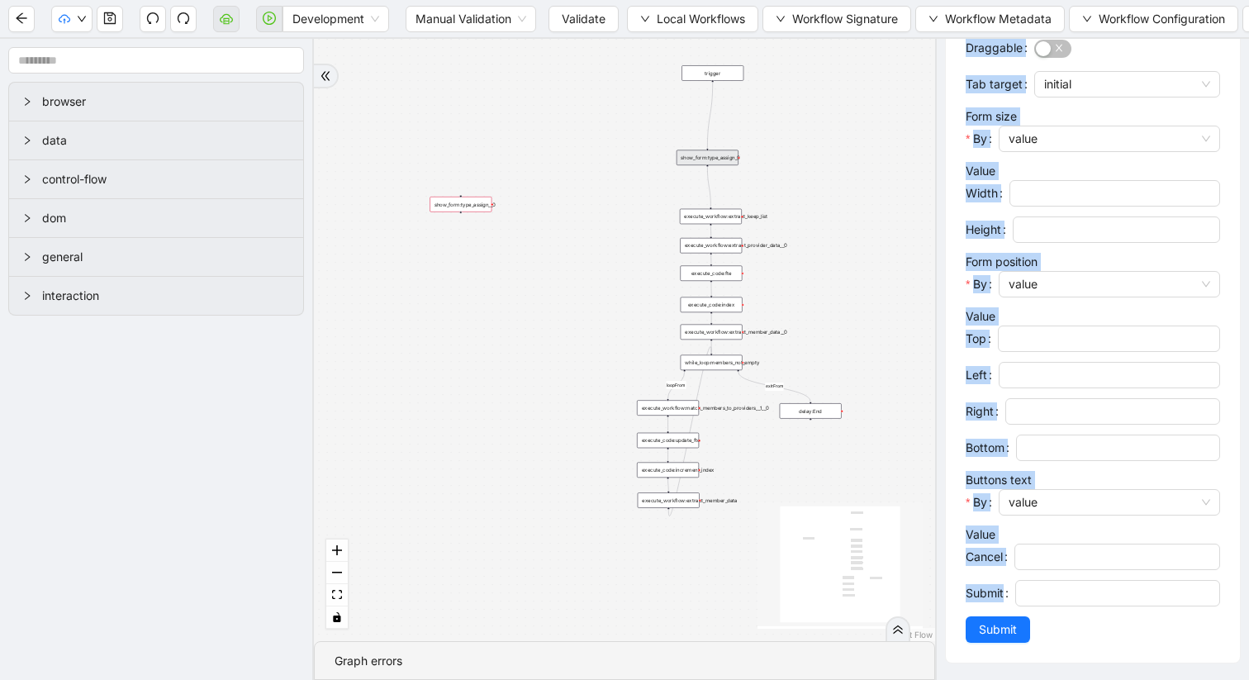
scroll to position [658, 0]
drag, startPoint x: 966, startPoint y: 60, endPoint x: 1054, endPoint y: 678, distance: 624.2
click at [1054, 678] on div "**********" at bounding box center [1092, 359] width 314 height 641
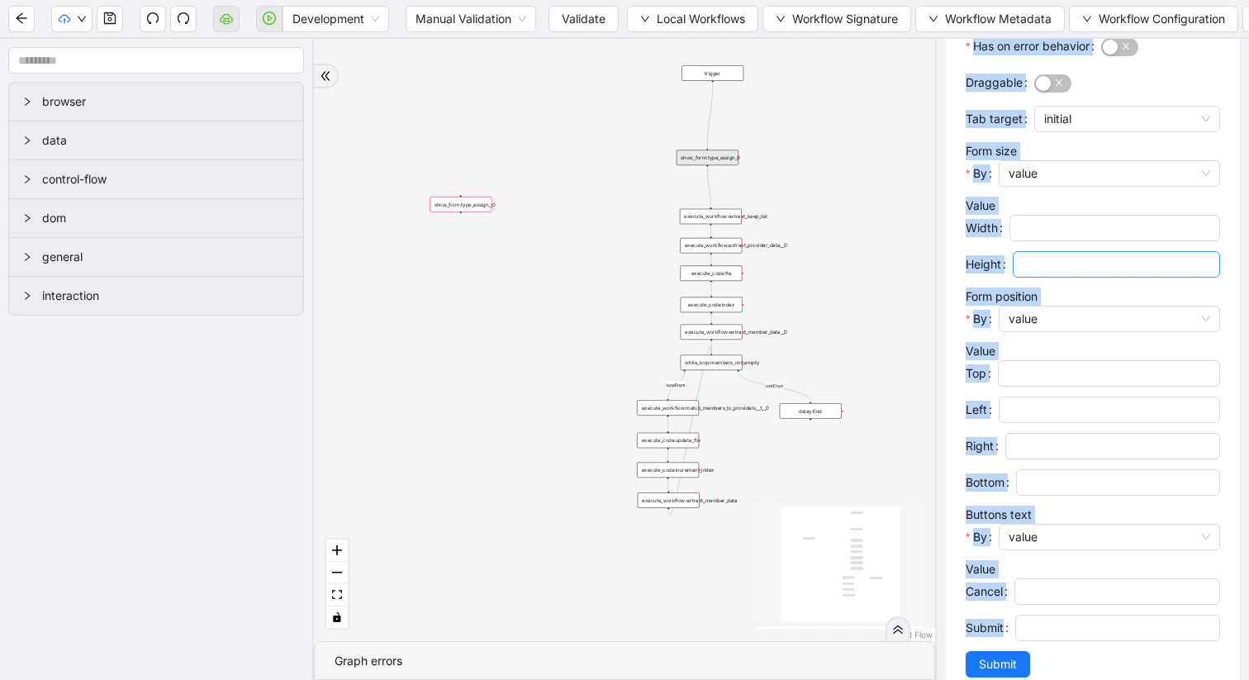
scroll to position [576, 0]
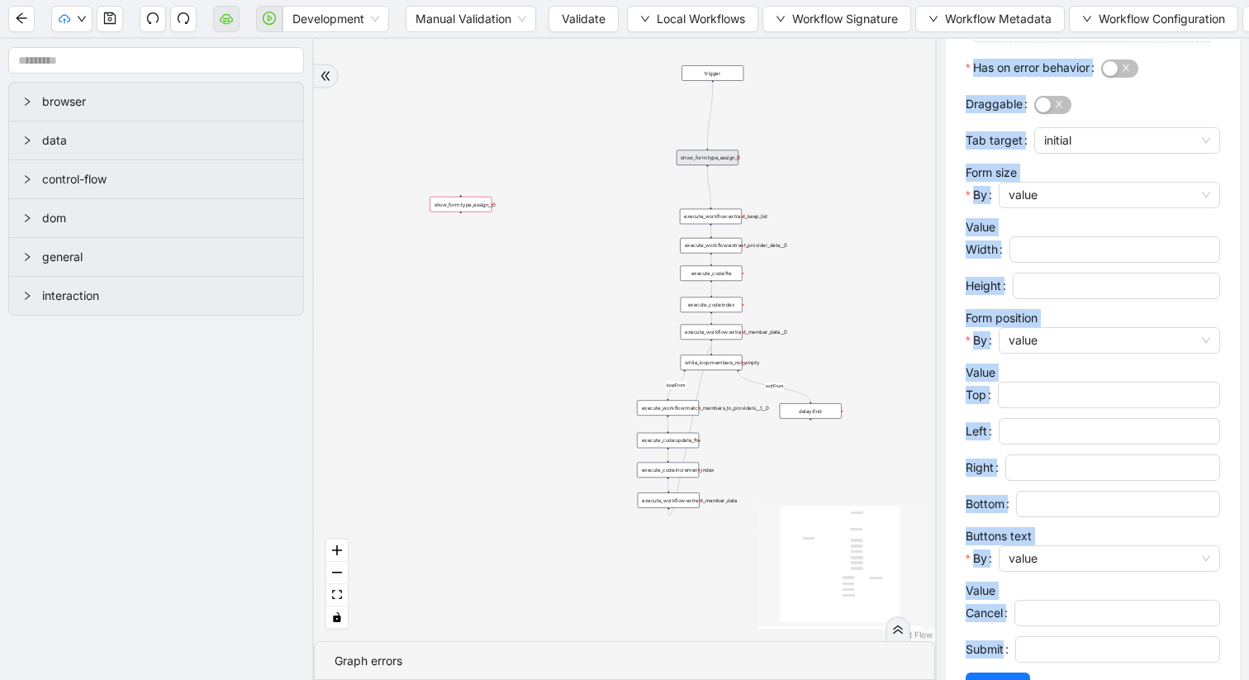
click at [1049, 249] on div "Value Width Height" at bounding box center [1093, 263] width 254 height 91
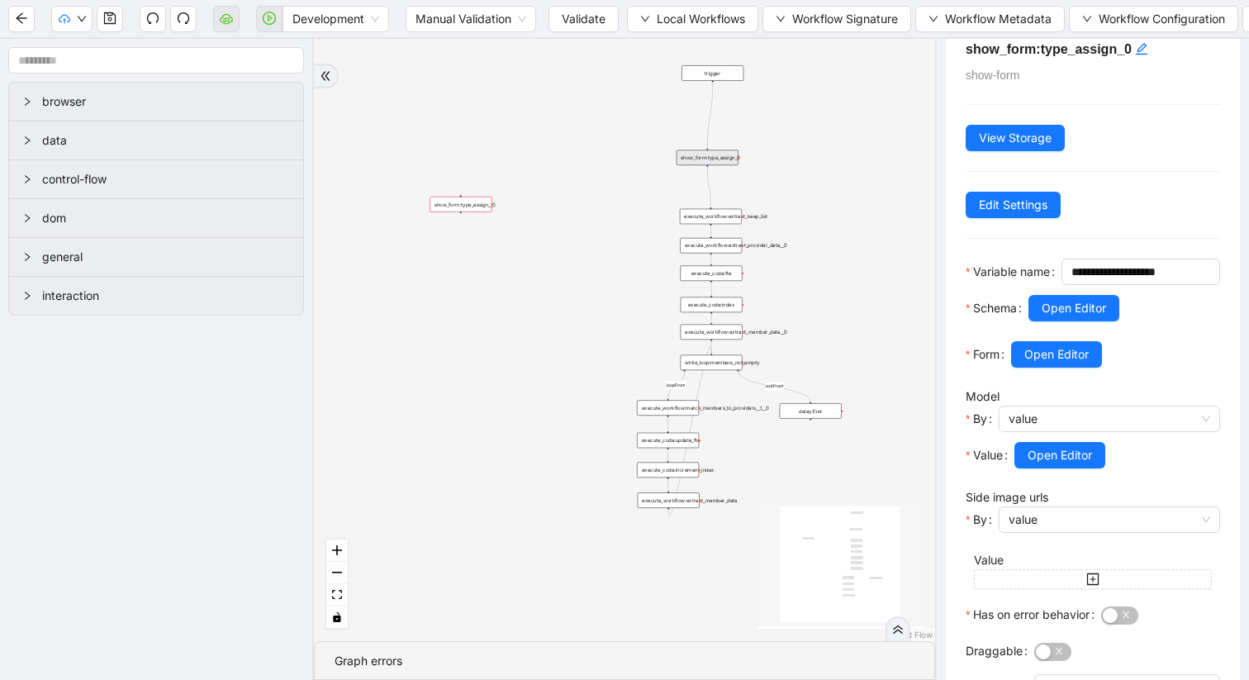
scroll to position [28, 0]
drag, startPoint x: 1093, startPoint y: 301, endPoint x: 952, endPoint y: 297, distance: 141.3
click at [952, 297] on div "**********" at bounding box center [1093, 643] width 294 height 1247
paste input "text"
type input "**********"
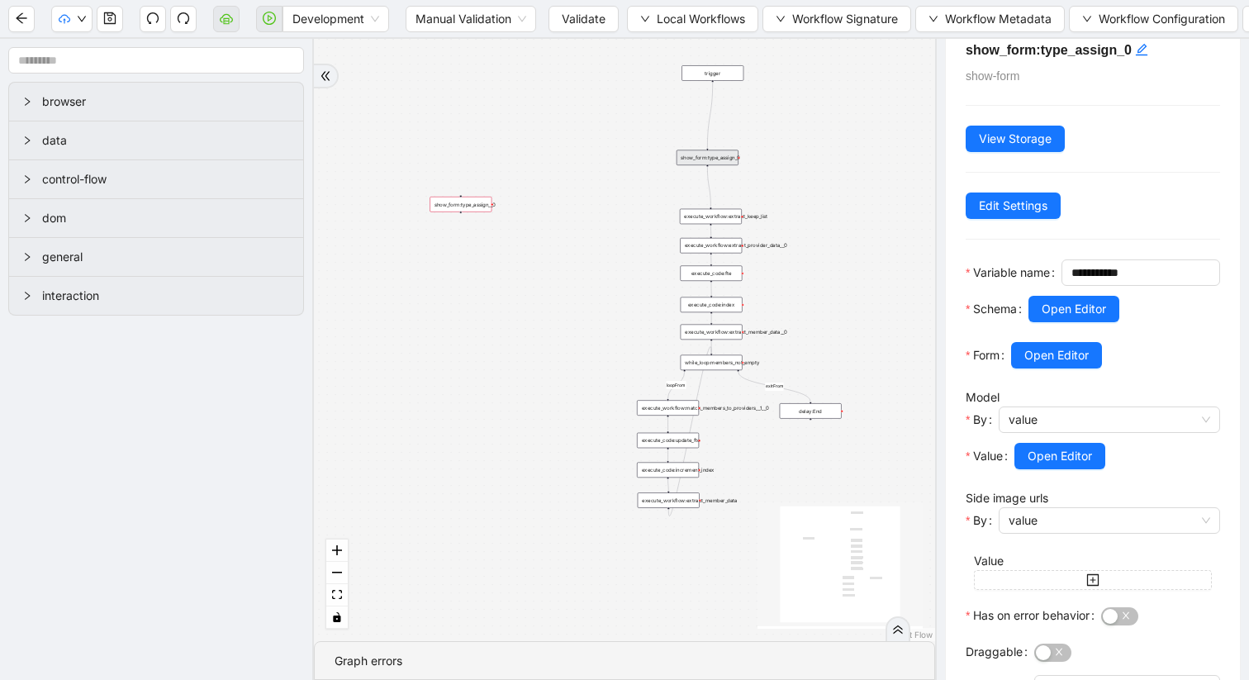
click at [1213, 373] on div "**********" at bounding box center [1093, 643] width 294 height 1247
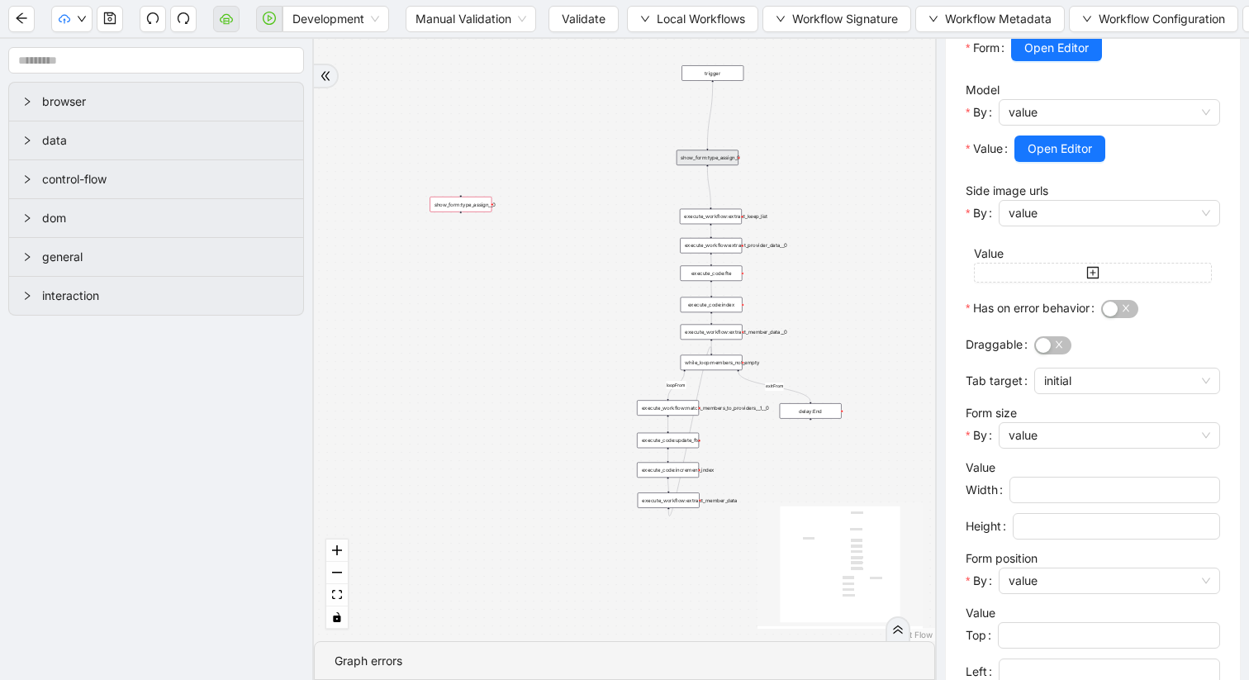
scroll to position [658, 0]
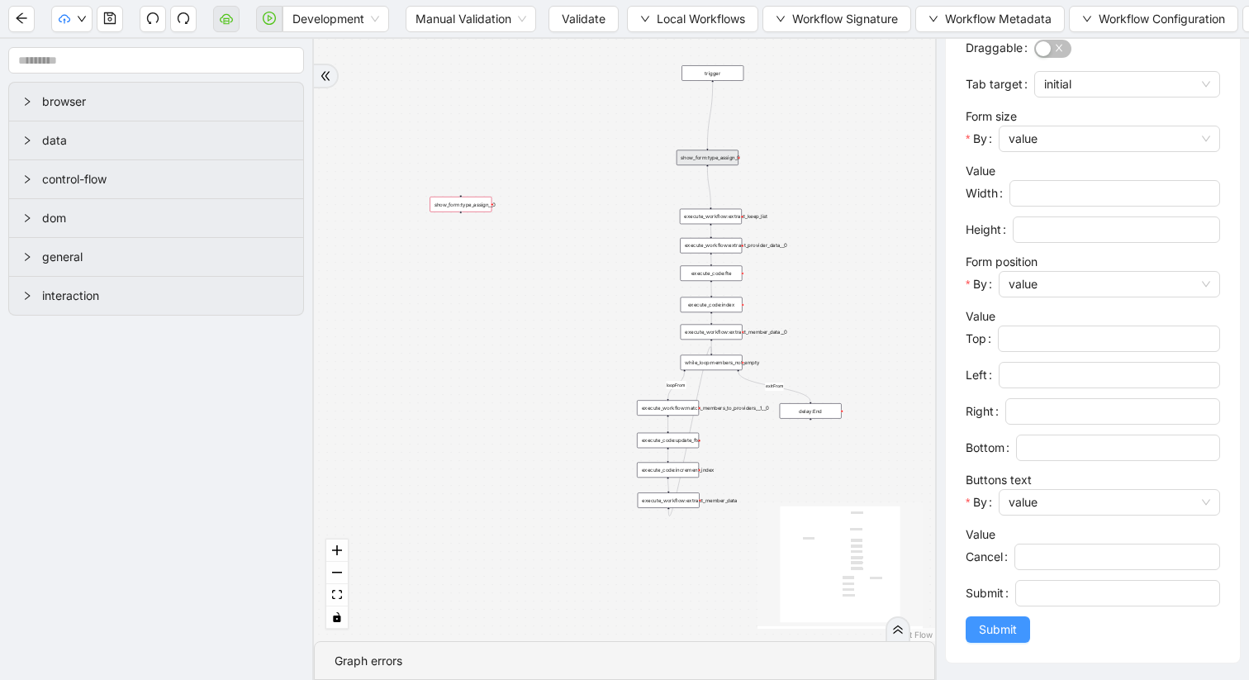
click at [1019, 625] on button "Submit" at bounding box center [998, 629] width 64 height 26
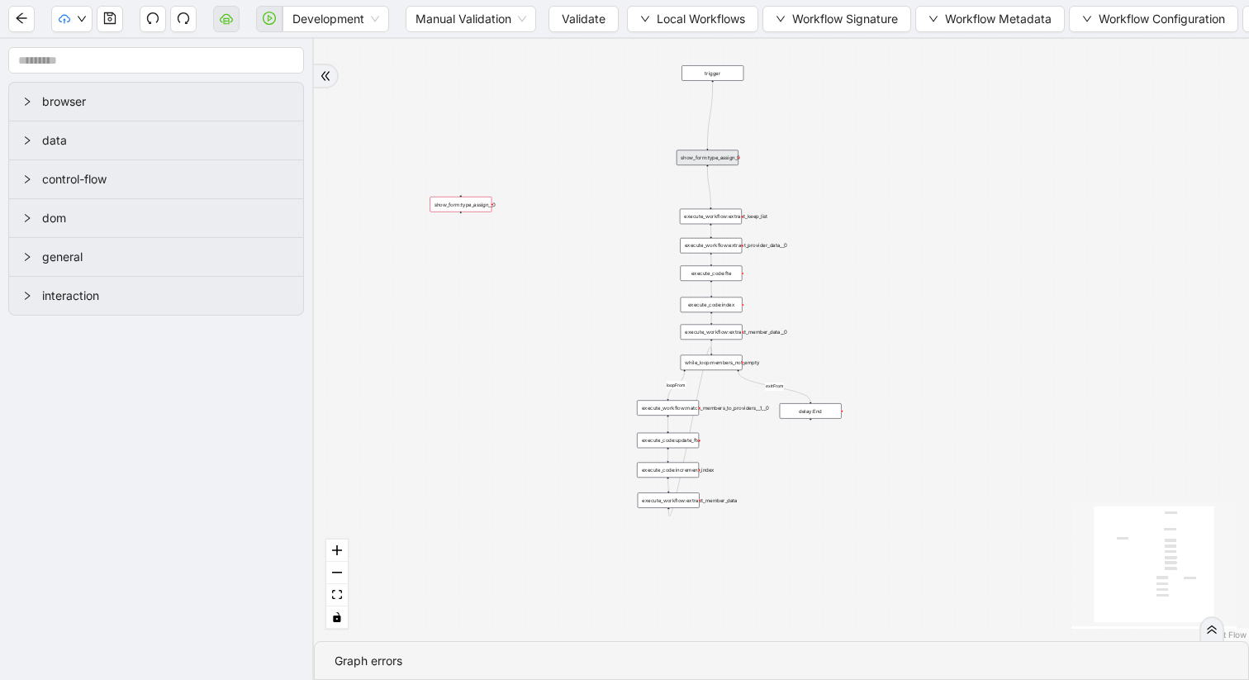
scroll to position [0, 0]
click at [481, 202] on div "show_form:type_assign__0" at bounding box center [461, 205] width 62 height 16
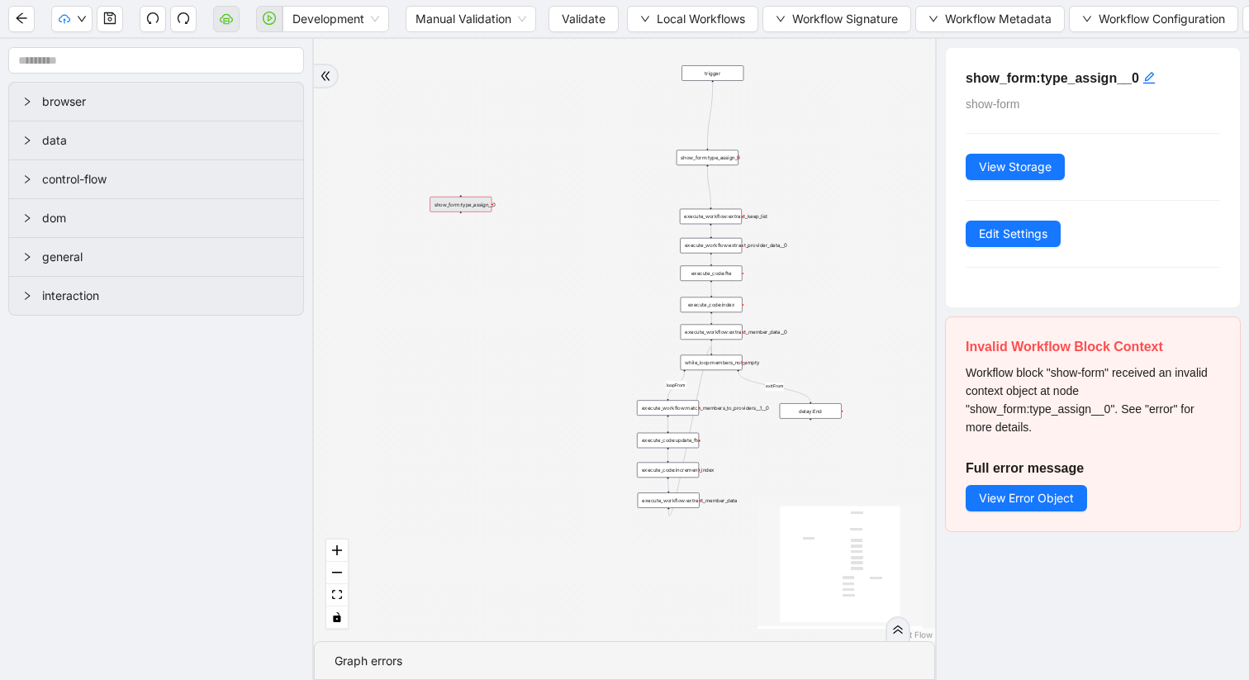
click at [477, 204] on div "show_form:type_assign__0" at bounding box center [461, 205] width 62 height 16
drag, startPoint x: 470, startPoint y: 207, endPoint x: 434, endPoint y: 468, distance: 264.4
click at [434, 468] on div "show_form:type_assign__0" at bounding box center [423, 467] width 62 height 16
click at [416, 465] on div "show_form:type_assign__0" at bounding box center [424, 466] width 62 height 16
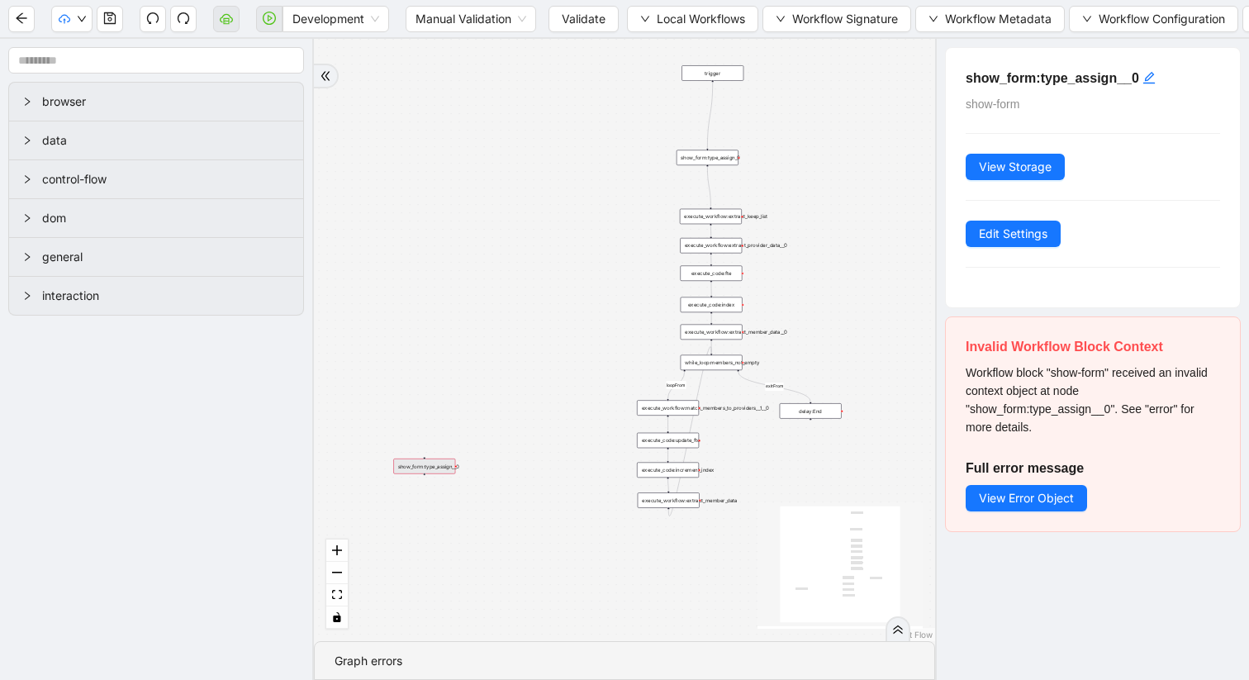
click at [418, 466] on div "show_form:type_assign__0" at bounding box center [424, 466] width 62 height 16
click at [435, 465] on div "show_form:type_assign__0" at bounding box center [424, 466] width 62 height 16
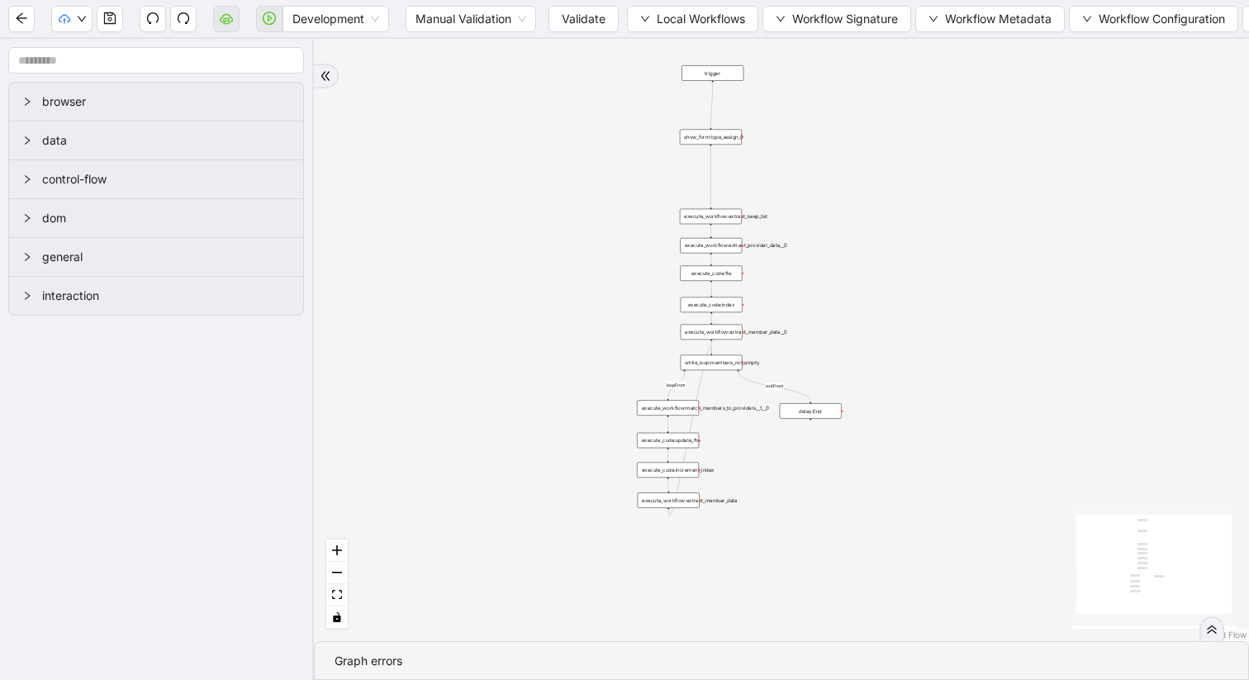
drag, startPoint x: 704, startPoint y: 158, endPoint x: 707, endPoint y: 137, distance: 20.9
click at [707, 137] on div "show_form:type_assign_0" at bounding box center [711, 138] width 62 height 16
click at [112, 15] on icon "save" at bounding box center [110, 18] width 12 height 12
drag, startPoint x: 701, startPoint y: 221, endPoint x: 702, endPoint y: 178, distance: 42.1
click at [702, 178] on div "execute_workflow:extract_keep_list" at bounding box center [712, 174] width 62 height 16
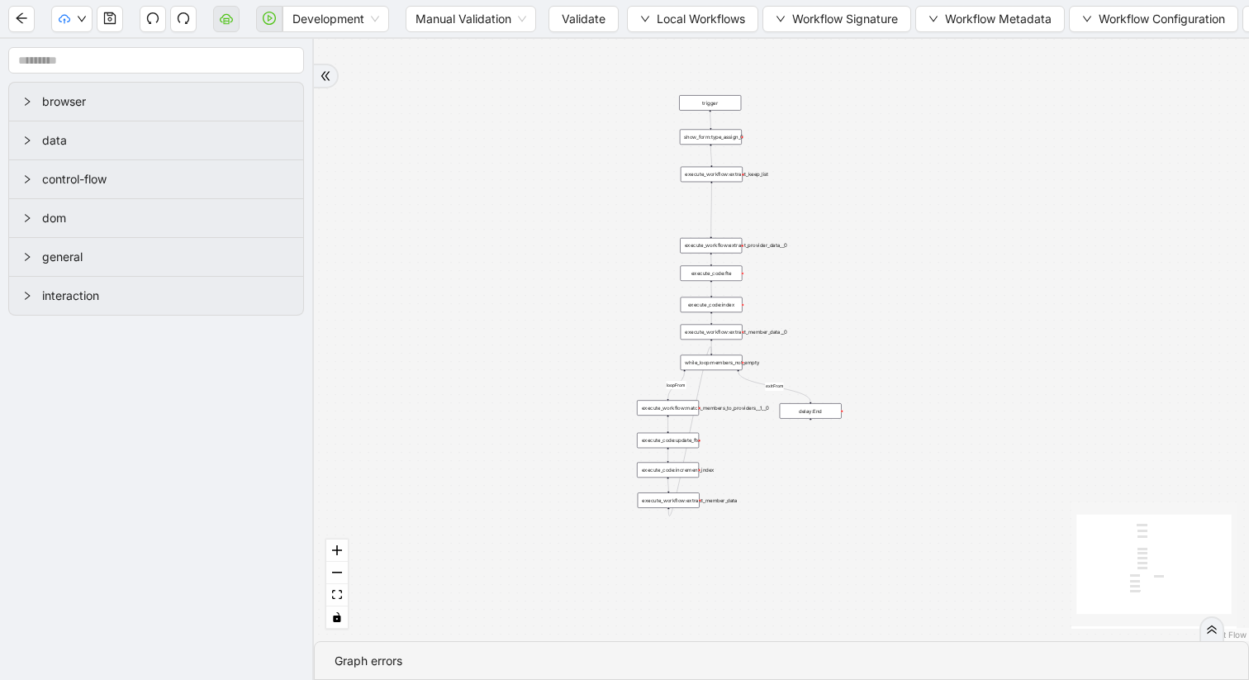
drag, startPoint x: 706, startPoint y: 73, endPoint x: 704, endPoint y: 102, distance: 29.0
click at [704, 102] on div "trigger" at bounding box center [710, 103] width 62 height 16
drag, startPoint x: 704, startPoint y: 249, endPoint x: 705, endPoint y: 221, distance: 28.1
click at [705, 221] on div "execute_workflow:extract_provider_data__0" at bounding box center [712, 218] width 62 height 16
drag, startPoint x: 712, startPoint y: 271, endPoint x: 716, endPoint y: 256, distance: 15.4
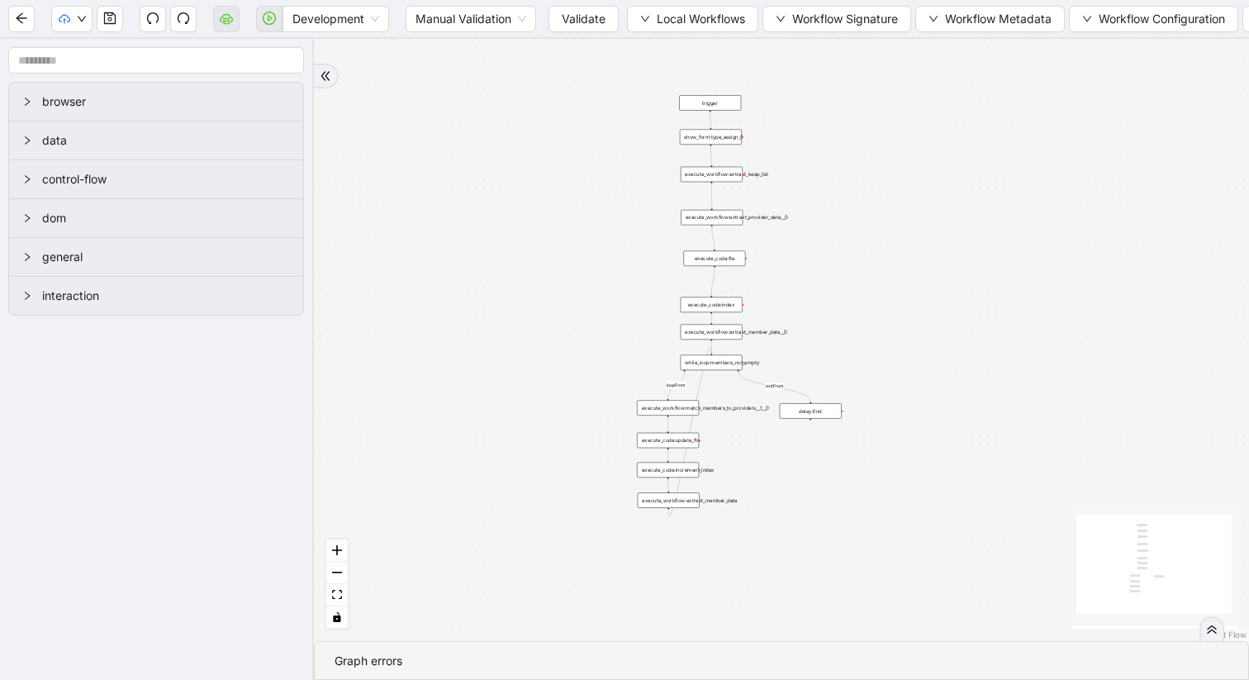
click at [716, 256] on div "execute_code:fte" at bounding box center [714, 258] width 62 height 16
click at [716, 256] on div "execute_code:fte" at bounding box center [715, 258] width 62 height 16
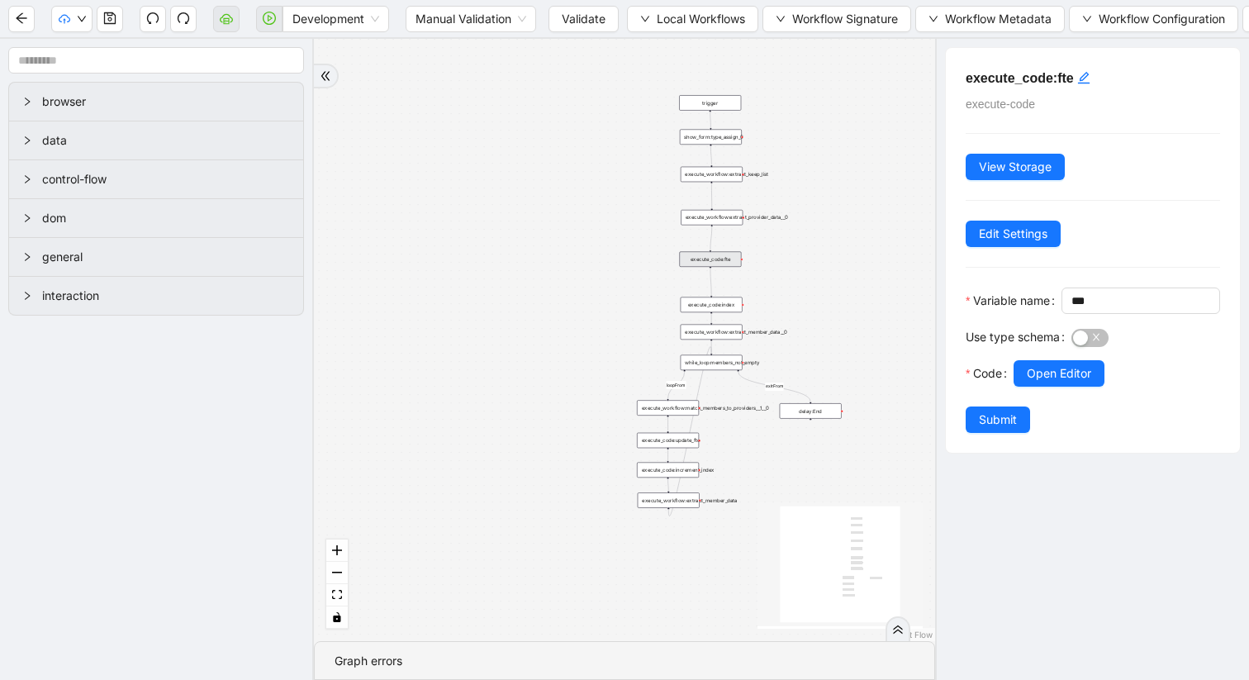
click at [711, 257] on div "execute_code:fte" at bounding box center [710, 259] width 62 height 16
drag, startPoint x: 711, startPoint y: 306, endPoint x: 711, endPoint y: 297, distance: 9.9
click at [711, 297] on div "execute_code:index" at bounding box center [712, 295] width 62 height 16
drag, startPoint x: 709, startPoint y: 335, endPoint x: 709, endPoint y: 322, distance: 12.4
click at [709, 322] on div "execute_workflow:extract_member_data__0" at bounding box center [712, 322] width 62 height 16
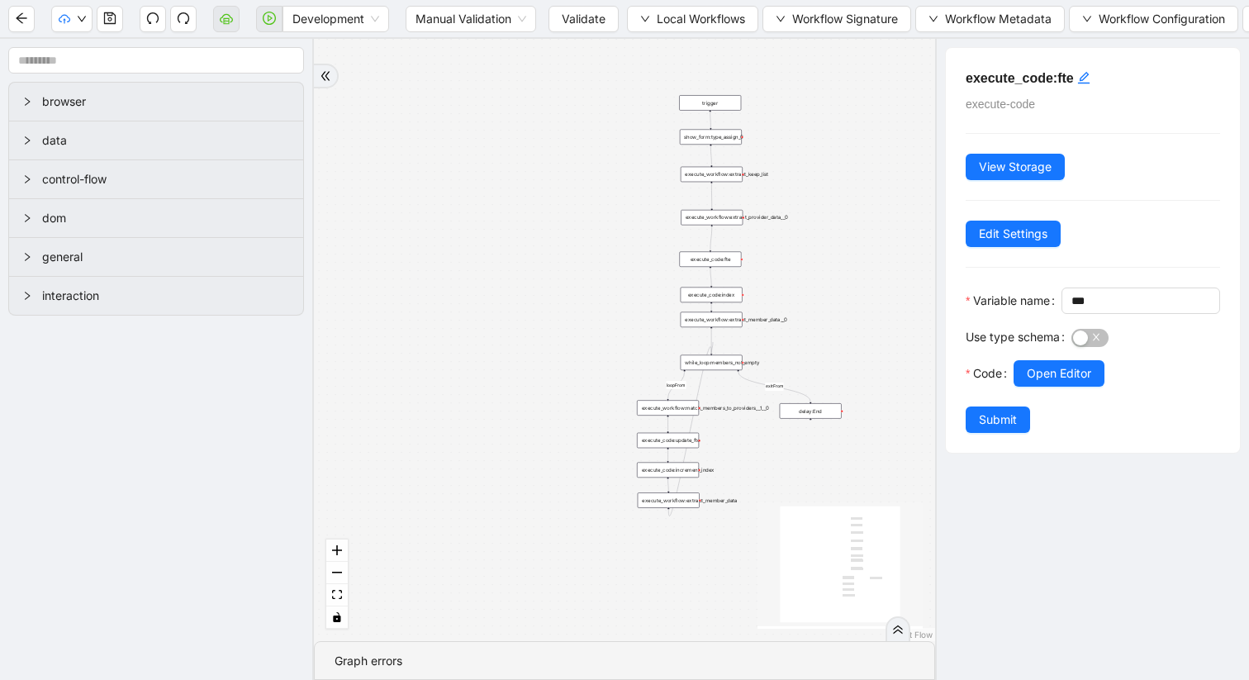
drag, startPoint x: 711, startPoint y: 354, endPoint x: 713, endPoint y: 342, distance: 11.7
click at [713, 419] on div "loopFrom exitFrom trigger execute_workflow:extract_member_data execute_workflow…" at bounding box center [705, 569] width 311 height 301
click at [714, 356] on div "while_loop:members_not_empty" at bounding box center [713, 357] width 62 height 16
click at [338, 618] on icon "toggle interactivity" at bounding box center [336, 617] width 7 height 10
click at [108, 16] on icon "save" at bounding box center [109, 18] width 13 height 13
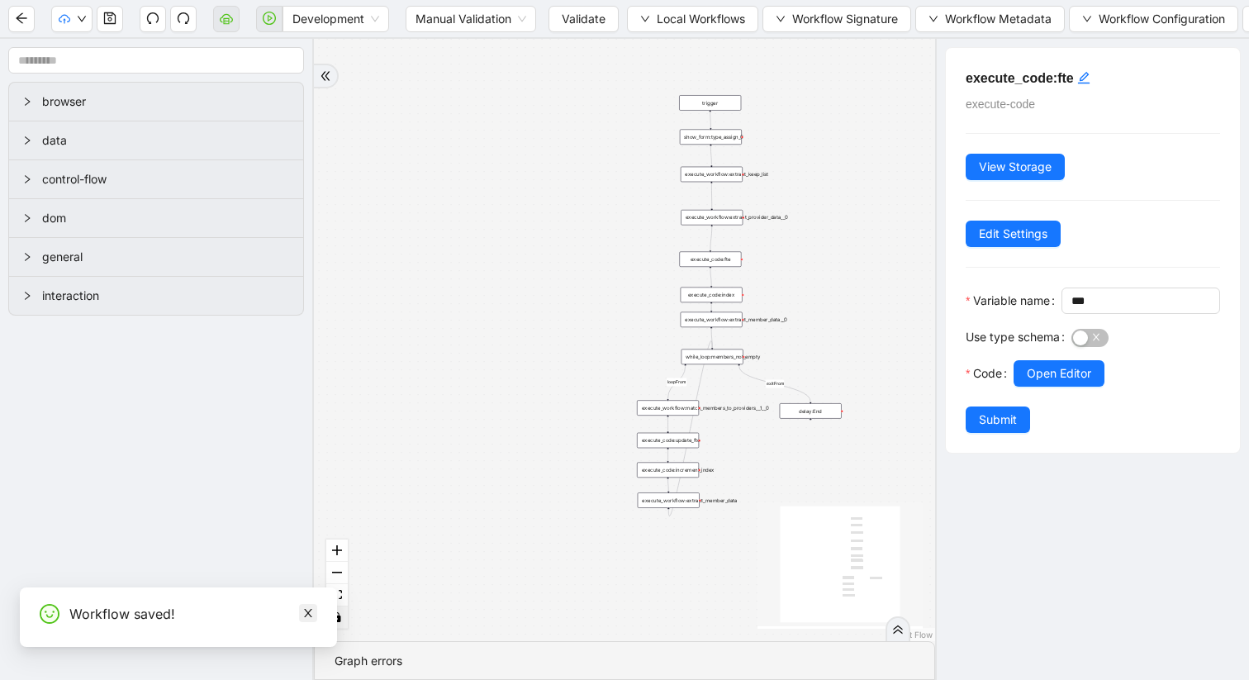
click at [299, 610] on link at bounding box center [308, 613] width 18 height 18
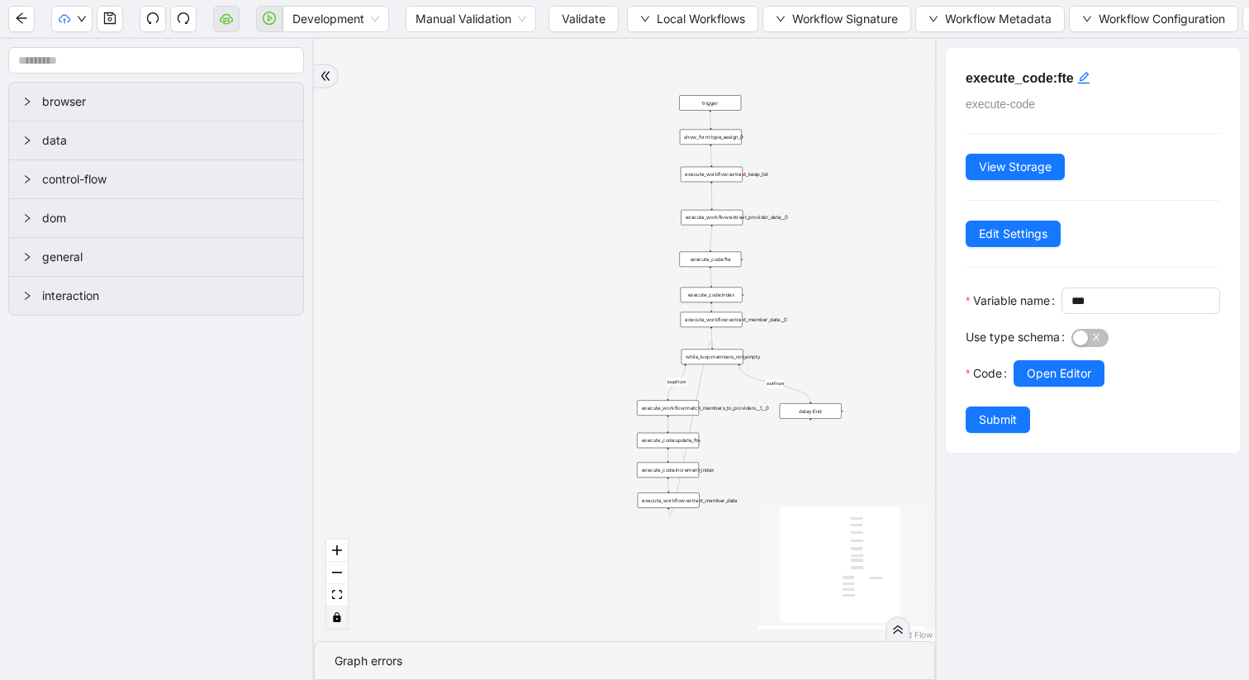
click at [333, 618] on icon "toggle interactivity" at bounding box center [336, 617] width 7 height 10
click at [95, 52] on span "Dev: Update Needed" at bounding box center [124, 51] width 120 height 18
click at [507, 20] on span "Manual Validation" at bounding box center [471, 19] width 111 height 25
click at [462, 50] on div "Auto Validation" at bounding box center [471, 52] width 105 height 18
click at [1025, 528] on div "execute_code:fte execute-code View Storage Edit Settings Variable name *** Use …" at bounding box center [1092, 359] width 314 height 641
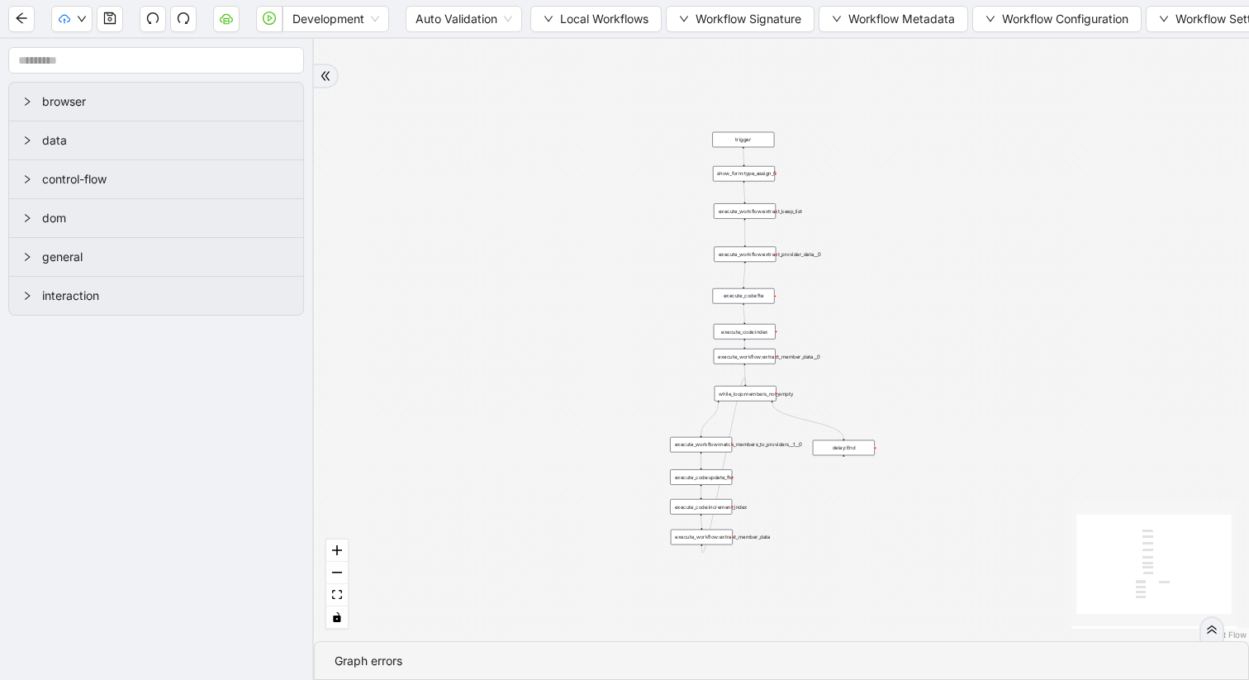
drag, startPoint x: 596, startPoint y: 219, endPoint x: 423, endPoint y: 389, distance: 242.4
click at [423, 389] on div "trigger execute_workflow:extract_member_data execute_workflow:extract_keep_list…" at bounding box center [781, 340] width 935 height 602
click at [731, 176] on div "show_form:type_assign_0" at bounding box center [737, 174] width 62 height 16
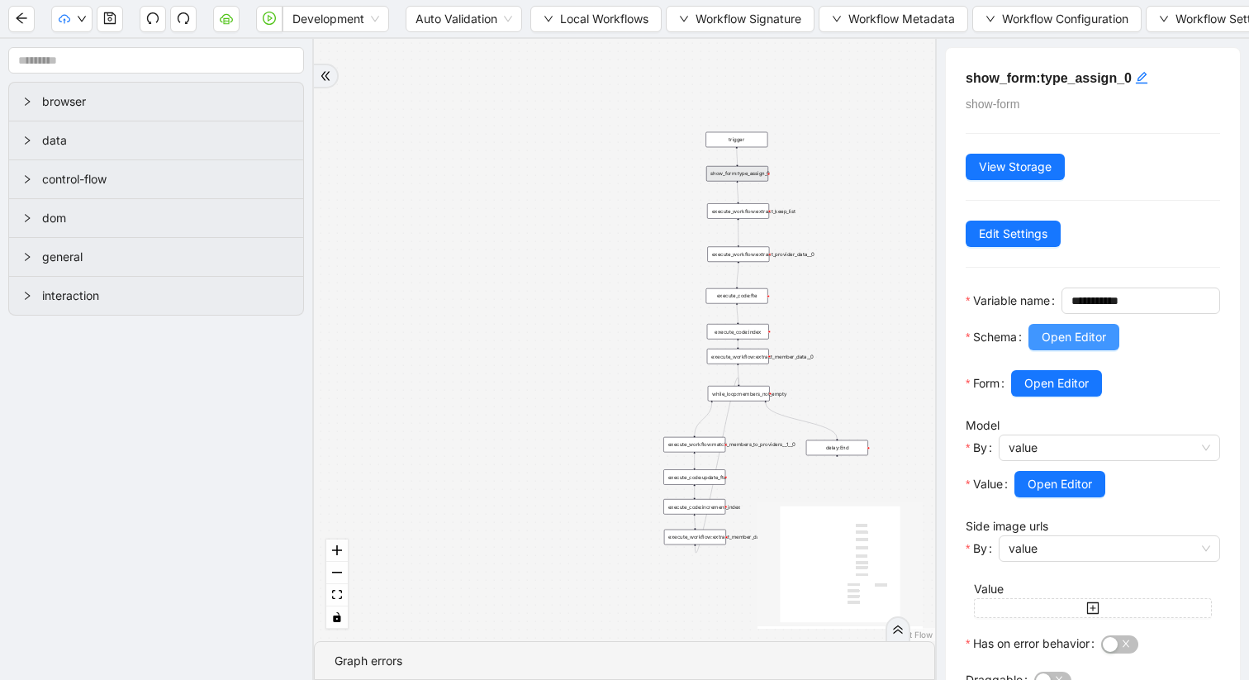
click at [1051, 346] on span "Open Editor" at bounding box center [1074, 337] width 64 height 18
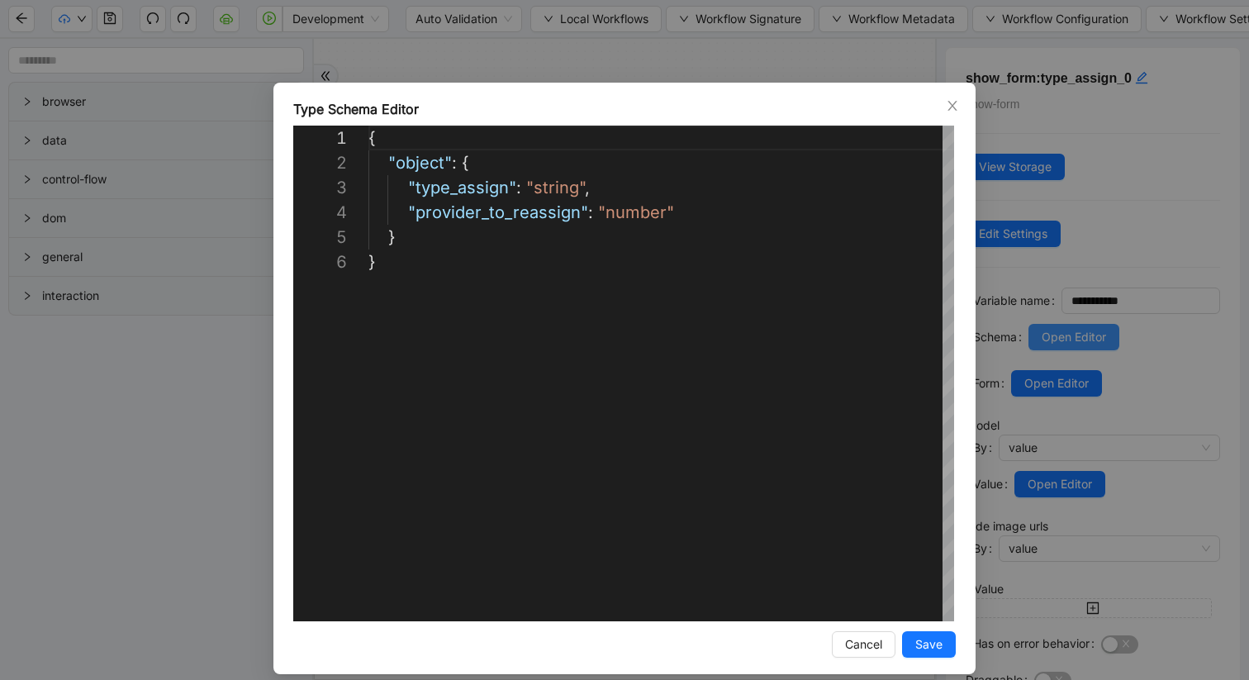
scroll to position [124, 0]
click at [934, 639] on span "Save" at bounding box center [928, 644] width 27 height 18
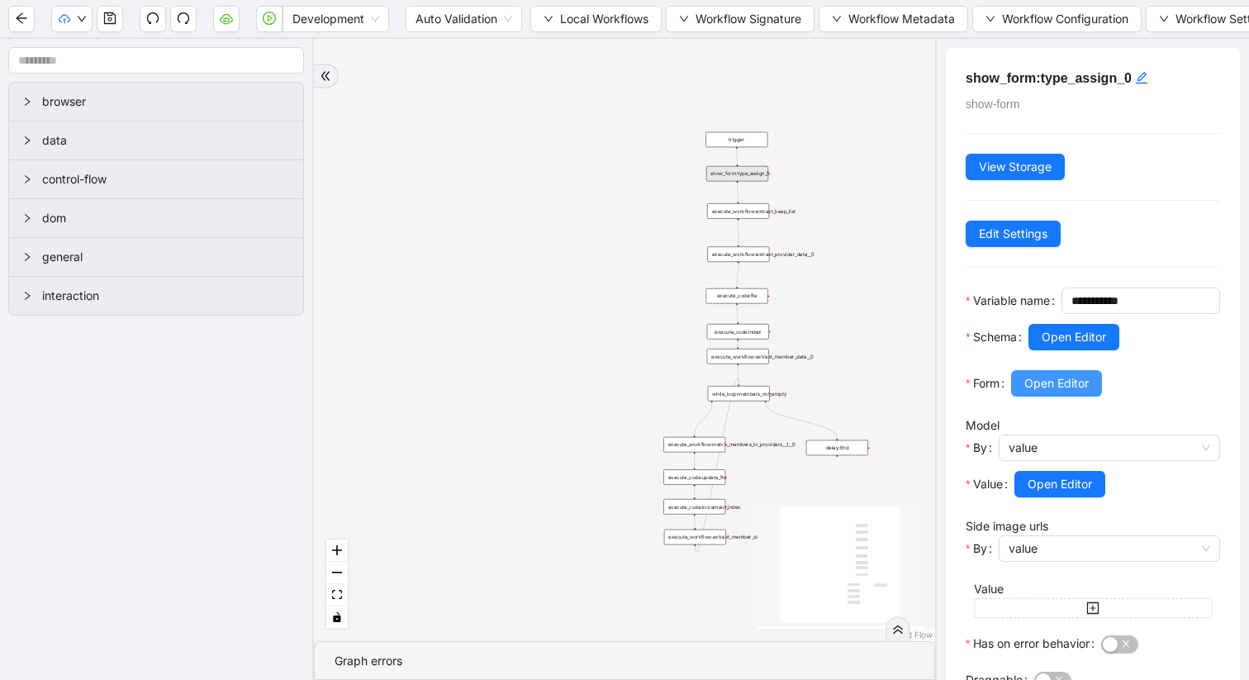
click at [1057, 392] on span "Open Editor" at bounding box center [1056, 383] width 64 height 18
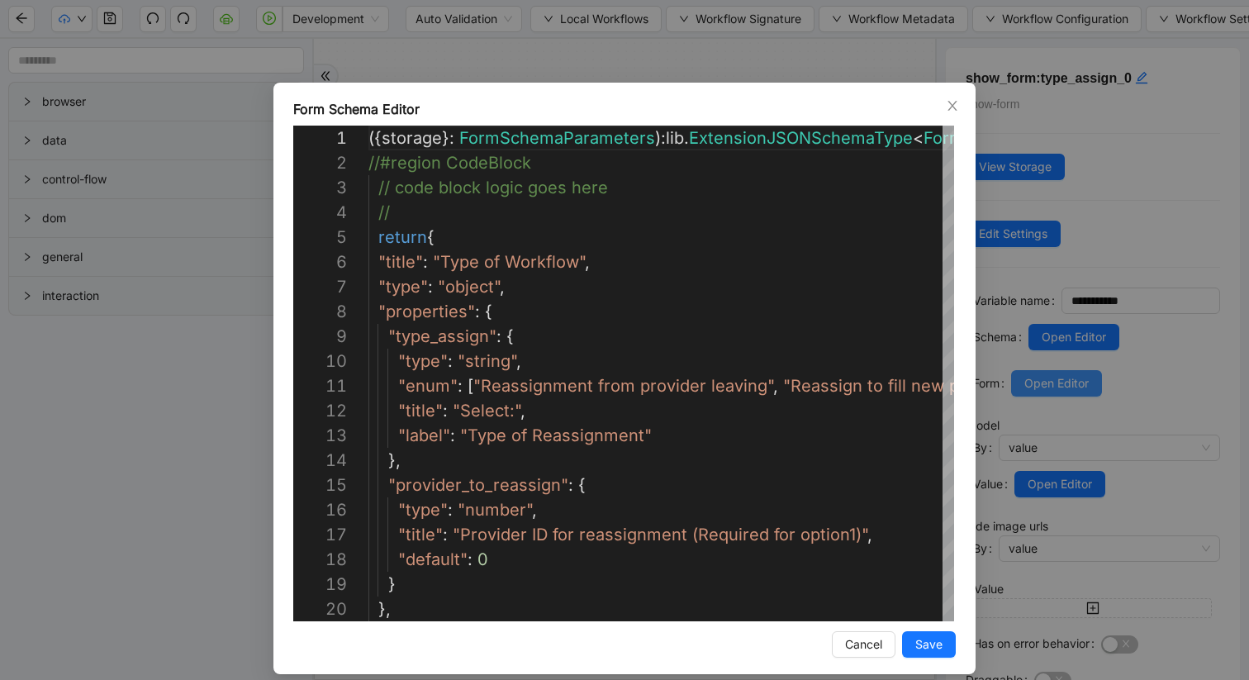
scroll to position [248, 0]
click at [937, 635] on span "Save" at bounding box center [928, 644] width 27 height 18
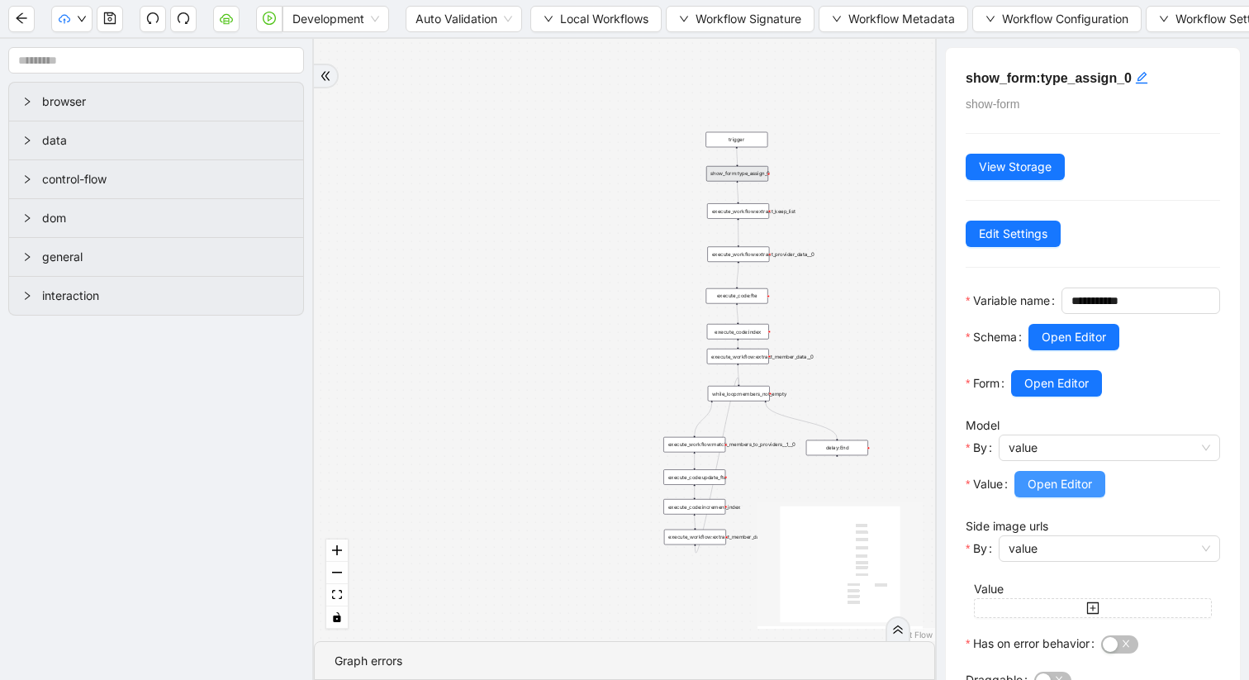
click at [1066, 493] on span "Open Editor" at bounding box center [1060, 484] width 64 height 18
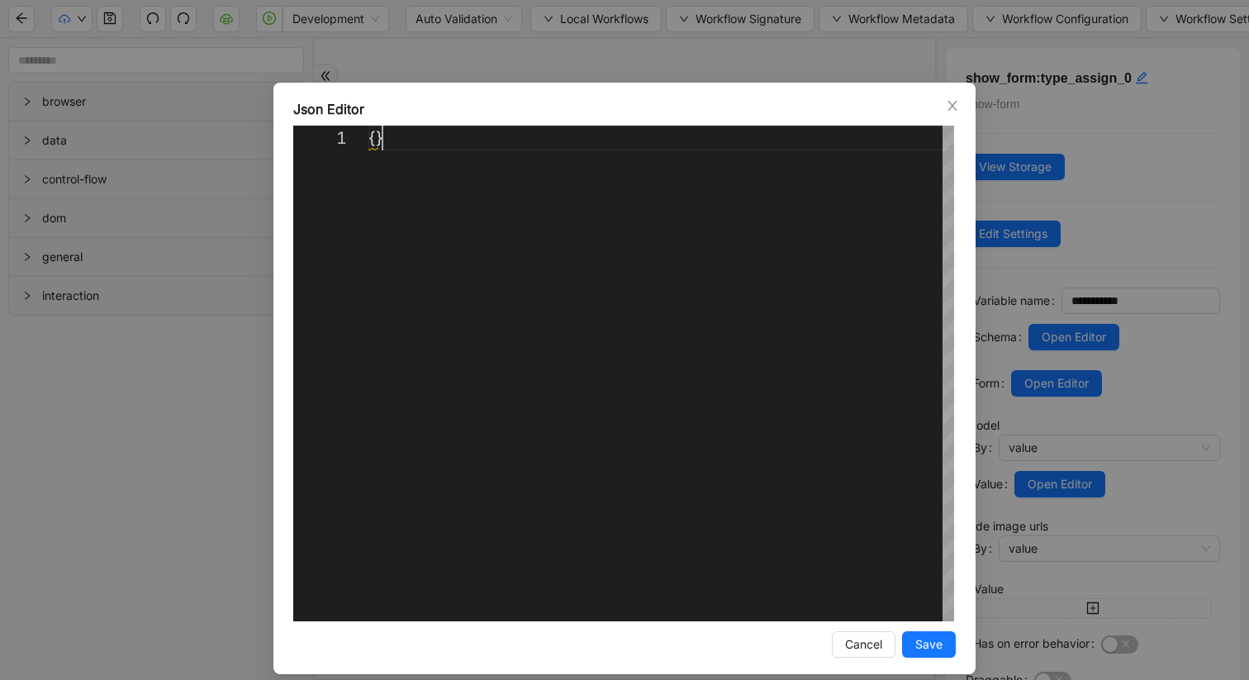
scroll to position [0, 0]
drag, startPoint x: 425, startPoint y: 140, endPoint x: 319, endPoint y: 130, distance: 107.0
paste textarea "**********"
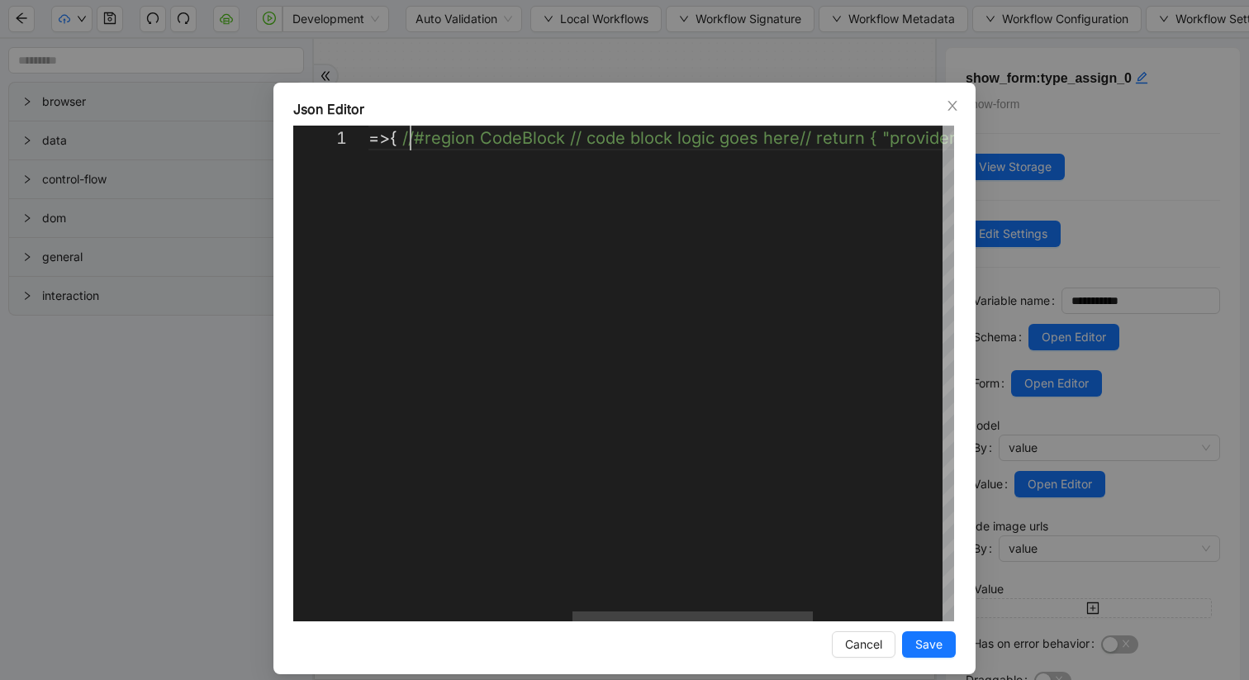
scroll to position [0, 538]
click at [411, 144] on div "( { storage }: ExecuteCodeParameters) : ExecuteCodeReturnType => { //#region Co…" at bounding box center [572, 374] width 1398 height 496
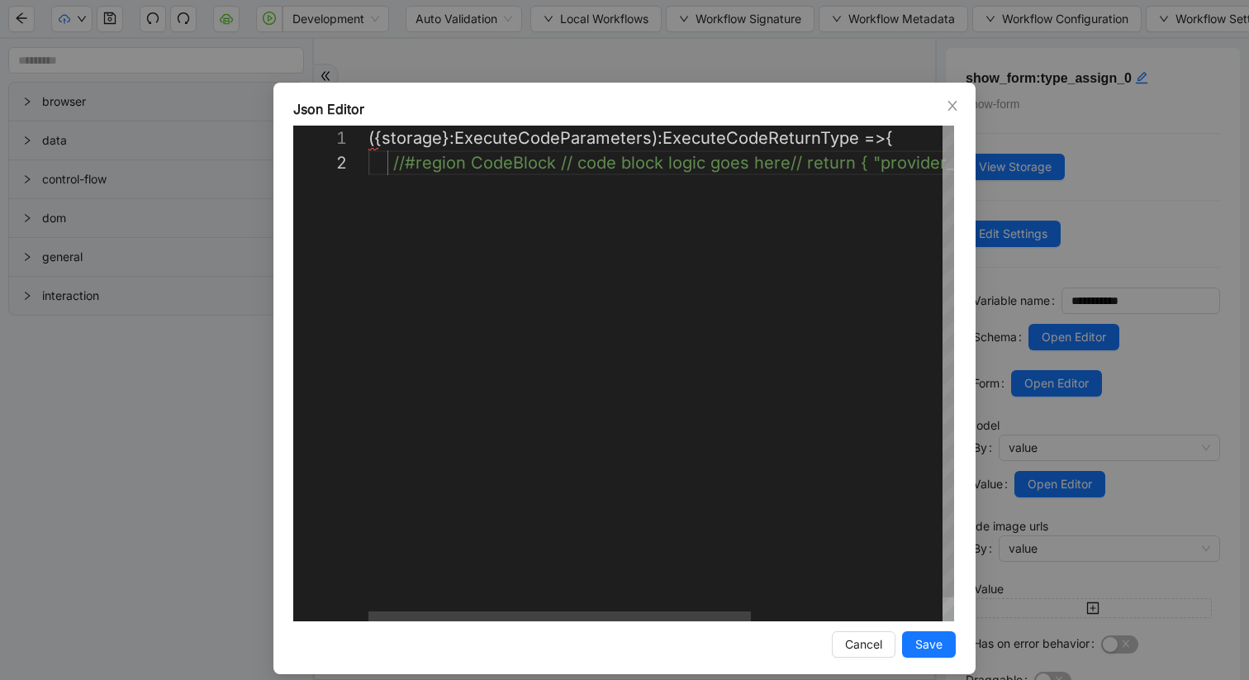
scroll to position [25, 100]
click at [471, 164] on div "( { storage }: ExecuteCodeParameters) : ExecuteCodeReturnType => { //#region Co…" at bounding box center [807, 386] width 878 height 520
click at [553, 163] on div "( { storage }: ExecuteCodeParameters) : ExecuteCodeReturnType => { //#region Co…" at bounding box center [807, 386] width 878 height 520
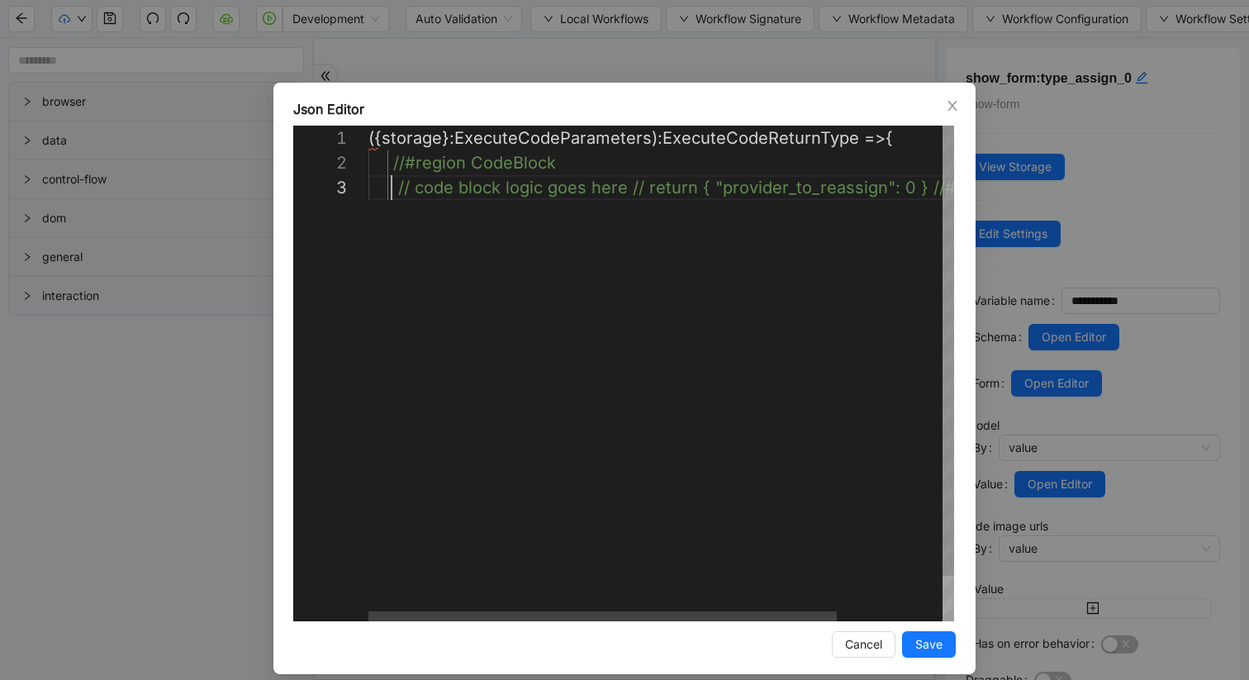
click at [639, 189] on div "( { storage }: ExecuteCodeParameters) : ExecuteCodeReturnType => { //#region Co…" at bounding box center [726, 398] width 717 height 545
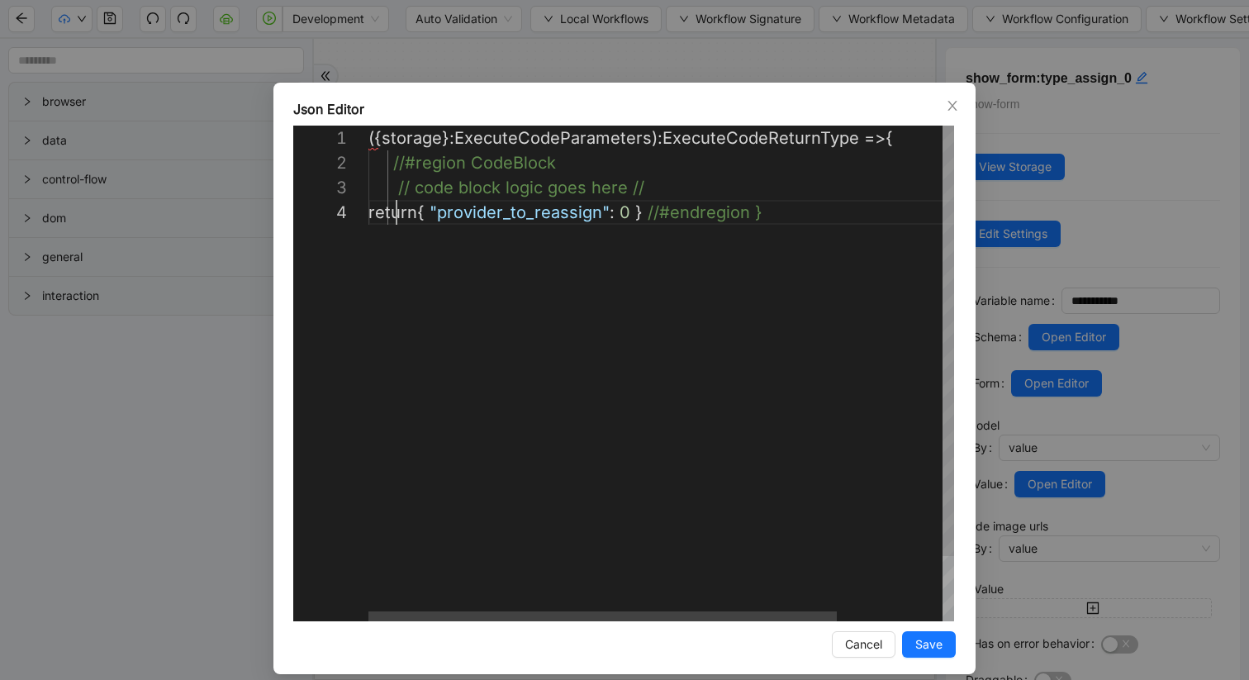
scroll to position [74, 28]
click at [679, 211] on div "( { storage }: ExecuteCodeParameters) : ExecuteCodeReturnType => { //#region Co…" at bounding box center [662, 411] width 588 height 570
click at [506, 238] on div "( { storage }: ExecuteCodeParameters) : ExecuteCodeReturnType => { //#region Co…" at bounding box center [662, 423] width 588 height 595
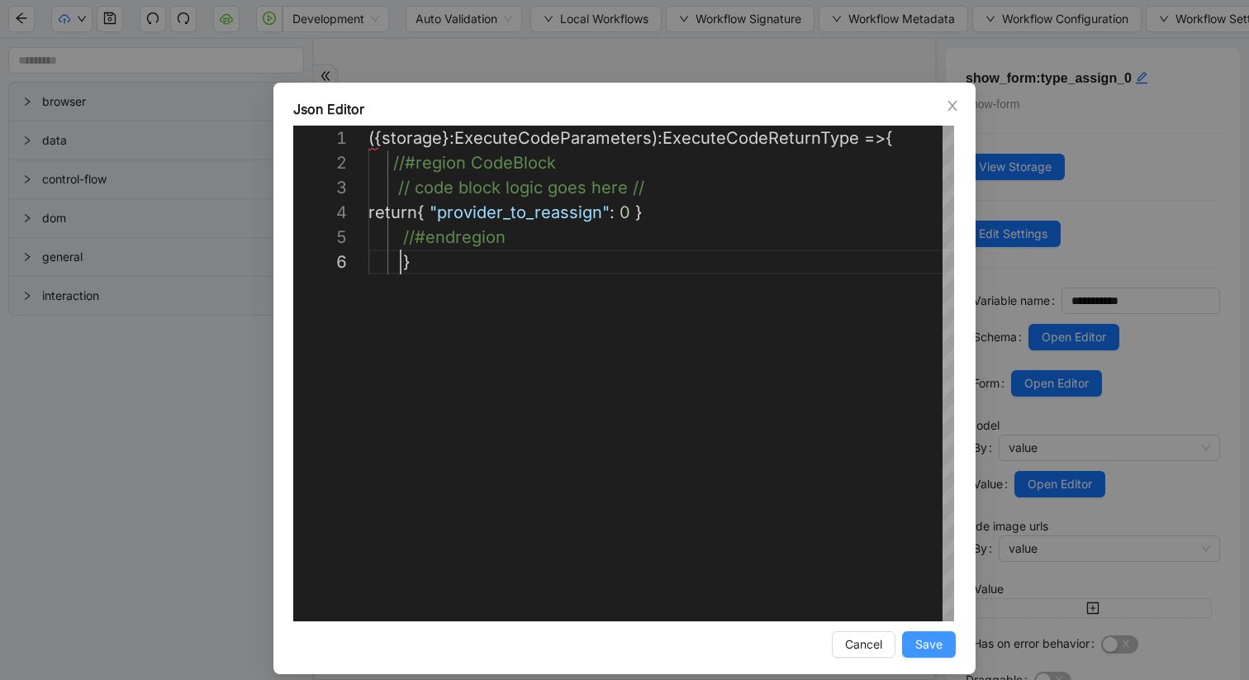
type textarea "**********"
click at [928, 635] on span "Save" at bounding box center [928, 644] width 27 height 18
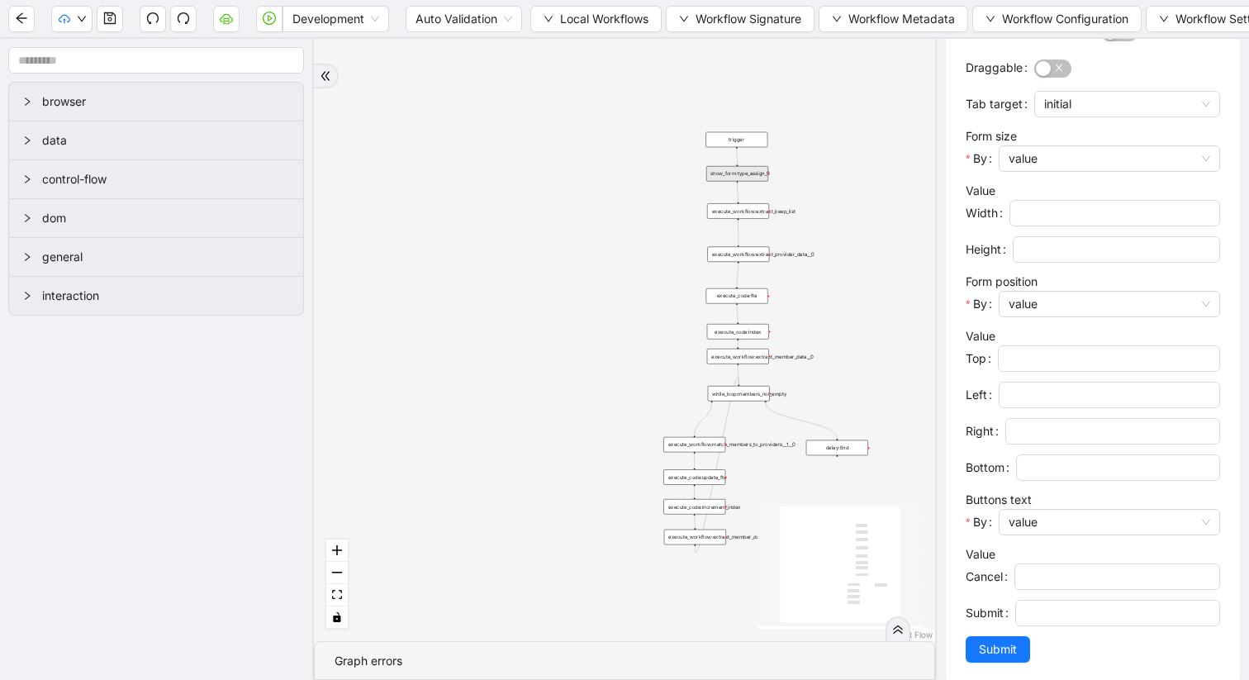
scroll to position [658, 0]
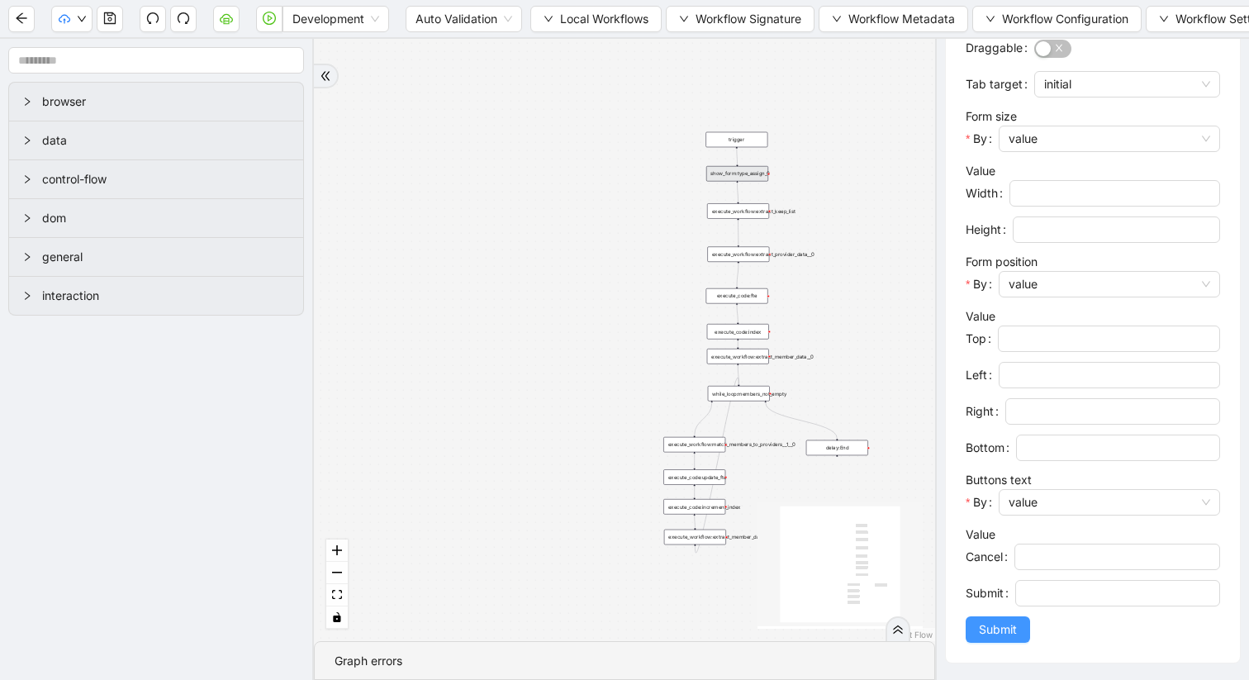
click at [1020, 626] on button "Submit" at bounding box center [998, 629] width 64 height 26
click at [107, 17] on icon "save" at bounding box center [109, 18] width 13 height 13
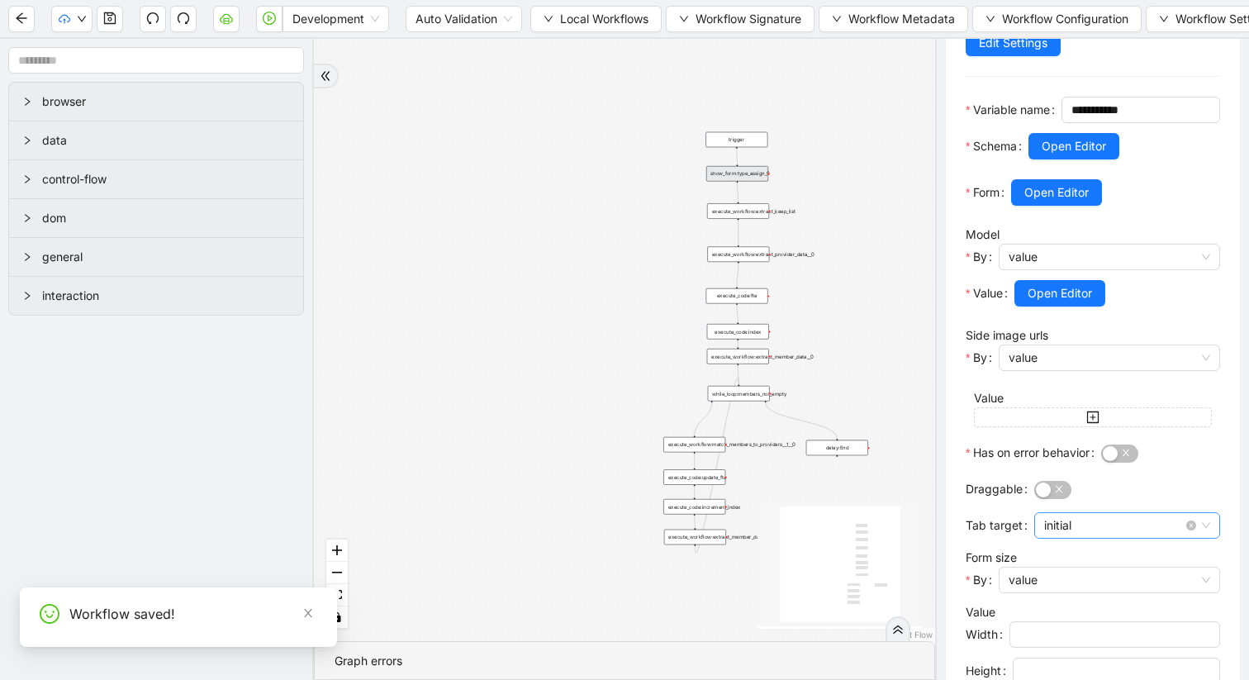
scroll to position [0, 0]
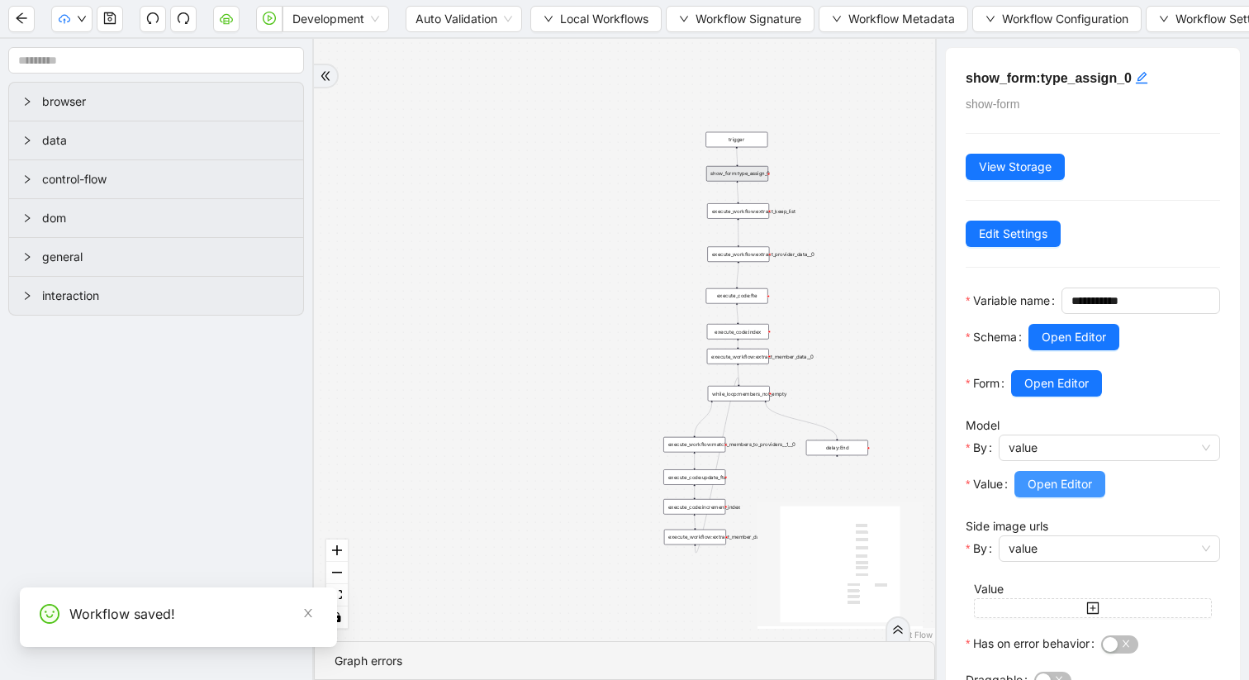
click at [1049, 493] on span "Open Editor" at bounding box center [1060, 484] width 64 height 18
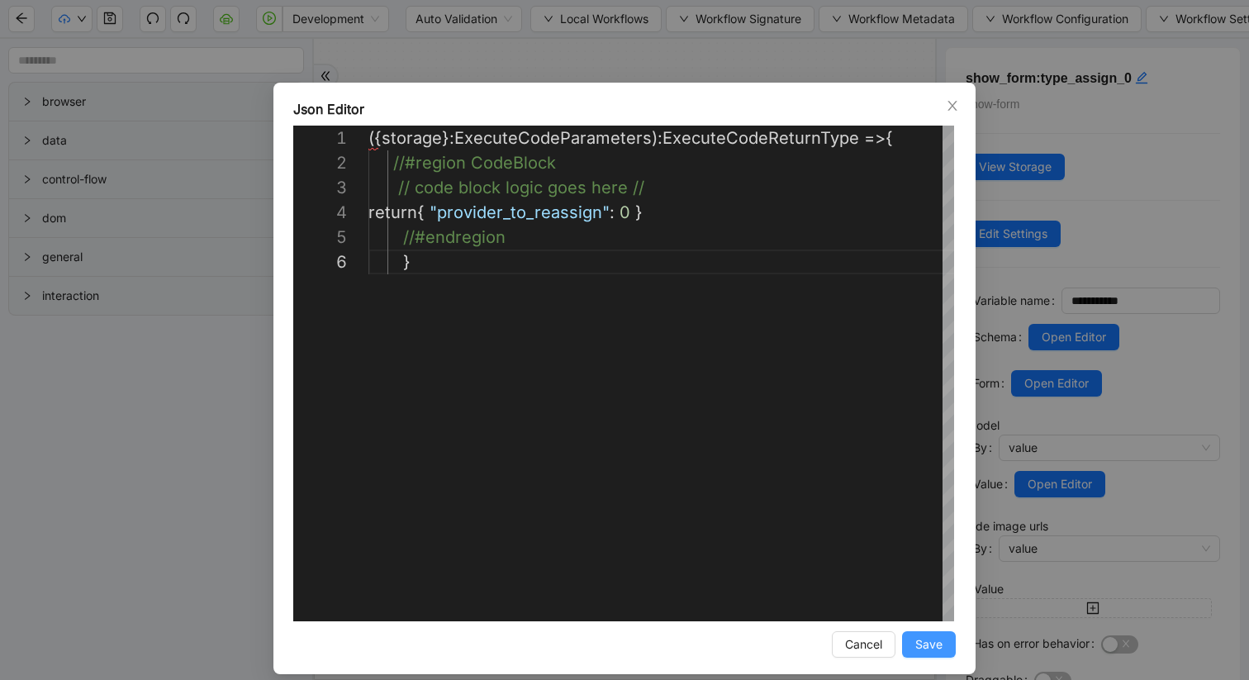
click at [931, 645] on span "Save" at bounding box center [928, 644] width 27 height 18
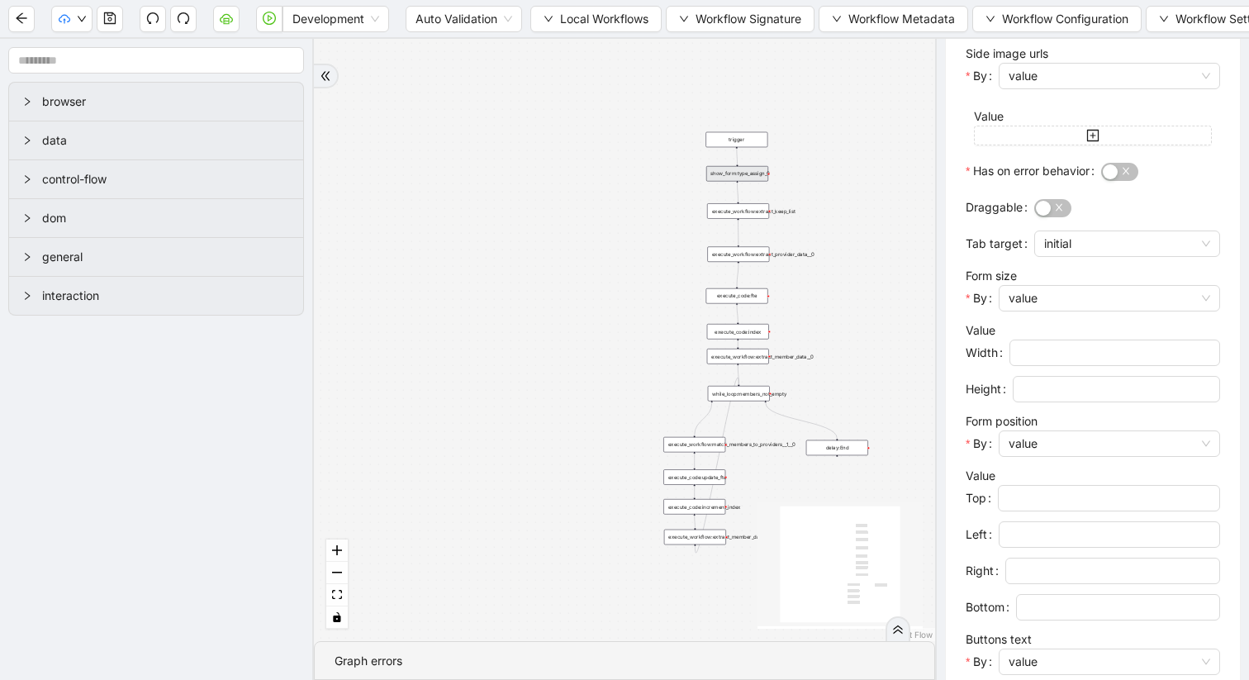
scroll to position [658, 0]
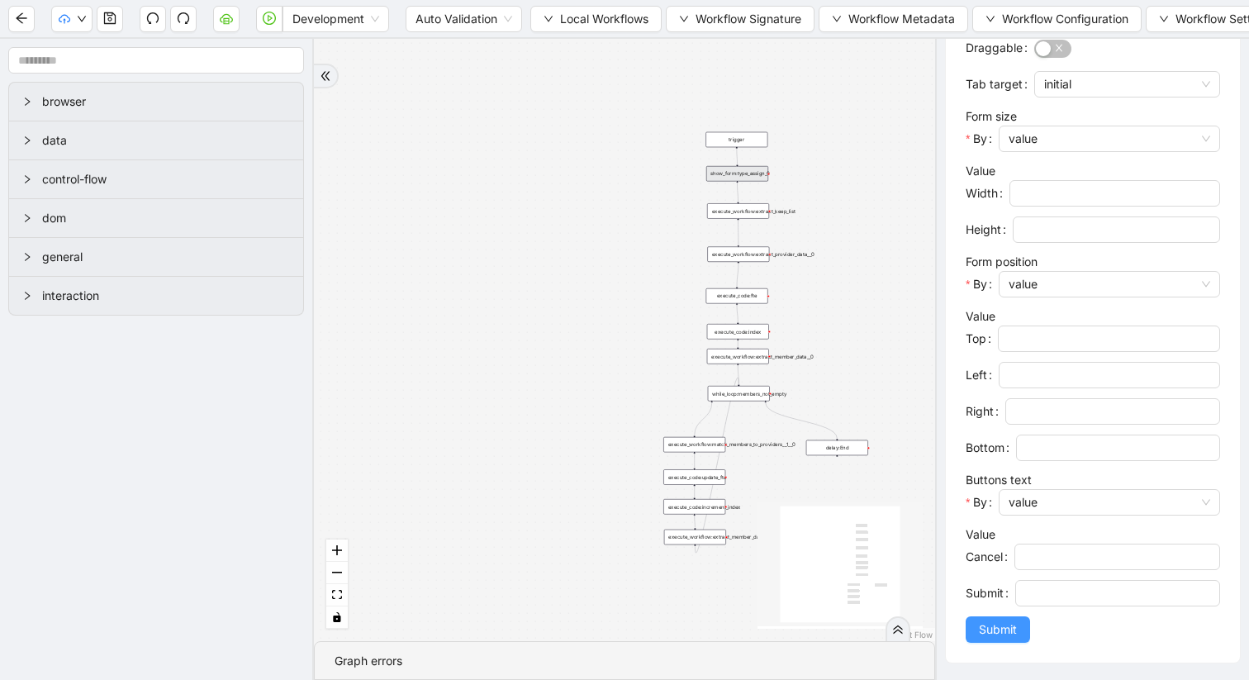
click at [998, 637] on span "Submit" at bounding box center [998, 629] width 38 height 18
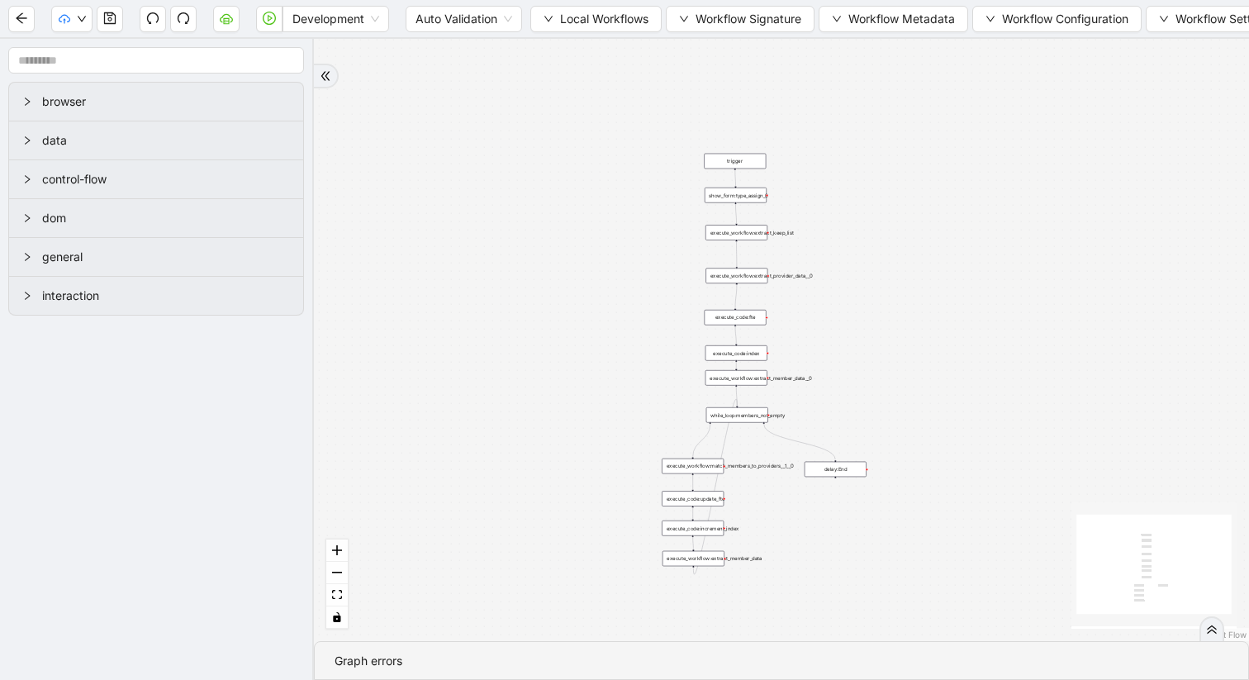
drag, startPoint x: 769, startPoint y: 230, endPoint x: 591, endPoint y: 419, distance: 259.5
click at [592, 419] on div "trigger execute_workflow:extract_member_data execute_workflow:extract_keep_list…" at bounding box center [781, 340] width 935 height 602
click at [750, 192] on div "show_form:type_assign_0" at bounding box center [733, 193] width 62 height 16
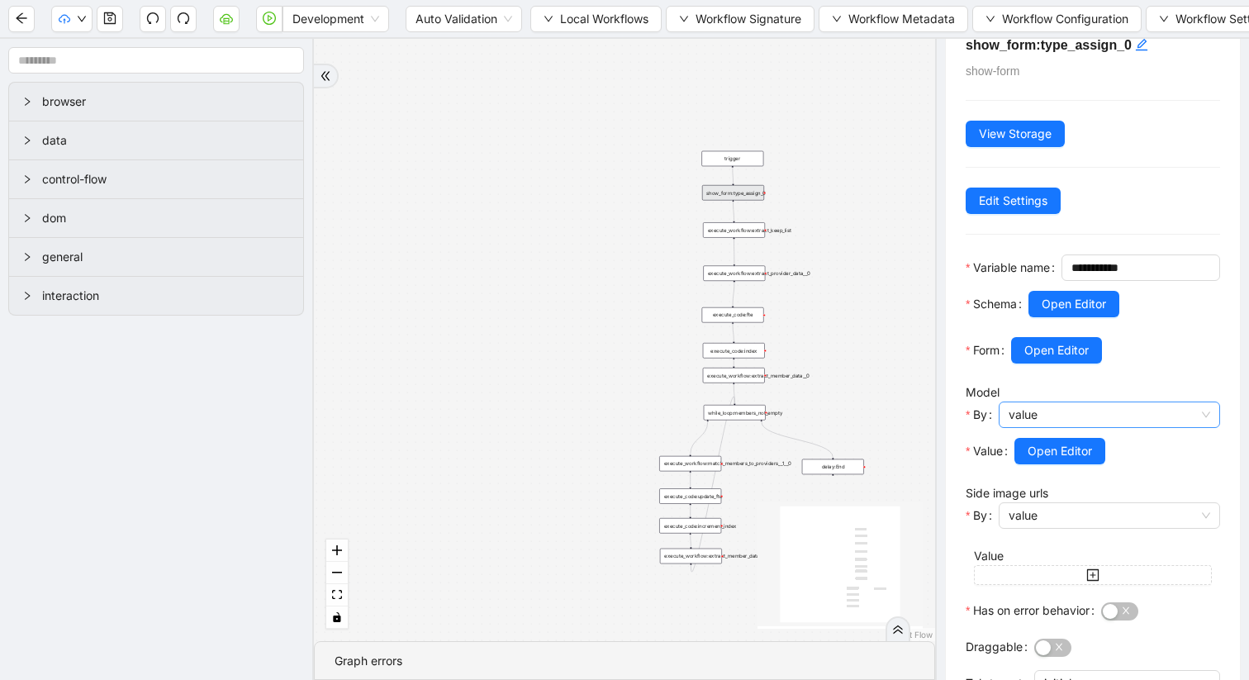
scroll to position [41, 0]
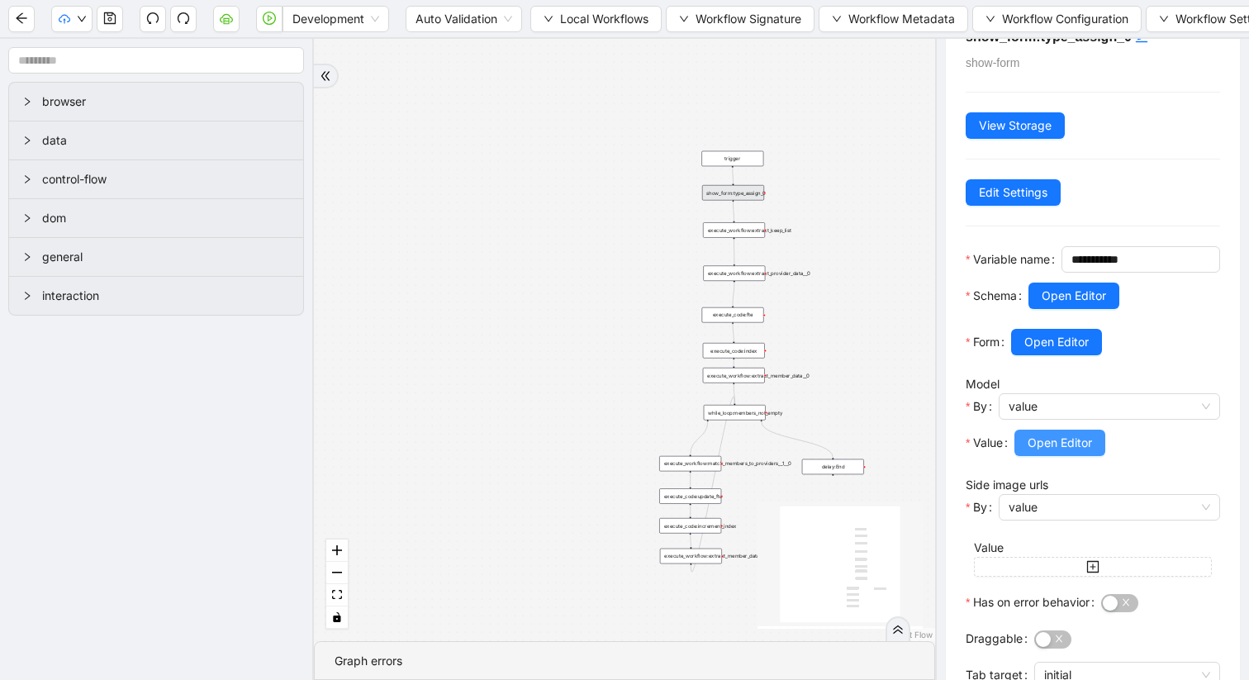
click at [1064, 456] on button "Open Editor" at bounding box center [1059, 443] width 91 height 26
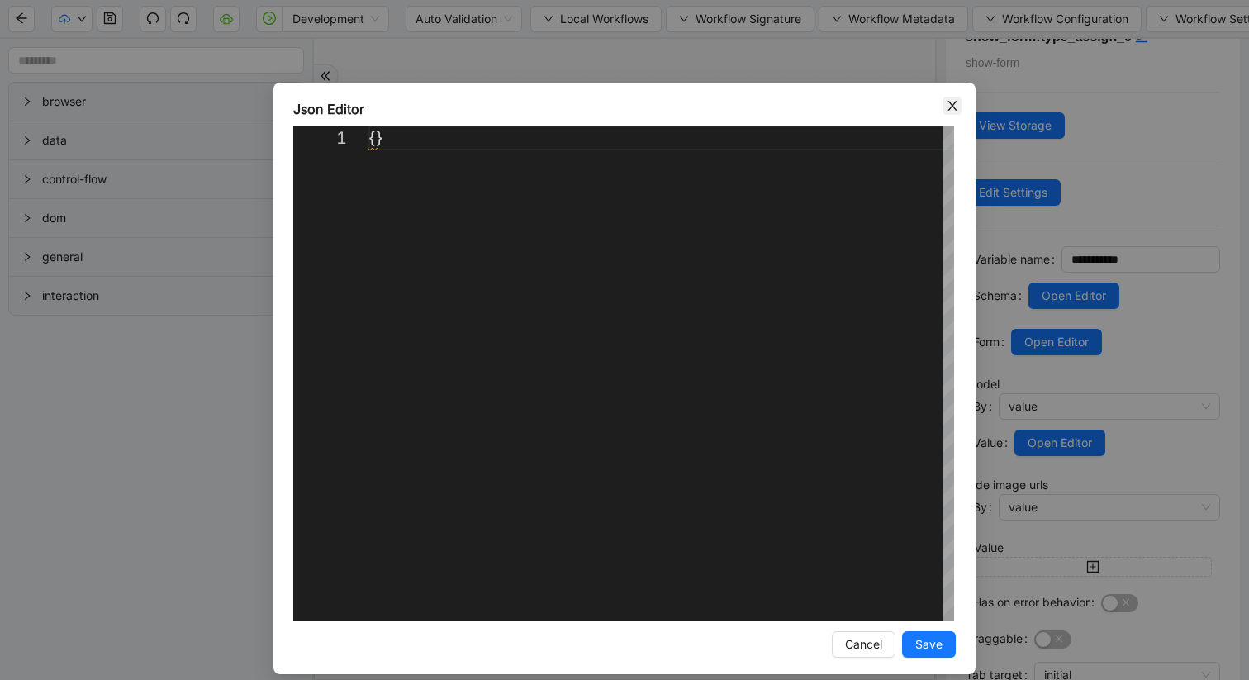
click at [958, 103] on icon "close" at bounding box center [952, 105] width 13 height 13
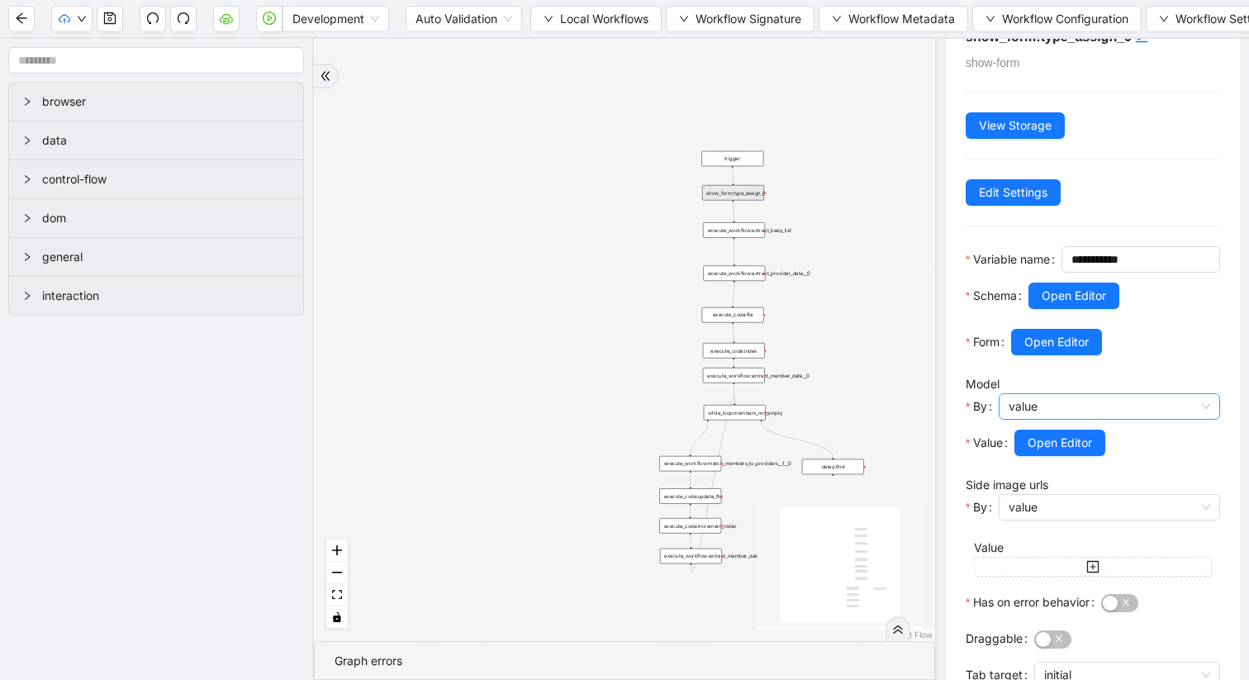
click at [1054, 419] on span "value" at bounding box center [1110, 406] width 202 height 25
click at [1042, 493] on div "code" at bounding box center [1105, 492] width 184 height 18
click at [1061, 452] on span "Open Editor" at bounding box center [1059, 443] width 64 height 18
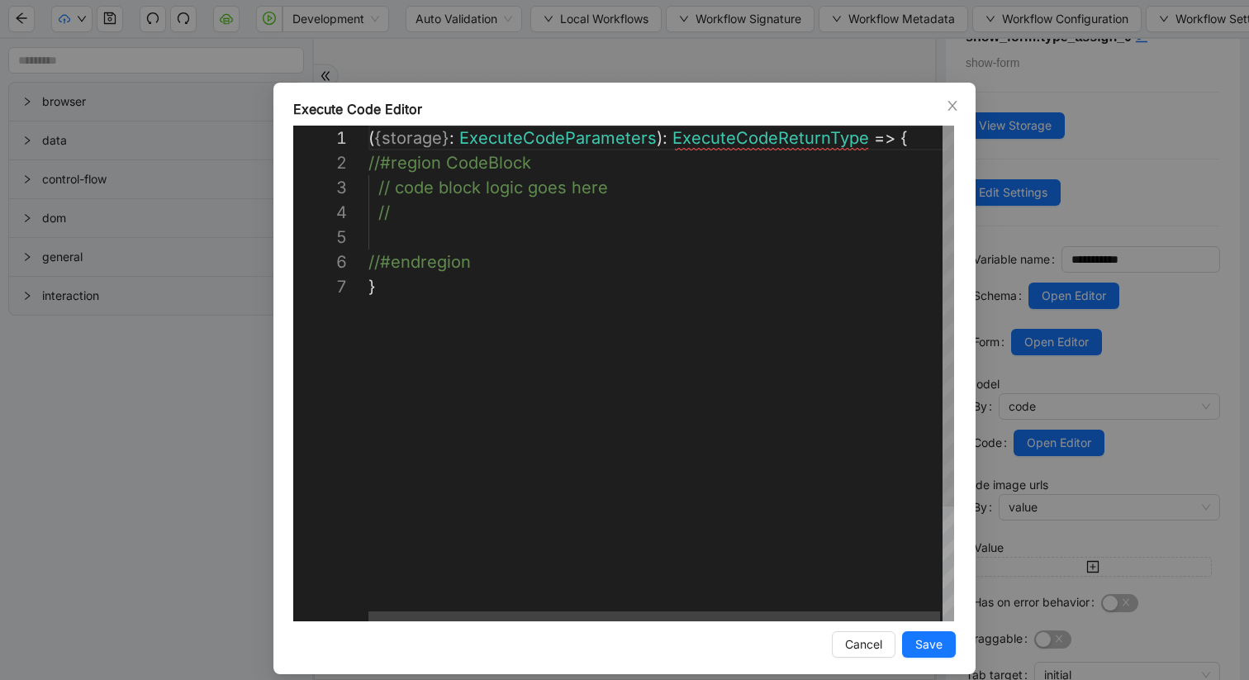
scroll to position [99, 9]
click at [397, 235] on div "( { storage } : ExecuteCodeParameters ): ExecuteCodeReturnType => { //#region C…" at bounding box center [662, 448] width 588 height 644
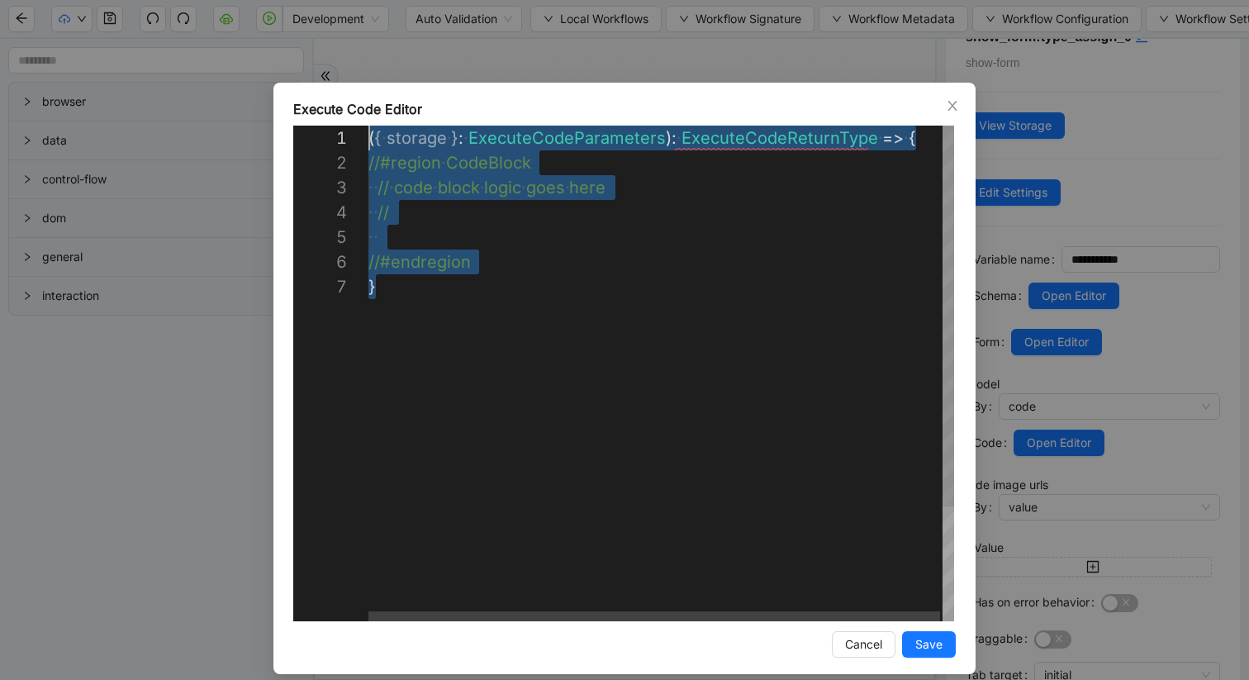
scroll to position [0, 0]
drag, startPoint x: 382, startPoint y: 292, endPoint x: 341, endPoint y: 137, distance: 160.5
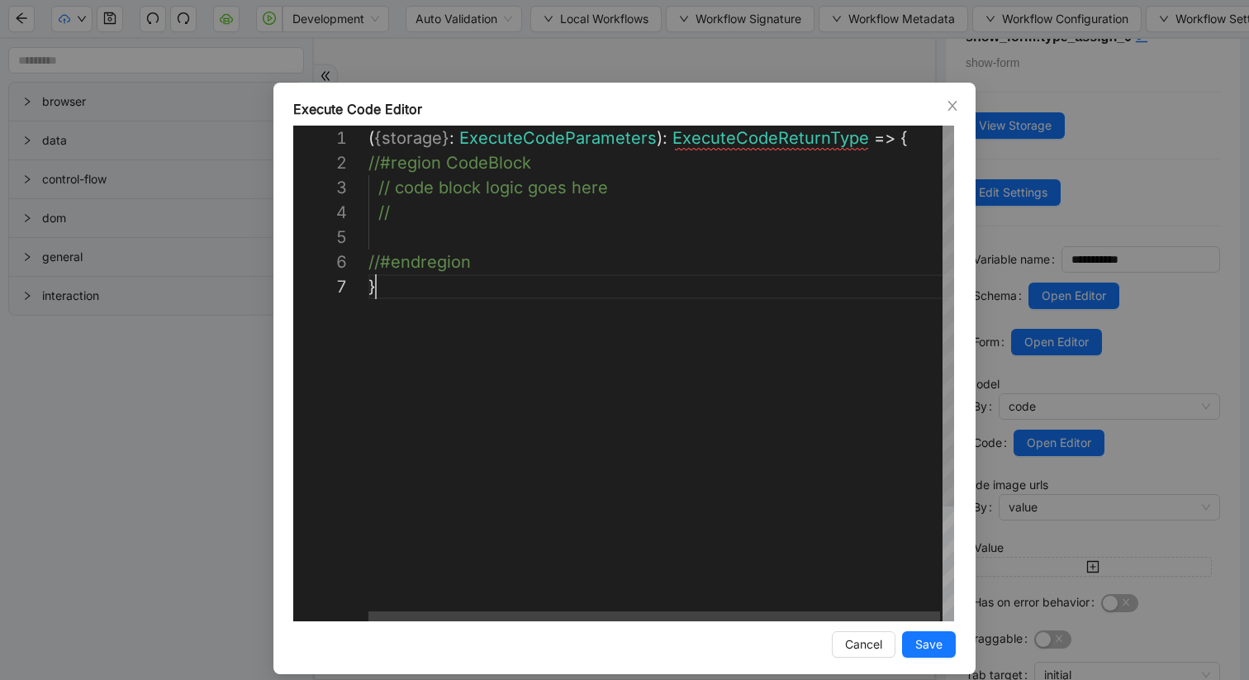
scroll to position [173, 0]
paste textarea "**********"
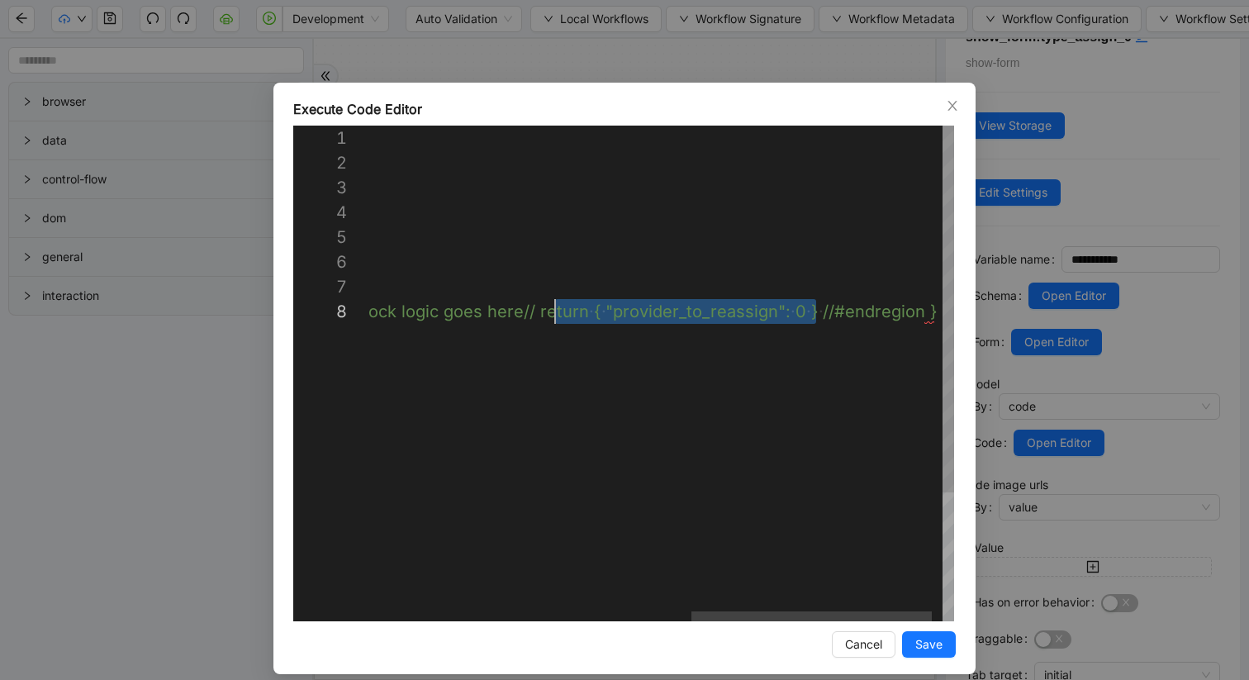
scroll to position [173, 952]
drag, startPoint x: 814, startPoint y: 311, endPoint x: 536, endPoint y: 312, distance: 277.6
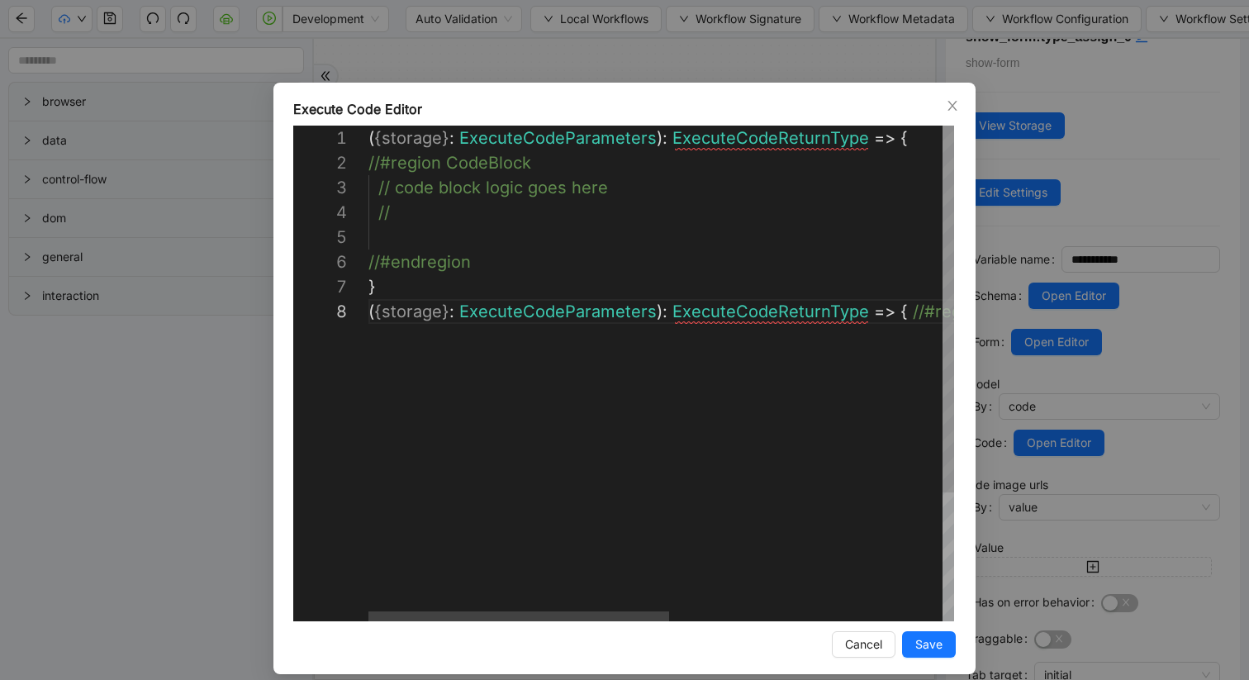
click at [397, 241] on div "( { storage } : ExecuteCodeParameters ): ExecuteCodeReturnType => { //#region C…" at bounding box center [926, 460] width 1116 height 669
paste textarea "**********"
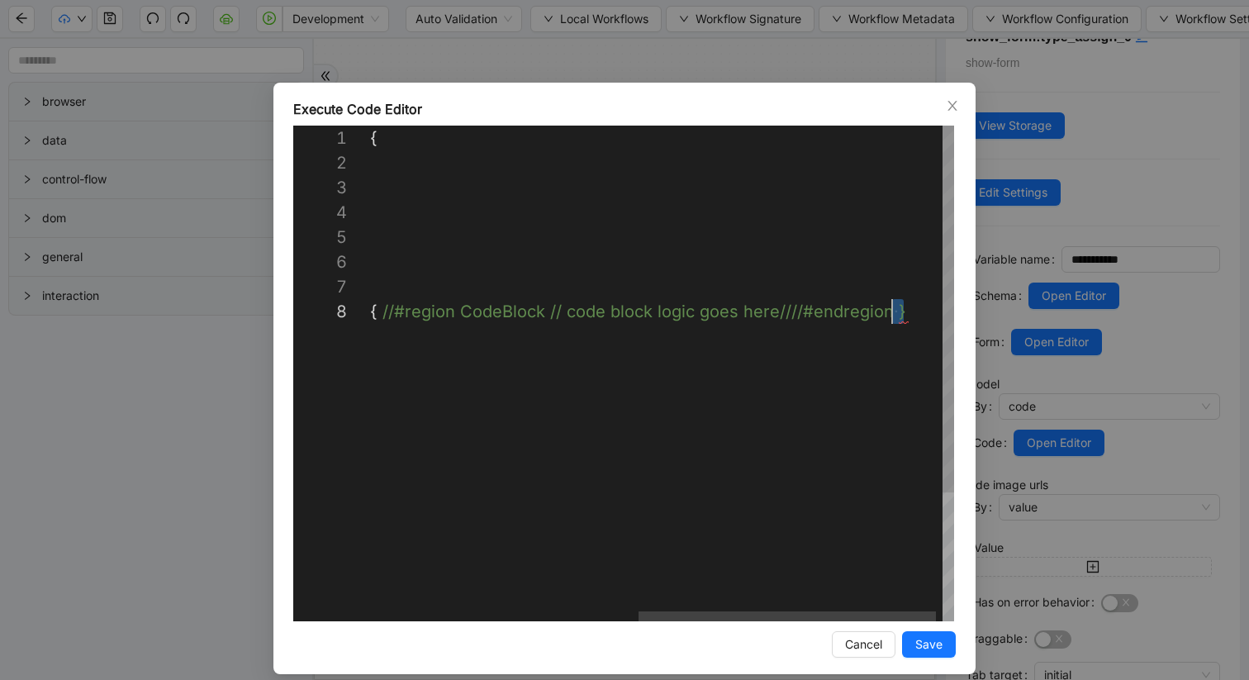
scroll to position [173, 0]
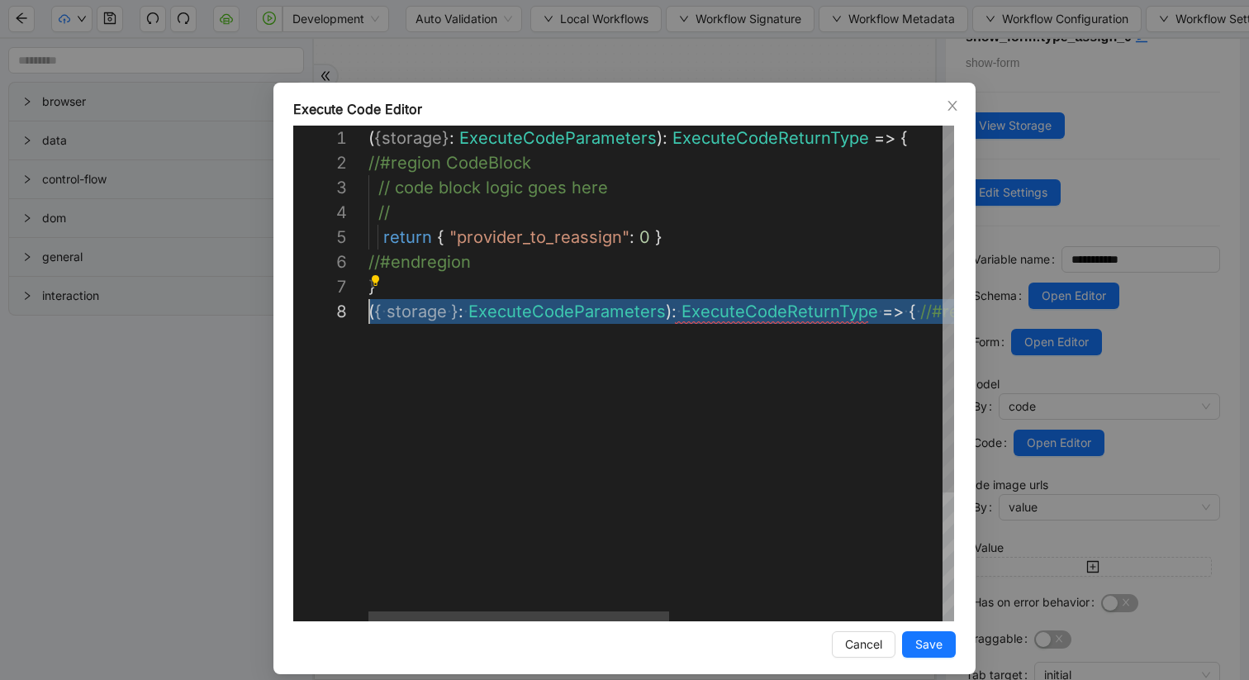
drag, startPoint x: 914, startPoint y: 311, endPoint x: 83, endPoint y: 311, distance: 831.9
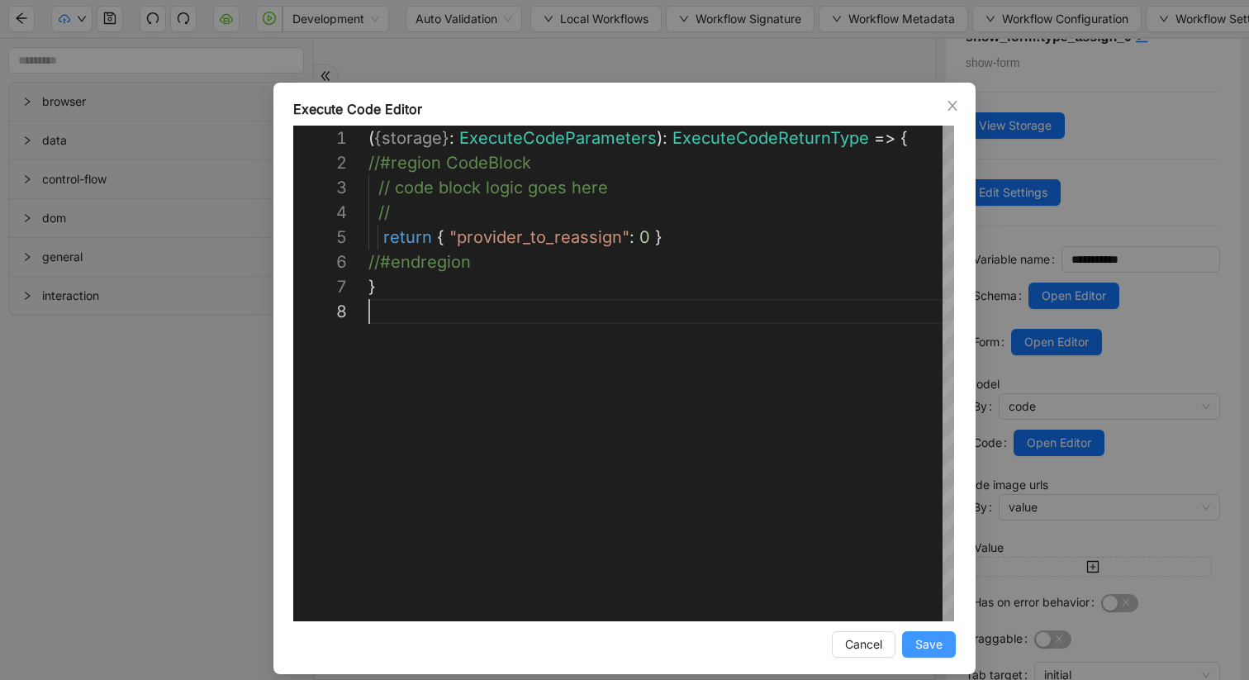
type textarea "**********"
click at [928, 652] on span "Save" at bounding box center [928, 644] width 27 height 18
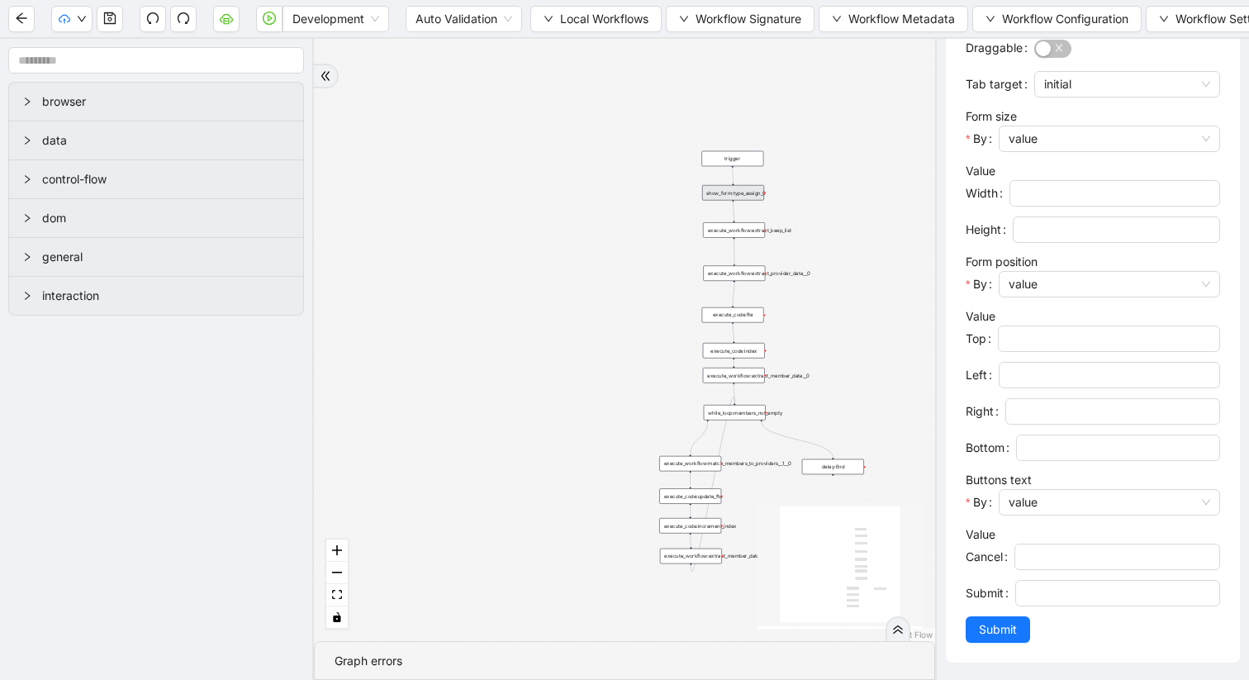
scroll to position [658, 0]
click at [1006, 625] on span "Submit" at bounding box center [998, 629] width 38 height 18
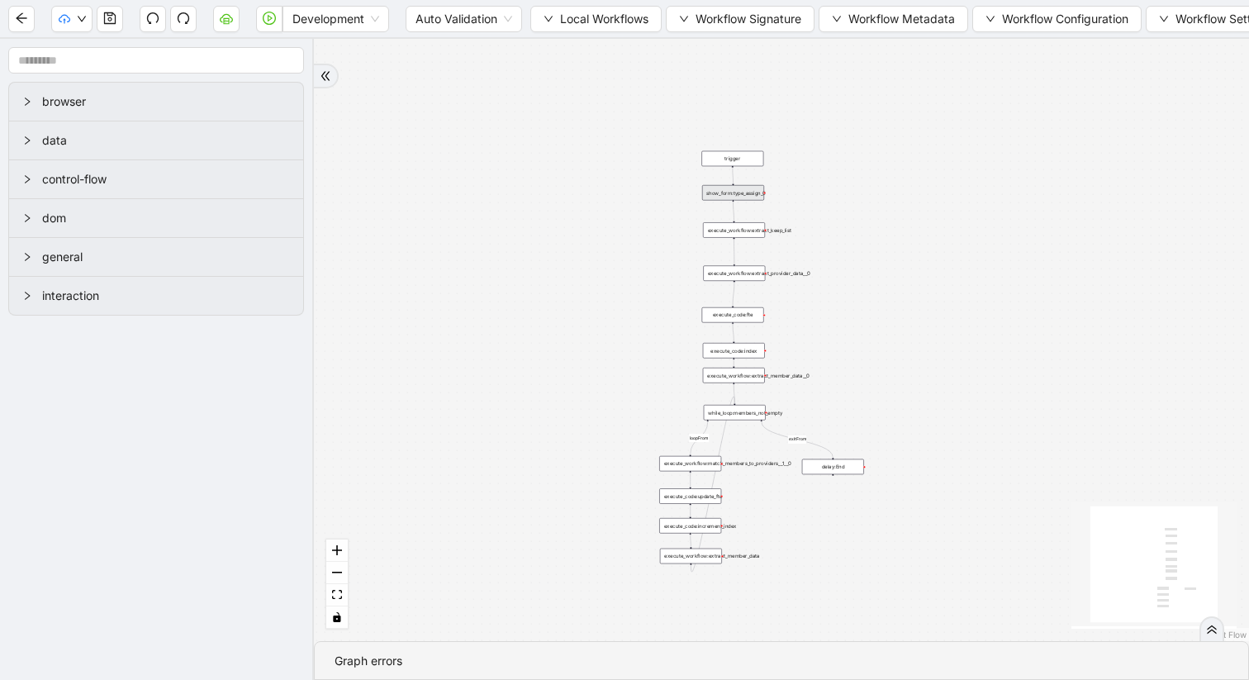
scroll to position [0, 0]
click at [107, 21] on icon "save" at bounding box center [110, 18] width 12 height 12
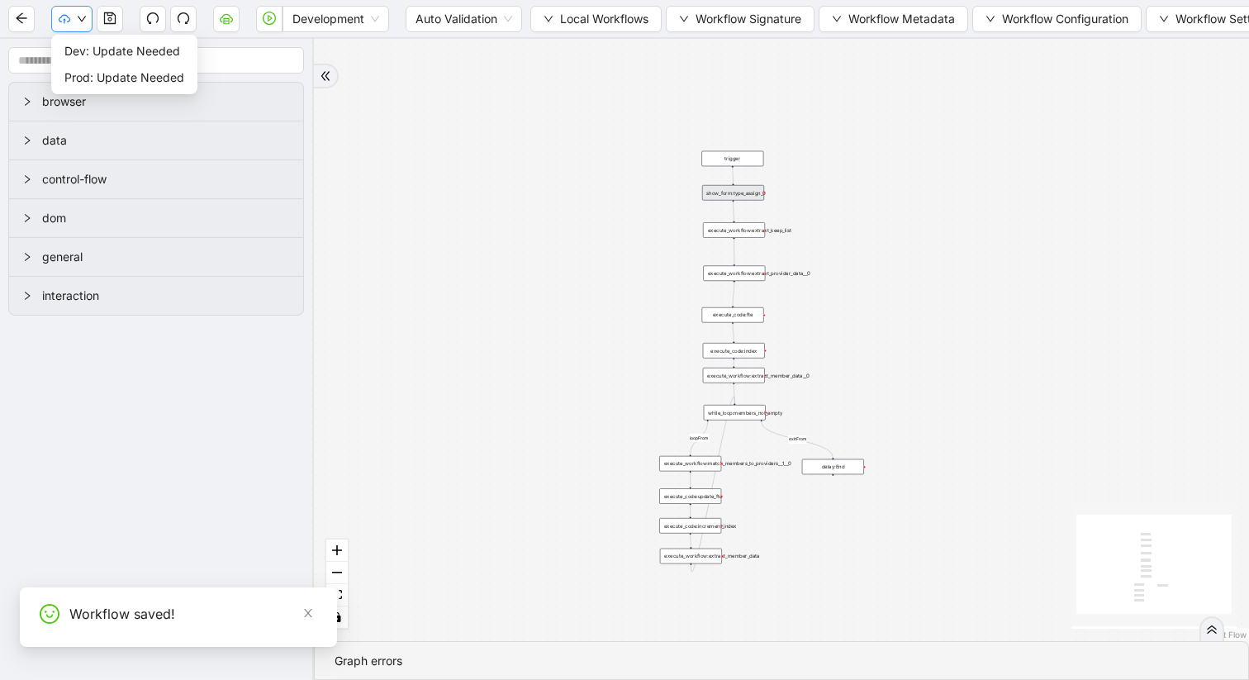
click at [83, 14] on icon "down" at bounding box center [82, 19] width 10 height 10
click at [107, 50] on span "Dev: Update Needed" at bounding box center [124, 51] width 120 height 18
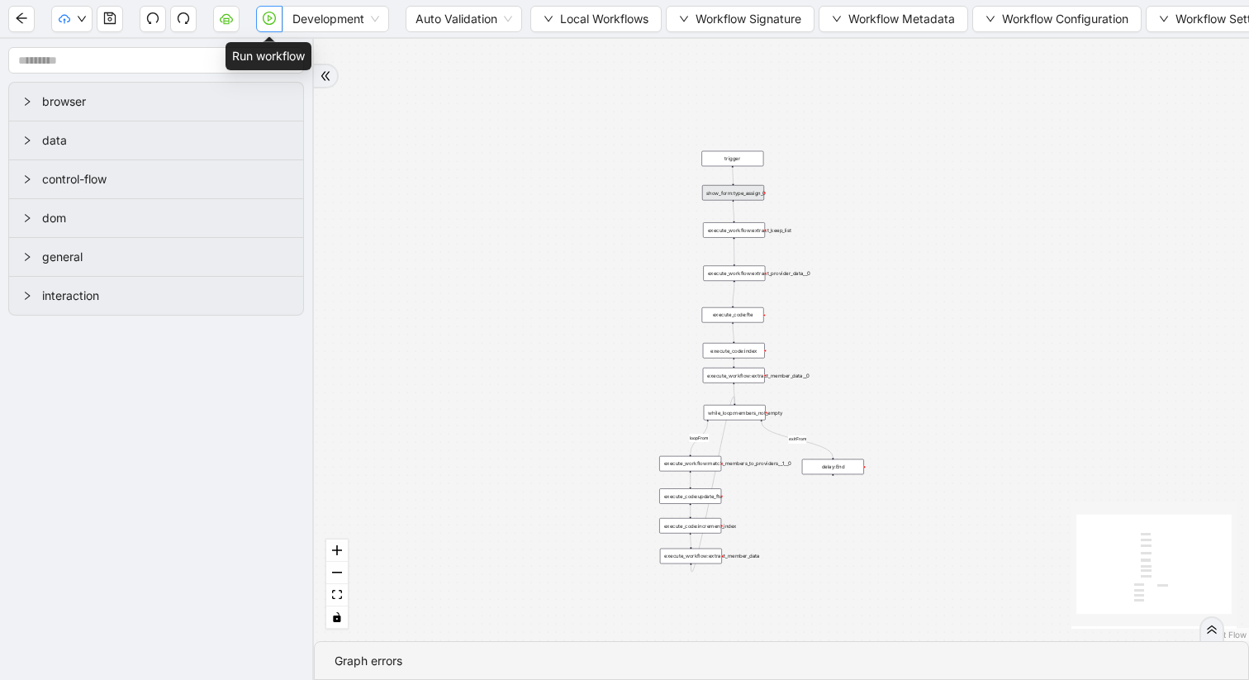
click at [273, 14] on icon "play-circle" at bounding box center [269, 18] width 13 height 13
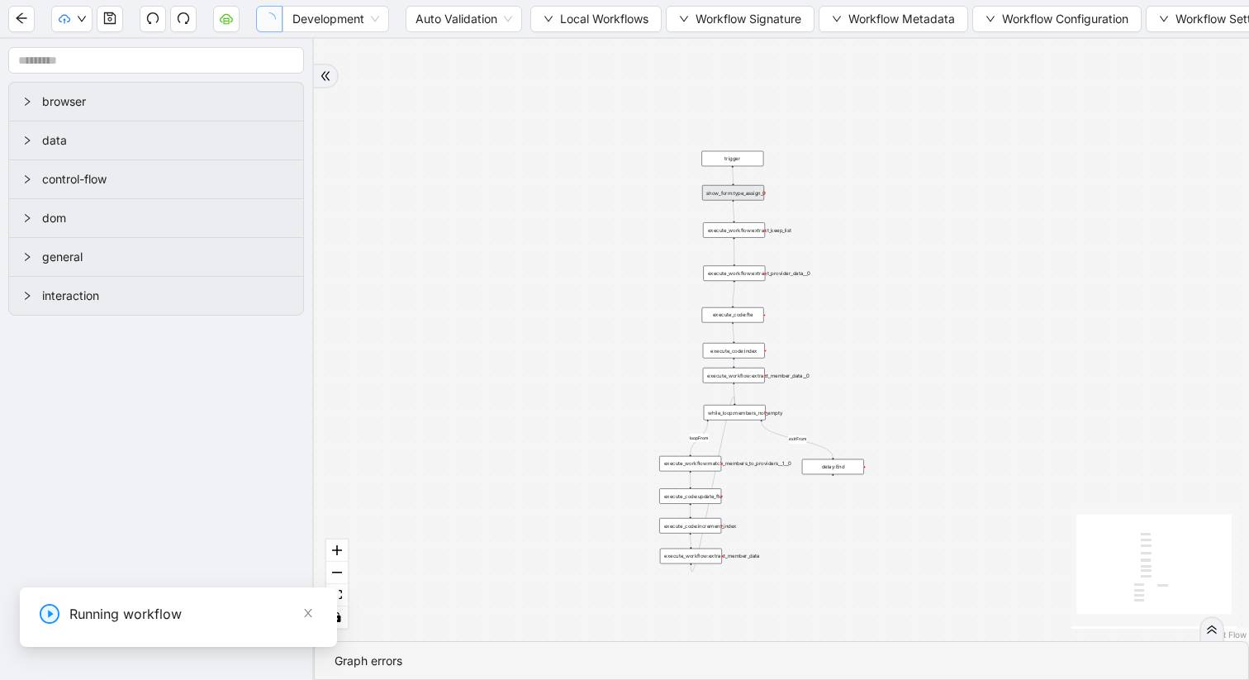
click at [0, 635] on select "**********" at bounding box center [123, 643] width 555 height 31
select select "**********"
click at [0, 628] on select "**********" at bounding box center [123, 643] width 555 height 31
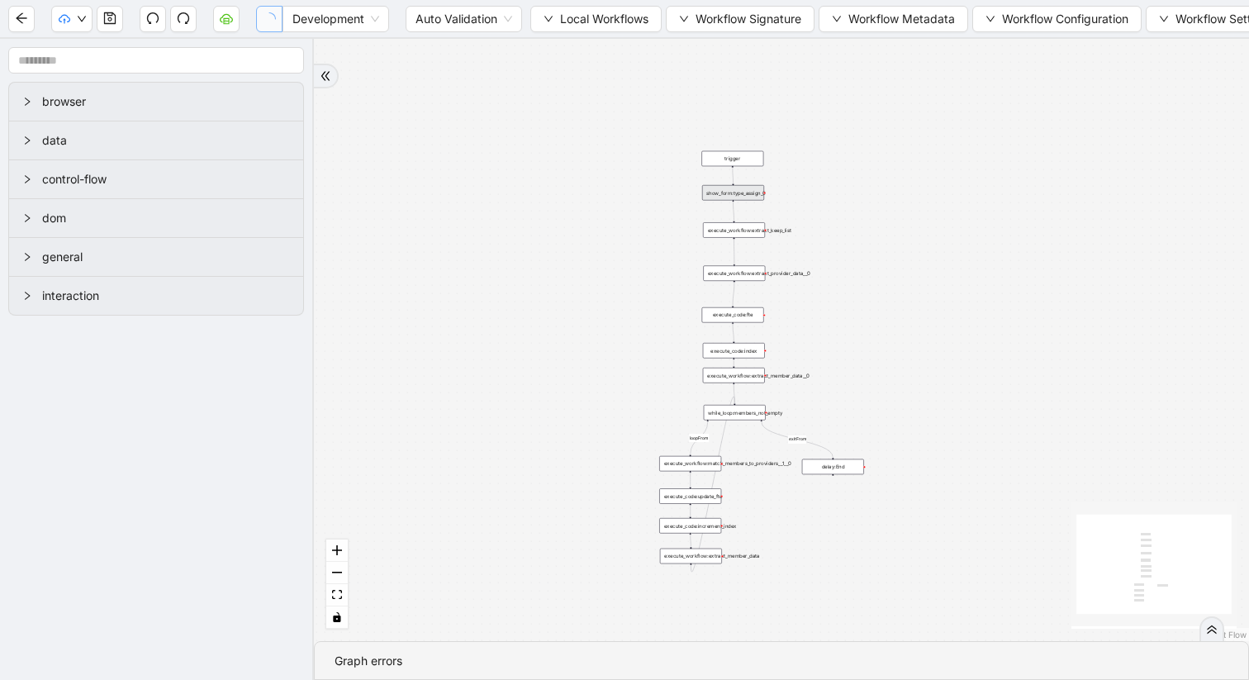
type input "****"
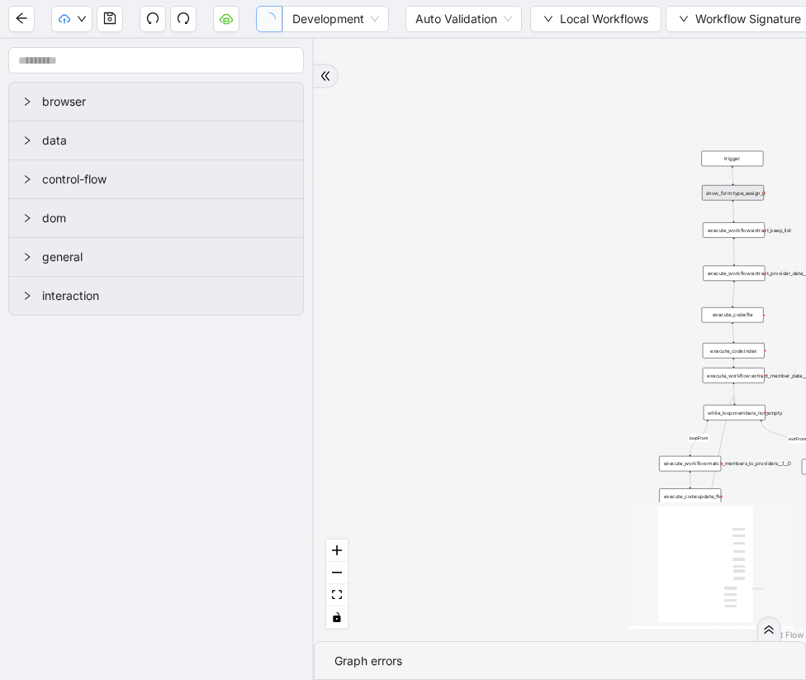
click at [322, 76] on icon "double-right" at bounding box center [326, 76] width 12 height 12
